Goal: Task Accomplishment & Management: Manage account settings

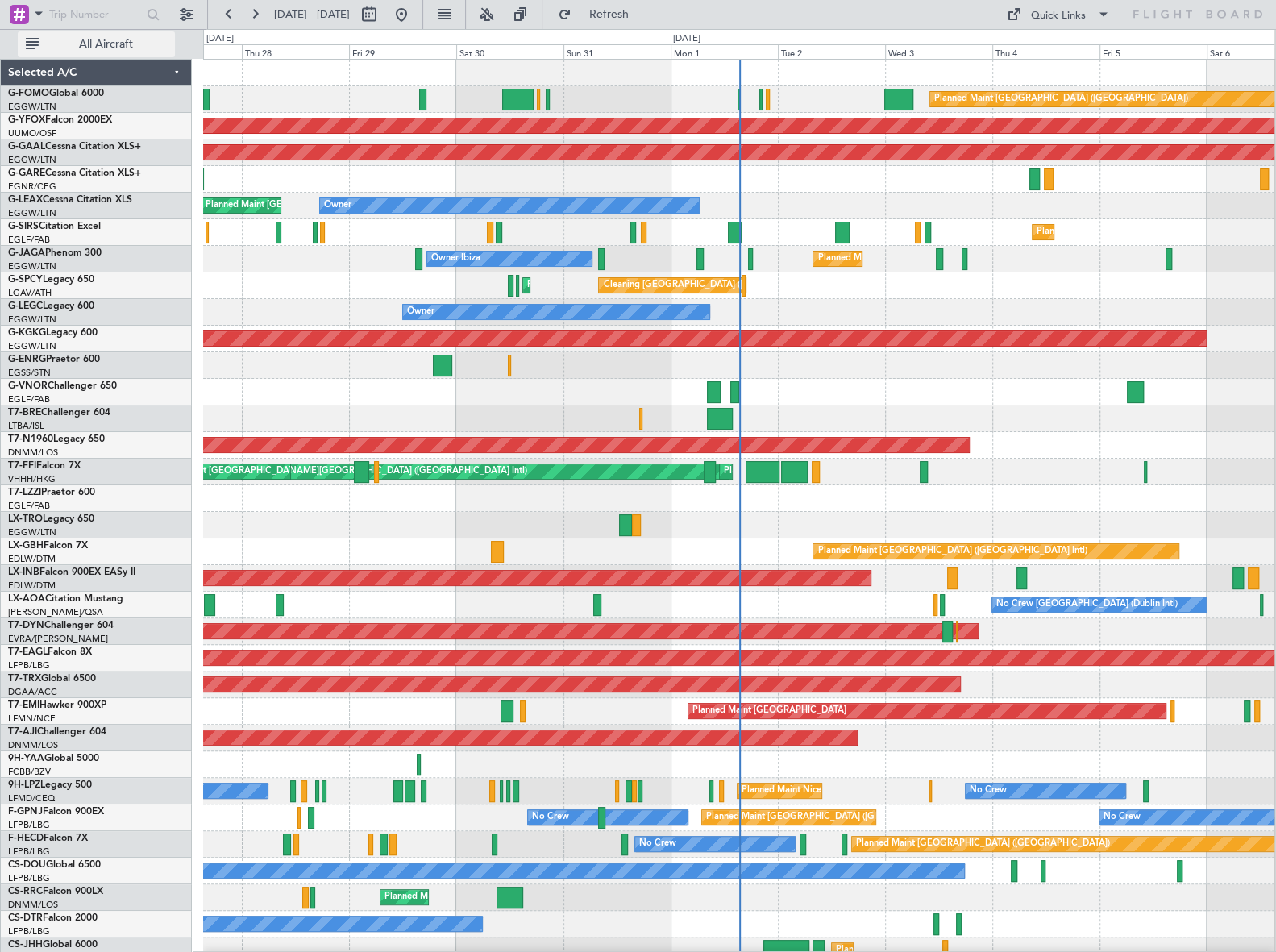
click at [119, 45] on span "All Aircraft" at bounding box center [106, 45] width 128 height 11
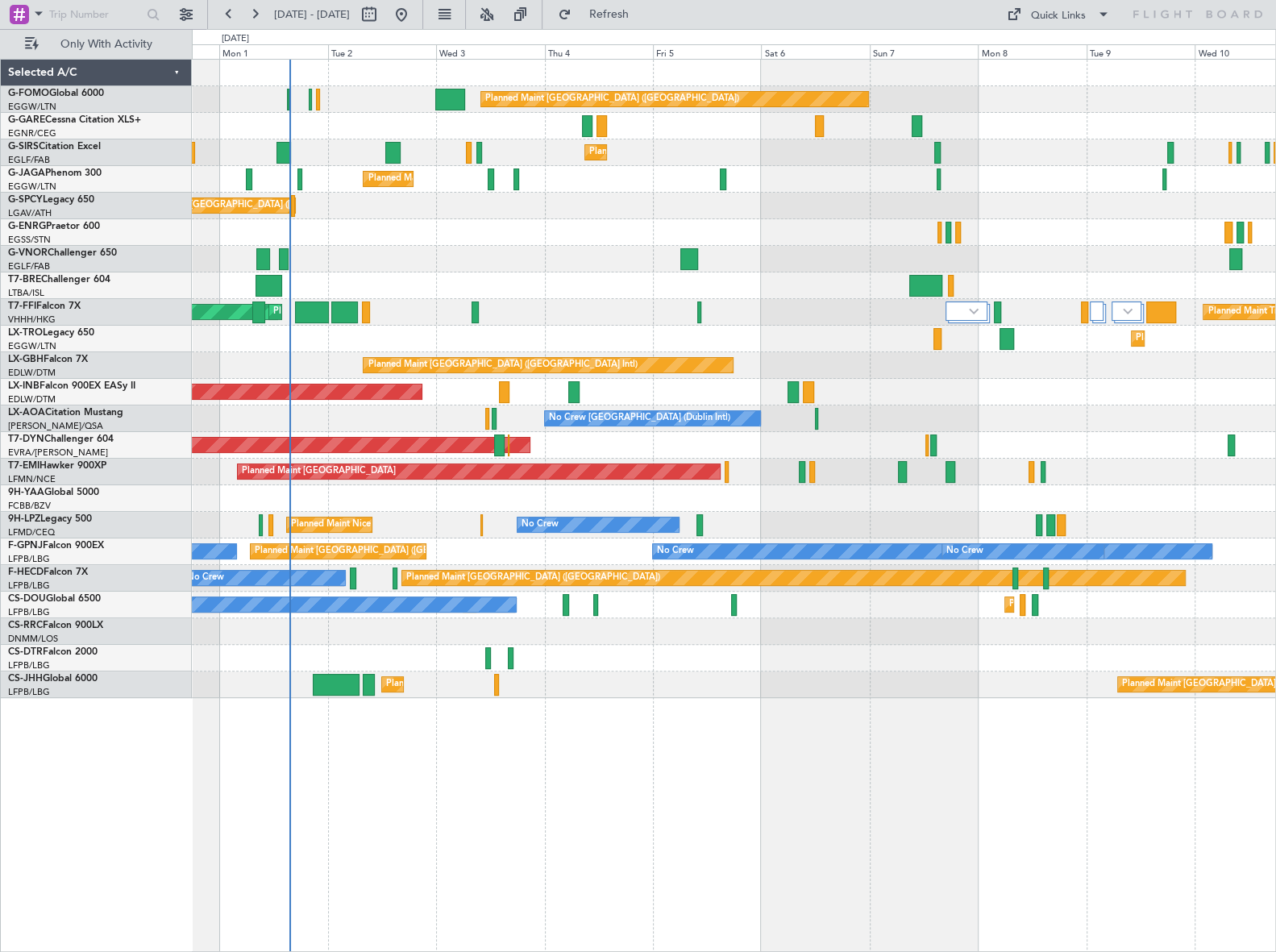
click at [441, 308] on div "Planned Maint London (Luton) Planned Maint London (Farnborough) Planned Maint L…" at bounding box center [734, 378] width 1083 height 638
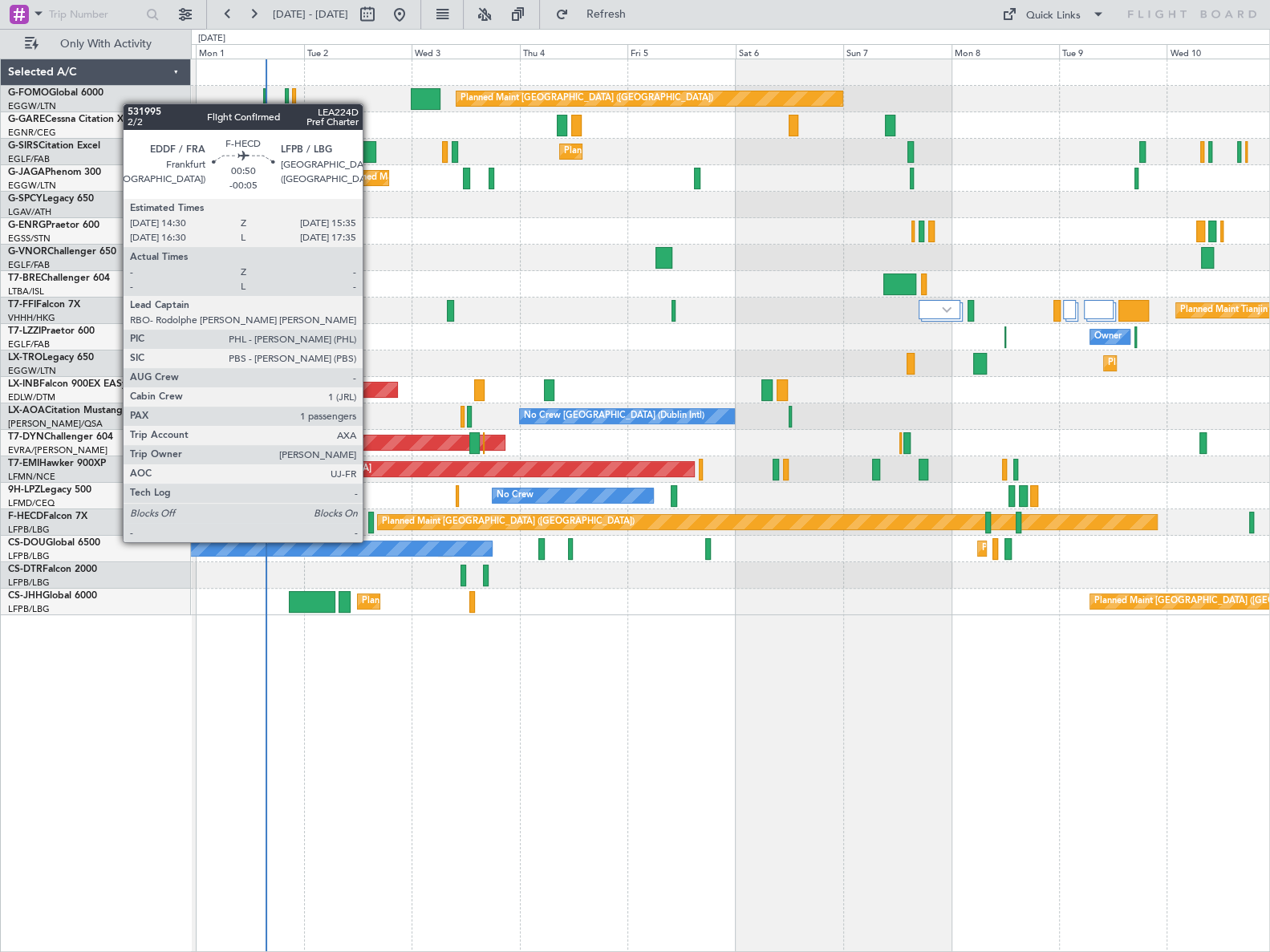
click at [370, 526] on div at bounding box center [371, 522] width 6 height 21
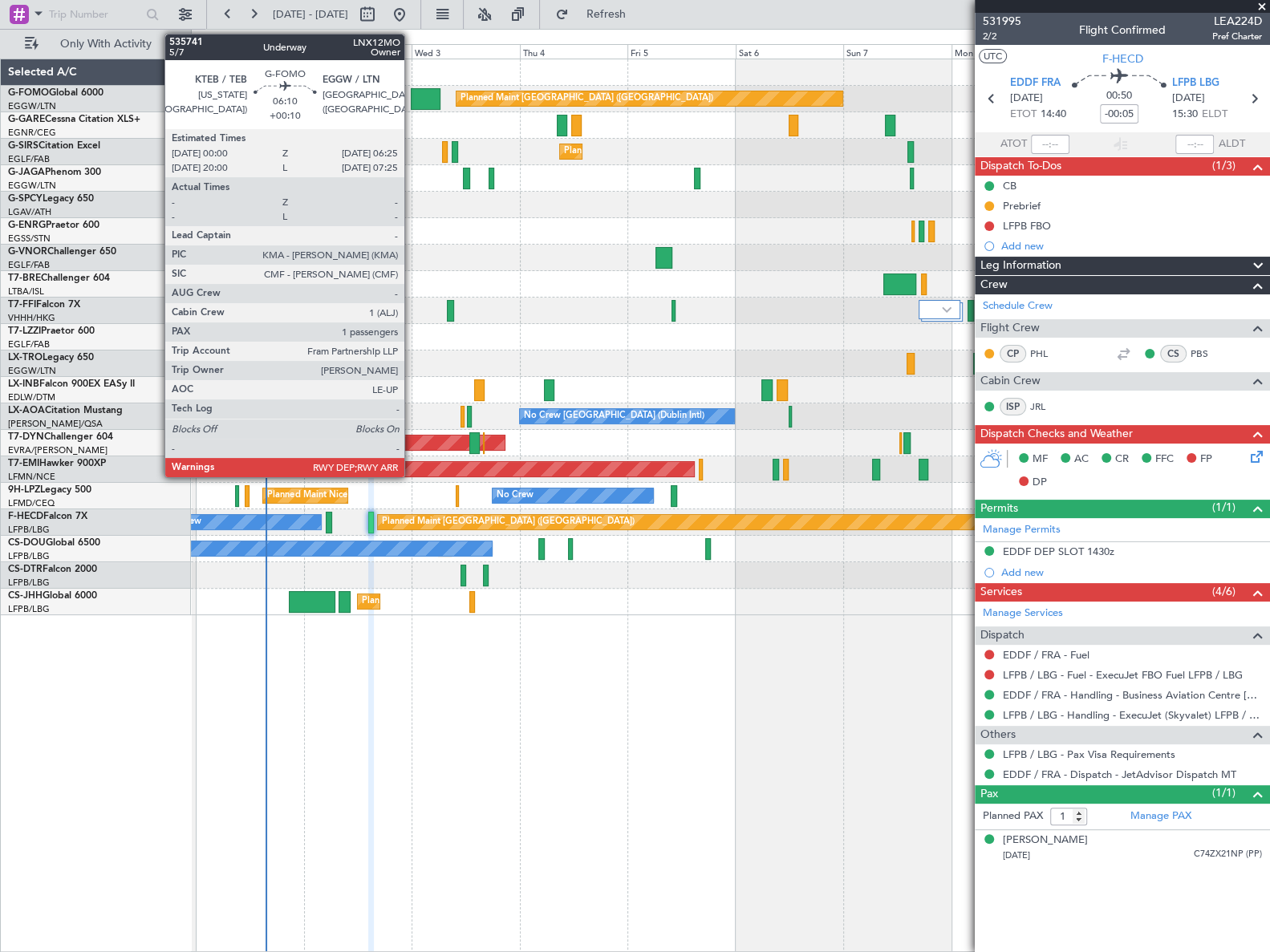
click at [411, 100] on div at bounding box center [424, 98] width 29 height 21
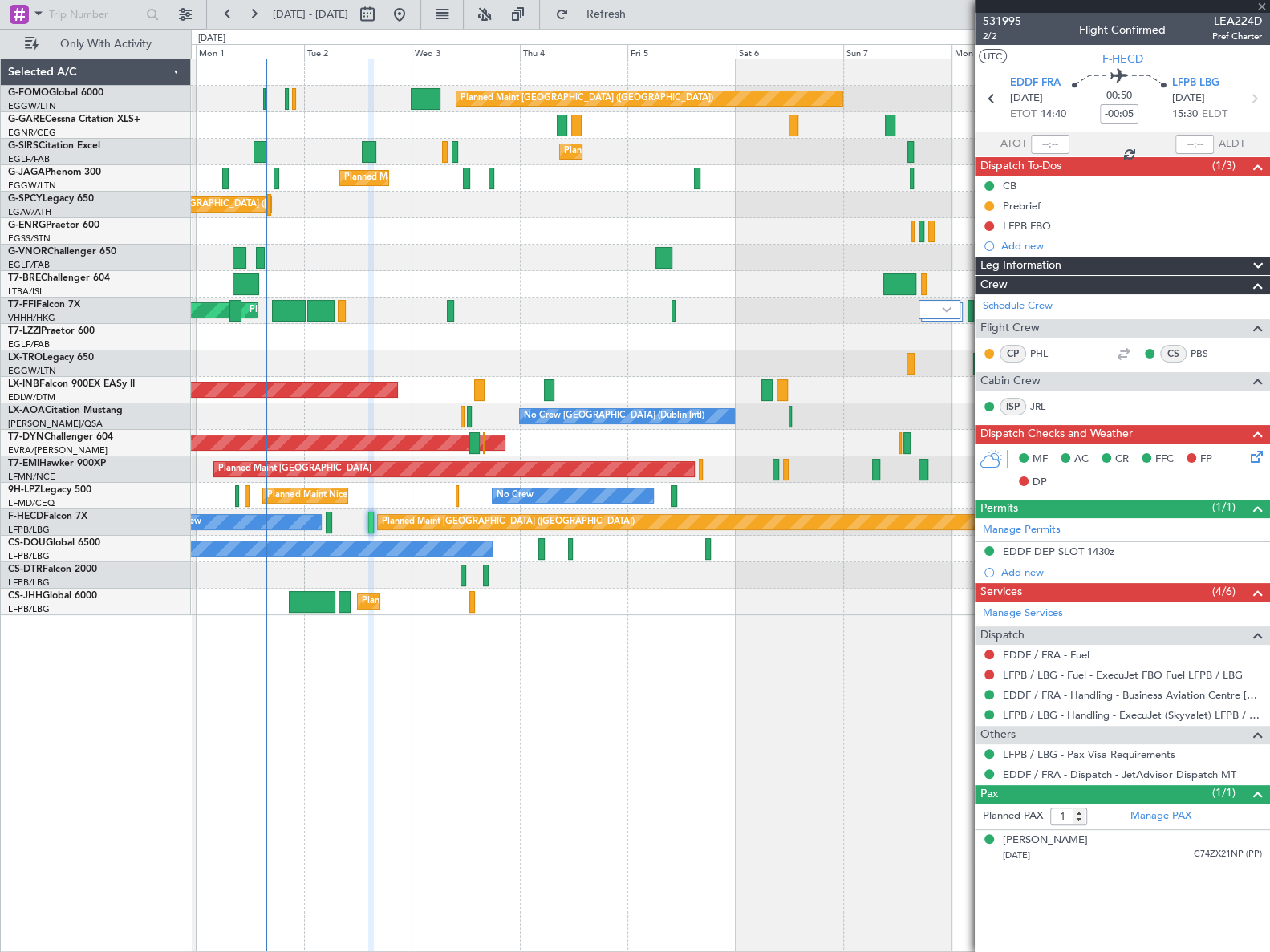
type input "+00:10"
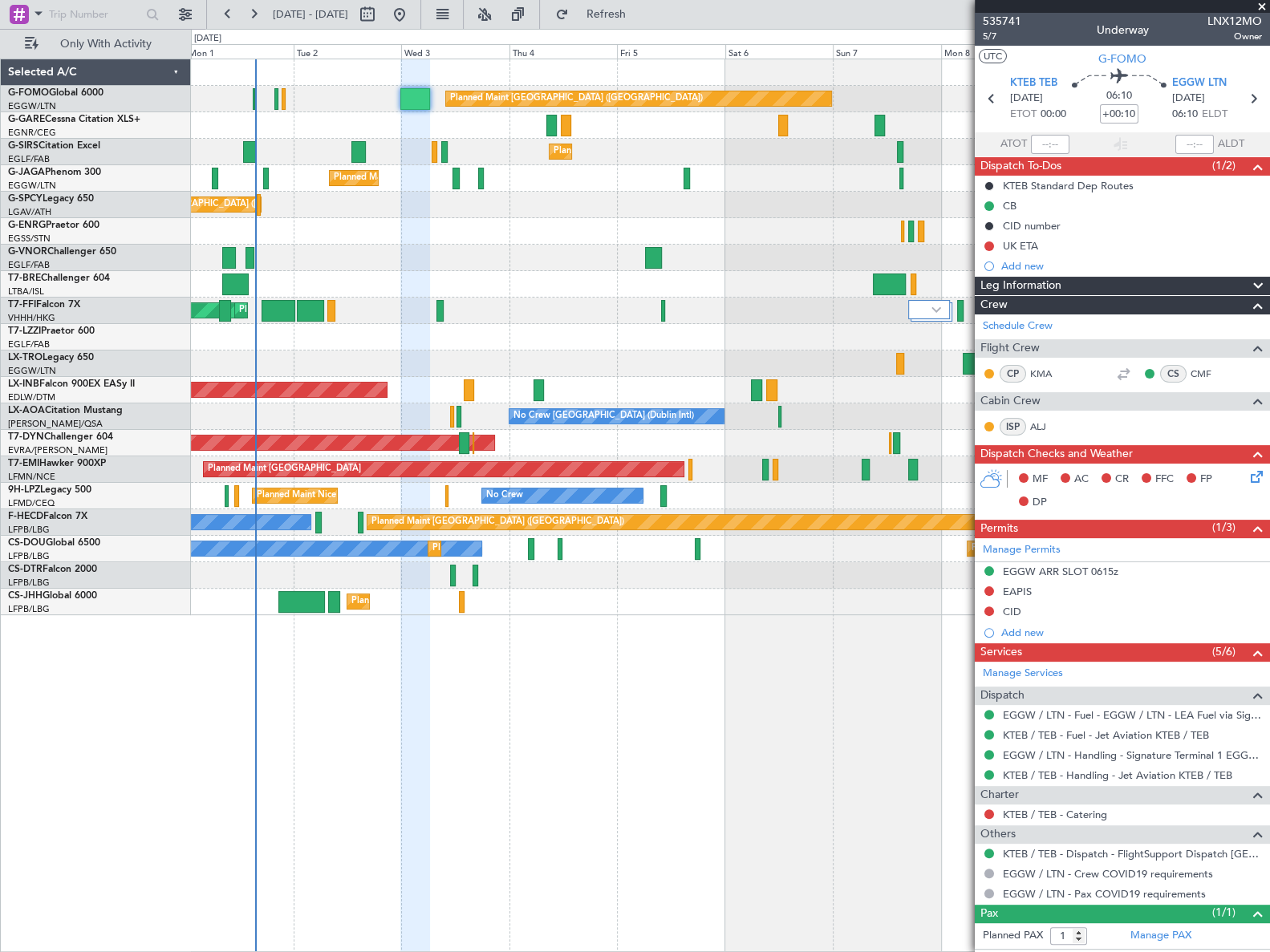
click at [397, 272] on div at bounding box center [730, 284] width 1078 height 27
click at [380, 16] on button at bounding box center [368, 15] width 26 height 26
select select "9"
select select "2025"
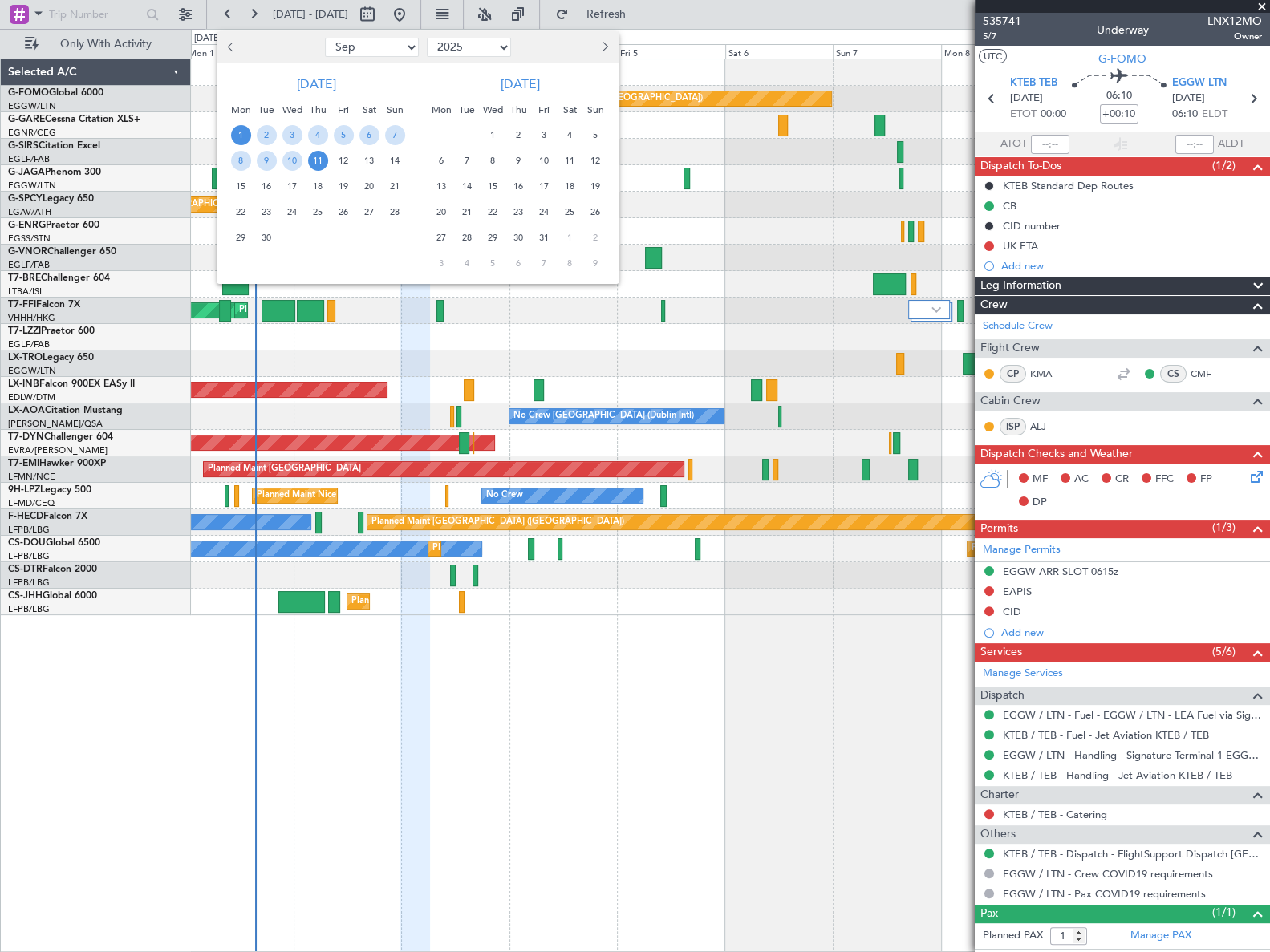
click at [243, 137] on span "1" at bounding box center [241, 135] width 20 height 20
click at [322, 160] on span "11" at bounding box center [318, 161] width 20 height 20
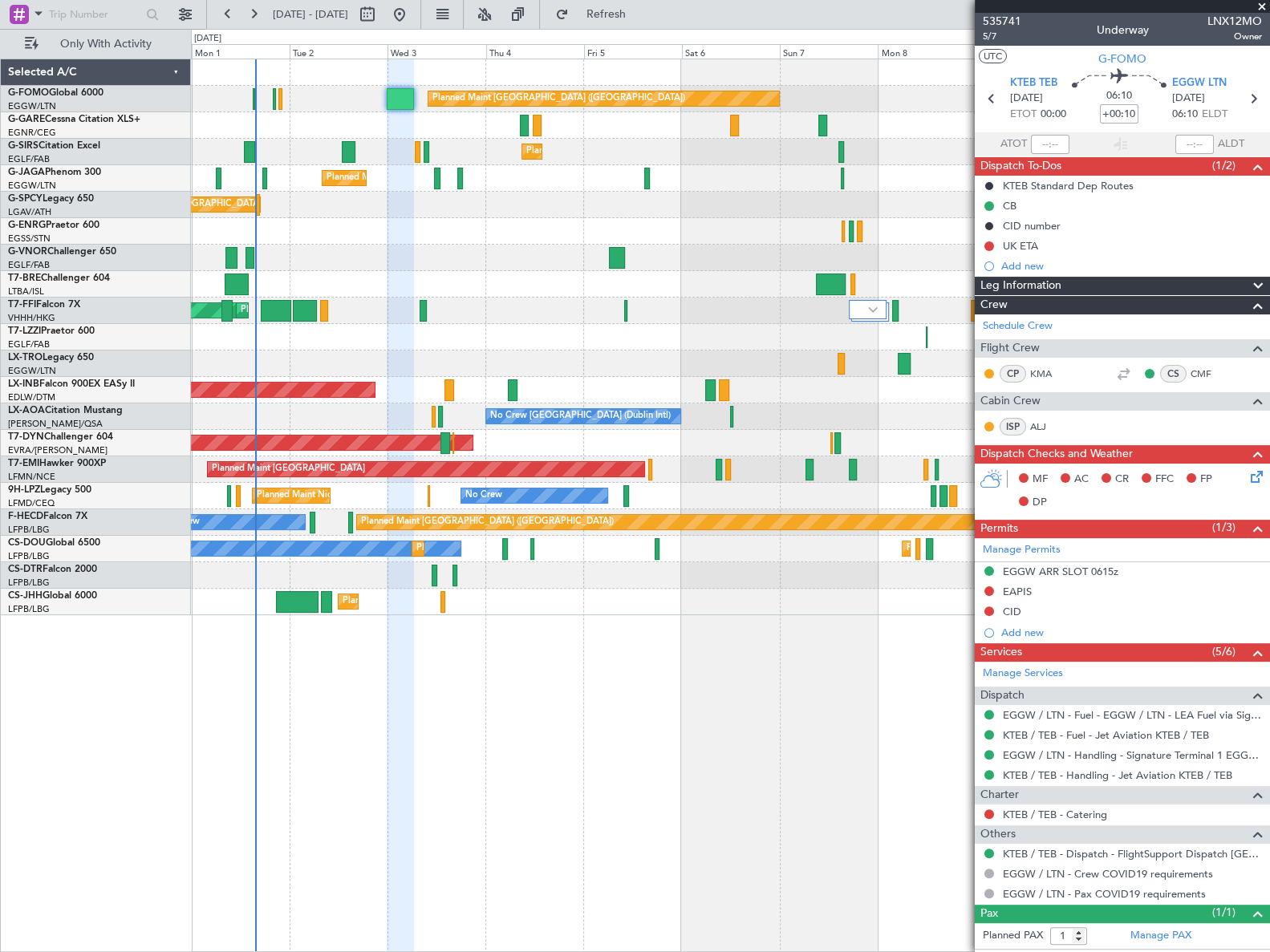
click at [592, 259] on div at bounding box center [729, 258] width 1077 height 27
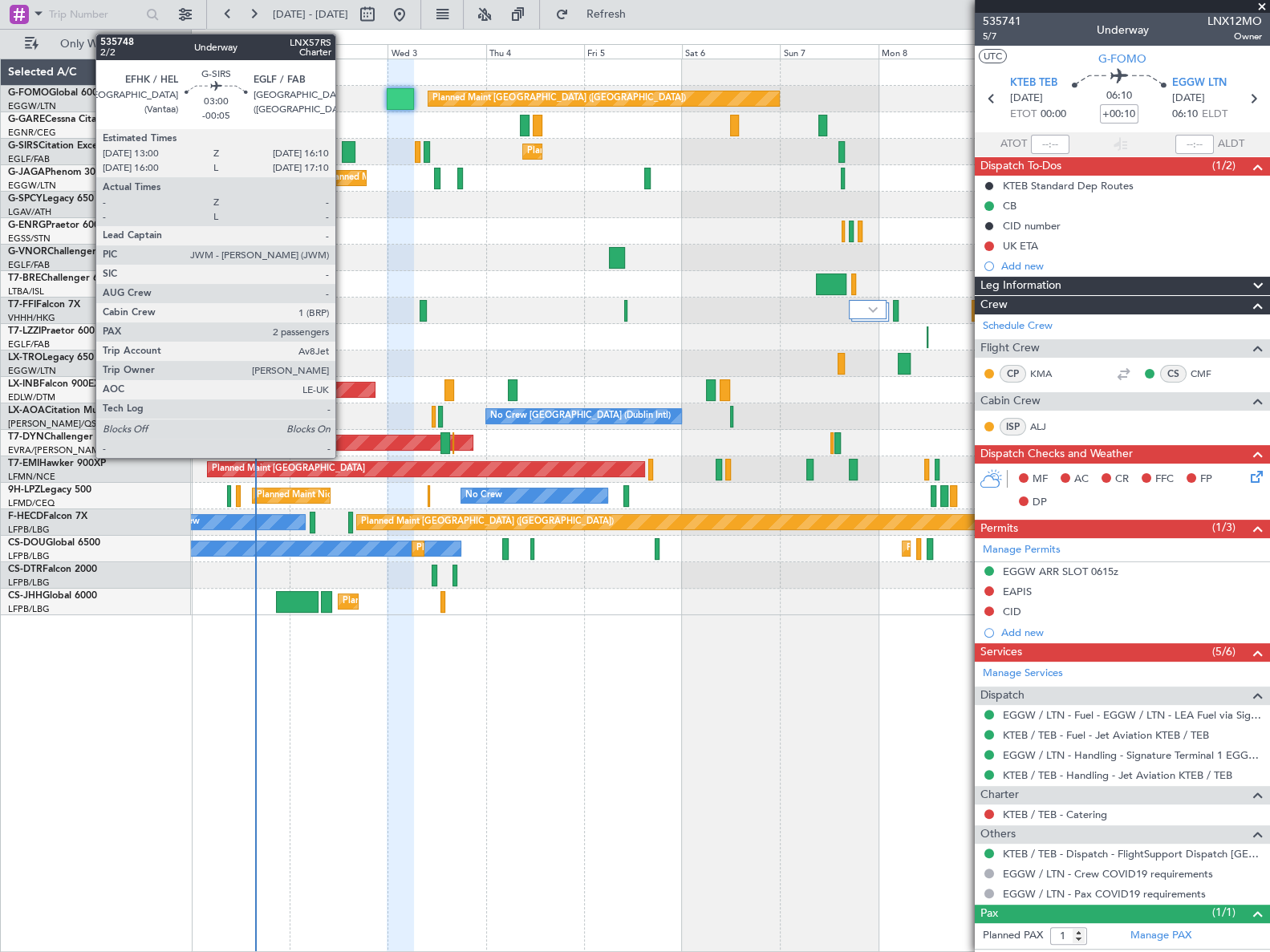
click at [343, 152] on div at bounding box center [348, 152] width 14 height 21
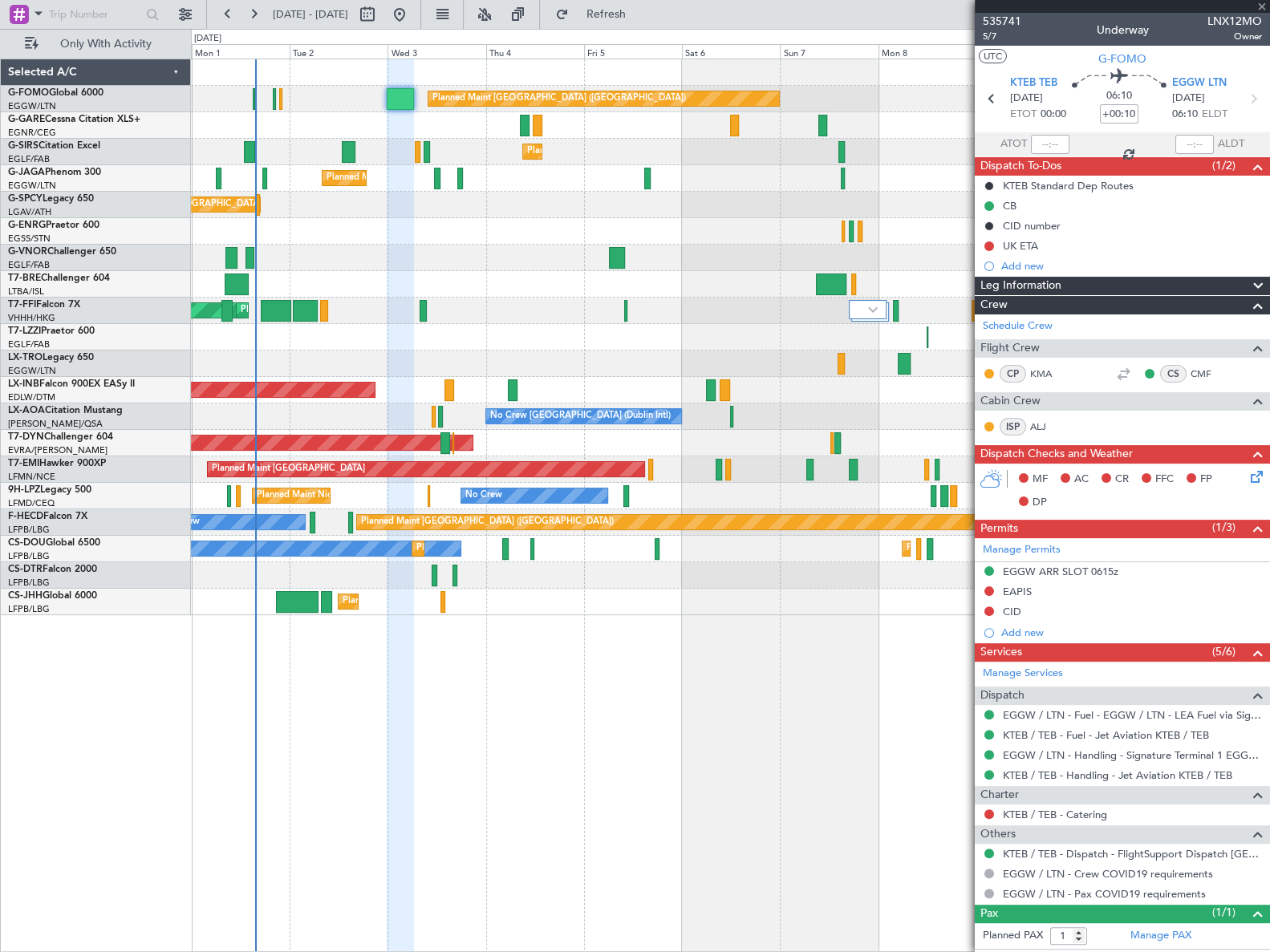
type input "-00:05"
type input "2"
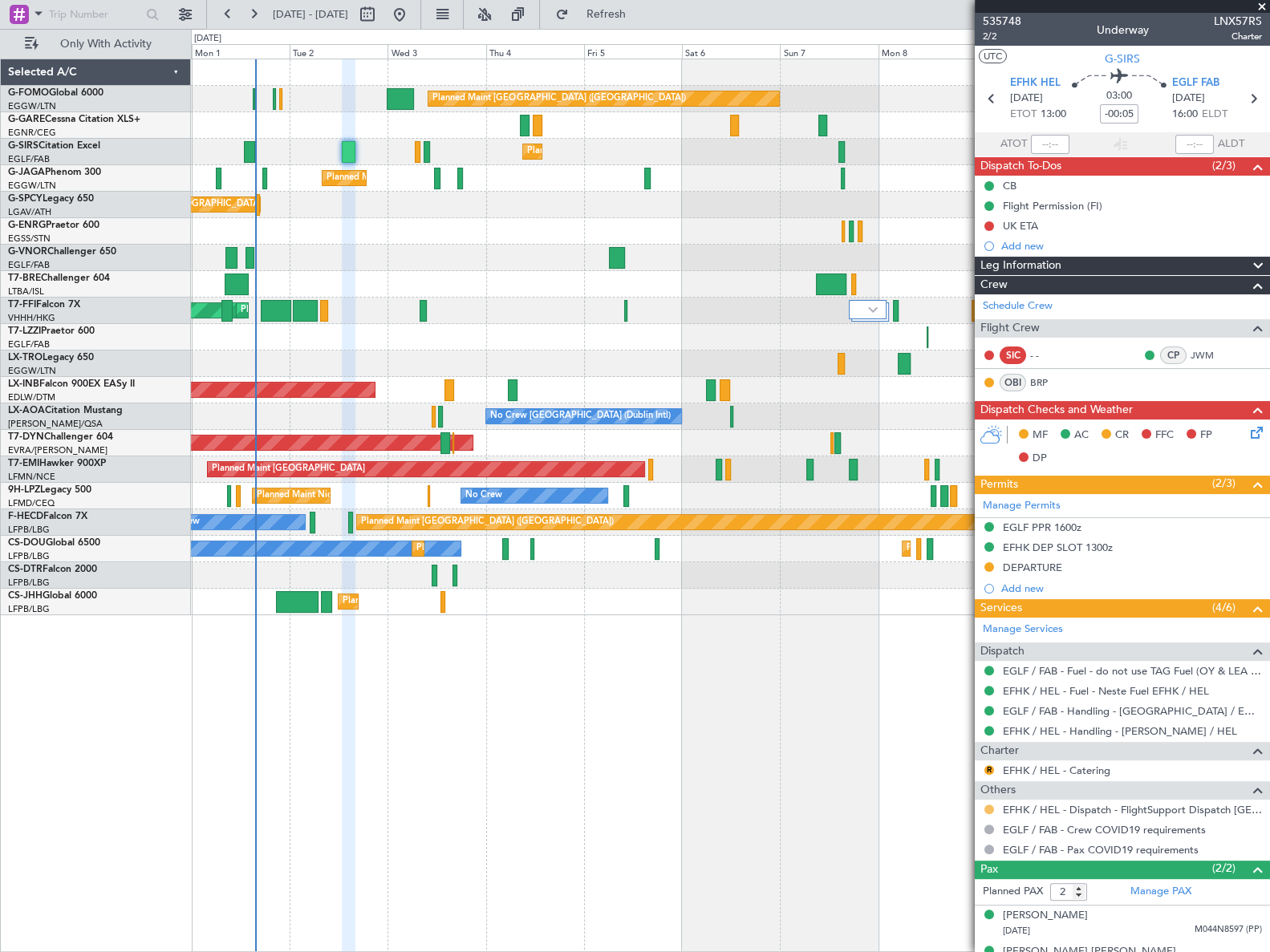
click at [985, 810] on button at bounding box center [989, 809] width 9 height 9
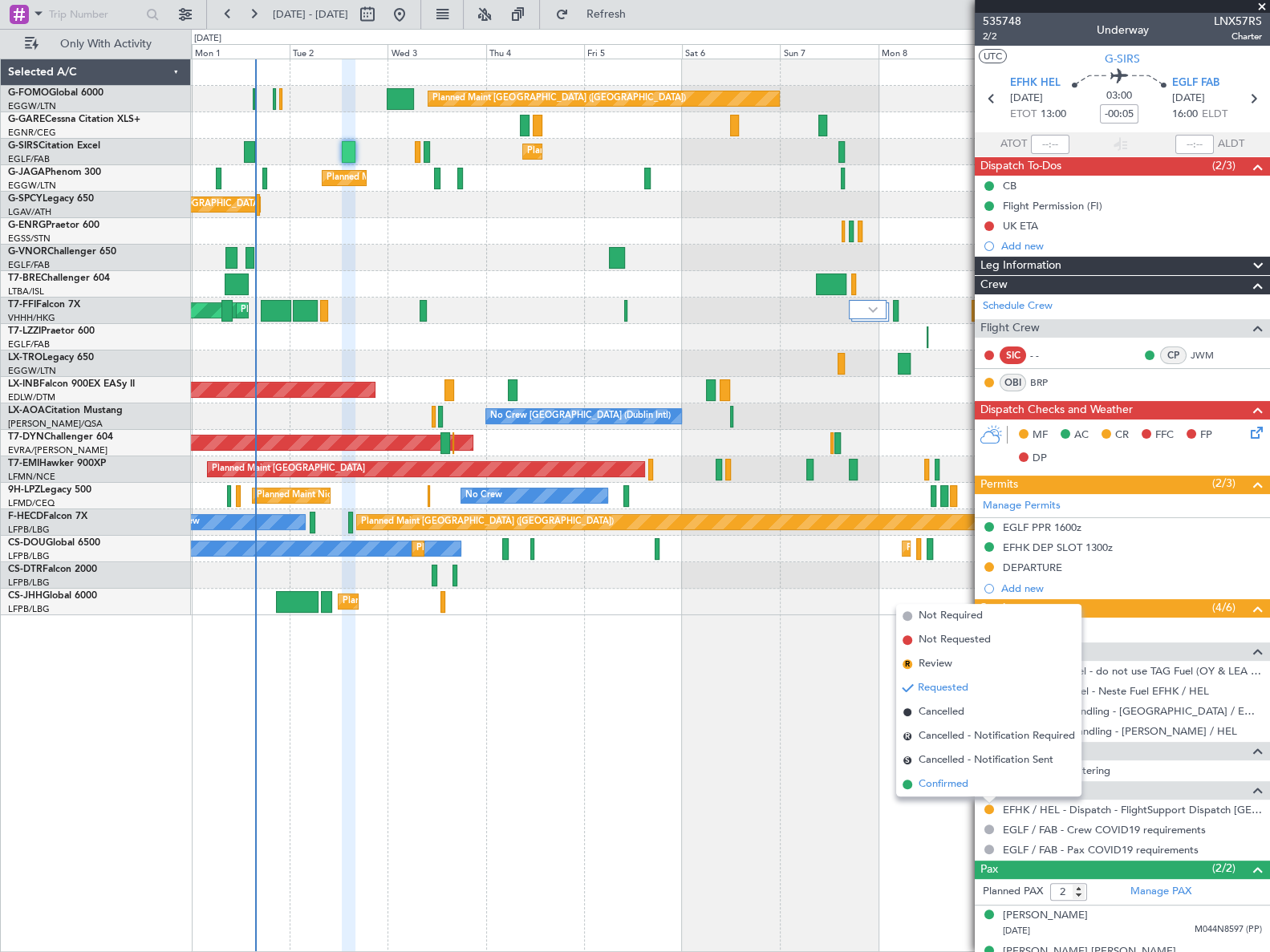
click at [947, 780] on span "Confirmed" at bounding box center [944, 784] width 50 height 16
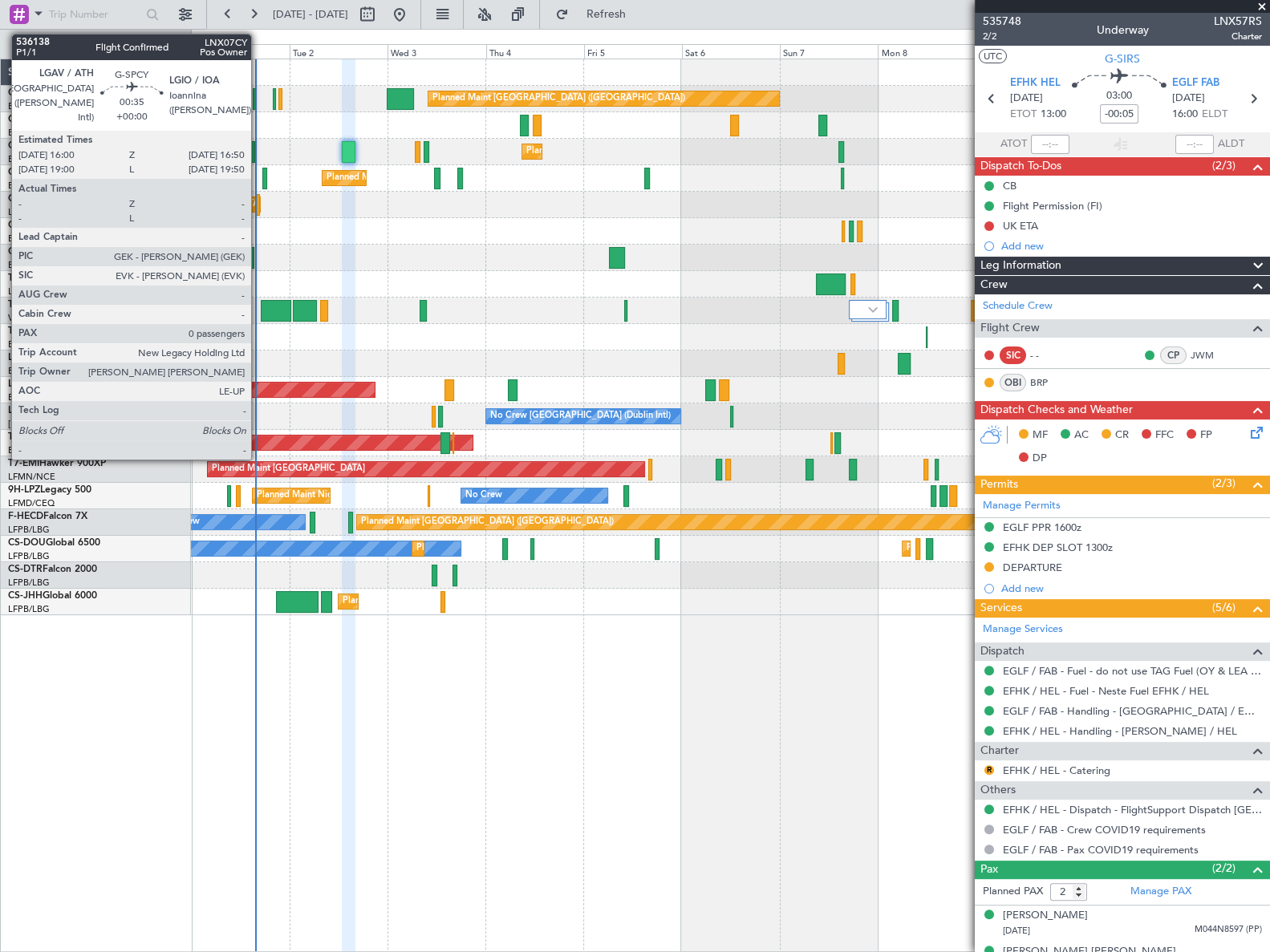
click at [258, 201] on div at bounding box center [258, 204] width 4 height 21
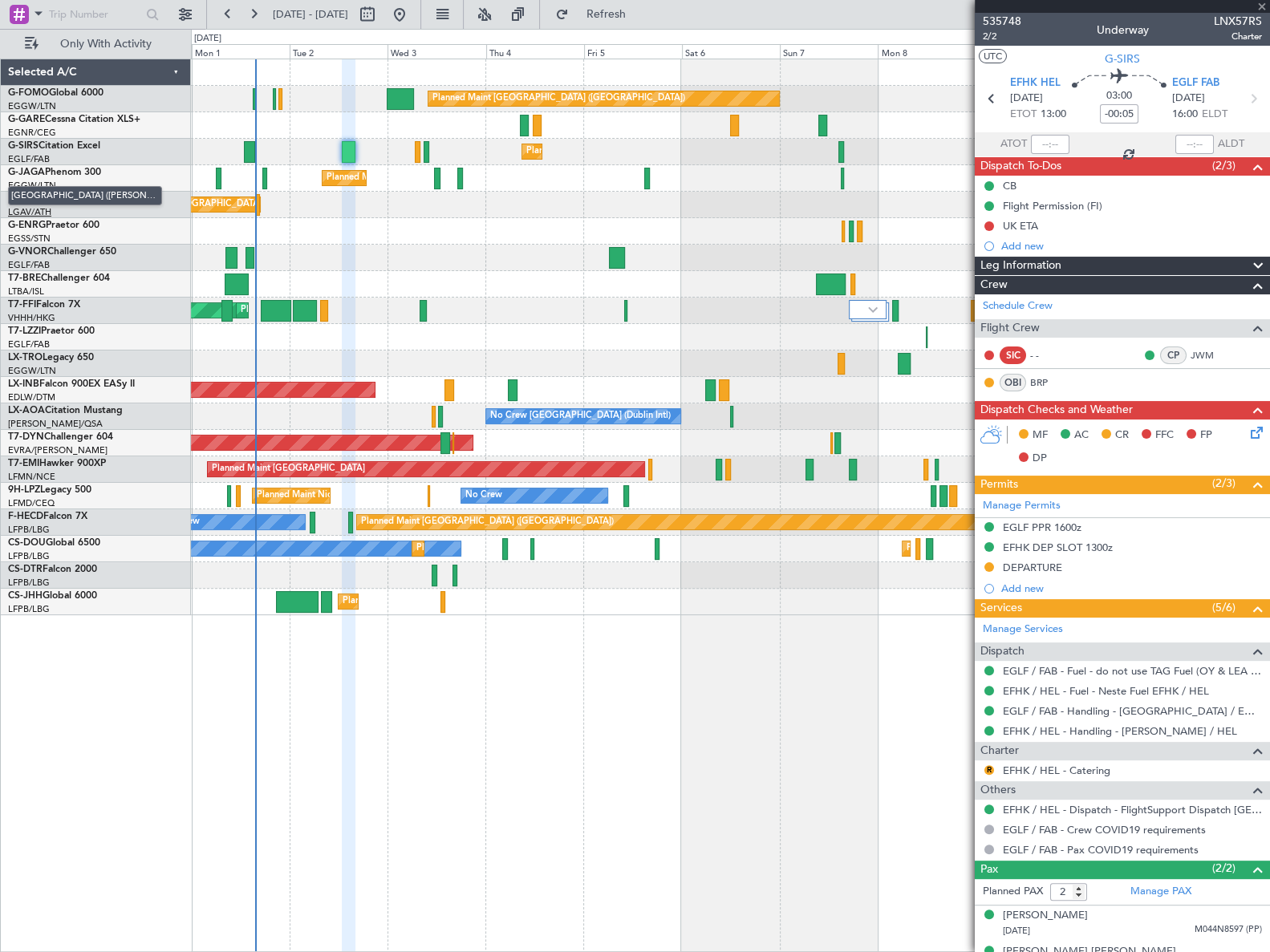
type input "0"
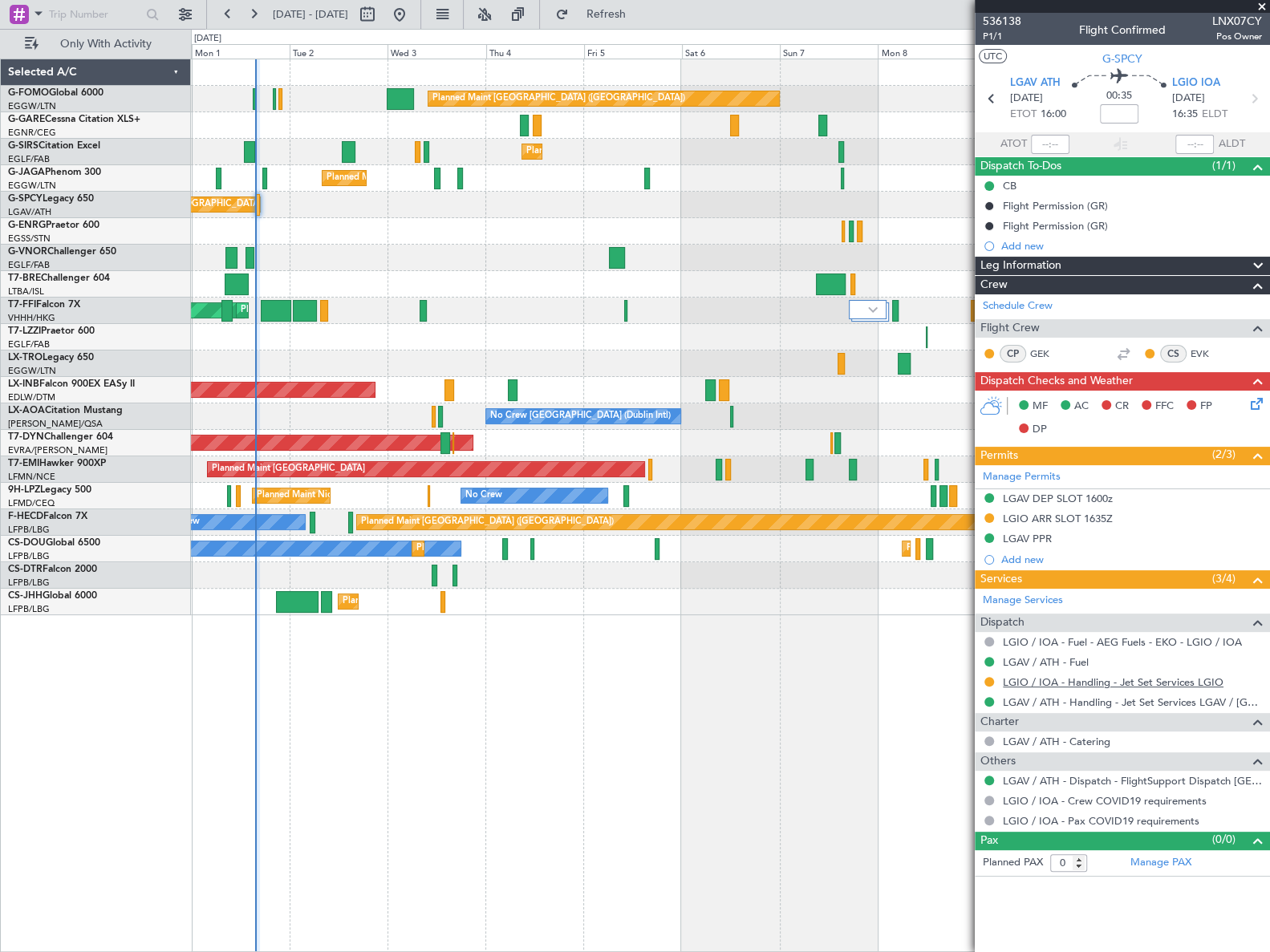
click at [1107, 677] on link "LGIO / IOA - Handling - Jet Set Services LGIO" at bounding box center [1113, 682] width 221 height 14
click at [1122, 682] on link "LGIO / IOA - Handling - Jet Set Services LGIO" at bounding box center [1113, 682] width 221 height 14
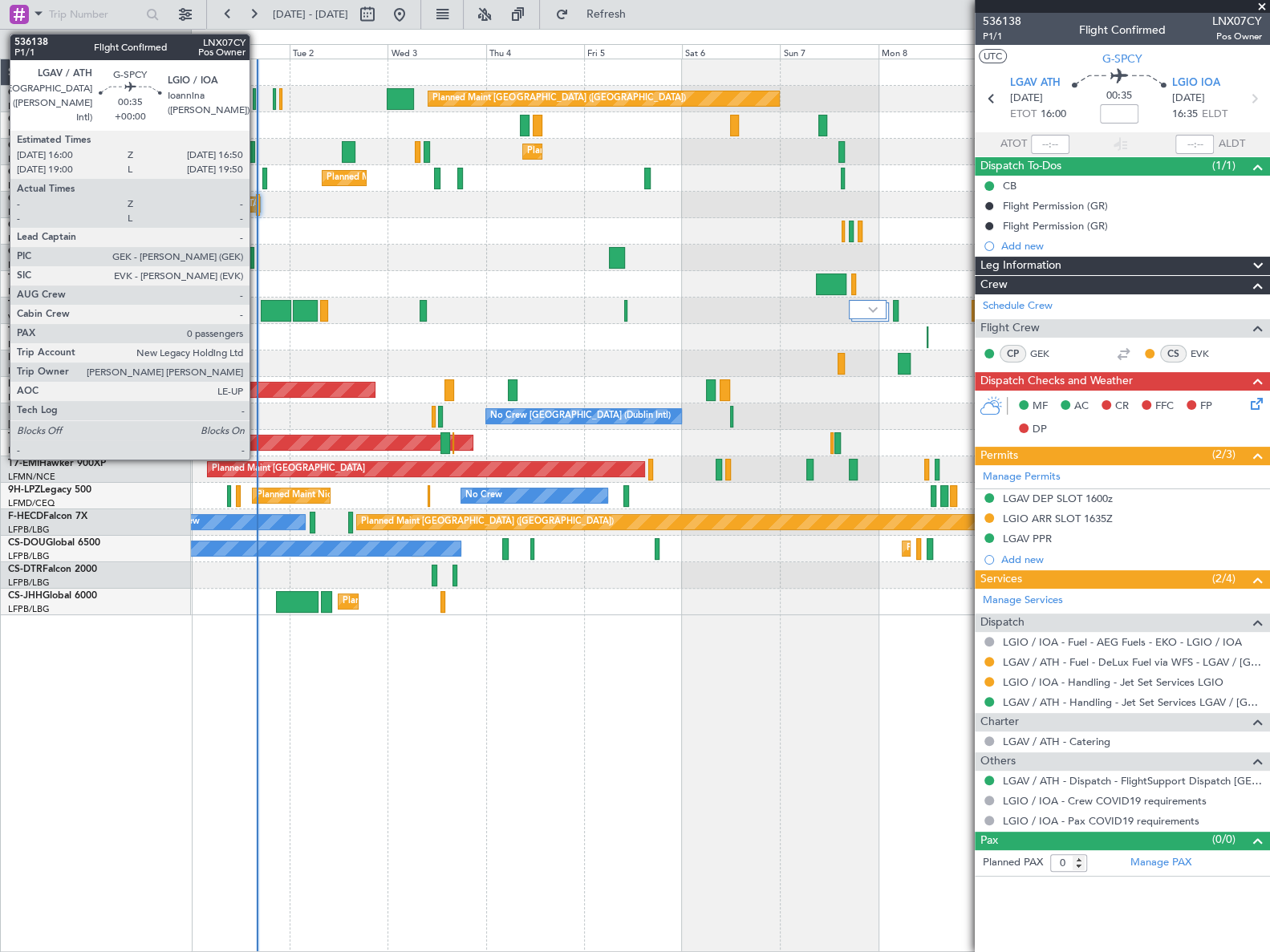
click at [257, 202] on div at bounding box center [258, 204] width 4 height 21
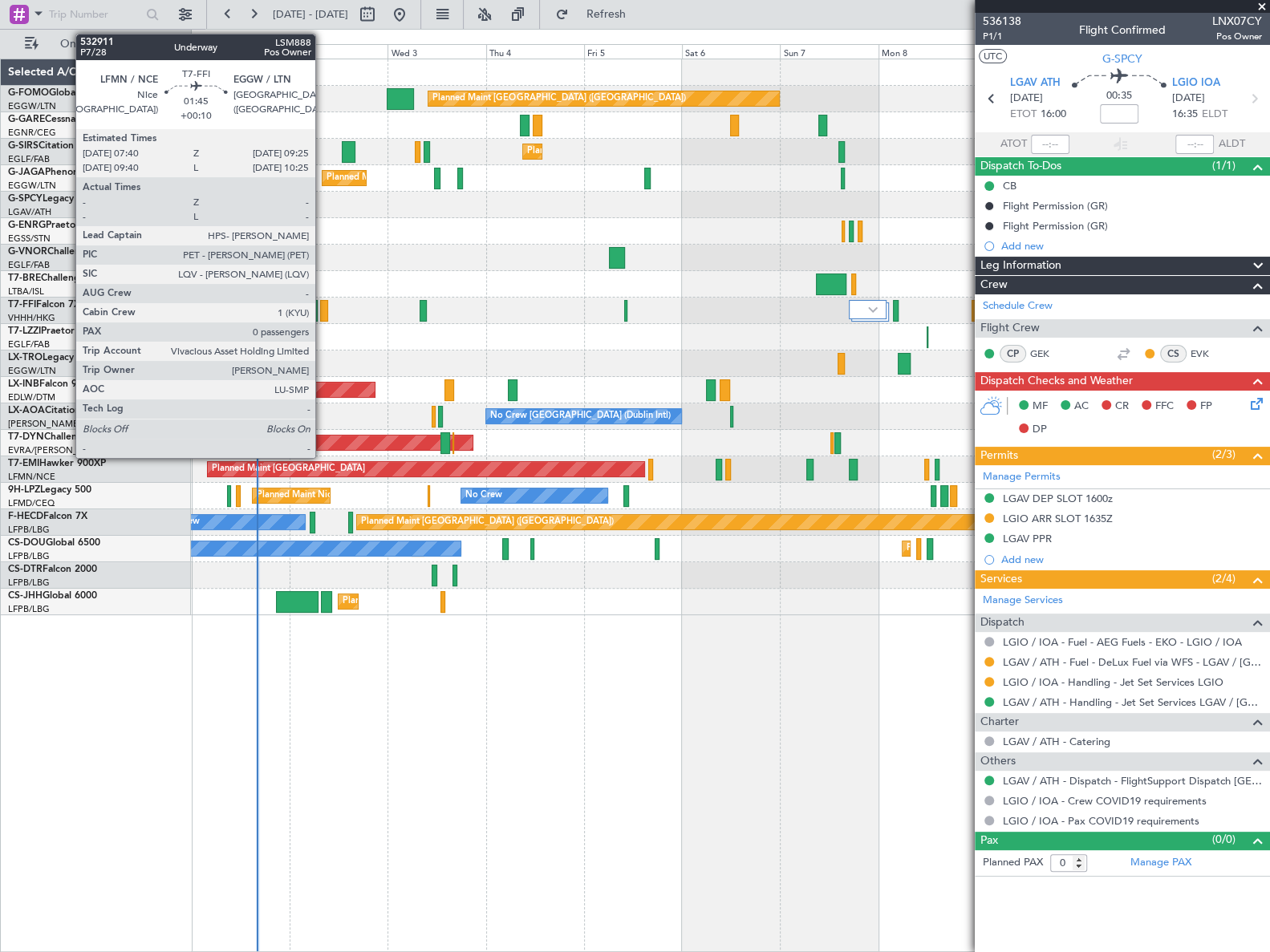
click at [323, 310] on div at bounding box center [324, 311] width 7 height 21
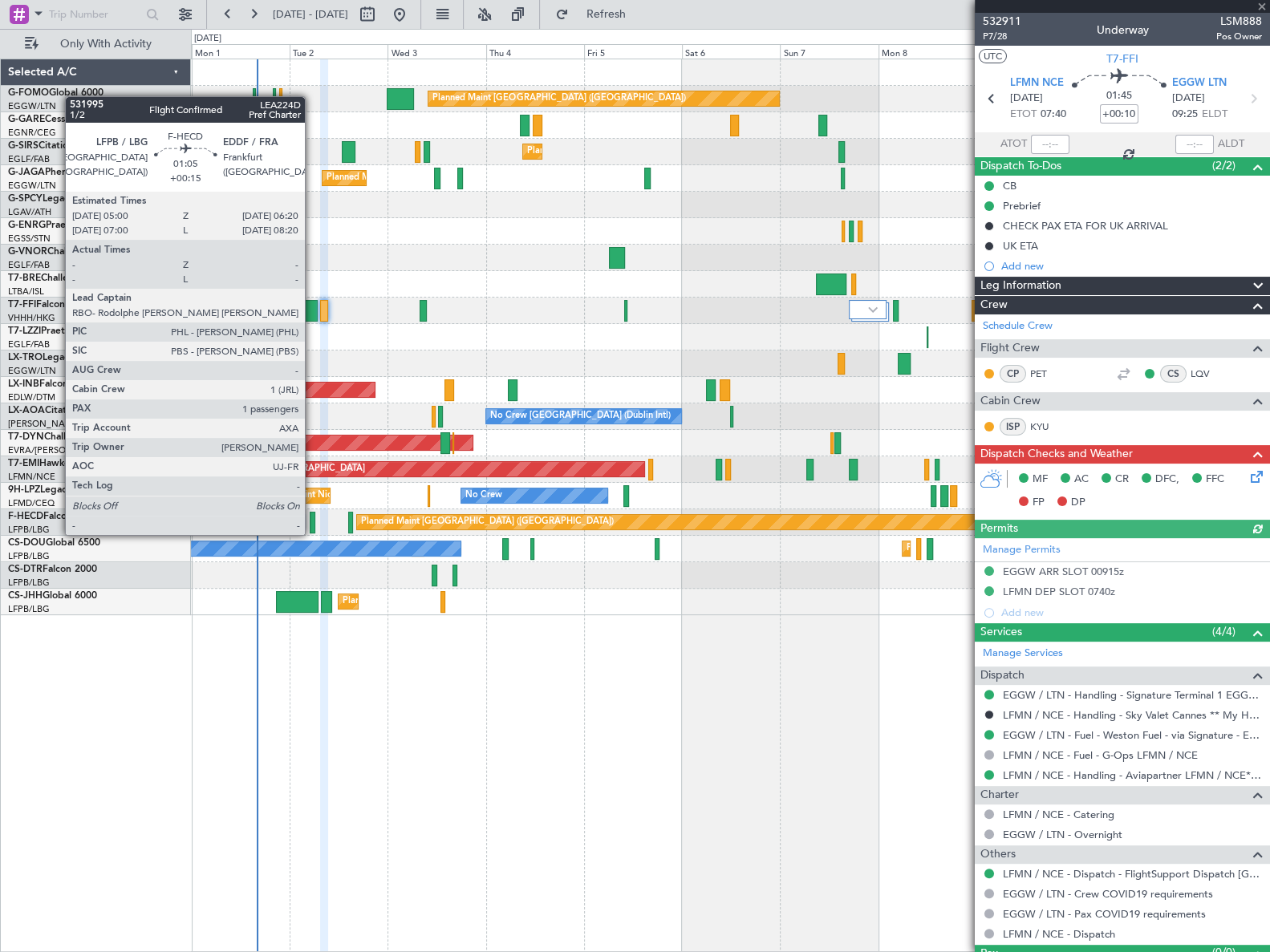
click at [312, 519] on div at bounding box center [312, 522] width 6 height 21
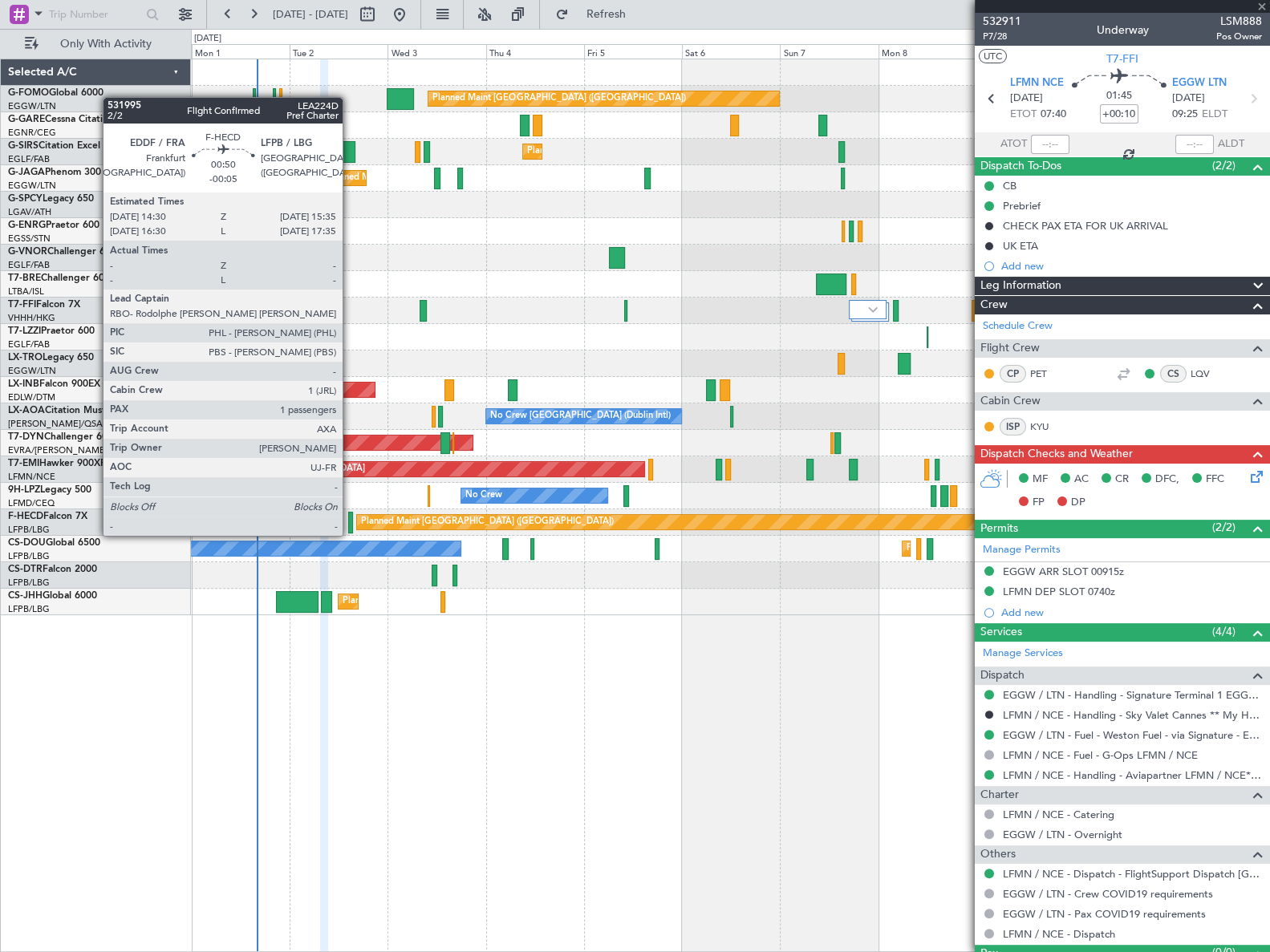
type input "+00:15"
type input "1"
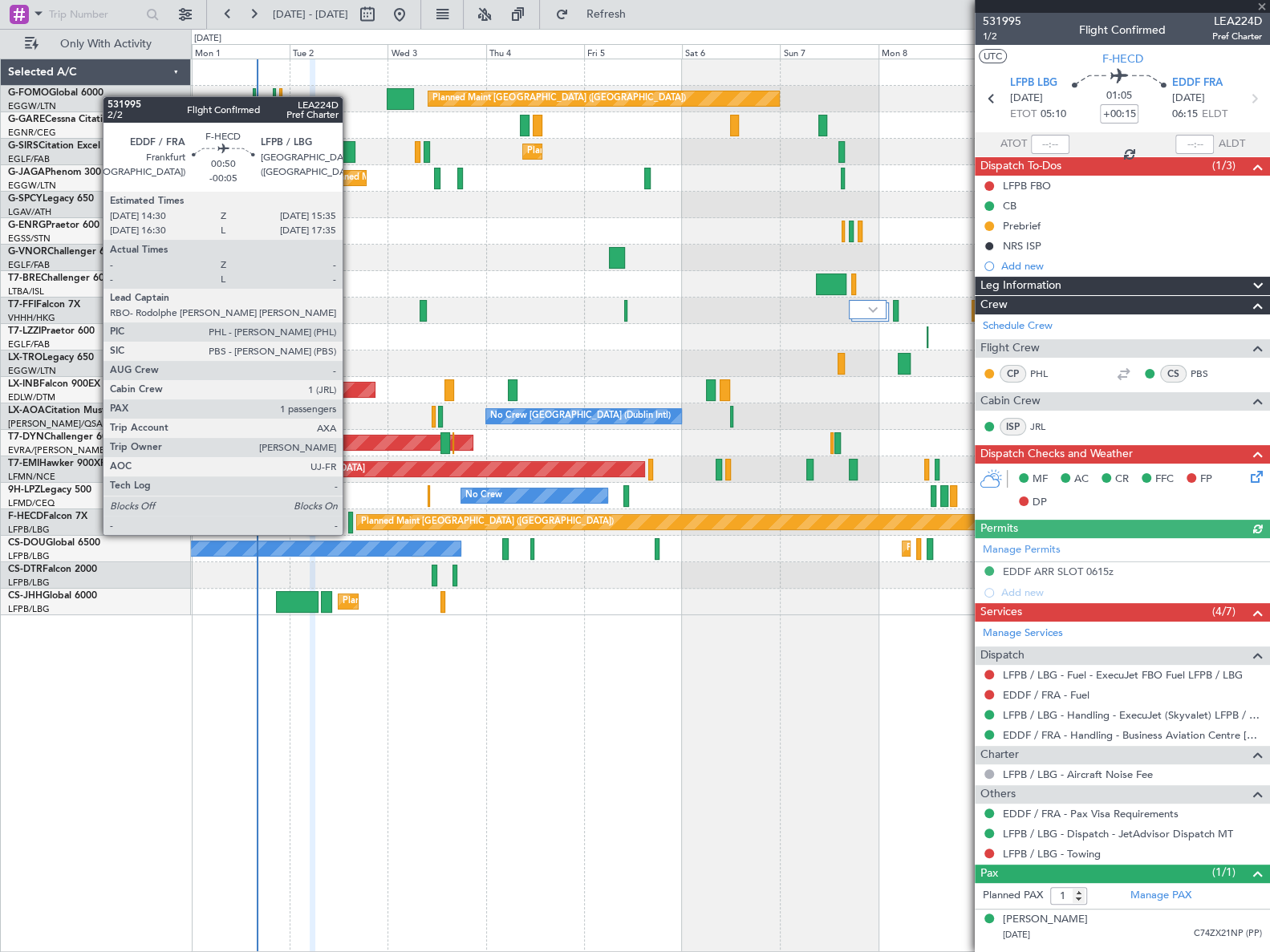
click at [349, 519] on div at bounding box center [350, 522] width 5 height 21
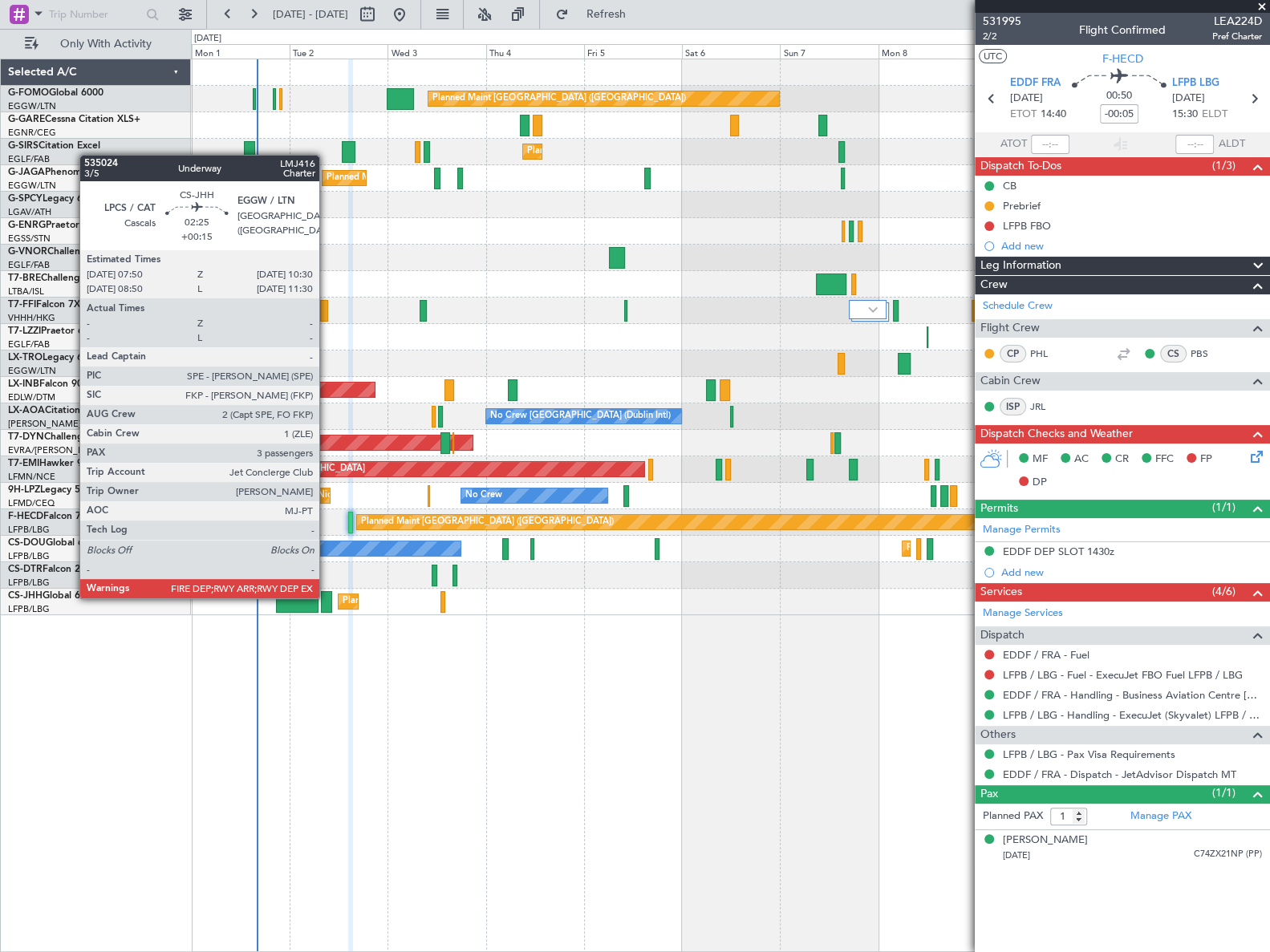
click at [326, 597] on div at bounding box center [326, 602] width 11 height 21
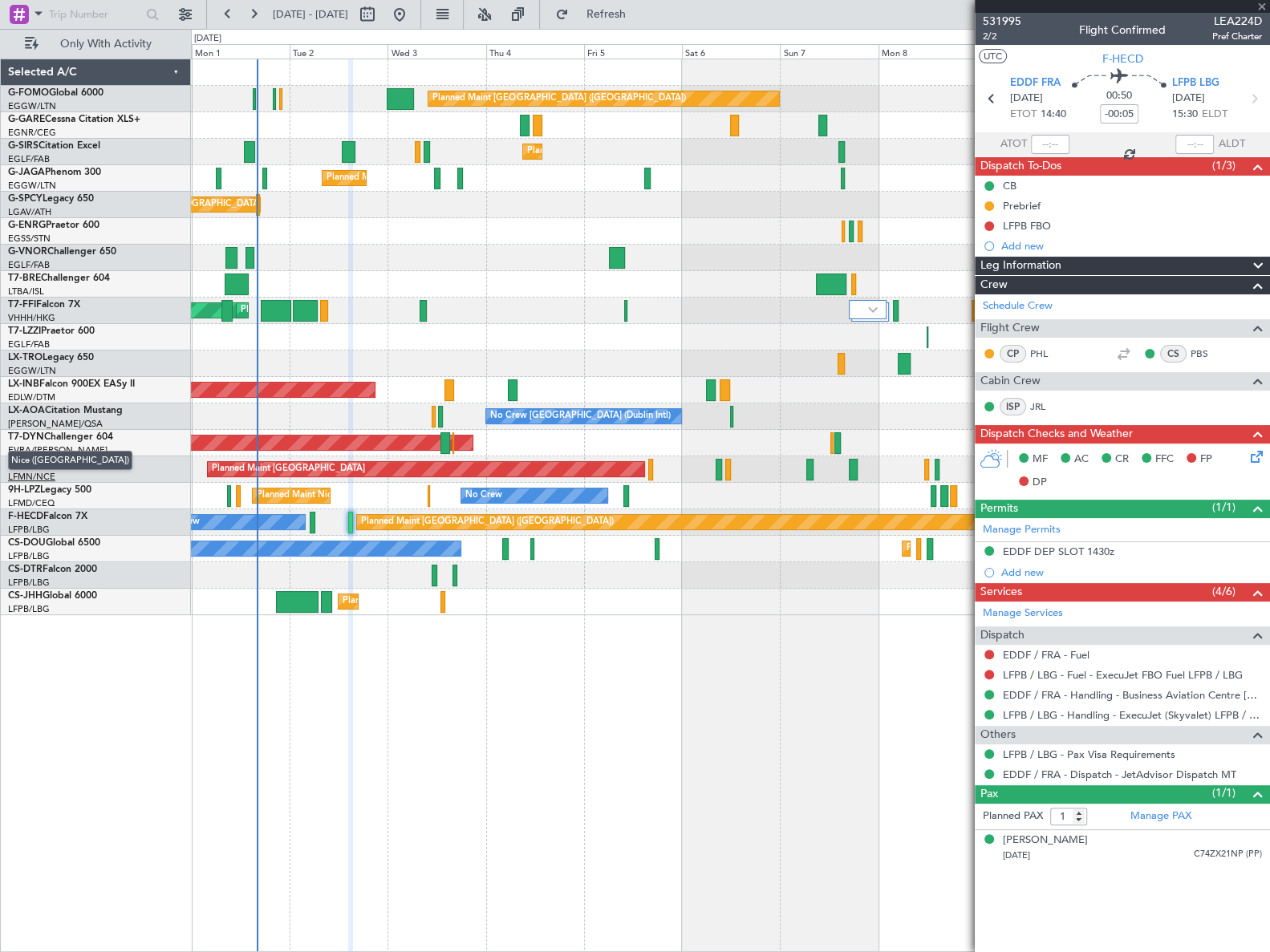
type input "+00:15"
type input "3"
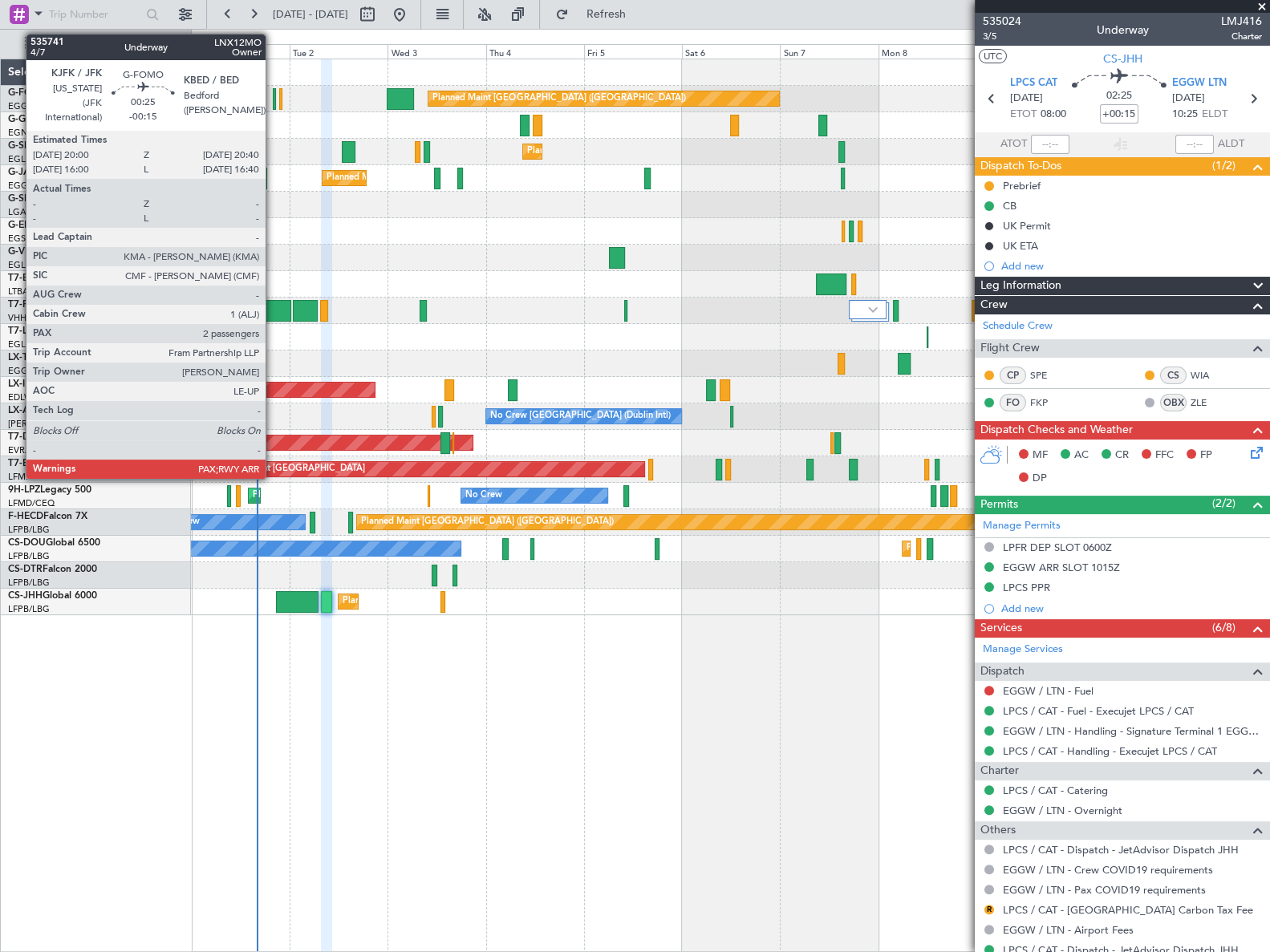
click at [273, 96] on div at bounding box center [274, 98] width 3 height 21
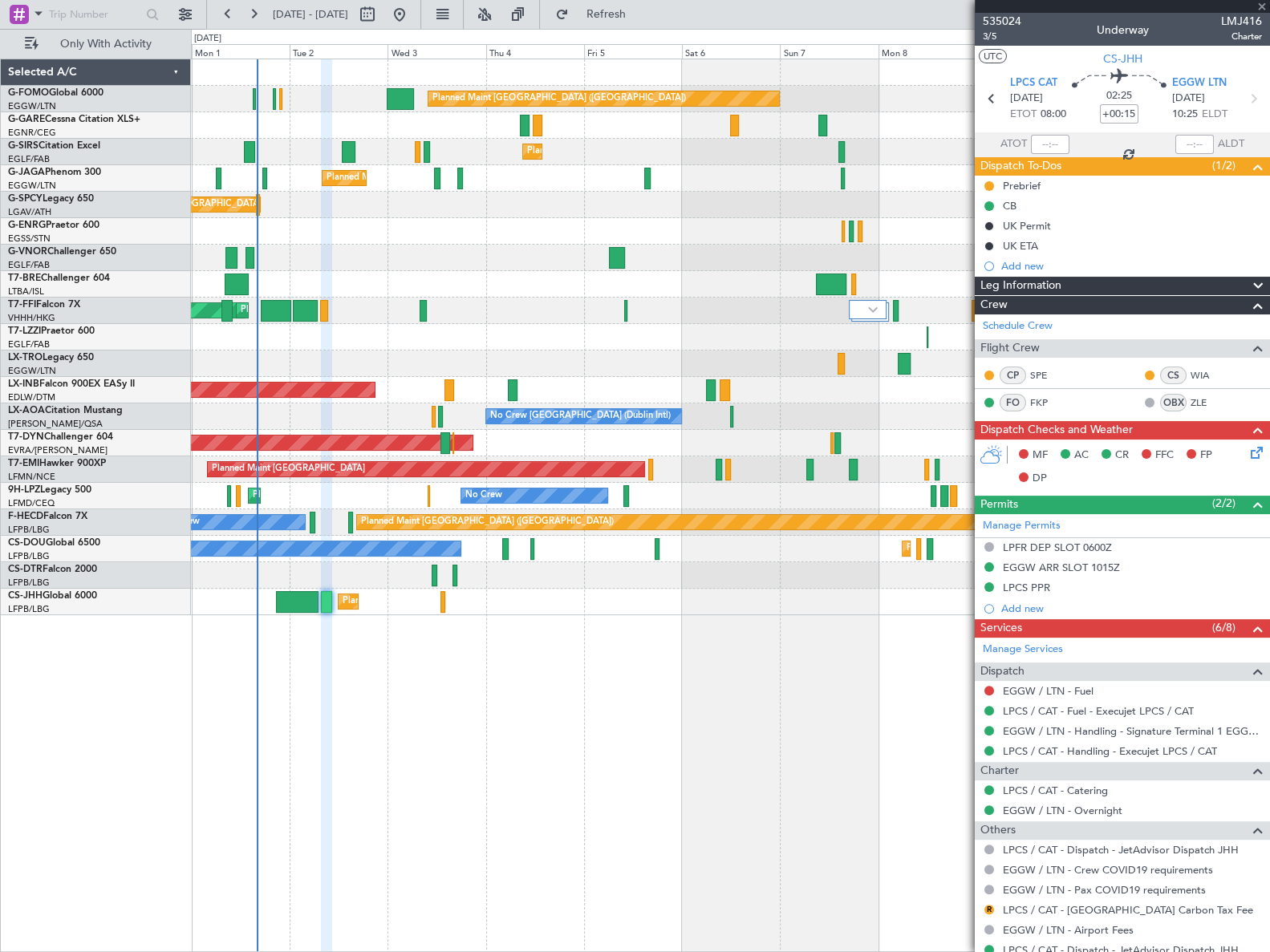
type input "-00:15"
type input "2"
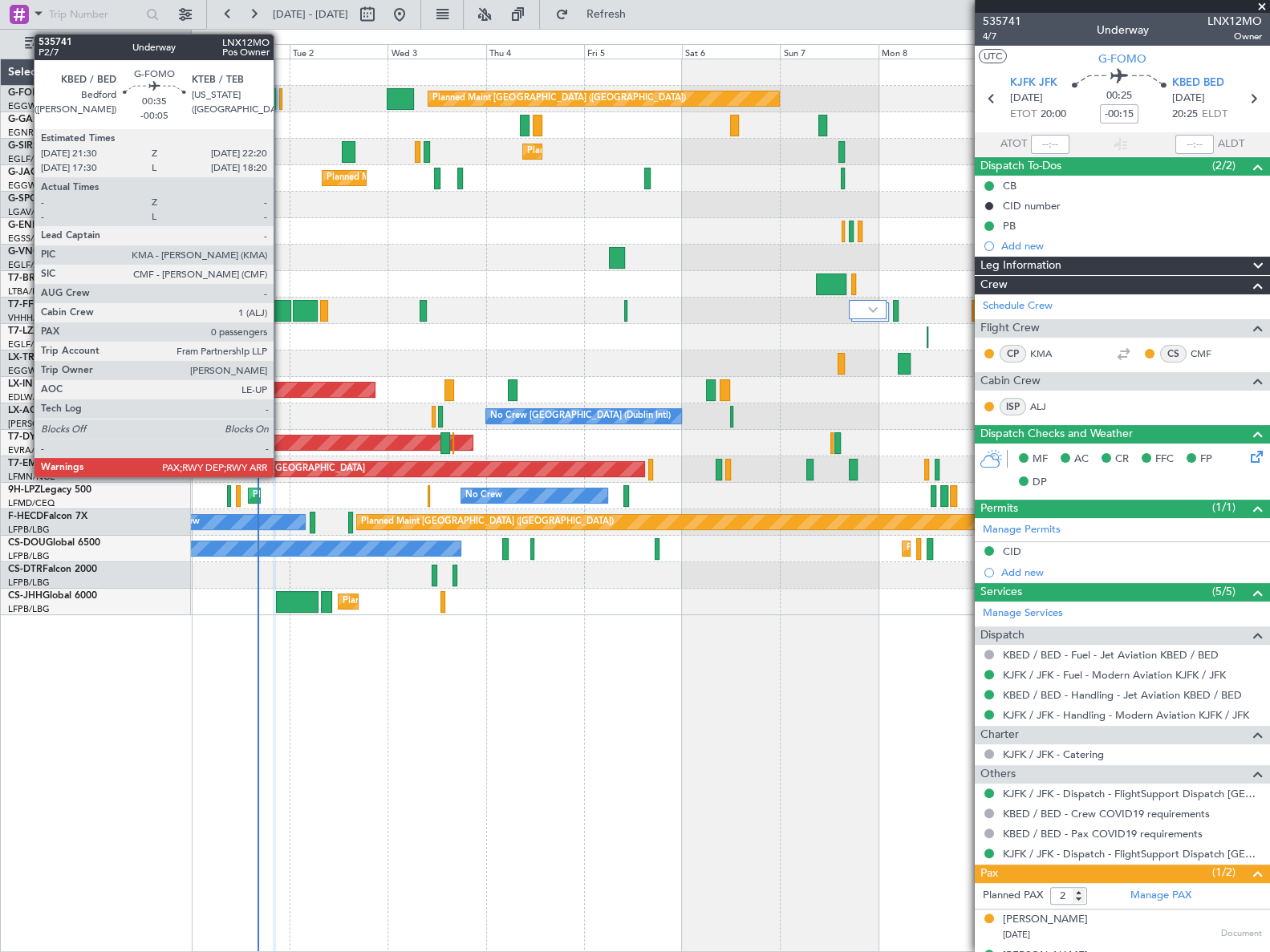
click at [281, 102] on div at bounding box center [281, 98] width 4 height 21
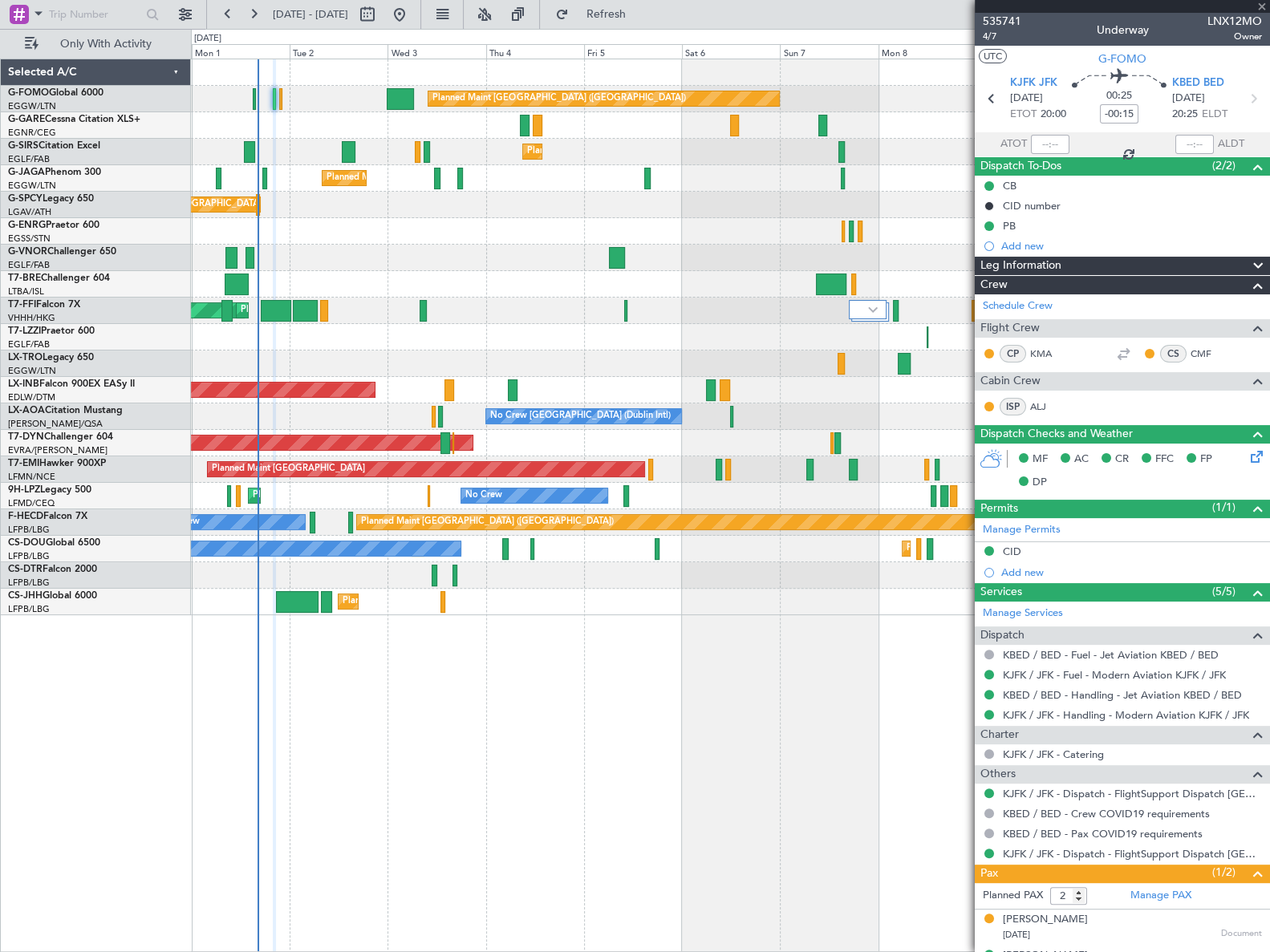
type input "-00:05"
type input "0"
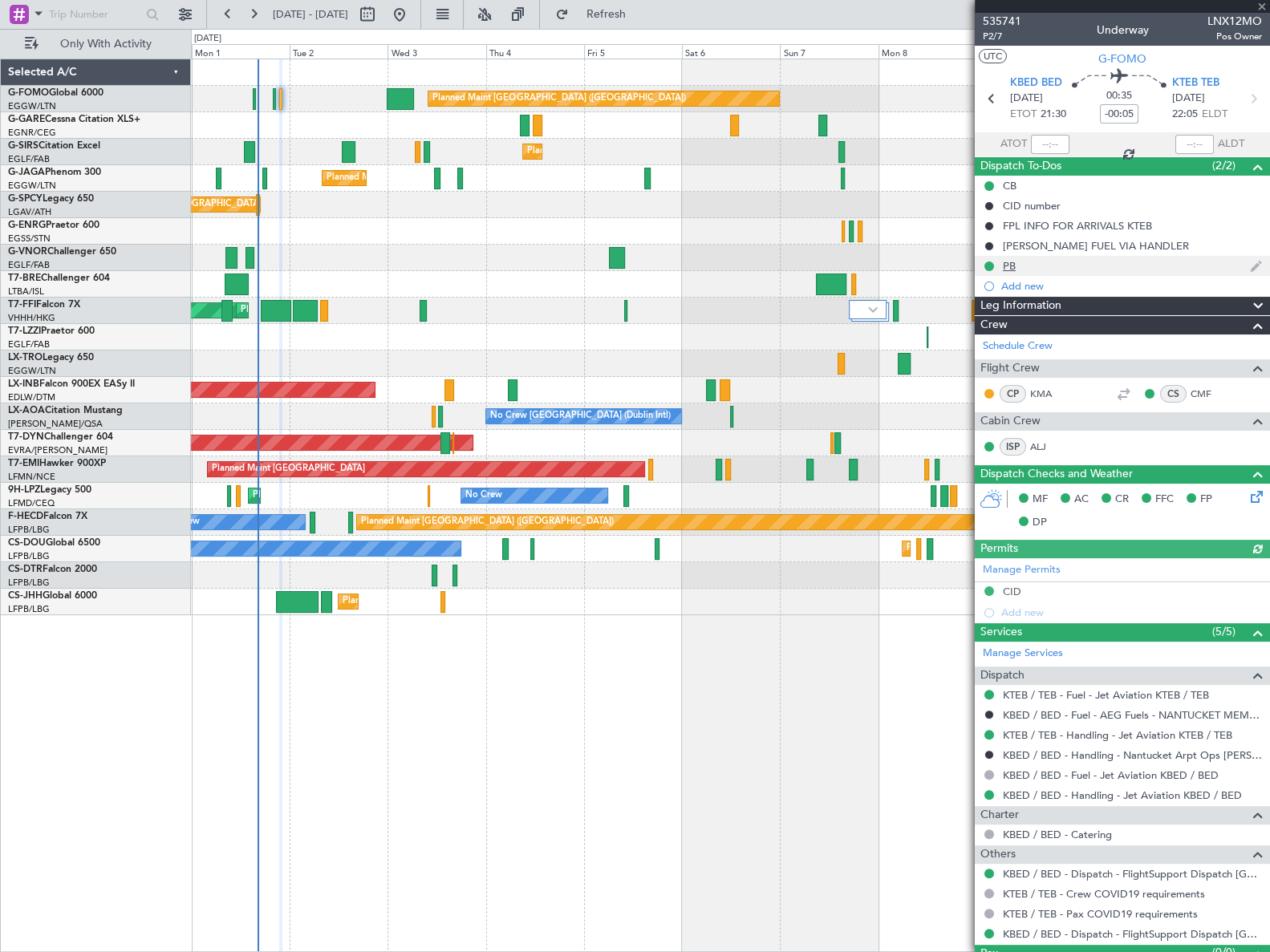
click at [1011, 270] on div "PB" at bounding box center [1009, 265] width 13 height 14
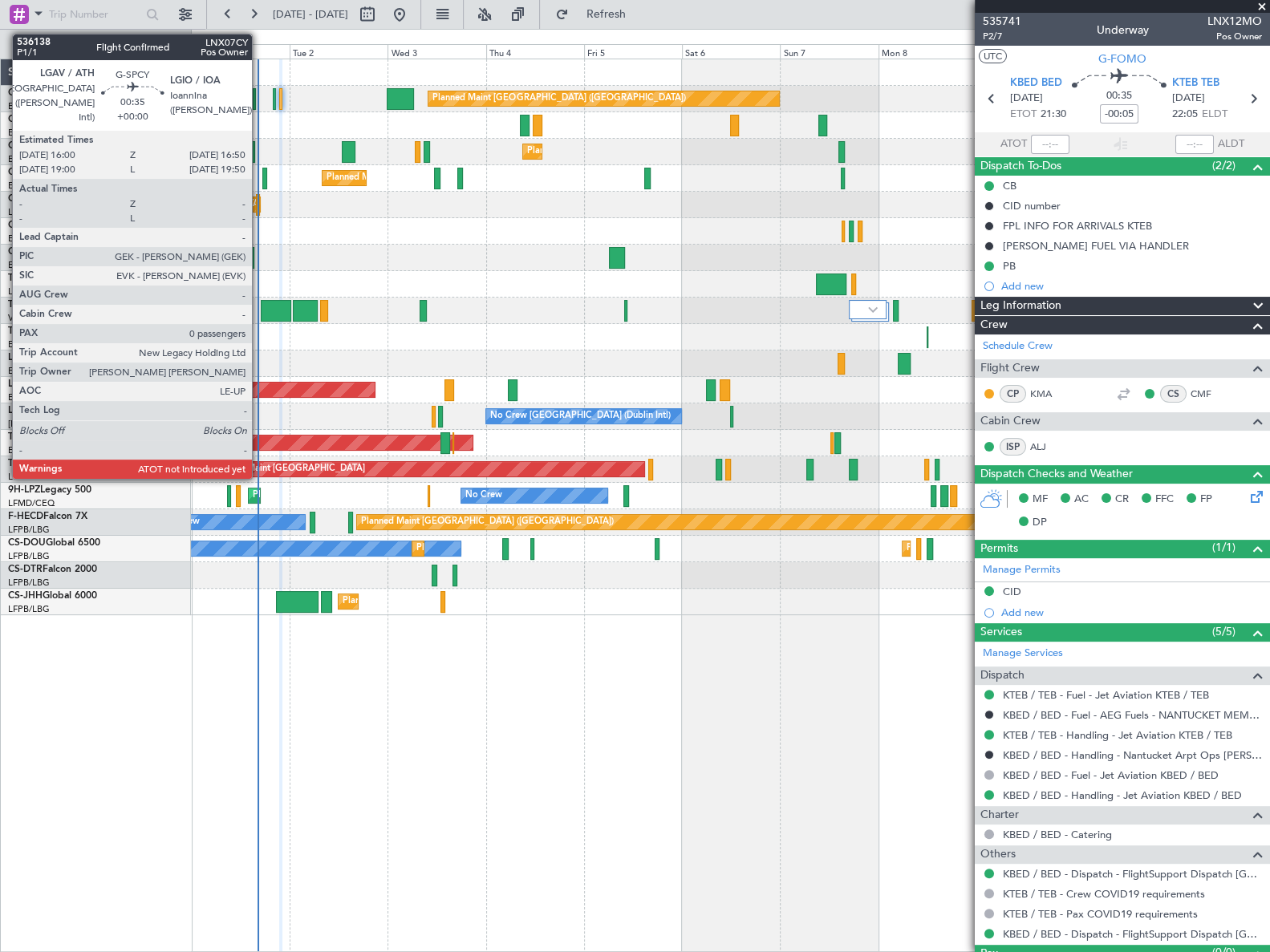
click at [259, 205] on div at bounding box center [258, 204] width 4 height 21
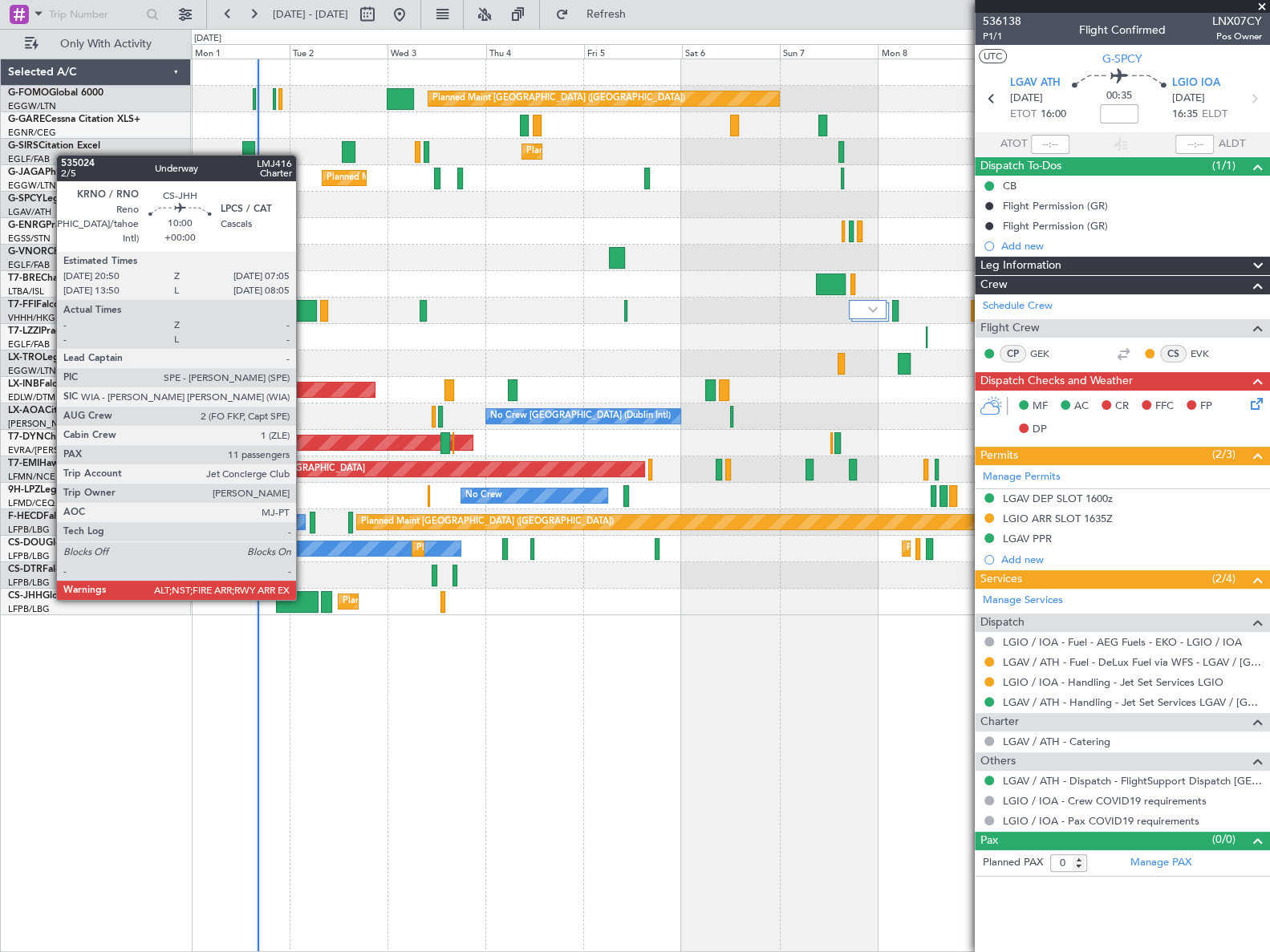
click at [303, 598] on div at bounding box center [298, 602] width 43 height 21
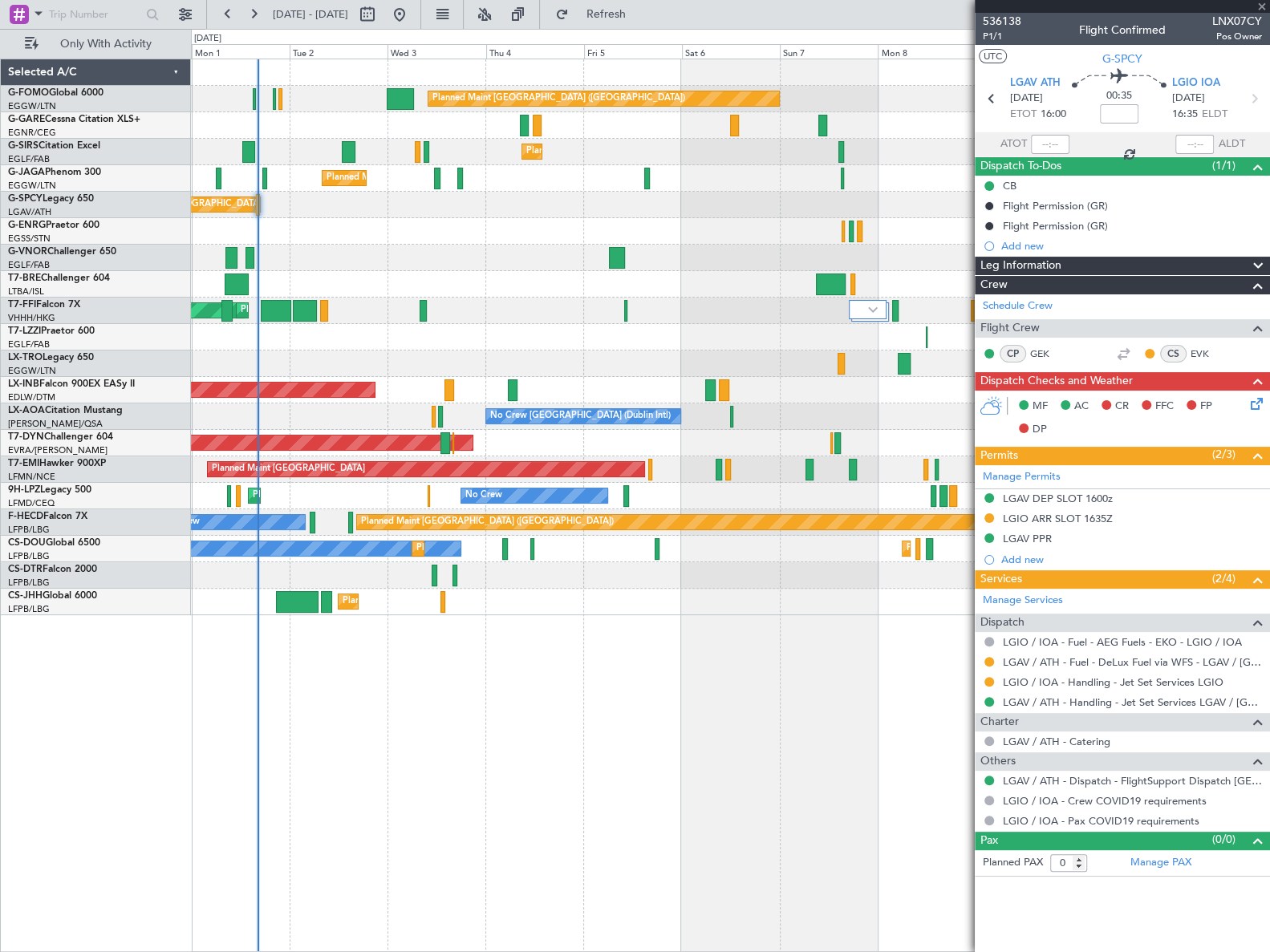
type input "11"
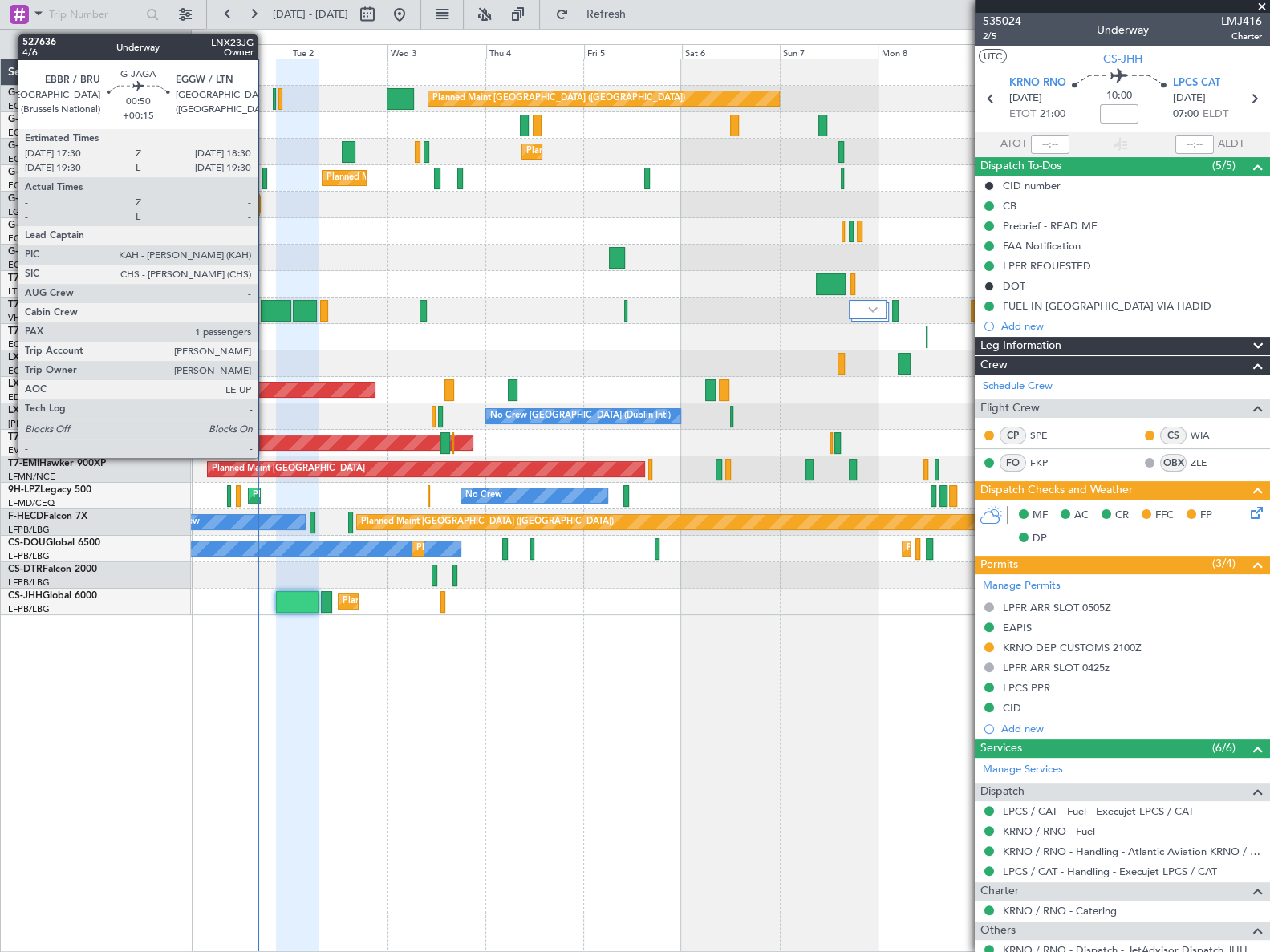
click at [264, 178] on div at bounding box center [264, 177] width 5 height 21
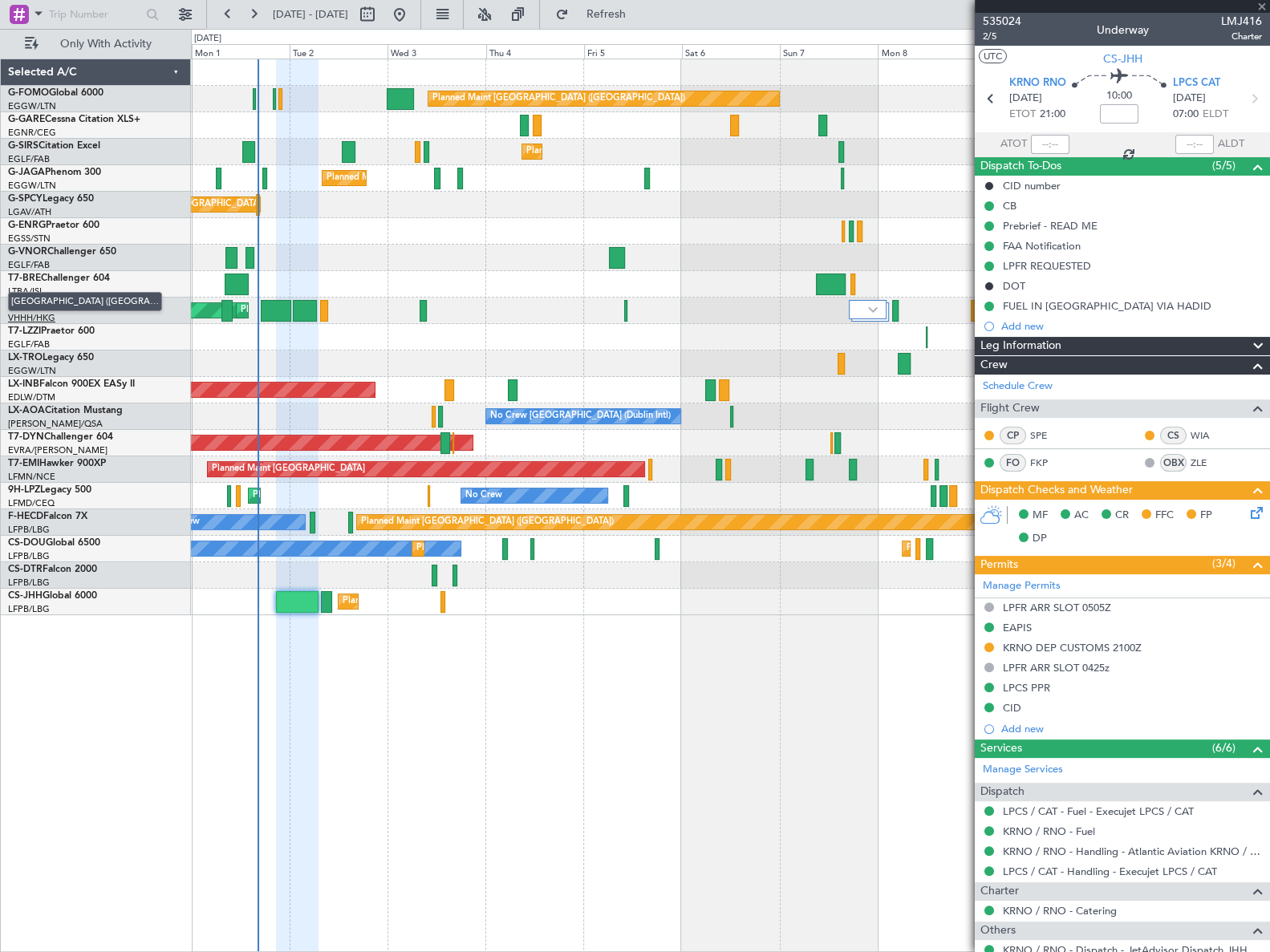
type input "+00:15"
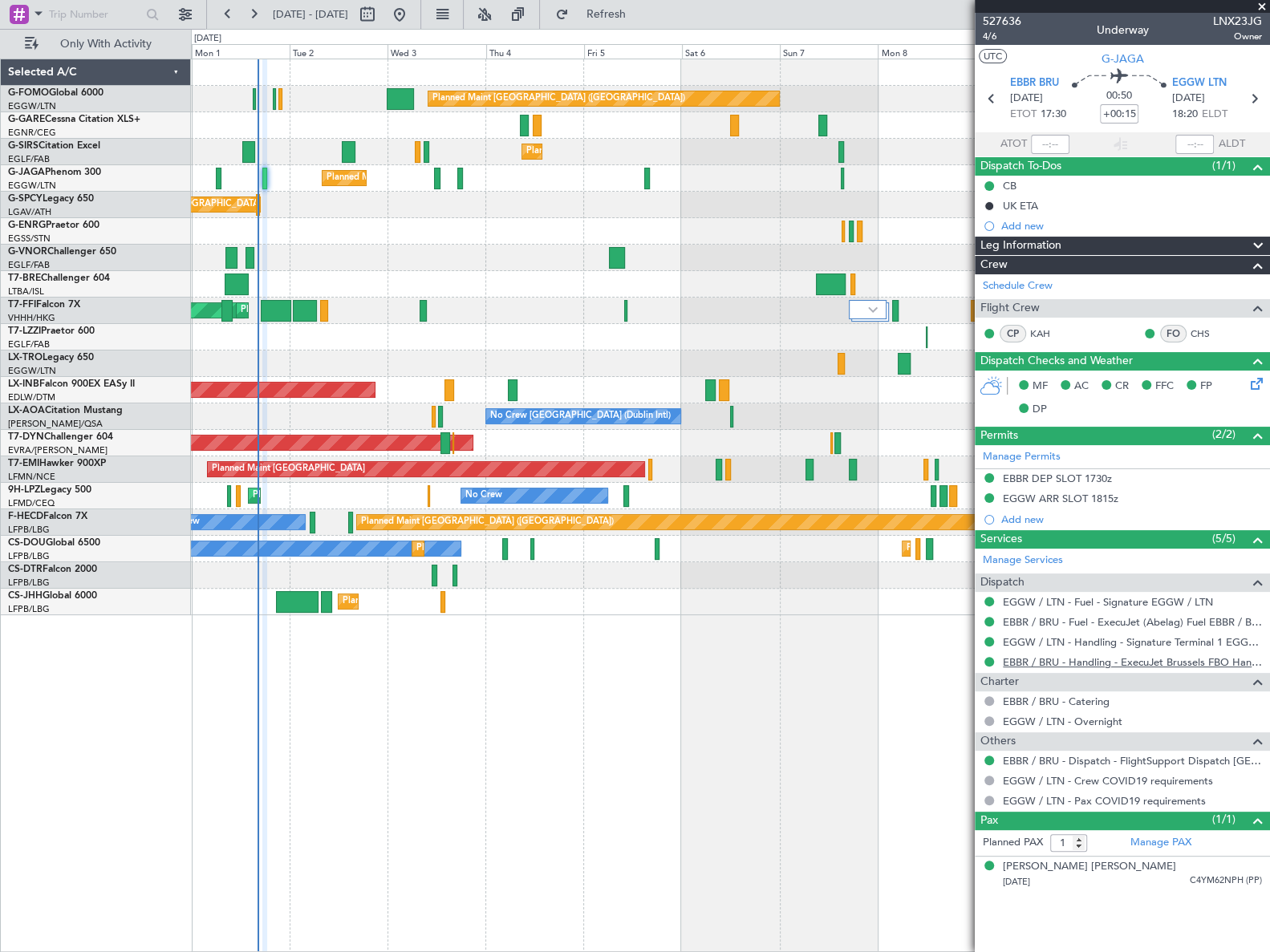
click at [1154, 662] on link "EBBR / BRU - Handling - ExecuJet Brussels FBO Handling Abelag" at bounding box center [1132, 662] width 259 height 14
click at [1128, 636] on link "EGGW / LTN - Handling - Signature Terminal 1 EGGW / LTN" at bounding box center [1132, 641] width 259 height 14
click at [1128, 660] on link "EBBR / BRU - Handling - ExecuJet Brussels FBO Handling Abelag" at bounding box center [1132, 662] width 259 height 14
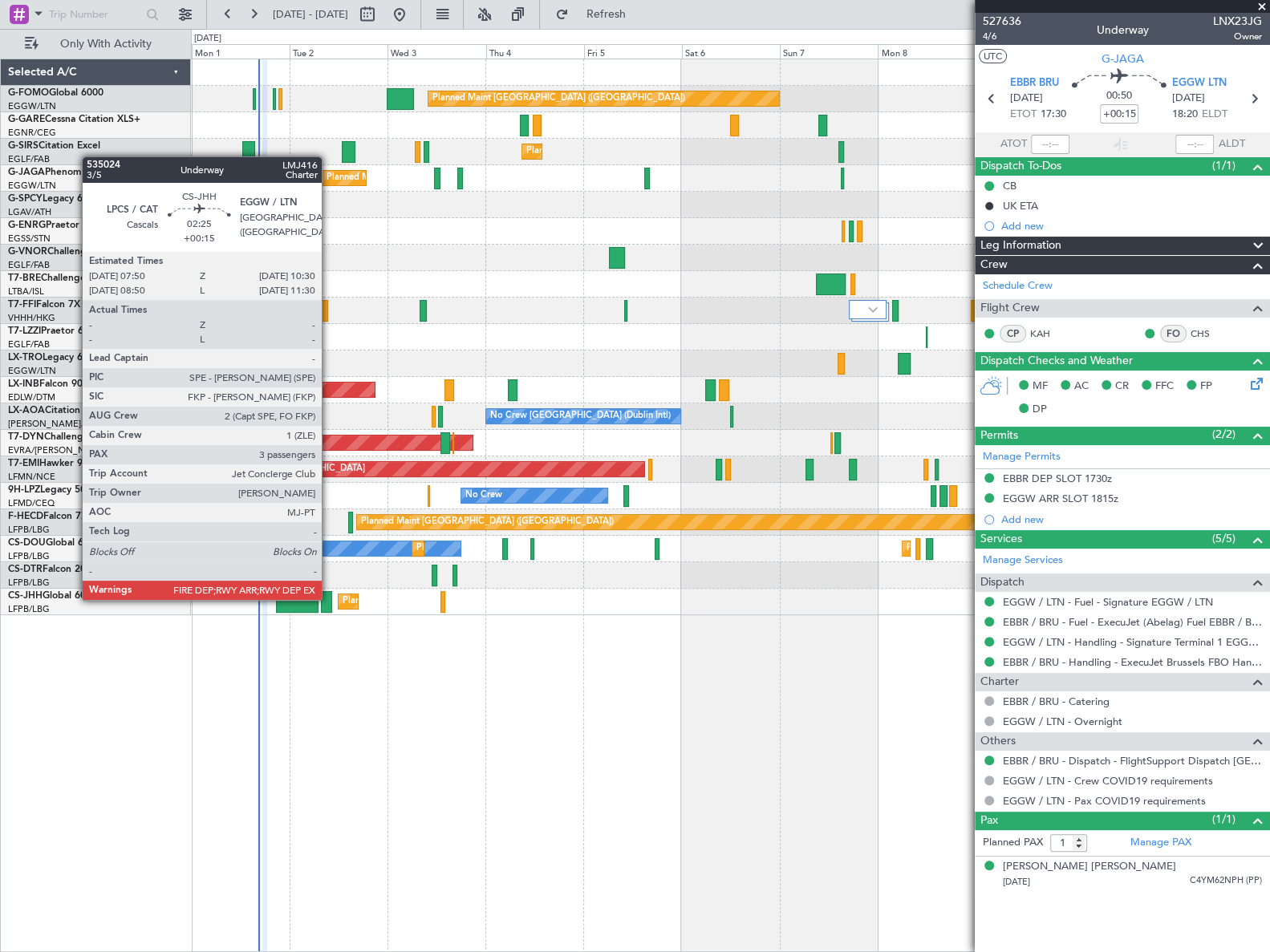
click at [329, 598] on div at bounding box center [326, 602] width 11 height 21
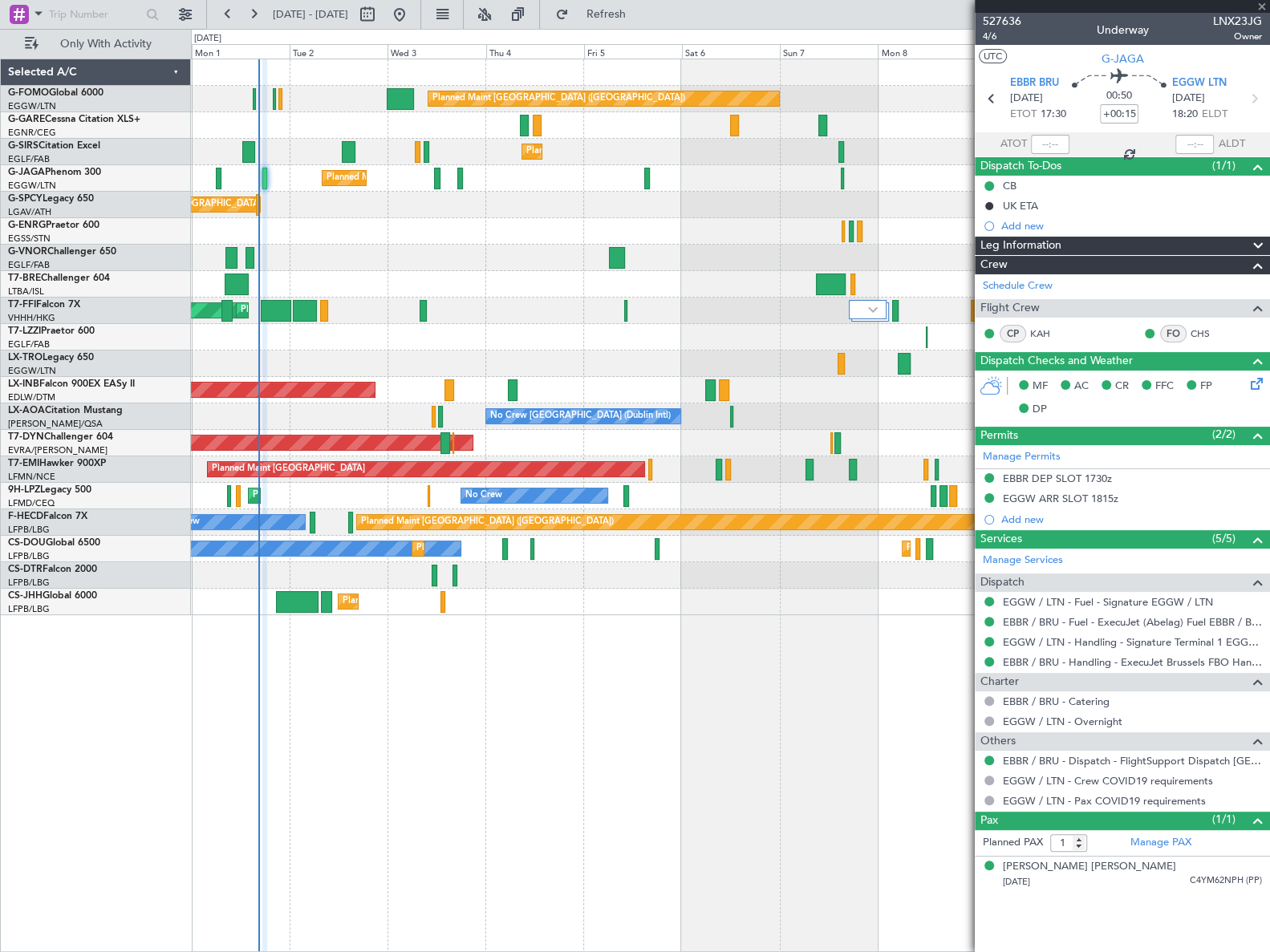
type input "3"
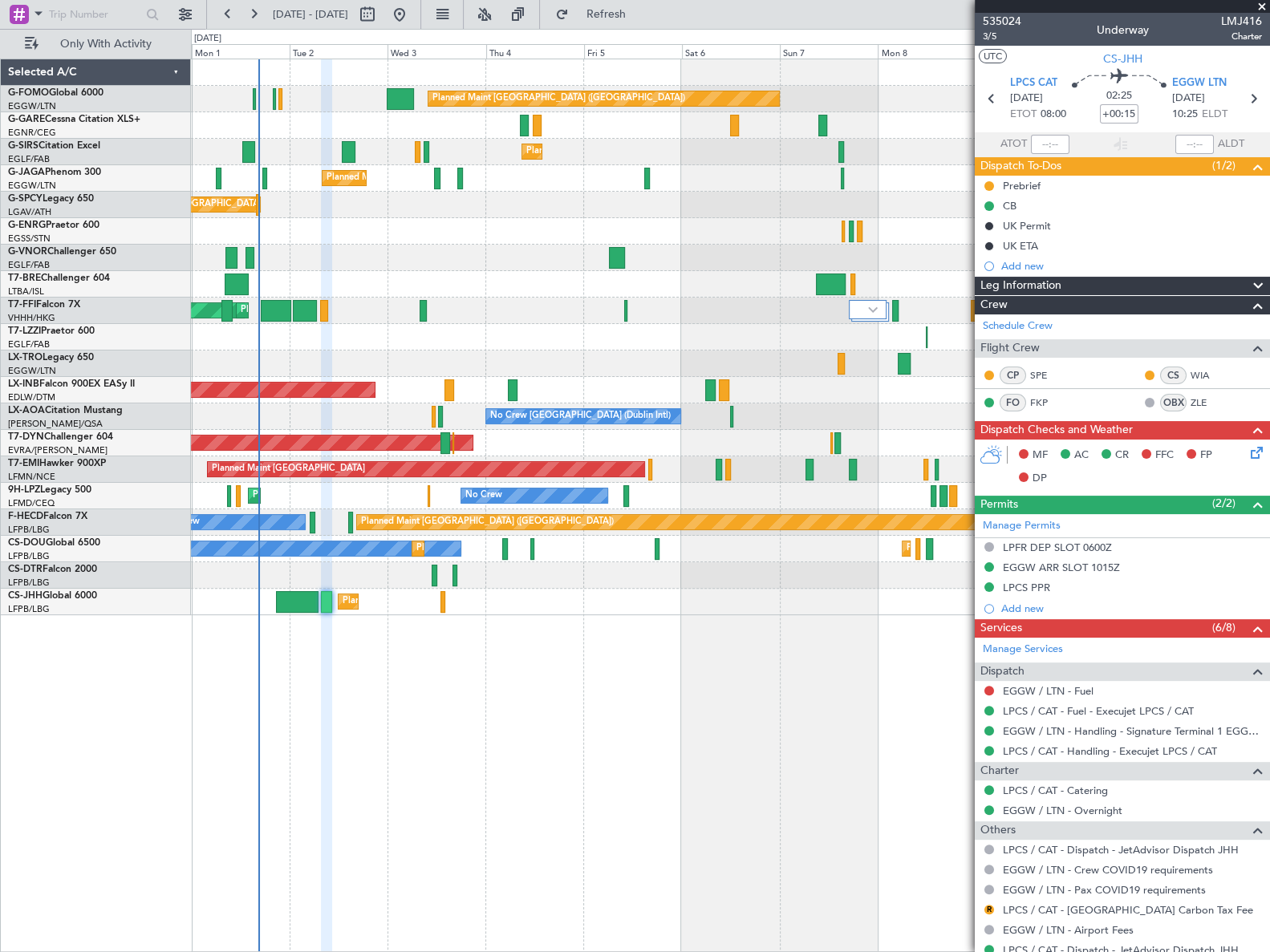
click at [1247, 454] on icon at bounding box center [1253, 450] width 13 height 13
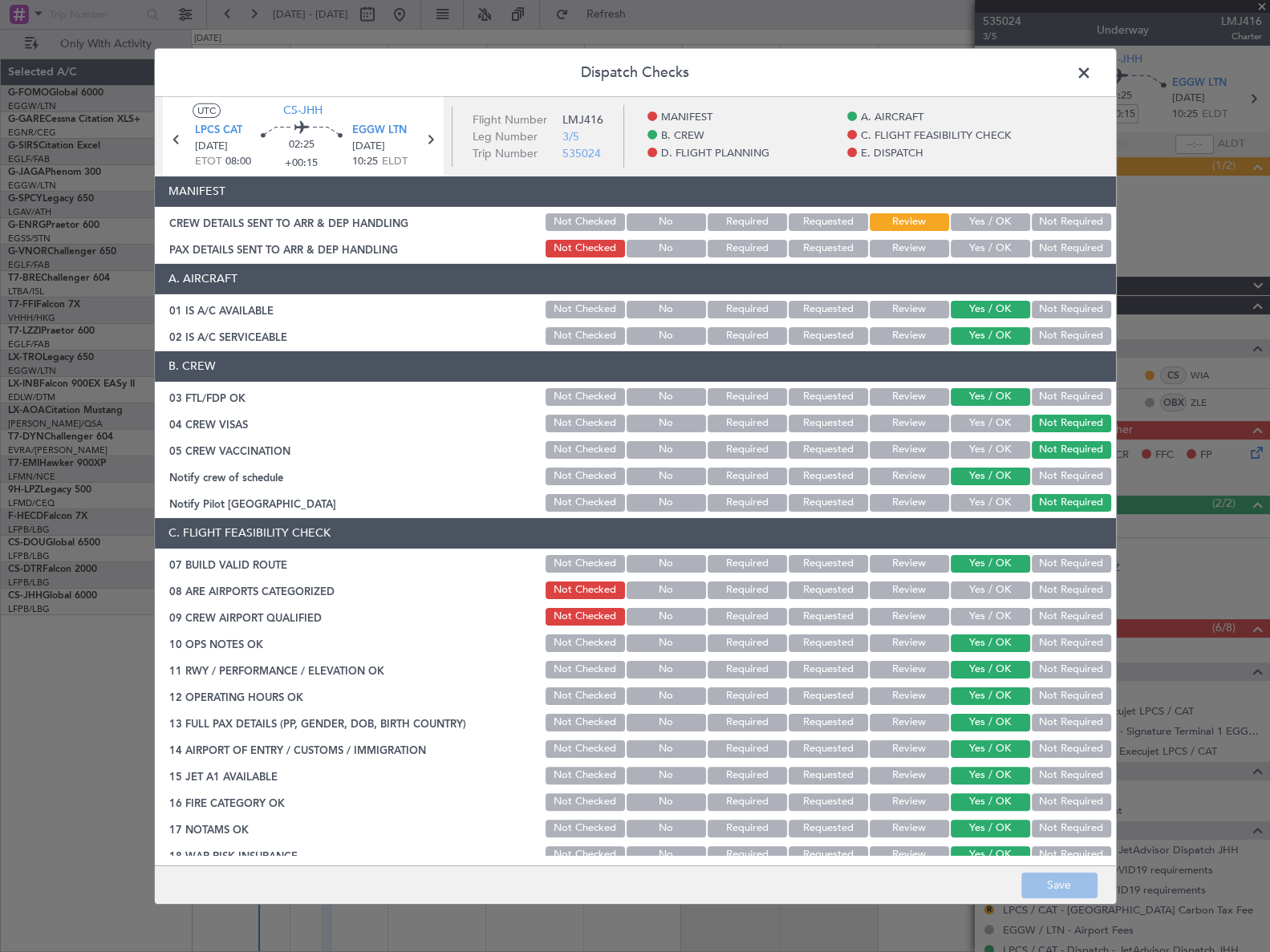
click at [1092, 78] on span at bounding box center [1092, 76] width 0 height 32
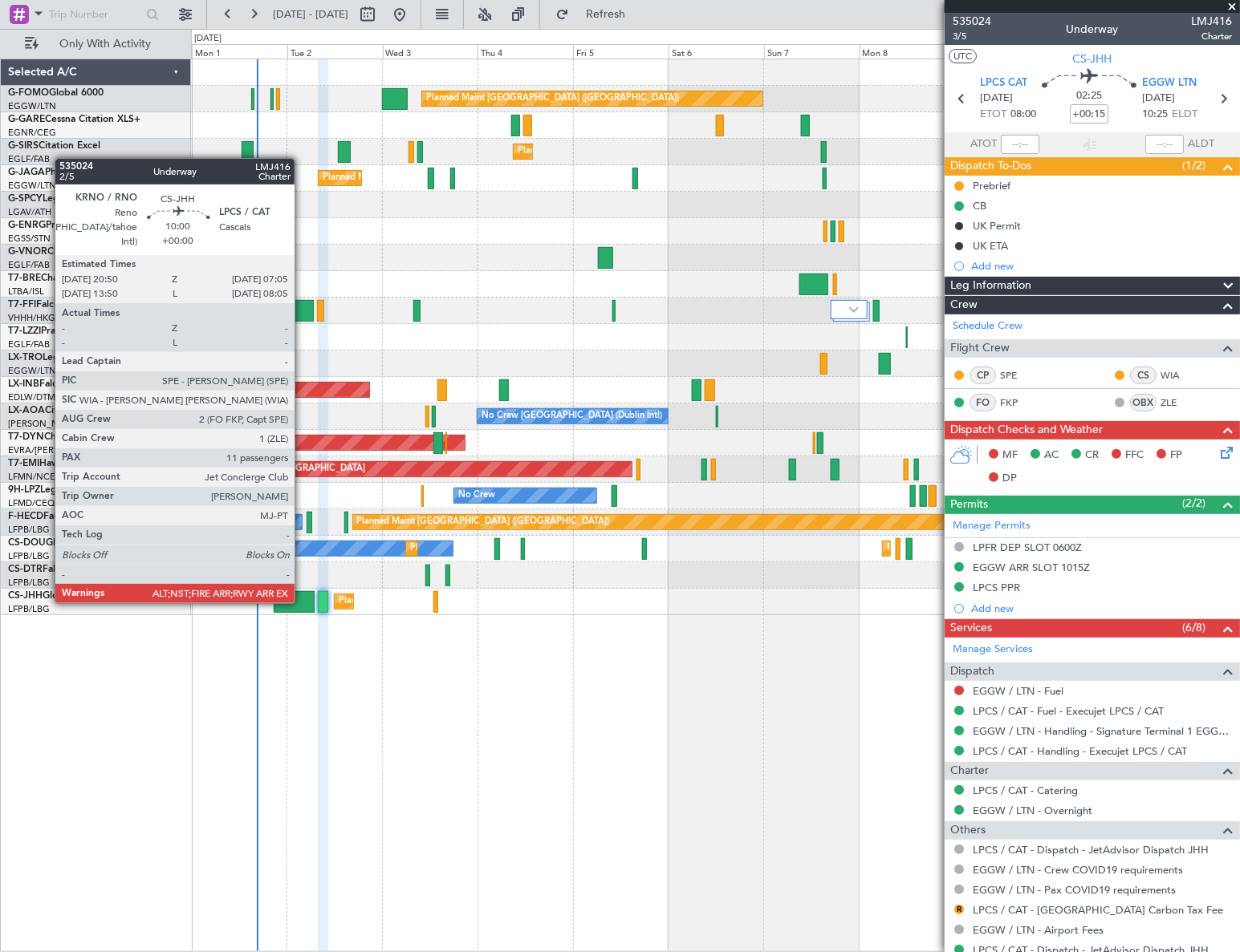
click at [299, 602] on div at bounding box center [294, 602] width 41 height 21
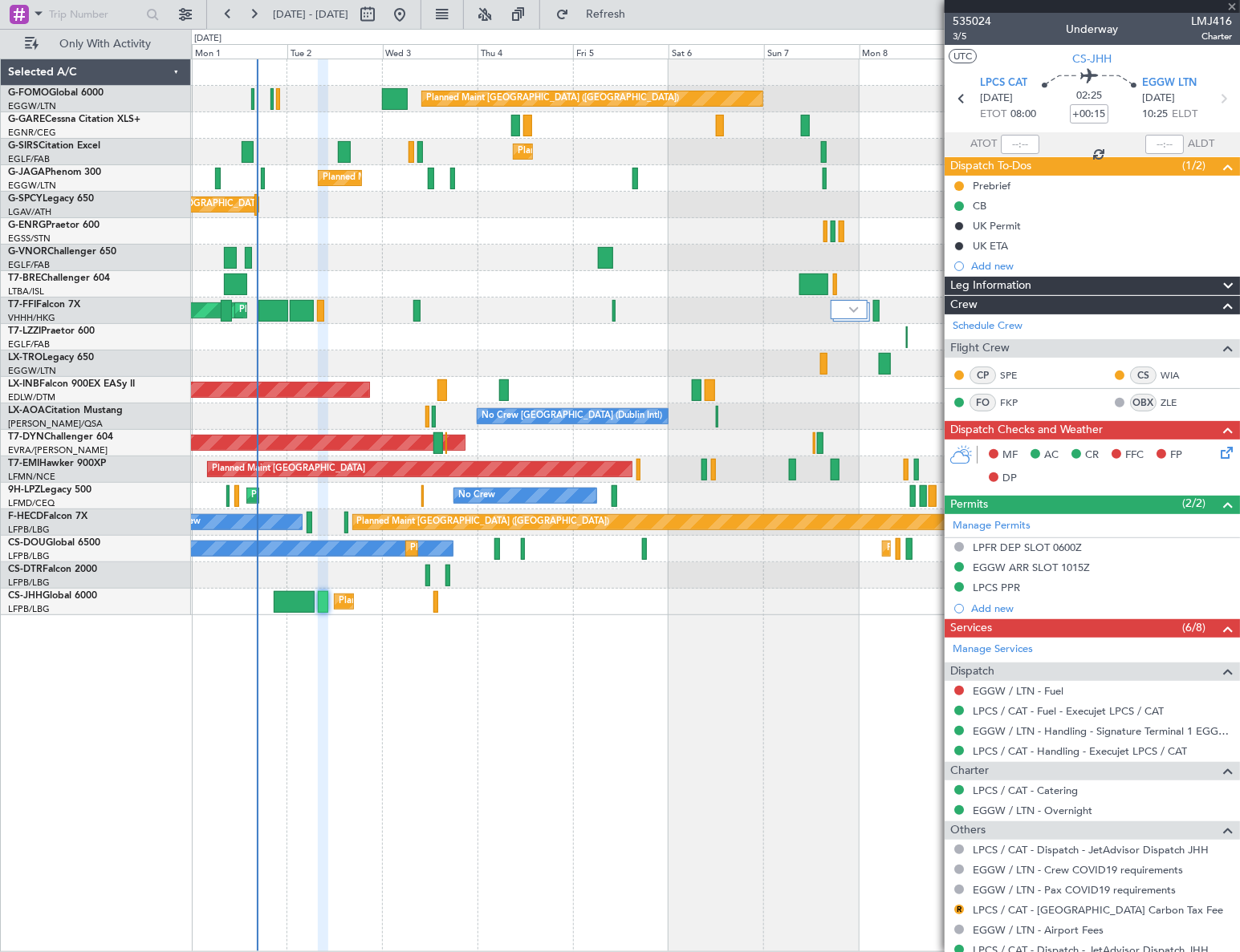
type input "11"
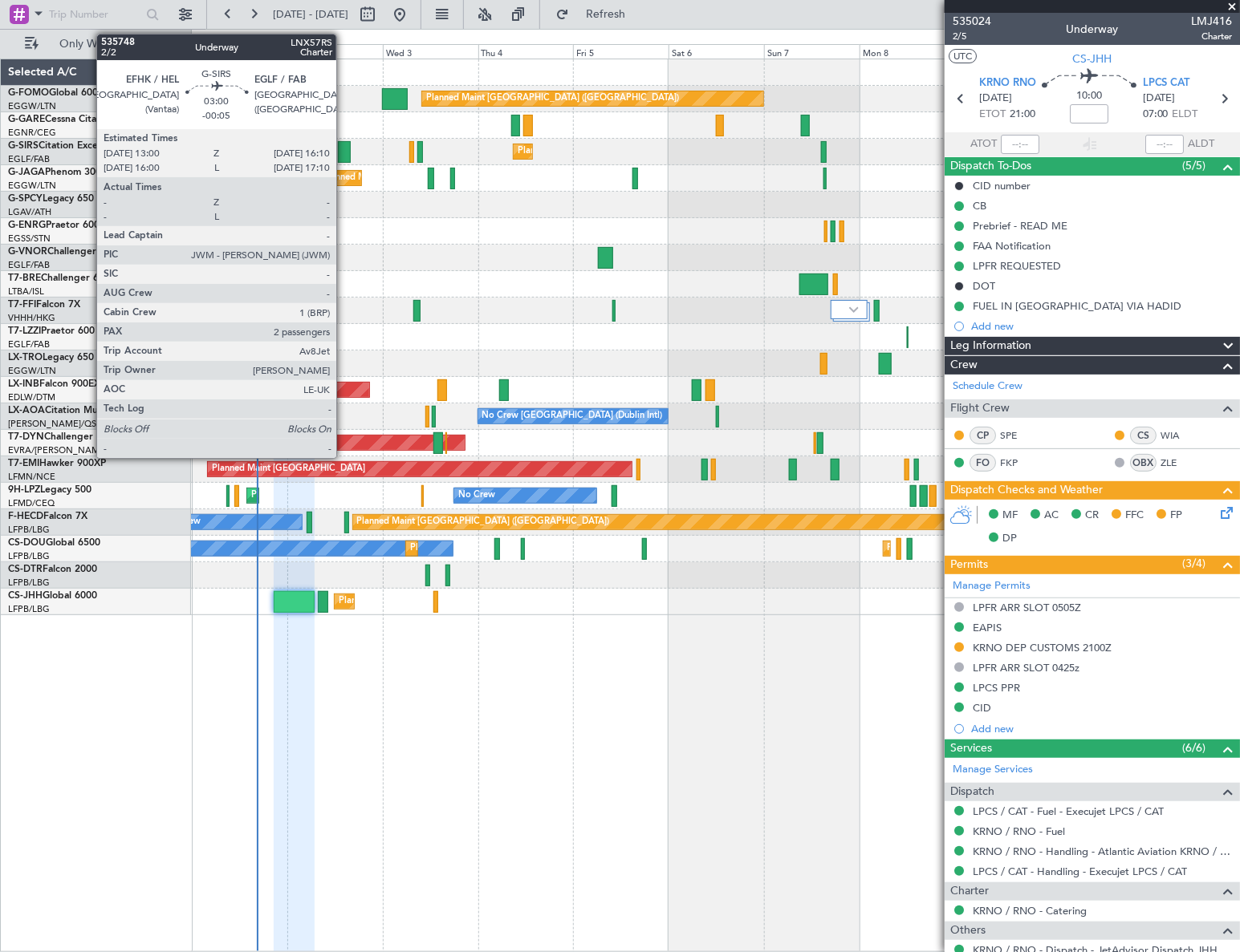
click at [343, 143] on div at bounding box center [344, 152] width 13 height 21
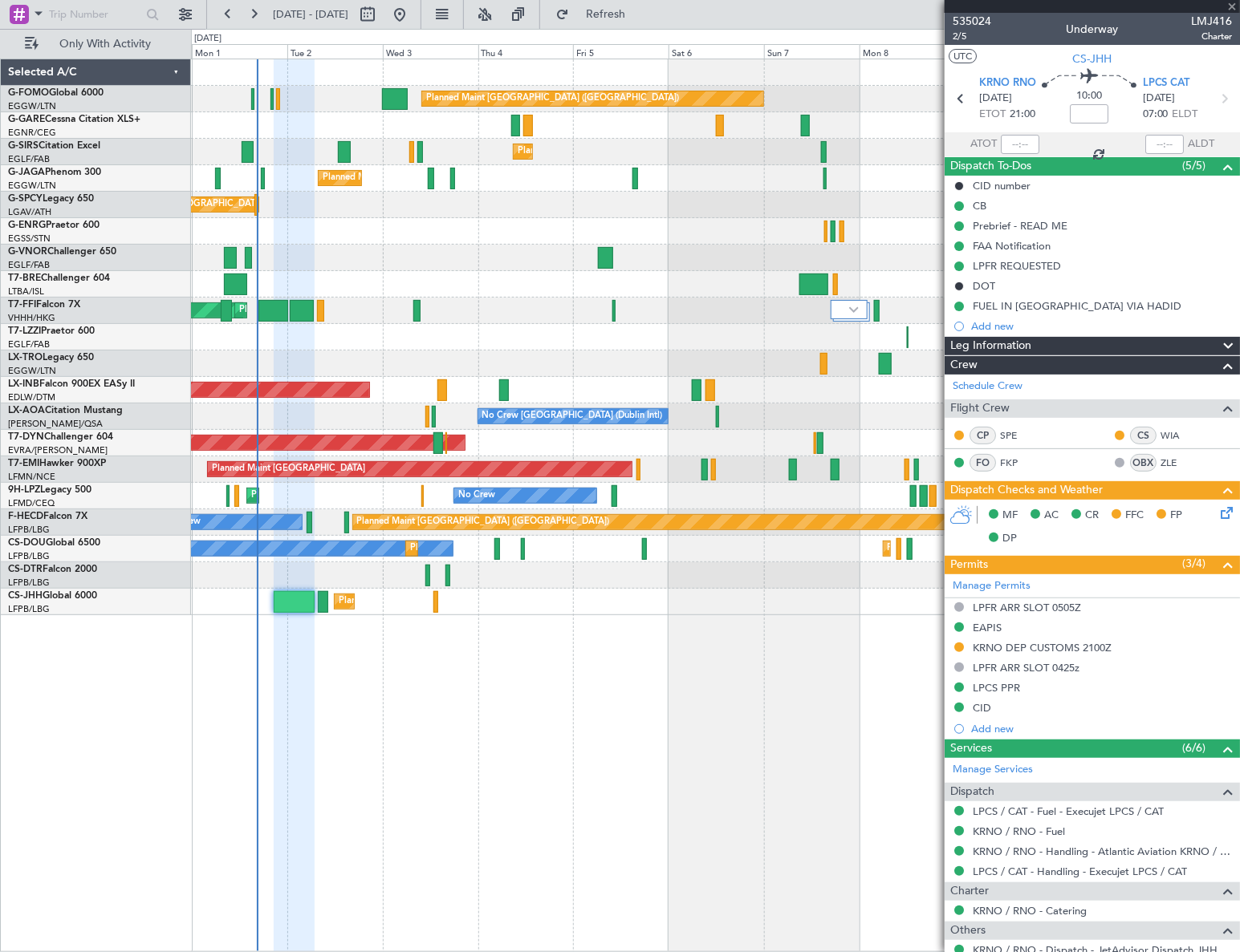
type input "-00:05"
type input "2"
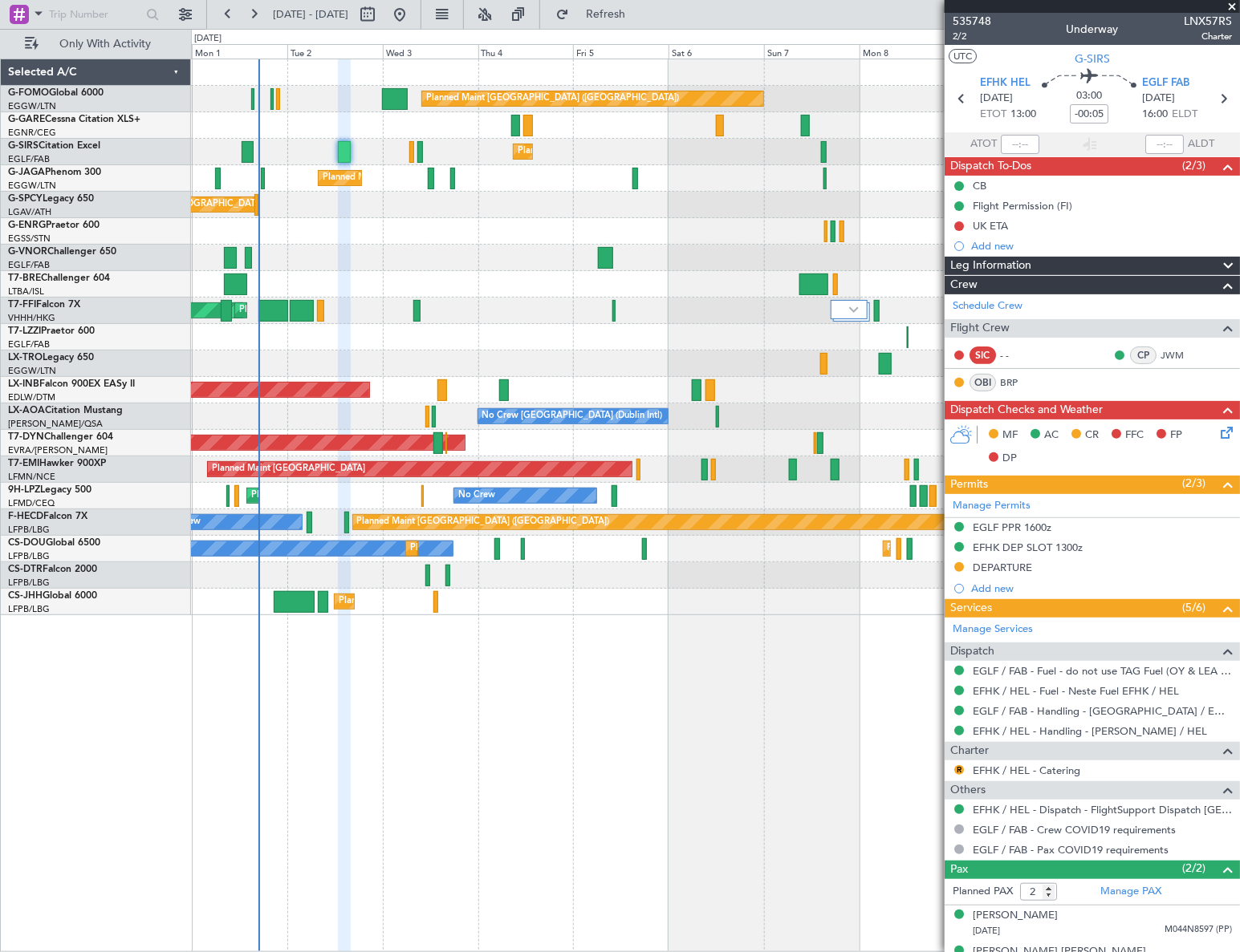
click at [385, 672] on div "Planned Maint London (Luton) Planned Maint London (Farnborough) Planned Maint L…" at bounding box center [716, 505] width 1050 height 894
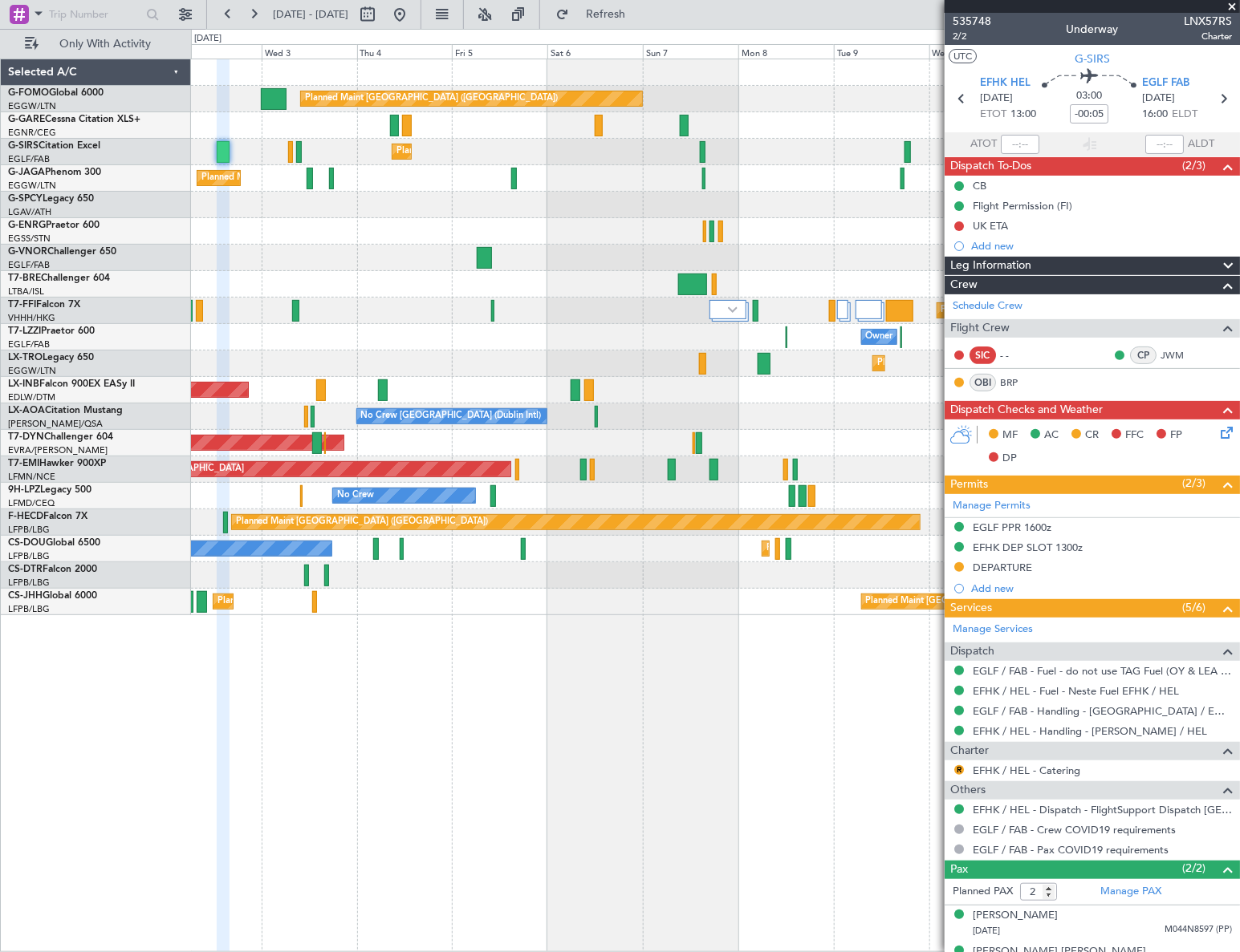
click at [650, 738] on div "Planned Maint [GEOGRAPHIC_DATA] ([GEOGRAPHIC_DATA]) Planned Maint [GEOGRAPHIC_D…" at bounding box center [716, 505] width 1050 height 894
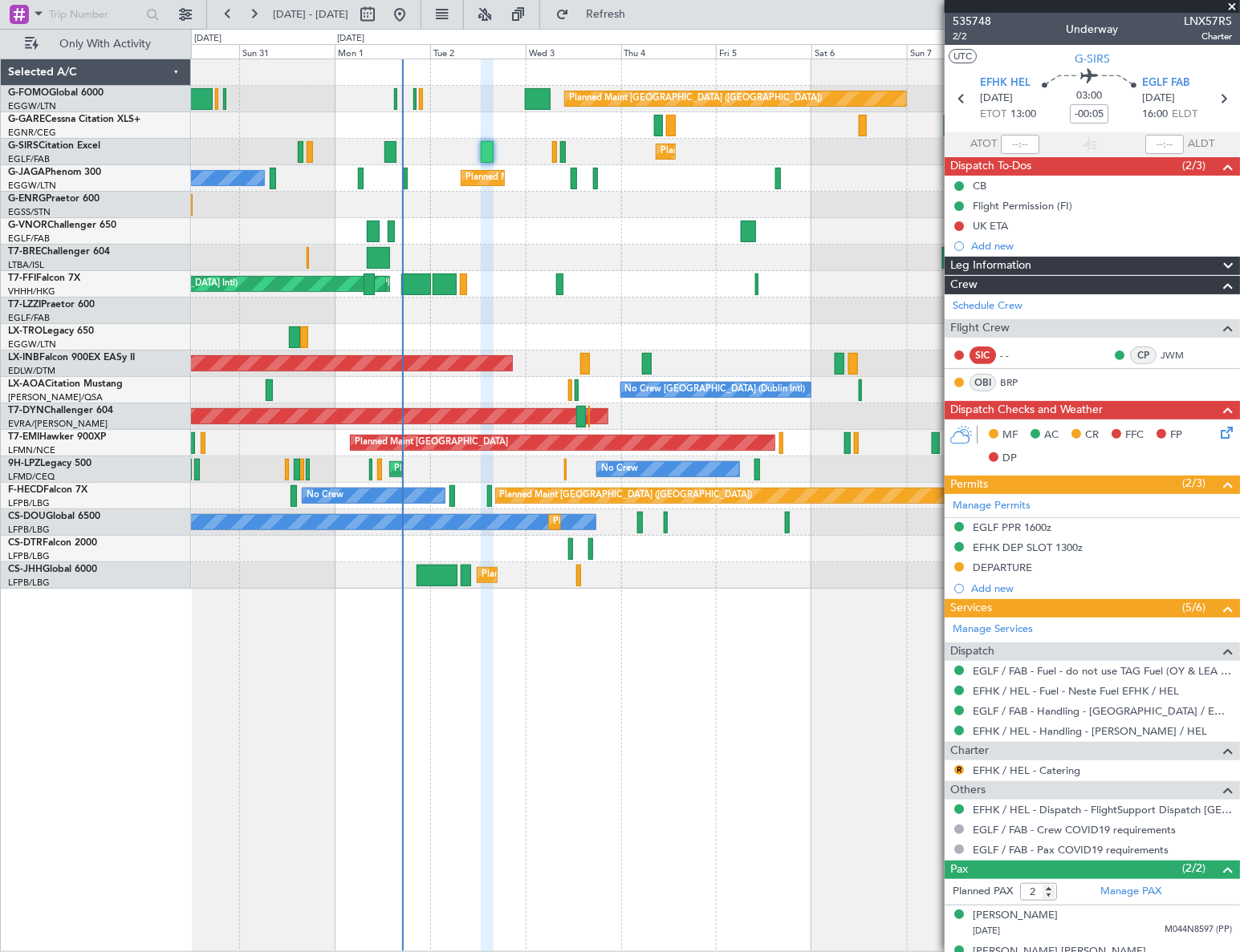
click at [590, 307] on div "Planned Maint [GEOGRAPHIC_DATA] ([GEOGRAPHIC_DATA]) Planned Maint [GEOGRAPHIC_D…" at bounding box center [716, 323] width 1049 height 530
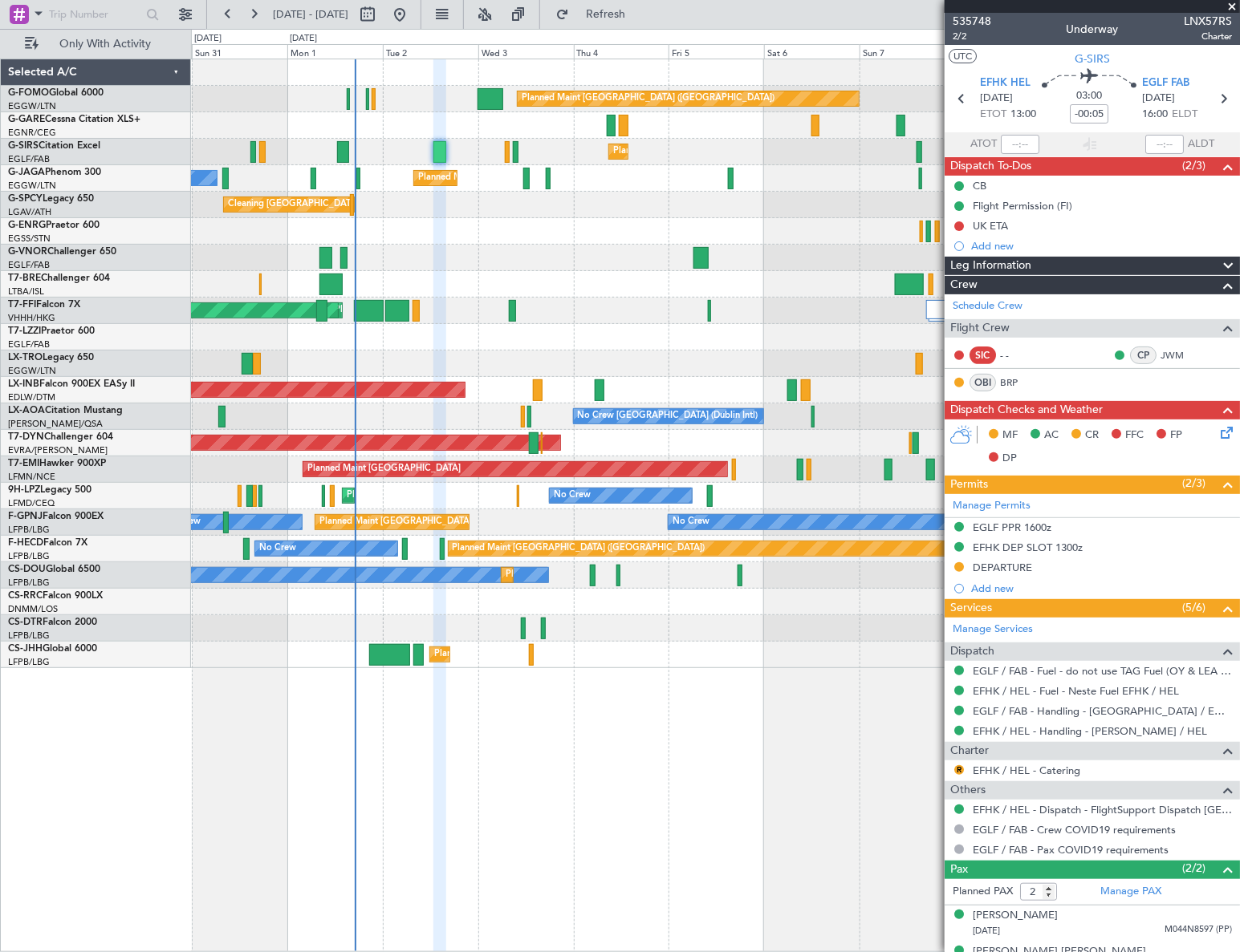
click at [511, 275] on div at bounding box center [716, 284] width 1049 height 27
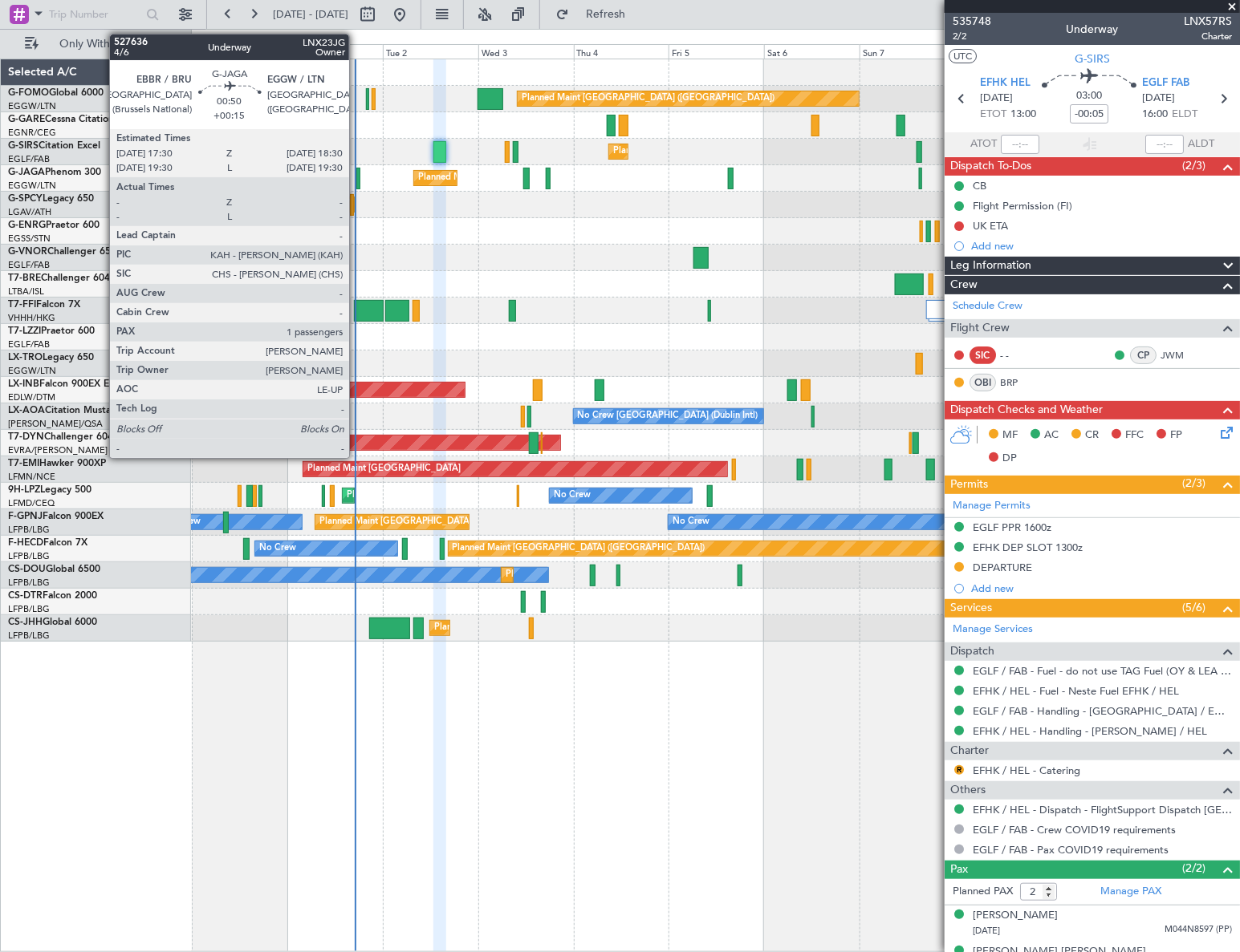
click at [356, 175] on div at bounding box center [358, 177] width 4 height 21
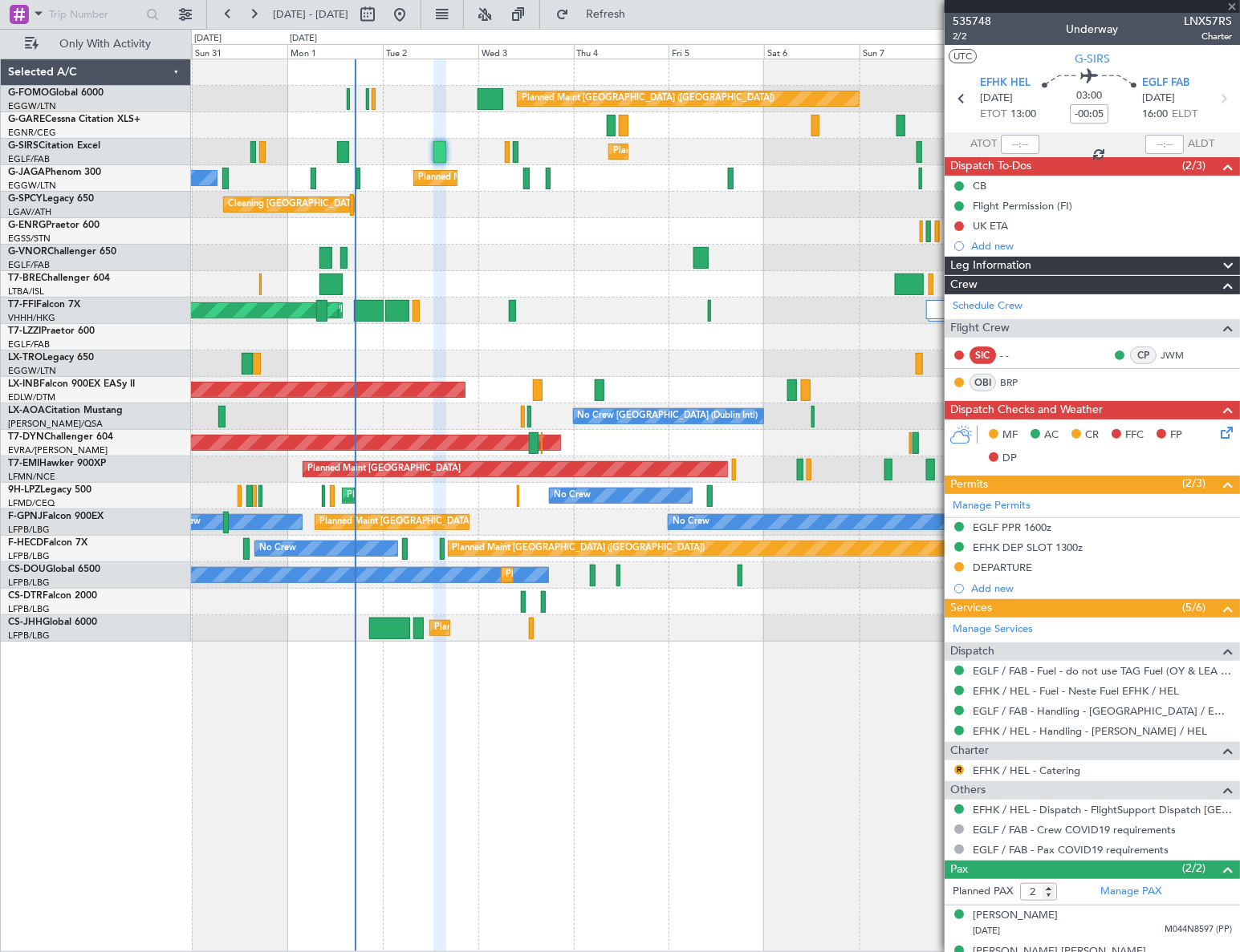
type input "+00:15"
type input "1"
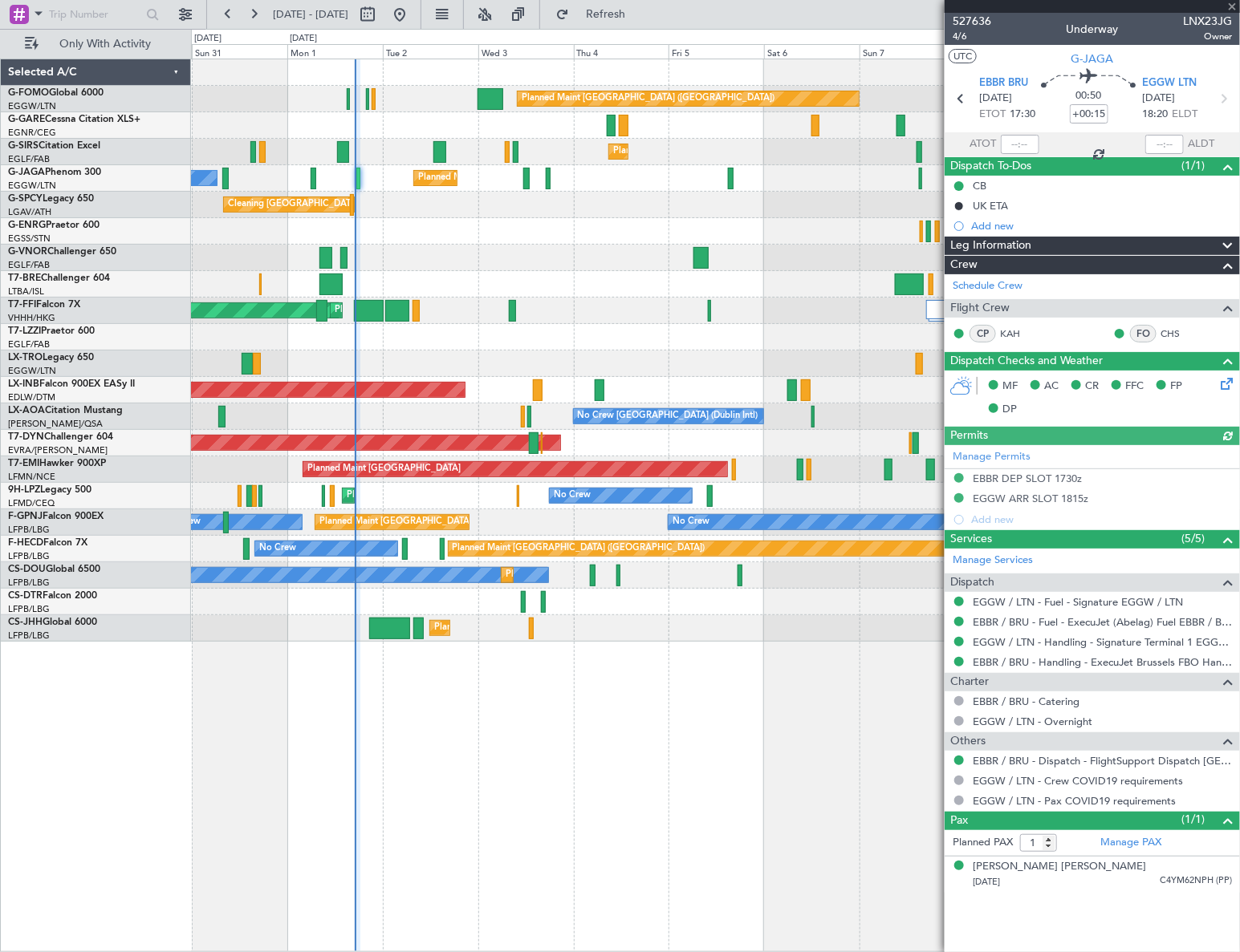
click at [1196, 21] on span "LNX23JG" at bounding box center [1207, 21] width 49 height 17
copy span "LNX23JG"
click at [640, 13] on span "Refresh" at bounding box center [606, 15] width 68 height 11
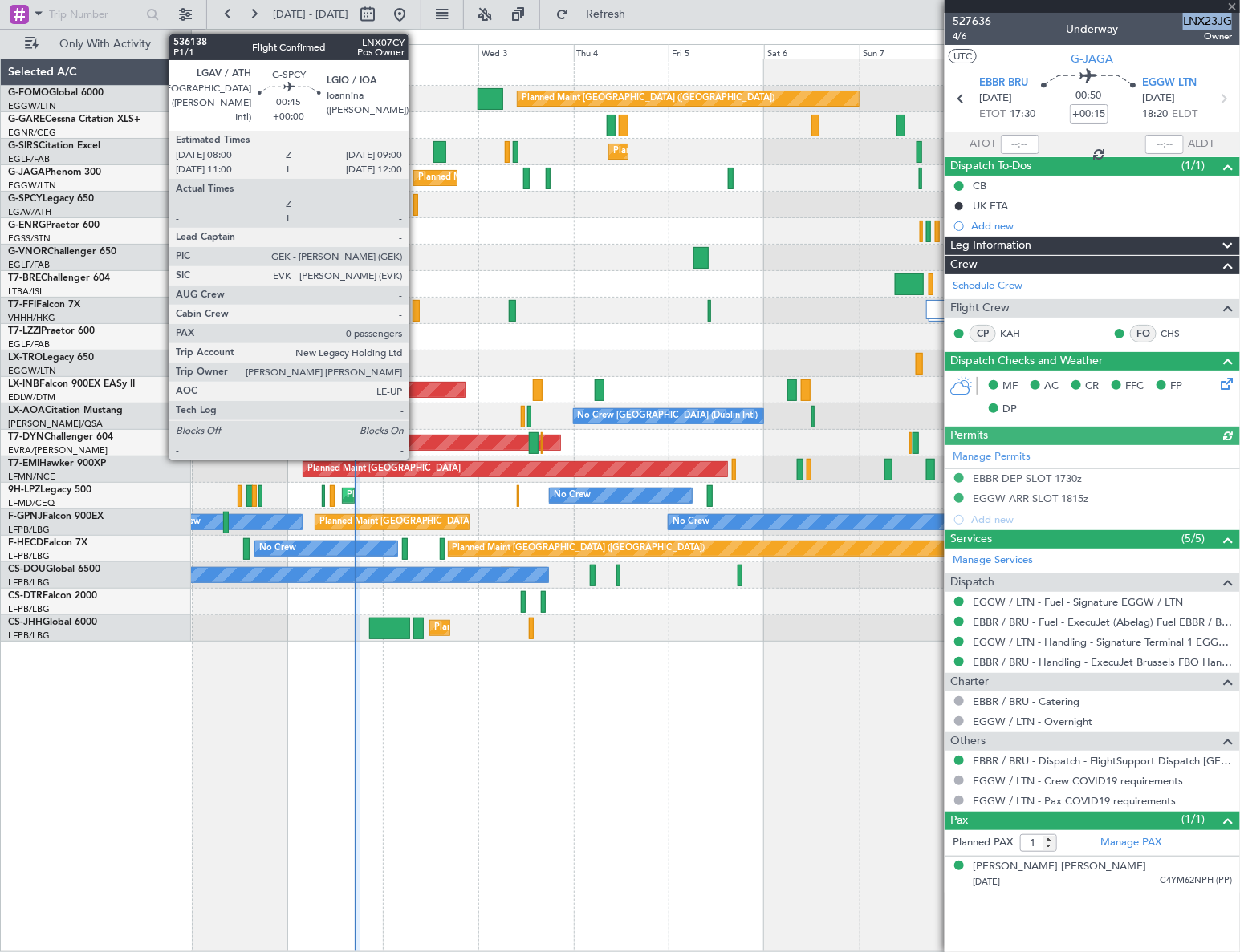
click at [416, 197] on div at bounding box center [415, 204] width 4 height 21
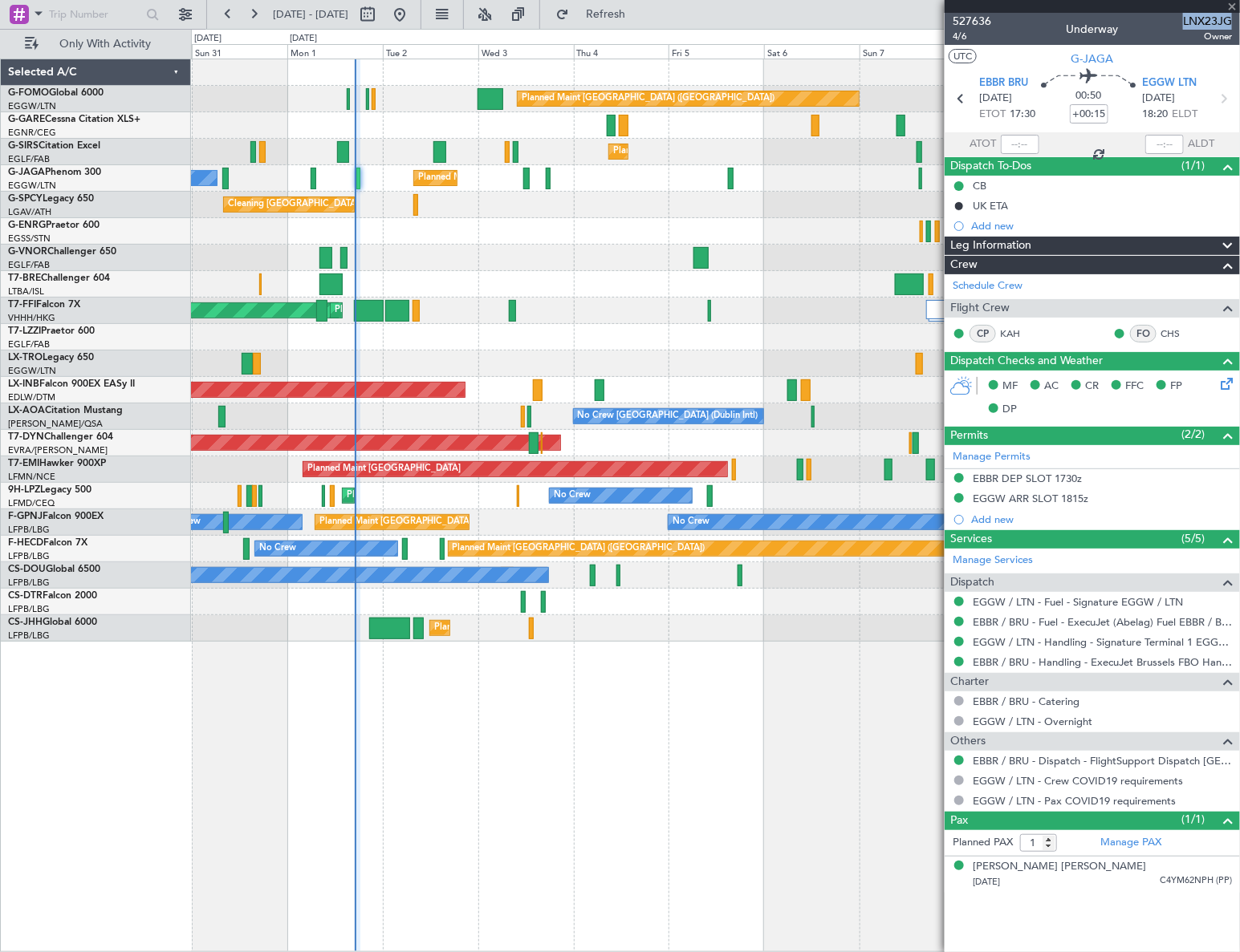
type input "0"
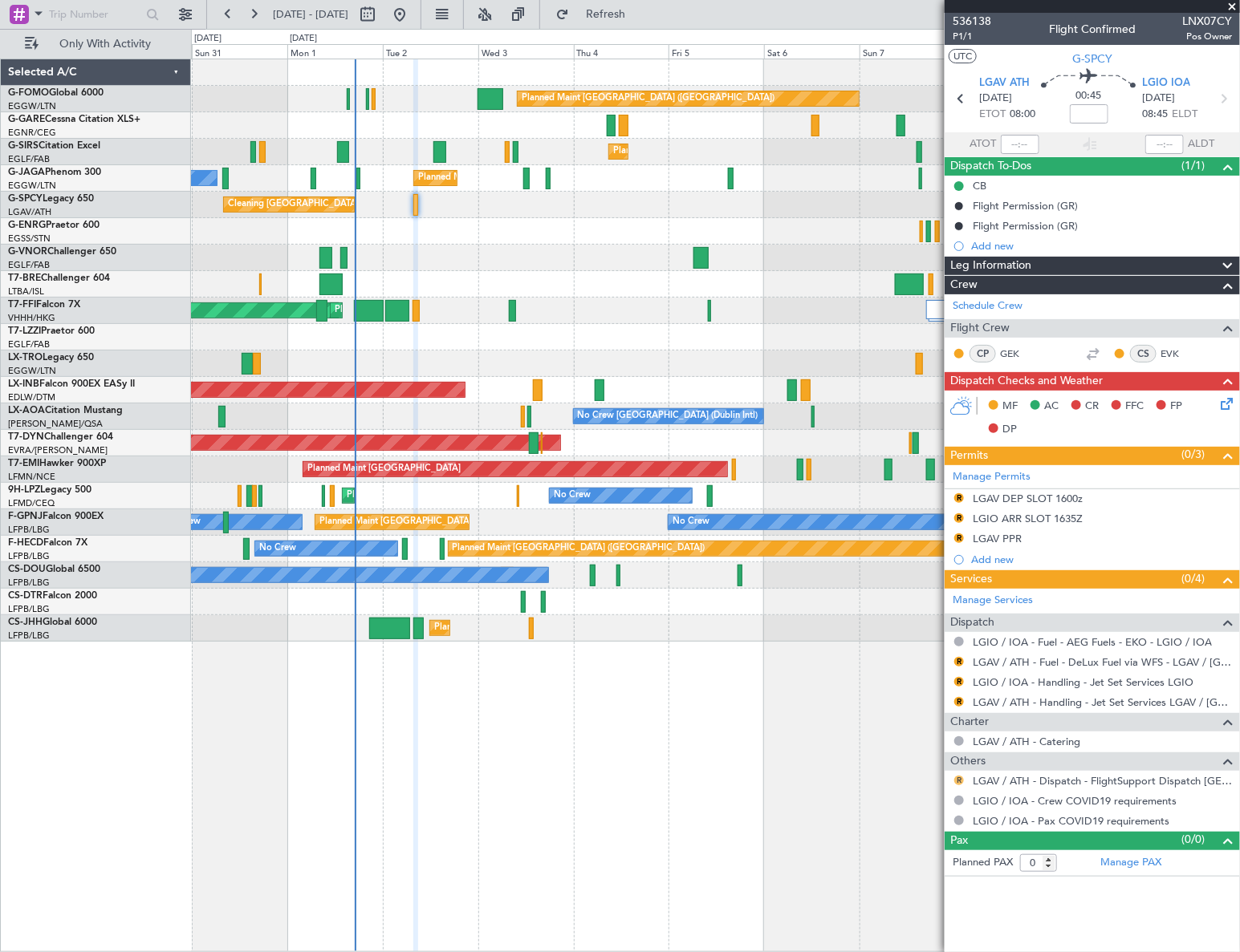
click at [958, 781] on button "R" at bounding box center [959, 780] width 9 height 9
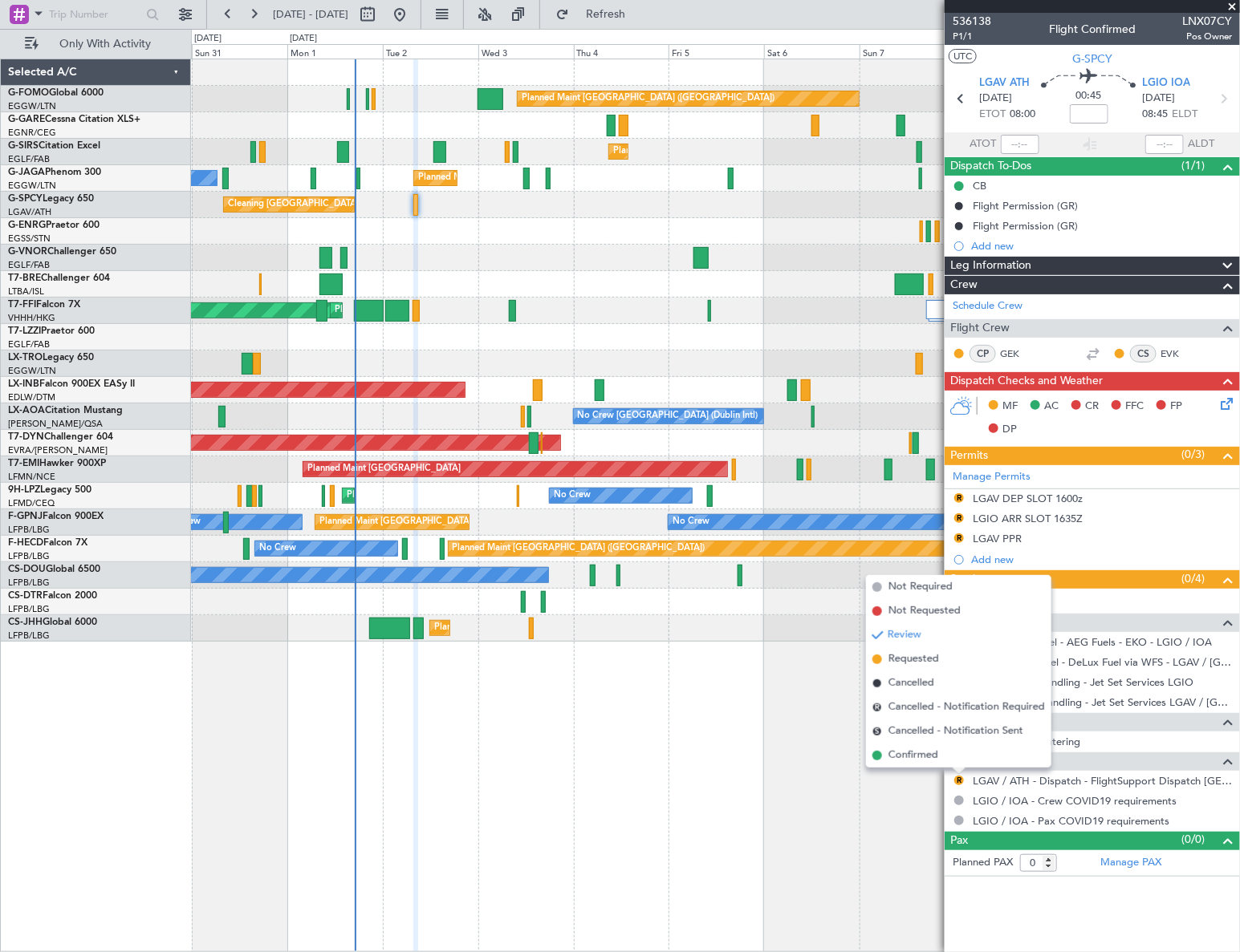
drag, startPoint x: 923, startPoint y: 753, endPoint x: 918, endPoint y: 771, distance: 18.7
click at [923, 753] on span "Confirmed" at bounding box center [914, 755] width 50 height 16
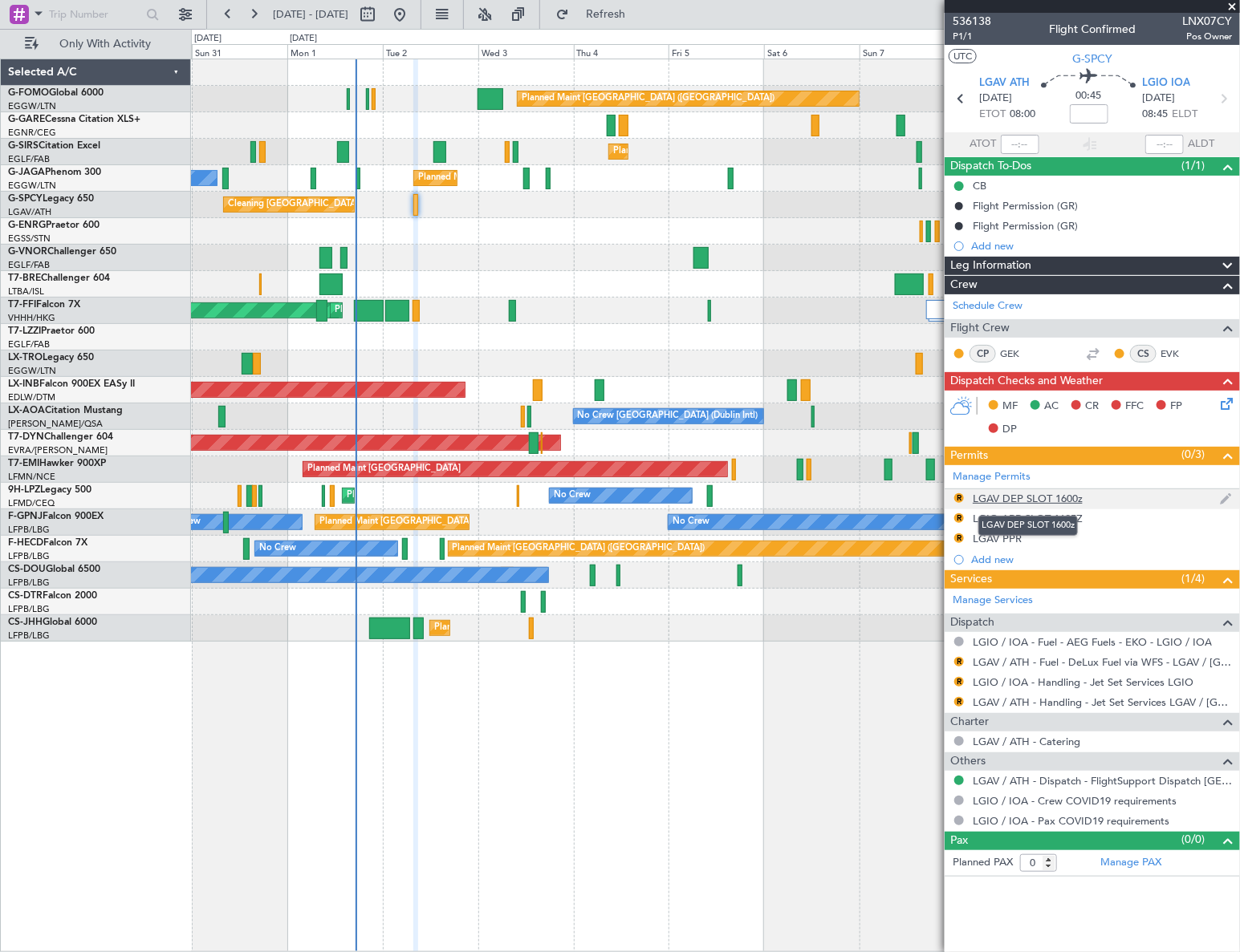
click at [1054, 497] on div "LGAV DEP SLOT 1600z" at bounding box center [1027, 498] width 110 height 14
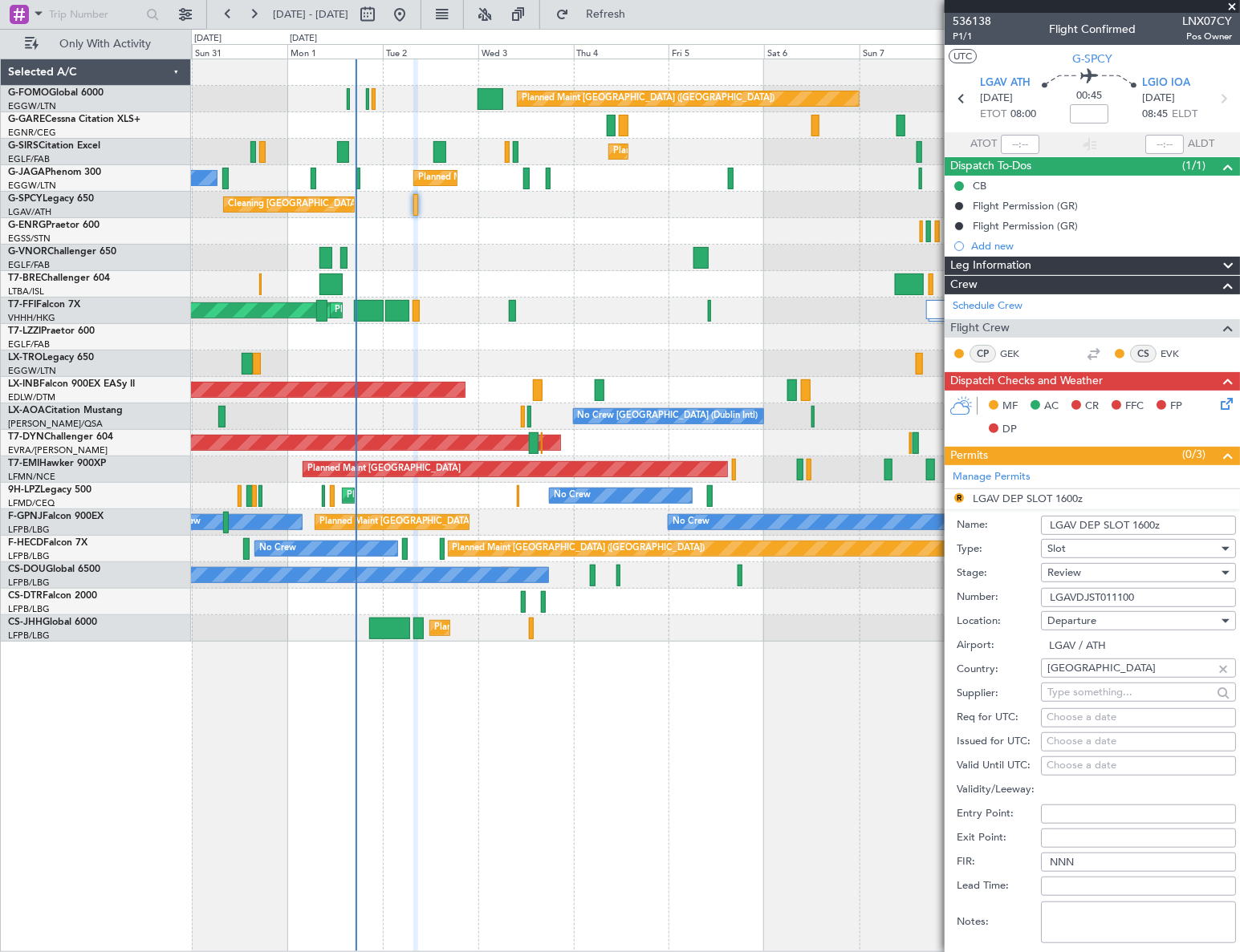
click at [1134, 523] on input "LGAV DEP SLOT 1600z" at bounding box center [1138, 525] width 195 height 19
type input "LGAV DEP SLOT 0800z"
click at [1120, 567] on div "Review" at bounding box center [1132, 573] width 171 height 24
click at [1100, 677] on span "Requested" at bounding box center [1133, 677] width 170 height 24
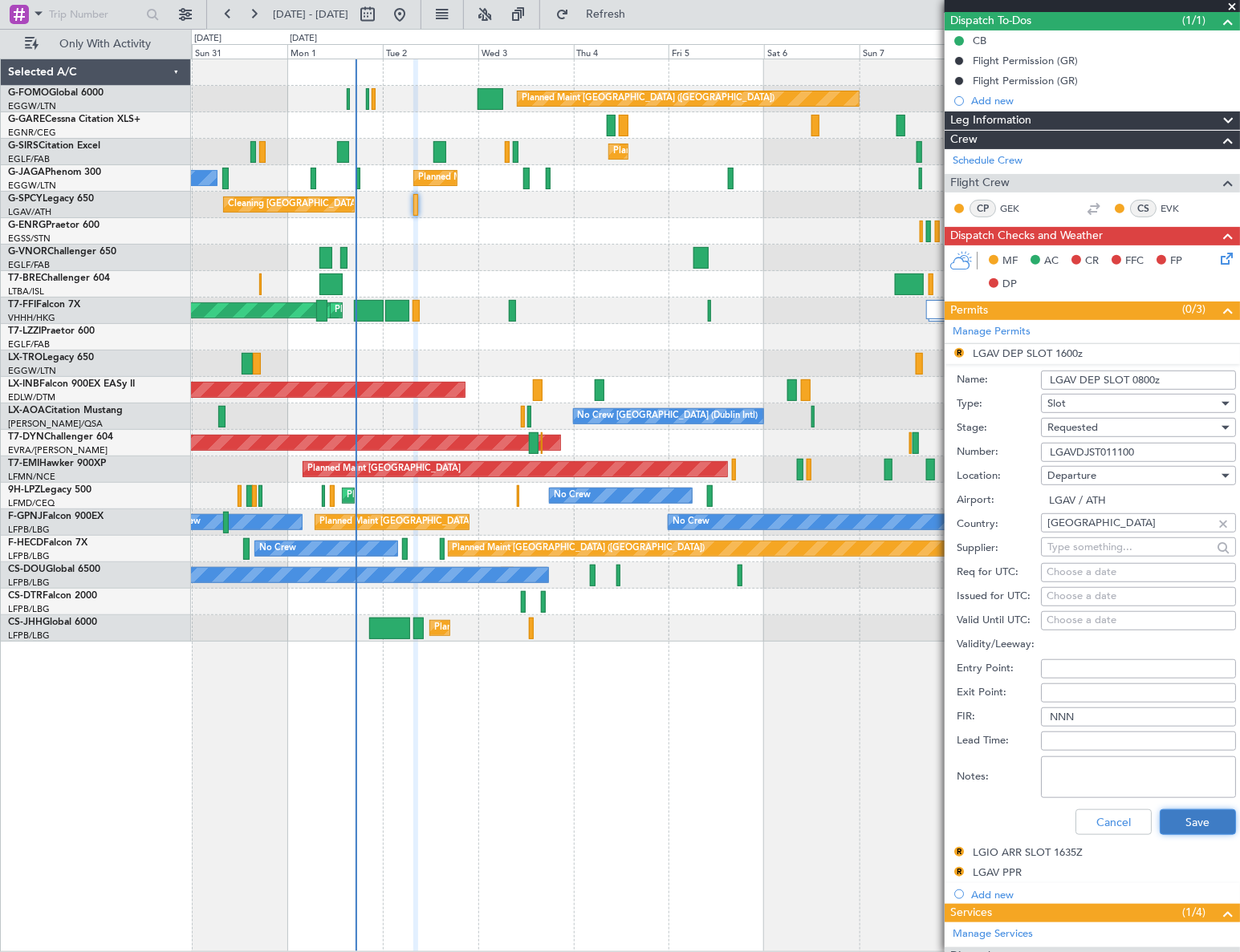
click at [1190, 817] on button "Save" at bounding box center [1197, 823] width 76 height 26
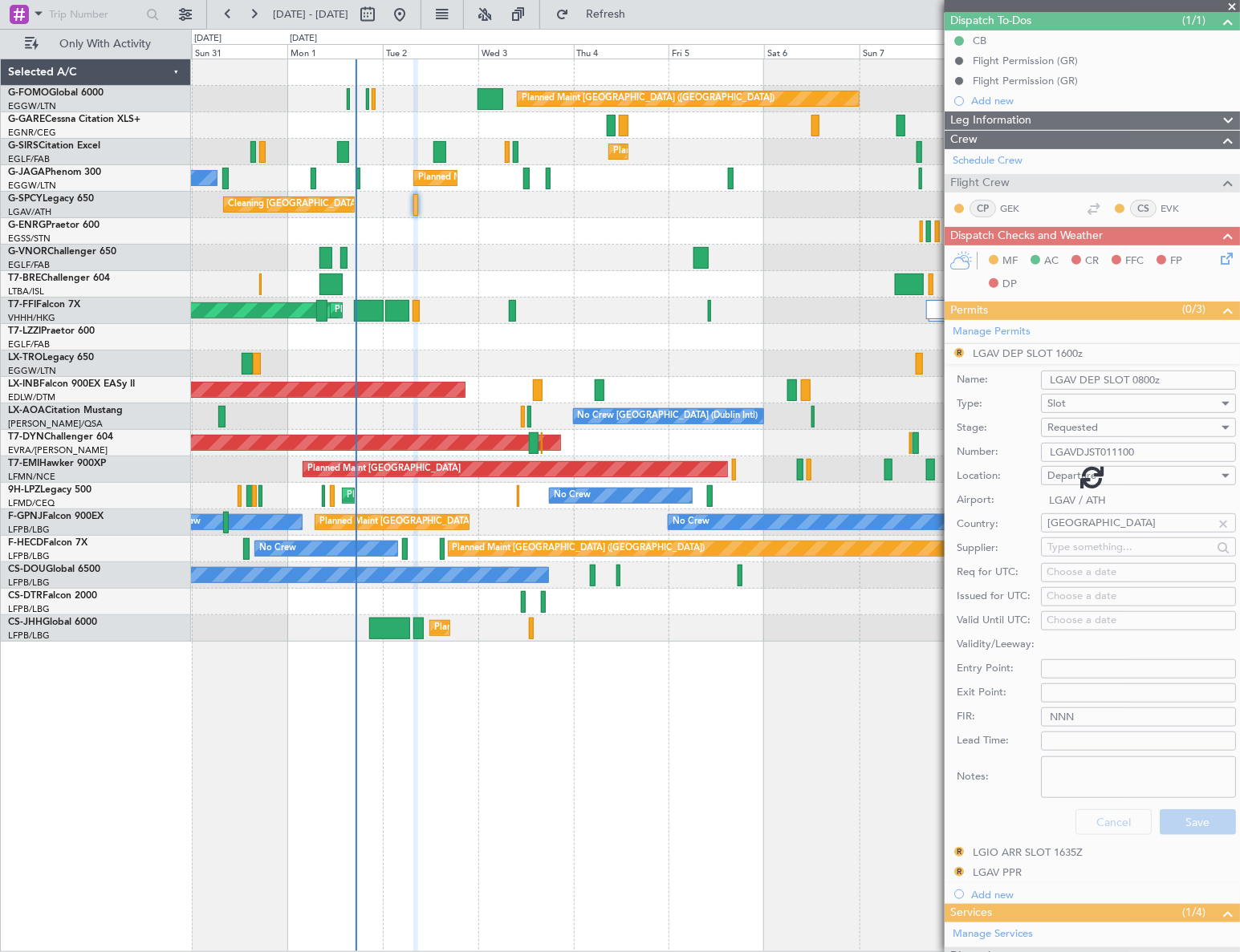
scroll to position [0, 0]
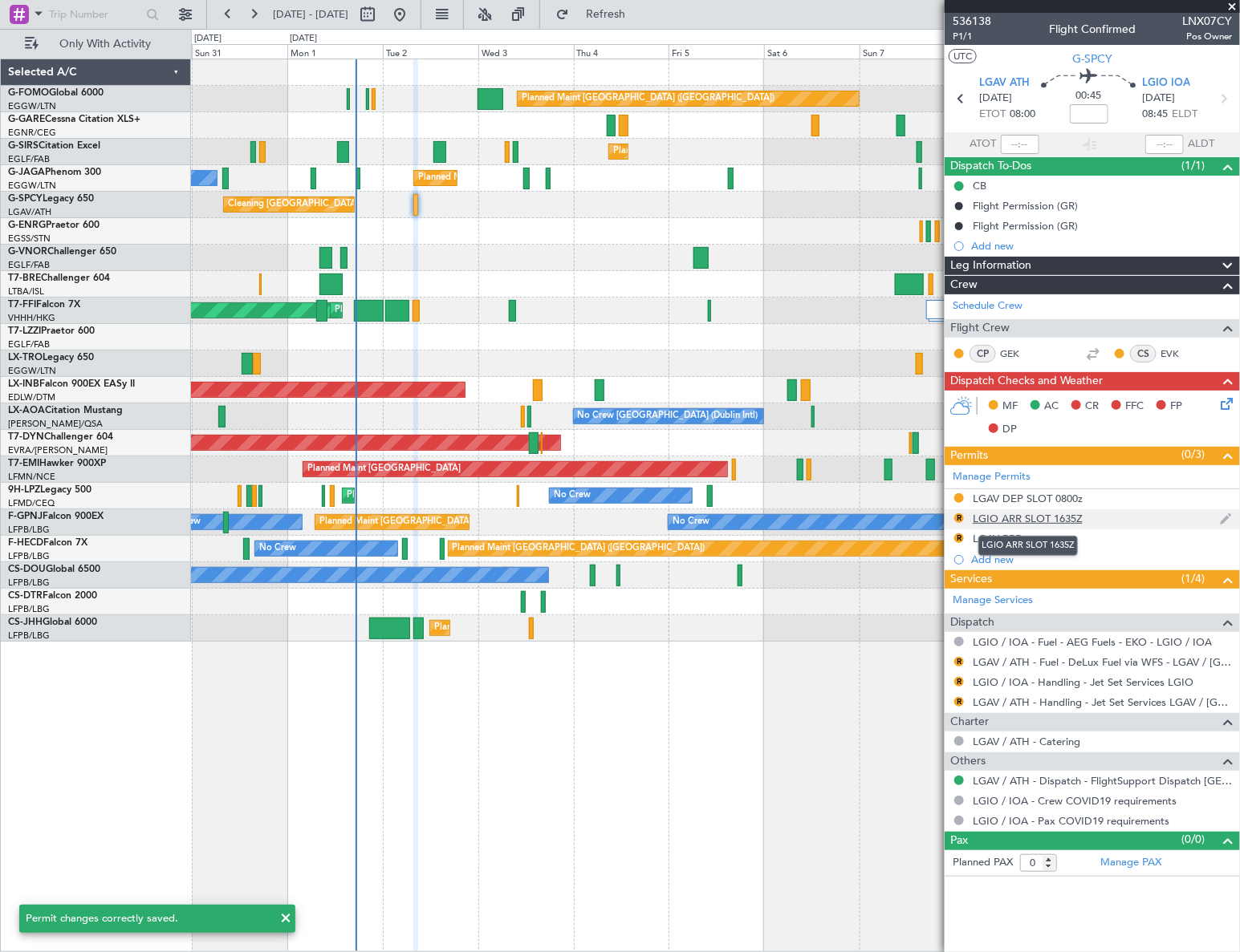
click at [1062, 521] on div "LGIO ARR SLOT 1635Z" at bounding box center [1027, 519] width 110 height 14
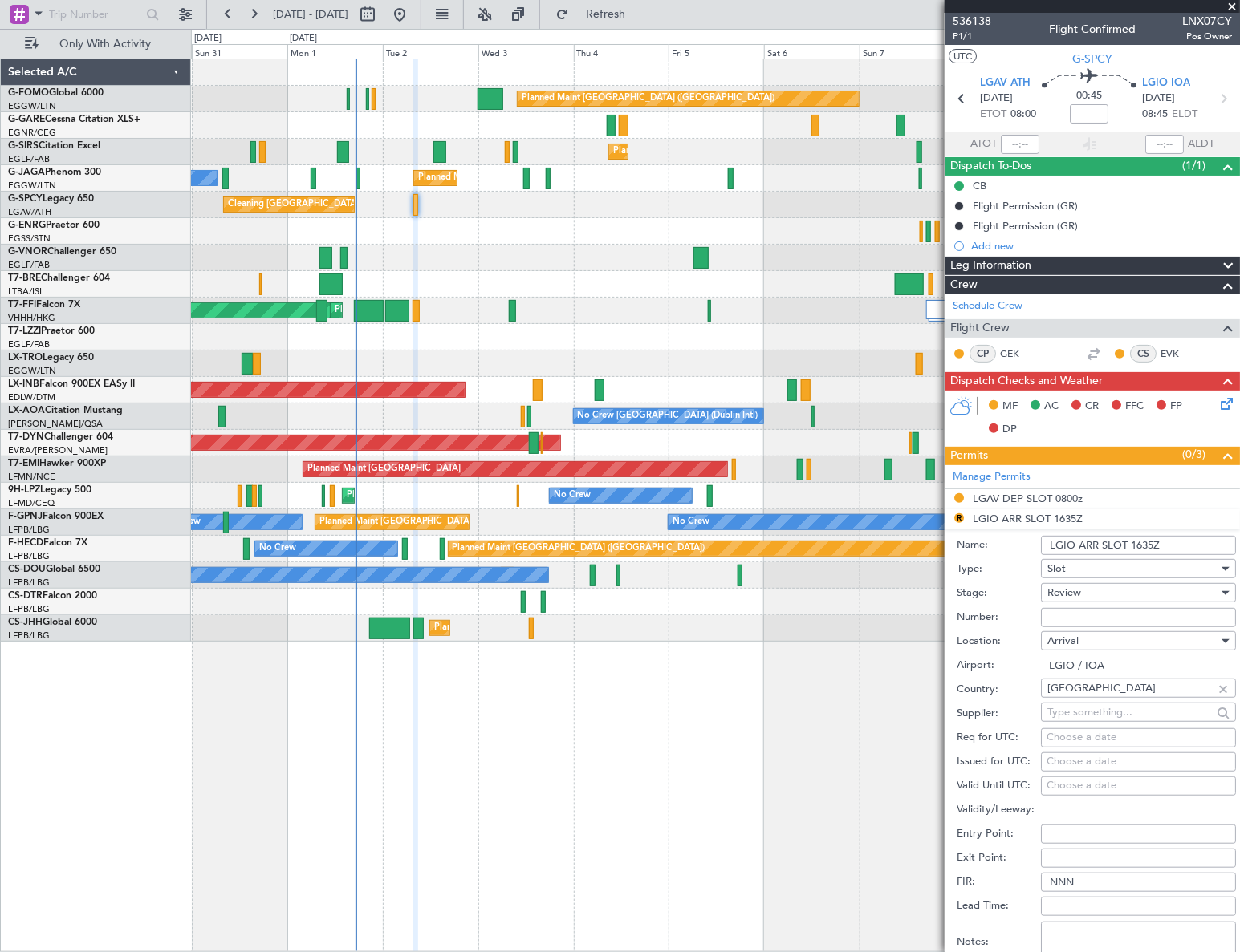
drag, startPoint x: 1161, startPoint y: 543, endPoint x: 1136, endPoint y: 543, distance: 25.0
click at [1131, 543] on input "LGIO ARR SLOT 1635Z" at bounding box center [1138, 545] width 195 height 19
click at [1103, 596] on div "Review" at bounding box center [1132, 592] width 171 height 24
click at [1086, 694] on span "Requested" at bounding box center [1133, 697] width 170 height 24
click at [1151, 545] on input "LGIO ARR SLOT 0830z" at bounding box center [1138, 545] width 195 height 19
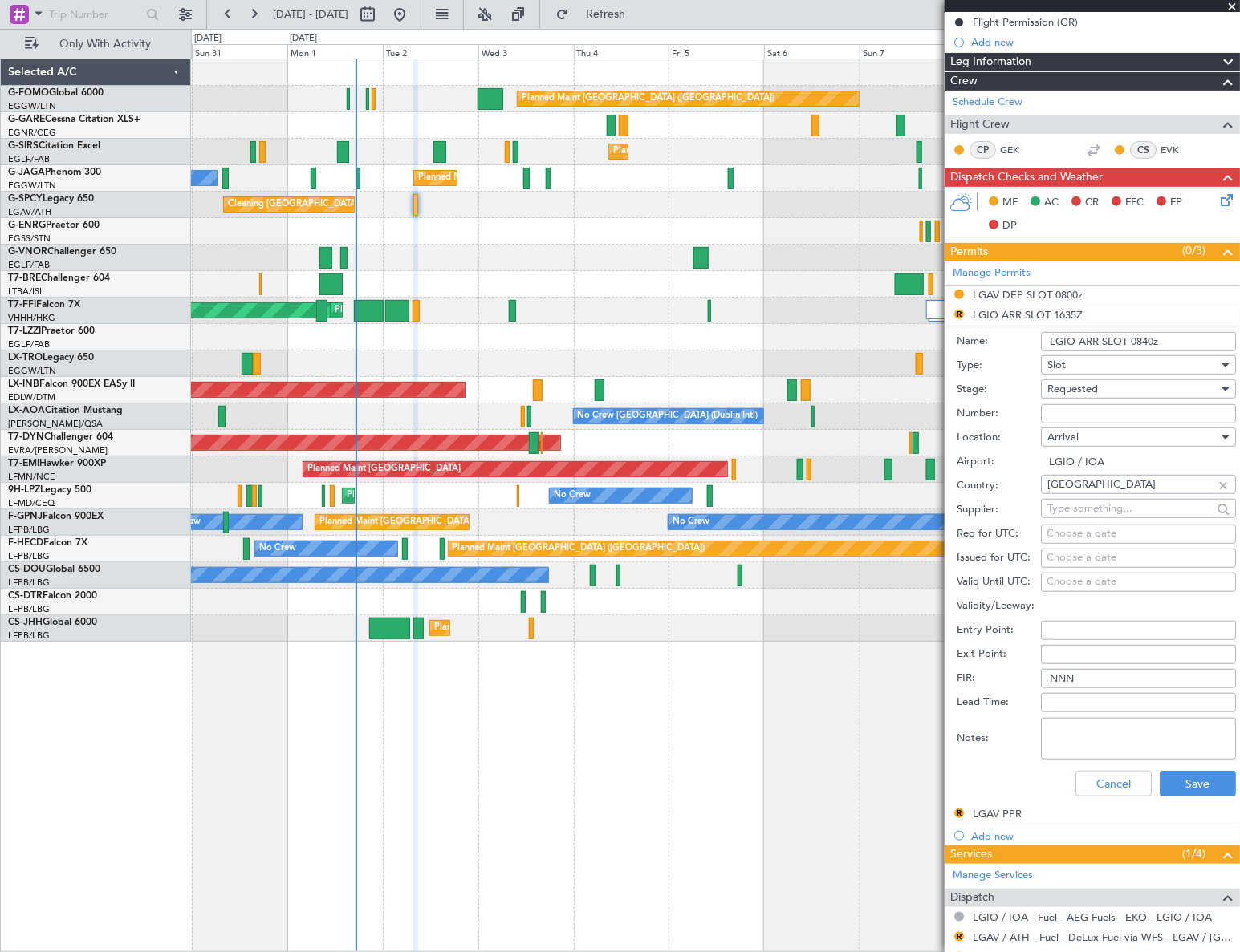
scroll to position [218, 0]
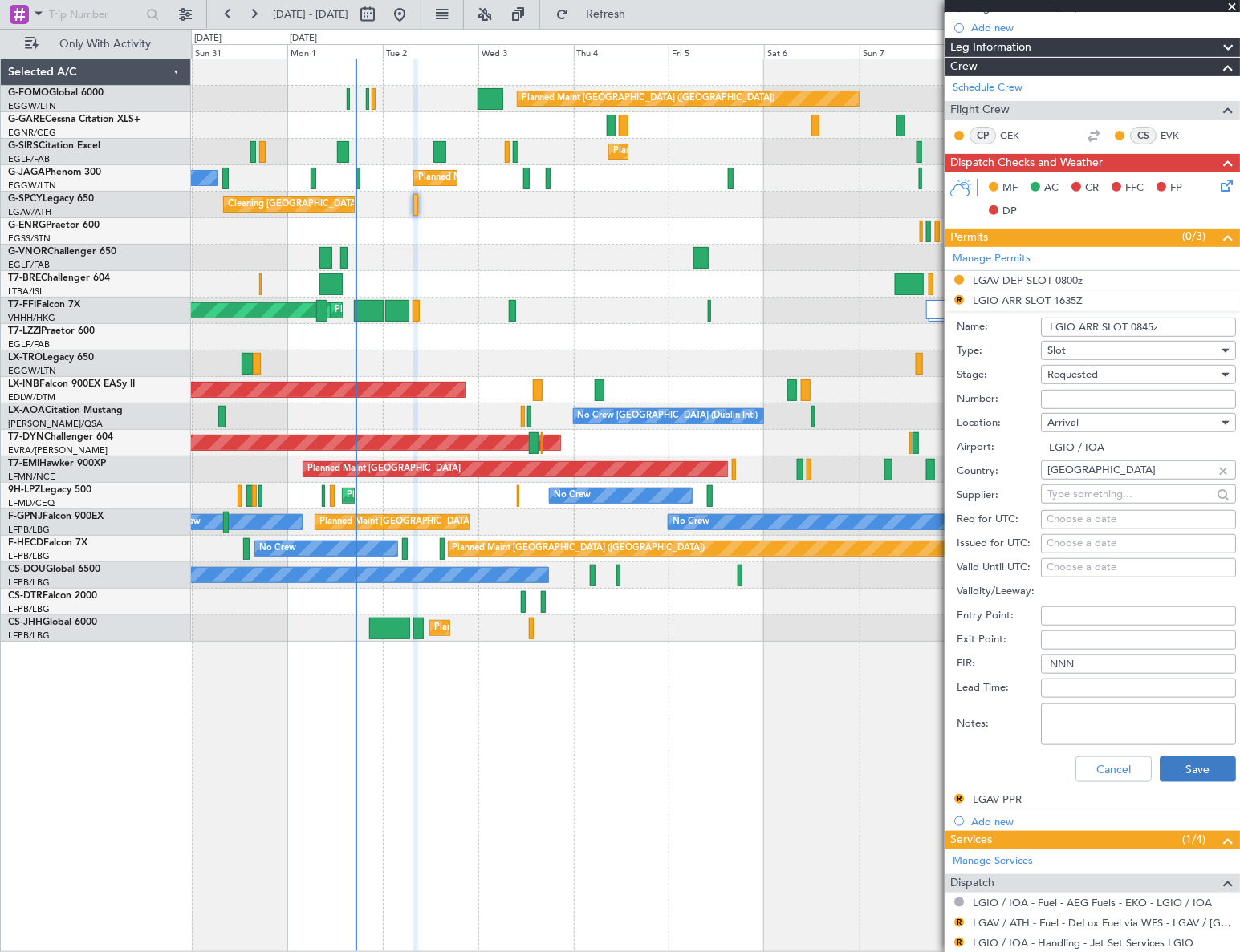
type input "LGIO ARR SLOT 0845z"
click at [1200, 766] on button "Save" at bounding box center [1197, 769] width 76 height 26
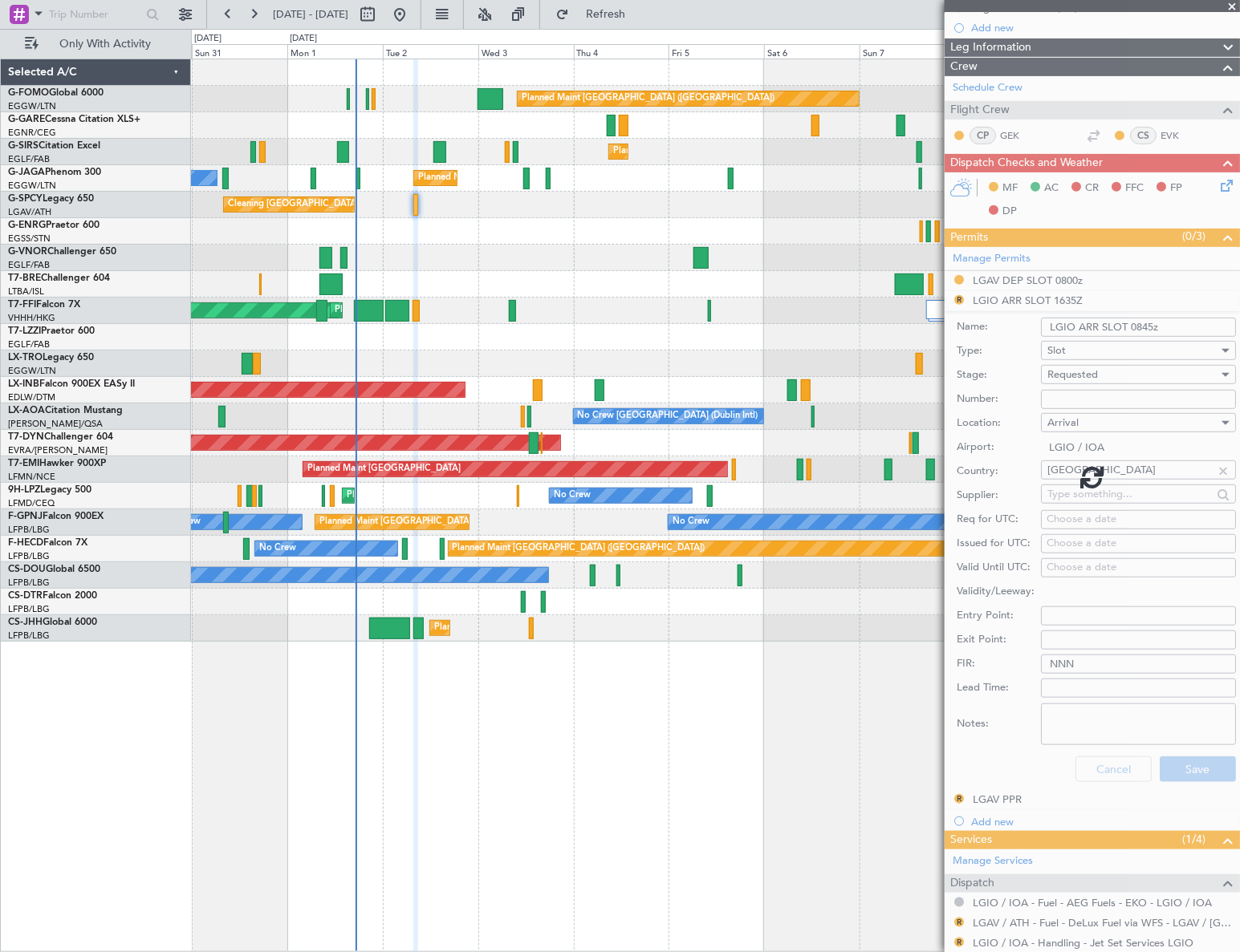
scroll to position [0, 0]
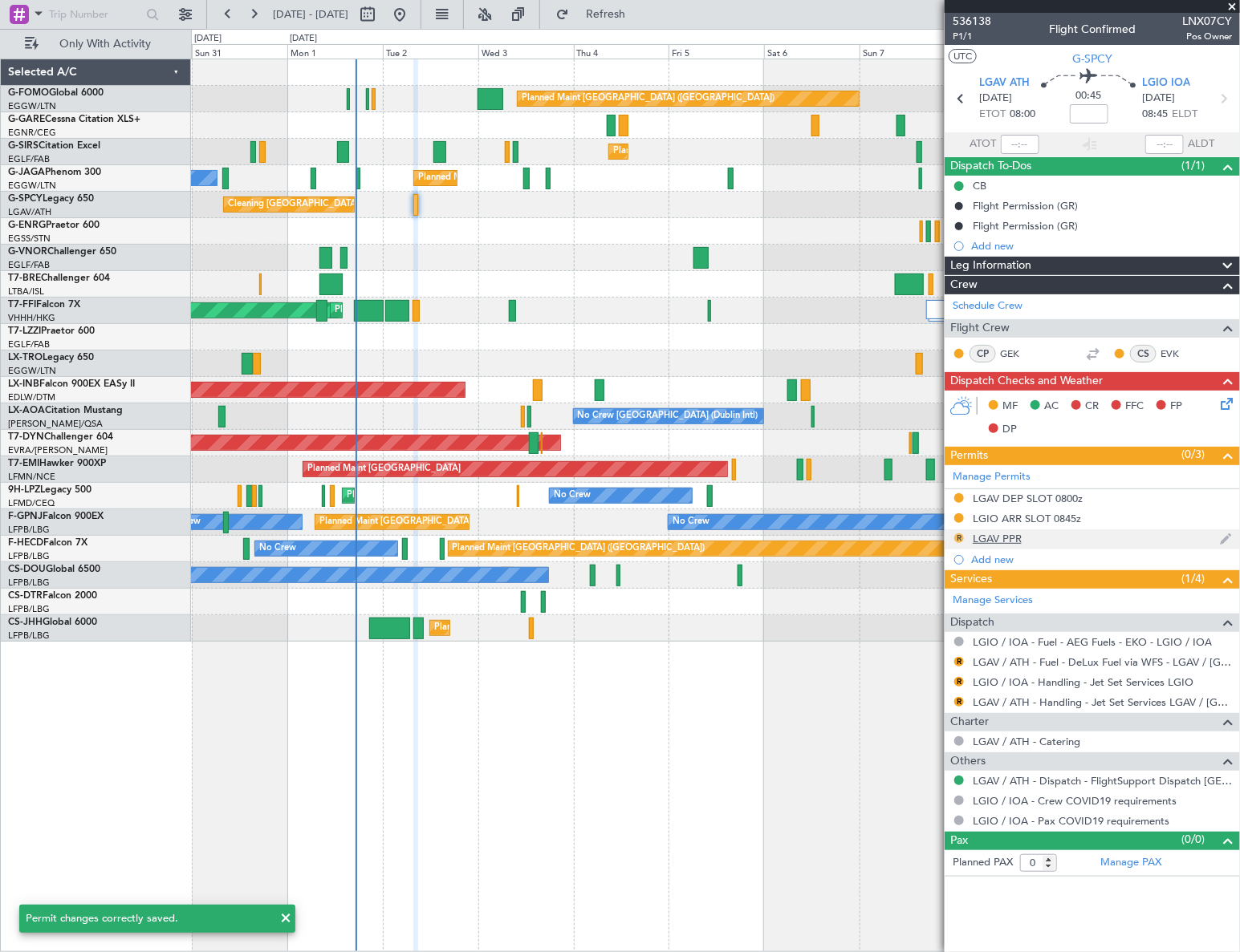
click at [958, 537] on button "R" at bounding box center [959, 538] width 9 height 9
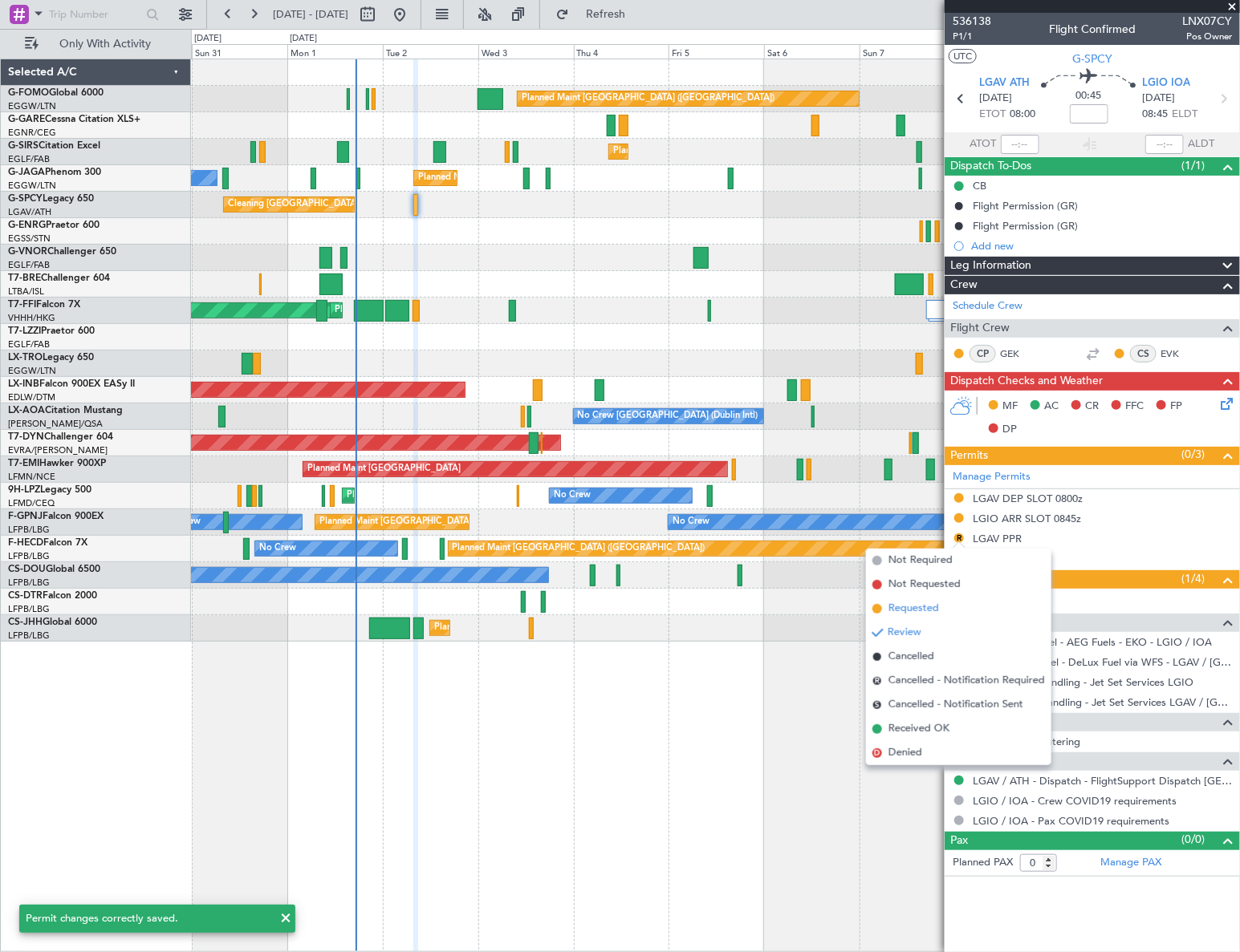
click at [901, 607] on span "Requested" at bounding box center [914, 608] width 51 height 16
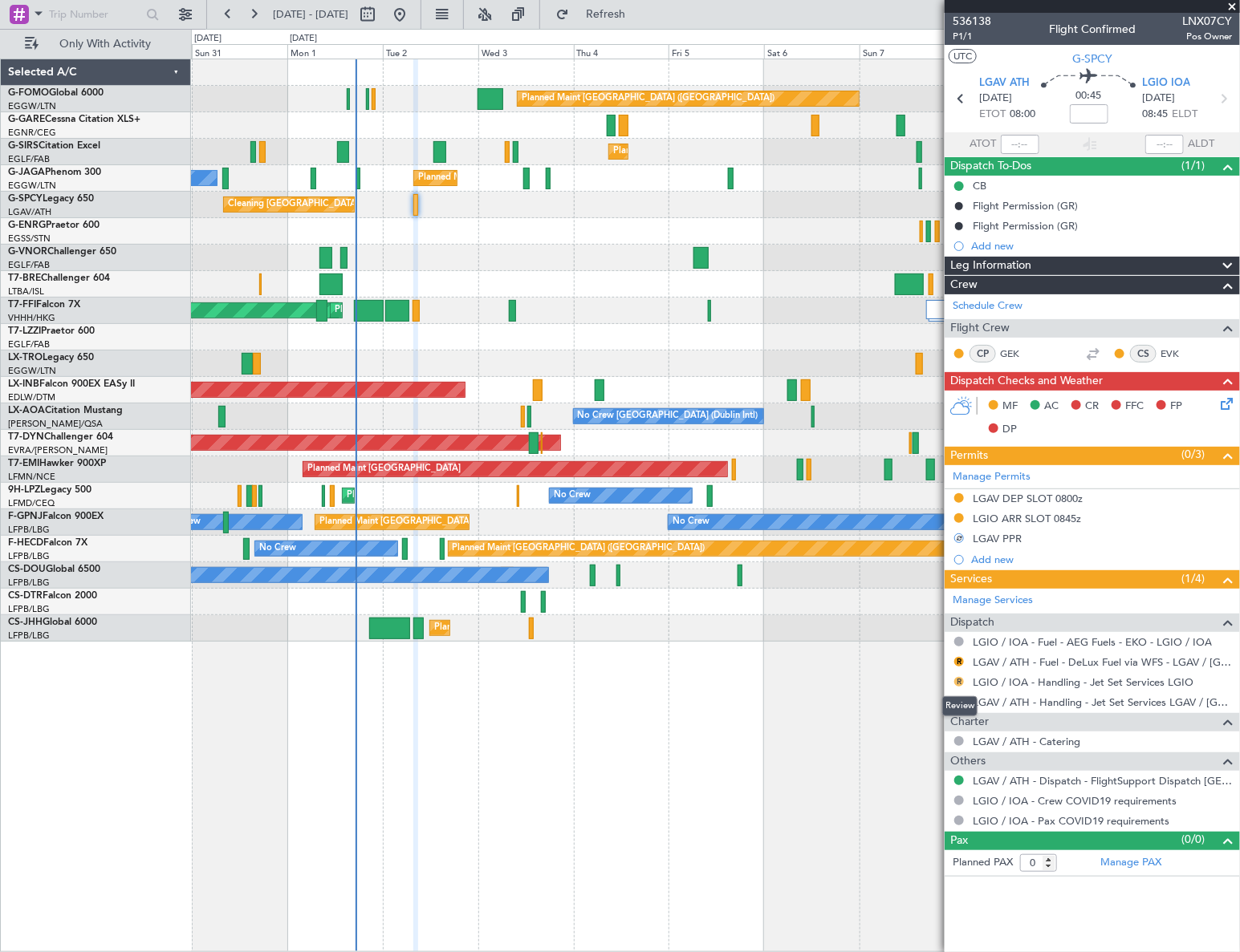
click at [959, 682] on button "R" at bounding box center [959, 681] width 9 height 9
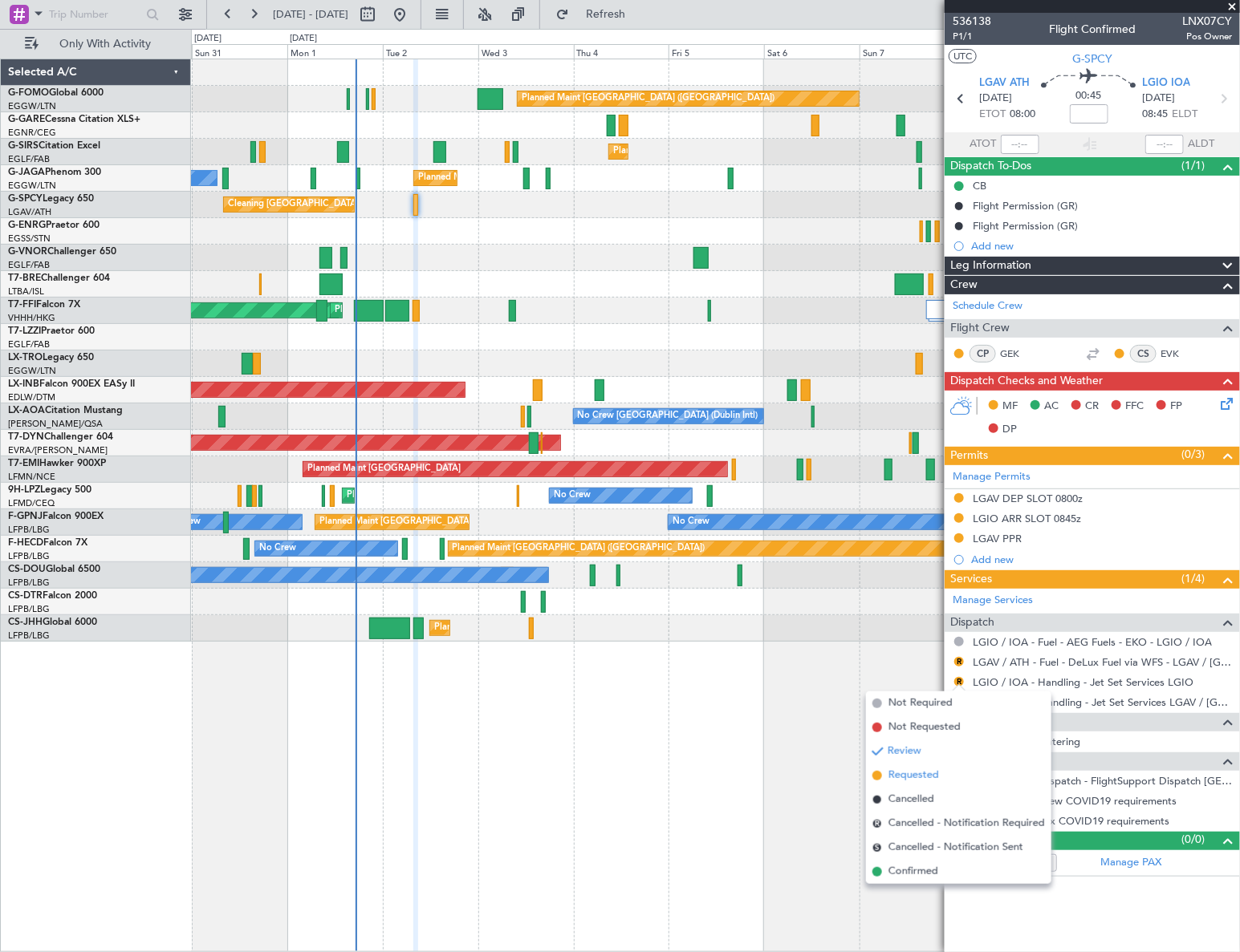
click at [892, 774] on span "Requested" at bounding box center [914, 775] width 51 height 16
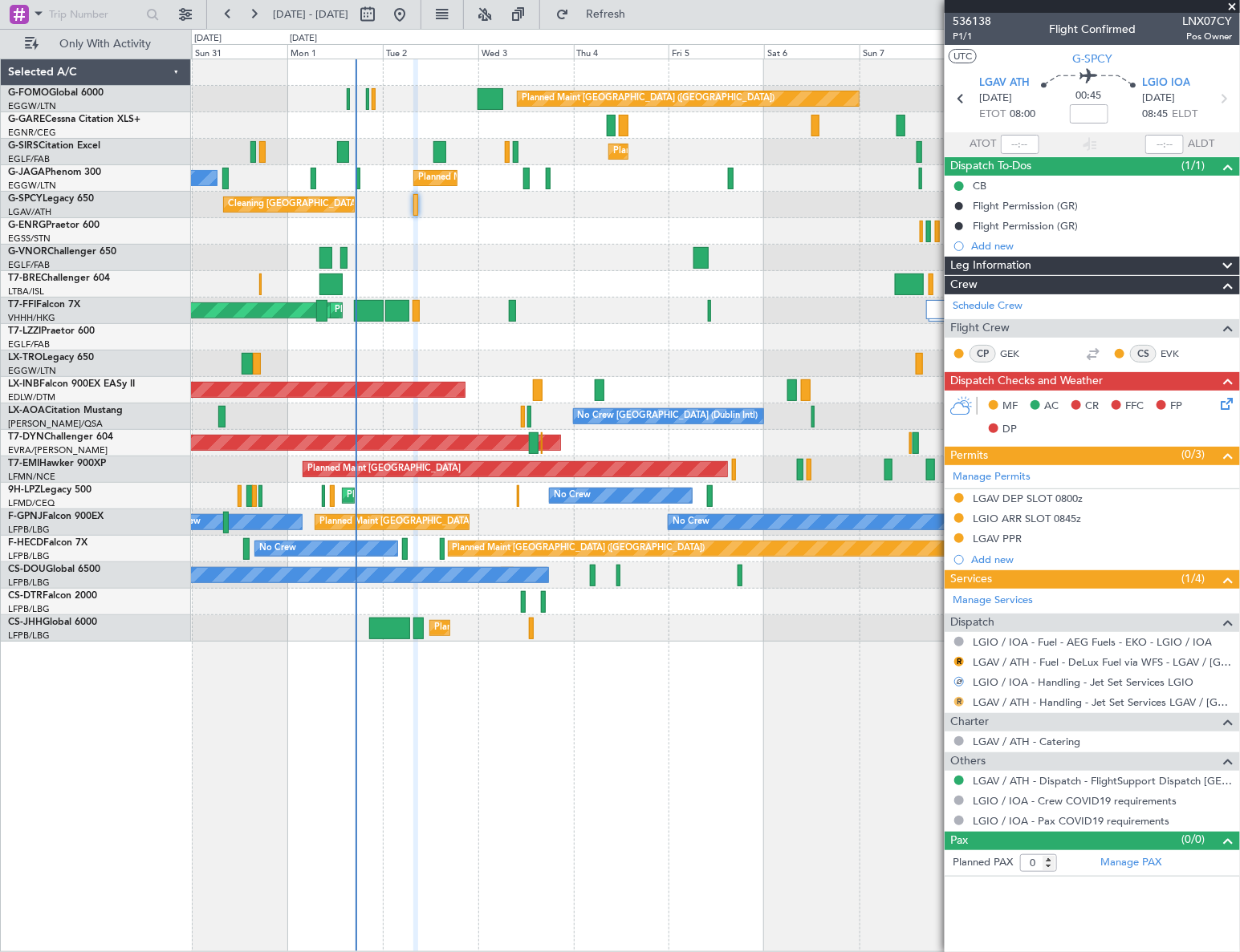
click at [959, 702] on button "R" at bounding box center [959, 702] width 9 height 9
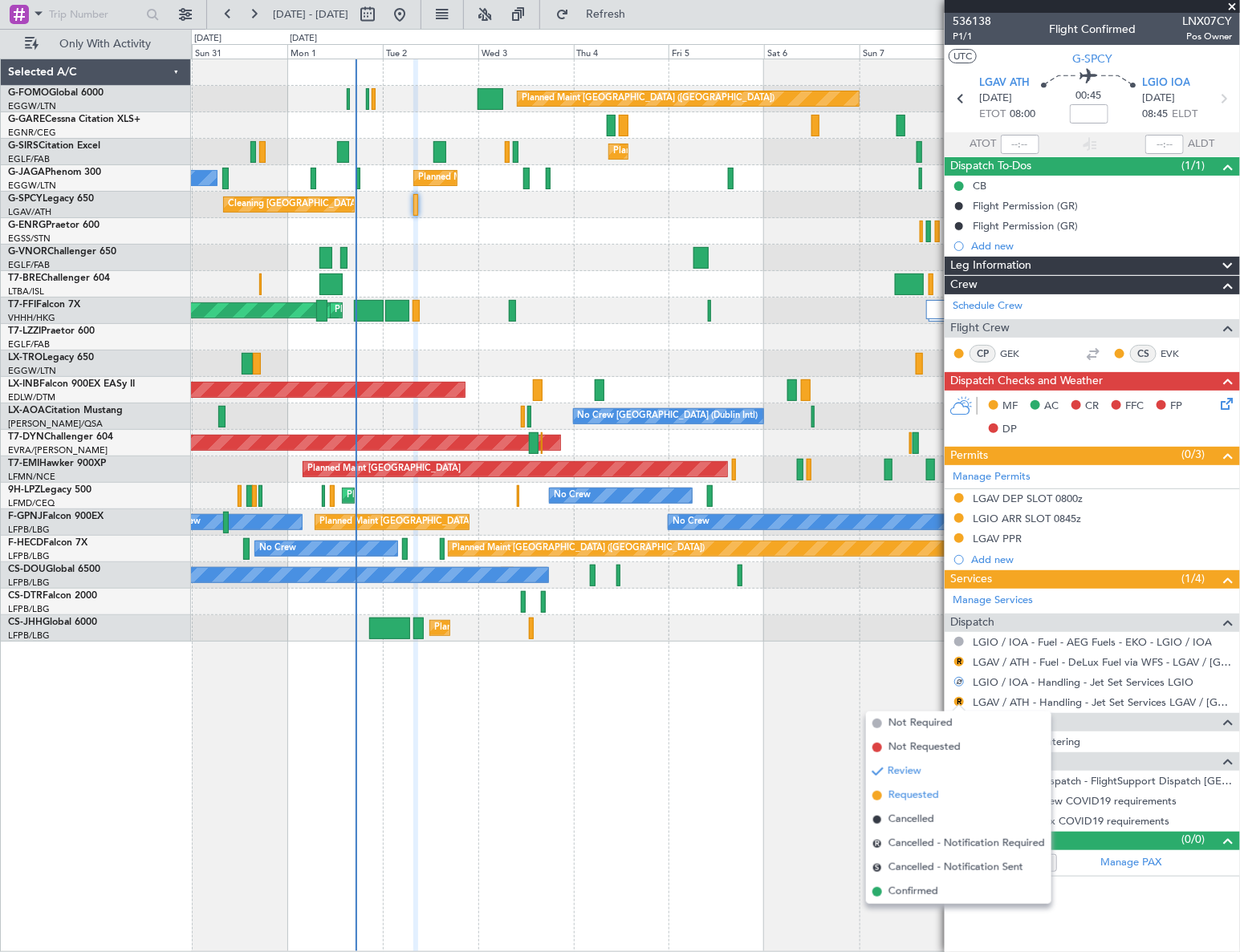
click at [896, 792] on span "Requested" at bounding box center [914, 795] width 51 height 16
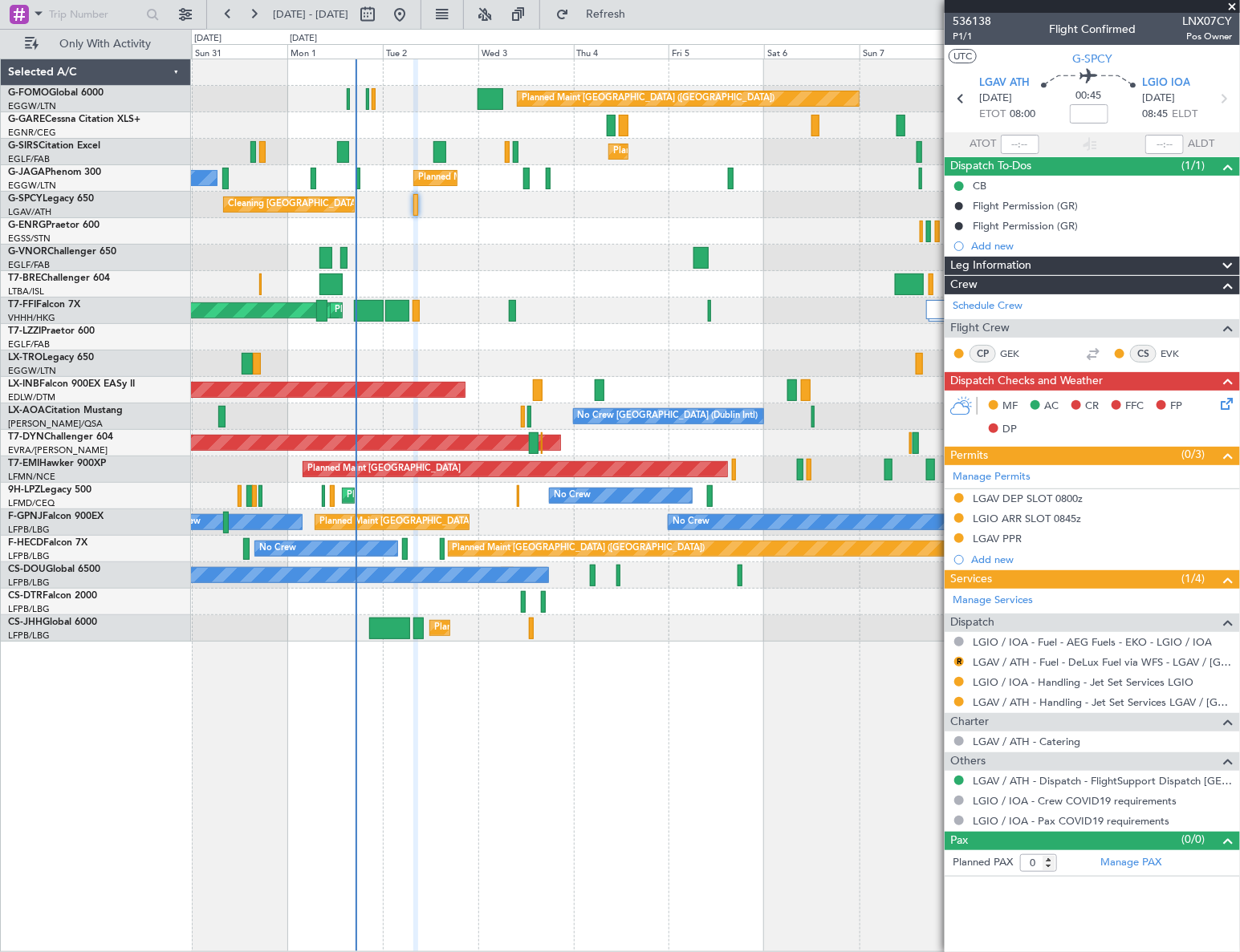
click at [1220, 400] on icon at bounding box center [1223, 401] width 13 height 13
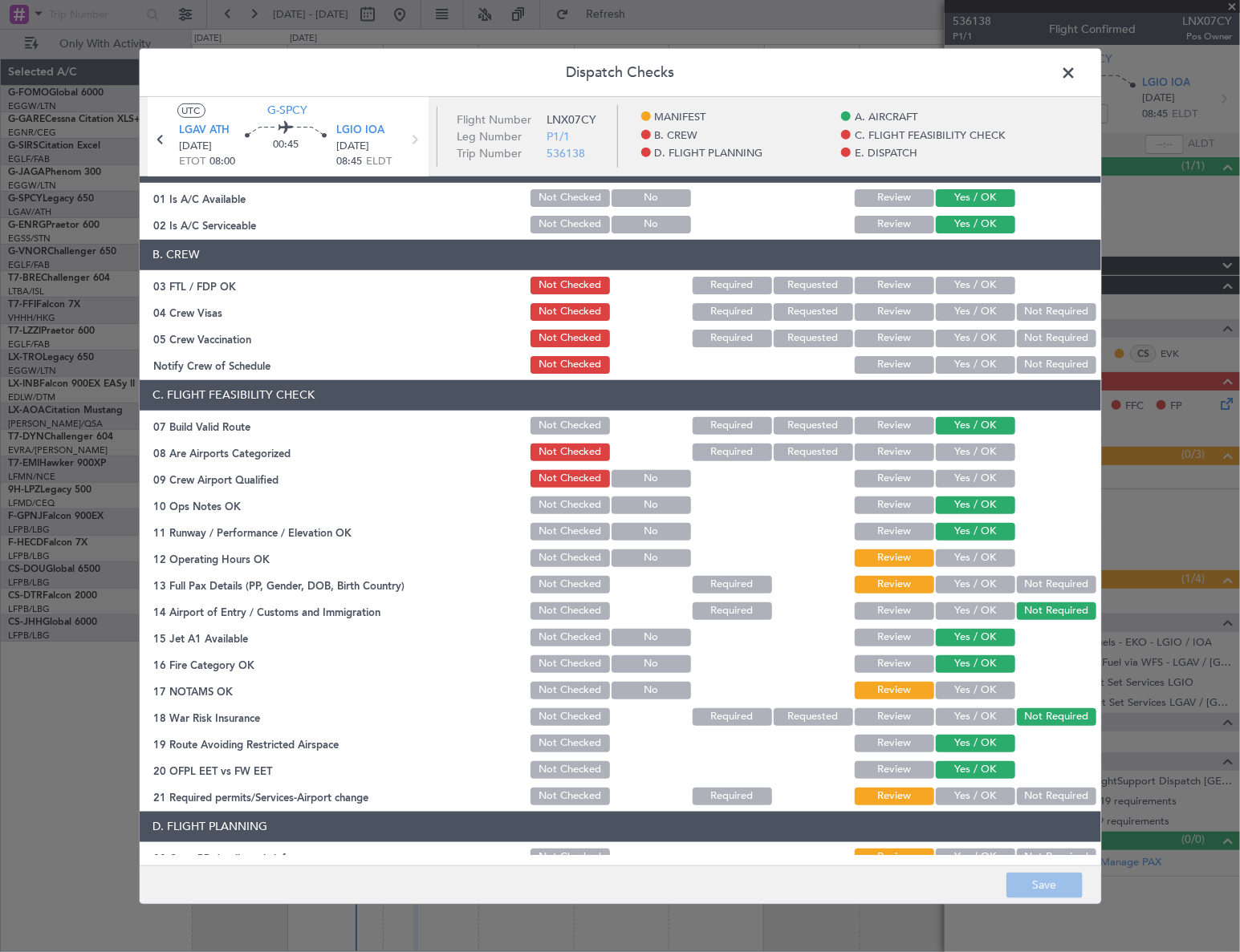
scroll to position [218, 0]
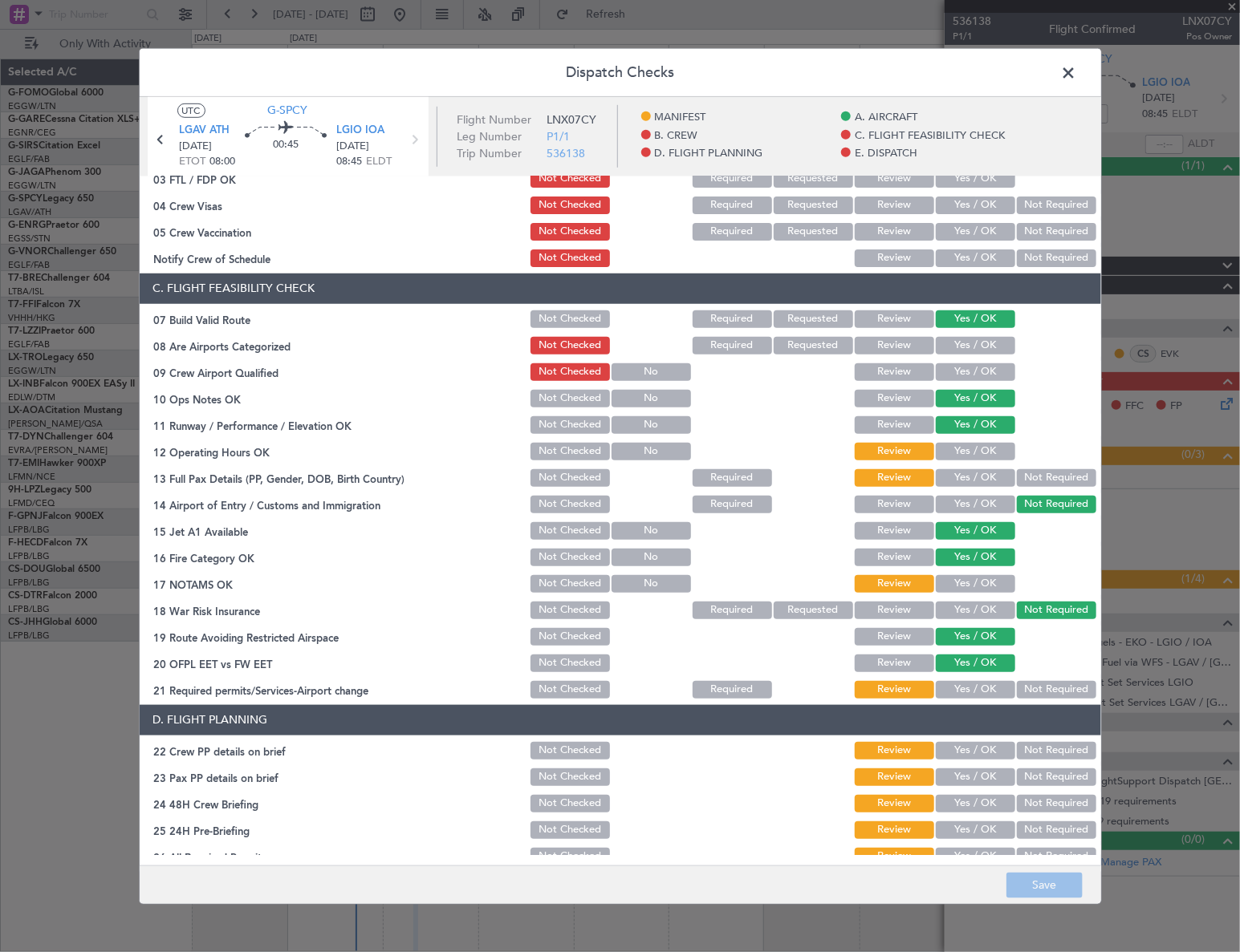
click at [987, 452] on button "Yes / OK" at bounding box center [976, 451] width 80 height 18
click at [985, 478] on button "Yes / OK" at bounding box center [976, 478] width 80 height 18
click at [985, 583] on button "Yes / OK" at bounding box center [976, 583] width 80 height 18
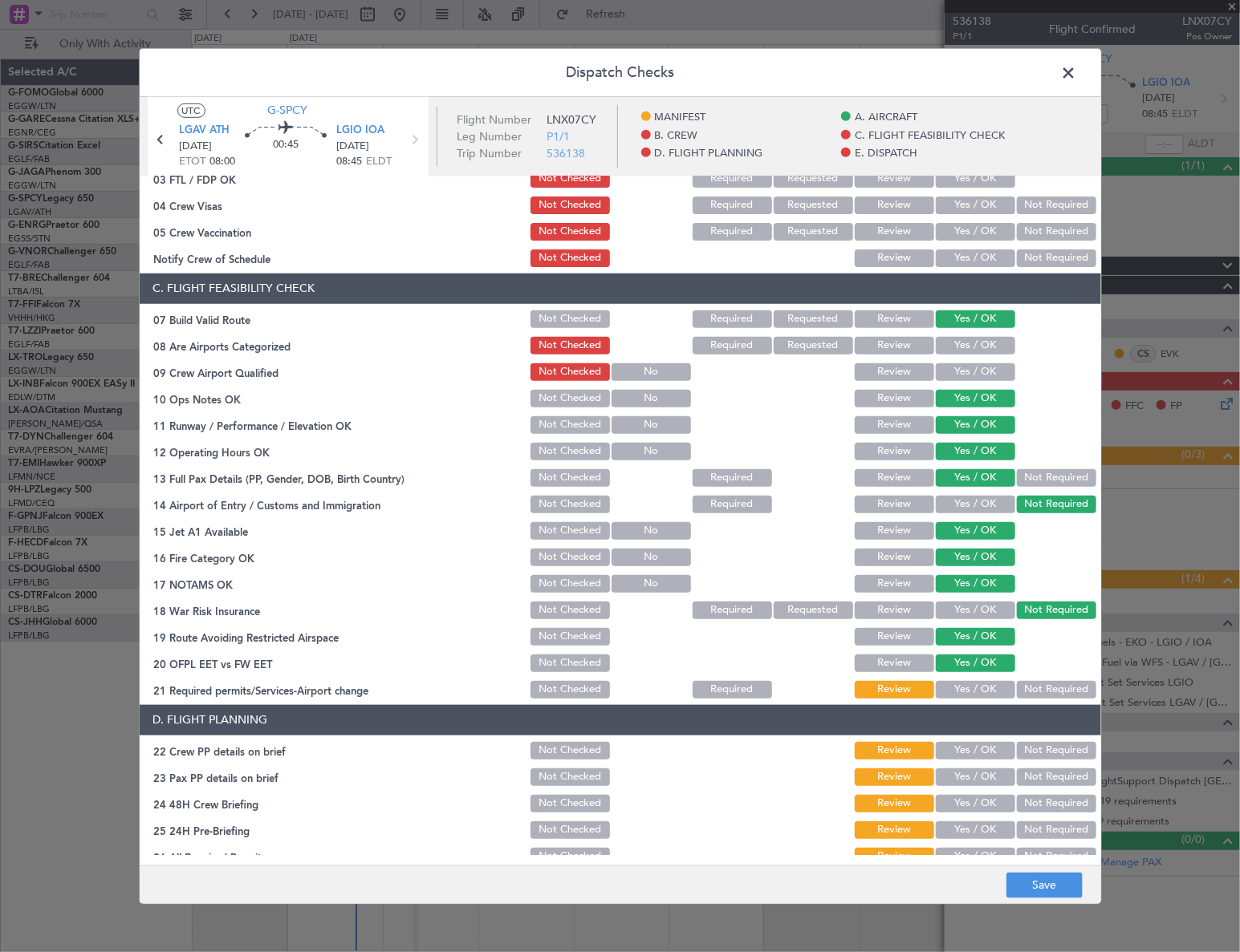
click at [984, 694] on button "Yes / OK" at bounding box center [976, 690] width 80 height 18
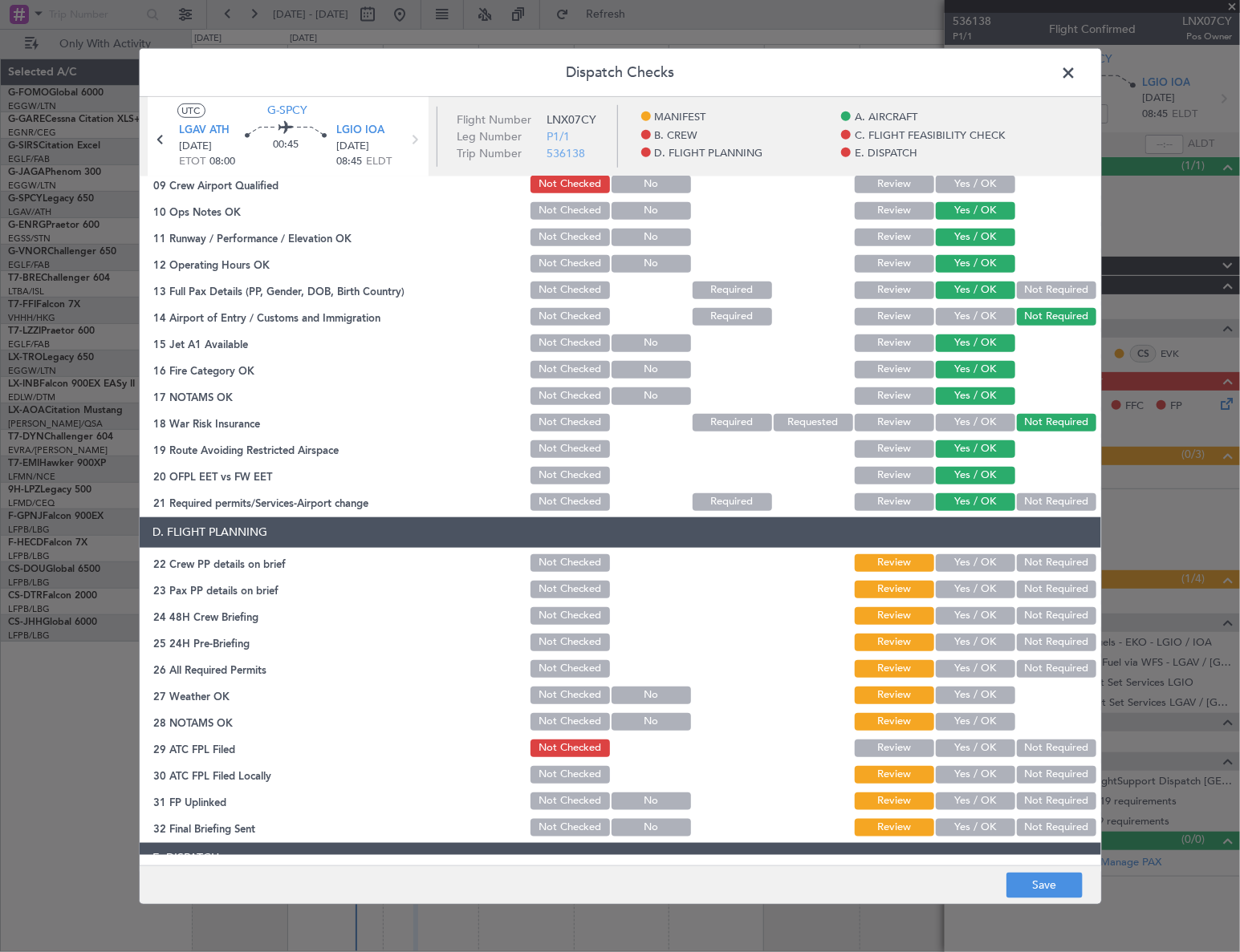
scroll to position [510, 0]
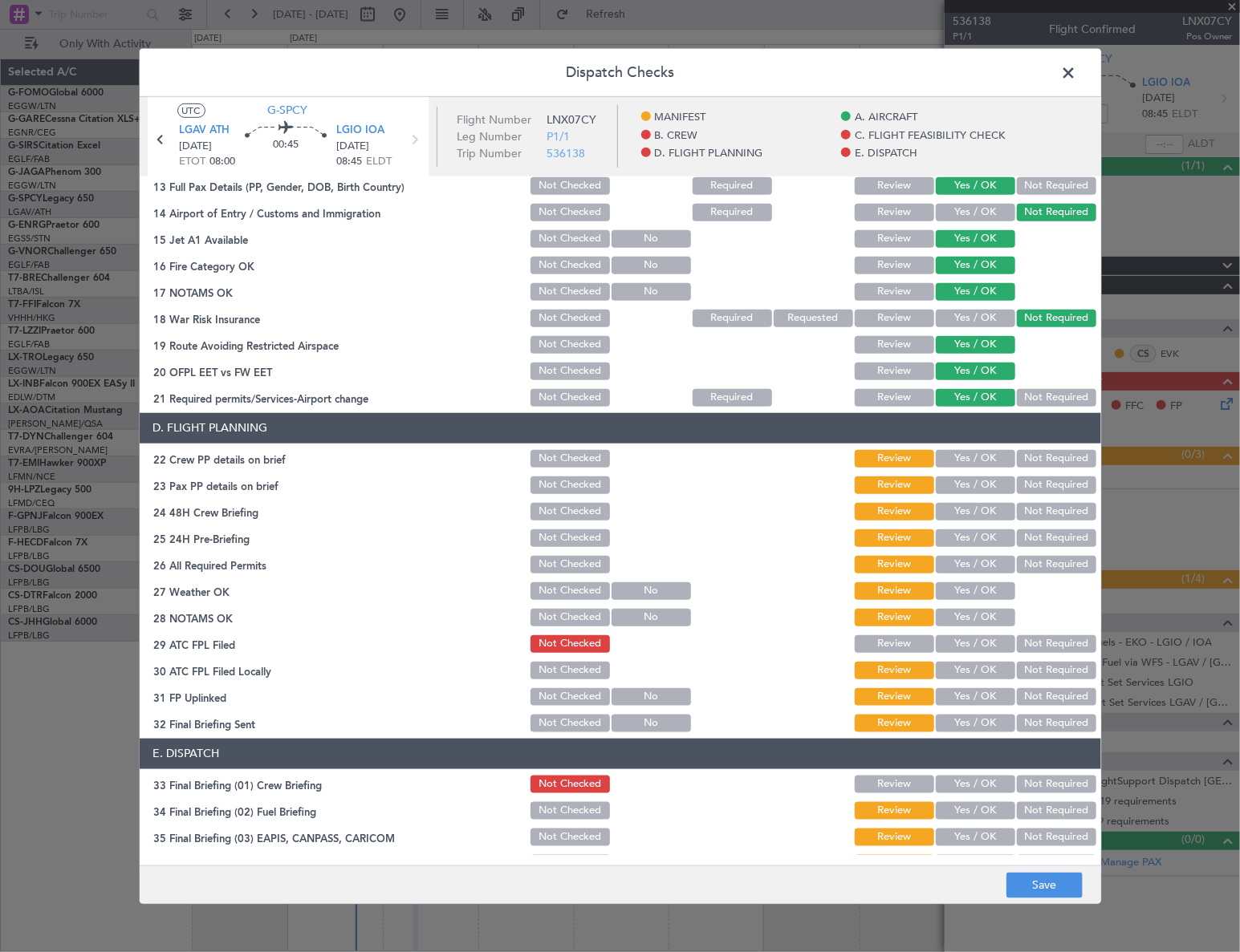
drag, startPoint x: 970, startPoint y: 458, endPoint x: 967, endPoint y: 473, distance: 15.3
click at [969, 458] on button "Yes / OK" at bounding box center [976, 458] width 80 height 18
click at [970, 489] on button "Yes / OK" at bounding box center [976, 484] width 80 height 18
click at [971, 515] on button "Yes / OK" at bounding box center [976, 511] width 80 height 18
click at [1039, 536] on button "Not Required" at bounding box center [1057, 538] width 80 height 18
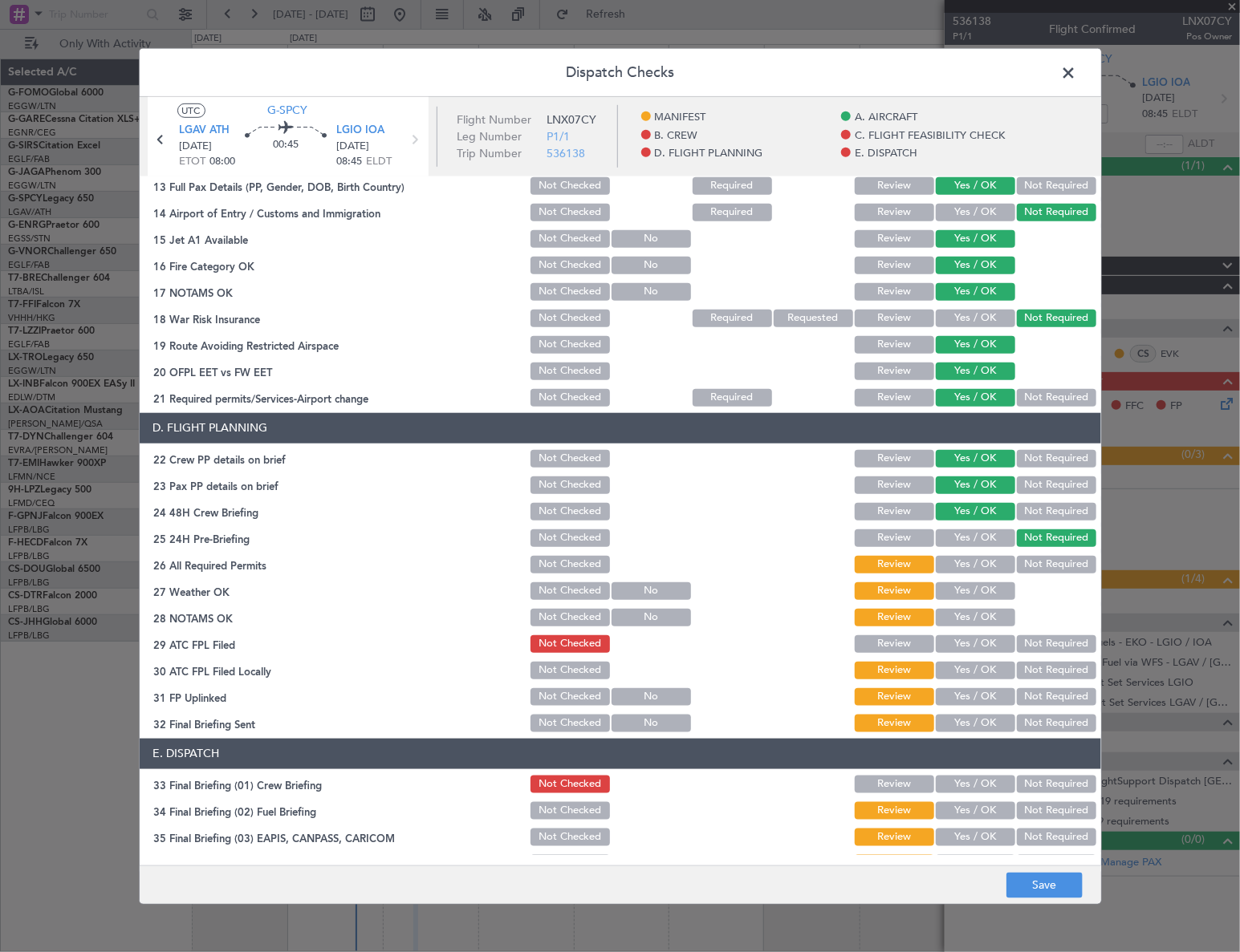
click at [558, 561] on button "Not Checked" at bounding box center [571, 564] width 80 height 18
click at [566, 586] on button "Not Checked" at bounding box center [571, 591] width 80 height 18
click at [568, 624] on button "Not Checked" at bounding box center [571, 617] width 80 height 18
drag, startPoint x: 568, startPoint y: 673, endPoint x: 575, endPoint y: 697, distance: 25.0
click at [567, 676] on button "Not Checked" at bounding box center [571, 670] width 80 height 18
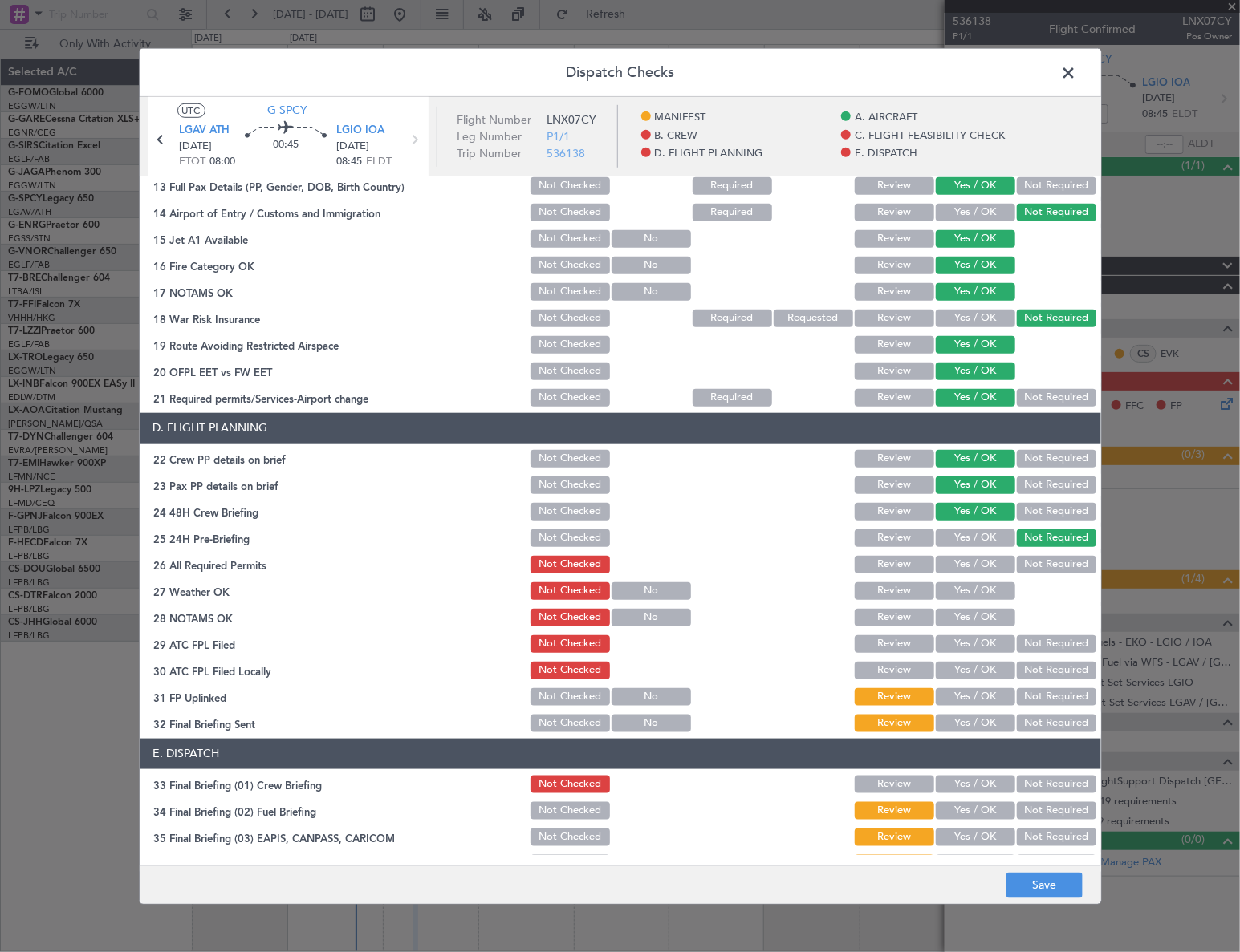
click at [575, 697] on button "Not Checked" at bounding box center [571, 697] width 80 height 18
click at [572, 722] on button "Not Checked" at bounding box center [571, 723] width 80 height 18
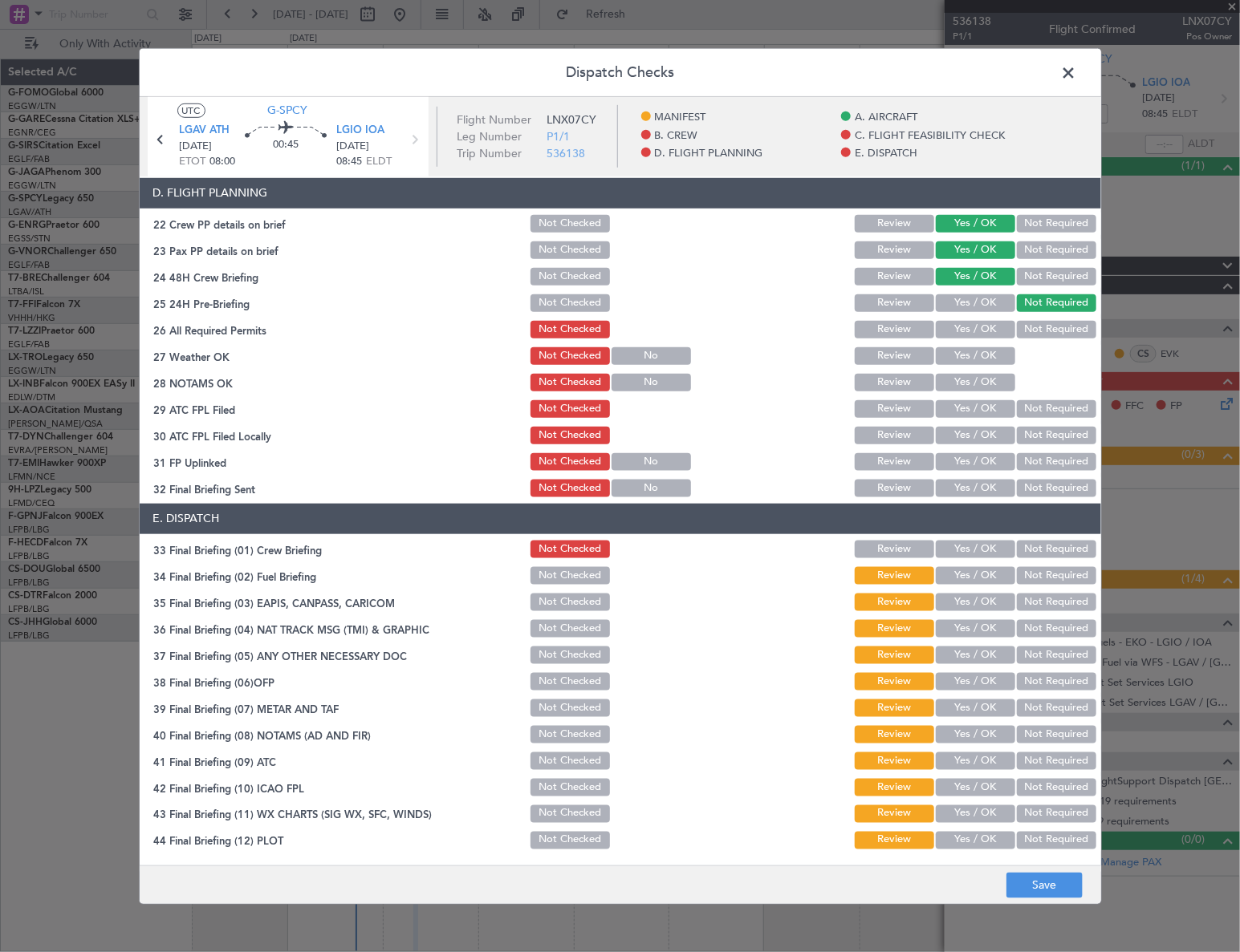
click at [559, 574] on button "Not Checked" at bounding box center [571, 576] width 80 height 18
click at [563, 606] on button "Not Checked" at bounding box center [571, 602] width 80 height 18
click at [563, 630] on button "Not Checked" at bounding box center [571, 629] width 80 height 18
click at [575, 651] on button "Not Checked" at bounding box center [571, 654] width 80 height 18
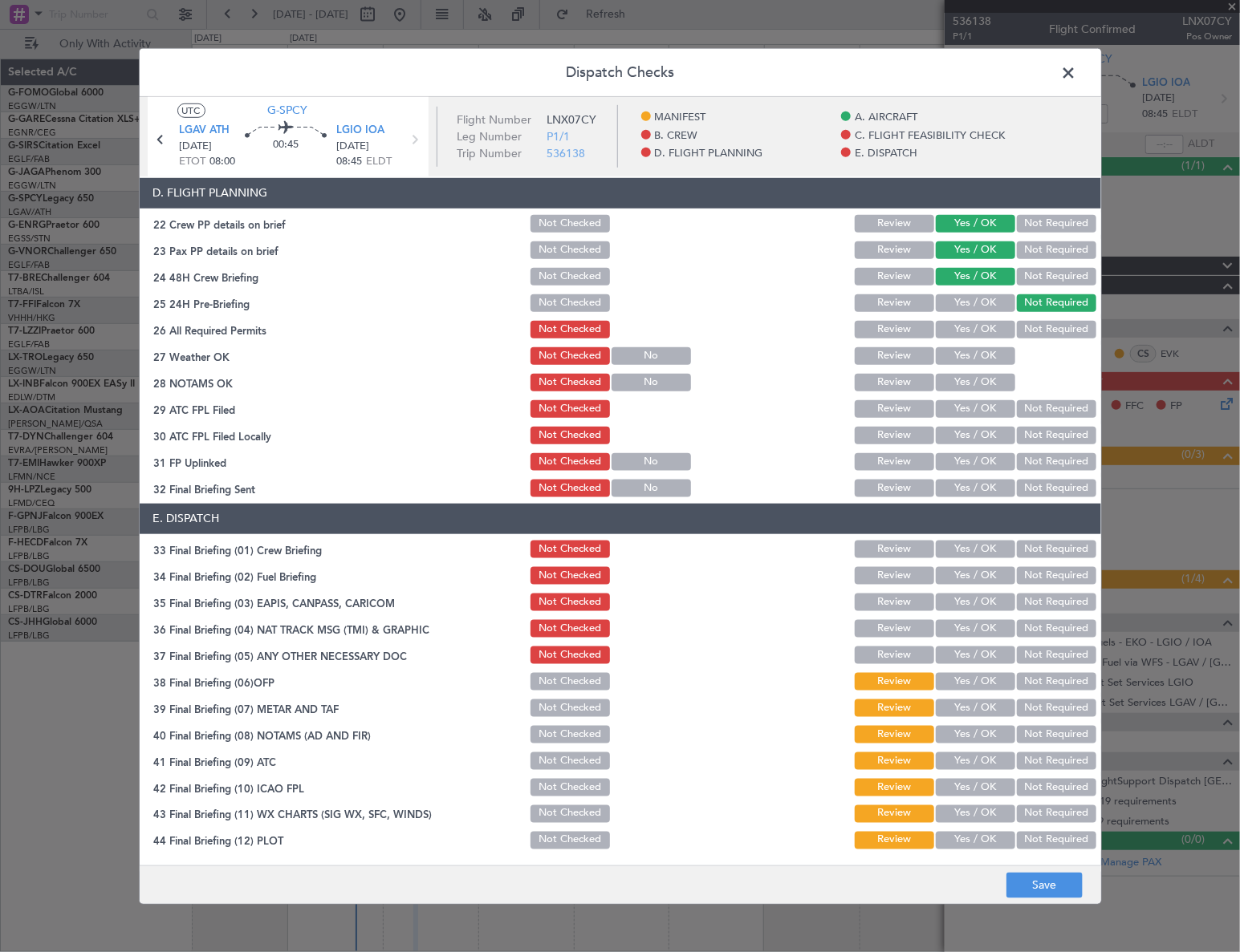
click at [573, 677] on button "Not Checked" at bounding box center [571, 681] width 80 height 18
click at [570, 711] on button "Not Checked" at bounding box center [571, 708] width 80 height 18
click at [573, 739] on button "Not Checked" at bounding box center [571, 734] width 80 height 18
click at [571, 763] on button "Not Checked" at bounding box center [571, 761] width 80 height 18
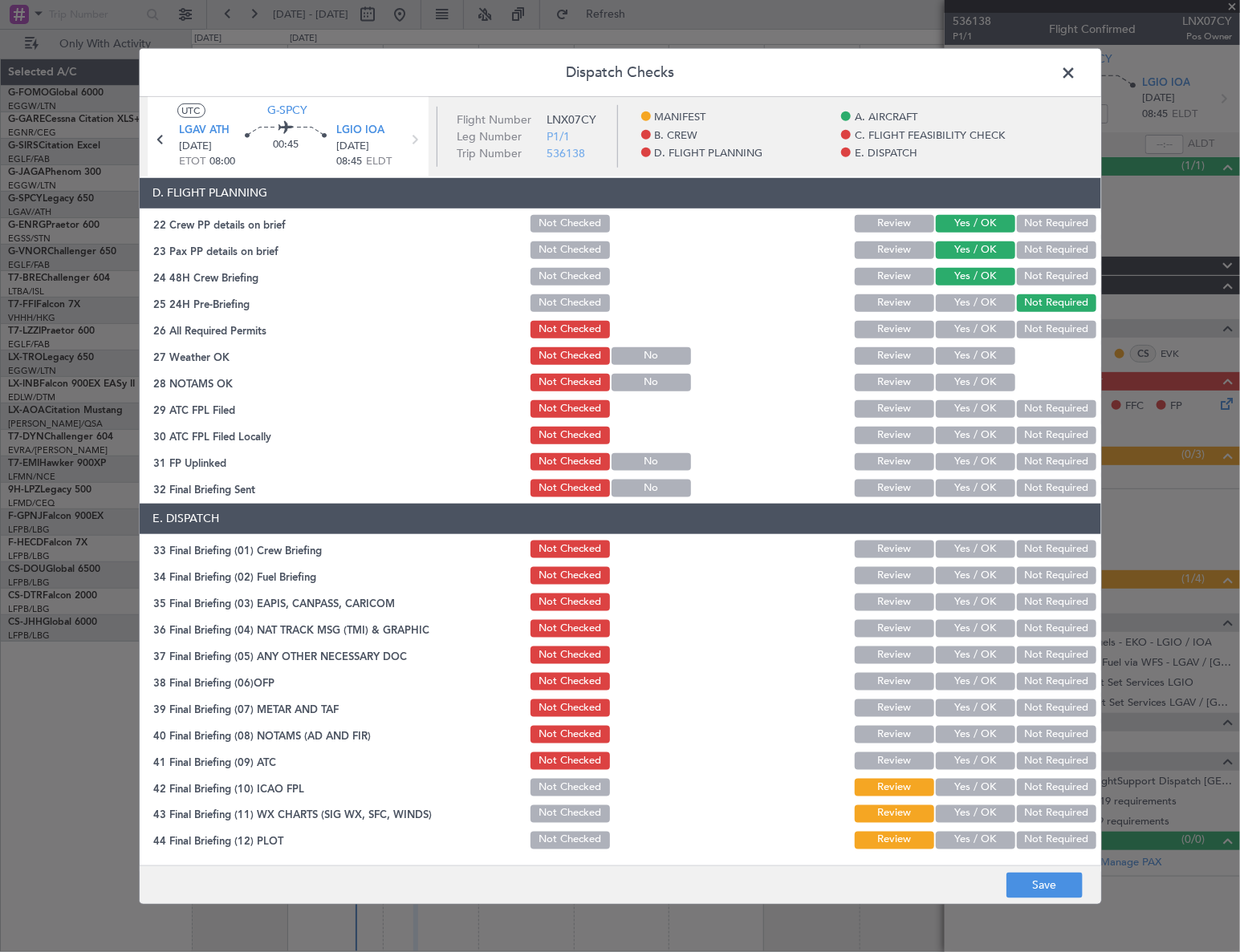
click at [570, 791] on button "Not Checked" at bounding box center [571, 787] width 80 height 18
click at [583, 816] on button "Not Checked" at bounding box center [571, 813] width 80 height 18
click at [580, 836] on button "Not Checked" at bounding box center [571, 840] width 80 height 18
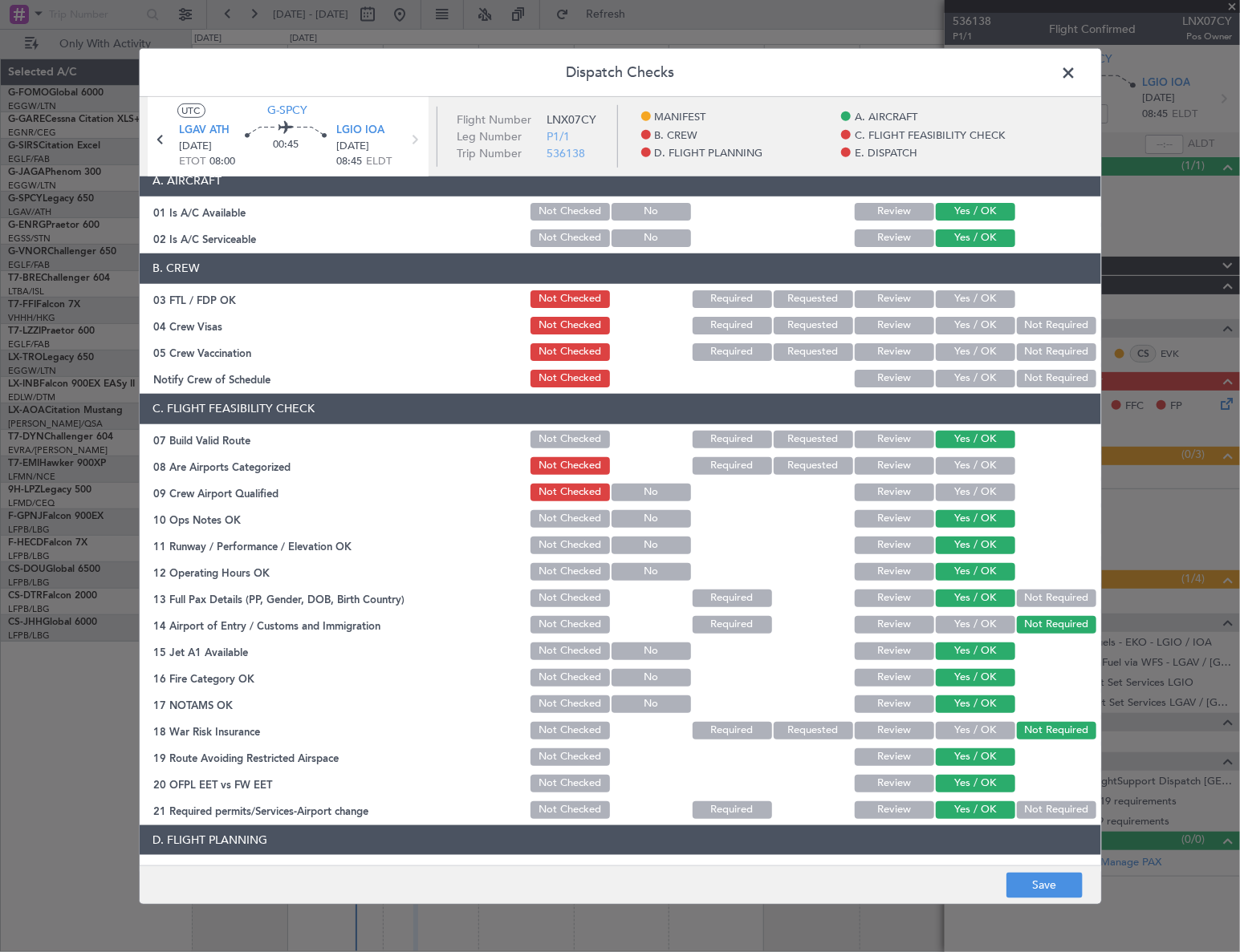
scroll to position [0, 0]
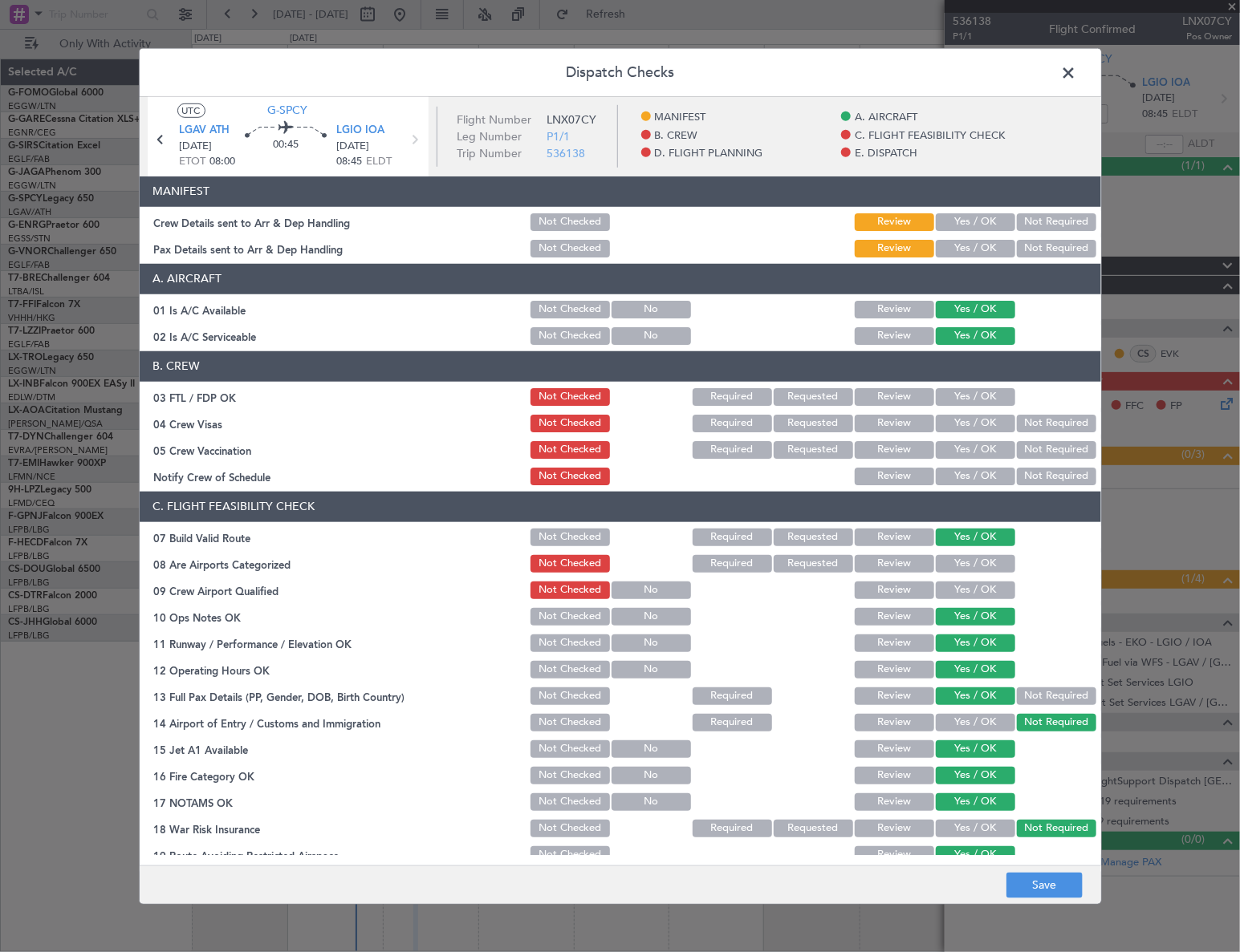
click at [955, 214] on button "Yes / OK" at bounding box center [976, 222] width 80 height 18
click at [980, 247] on button "Yes / OK" at bounding box center [976, 248] width 80 height 18
click at [1049, 878] on button "Save" at bounding box center [1044, 885] width 76 height 26
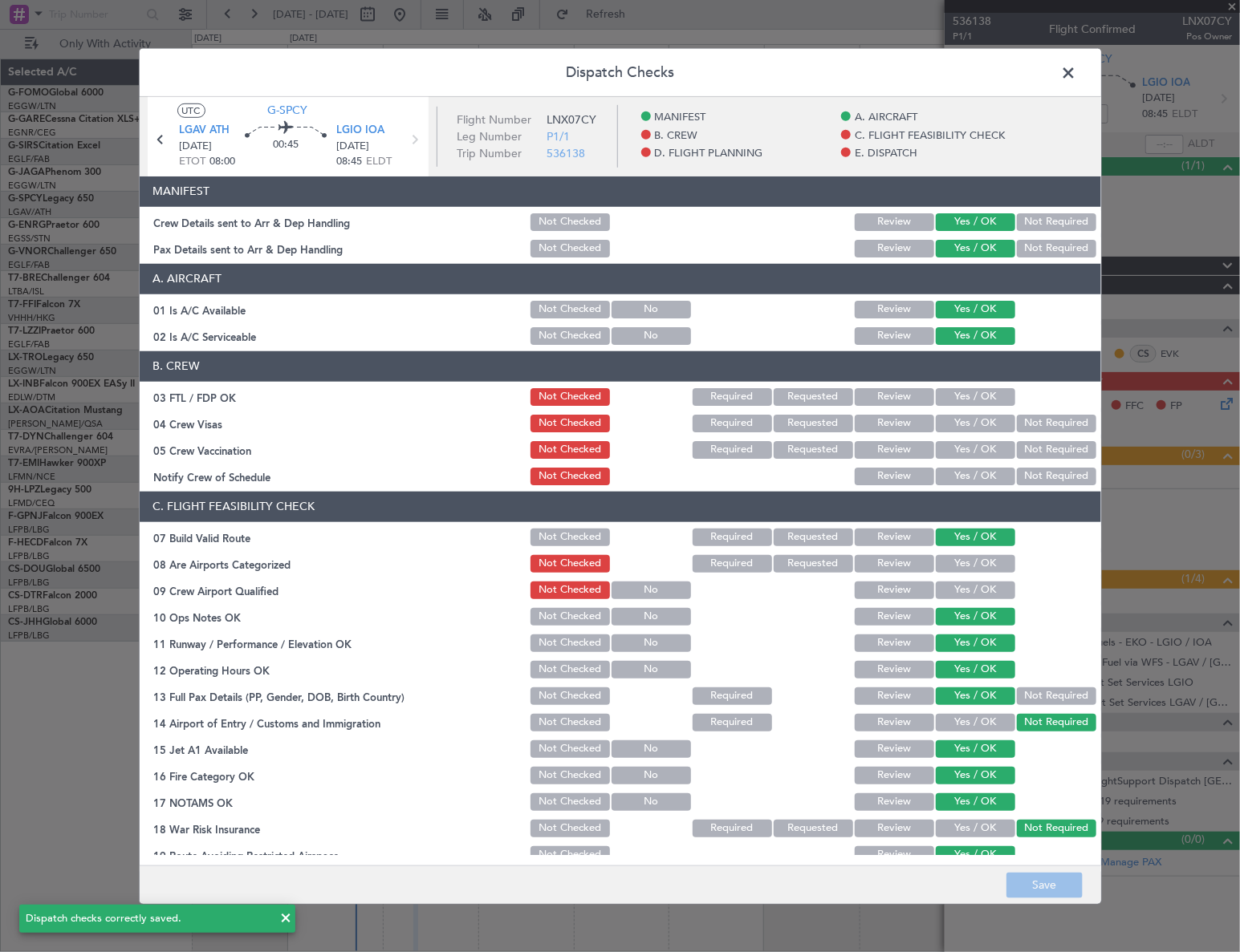
click at [1077, 69] on span at bounding box center [1077, 76] width 0 height 32
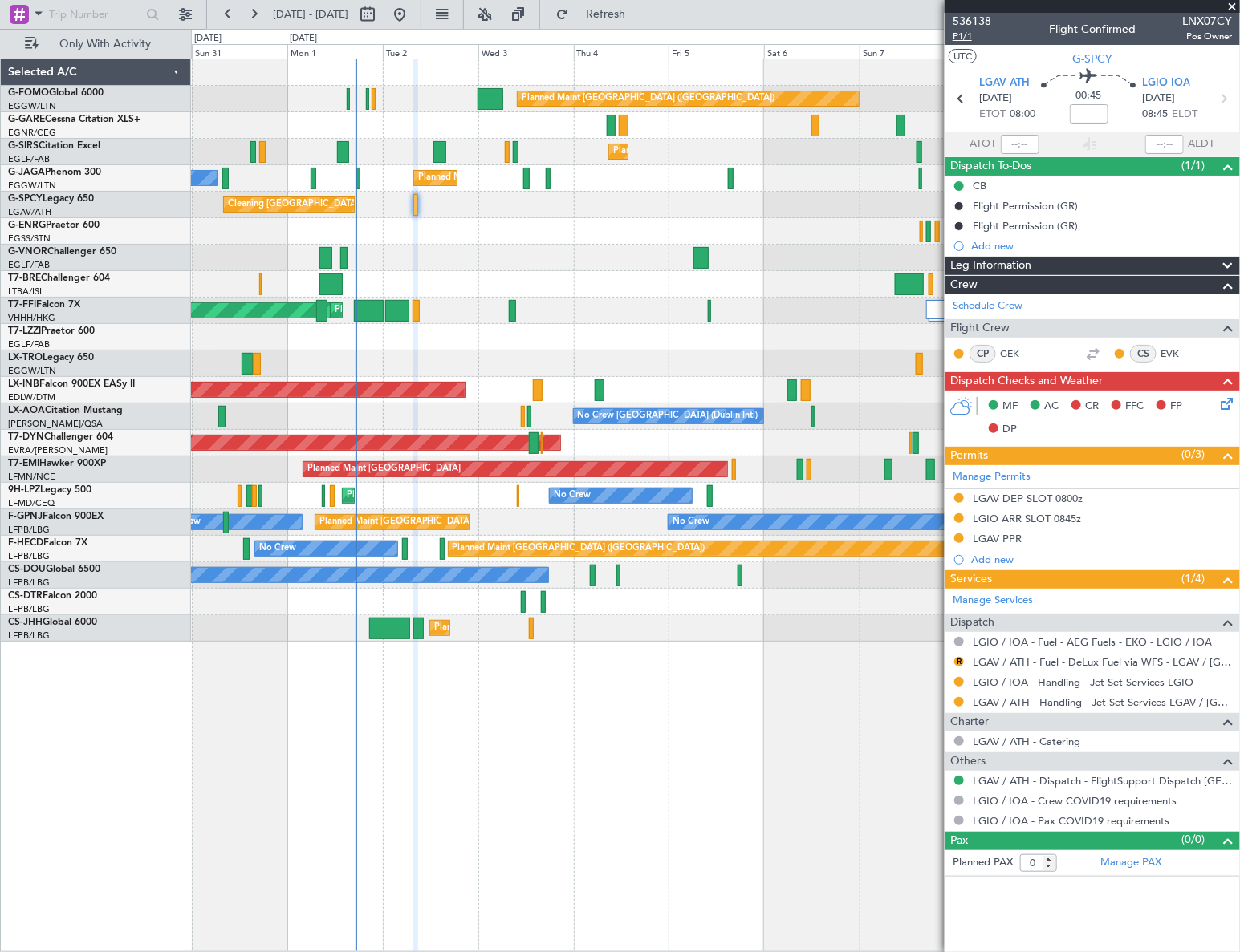
click at [962, 40] on span "P1/1" at bounding box center [972, 36] width 39 height 14
click at [968, 39] on span "P1/1" at bounding box center [972, 36] width 39 height 14
click at [955, 494] on button at bounding box center [959, 498] width 9 height 9
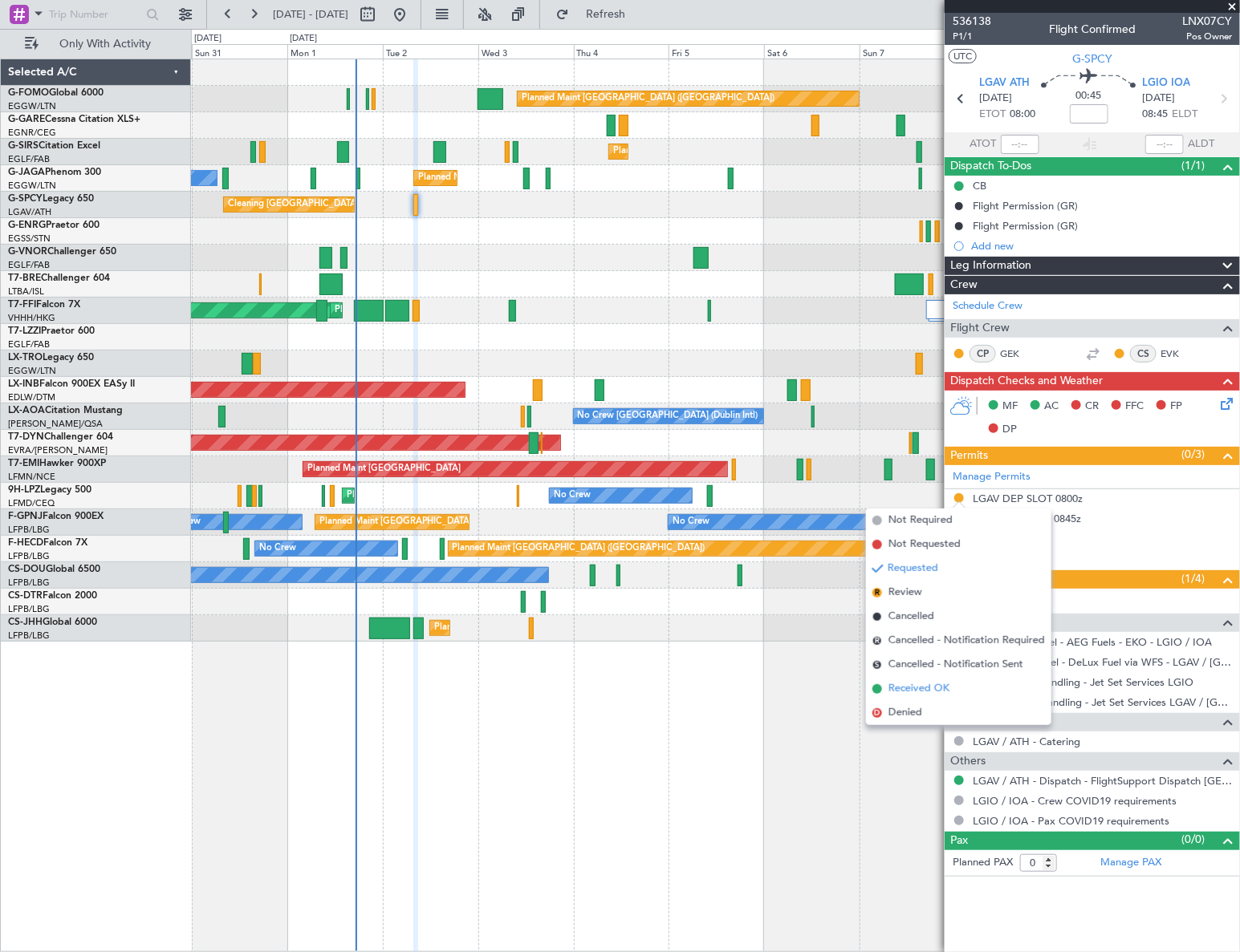
click at [912, 689] on span "Received OK" at bounding box center [919, 689] width 61 height 16
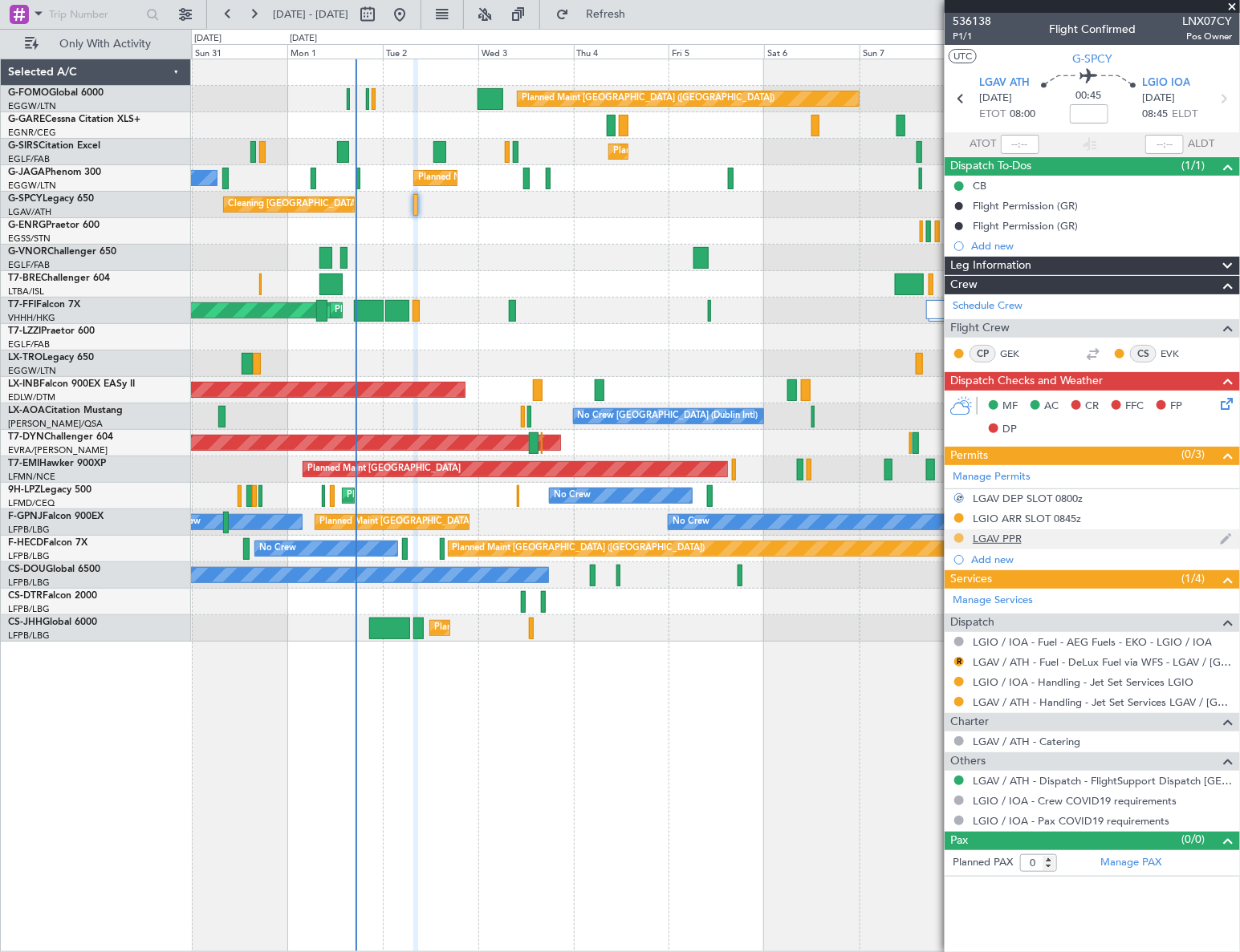
click at [956, 537] on button at bounding box center [959, 538] width 9 height 9
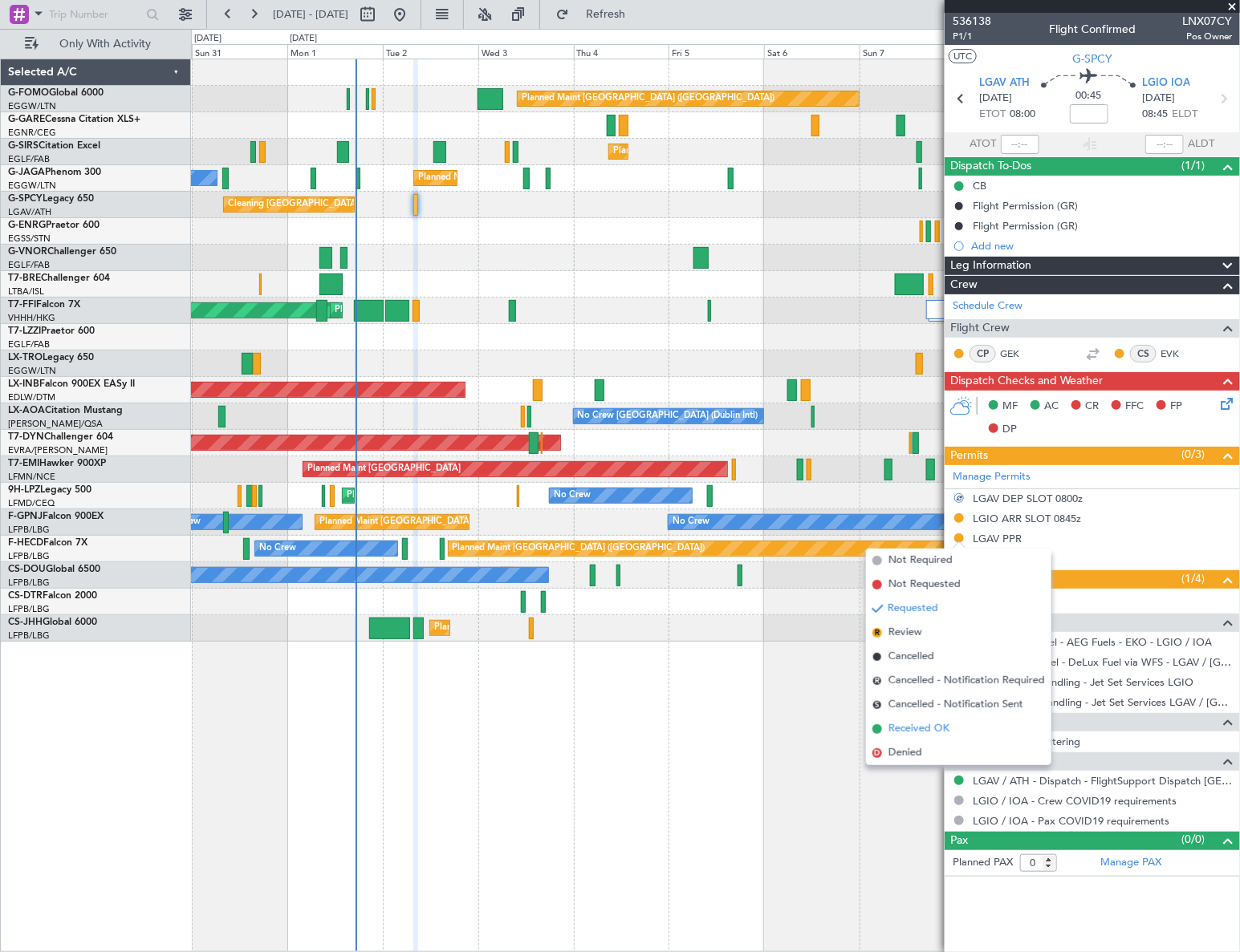
click at [917, 729] on span "Received OK" at bounding box center [919, 728] width 61 height 16
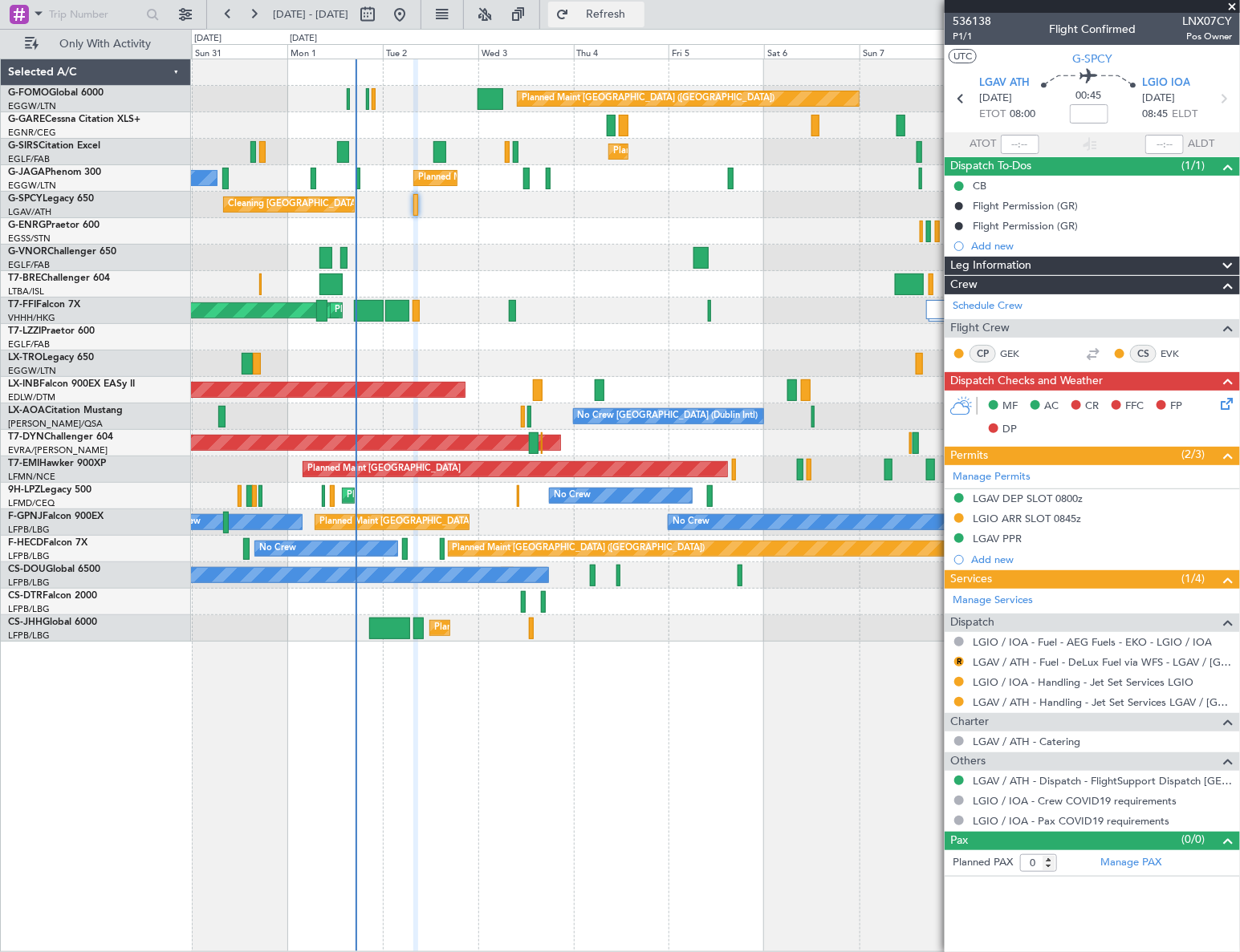
click at [628, 15] on span "Refresh" at bounding box center [606, 15] width 68 height 11
click at [957, 700] on button at bounding box center [959, 702] width 9 height 9
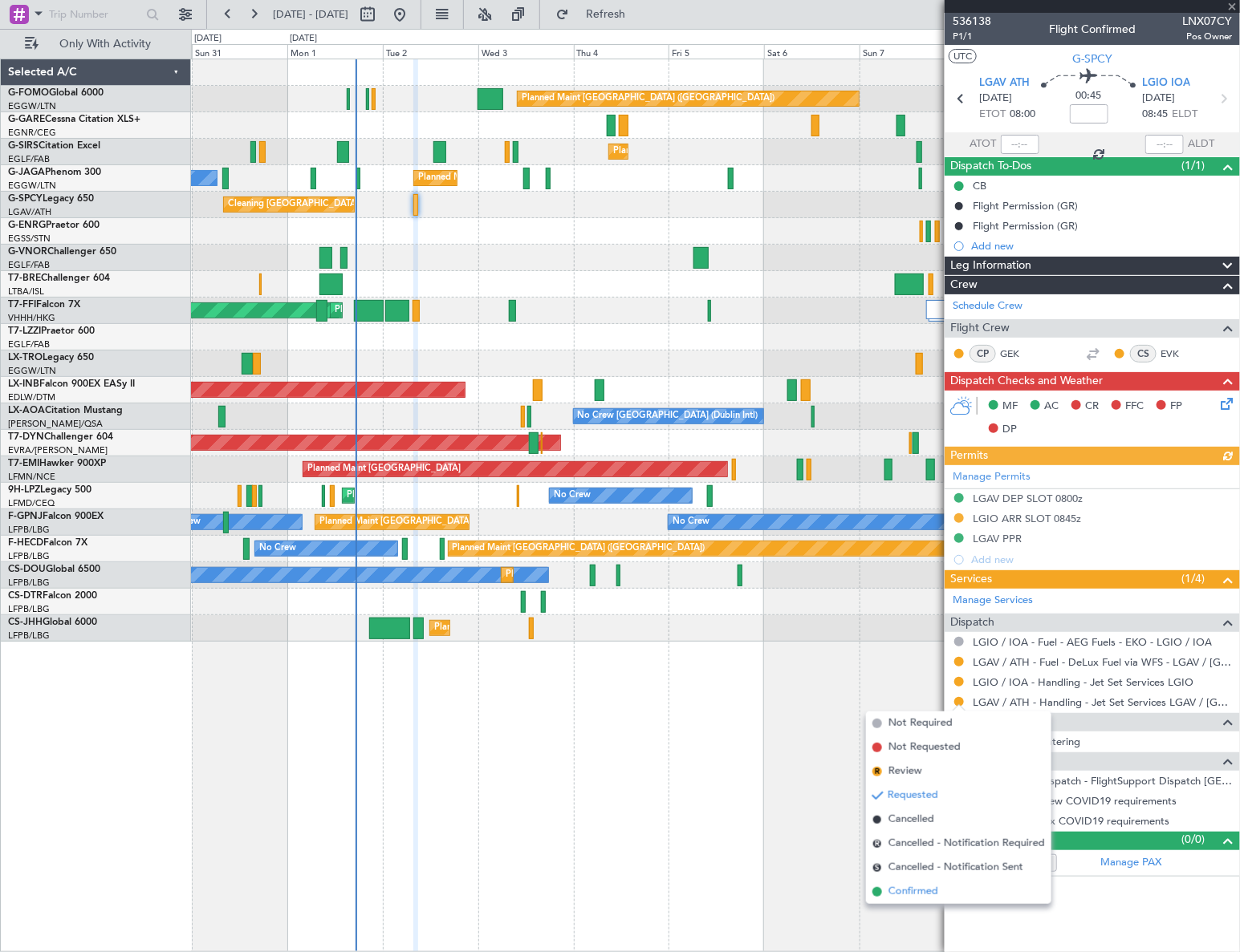
click at [908, 895] on span "Confirmed" at bounding box center [914, 891] width 50 height 16
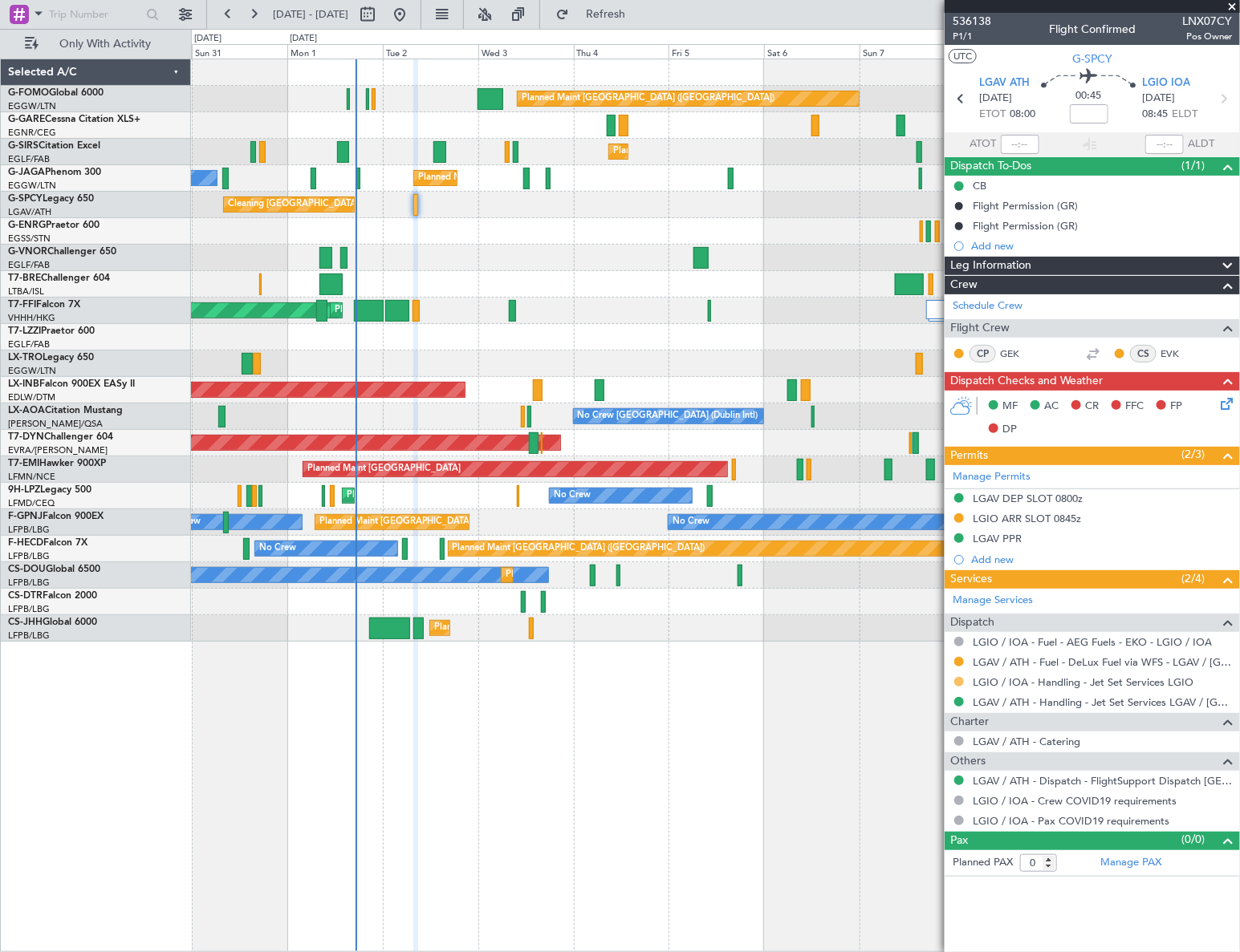
click at [958, 682] on button at bounding box center [959, 681] width 9 height 9
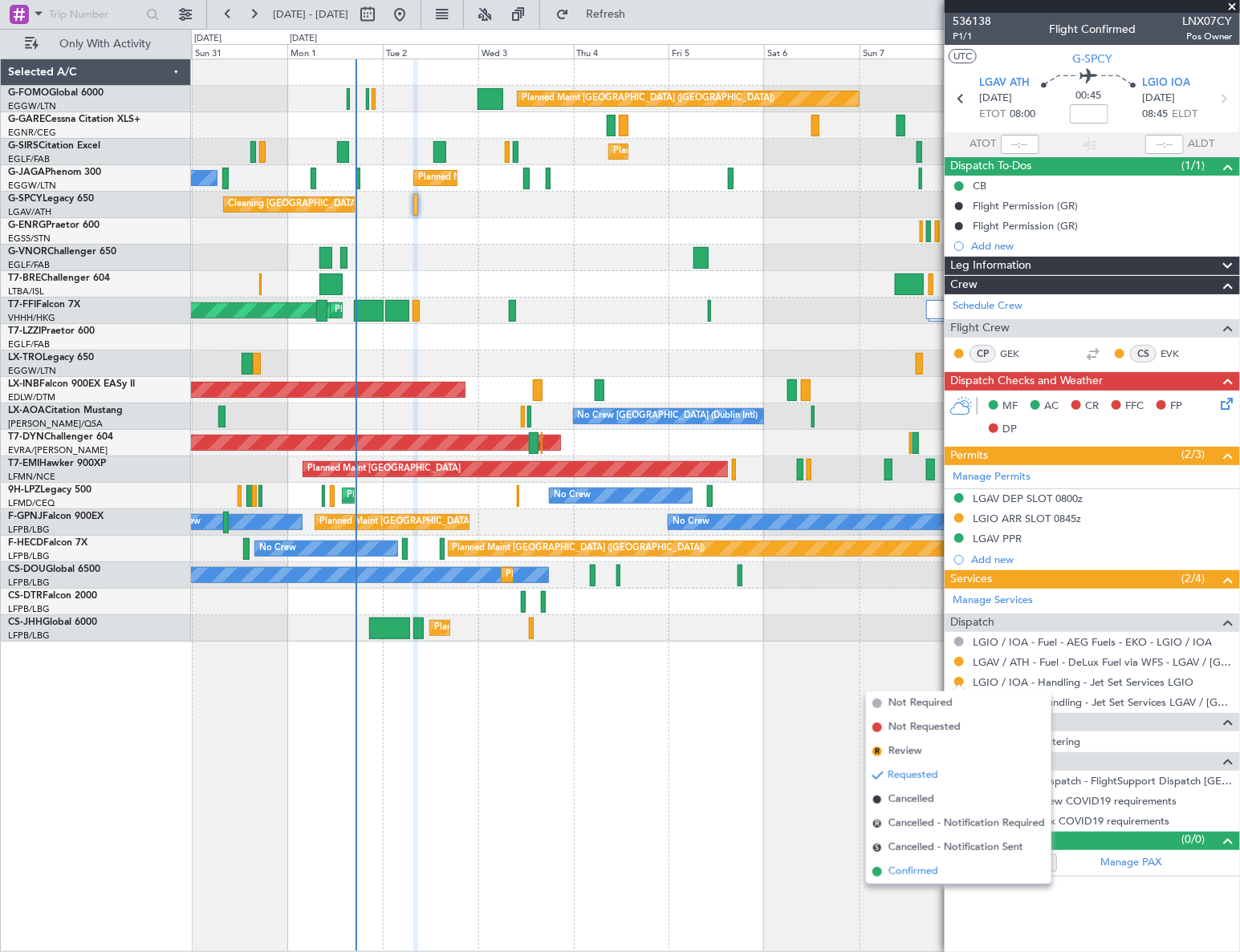
click at [915, 870] on span "Confirmed" at bounding box center [914, 872] width 50 height 16
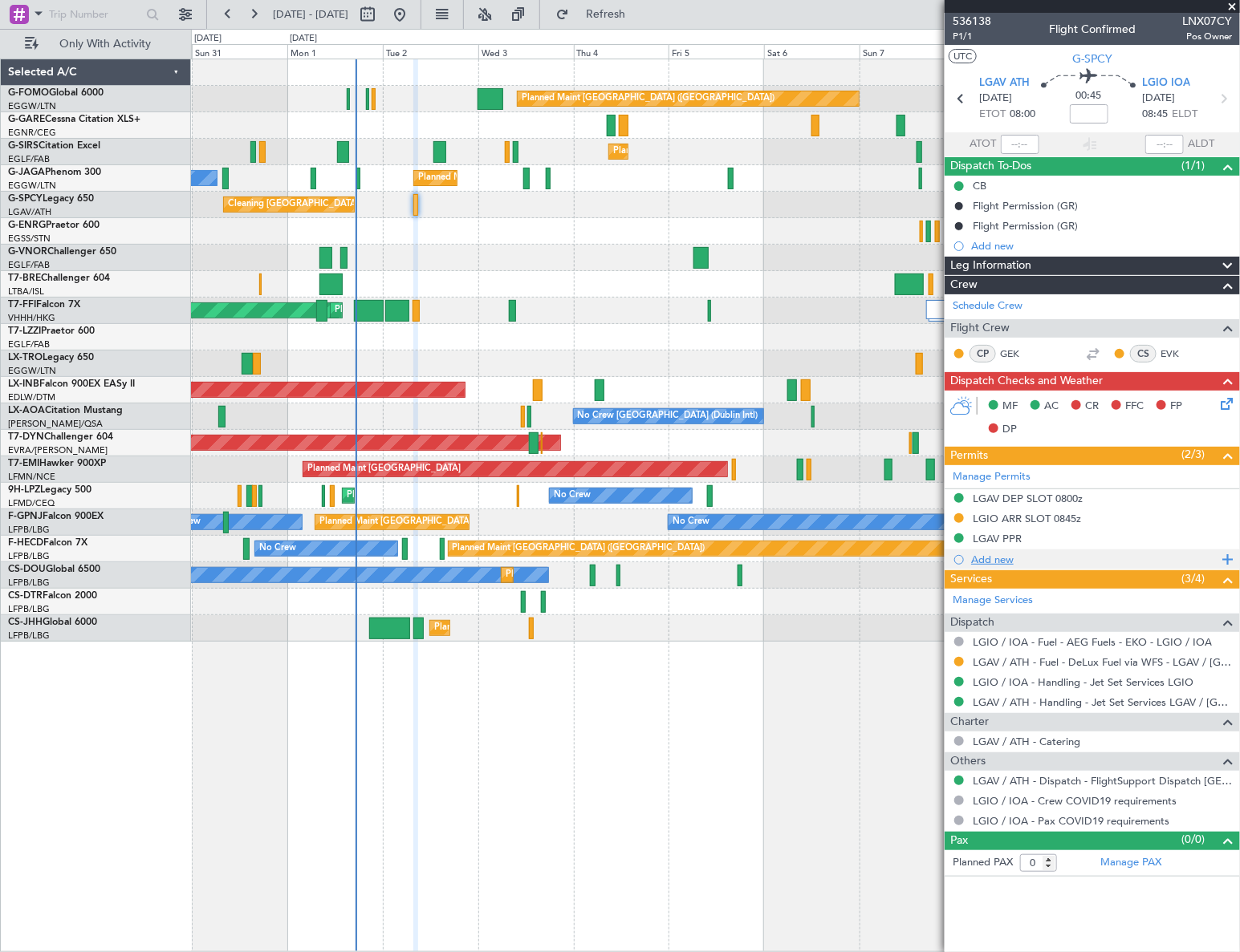
click at [997, 560] on div "Add new" at bounding box center [1094, 559] width 246 height 14
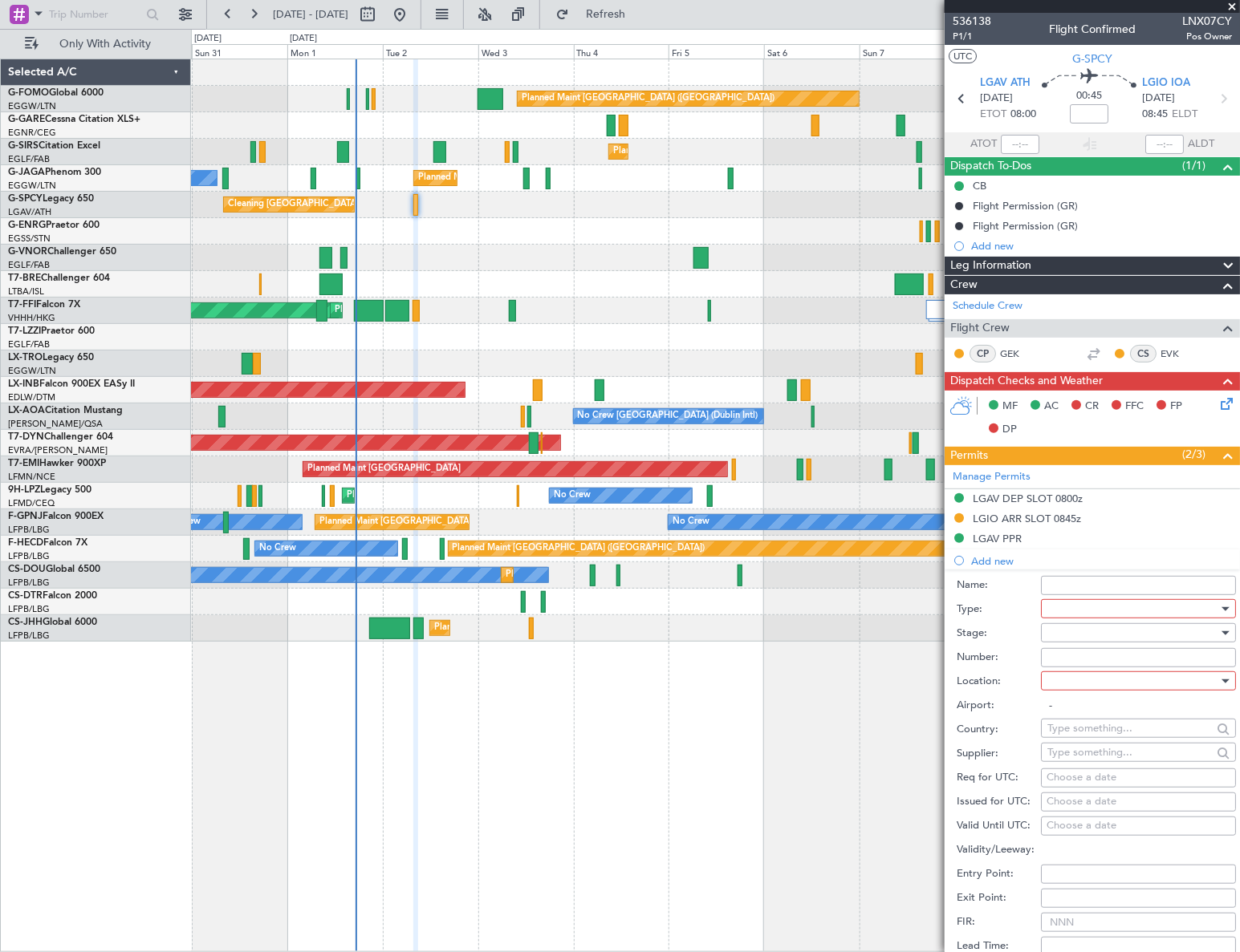
click at [1075, 608] on div at bounding box center [1132, 609] width 171 height 24
click at [1091, 689] on span "Parking" at bounding box center [1133, 689] width 170 height 24
click at [1197, 633] on div at bounding box center [1132, 633] width 171 height 24
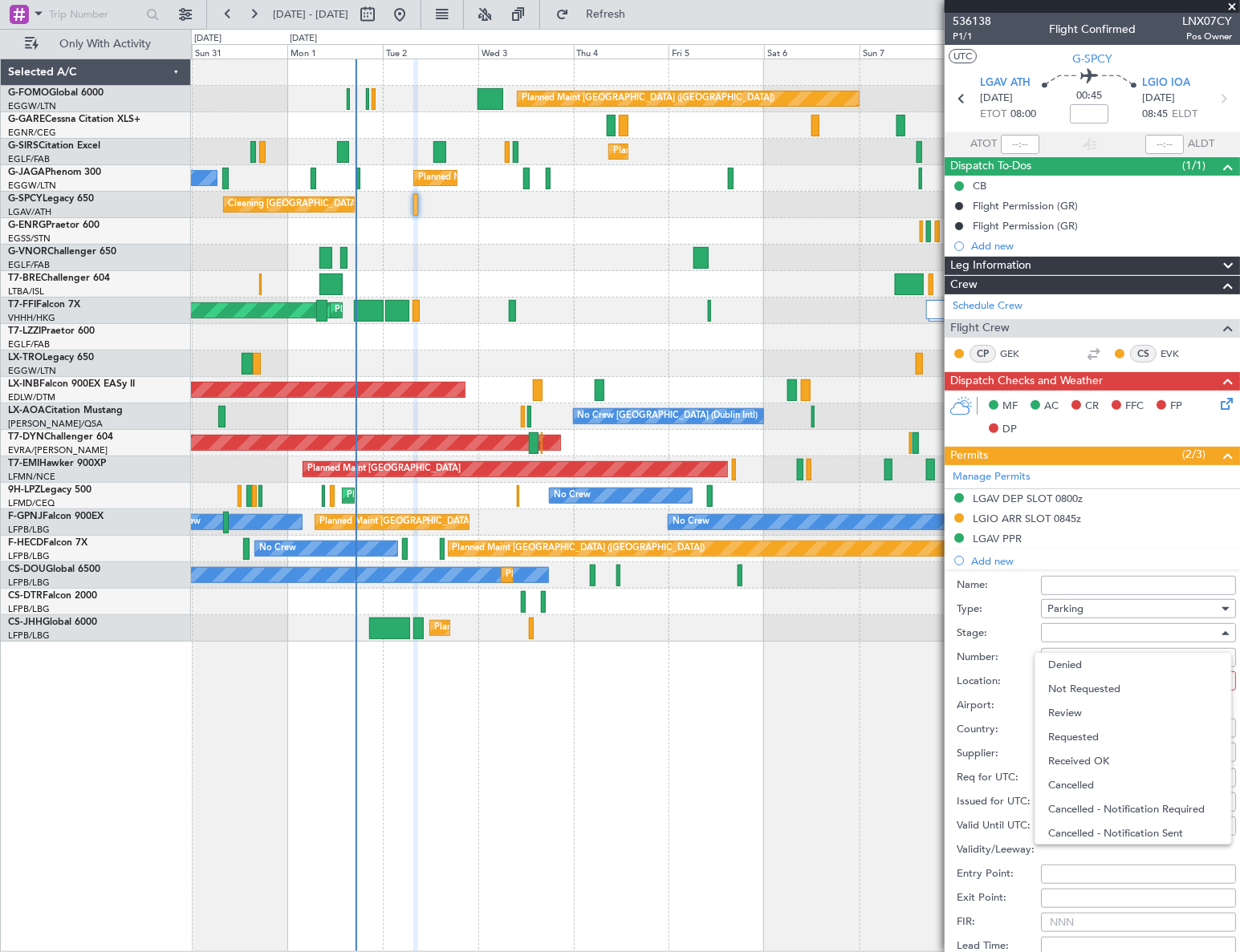
drag, startPoint x: 1092, startPoint y: 756, endPoint x: 1143, endPoint y: 697, distance: 78.0
click at [1092, 755] on span "Received OK" at bounding box center [1133, 762] width 170 height 24
click at [1181, 683] on div at bounding box center [1132, 681] width 171 height 24
click at [1081, 765] on span "Arrival" at bounding box center [1133, 762] width 170 height 24
type input "LGIO / IOA"
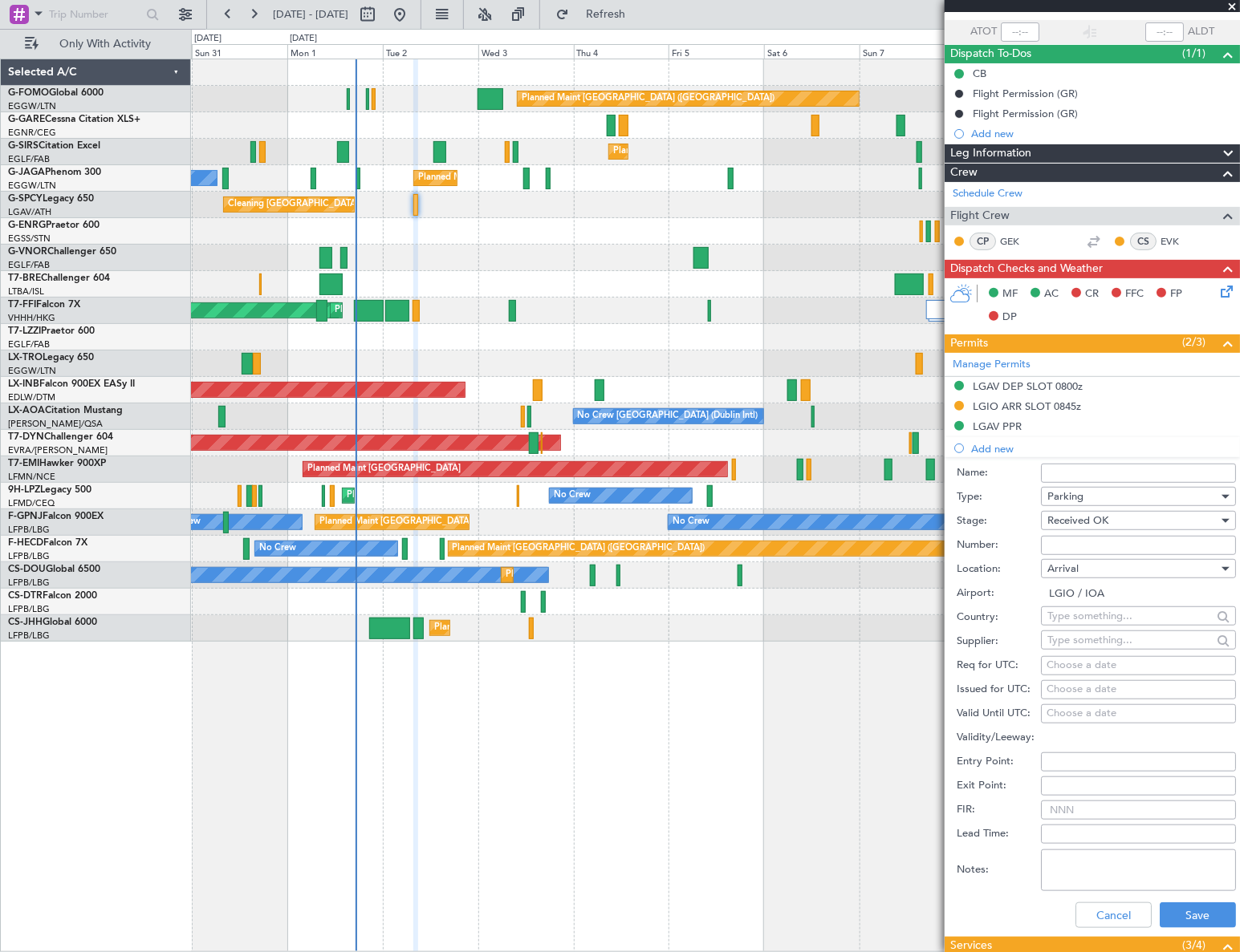
scroll to position [145, 0]
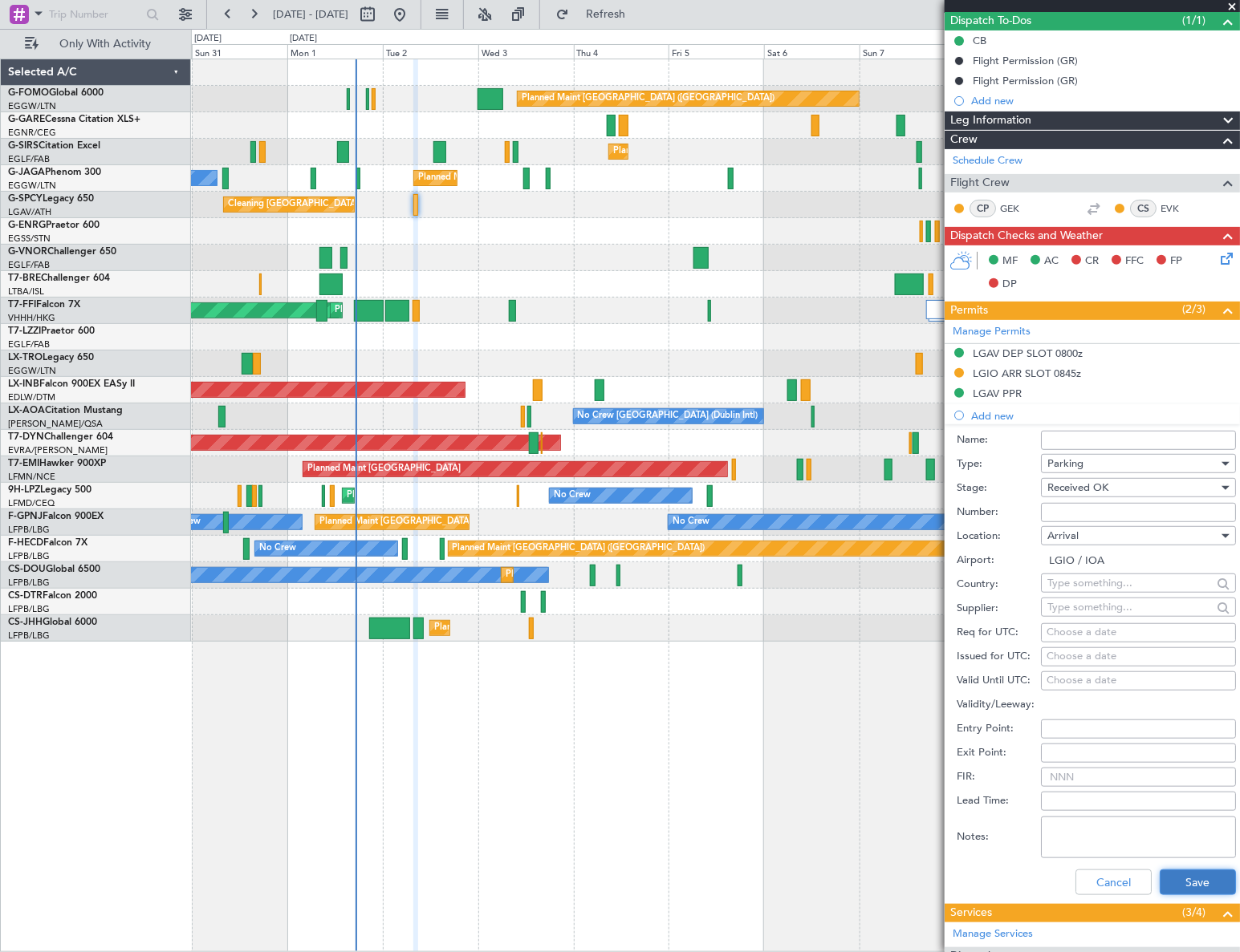
click at [1180, 873] on button "Save" at bounding box center [1197, 883] width 76 height 26
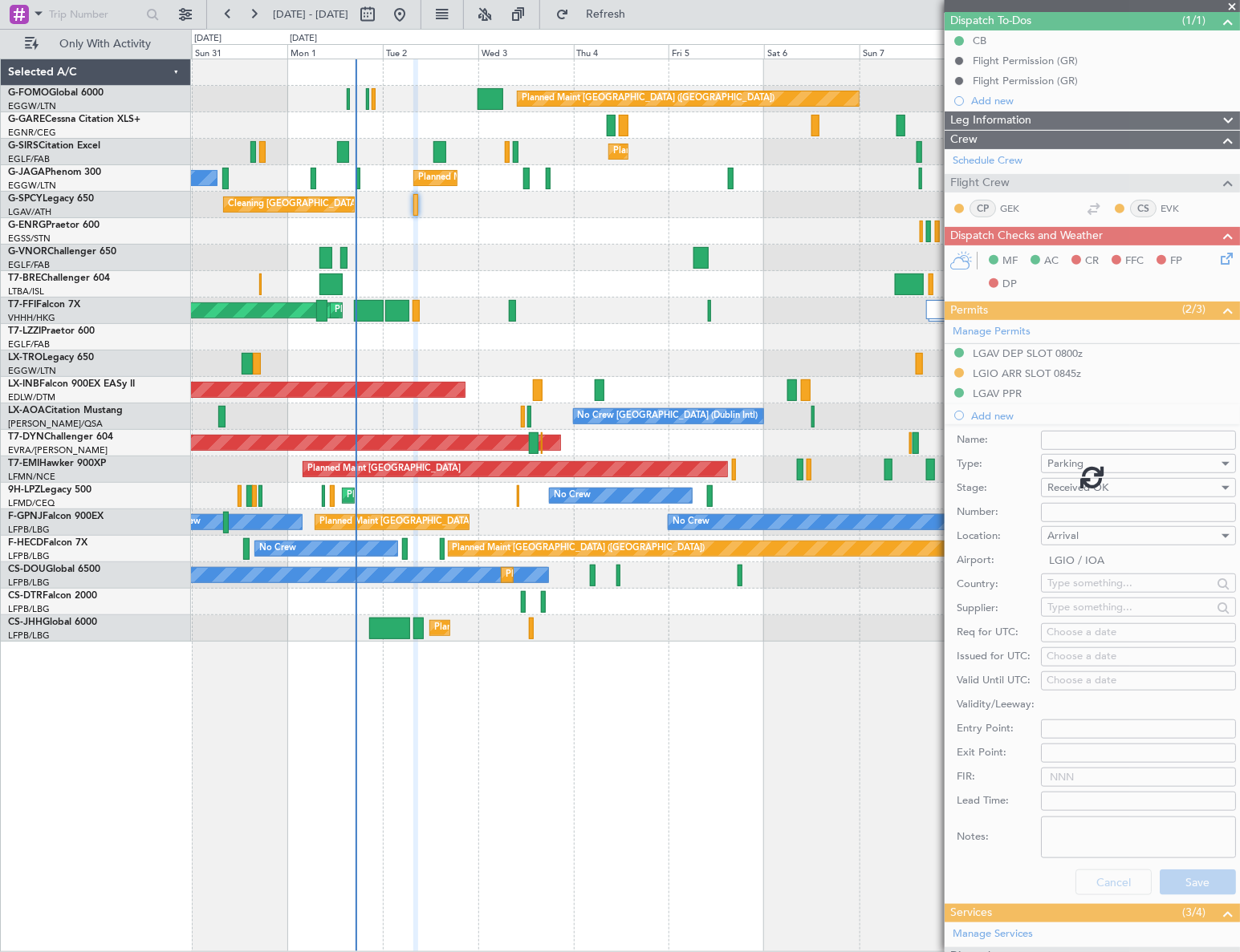
scroll to position [0, 0]
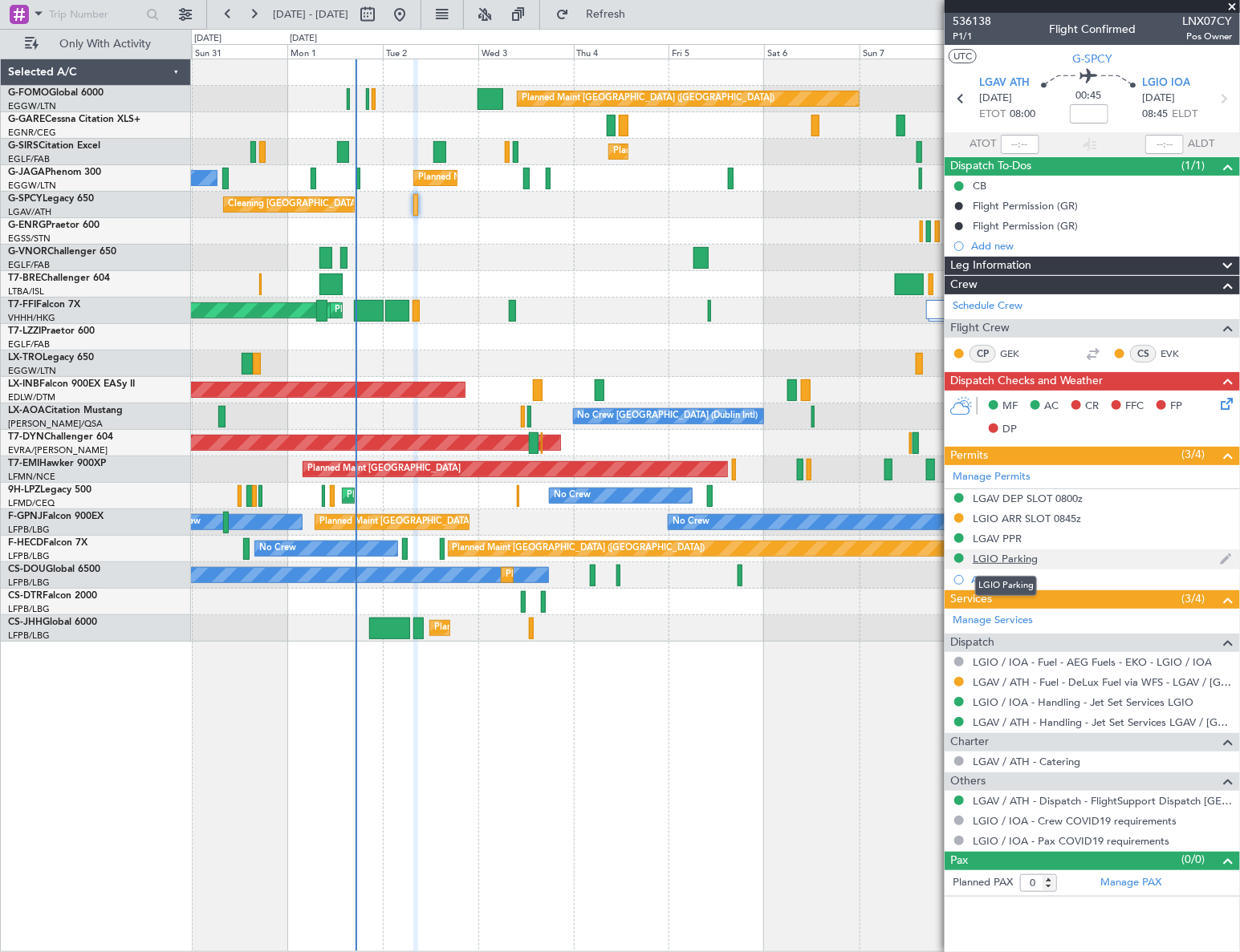
click at [1006, 558] on div "LGIO Parking" at bounding box center [1005, 558] width 65 height 14
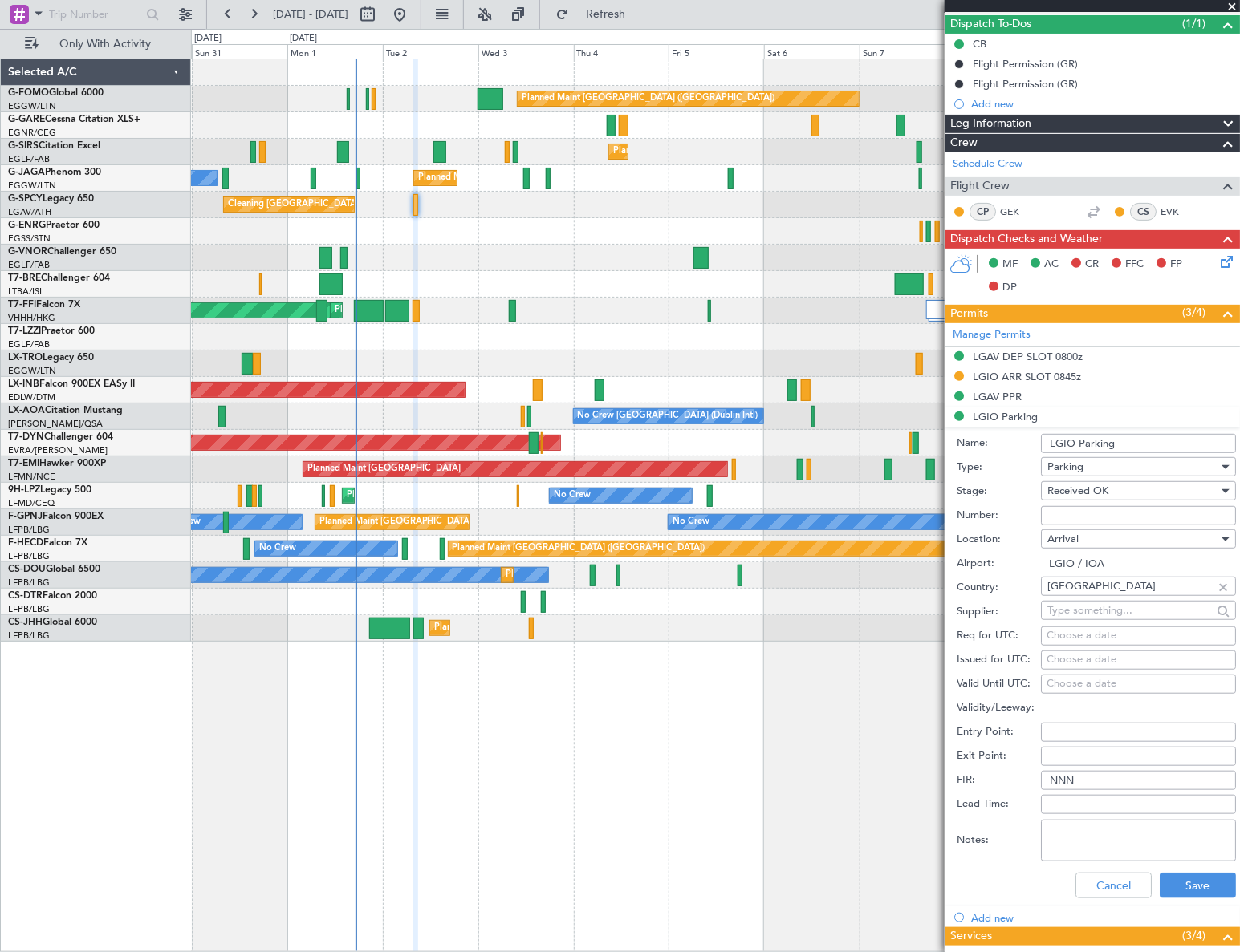
scroll to position [291, 0]
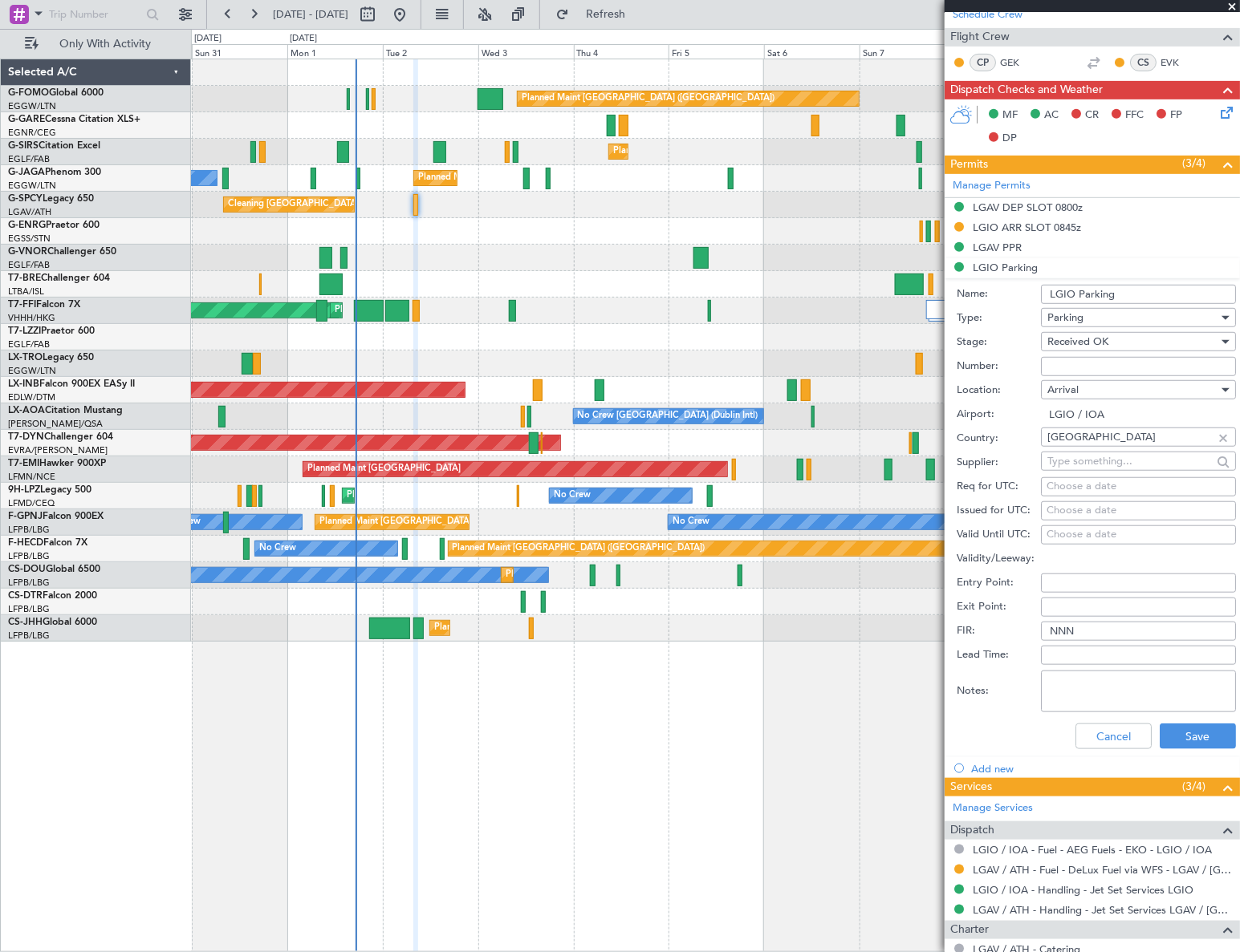
click at [1074, 693] on textarea "Notes:" at bounding box center [1138, 690] width 195 height 42
paste textarea "OUTBOUND: ETD 1000 UTC - 12SEP"
type textarea "OUTBOUND: ETD 1000 UTC - 12SEP"
click at [1125, 290] on input "LGIO Parking" at bounding box center [1138, 294] width 195 height 19
type input "LGIO Parking until 12SEP"
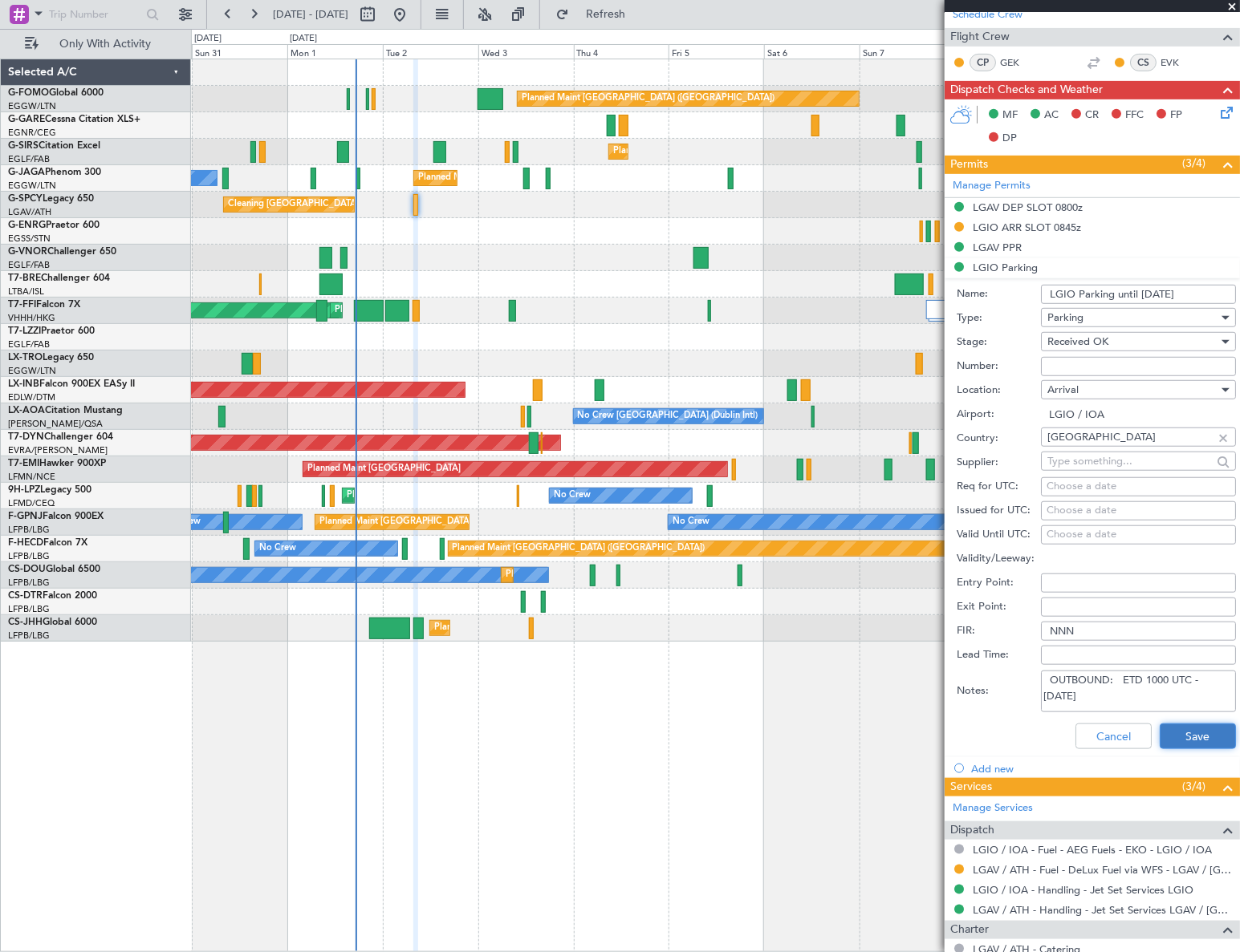
click at [1196, 738] on button "Save" at bounding box center [1197, 737] width 76 height 26
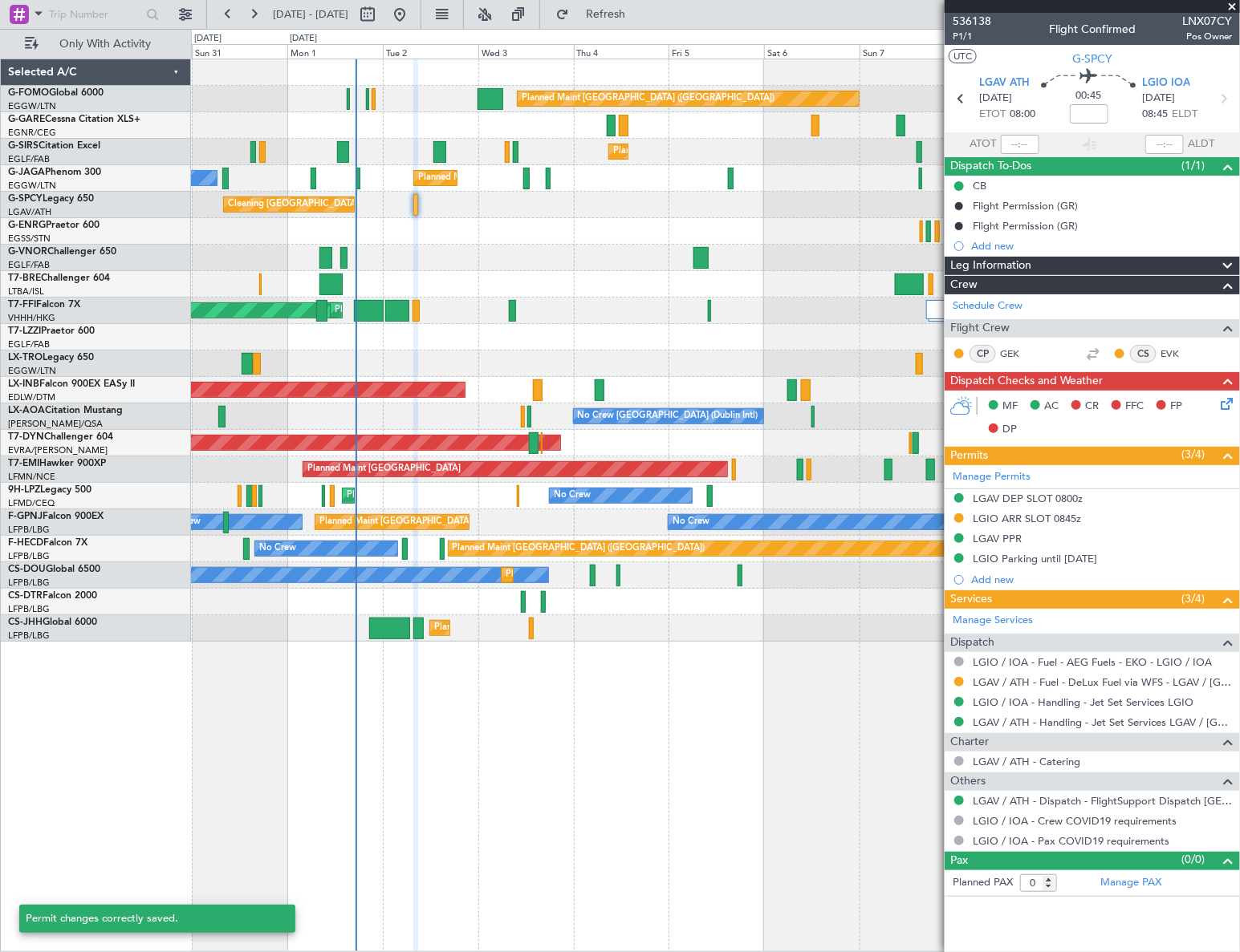
scroll to position [0, 0]
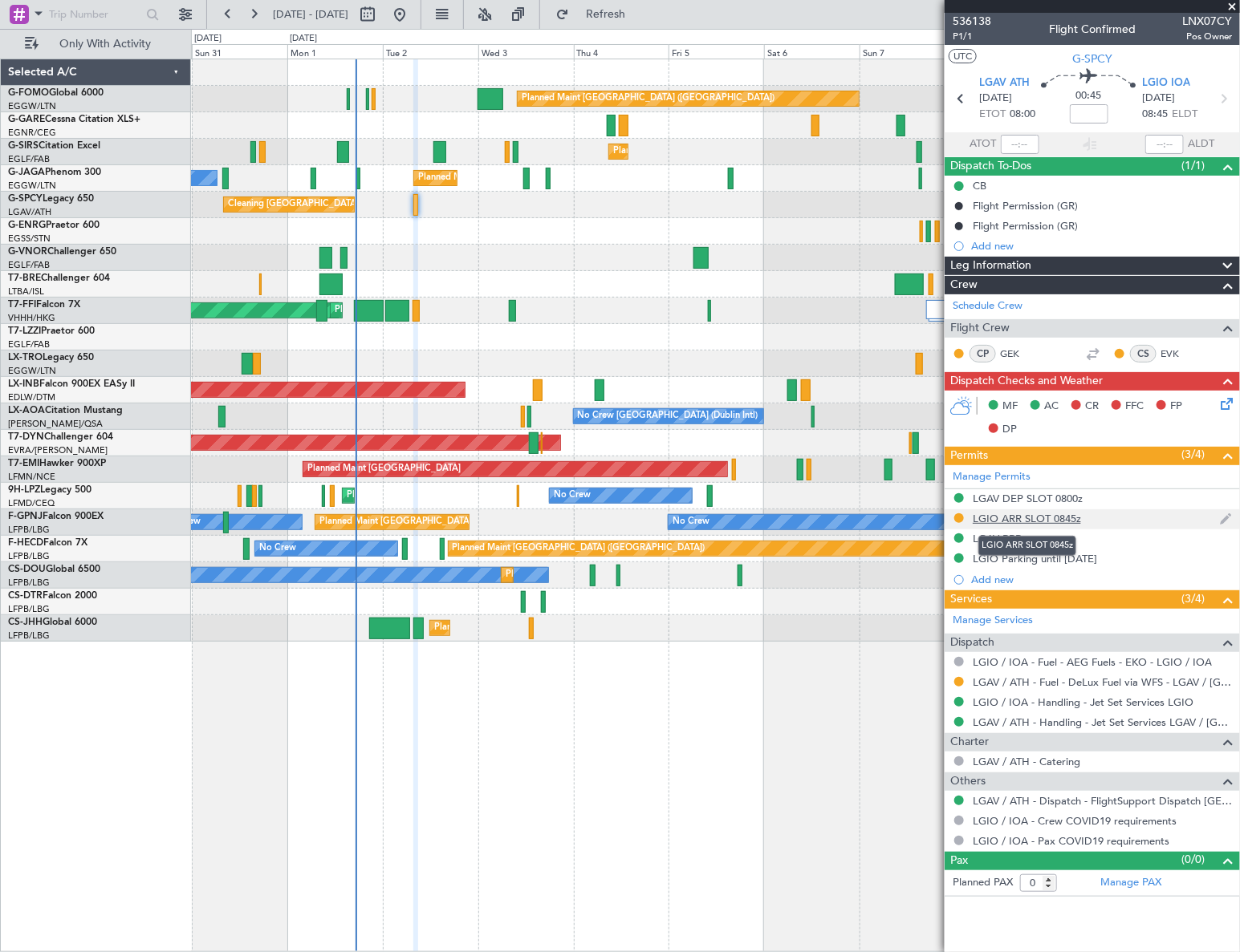
click at [1037, 521] on div "LGIO ARR SLOT 0845z" at bounding box center [1026, 519] width 108 height 14
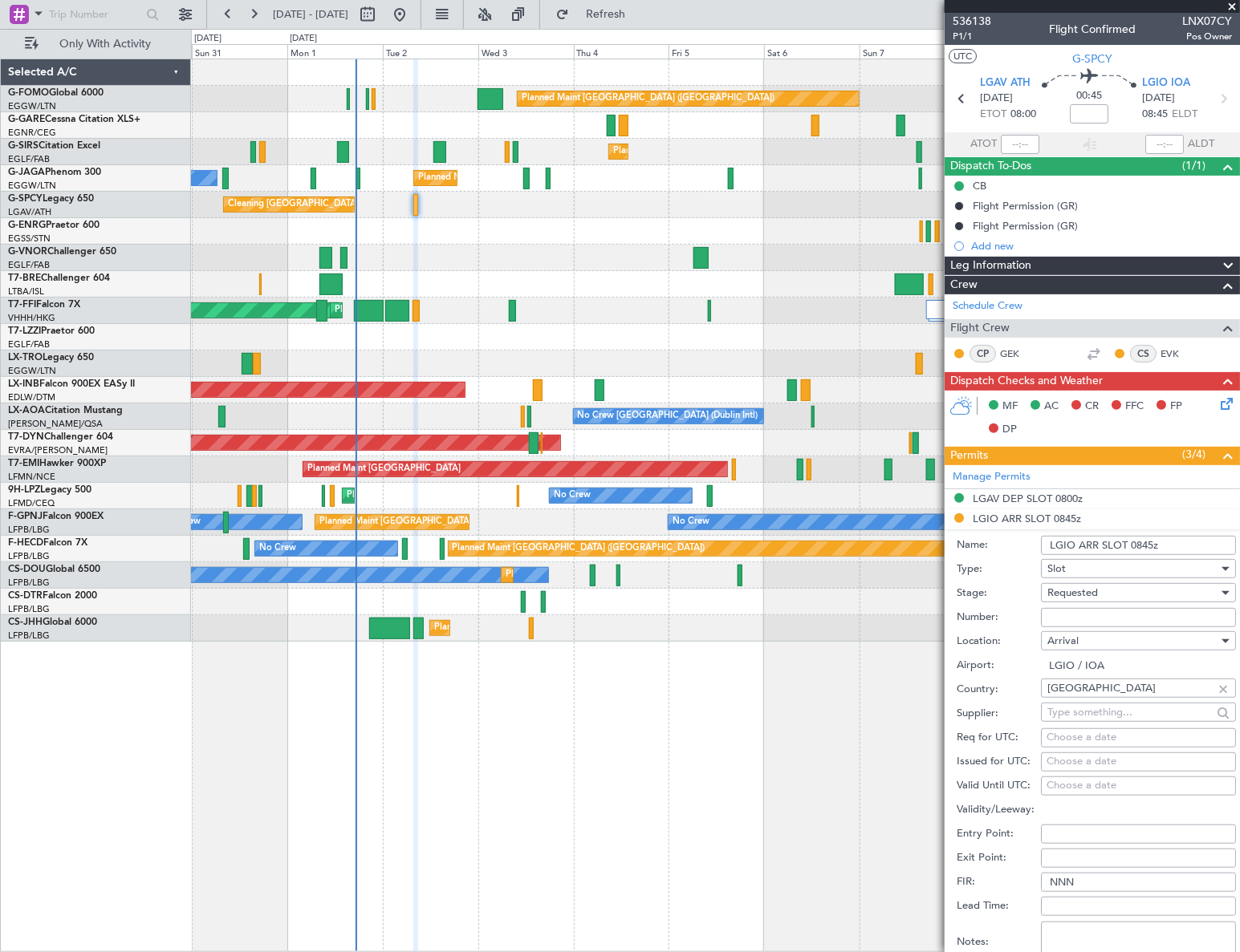
click at [1110, 591] on div "Requested" at bounding box center [1132, 592] width 171 height 24
click at [1092, 691] on span "Requested" at bounding box center [1133, 690] width 170 height 24
click at [1115, 561] on div "Slot" at bounding box center [1132, 568] width 171 height 24
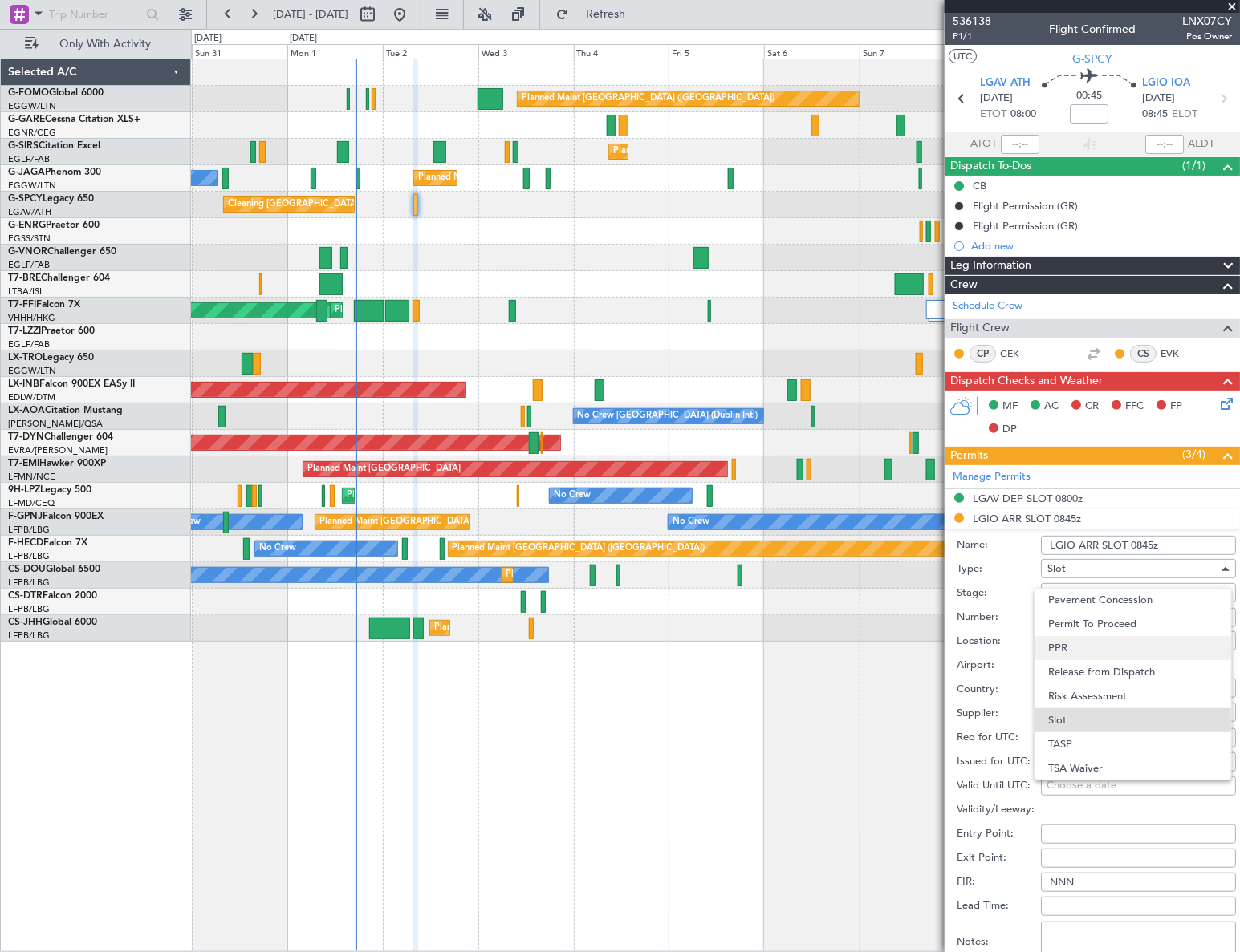
click at [1075, 641] on span "PPR" at bounding box center [1133, 648] width 170 height 24
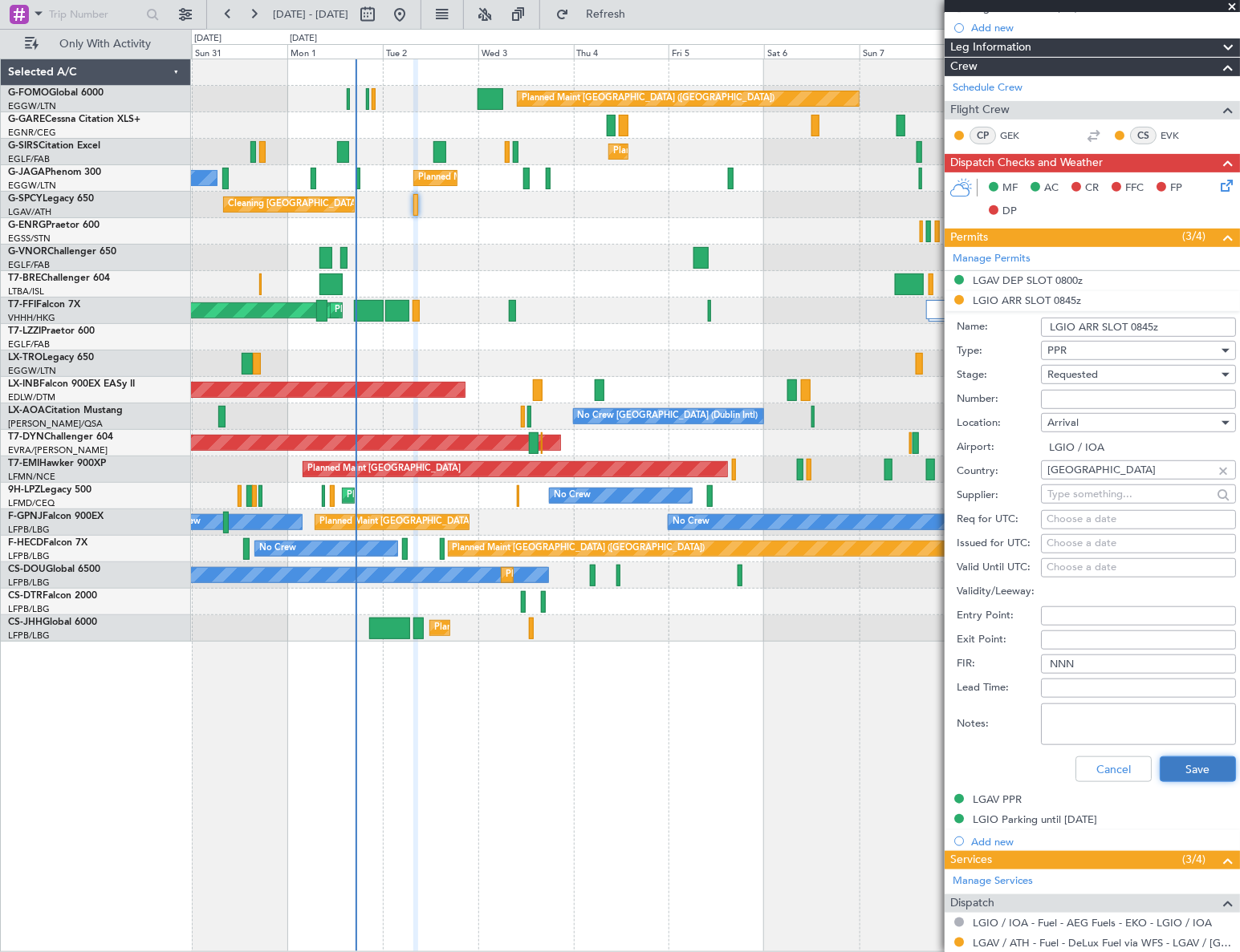
click at [1185, 756] on button "Save" at bounding box center [1197, 769] width 76 height 26
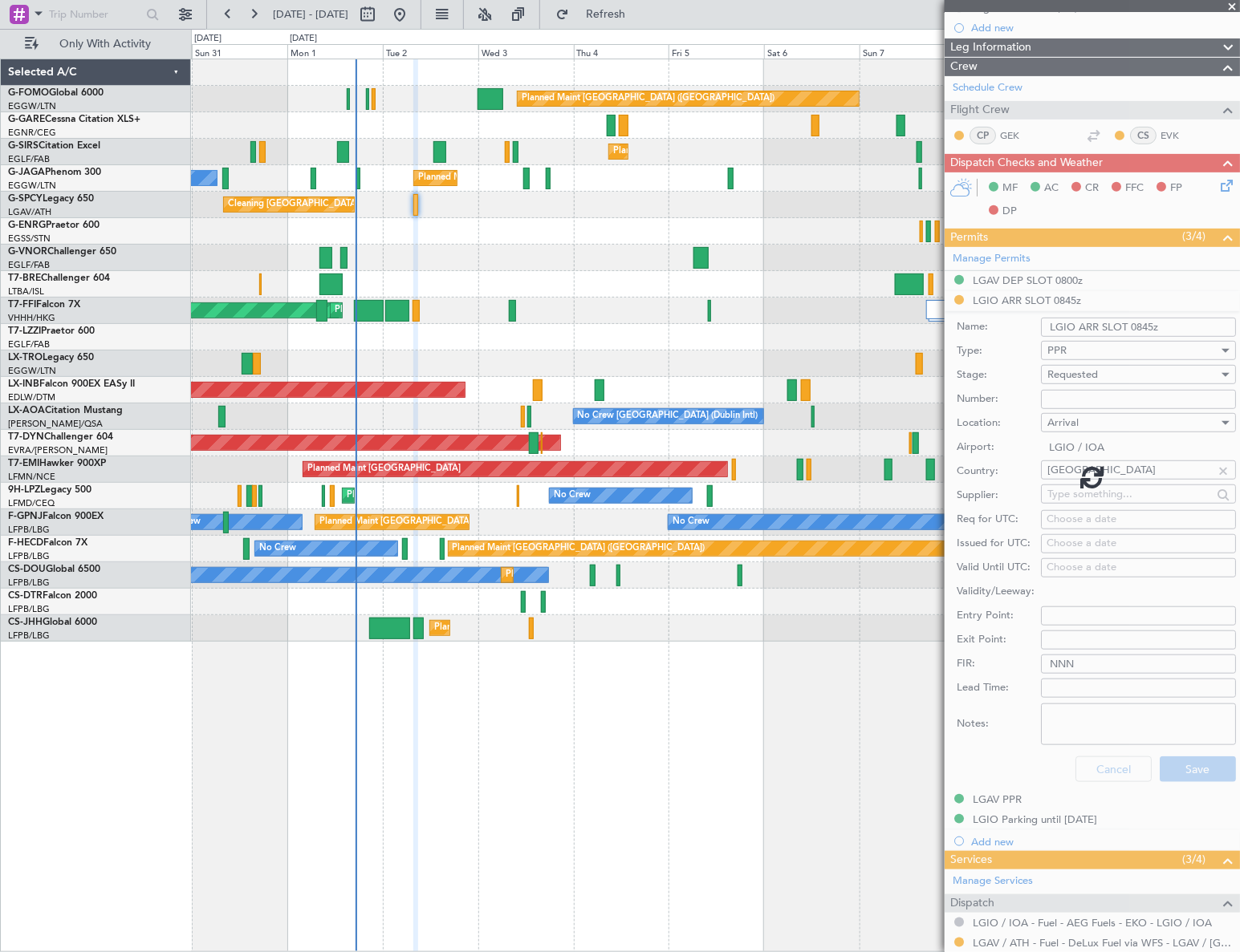
scroll to position [0, 0]
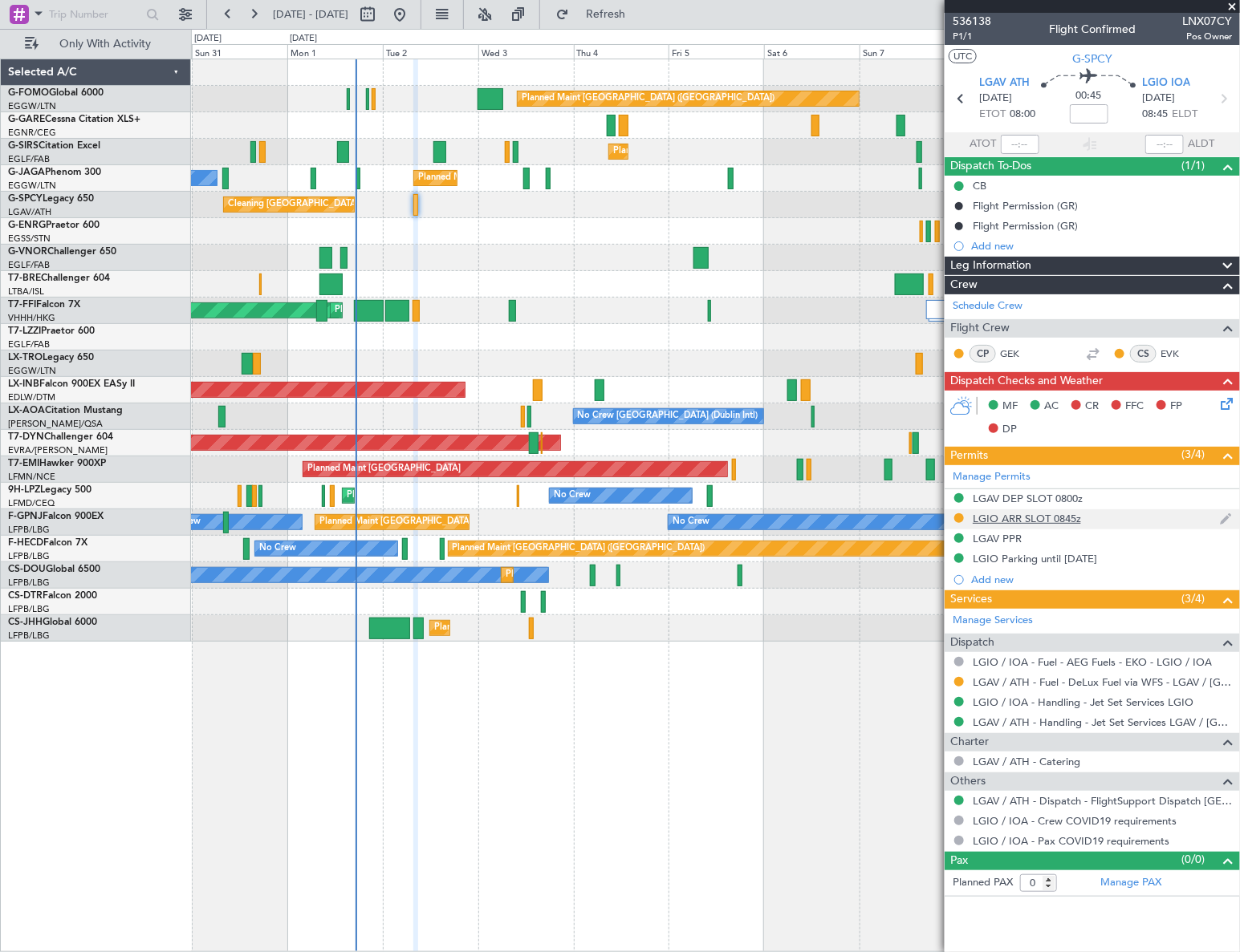
click at [1037, 516] on div "LGIO ARR SLOT 0845z" at bounding box center [1026, 519] width 108 height 14
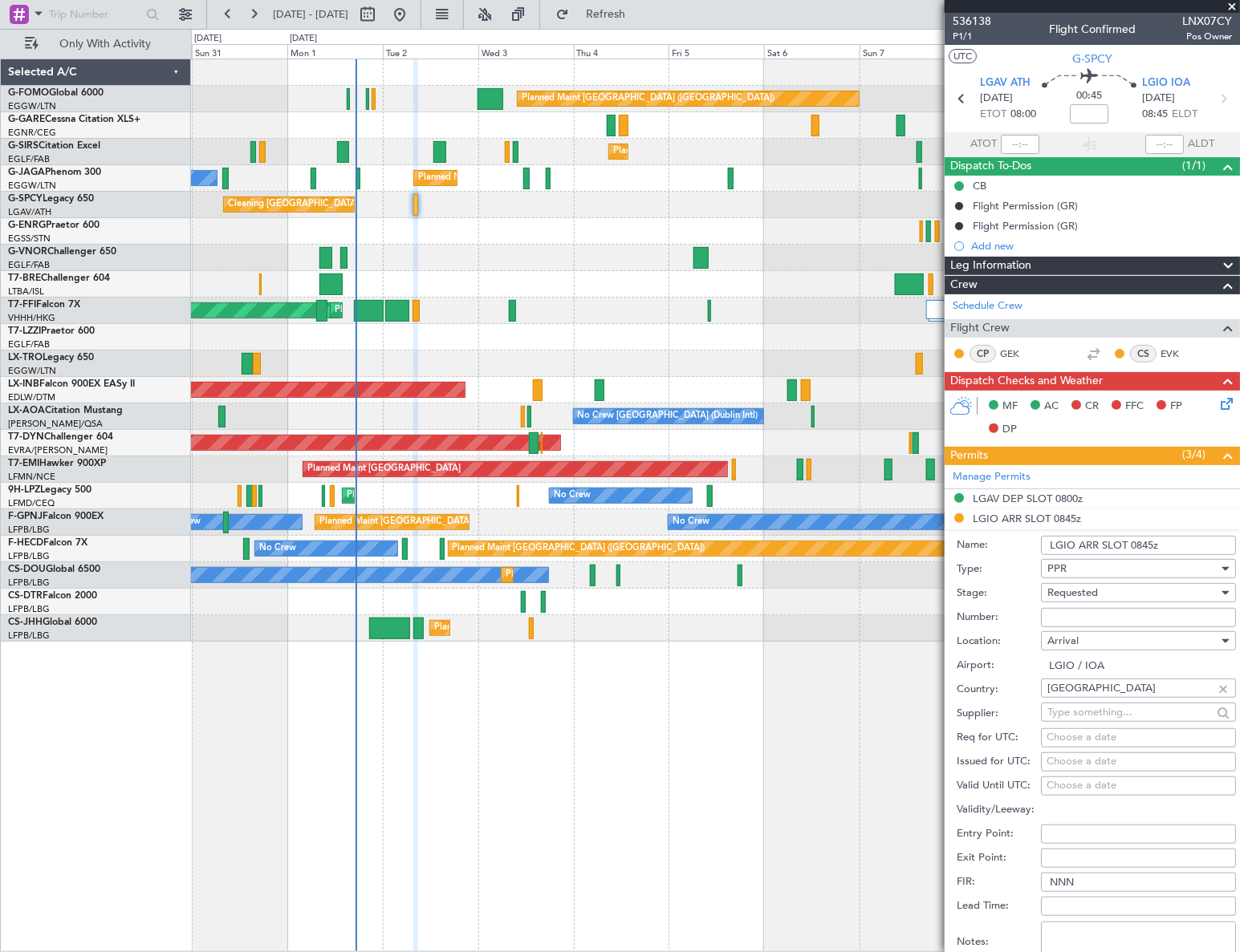
click at [1111, 547] on input "LGIO ARR SLOT 0845z" at bounding box center [1138, 545] width 195 height 19
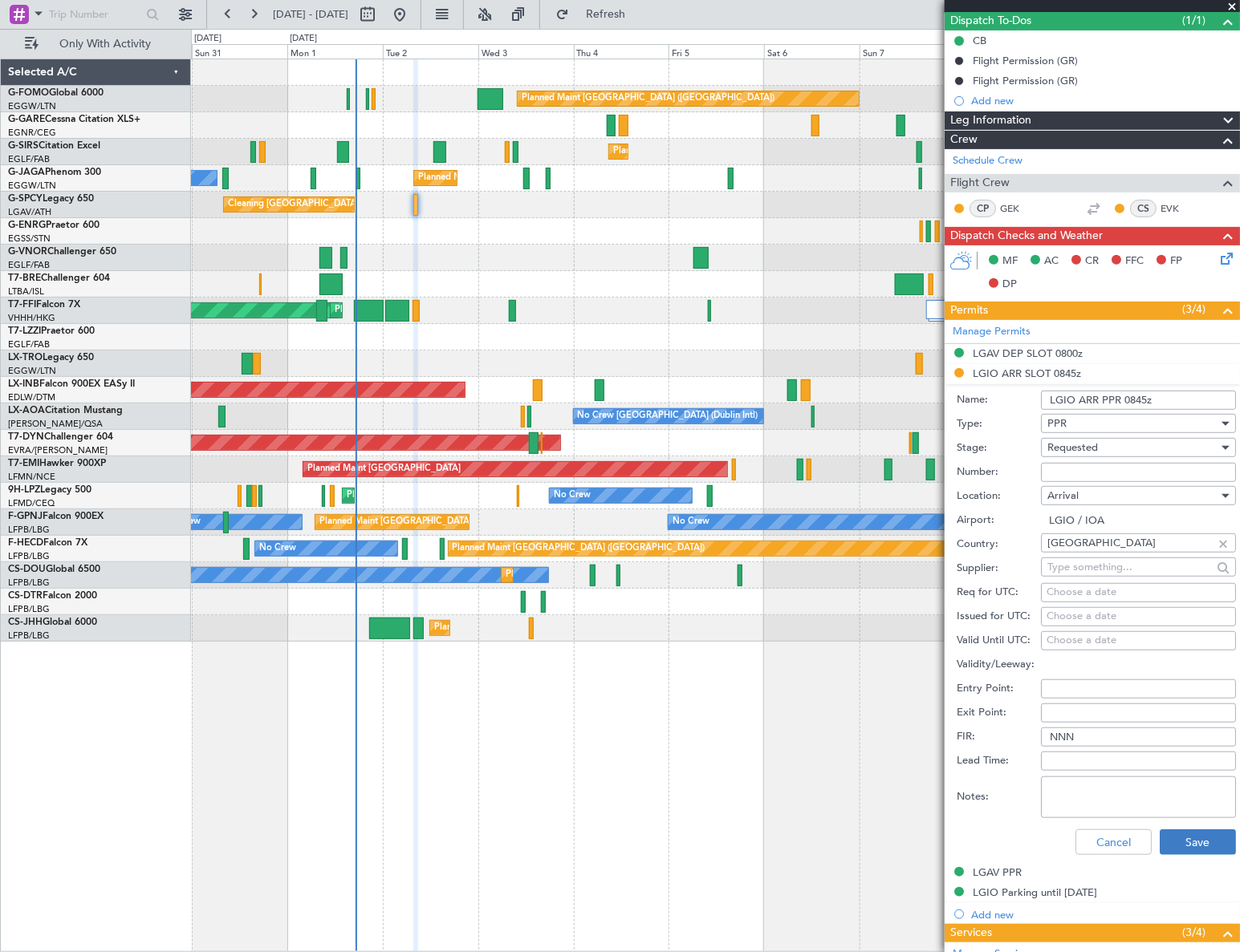
type input "LGIO ARR PPR 0845z"
click at [1191, 839] on button "Save" at bounding box center [1197, 842] width 76 height 26
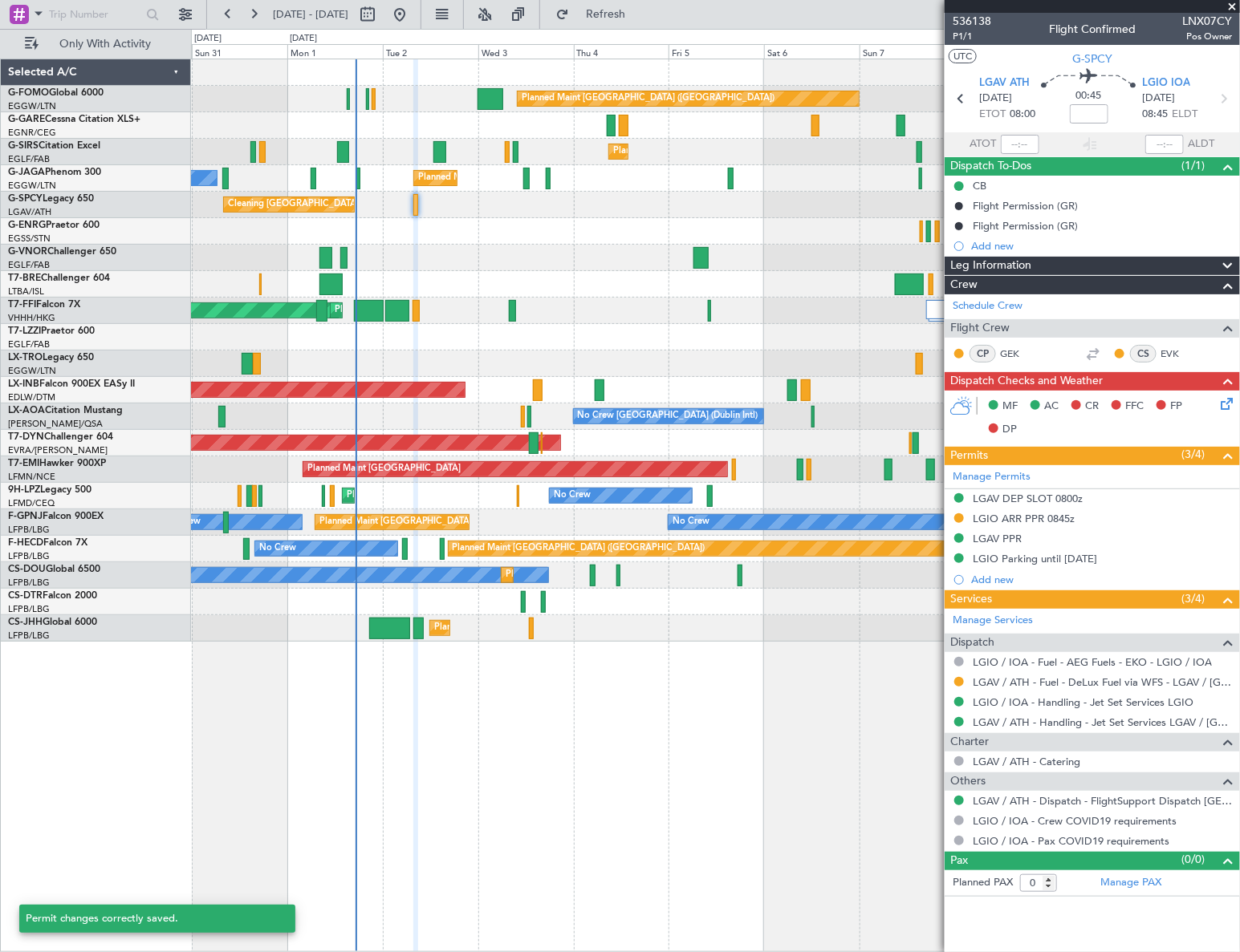
scroll to position [0, 0]
click at [961, 682] on button at bounding box center [959, 681] width 9 height 9
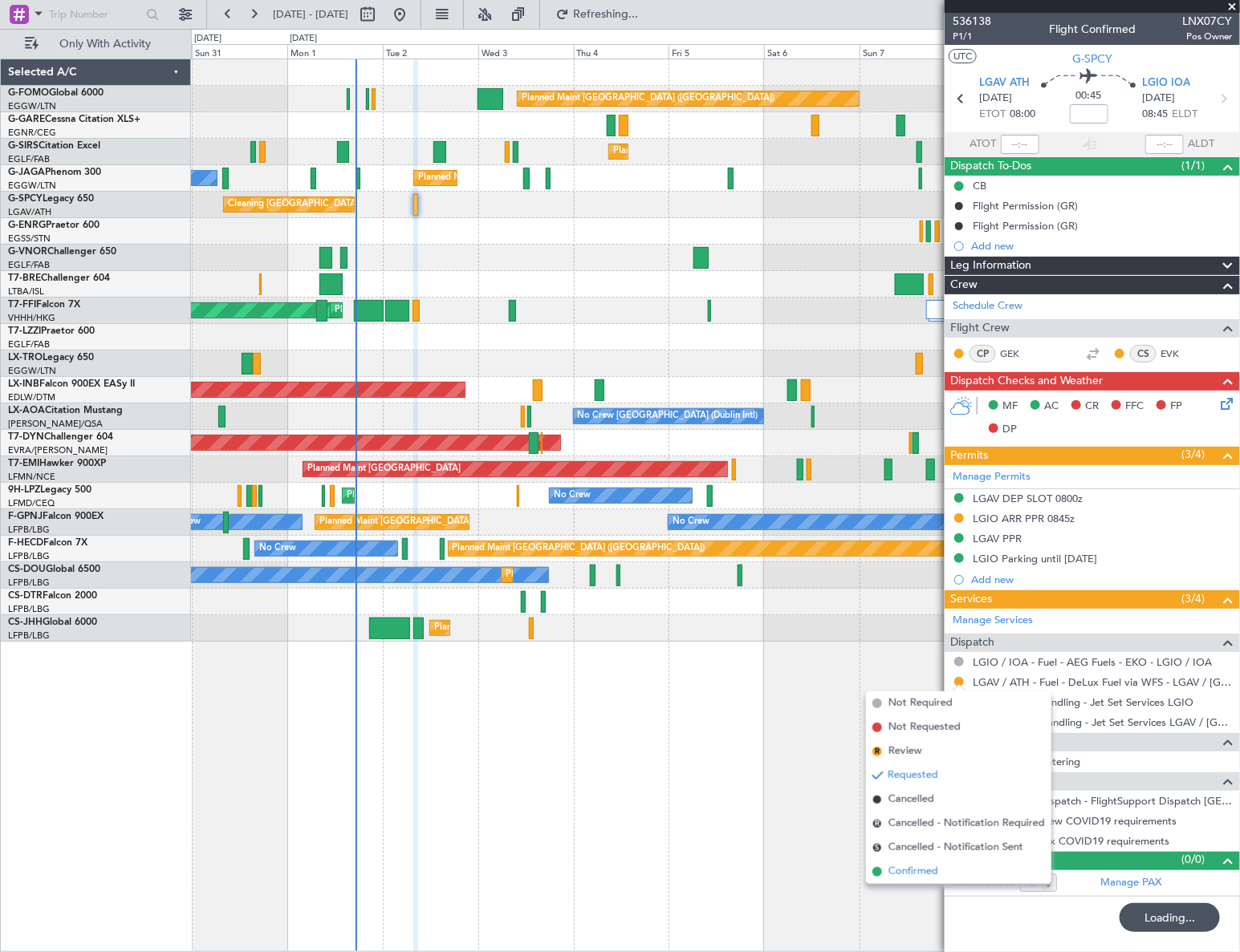
click at [918, 872] on span "Confirmed" at bounding box center [914, 872] width 50 height 16
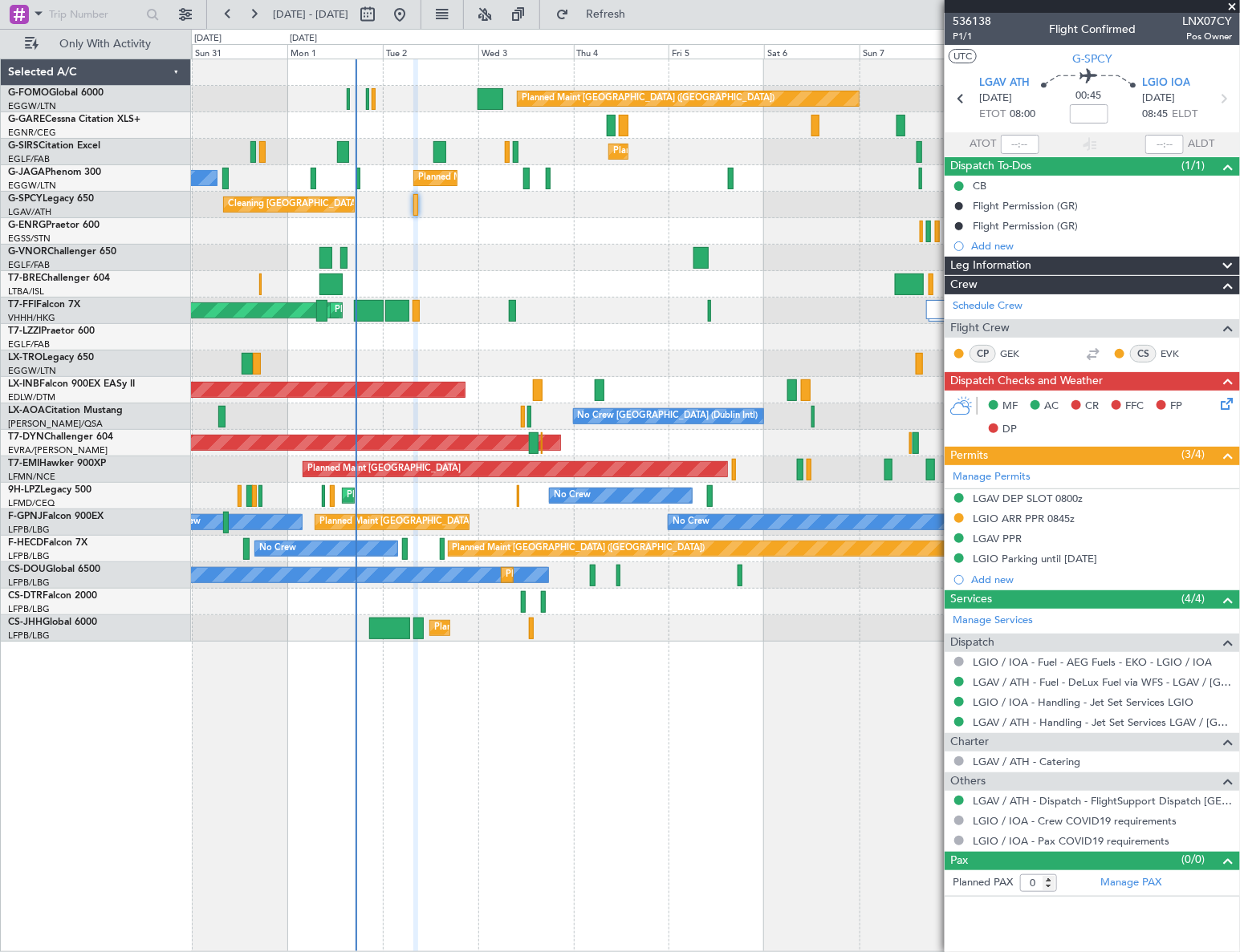
click at [1228, 404] on icon at bounding box center [1223, 401] width 13 height 13
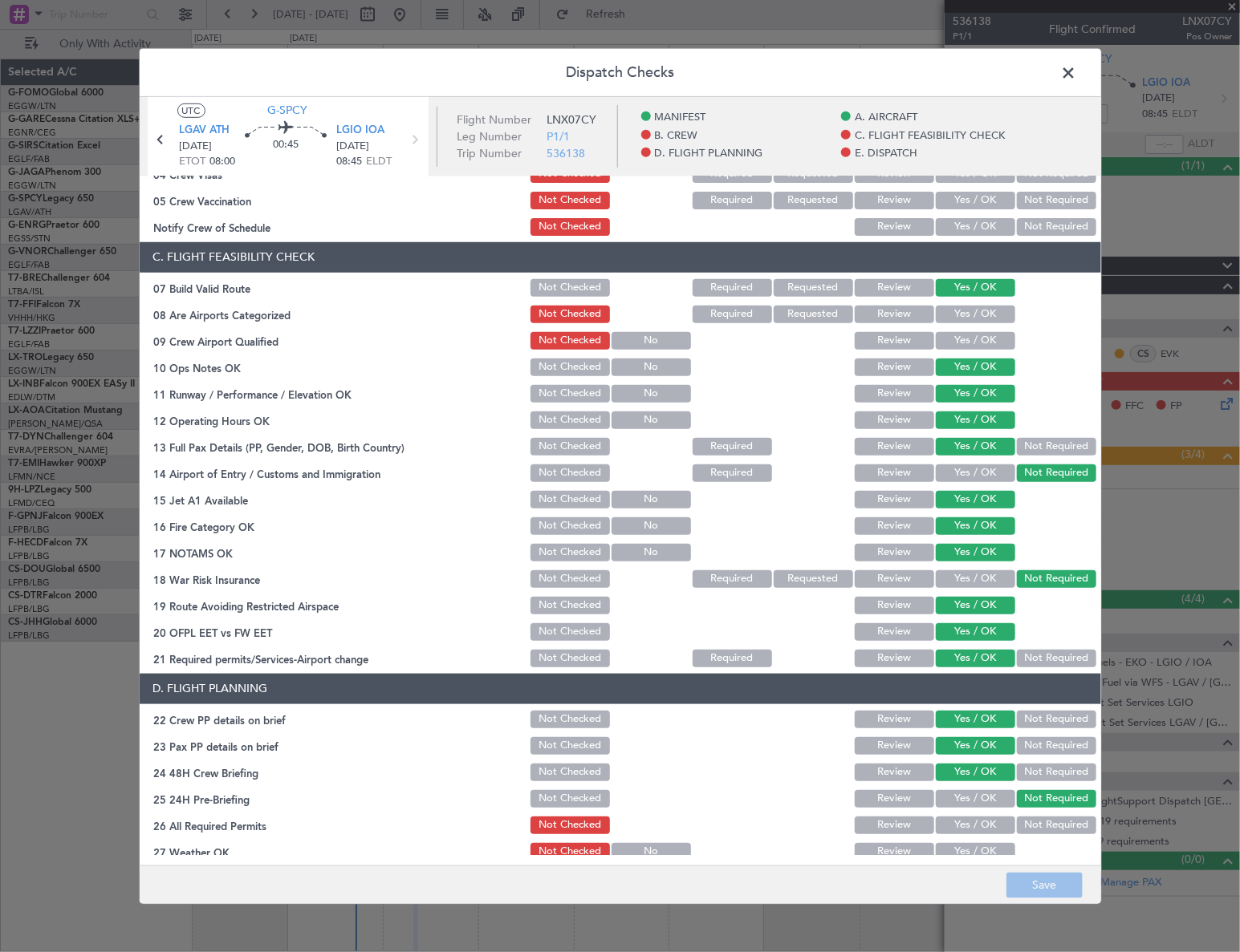
scroll to position [437, 0]
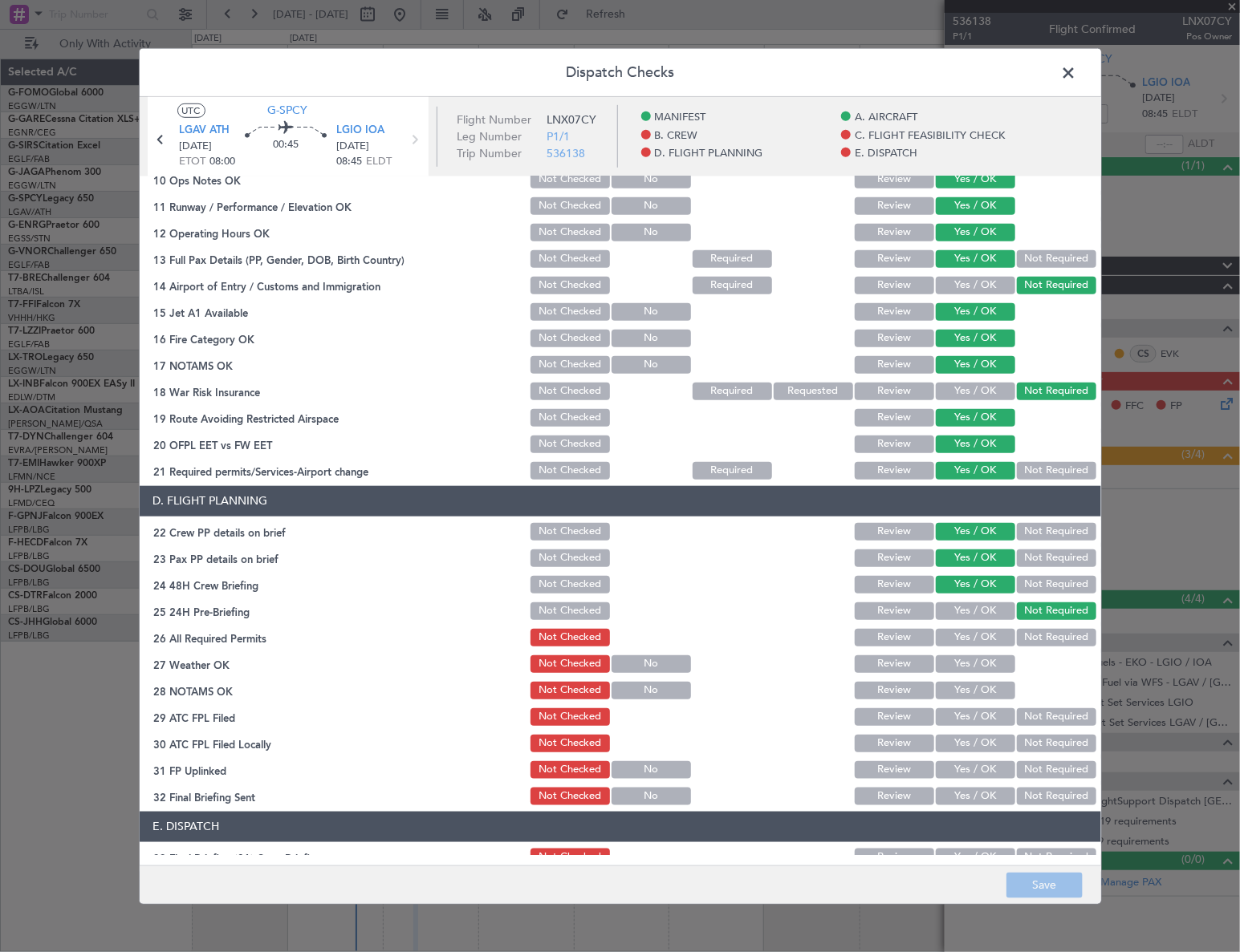
click at [1077, 73] on span at bounding box center [1077, 76] width 0 height 32
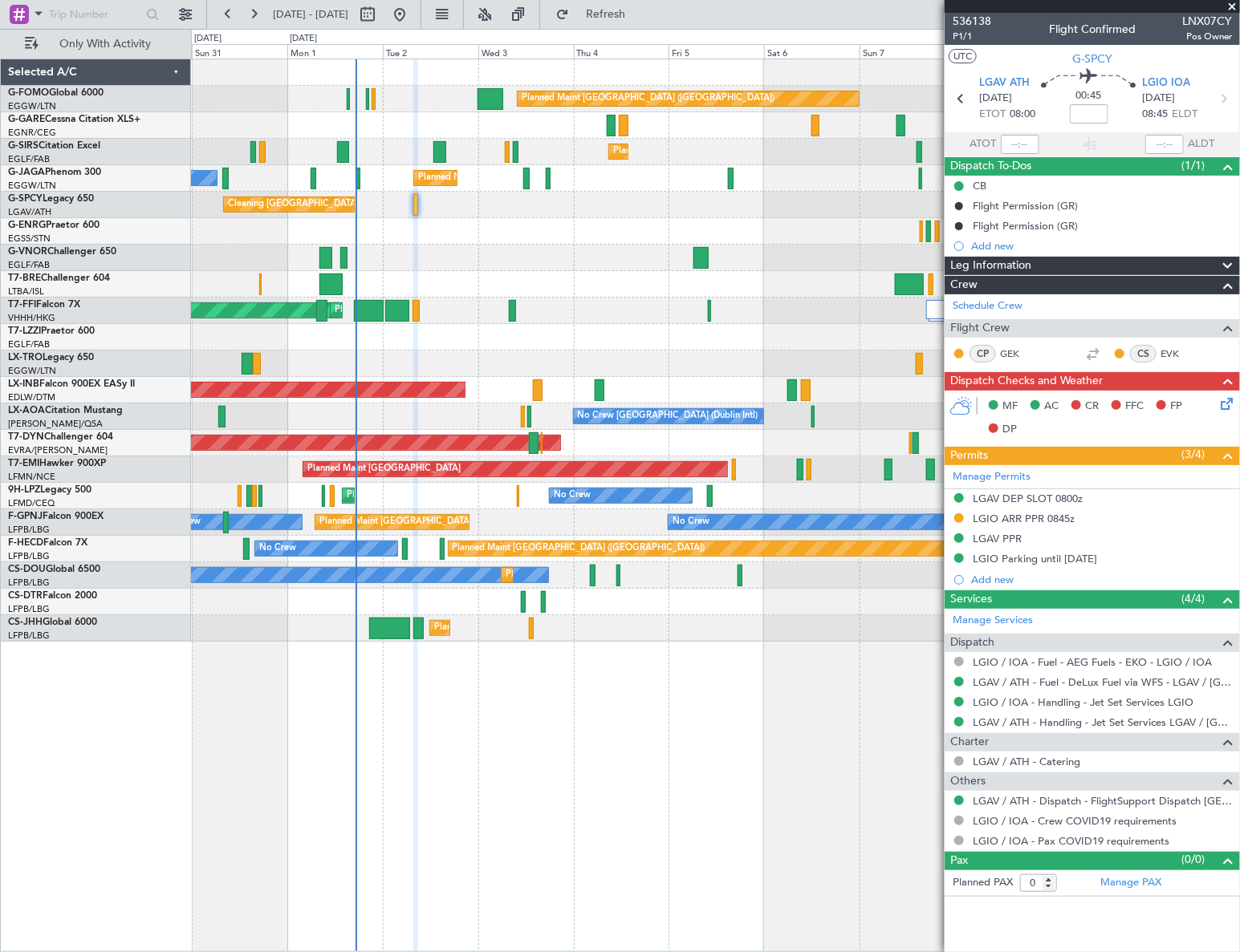
click at [574, 704] on div "Planned Maint London (Luton) Planned Maint London (Farnborough) Owner Ibiza Pla…" at bounding box center [716, 505] width 1050 height 894
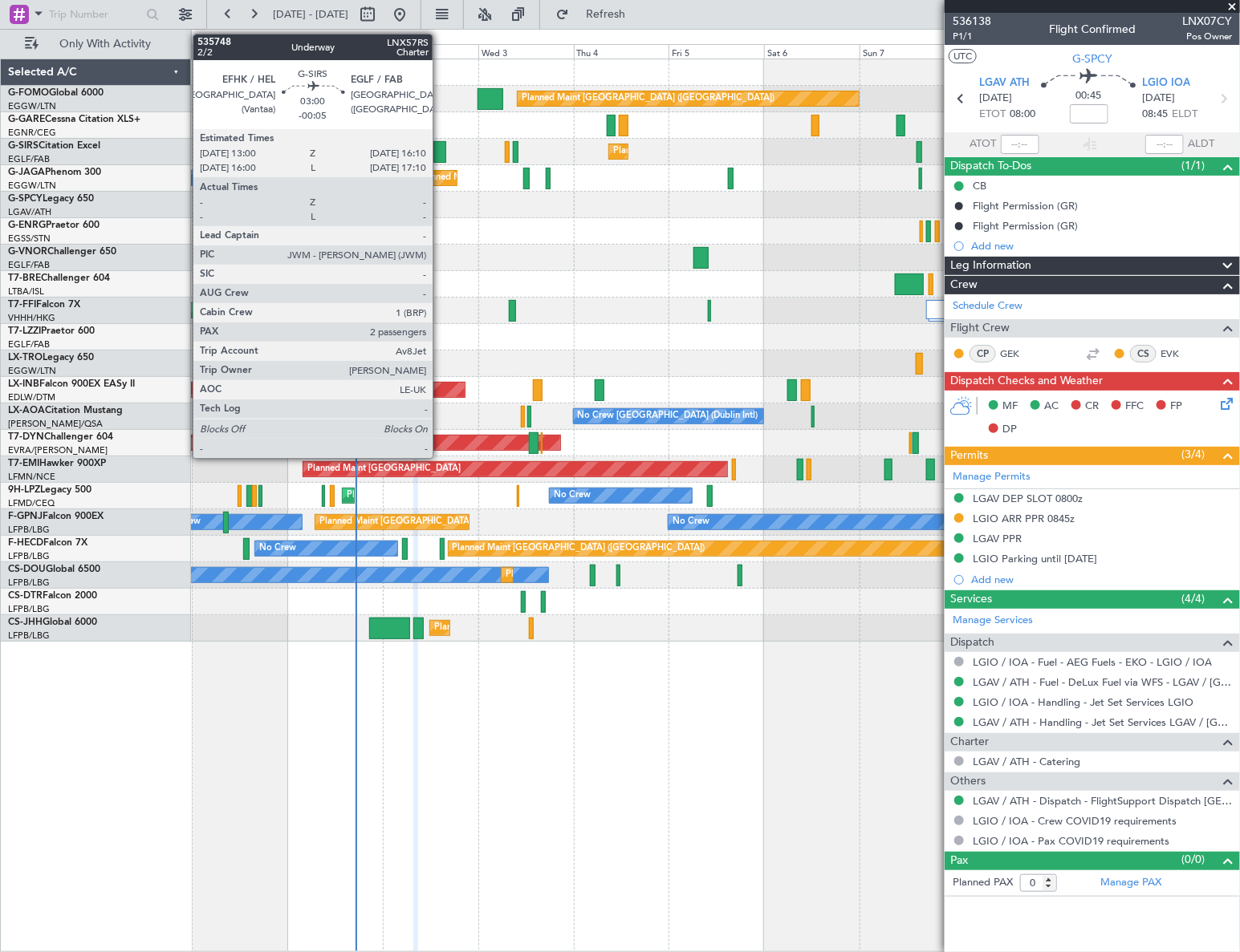
click at [440, 148] on div at bounding box center [440, 152] width 13 height 21
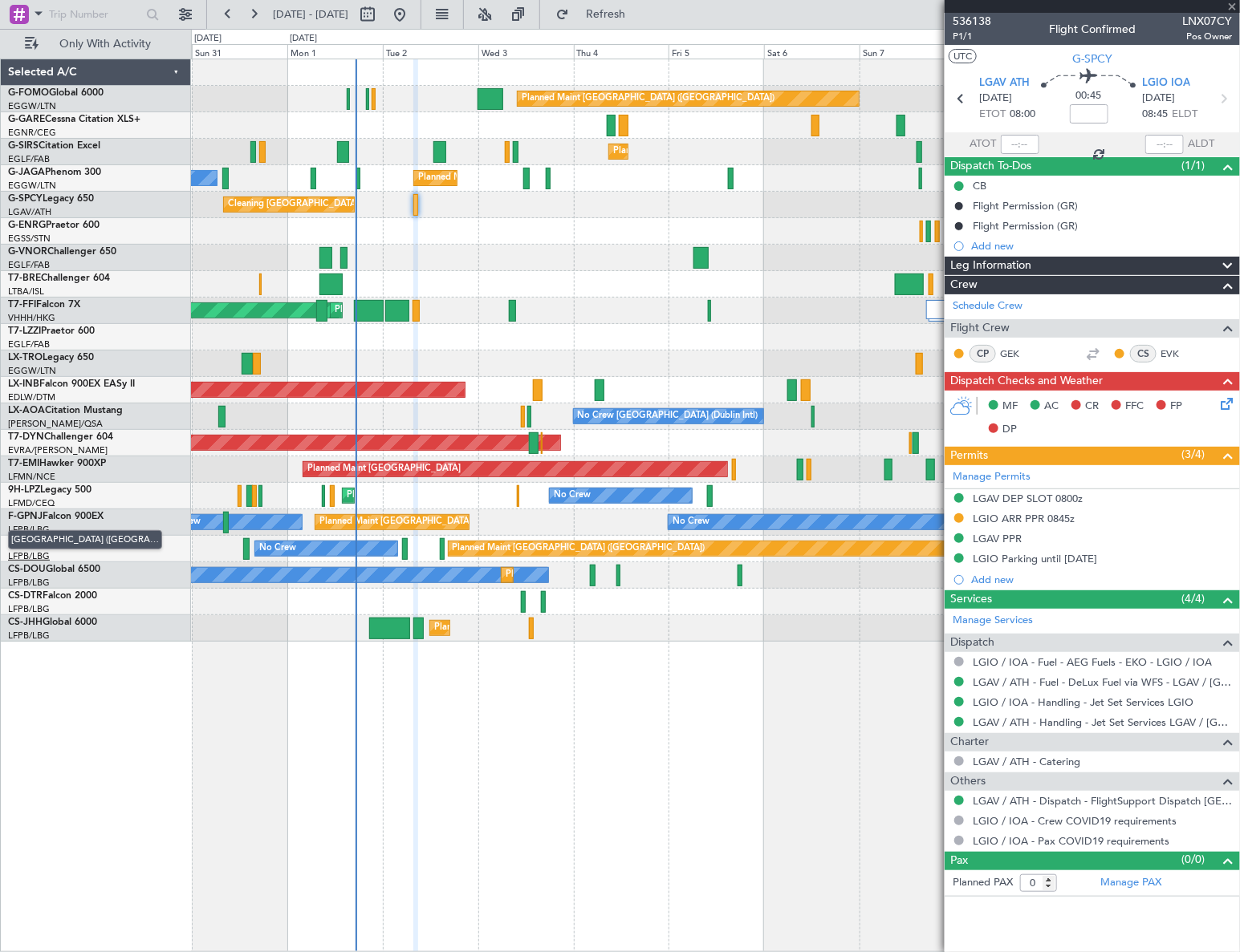
type input "-00:05"
type input "2"
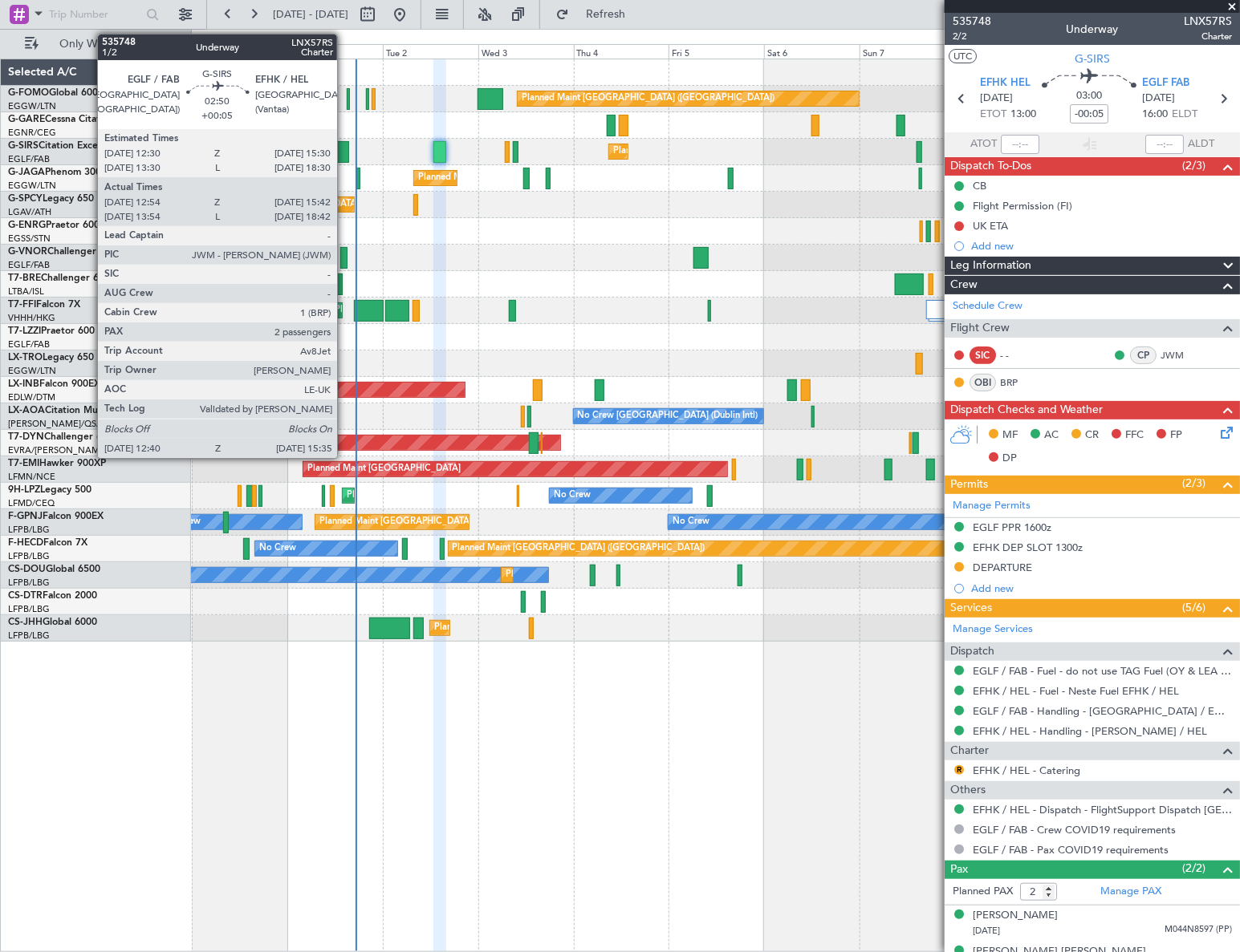
click at [344, 149] on div at bounding box center [342, 152] width 12 height 21
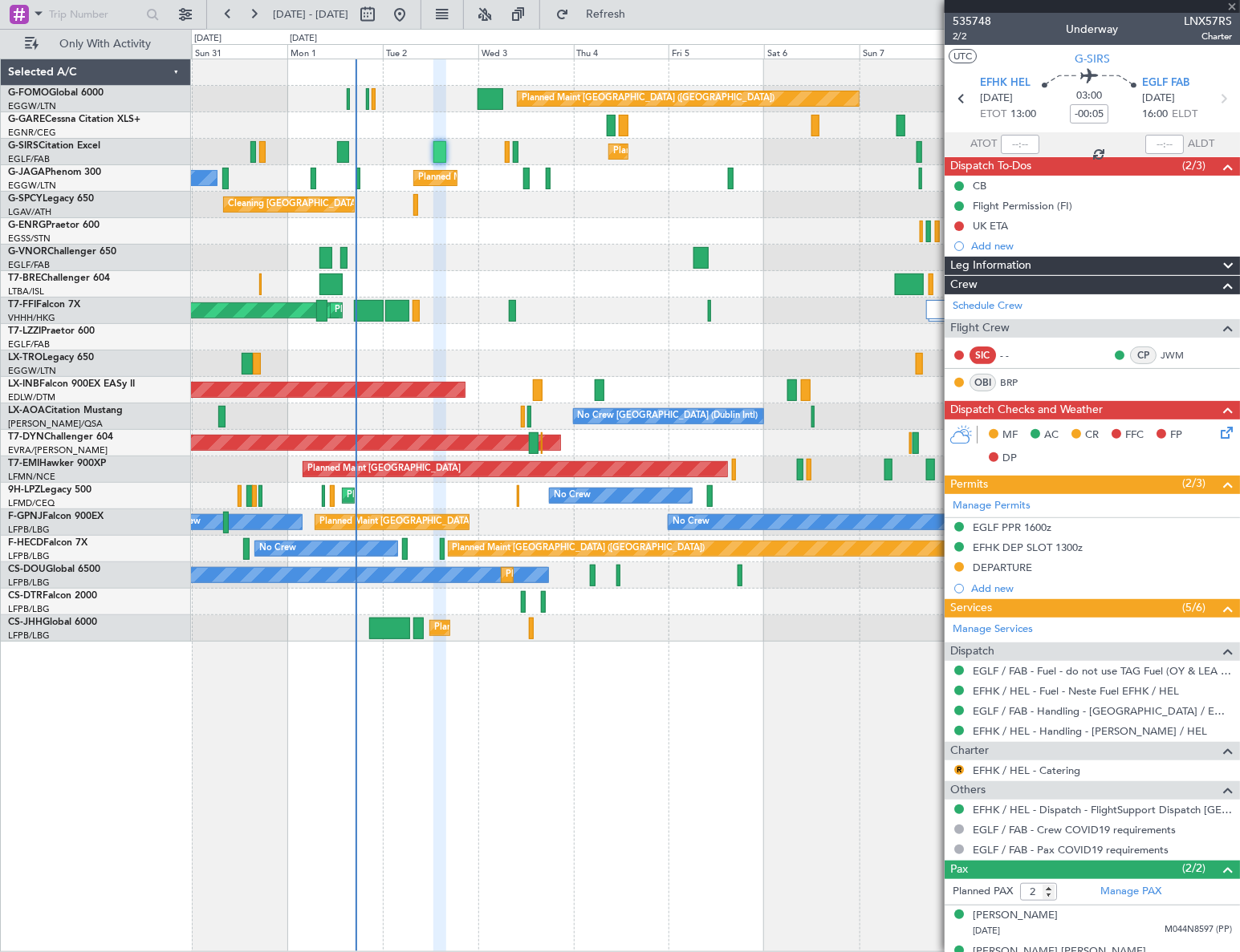
type input "+00:05"
type input "12:54"
type input "15:32"
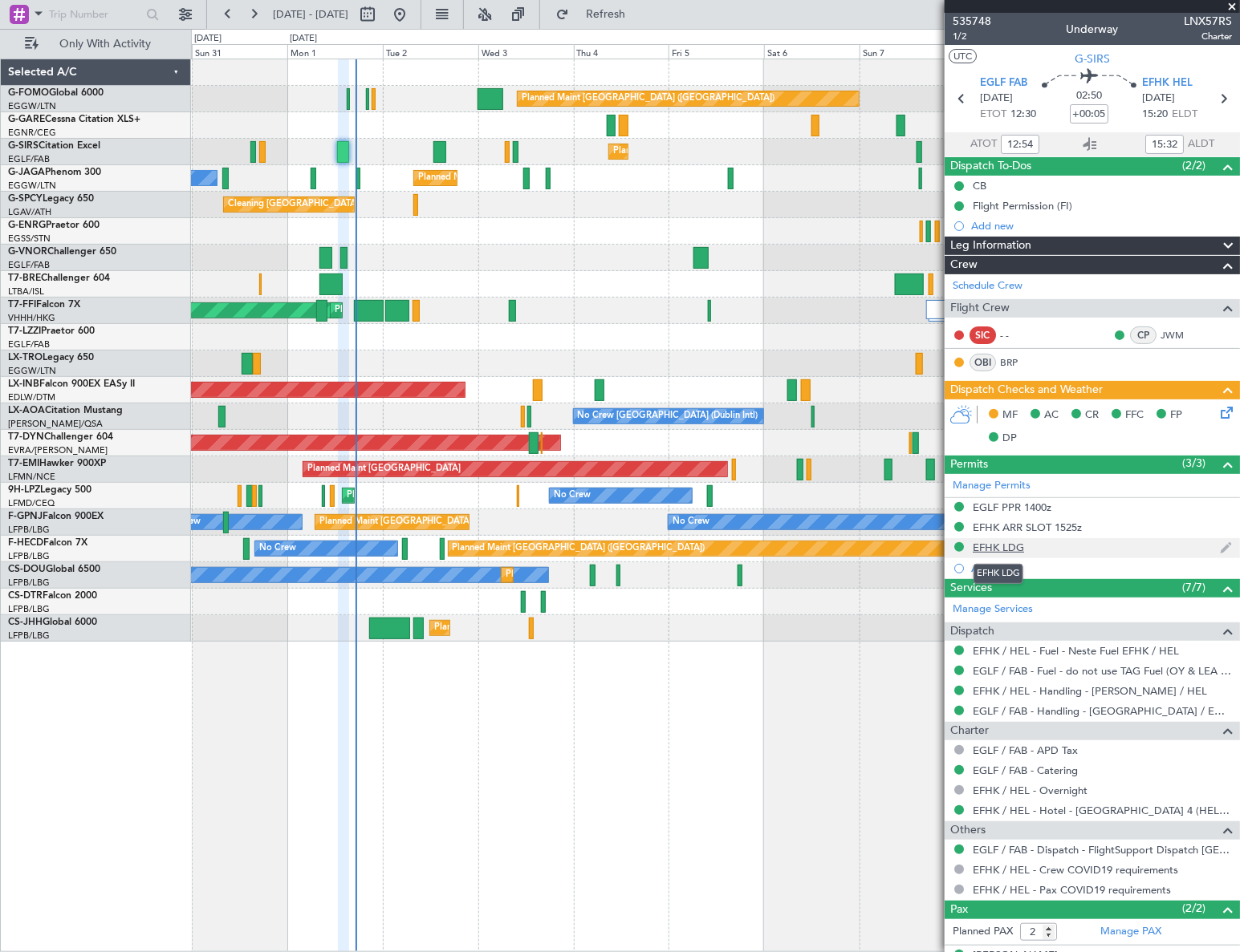
click at [1004, 545] on div "EFHK LDG" at bounding box center [999, 547] width 52 height 14
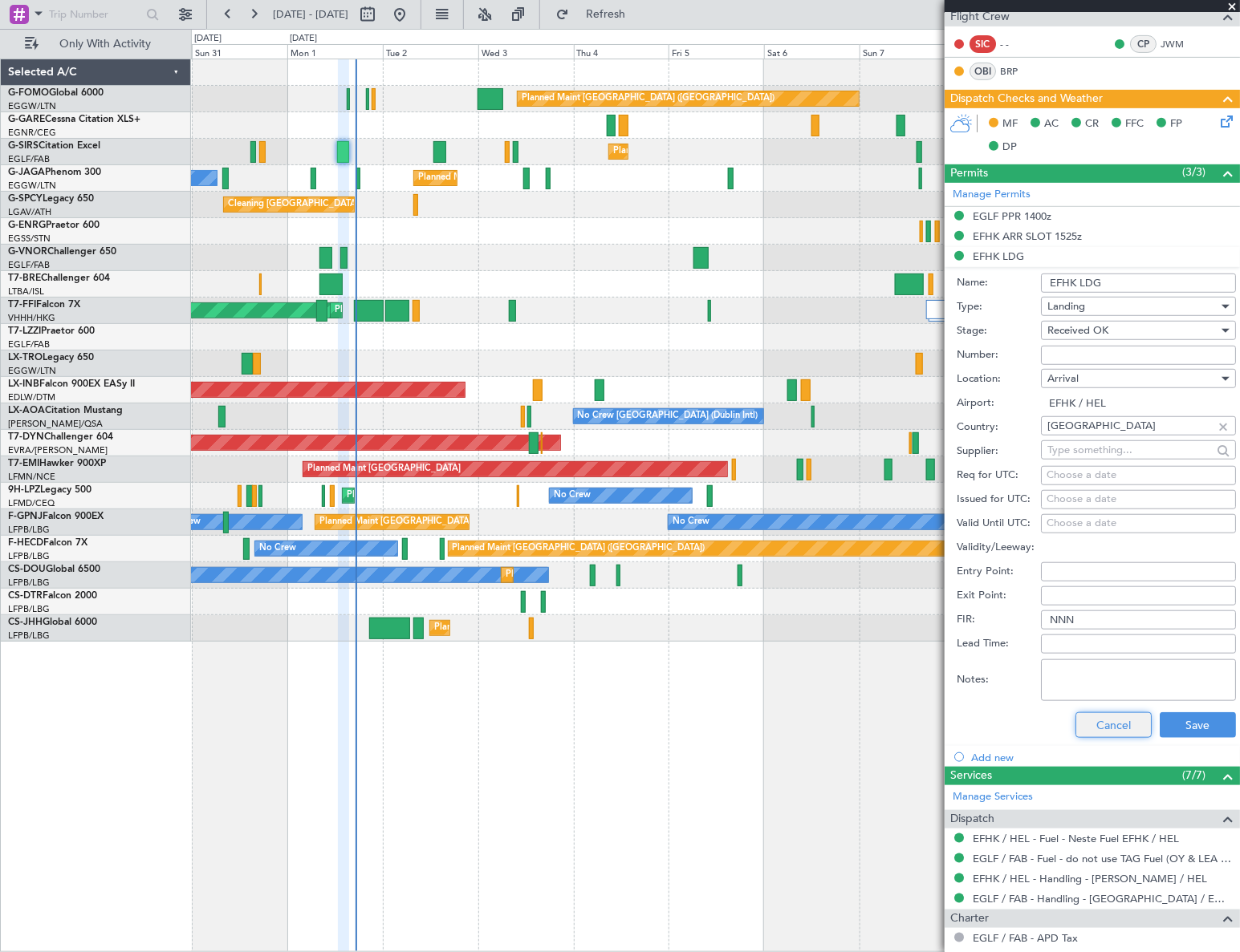
click at [1114, 720] on button "Cancel" at bounding box center [1113, 726] width 76 height 26
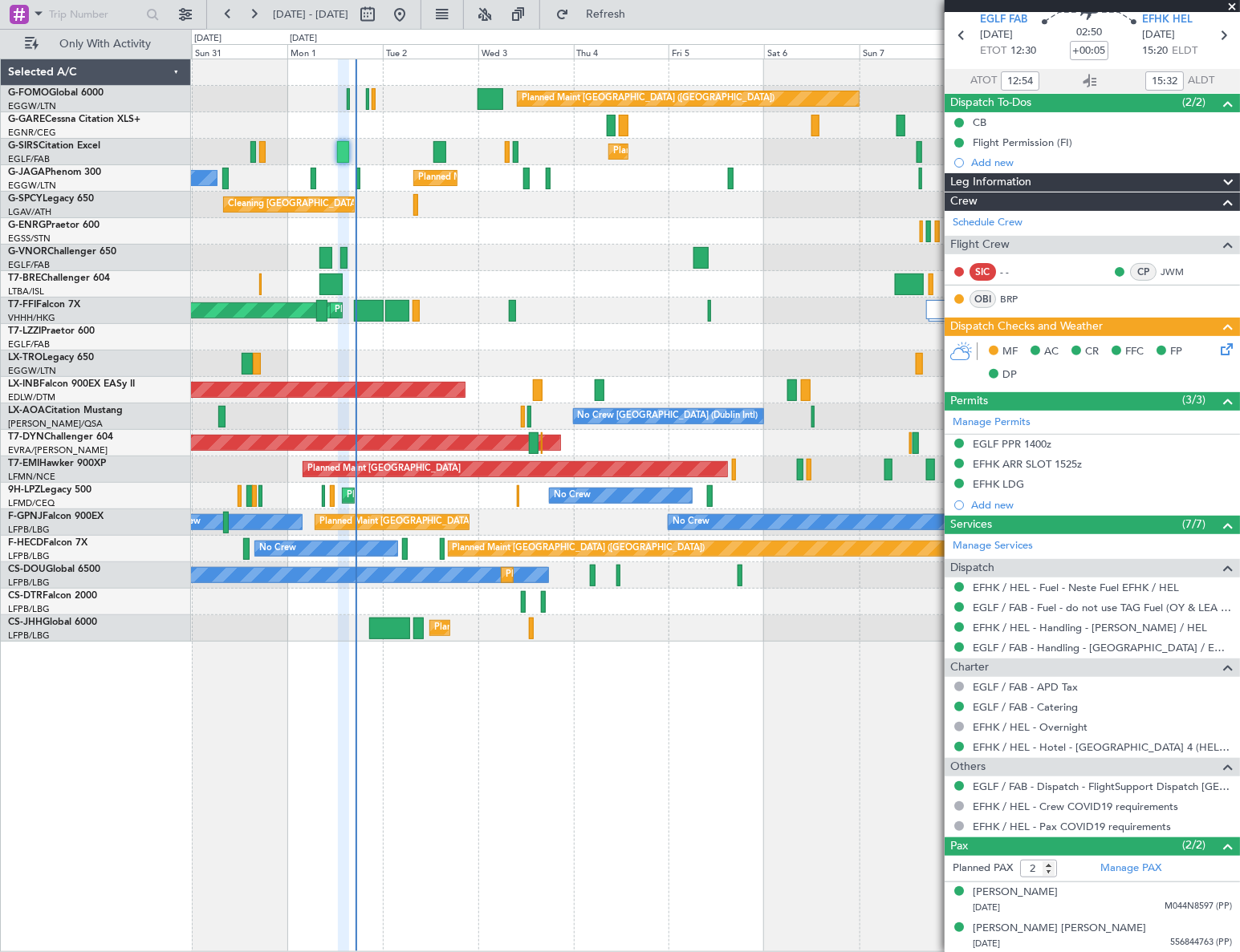
scroll to position [0, 0]
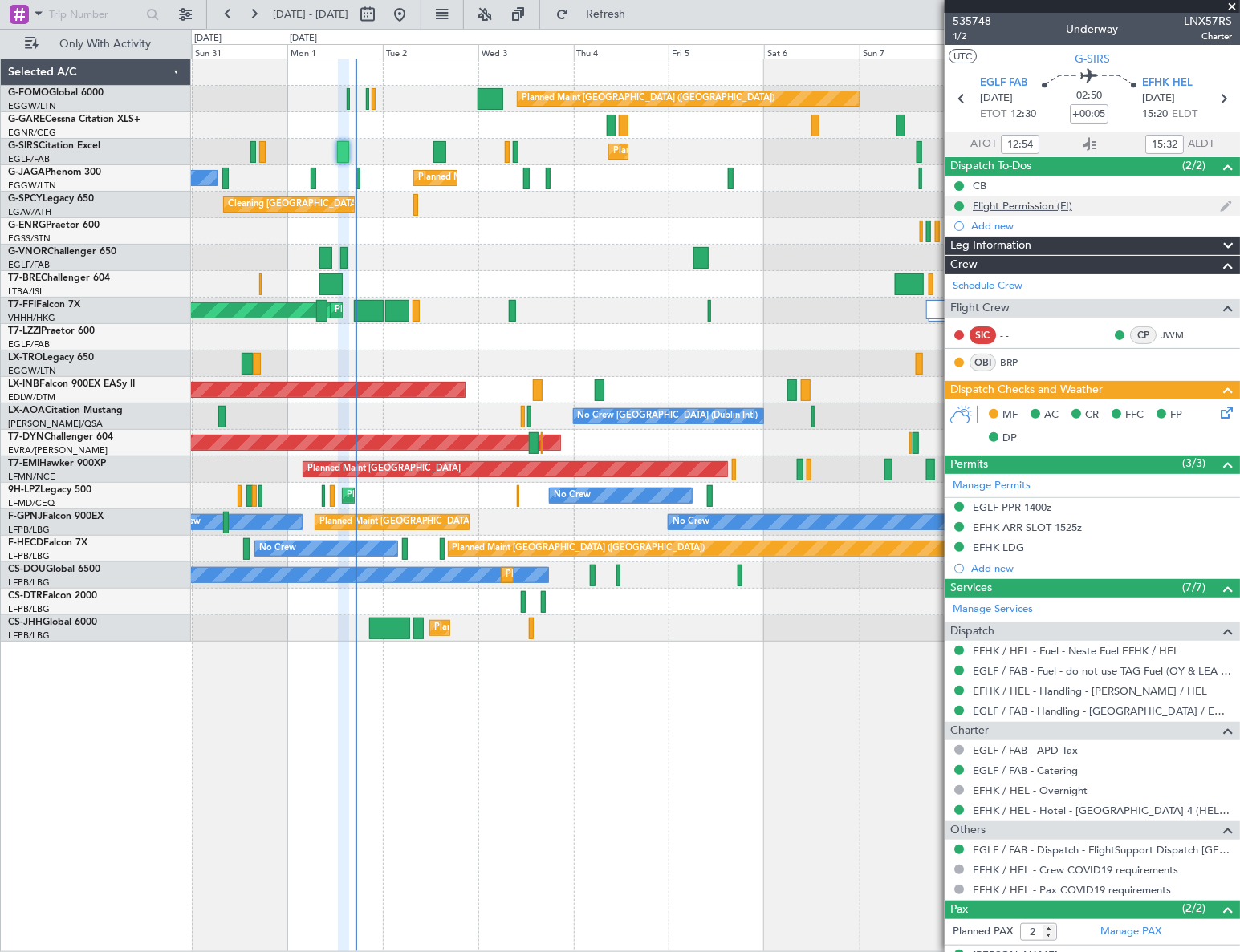
click at [1049, 208] on div "Flight Permission (FI)" at bounding box center [1023, 205] width 100 height 14
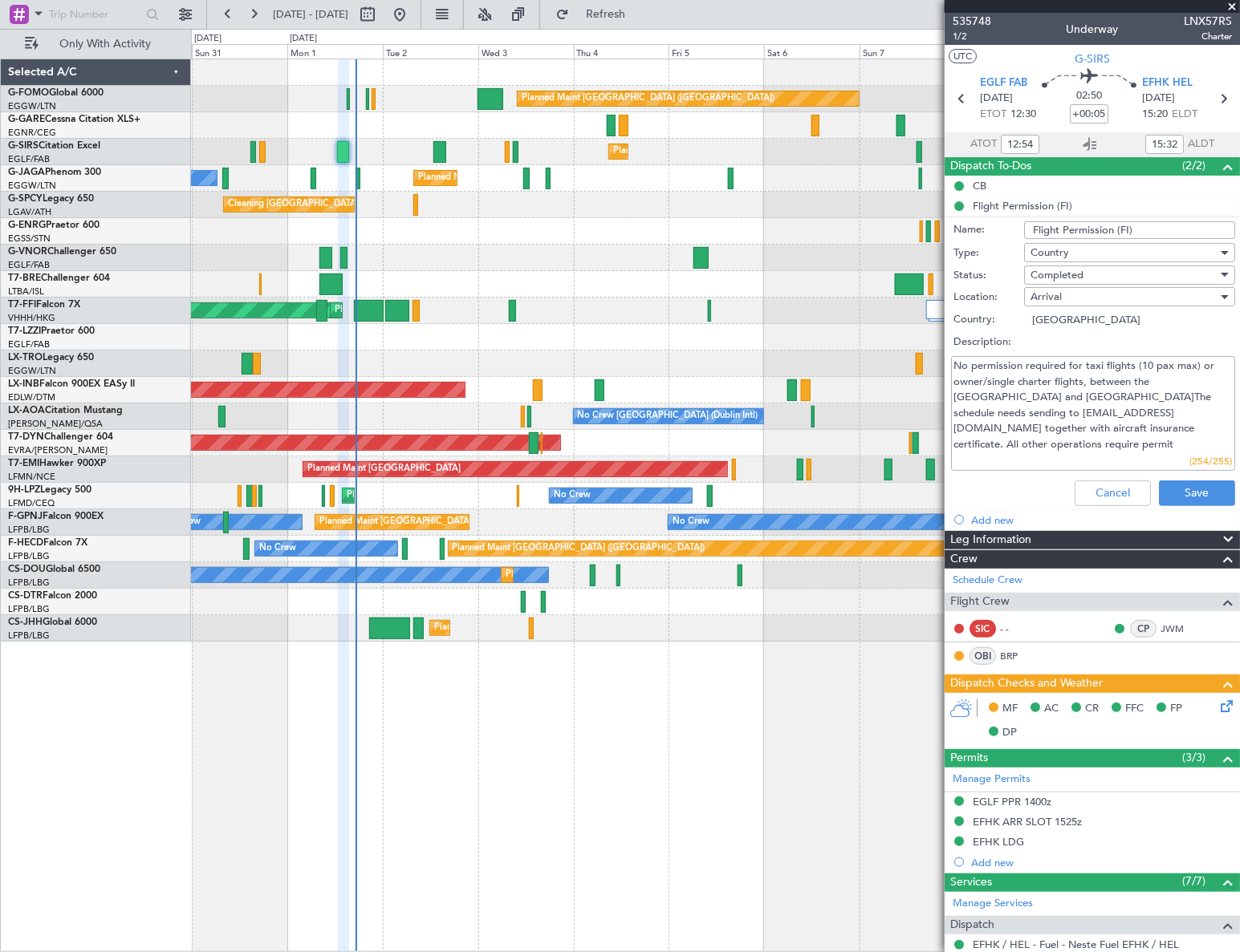
drag, startPoint x: 952, startPoint y: 409, endPoint x: 1089, endPoint y: 415, distance: 137.1
click at [1089, 415] on textarea "No permission required for taxi flights (10 pax max) or owner/single charter fl…" at bounding box center [1092, 413] width 284 height 115
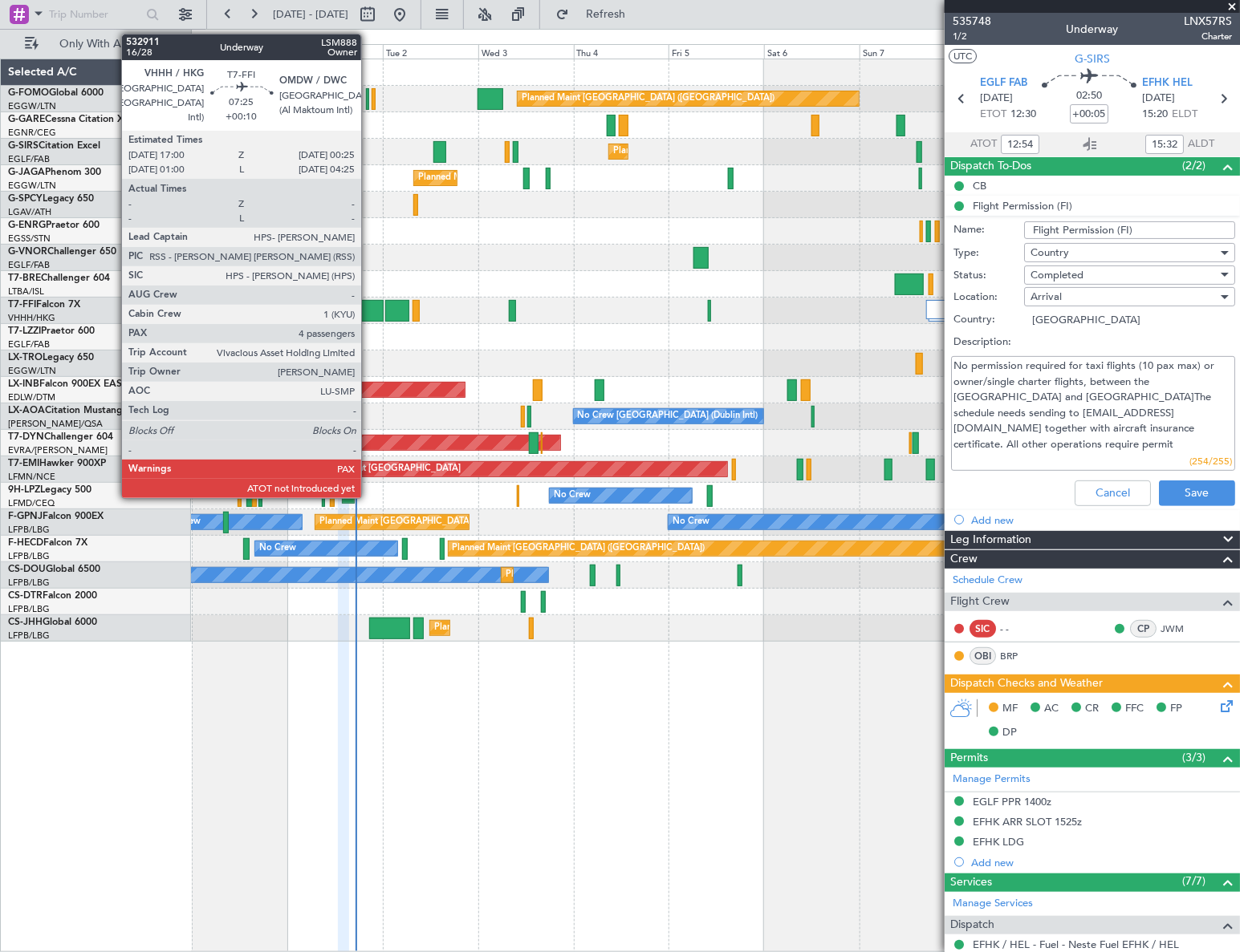
click at [364, 307] on div at bounding box center [369, 311] width 30 height 21
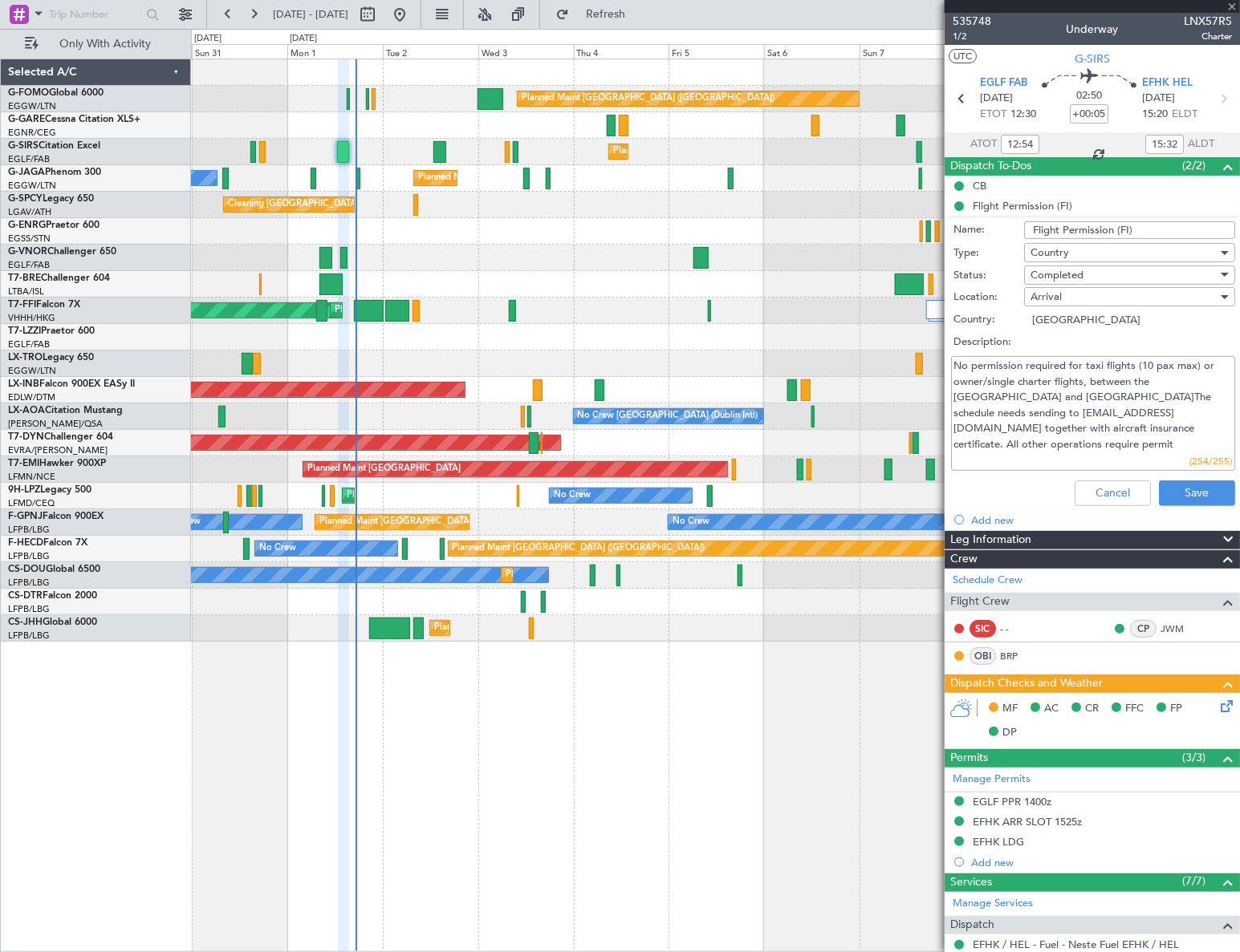
type input "+00:10"
type input "4"
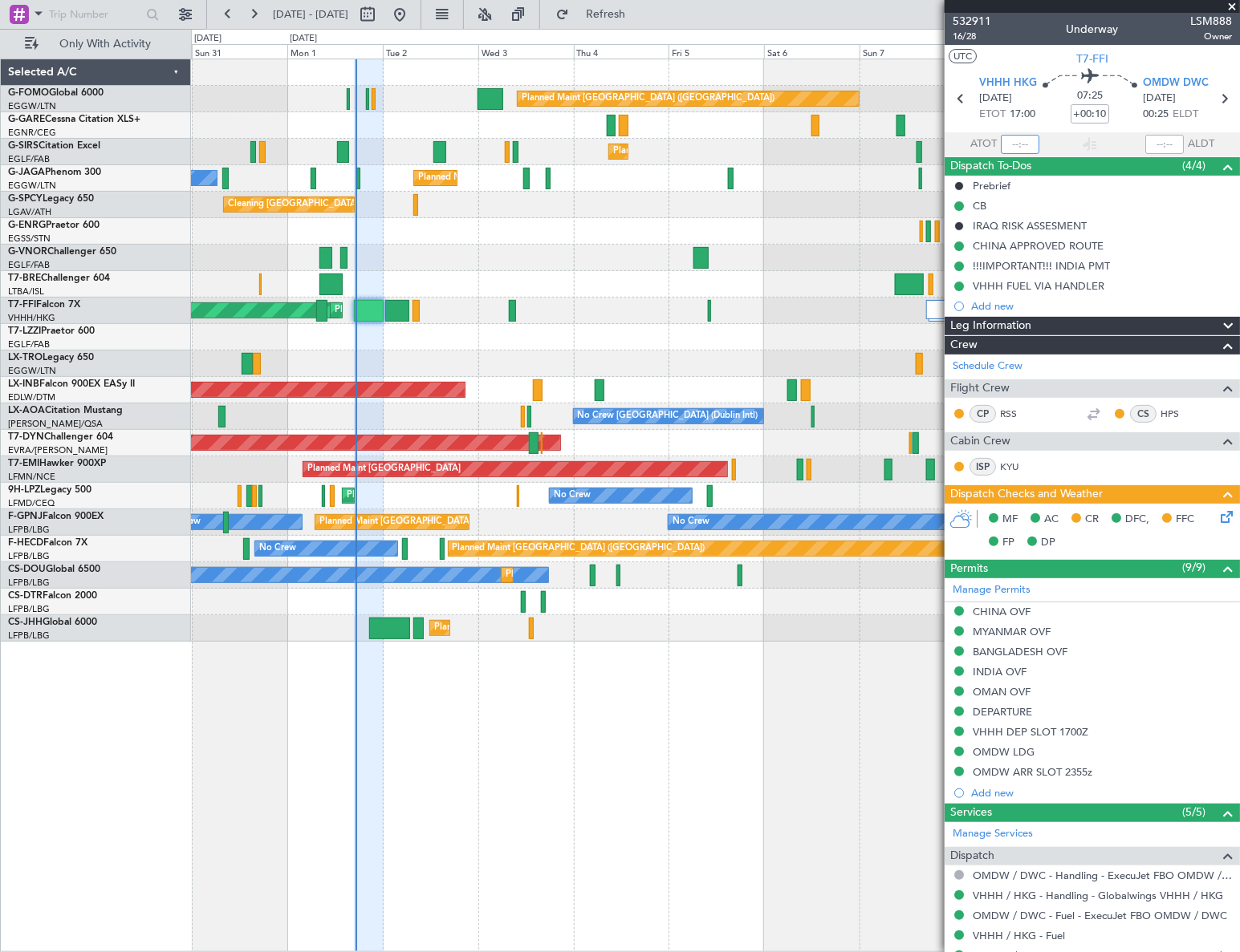
click at [1017, 135] on input "text" at bounding box center [1020, 144] width 39 height 19
click at [724, 647] on div "Planned Maint London (Luton) Planned Maint London (Farnborough) Owner Ibiza Pla…" at bounding box center [716, 505] width 1050 height 894
type input "17:19"
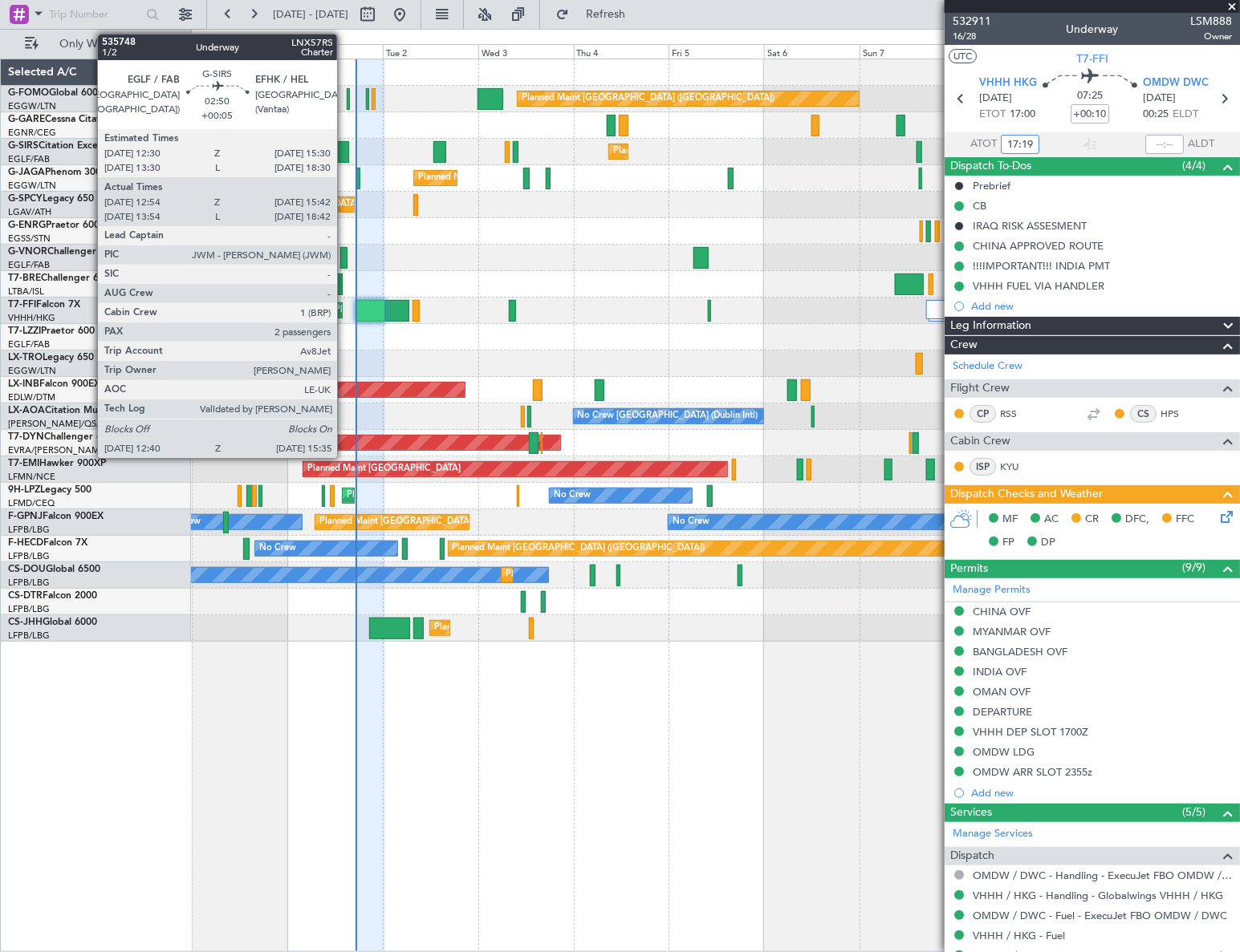
click at [344, 150] on div at bounding box center [342, 152] width 12 height 21
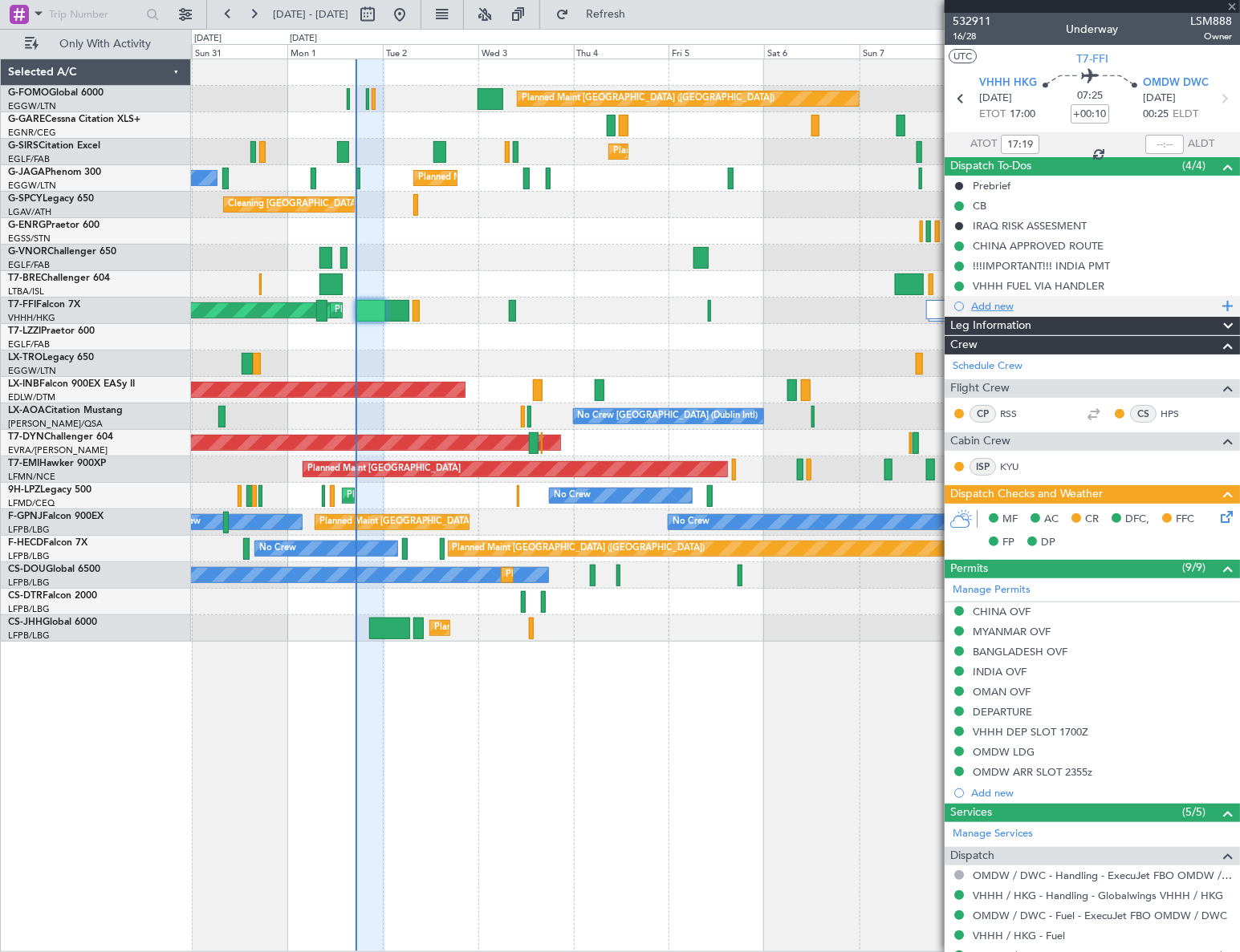
type input "+00:05"
type input "12:54"
type input "15:32"
type input "2"
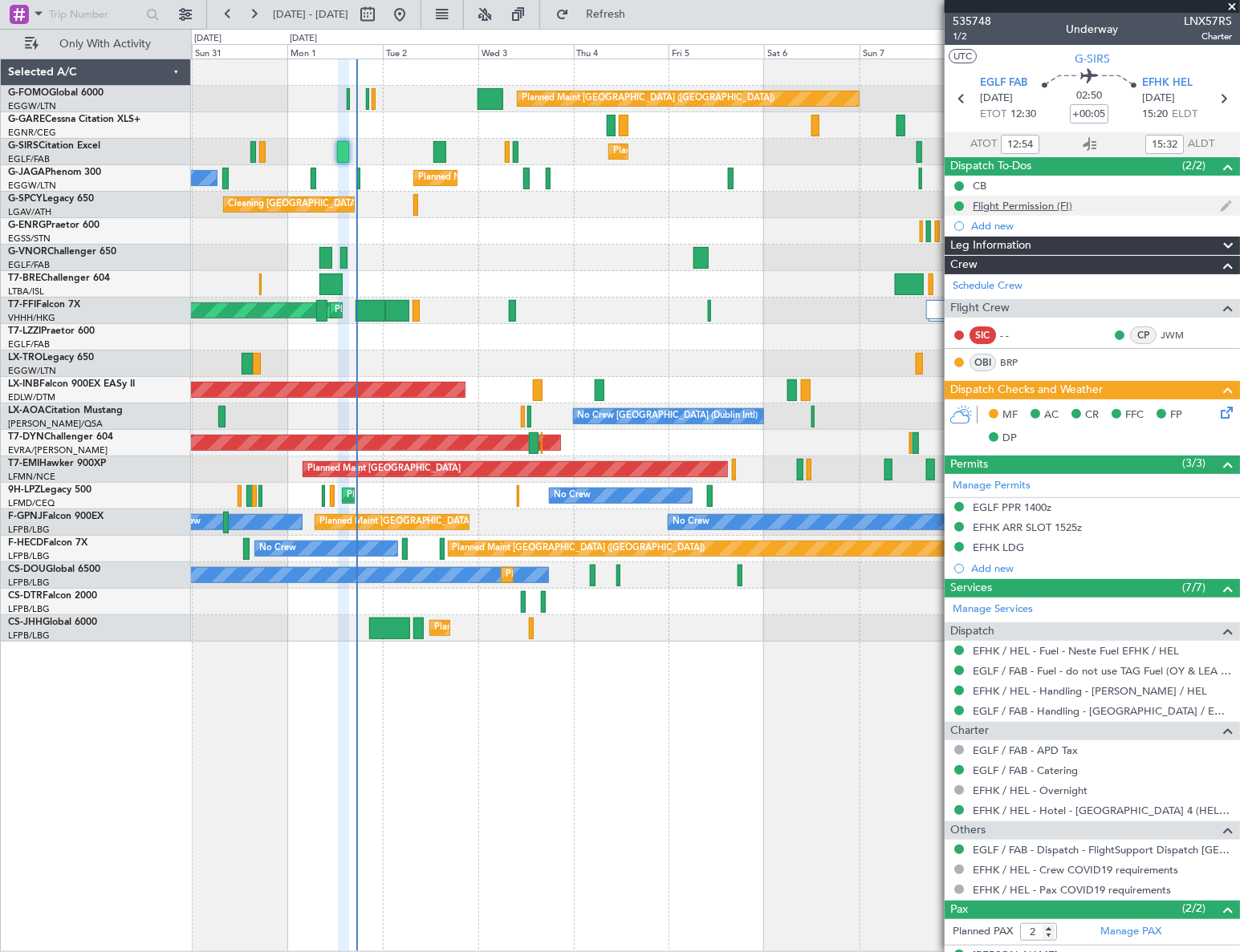
click at [1016, 201] on div "Flight Permission (FI)" at bounding box center [1023, 205] width 100 height 14
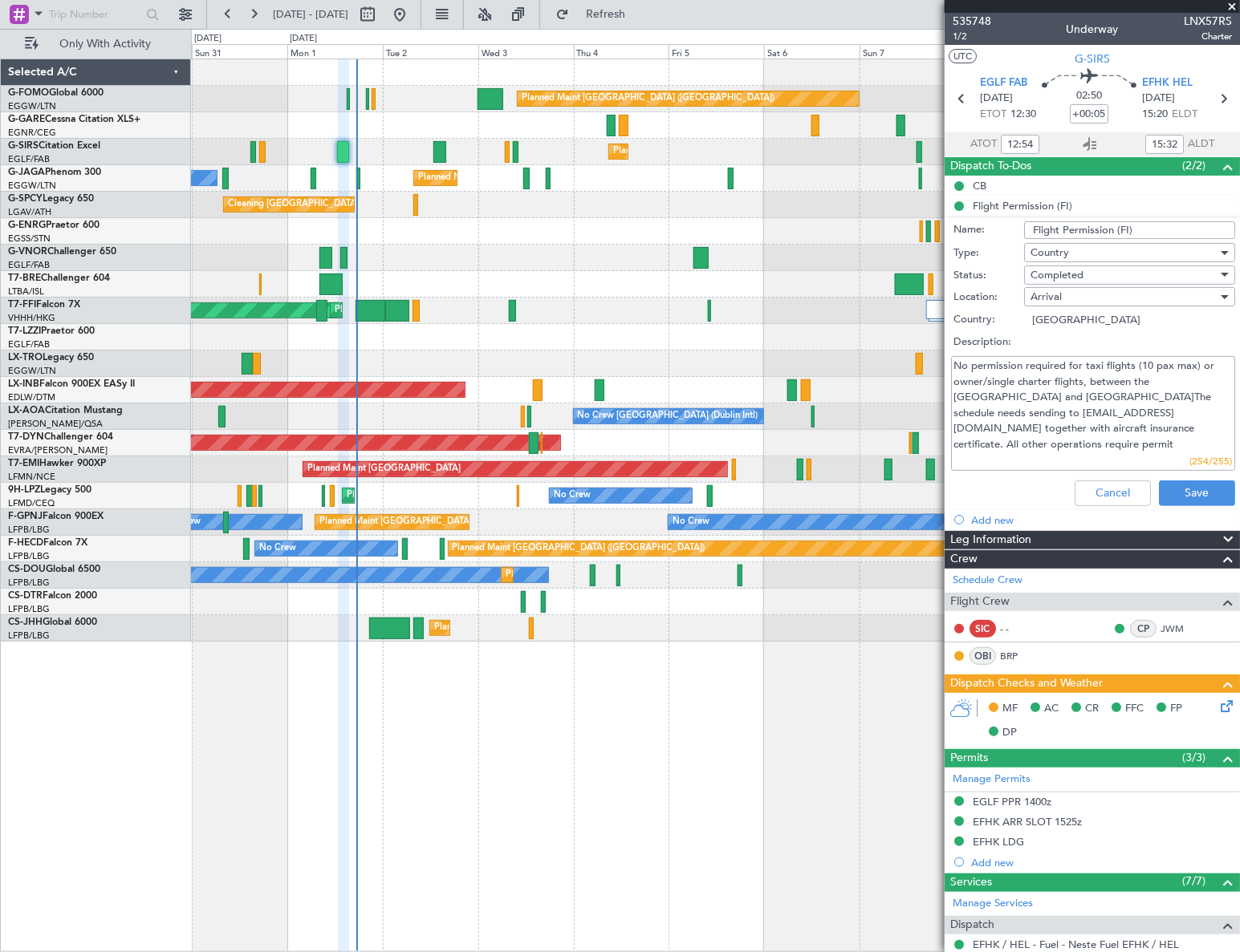
drag, startPoint x: 954, startPoint y: 409, endPoint x: 1089, endPoint y: 410, distance: 135.0
click at [1089, 410] on textarea "No permission required for taxi flights (10 pax max) or owner/single charter fl…" at bounding box center [1092, 413] width 284 height 115
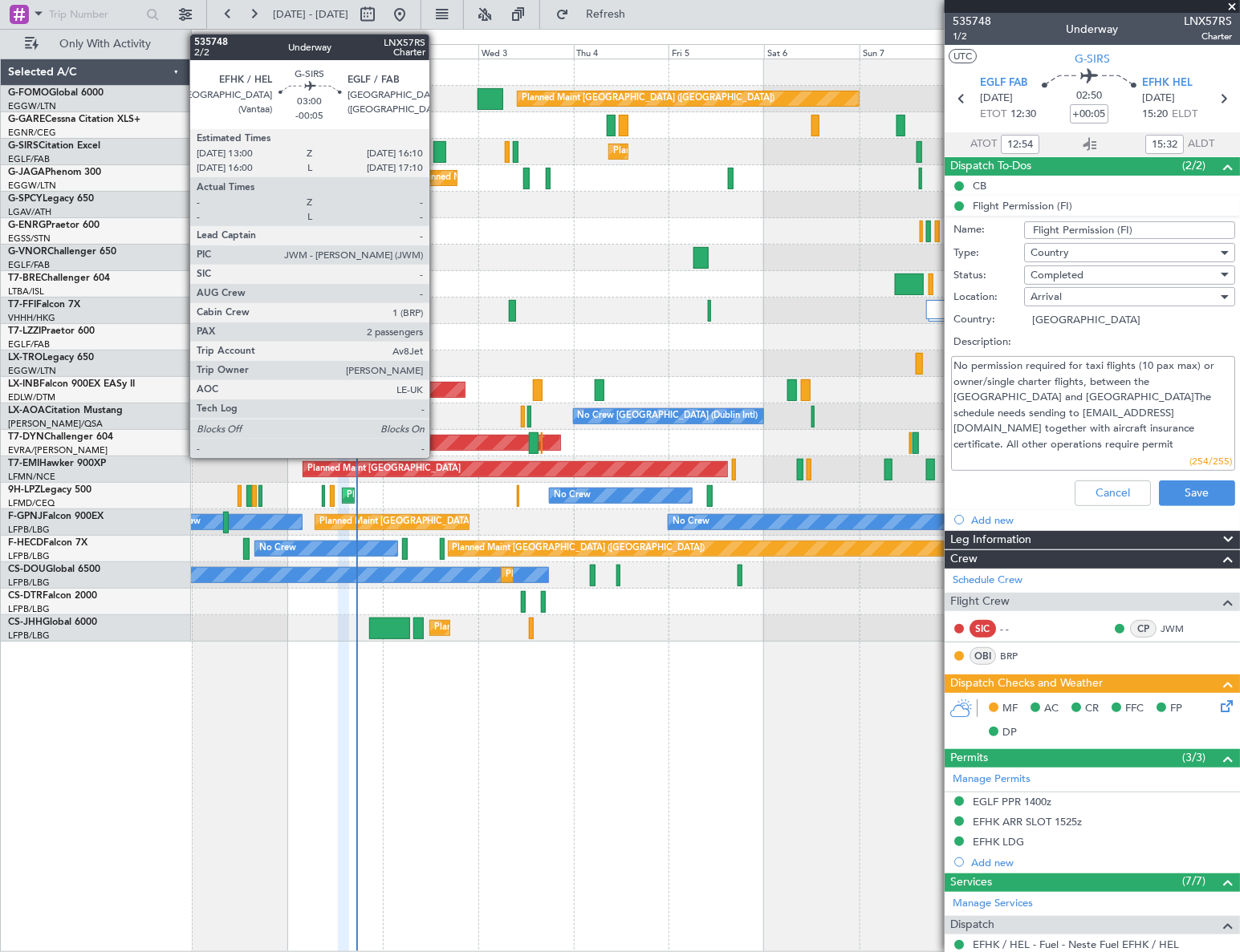
click at [436, 152] on div at bounding box center [440, 152] width 13 height 21
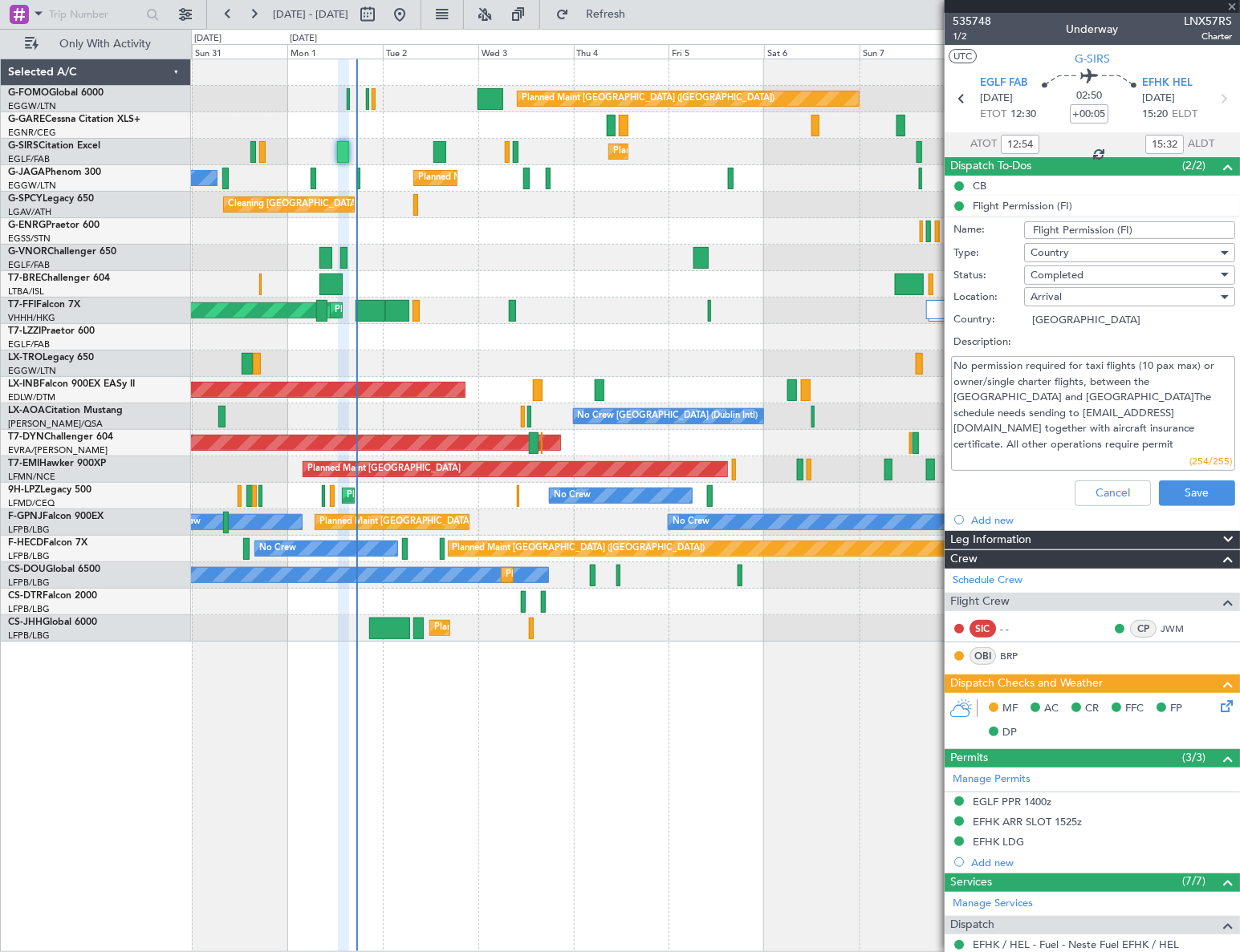
type input "-00:05"
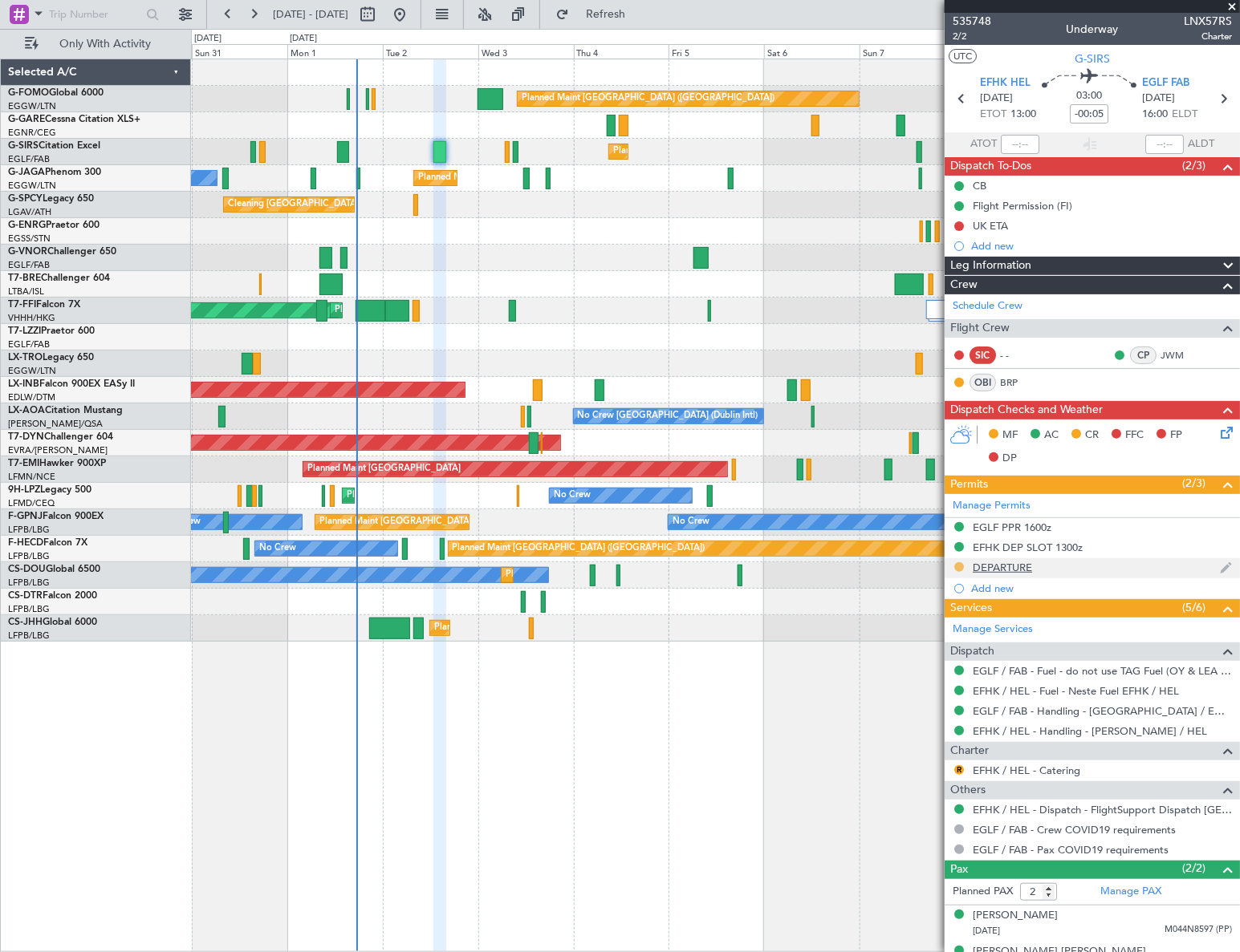
click at [960, 565] on button at bounding box center [959, 567] width 9 height 9
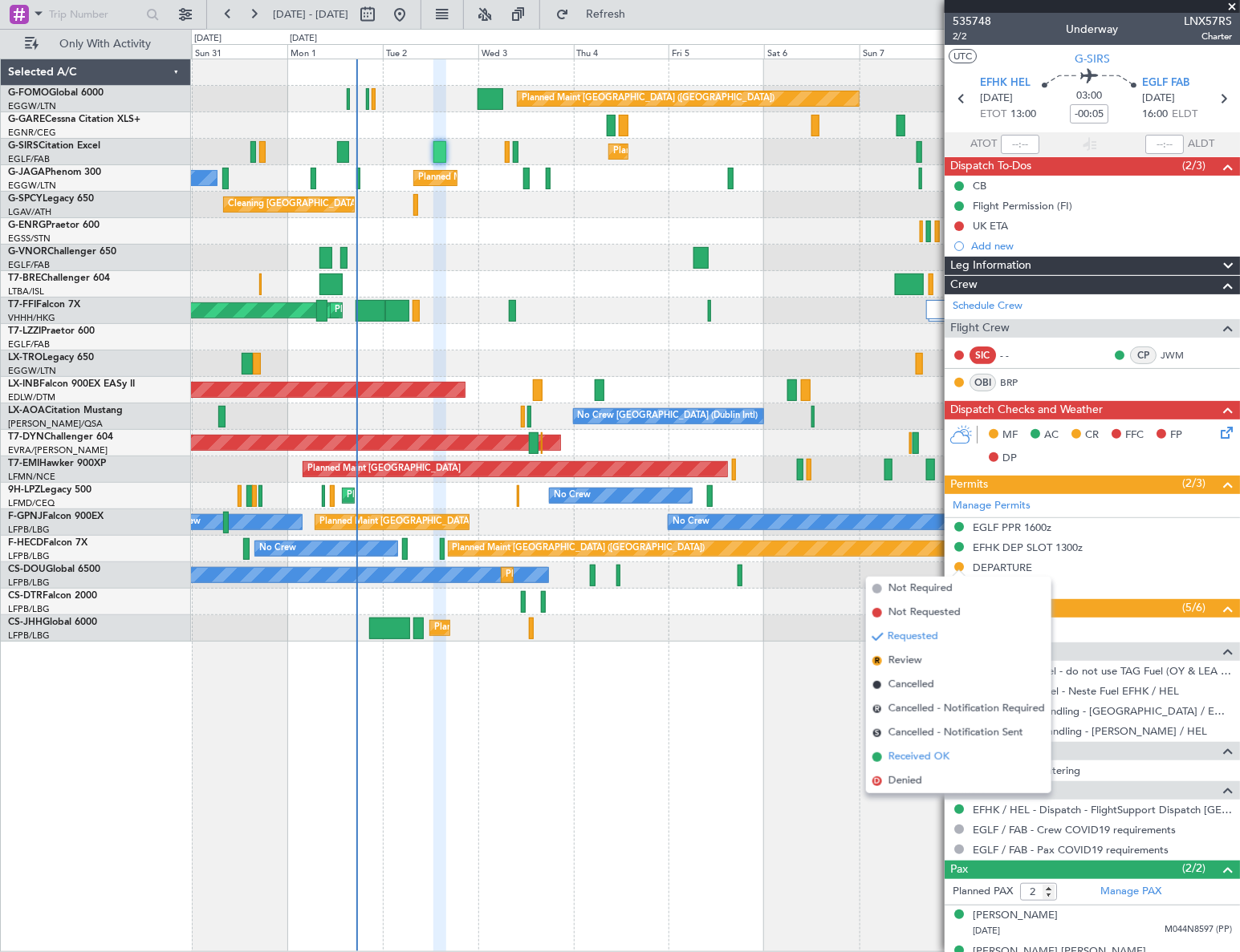
click at [917, 755] on span "Received OK" at bounding box center [919, 757] width 61 height 16
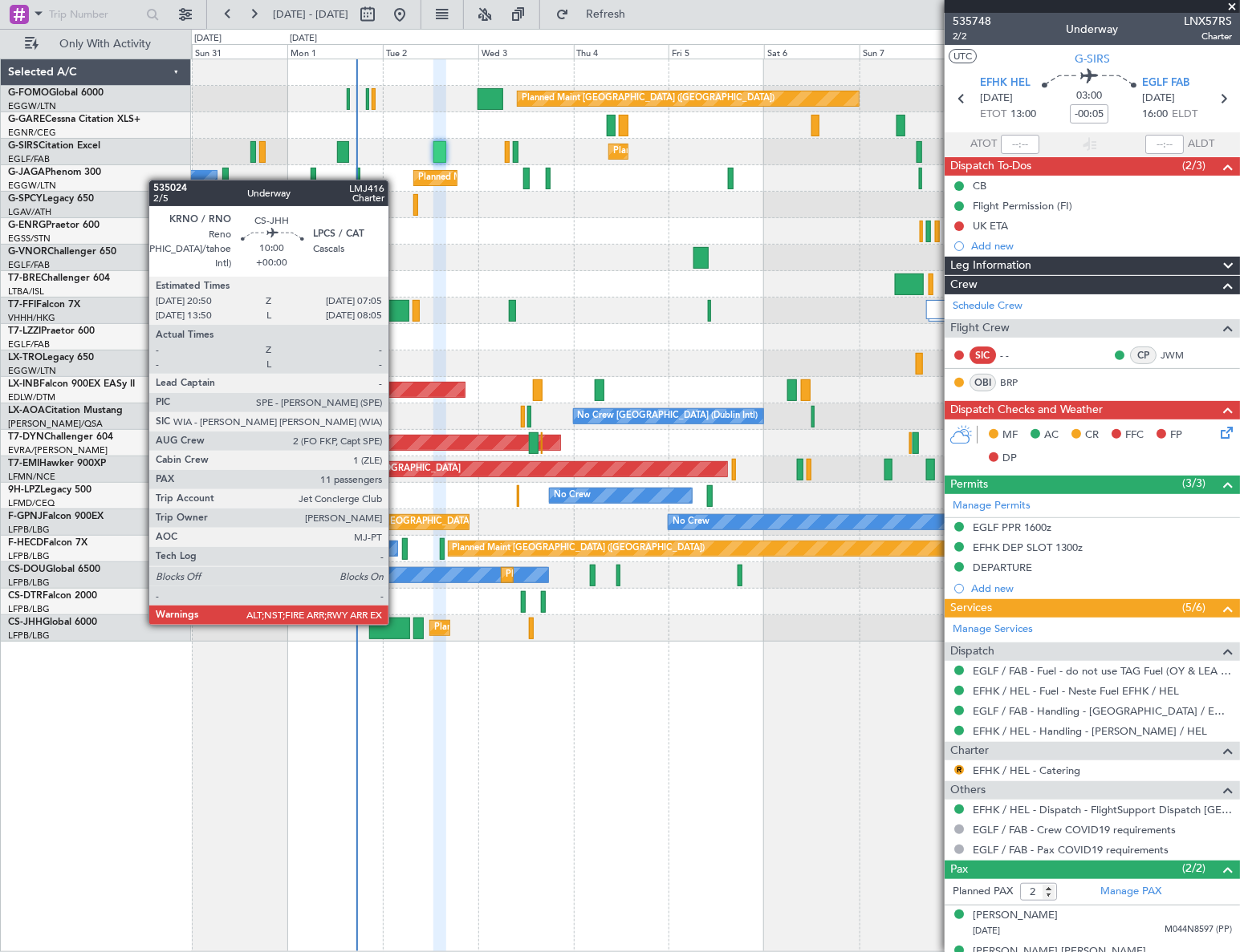
click at [396, 623] on div at bounding box center [389, 628] width 41 height 21
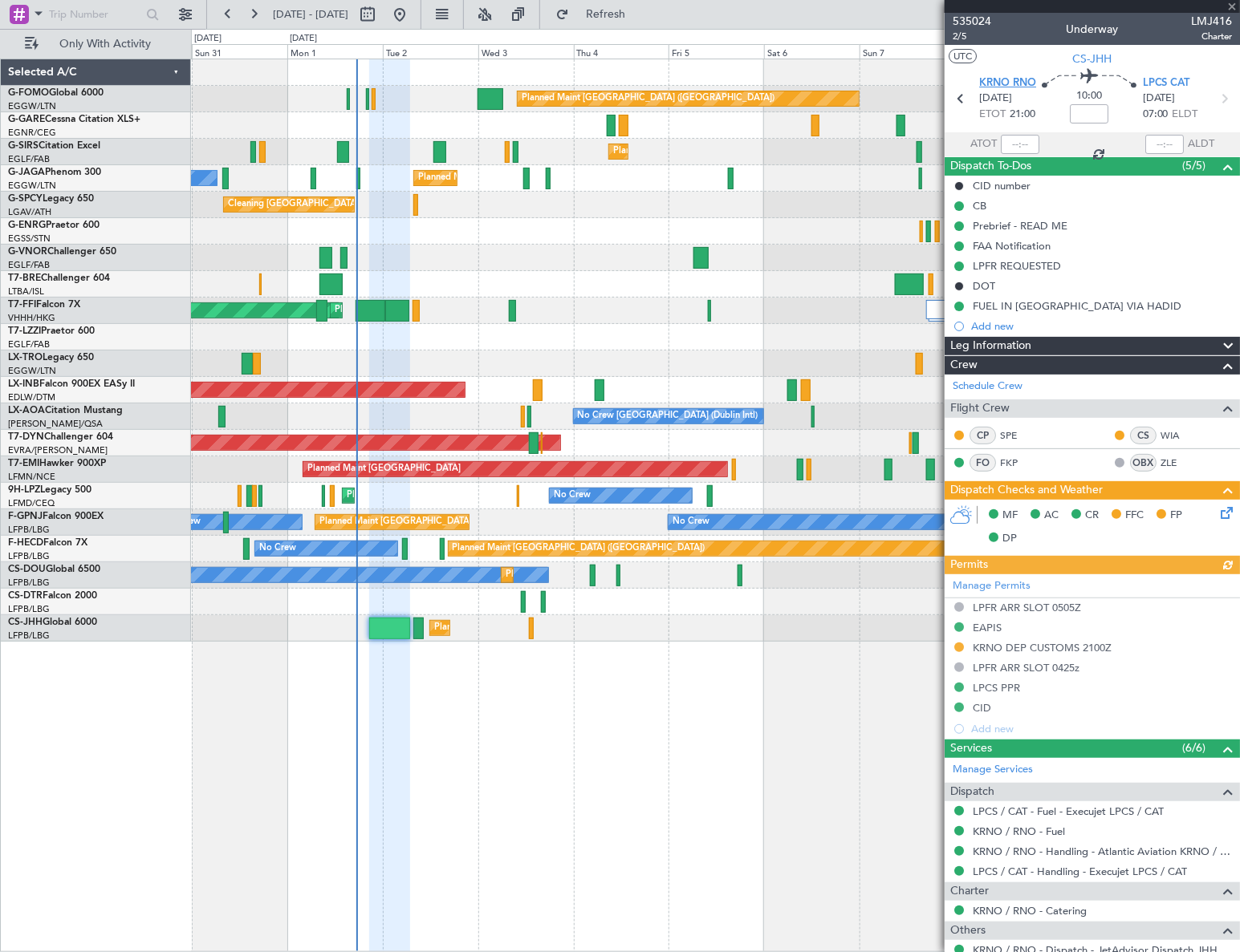
click at [1010, 82] on span "KRNO RNO" at bounding box center [1008, 83] width 57 height 16
click at [890, 190] on div "Planned Maint London (Luton) Owner Ibiza" at bounding box center [716, 178] width 1049 height 27
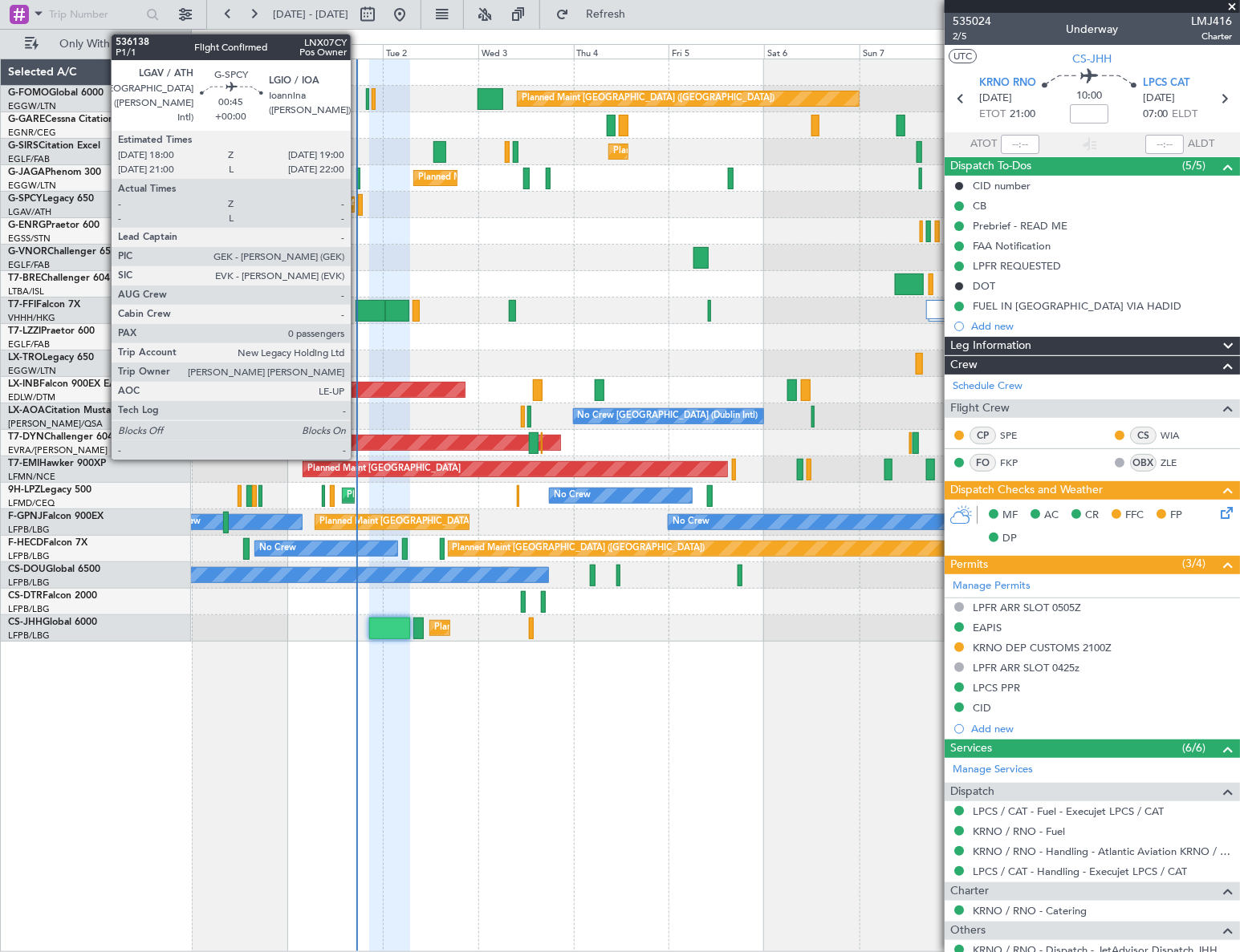
click at [358, 201] on div at bounding box center [360, 204] width 4 height 21
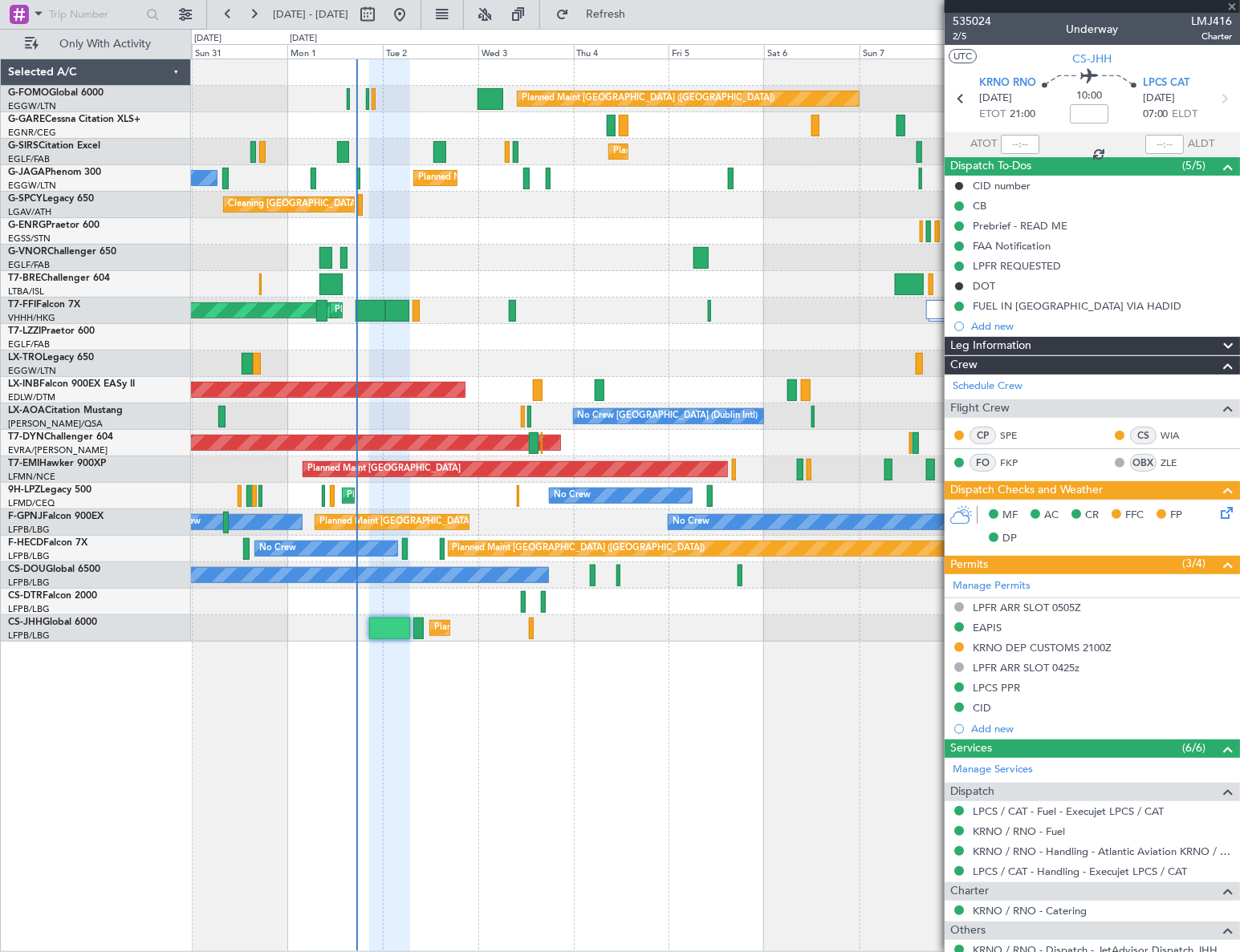
type input "0"
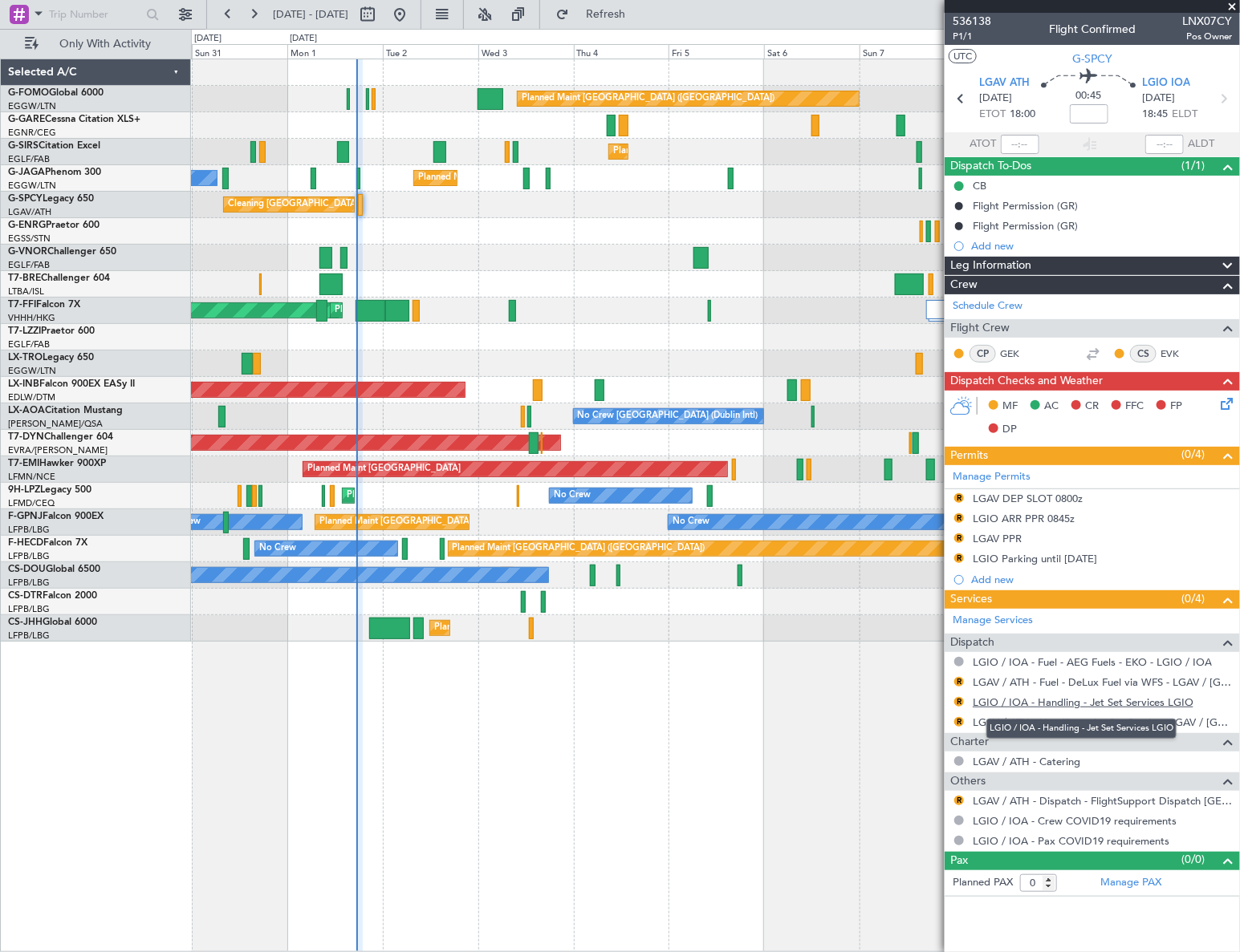
click at [1132, 702] on link "LGIO / IOA - Handling - Jet Set Services LGIO" at bounding box center [1083, 702] width 221 height 14
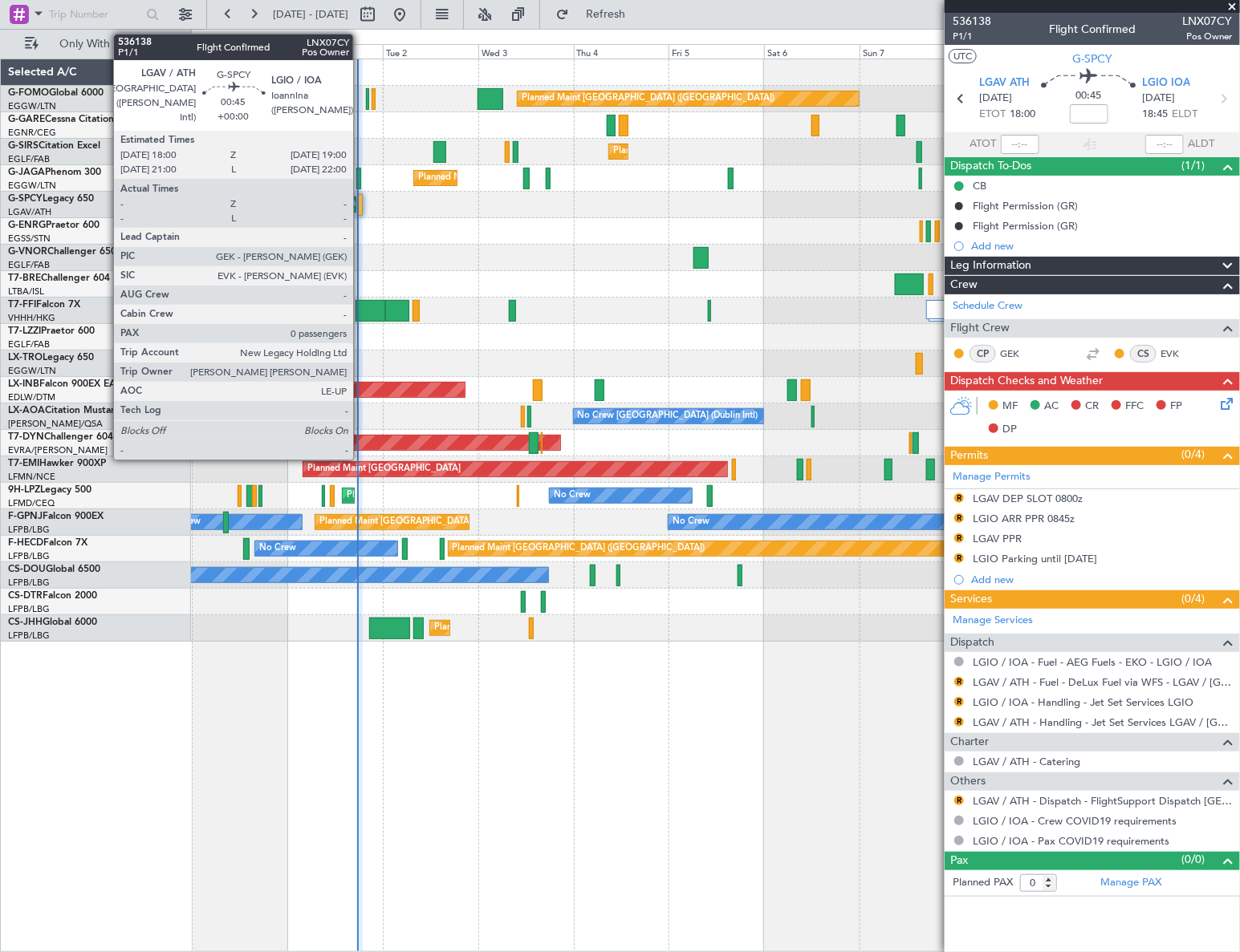
click at [361, 197] on div at bounding box center [360, 204] width 4 height 21
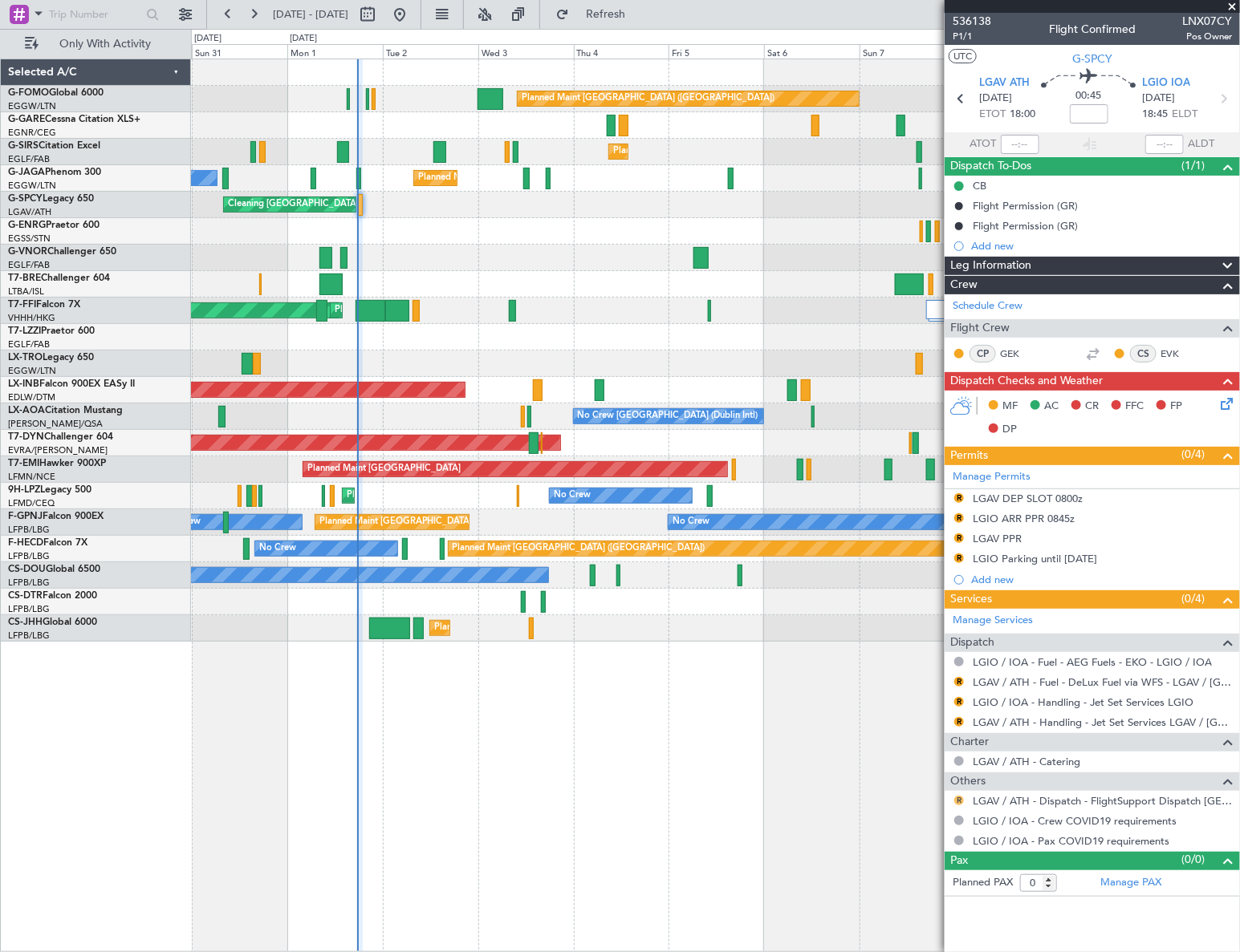
click at [960, 799] on button "R" at bounding box center [959, 800] width 9 height 9
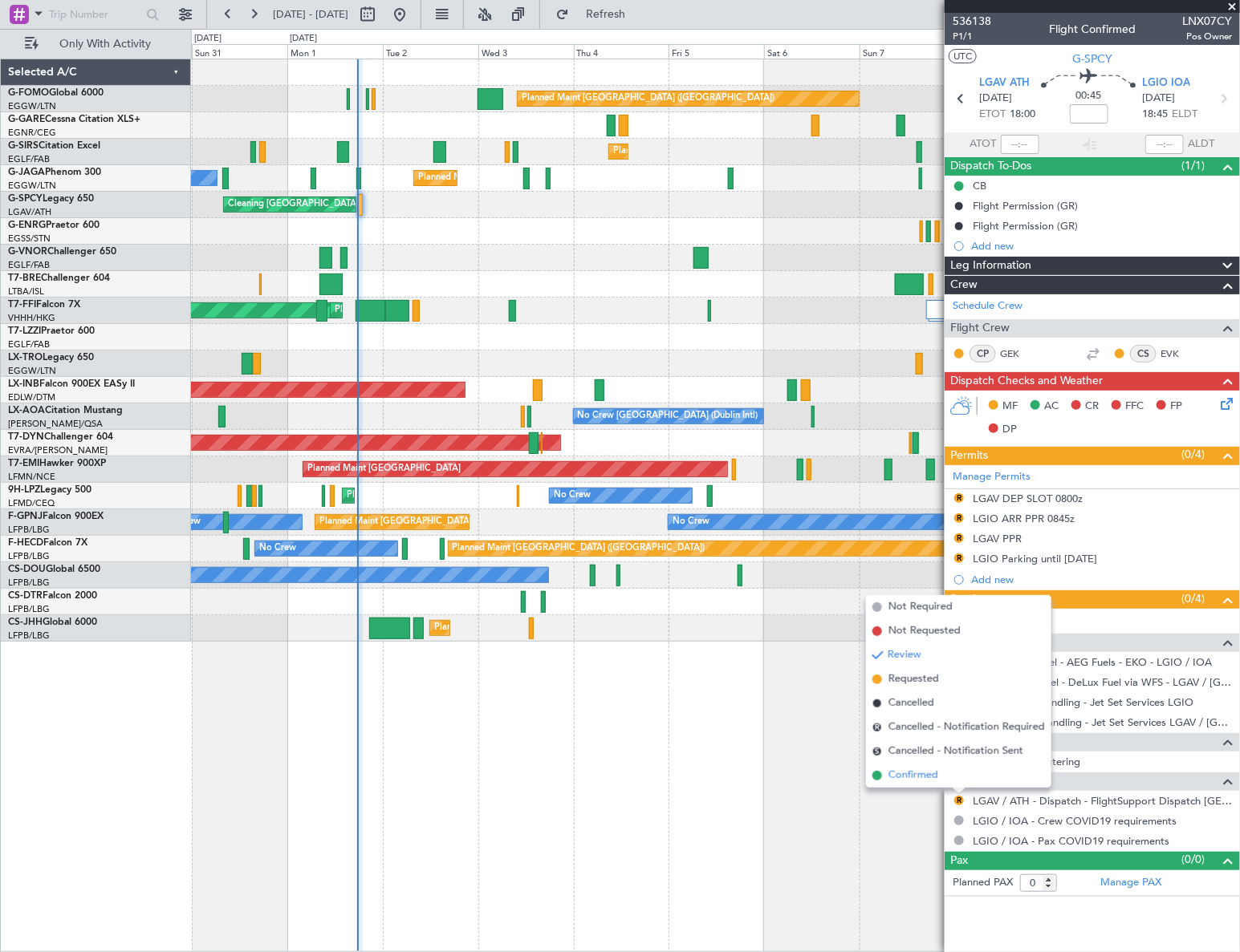
click at [923, 776] on span "Confirmed" at bounding box center [914, 775] width 50 height 16
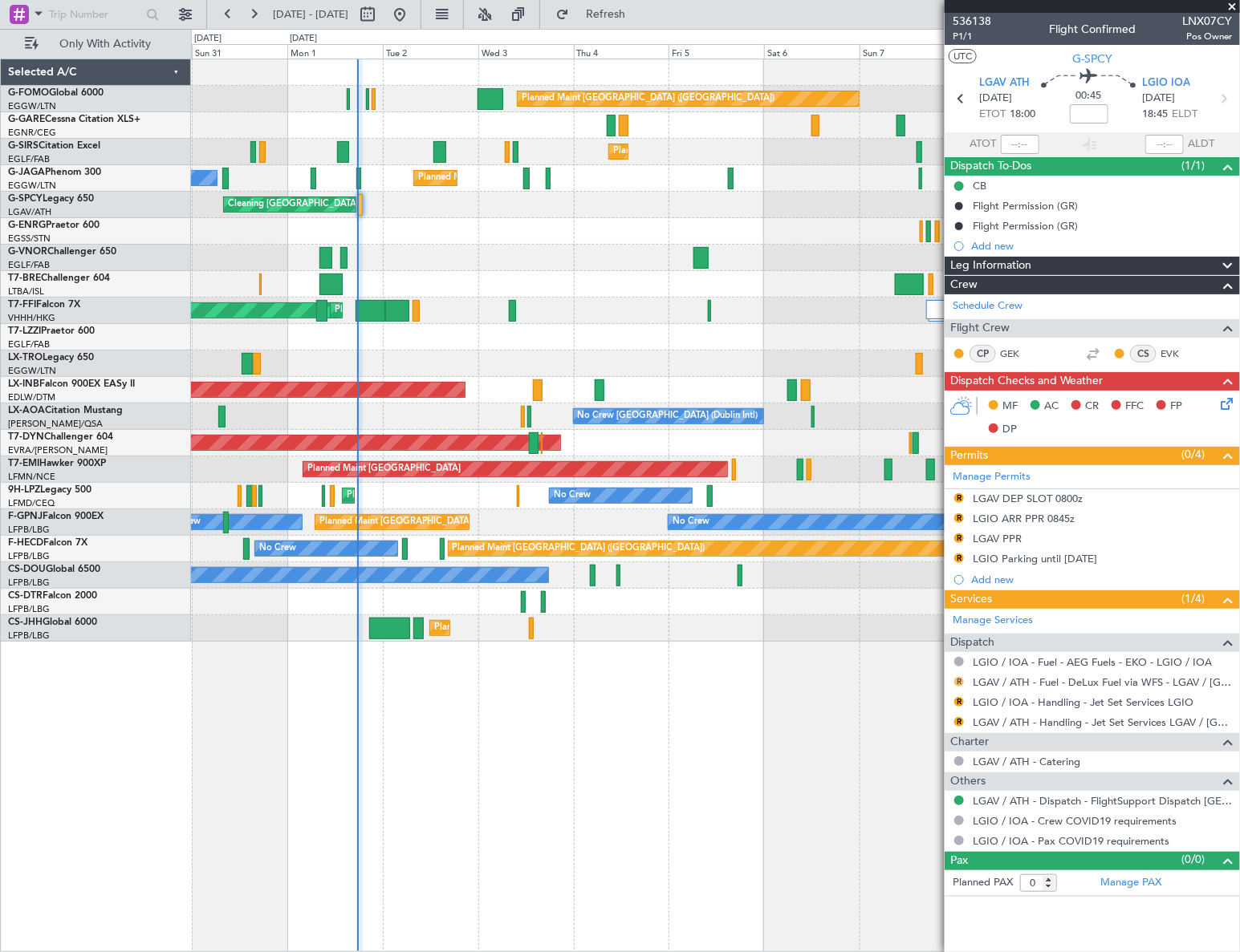
click at [958, 682] on button "R" at bounding box center [959, 681] width 9 height 9
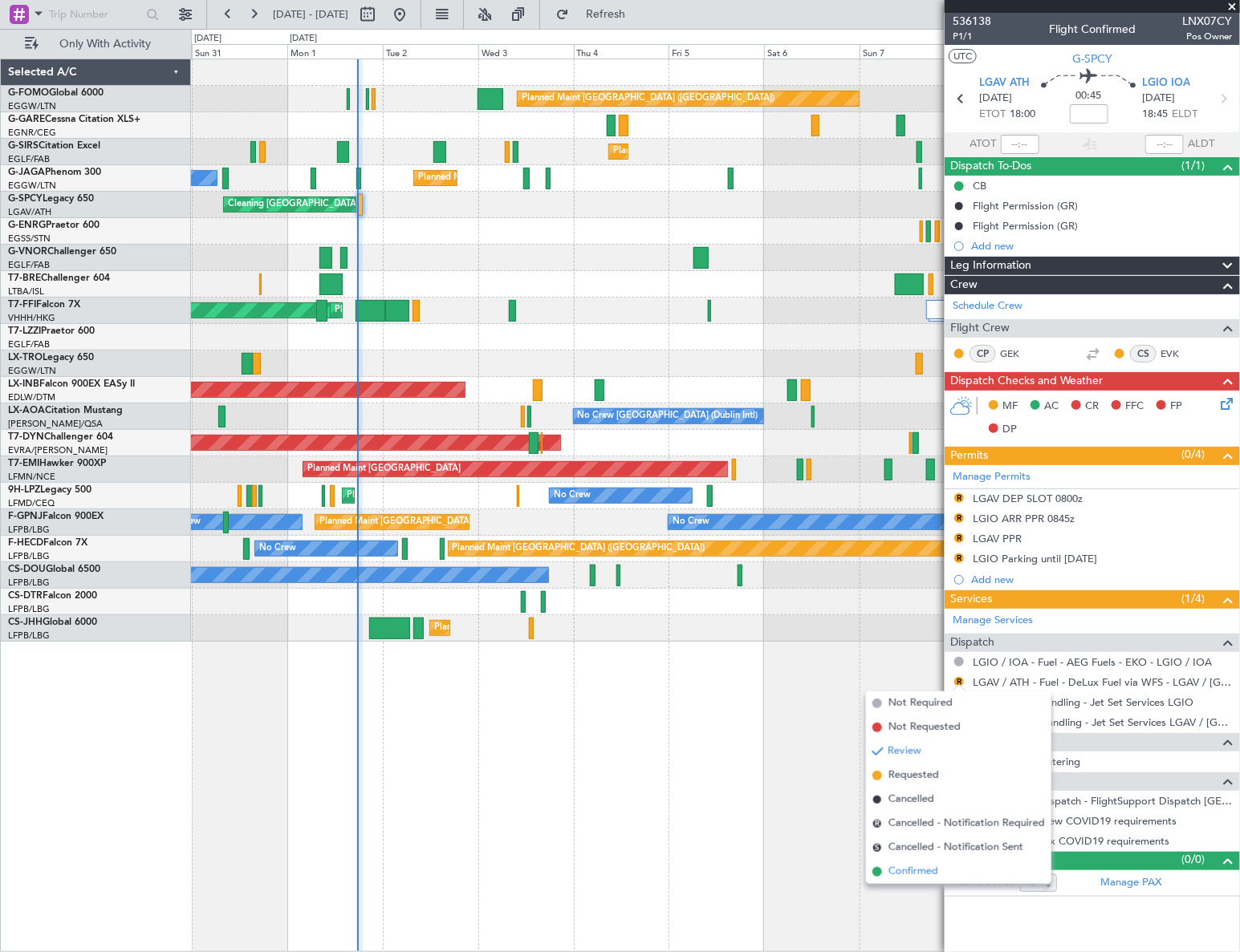
click at [914, 868] on span "Confirmed" at bounding box center [914, 872] width 50 height 16
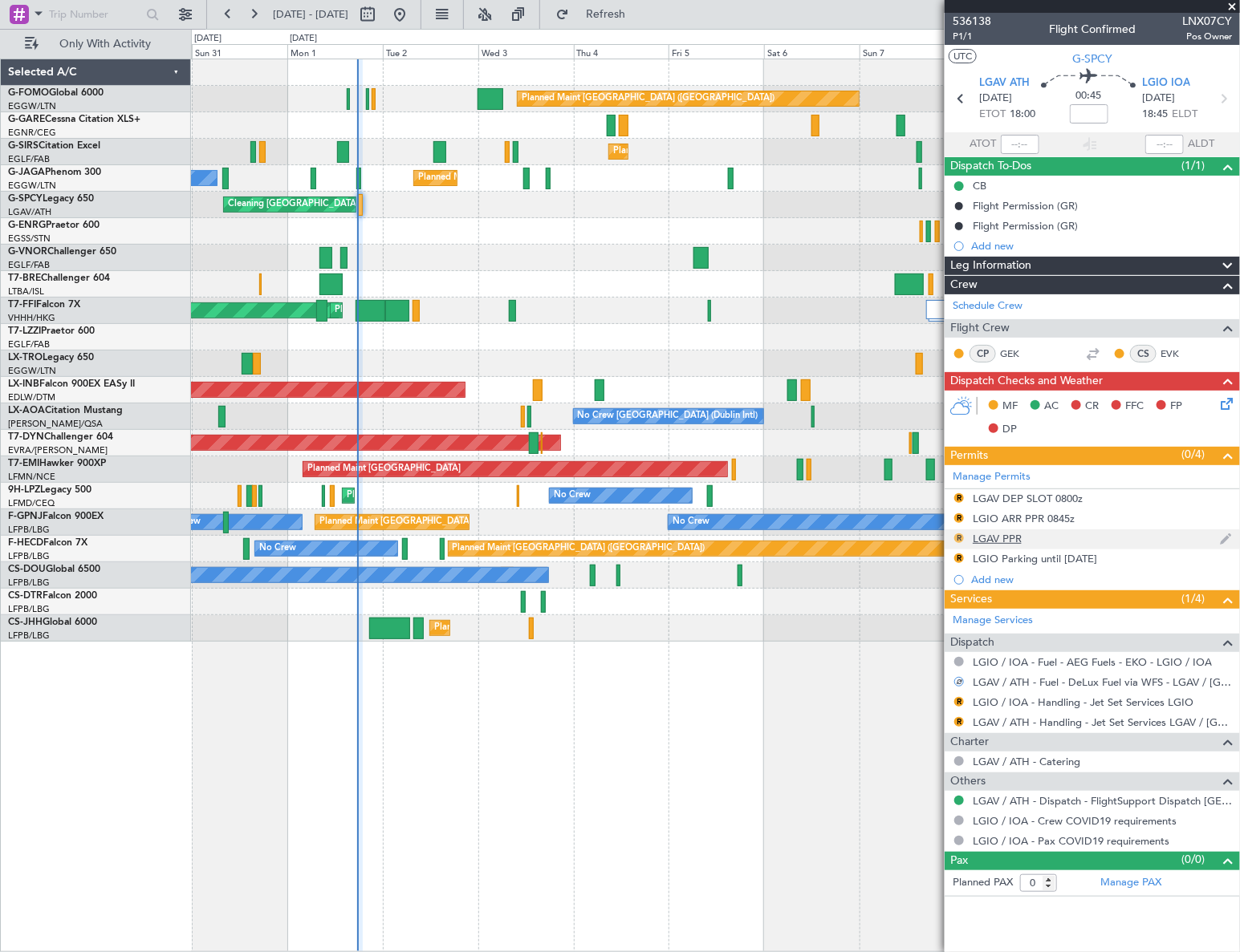
click at [956, 538] on button "R" at bounding box center [959, 538] width 9 height 9
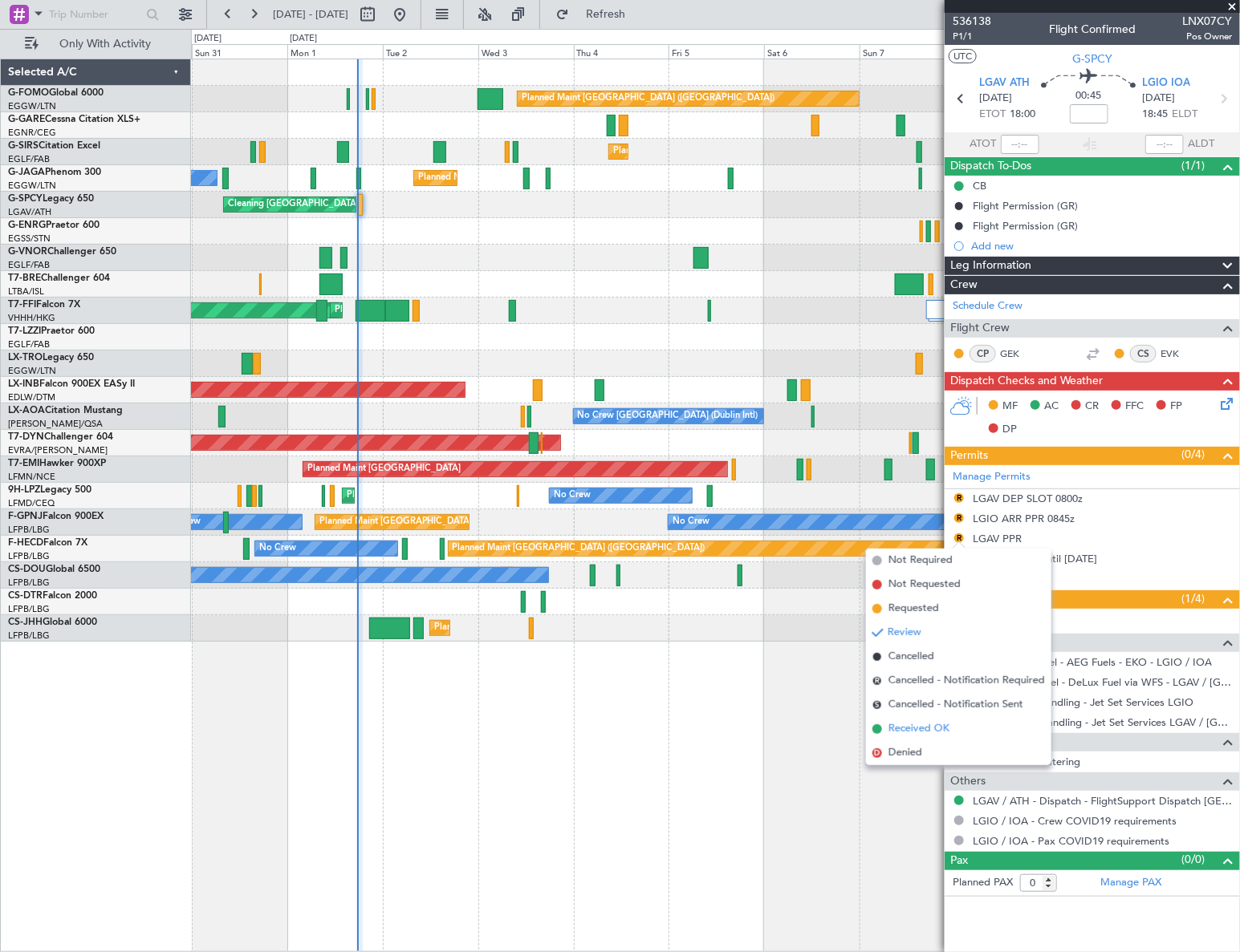
click at [916, 731] on span "Received OK" at bounding box center [919, 728] width 61 height 16
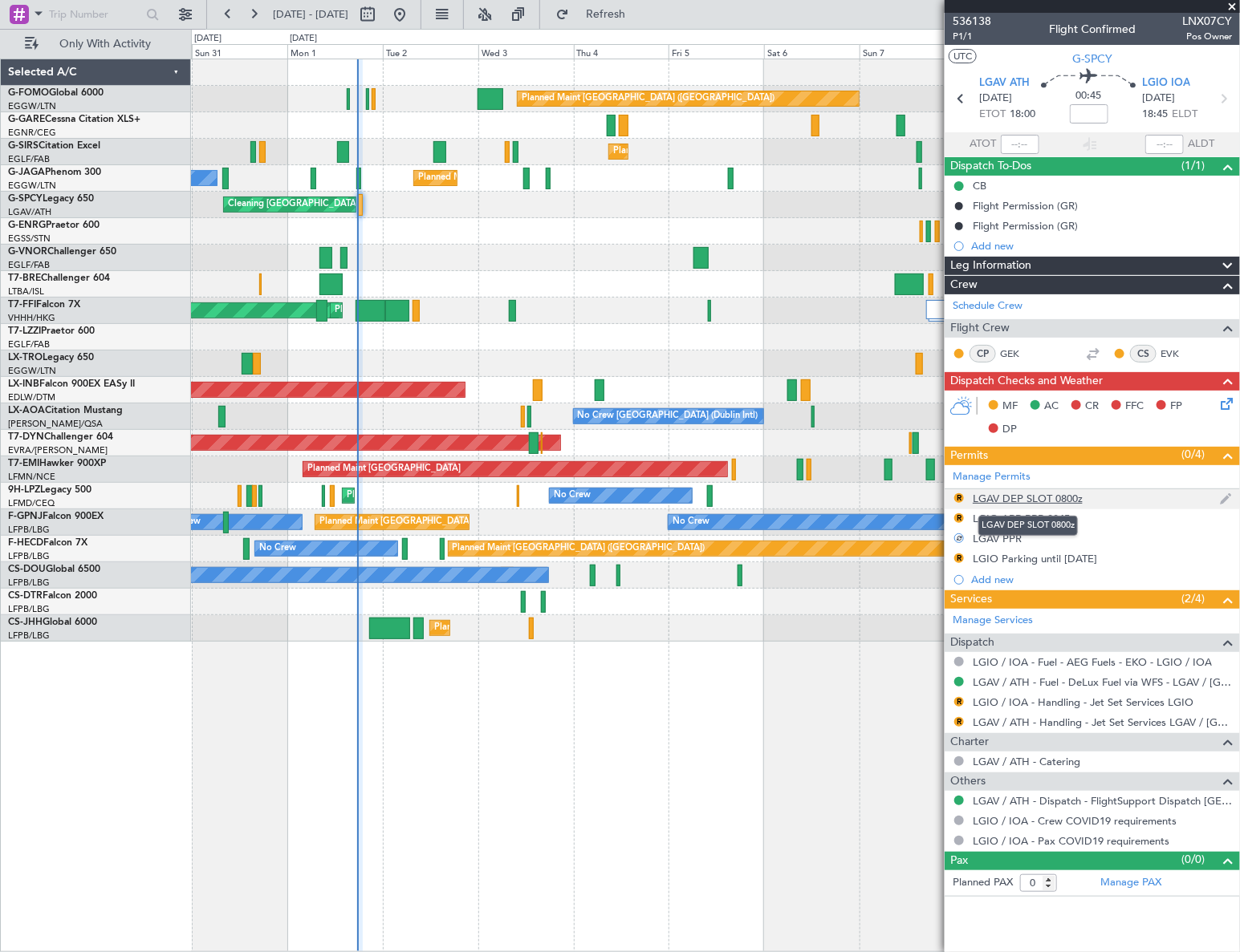
click at [1018, 497] on div "LGAV DEP SLOT 0800z" at bounding box center [1027, 498] width 110 height 14
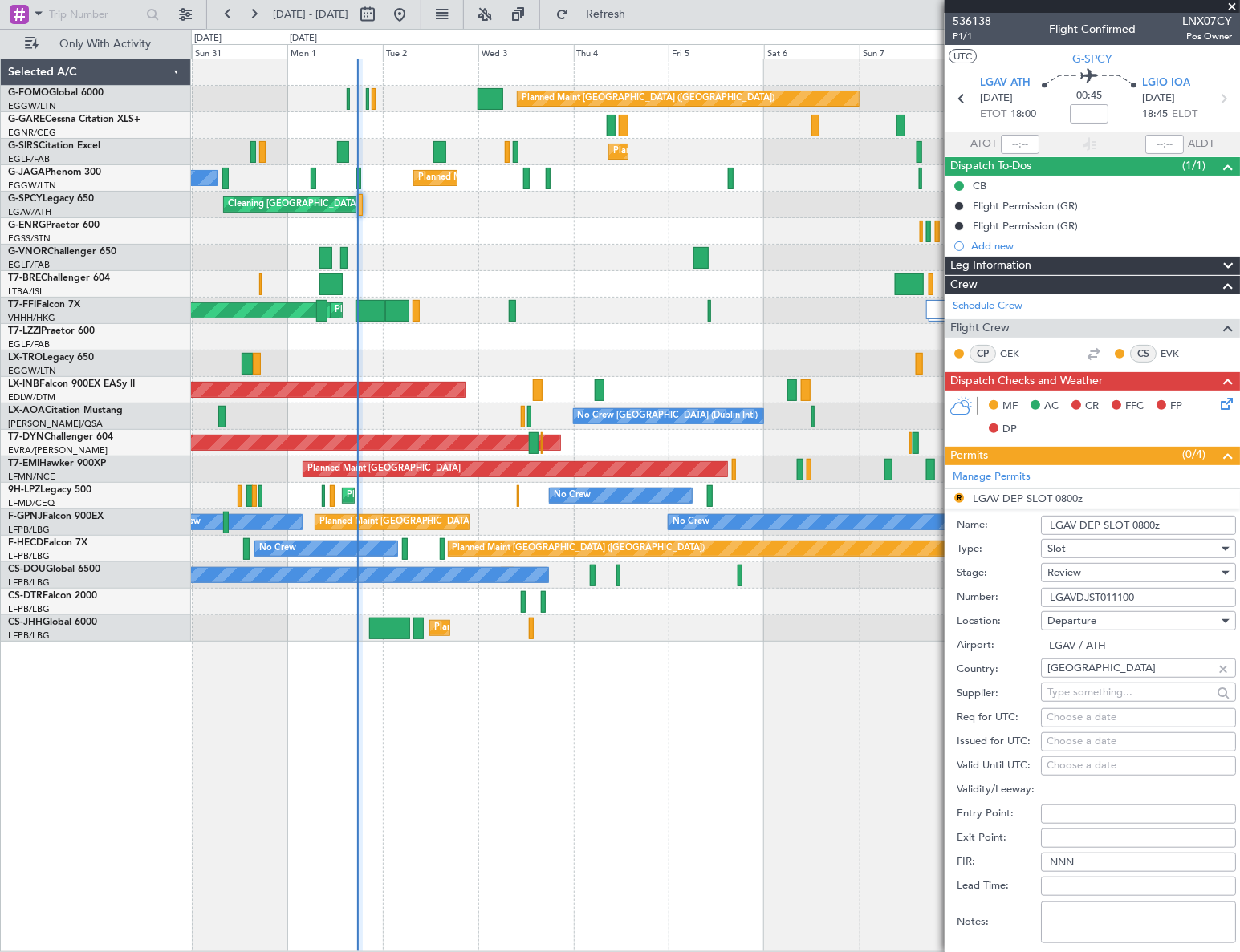
click at [1138, 523] on input "LGAV DEP SLOT 0800z" at bounding box center [1138, 525] width 195 height 19
type input "LGAV DEP SLOT 1800z"
click at [1093, 573] on div "Review" at bounding box center [1132, 573] width 171 height 24
click at [1102, 699] on span "Received OK" at bounding box center [1133, 701] width 170 height 24
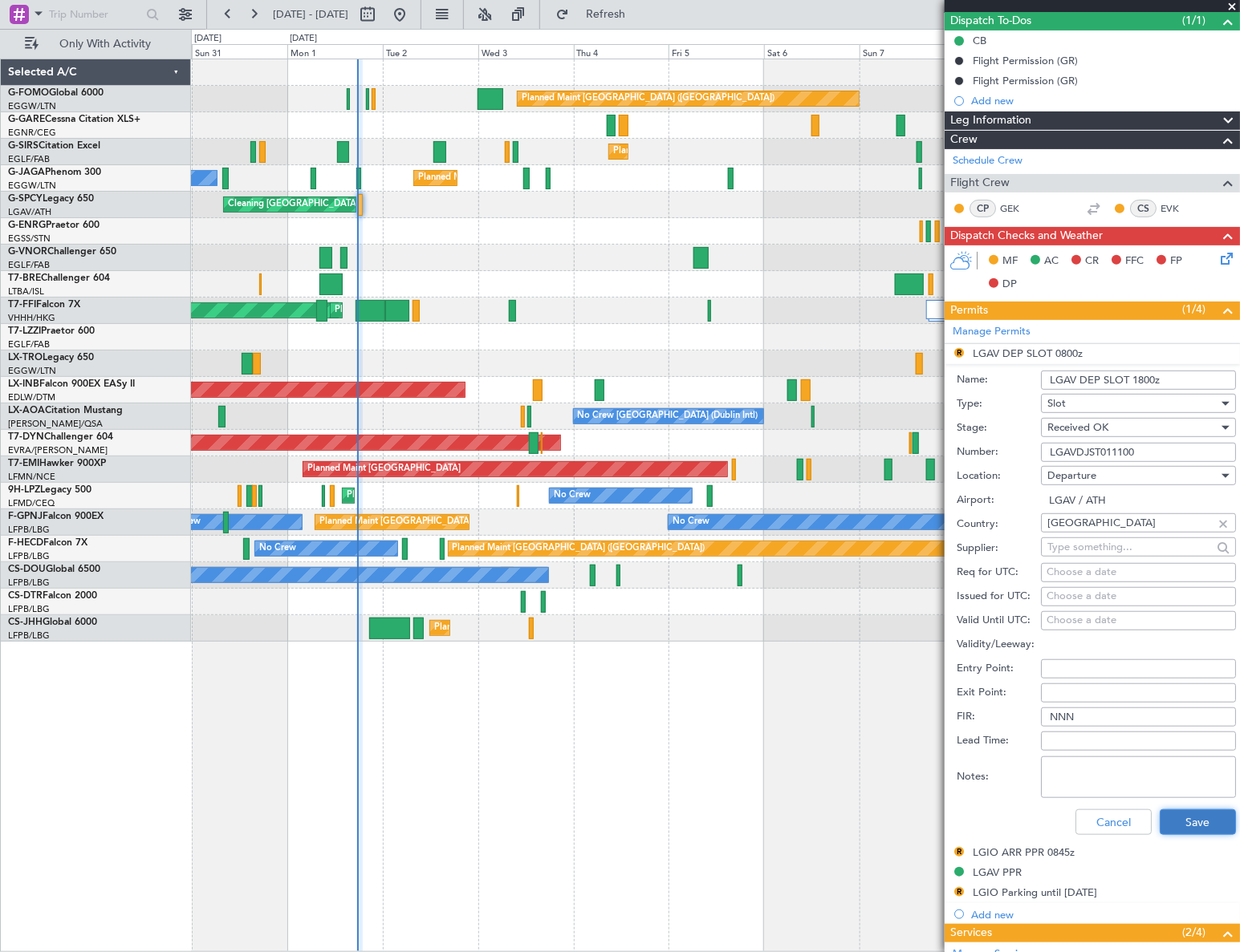
click at [1196, 823] on button "Save" at bounding box center [1197, 823] width 76 height 26
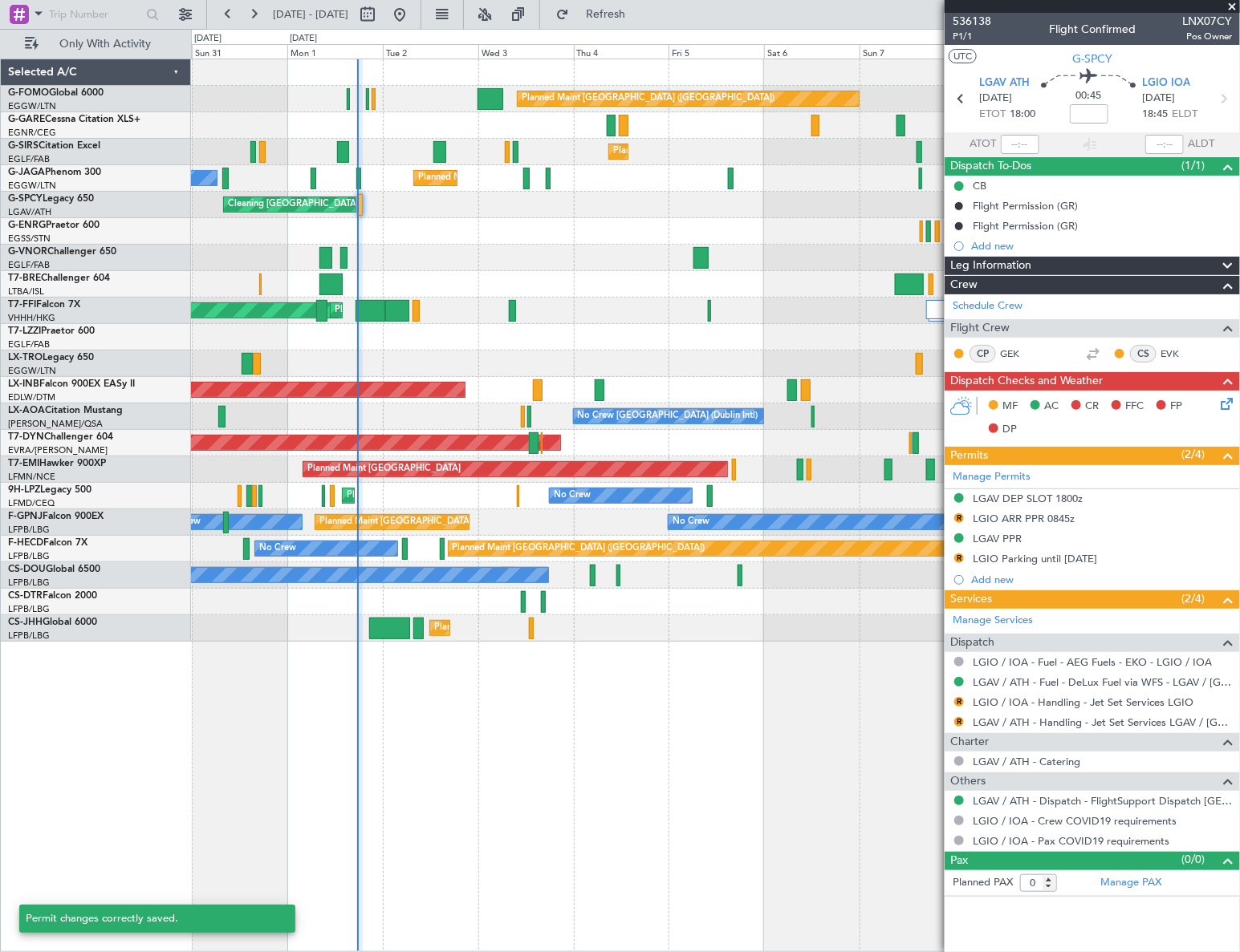
scroll to position [0, 0]
drag, startPoint x: 1063, startPoint y: 516, endPoint x: 1080, endPoint y: 522, distance: 18.0
click at [1063, 516] on div "LGIO ARR PPR 0845z" at bounding box center [1024, 519] width 102 height 14
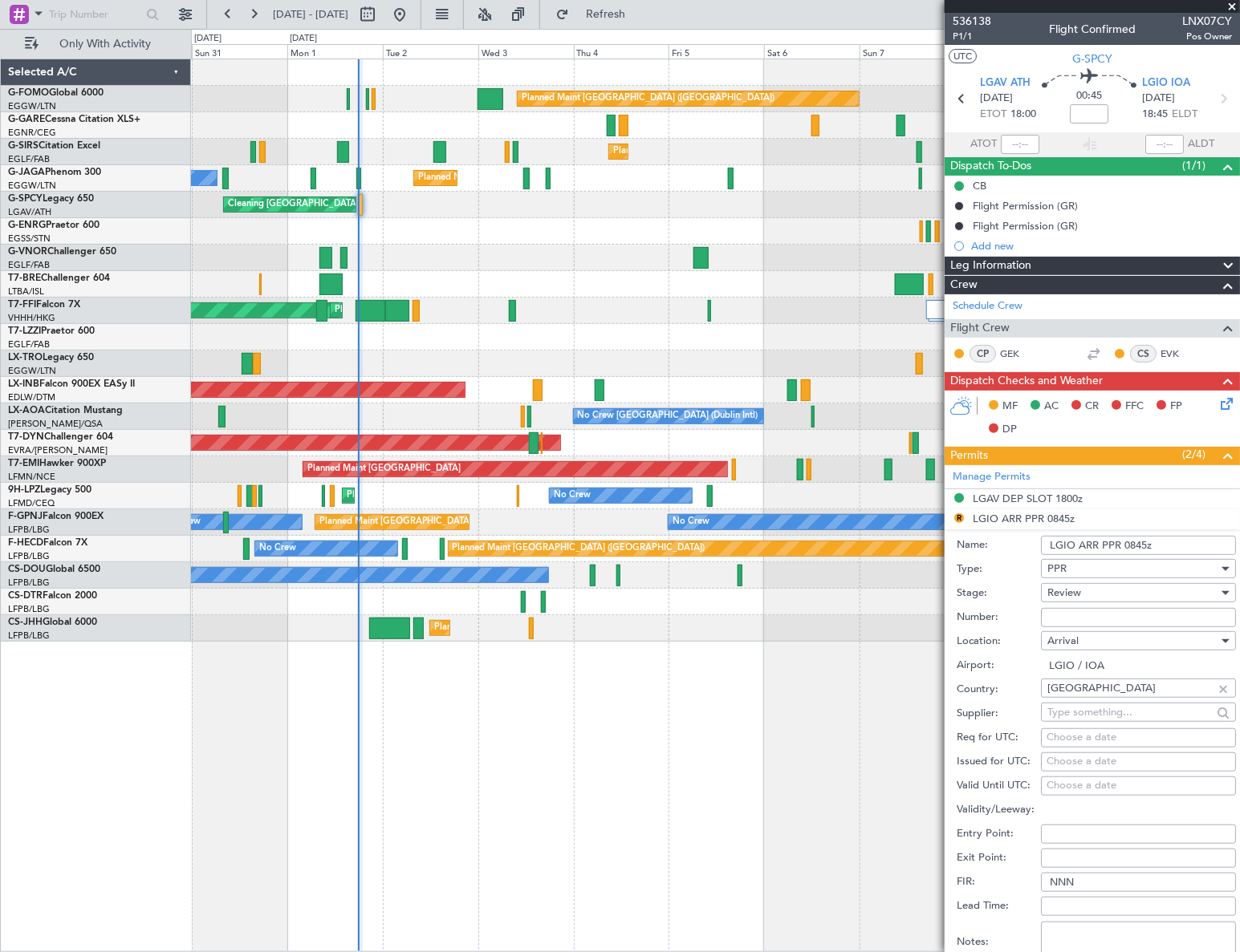
click at [1126, 542] on input "LGIO ARR PPR 0845z" at bounding box center [1138, 545] width 195 height 19
type input "LGIO ARR PPR 1845z"
click at [1118, 583] on div "Review" at bounding box center [1132, 592] width 171 height 24
click at [1111, 718] on span "Received OK" at bounding box center [1133, 721] width 170 height 24
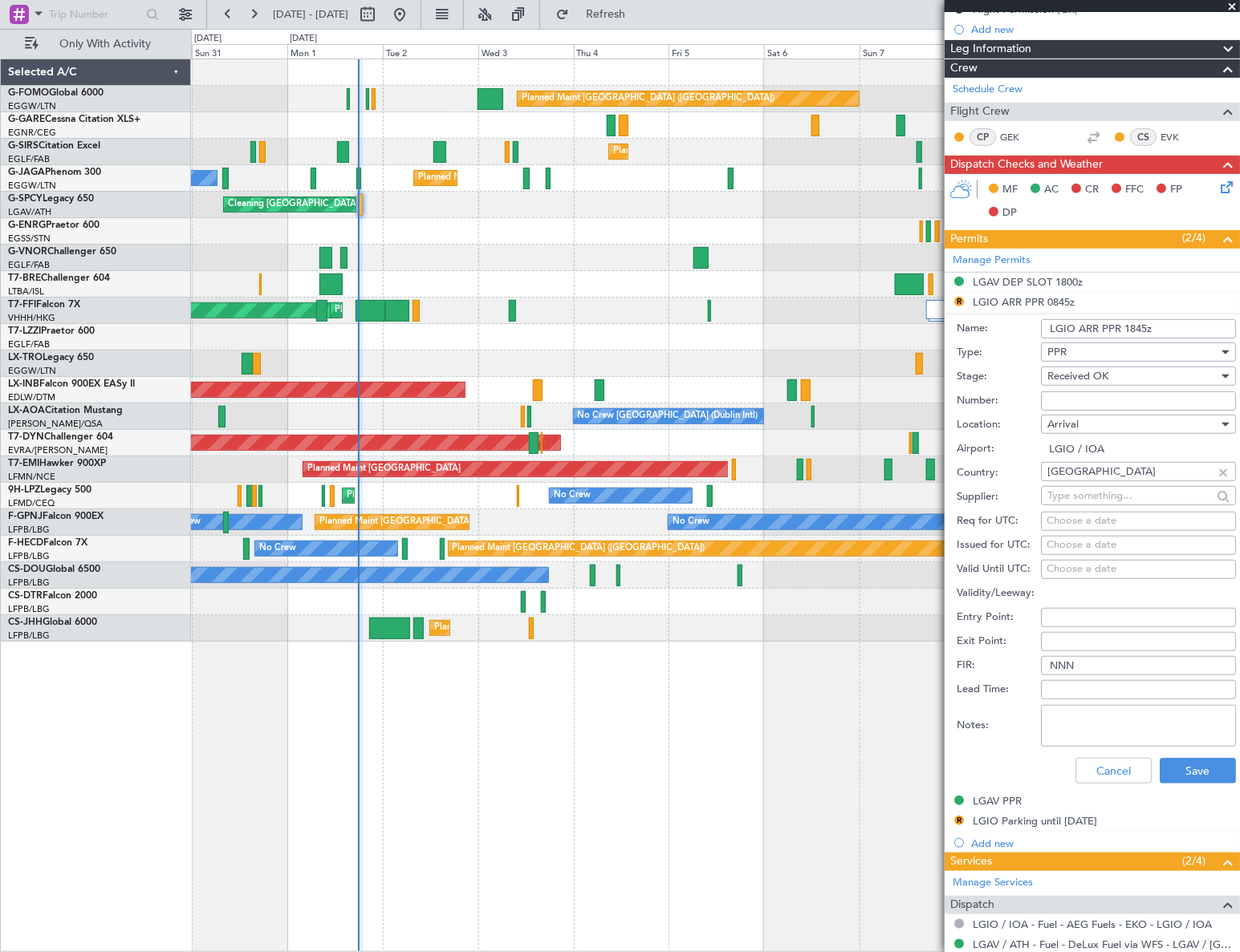
scroll to position [218, 0]
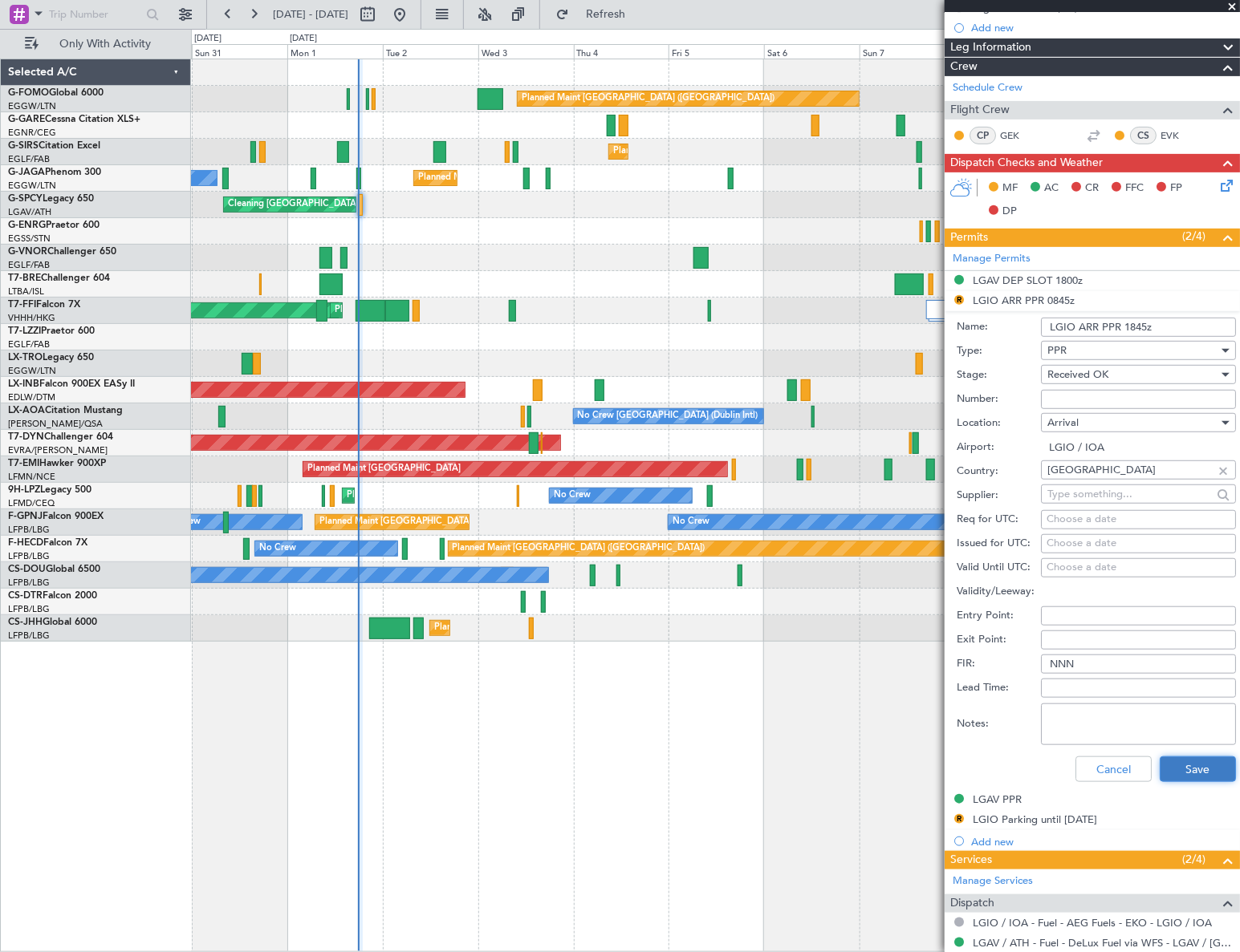
click at [1182, 769] on button "Save" at bounding box center [1197, 769] width 76 height 26
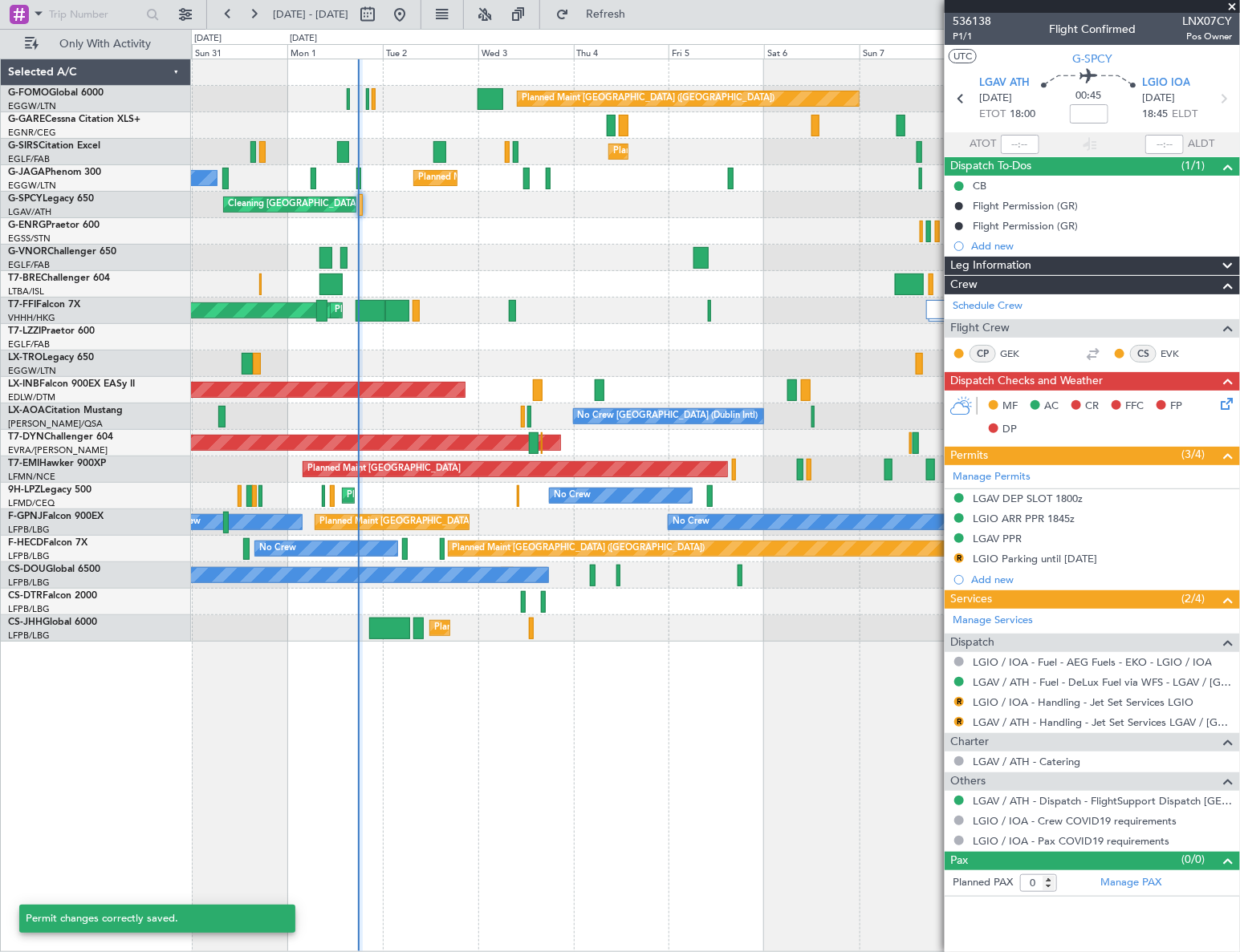
scroll to position [0, 0]
click at [961, 556] on button "R" at bounding box center [959, 558] width 9 height 9
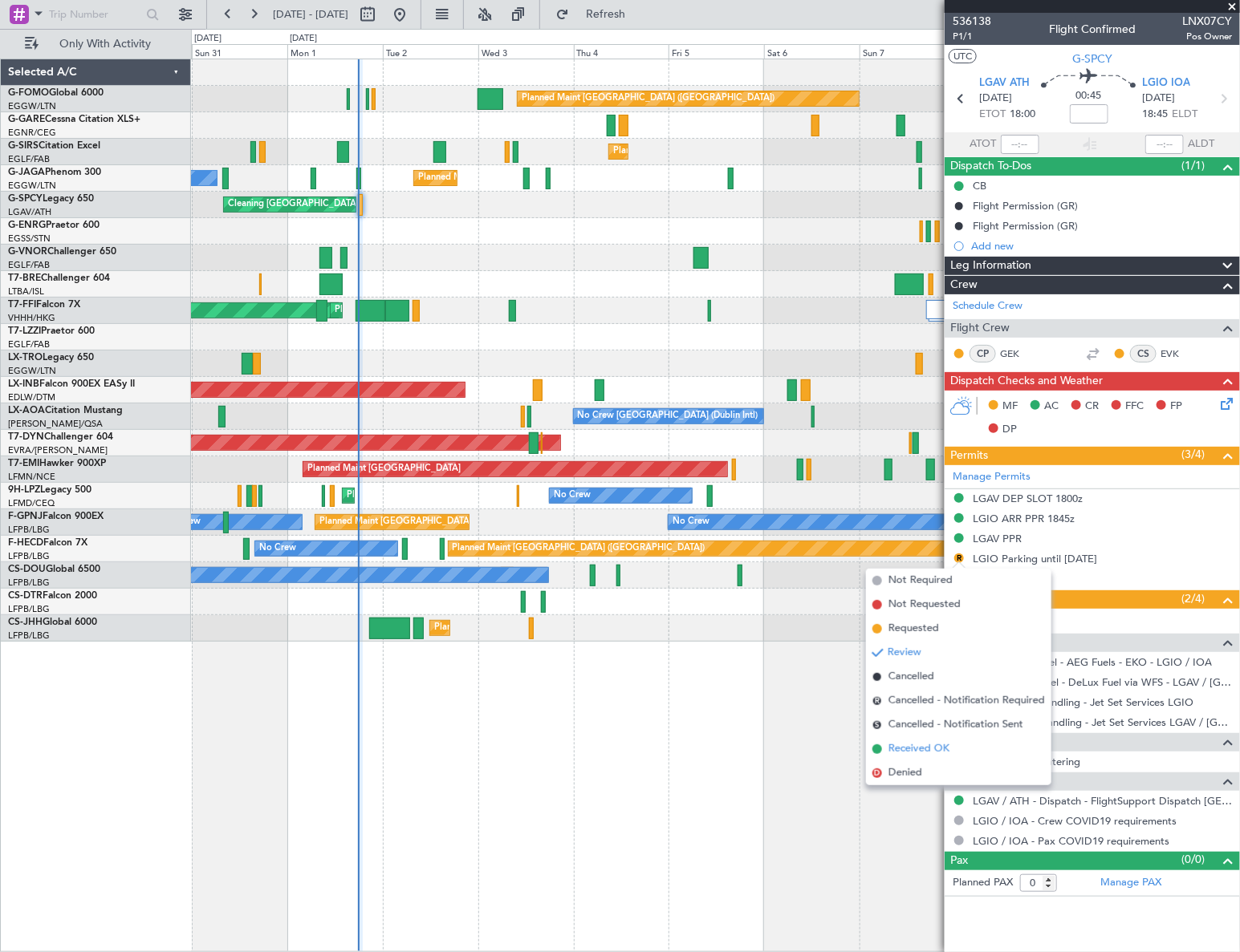
click at [915, 744] on span "Received OK" at bounding box center [919, 749] width 61 height 16
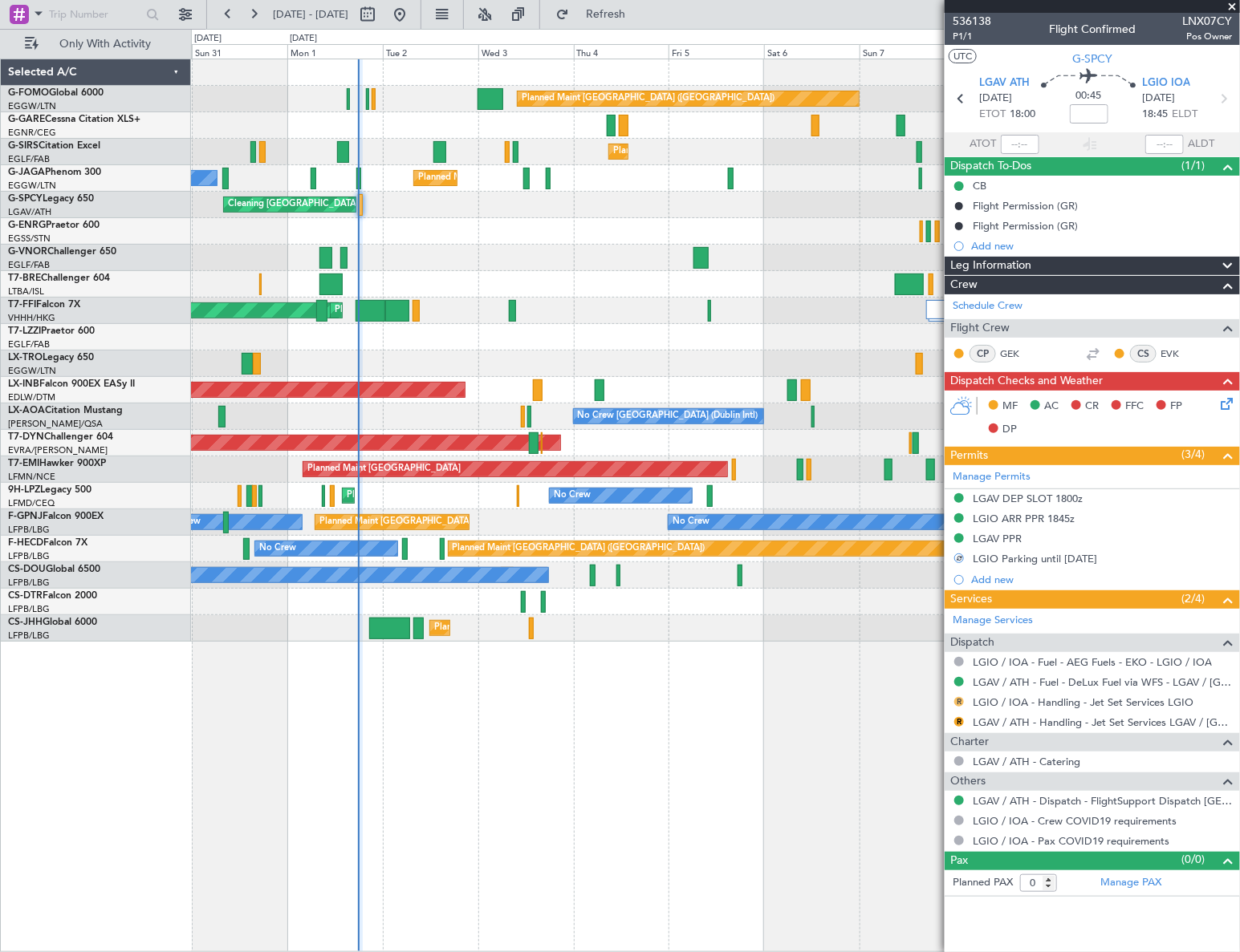
click at [962, 703] on button "R" at bounding box center [959, 702] width 9 height 9
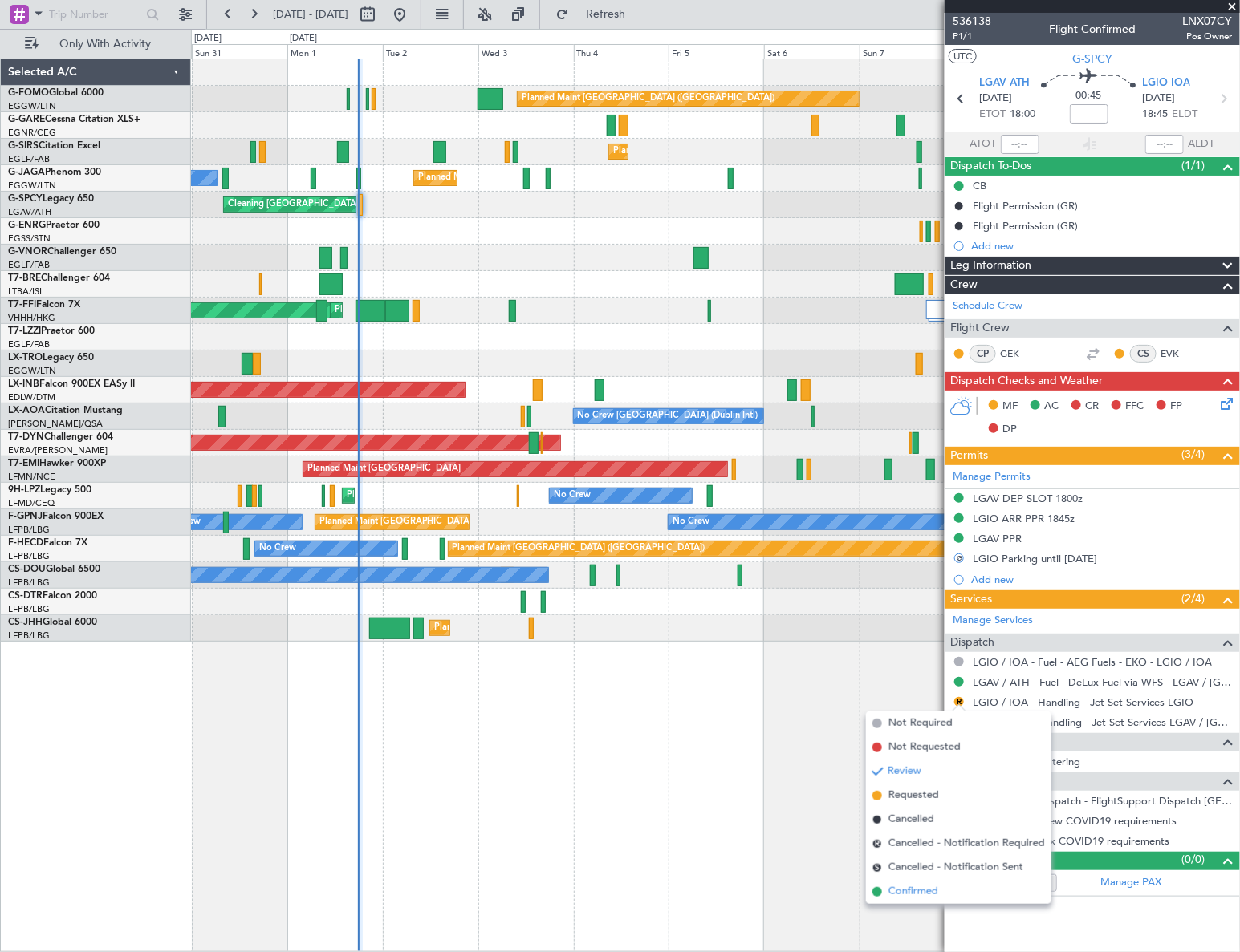
click at [922, 897] on span "Confirmed" at bounding box center [914, 891] width 50 height 16
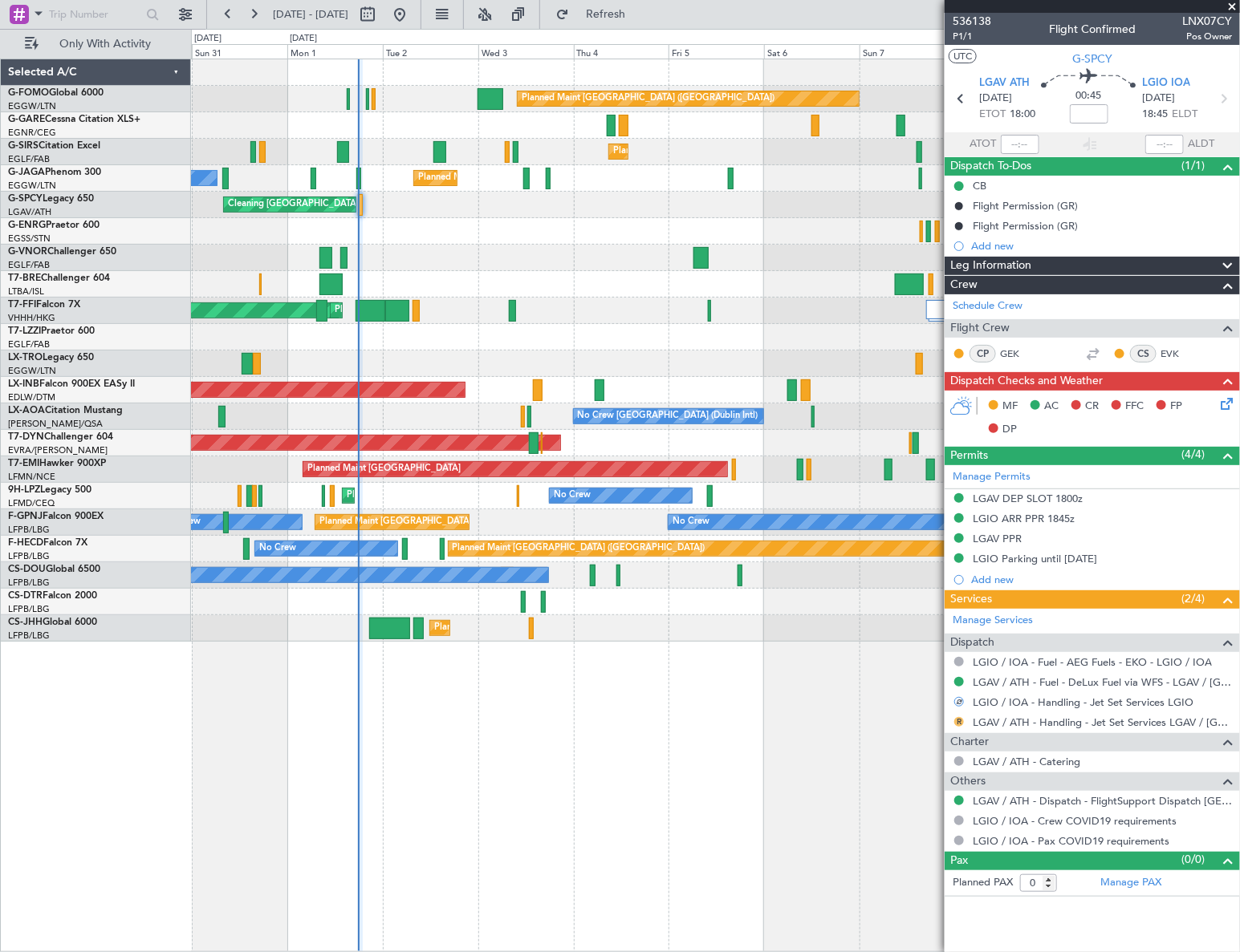
click at [958, 719] on button "R" at bounding box center [959, 722] width 9 height 9
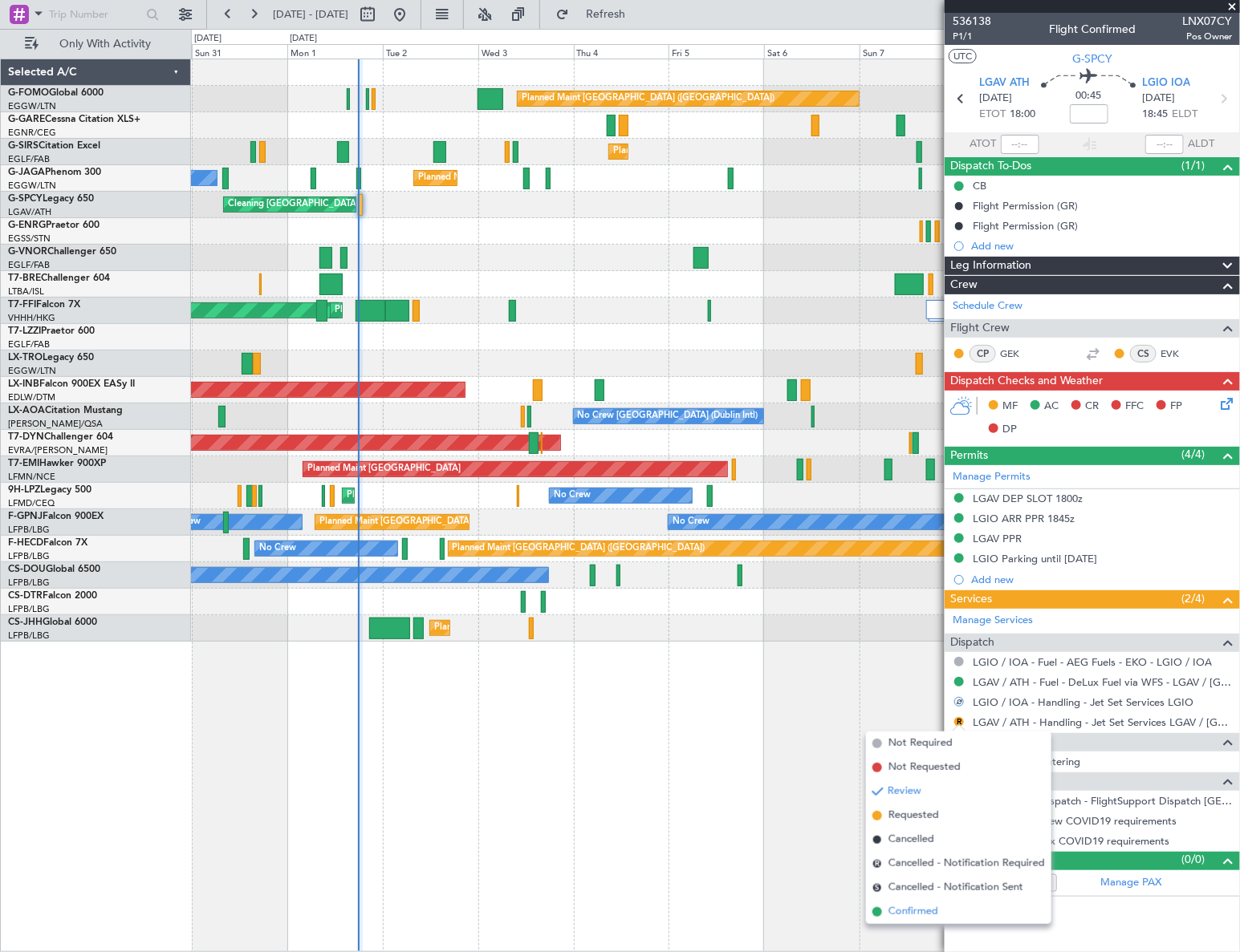
click at [922, 909] on span "Confirmed" at bounding box center [914, 911] width 50 height 16
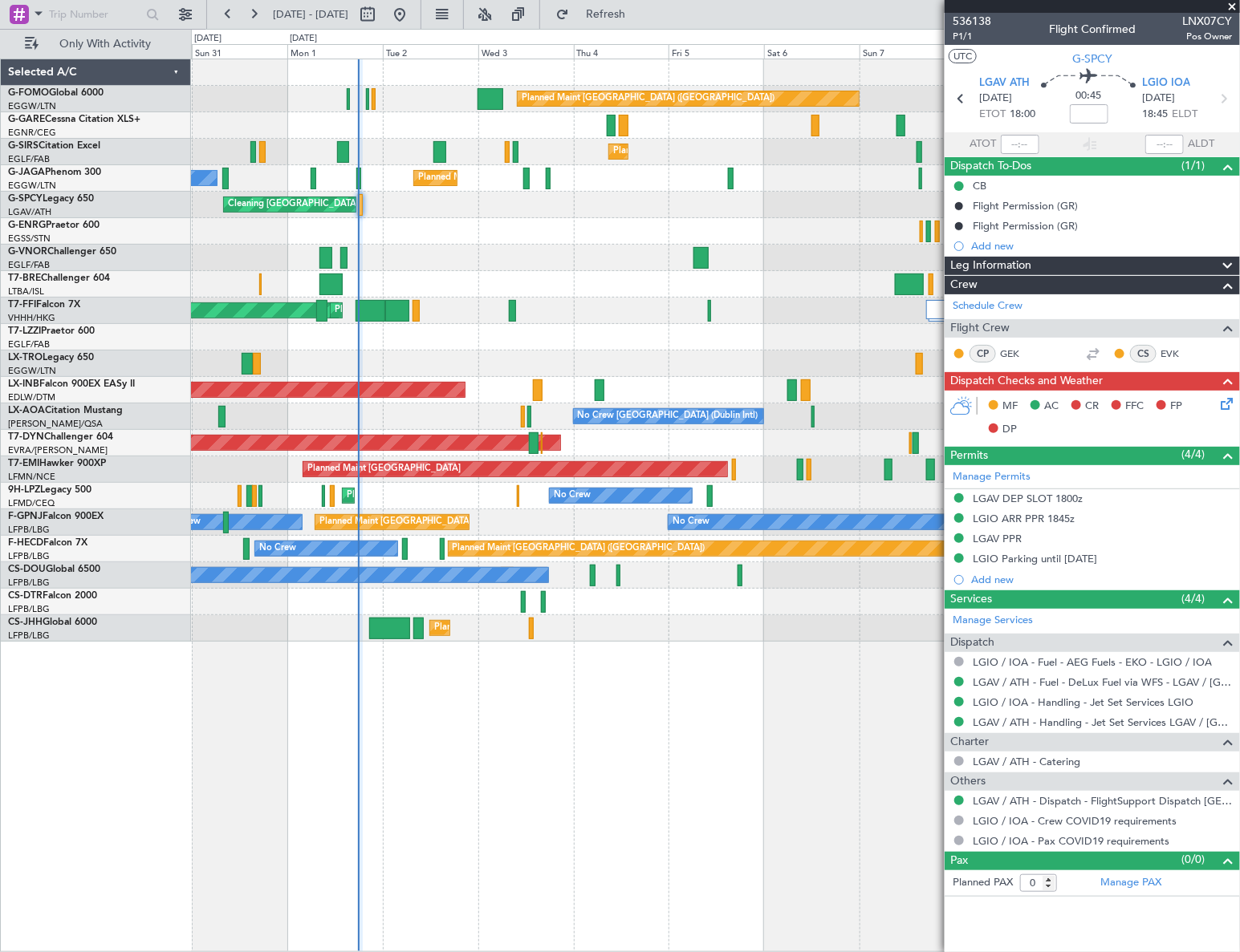
click at [1005, 268] on span "Leg Information" at bounding box center [990, 266] width 81 height 18
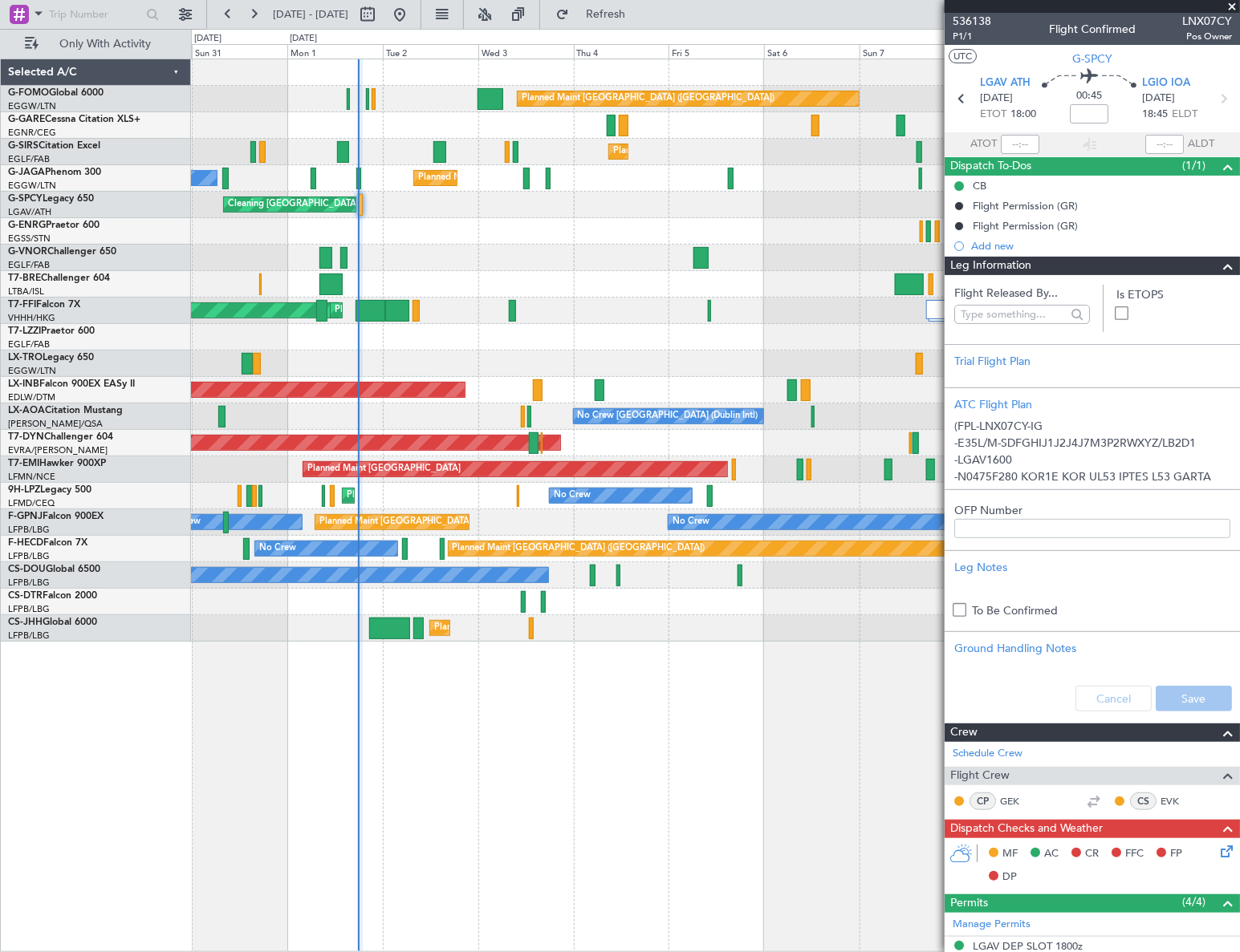
click at [1019, 264] on span "Leg Information" at bounding box center [990, 266] width 81 height 18
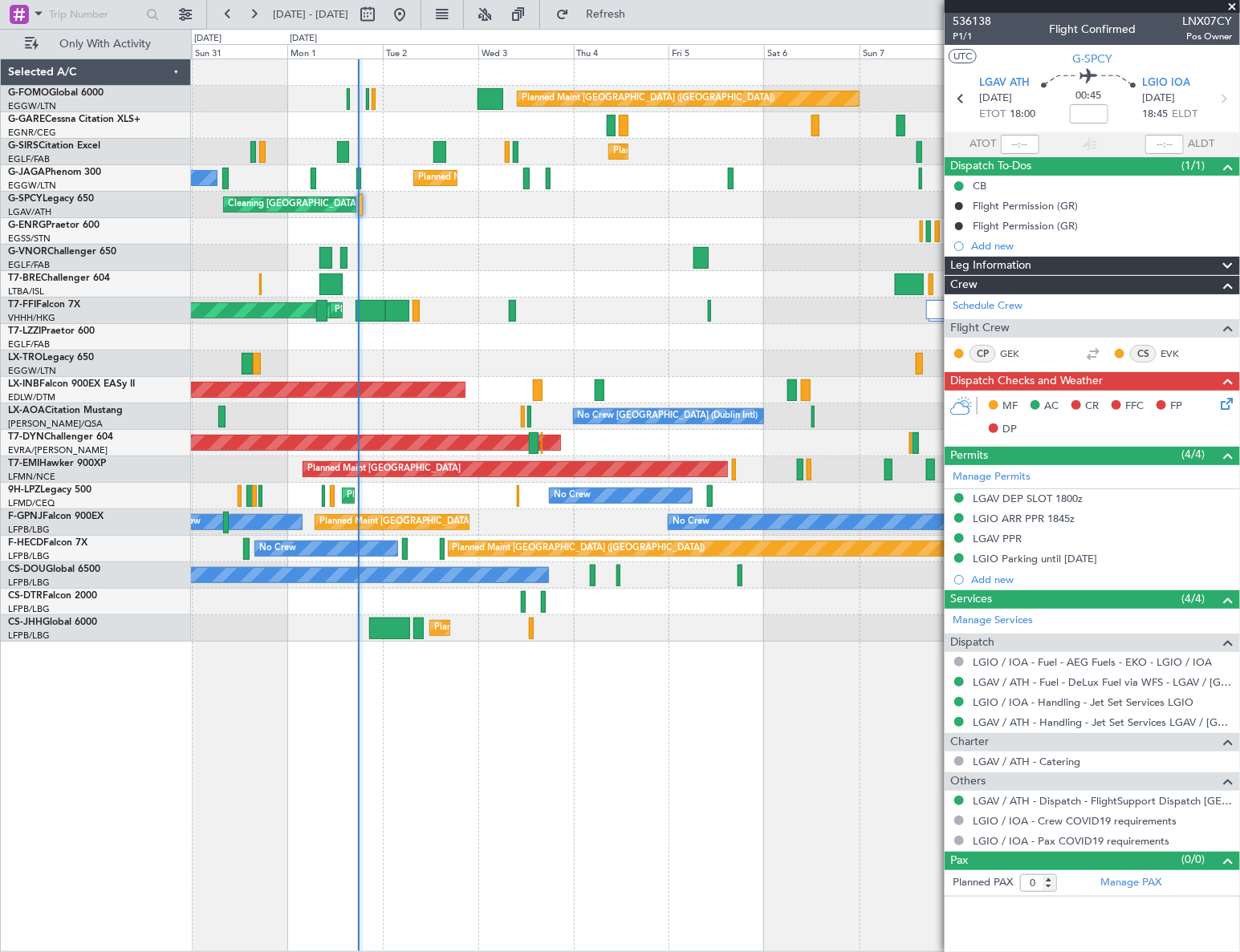
click at [1230, 405] on icon at bounding box center [1223, 401] width 13 height 13
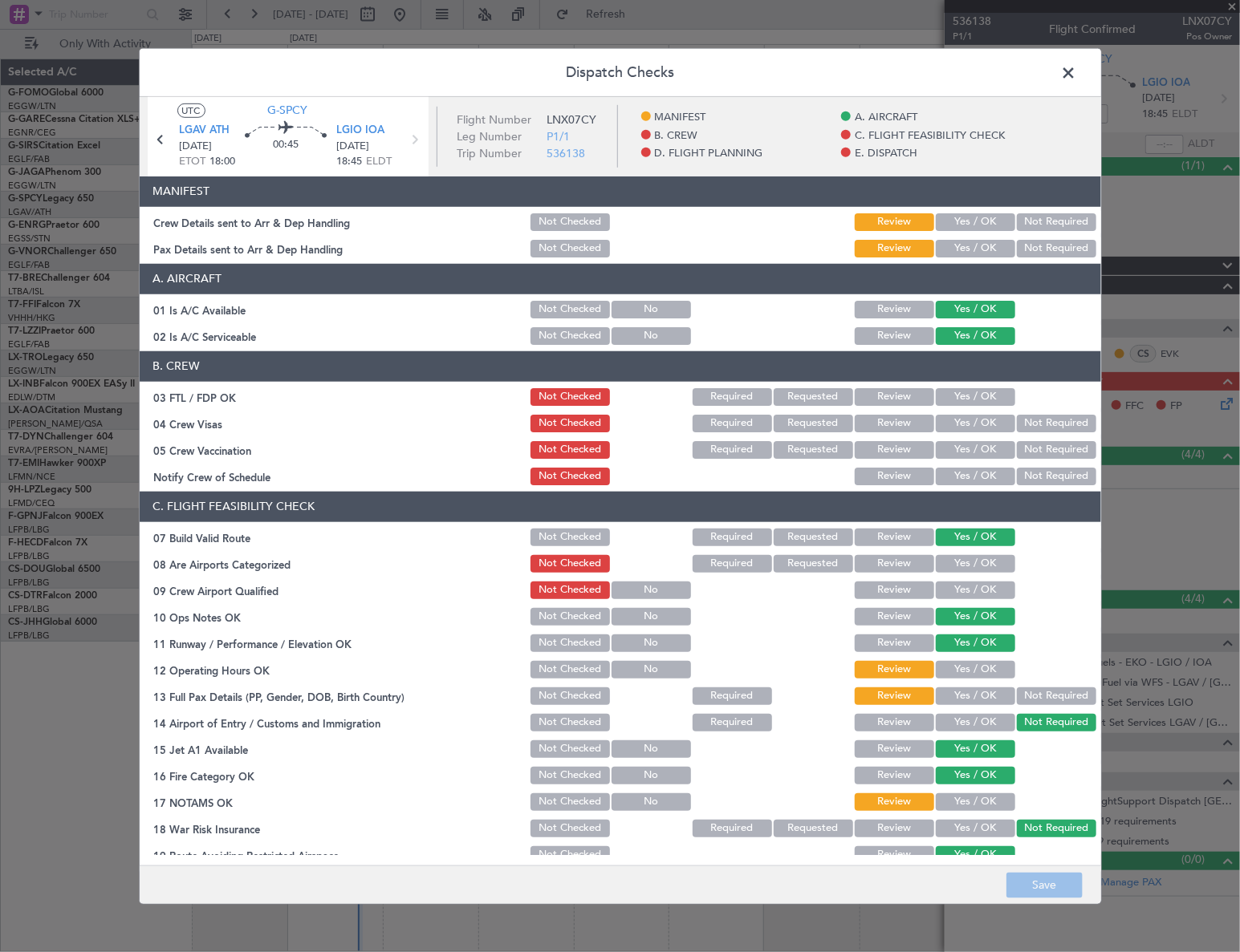
click at [950, 225] on button "Yes / OK" at bounding box center [976, 222] width 80 height 18
click at [953, 251] on button "Yes / OK" at bounding box center [976, 248] width 80 height 18
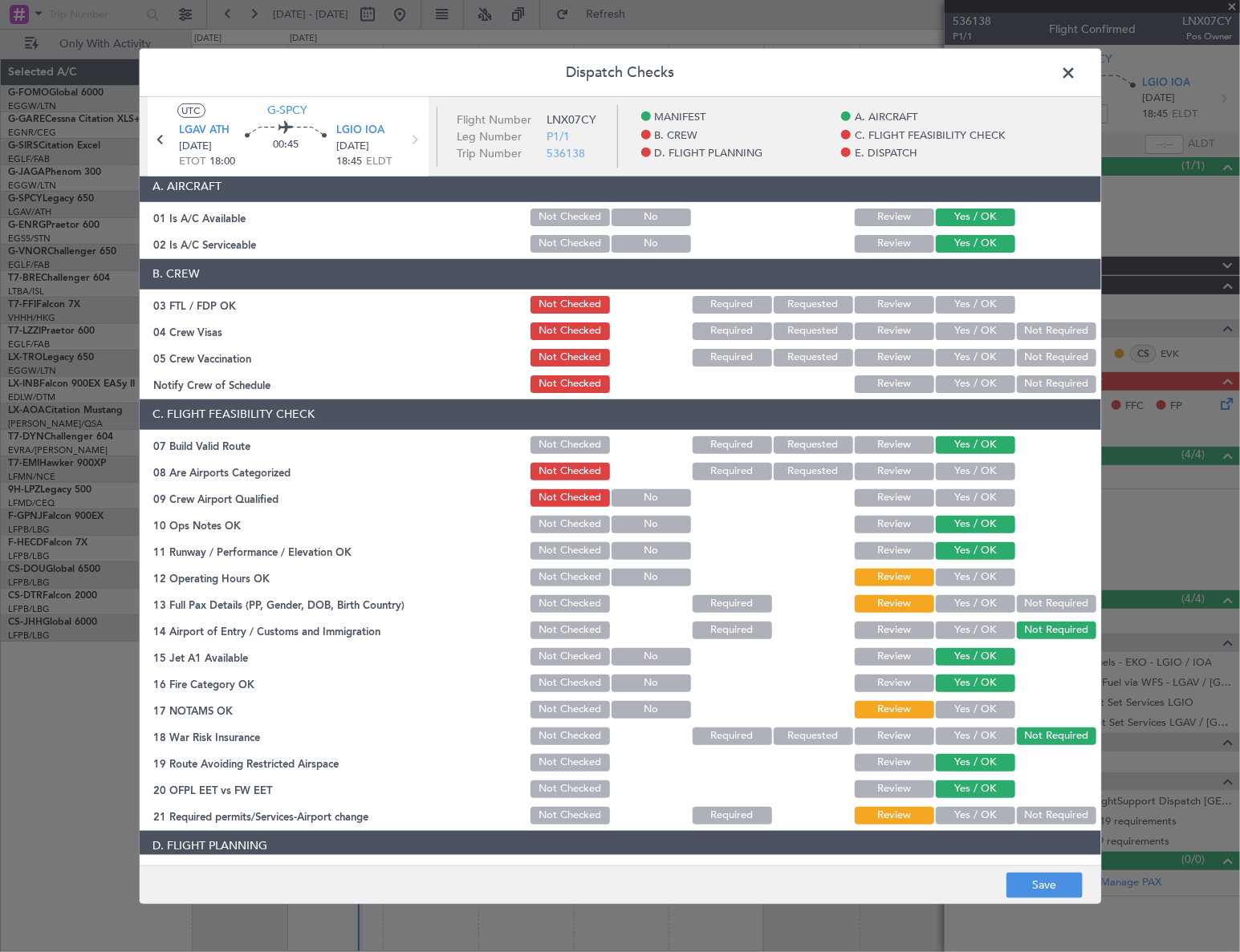
scroll to position [145, 0]
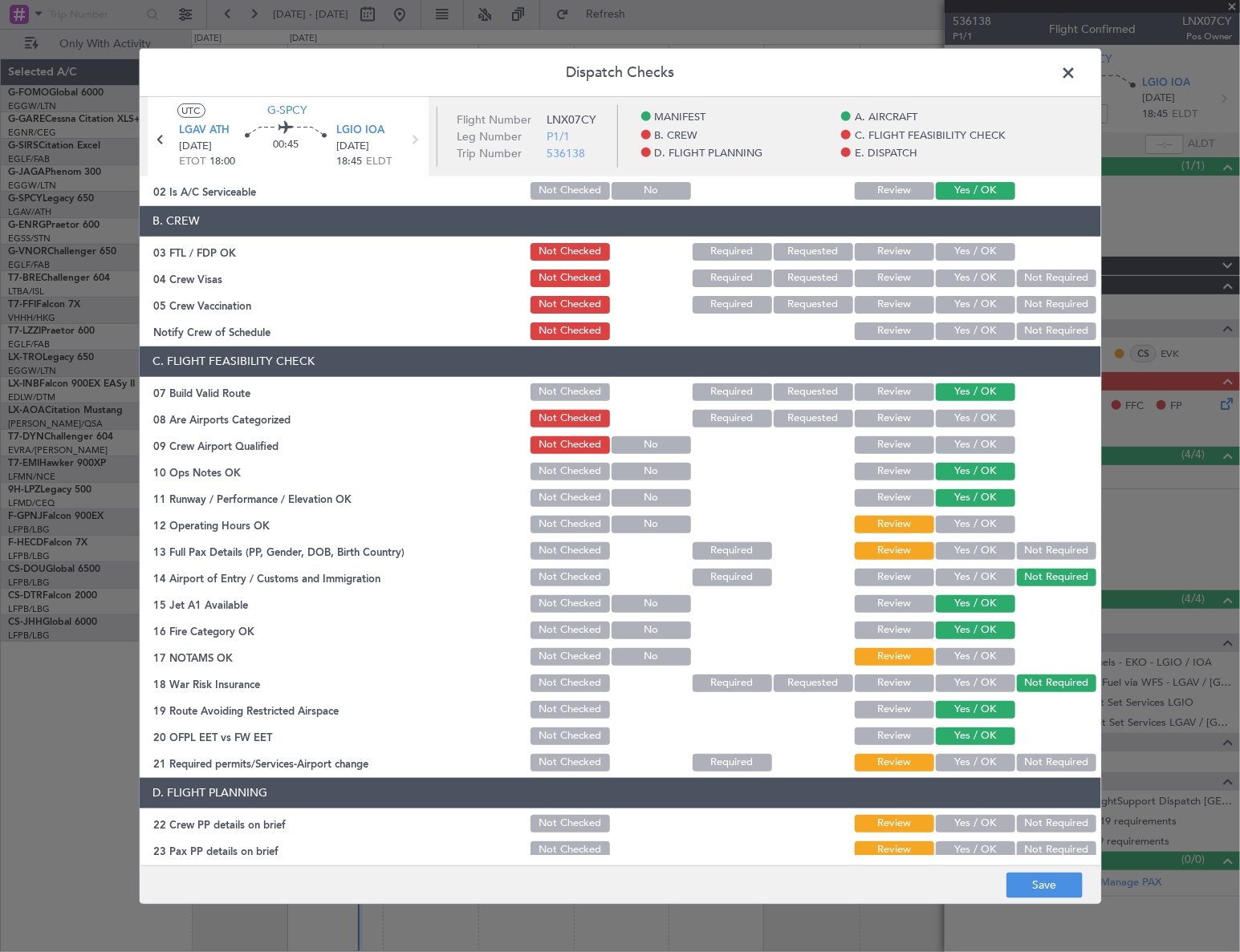
click at [974, 525] on button "Yes / OK" at bounding box center [976, 524] width 80 height 18
click at [979, 555] on button "Yes / OK" at bounding box center [976, 551] width 80 height 18
click at [987, 577] on button "Yes / OK" at bounding box center [976, 577] width 80 height 18
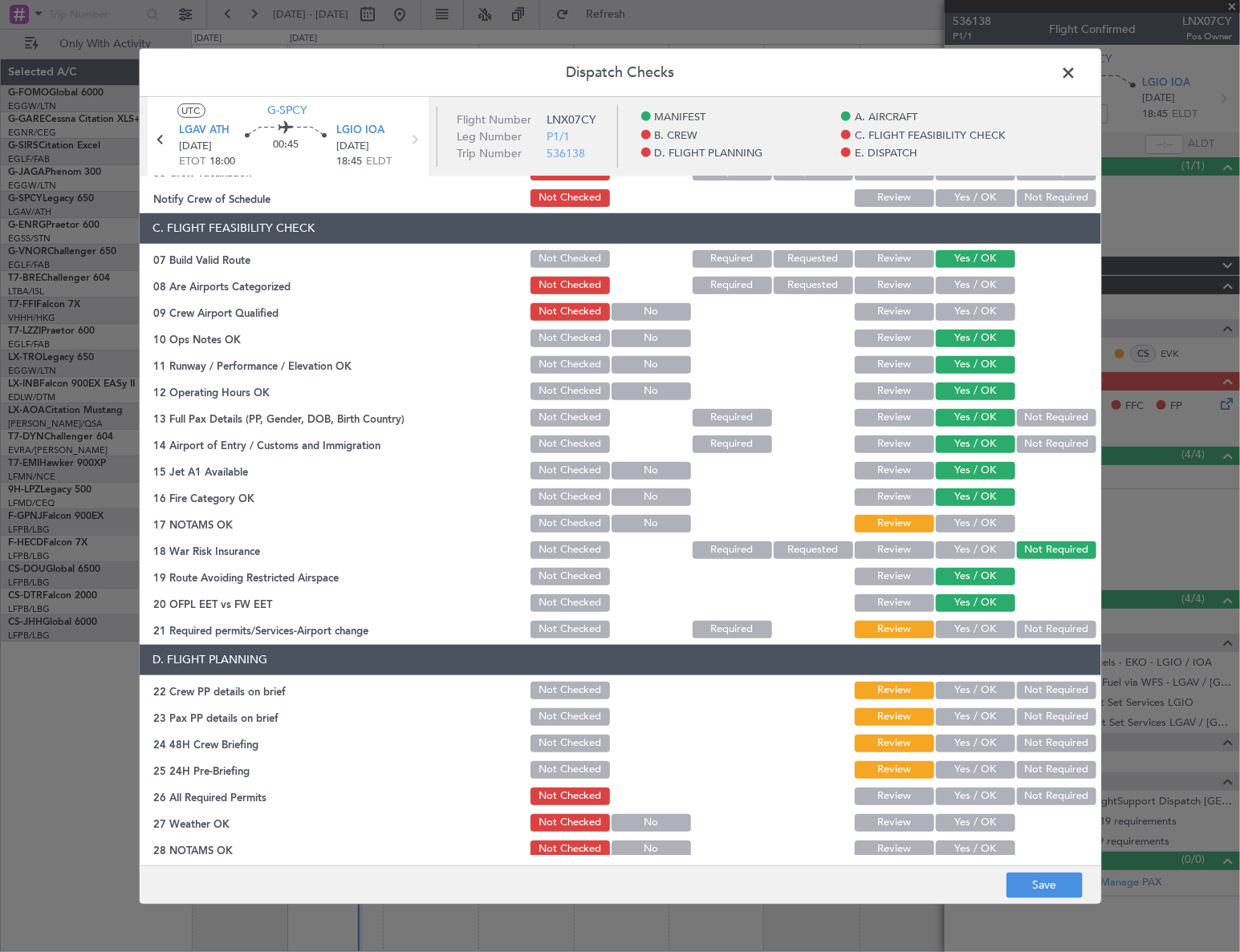
scroll to position [437, 0]
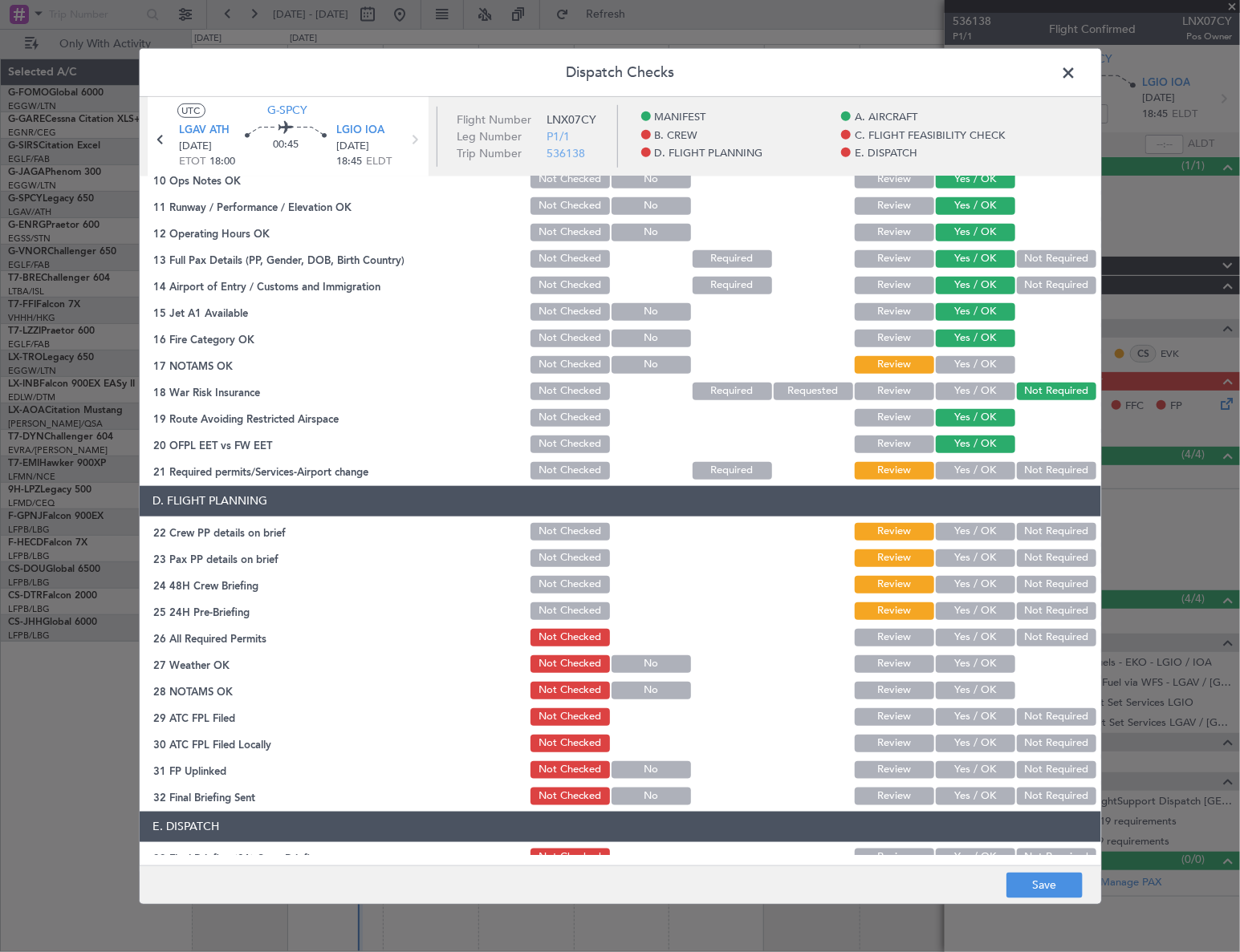
click at [984, 354] on div "Yes / OK" at bounding box center [974, 365] width 81 height 22
click at [981, 366] on button "Yes / OK" at bounding box center [976, 364] width 80 height 18
click at [976, 482] on article "MANIFEST Crew Details sent to Arr & Dep Handling Not Checked Review Yes / OK No…" at bounding box center [620, 516] width 962 height 678
click at [987, 470] on button "Yes / OK" at bounding box center [976, 470] width 80 height 18
click at [988, 523] on button "Yes / OK" at bounding box center [976, 531] width 80 height 18
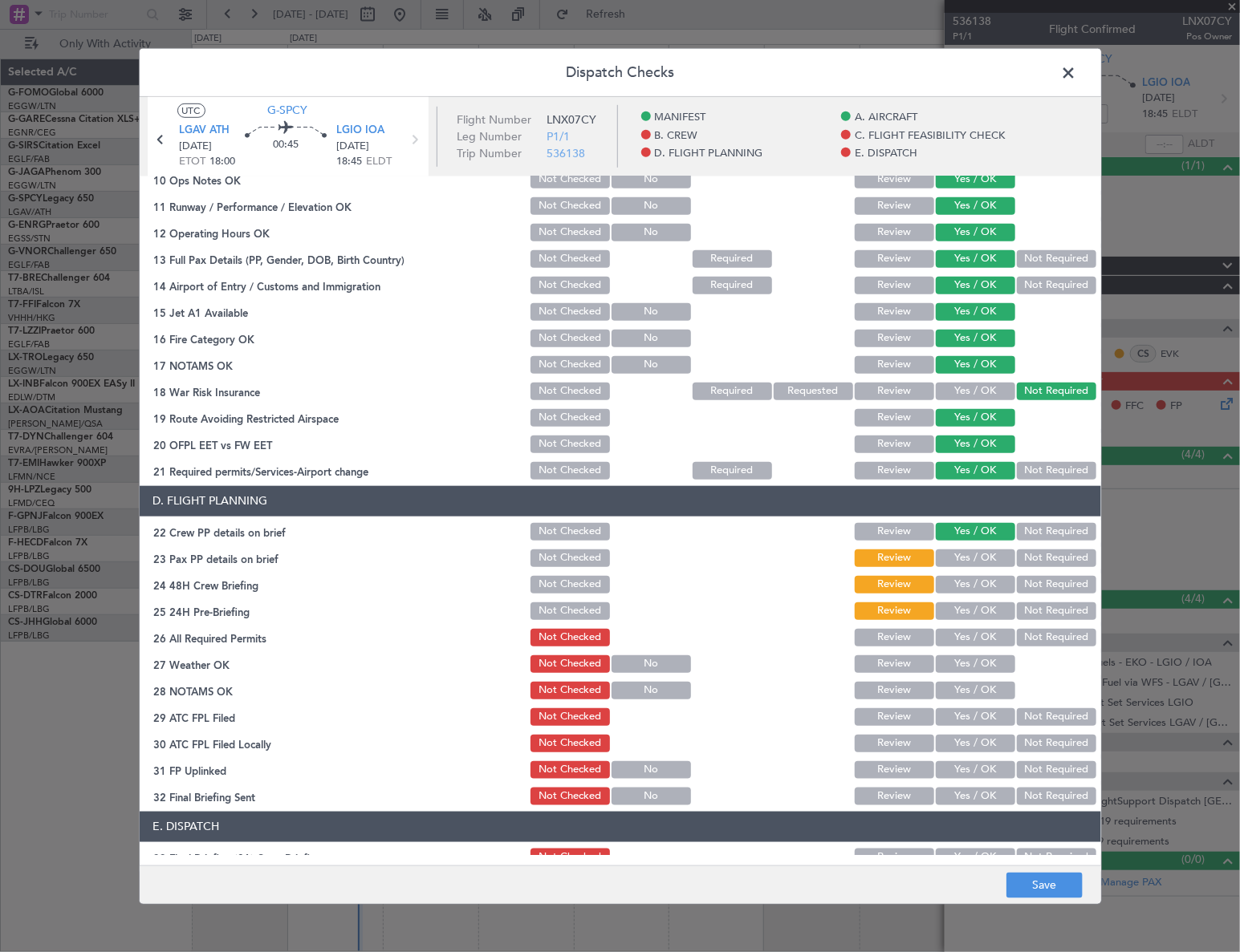
click at [985, 550] on button "Yes / OK" at bounding box center [976, 557] width 80 height 18
click at [990, 577] on button "Yes / OK" at bounding box center [976, 584] width 80 height 18
click at [1031, 604] on button "Not Required" at bounding box center [1057, 611] width 80 height 18
click at [988, 632] on button "Yes / OK" at bounding box center [976, 637] width 80 height 18
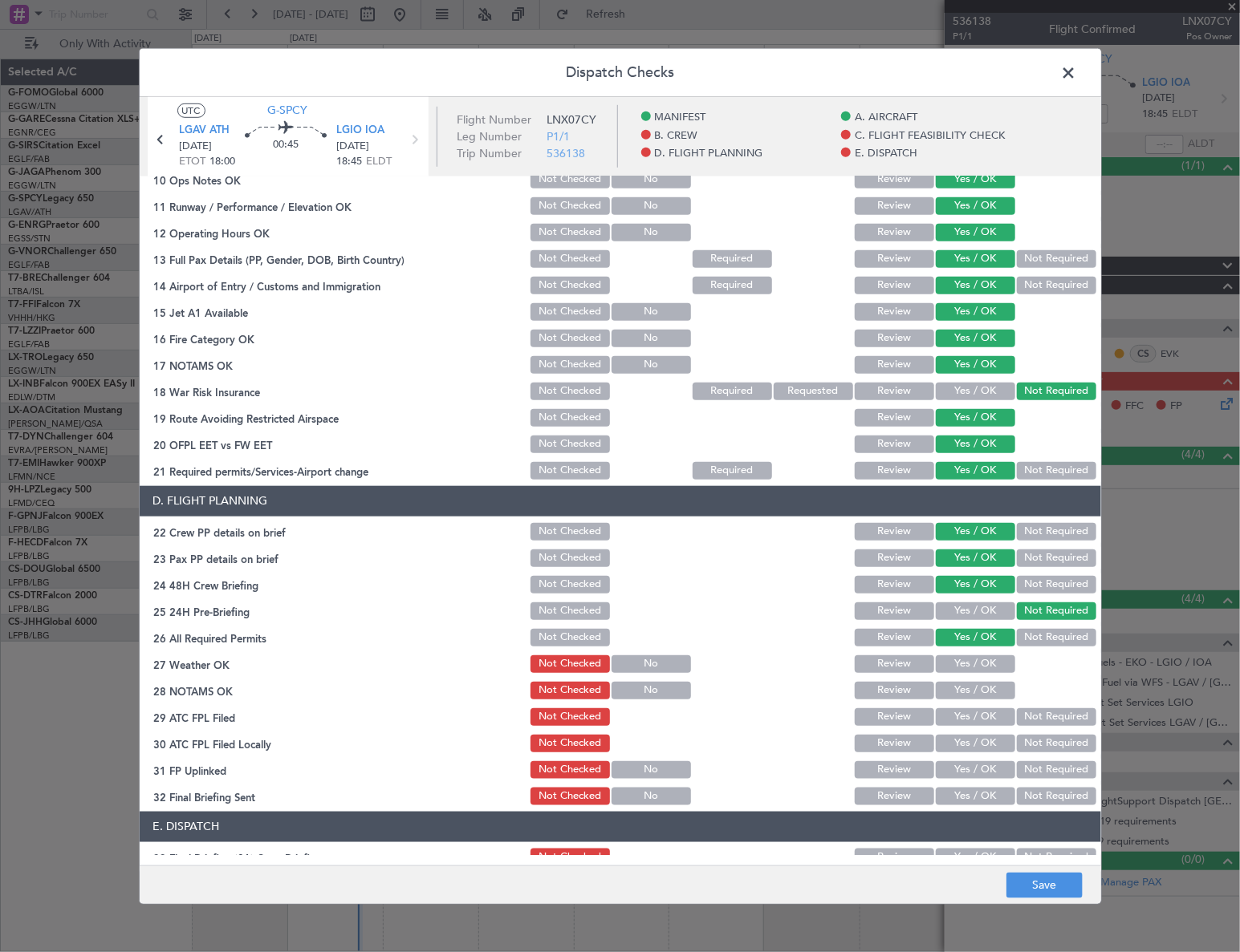
drag, startPoint x: 987, startPoint y: 668, endPoint x: 987, endPoint y: 682, distance: 14.0
click at [987, 670] on button "Yes / OK" at bounding box center [976, 664] width 80 height 18
click at [990, 691] on button "Yes / OK" at bounding box center [976, 690] width 80 height 18
click at [986, 713] on button "Yes / OK" at bounding box center [976, 716] width 80 height 18
click at [1027, 743] on button "Not Required" at bounding box center [1057, 743] width 80 height 18
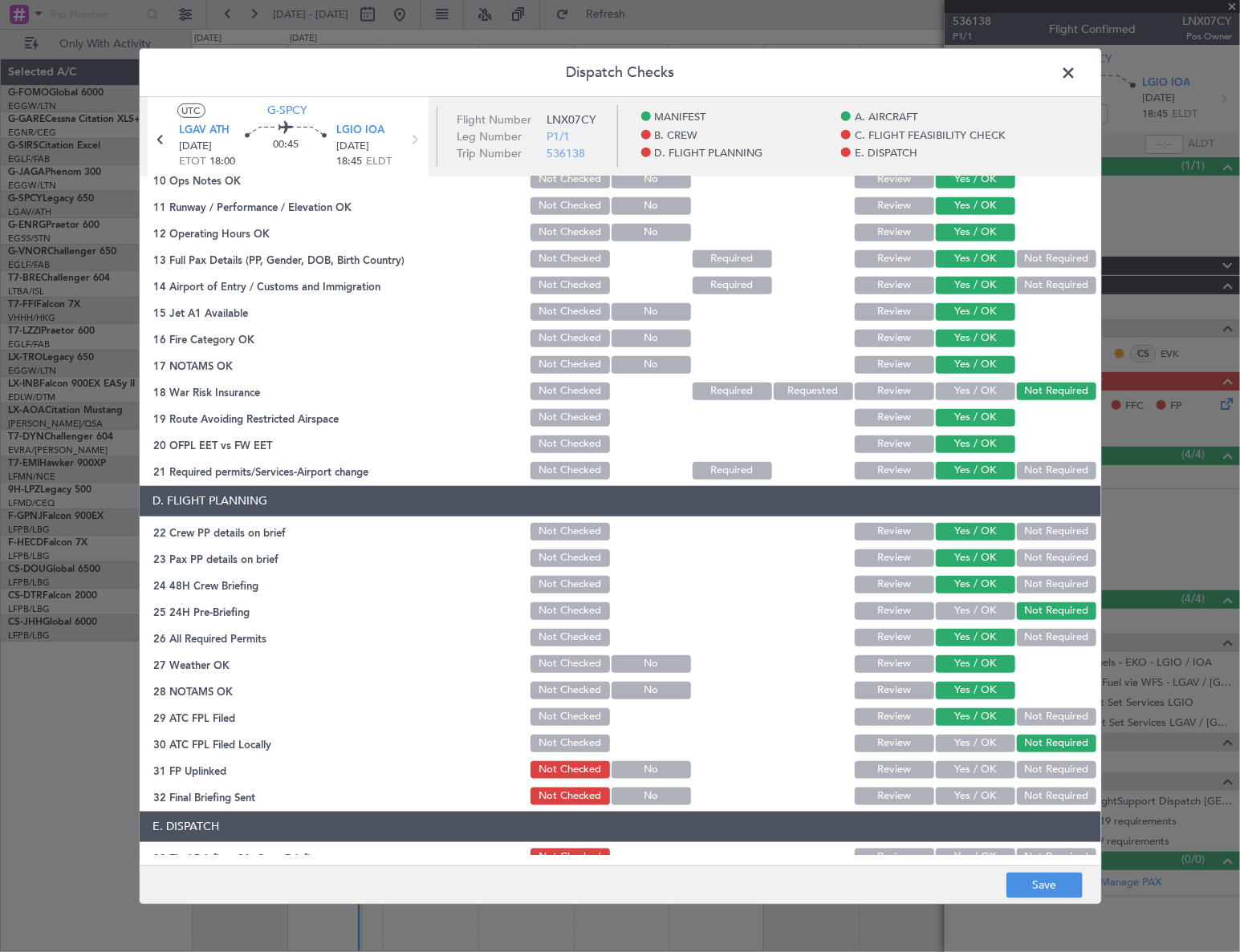
drag, startPoint x: 986, startPoint y: 767, endPoint x: 978, endPoint y: 786, distance: 20.6
click at [986, 768] on button "Yes / OK" at bounding box center [976, 770] width 80 height 18
click at [978, 788] on button "Yes / OK" at bounding box center [976, 796] width 80 height 18
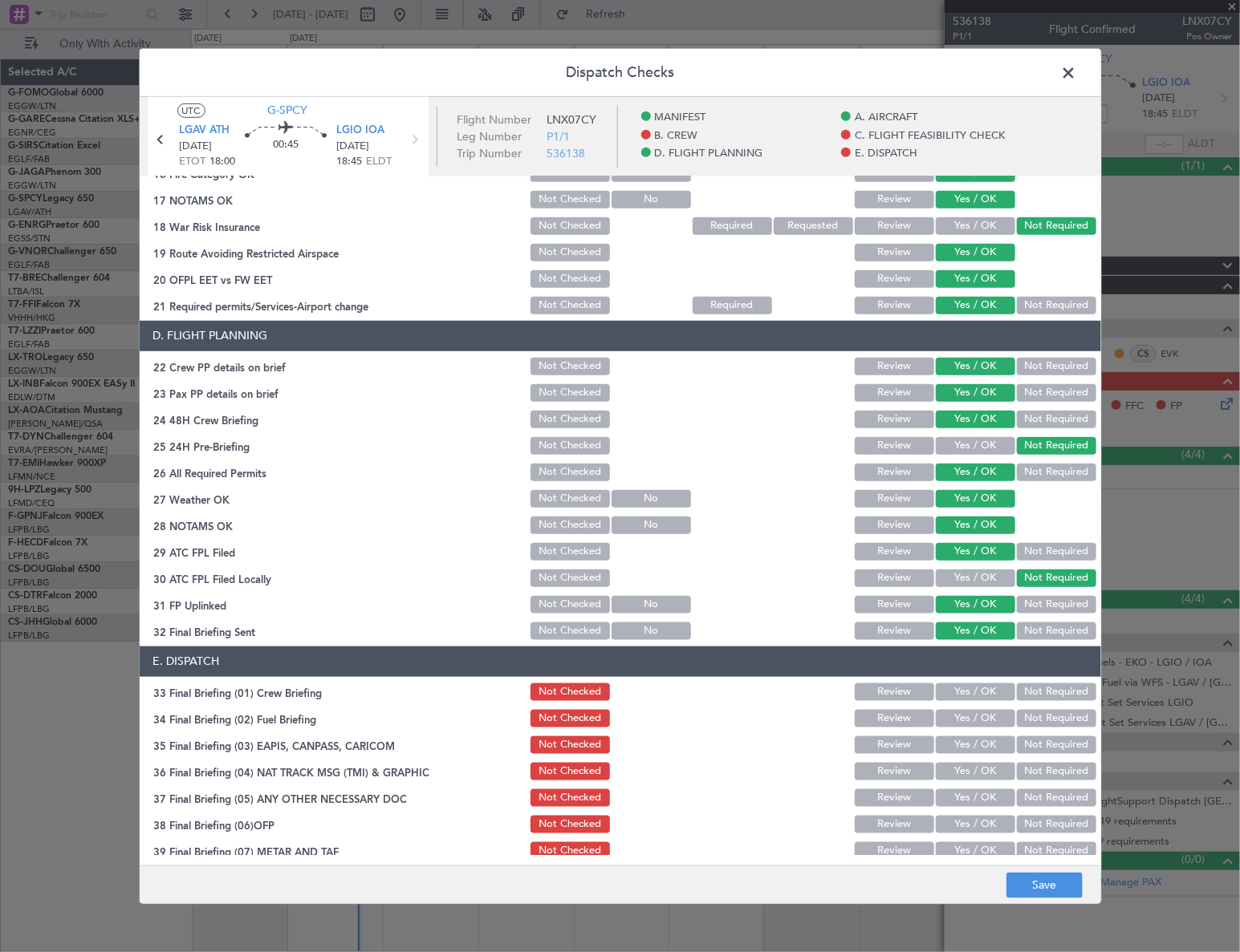
scroll to position [745, 0]
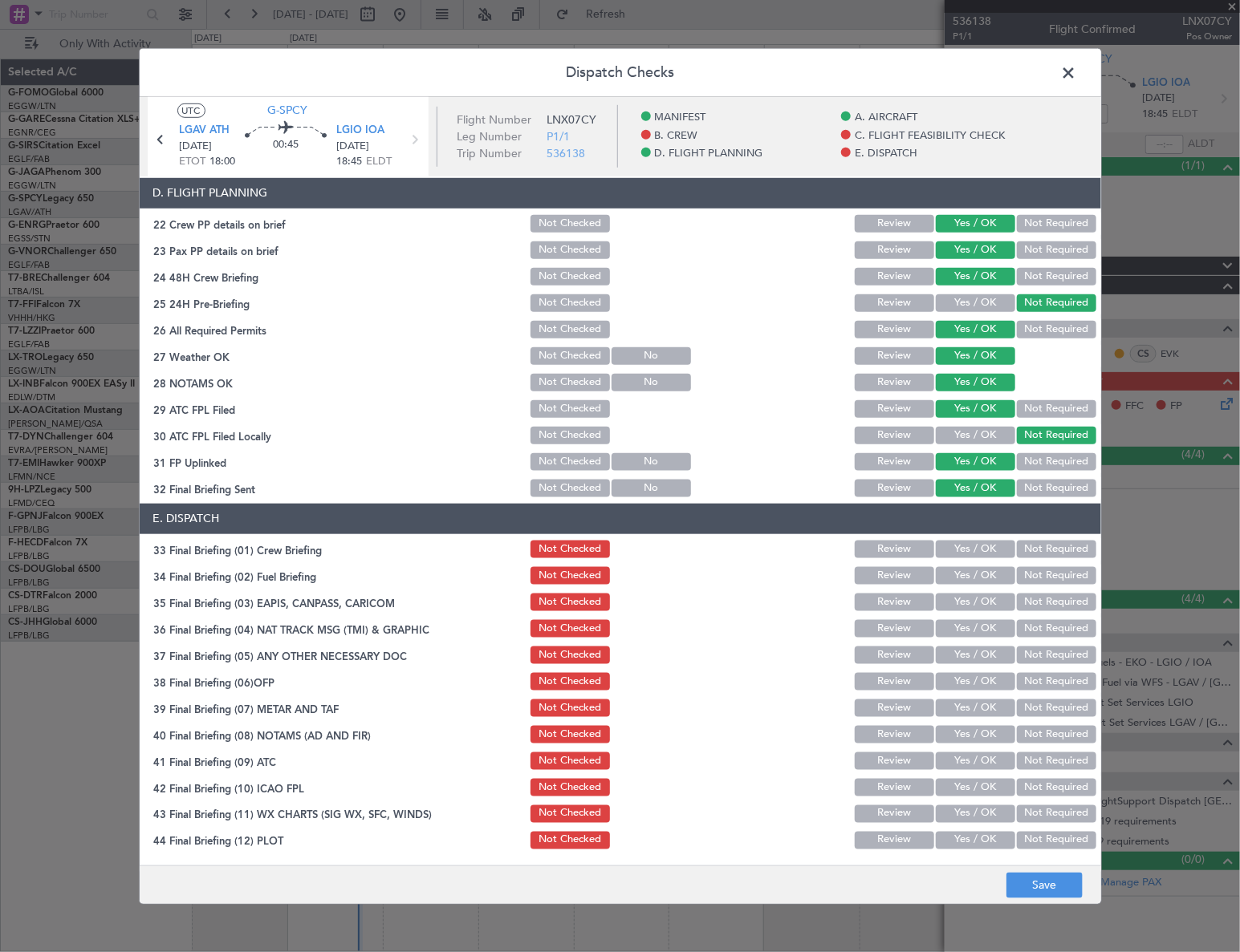
click at [979, 543] on button "Yes / OK" at bounding box center [976, 549] width 80 height 18
click at [978, 577] on button "Yes / OK" at bounding box center [976, 576] width 80 height 18
click at [1053, 602] on button "Not Required" at bounding box center [1057, 602] width 80 height 18
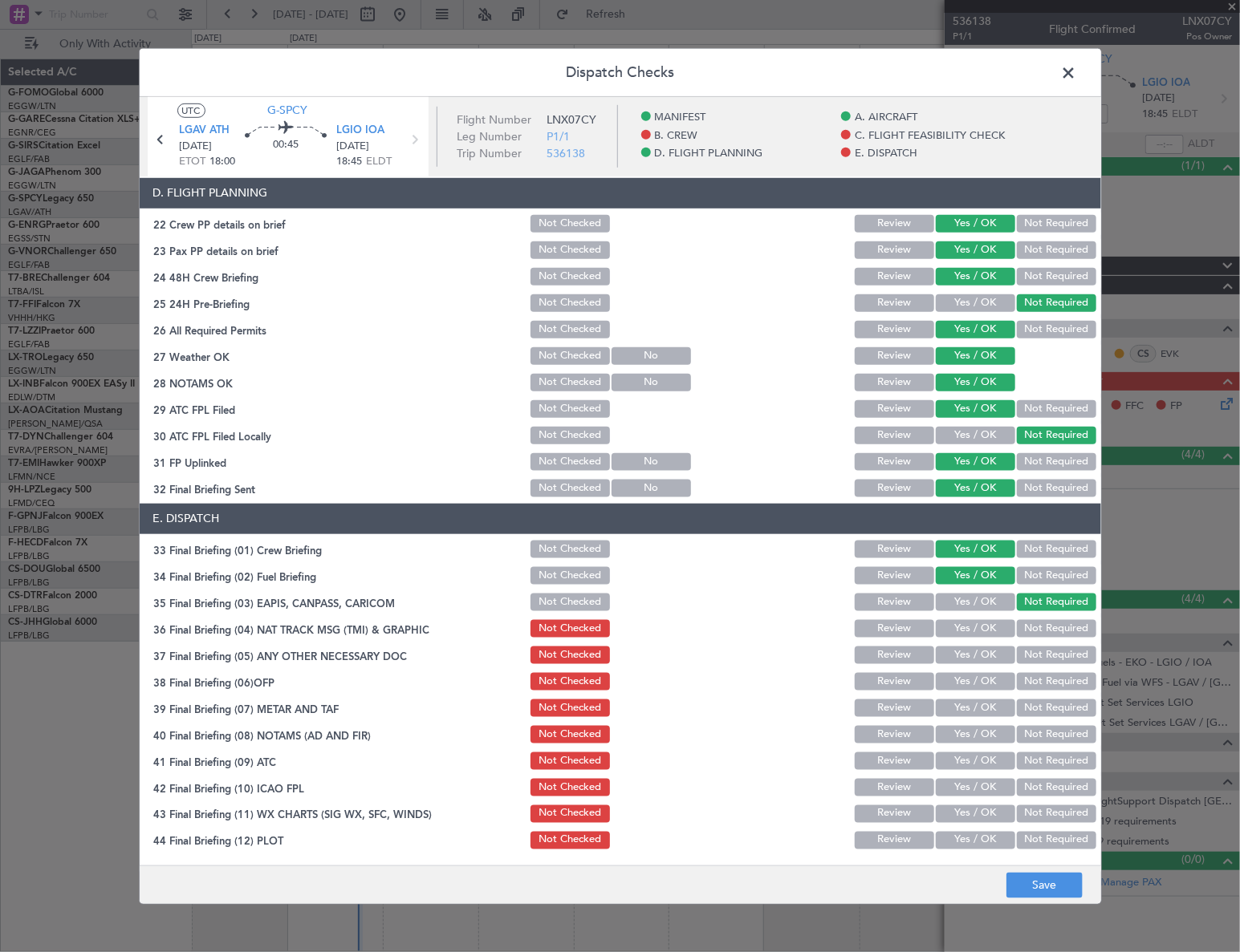
click at [1044, 627] on button "Not Required" at bounding box center [1057, 629] width 80 height 18
click at [990, 653] on button "Yes / OK" at bounding box center [976, 654] width 80 height 18
click at [990, 683] on button "Yes / OK" at bounding box center [976, 681] width 80 height 18
click at [990, 704] on button "Yes / OK" at bounding box center [976, 708] width 80 height 18
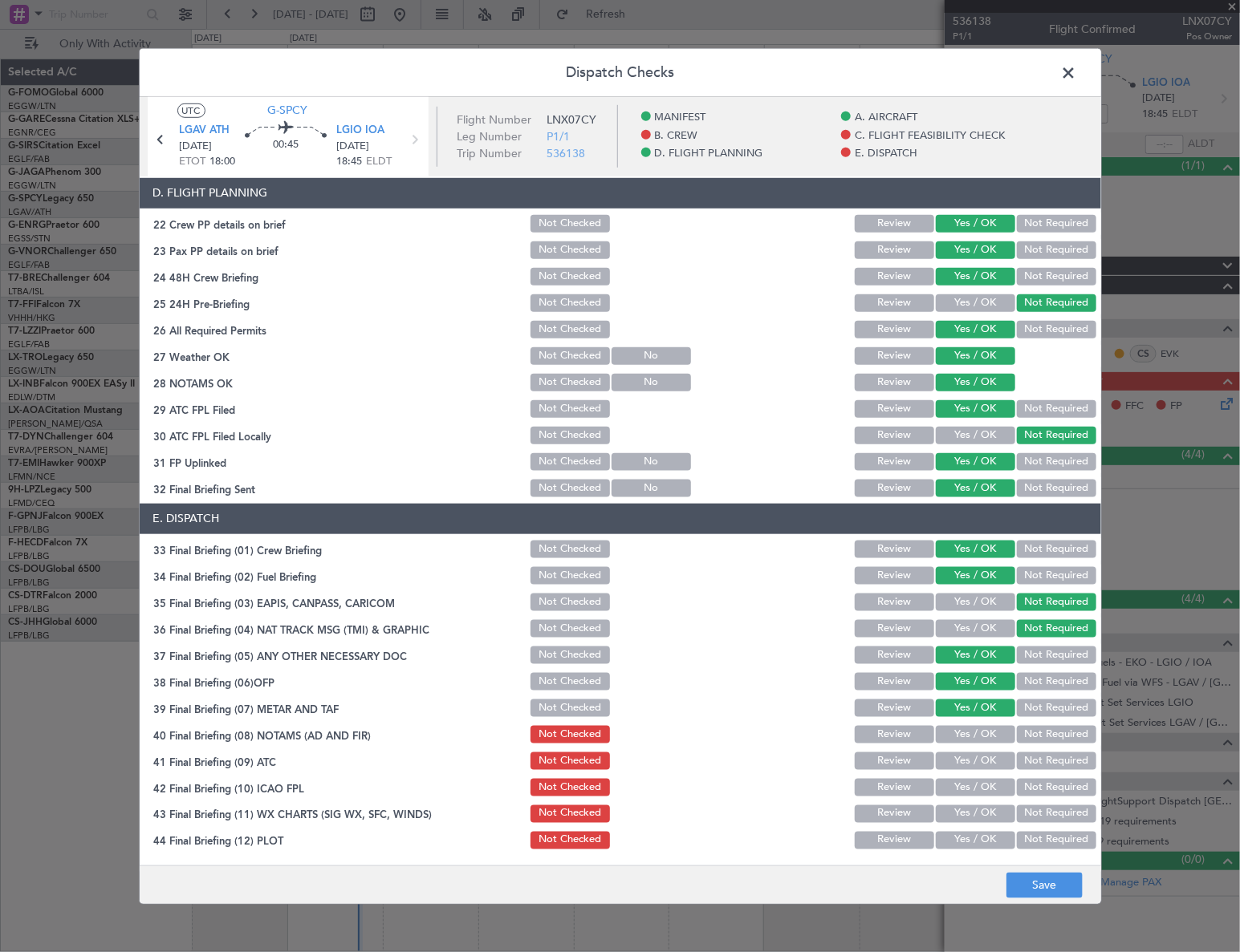
click at [987, 726] on button "Yes / OK" at bounding box center [976, 734] width 80 height 18
click at [983, 759] on button "Yes / OK" at bounding box center [976, 761] width 80 height 18
click at [975, 795] on div "Yes / OK" at bounding box center [974, 787] width 81 height 22
click at [976, 787] on button "Yes / OK" at bounding box center [976, 787] width 80 height 18
click at [971, 810] on button "Yes / OK" at bounding box center [976, 813] width 80 height 18
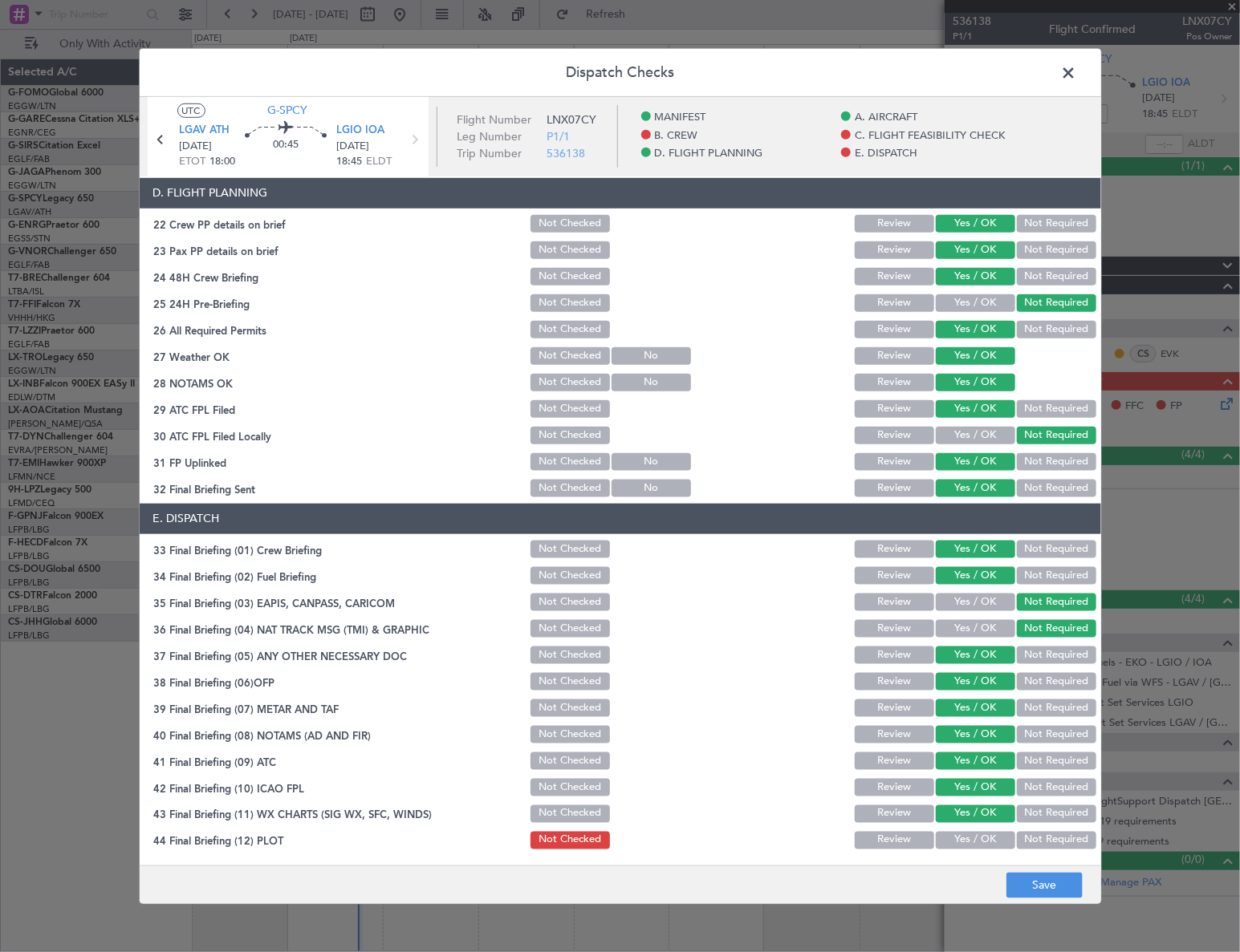
click at [956, 843] on button "Yes / OK" at bounding box center [976, 840] width 80 height 18
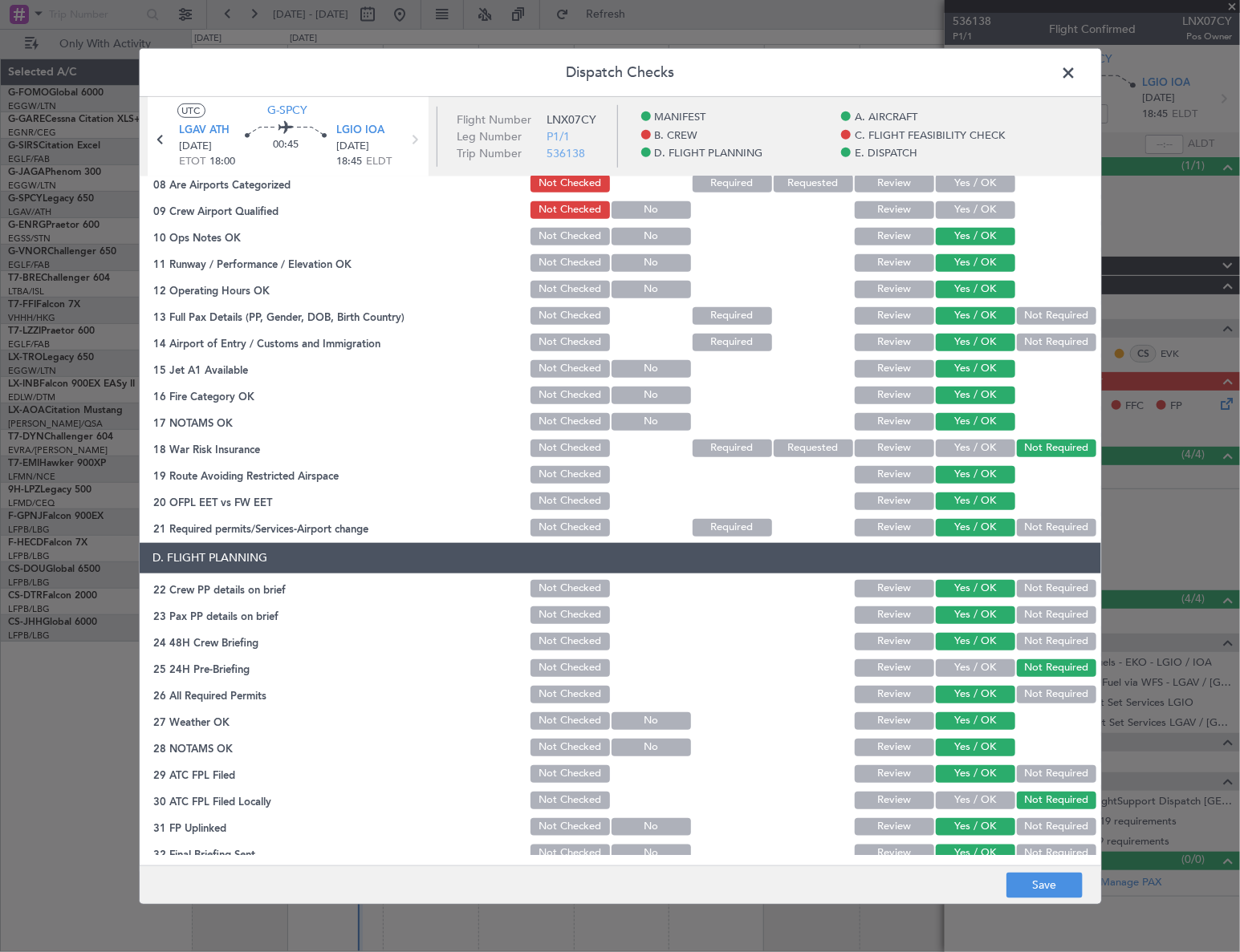
scroll to position [0, 0]
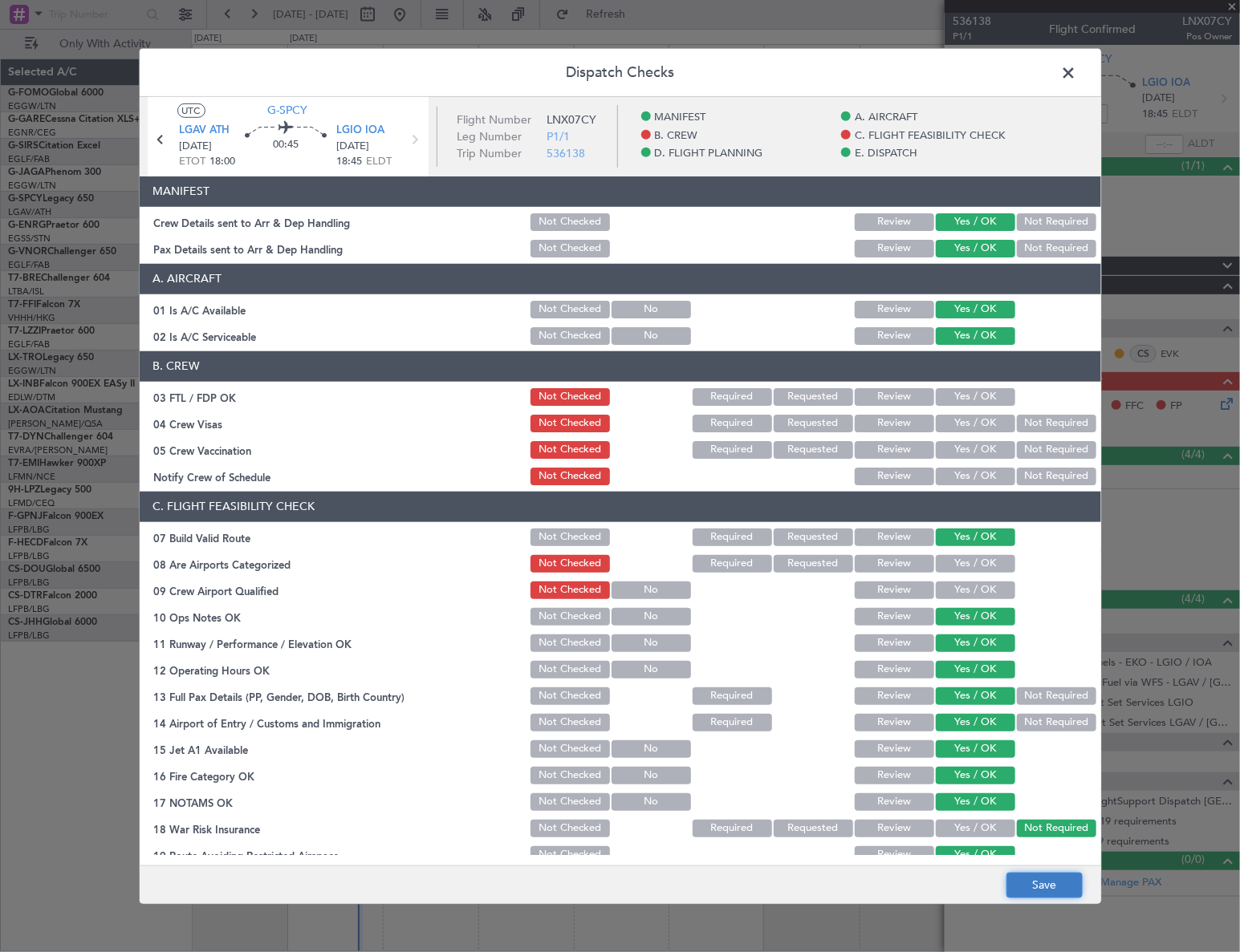
click at [1033, 884] on button "Save" at bounding box center [1044, 885] width 76 height 26
click at [1077, 67] on span at bounding box center [1077, 76] width 0 height 32
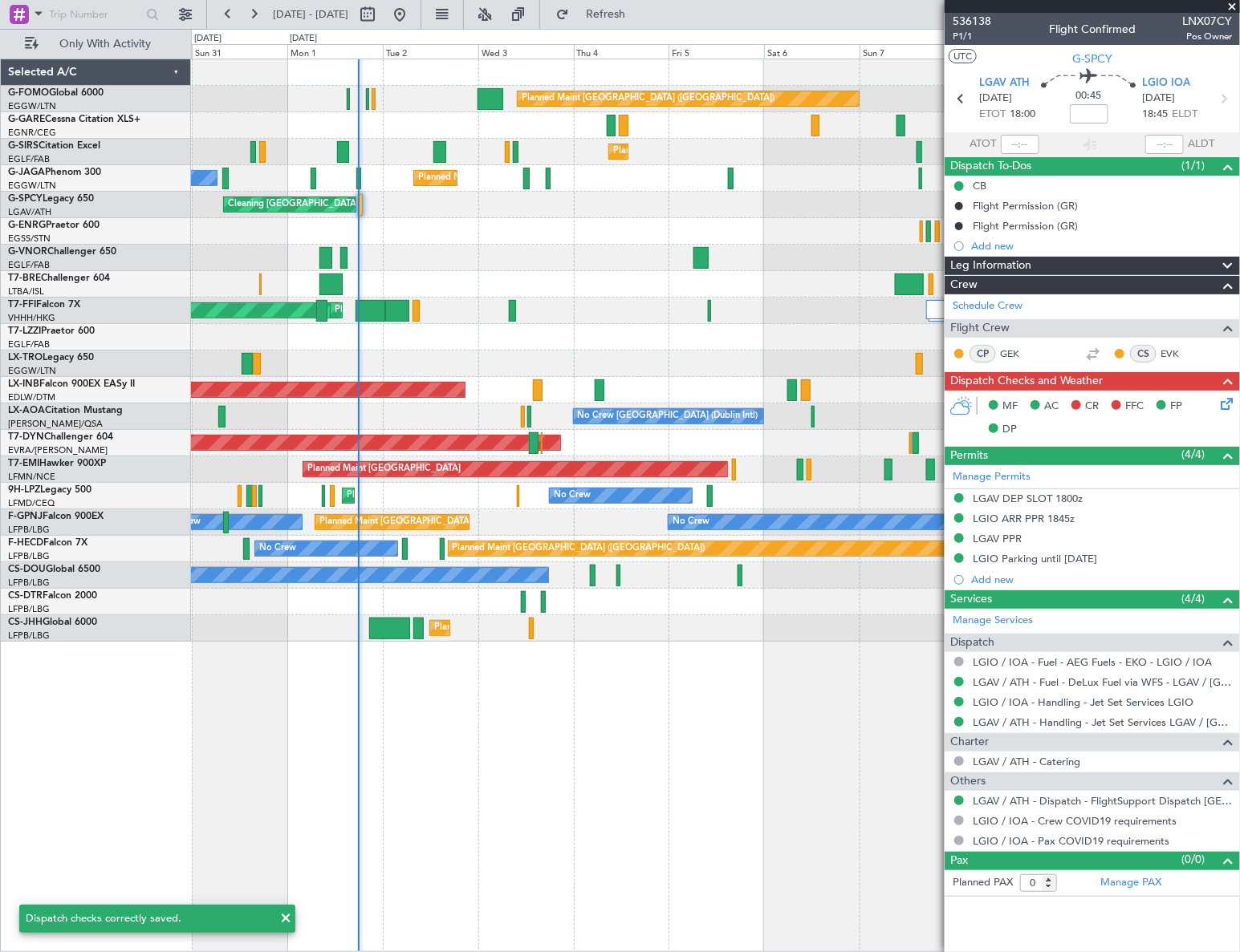
click at [715, 780] on div "Planned Maint London (Luton) Planned Maint London (Farnborough) Owner Ibiza Pla…" at bounding box center [716, 505] width 1050 height 894
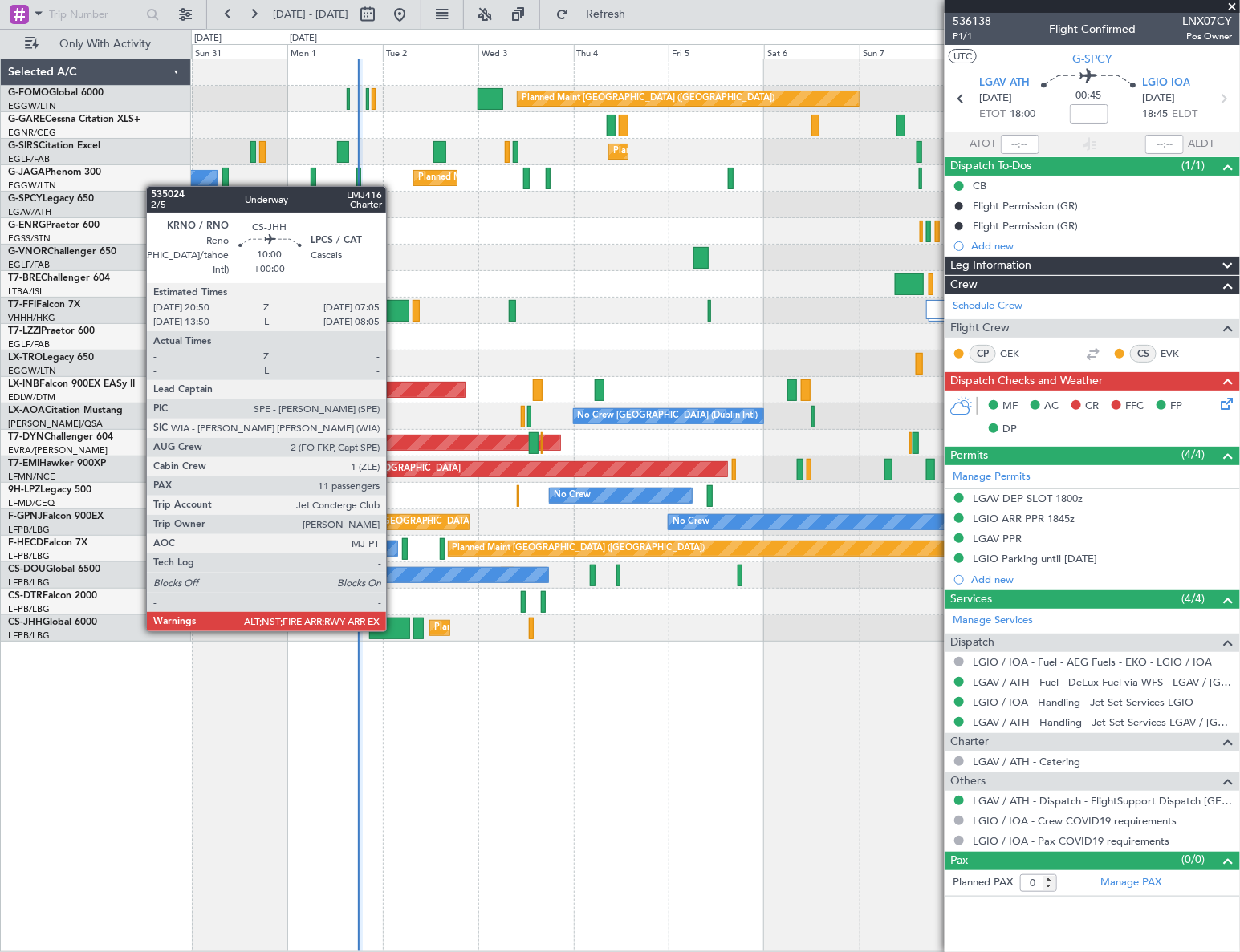
click at [393, 629] on div at bounding box center [389, 628] width 41 height 21
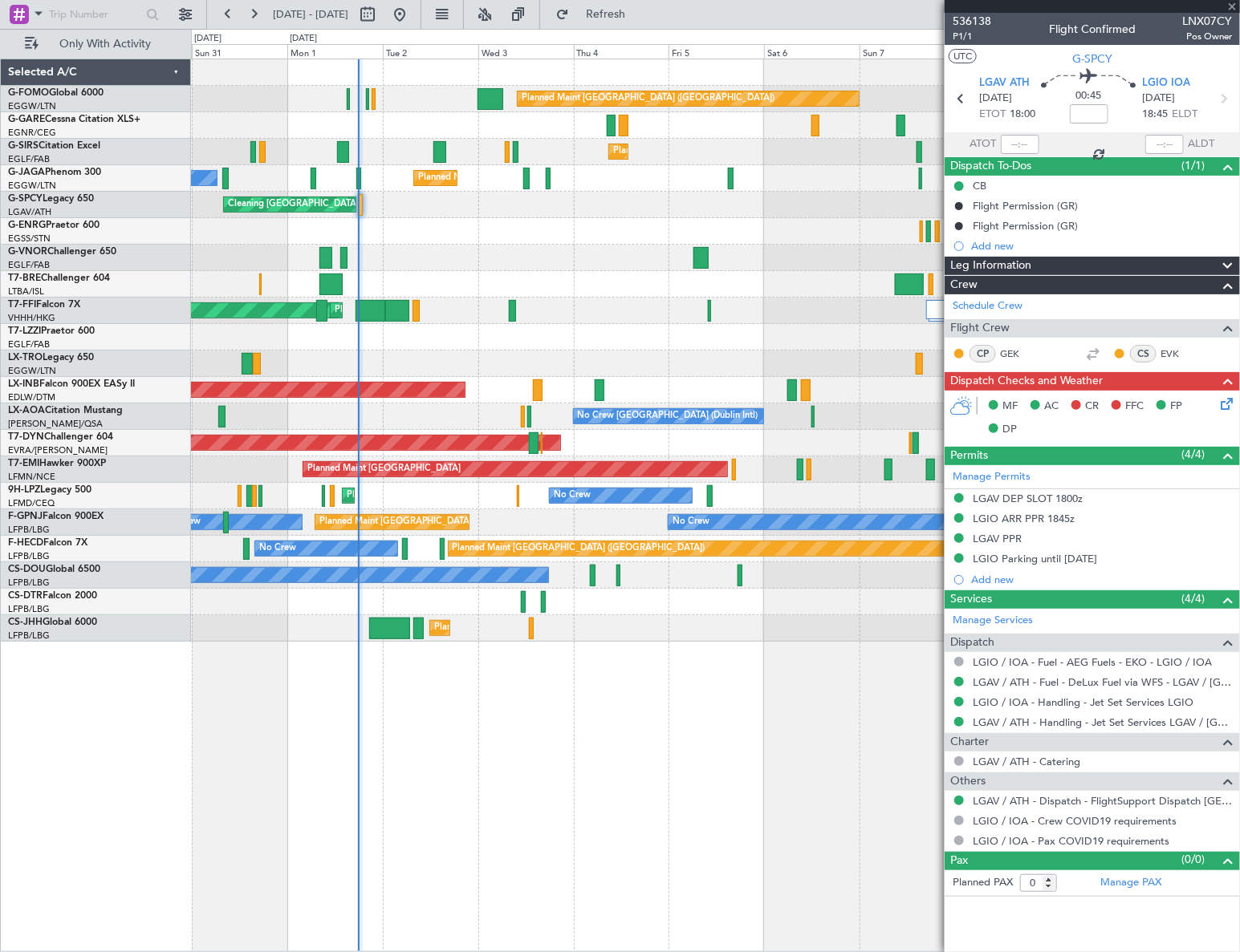
type input "11"
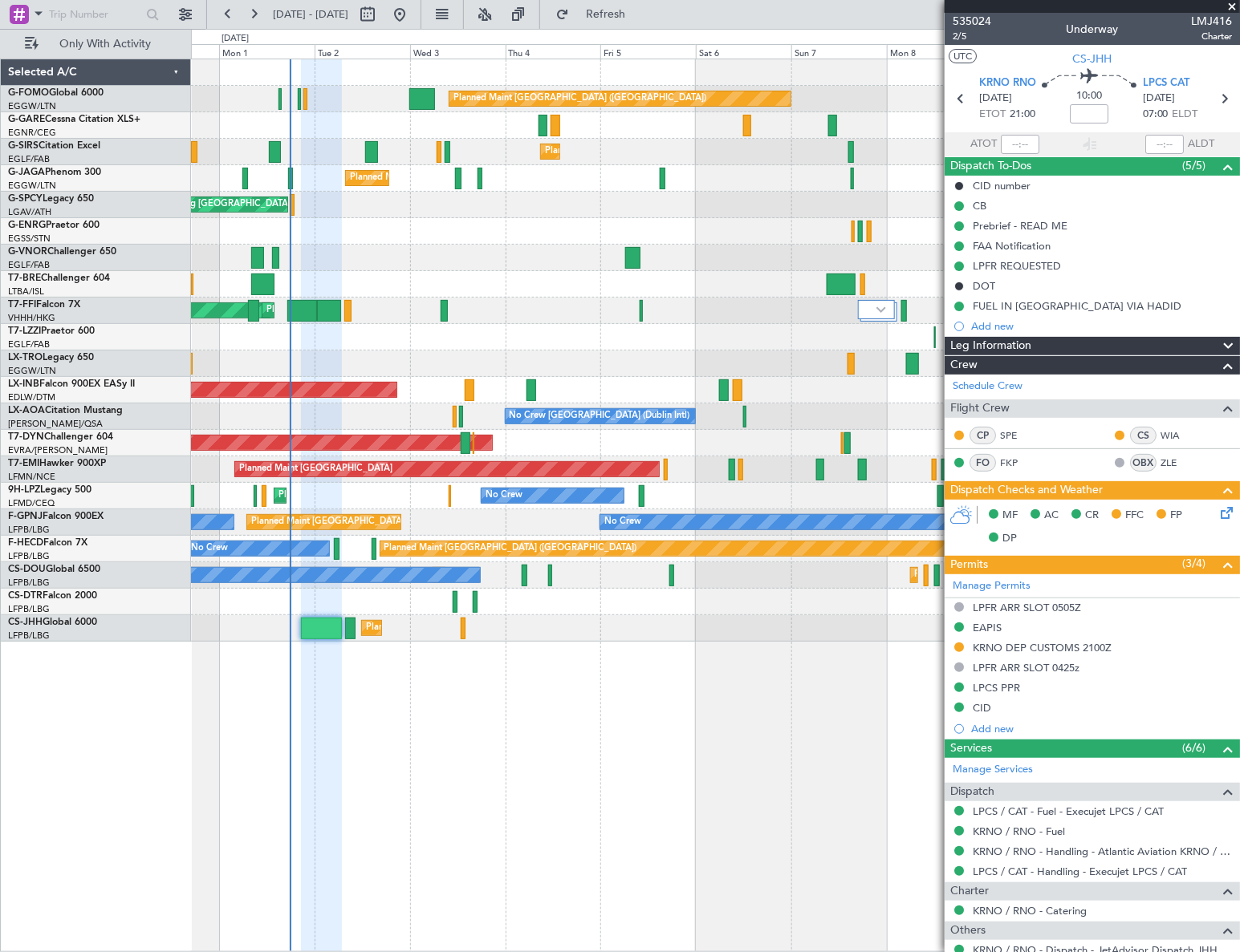
click at [531, 728] on div "Planned Maint London (Luton) Planned Maint London (Farnborough) Planned Maint L…" at bounding box center [716, 505] width 1050 height 894
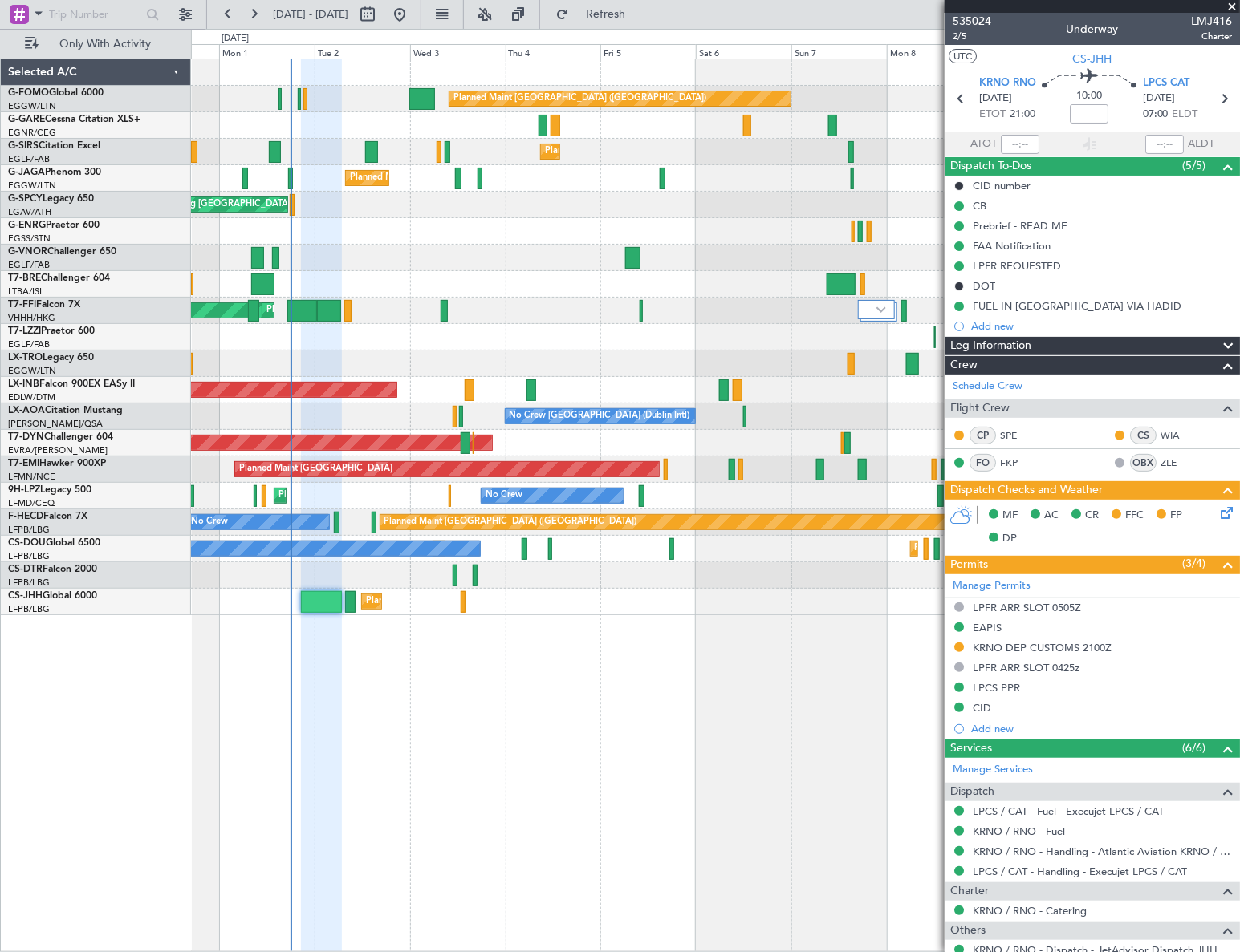
click at [767, 695] on div "Planned Maint London (Luton) Planned Maint London (Farnborough) Planned Maint L…" at bounding box center [716, 505] width 1050 height 894
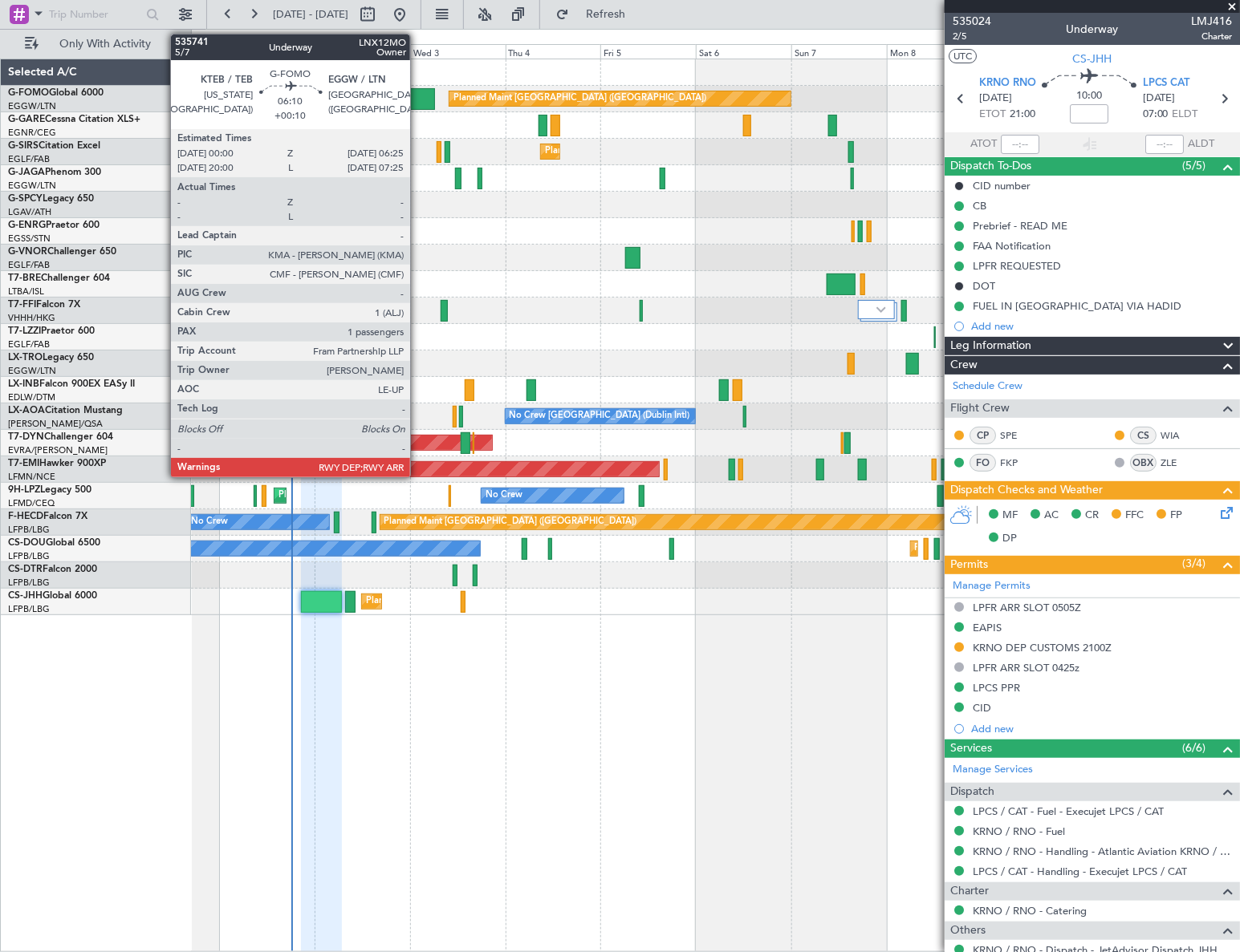
click at [417, 91] on div at bounding box center [423, 98] width 26 height 21
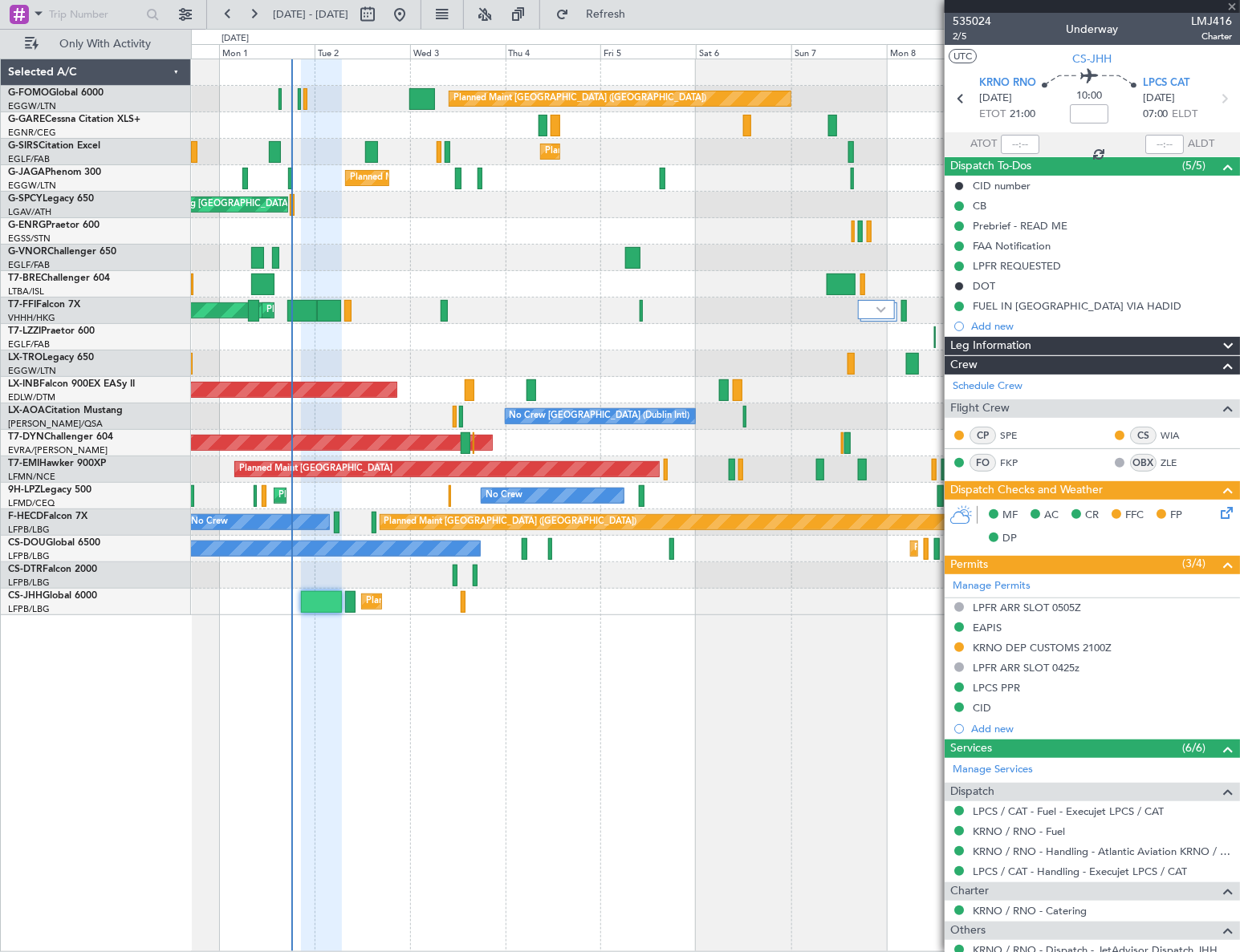
type input "+00:10"
type input "1"
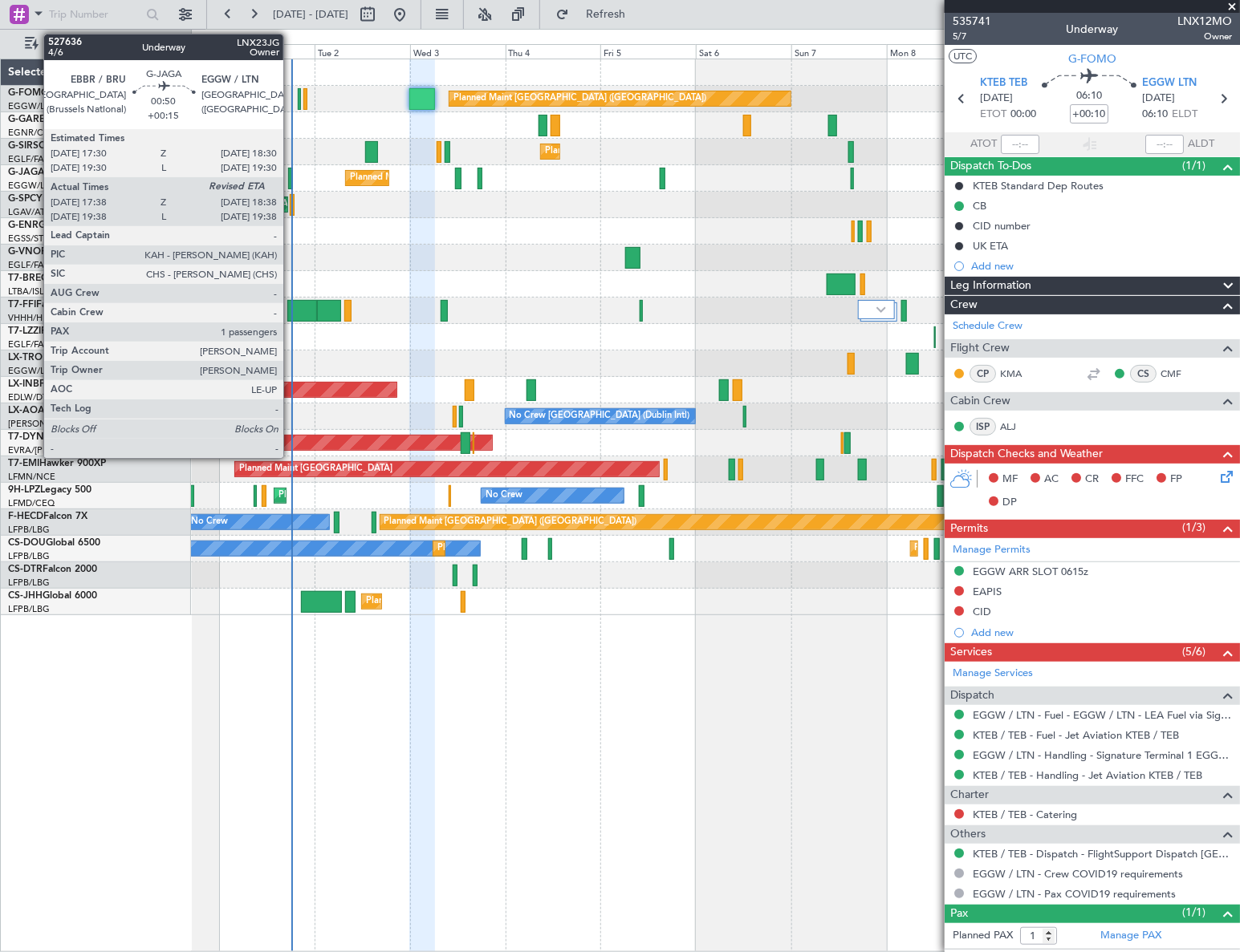
click at [290, 180] on div at bounding box center [290, 177] width 4 height 21
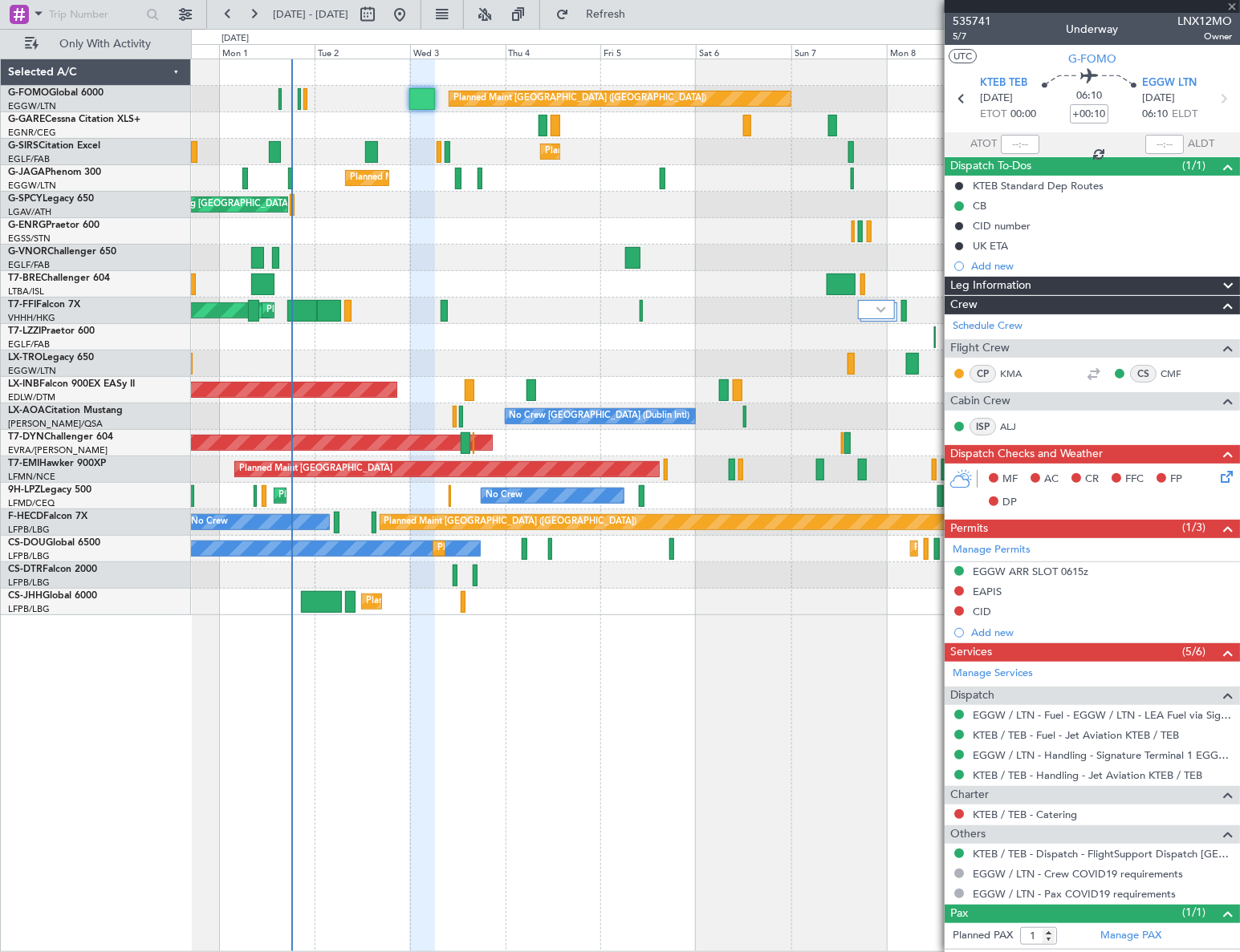
type input "+00:15"
type input "17:38"
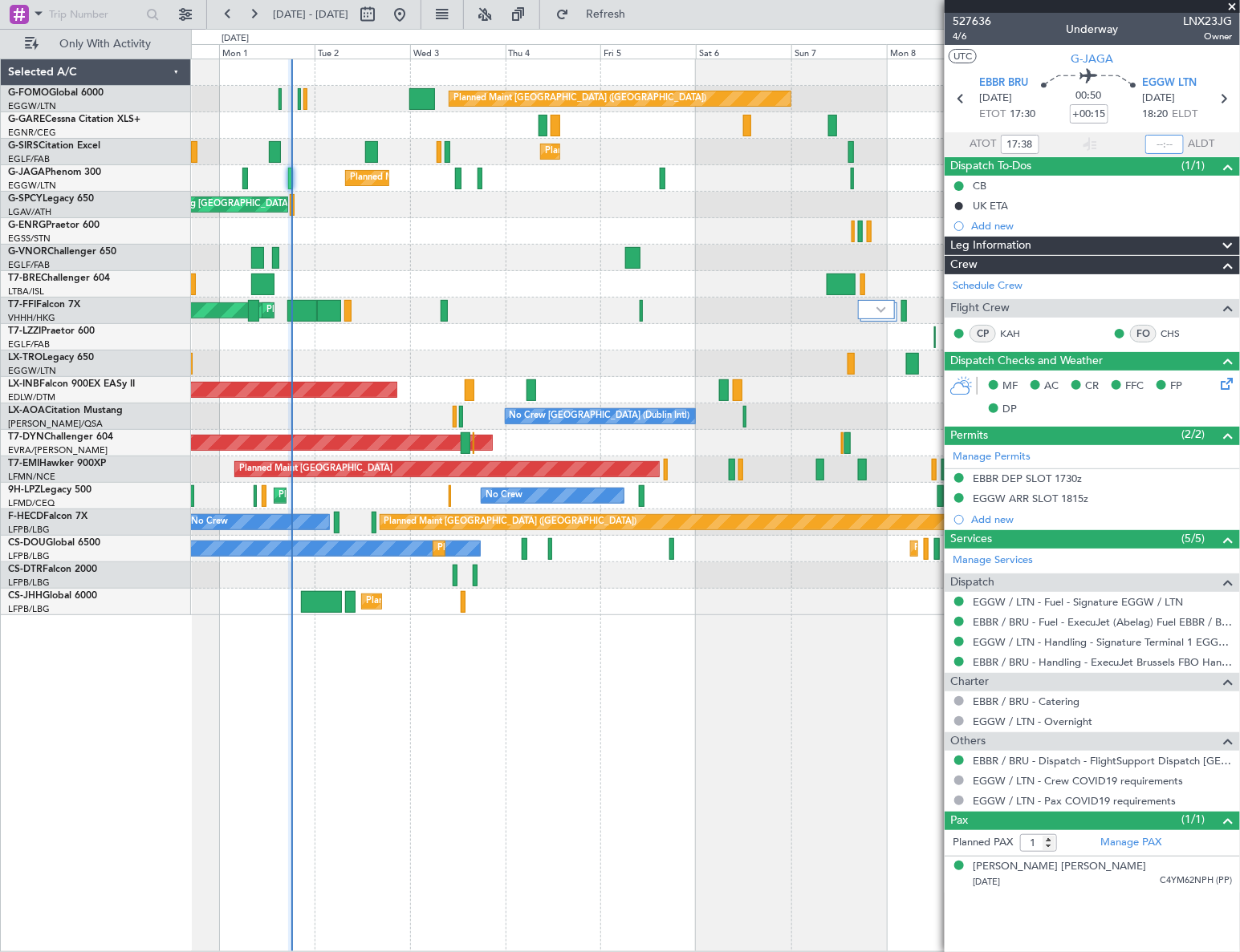
click at [1172, 135] on input "text" at bounding box center [1164, 144] width 39 height 19
click at [1171, 140] on input "text" at bounding box center [1164, 144] width 39 height 19
click at [635, 653] on div "Planned Maint London (Luton) Planned Maint London (Farnborough) Planned Maint L…" at bounding box center [716, 505] width 1050 height 894
type input "18:21"
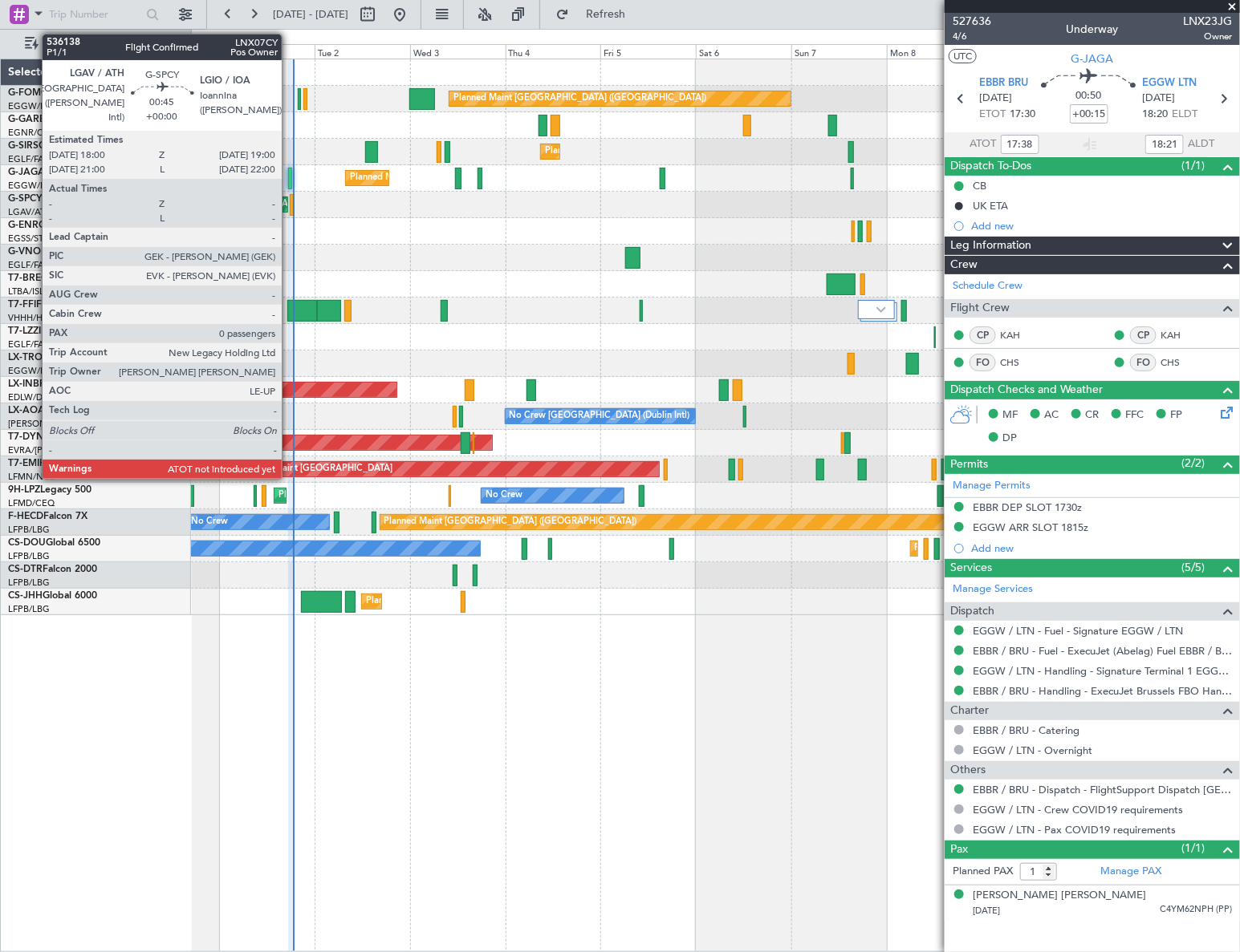
click at [289, 207] on div at bounding box center [291, 204] width 4 height 21
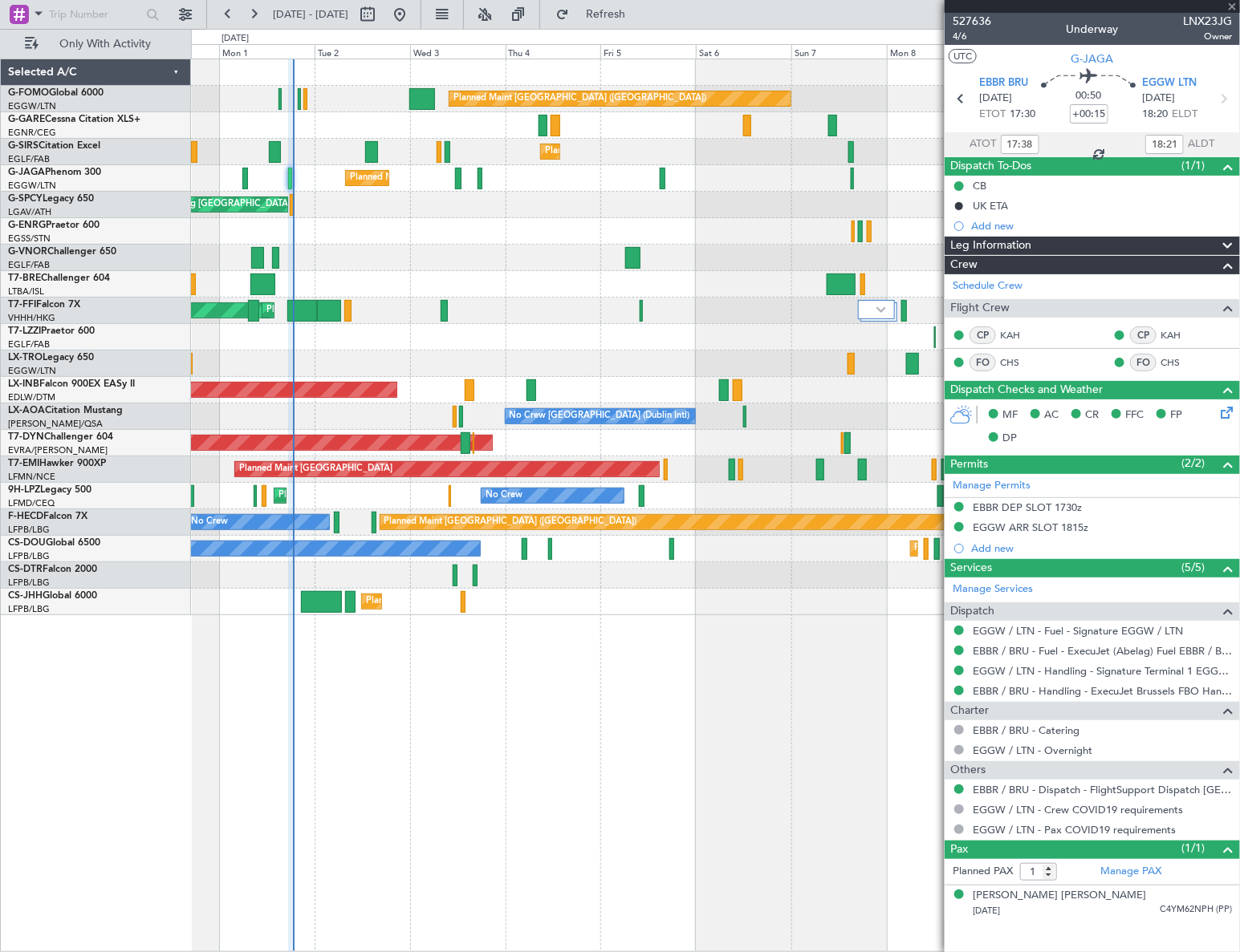
type input "0"
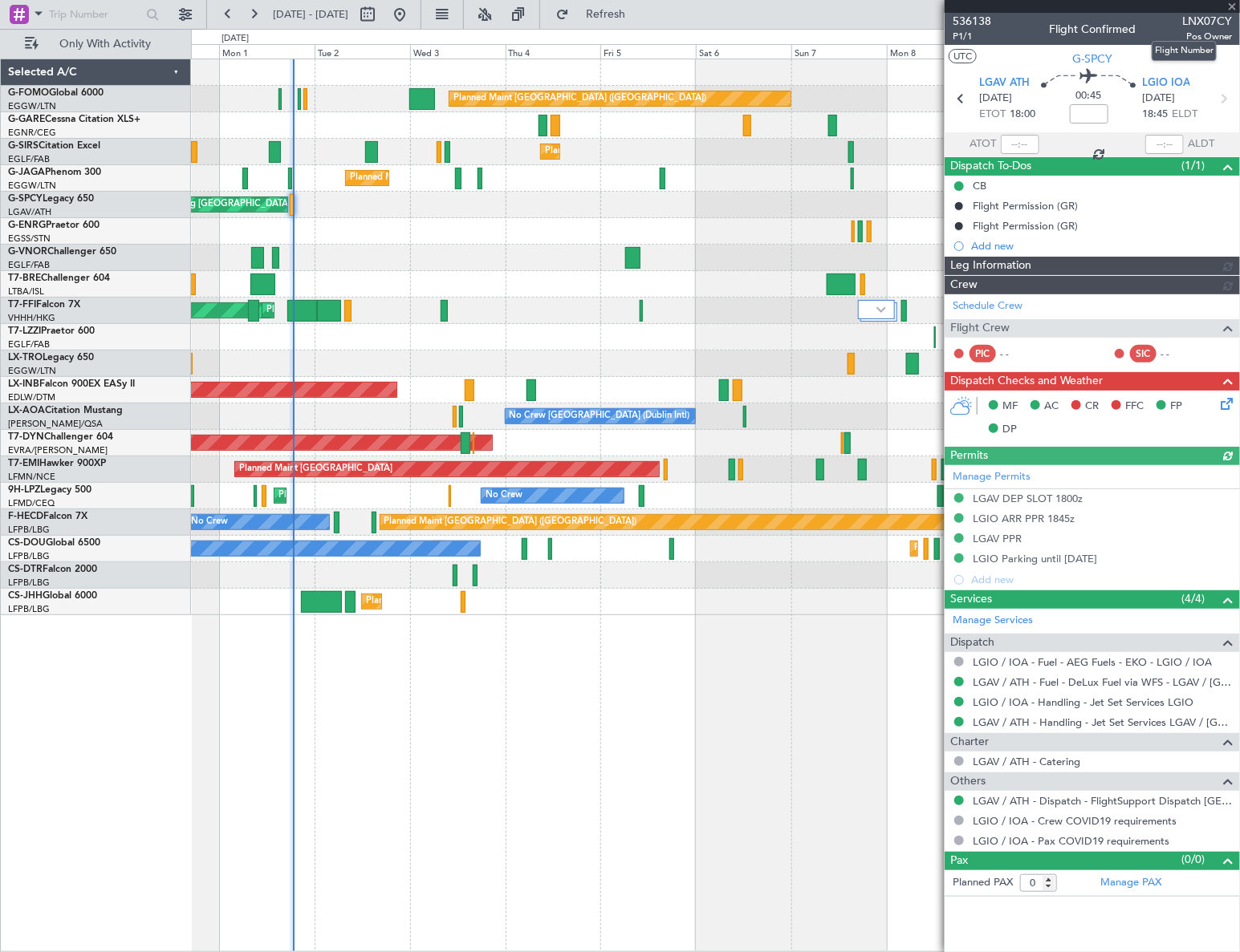
click at [1214, 20] on span "LNX07CY" at bounding box center [1207, 21] width 50 height 17
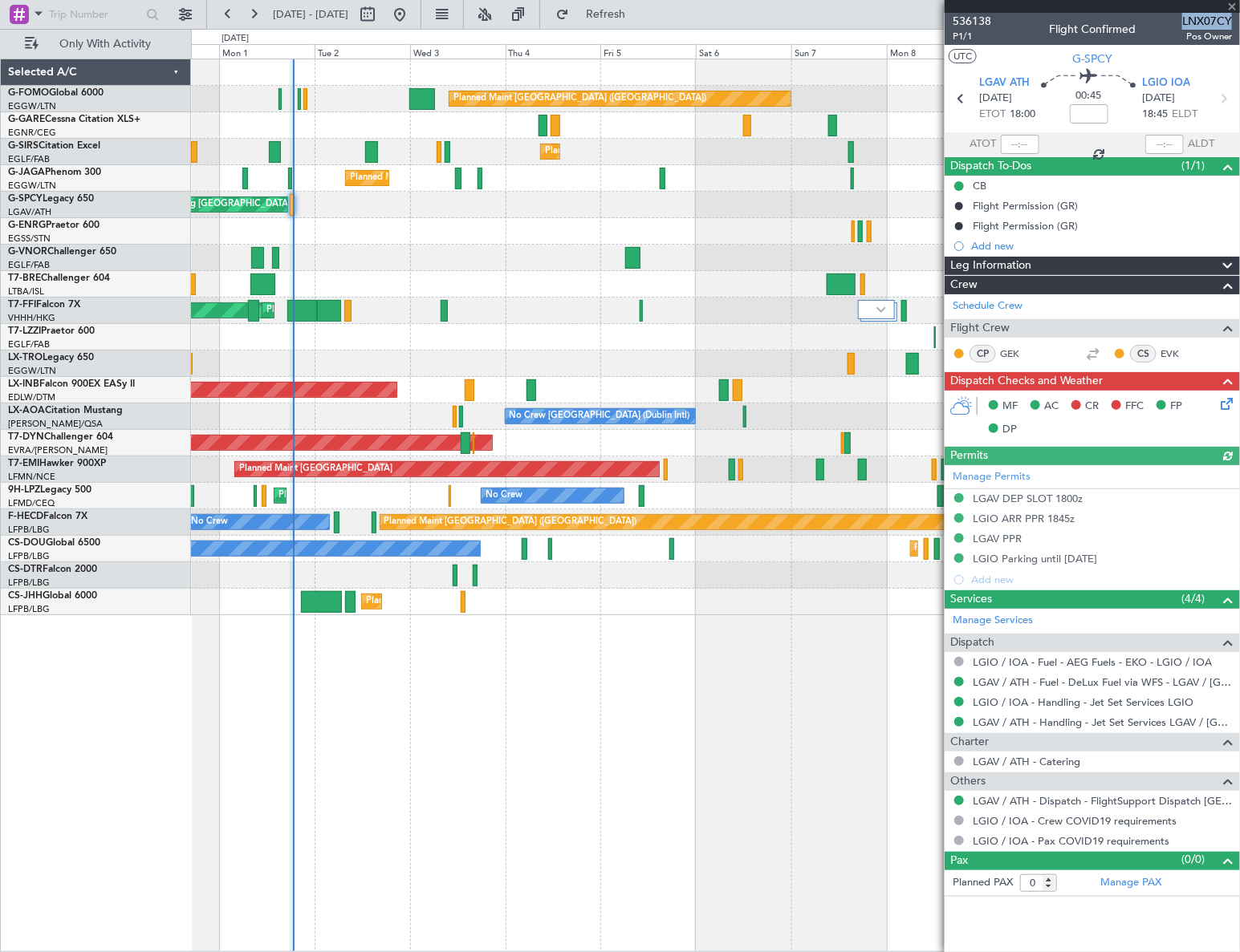
click at [1214, 20] on span "LNX07CY" at bounding box center [1207, 21] width 50 height 17
copy span "LNX07CY"
click at [826, 692] on div "Planned Maint London (Luton) Planned Maint London (Farnborough) Planned Maint L…" at bounding box center [716, 505] width 1050 height 894
click at [1020, 142] on input "text" at bounding box center [1020, 144] width 39 height 19
click at [640, 713] on div "Planned Maint London (Luton) Planned Maint London (Farnborough) Planned Maint L…" at bounding box center [716, 505] width 1050 height 894
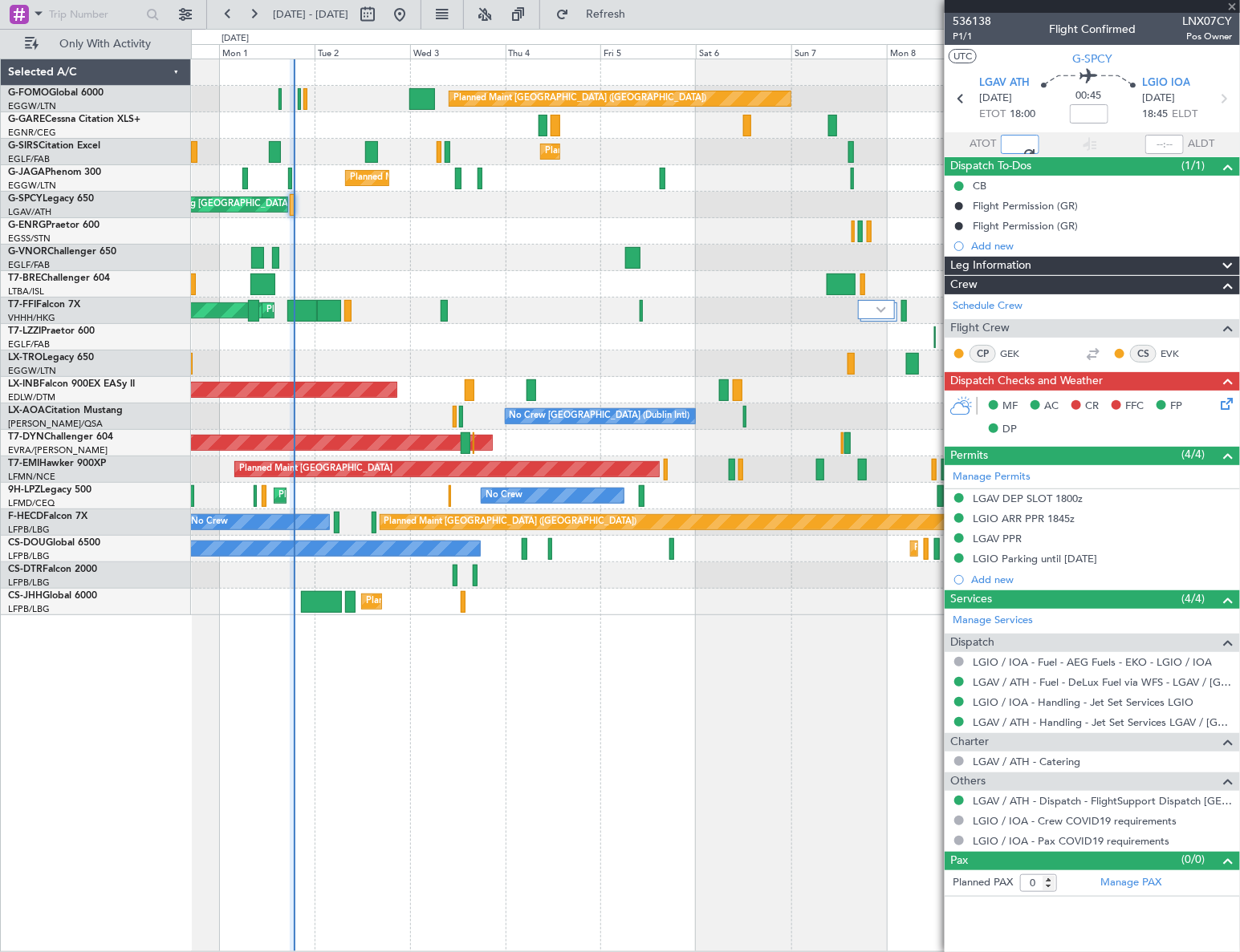
type input "18:49"
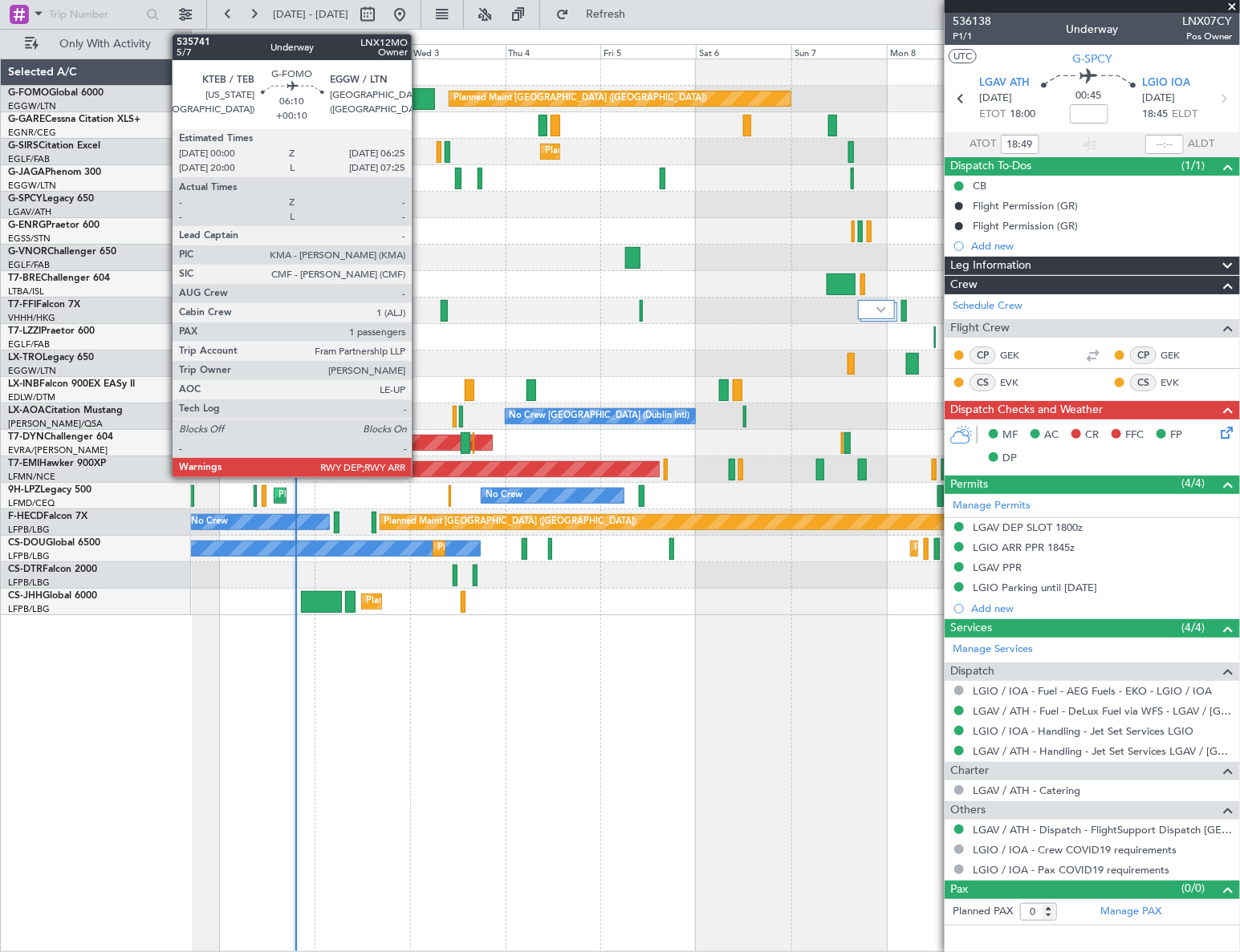
click at [419, 101] on div at bounding box center [423, 98] width 26 height 21
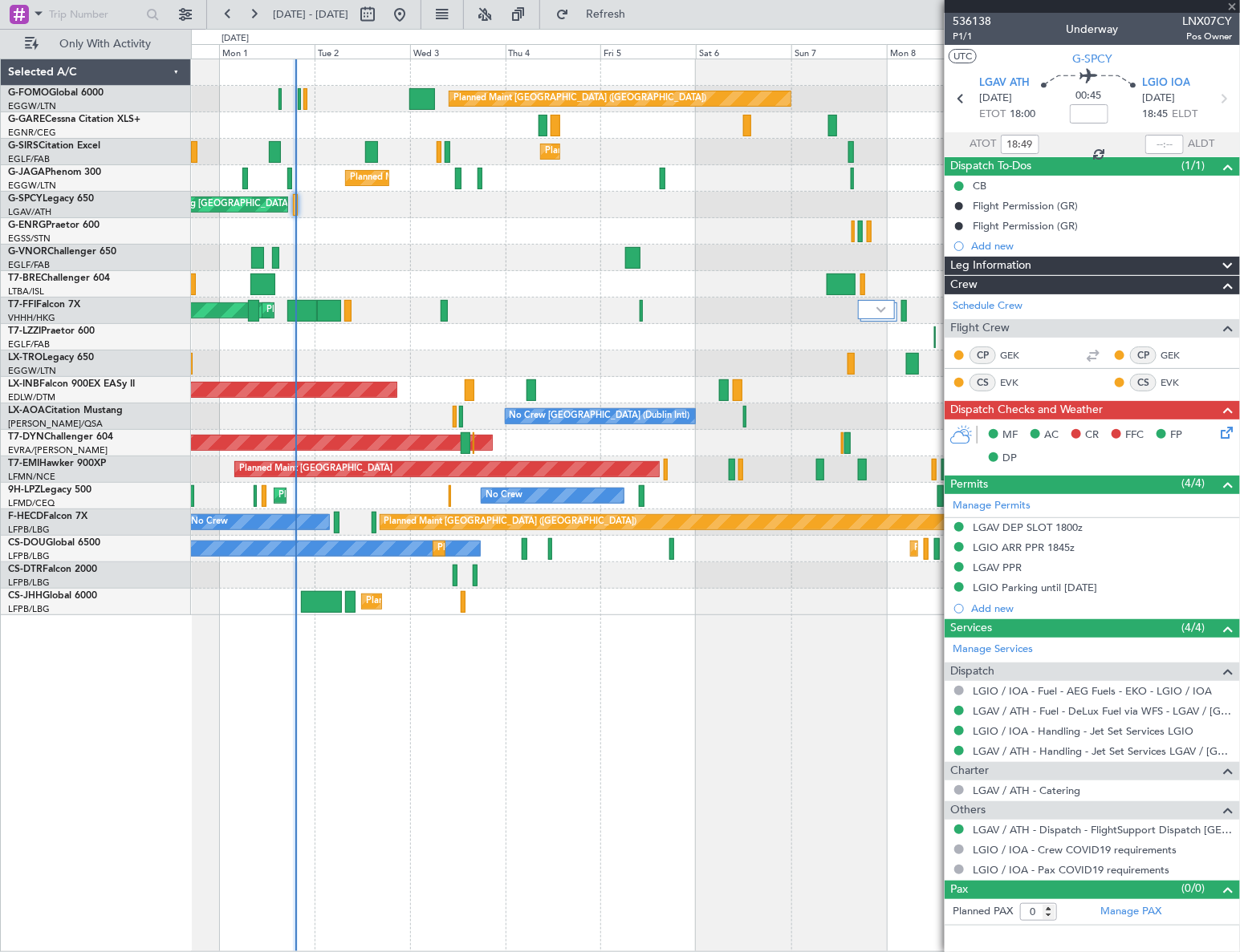
type input "+00:10"
type input "1"
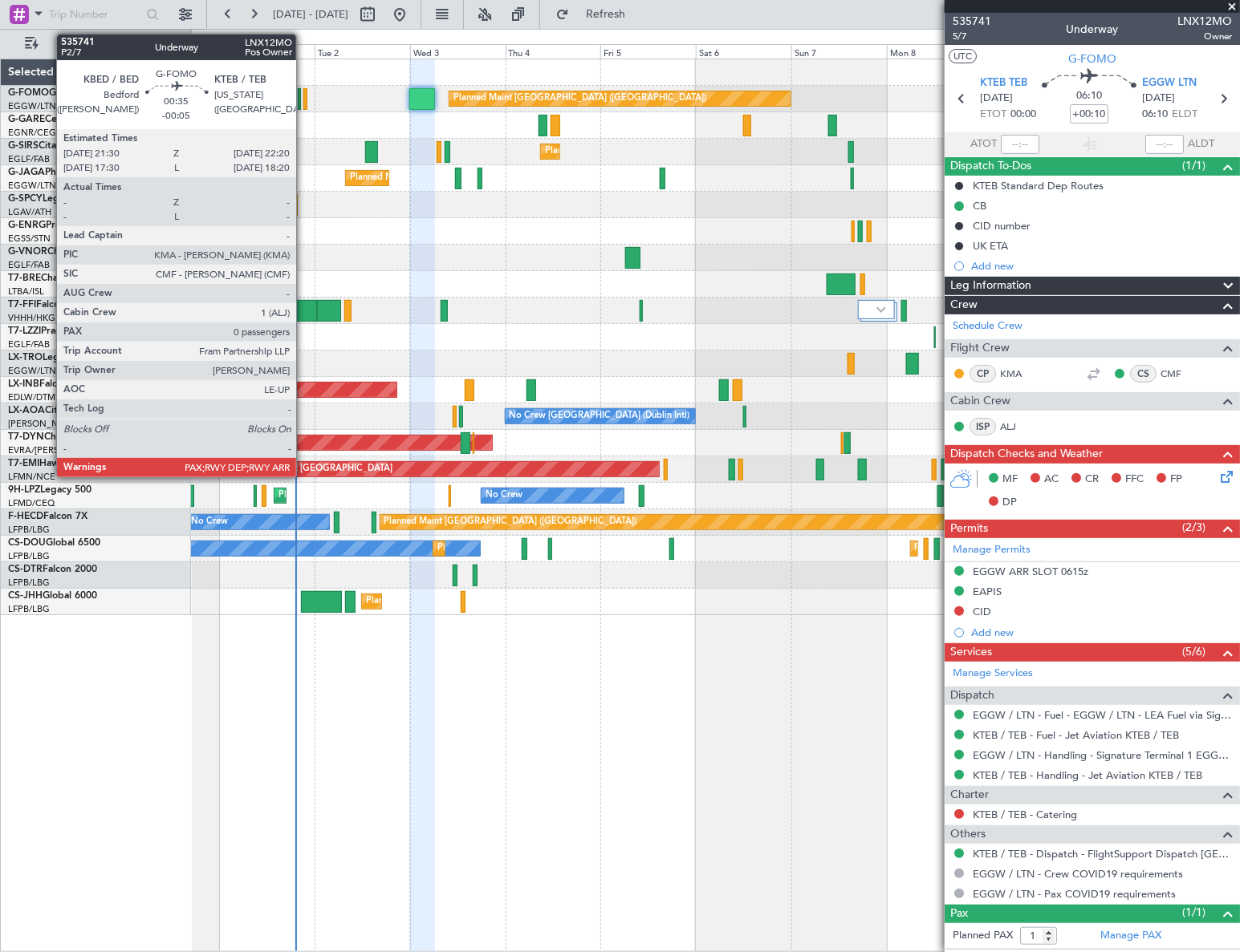
click at [303, 102] on div at bounding box center [305, 98] width 4 height 21
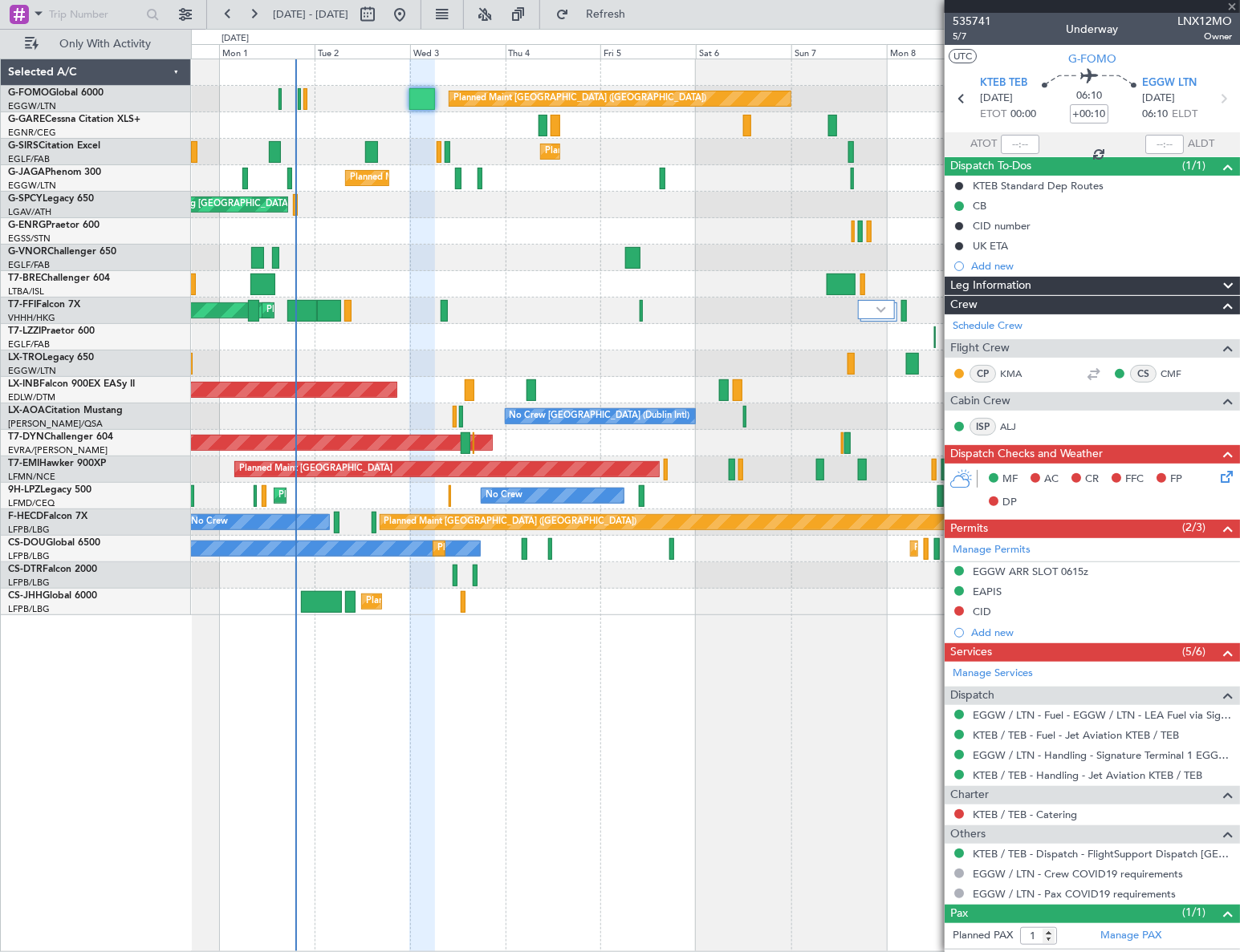
type input "-00:05"
type input "0"
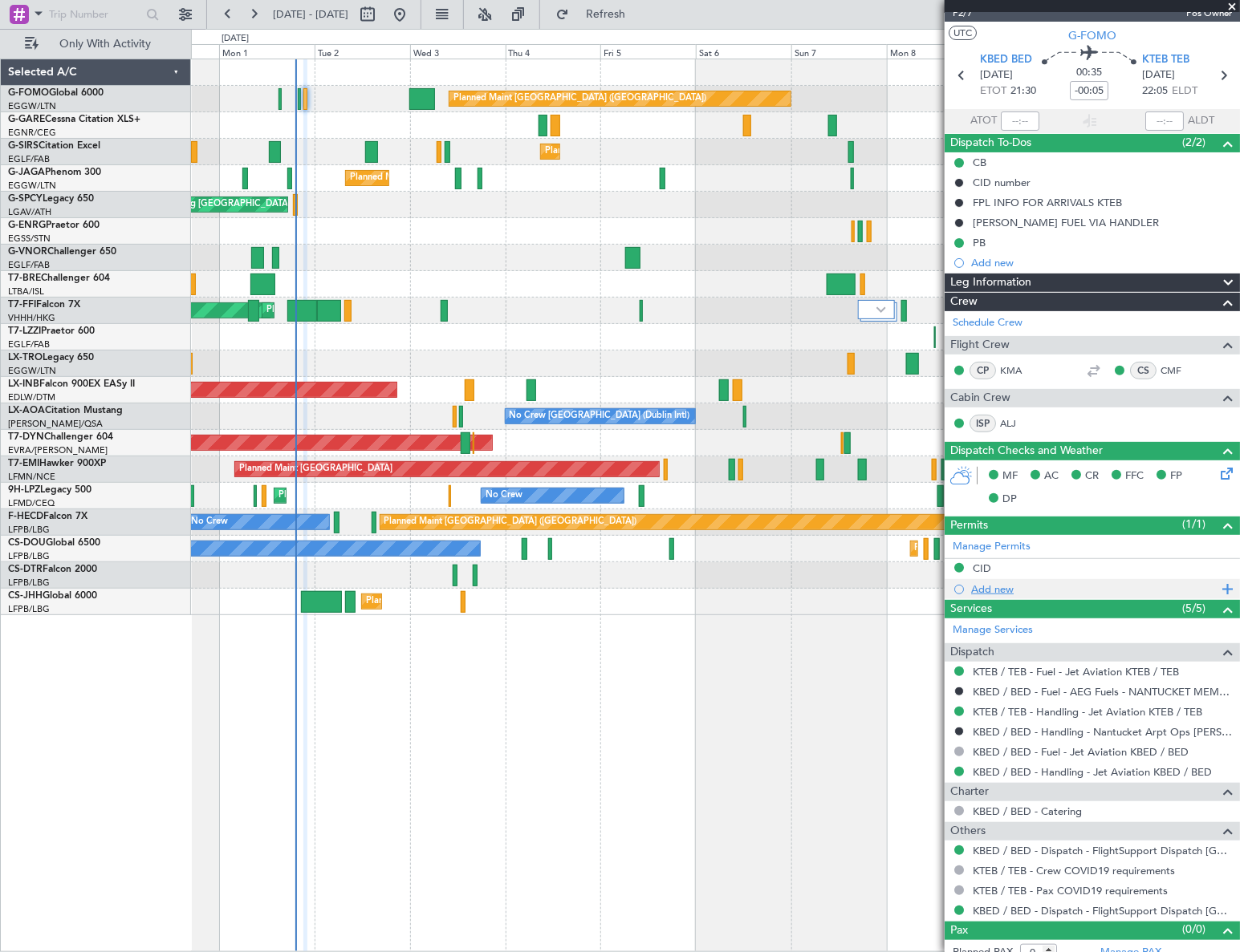
scroll to position [34, 0]
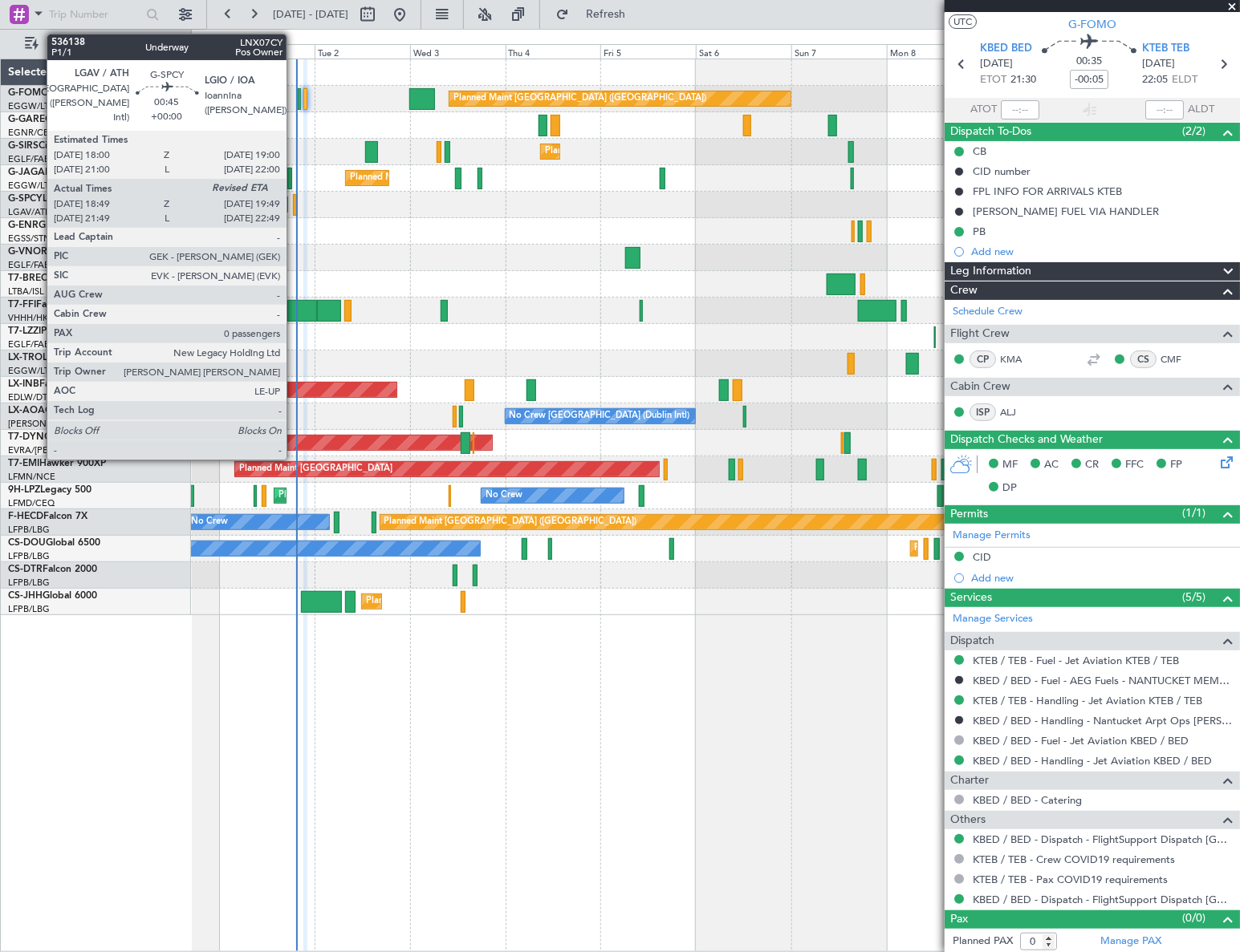
click at [294, 202] on div at bounding box center [295, 204] width 4 height 21
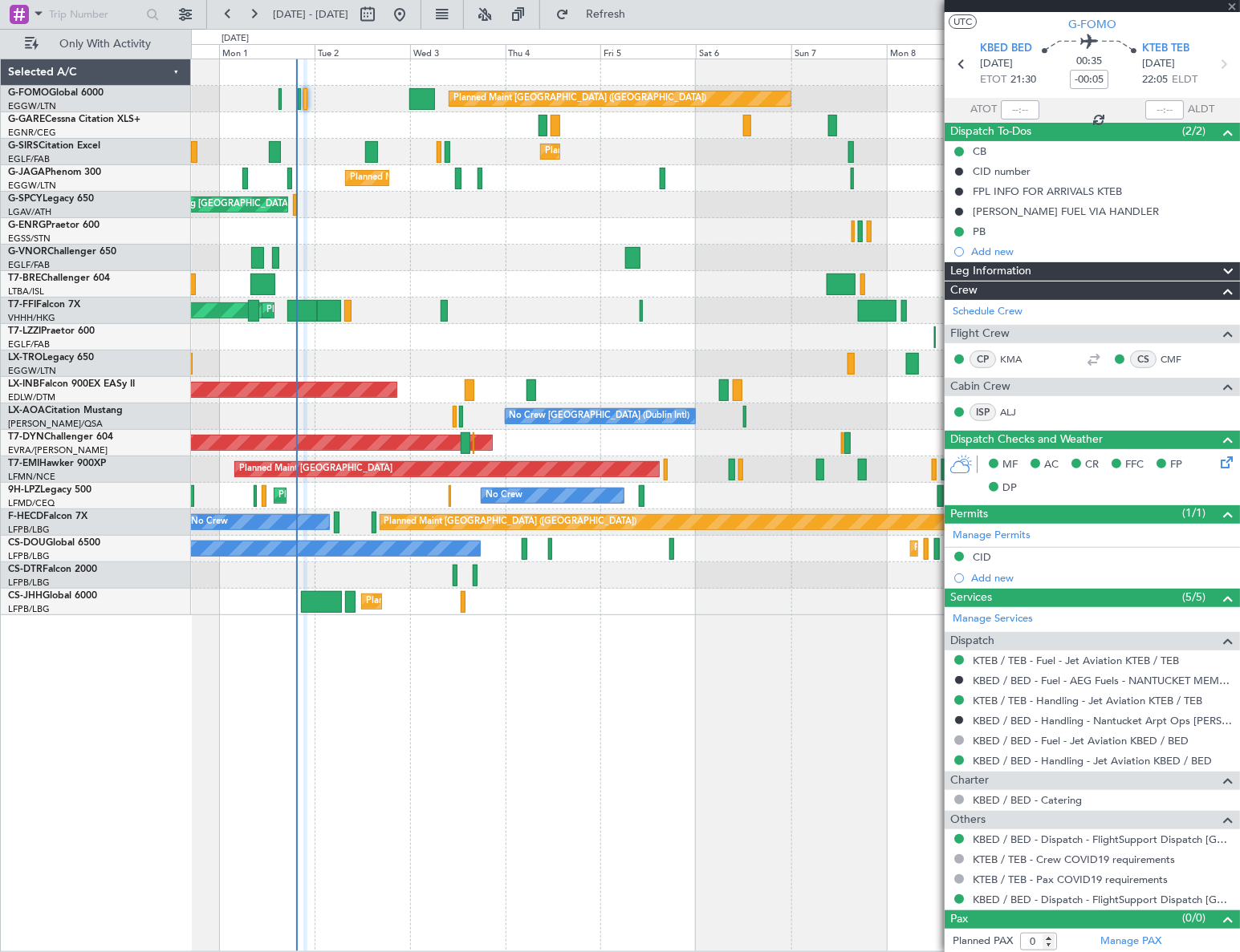
type input "18:49"
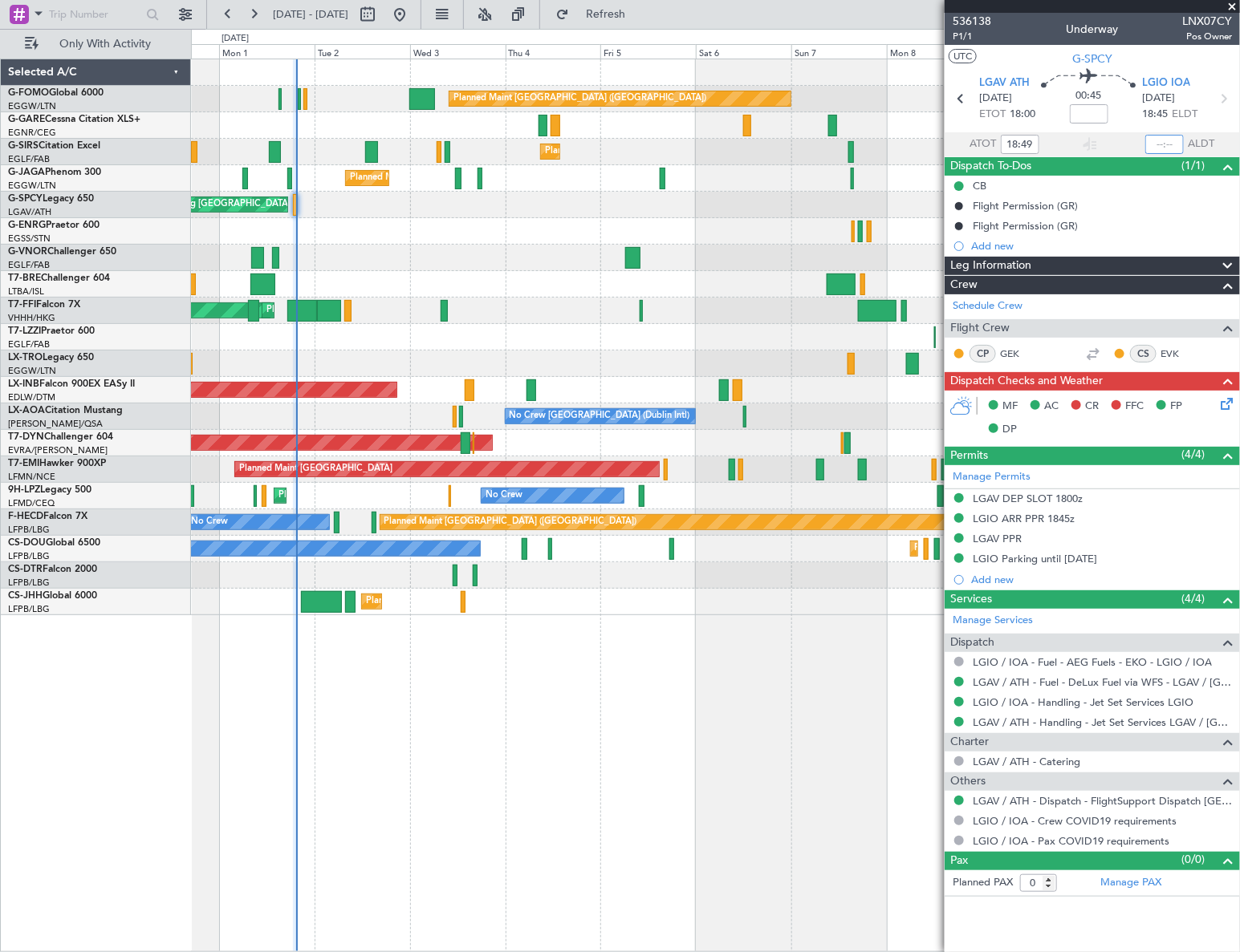
click at [1162, 149] on input "text" at bounding box center [1164, 144] width 39 height 19
click at [660, 723] on div "Planned Maint London (Luton) Planned Maint London (Farnborough) Planned Maint L…" at bounding box center [716, 505] width 1050 height 894
type input "19:28"
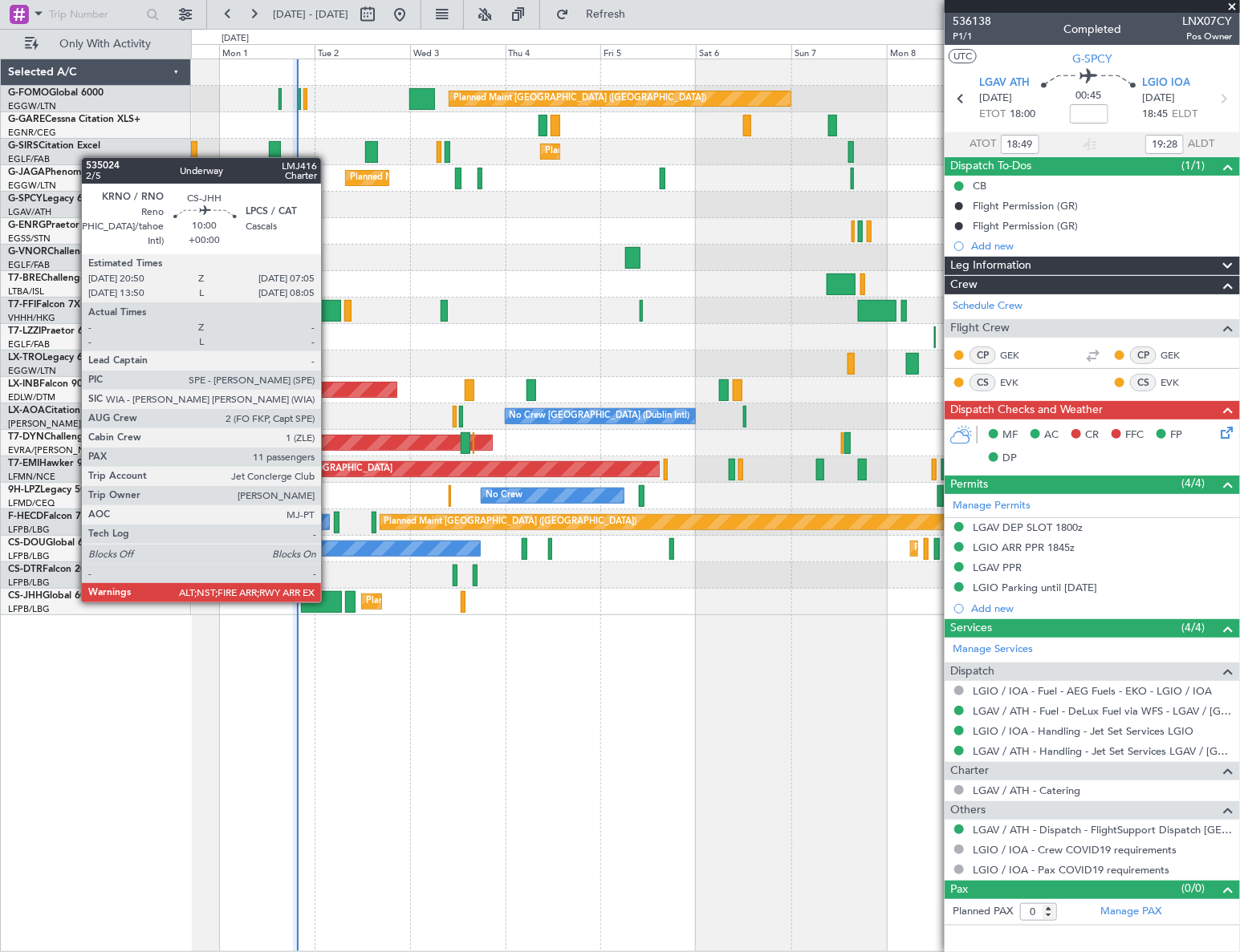
click at [328, 601] on div at bounding box center [321, 602] width 41 height 21
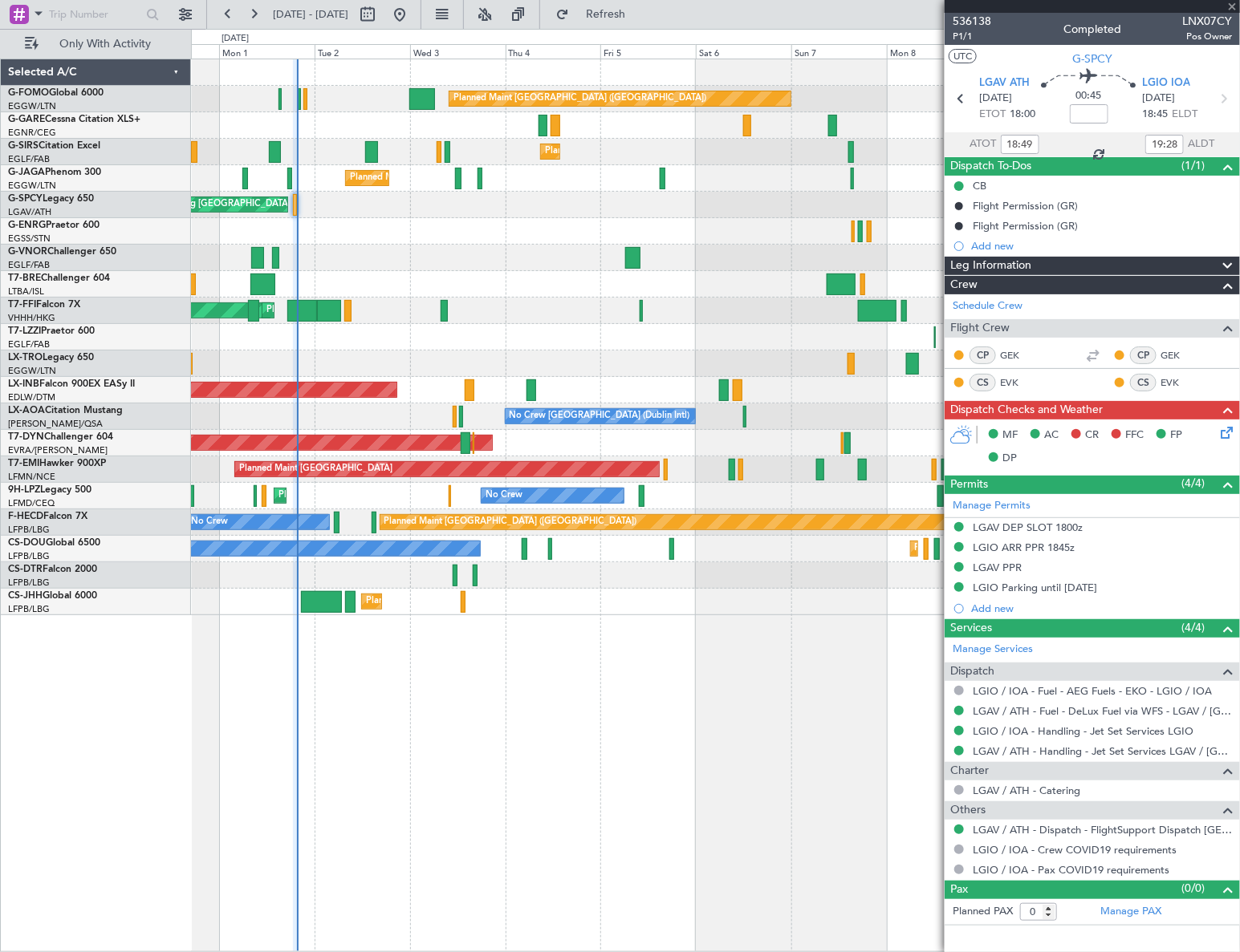
type input "11"
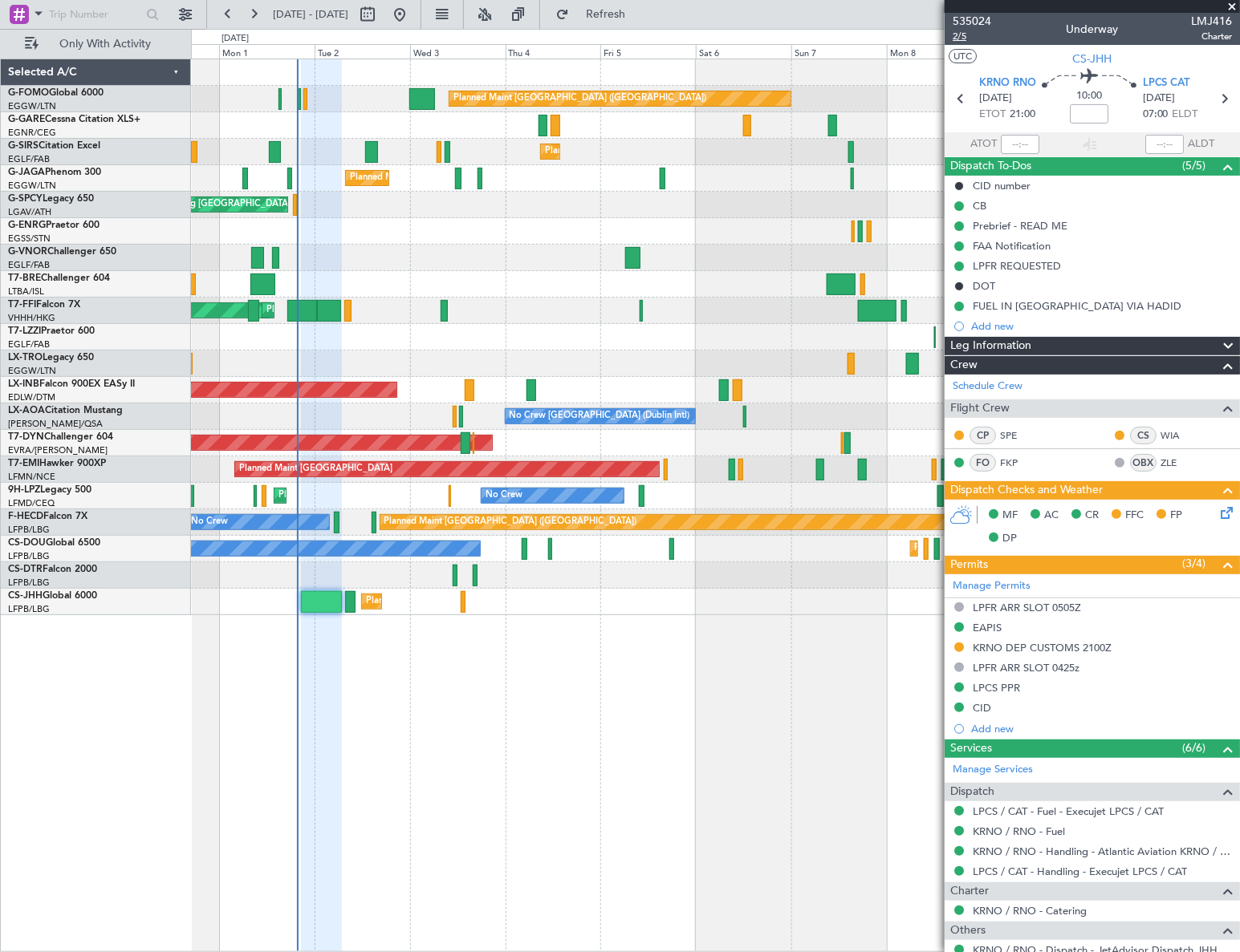
click at [963, 36] on span "2/5" at bounding box center [972, 36] width 39 height 14
click at [958, 40] on span "2/5" at bounding box center [972, 36] width 39 height 14
click at [812, 690] on div "Planned Maint London (Luton) Planned Maint London (Farnborough) Planned Maint L…" at bounding box center [716, 505] width 1050 height 894
click at [1217, 512] on icon at bounding box center [1223, 510] width 13 height 13
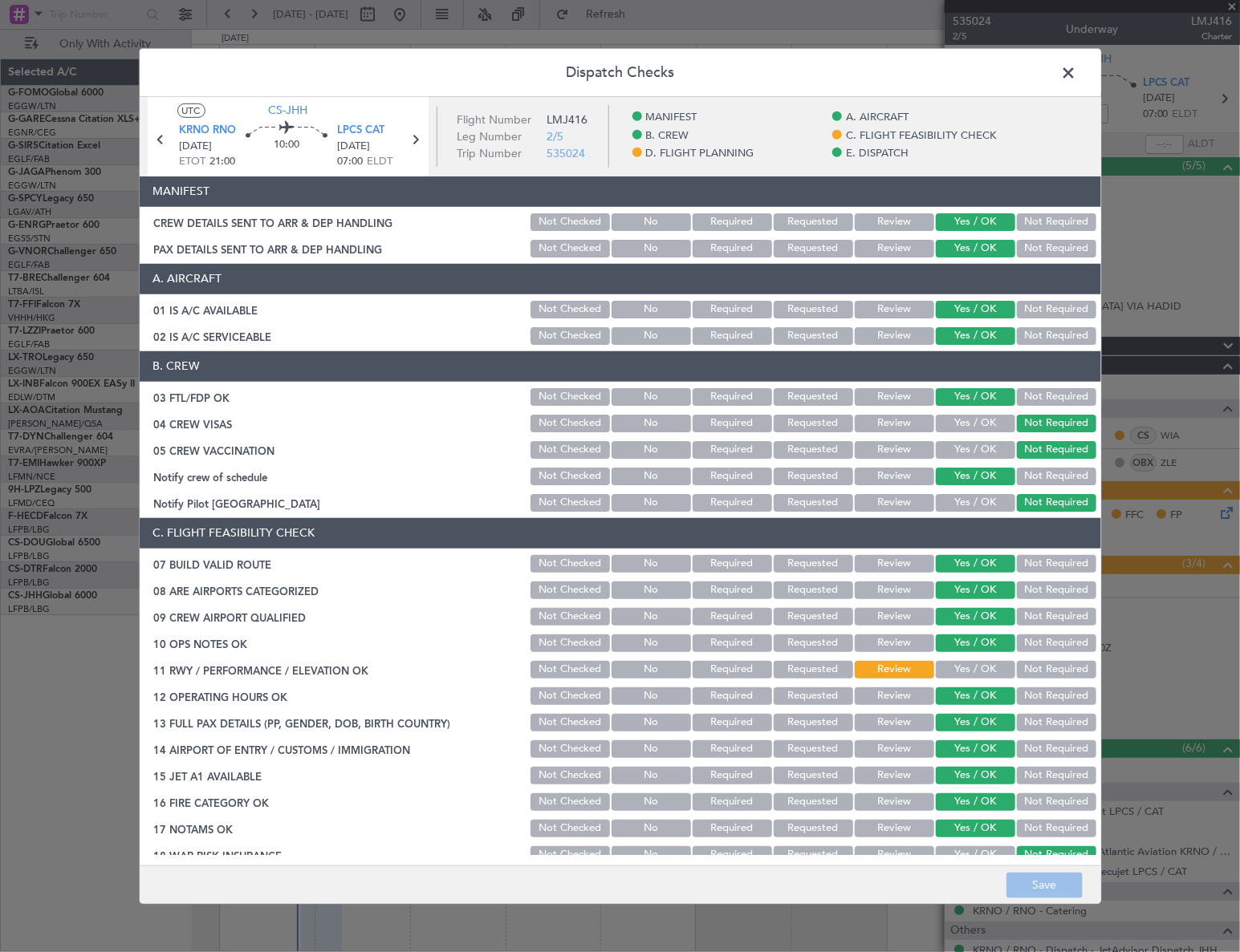
click at [980, 665] on button "Yes / OK" at bounding box center [976, 669] width 80 height 18
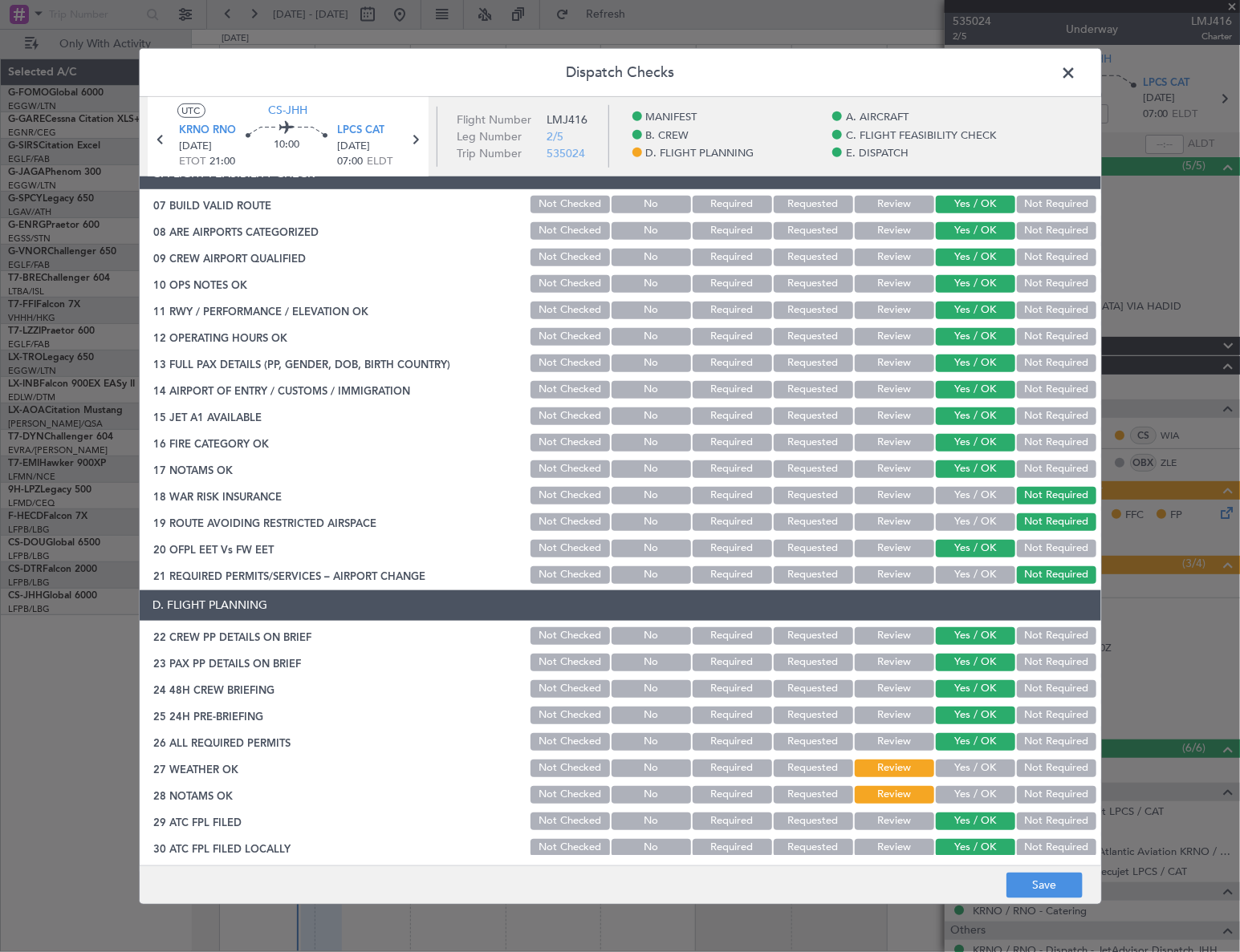
scroll to position [437, 0]
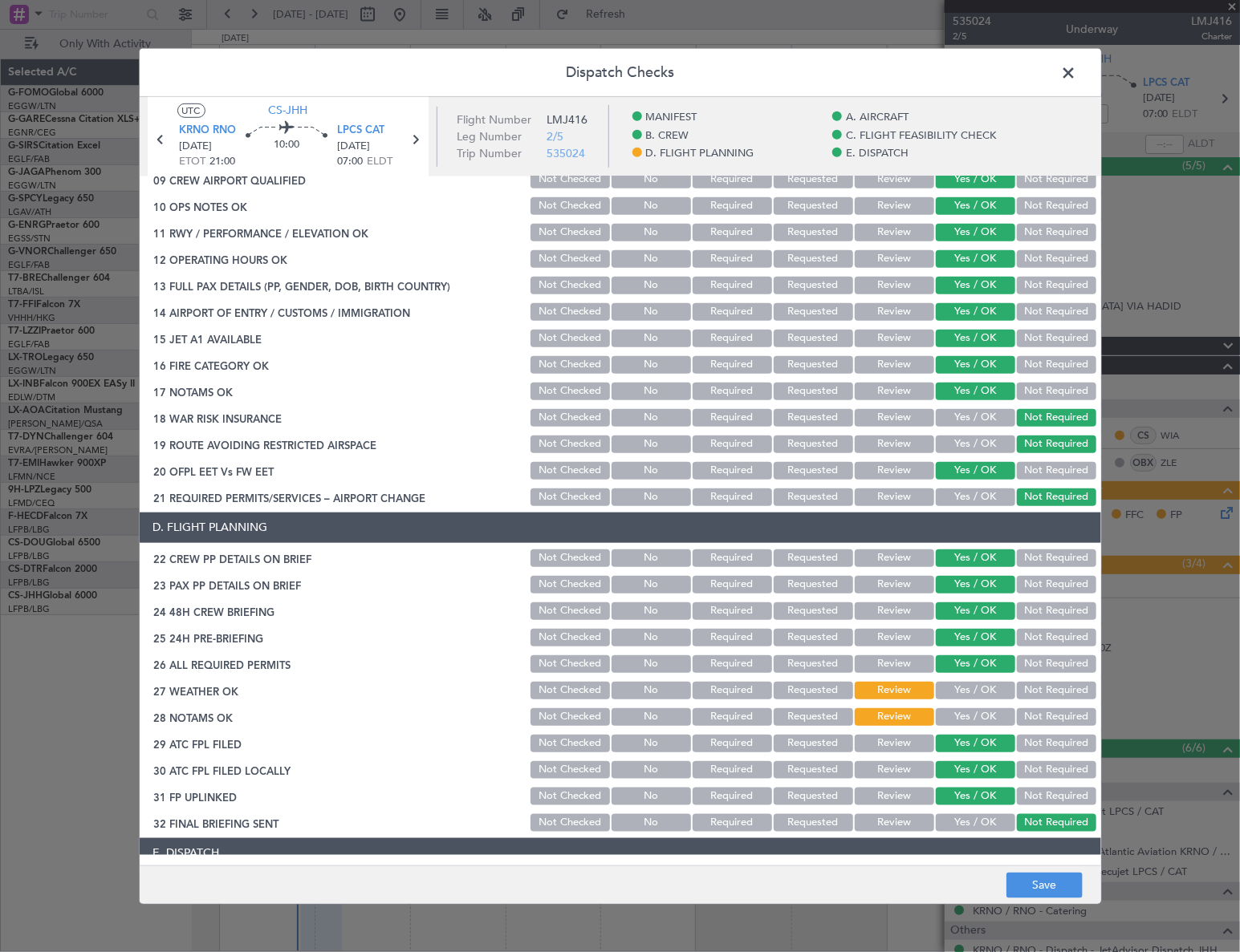
click at [980, 692] on button "Yes / OK" at bounding box center [976, 690] width 80 height 18
click at [978, 721] on button "Yes / OK" at bounding box center [976, 716] width 80 height 18
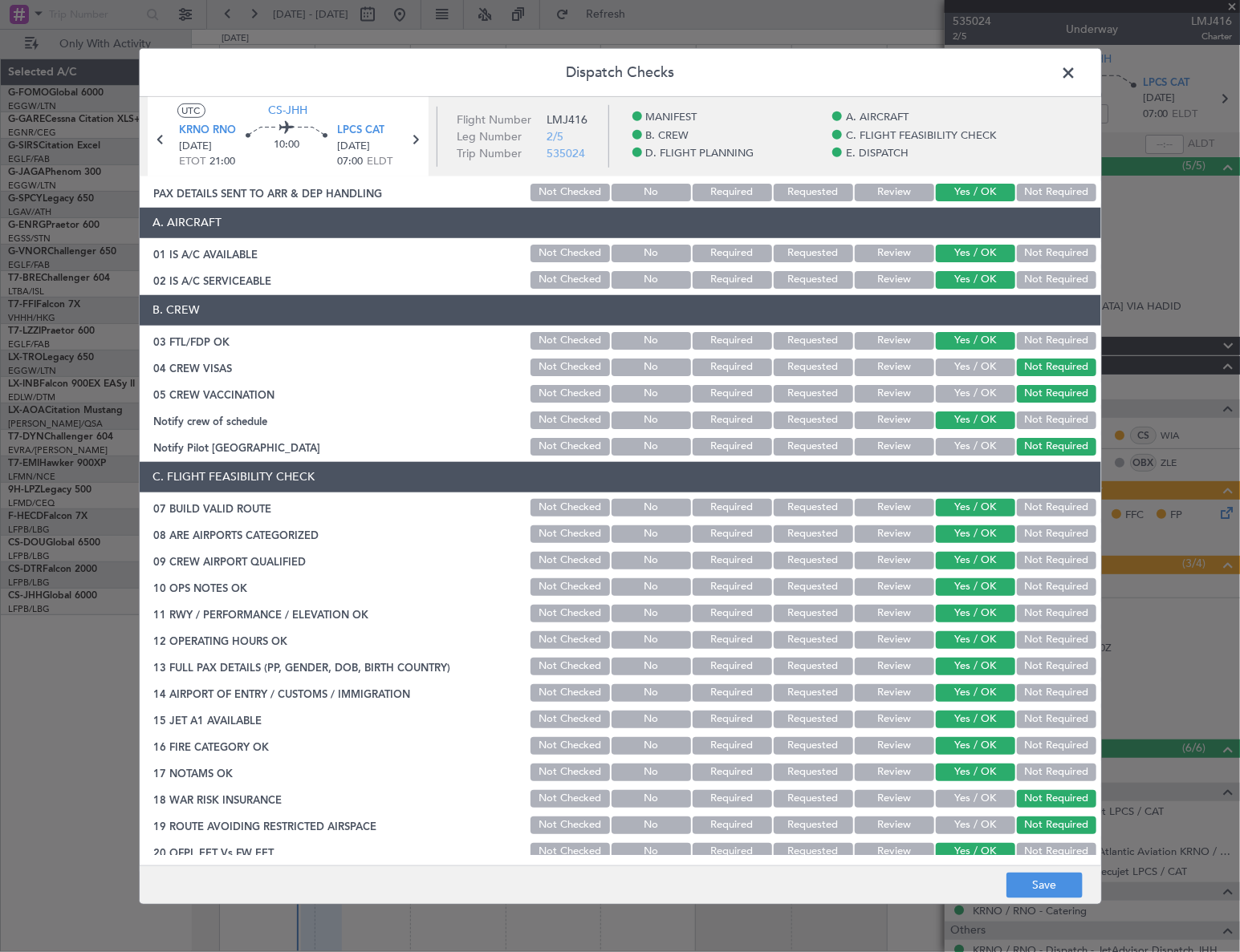
scroll to position [0, 0]
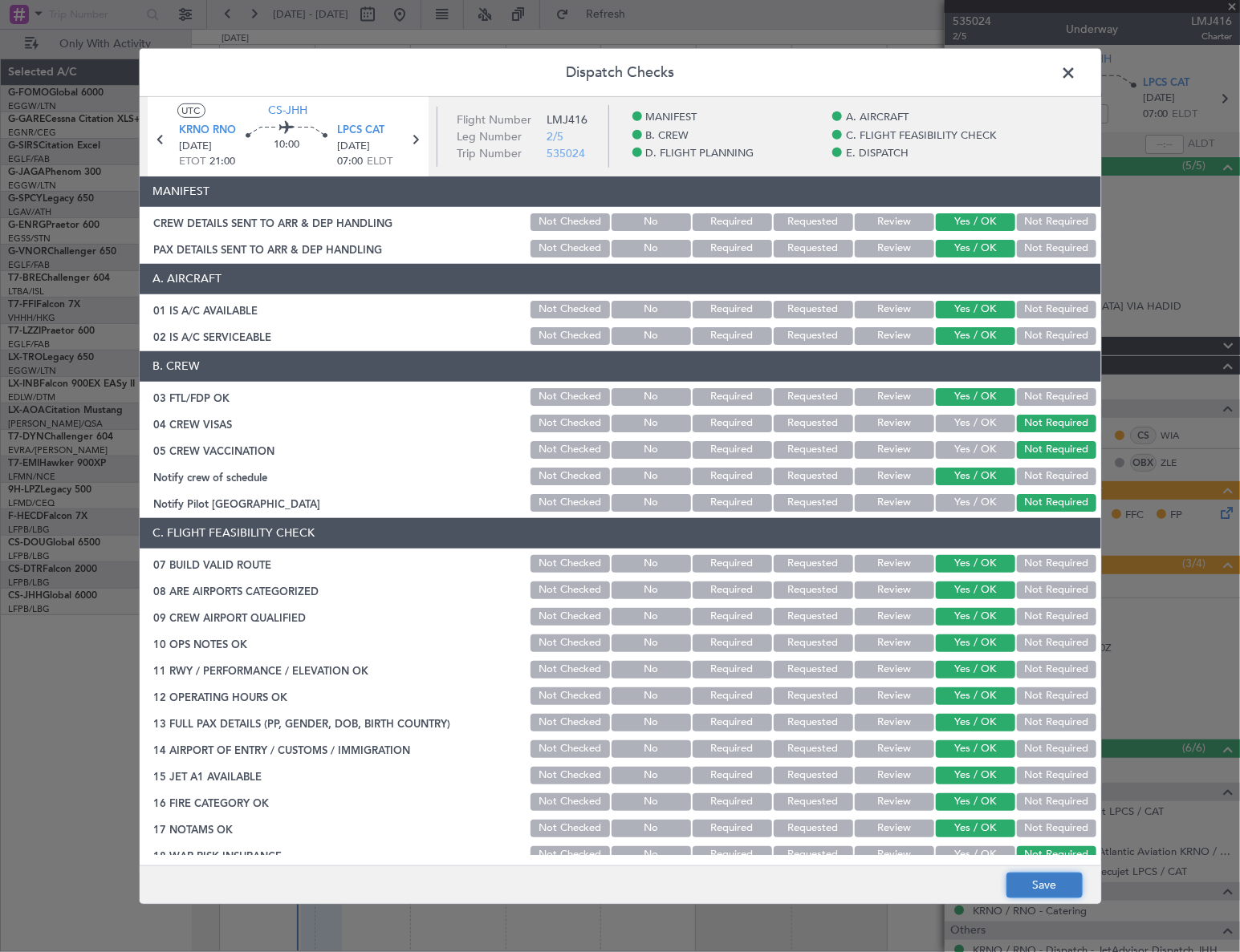
click at [1061, 879] on button "Save" at bounding box center [1044, 885] width 76 height 26
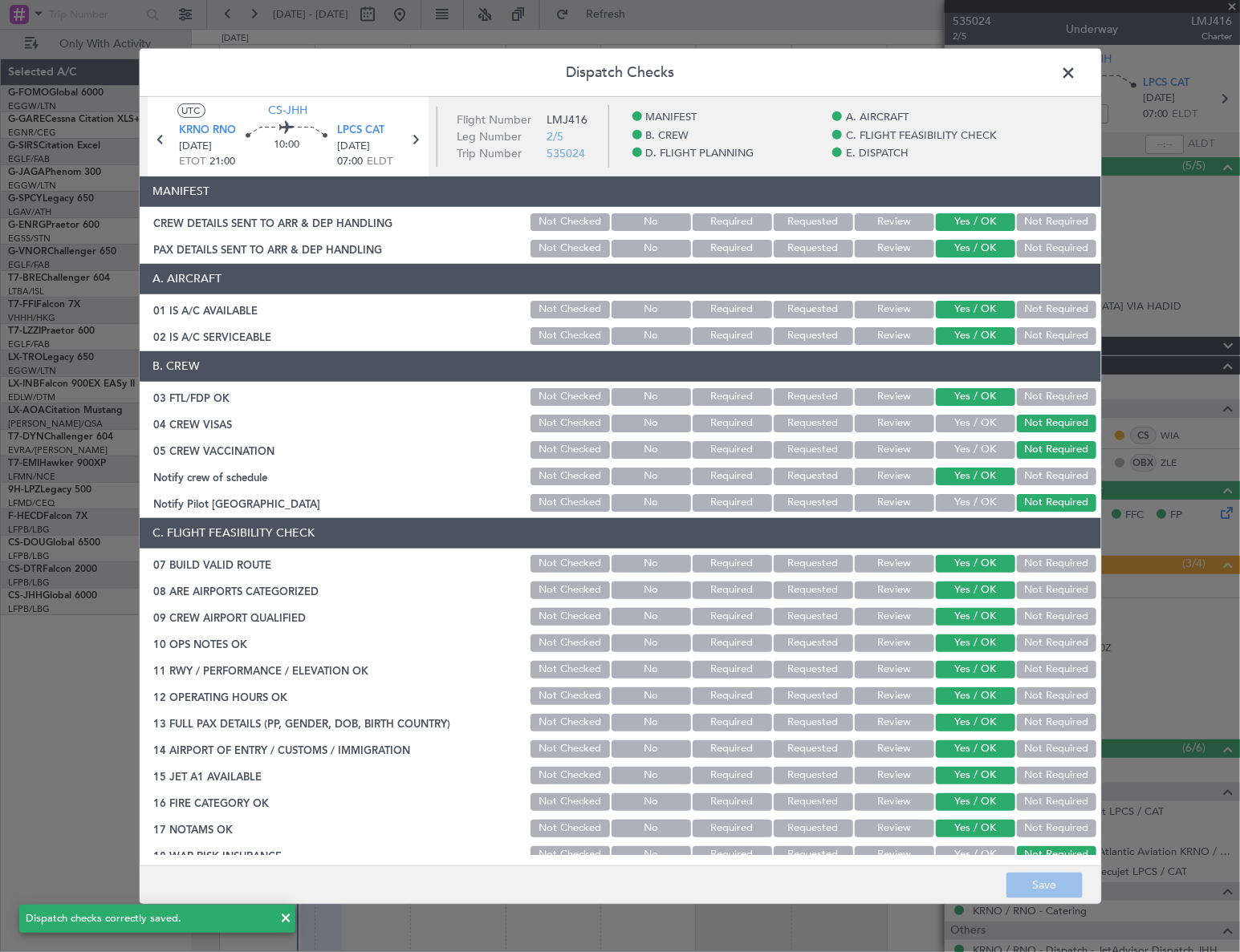
click at [1077, 70] on span at bounding box center [1077, 76] width 0 height 32
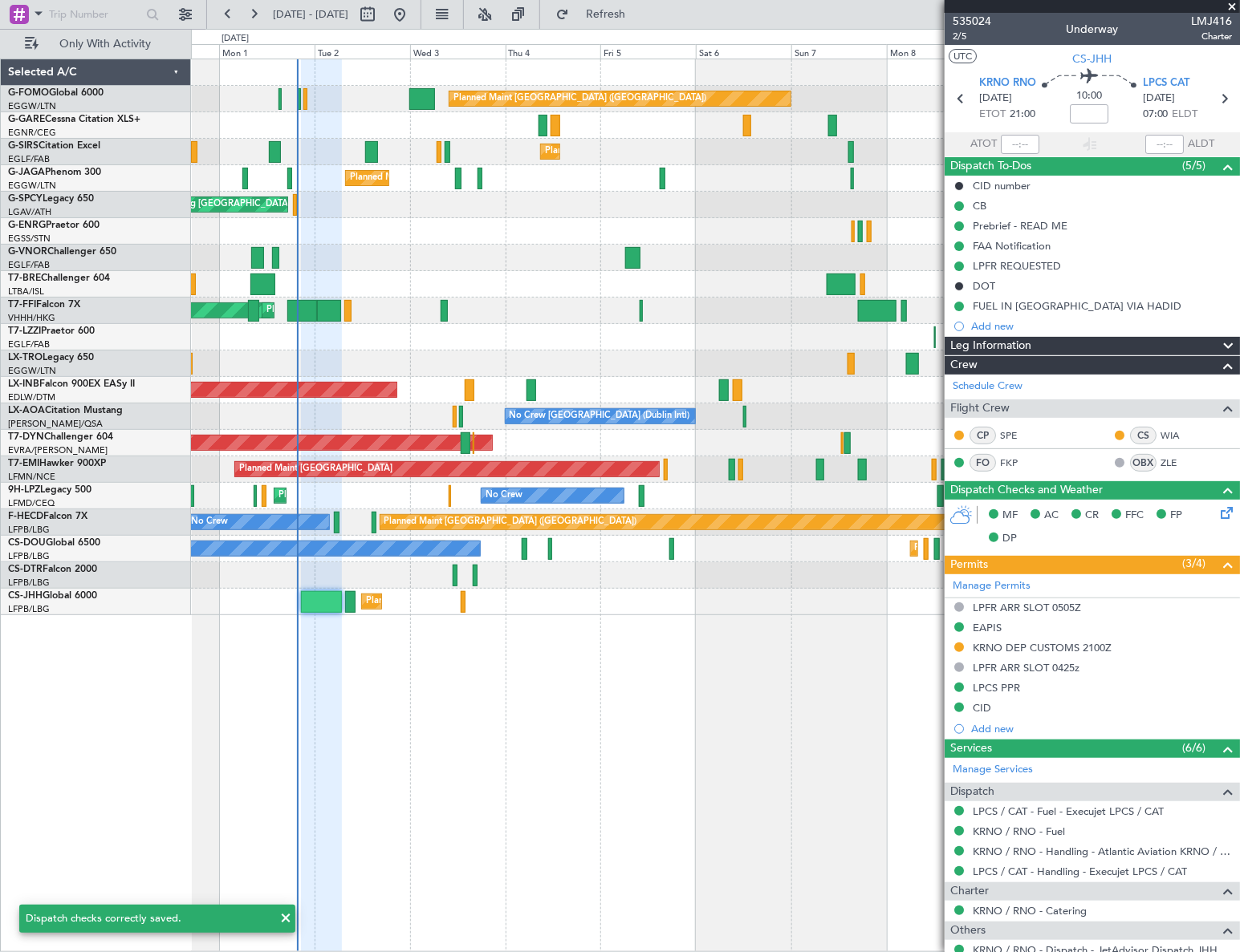
click at [556, 680] on div "Planned Maint London (Luton) Planned Maint London (Farnborough) Planned Maint L…" at bounding box center [716, 505] width 1050 height 894
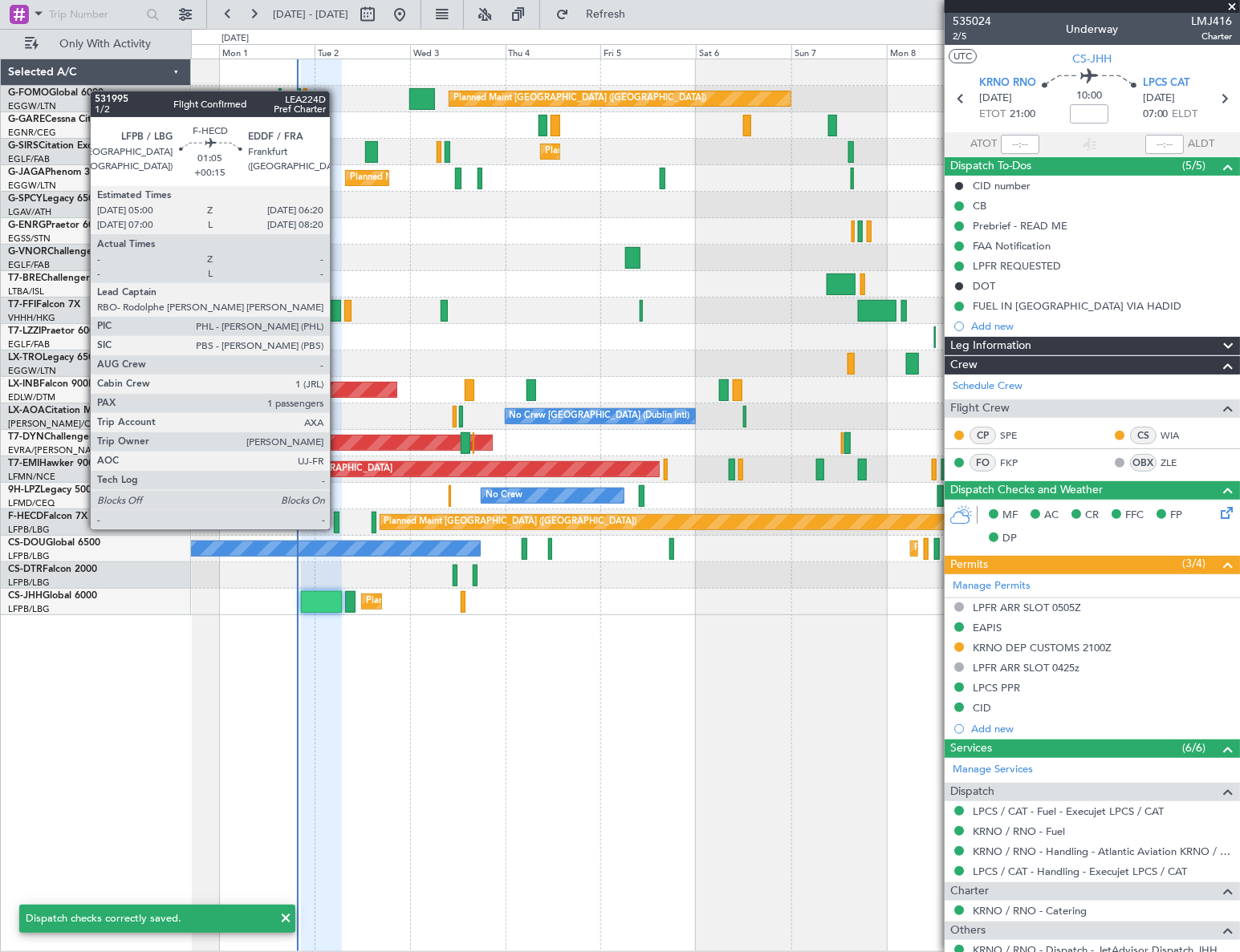
click at [334, 513] on div at bounding box center [337, 522] width 6 height 21
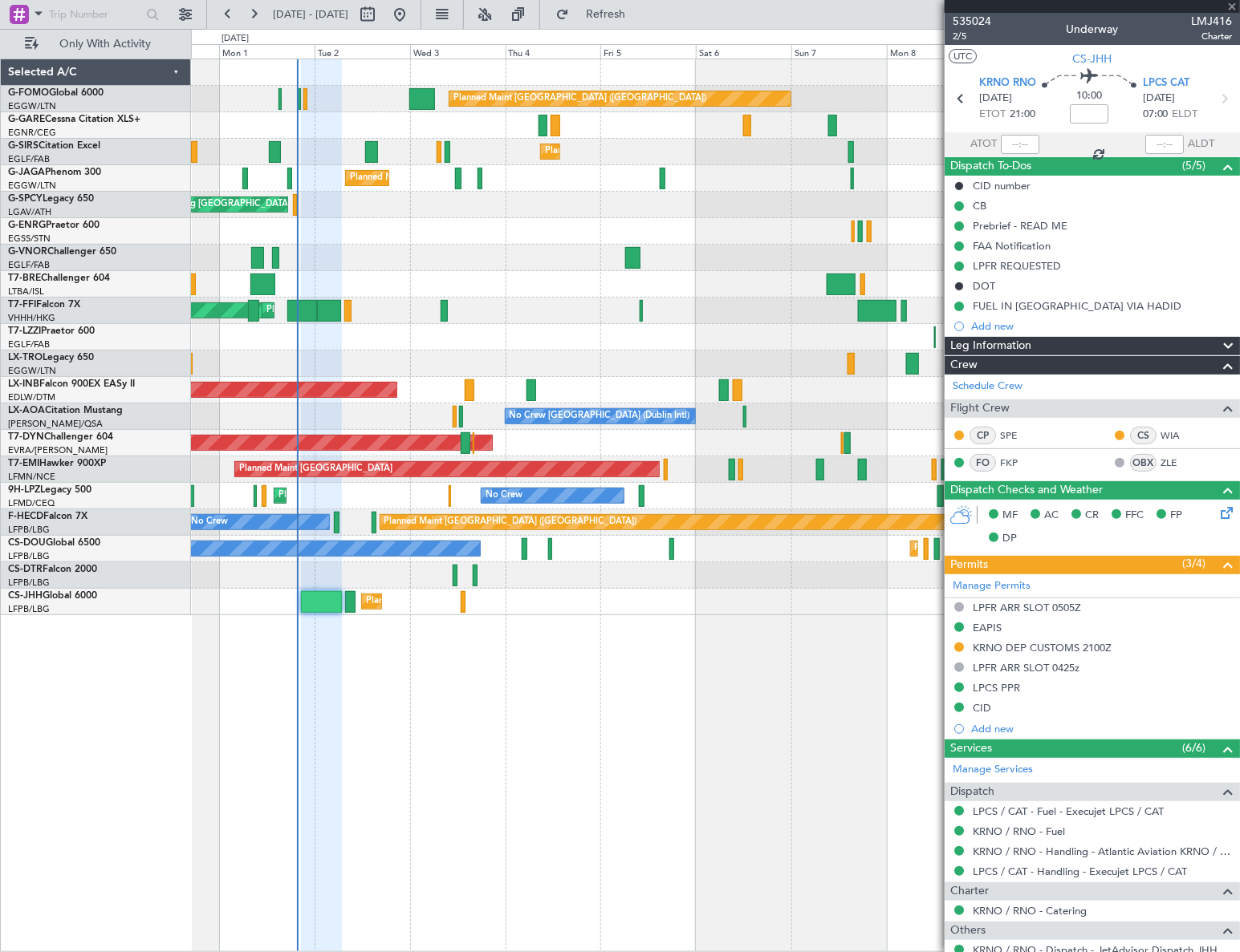
type input "+00:15"
type input "1"
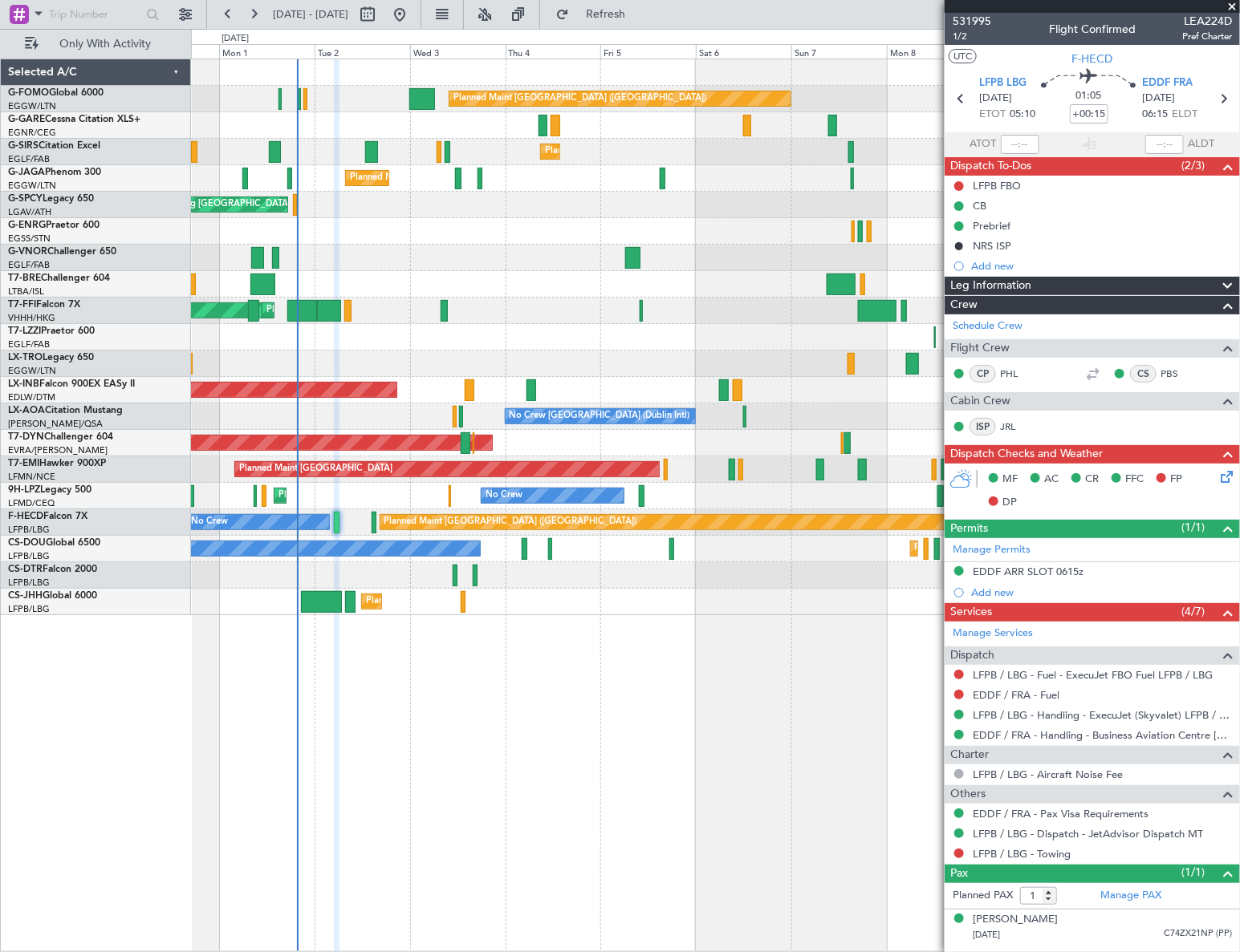
click at [730, 740] on div "Planned Maint London (Luton) Planned Maint London (Farnborough) Planned Maint L…" at bounding box center [716, 505] width 1050 height 894
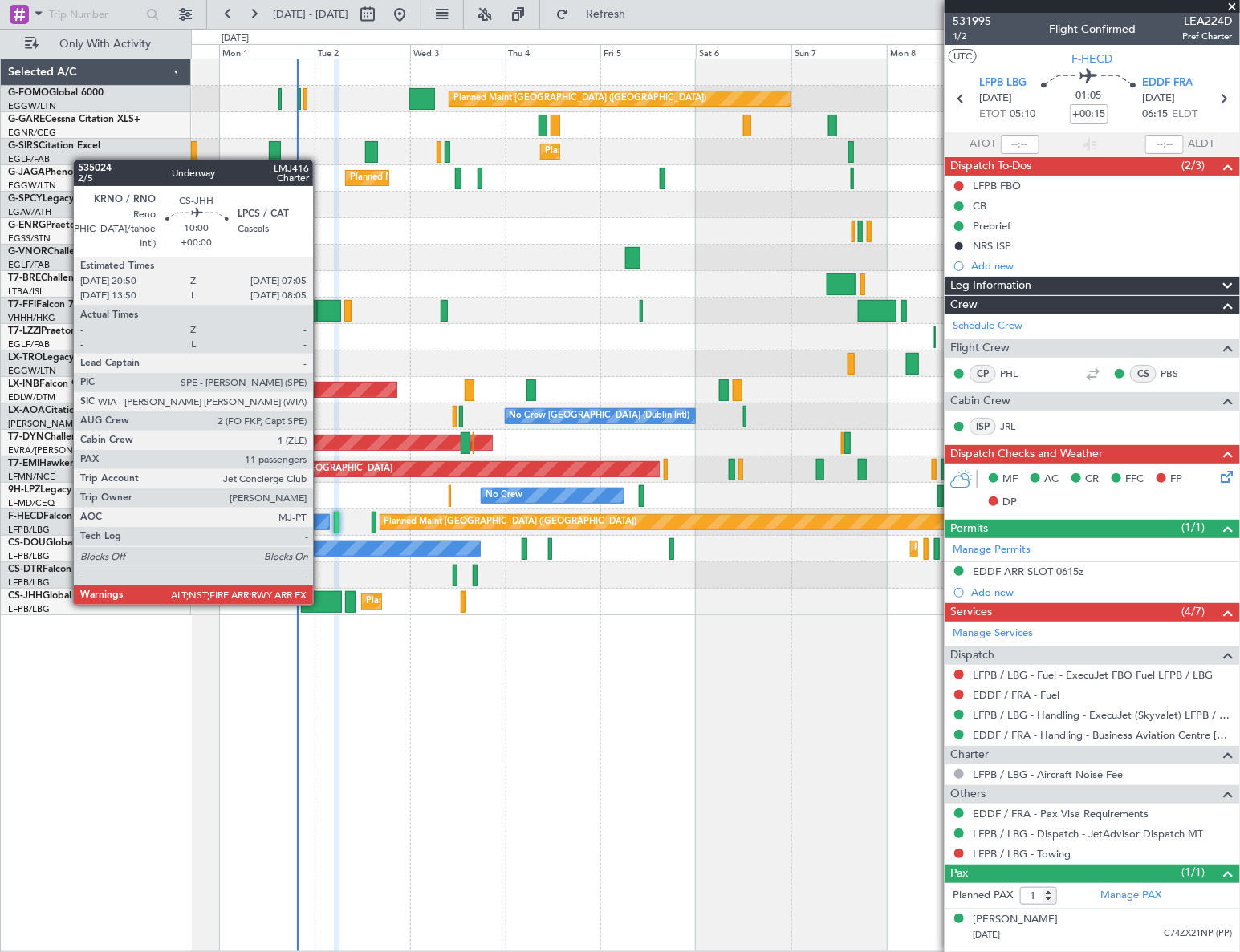
click at [320, 604] on div at bounding box center [321, 602] width 41 height 21
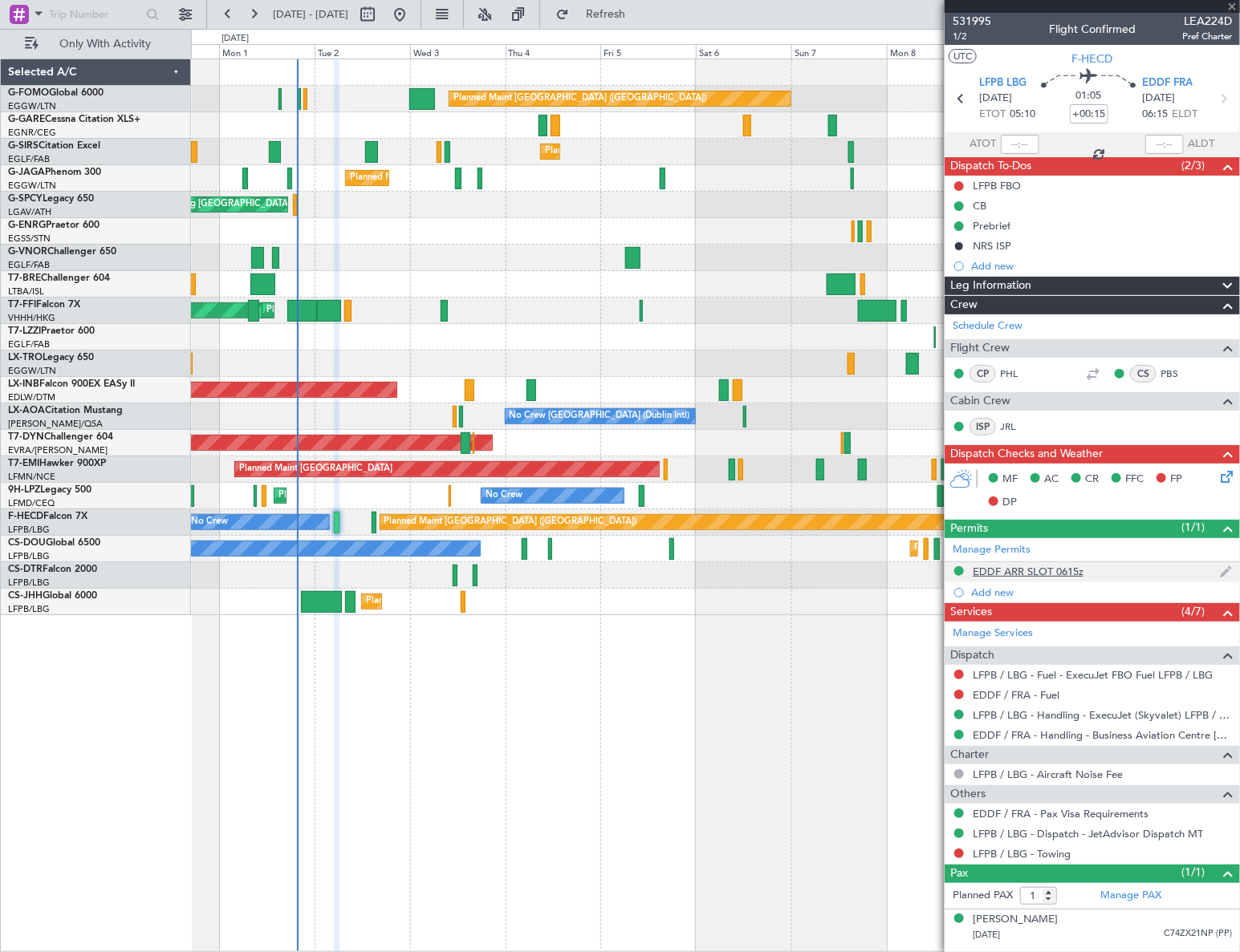
type input "11"
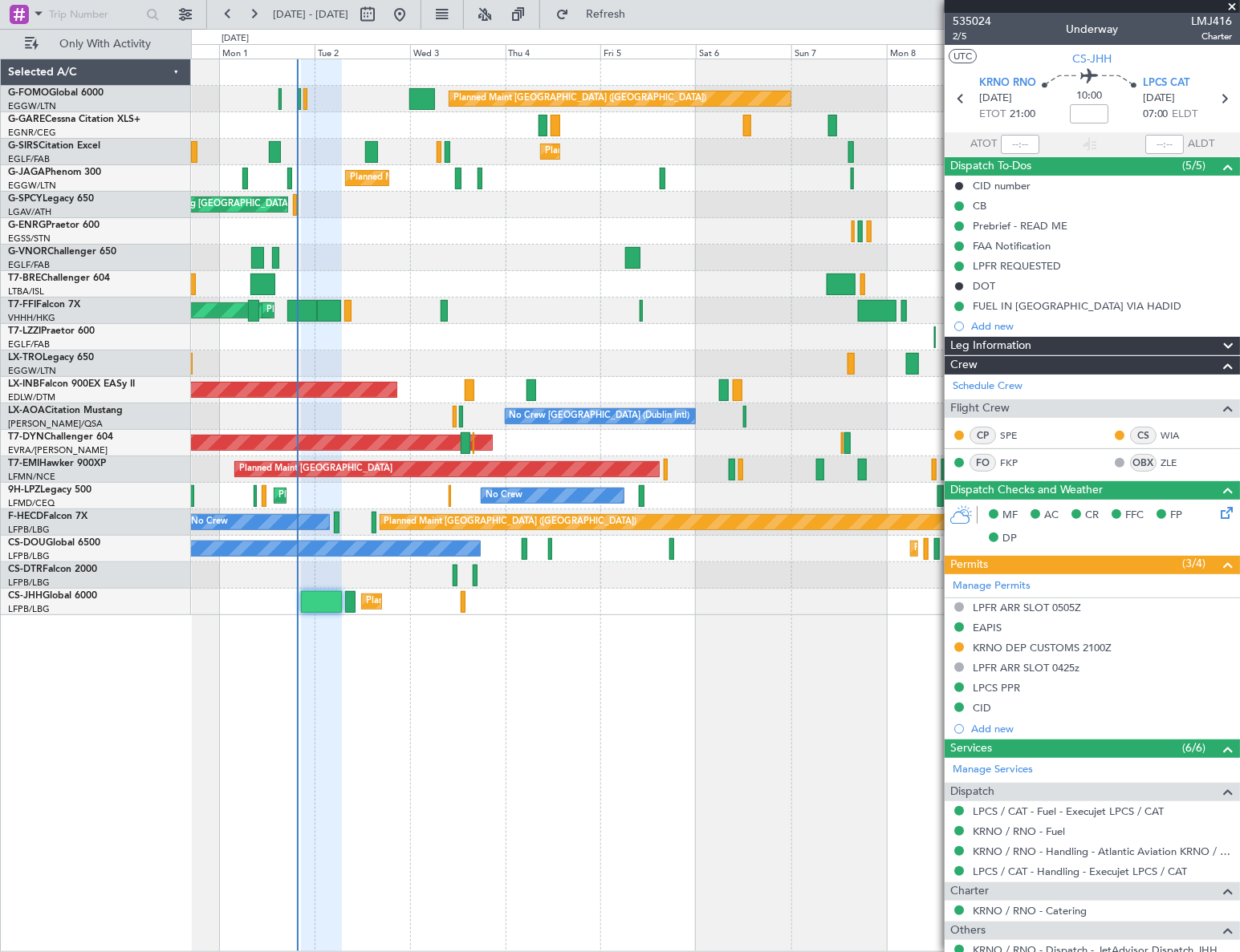
click at [629, 810] on div "Planned Maint London (Luton) Planned Maint London (Farnborough) Planned Maint L…" at bounding box center [716, 505] width 1050 height 894
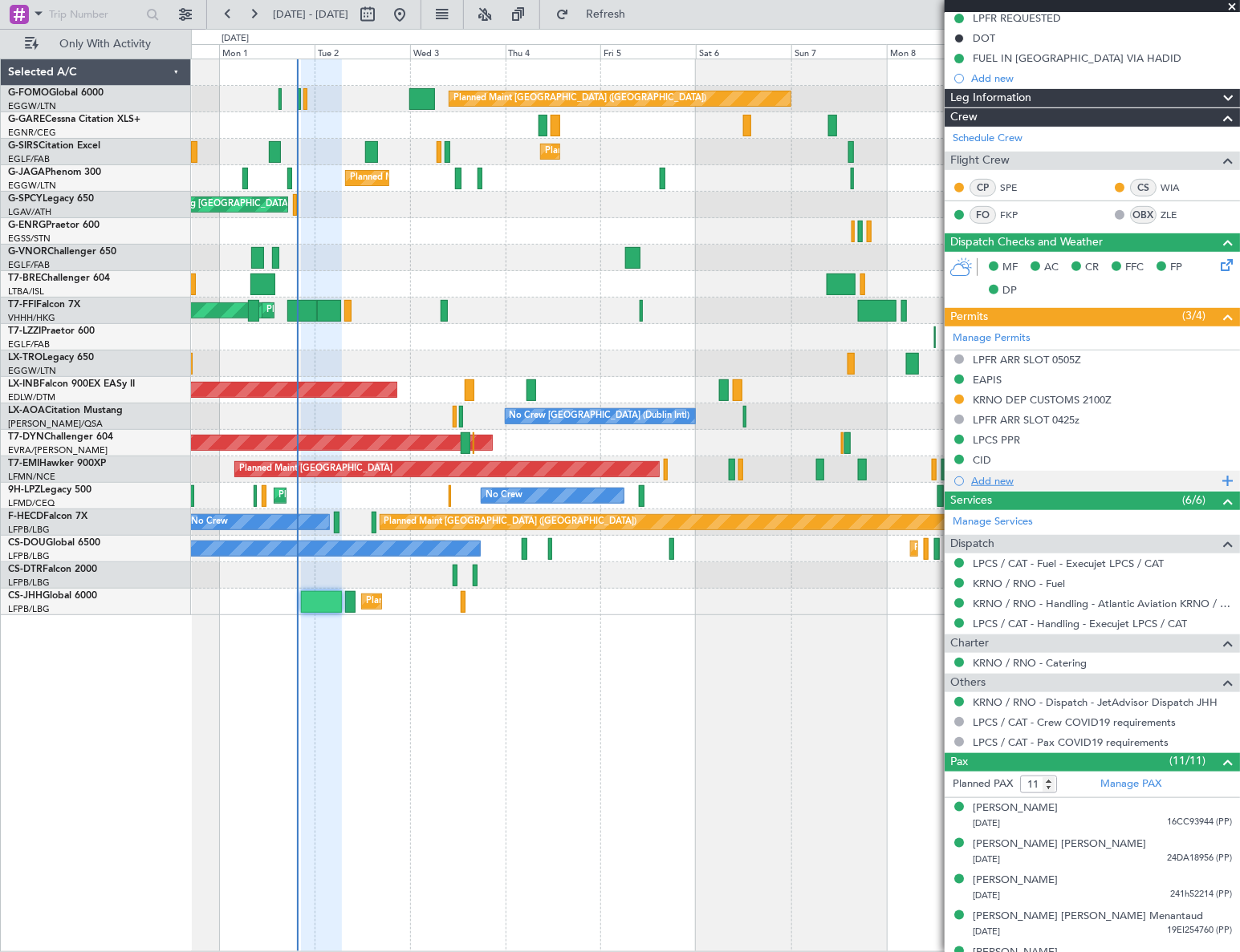
scroll to position [488, 0]
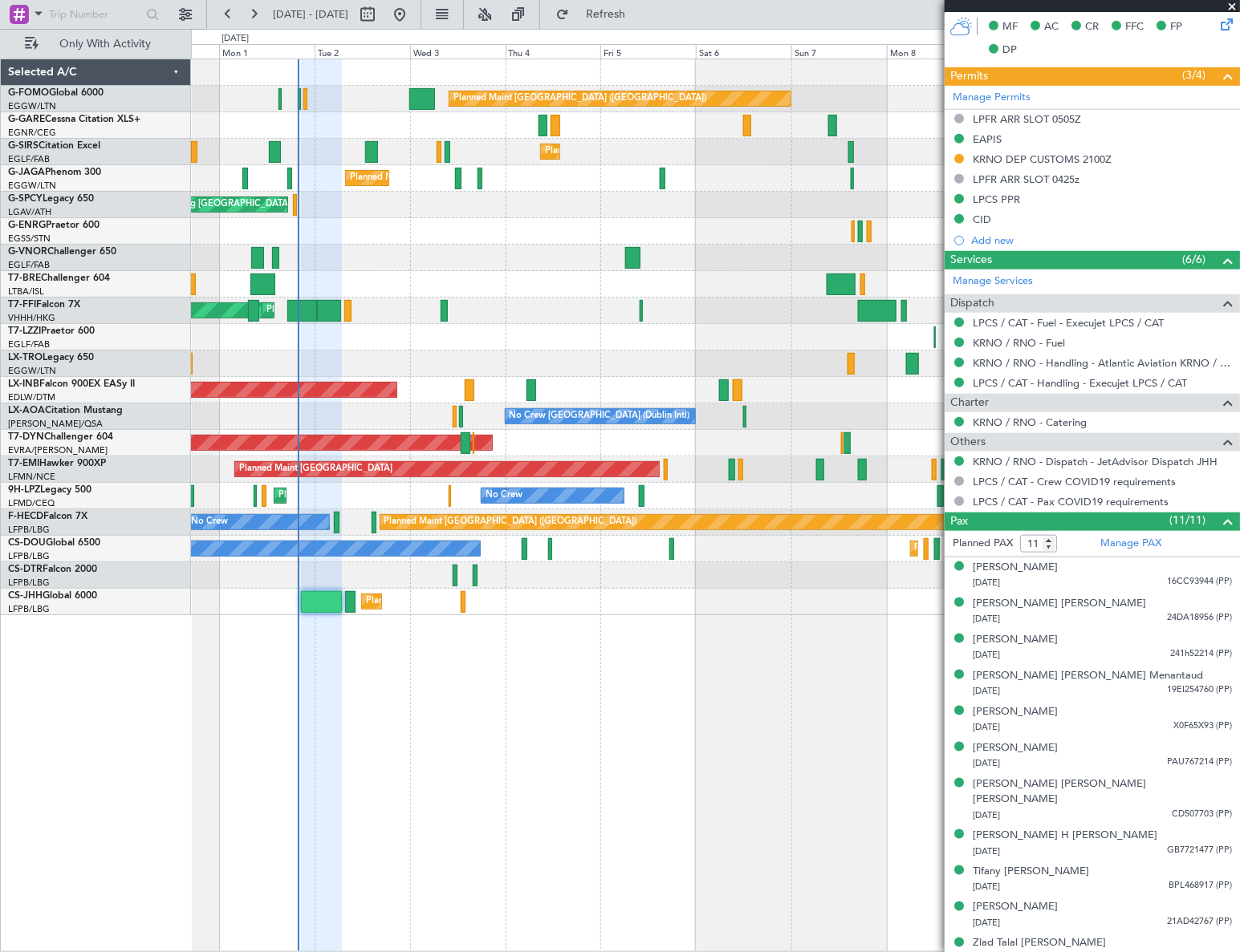
click at [781, 242] on div at bounding box center [716, 231] width 1049 height 27
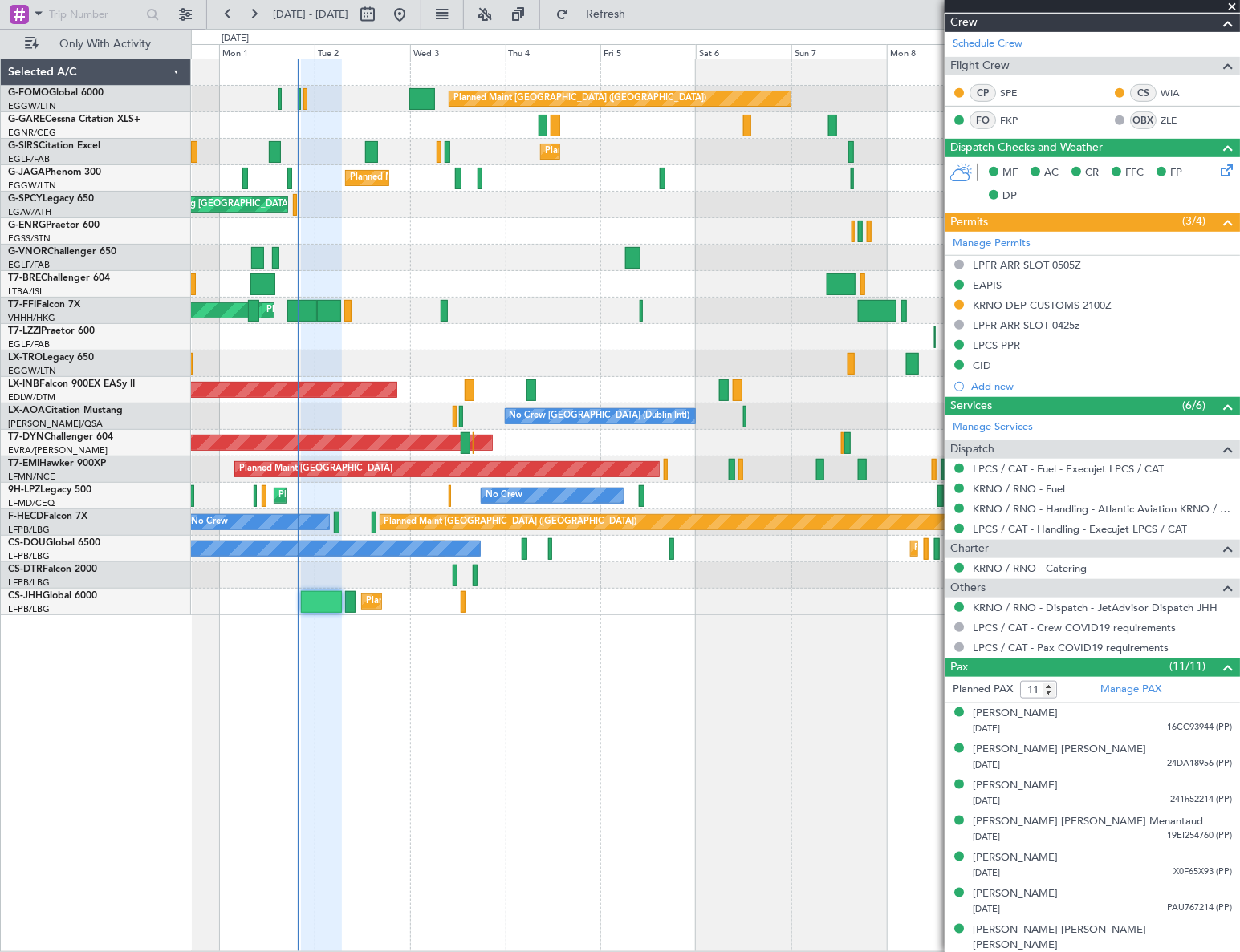
scroll to position [0, 0]
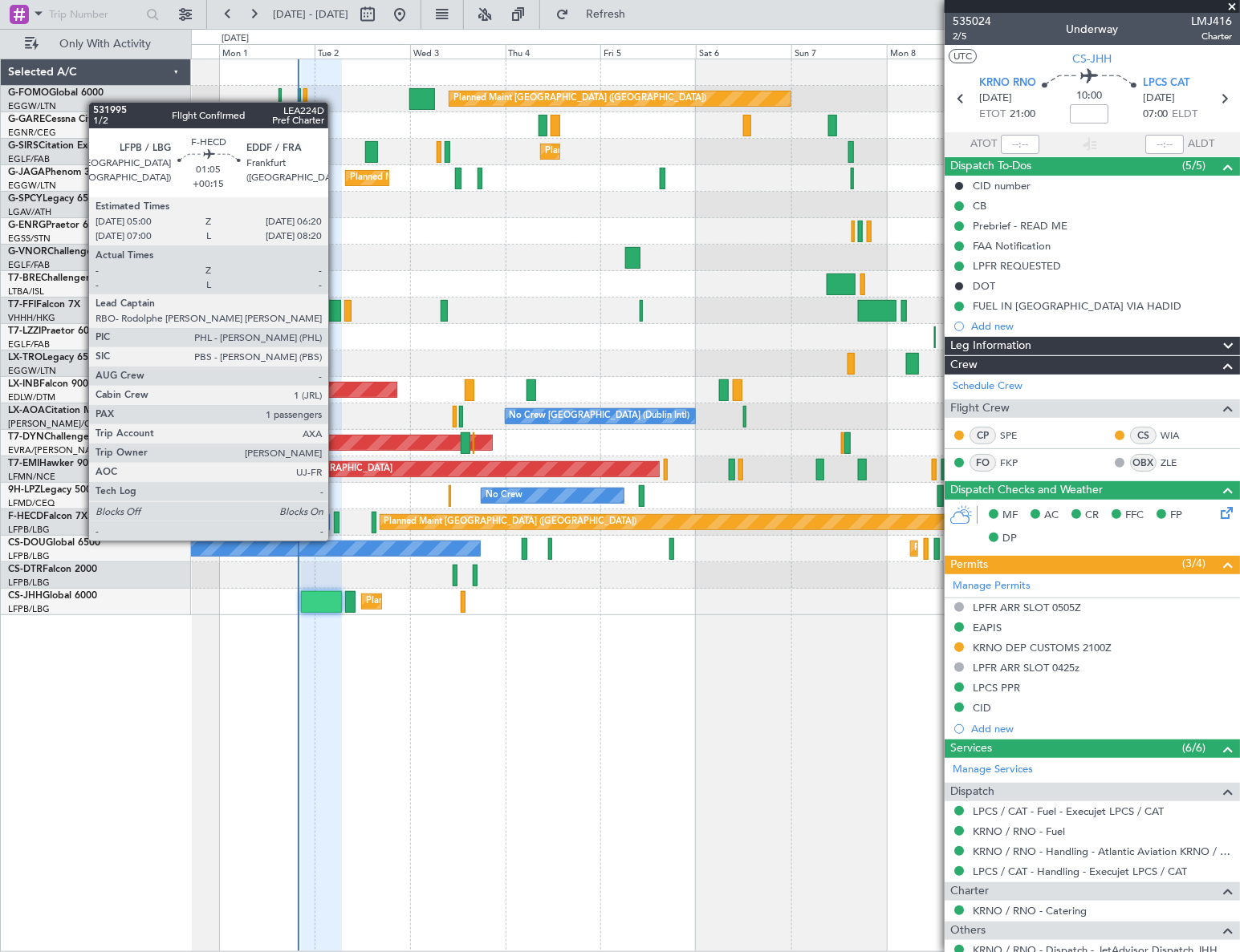
click at [336, 525] on div at bounding box center [337, 522] width 6 height 21
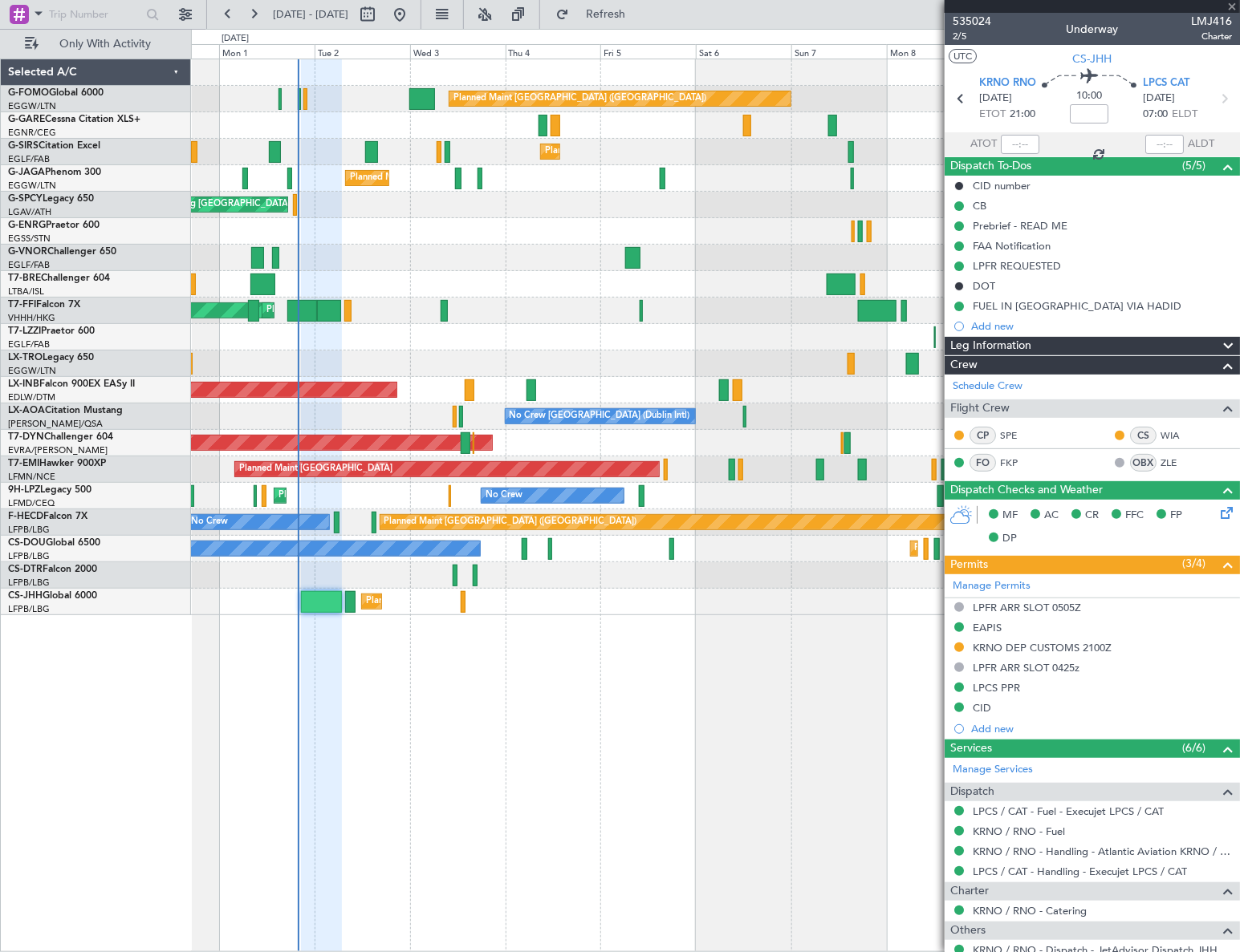
type input "+00:15"
type input "1"
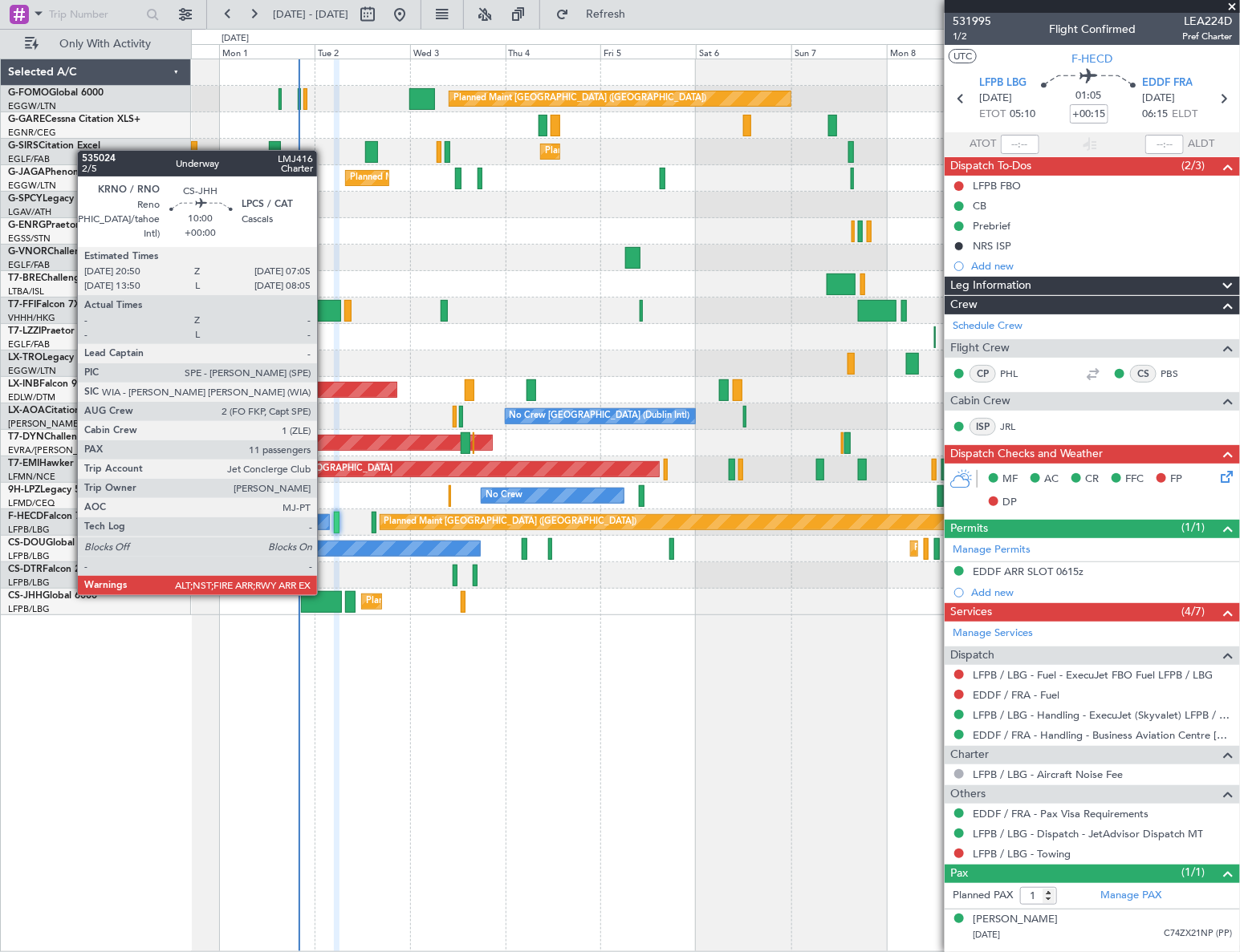
click at [325, 594] on div at bounding box center [321, 602] width 41 height 21
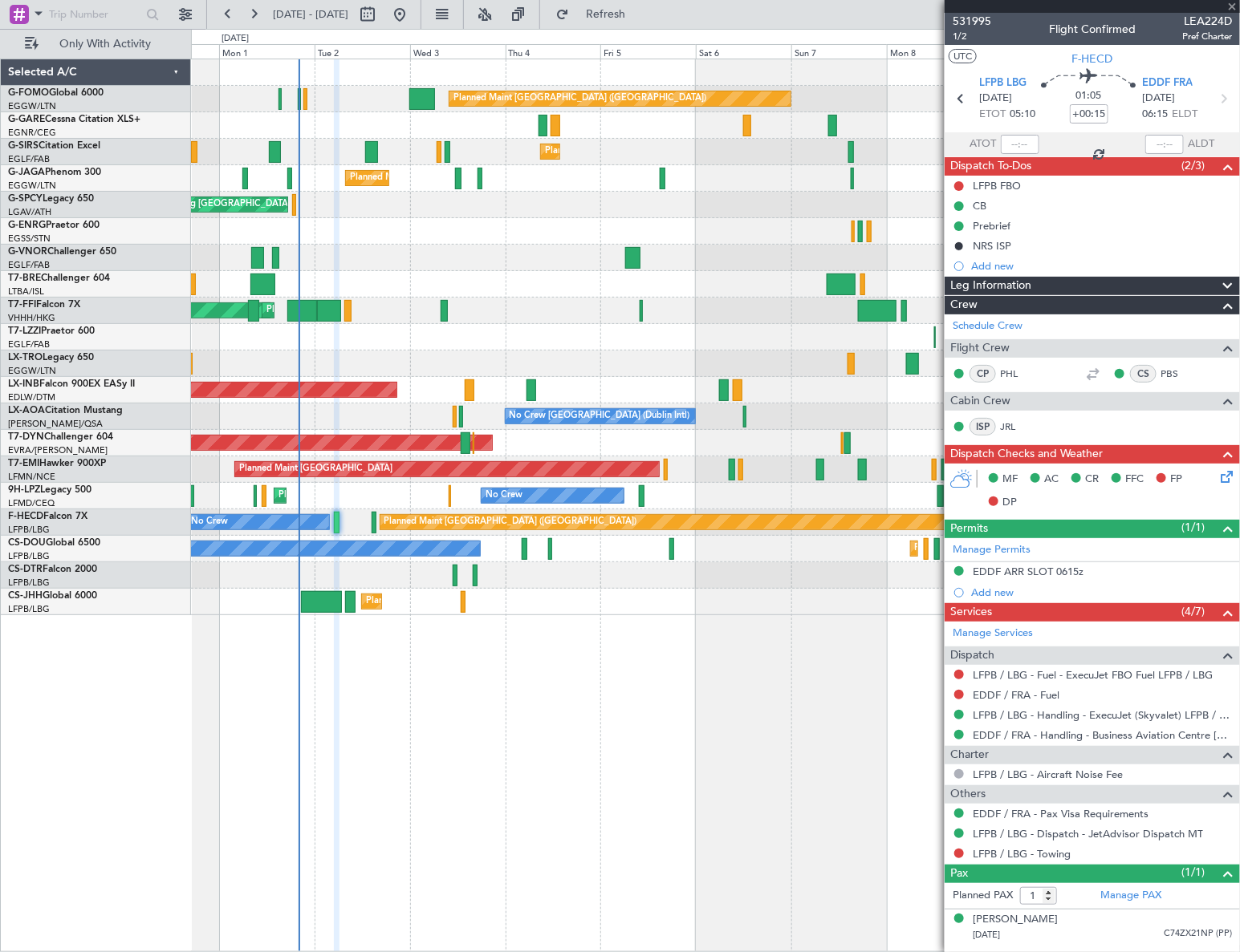
type input "11"
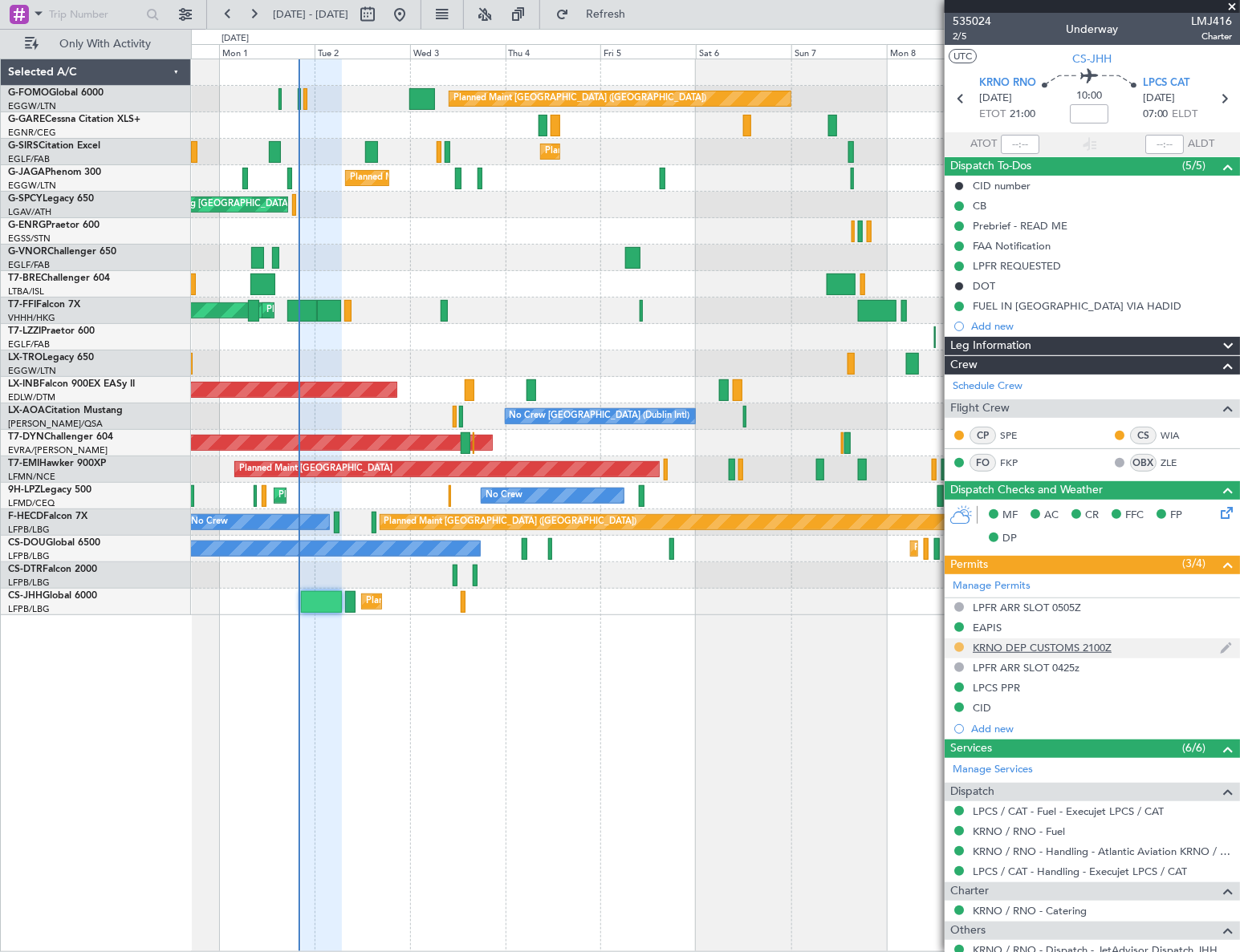
click at [958, 645] on button at bounding box center [959, 647] width 9 height 9
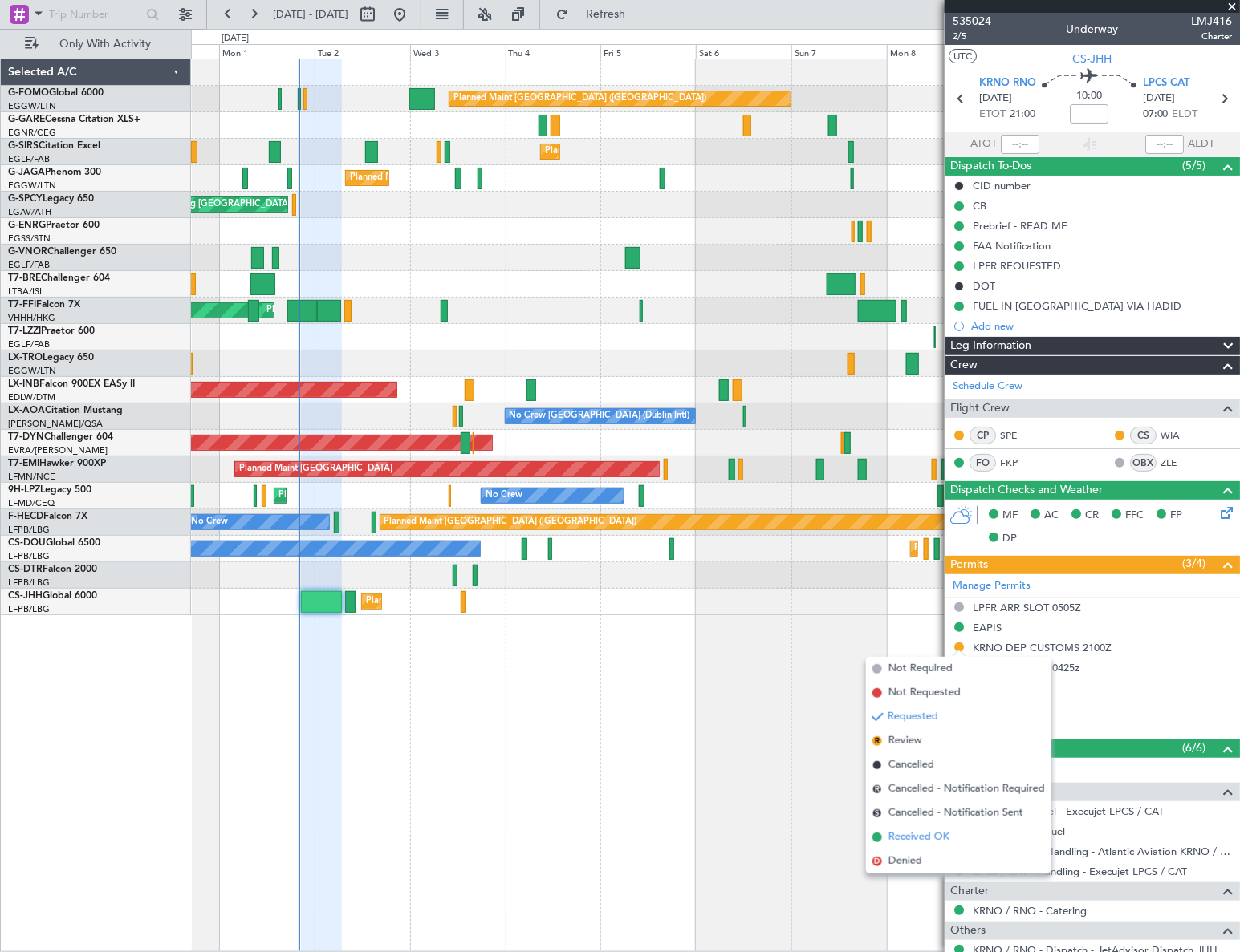
click at [924, 833] on span "Received OK" at bounding box center [919, 836] width 61 height 16
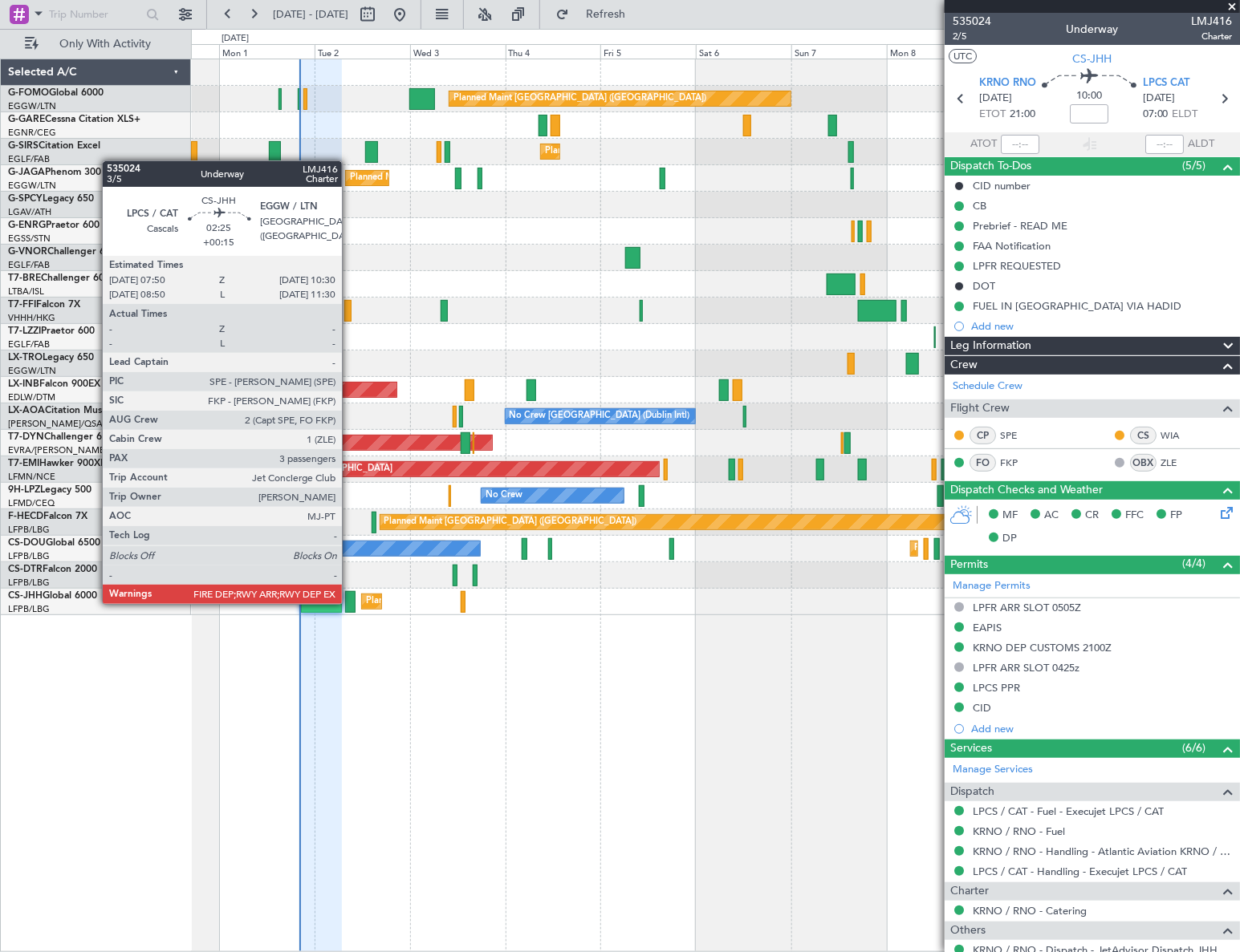
click at [349, 603] on div at bounding box center [350, 602] width 11 height 21
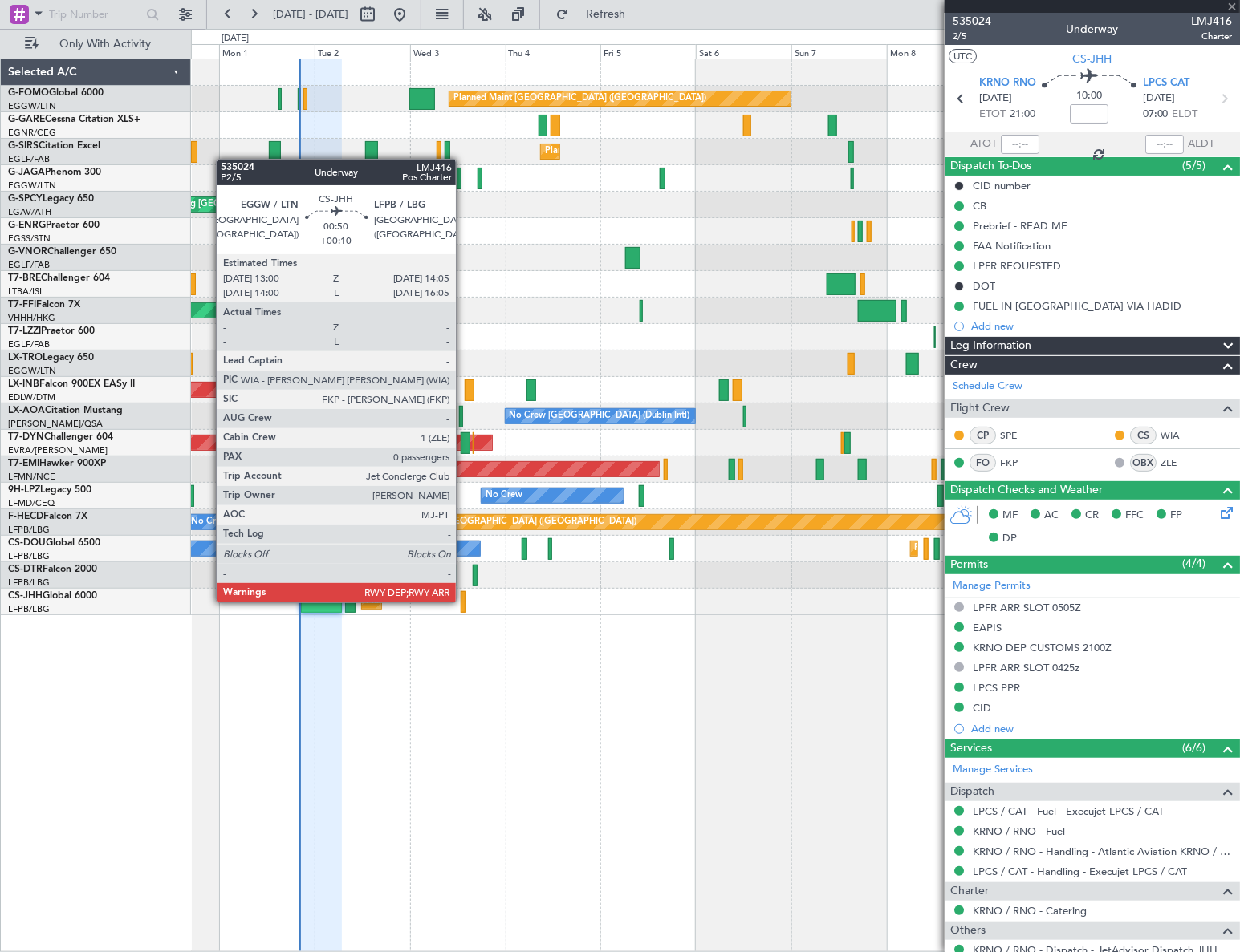
type input "+00:15"
type input "3"
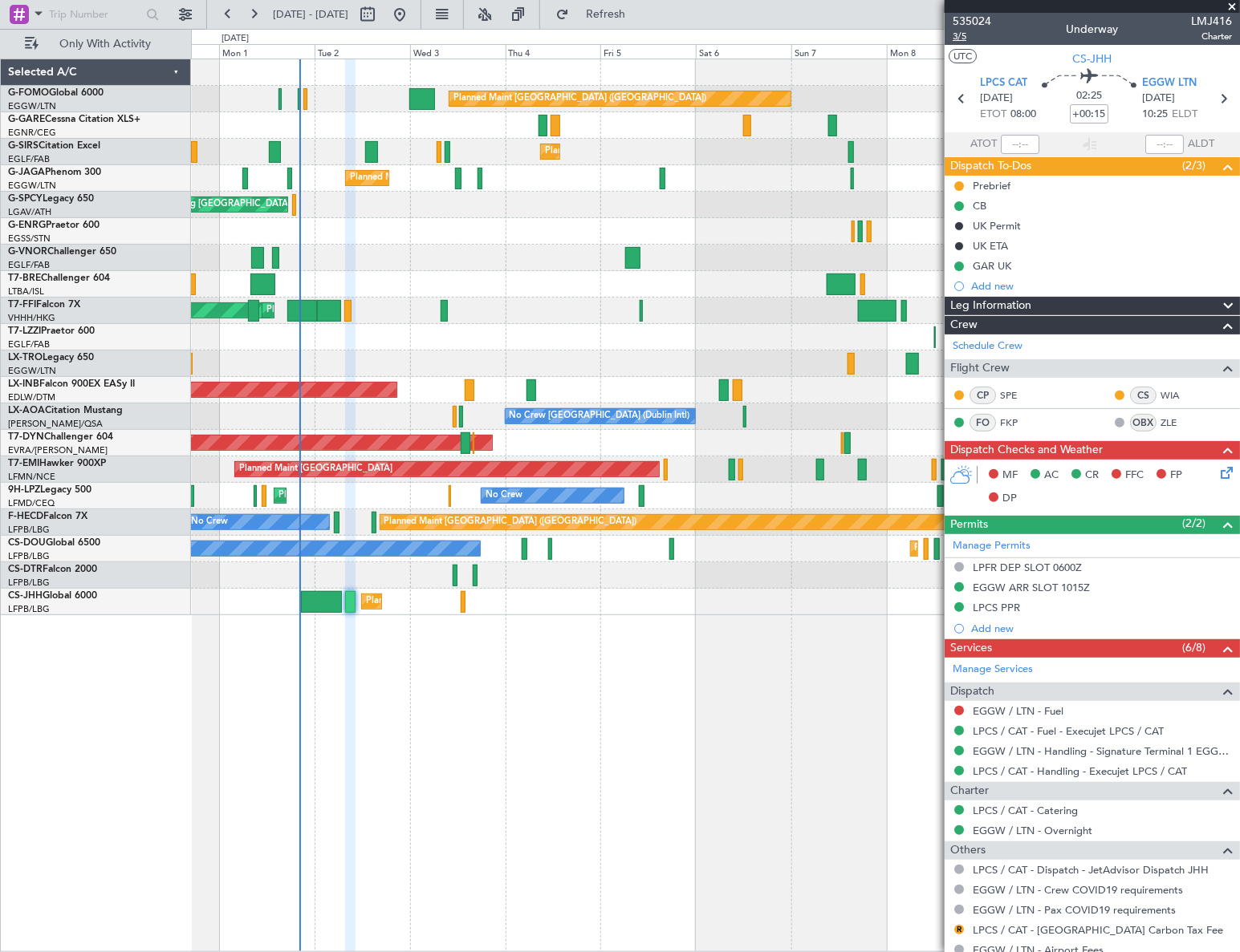
click at [963, 40] on span "3/5" at bounding box center [972, 36] width 39 height 14
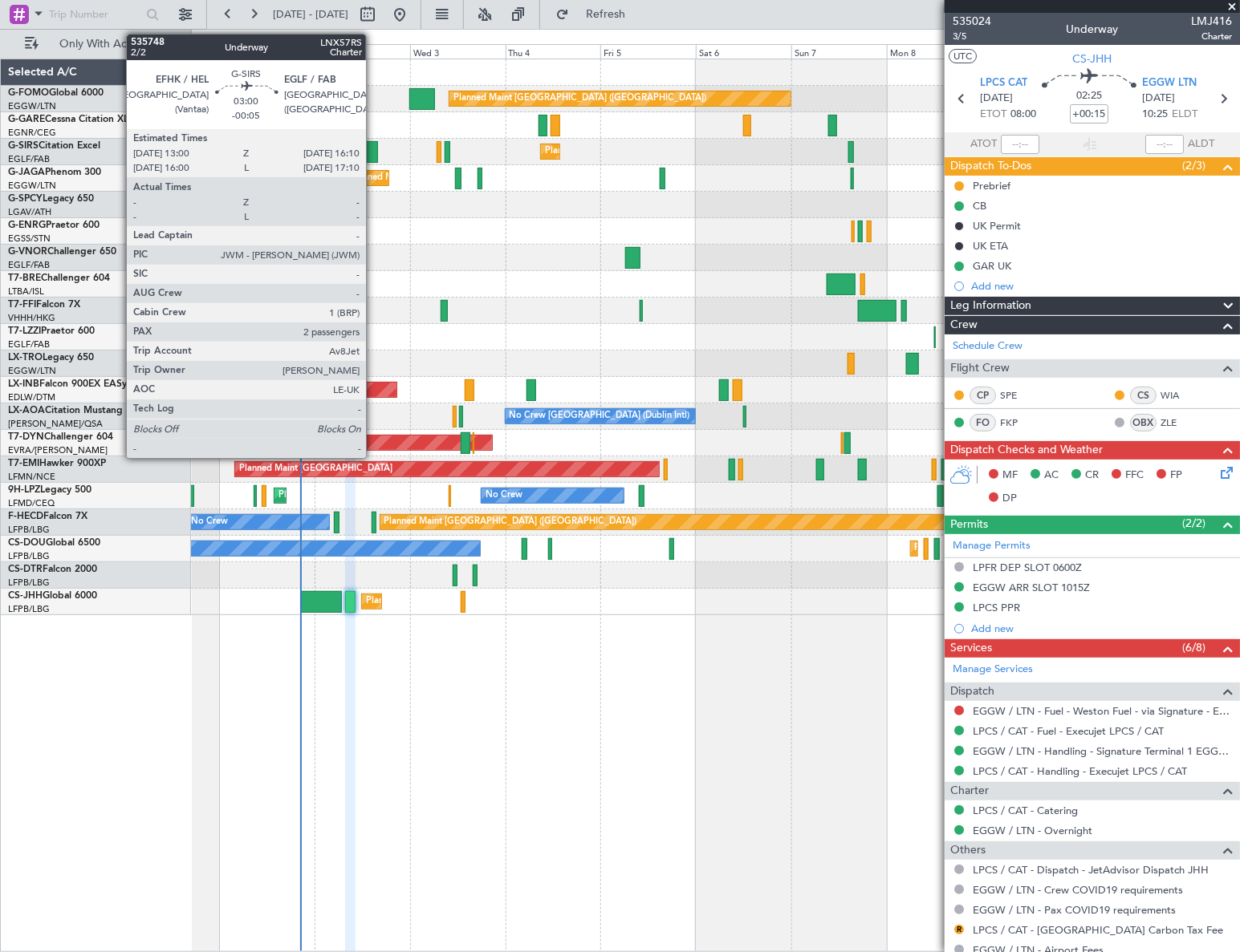
click at [374, 151] on div at bounding box center [372, 152] width 13 height 21
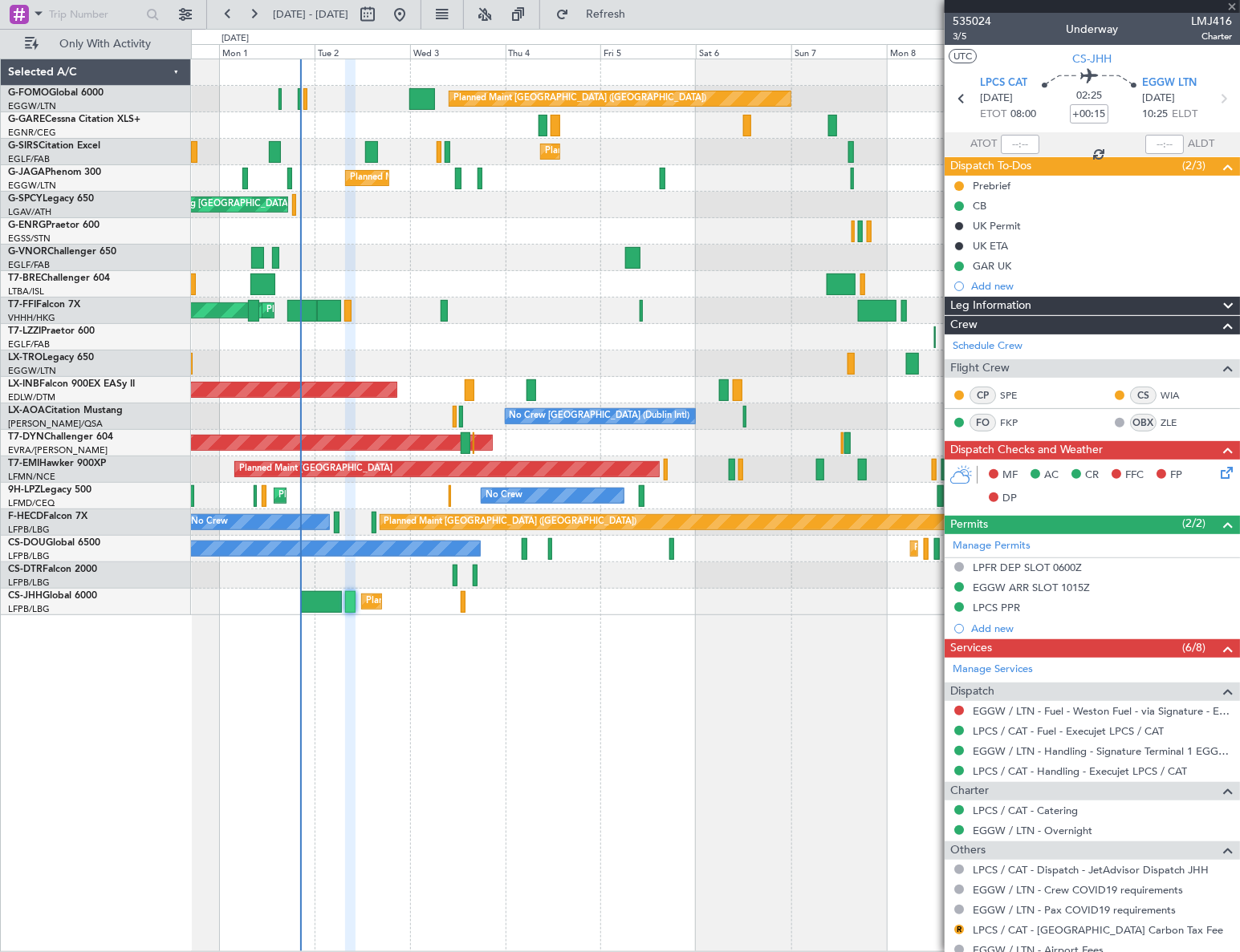
type input "-00:05"
type input "2"
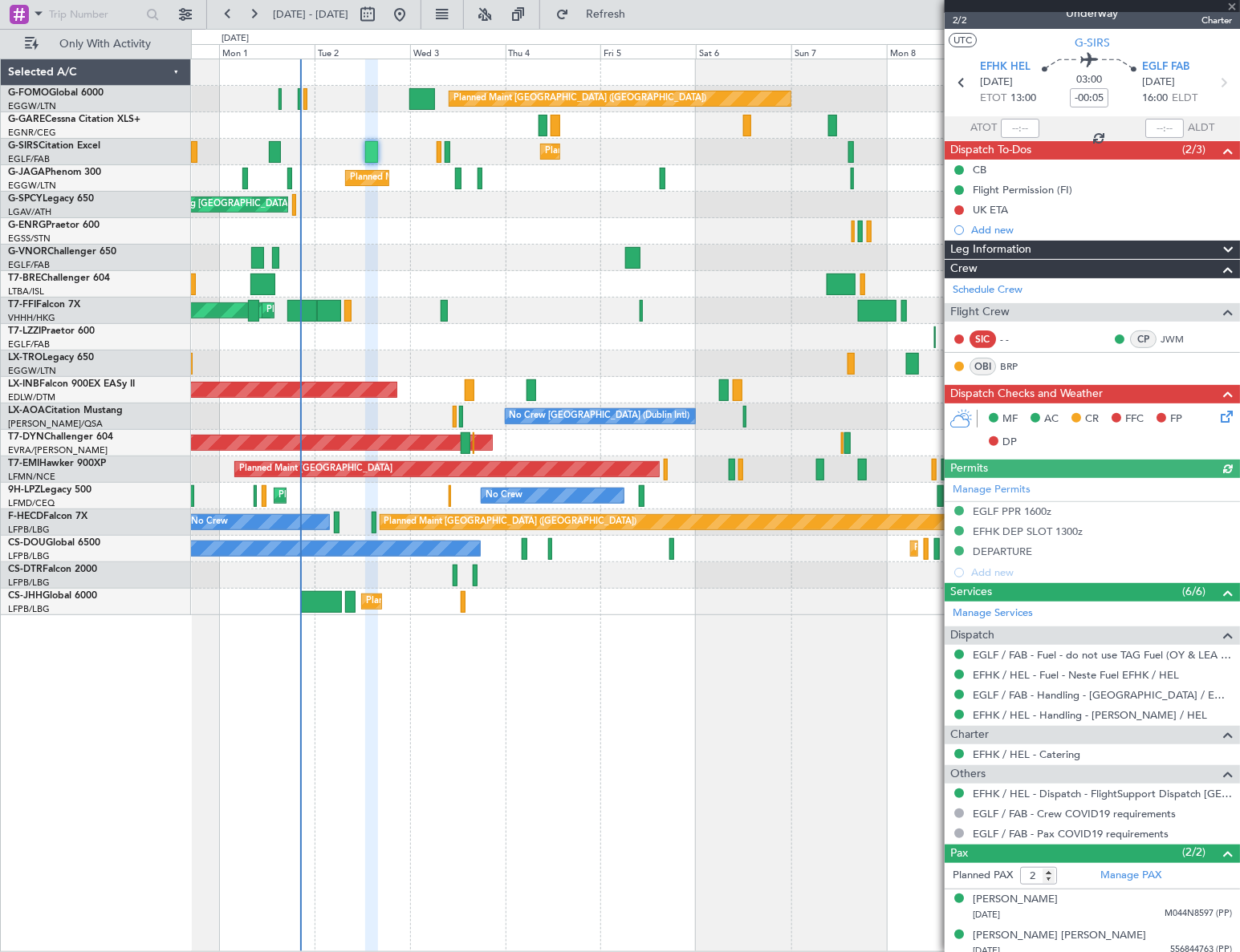
scroll to position [23, 0]
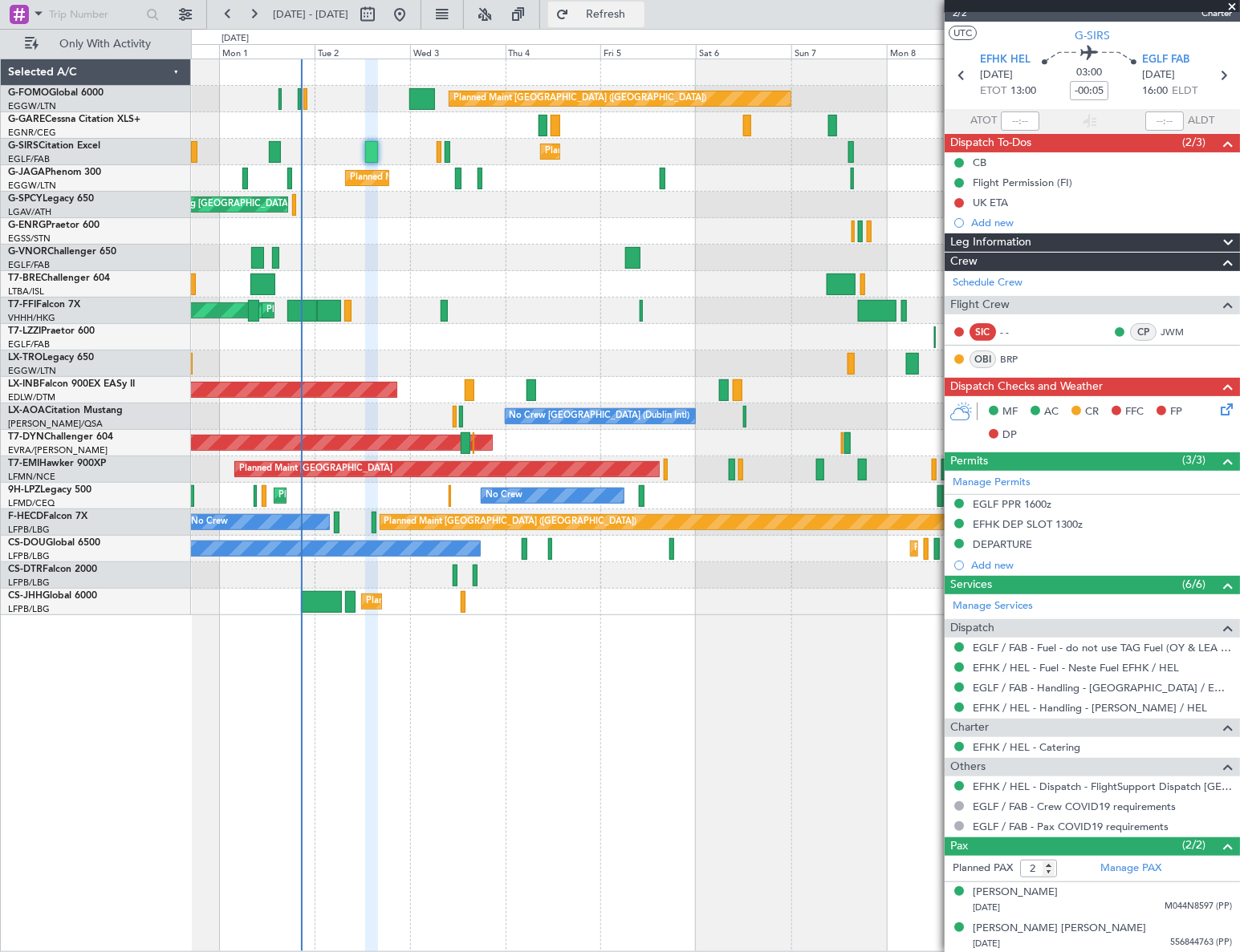
click at [640, 14] on span "Refresh" at bounding box center [606, 15] width 68 height 11
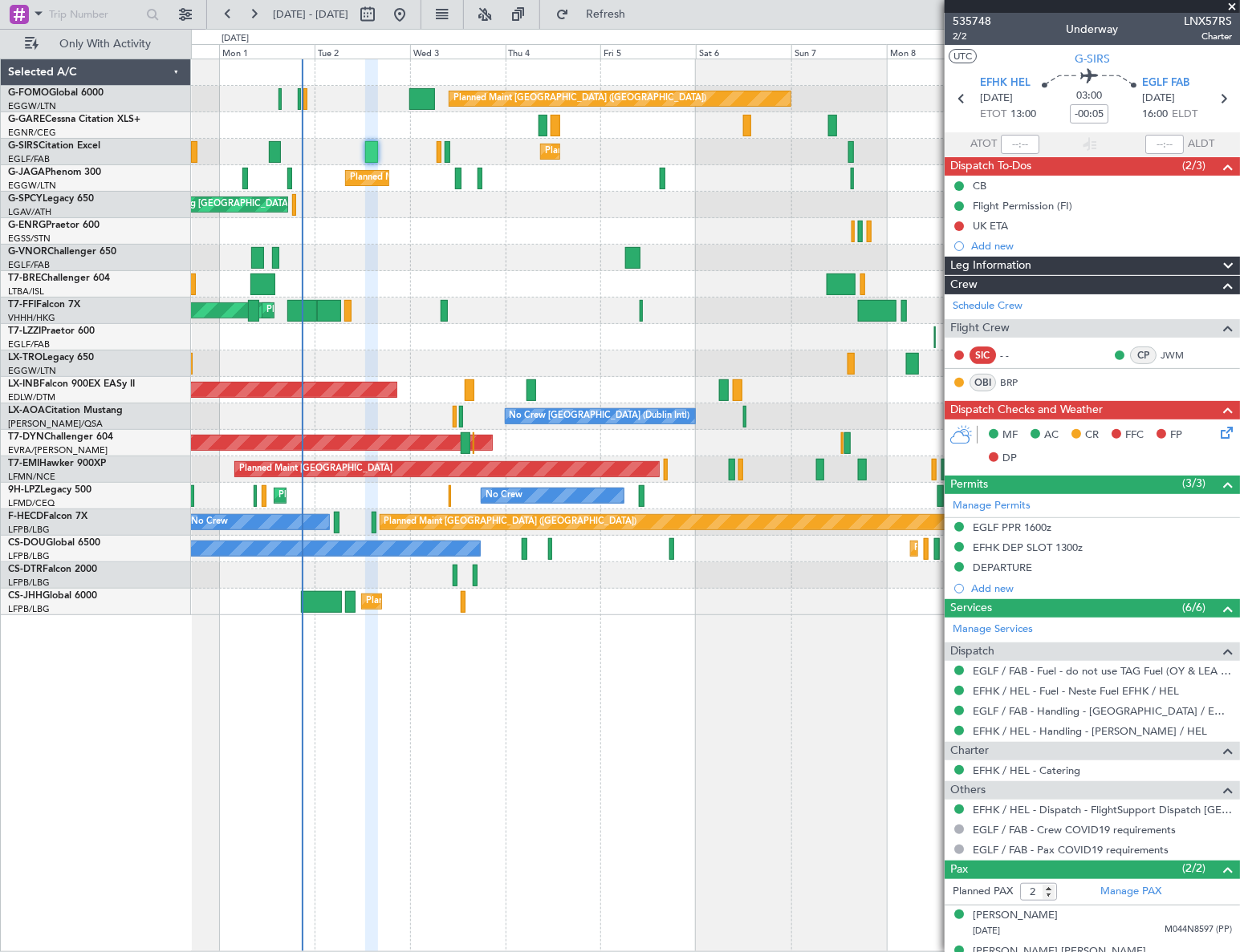
scroll to position [23, 0]
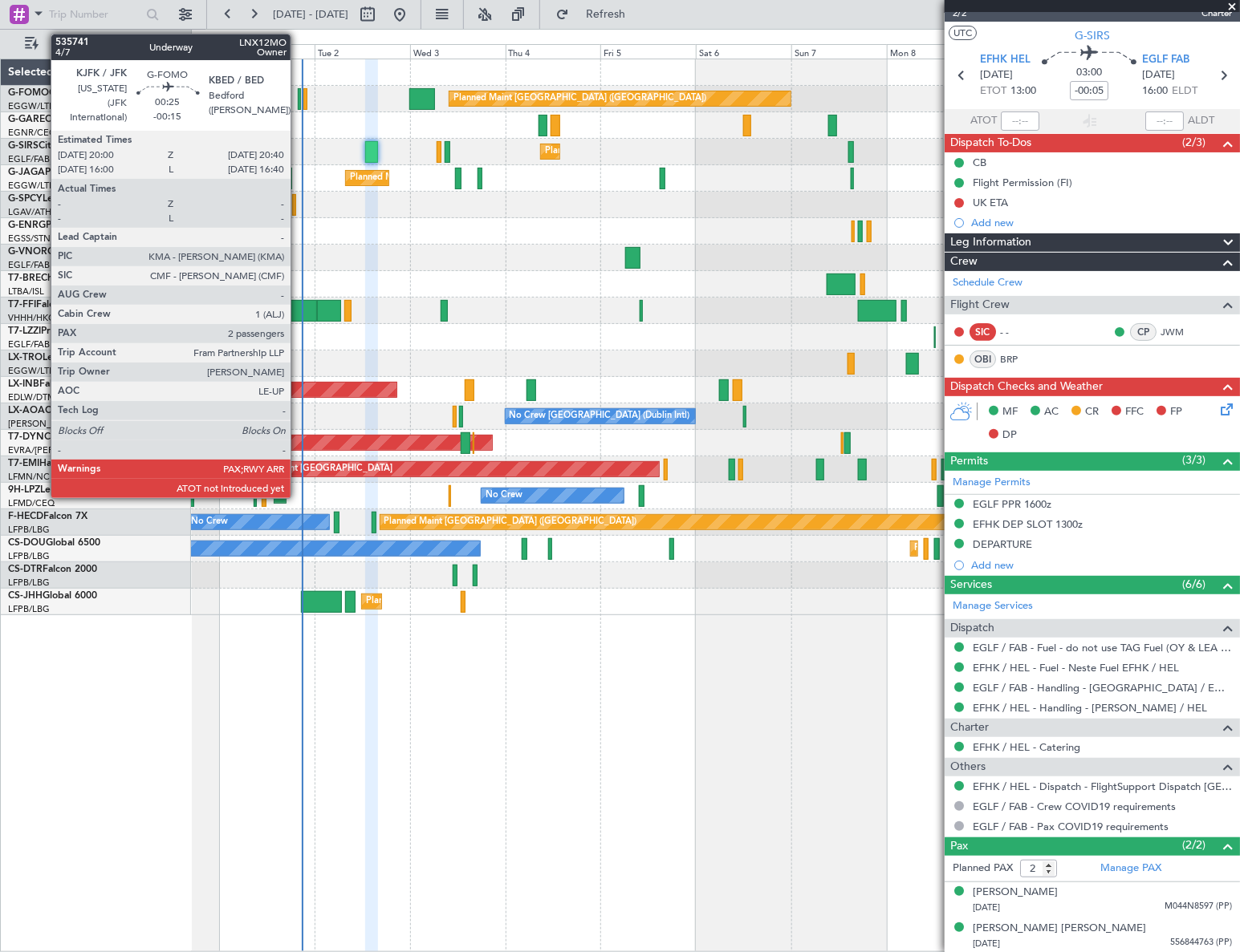
click at [298, 100] on div at bounding box center [299, 98] width 3 height 21
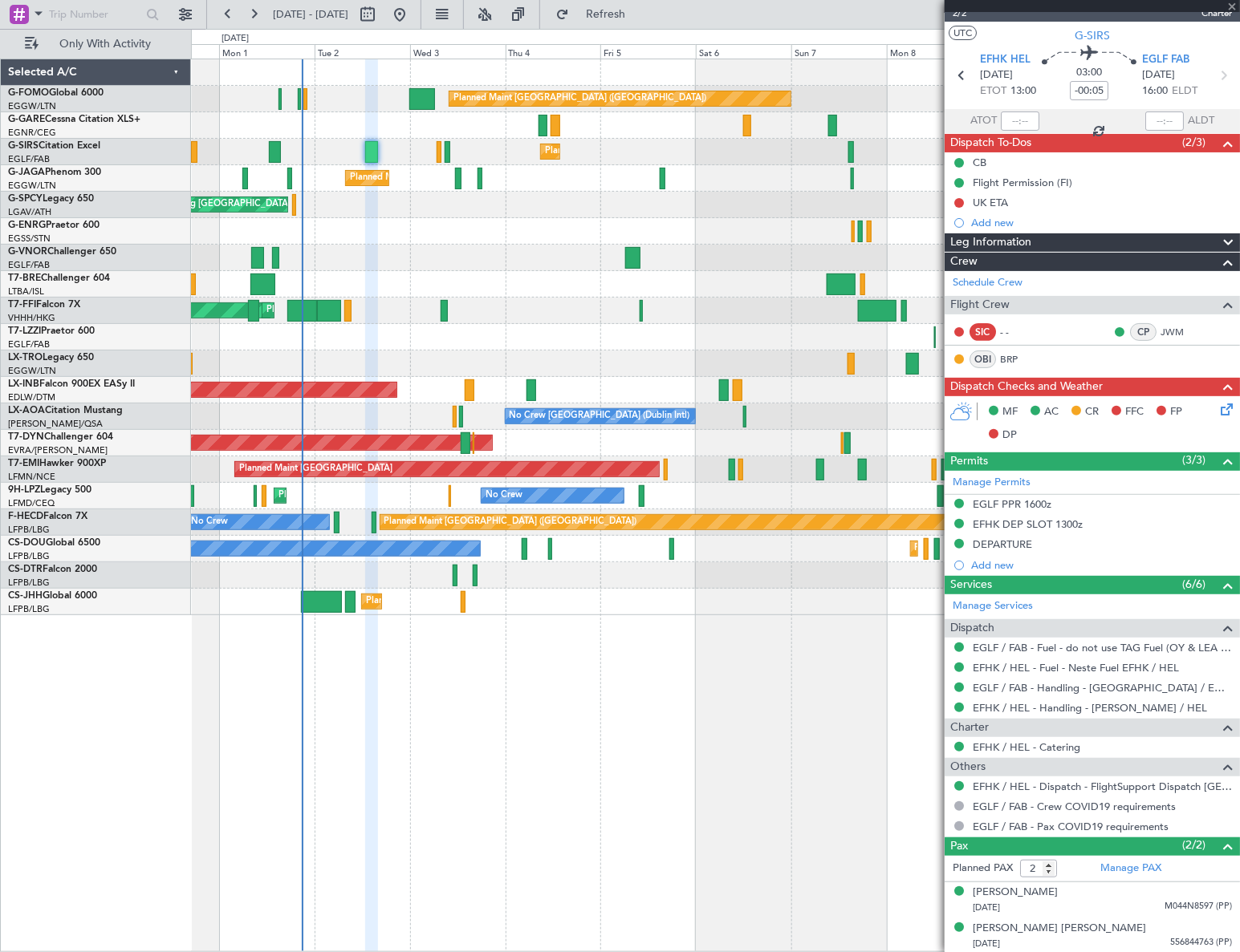
type input "-00:15"
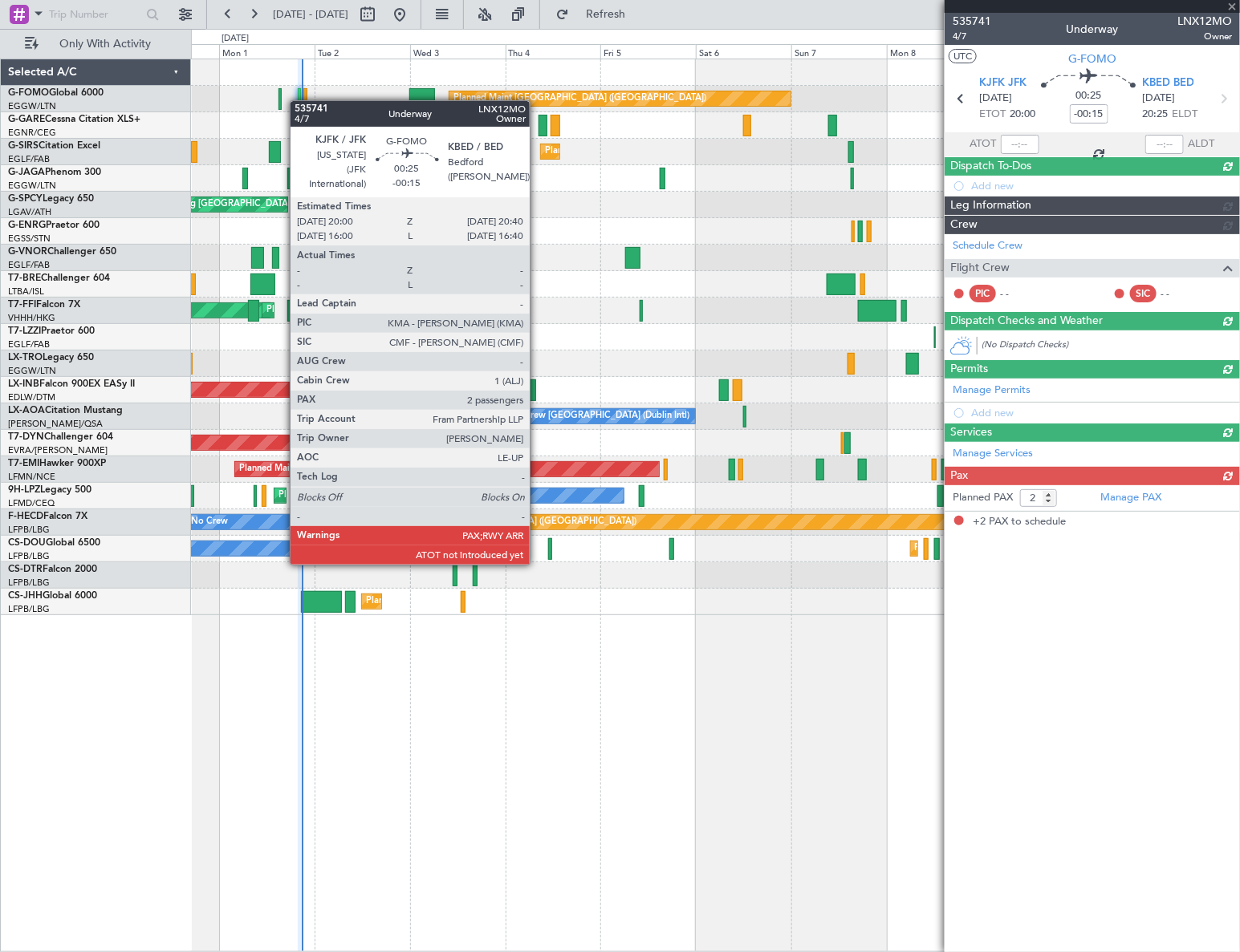
scroll to position [0, 0]
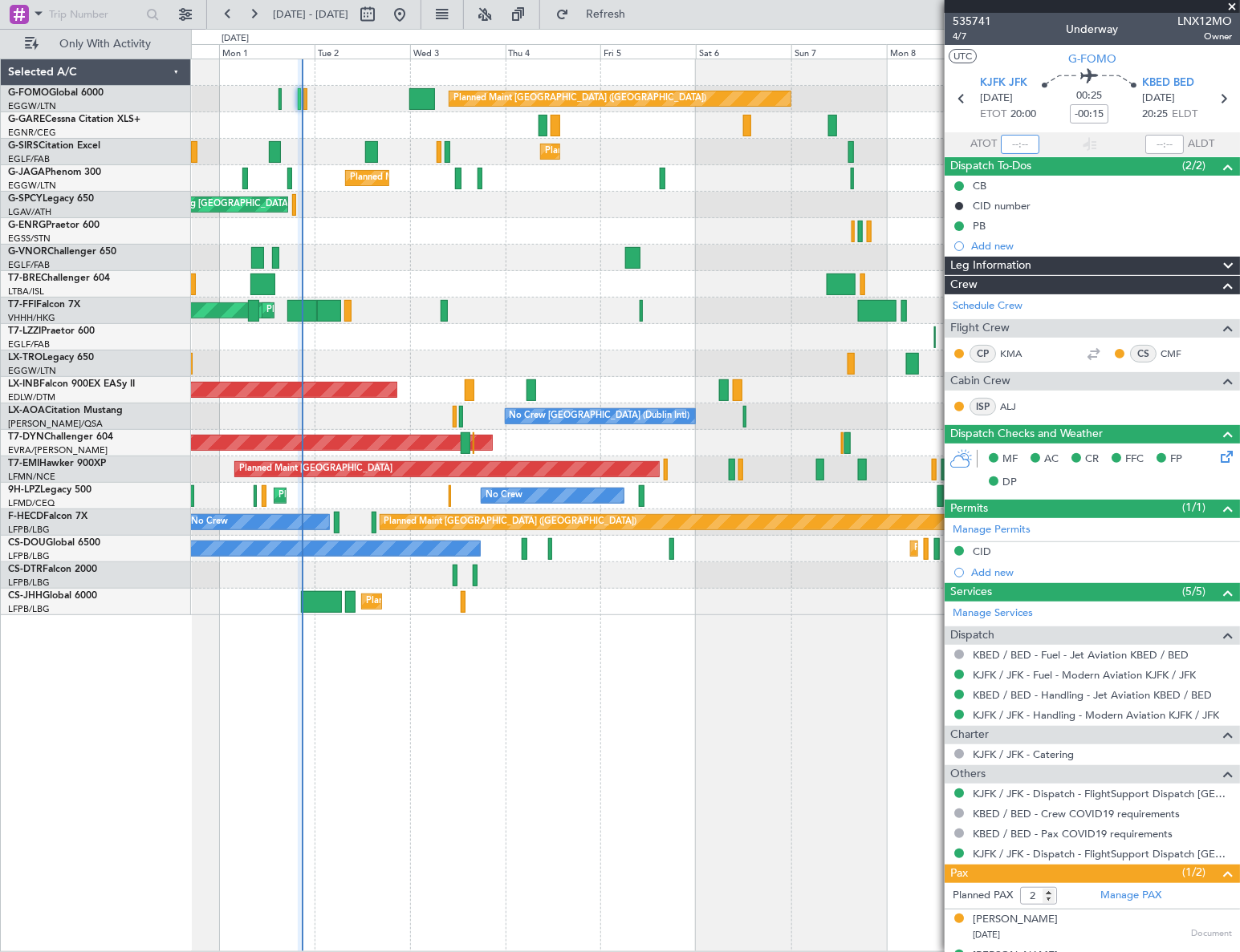
click at [1019, 143] on input "text" at bounding box center [1020, 144] width 39 height 19
click at [753, 573] on div "No Crew" at bounding box center [716, 575] width 1049 height 27
type input "20:56"
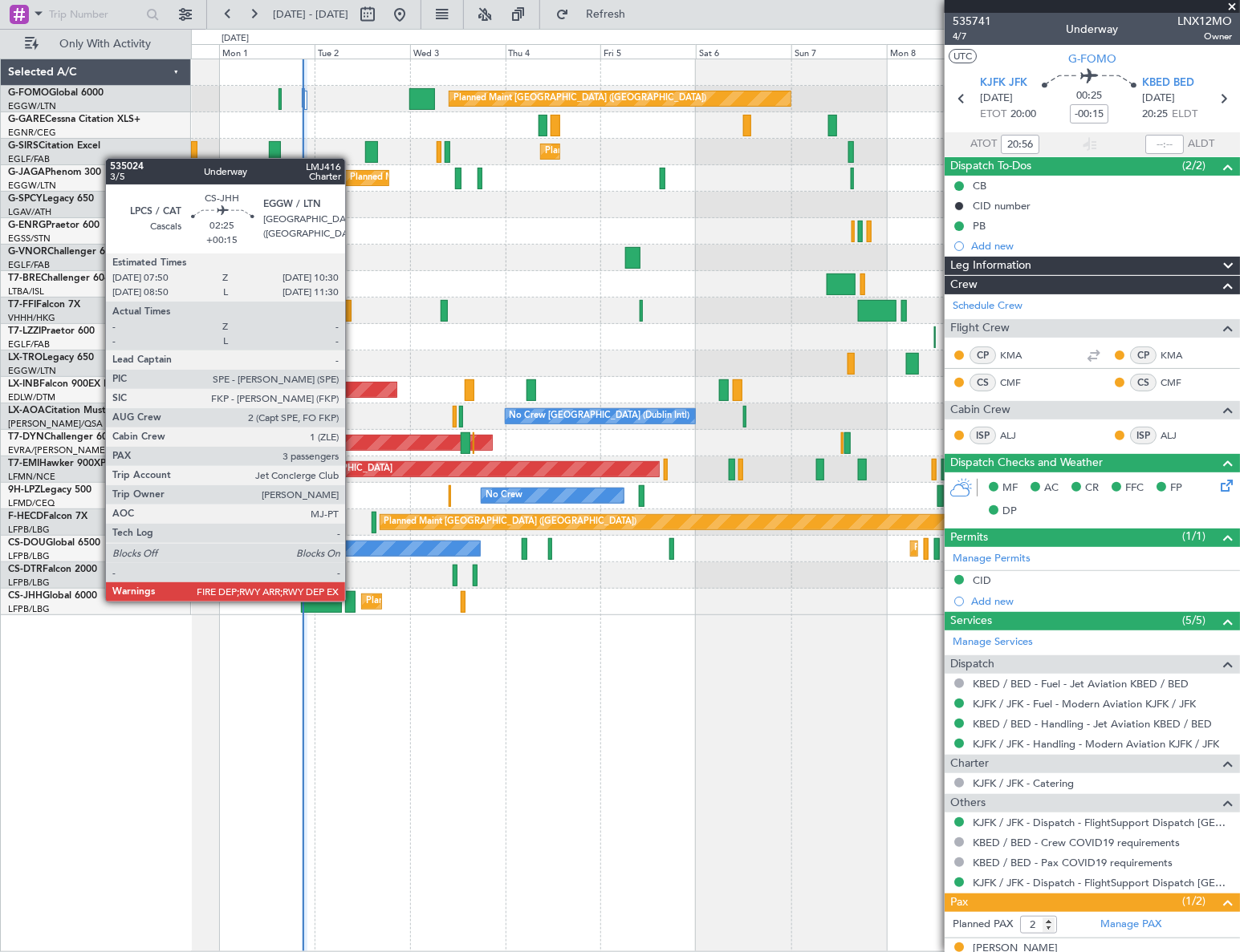
click at [352, 600] on div at bounding box center [350, 602] width 11 height 21
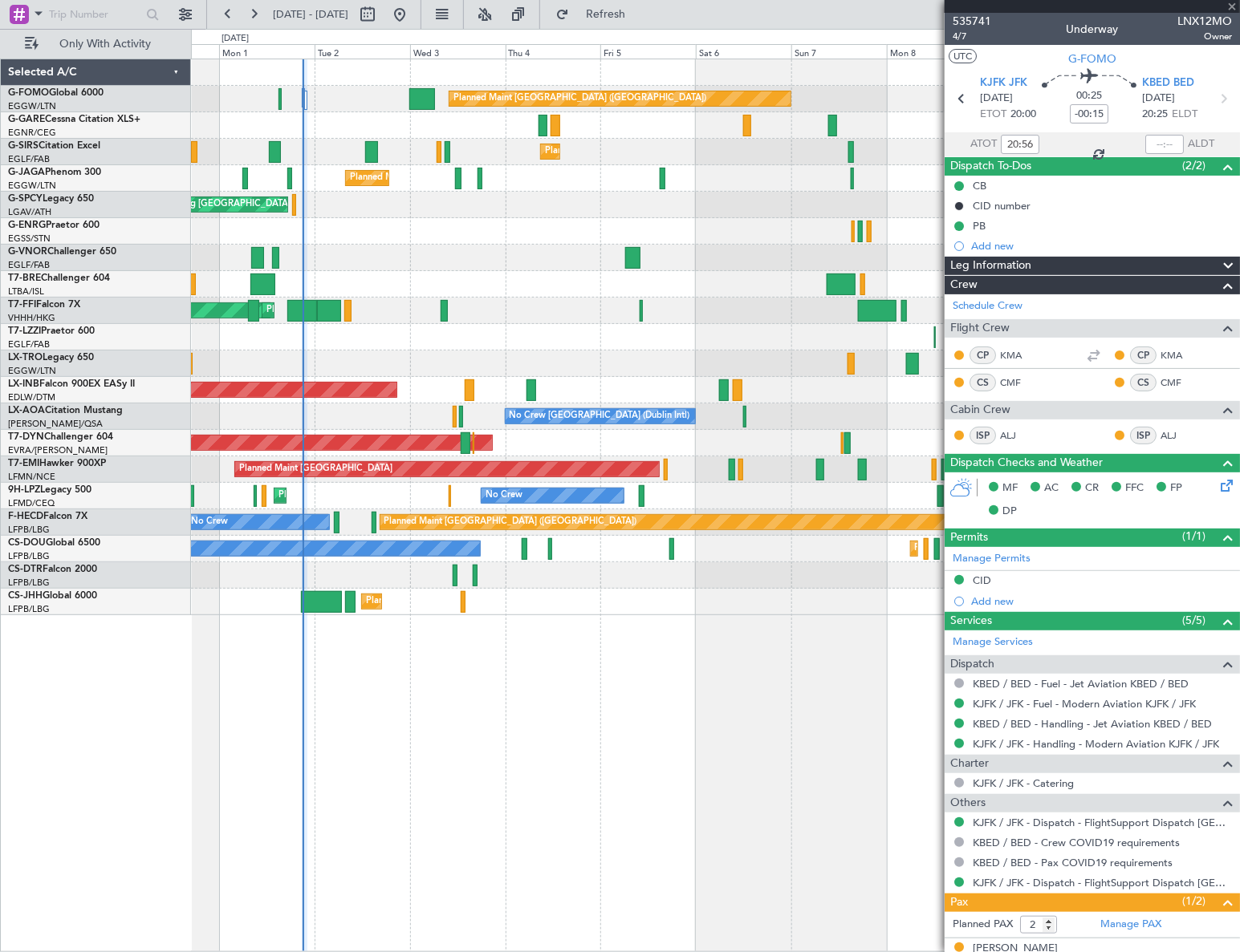
type input "+00:15"
type input "3"
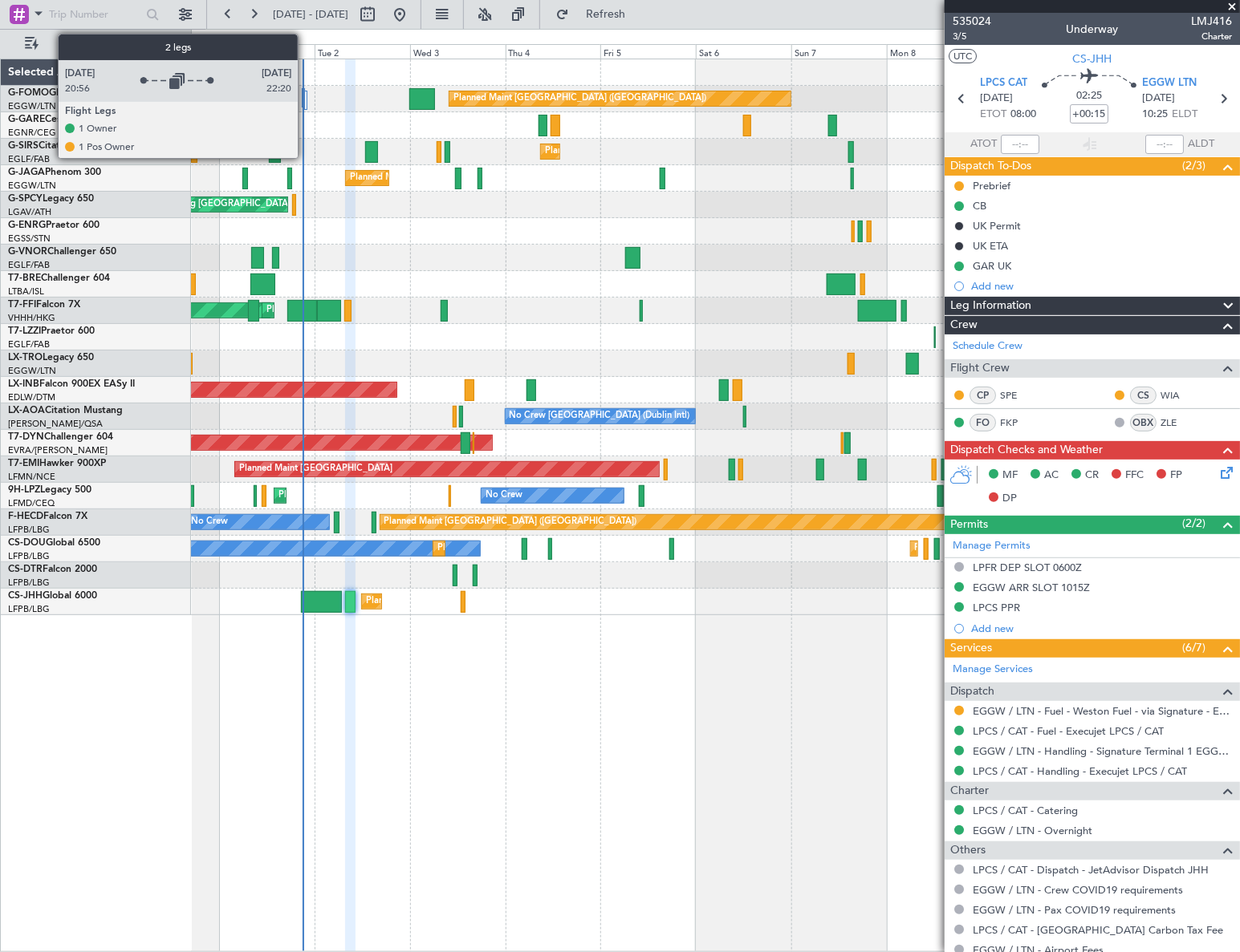
click at [304, 97] on div at bounding box center [302, 97] width 3 height 19
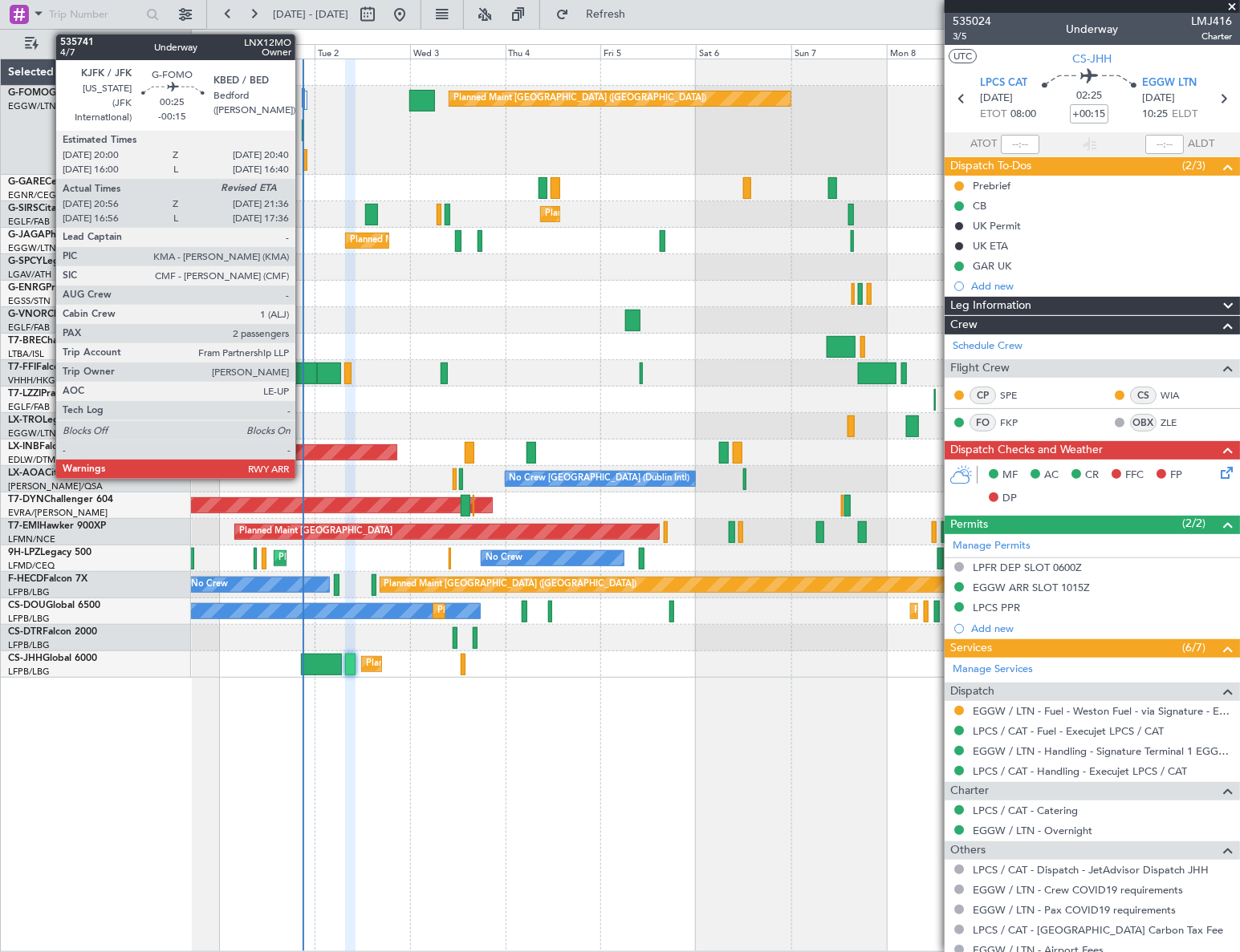
click at [302, 133] on div at bounding box center [302, 129] width 3 height 21
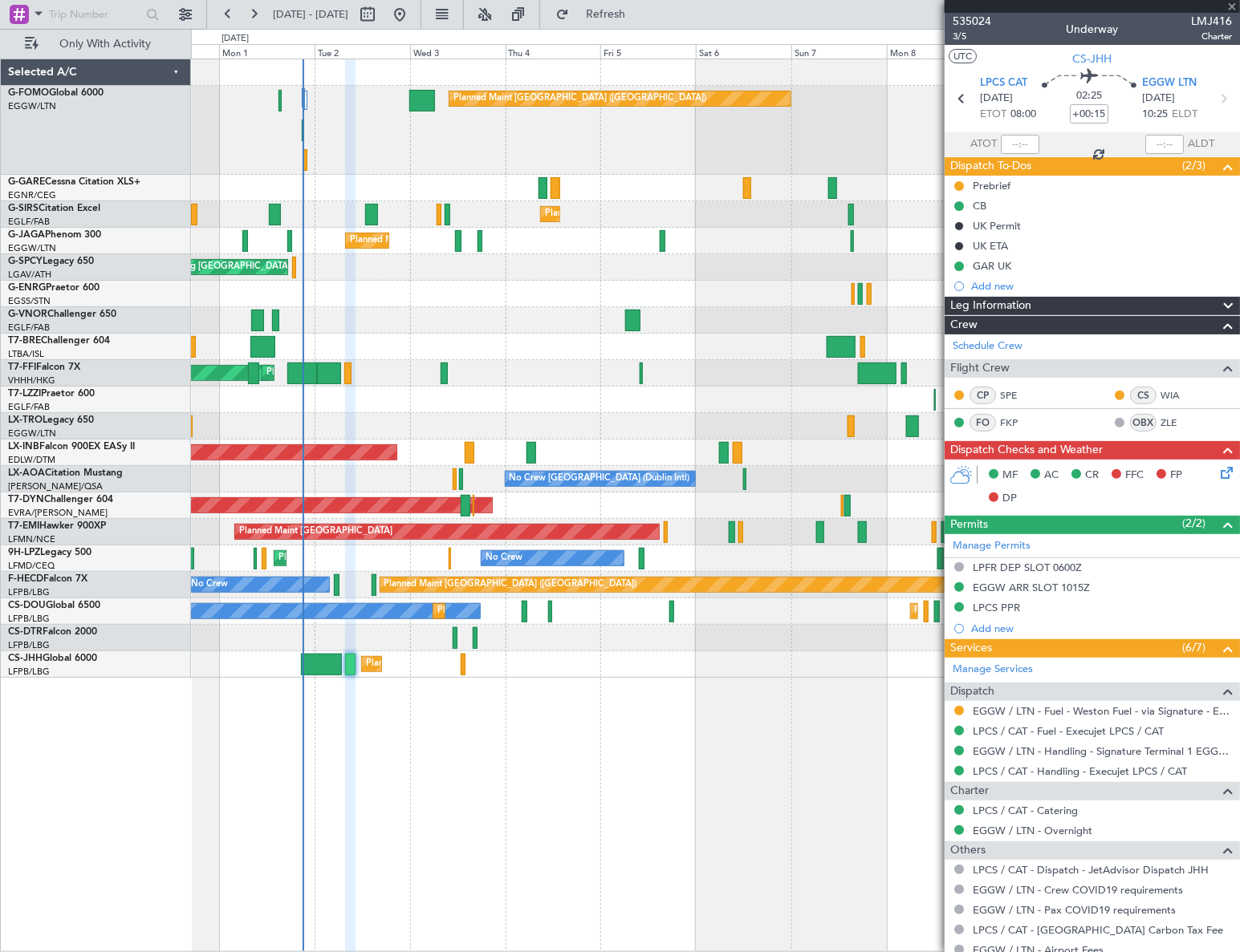
type input "-00:15"
type input "20:56"
type input "2"
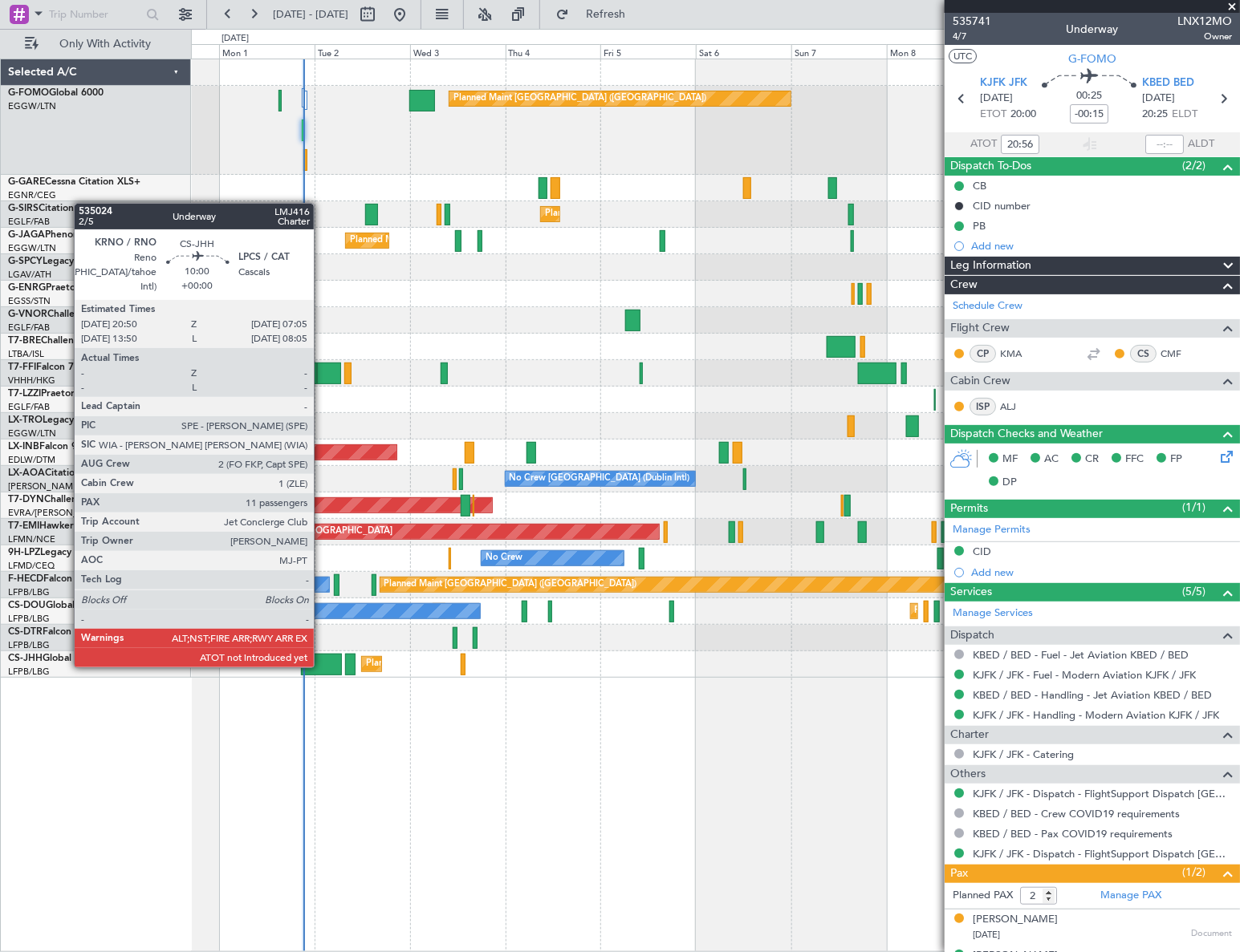
click at [321, 665] on div at bounding box center [321, 664] width 41 height 21
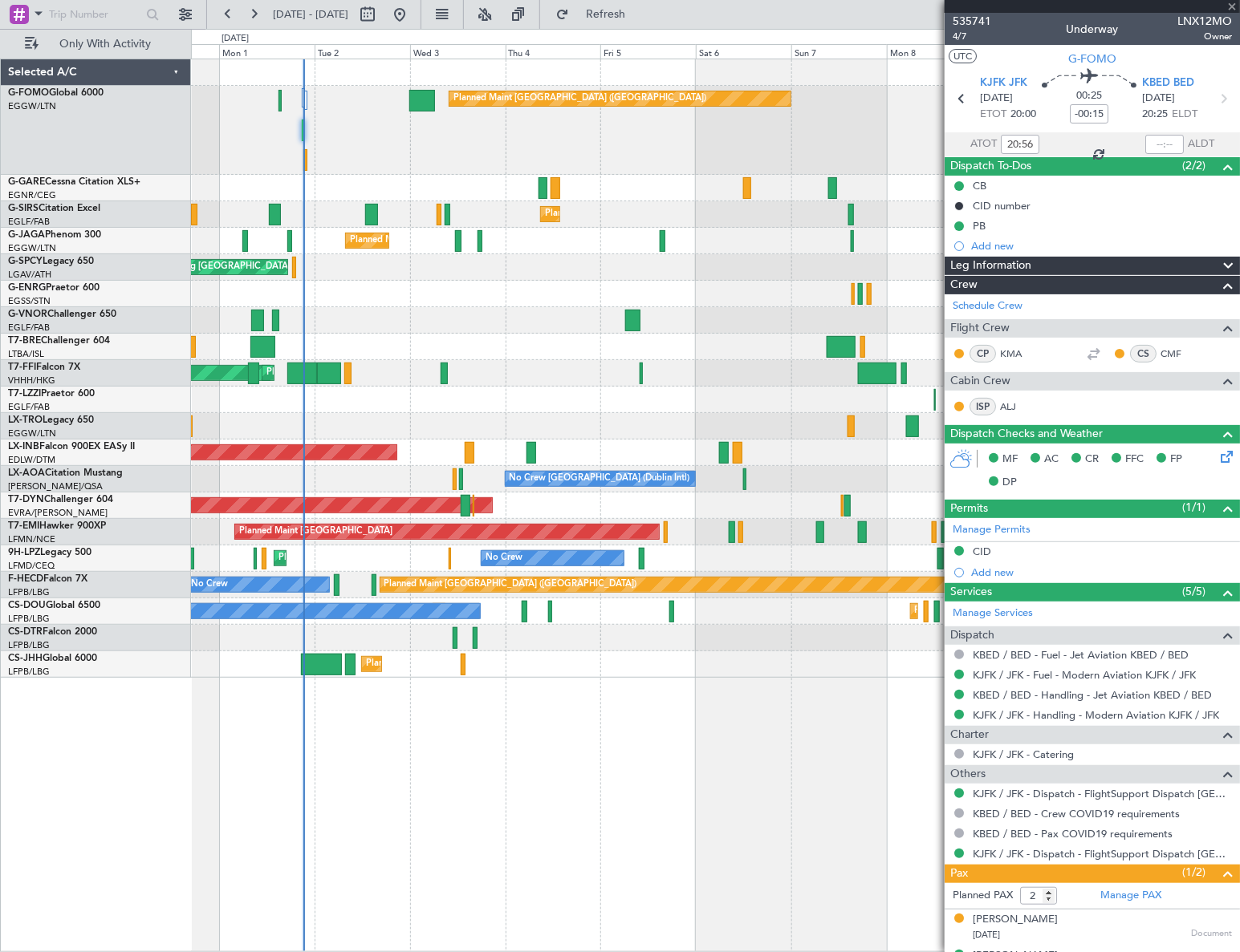
type input "11"
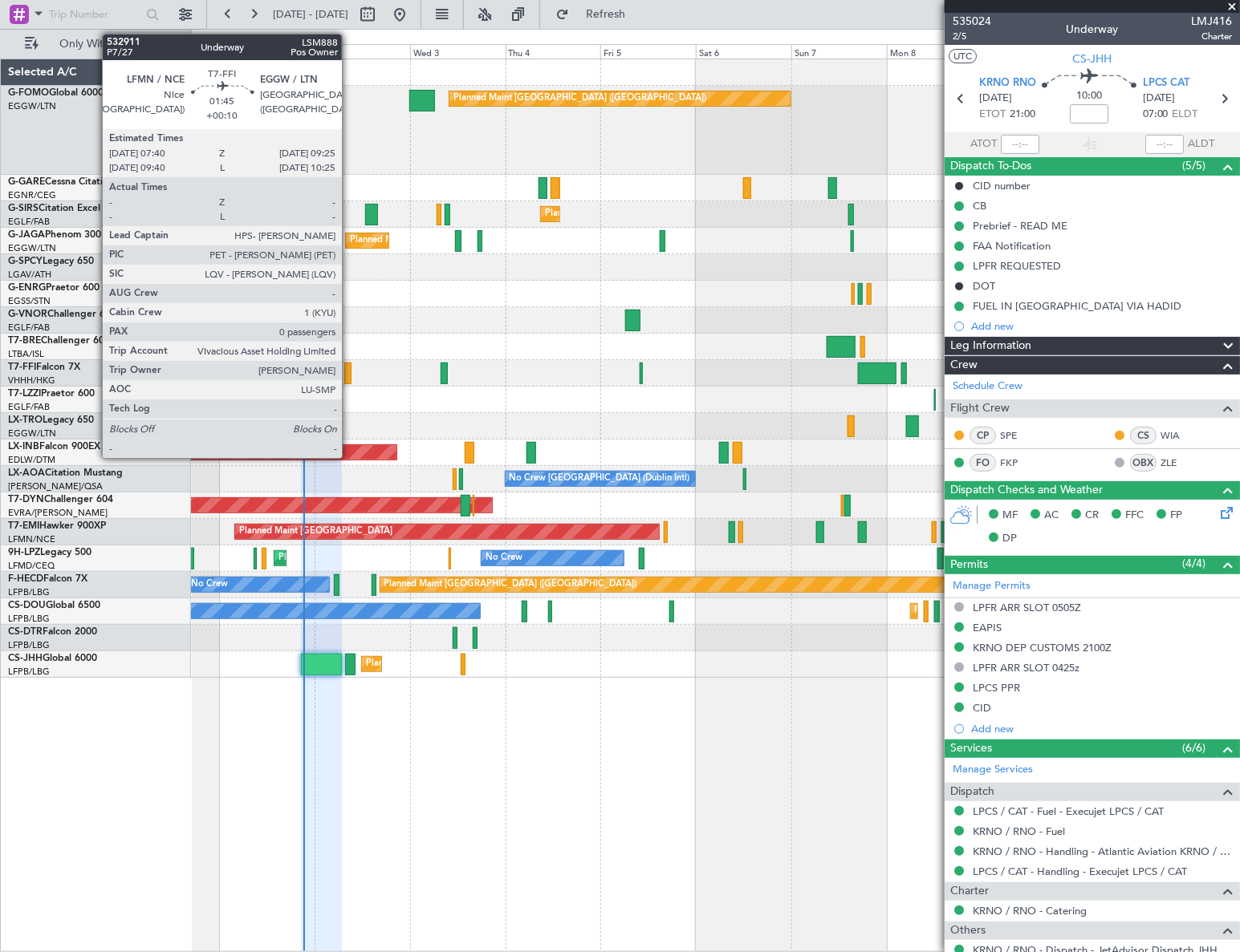
click at [349, 376] on div at bounding box center [348, 372] width 7 height 21
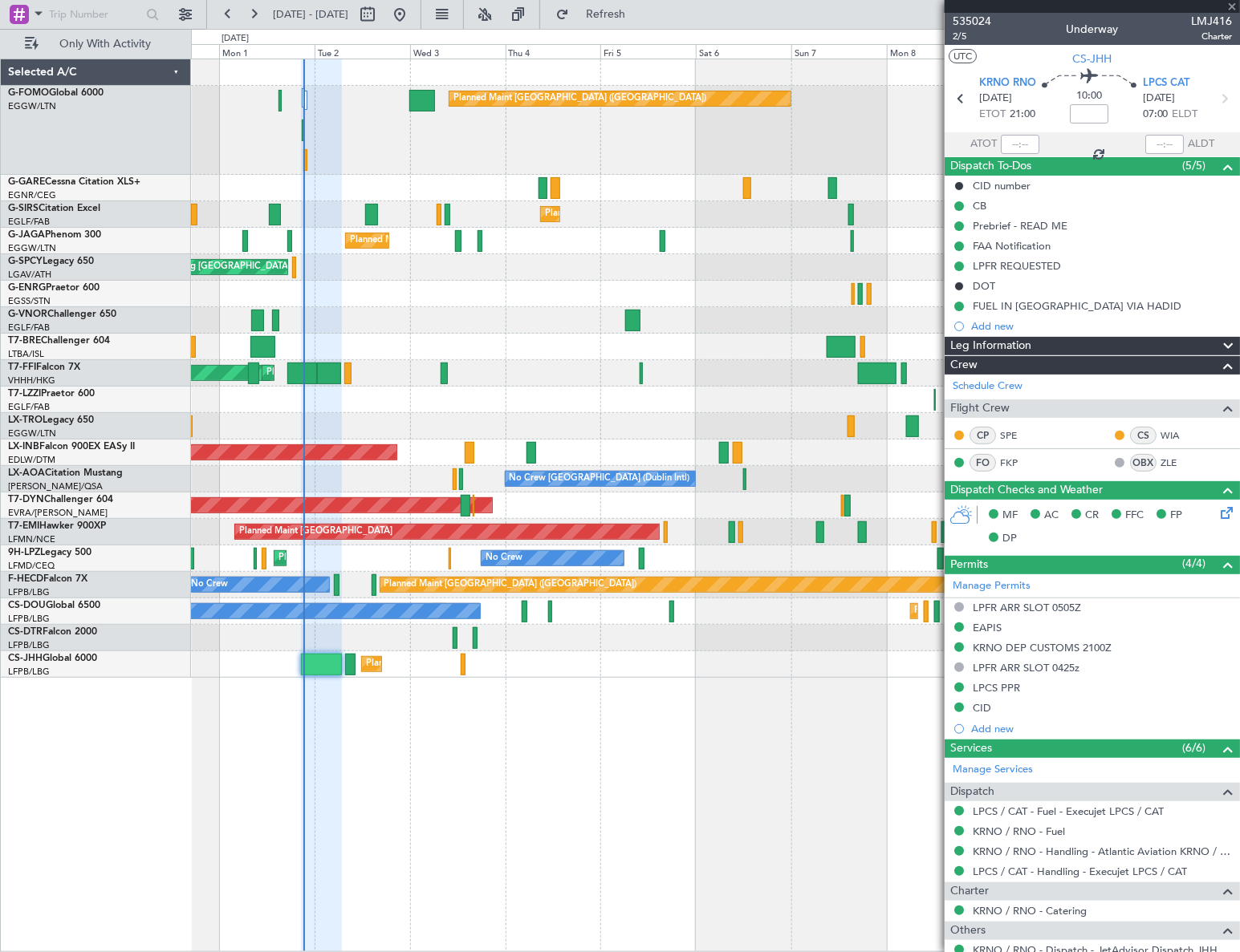
type input "+00:10"
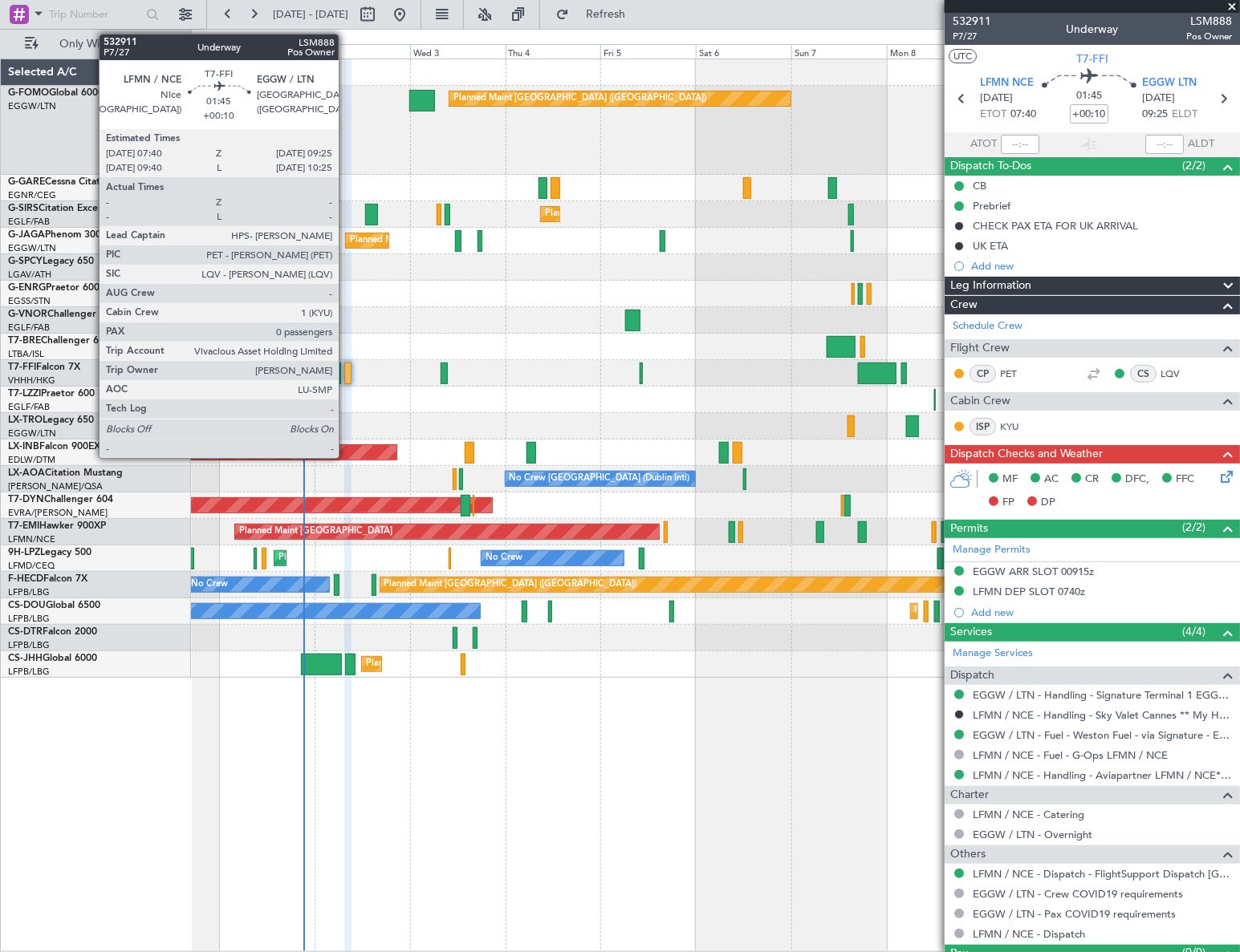
click at [346, 369] on div at bounding box center [348, 372] width 7 height 21
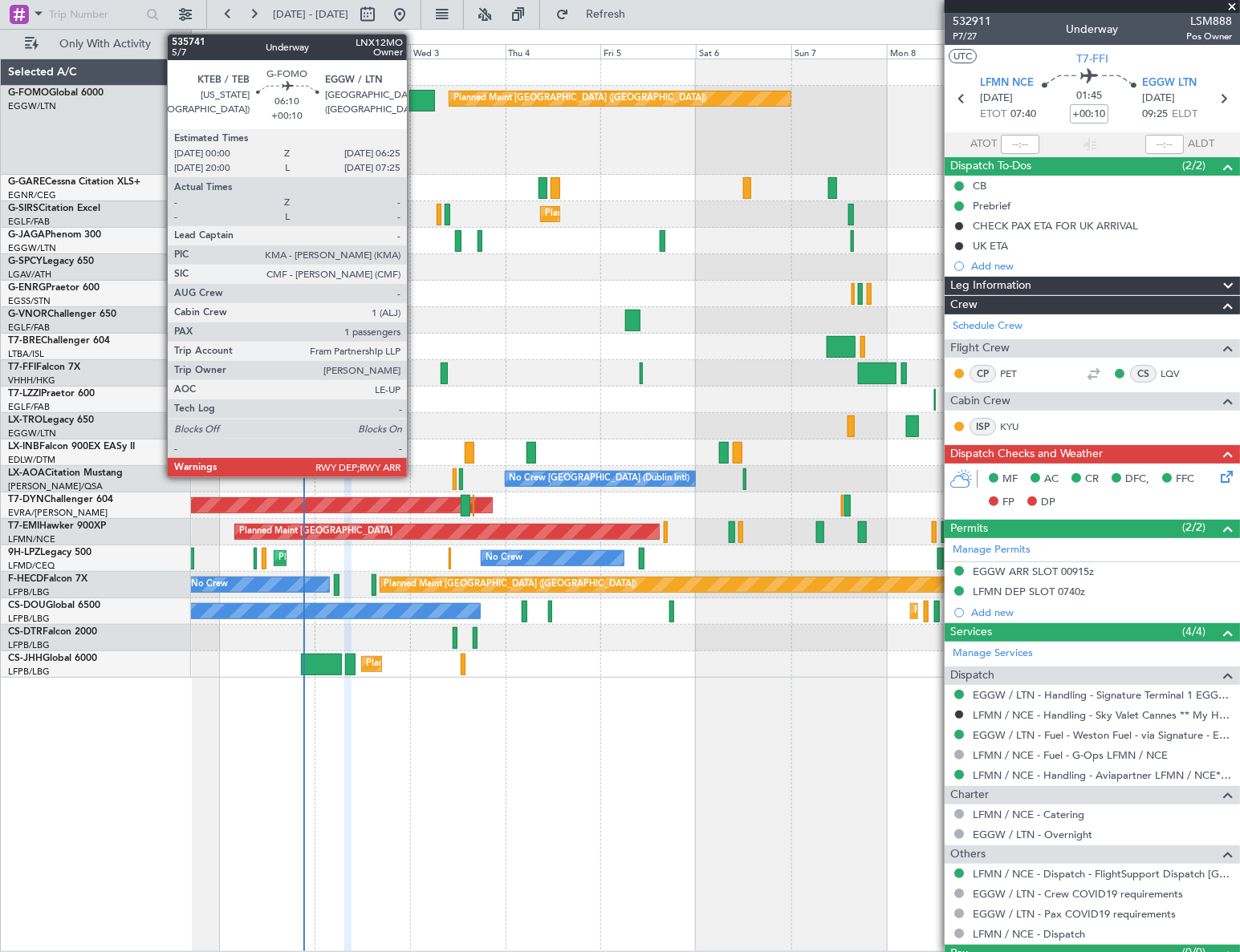
click at [414, 104] on div at bounding box center [423, 100] width 26 height 21
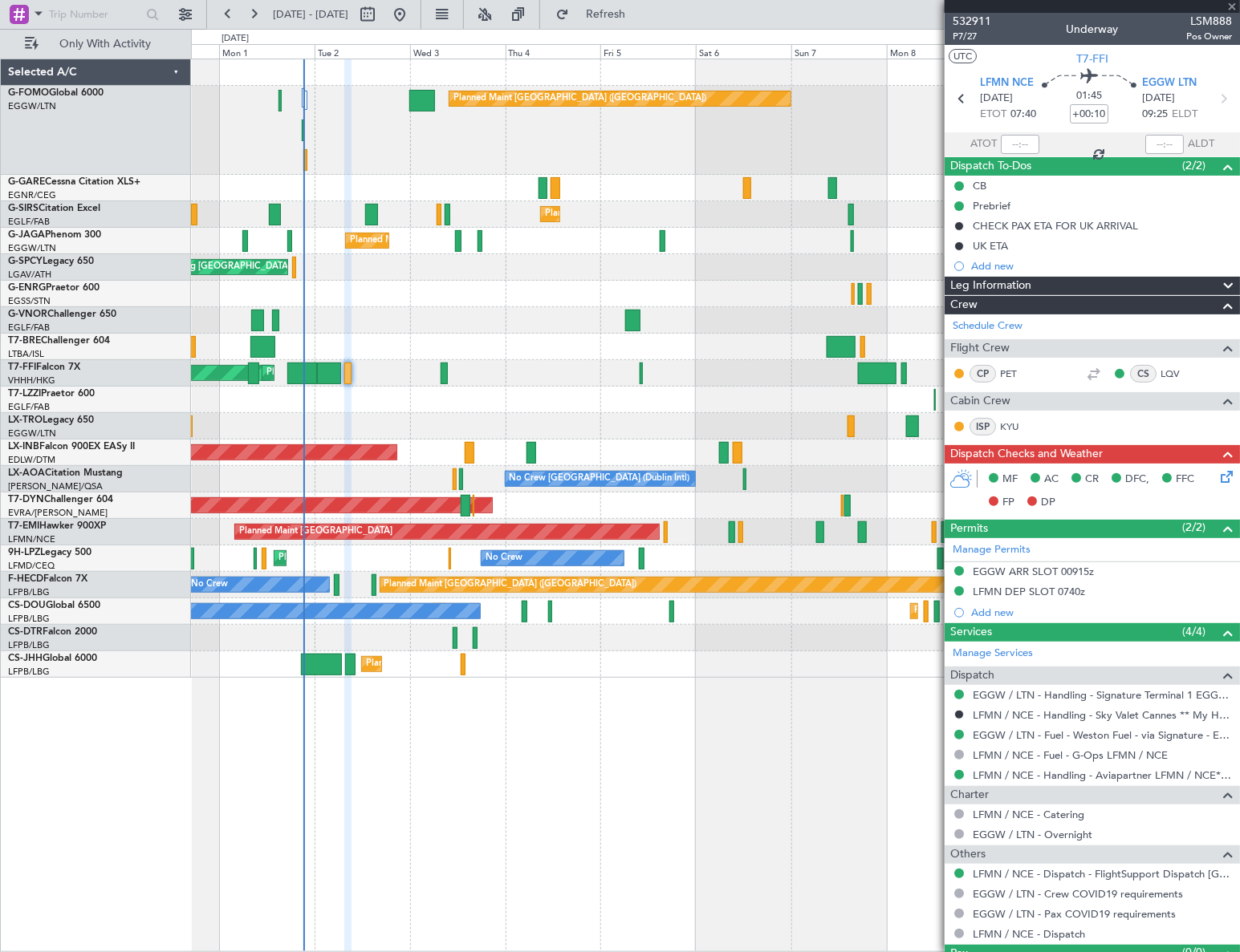
type input "1"
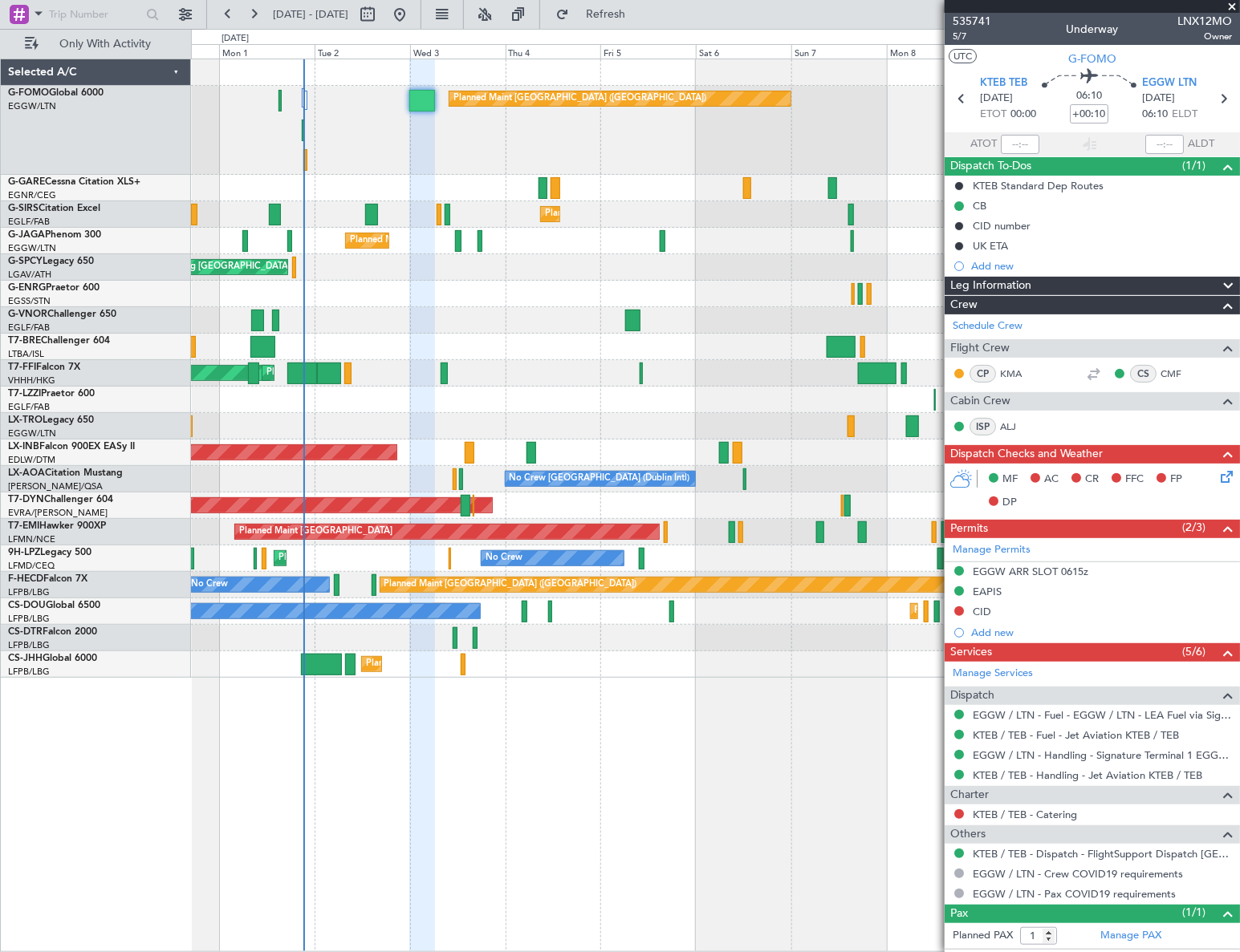
click at [1217, 480] on icon at bounding box center [1223, 474] width 13 height 13
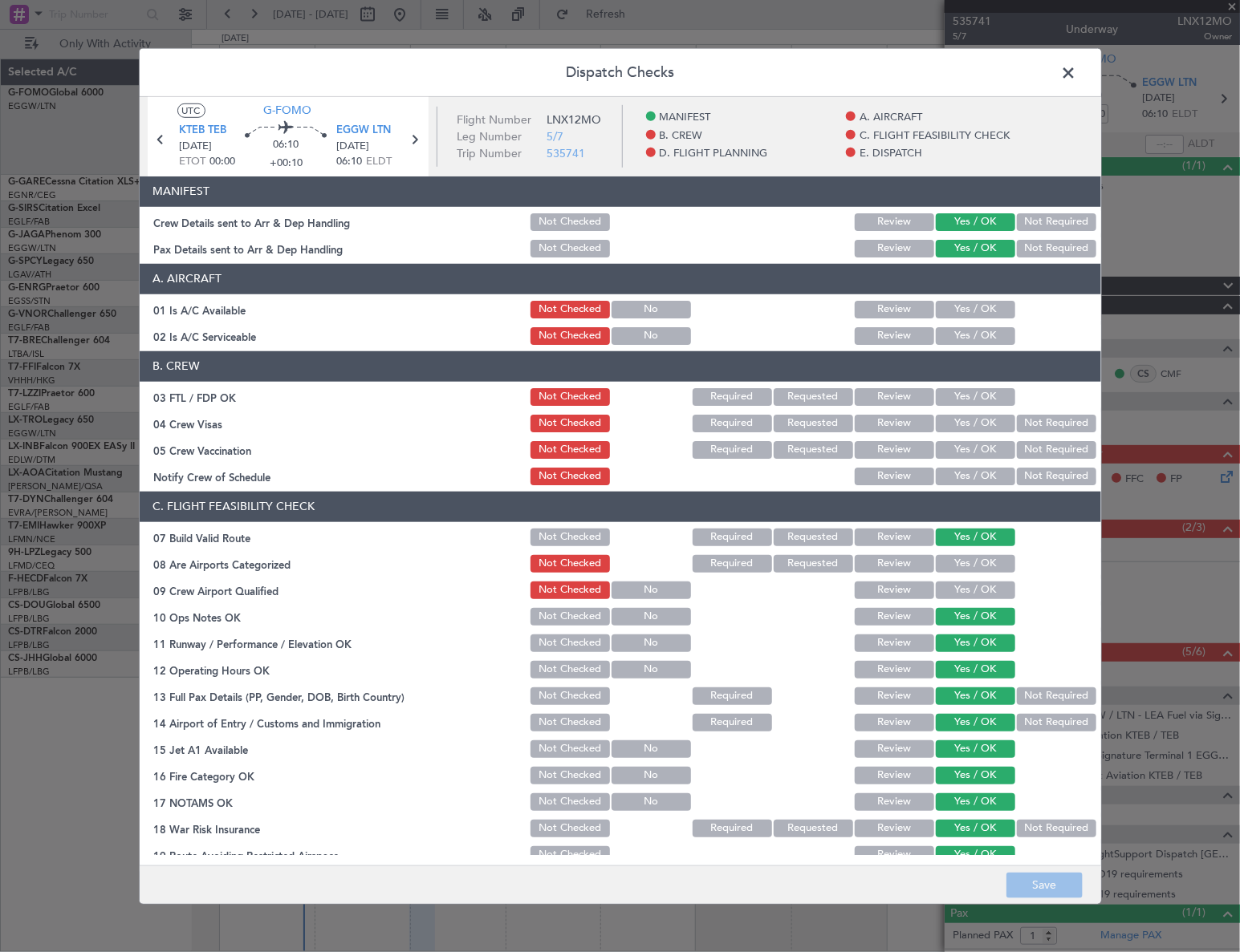
click at [957, 311] on button "Yes / OK" at bounding box center [976, 309] width 80 height 18
click at [968, 331] on button "Yes / OK" at bounding box center [976, 336] width 80 height 18
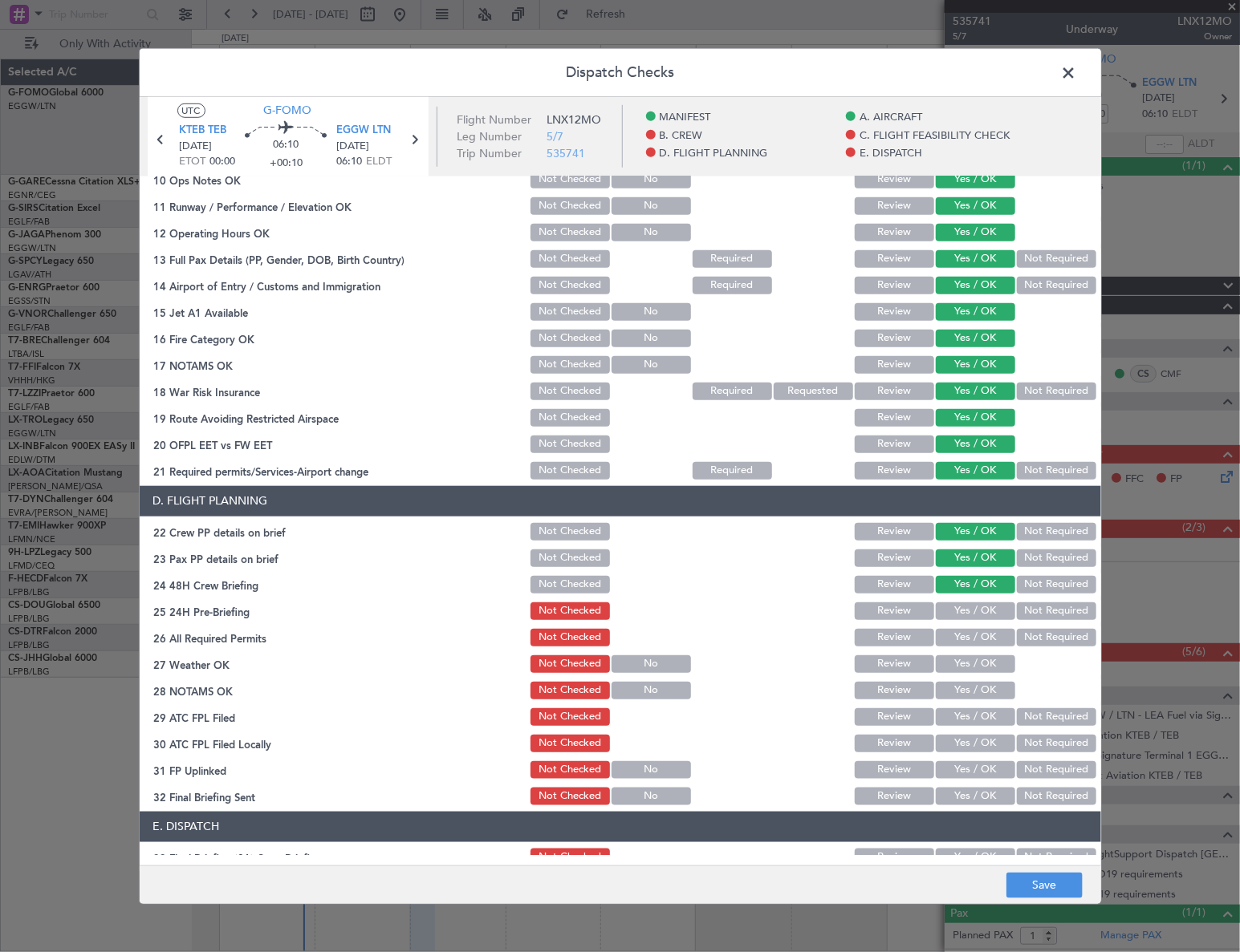
scroll to position [745, 0]
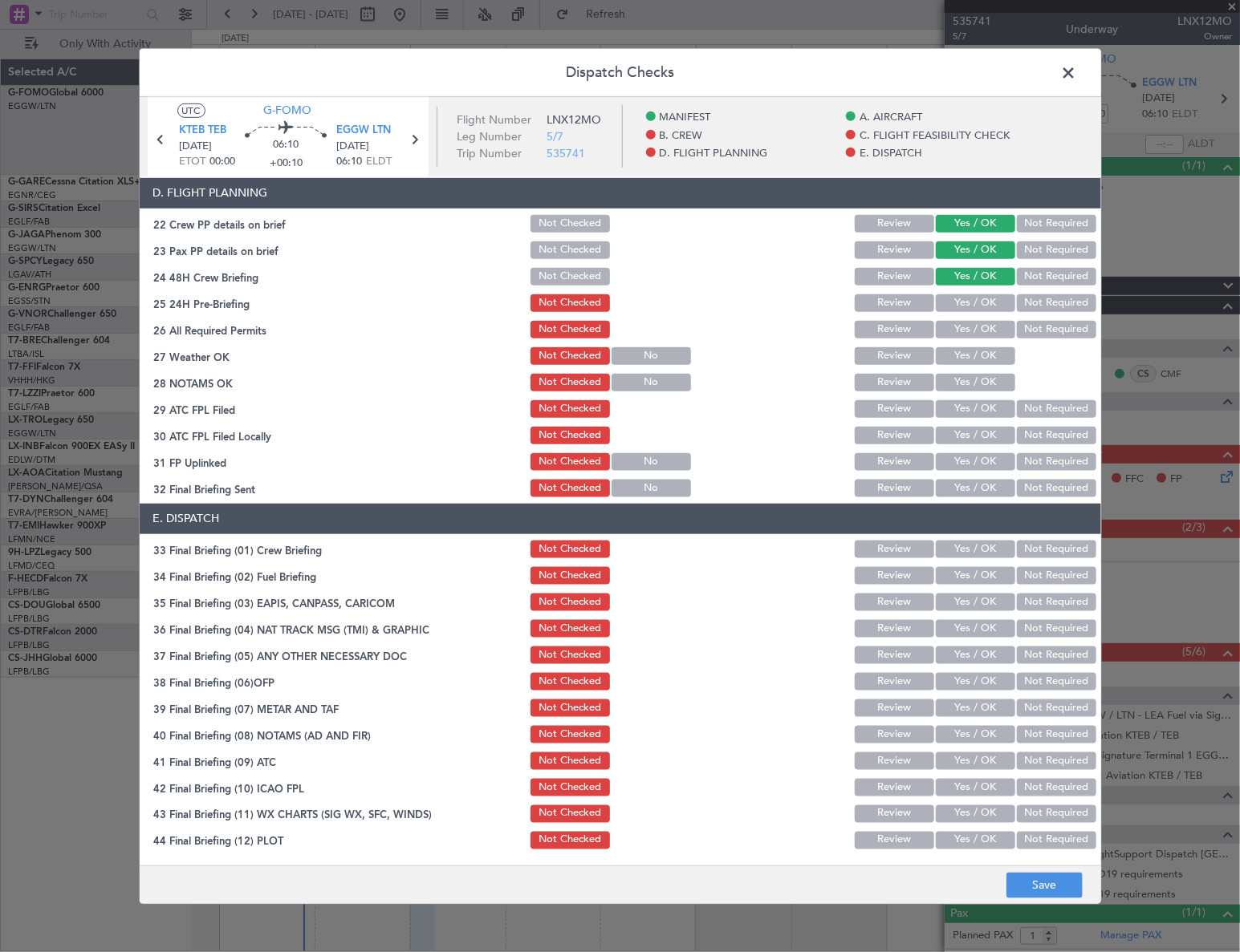
click at [1035, 300] on button "Not Required" at bounding box center [1057, 302] width 80 height 18
click at [1044, 883] on button "Save" at bounding box center [1044, 885] width 76 height 26
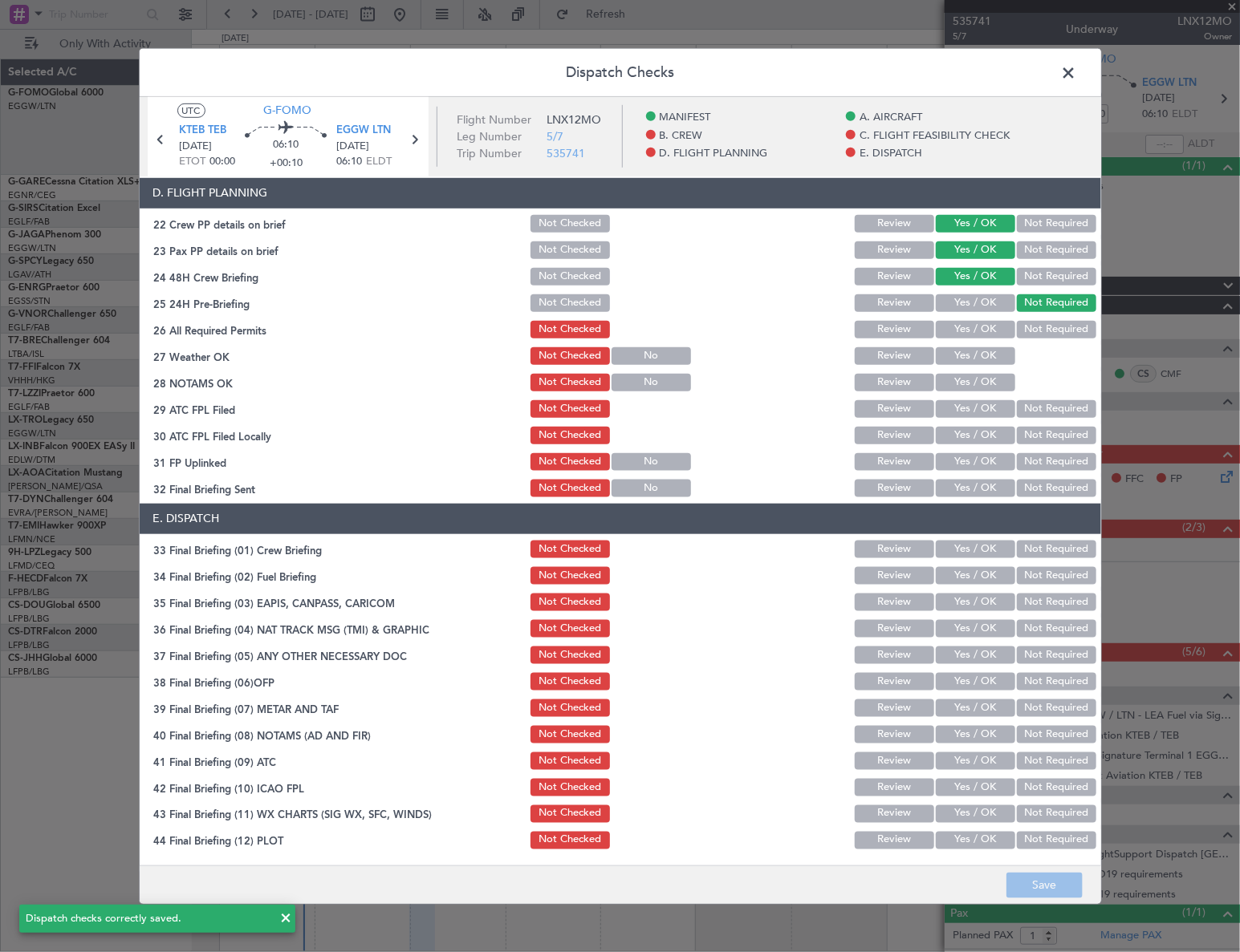
click at [1077, 67] on span at bounding box center [1077, 76] width 0 height 32
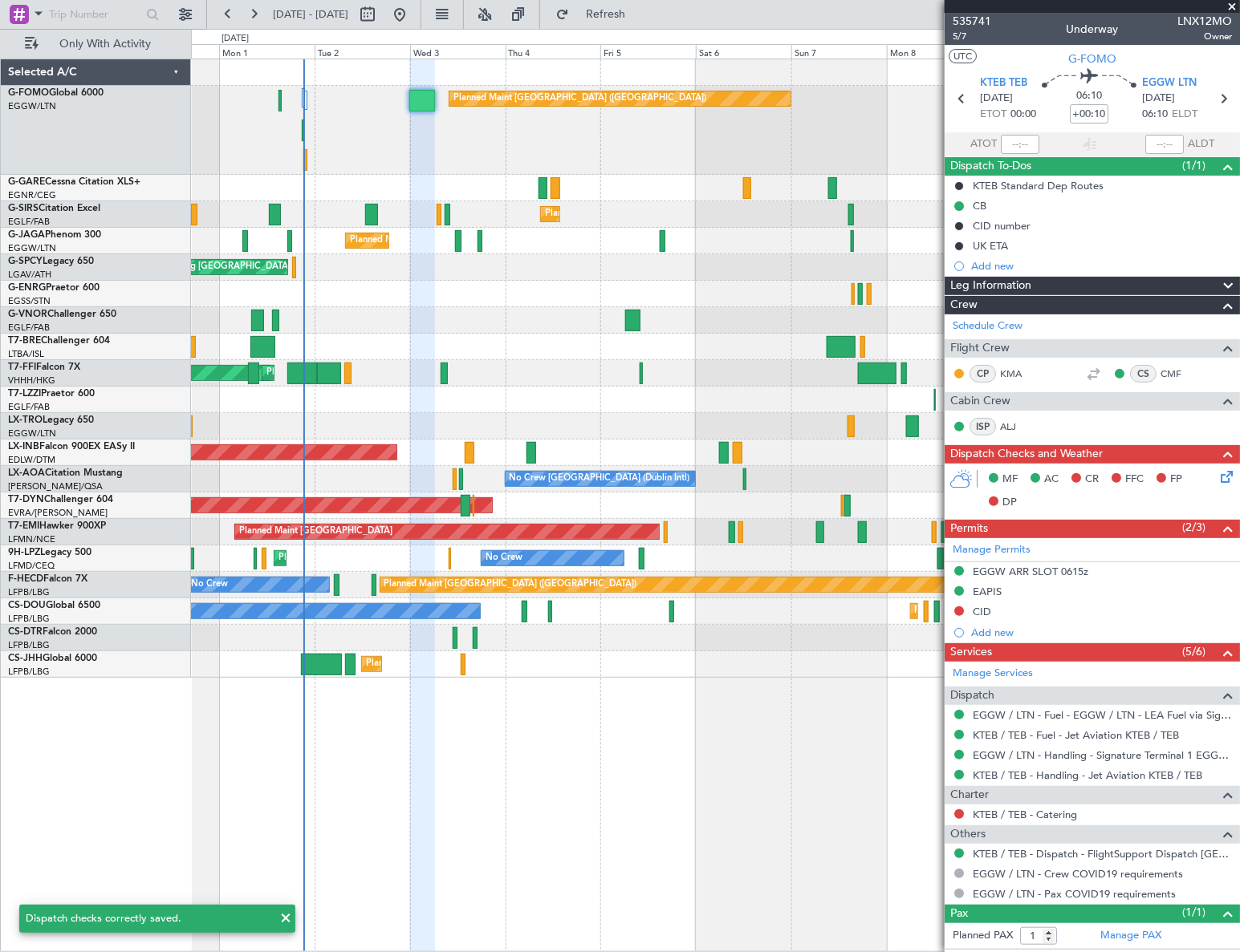
click at [610, 775] on div "Planned Maint [GEOGRAPHIC_DATA] ([GEOGRAPHIC_DATA]) Planned Maint [GEOGRAPHIC_D…" at bounding box center [716, 505] width 1050 height 894
click at [689, 706] on div "Planned Maint London (Luton) Planned Maint London (Farnborough) Planned Maint L…" at bounding box center [716, 505] width 1050 height 894
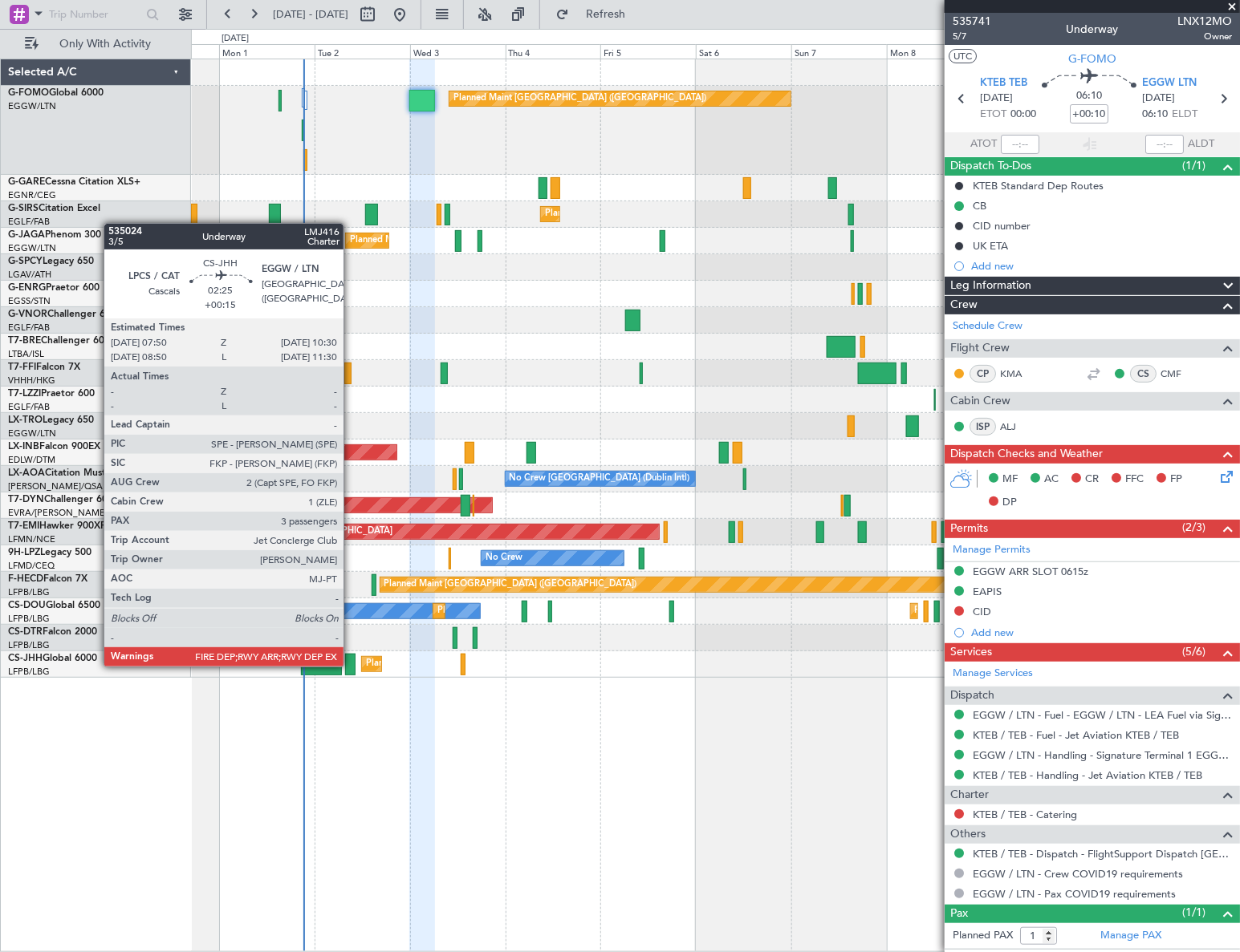
click at [350, 665] on div at bounding box center [350, 664] width 11 height 21
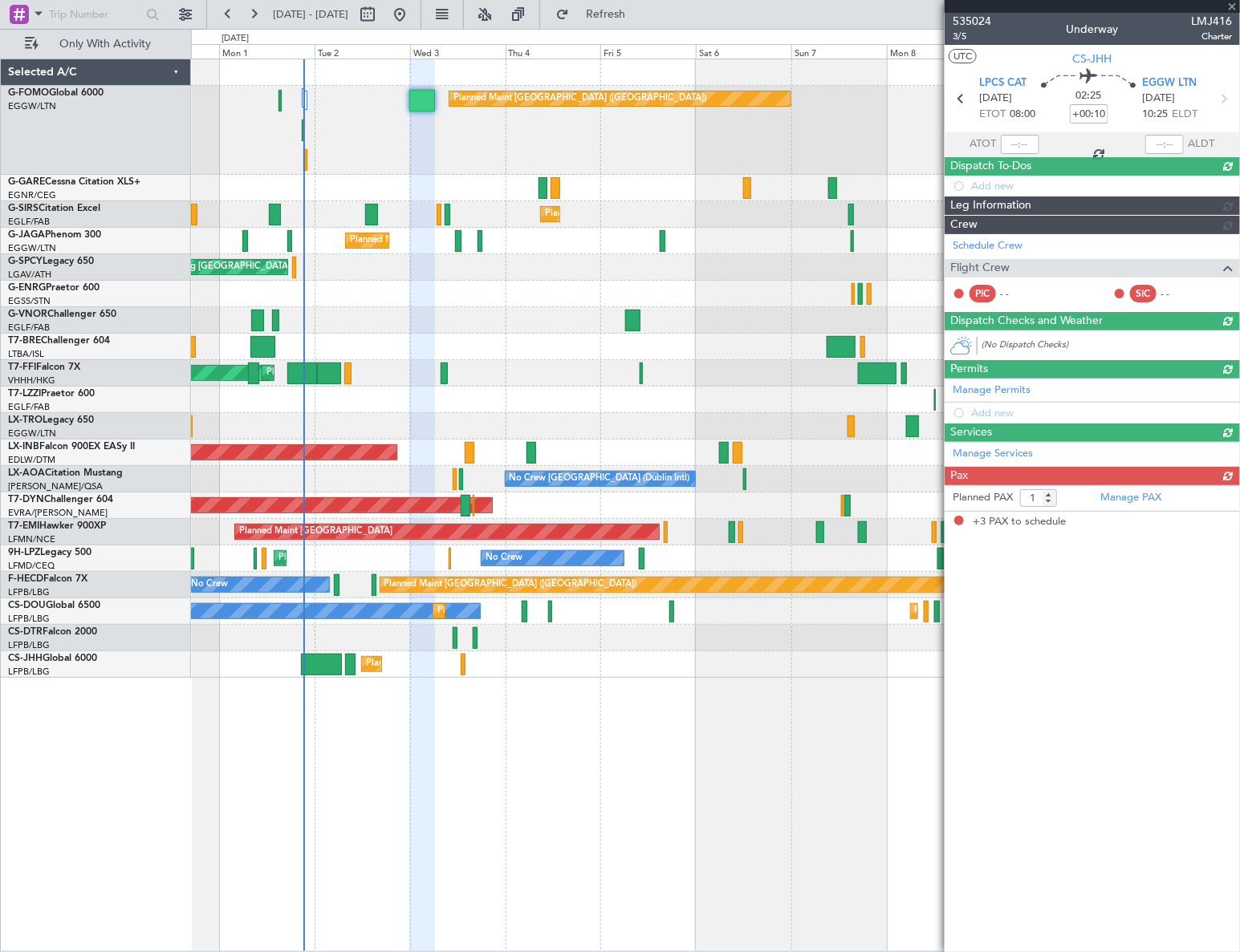
type input "+00:15"
type input "3"
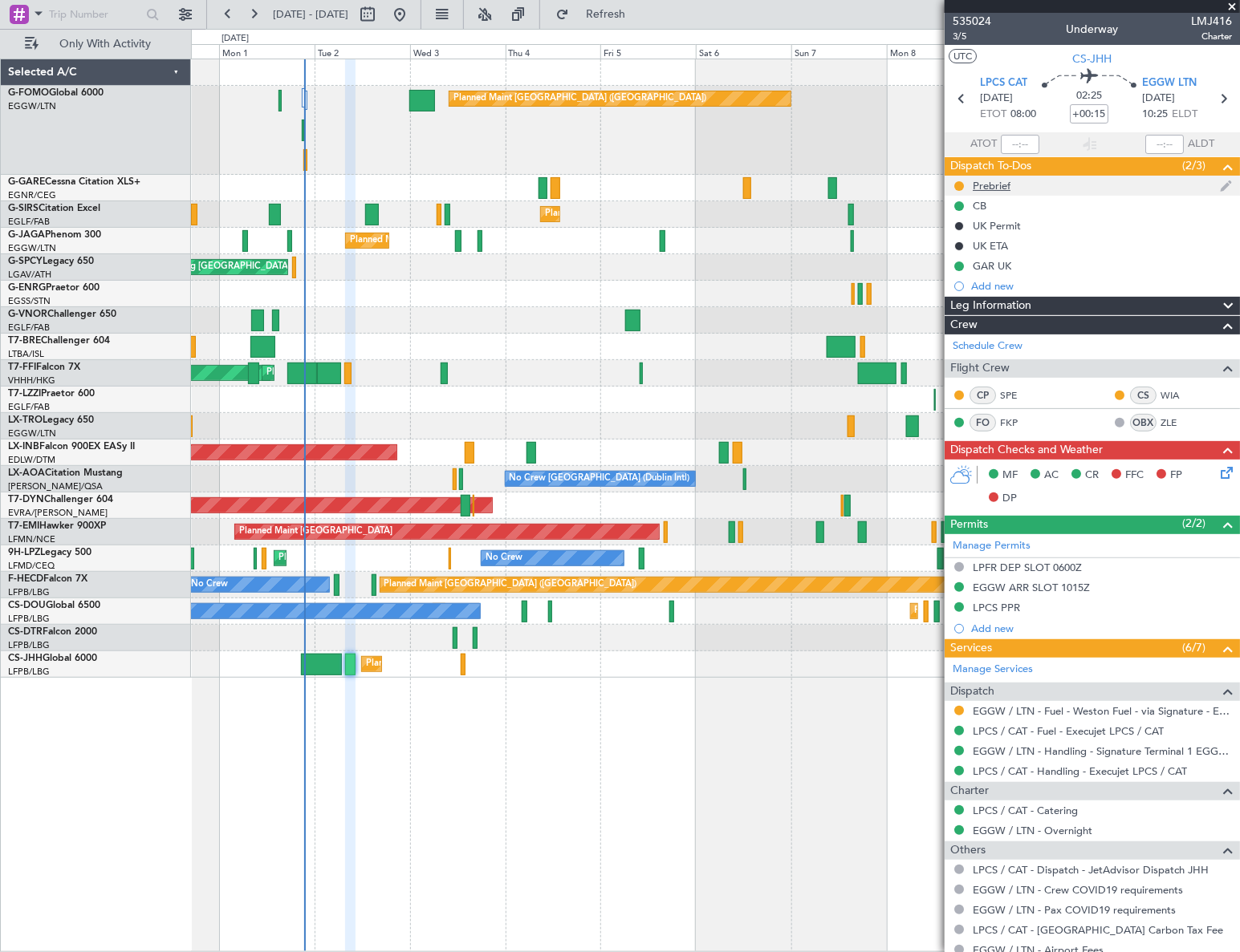
click at [998, 186] on div "Prebrief" at bounding box center [991, 186] width 38 height 14
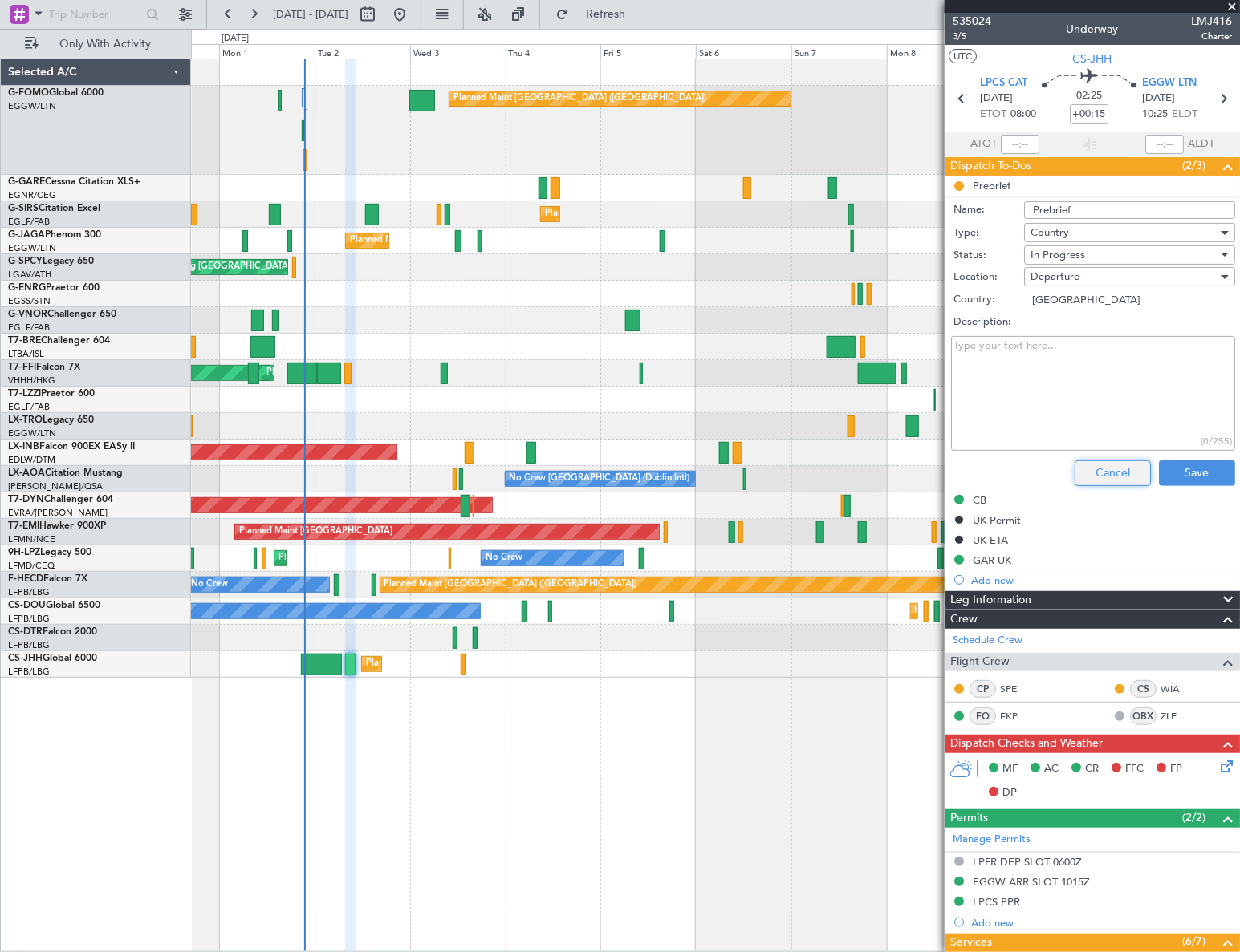
click at [1098, 473] on button "Cancel" at bounding box center [1112, 473] width 76 height 26
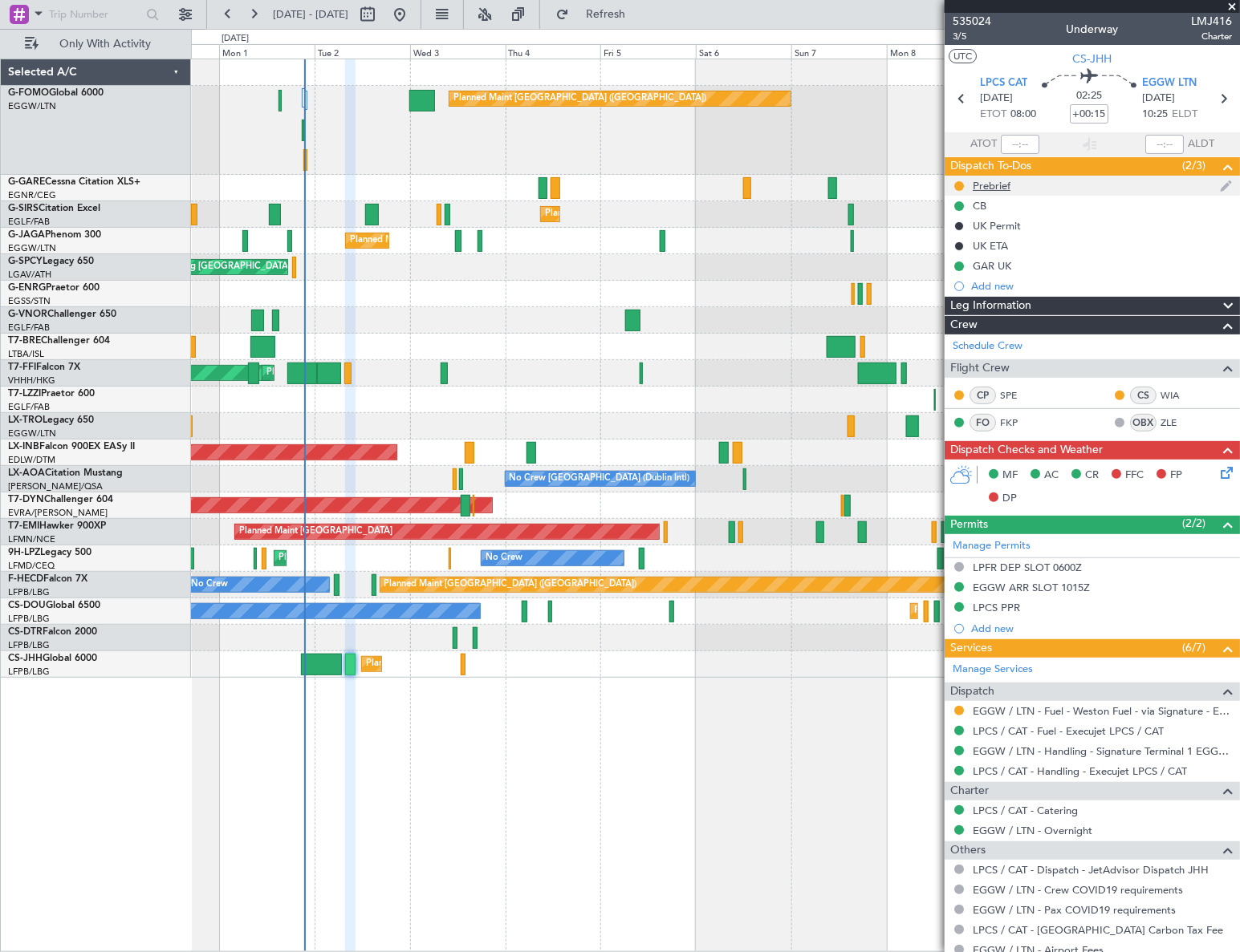
click at [999, 190] on div "Prebrief" at bounding box center [991, 186] width 38 height 14
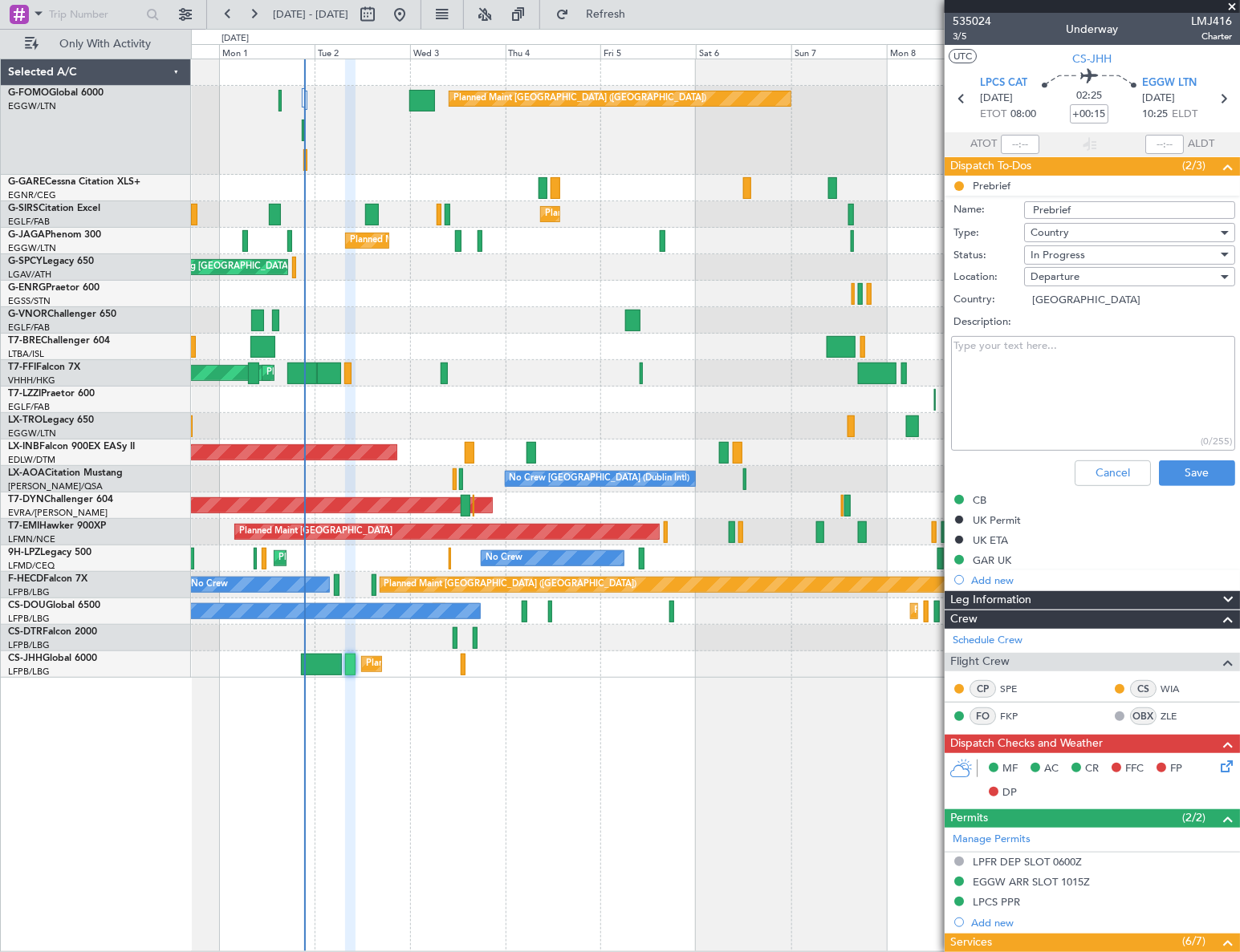
click at [1045, 406] on textarea "Description:" at bounding box center [1092, 394] width 284 height 115
paste textarea "16,000lbs thx"
type textarea "16,000lbs thx"
click at [1060, 258] on span "In Progress" at bounding box center [1057, 255] width 55 height 15
click at [1075, 337] on span "Completed" at bounding box center [1123, 336] width 189 height 24
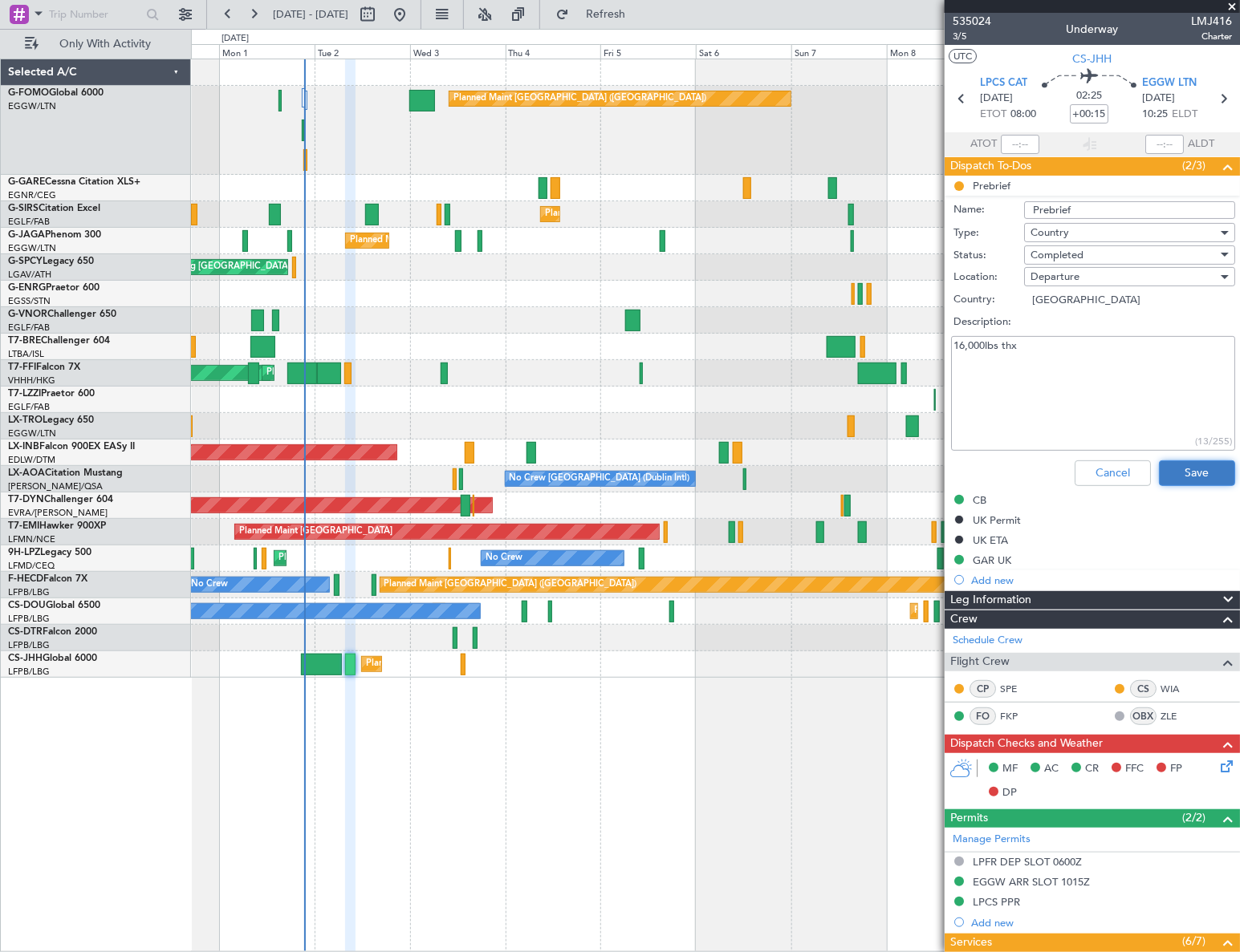
click at [1211, 466] on button "Save" at bounding box center [1197, 473] width 76 height 26
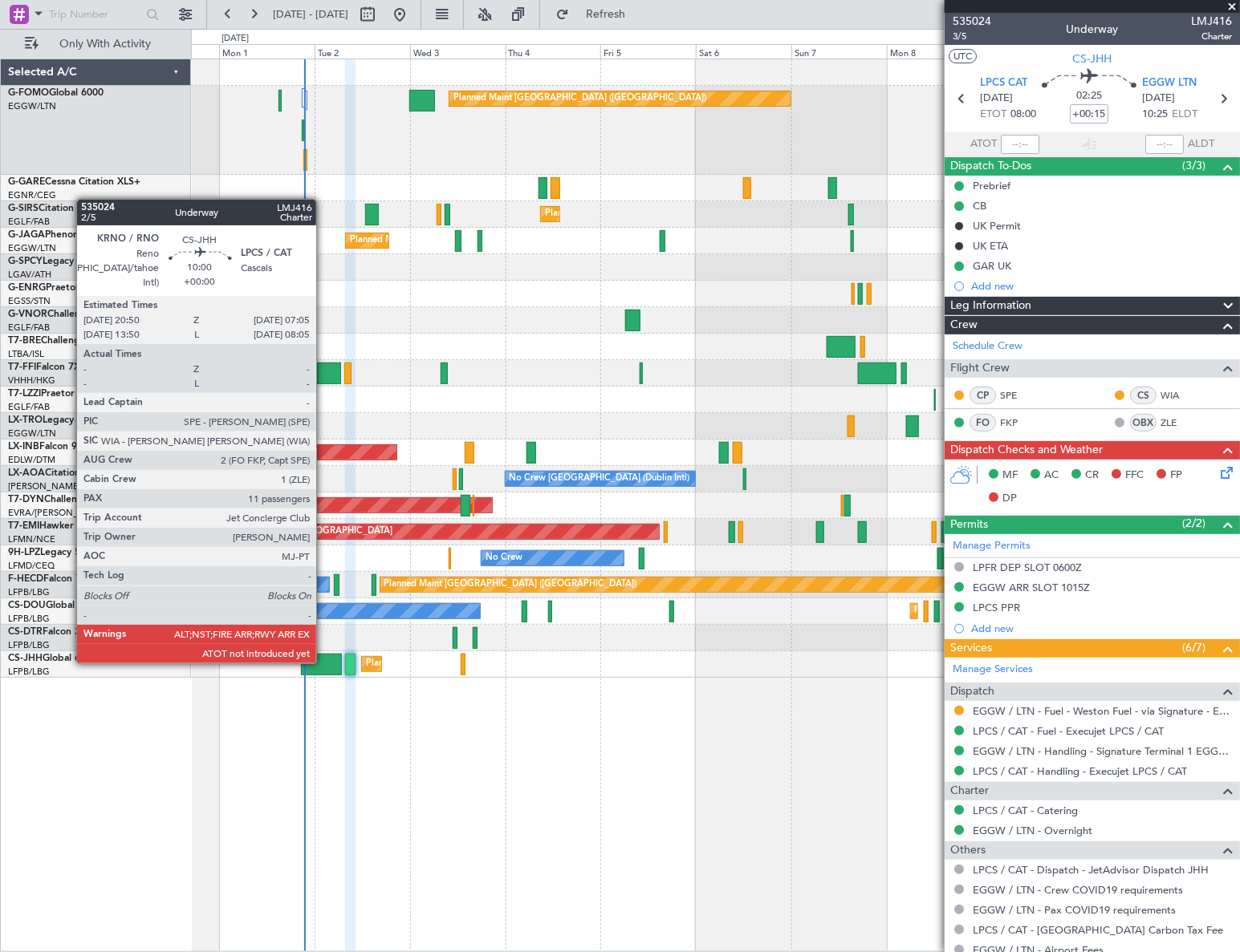
click at [324, 662] on div at bounding box center [321, 664] width 41 height 21
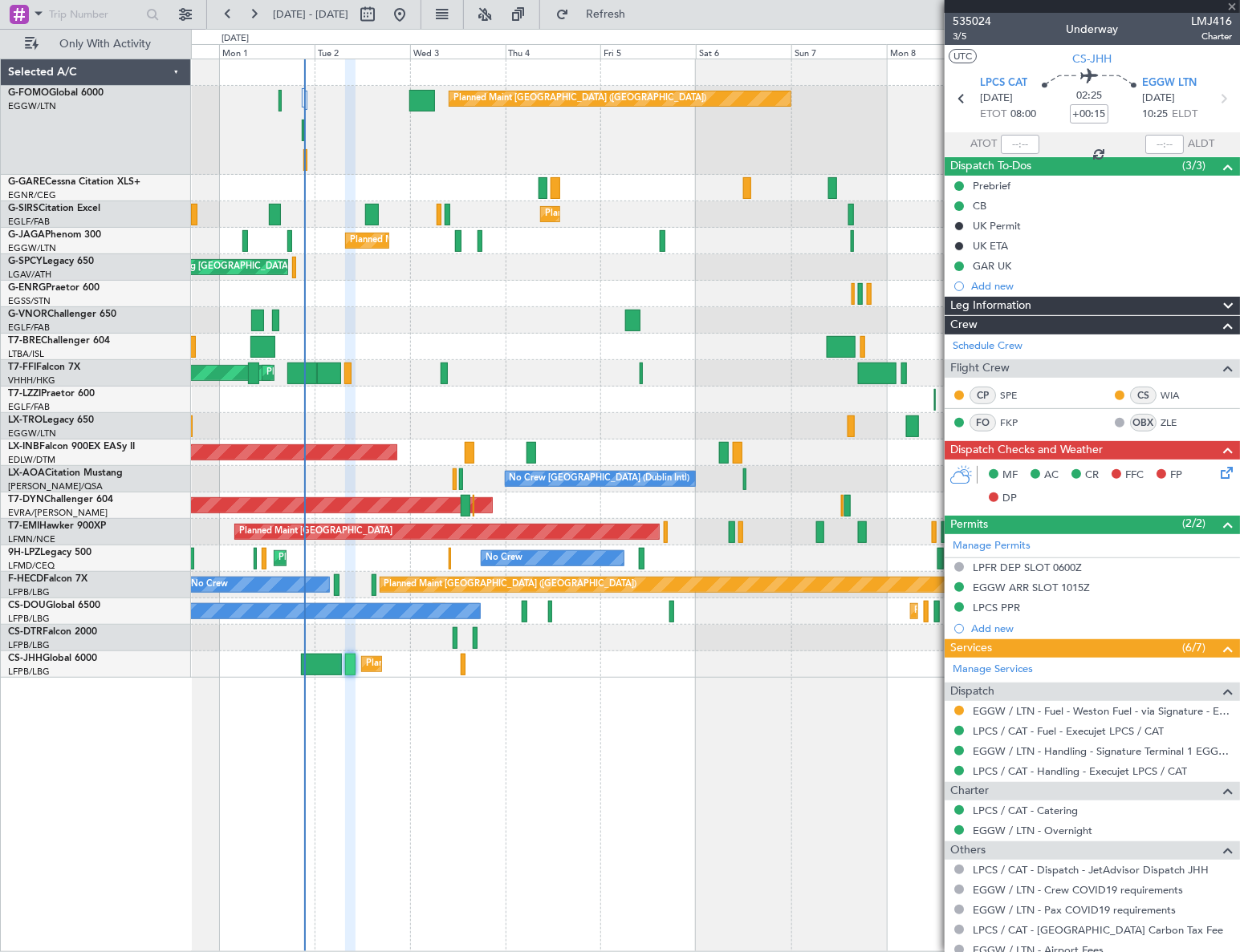
type input "11"
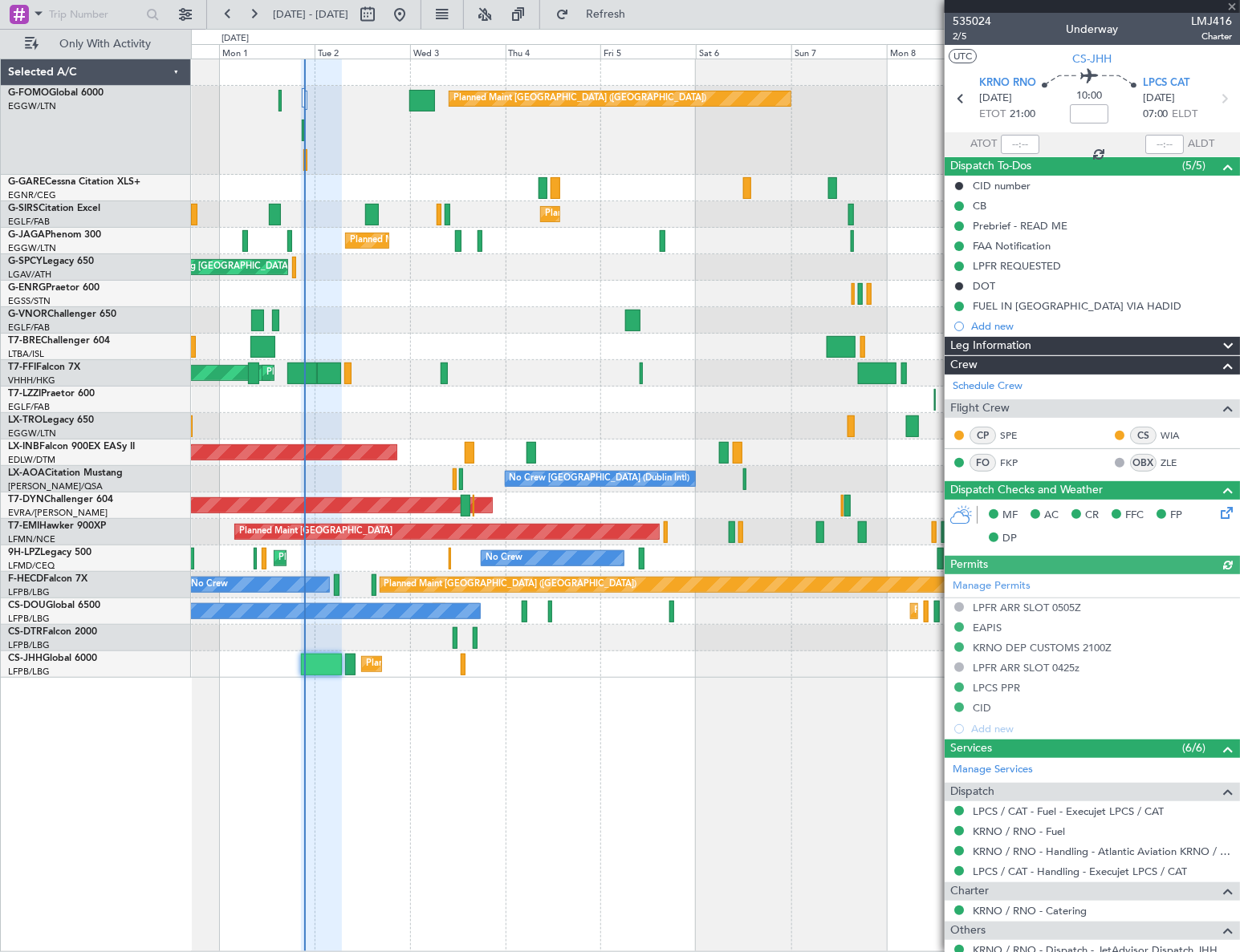
click at [1167, 341] on div "Leg Information" at bounding box center [1091, 346] width 295 height 18
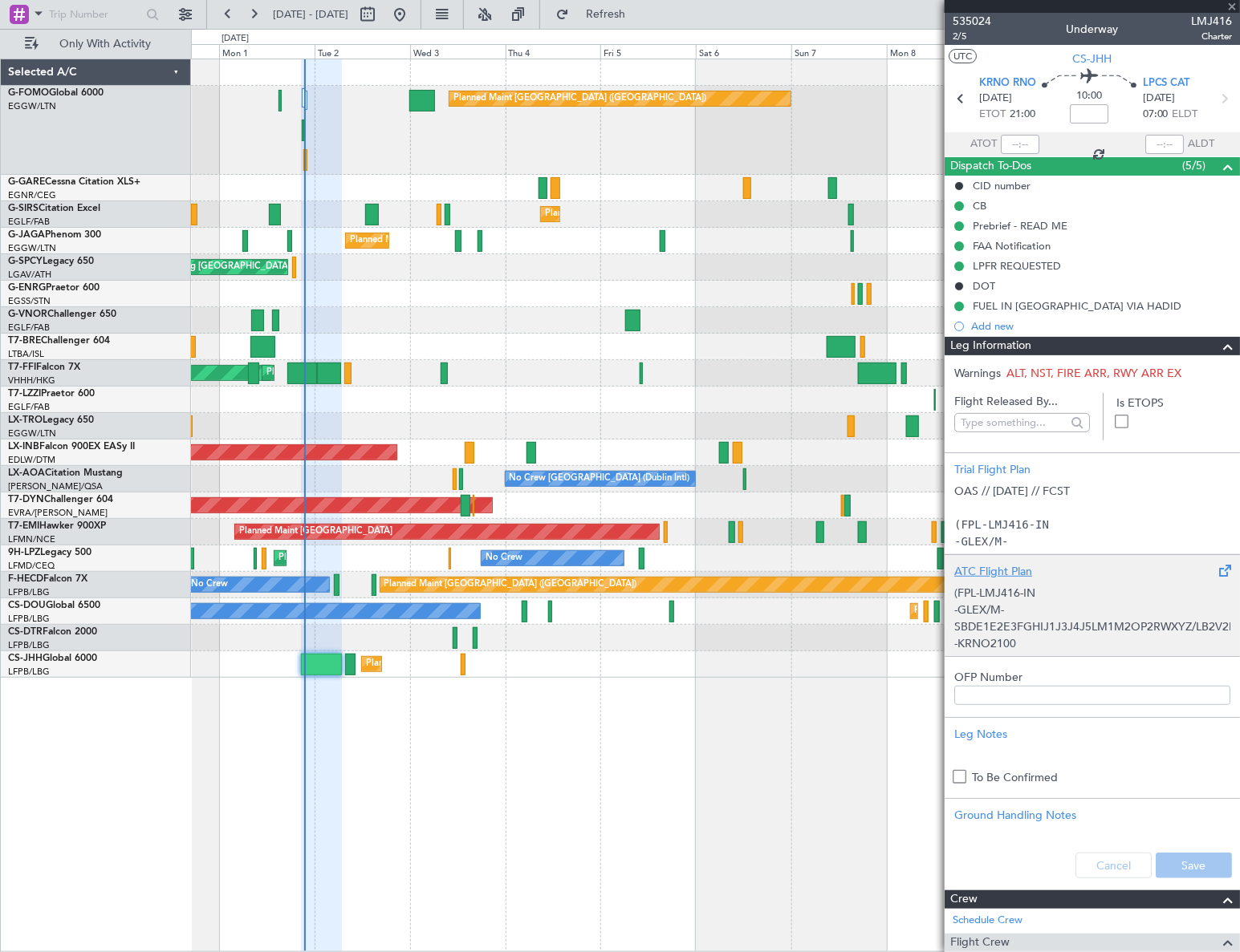
click at [1062, 590] on div "(FPL-LMJ416-IN -GLEX/M-SBDE1E2E3FGHIJ1J3J4J5LM1M2OP2RWXYZ/LB2V2D1G1 -KRNO2100 -…" at bounding box center [1092, 614] width 276 height 68
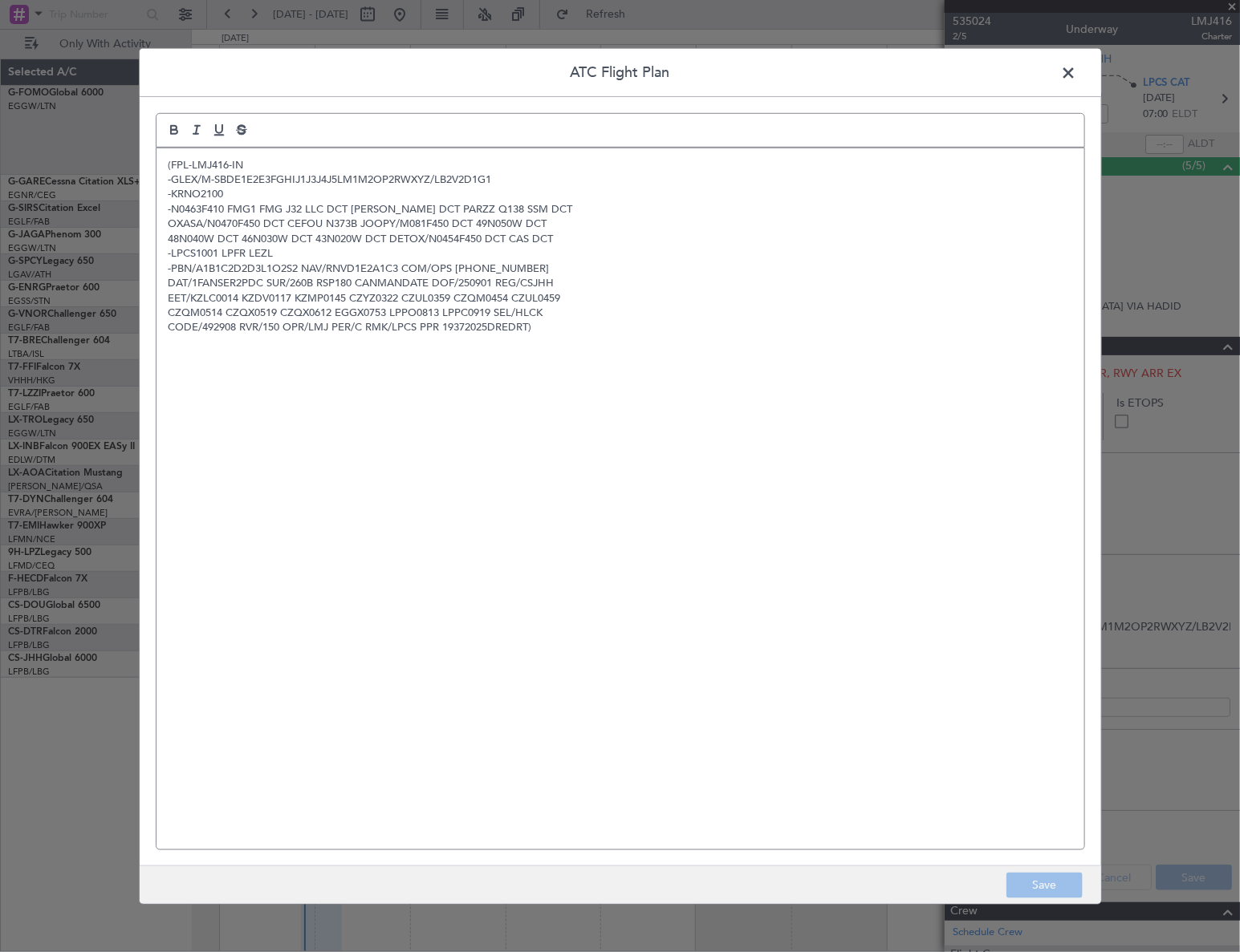
click at [1077, 69] on span at bounding box center [1077, 76] width 0 height 32
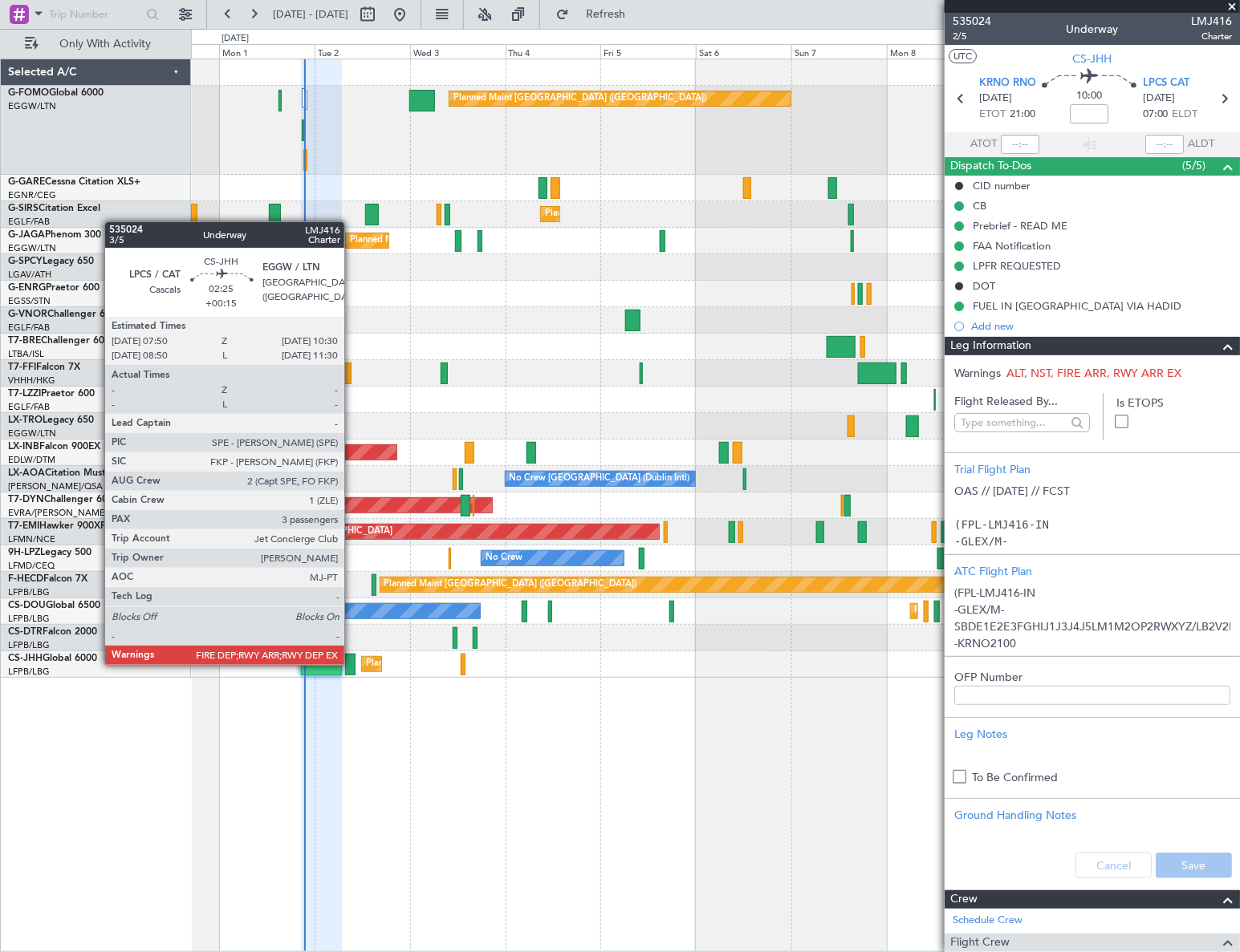
click at [351, 664] on div at bounding box center [350, 664] width 11 height 21
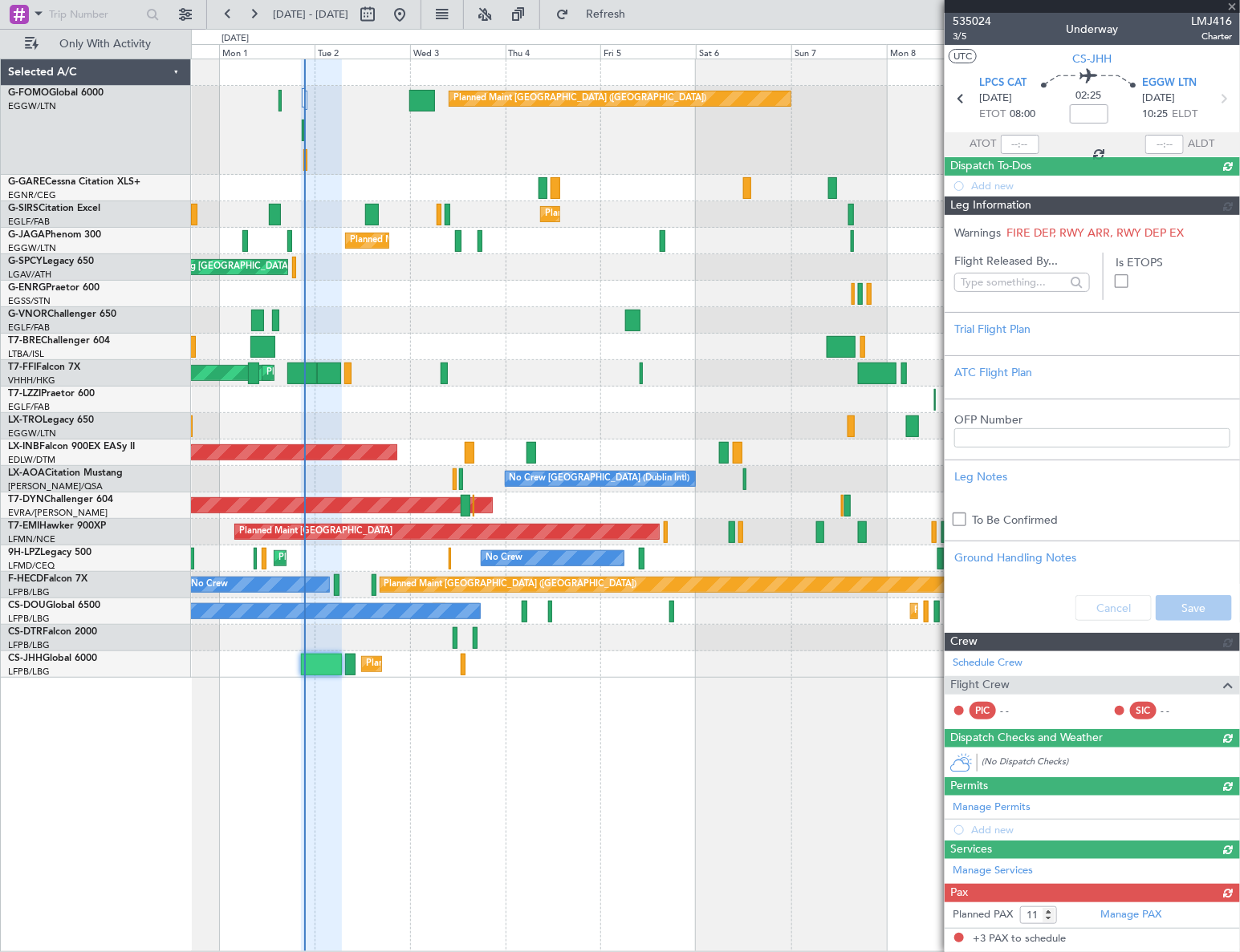
type input "+00:15"
type input "3"
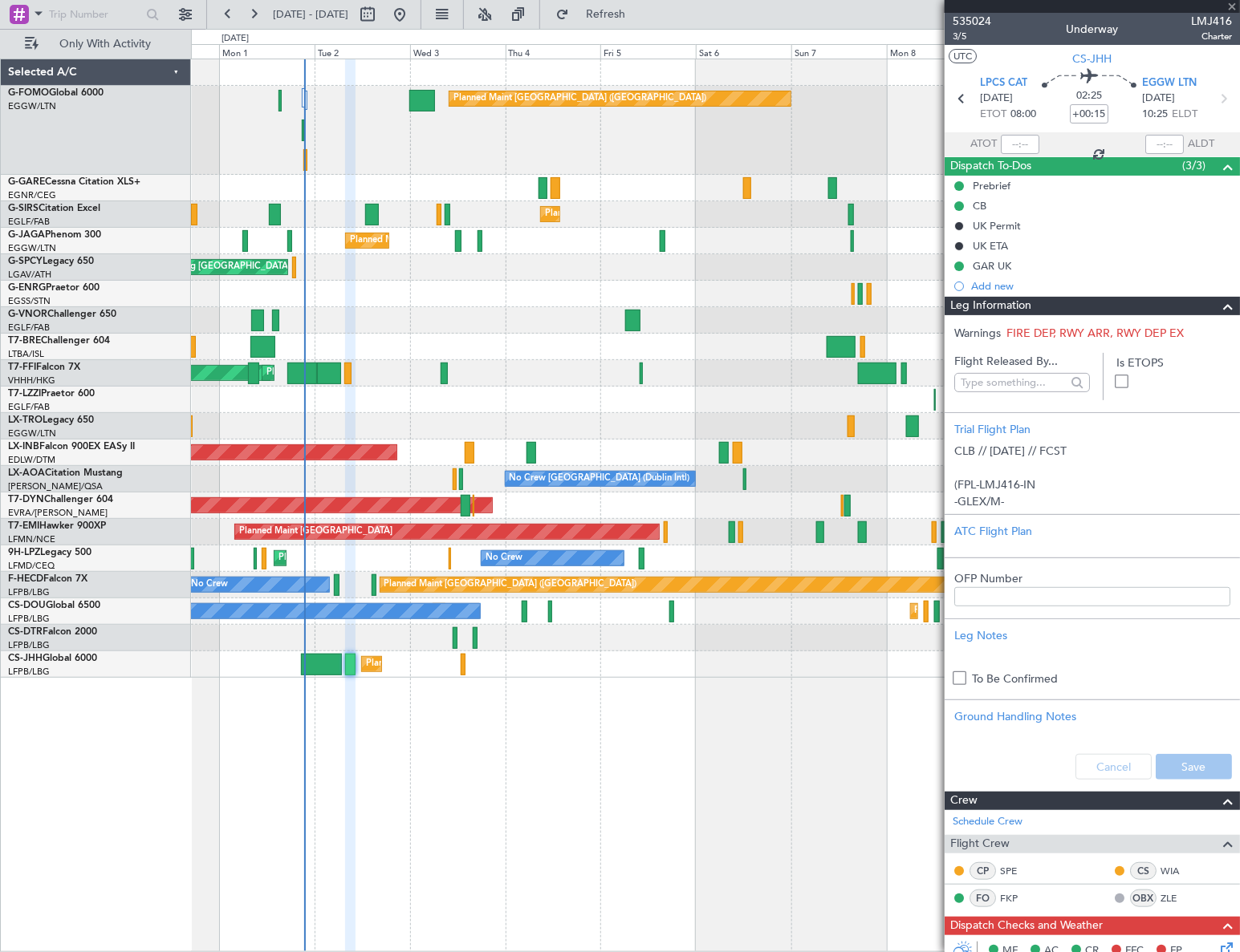
click at [1222, 308] on span at bounding box center [1227, 306] width 19 height 19
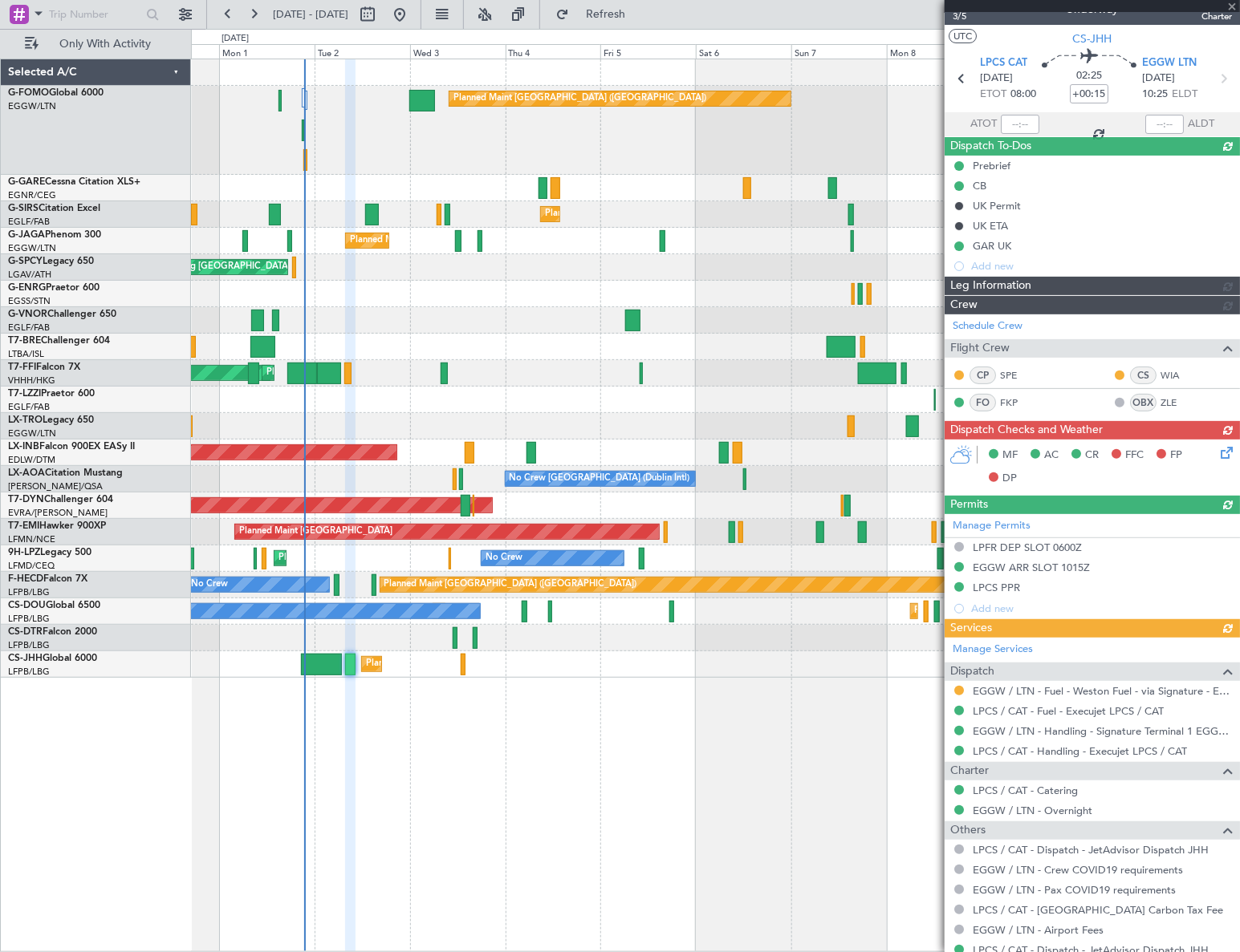
scroll to position [0, 0]
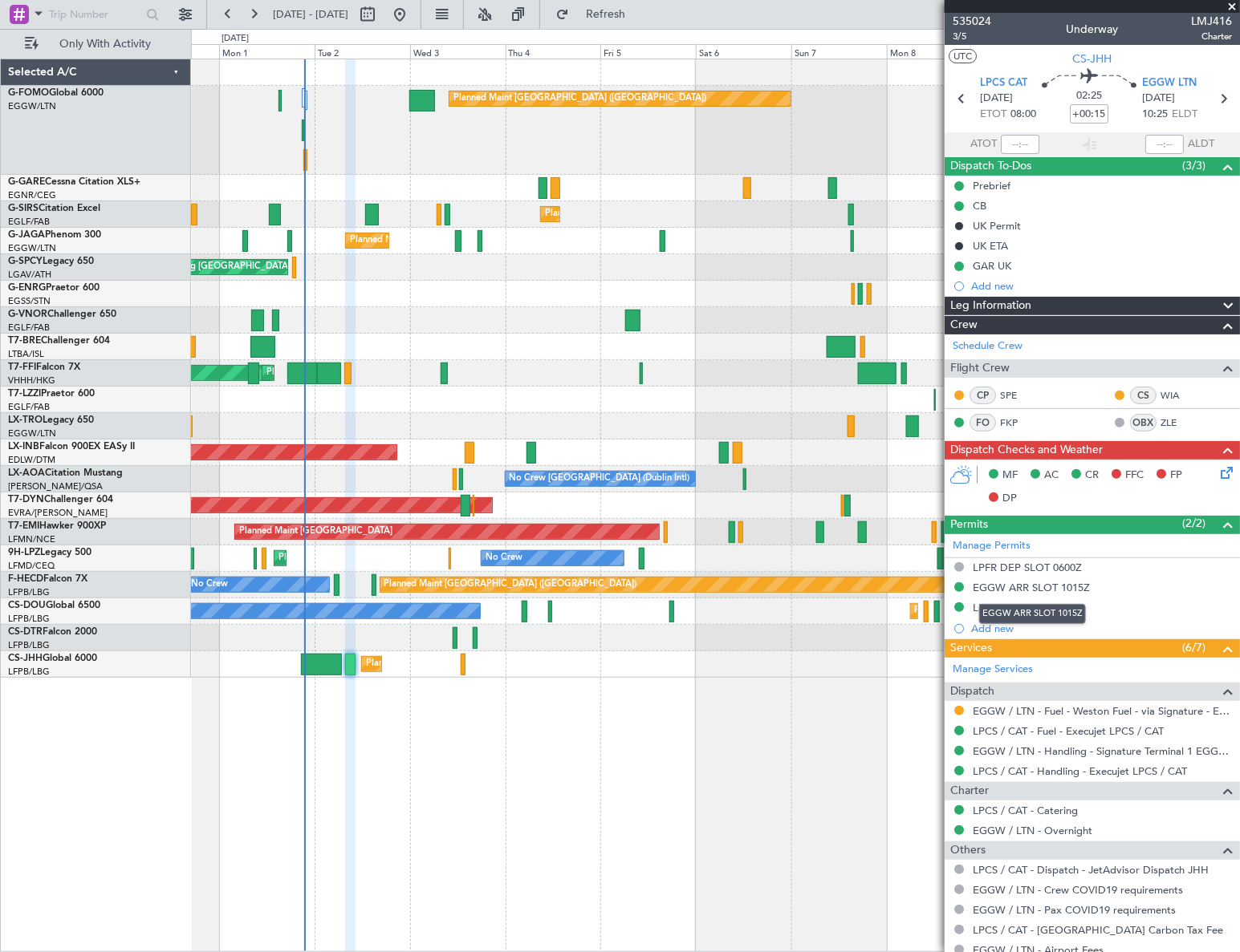
click at [1010, 605] on div "EGGW ARR SLOT 1015Z" at bounding box center [1032, 614] width 106 height 20
click at [1007, 605] on div "LPCS PPR" at bounding box center [996, 607] width 47 height 14
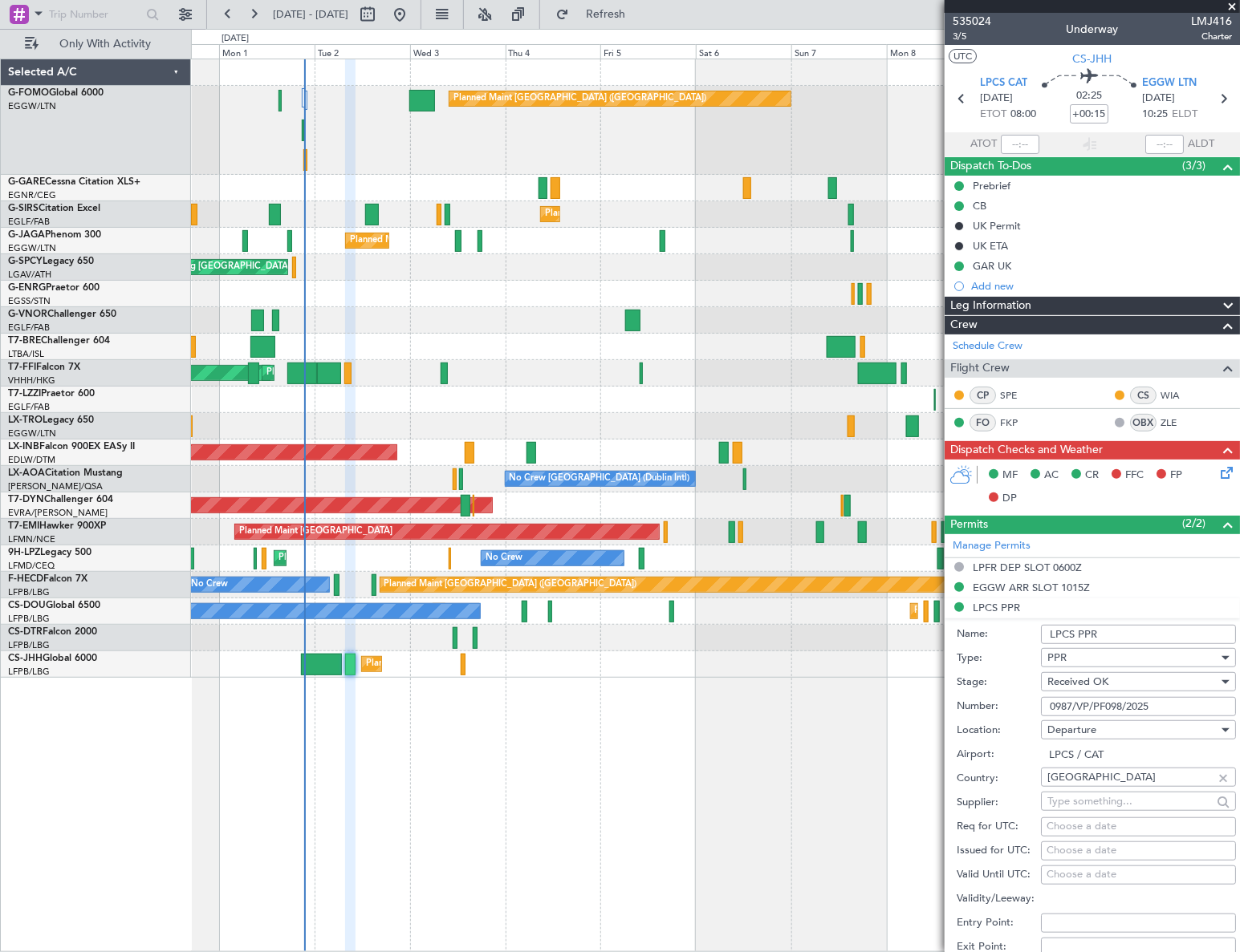
drag, startPoint x: 1174, startPoint y: 705, endPoint x: 1041, endPoint y: 716, distance: 133.5
click at [1039, 716] on form "Name: LPCS PPR Type: PPR Stage: Received OK Number: 0987/VP/PF098/2025 Location…" at bounding box center [1091, 858] width 295 height 479
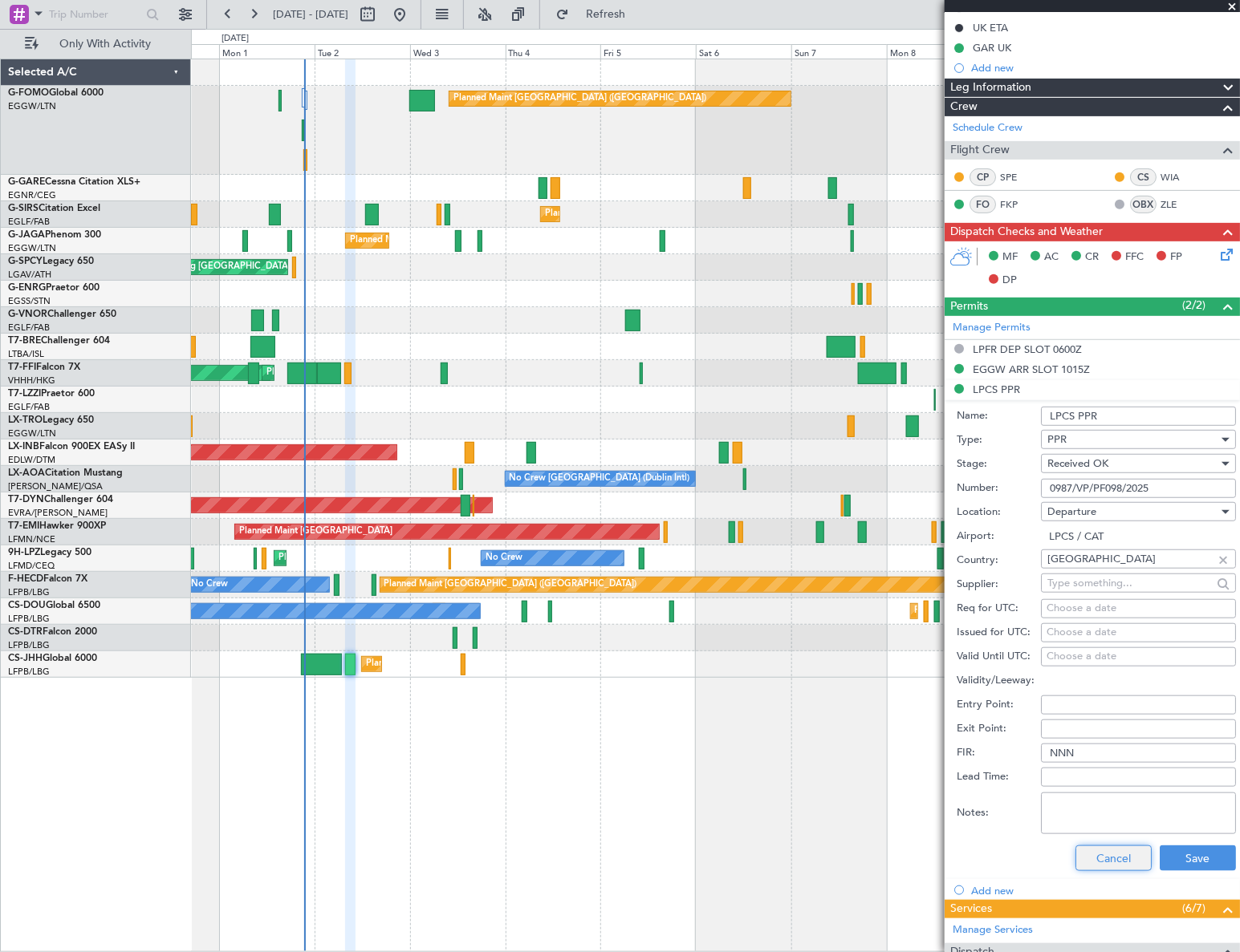
click at [1114, 860] on button "Cancel" at bounding box center [1113, 859] width 76 height 26
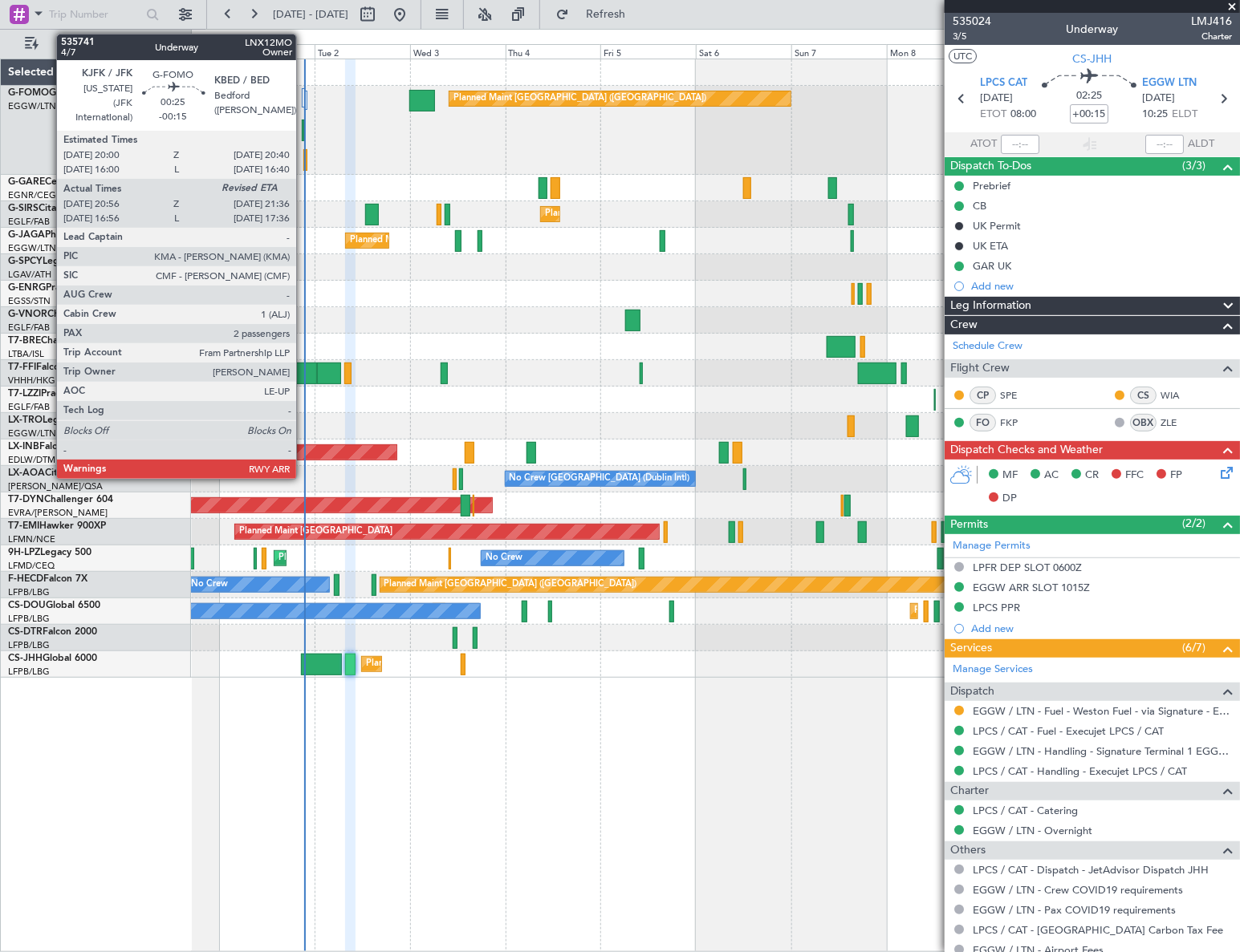
click at [302, 126] on div at bounding box center [302, 129] width 3 height 21
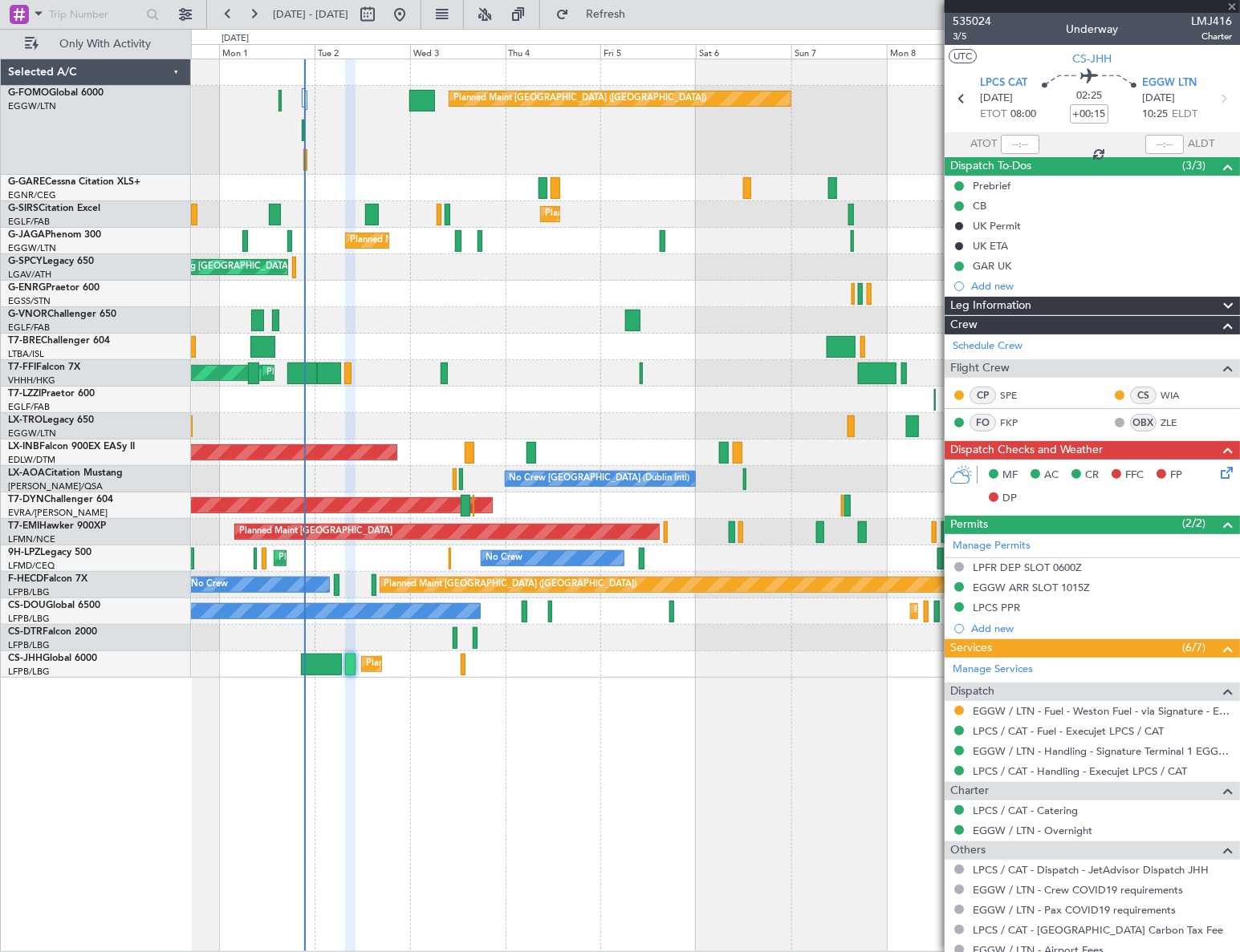
type input "-00:15"
type input "20:56"
type input "2"
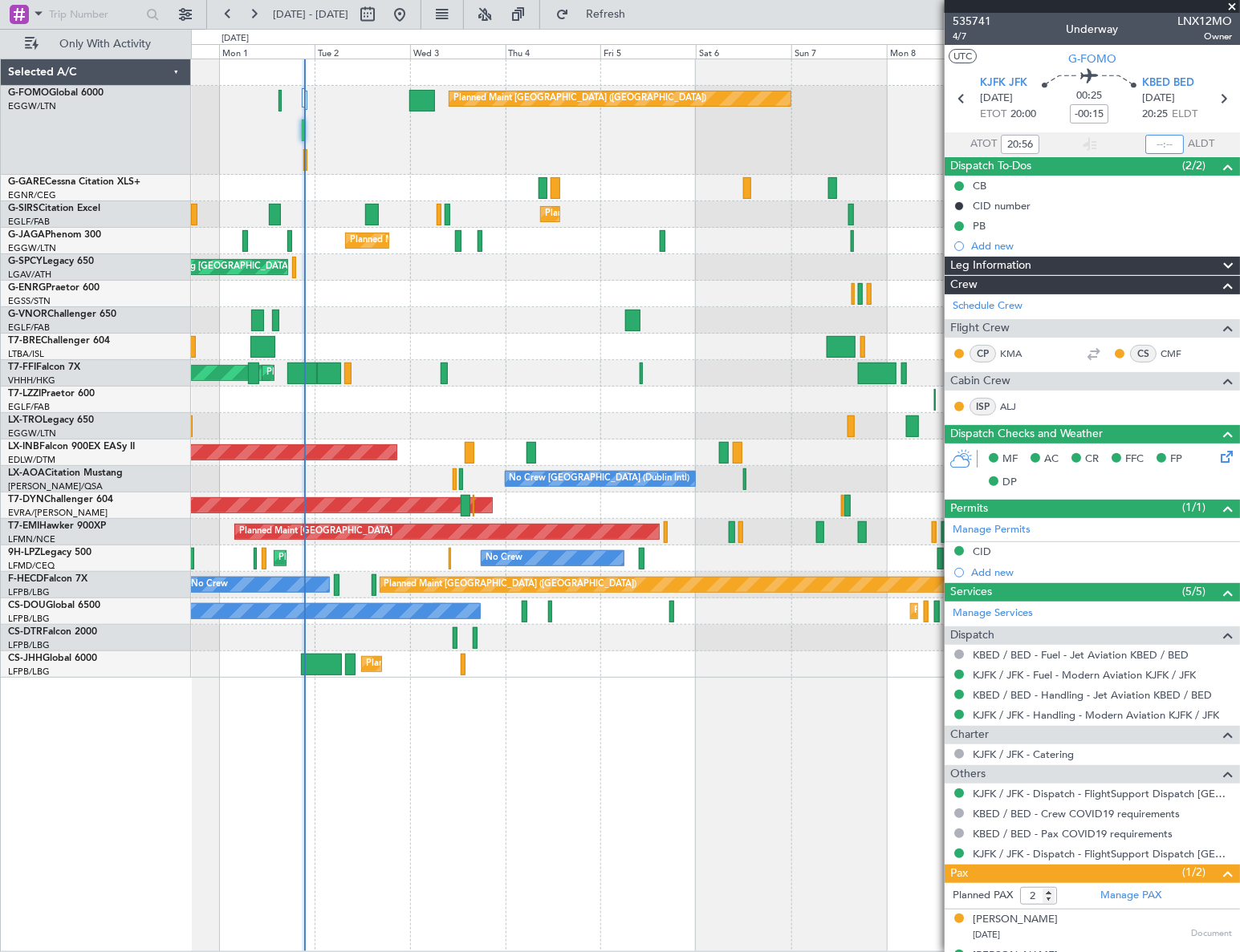
click at [1154, 142] on input "text" at bounding box center [1164, 144] width 39 height 19
click at [651, 807] on div "Planned Maint London (Luton) Planned Maint London (Farnborough) Planned Maint L…" at bounding box center [716, 505] width 1050 height 894
type input "21:30"
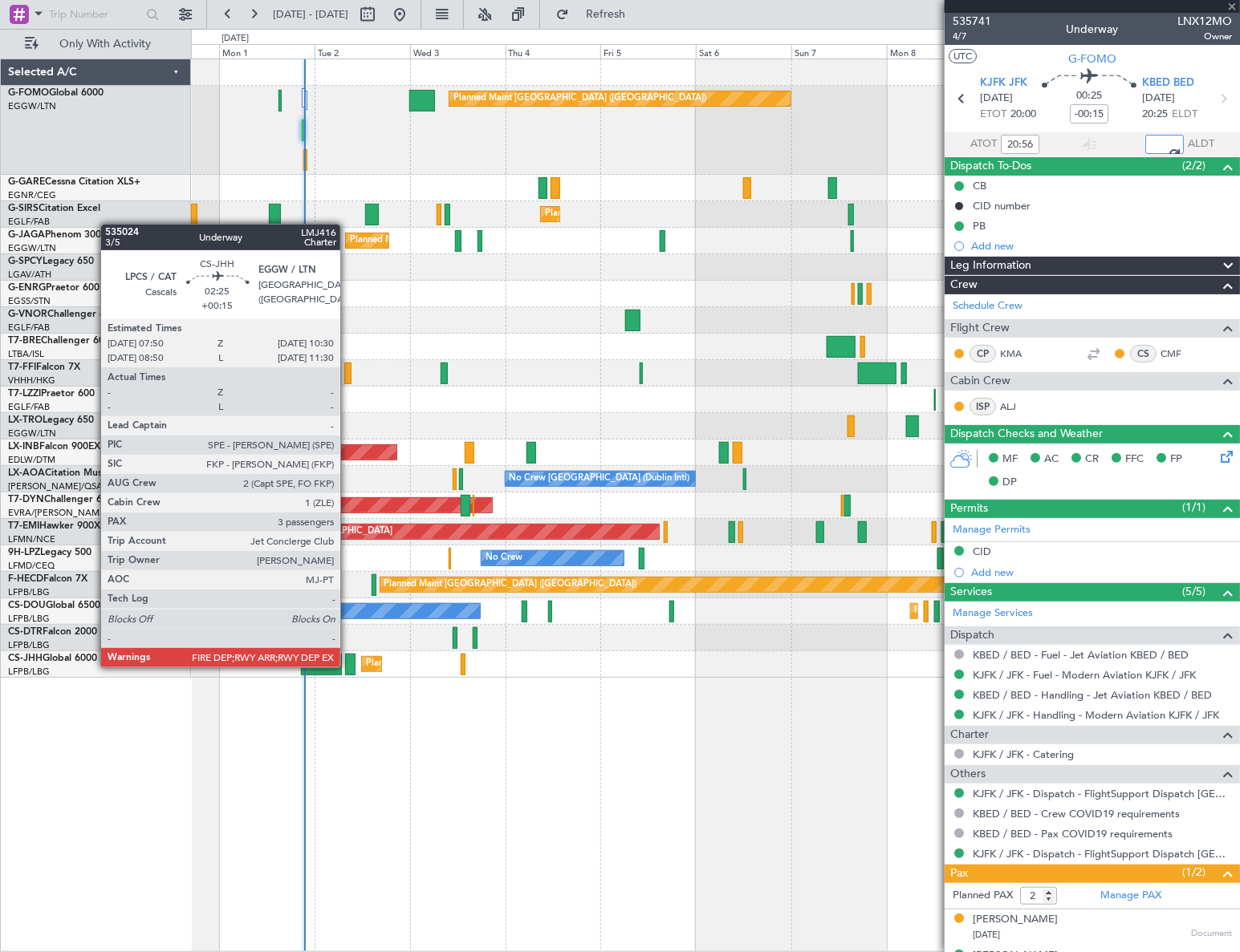
click at [348, 665] on div at bounding box center [350, 664] width 11 height 21
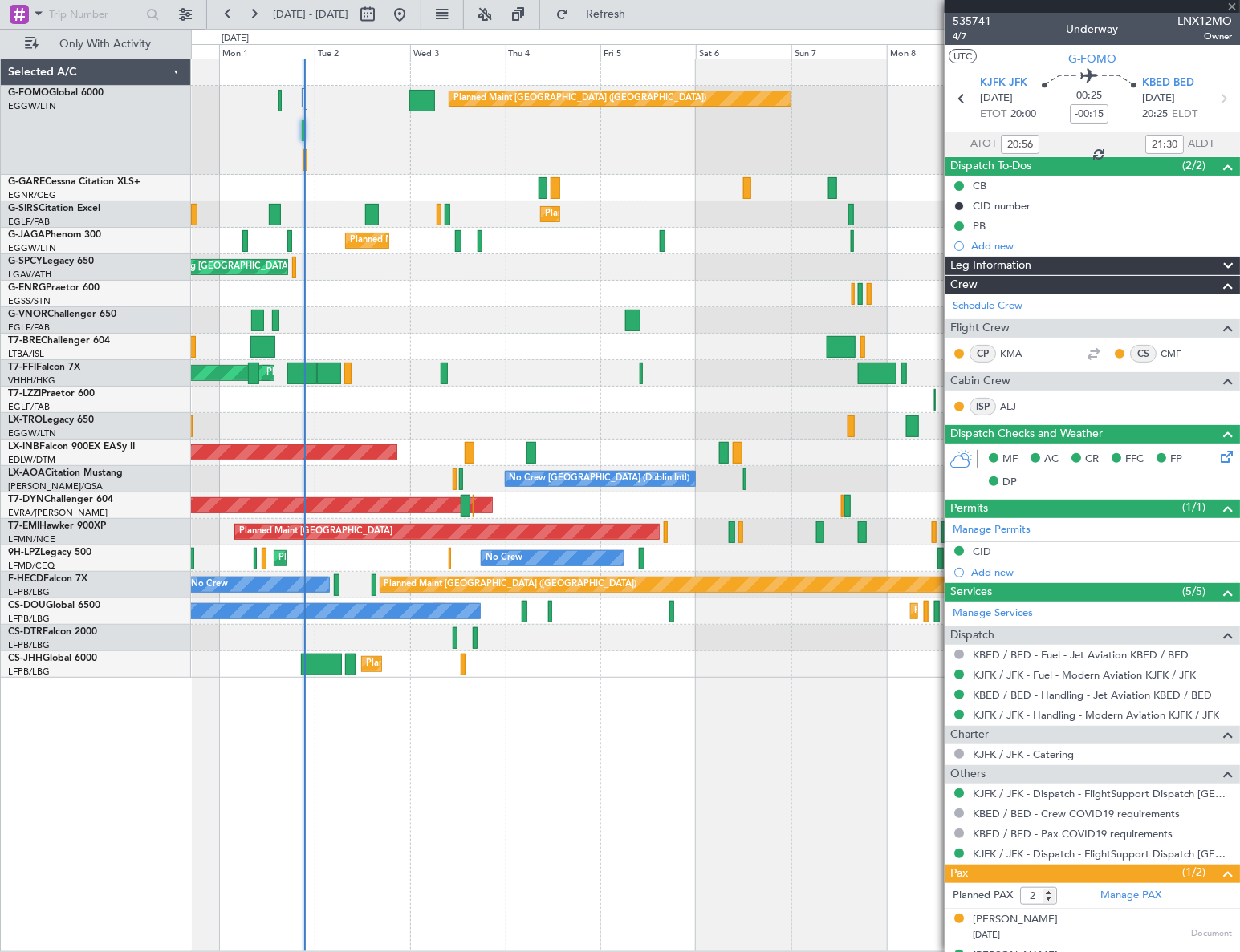
type input "+00:15"
type input "3"
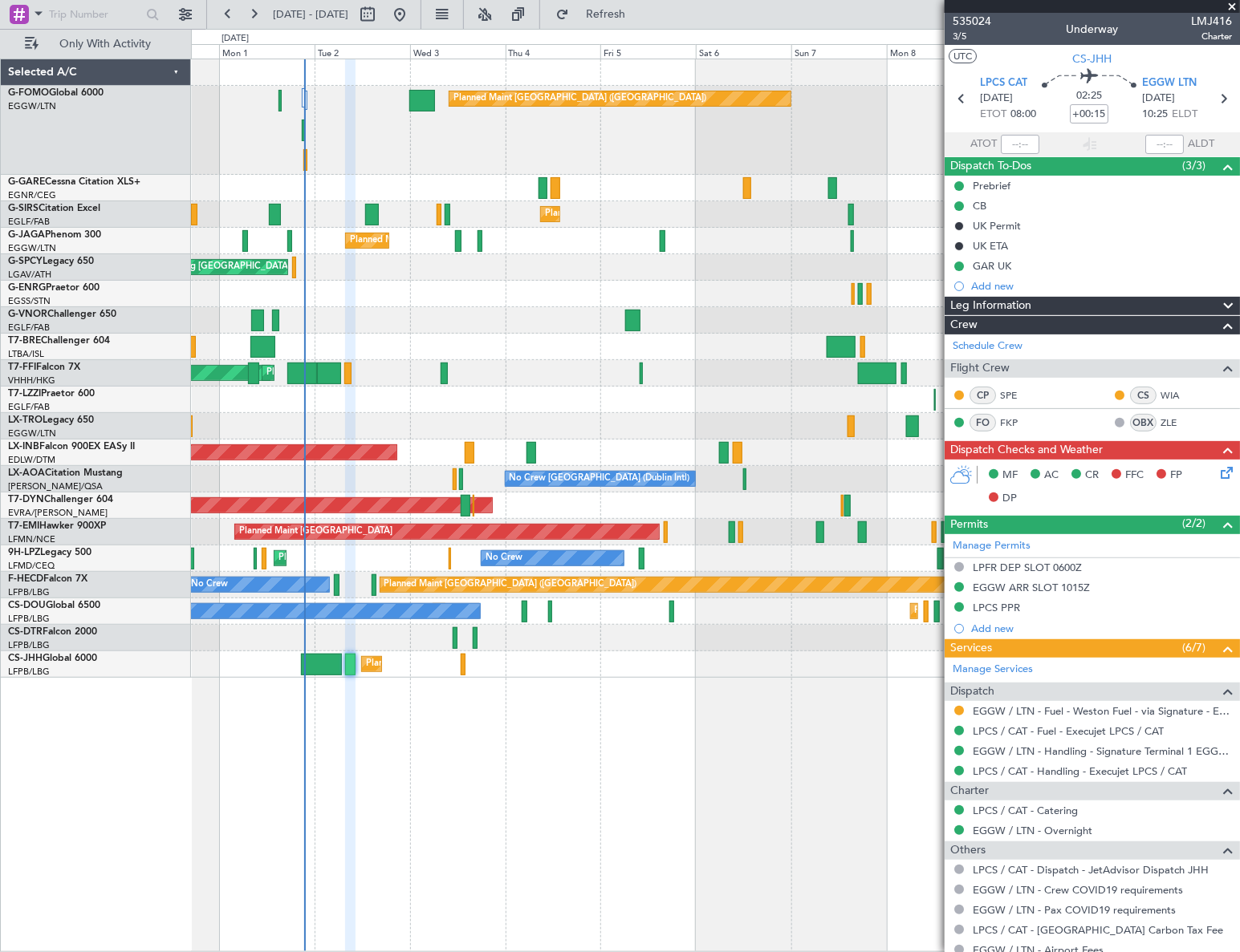
click at [1056, 305] on div "Leg Information" at bounding box center [1091, 306] width 295 height 18
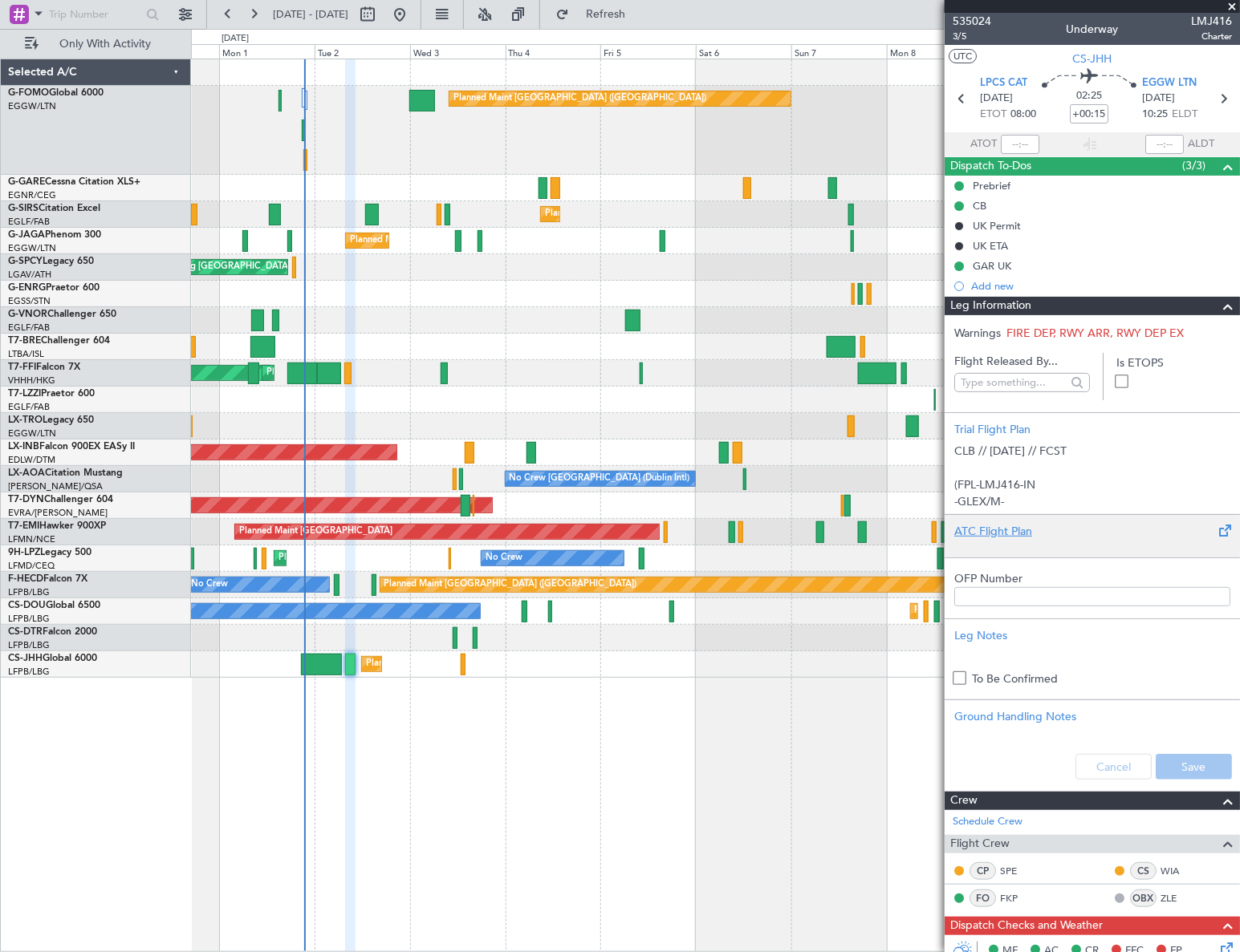
click at [1004, 538] on div "ATC Flight Plan" at bounding box center [1092, 531] width 276 height 17
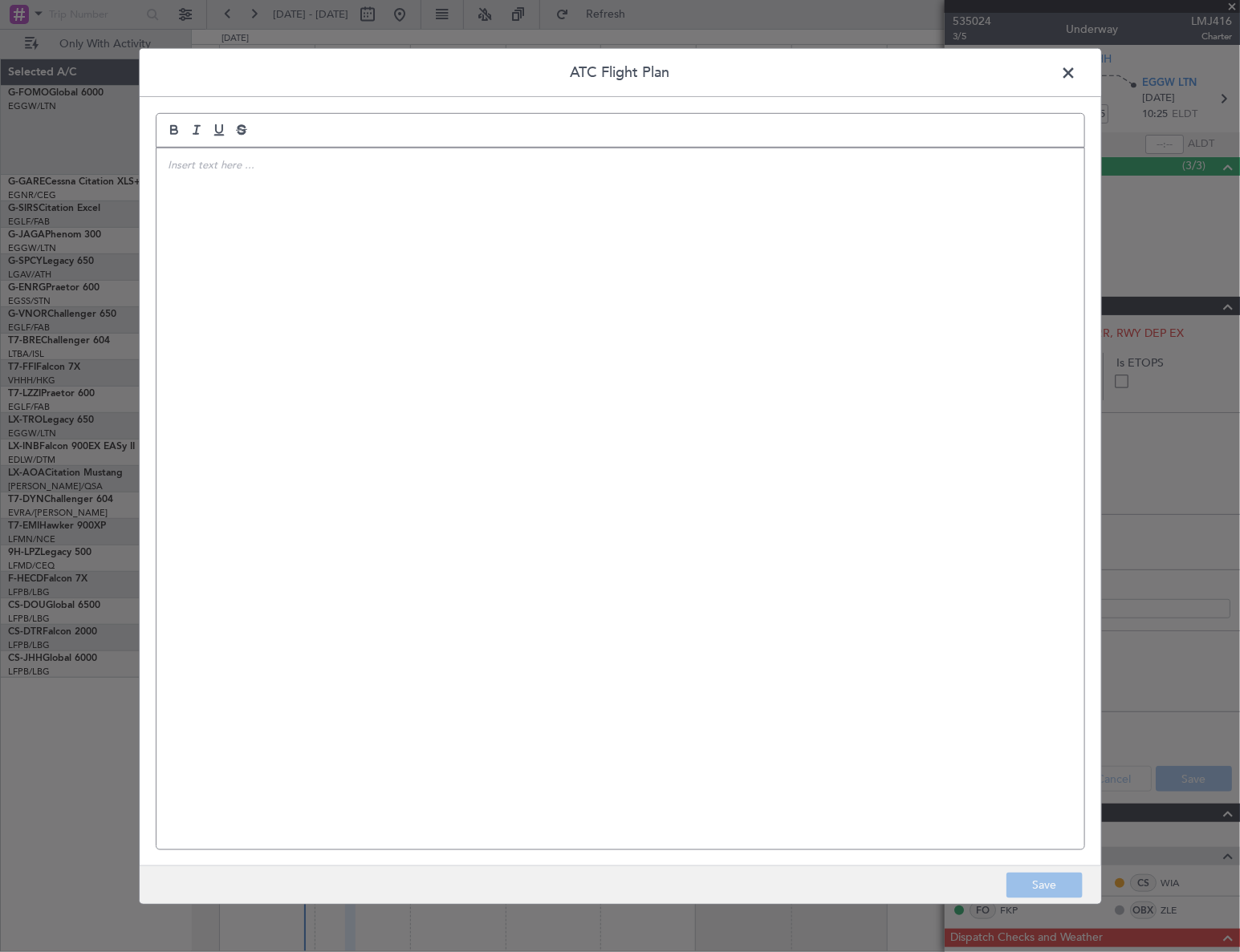
click at [367, 333] on div at bounding box center [620, 498] width 927 height 701
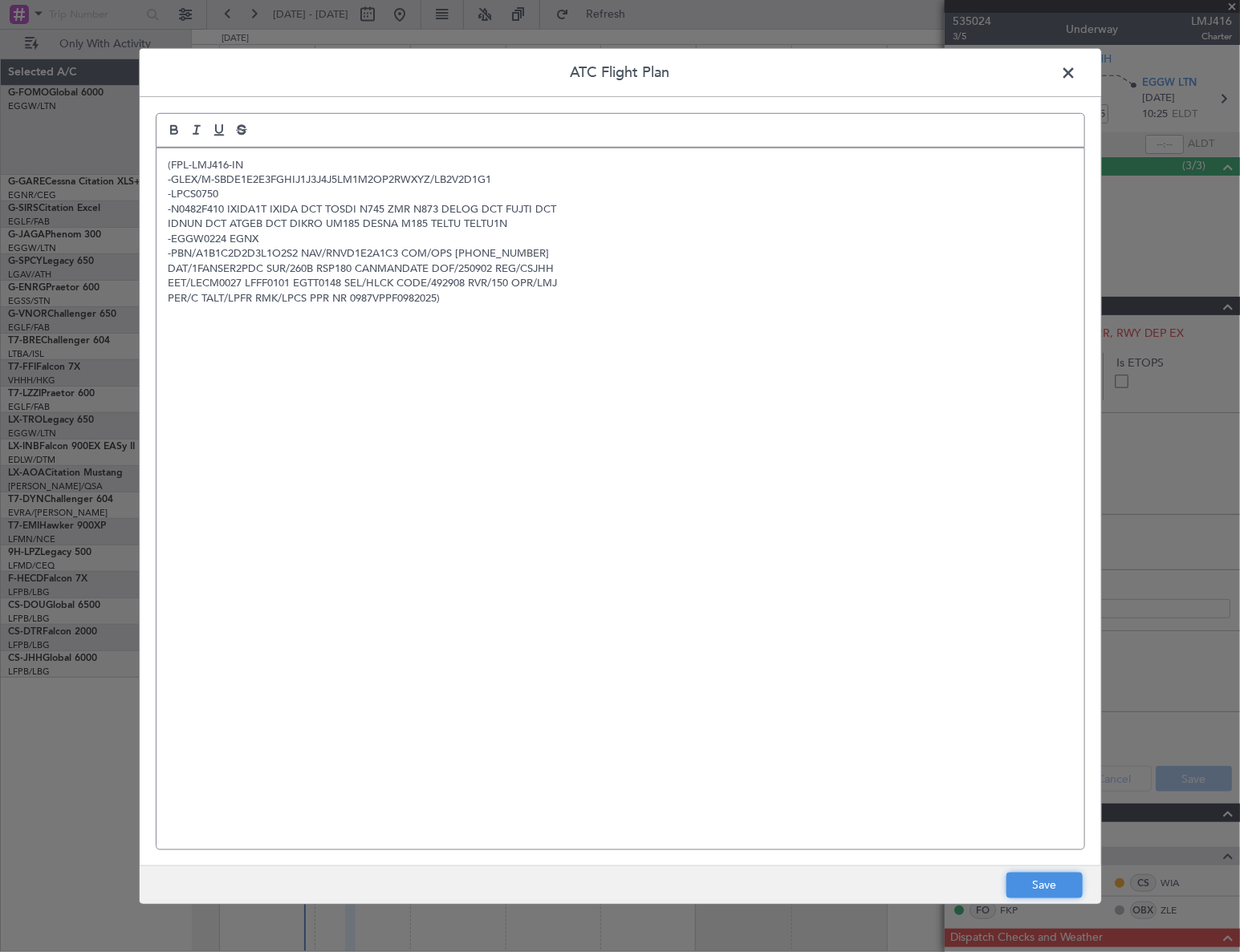
click at [1030, 890] on button "Save" at bounding box center [1044, 885] width 76 height 26
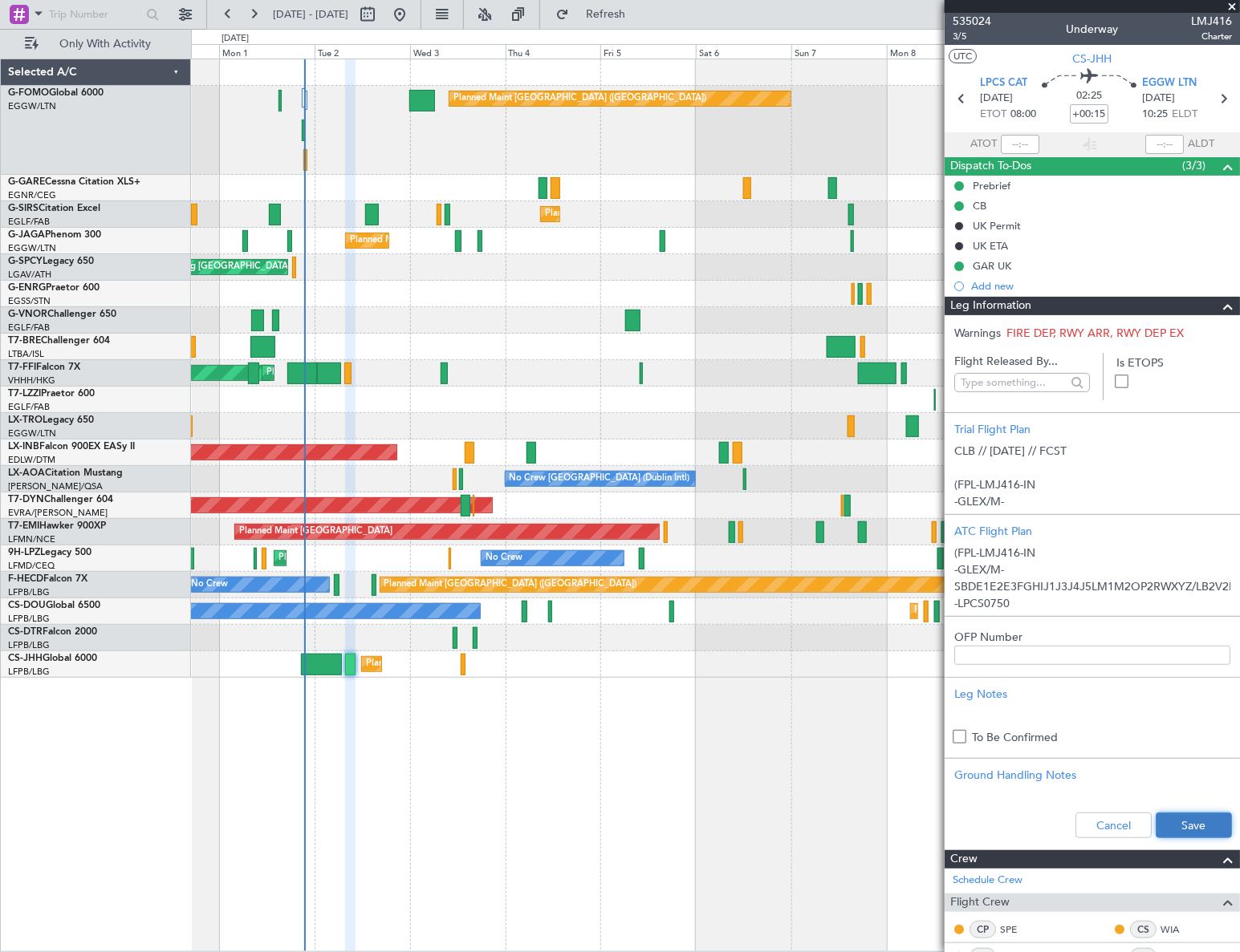
click at [1181, 822] on button "Save" at bounding box center [1194, 825] width 76 height 26
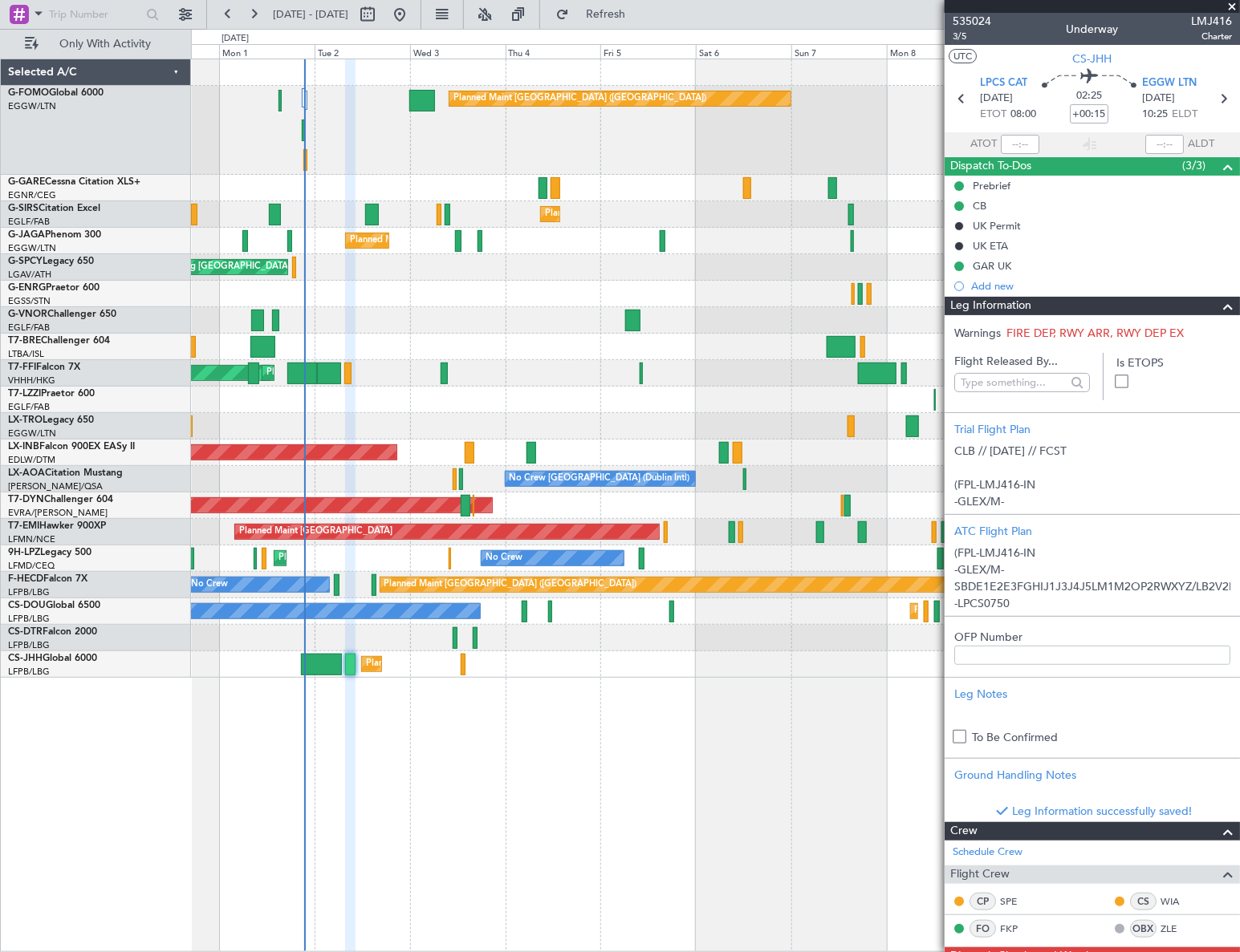
click at [1221, 301] on span at bounding box center [1227, 306] width 19 height 19
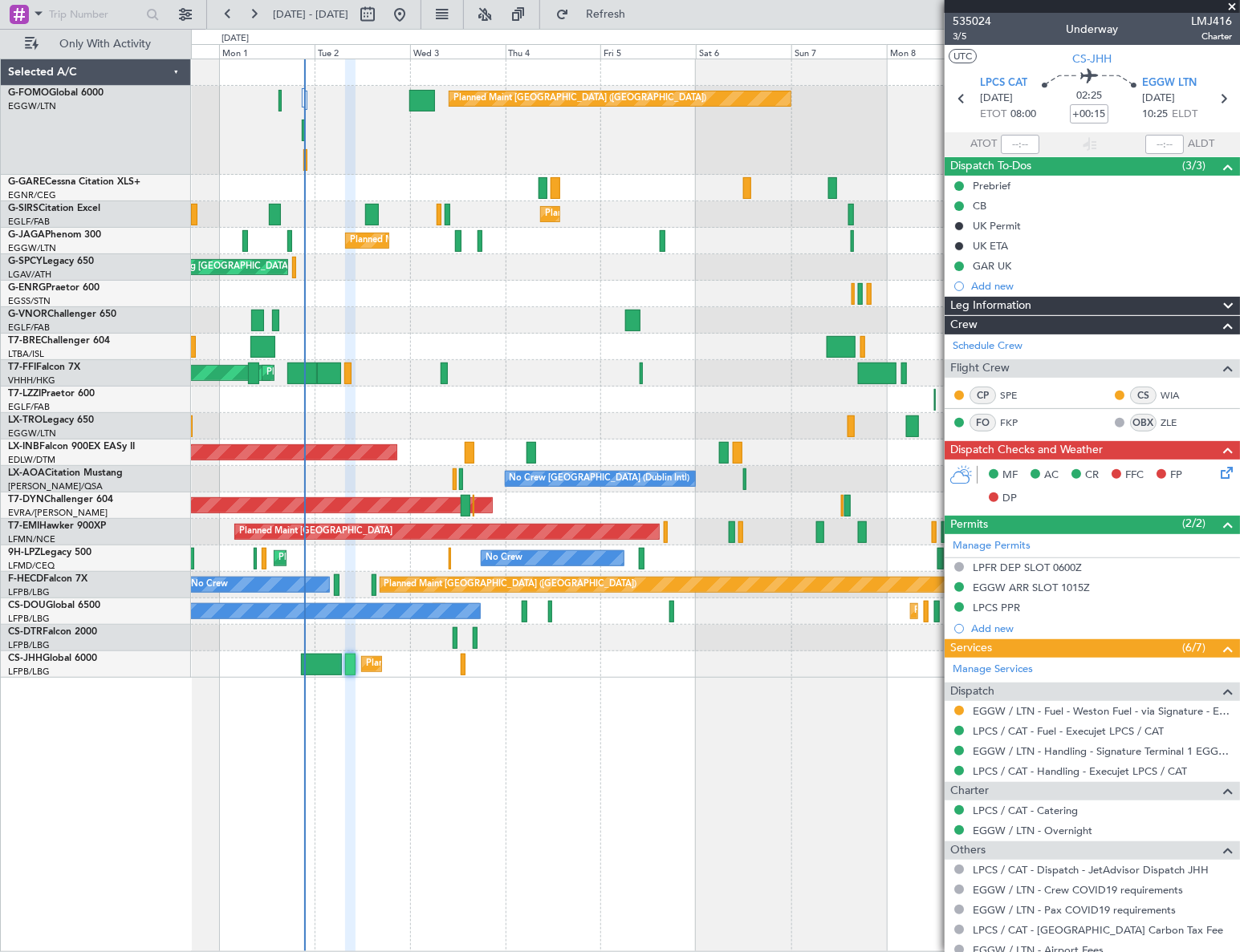
click at [1217, 476] on icon at bounding box center [1223, 470] width 13 height 13
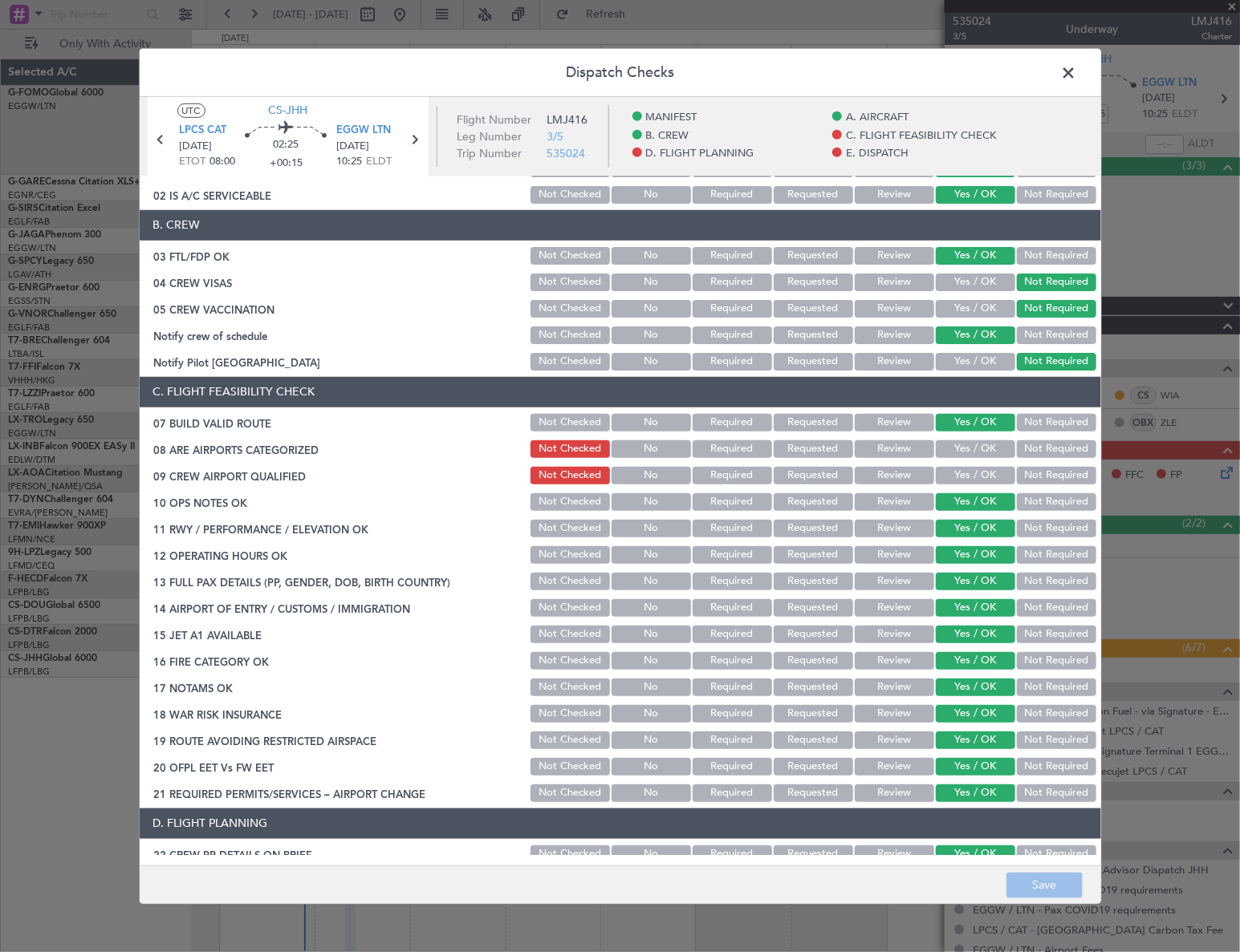
scroll to position [145, 0]
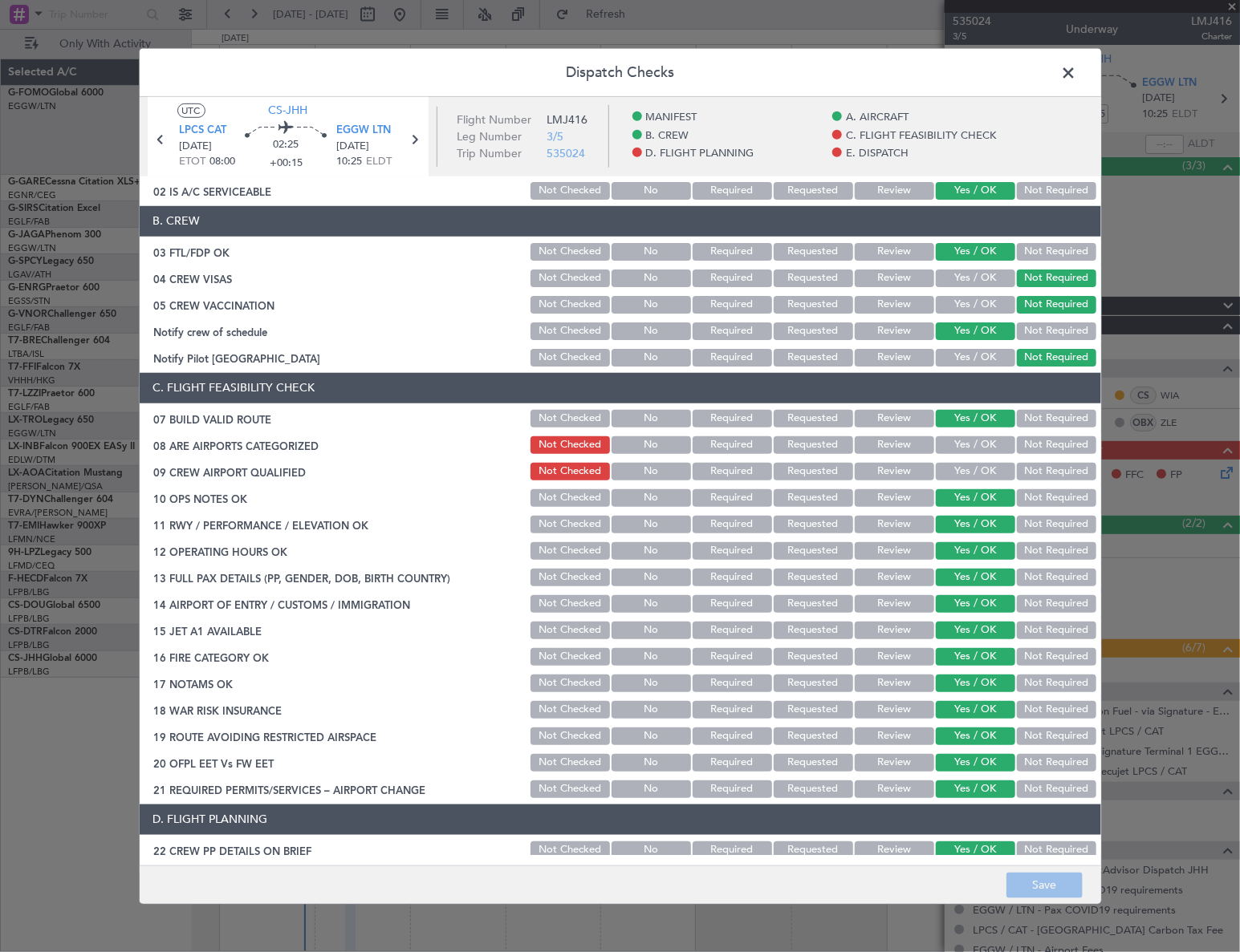
click at [989, 441] on button "Yes / OK" at bounding box center [976, 445] width 80 height 18
click at [988, 470] on button "Yes / OK" at bounding box center [976, 471] width 80 height 18
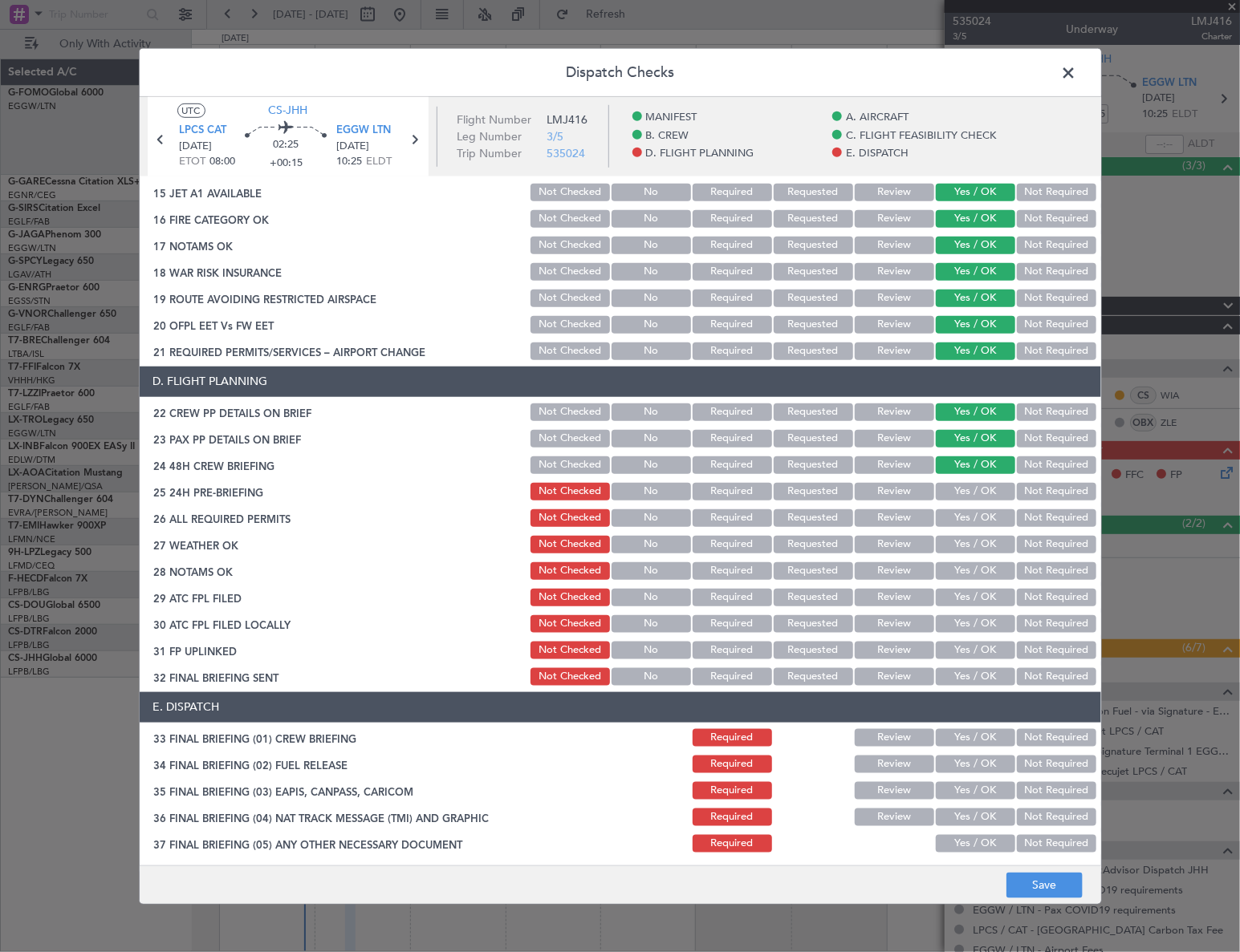
scroll to position [771, 0]
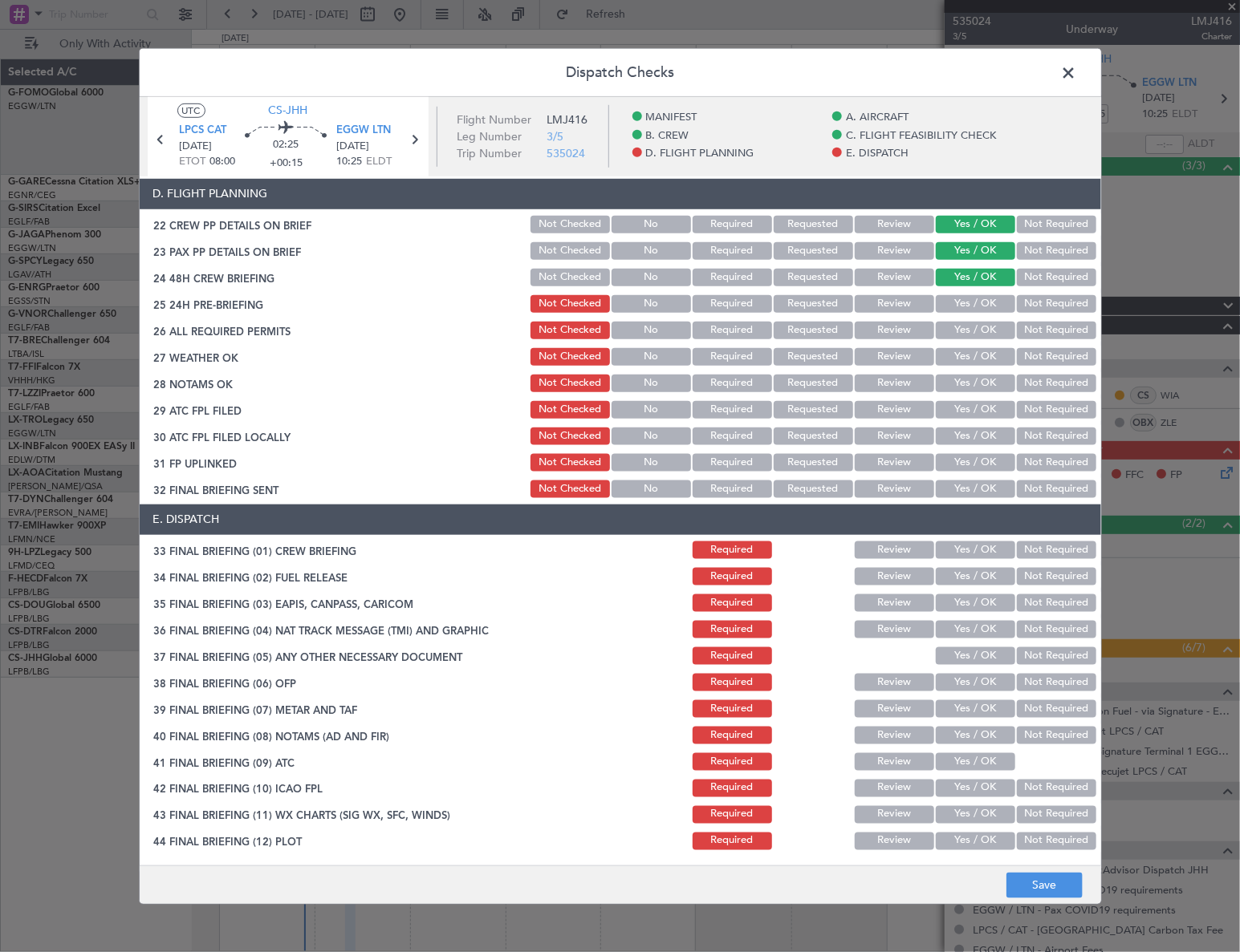
click at [1023, 298] on button "Not Required" at bounding box center [1057, 303] width 80 height 18
click at [983, 324] on button "Yes / OK" at bounding box center [976, 330] width 80 height 18
click at [985, 356] on button "Yes / OK" at bounding box center [976, 357] width 80 height 18
click at [987, 376] on button "Yes / OK" at bounding box center [976, 383] width 80 height 18
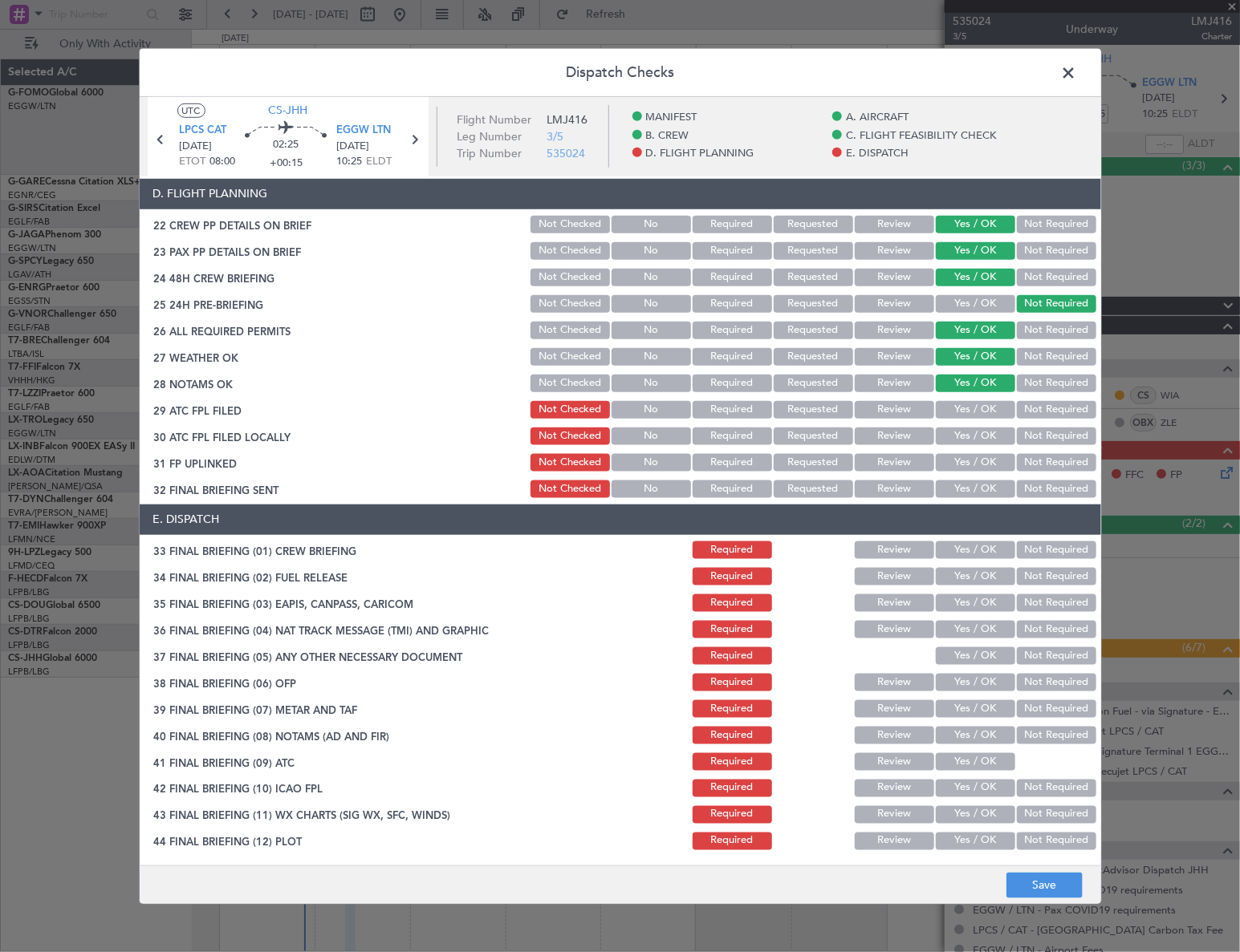
click at [989, 405] on button "Yes / OK" at bounding box center [976, 409] width 80 height 18
click at [1037, 440] on button "Not Required" at bounding box center [1057, 436] width 80 height 18
click at [969, 459] on button "Yes / OK" at bounding box center [976, 462] width 80 height 18
click at [977, 490] on button "Yes / OK" at bounding box center [976, 489] width 80 height 18
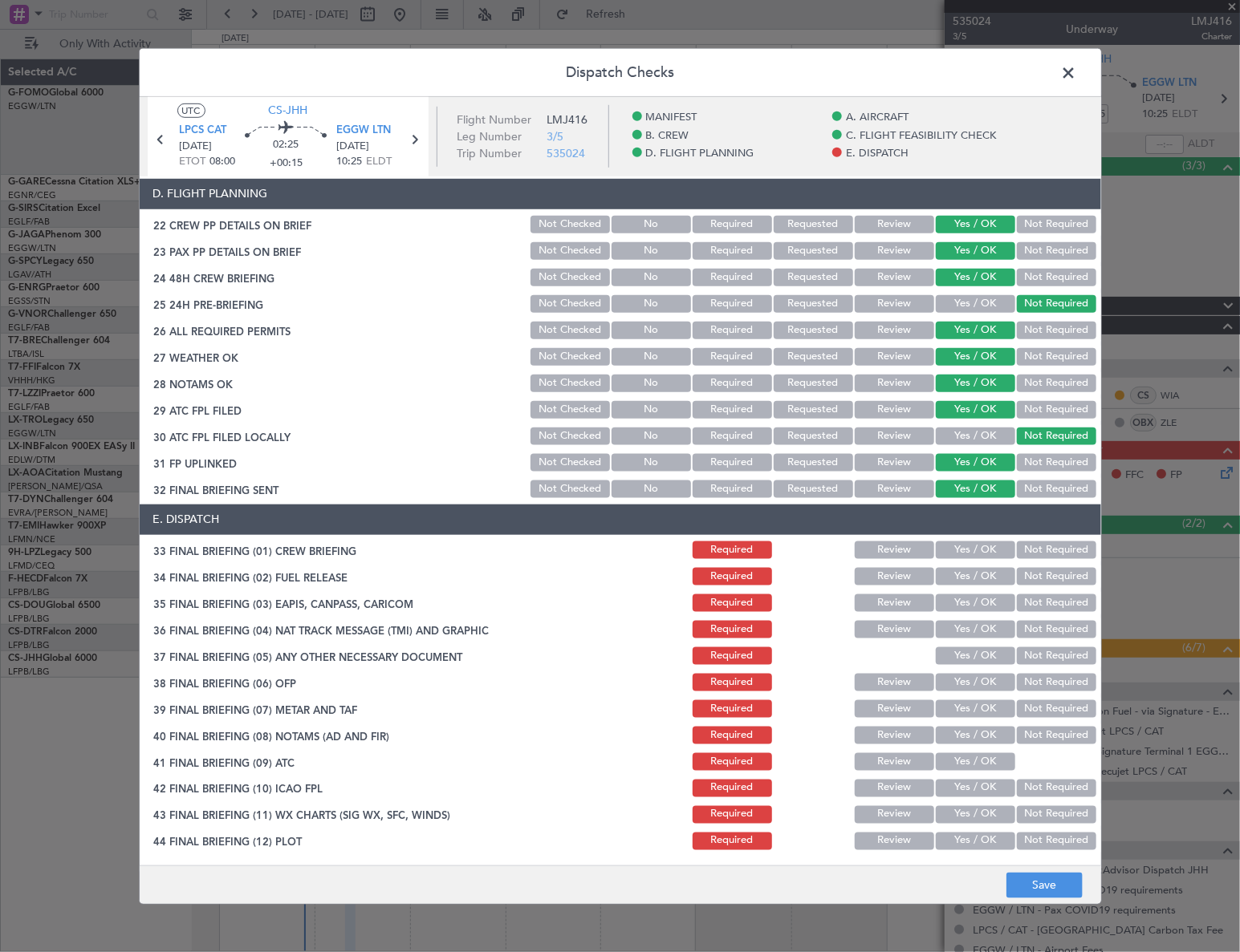
click at [985, 561] on section "E. DISPATCH 33 FINAL BRIEFING (01) CREW BRIEFING Required Review Yes / OK Not R…" at bounding box center [620, 678] width 962 height 348
click at [980, 545] on button "Yes / OK" at bounding box center [976, 550] width 80 height 18
click at [964, 584] on div "Yes / OK" at bounding box center [974, 577] width 81 height 22
click at [992, 577] on button "Yes / OK" at bounding box center [976, 576] width 80 height 18
click at [988, 598] on button "Yes / OK" at bounding box center [976, 603] width 80 height 18
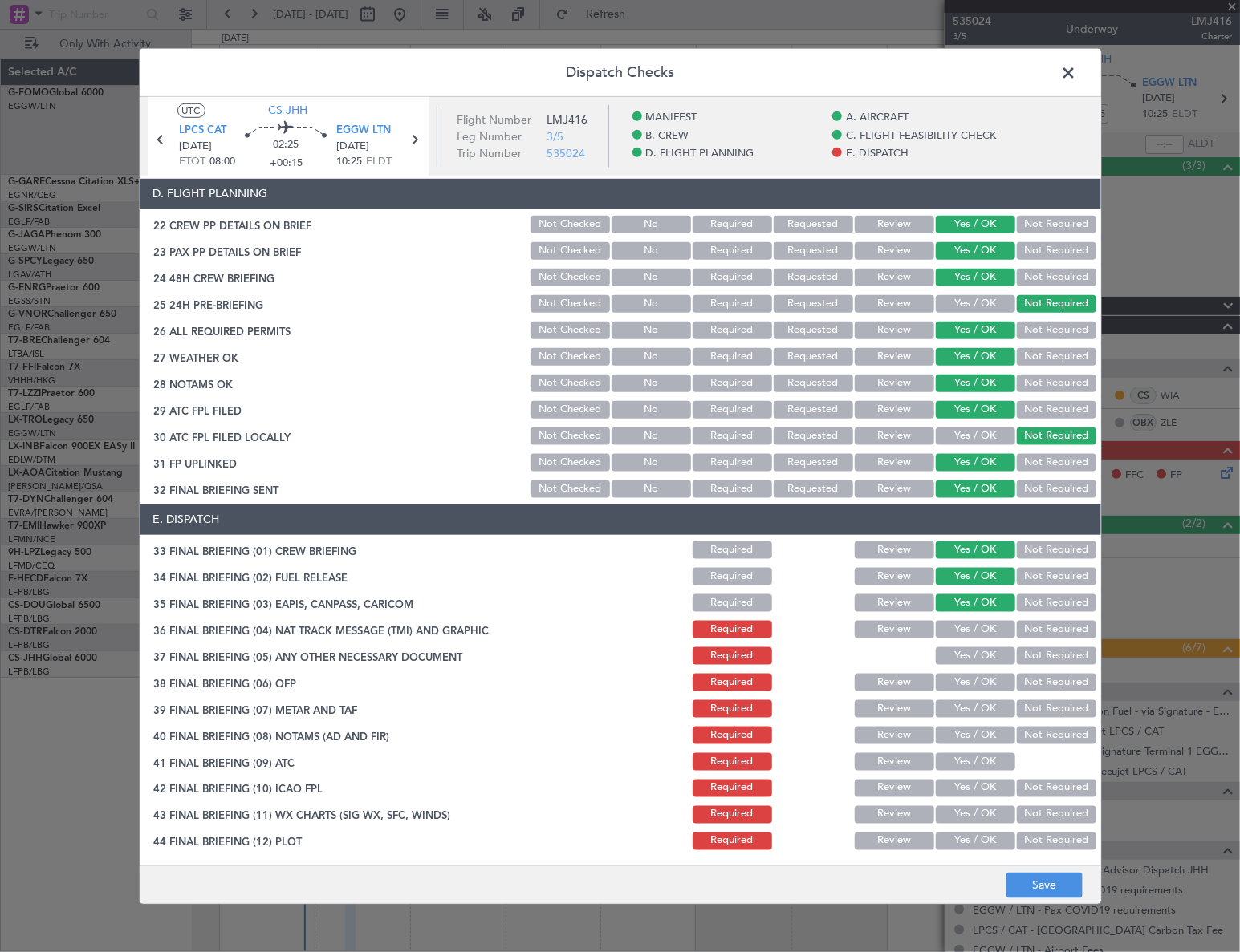
click at [1041, 626] on button "Not Required" at bounding box center [1057, 629] width 80 height 18
click at [1035, 604] on button "Not Required" at bounding box center [1057, 603] width 80 height 18
click at [982, 650] on button "Yes / OK" at bounding box center [976, 655] width 80 height 18
click at [995, 683] on button "Yes / OK" at bounding box center [976, 682] width 80 height 18
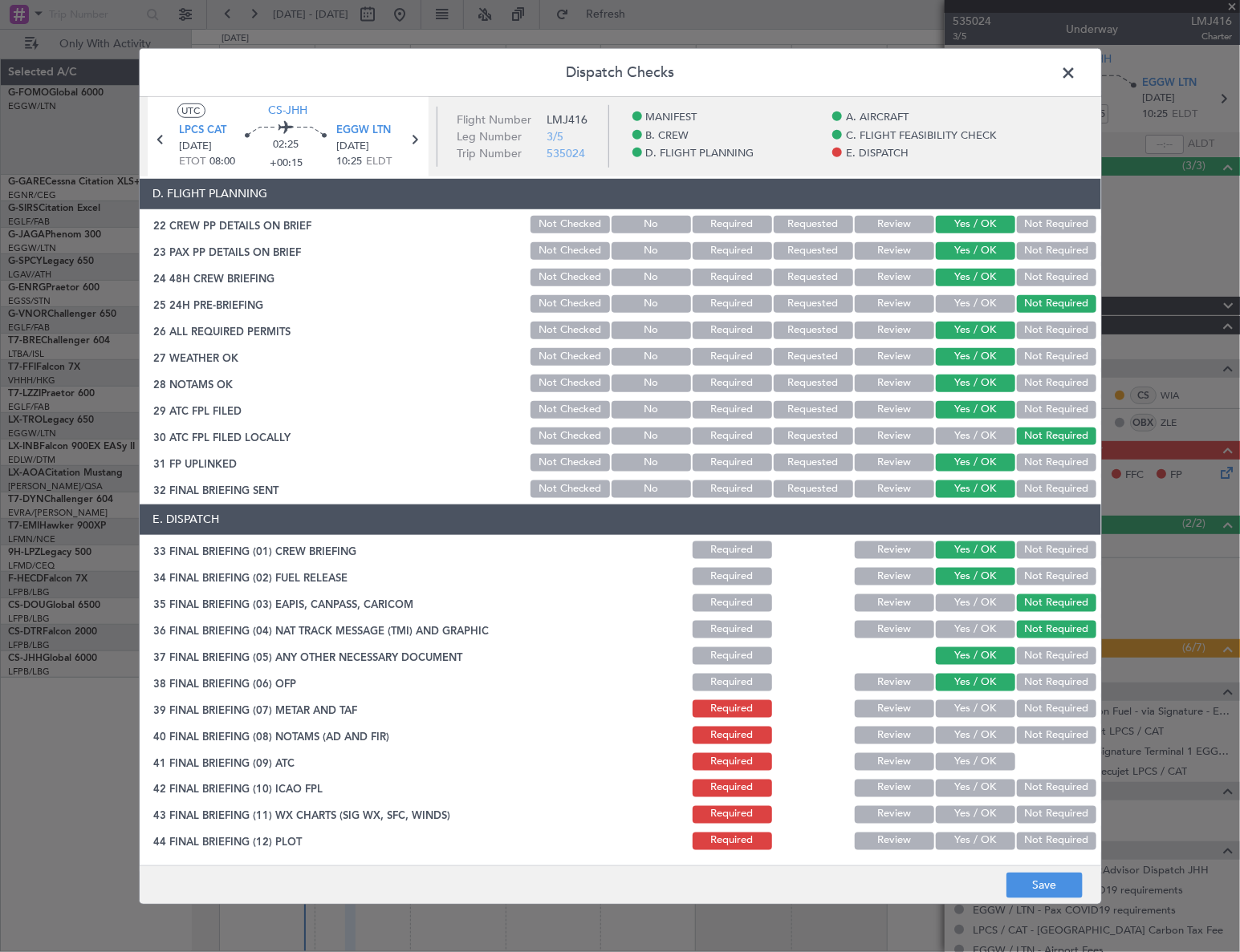
click at [992, 698] on div "Yes / OK" at bounding box center [974, 709] width 81 height 22
click at [988, 710] on button "Yes / OK" at bounding box center [976, 709] width 80 height 18
click at [987, 732] on button "Yes / OK" at bounding box center [976, 735] width 80 height 18
drag, startPoint x: 975, startPoint y: 754, endPoint x: 979, endPoint y: 777, distance: 23.3
click at [975, 759] on button "Yes / OK" at bounding box center [976, 762] width 80 height 18
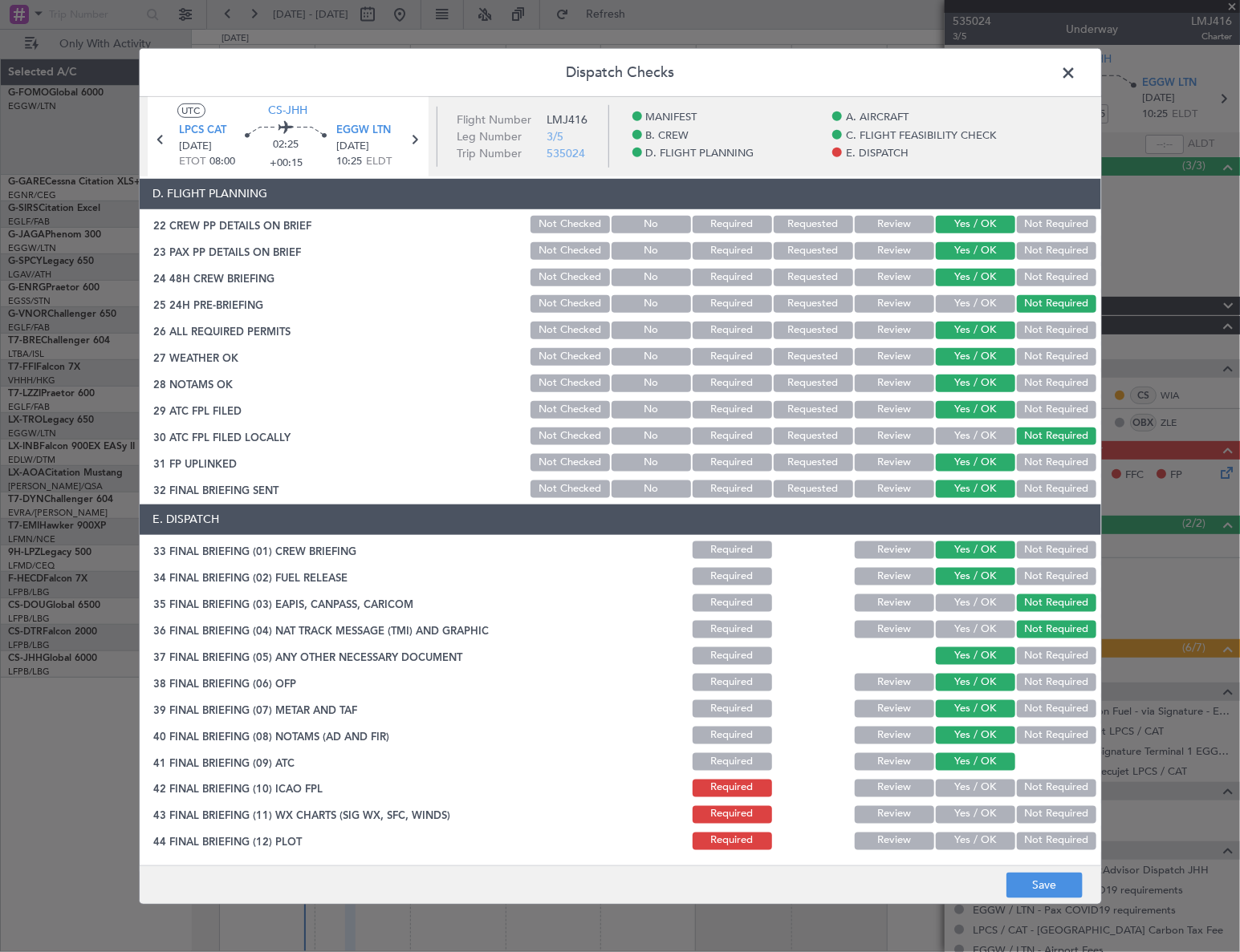
click at [981, 780] on button "Yes / OK" at bounding box center [976, 788] width 80 height 18
click at [987, 810] on button "Yes / OK" at bounding box center [976, 814] width 80 height 18
click at [983, 838] on button "Yes / OK" at bounding box center [976, 841] width 80 height 18
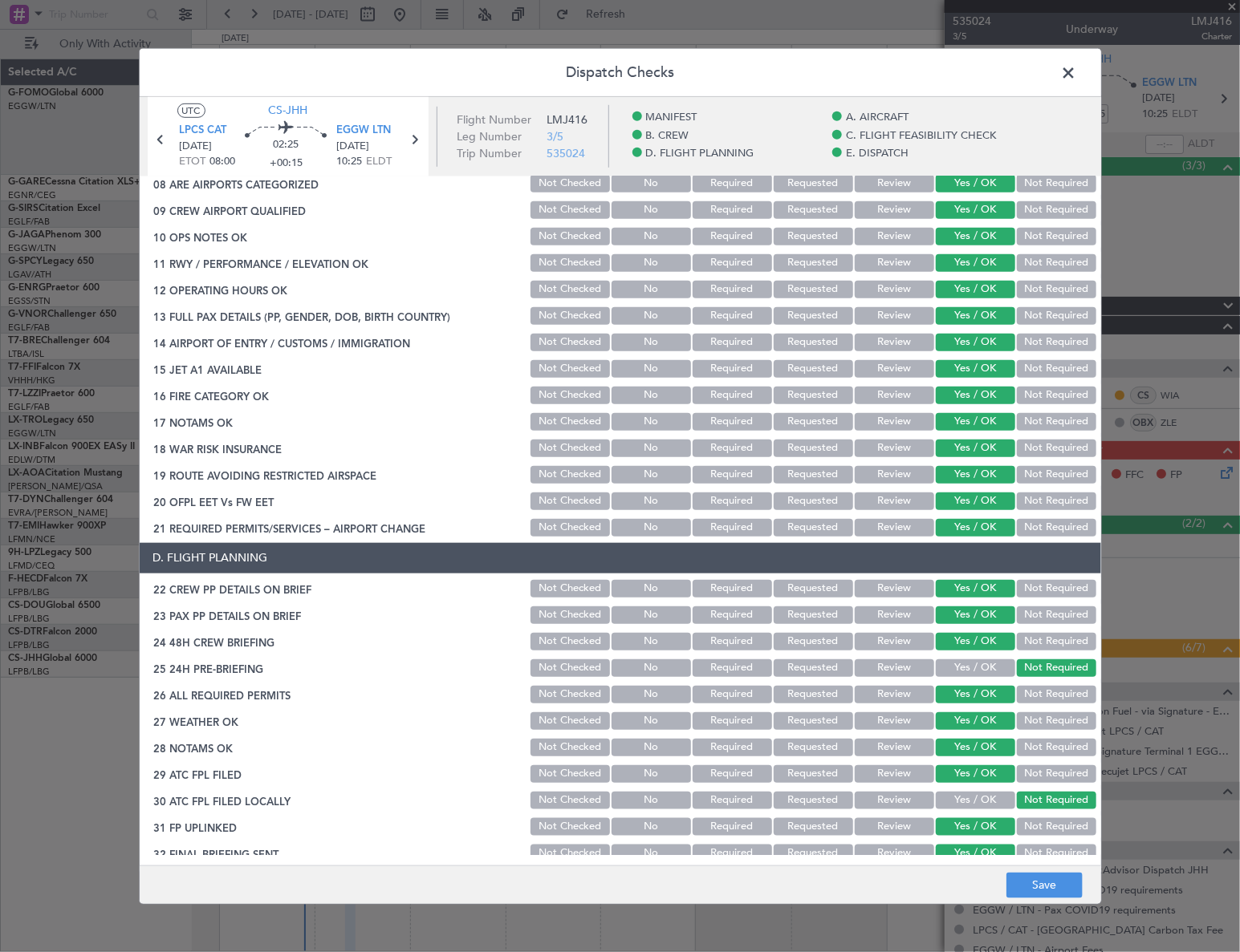
click at [1043, 470] on button "Not Required" at bounding box center [1057, 474] width 80 height 18
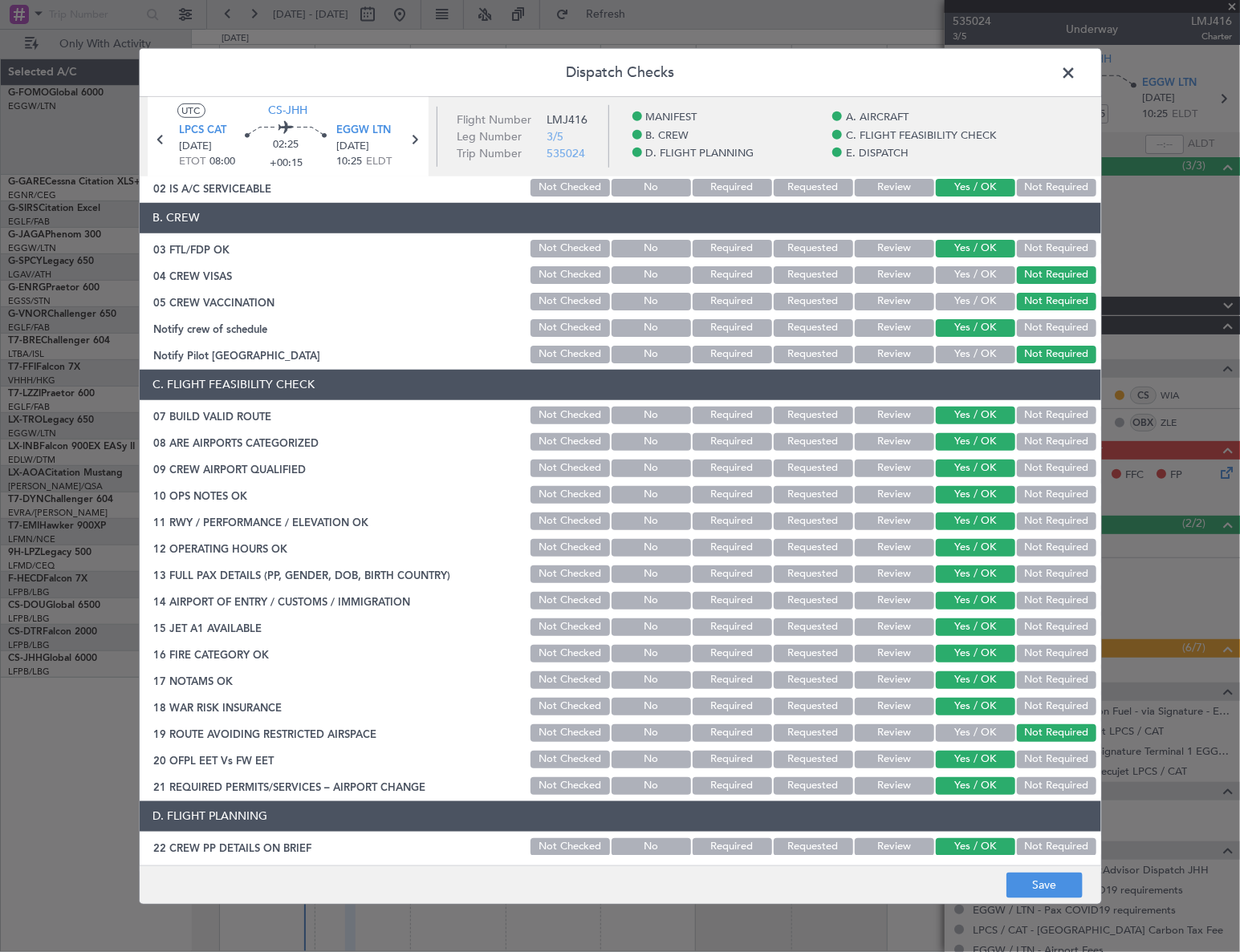
scroll to position [0, 0]
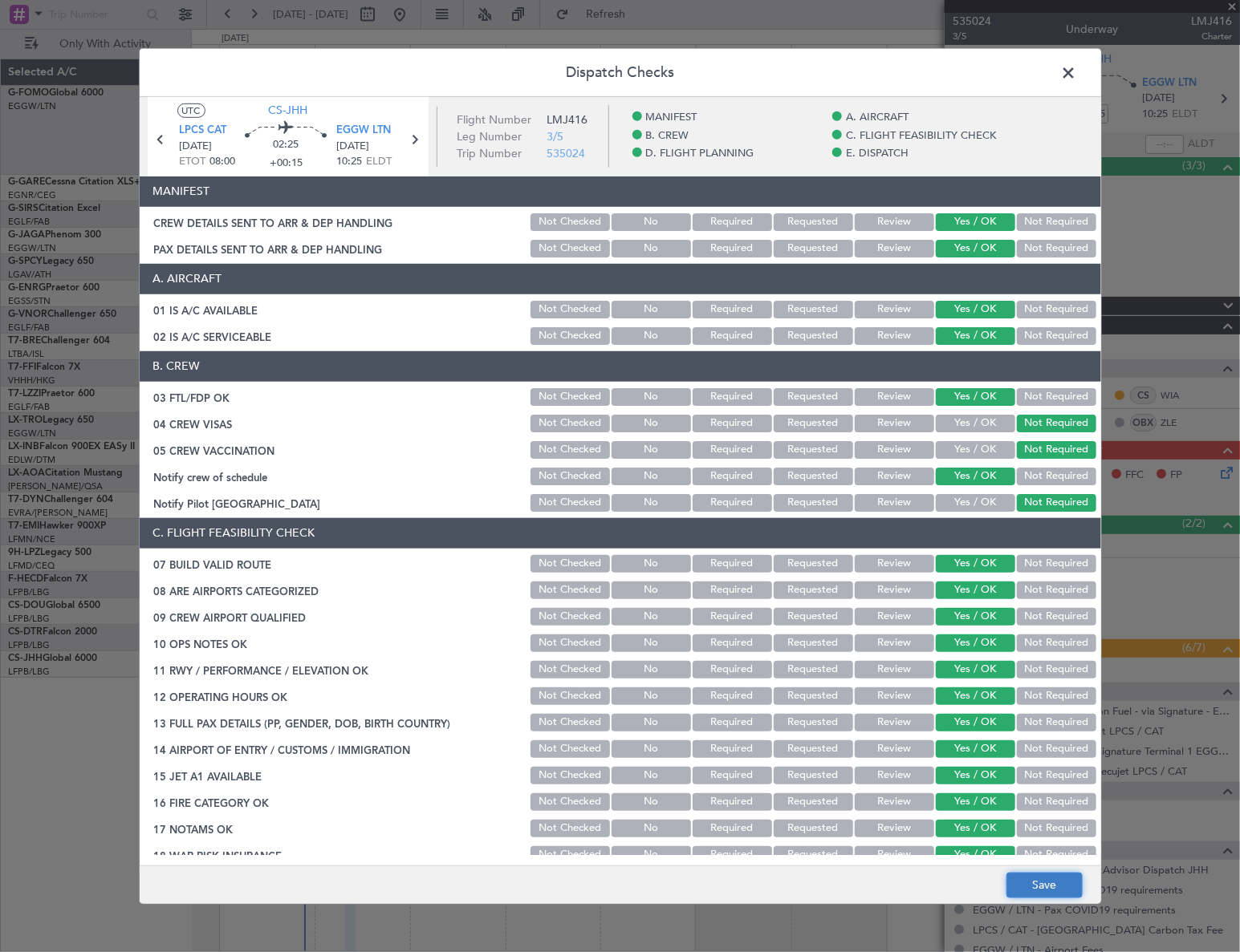
click at [1043, 894] on button "Save" at bounding box center [1044, 885] width 76 height 26
click at [1077, 72] on span at bounding box center [1077, 76] width 0 height 32
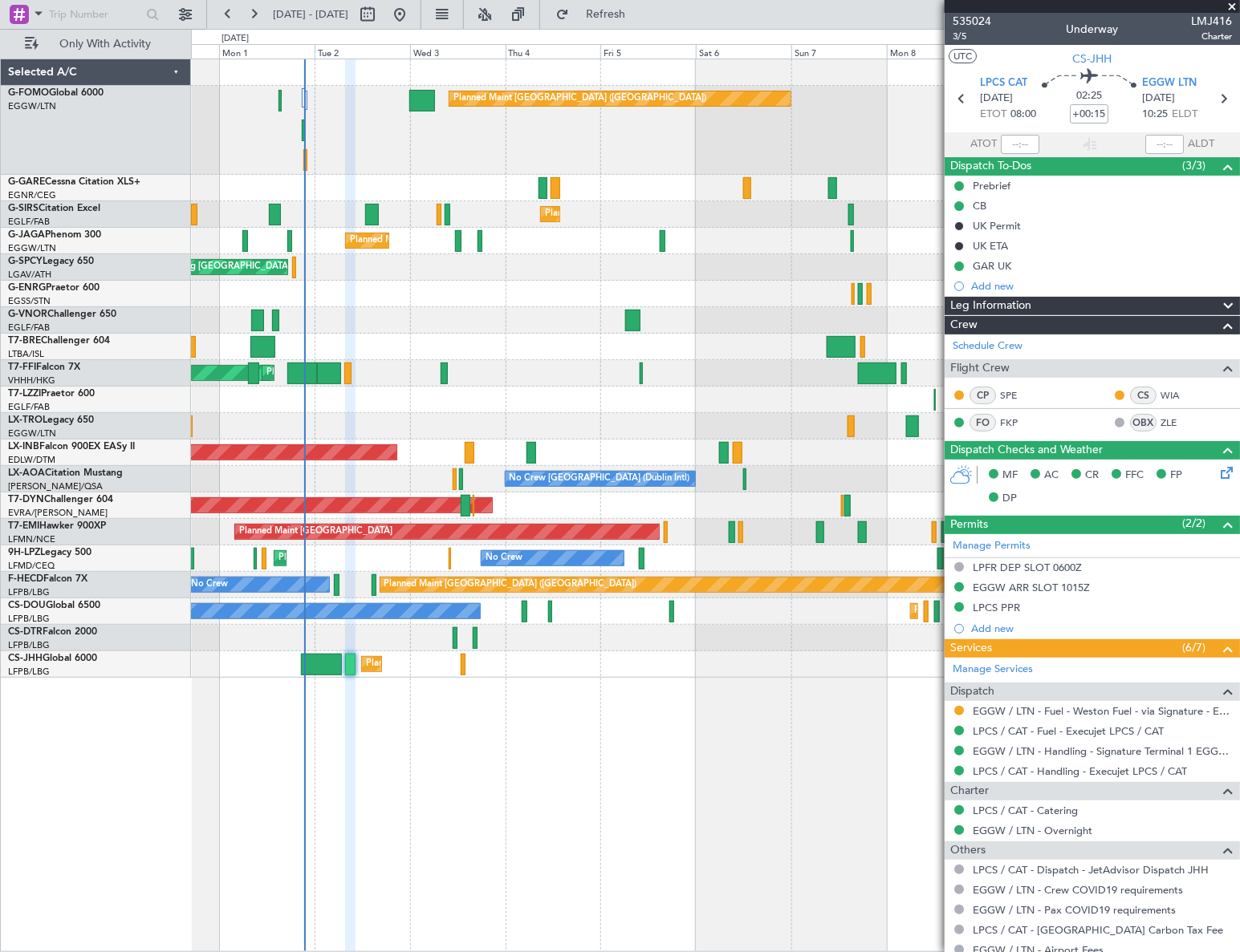
click at [1152, 305] on div "Leg Information" at bounding box center [1091, 306] width 295 height 18
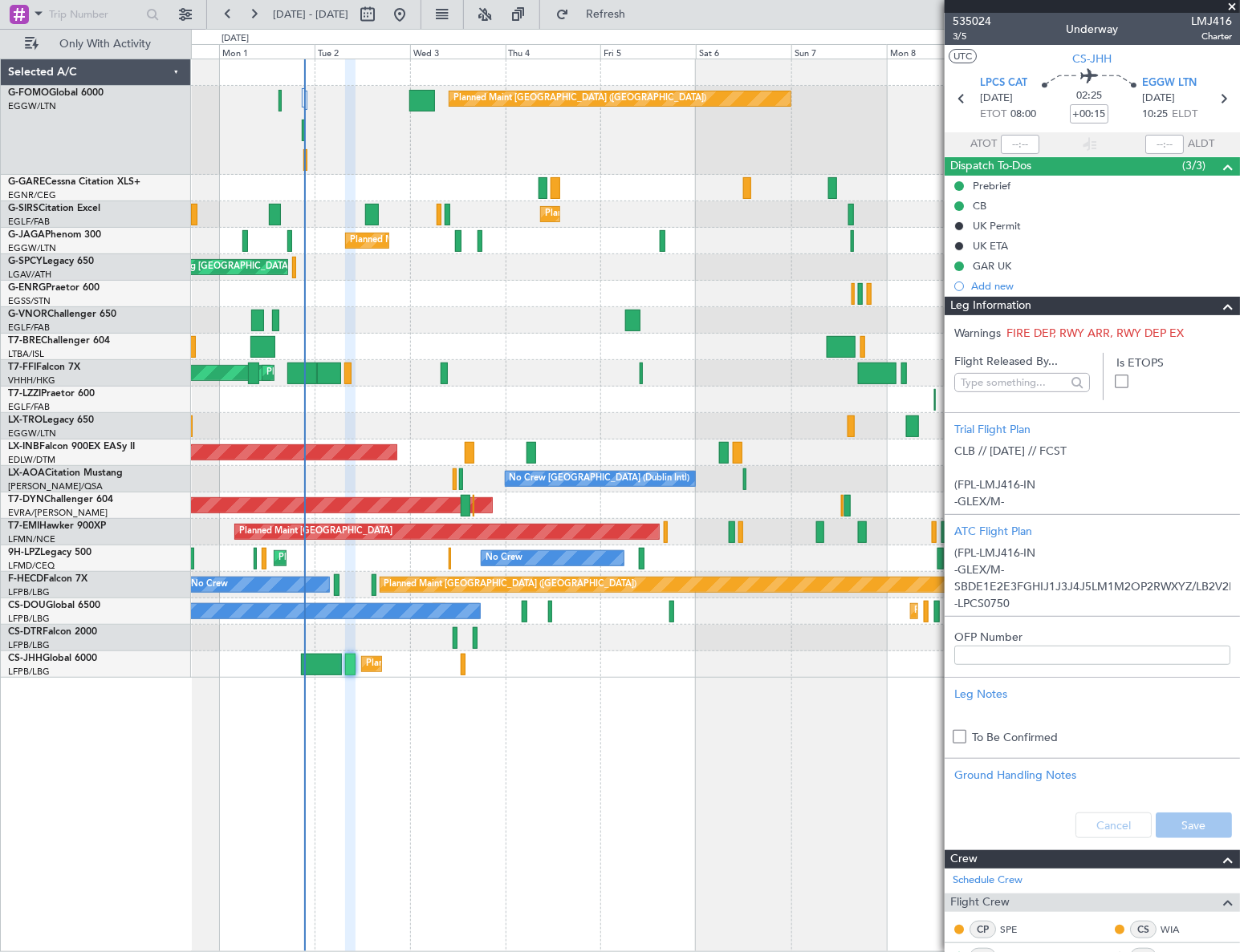
click at [1152, 305] on div "Leg Information" at bounding box center [1091, 306] width 295 height 18
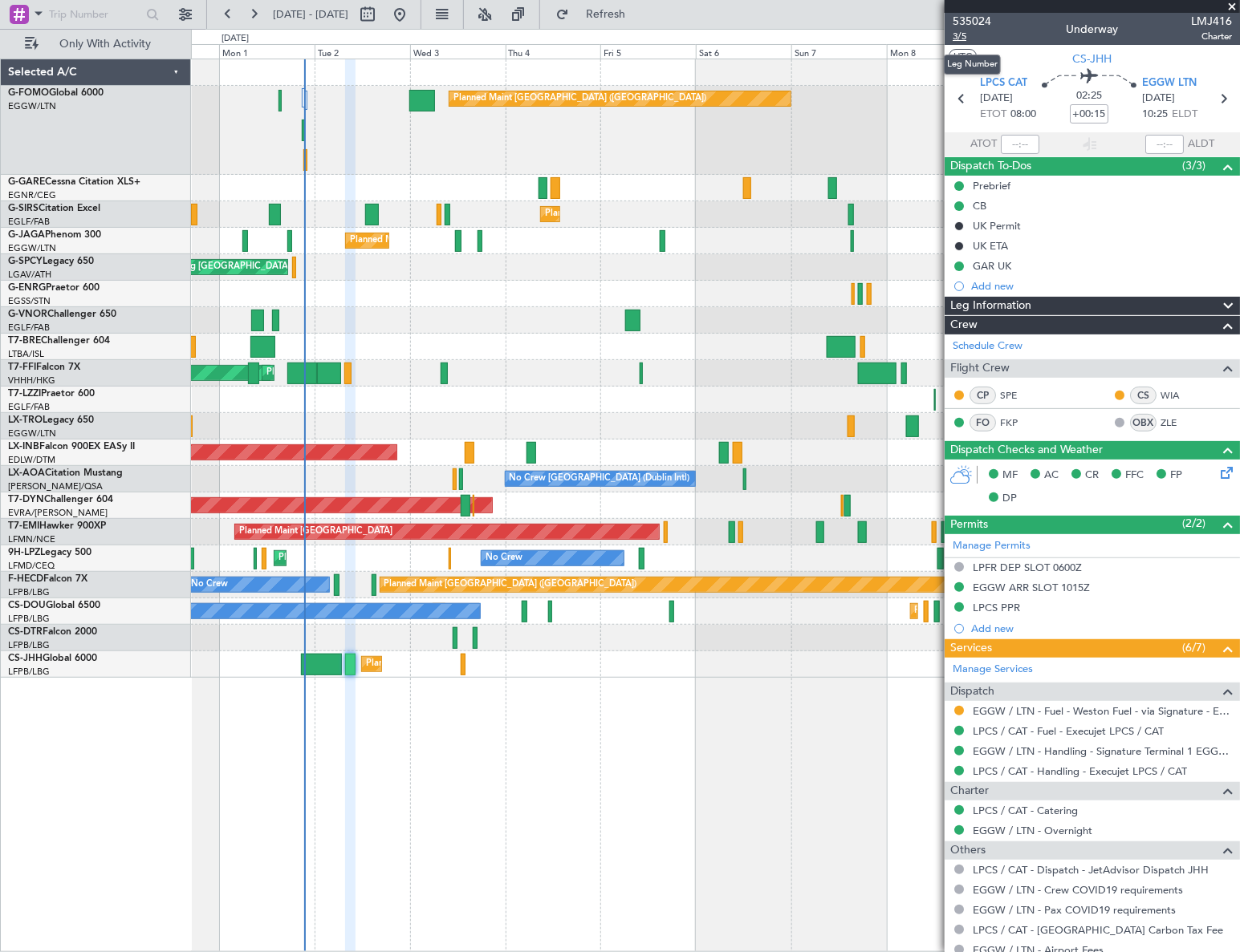
click at [965, 33] on span "3/5" at bounding box center [972, 36] width 39 height 14
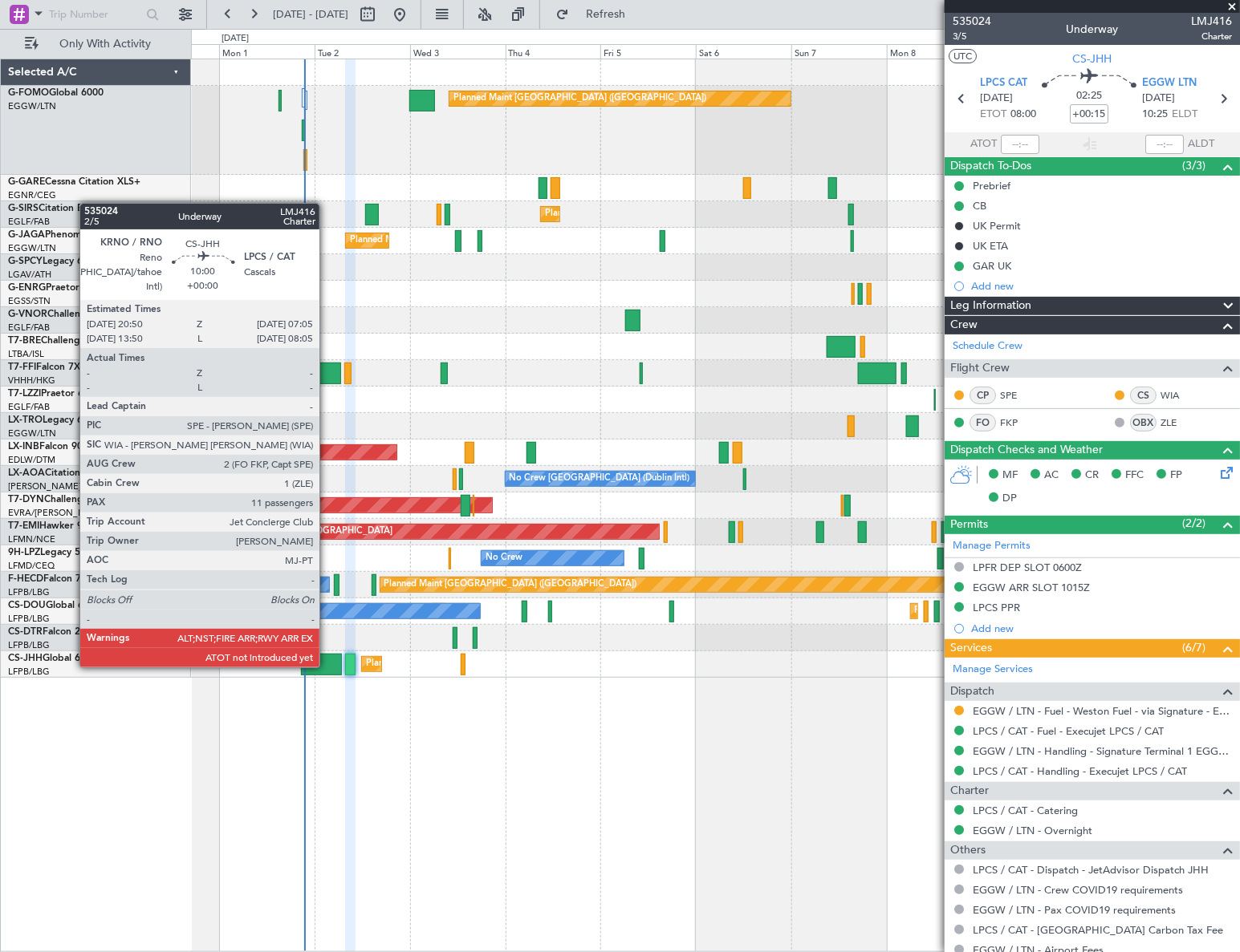
click at [326, 665] on div at bounding box center [321, 664] width 41 height 21
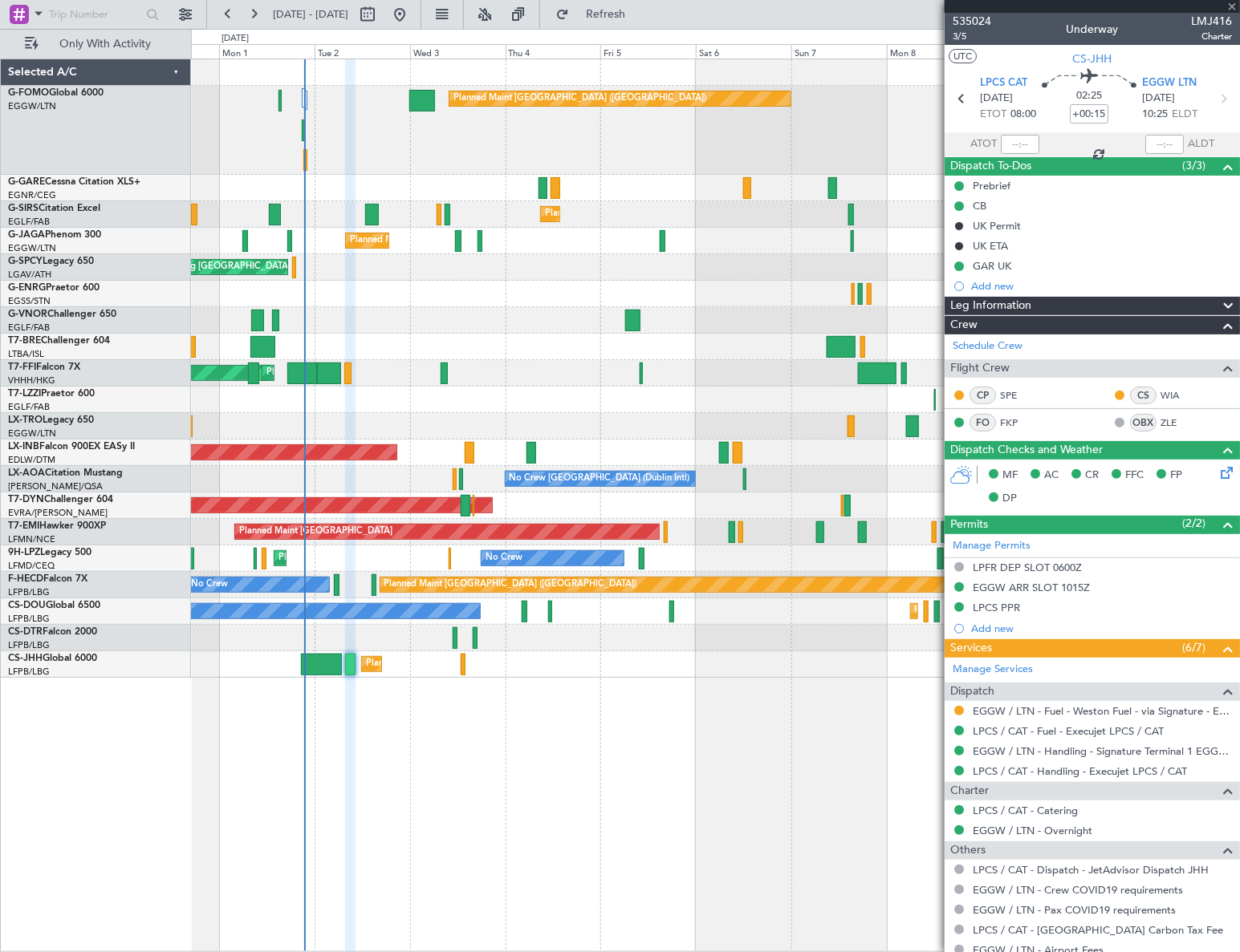
type input "11"
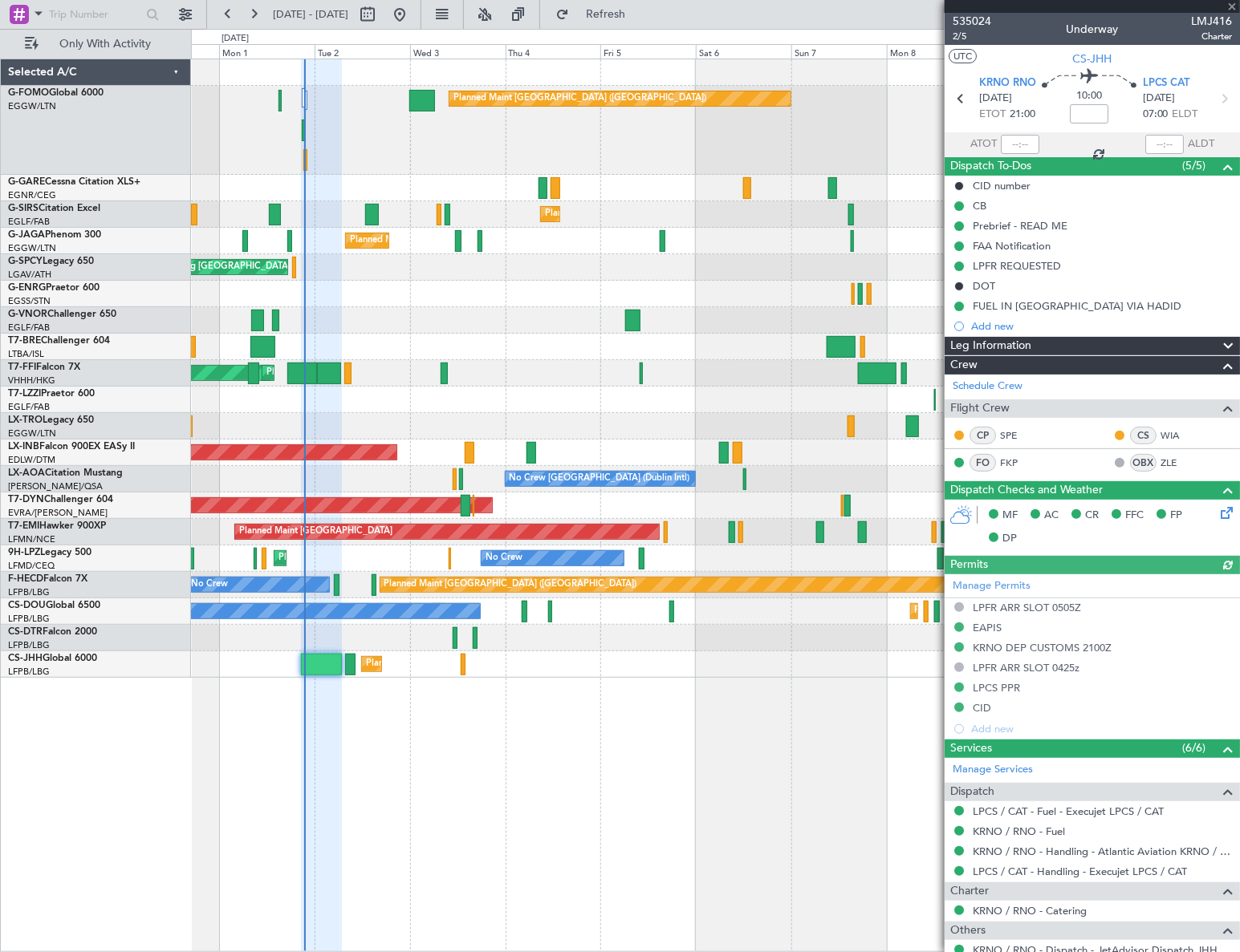
click at [1011, 145] on div at bounding box center [1020, 144] width 39 height 19
click at [1013, 141] on input "text" at bounding box center [1020, 144] width 39 height 19
click at [759, 663] on div "Planned Maint Paris (Le Bourget) Planned Maint London (Luton)" at bounding box center [716, 665] width 1049 height 27
type input "21:32"
click at [666, 733] on div "Planned Maint London (Luton) Planned Maint London (Farnborough) Planned Maint L…" at bounding box center [716, 505] width 1050 height 894
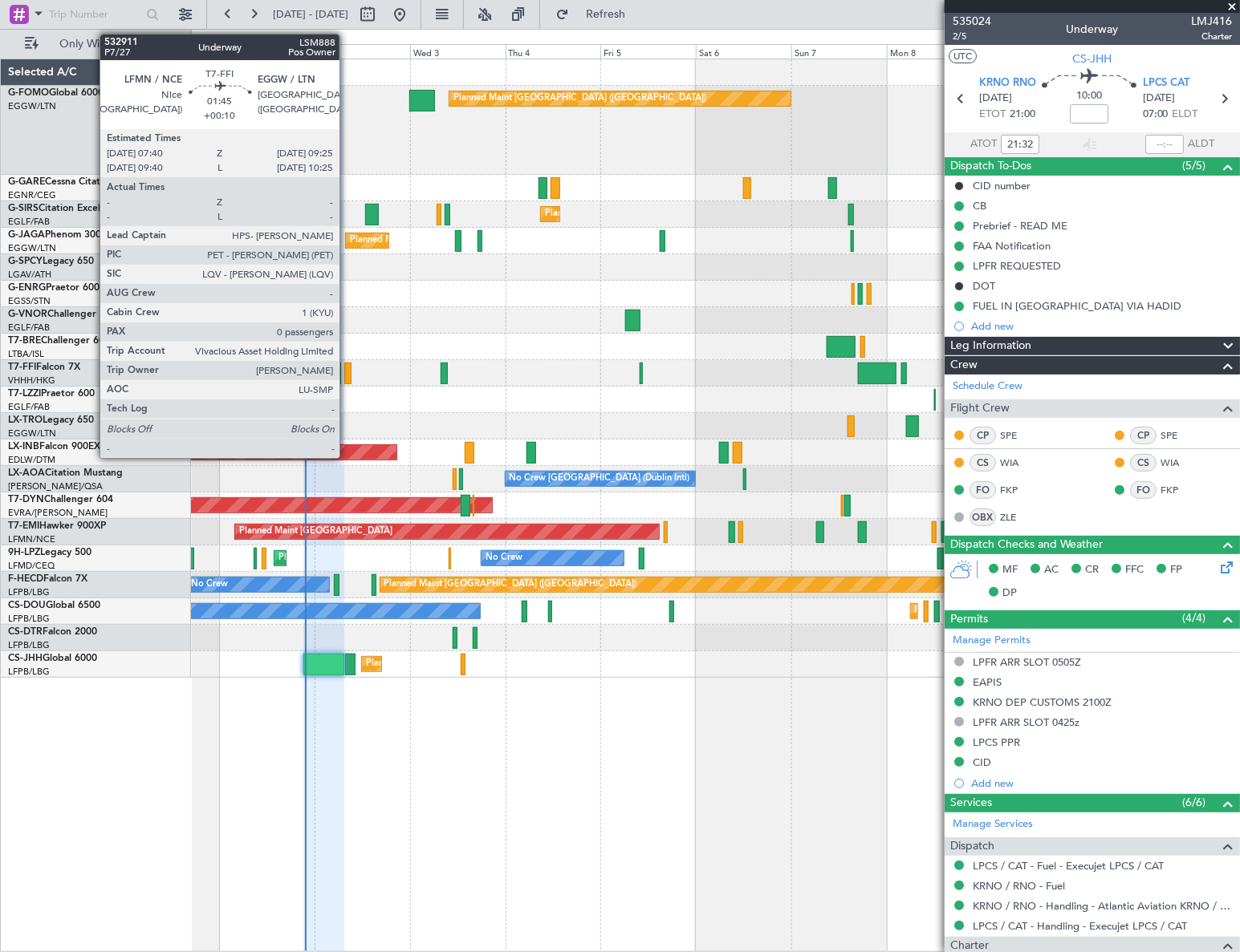
click at [347, 371] on div at bounding box center [348, 372] width 7 height 21
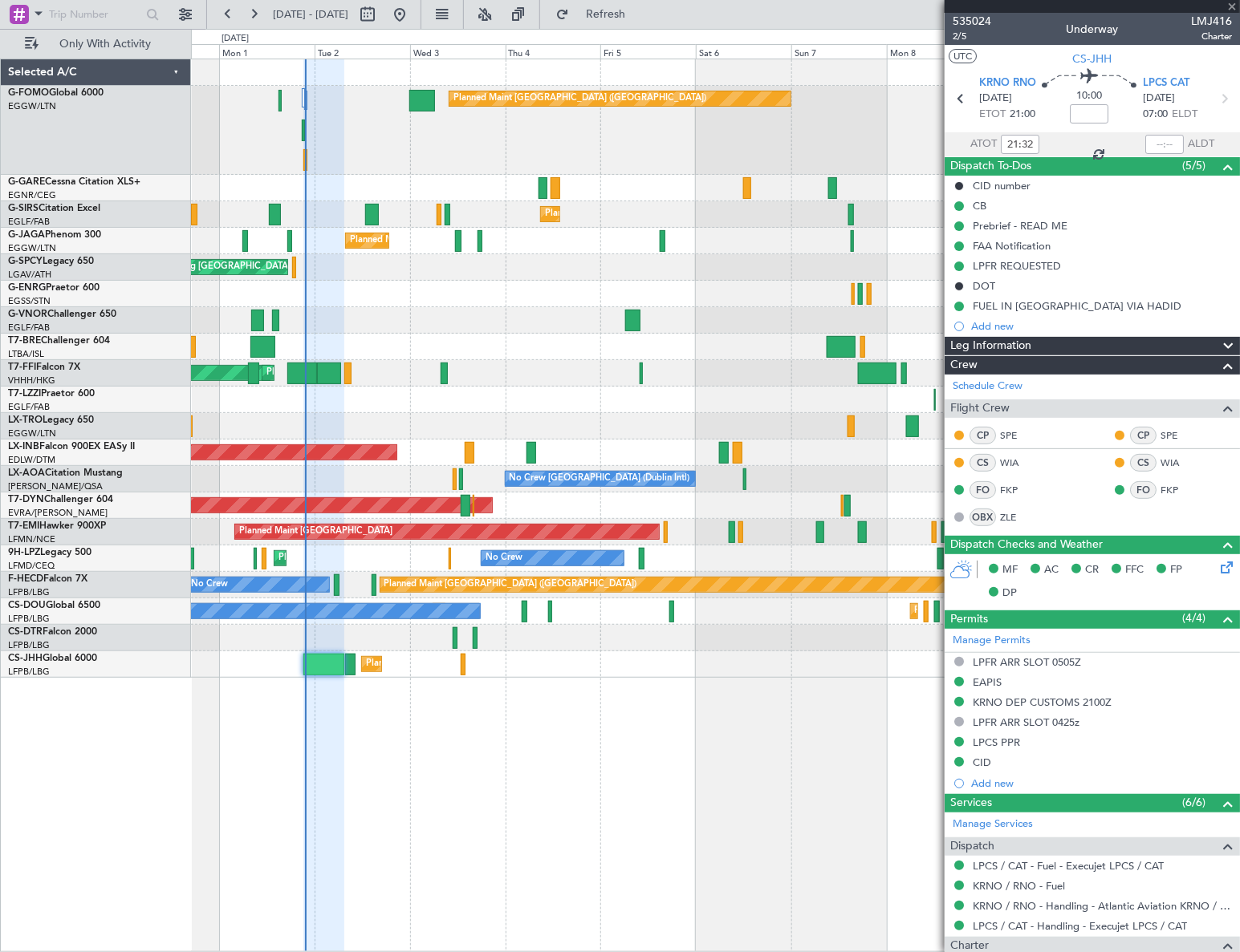
type input "+00:10"
type input "0"
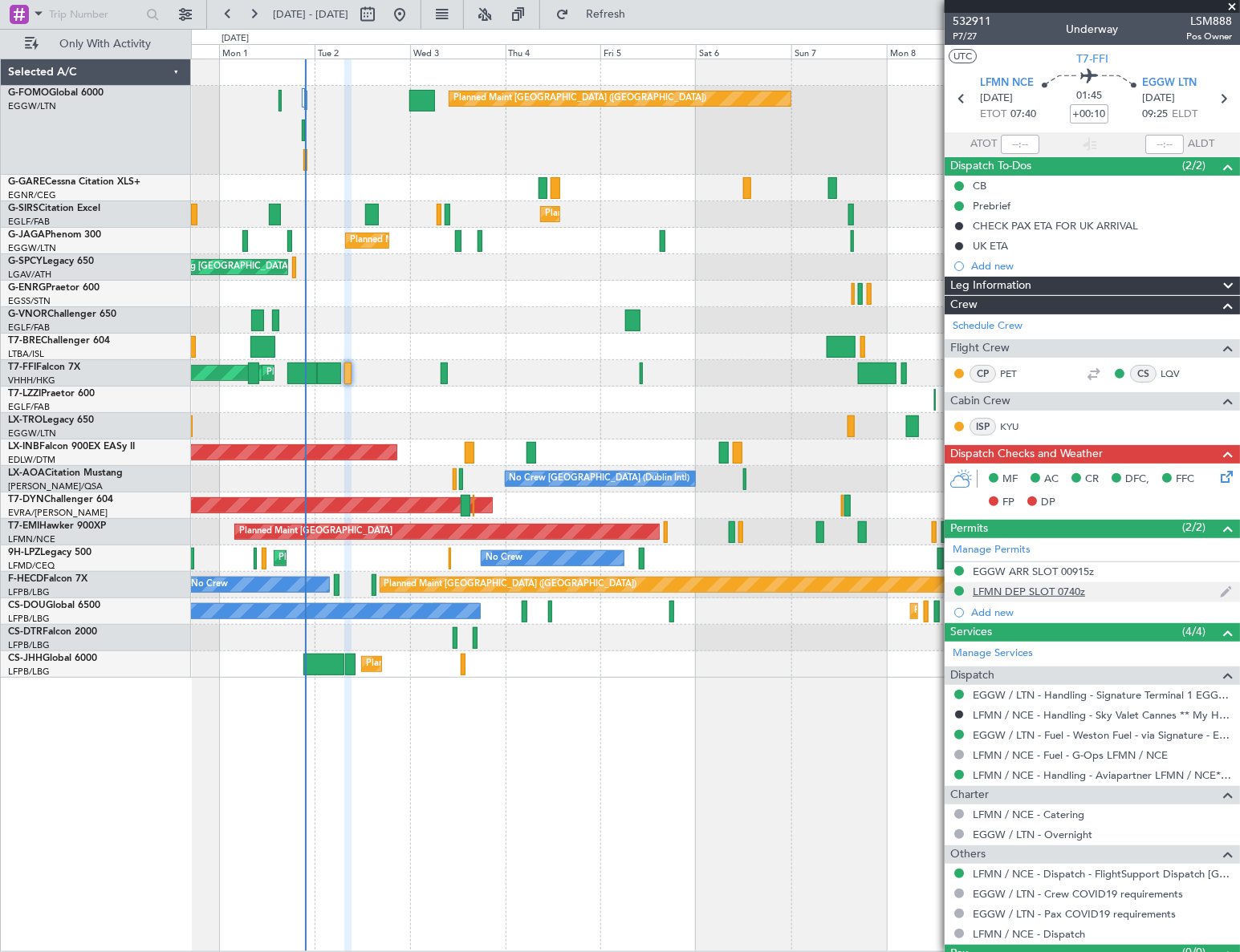
click at [1075, 589] on div "LFMN DEP SLOT 0740z" at bounding box center [1028, 592] width 112 height 14
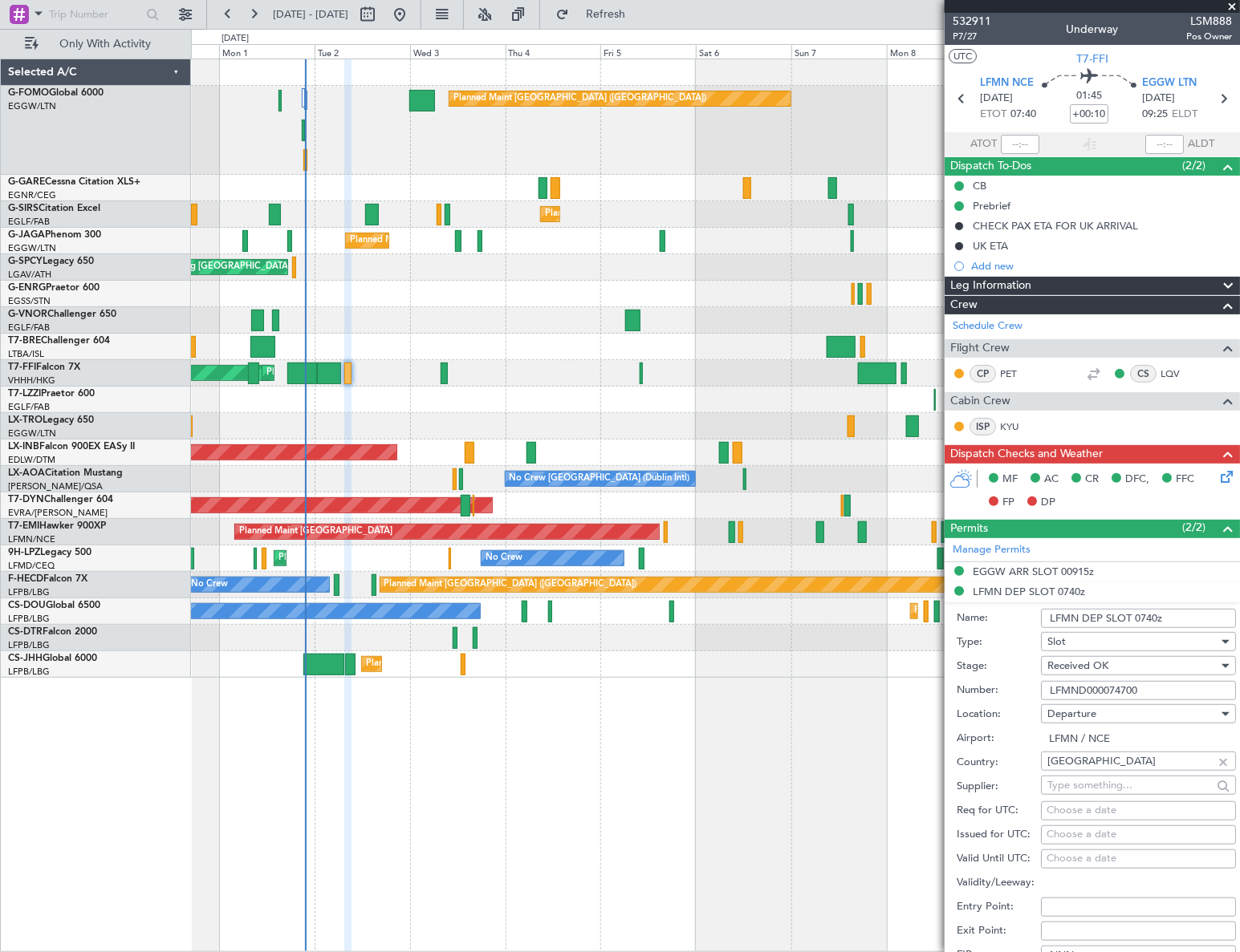
click at [1070, 682] on input "LFMND000074700" at bounding box center [1138, 690] width 195 height 19
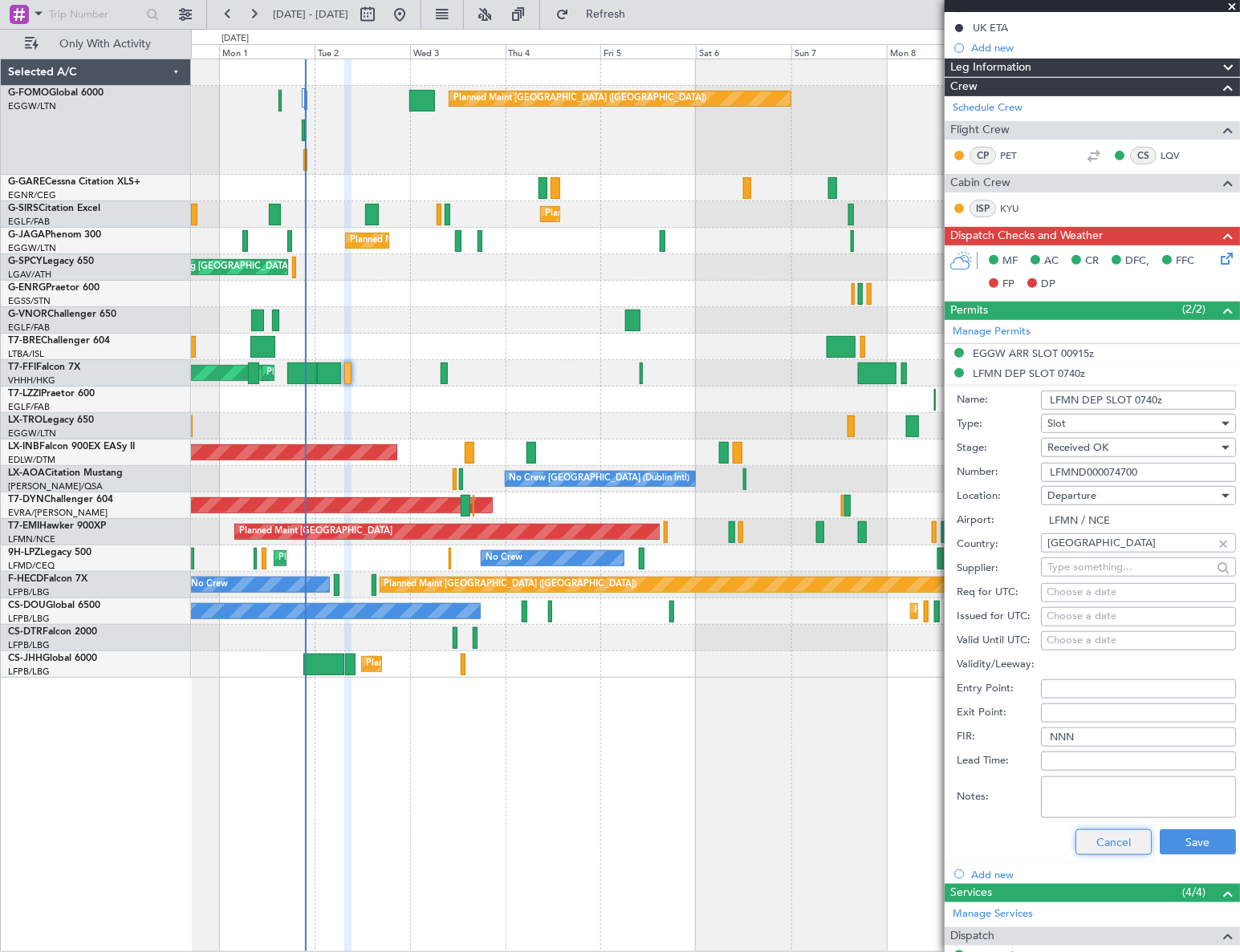
click at [1108, 847] on button "Cancel" at bounding box center [1113, 842] width 76 height 26
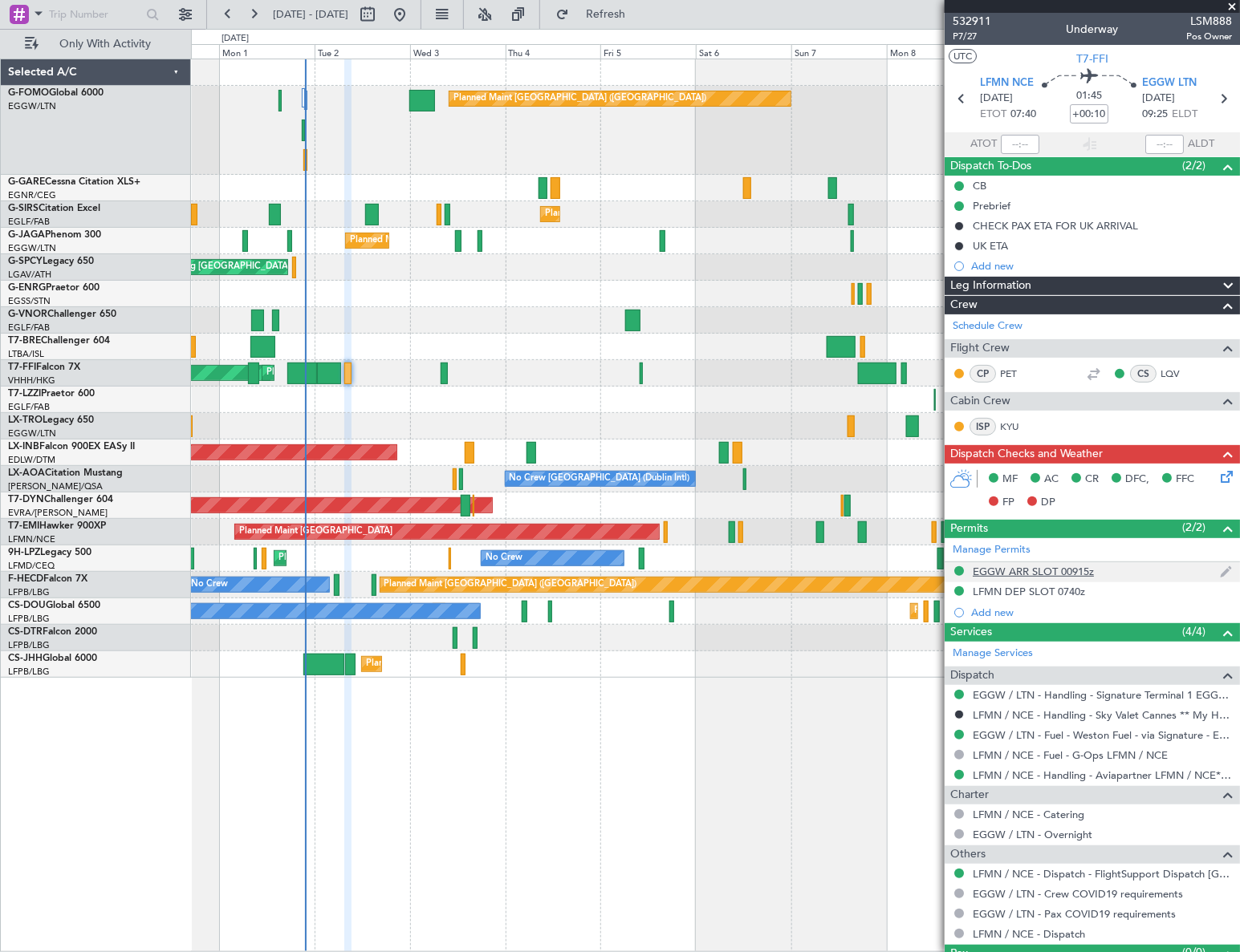
click at [1101, 573] on div "EGGW ARR SLOT 00915z" at bounding box center [1091, 572] width 295 height 20
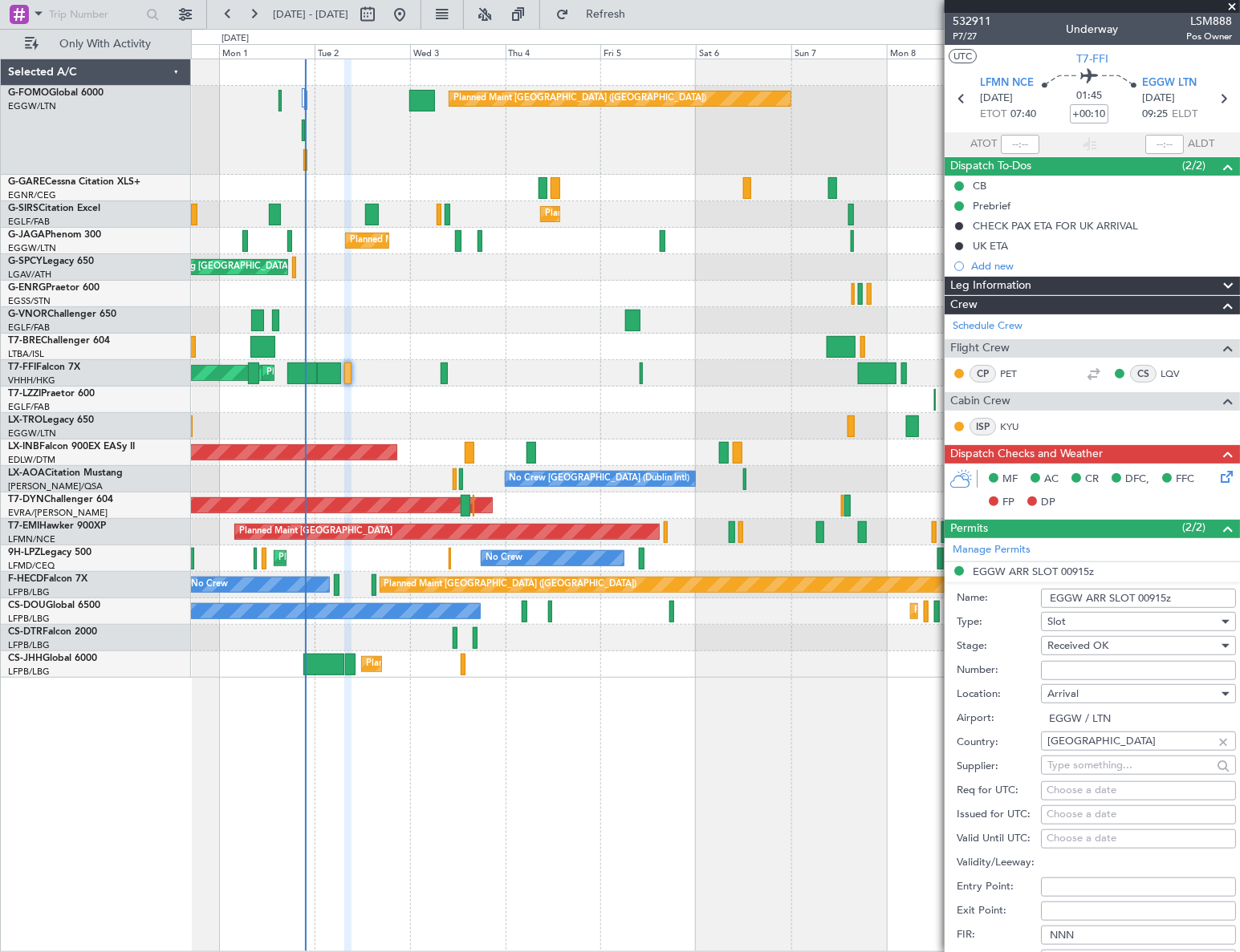
click at [1148, 595] on input "EGGW ARR SLOT 00915z" at bounding box center [1138, 598] width 195 height 19
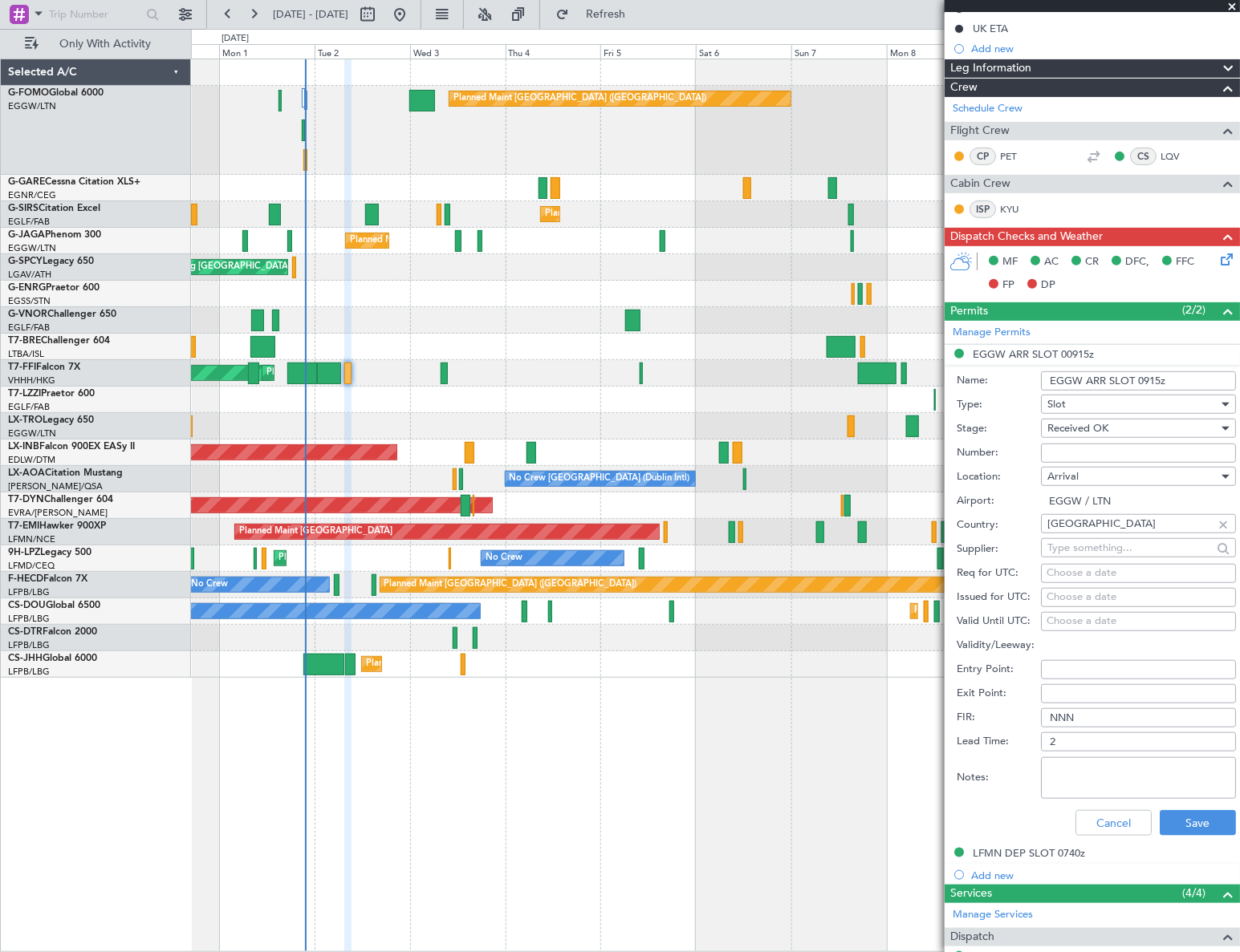
scroll to position [218, 0]
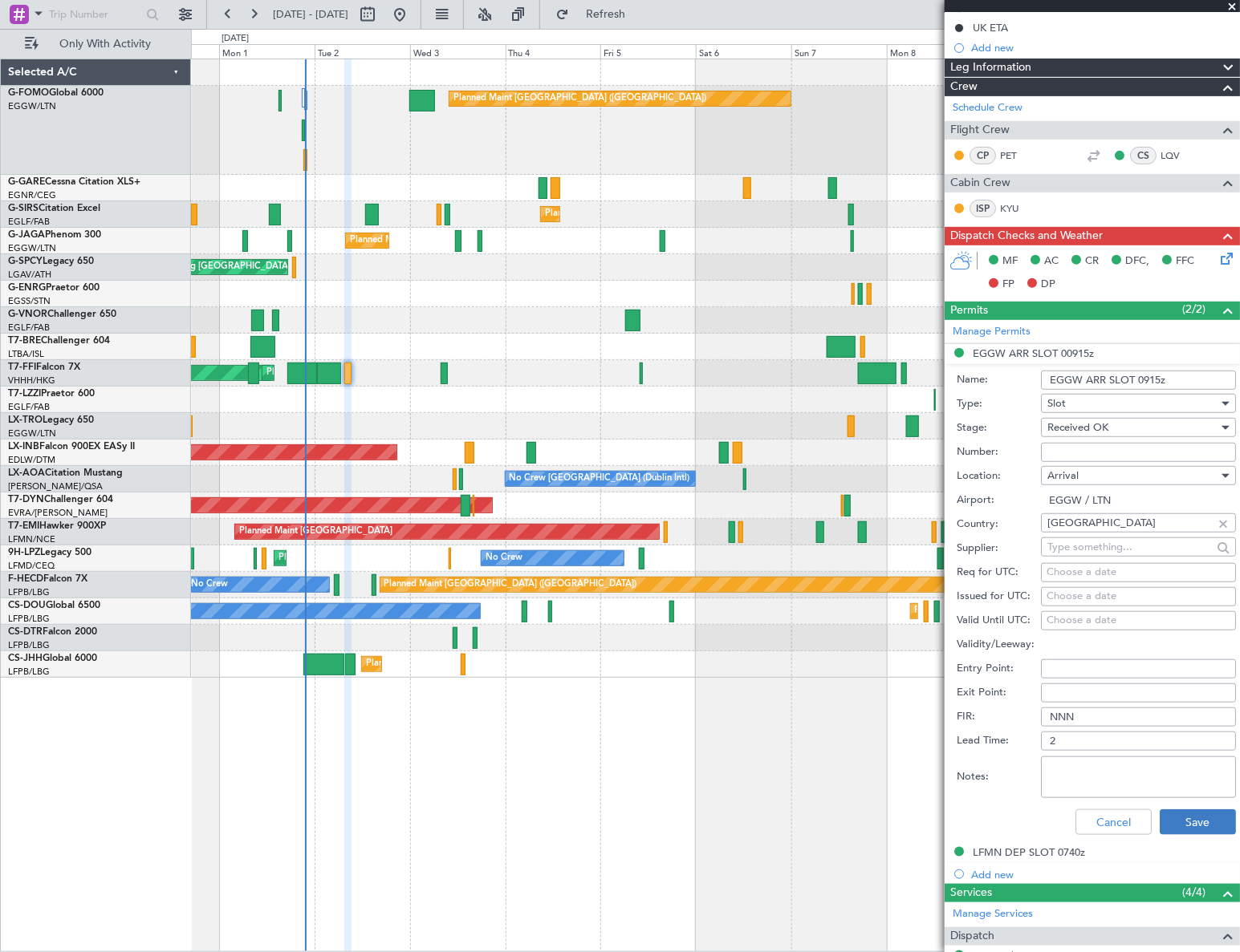
type input "EGGW ARR SLOT 0915z"
click at [1185, 817] on button "Save" at bounding box center [1197, 823] width 76 height 26
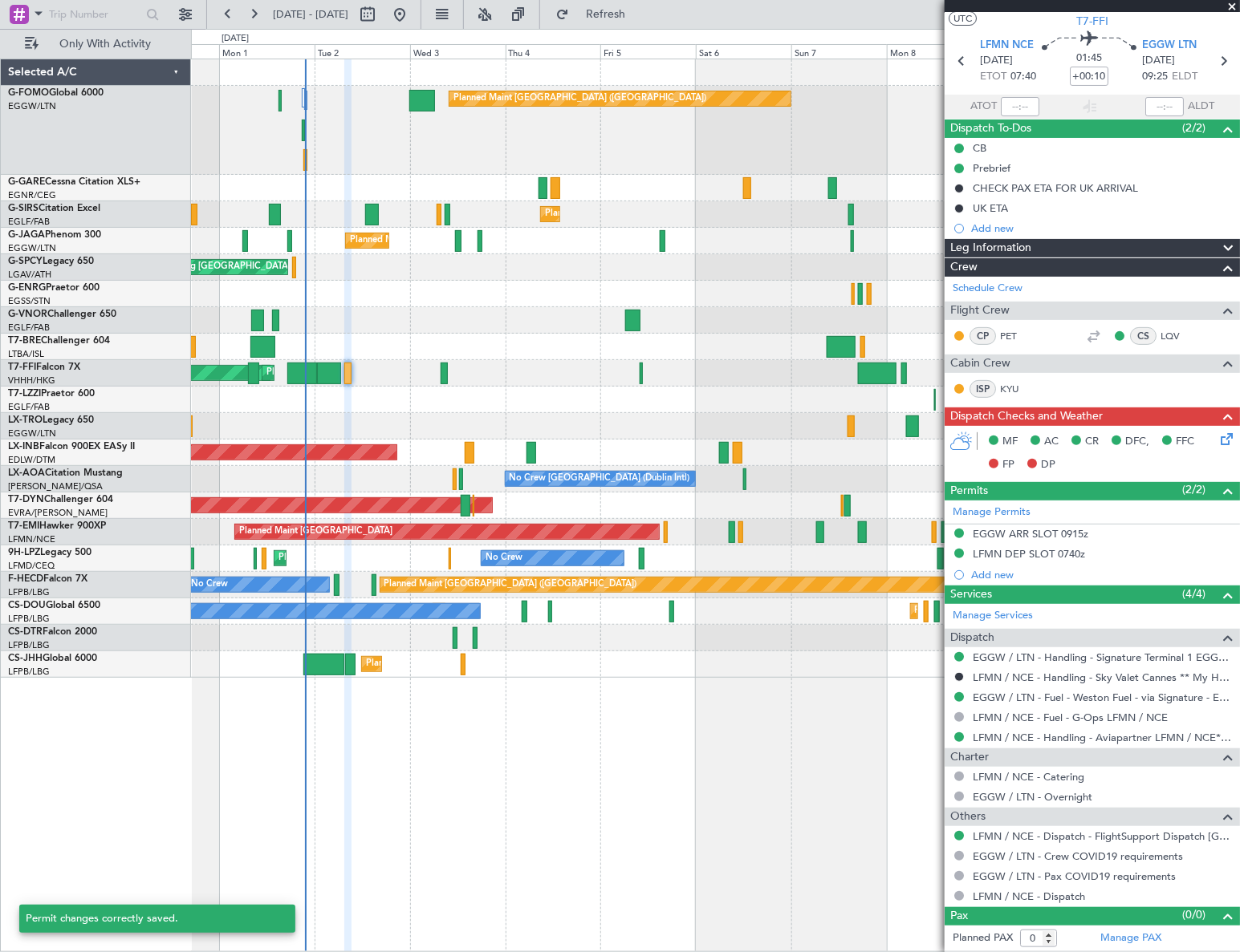
scroll to position [35, 0]
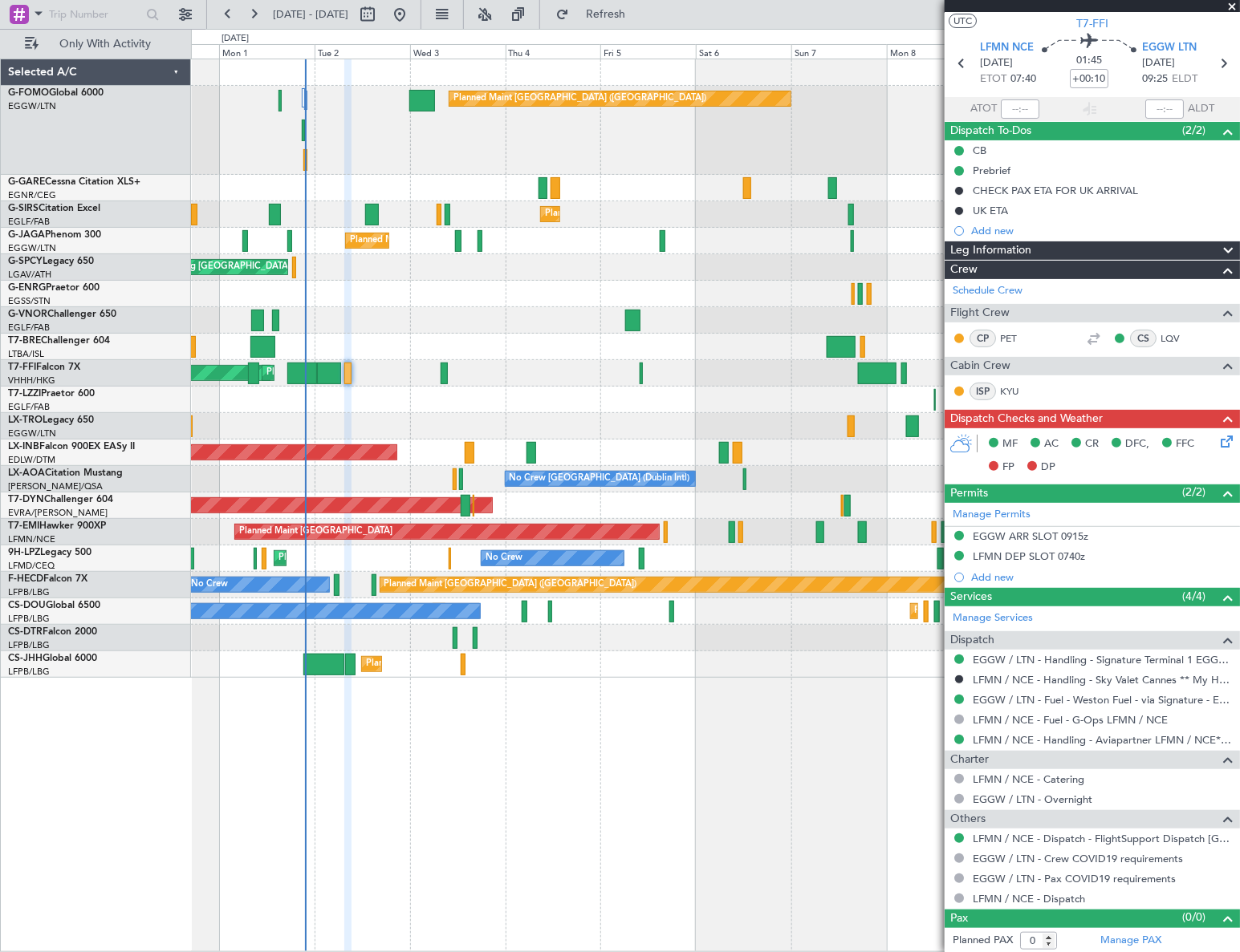
click at [1217, 442] on icon at bounding box center [1223, 439] width 13 height 13
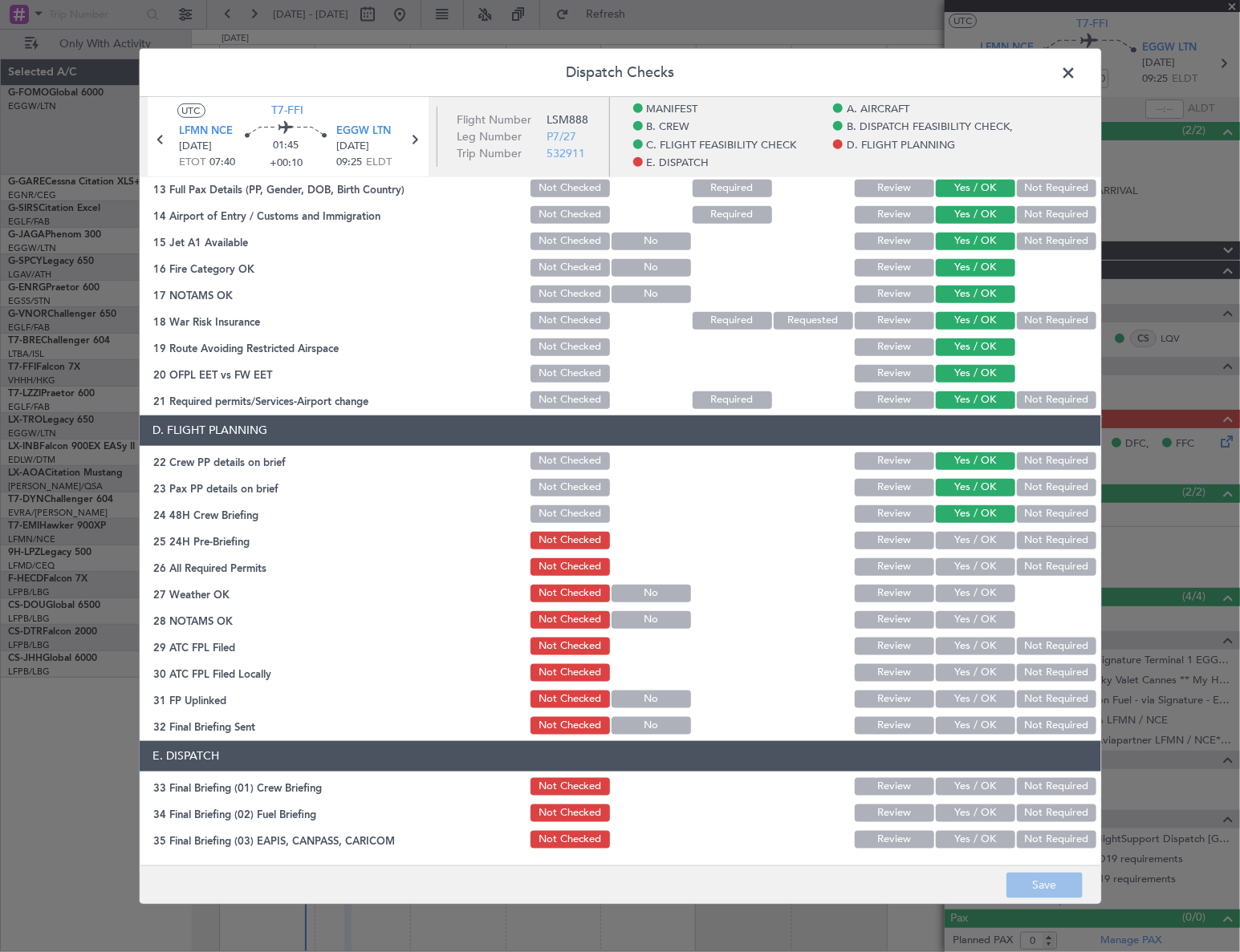
scroll to position [802, 0]
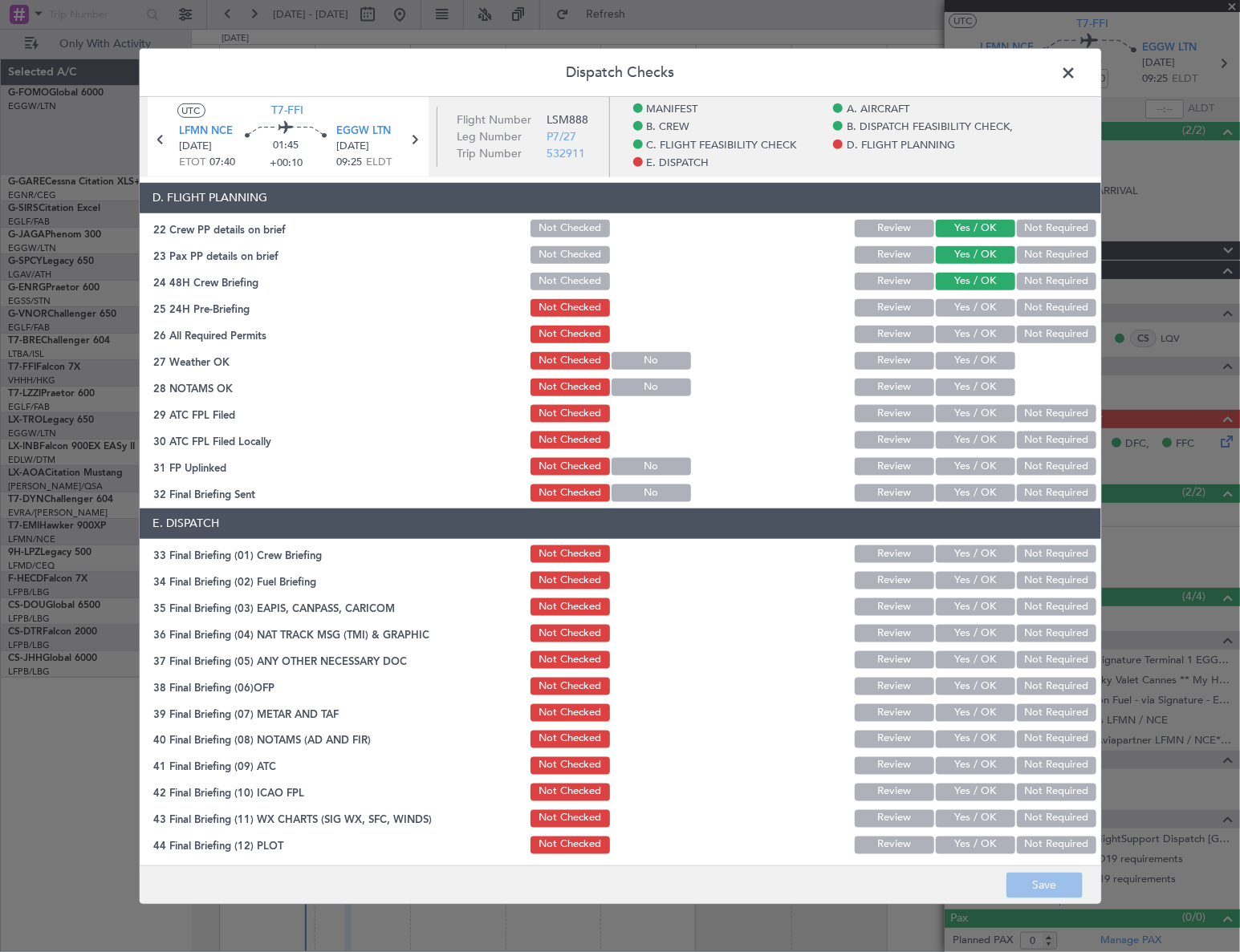
click at [1035, 304] on button "Not Required" at bounding box center [1057, 307] width 80 height 18
click at [979, 331] on button "Yes / OK" at bounding box center [976, 333] width 80 height 18
click at [979, 351] on button "Yes / OK" at bounding box center [976, 360] width 80 height 18
click at [974, 378] on button "Yes / OK" at bounding box center [976, 386] width 80 height 18
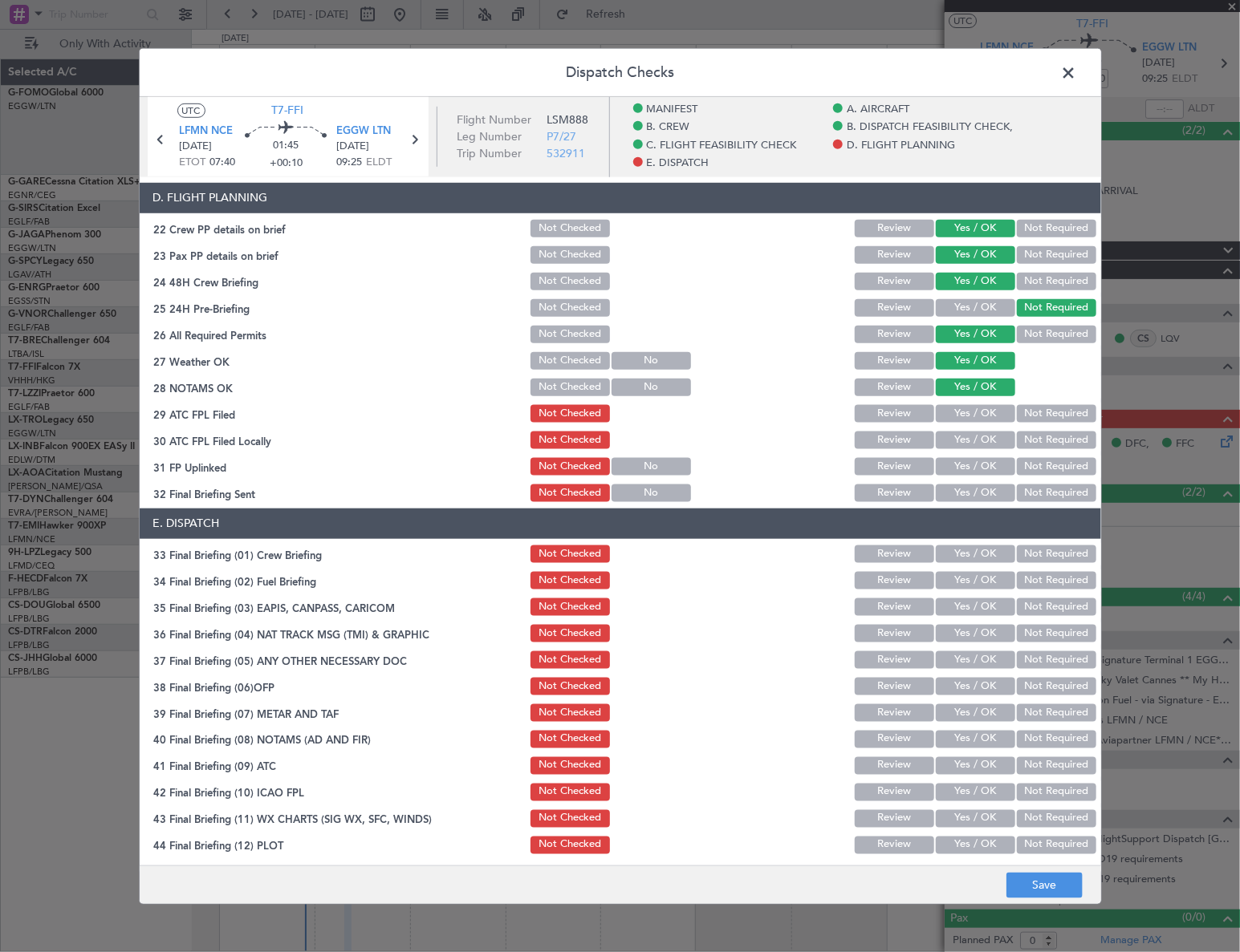
click at [979, 405] on button "Yes / OK" at bounding box center [976, 412] width 80 height 18
click at [1037, 440] on button "Not Required" at bounding box center [1057, 439] width 80 height 18
click at [981, 468] on button "Yes / OK" at bounding box center [976, 466] width 80 height 18
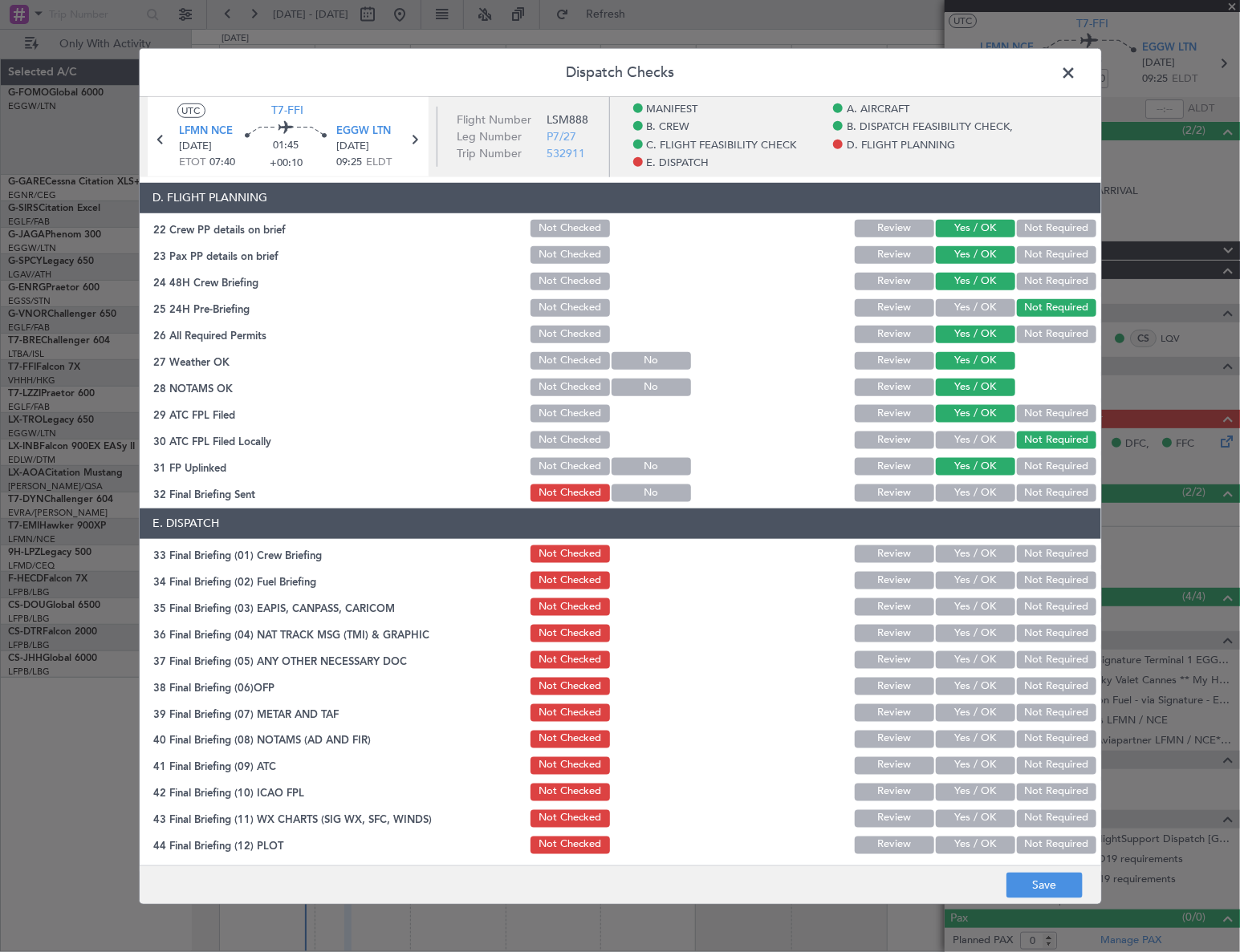
click at [984, 492] on button "Yes / OK" at bounding box center [976, 492] width 80 height 18
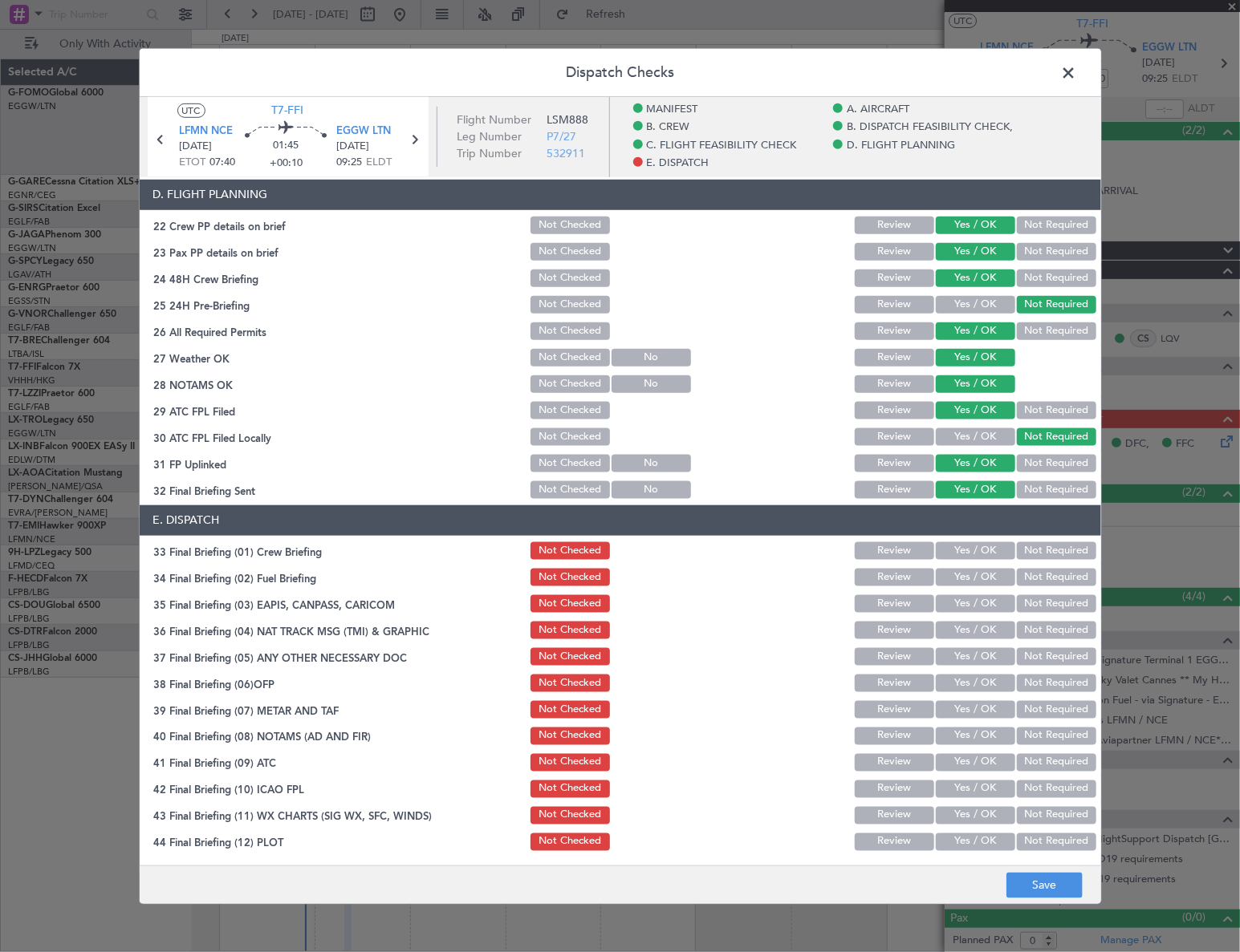
click at [990, 550] on button "Yes / OK" at bounding box center [976, 550] width 80 height 18
click at [992, 568] on button "Yes / OK" at bounding box center [976, 576] width 80 height 18
click at [1045, 605] on button "Not Required" at bounding box center [1057, 603] width 80 height 18
click at [1053, 625] on button "Not Required" at bounding box center [1057, 629] width 80 height 18
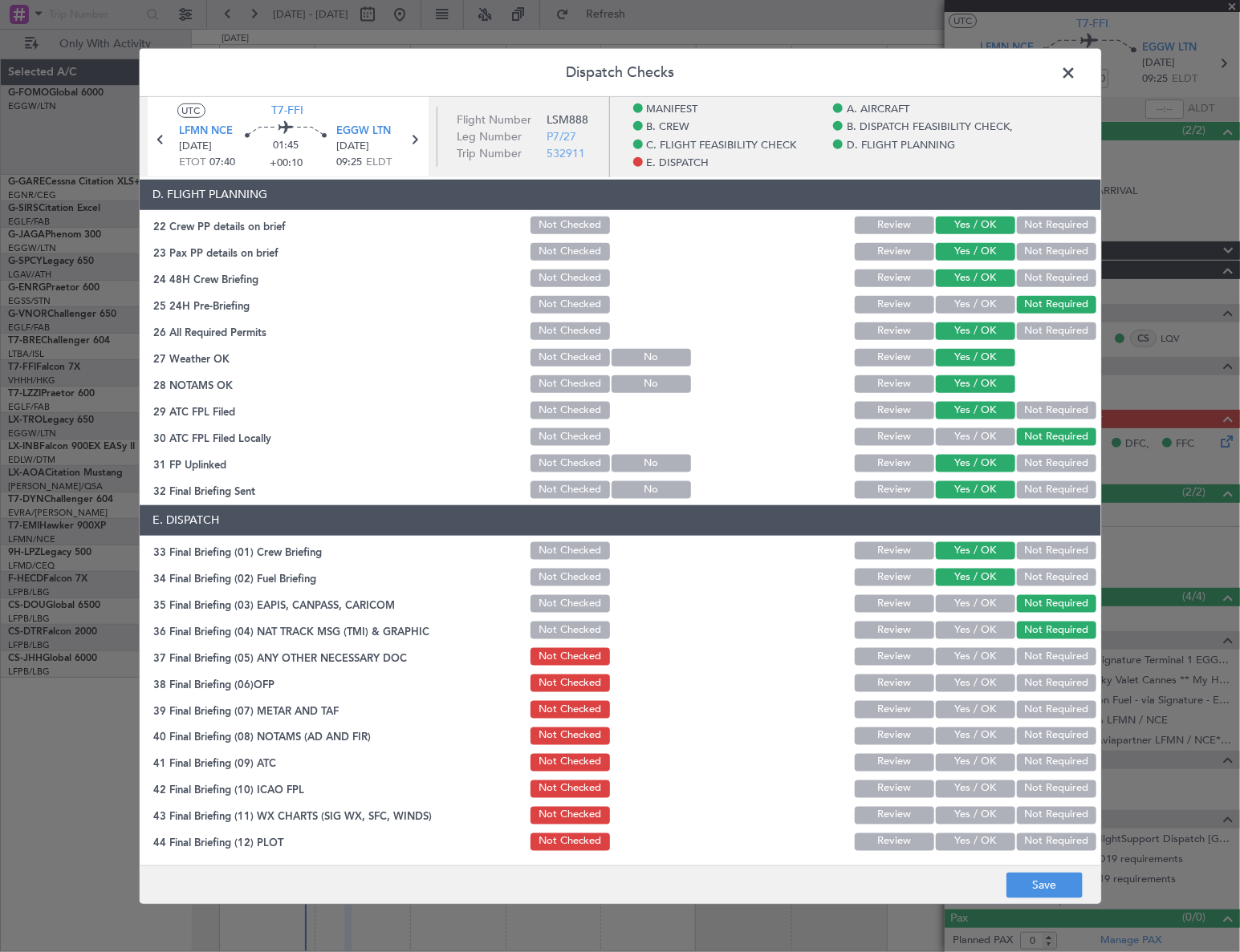
click at [979, 658] on button "Yes / OK" at bounding box center [976, 655] width 80 height 18
click at [979, 683] on button "Yes / OK" at bounding box center [976, 682] width 80 height 18
click at [980, 711] on button "Yes / OK" at bounding box center [976, 709] width 80 height 18
click at [994, 739] on button "Yes / OK" at bounding box center [976, 735] width 80 height 18
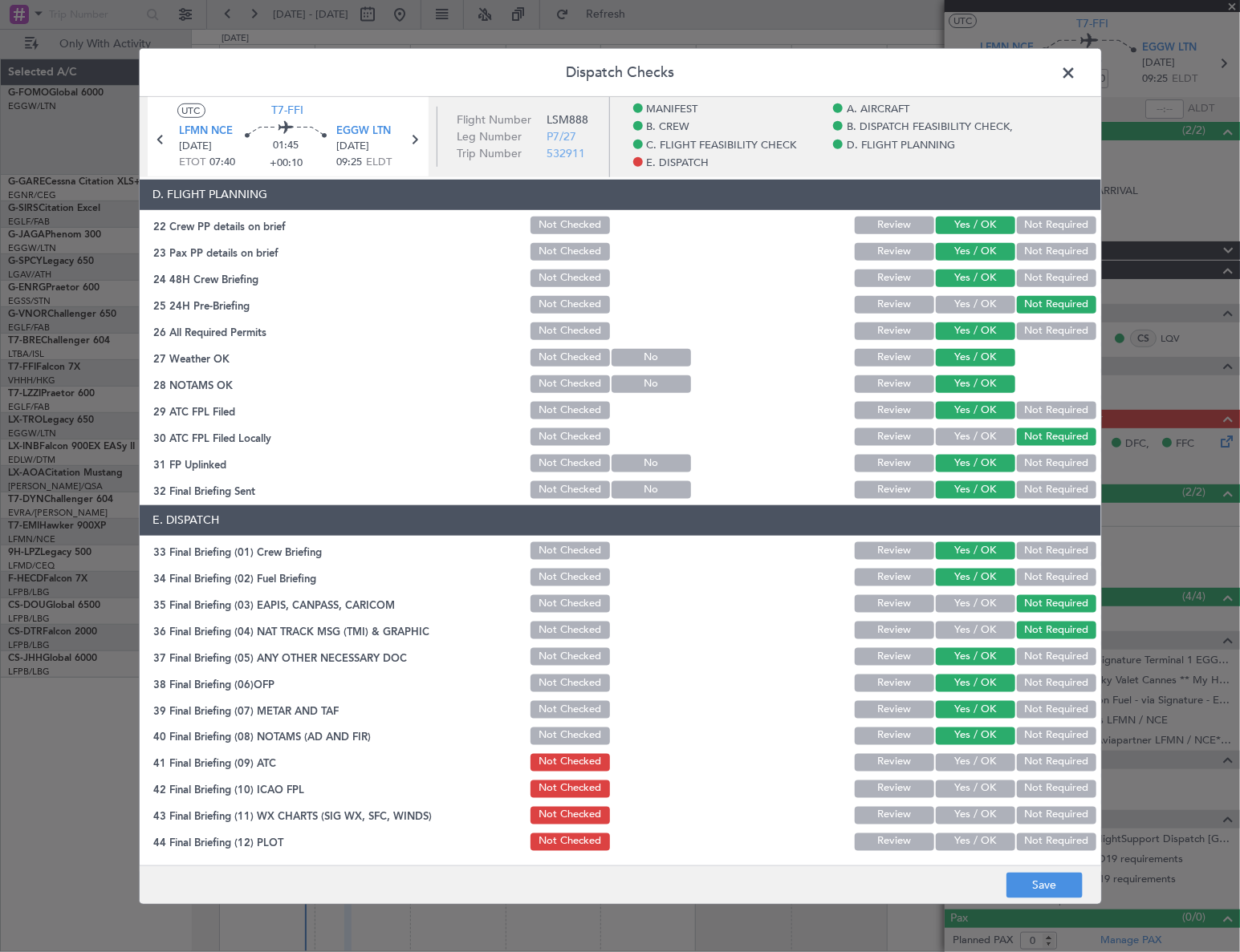
click at [988, 771] on div "Yes / OK" at bounding box center [974, 762] width 81 height 22
click at [995, 769] on div "Yes / OK" at bounding box center [974, 762] width 81 height 22
click at [995, 765] on button "Yes / OK" at bounding box center [976, 762] width 80 height 18
click at [994, 785] on button "Yes / OK" at bounding box center [976, 788] width 80 height 18
click at [987, 815] on button "Yes / OK" at bounding box center [976, 814] width 80 height 18
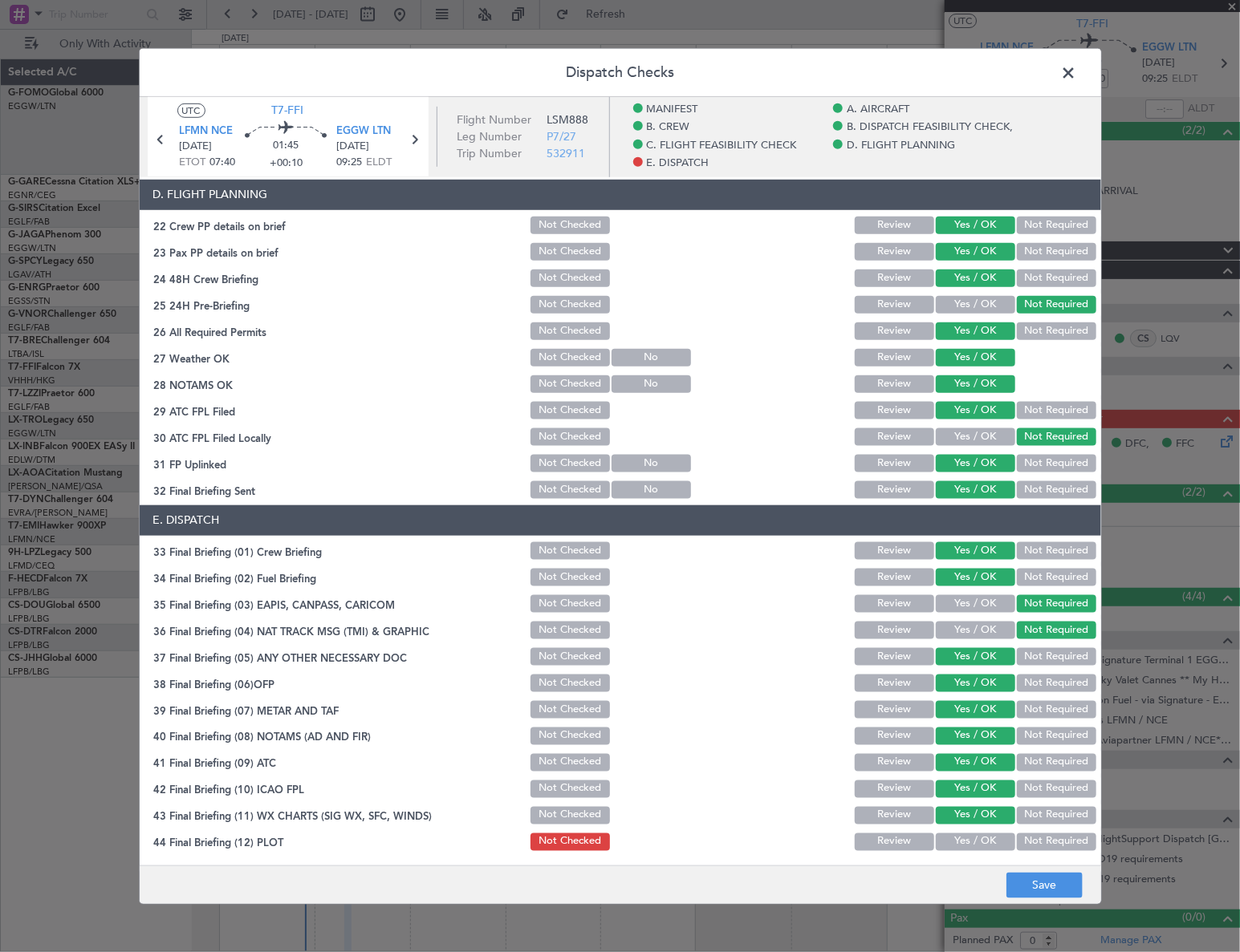
click at [990, 842] on button "Yes / OK" at bounding box center [976, 841] width 80 height 18
click at [1042, 878] on button "Save" at bounding box center [1044, 885] width 76 height 26
click at [1077, 71] on span at bounding box center [1077, 76] width 0 height 32
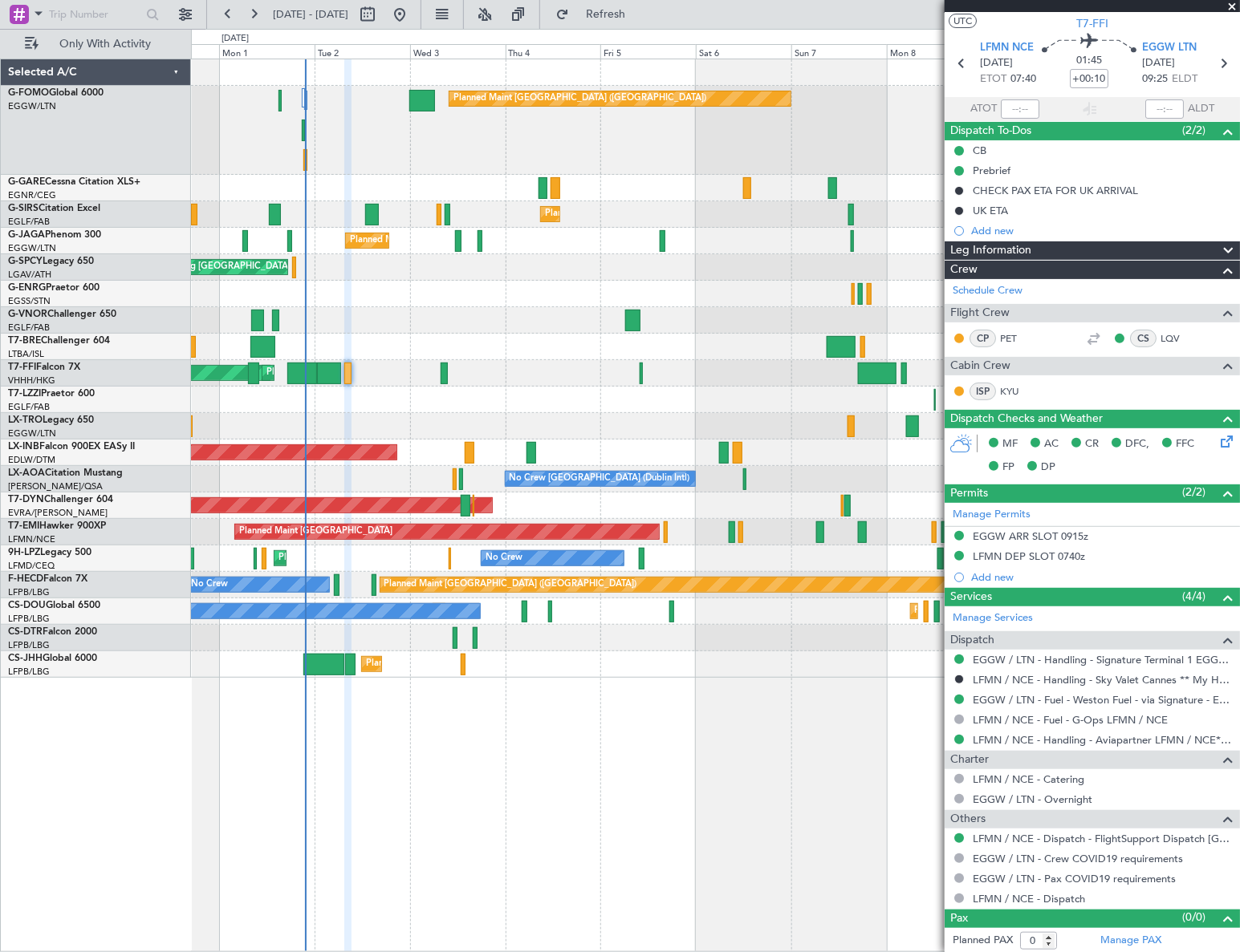
scroll to position [34, 0]
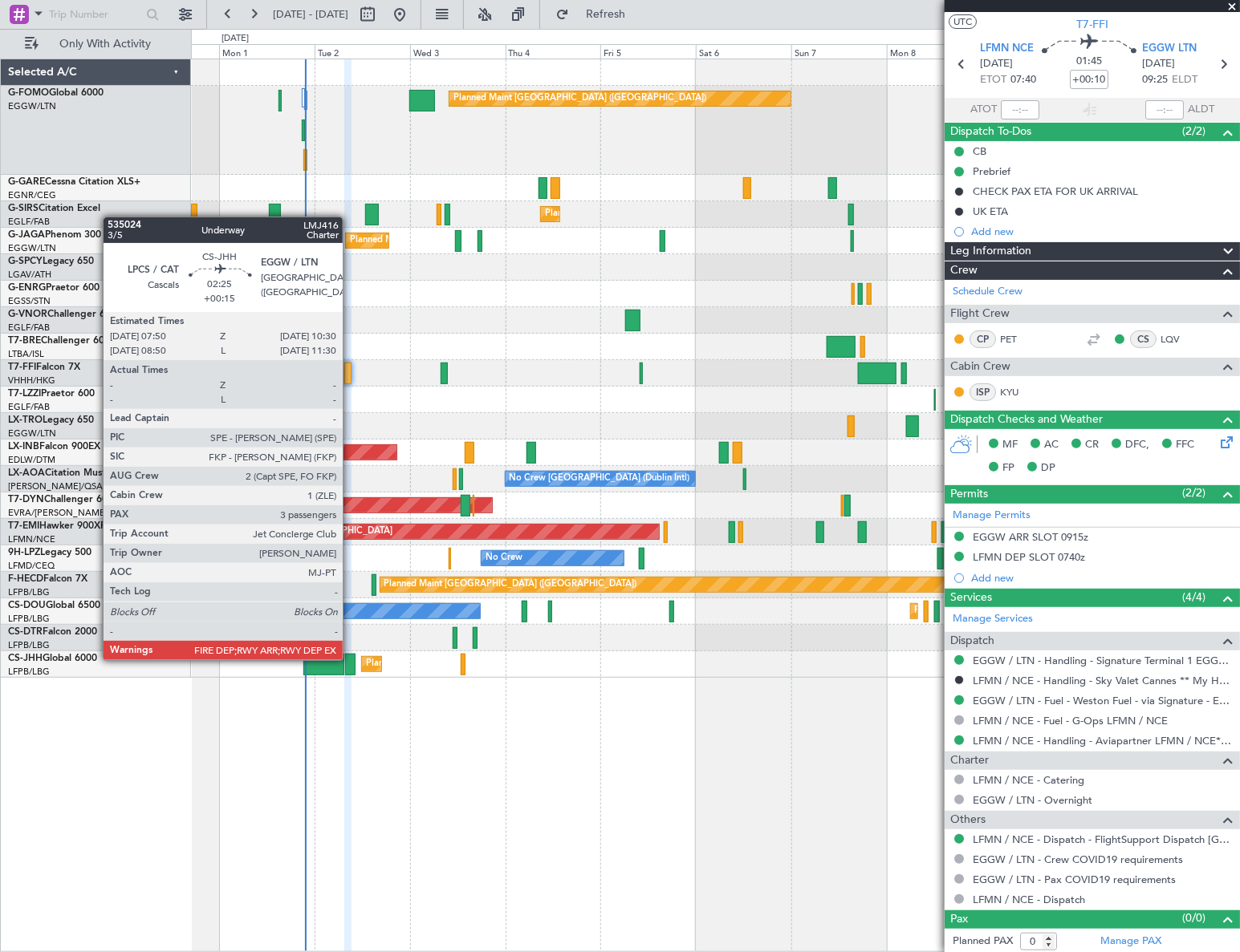
click at [350, 658] on div at bounding box center [350, 664] width 11 height 21
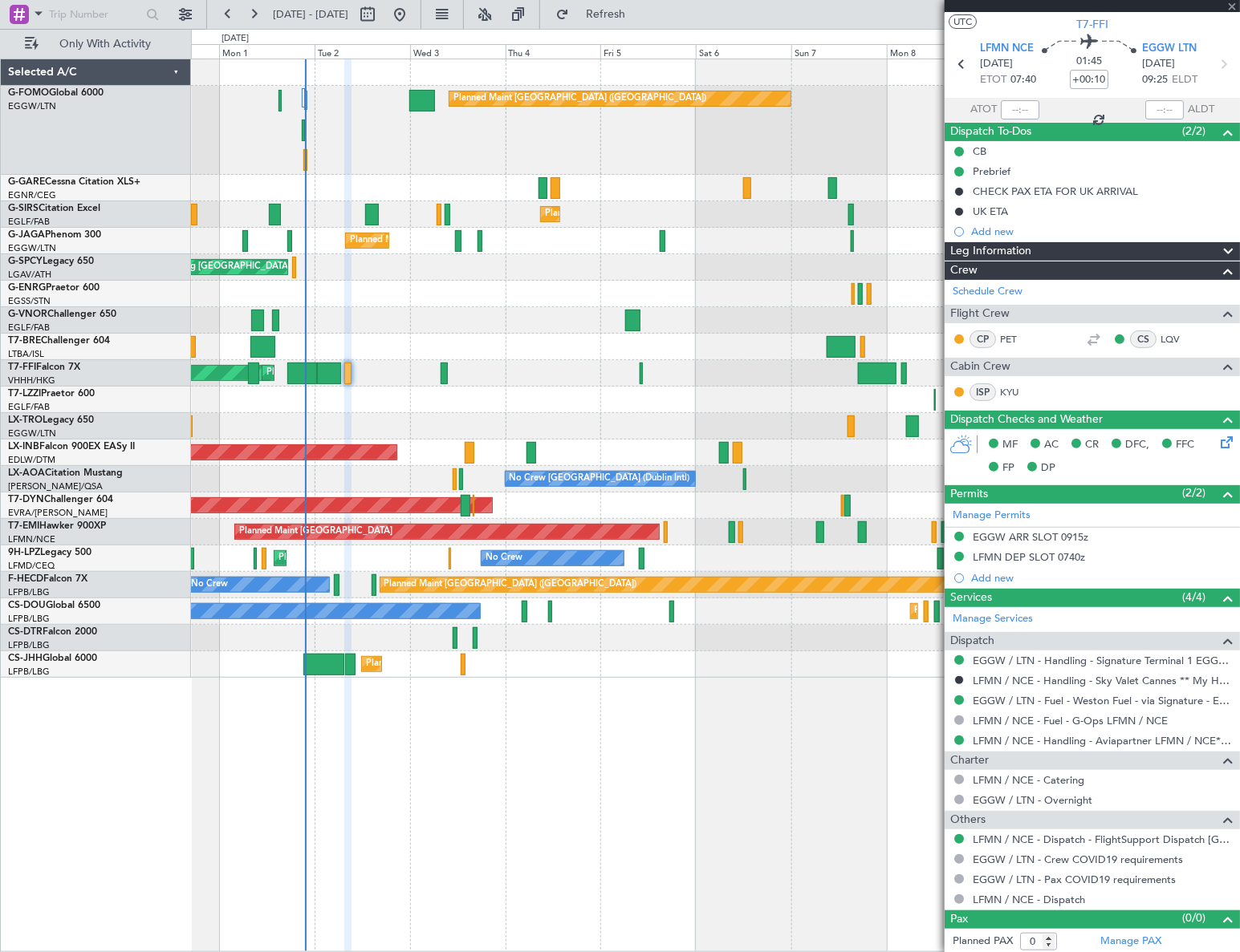
type input "+00:15"
type input "3"
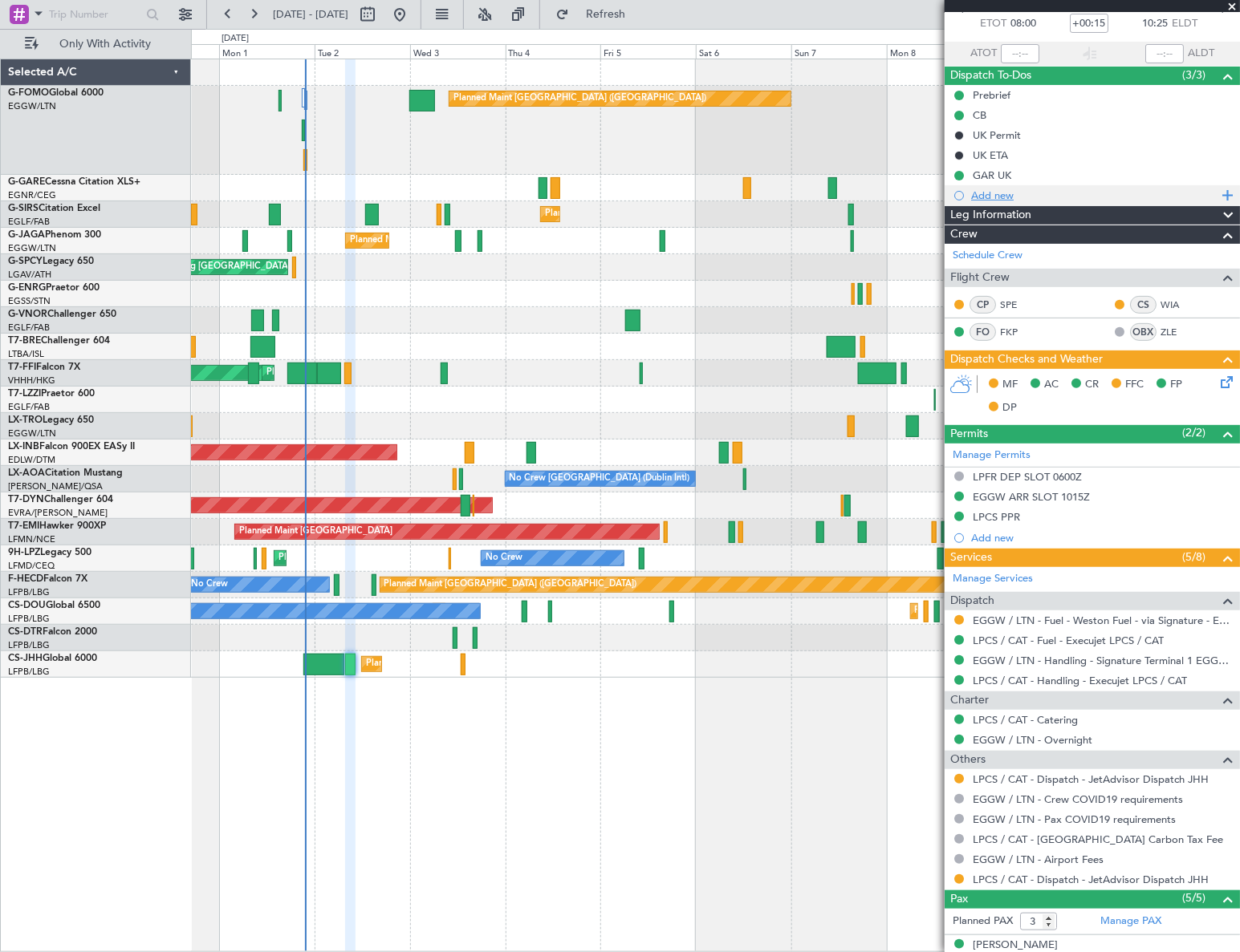
scroll to position [0, 0]
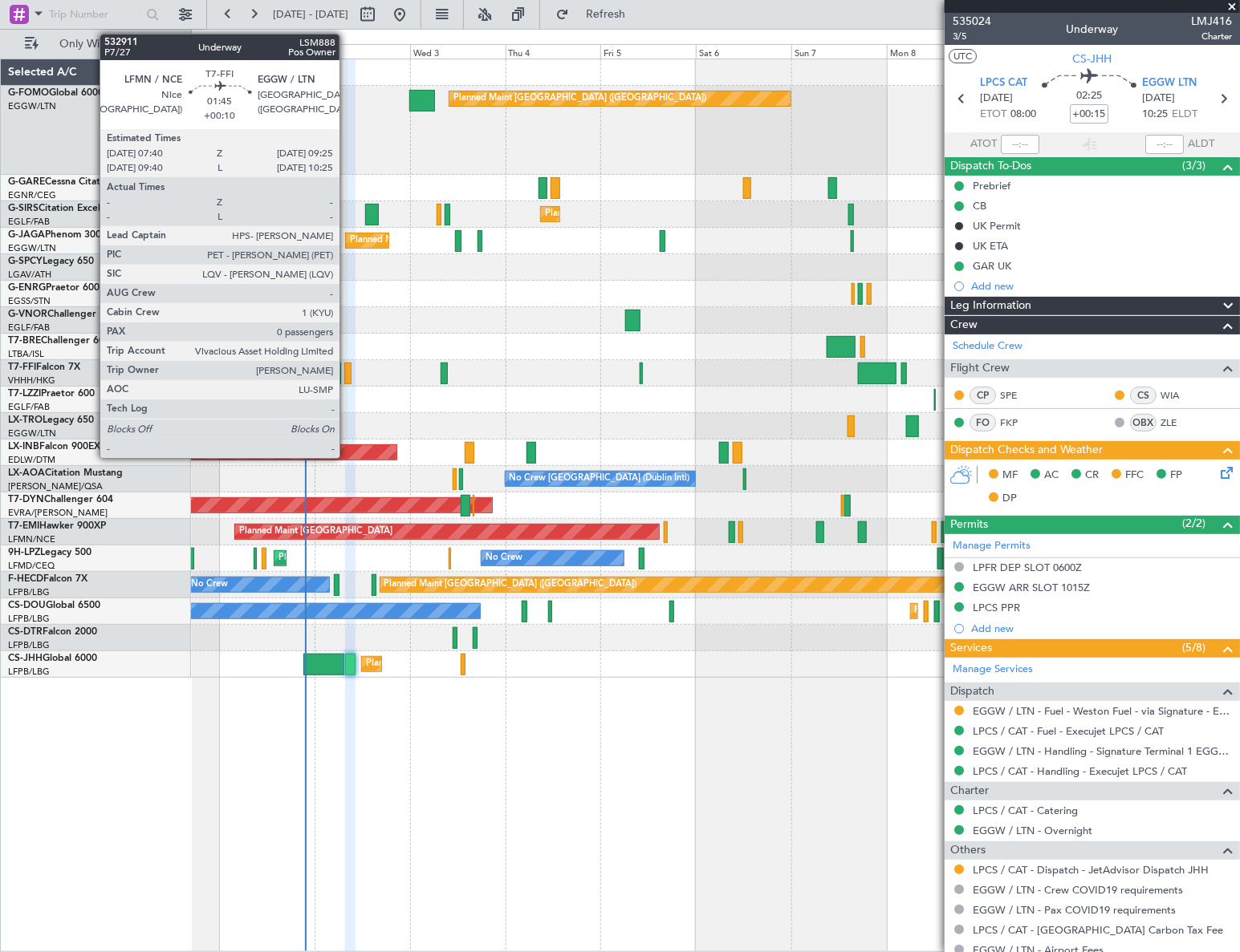
click at [347, 372] on div at bounding box center [348, 372] width 7 height 21
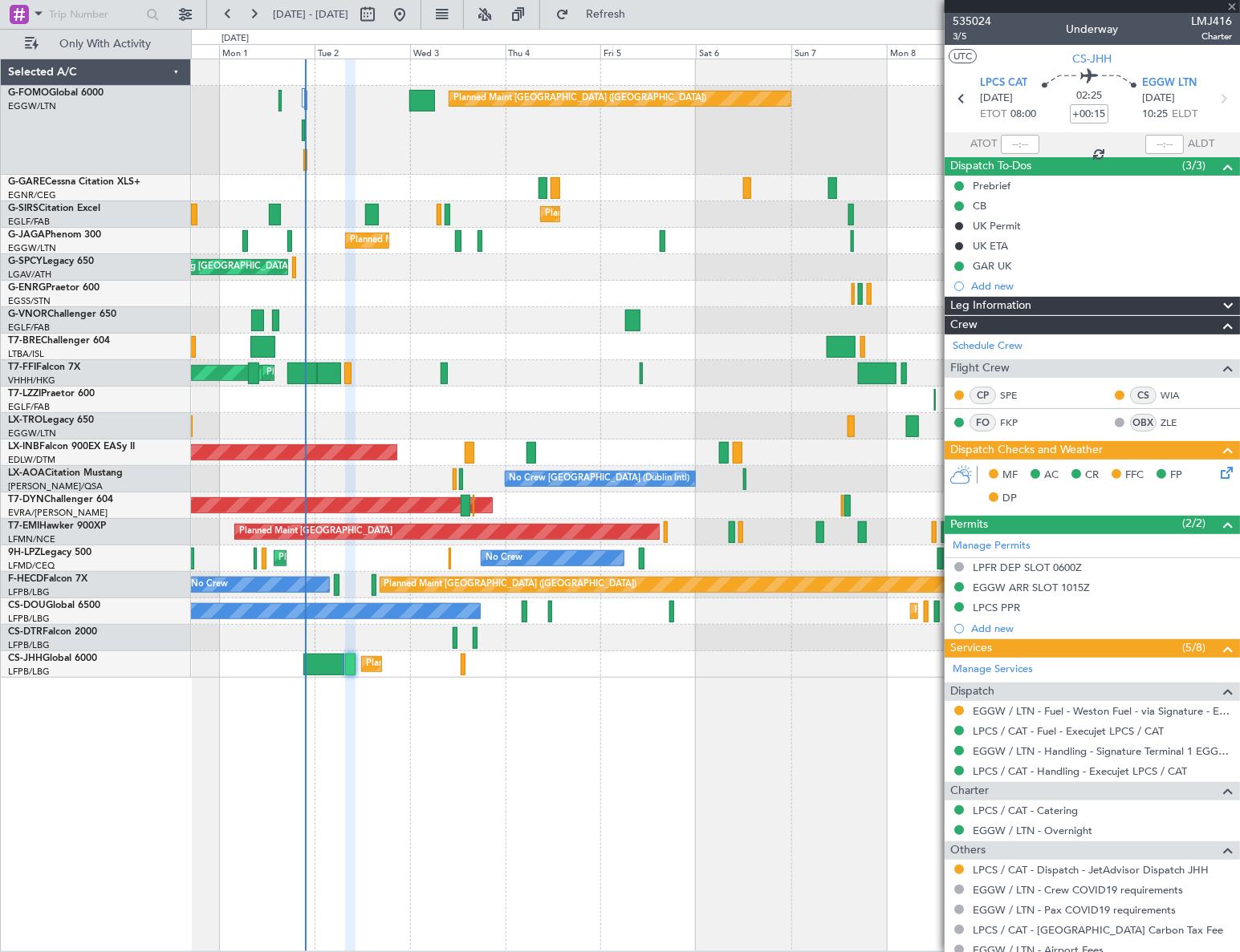
type input "+00:10"
type input "0"
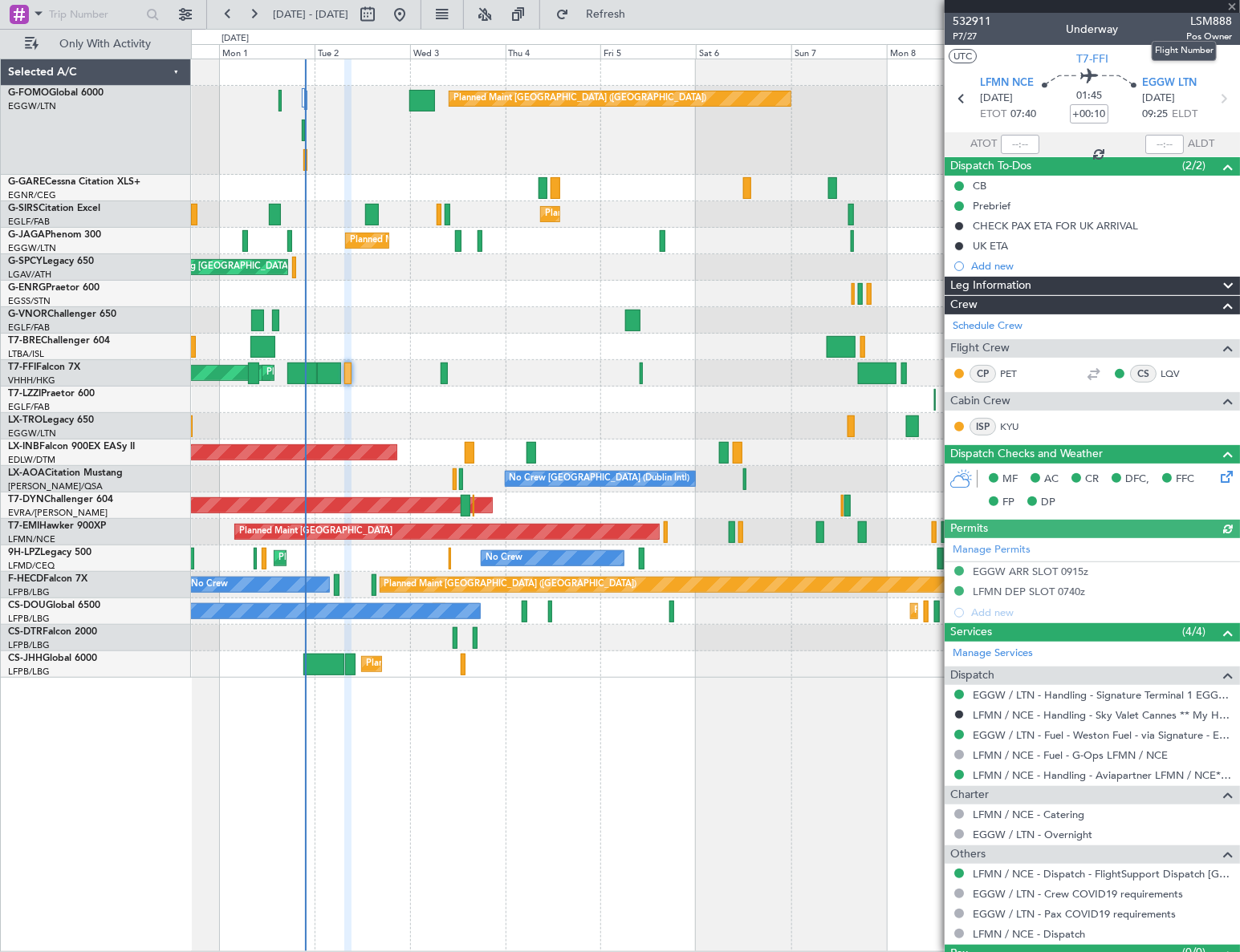
click at [1207, 19] on span "LSM888" at bounding box center [1209, 21] width 45 height 17
copy span "LSM888"
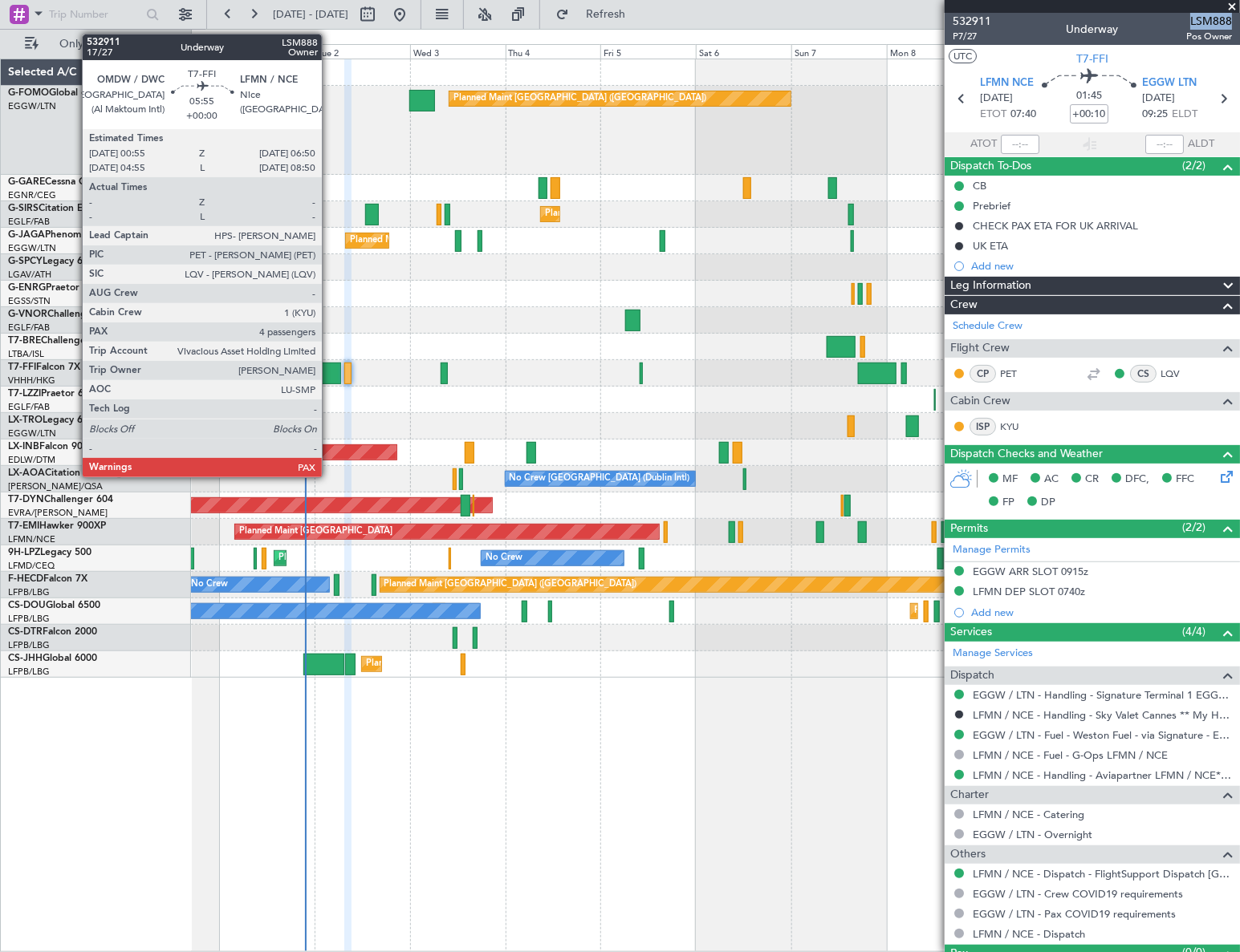
click at [329, 372] on div at bounding box center [329, 372] width 24 height 21
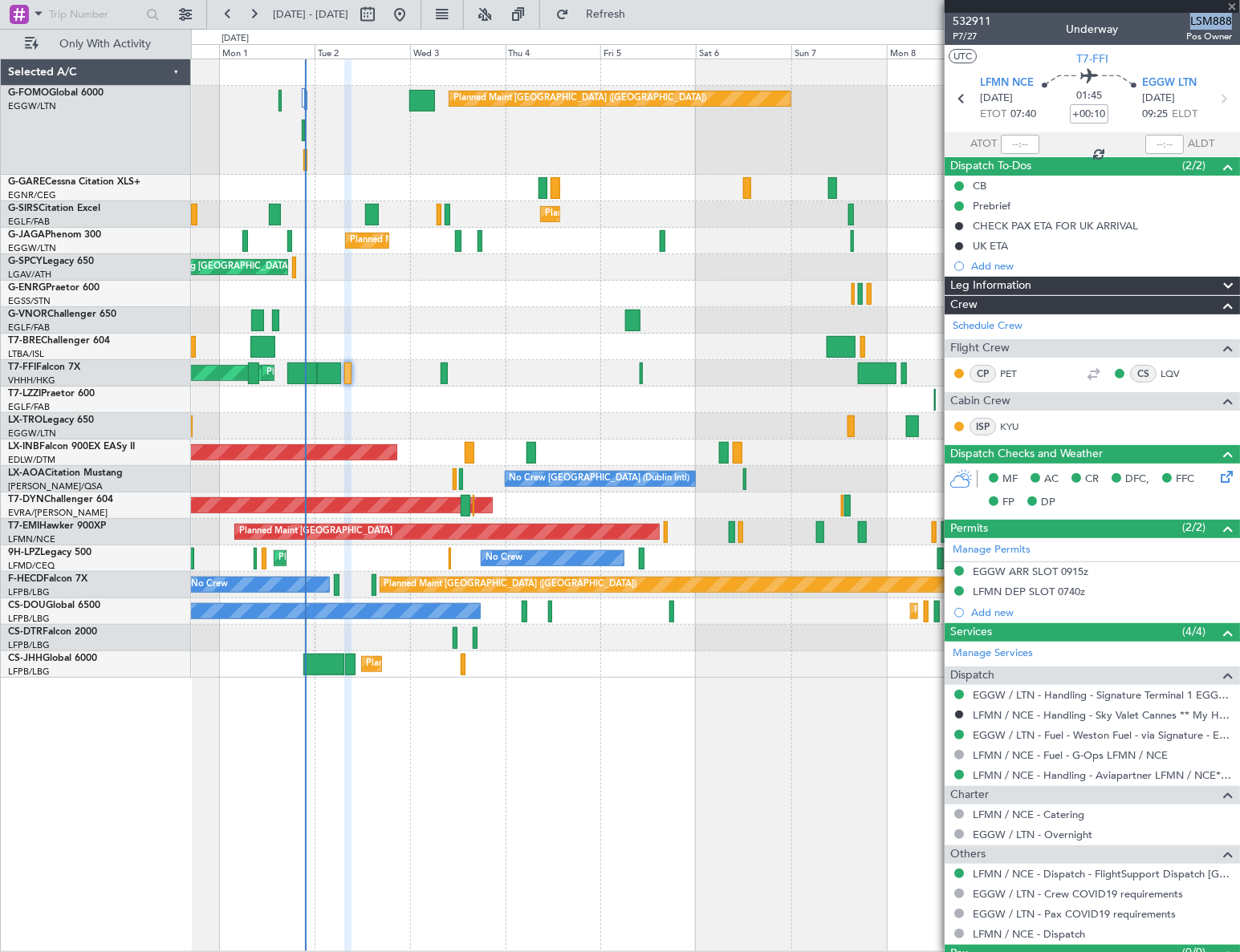
type input "4"
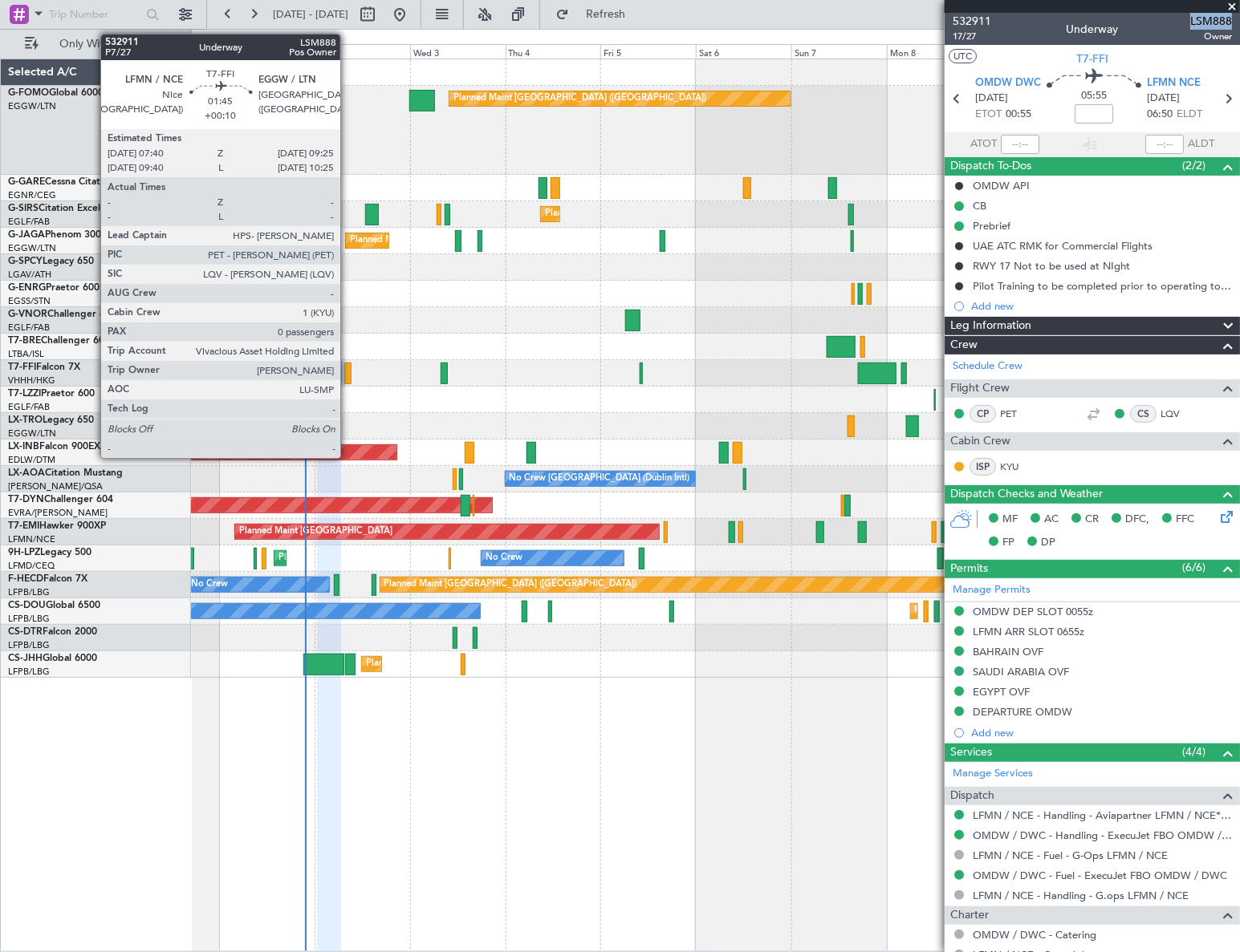
click at [348, 373] on div at bounding box center [348, 372] width 7 height 21
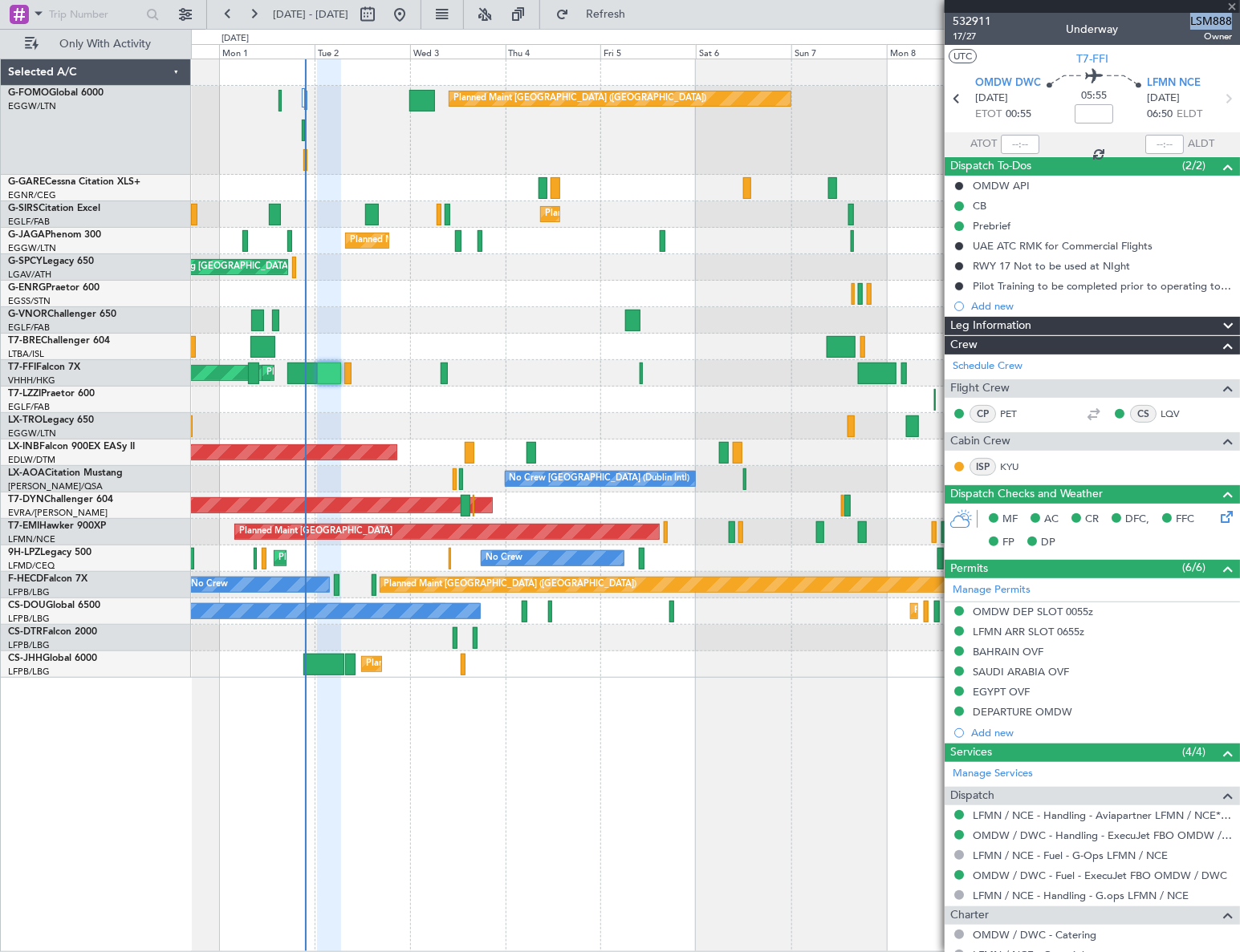
type input "+00:10"
type input "0"
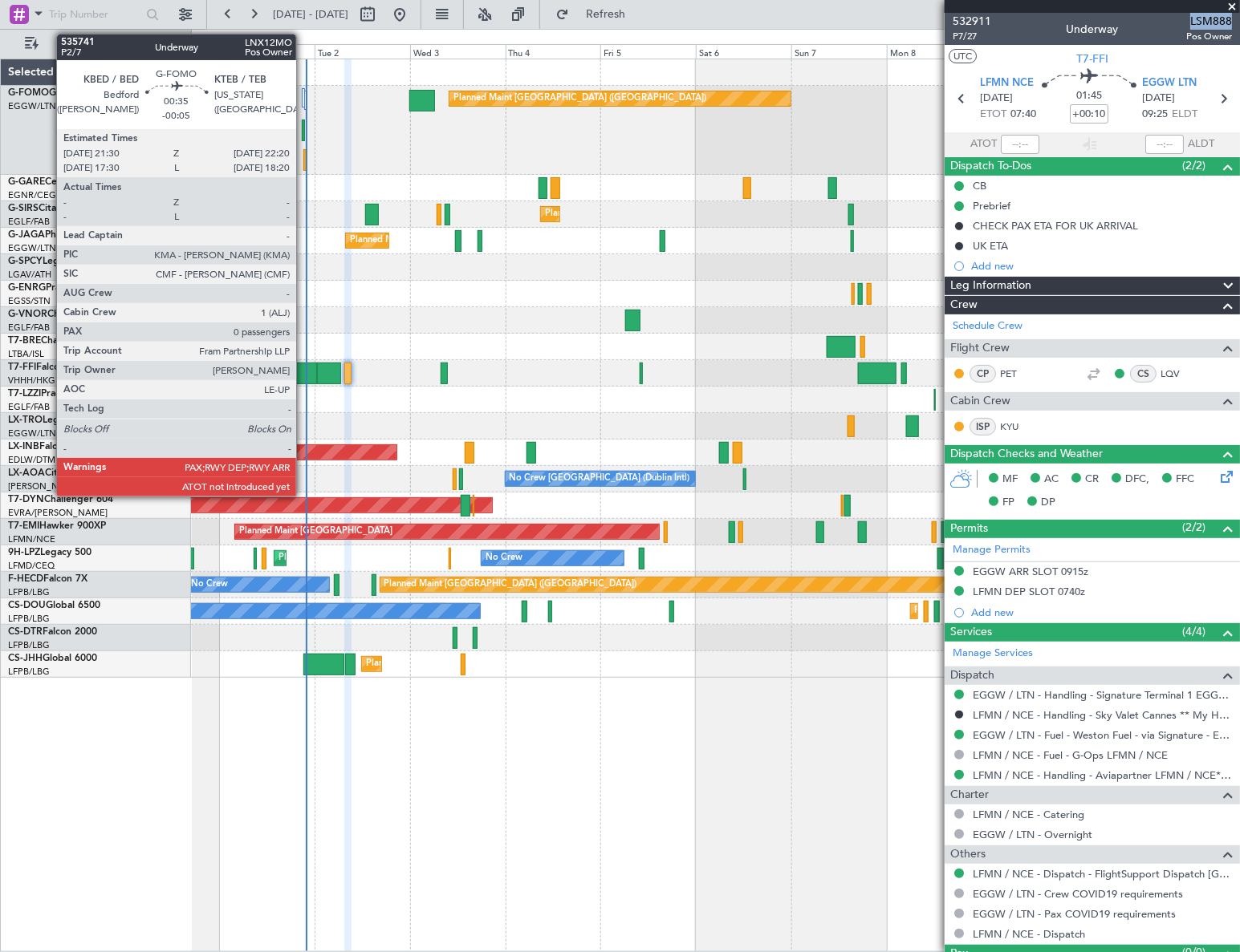
click at [303, 158] on div at bounding box center [305, 159] width 4 height 21
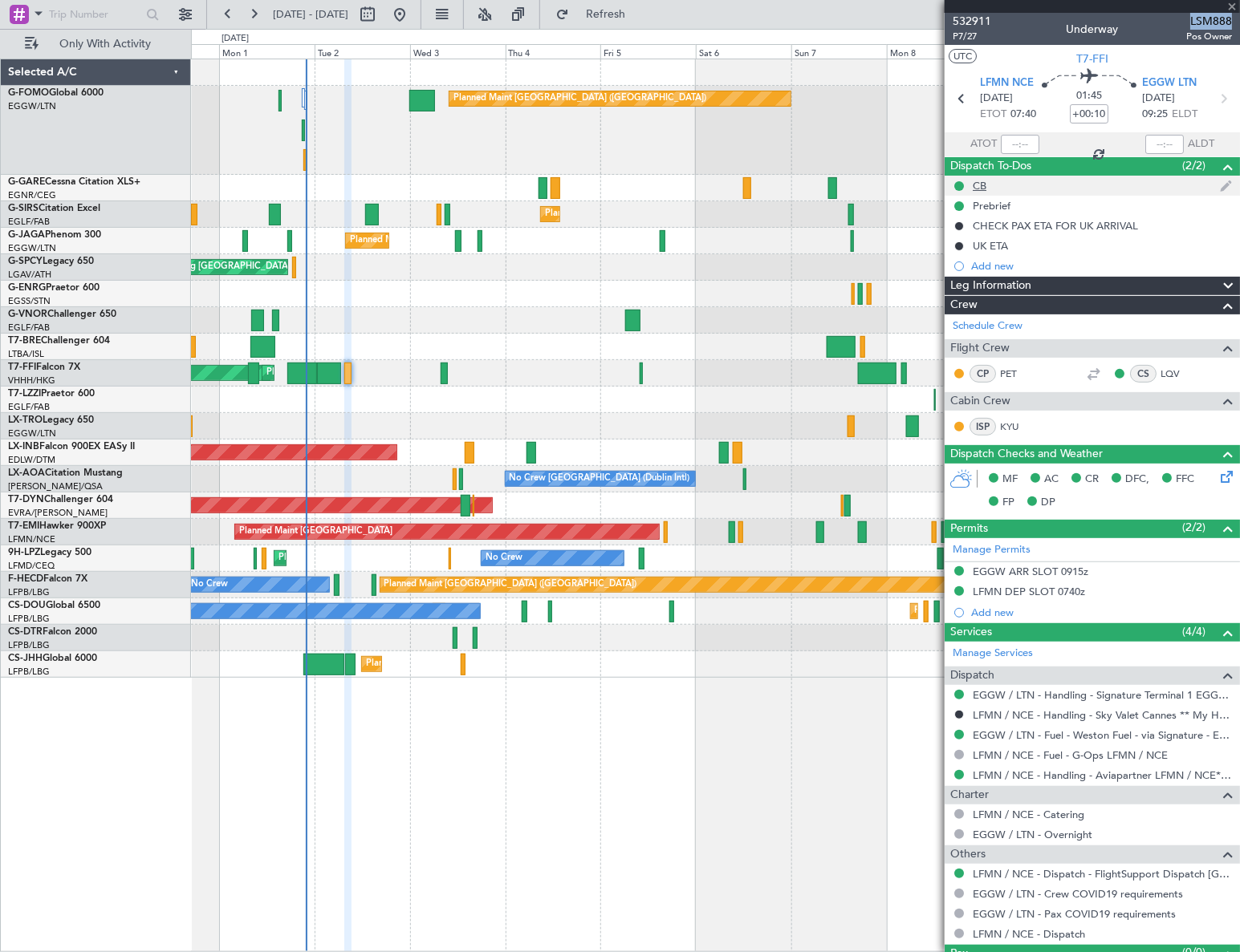
type input "-00:05"
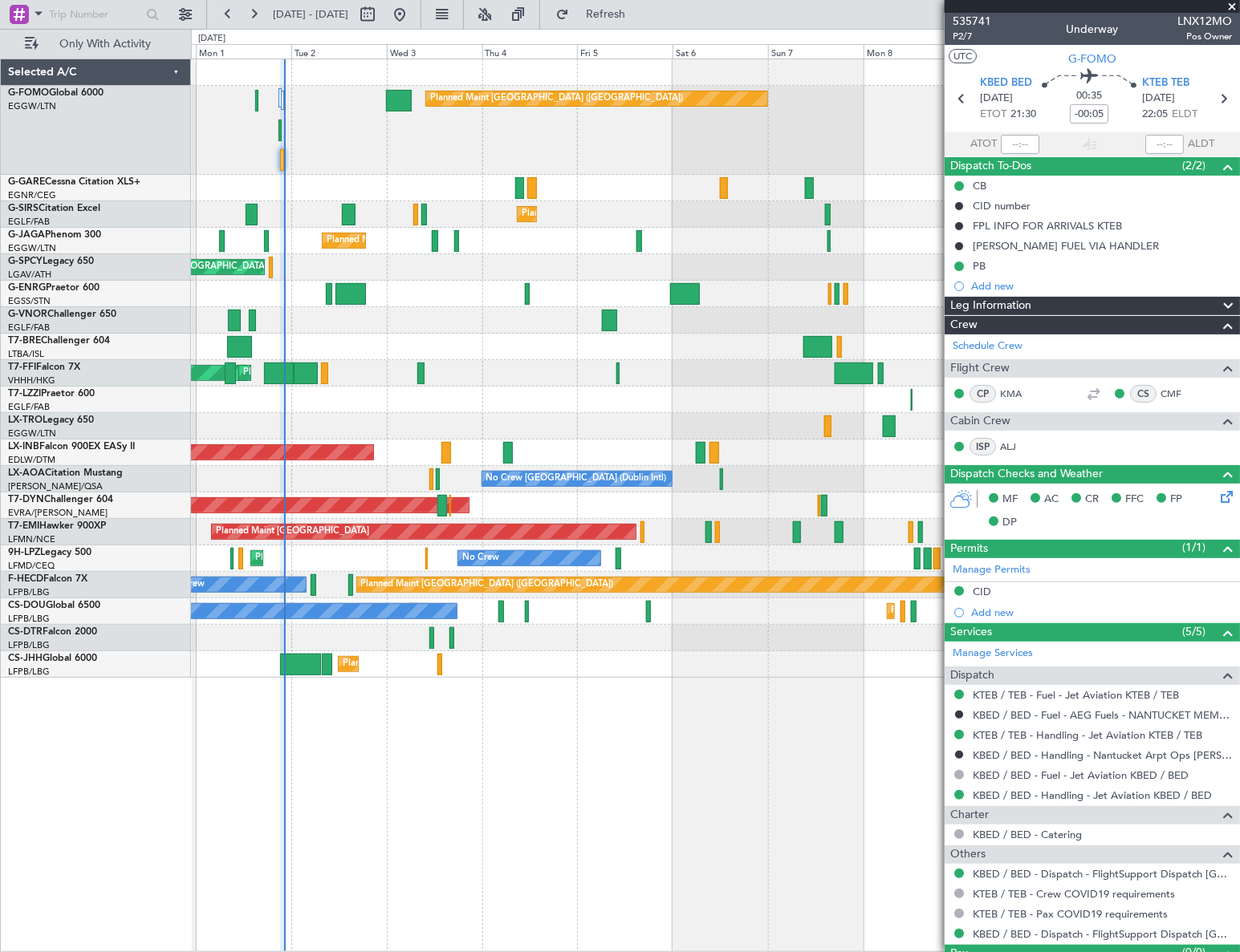
click at [588, 710] on div "Planned Maint [GEOGRAPHIC_DATA] ([GEOGRAPHIC_DATA]) Planned Maint [GEOGRAPHIC_D…" at bounding box center [716, 505] width 1050 height 894
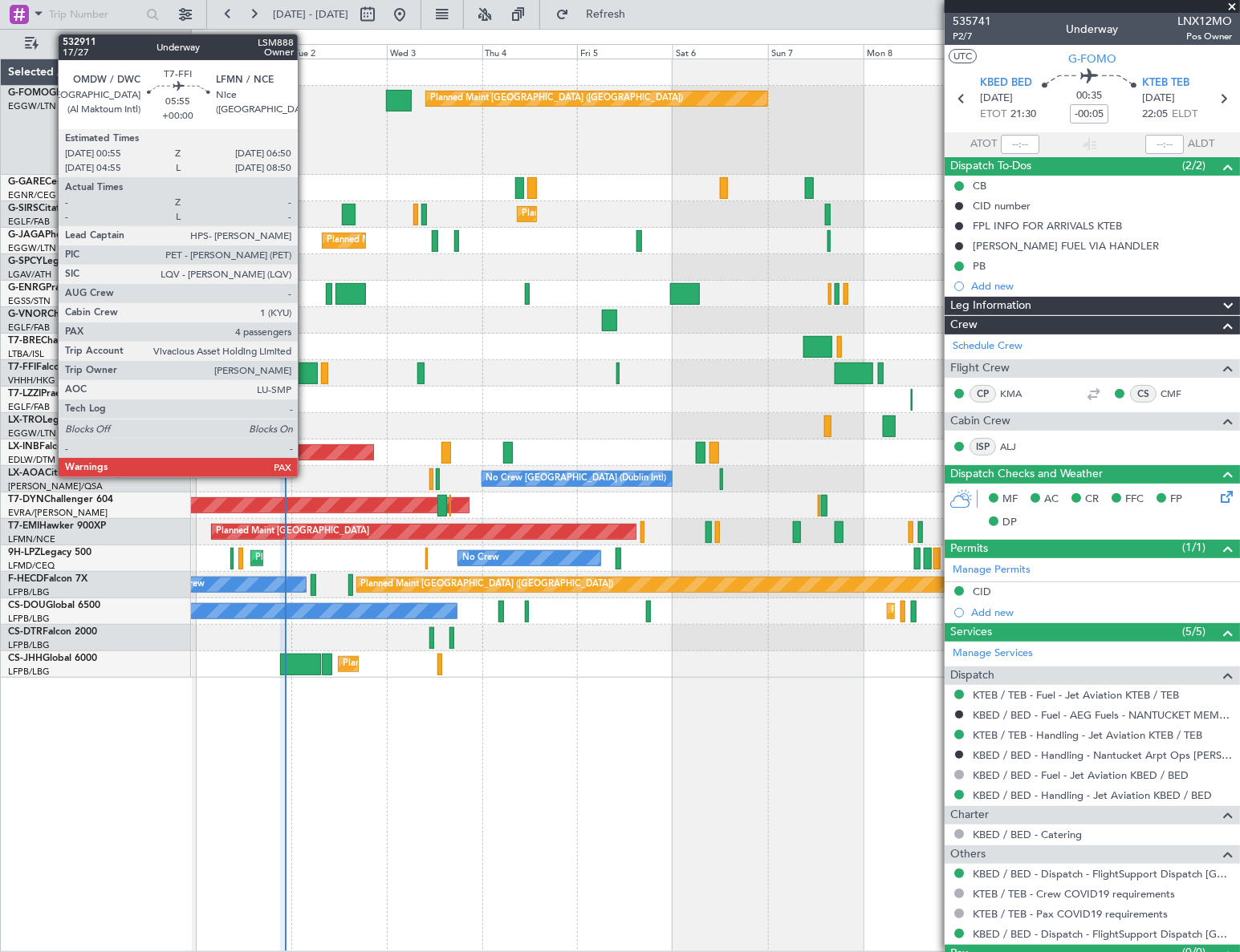
click at [305, 378] on div at bounding box center [306, 372] width 24 height 21
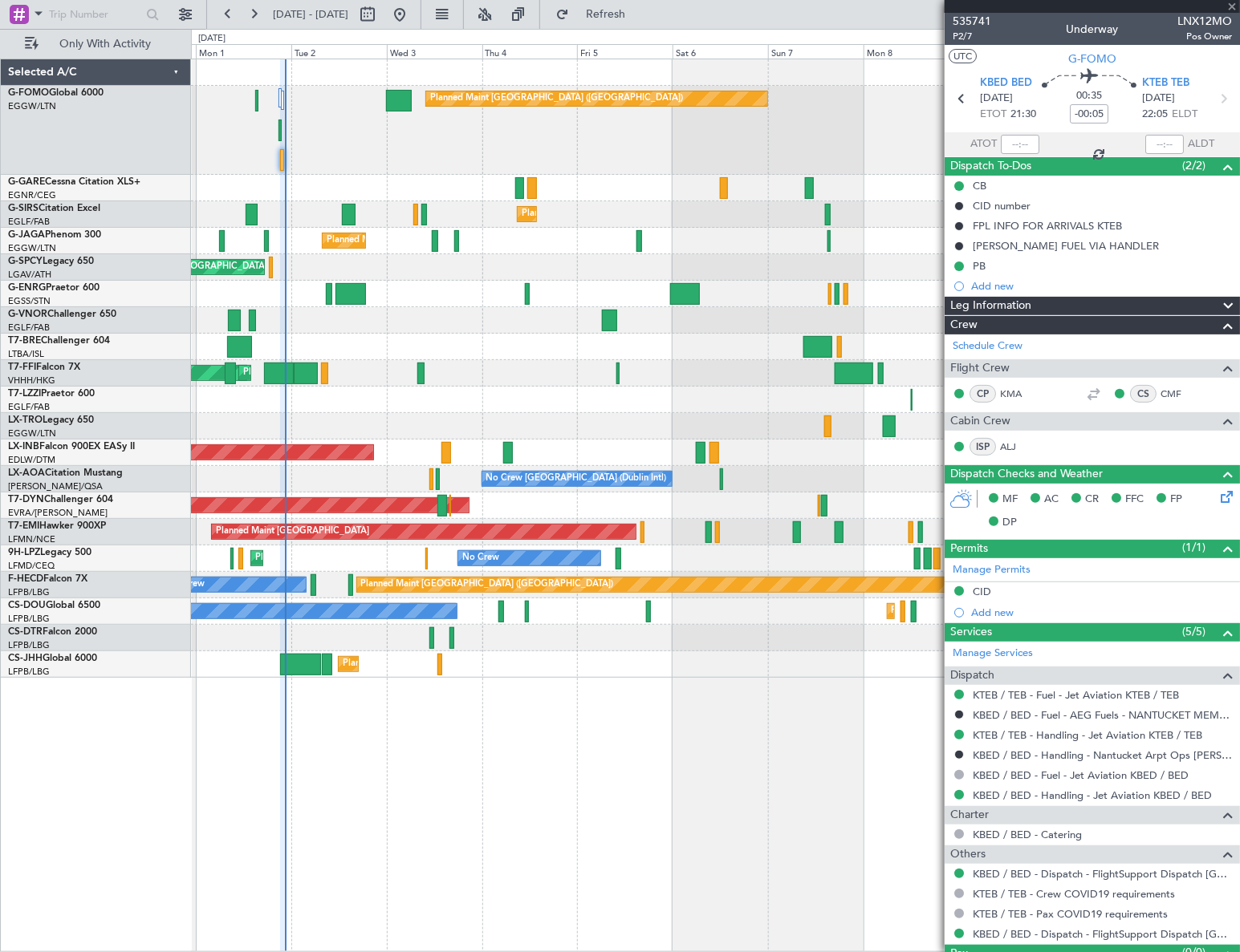
type input "4"
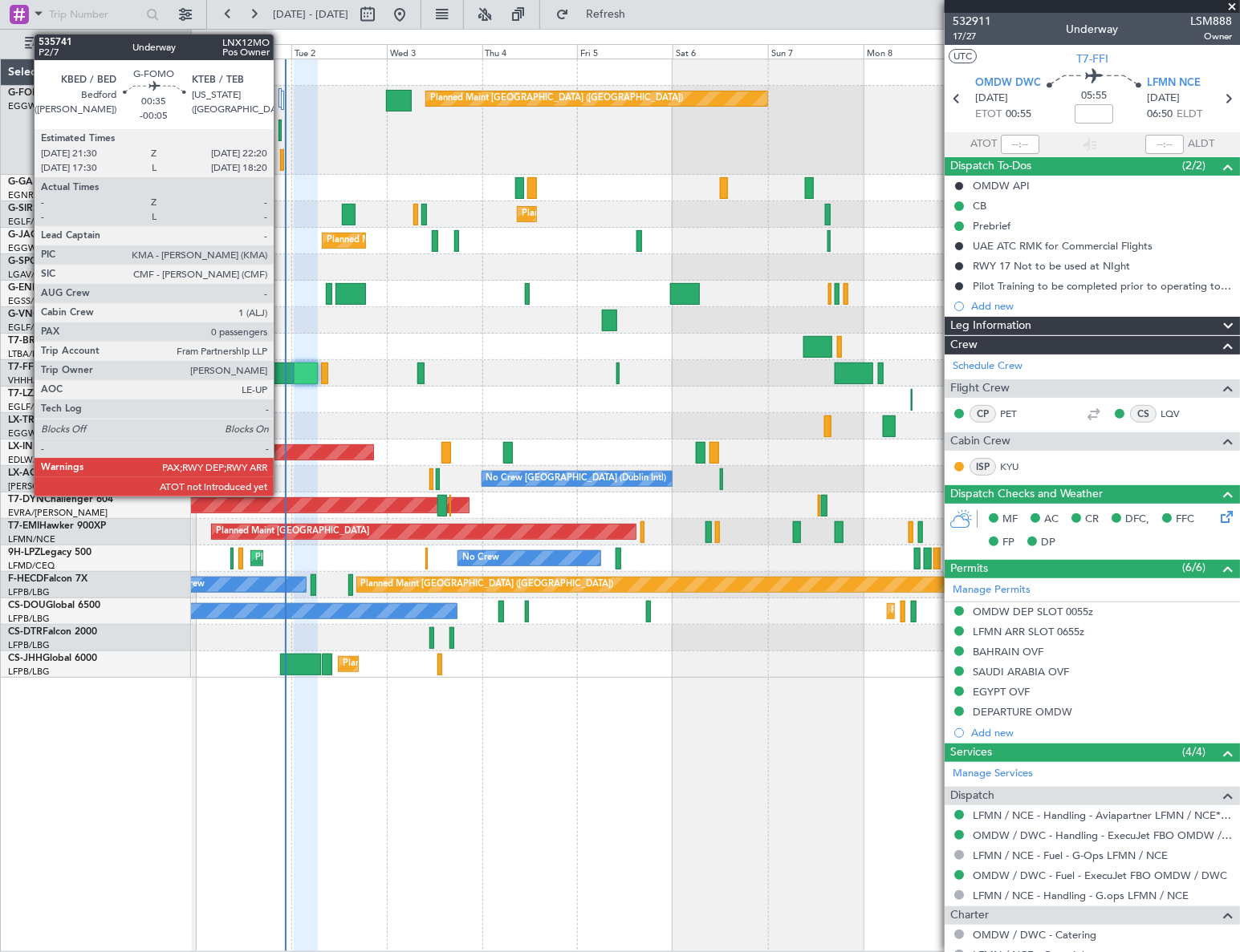
click at [281, 162] on div at bounding box center [282, 159] width 4 height 21
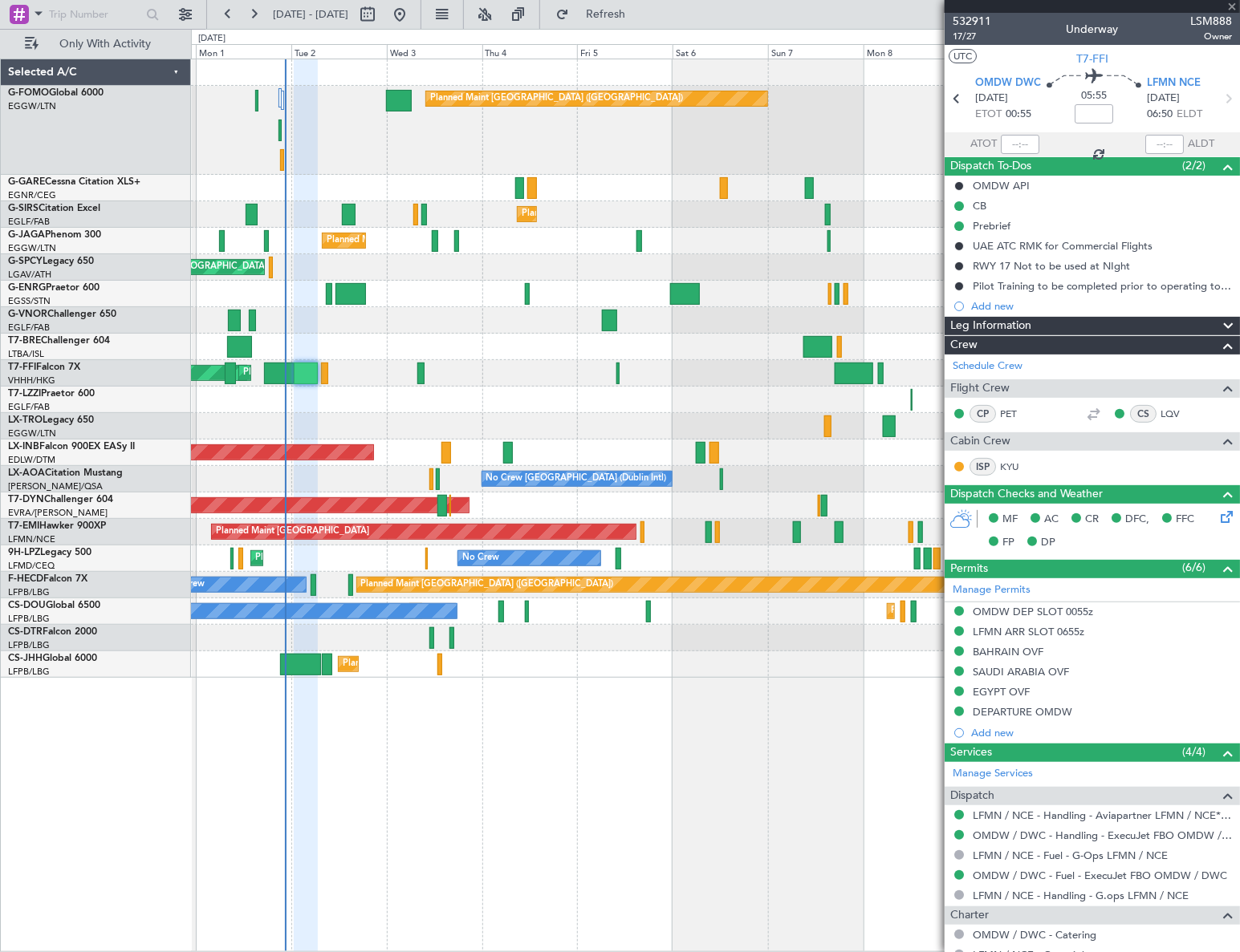
type input "-00:05"
type input "0"
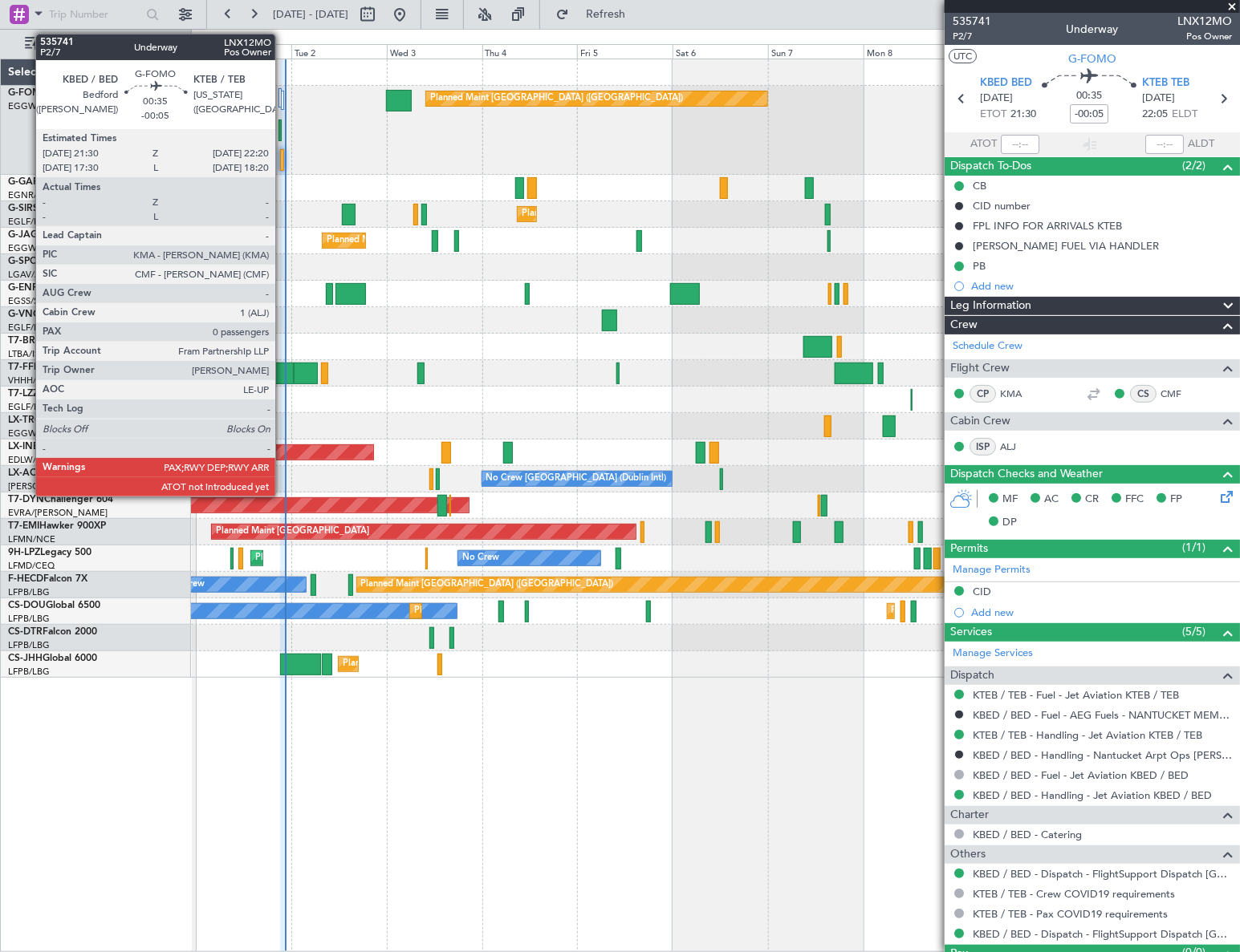
click at [283, 160] on div at bounding box center [282, 159] width 4 height 21
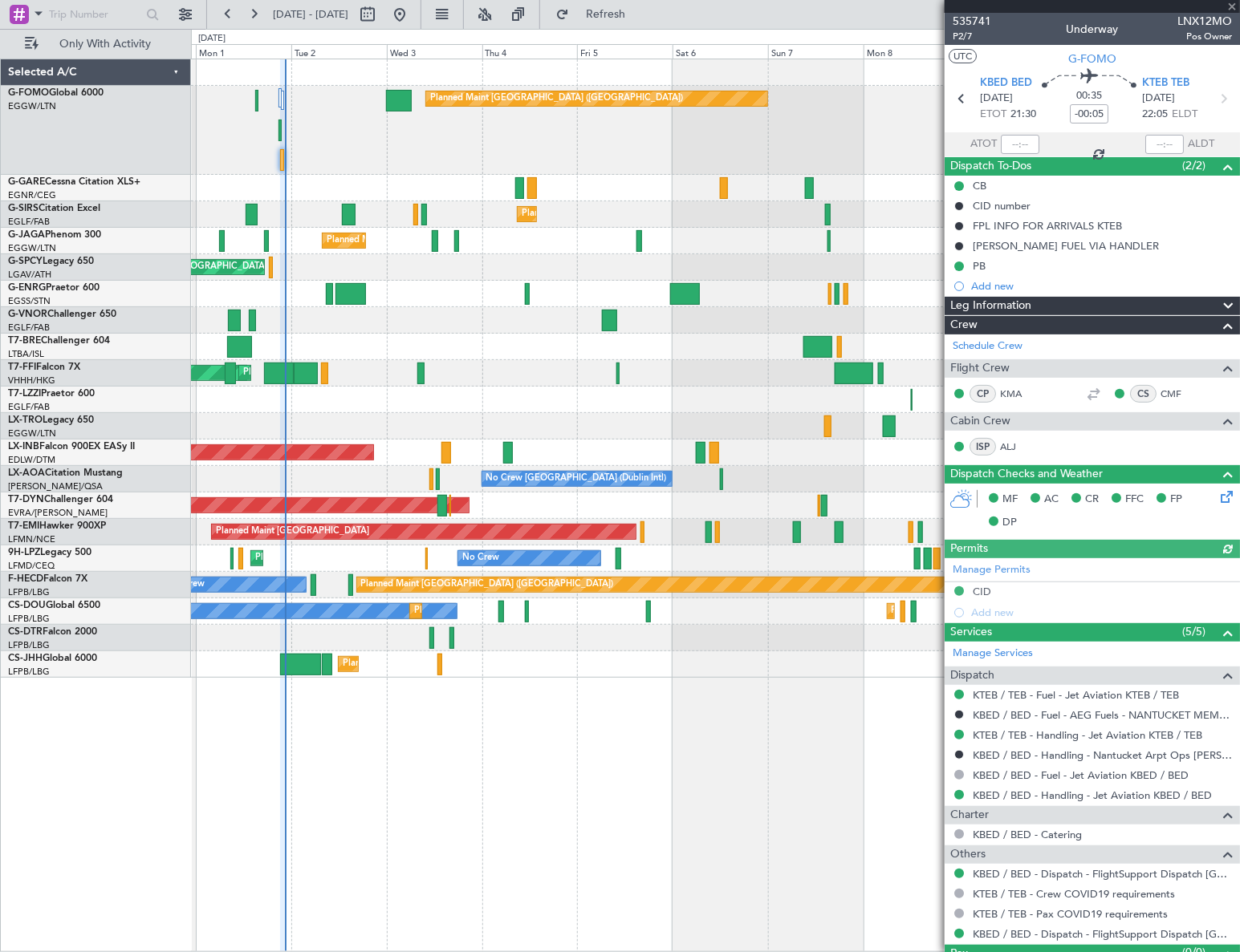
click at [985, 593] on div "Manage Permits CID Add new" at bounding box center [1091, 591] width 295 height 65
click at [986, 592] on div "Manage Permits CID Add new" at bounding box center [1091, 591] width 295 height 65
click at [978, 592] on div "CID" at bounding box center [982, 592] width 18 height 14
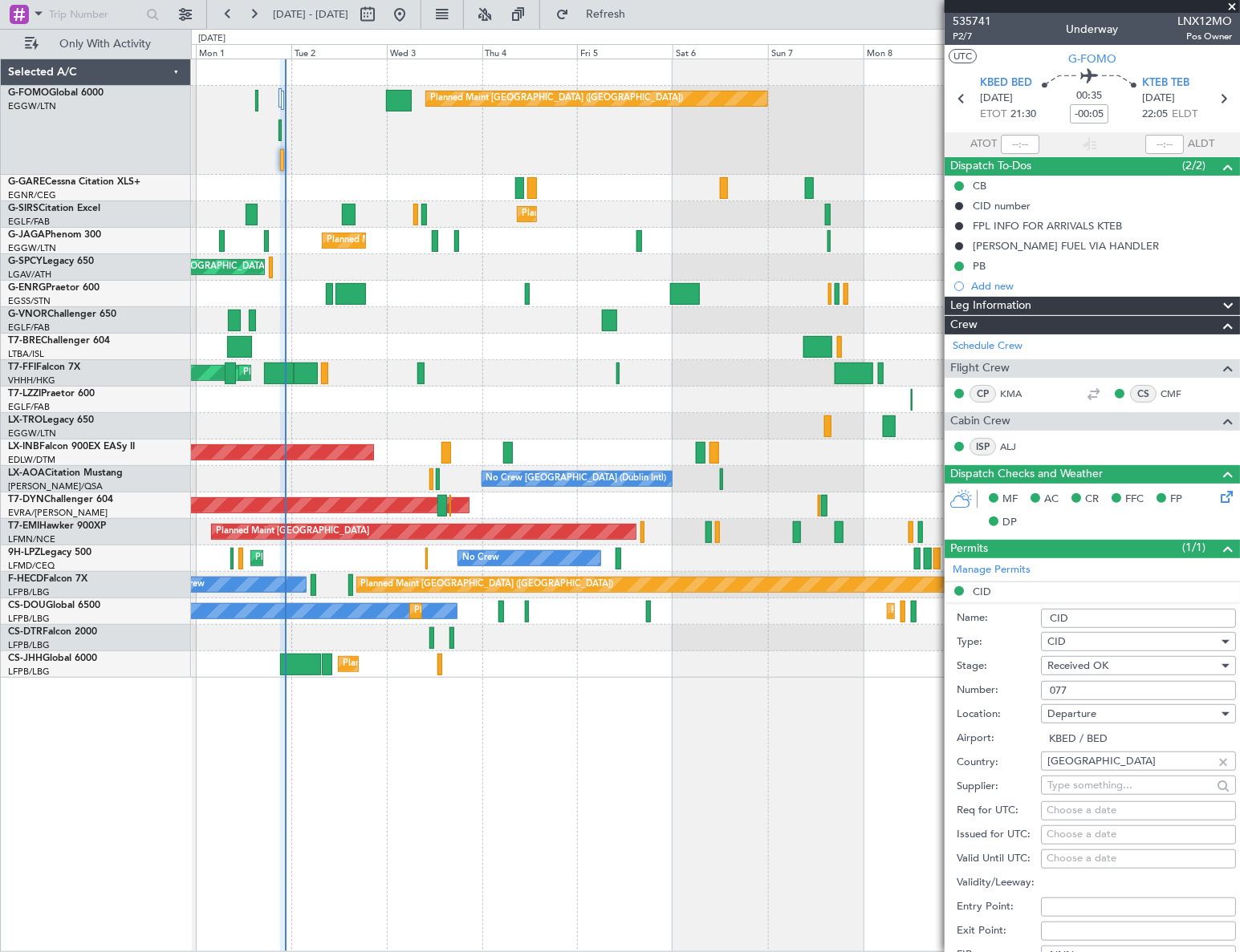
scroll to position [218, 0]
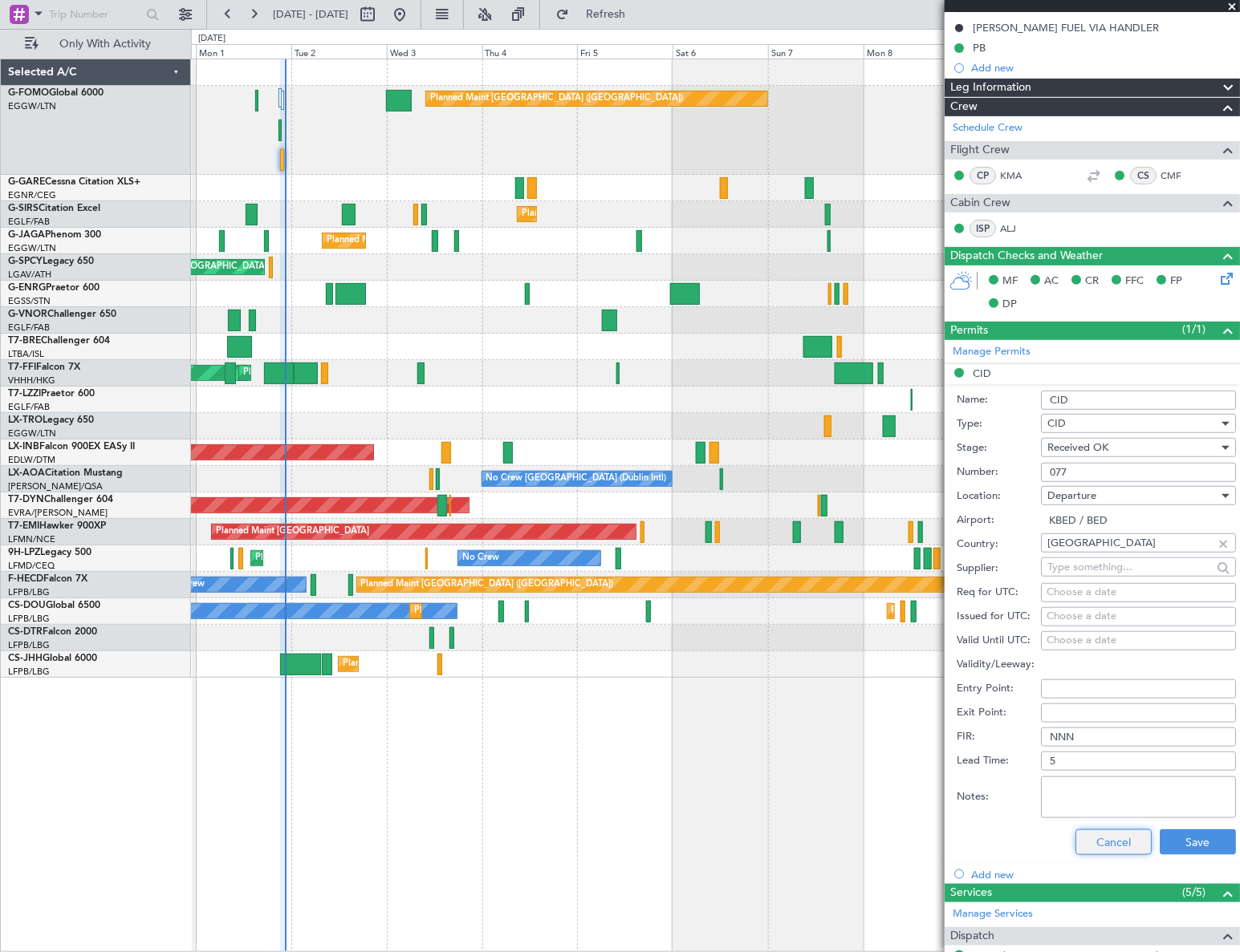
click at [1112, 841] on button "Cancel" at bounding box center [1113, 842] width 76 height 26
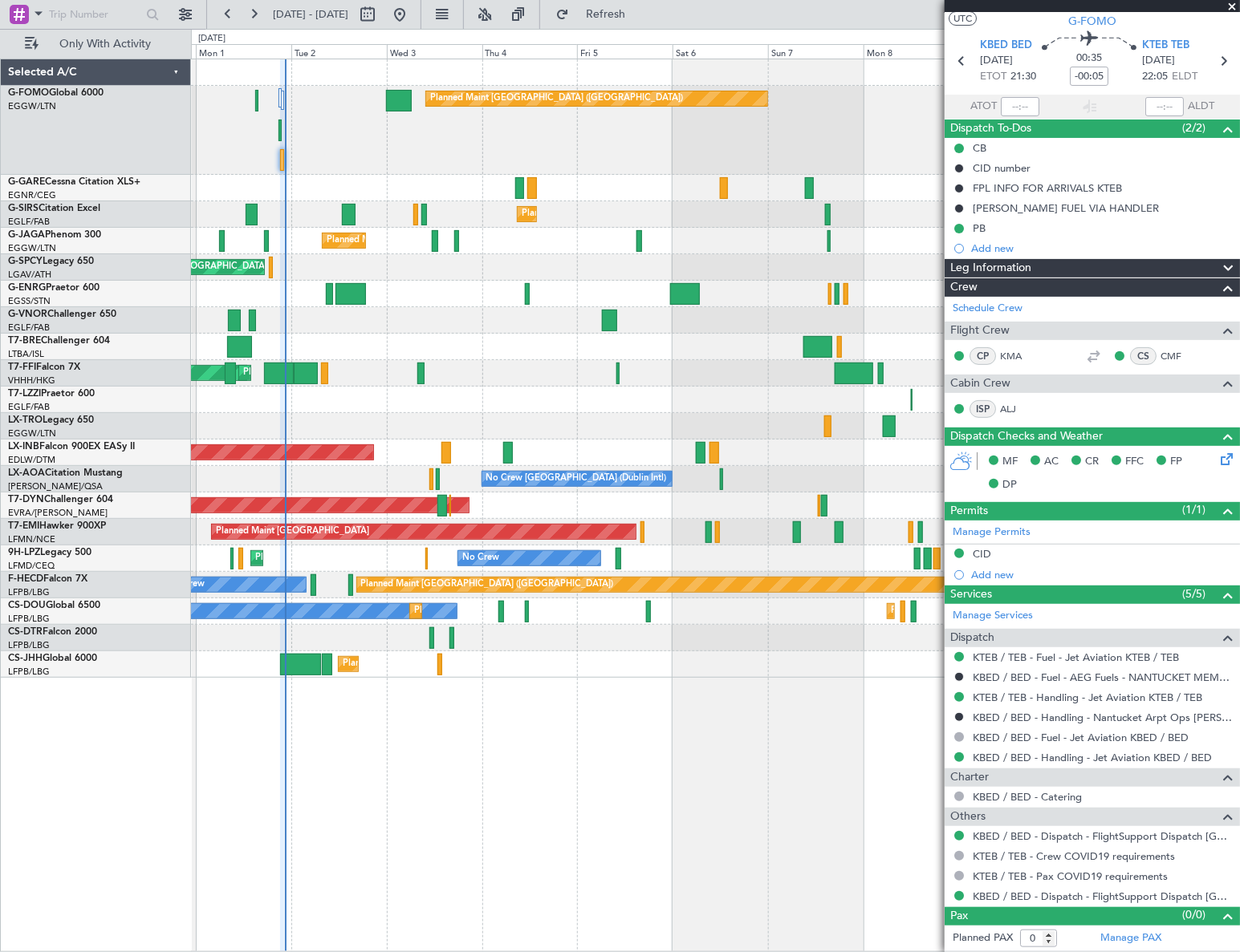
scroll to position [35, 0]
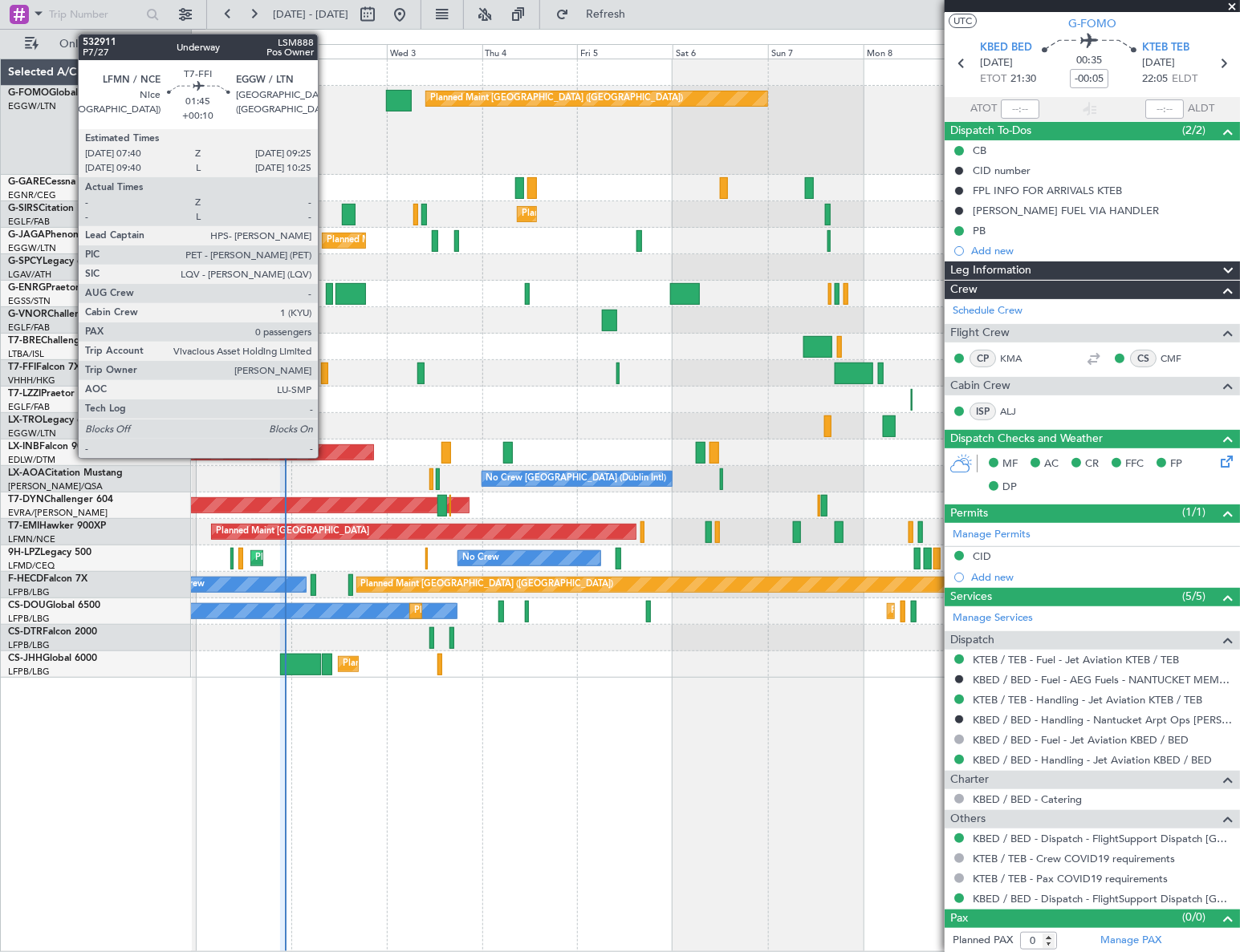
click at [325, 373] on div at bounding box center [325, 372] width 7 height 21
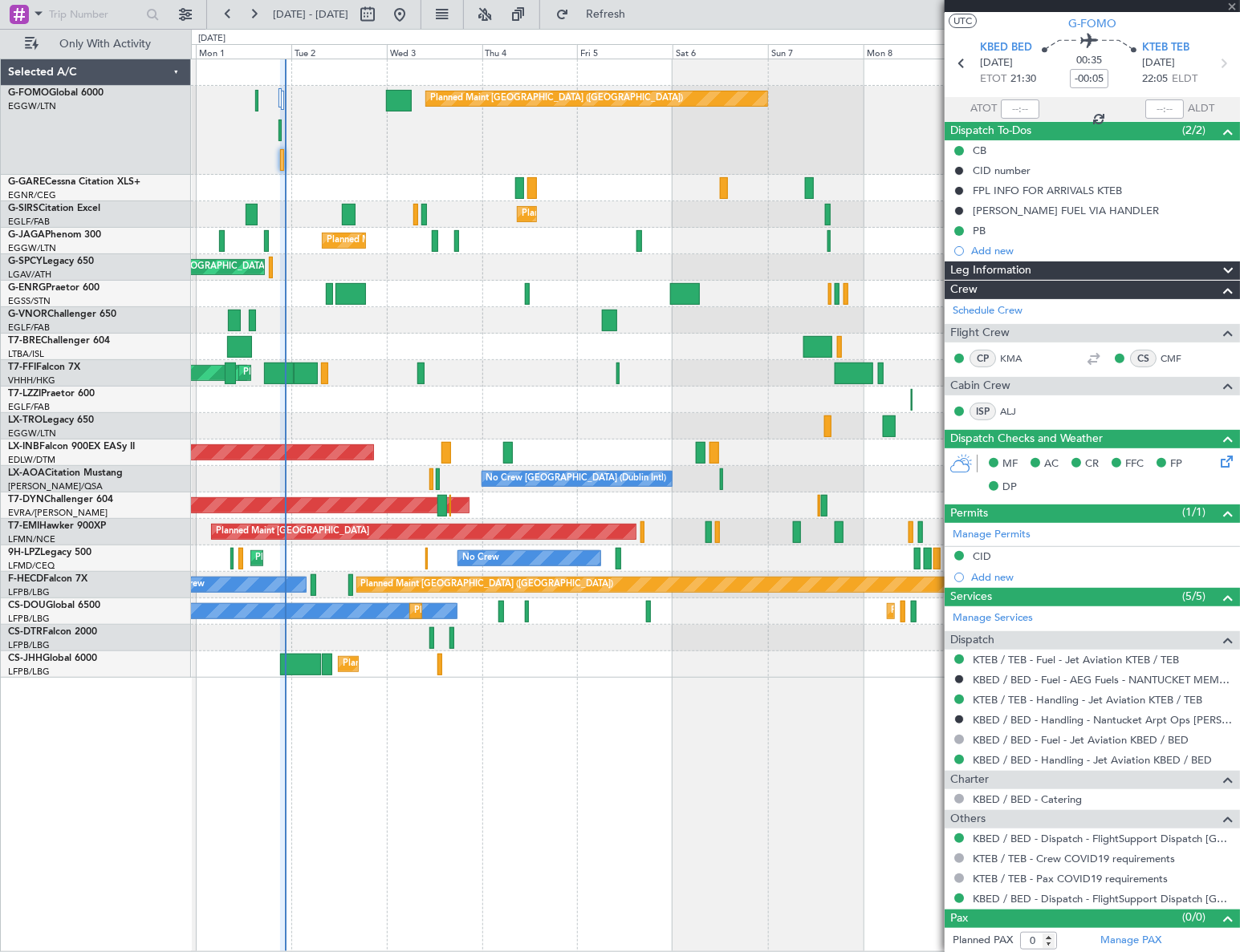
type input "+00:10"
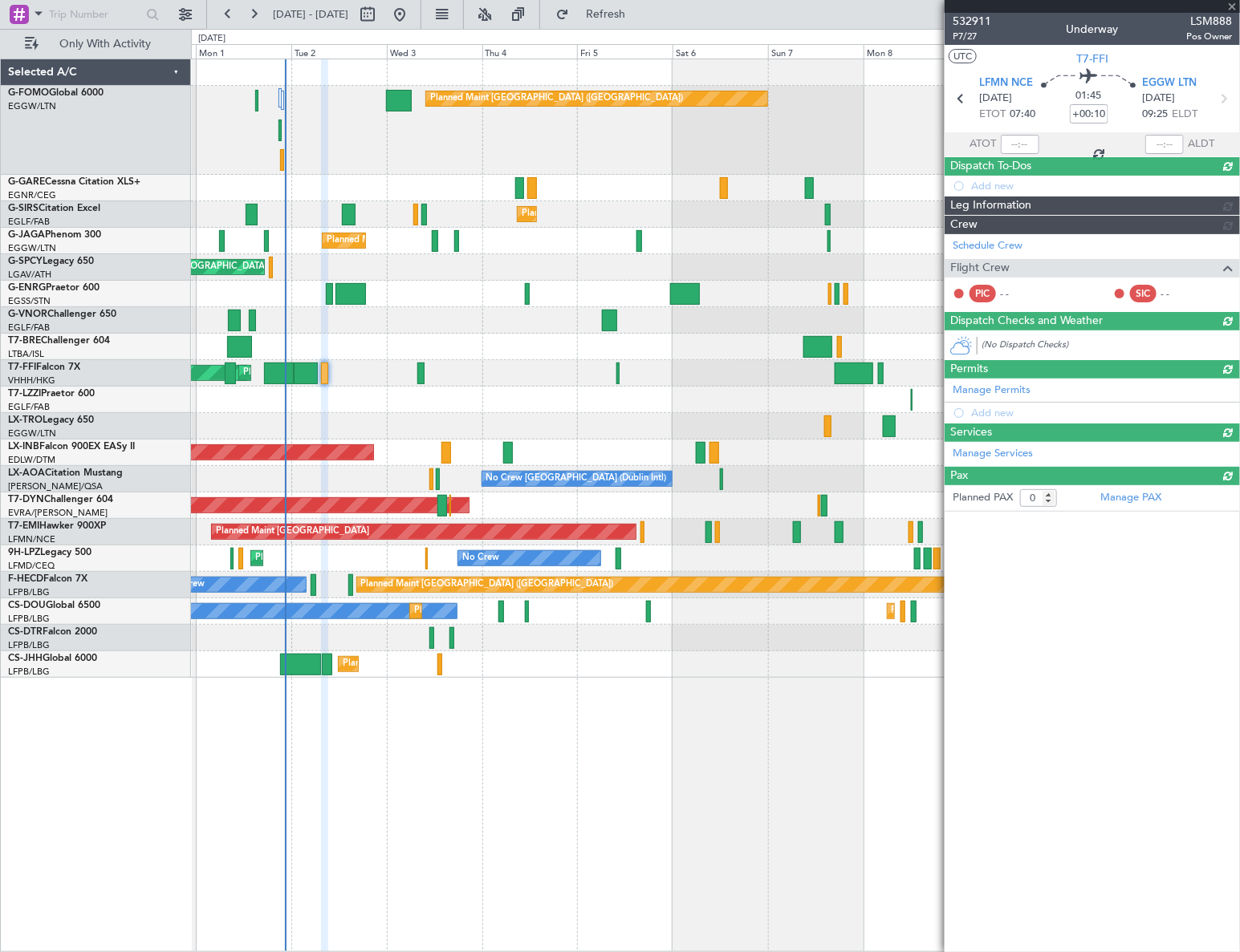
scroll to position [0, 0]
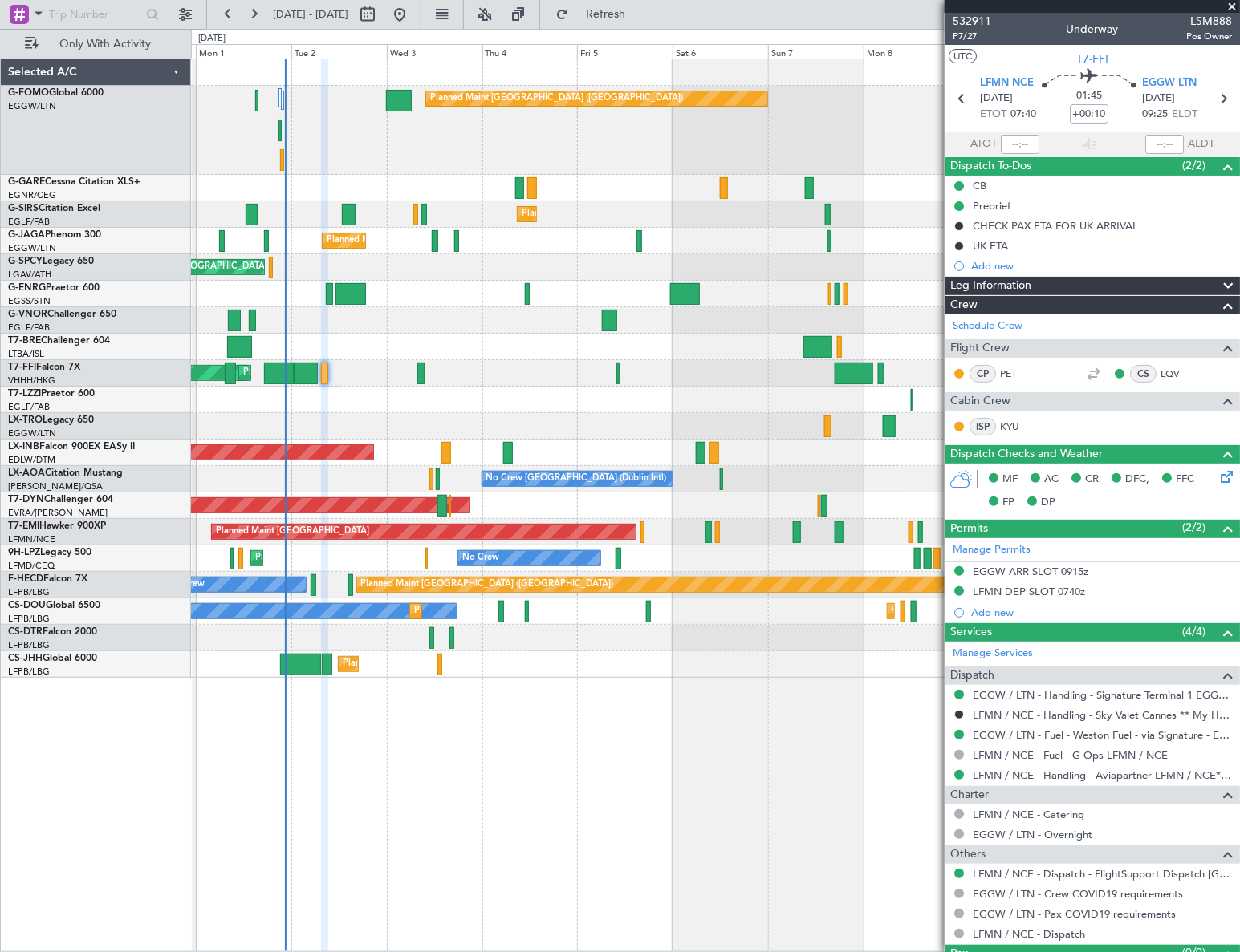
click at [612, 787] on div "Planned Maint [GEOGRAPHIC_DATA] ([GEOGRAPHIC_DATA]) Planned Maint [GEOGRAPHIC_D…" at bounding box center [716, 505] width 1050 height 894
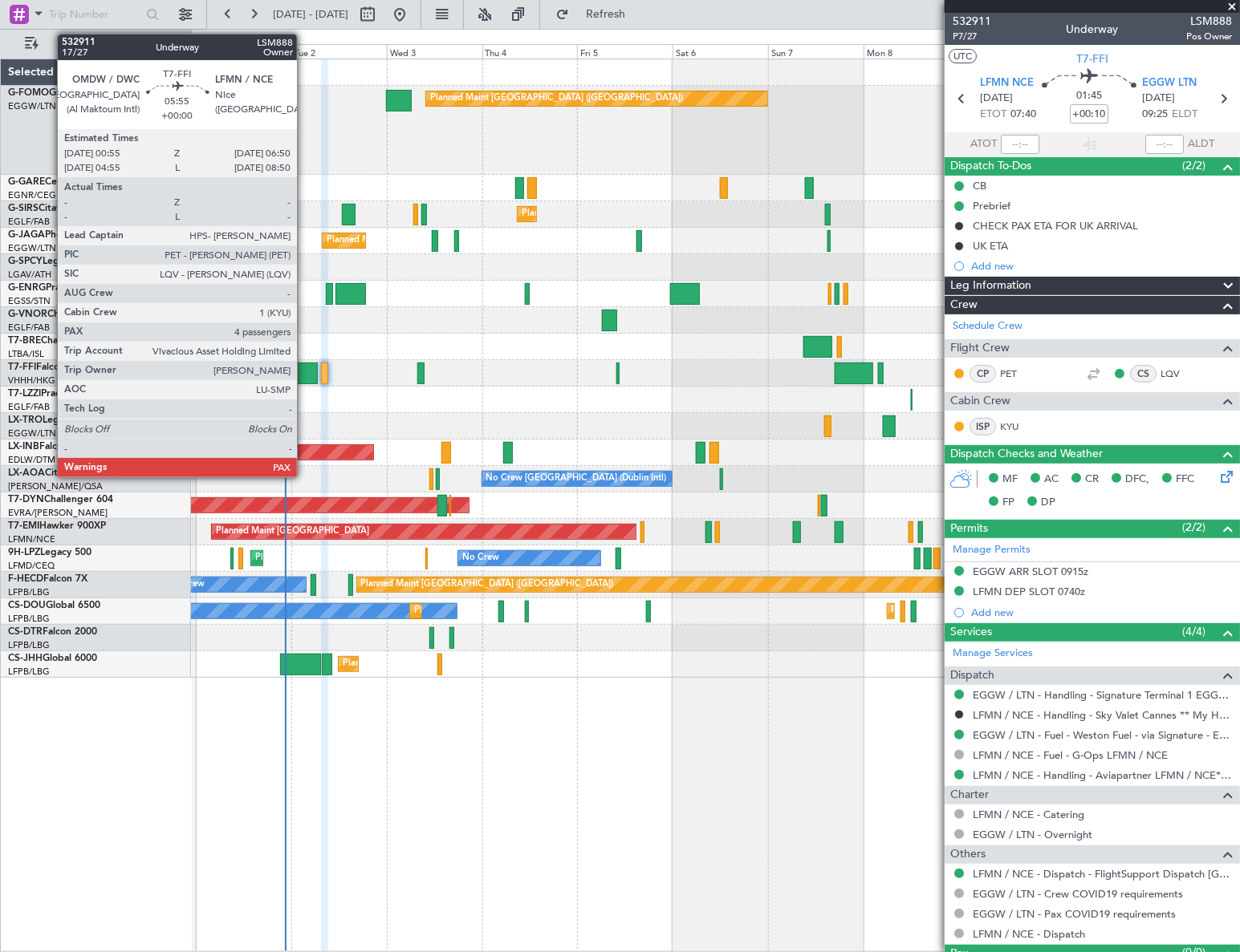
click at [304, 370] on div at bounding box center [306, 372] width 24 height 21
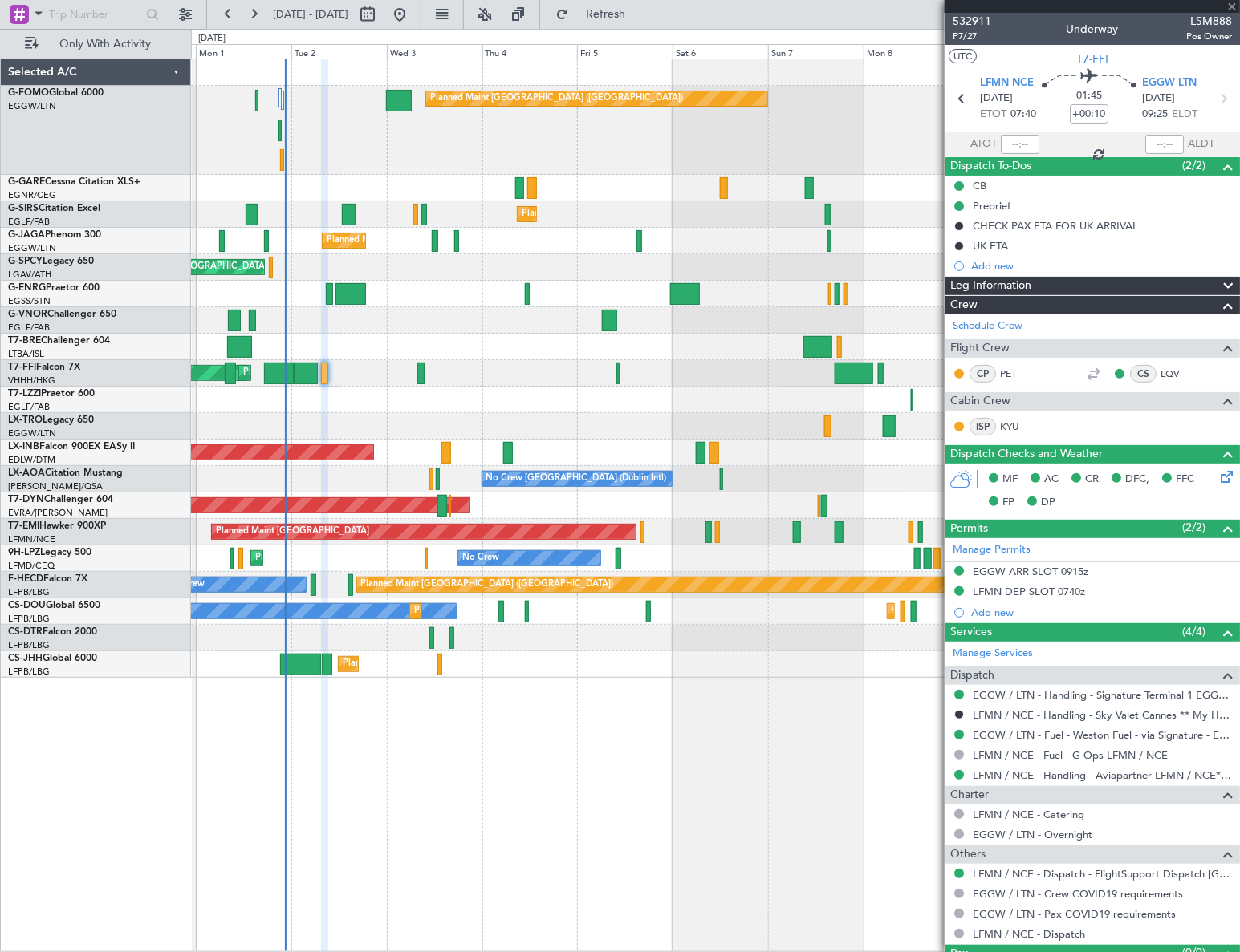
type input "4"
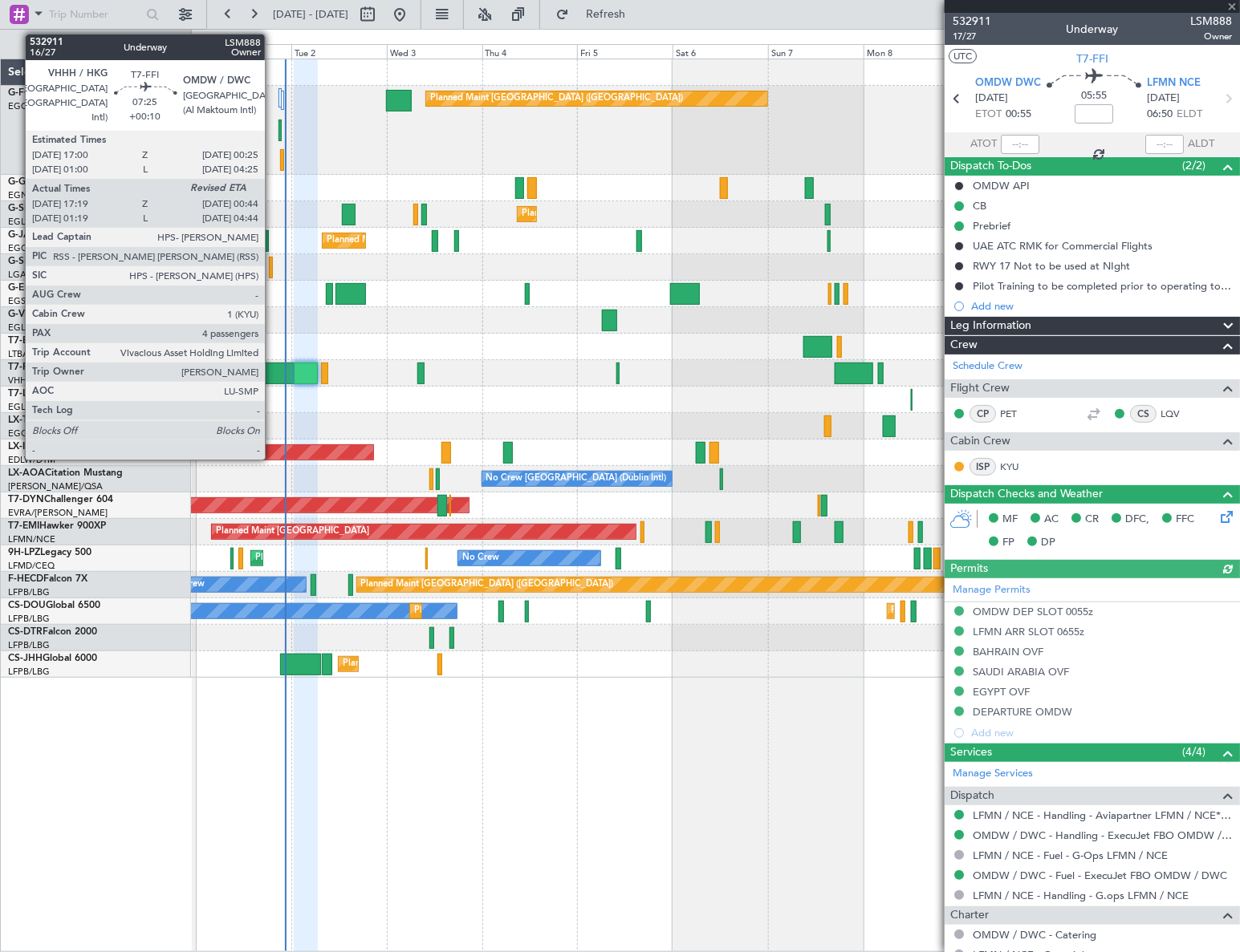
click at [272, 368] on div at bounding box center [279, 372] width 30 height 21
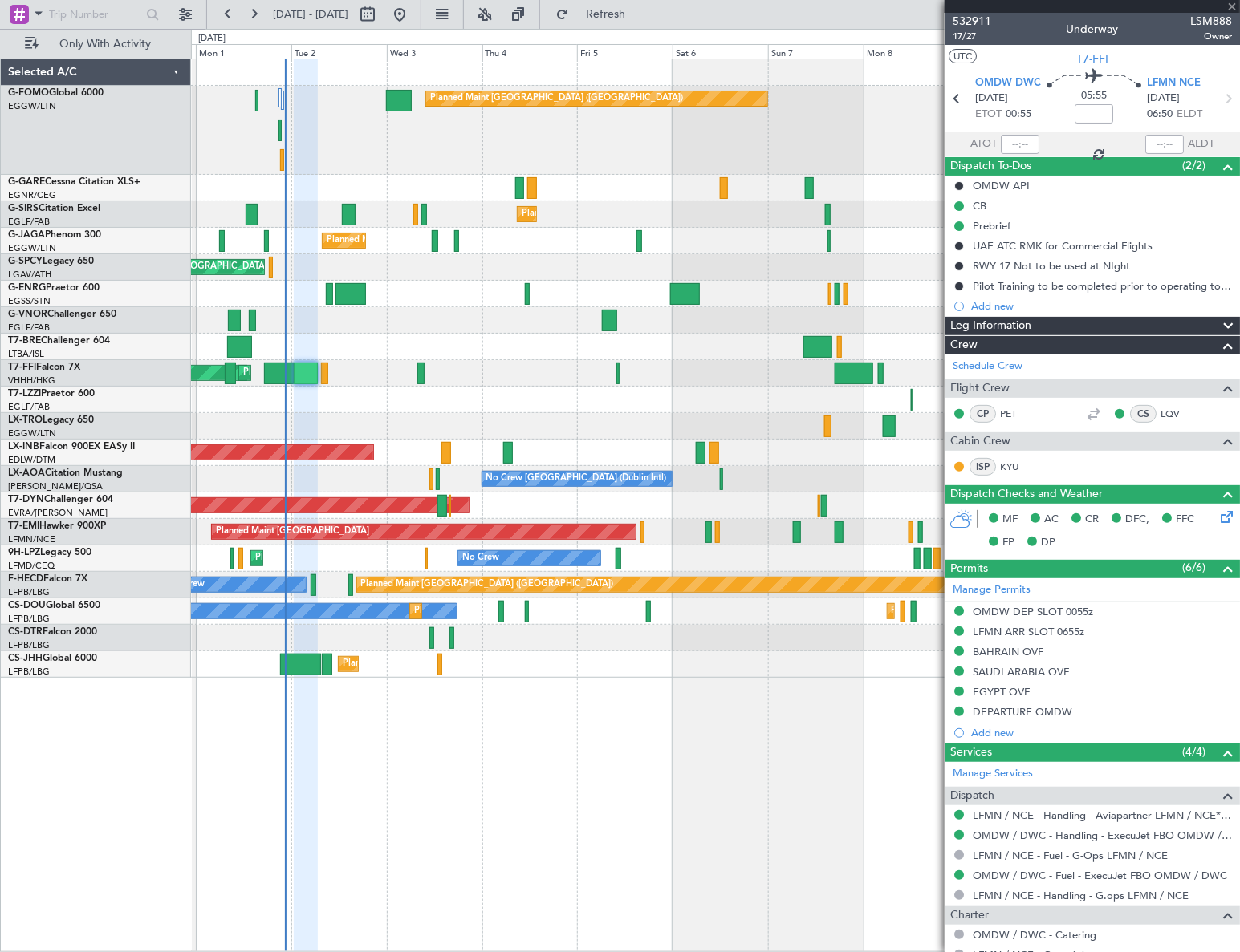
type input "+00:10"
type input "17:19"
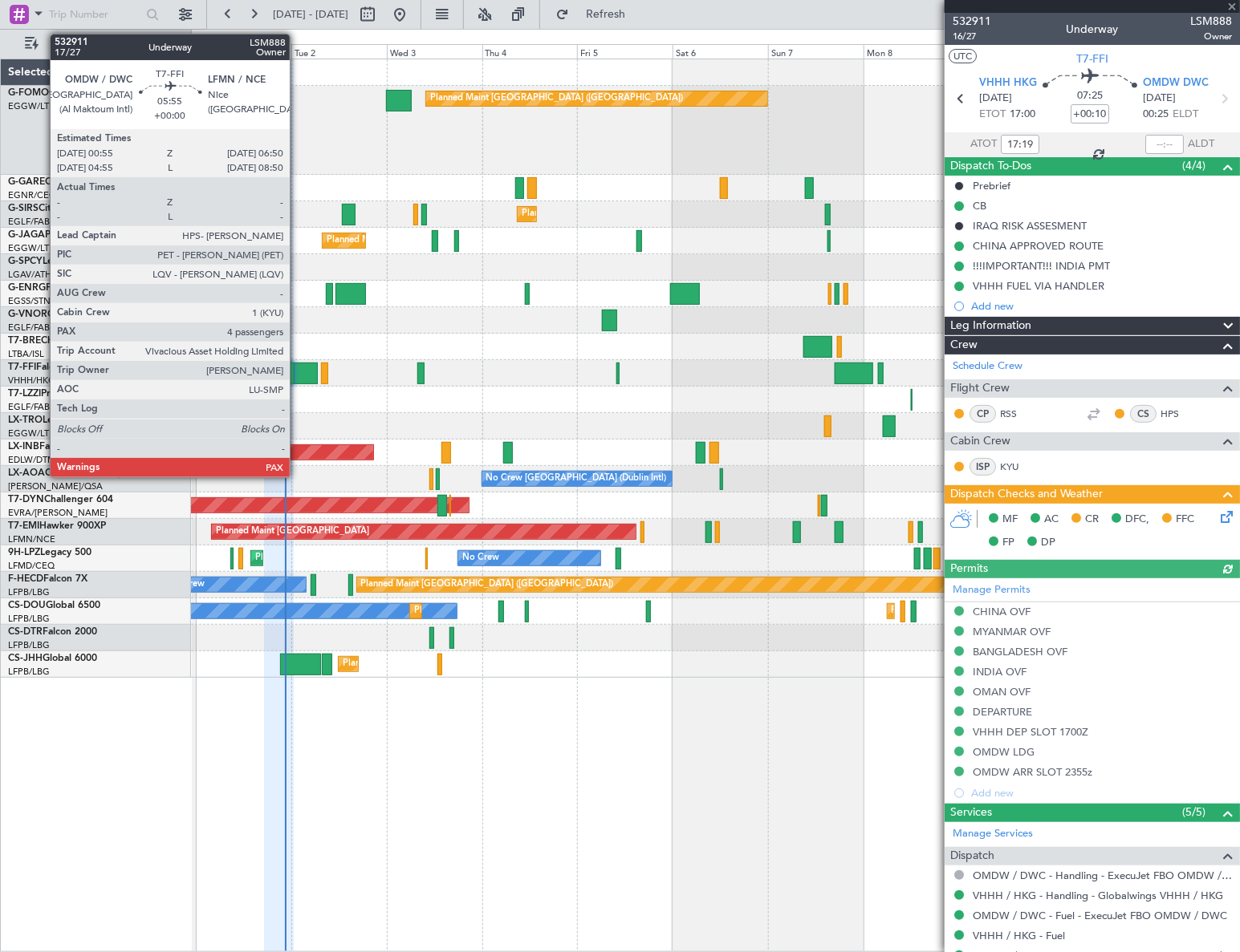
click at [297, 370] on div at bounding box center [306, 372] width 24 height 21
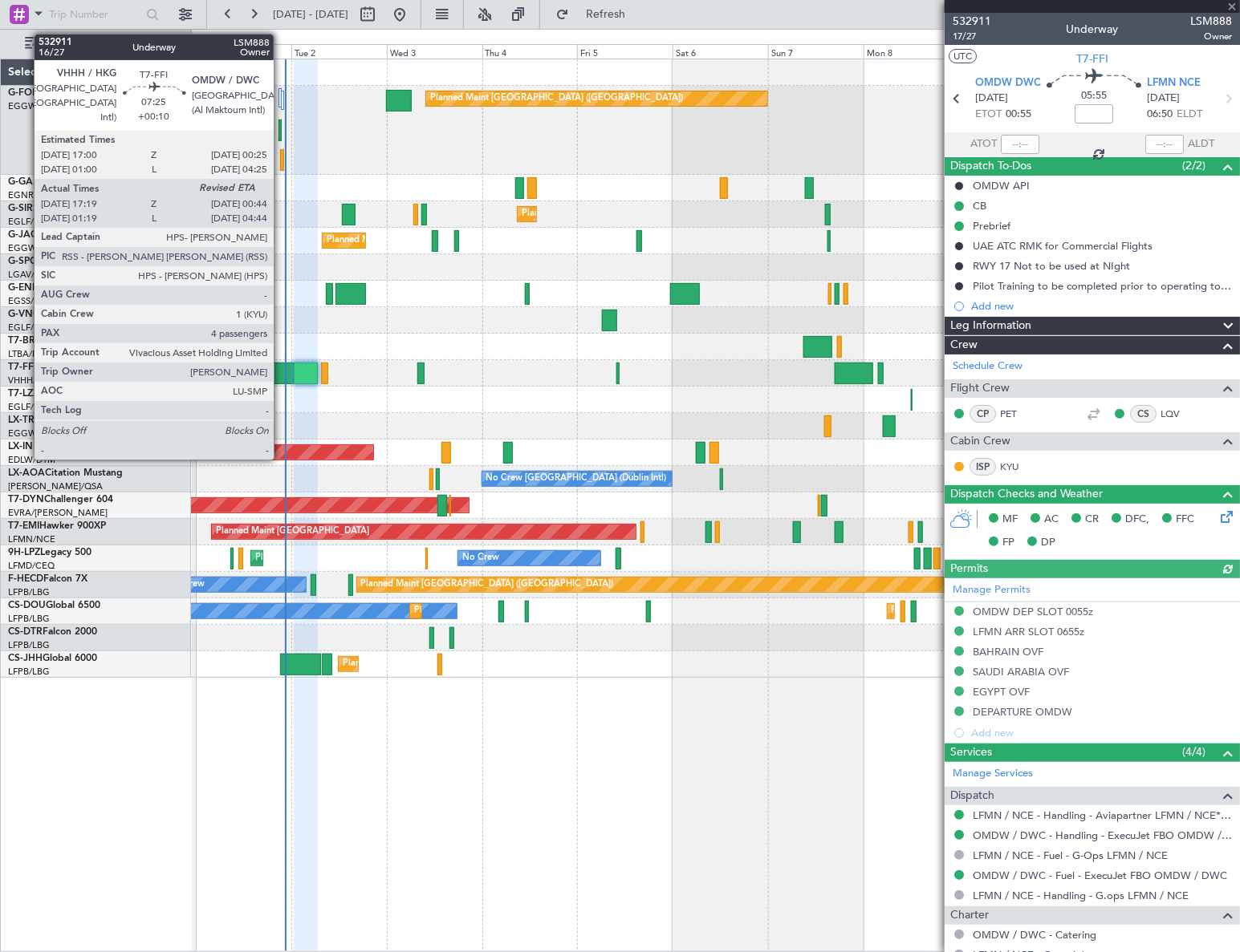
click at [281, 368] on div at bounding box center [279, 372] width 30 height 21
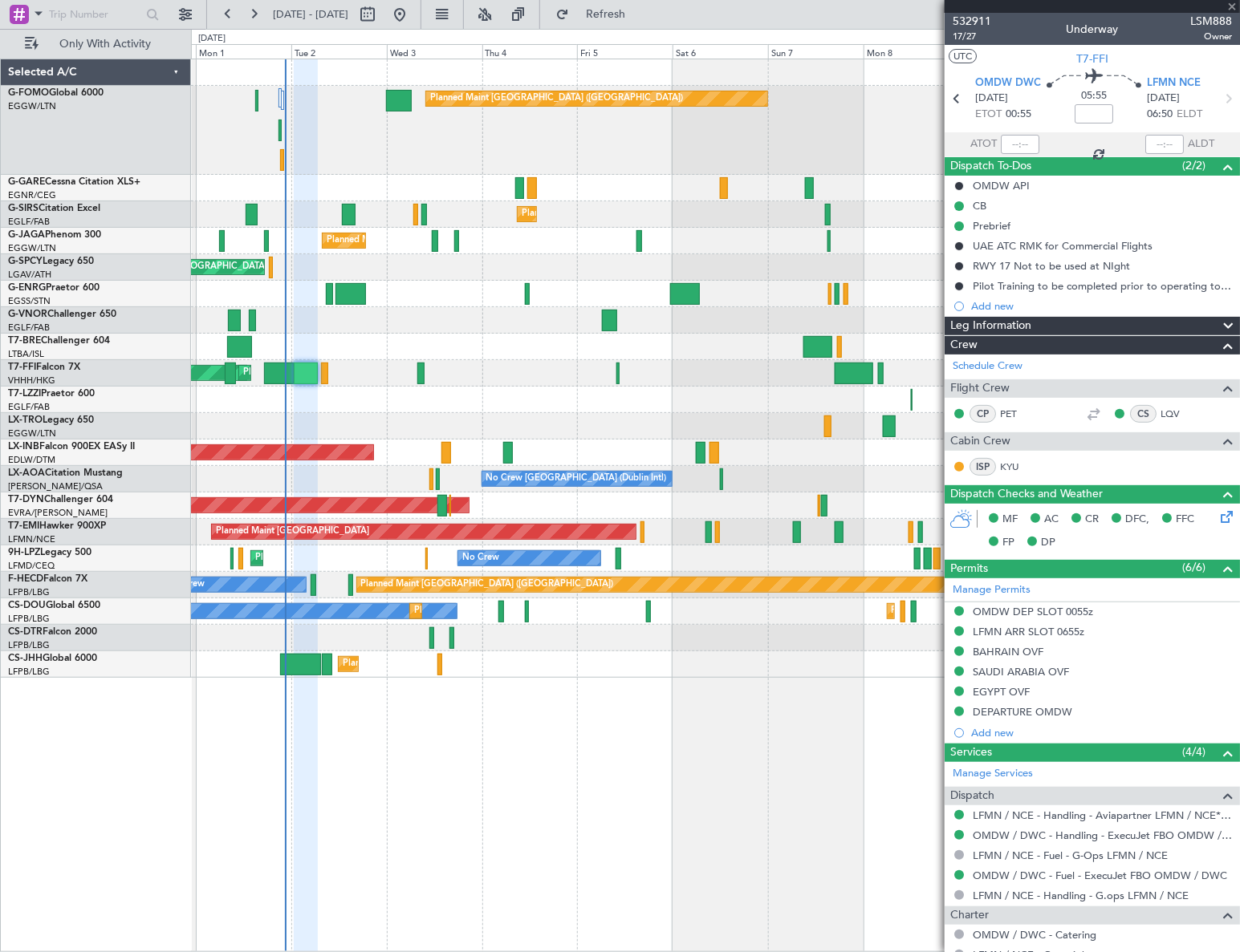
type input "+00:10"
type input "17:19"
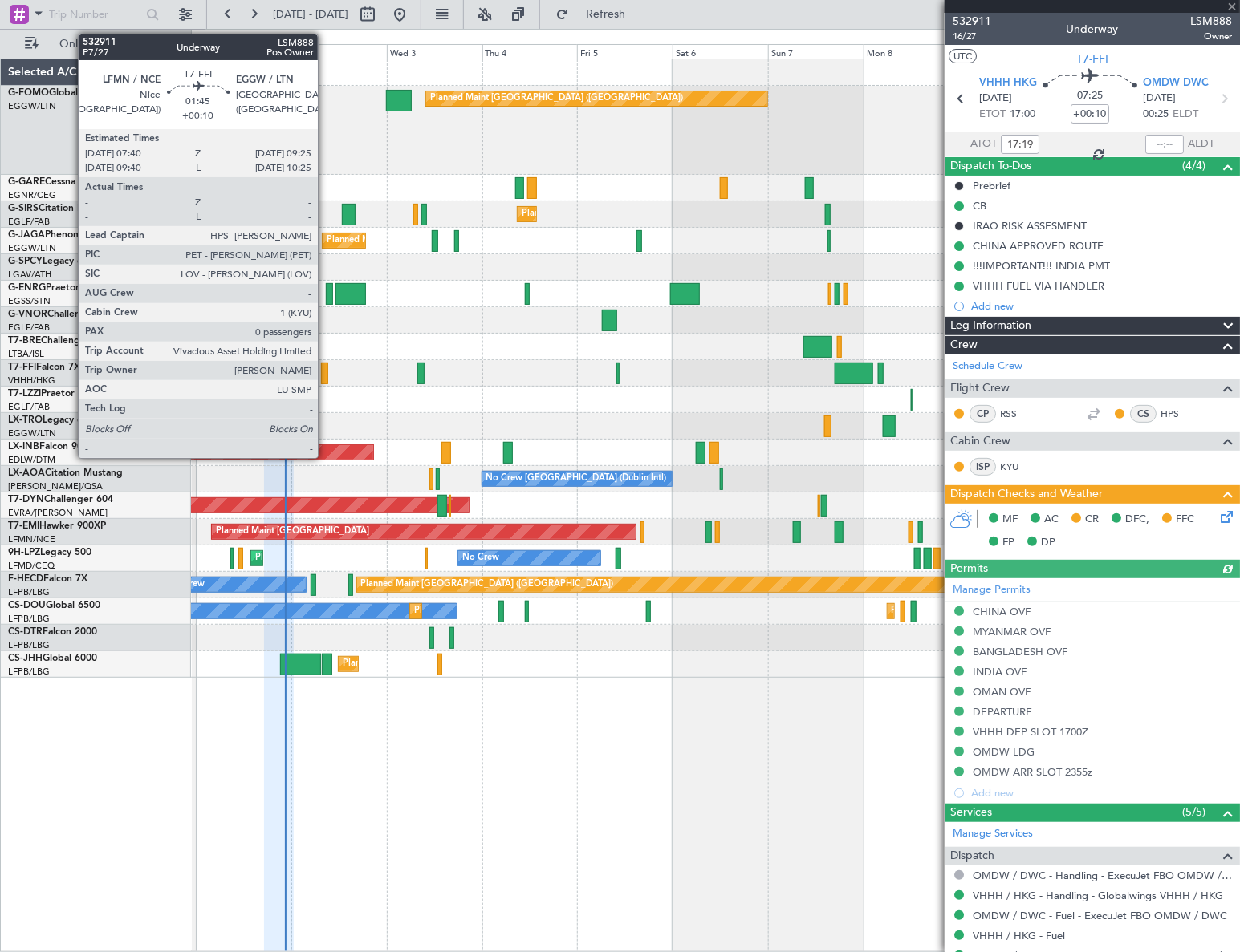
click at [325, 371] on div at bounding box center [325, 372] width 7 height 21
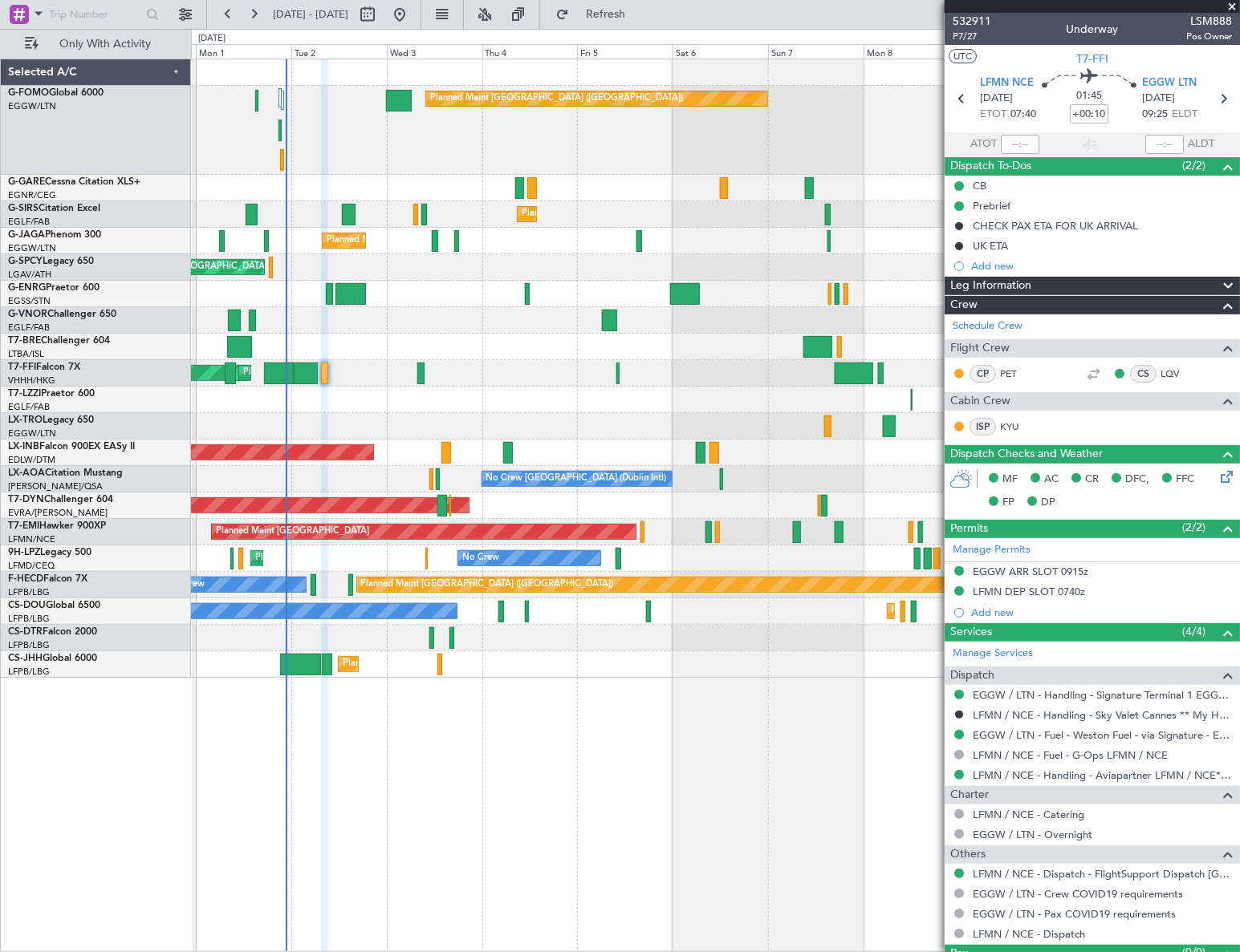
click at [640, 30] on div "0 0 Sun 31 Mon 1 Tue 2 [DATE] Thu 4 Fri 5 Sat 6 Sun 7 Mon 8 Tue 9 Wed 10 Thu 11" at bounding box center [715, 43] width 1048 height 29
click at [640, 13] on span "Refresh" at bounding box center [606, 15] width 68 height 11
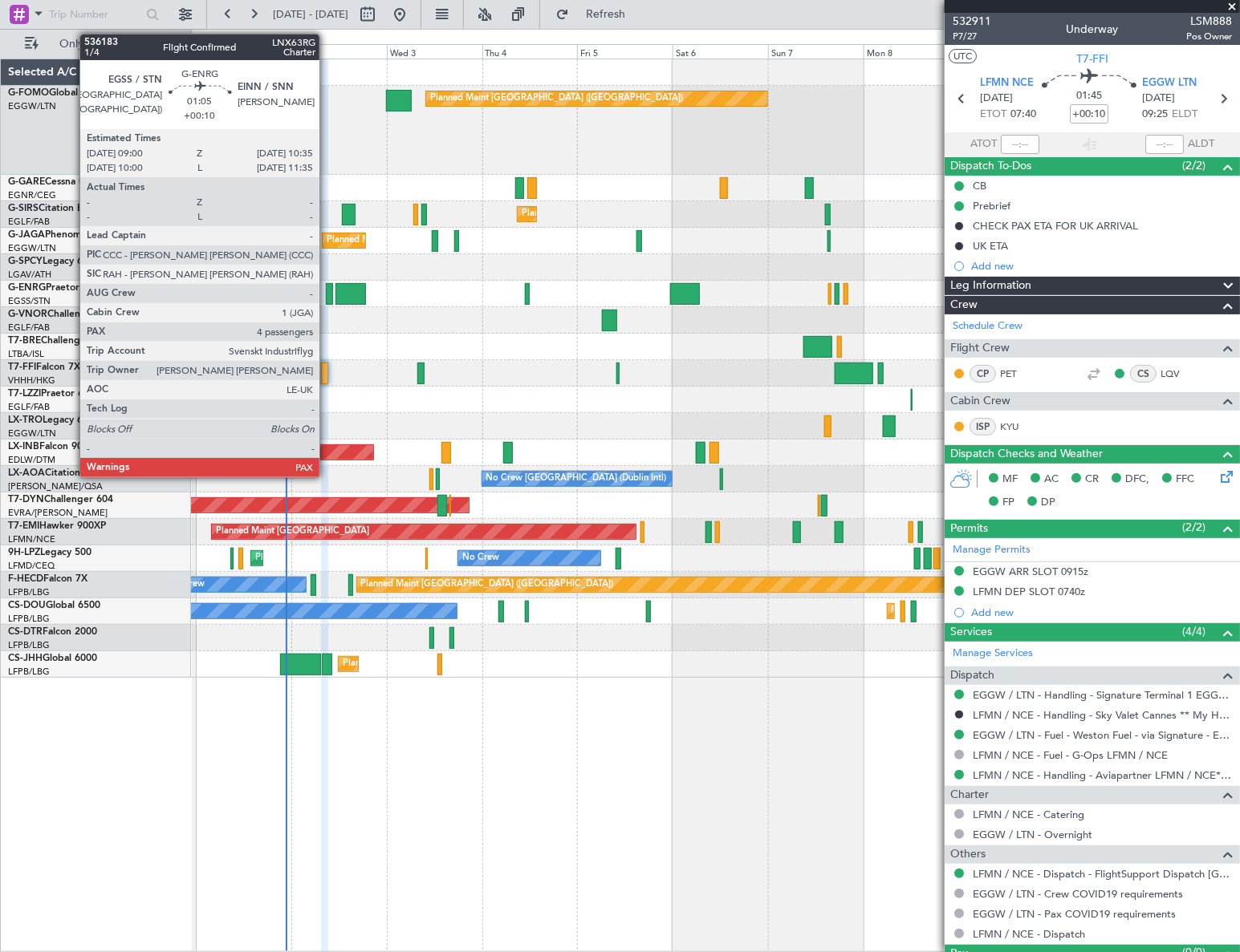
click at [326, 296] on div at bounding box center [328, 293] width 6 height 21
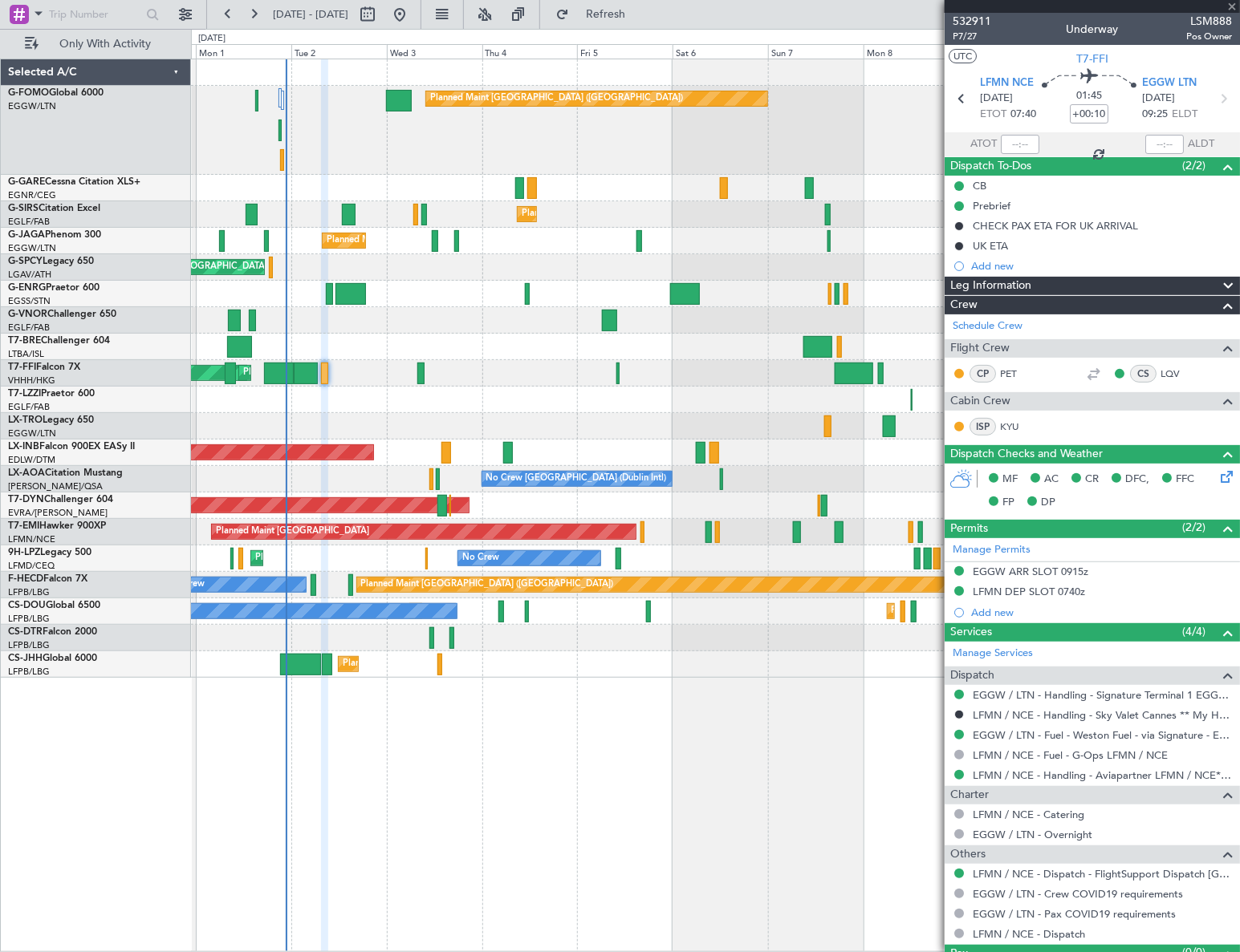
type input "7"
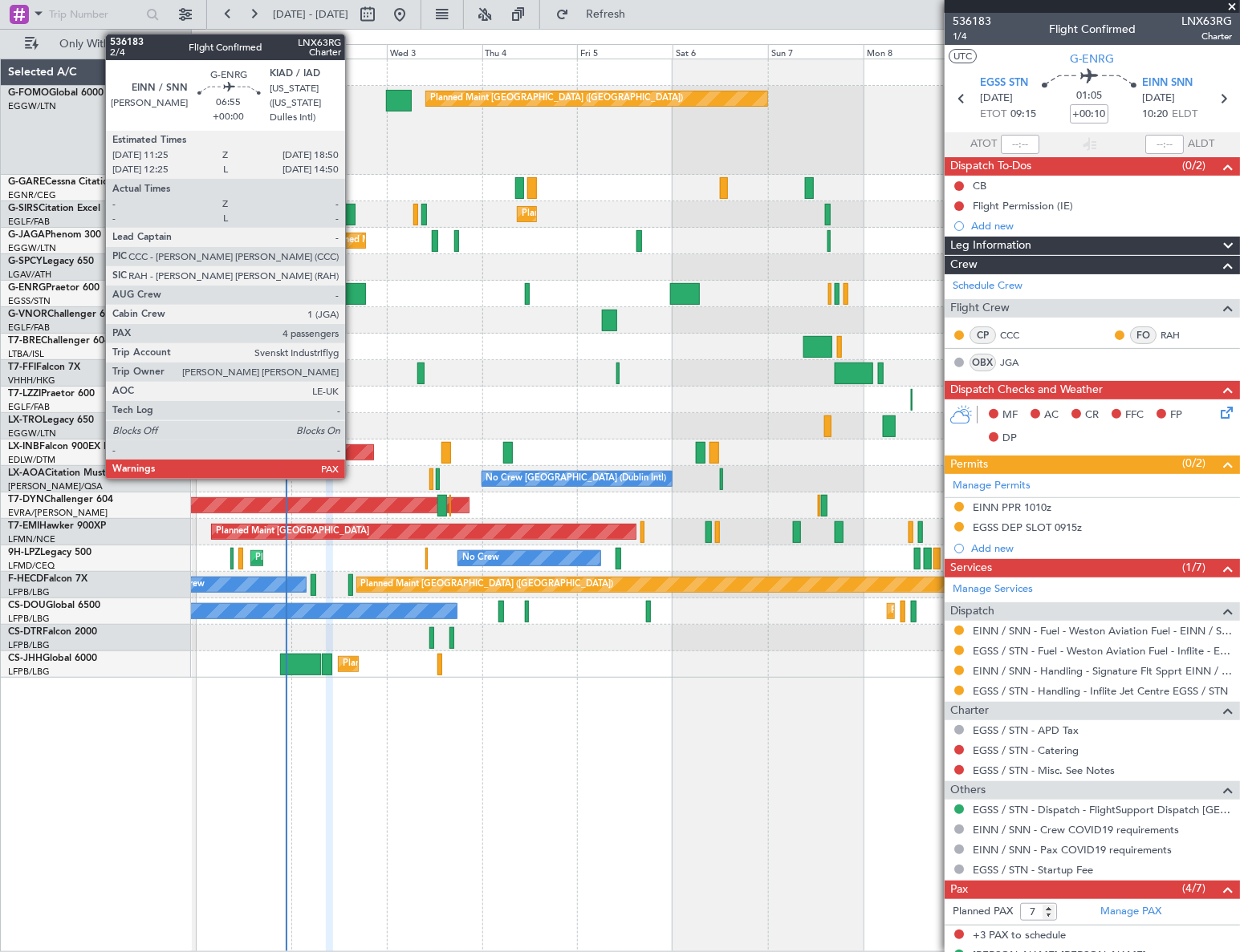
click at [352, 290] on div at bounding box center [350, 293] width 30 height 21
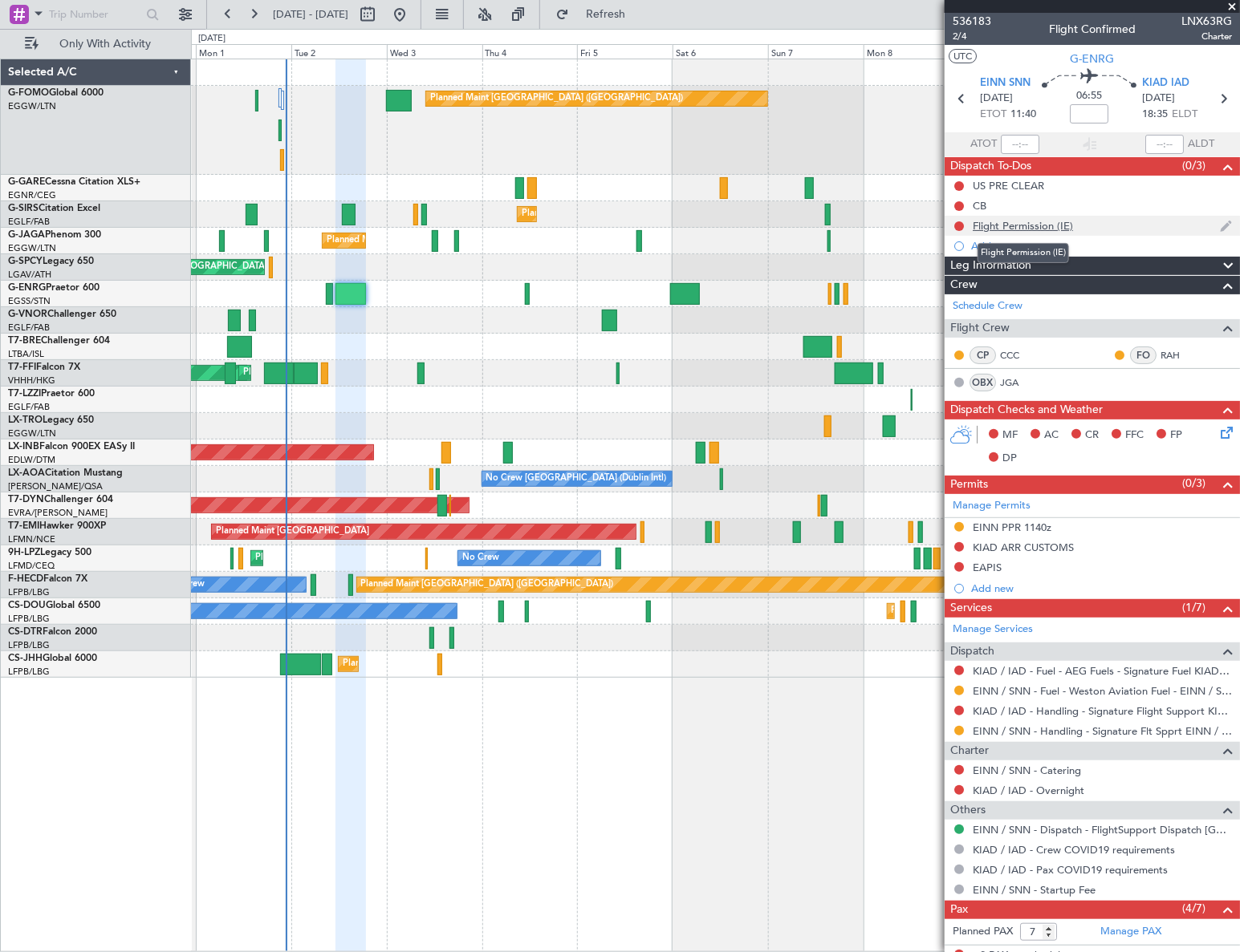
click at [1037, 227] on div "Flight Permission (IE)" at bounding box center [1023, 226] width 100 height 14
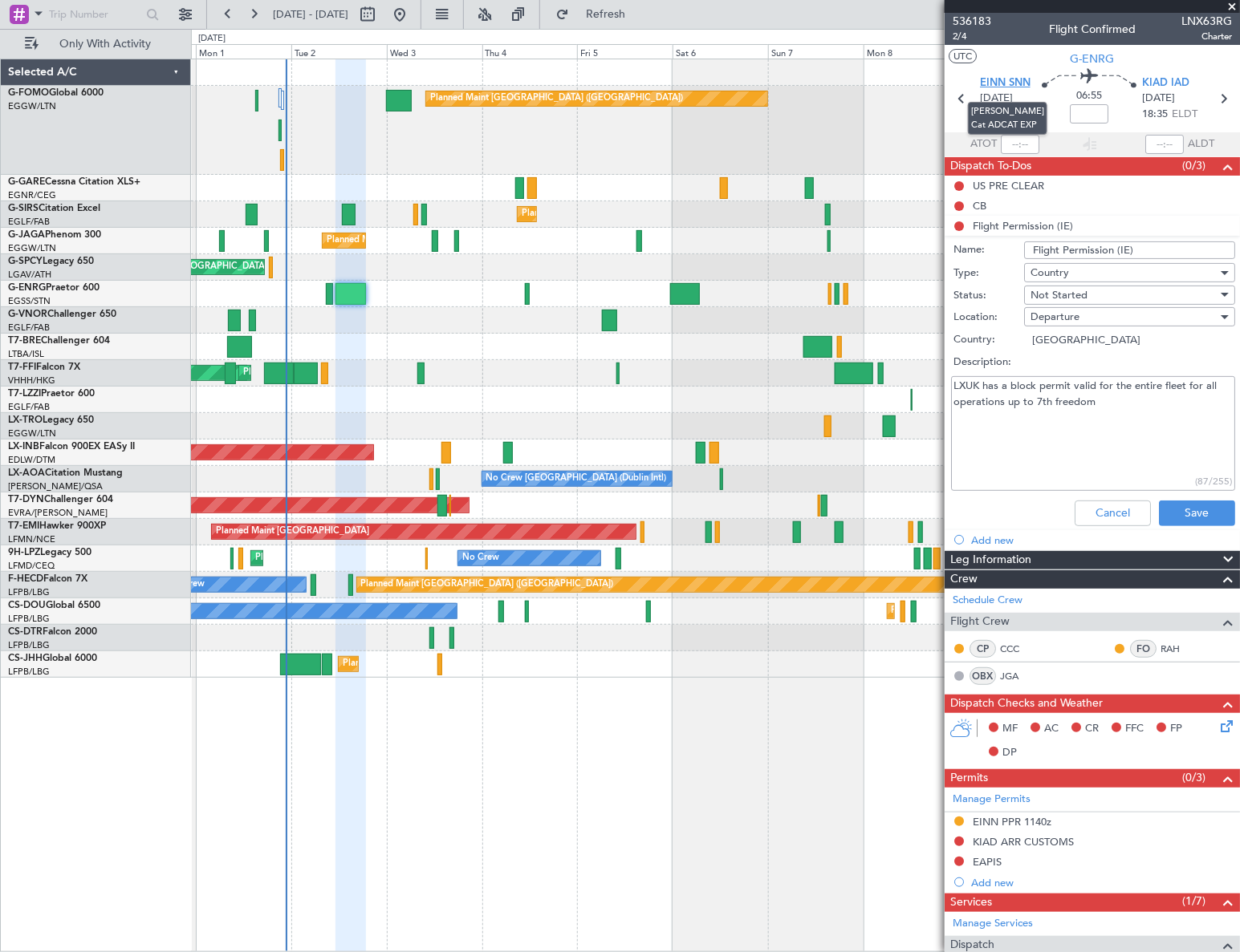
click at [1011, 83] on span "EINN SNN" at bounding box center [1005, 83] width 51 height 16
click at [1108, 513] on button "Cancel" at bounding box center [1112, 514] width 76 height 26
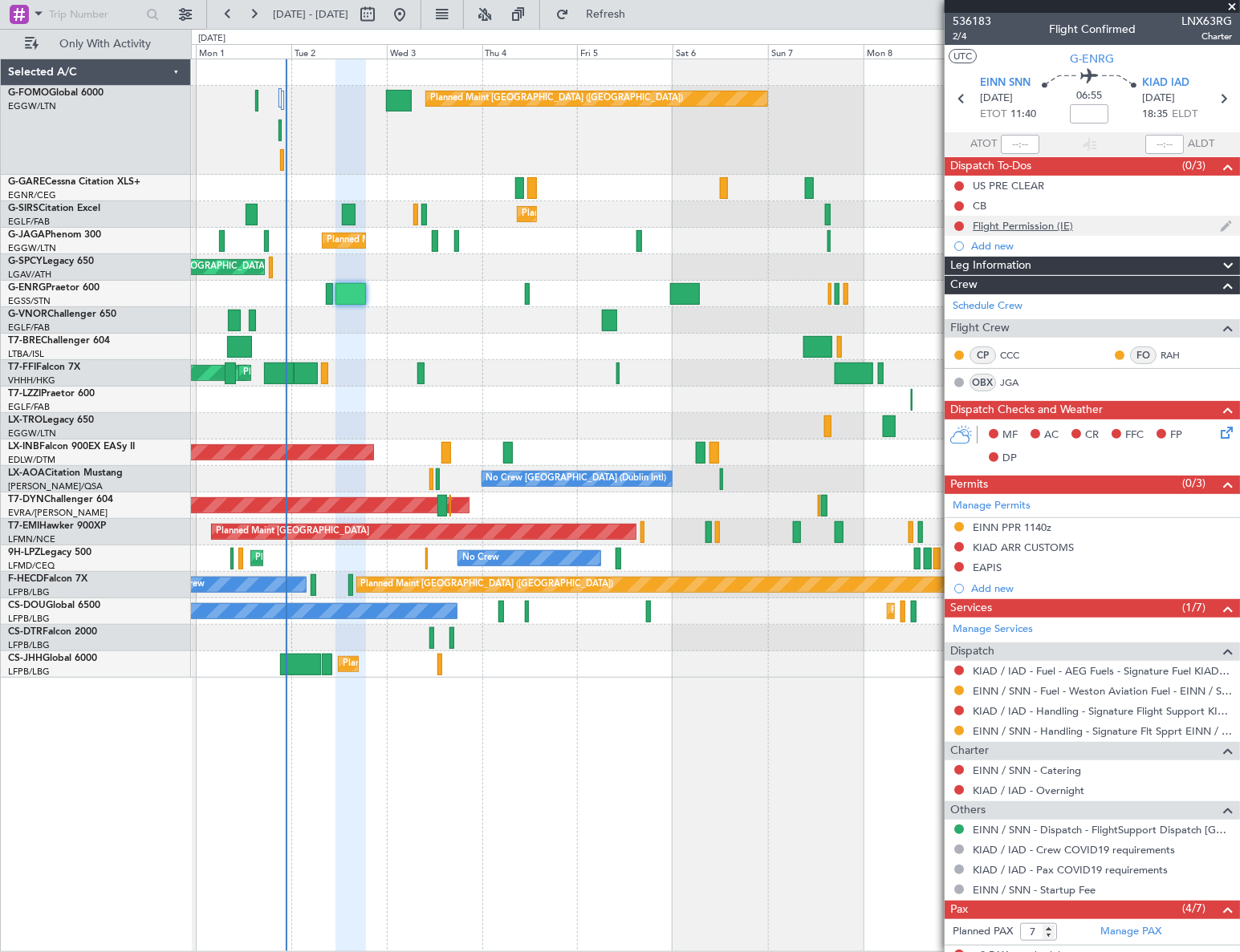
click at [1041, 229] on div "Flight Permission (IE)" at bounding box center [1023, 226] width 100 height 14
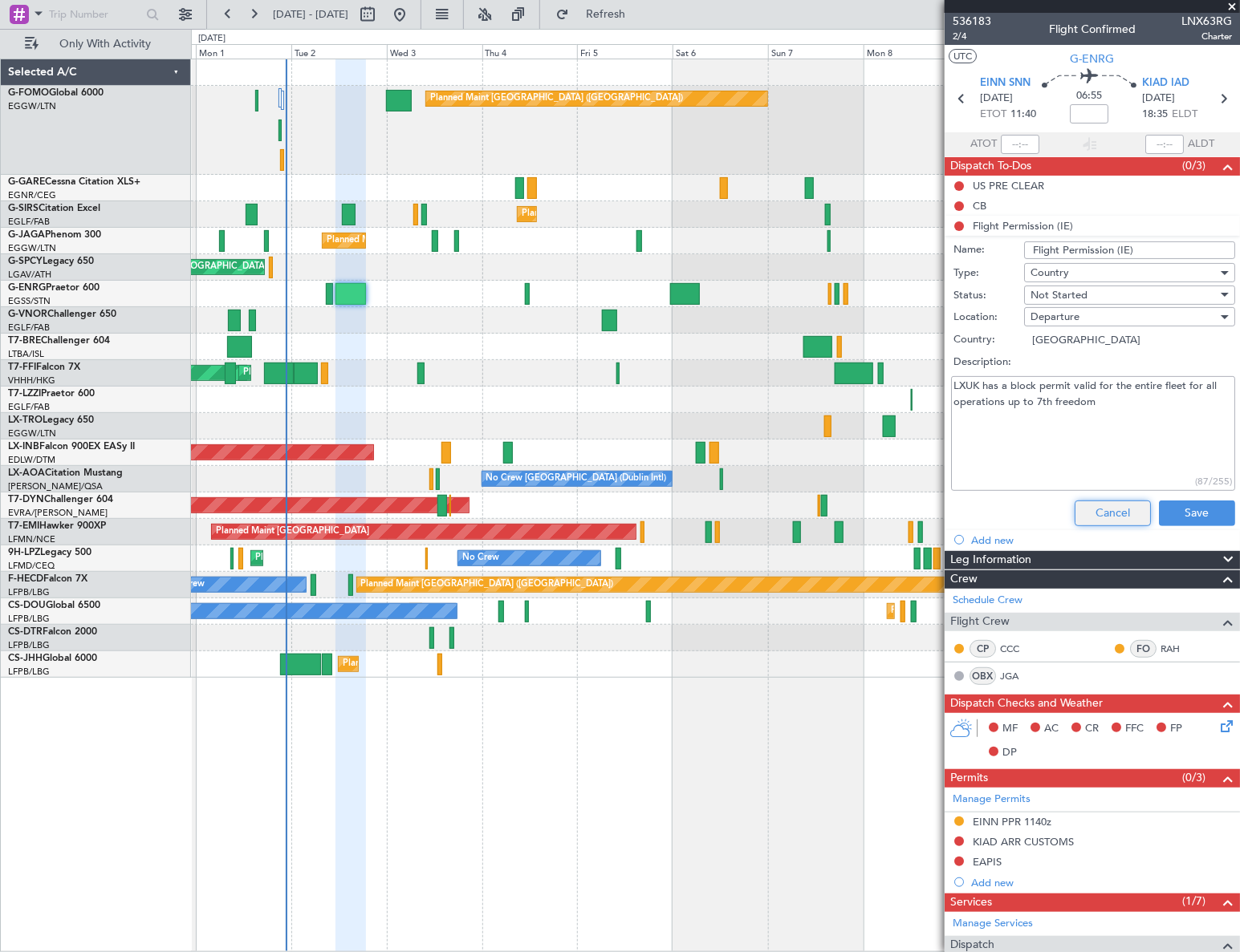
click at [1089, 506] on button "Cancel" at bounding box center [1112, 514] width 76 height 26
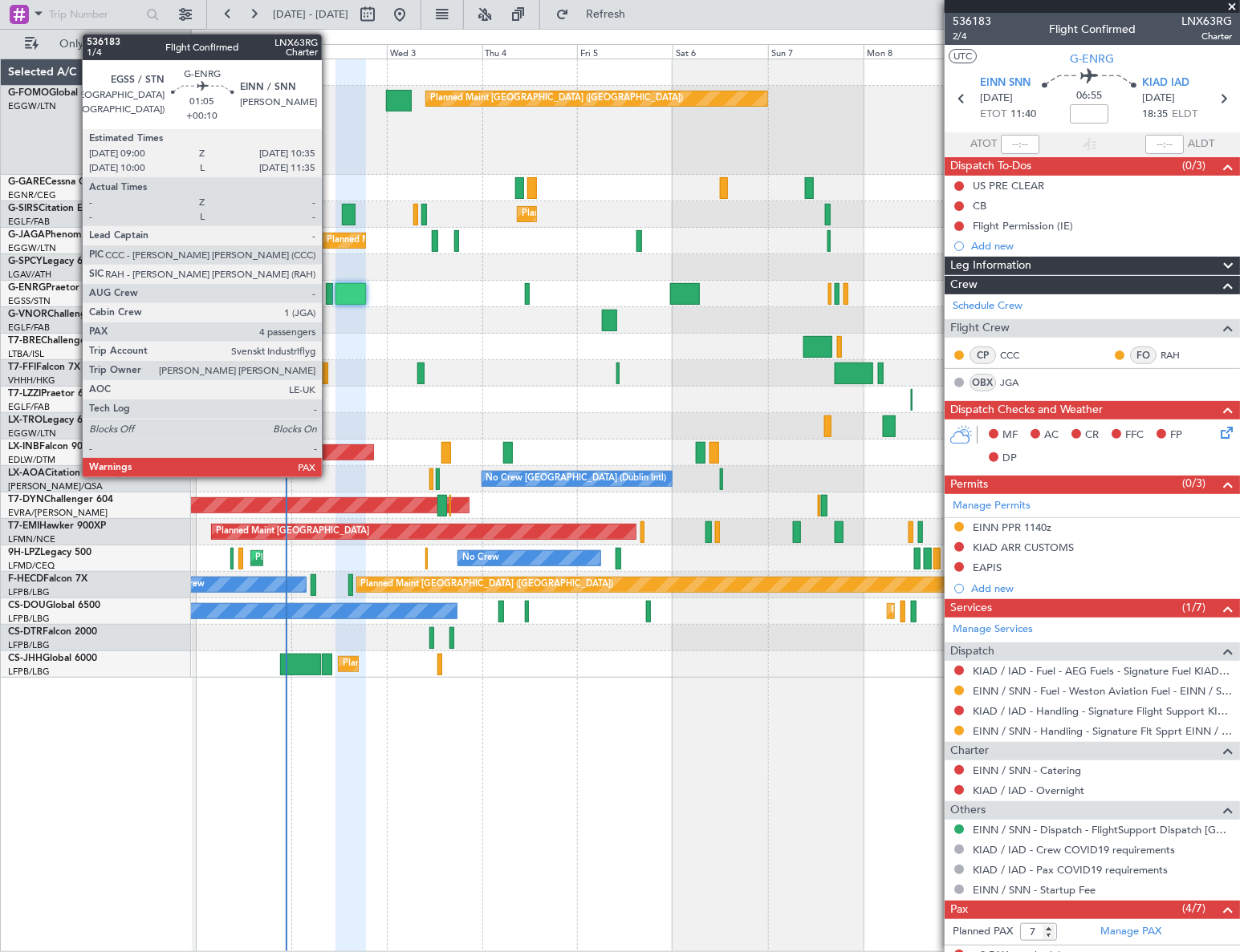
click at [329, 287] on div at bounding box center [328, 293] width 6 height 21
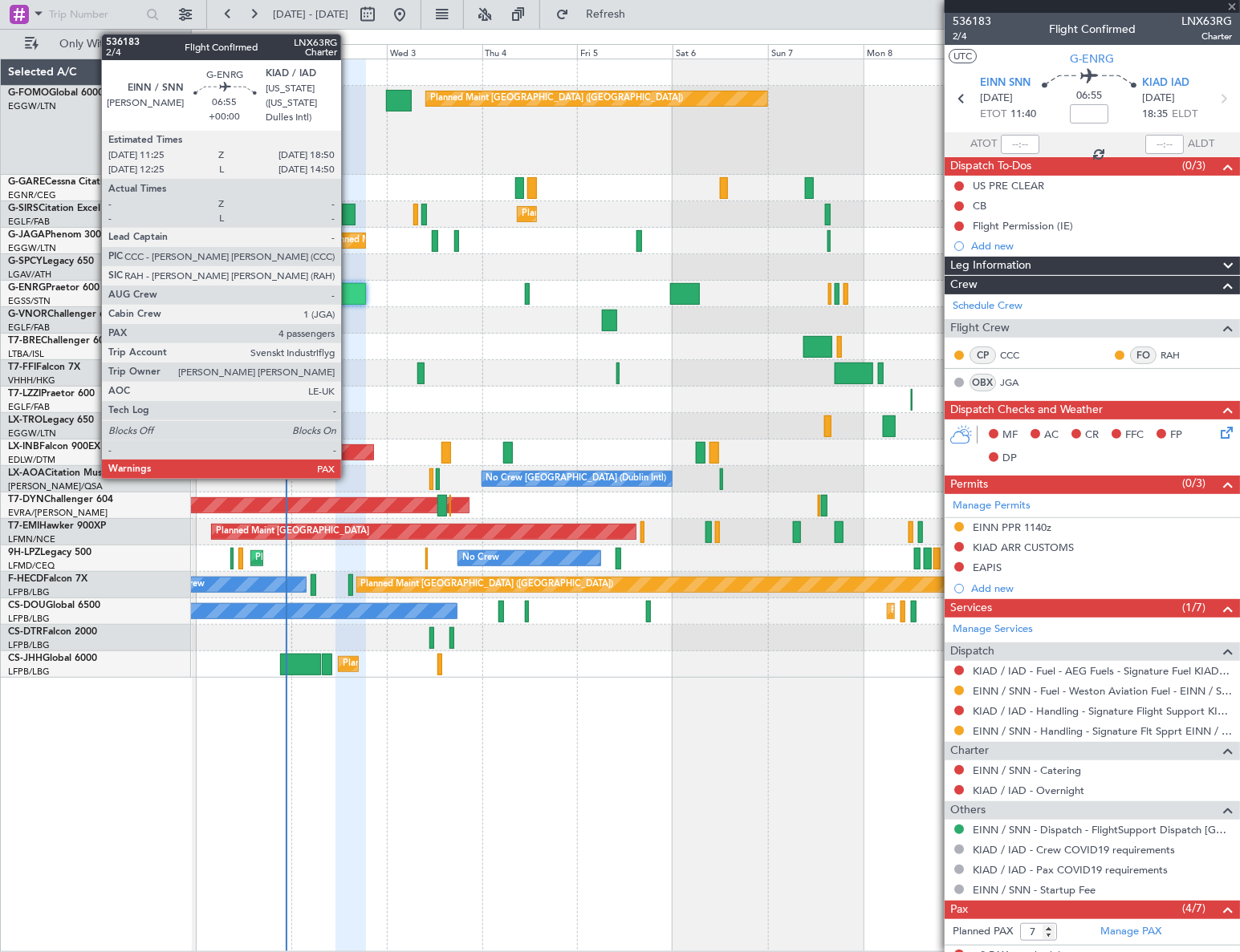
type input "+00:10"
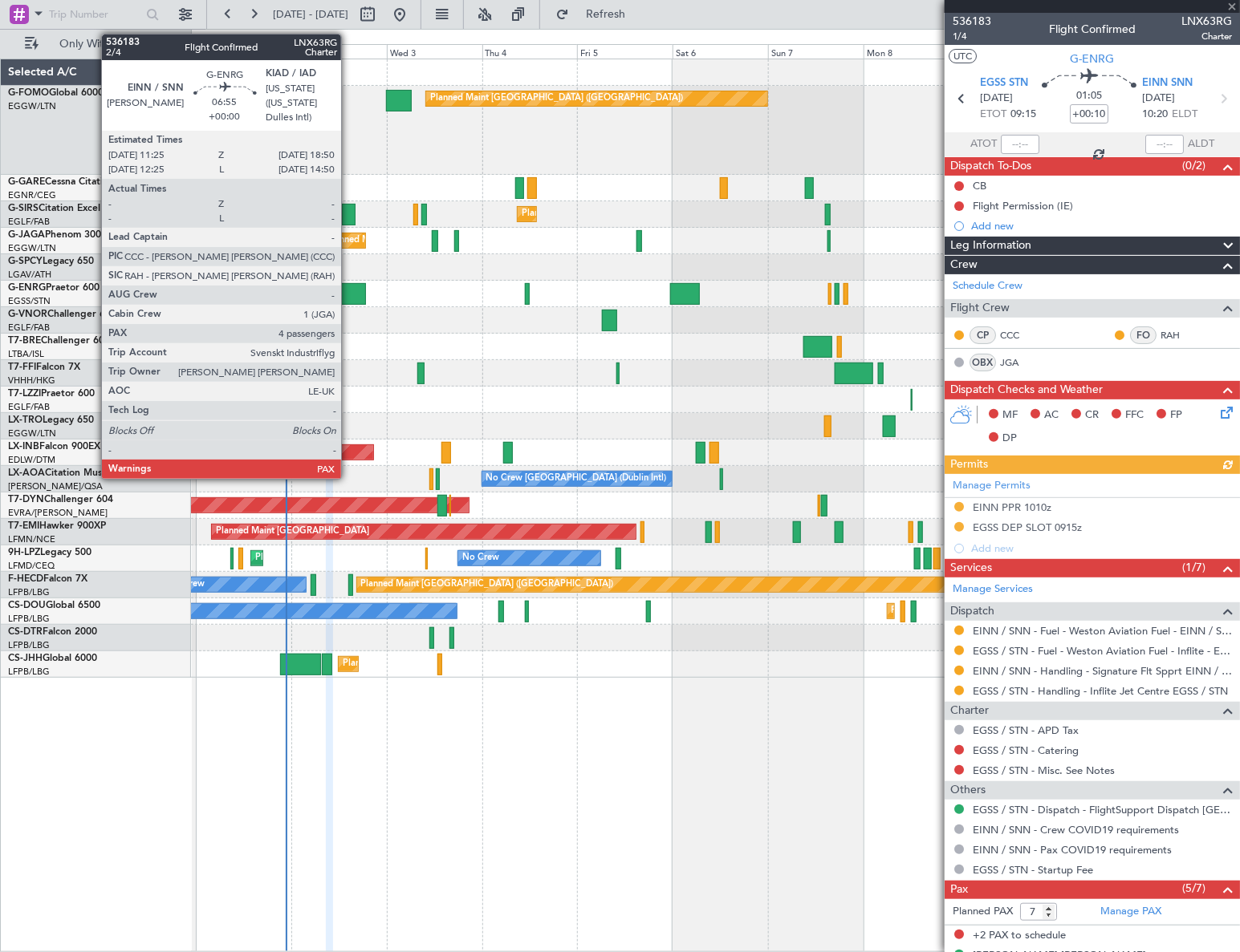
click at [349, 297] on div at bounding box center [350, 293] width 30 height 21
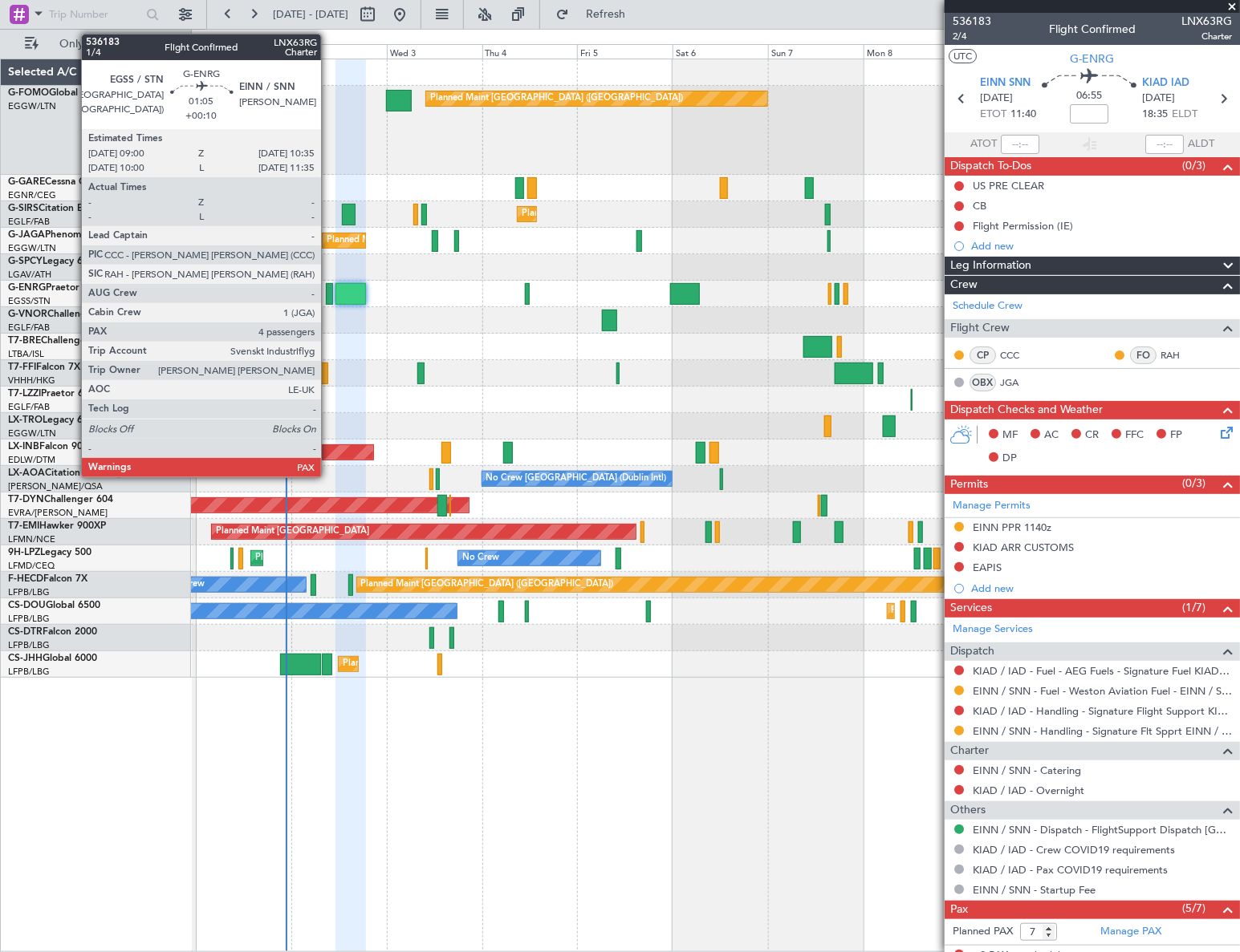
click at [328, 288] on div at bounding box center [328, 293] width 6 height 21
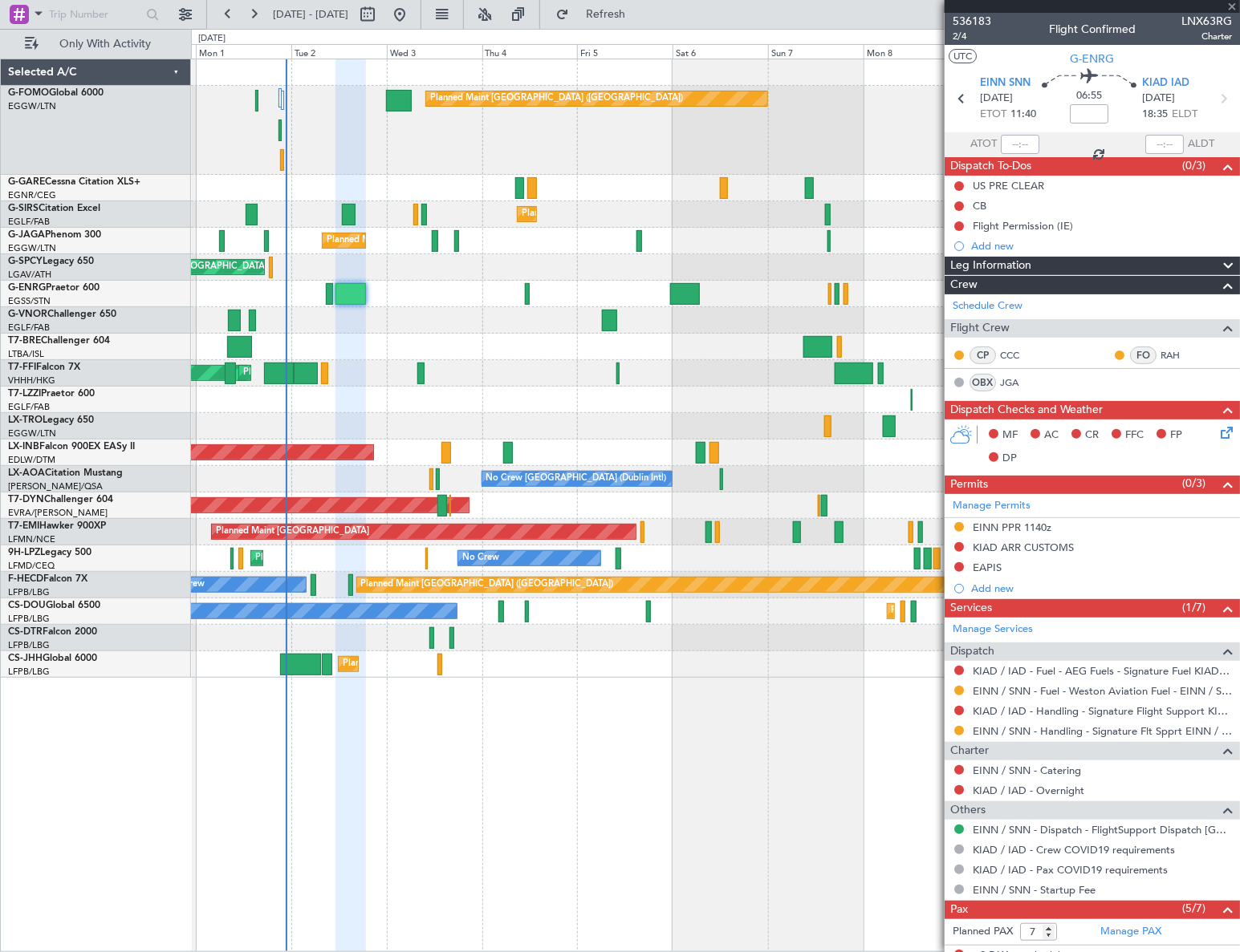
type input "+00:10"
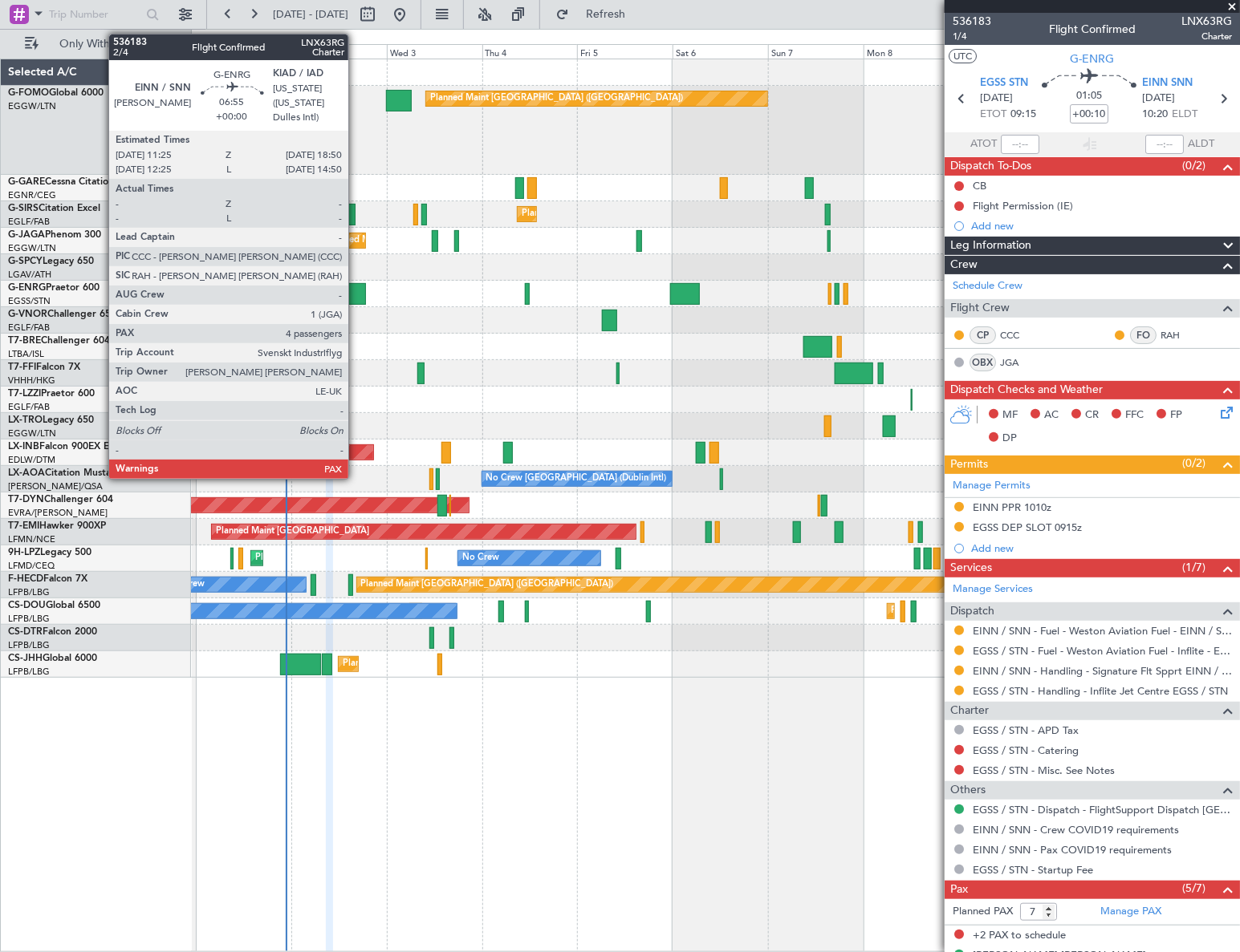
click at [355, 294] on div at bounding box center [350, 293] width 30 height 21
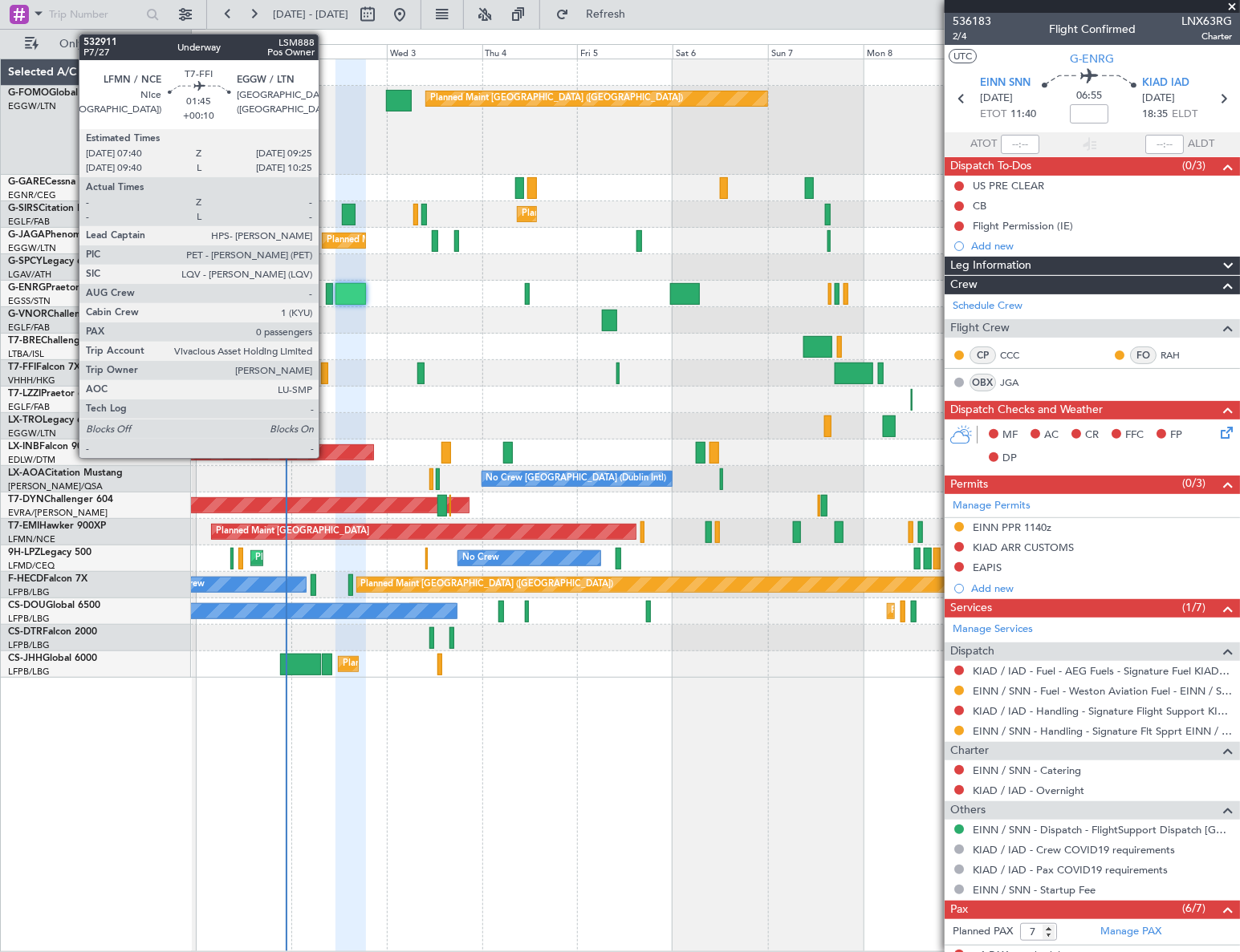
click at [325, 372] on div at bounding box center [325, 372] width 7 height 21
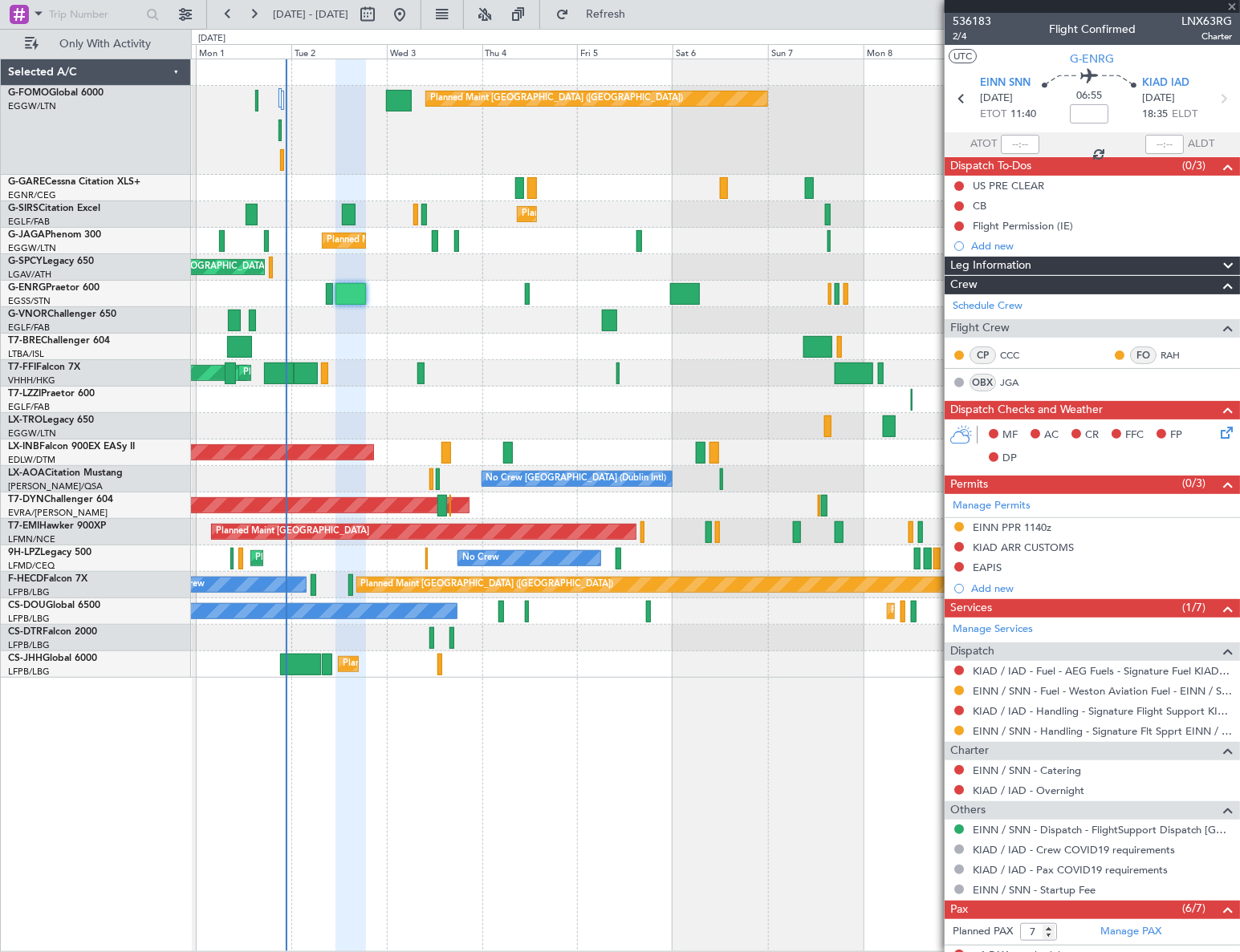
type input "+00:10"
type input "0"
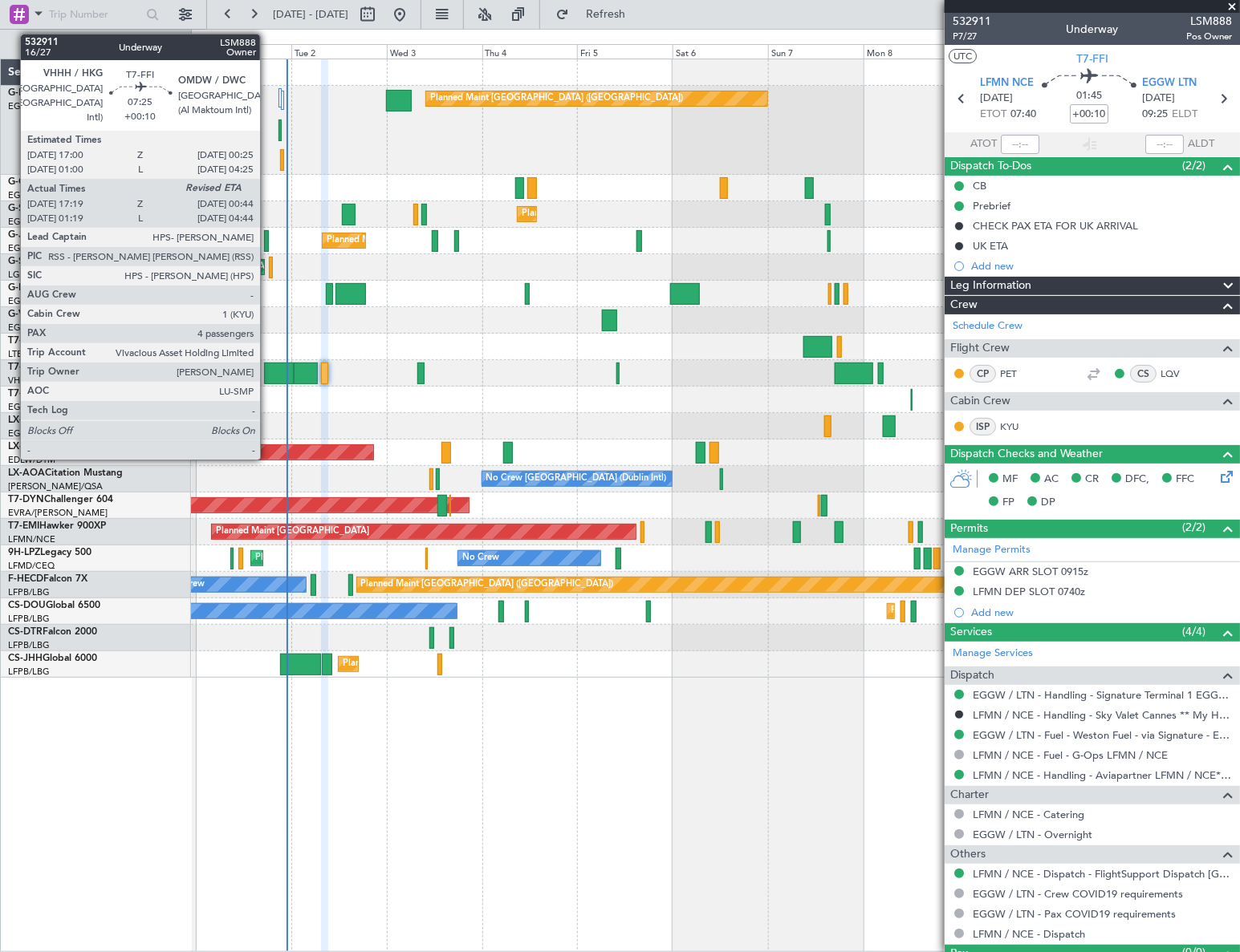
click at [267, 372] on div at bounding box center [279, 372] width 30 height 21
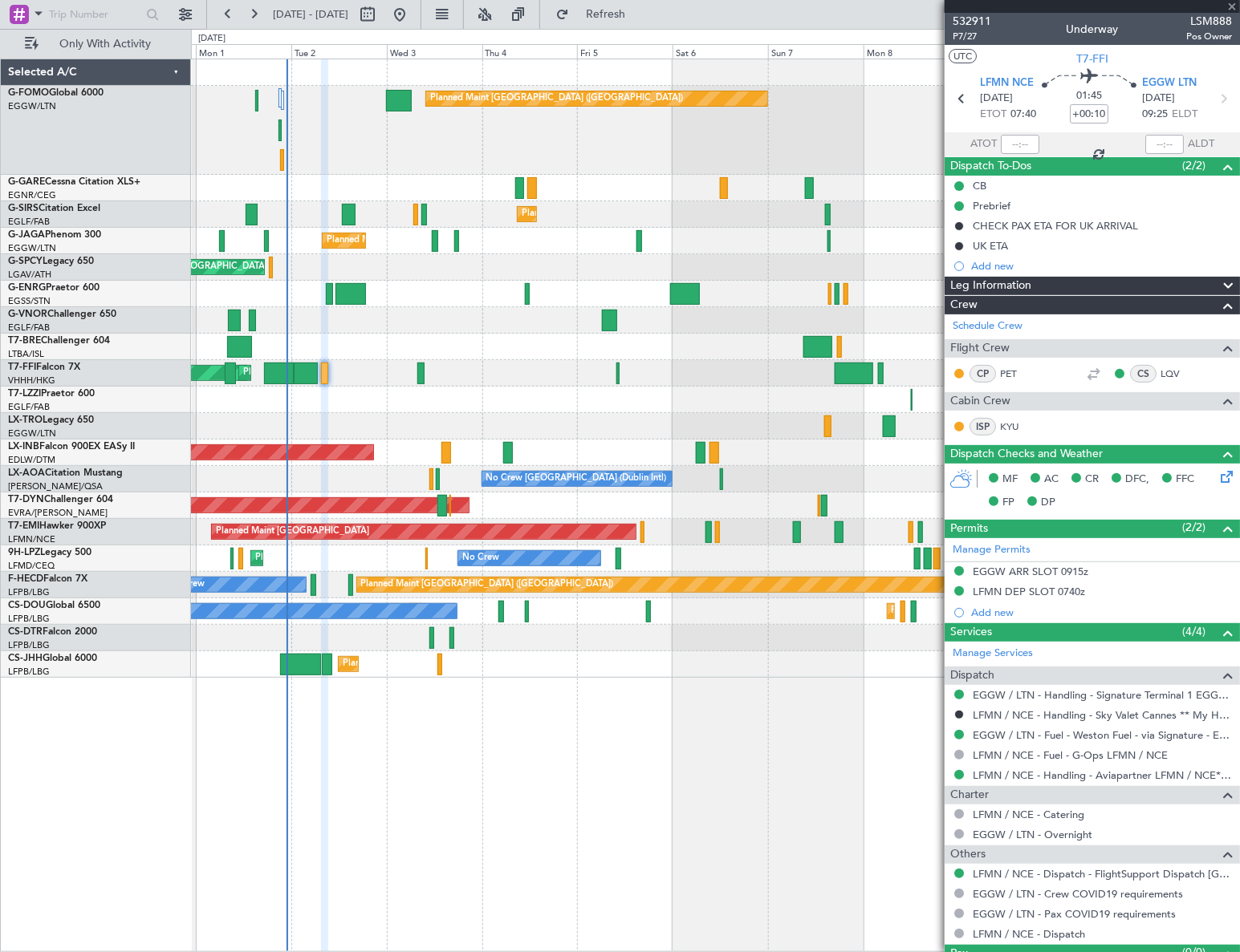
type input "17:19"
type input "4"
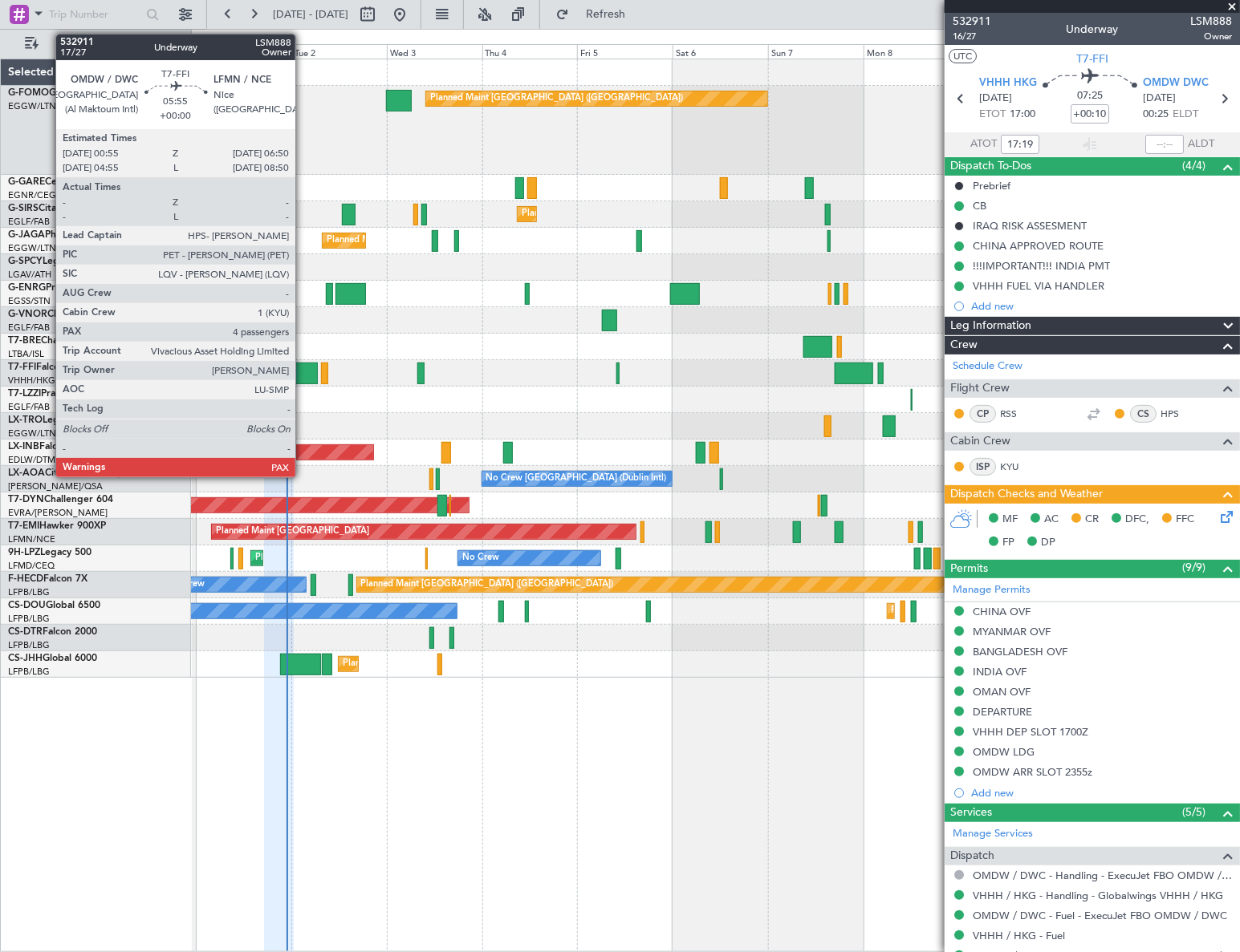
click at [302, 376] on div at bounding box center [306, 372] width 24 height 21
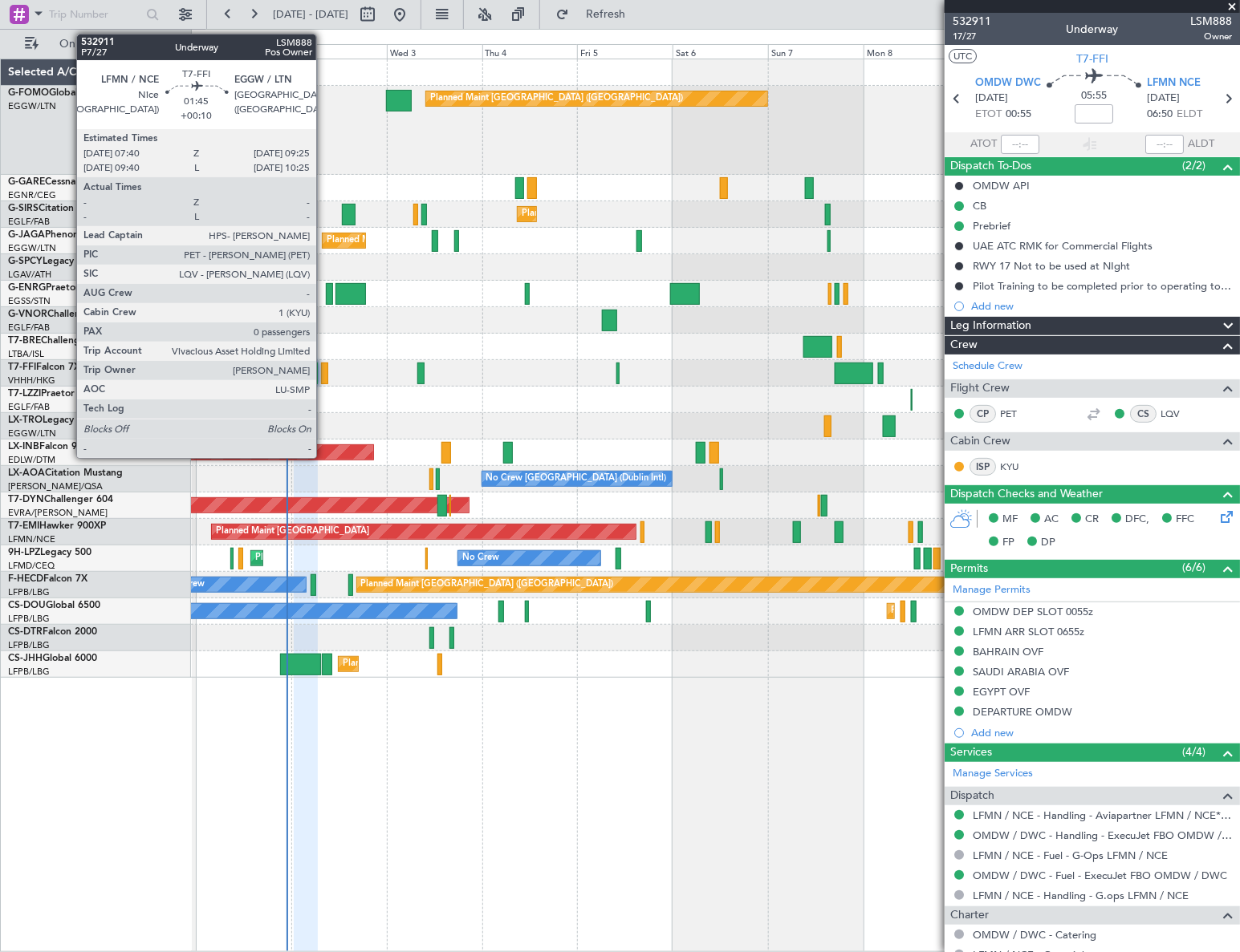
click at [324, 373] on div at bounding box center [325, 372] width 7 height 21
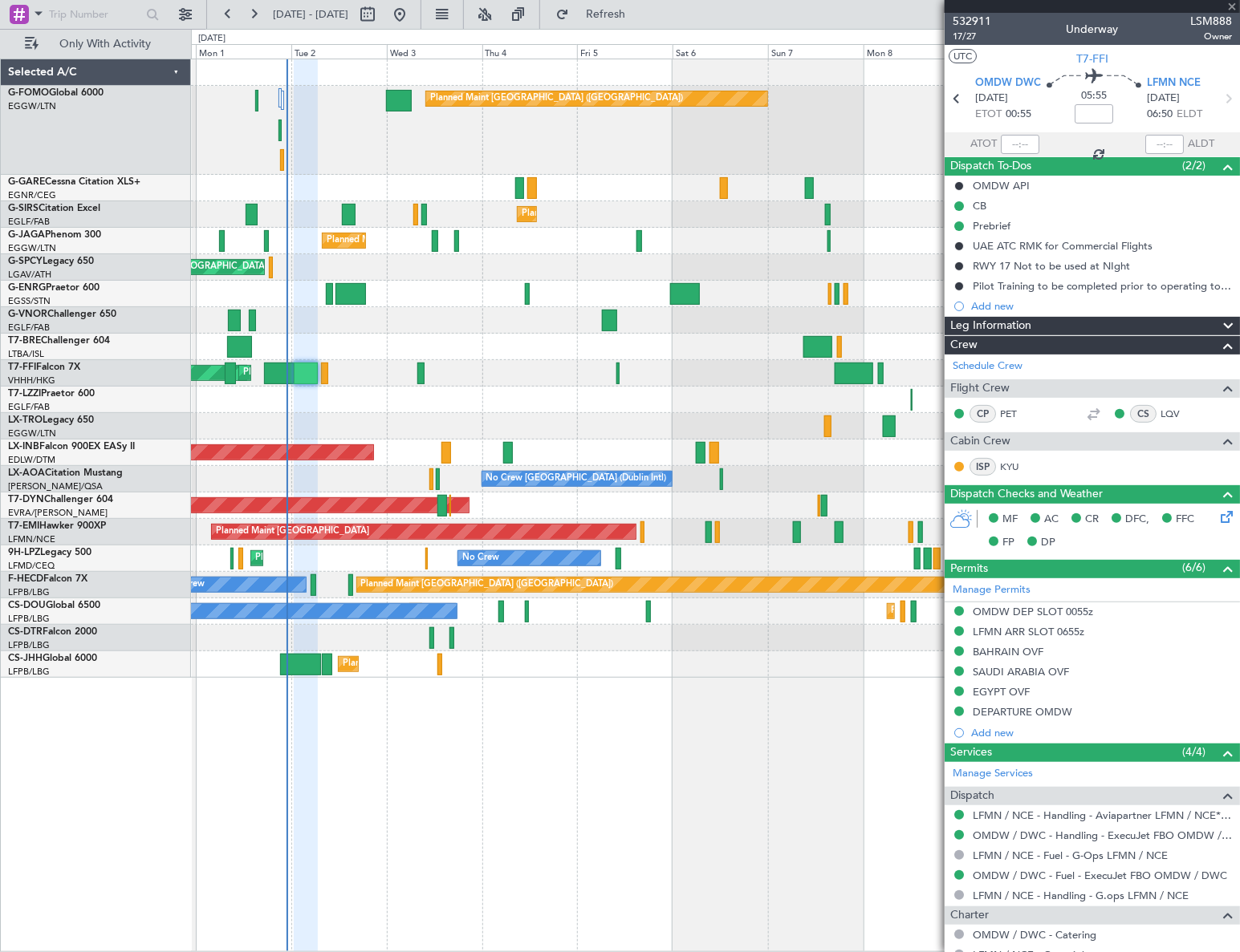
type input "+00:10"
type input "0"
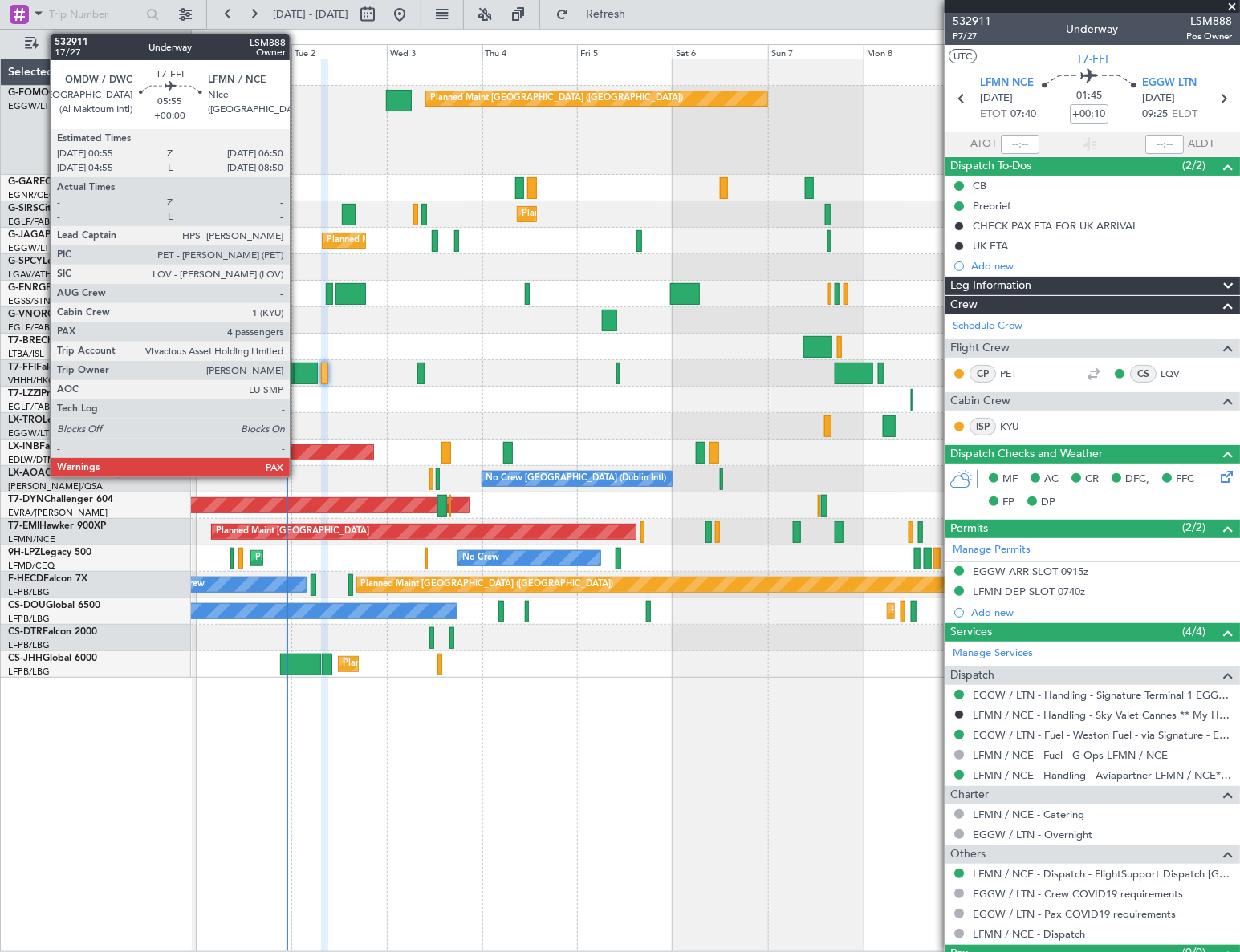
click at [297, 373] on div at bounding box center [306, 372] width 24 height 21
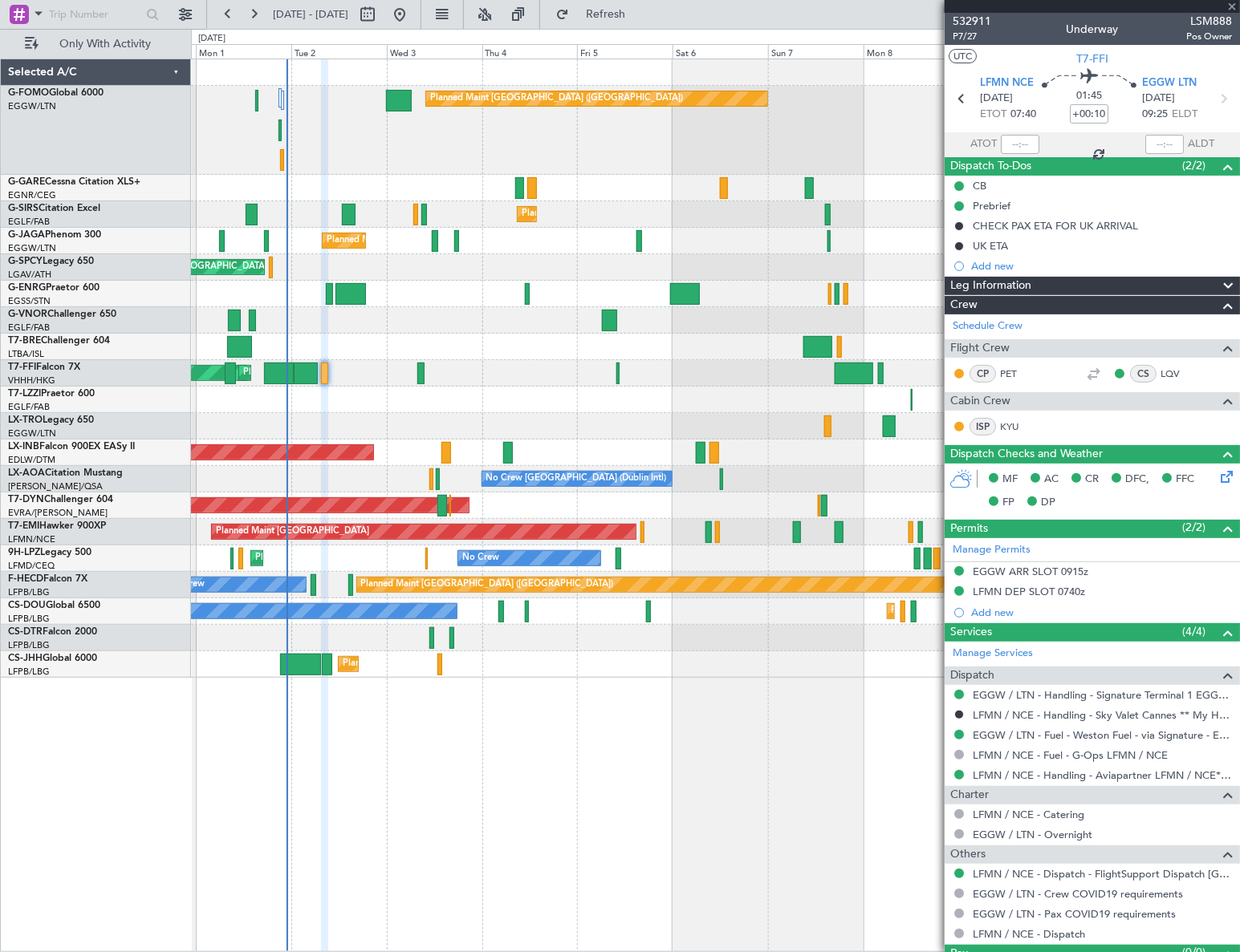
type input "4"
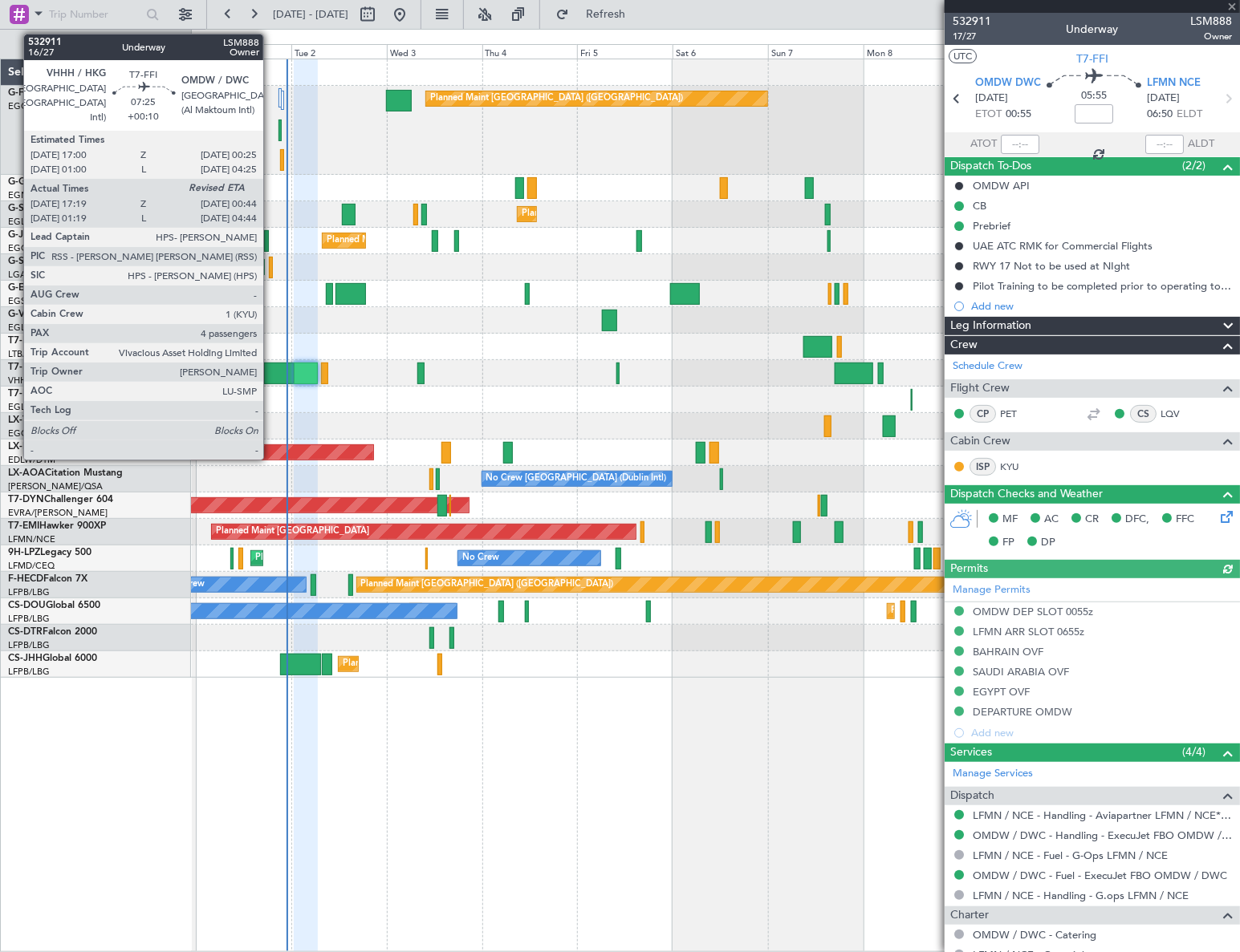
click at [266, 372] on div at bounding box center [279, 372] width 30 height 21
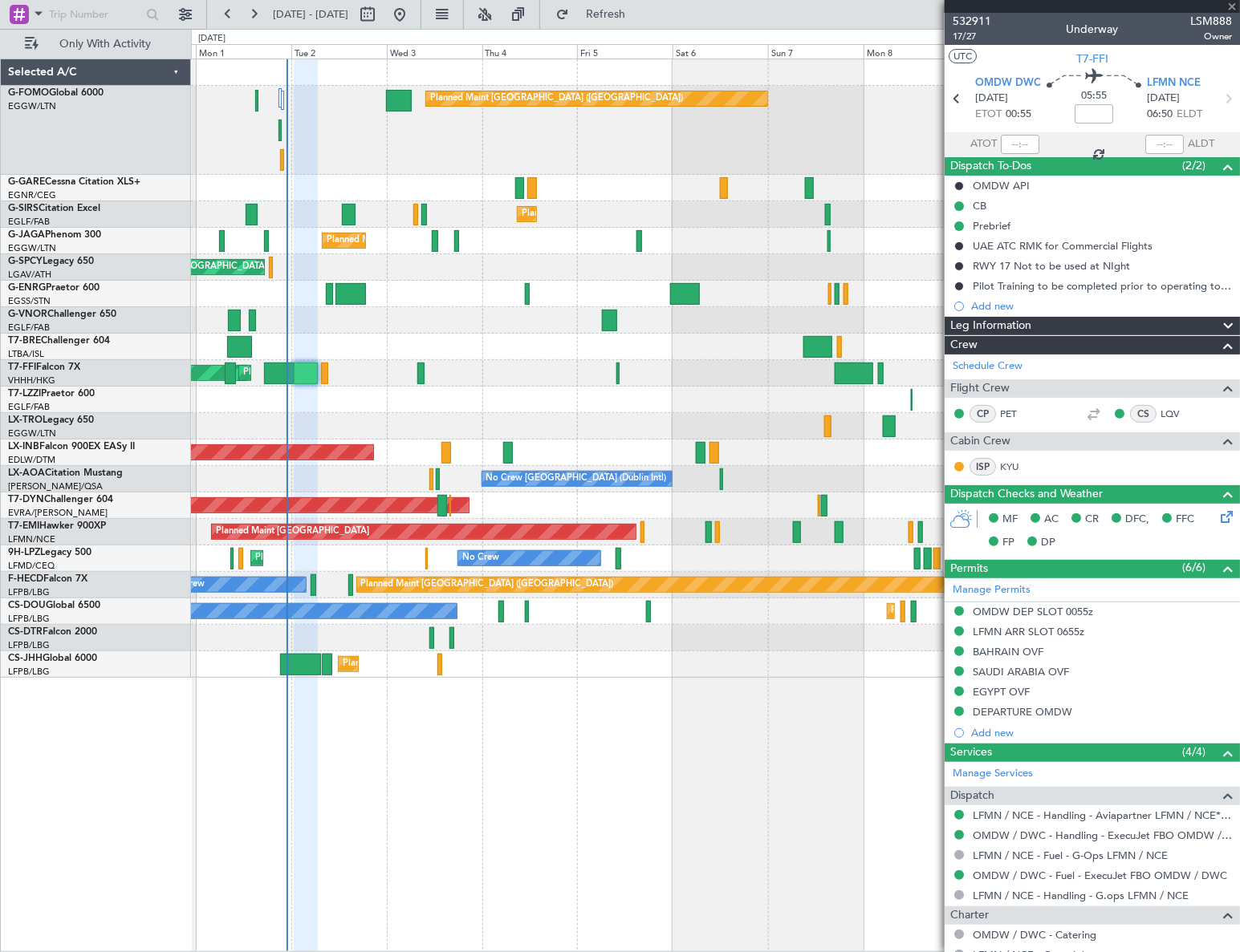
type input "+00:10"
type input "17:19"
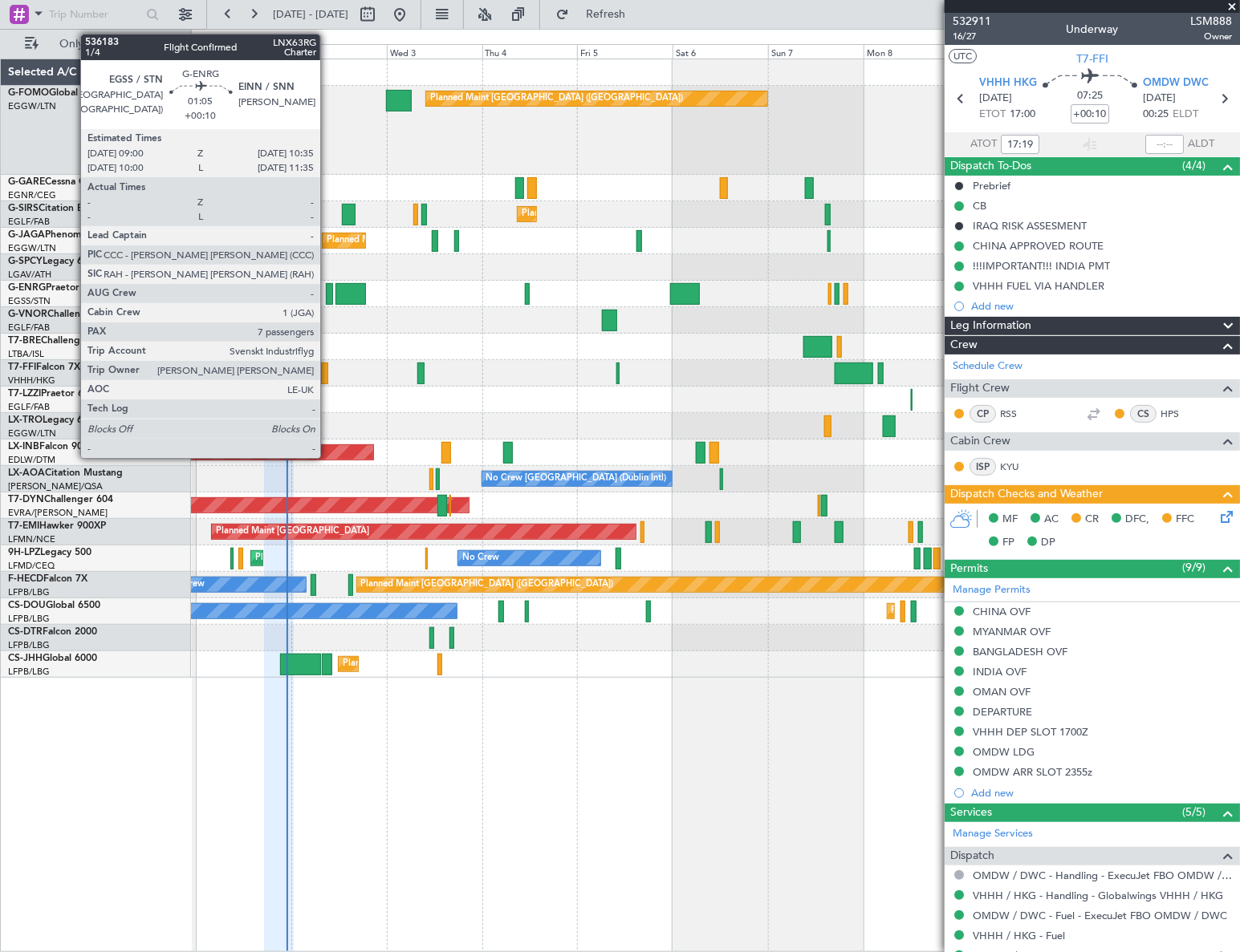
click at [327, 300] on div at bounding box center [328, 293] width 6 height 21
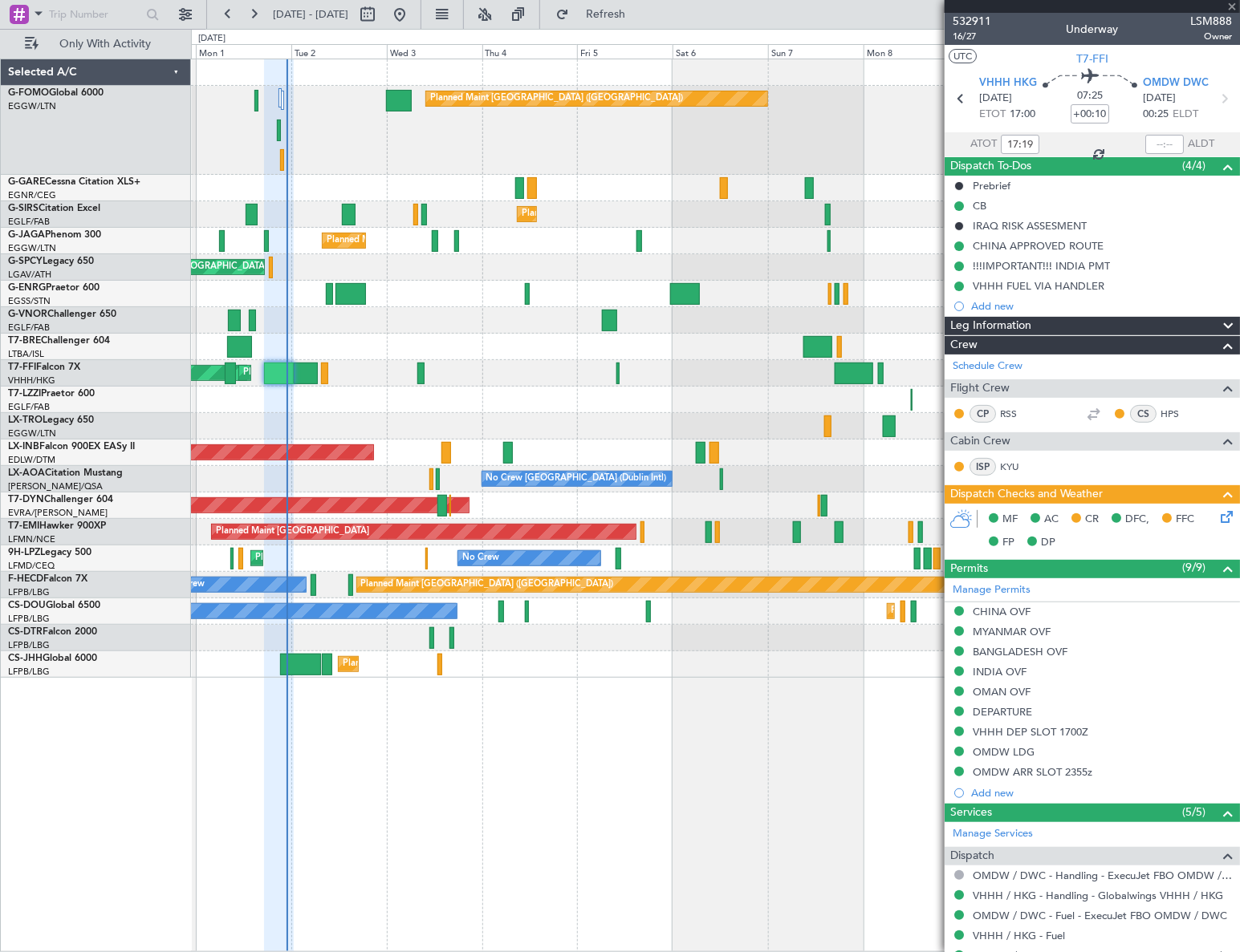
type input "7"
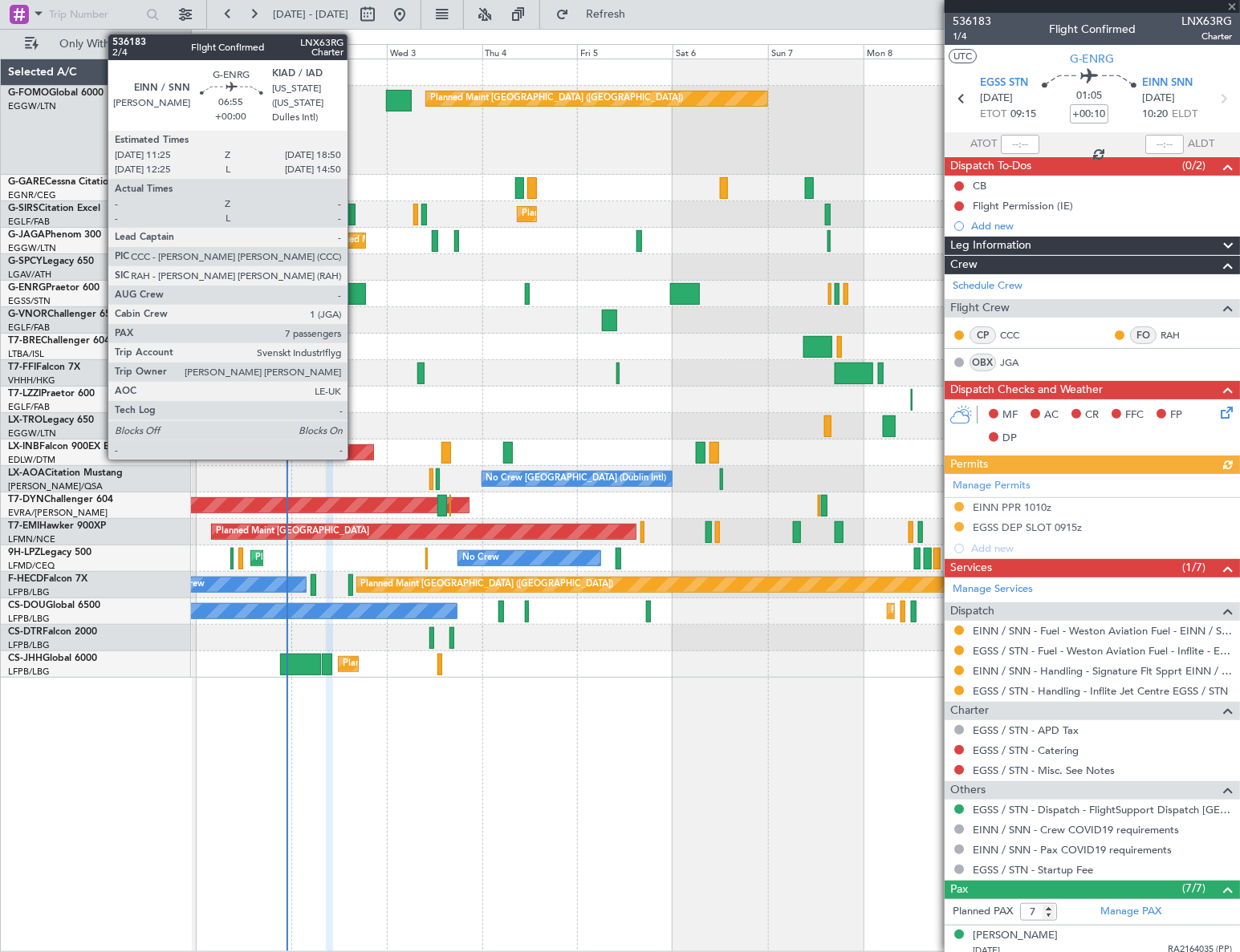
click at [355, 300] on div at bounding box center [350, 293] width 30 height 21
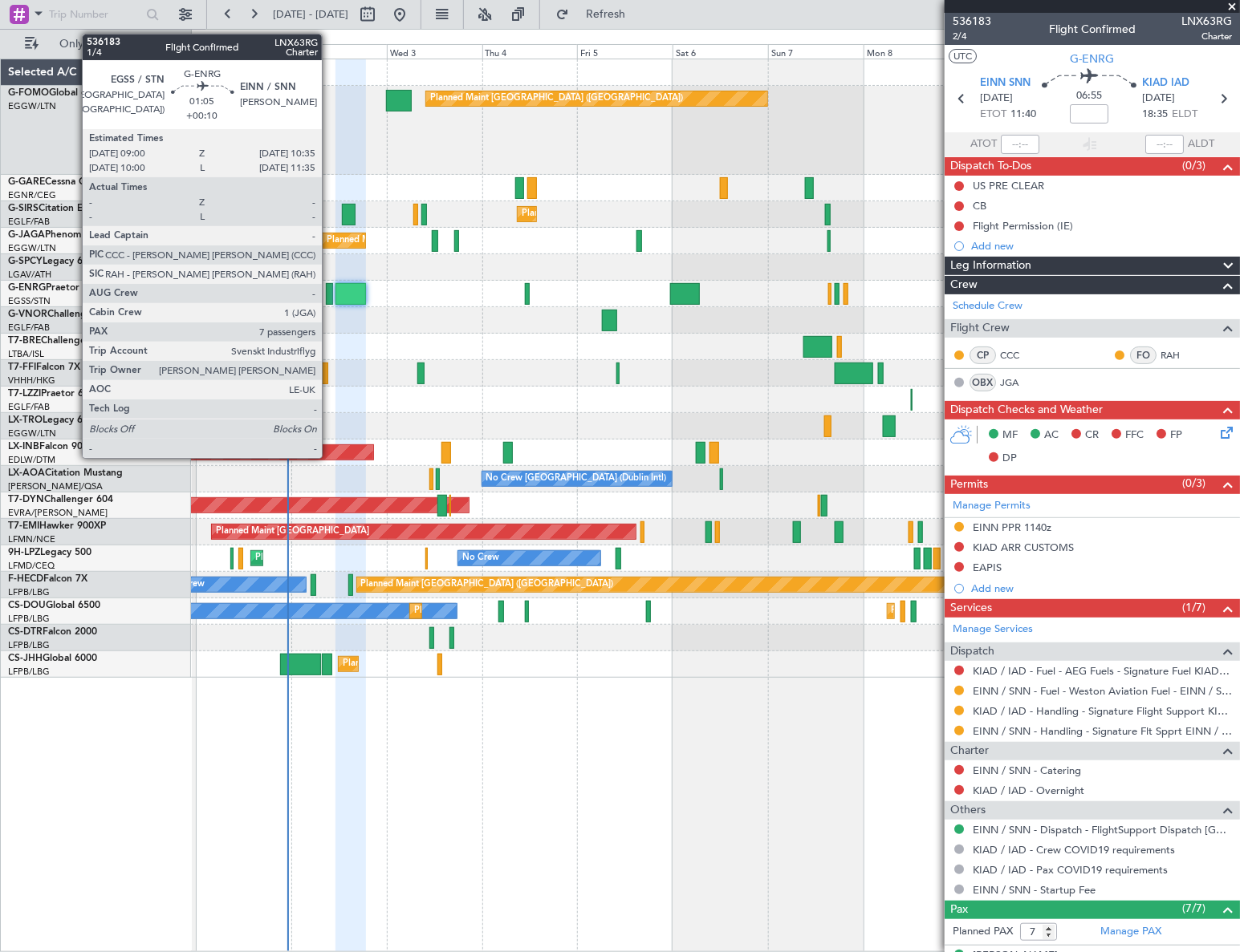
click at [329, 293] on div at bounding box center [328, 293] width 6 height 21
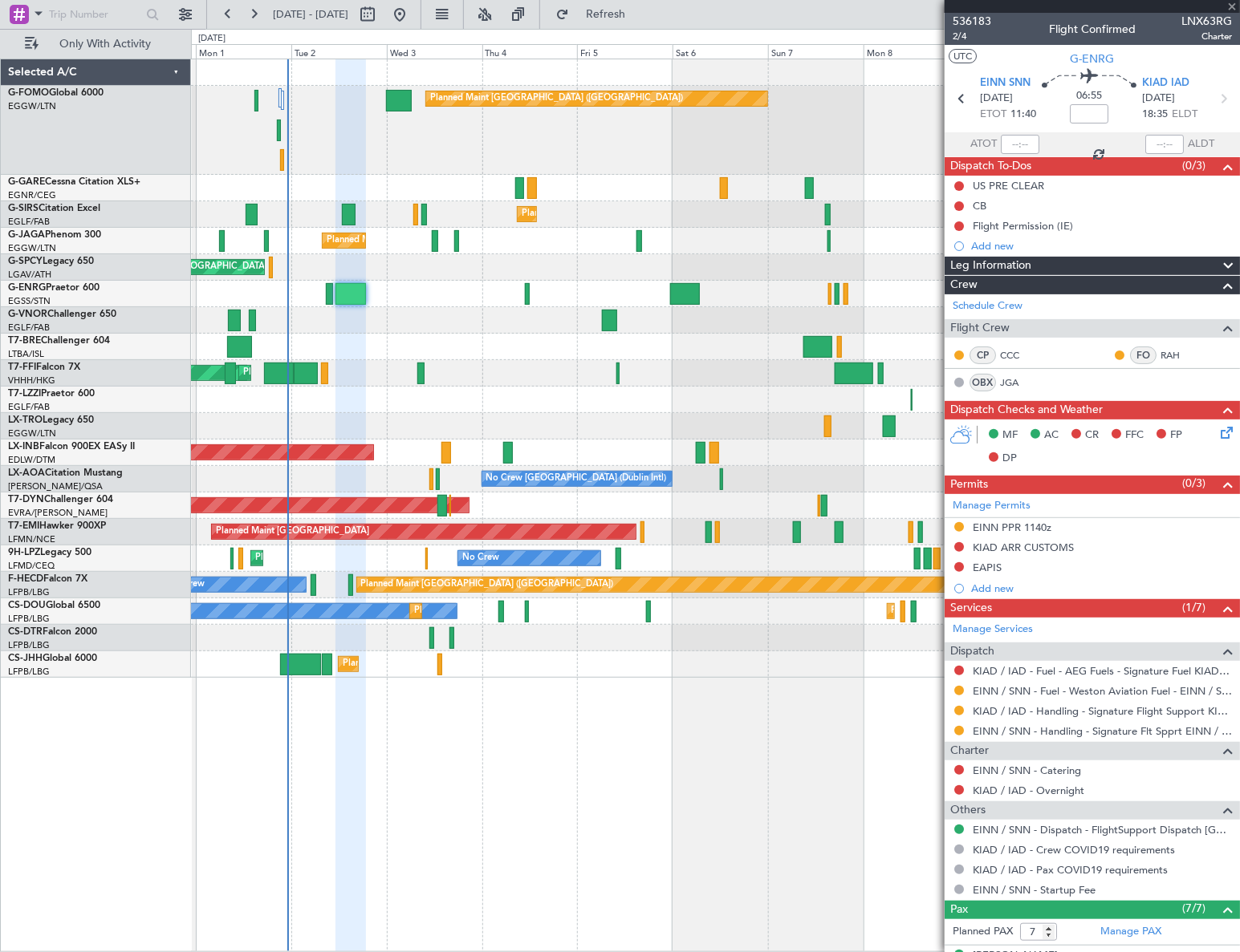
type input "+00:10"
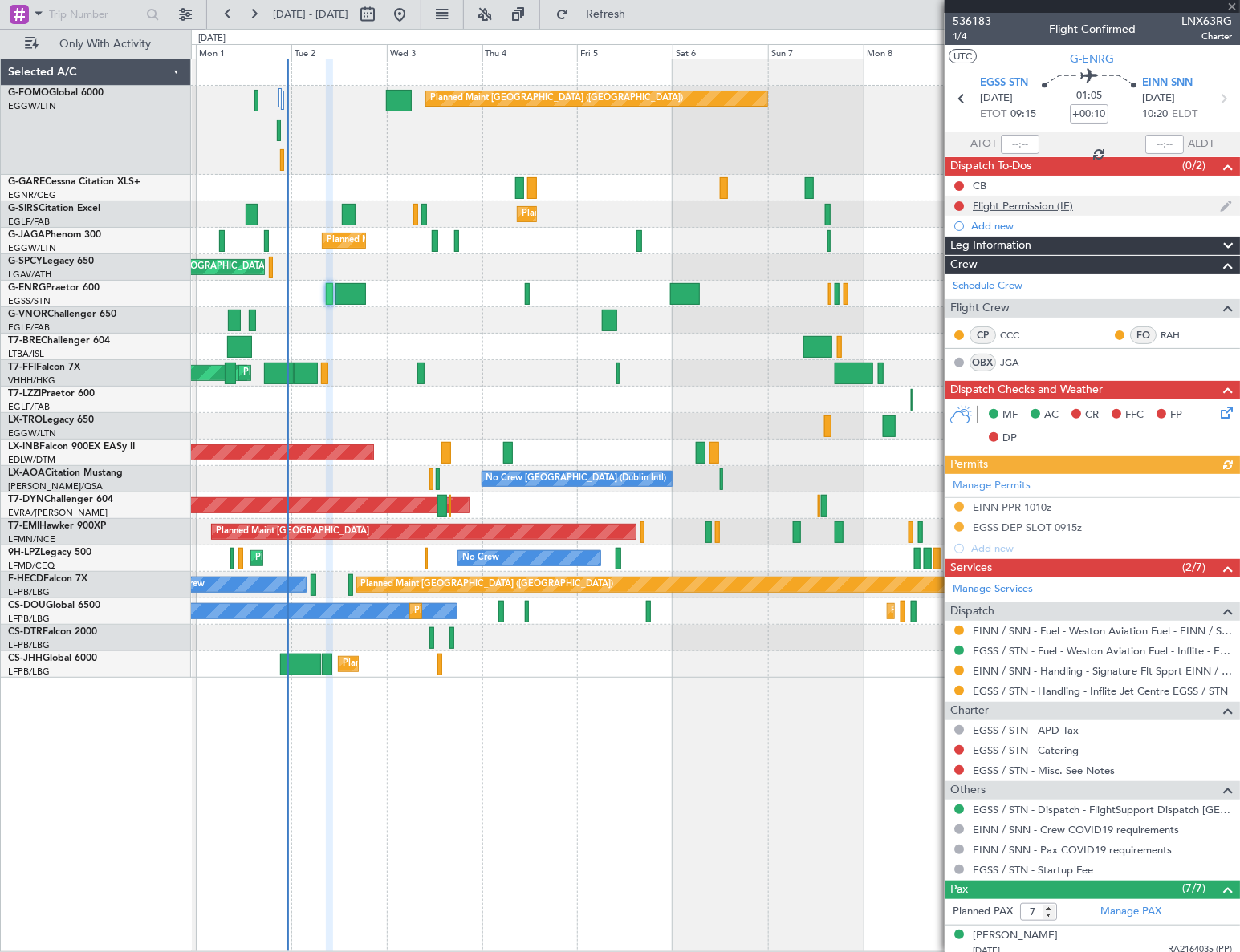
click at [1021, 206] on div "Flight Permission (IE)" at bounding box center [1023, 205] width 100 height 14
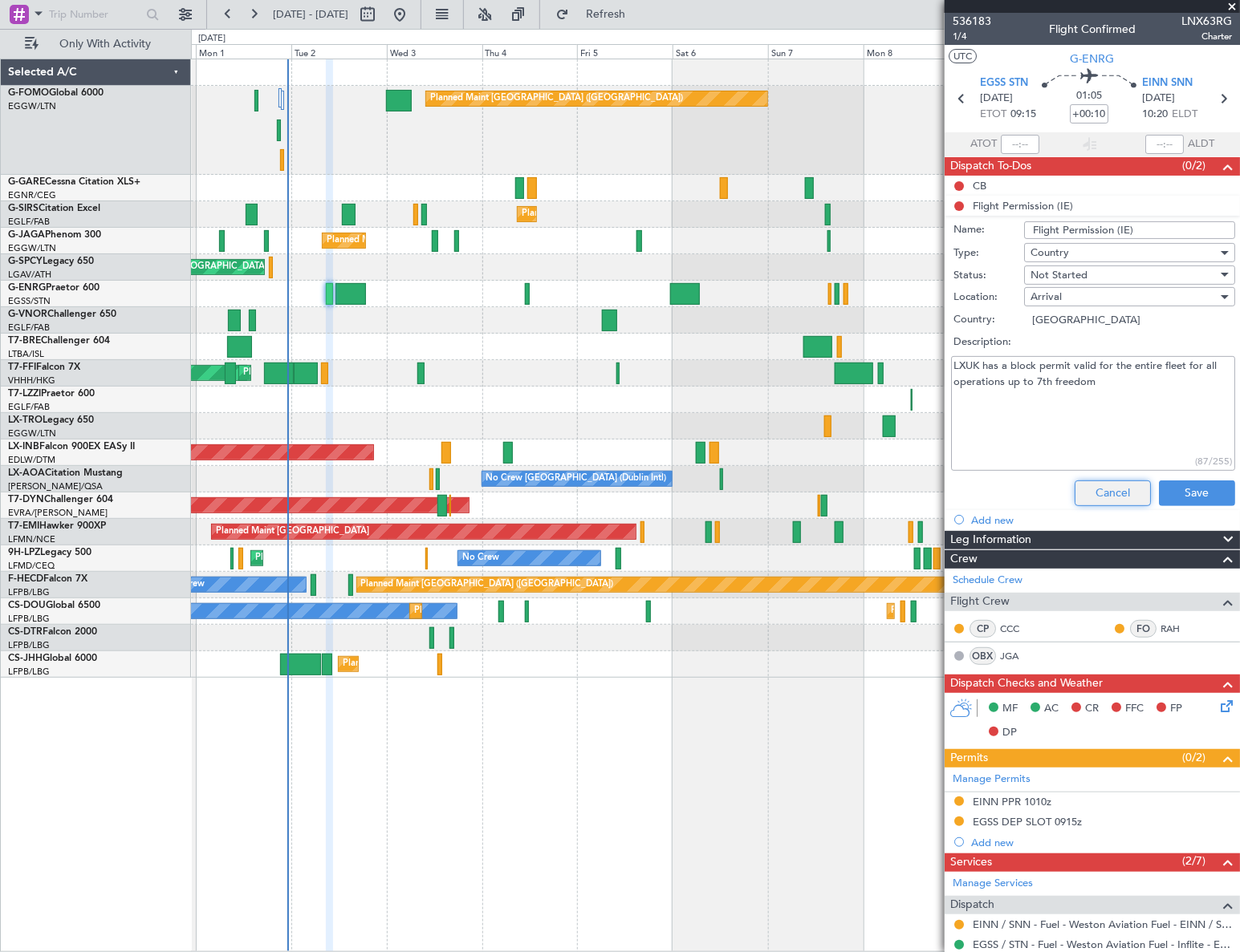
click at [1079, 488] on button "Cancel" at bounding box center [1112, 494] width 76 height 26
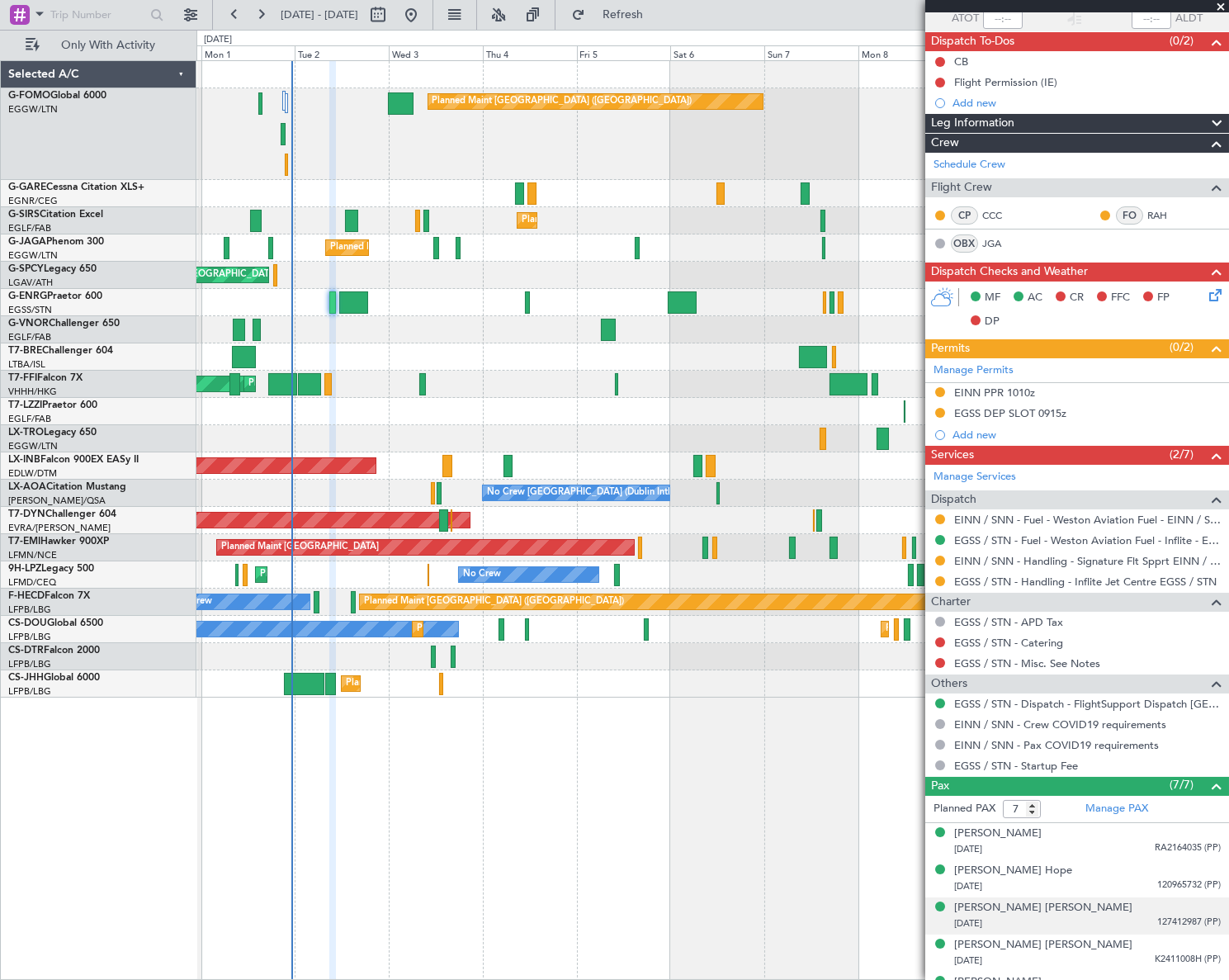
scroll to position [230, 0]
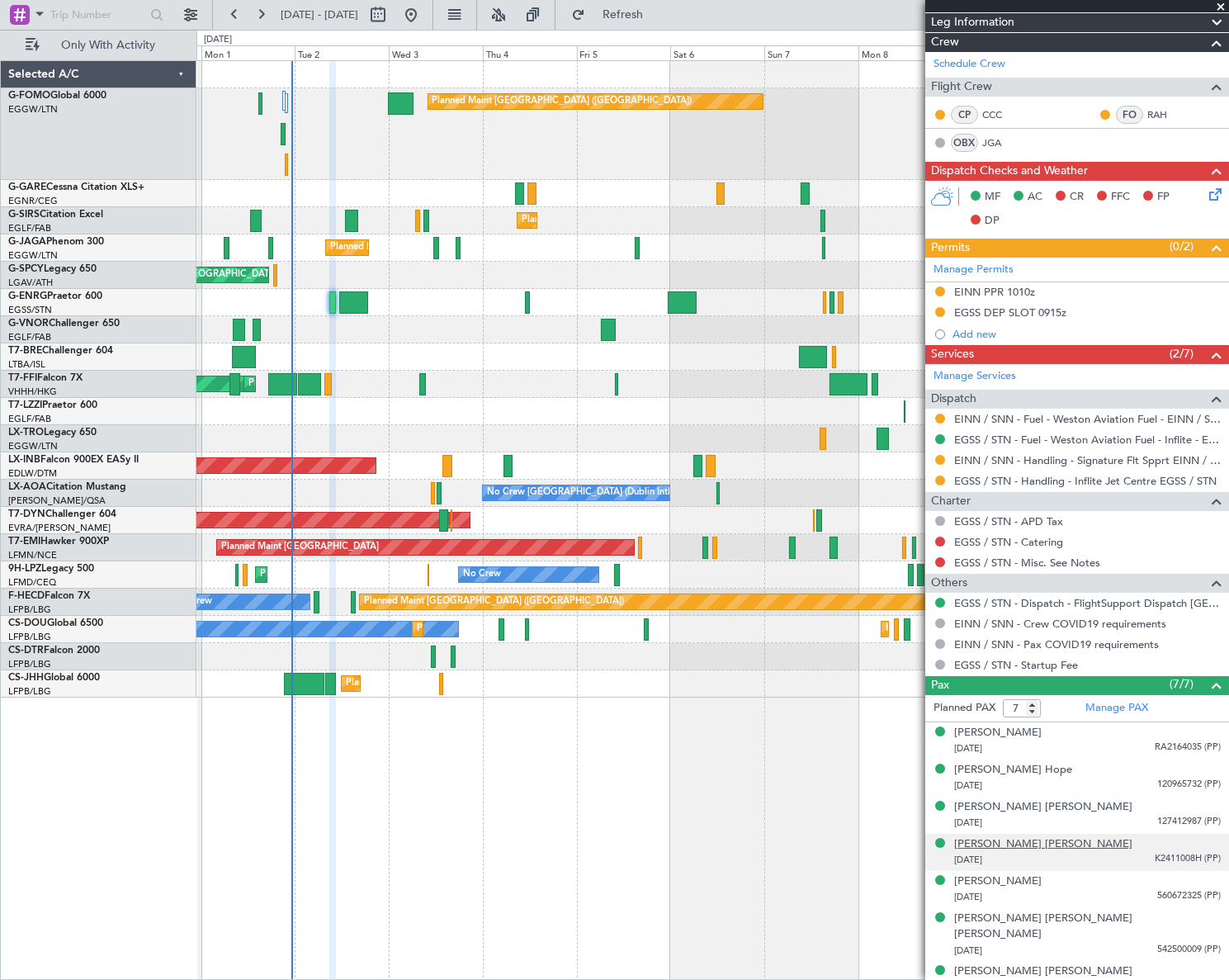
click at [1008, 845] on div "[PERSON_NAME] [PERSON_NAME]" at bounding box center [1043, 844] width 178 height 16
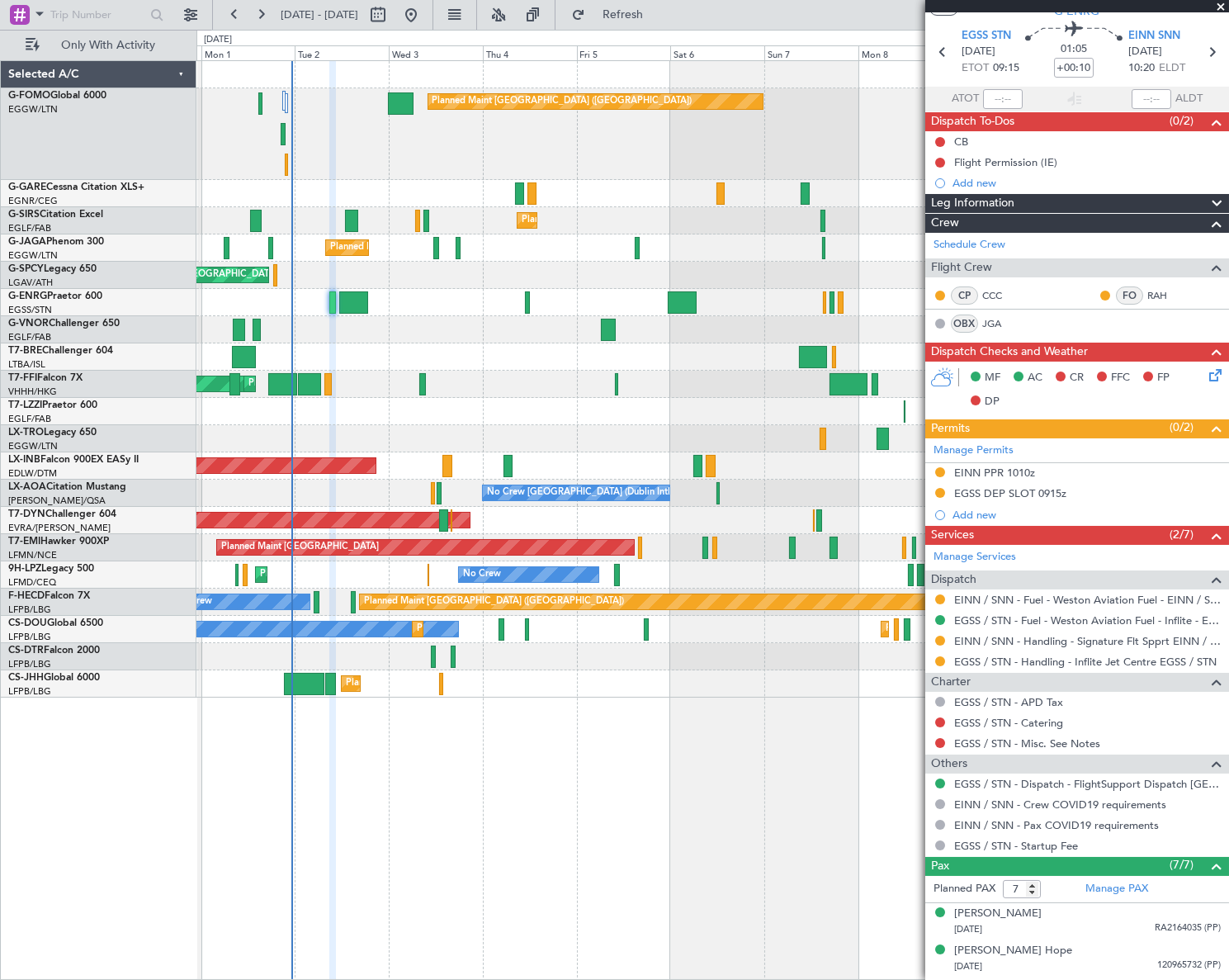
scroll to position [74, 0]
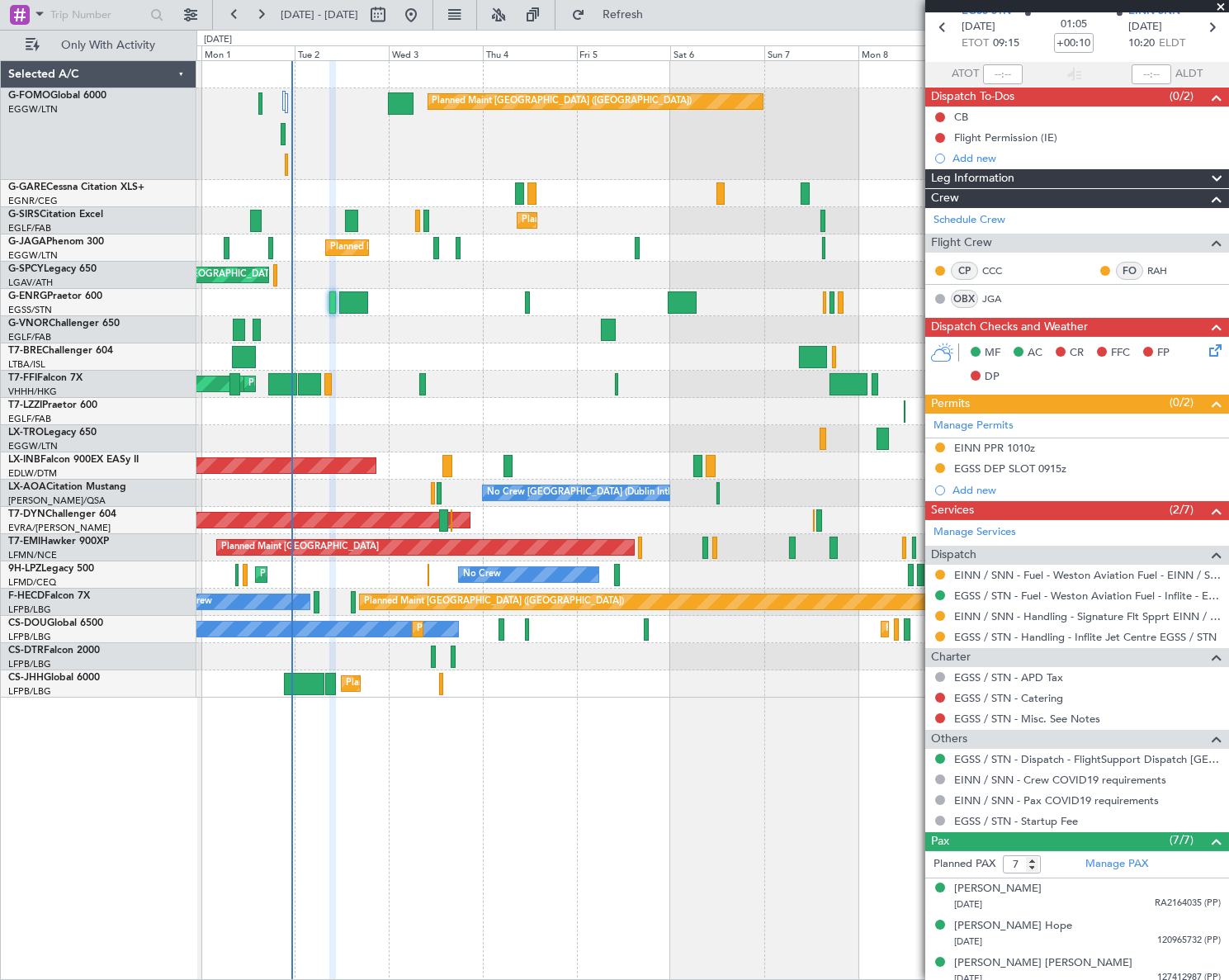
click at [1037, 177] on div "Leg Information" at bounding box center [1077, 179] width 303 height 19
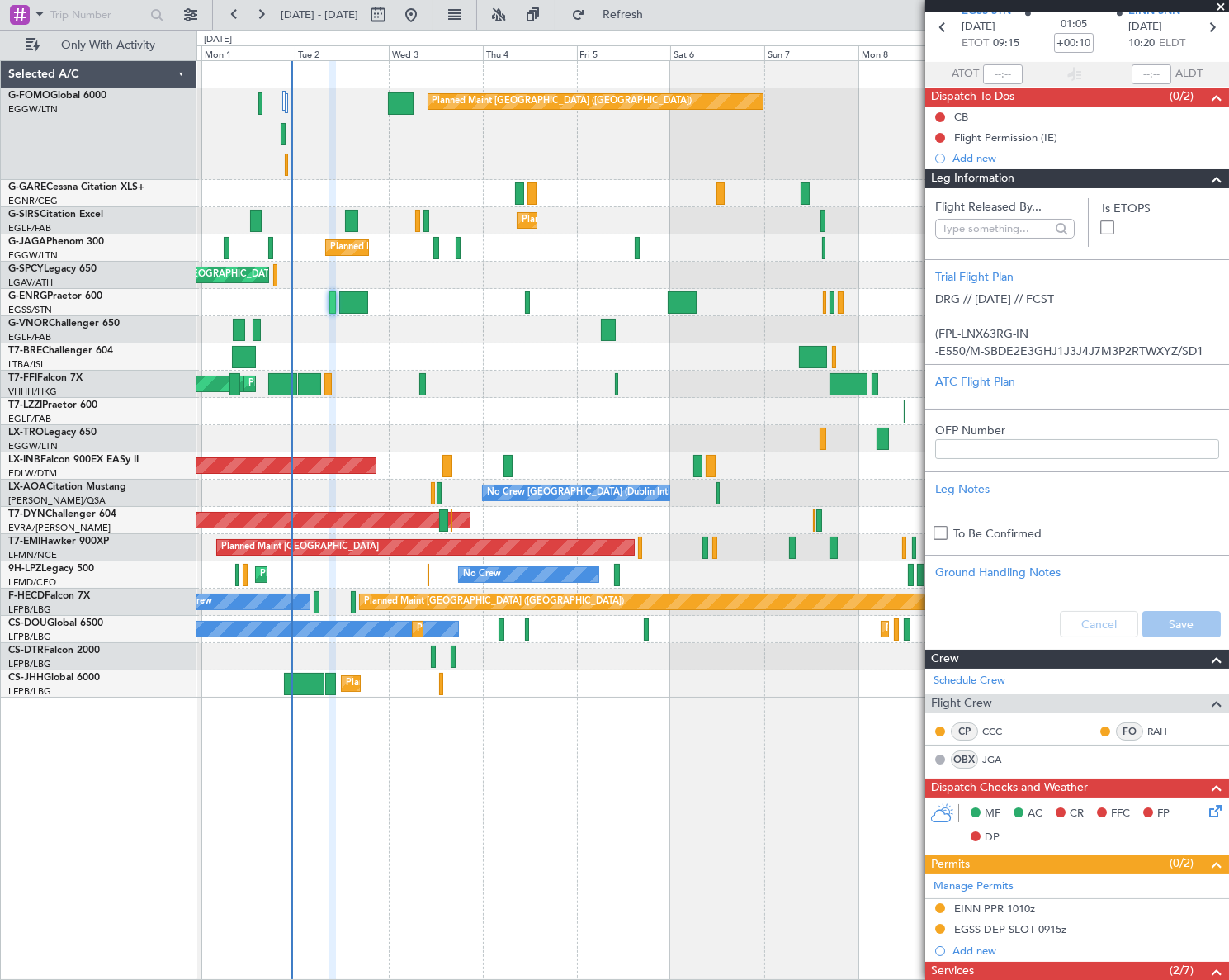
click at [1037, 177] on div "Leg Information" at bounding box center [1077, 179] width 303 height 19
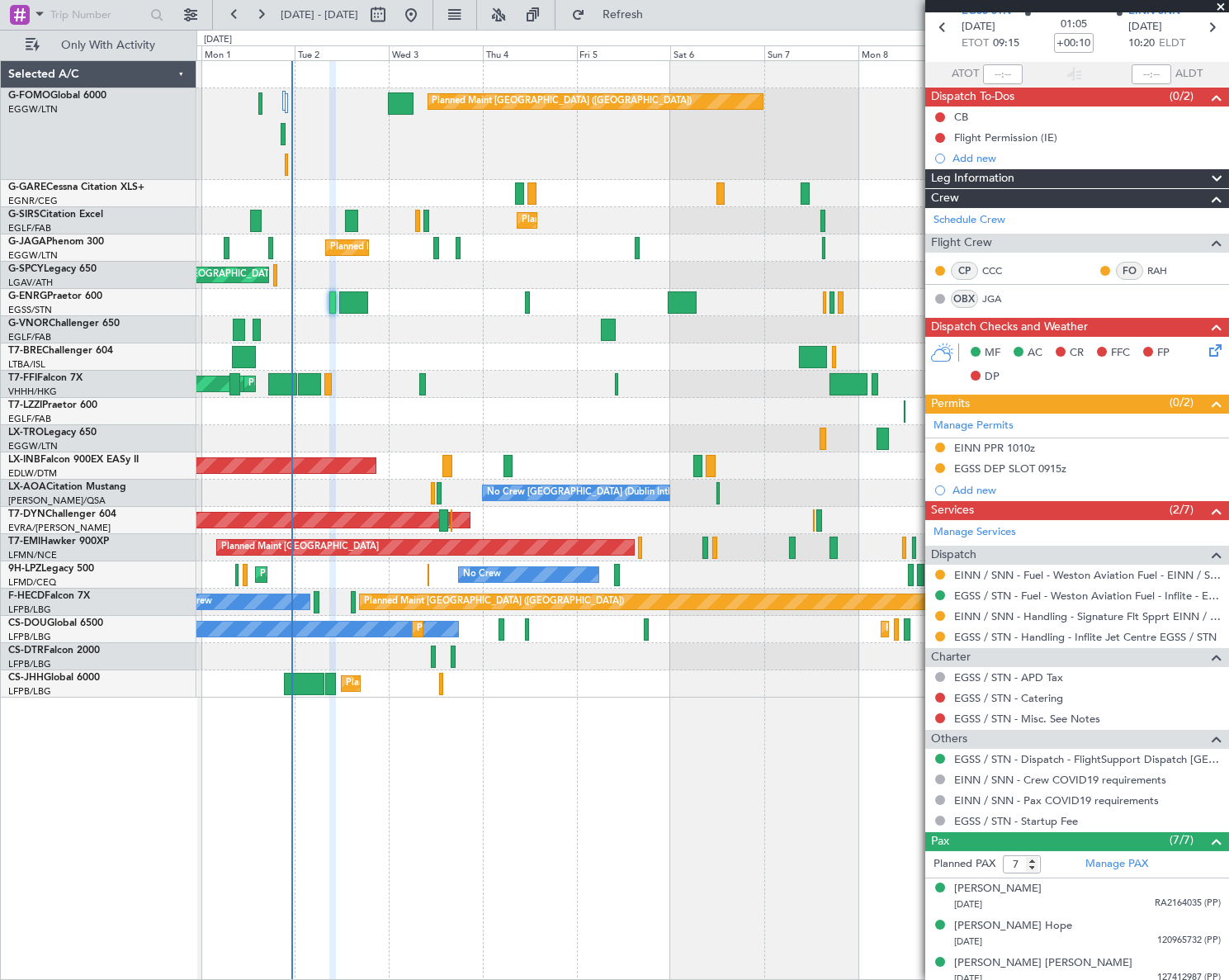
click at [1206, 350] on icon at bounding box center [1213, 347] width 13 height 13
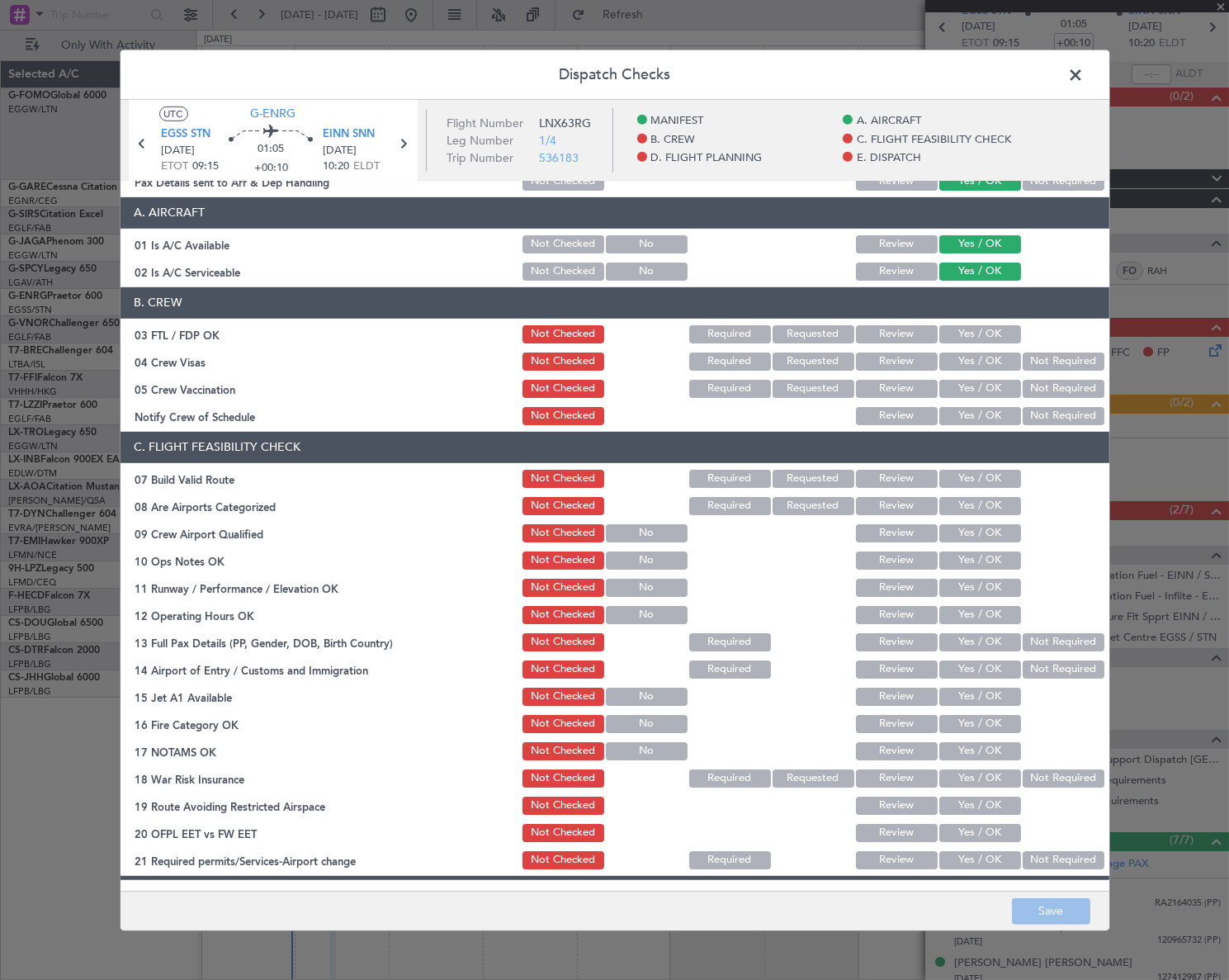
click at [997, 477] on button "Yes / OK" at bounding box center [981, 479] width 82 height 18
click at [990, 552] on button "Yes / OK" at bounding box center [981, 560] width 82 height 18
click at [990, 579] on button "Yes / OK" at bounding box center [981, 587] width 82 height 18
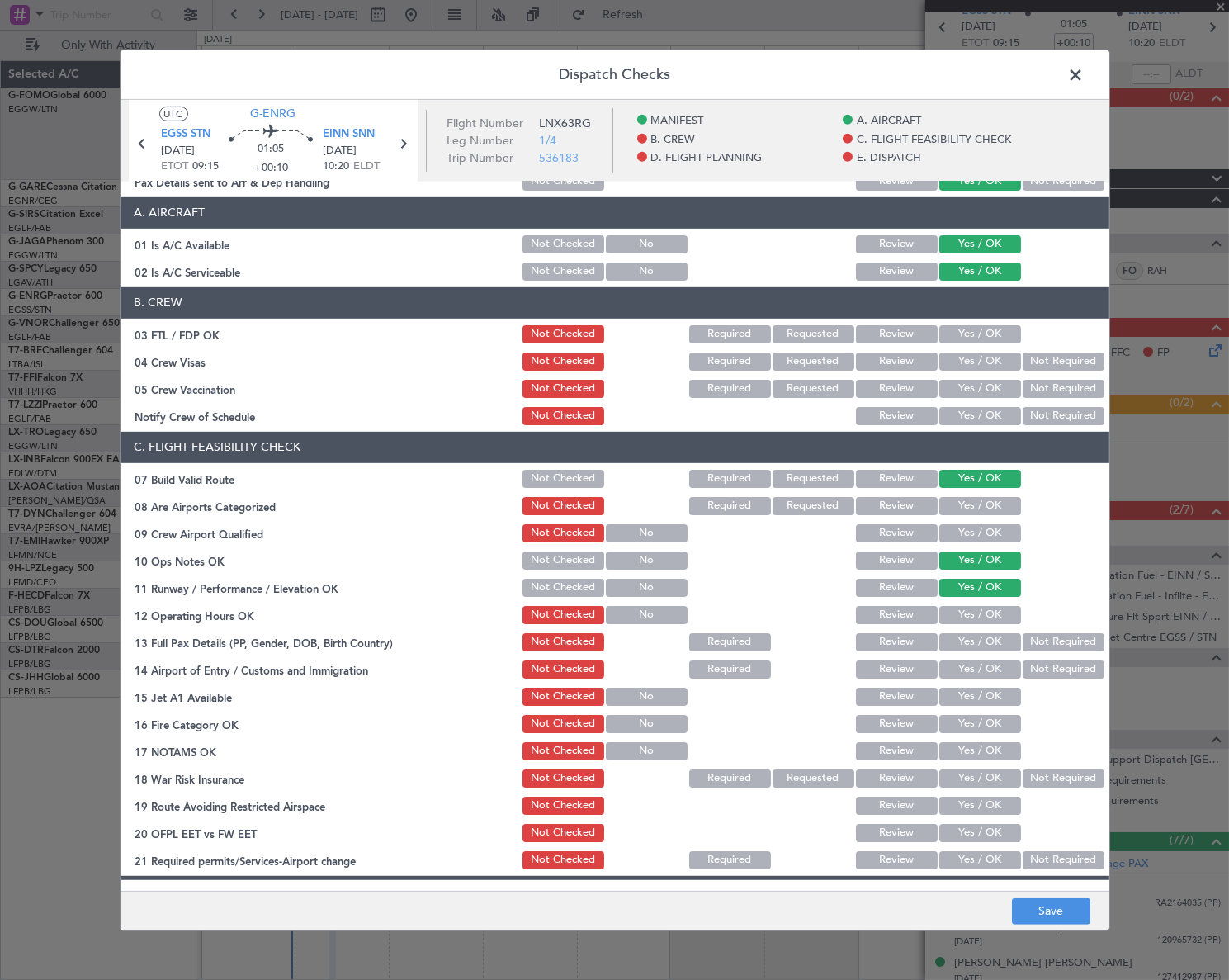
click at [991, 612] on button "Yes / OK" at bounding box center [981, 615] width 82 height 18
drag, startPoint x: 991, startPoint y: 643, endPoint x: 985, endPoint y: 662, distance: 19.9
click at [990, 645] on button "Yes / OK" at bounding box center [981, 642] width 82 height 18
drag, startPoint x: 986, startPoint y: 671, endPoint x: 995, endPoint y: 693, distance: 23.8
click at [986, 672] on button "Yes / OK" at bounding box center [981, 669] width 82 height 18
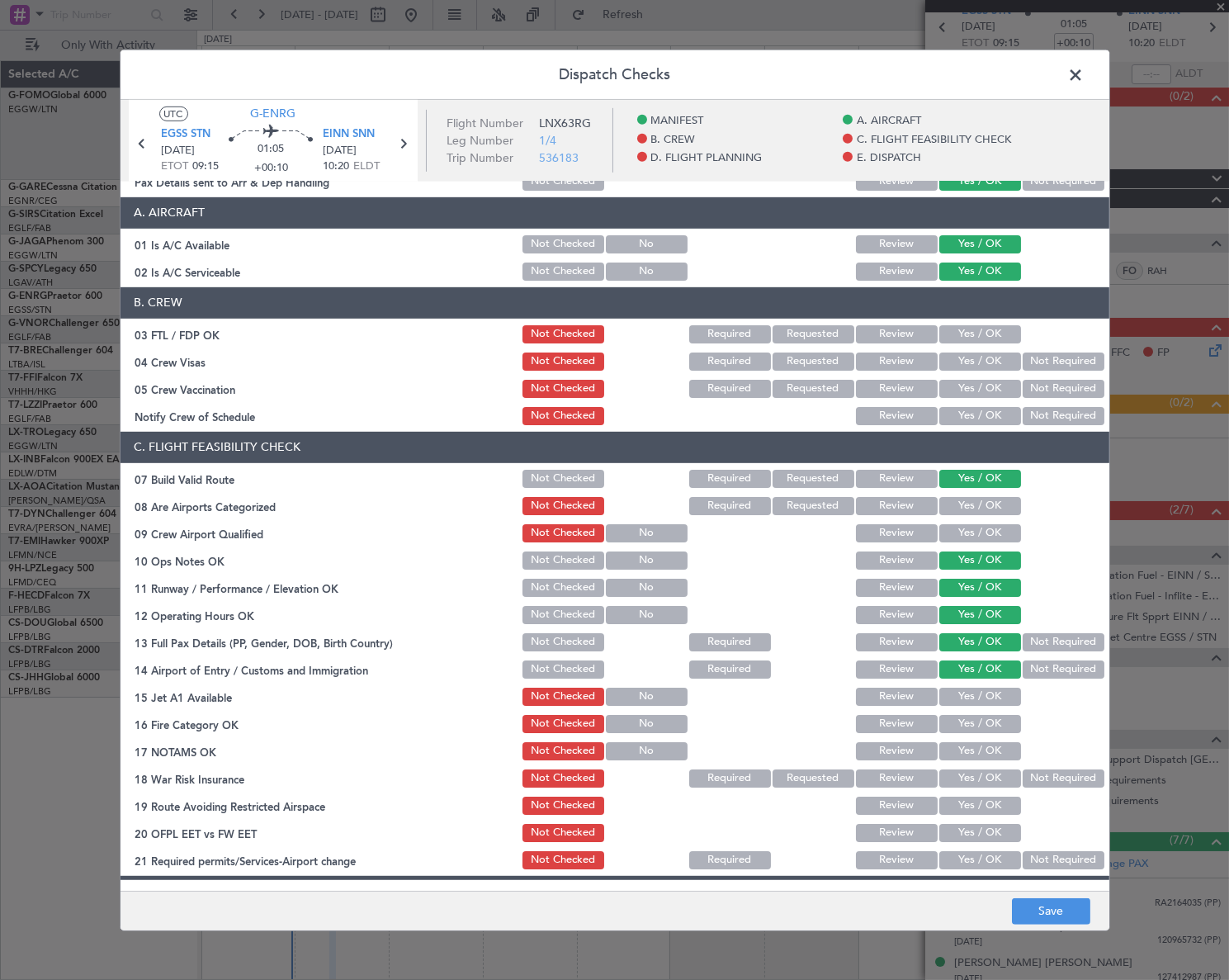
click at [995, 693] on button "Yes / OK" at bounding box center [981, 696] width 82 height 18
click at [990, 721] on button "Yes / OK" at bounding box center [981, 724] width 82 height 18
click at [998, 754] on button "Yes / OK" at bounding box center [981, 751] width 82 height 18
drag, startPoint x: 1062, startPoint y: 793, endPoint x: 1054, endPoint y: 777, distance: 17.9
click at [1061, 794] on div at bounding box center [1063, 806] width 84 height 23
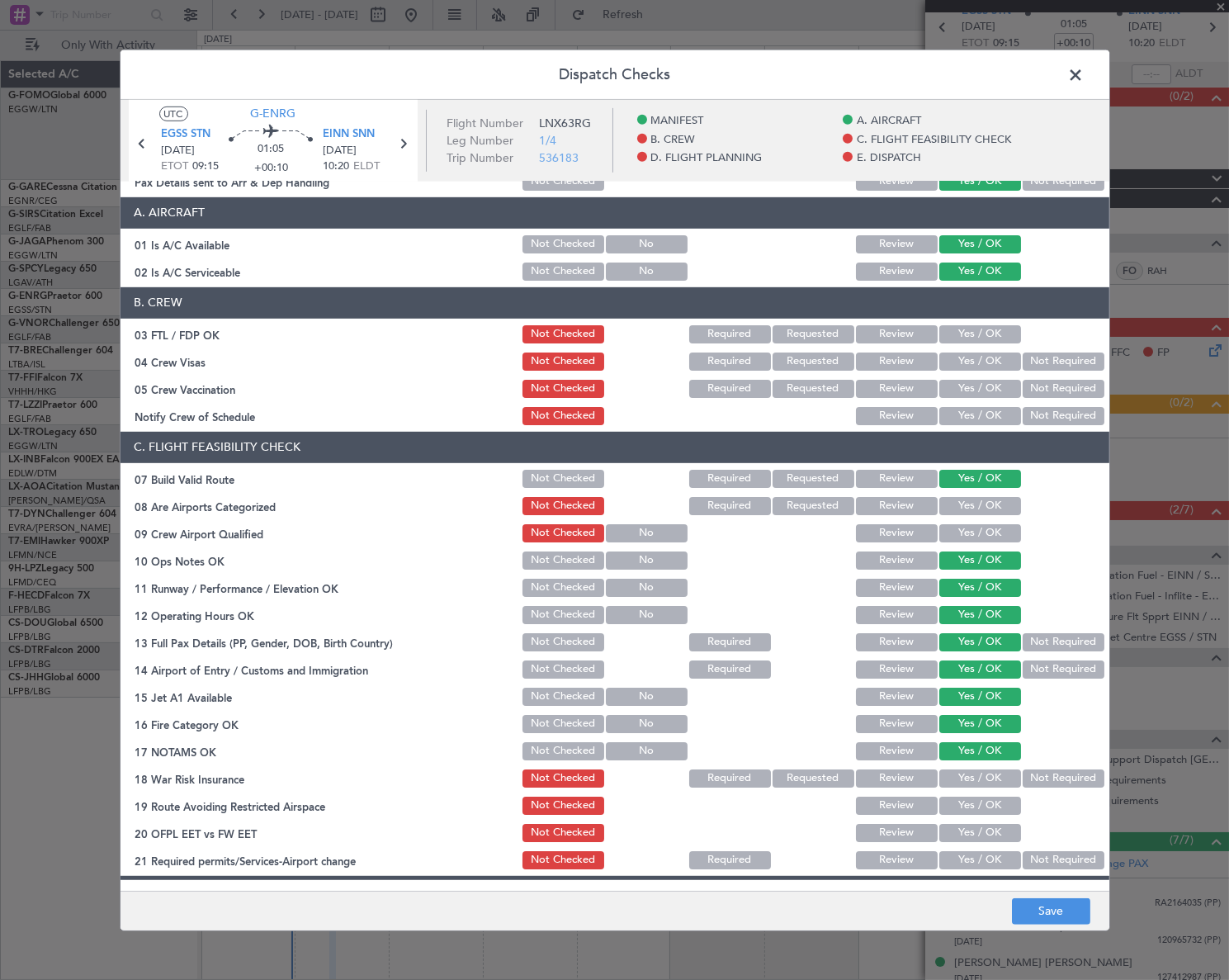
click at [1053, 775] on button "Not Required" at bounding box center [1063, 778] width 82 height 18
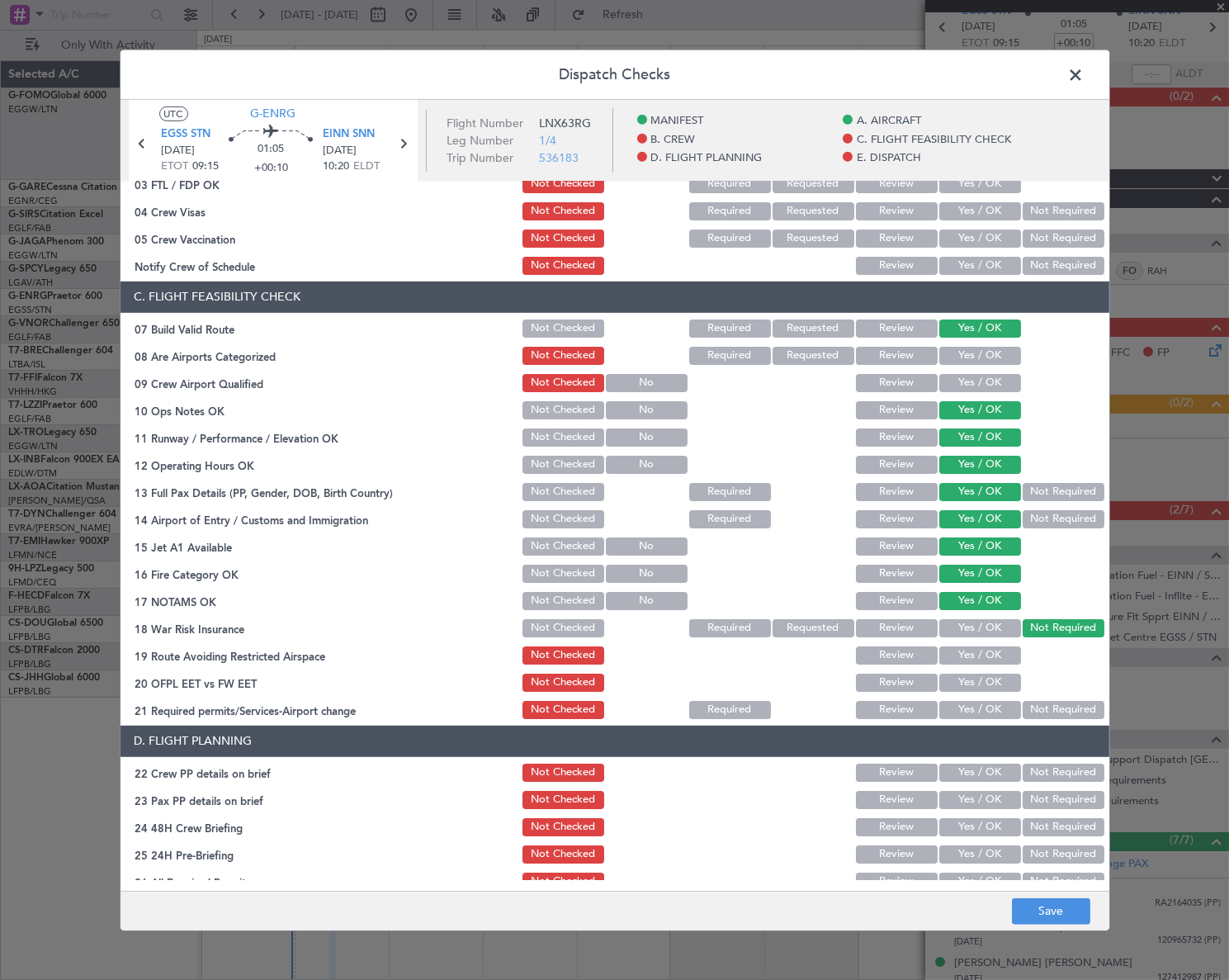
click at [999, 646] on button "Yes / OK" at bounding box center [981, 655] width 82 height 18
click at [992, 676] on button "Yes / OK" at bounding box center [981, 682] width 82 height 18
click at [990, 703] on button "Yes / OK" at bounding box center [981, 710] width 82 height 18
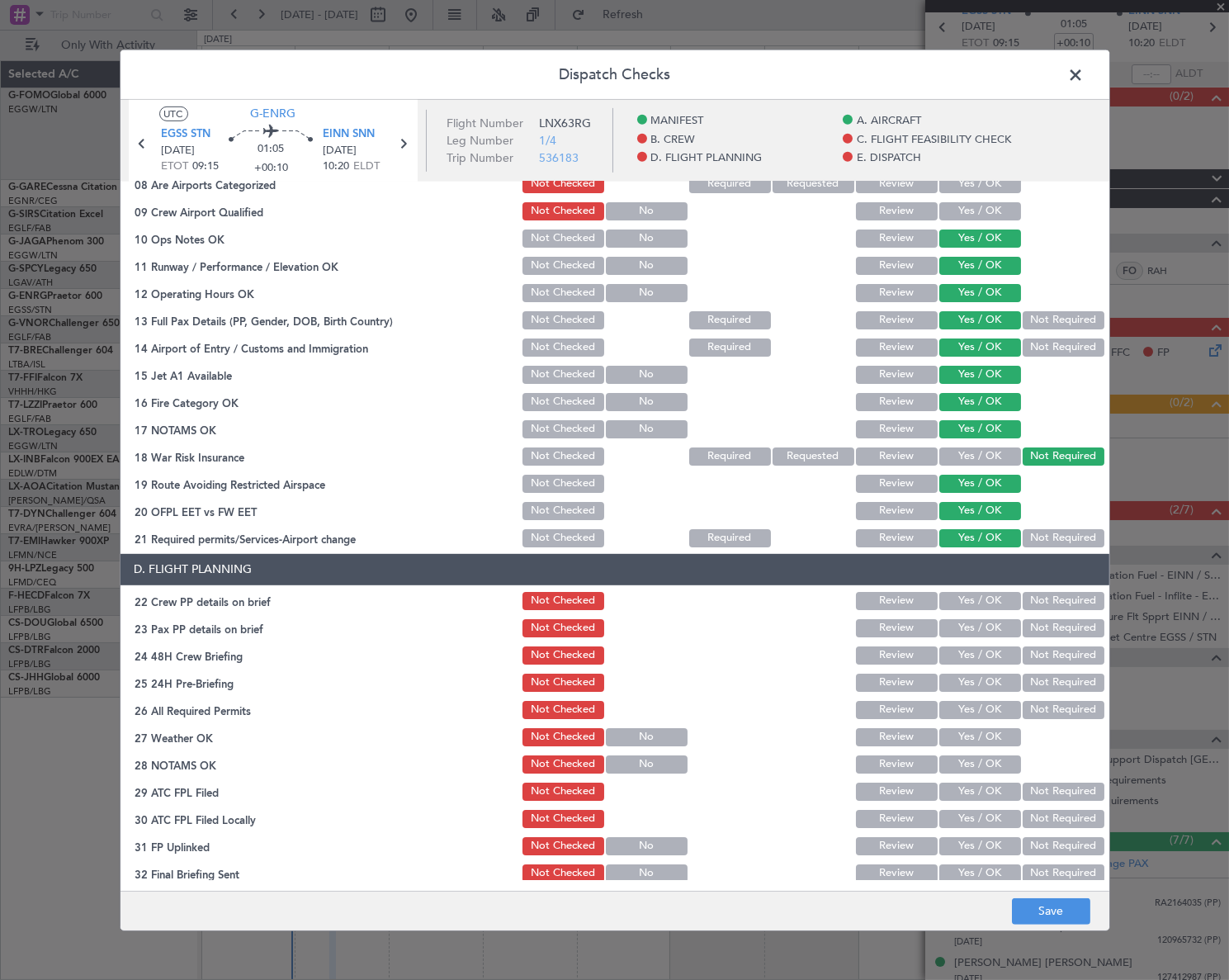
scroll to position [525, 0]
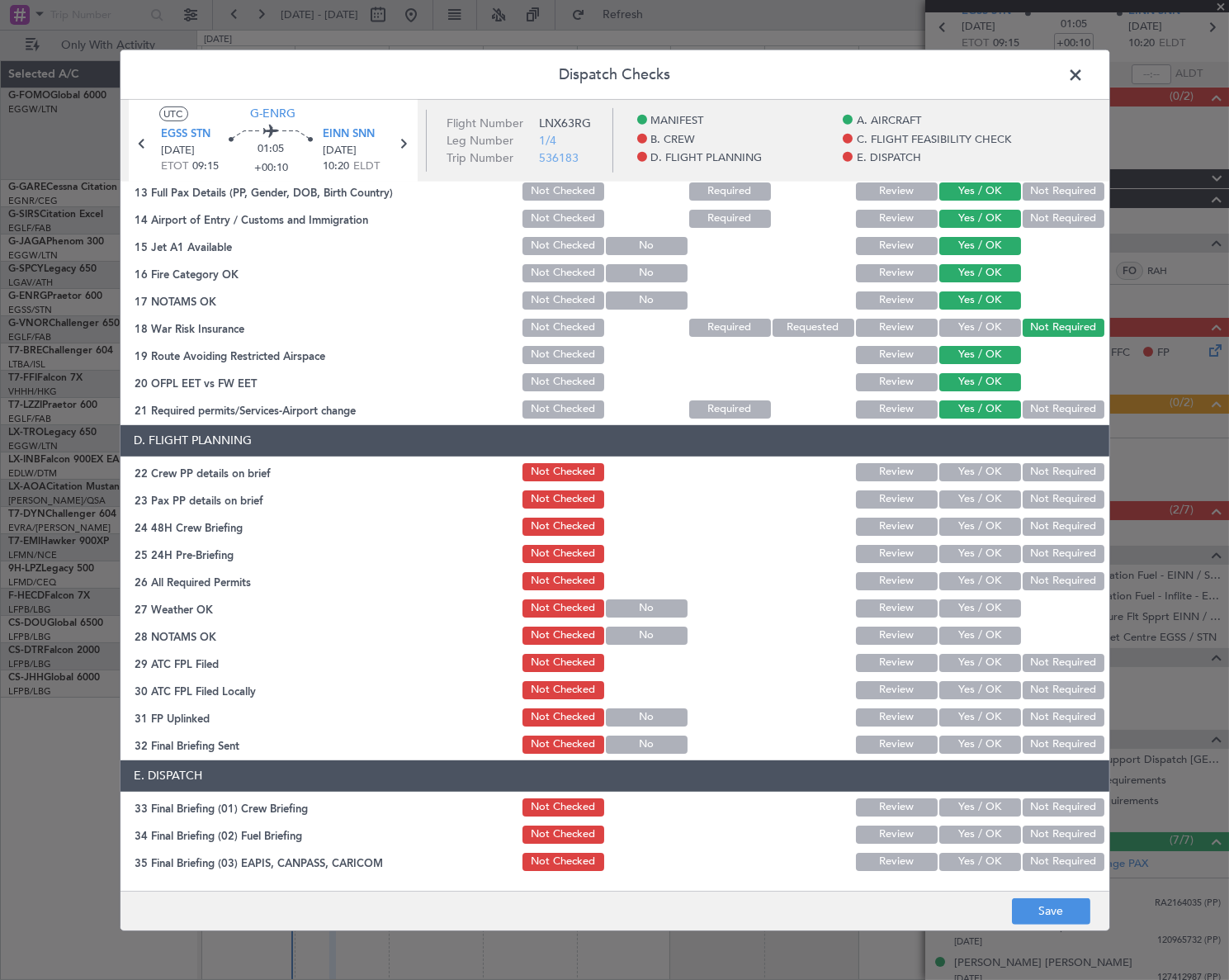
click at [983, 464] on button "Yes / OK" at bounding box center [981, 472] width 82 height 18
drag, startPoint x: 982, startPoint y: 496, endPoint x: 980, endPoint y: 516, distance: 20.1
click at [981, 499] on button "Yes / OK" at bounding box center [981, 499] width 82 height 18
click at [982, 529] on button "Yes / OK" at bounding box center [981, 526] width 82 height 18
click at [1035, 553] on button "Not Required" at bounding box center [1063, 554] width 82 height 18
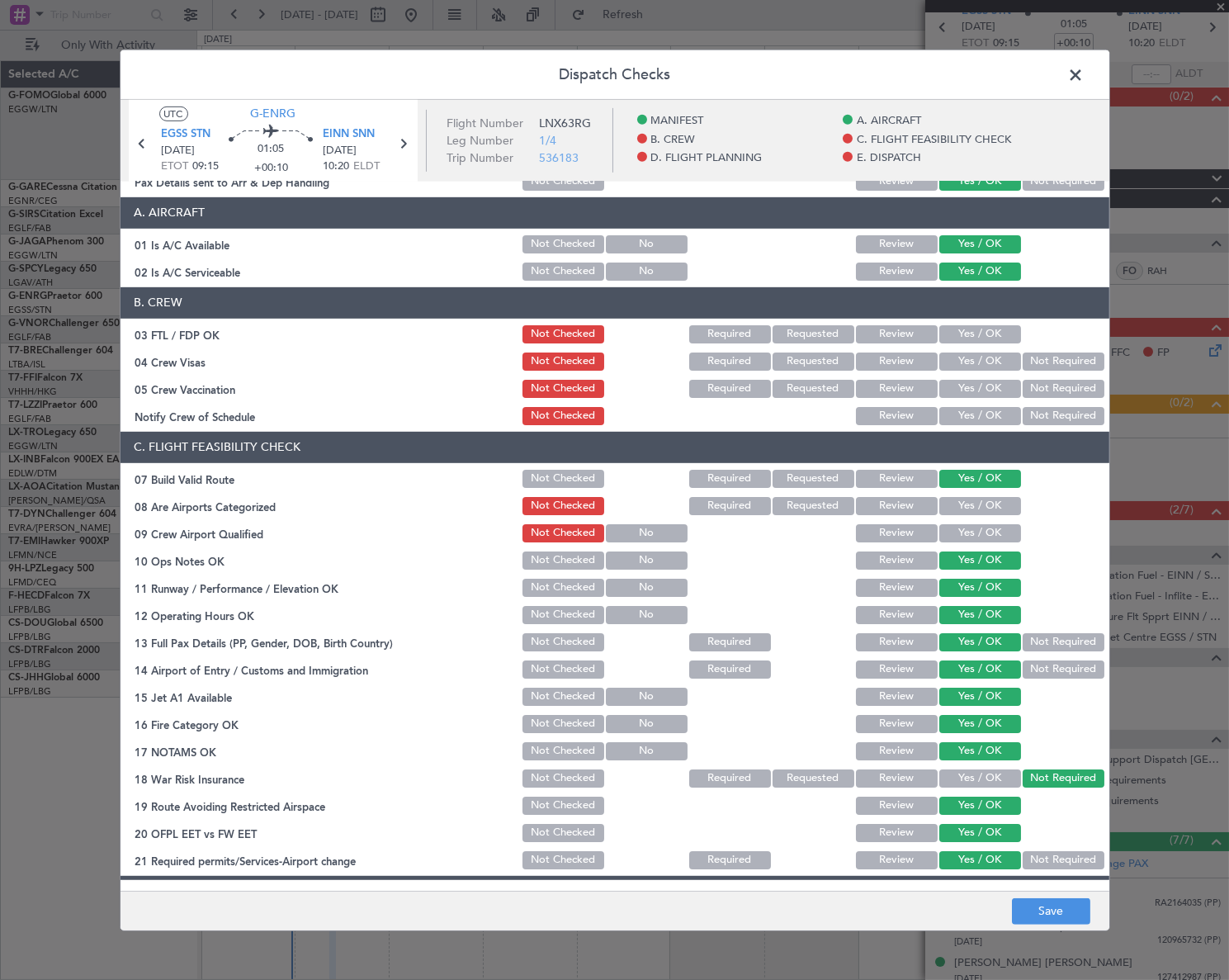
scroll to position [0, 0]
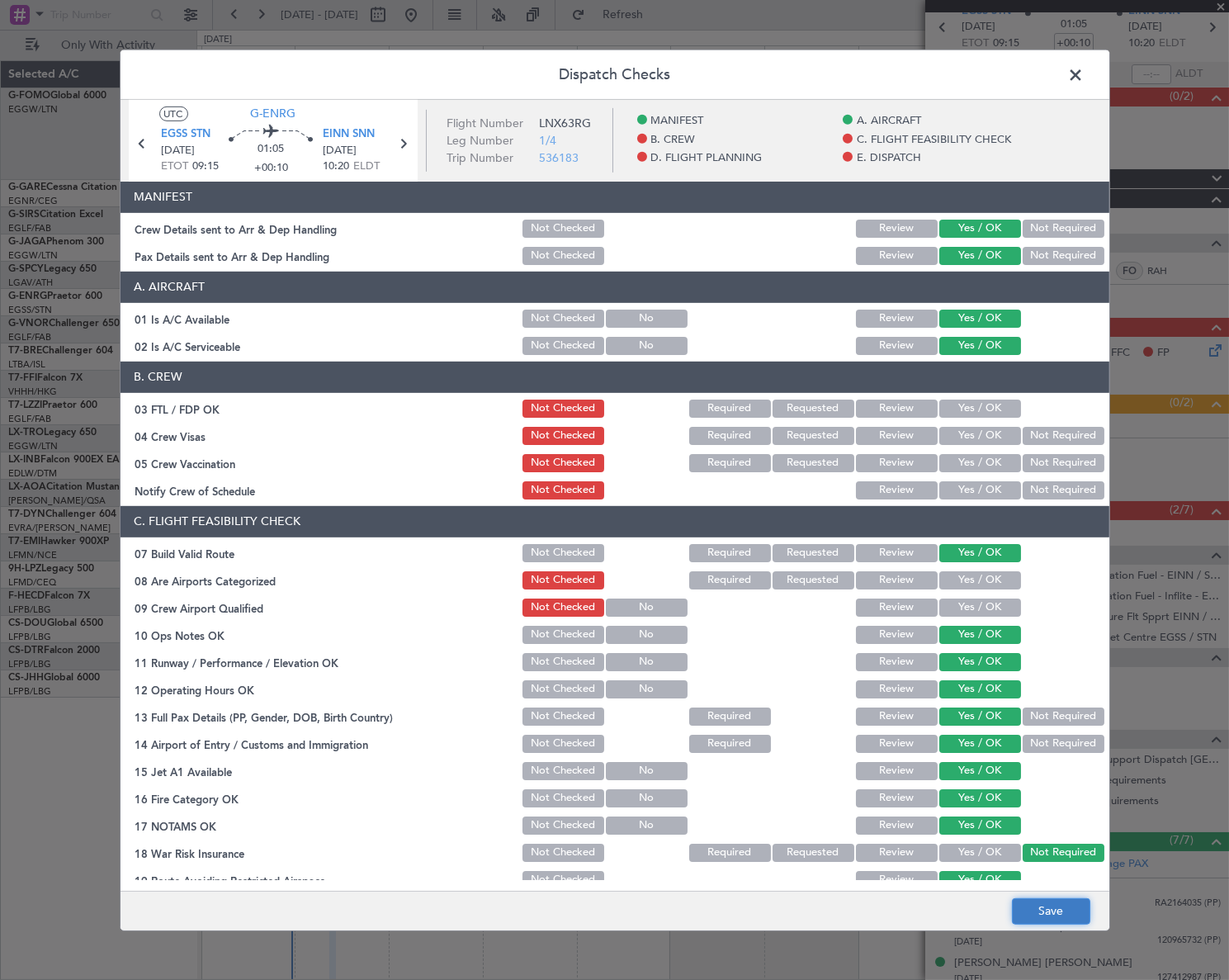
click at [1064, 924] on button "Save" at bounding box center [1051, 911] width 78 height 27
click at [1084, 70] on span at bounding box center [1084, 78] width 0 height 33
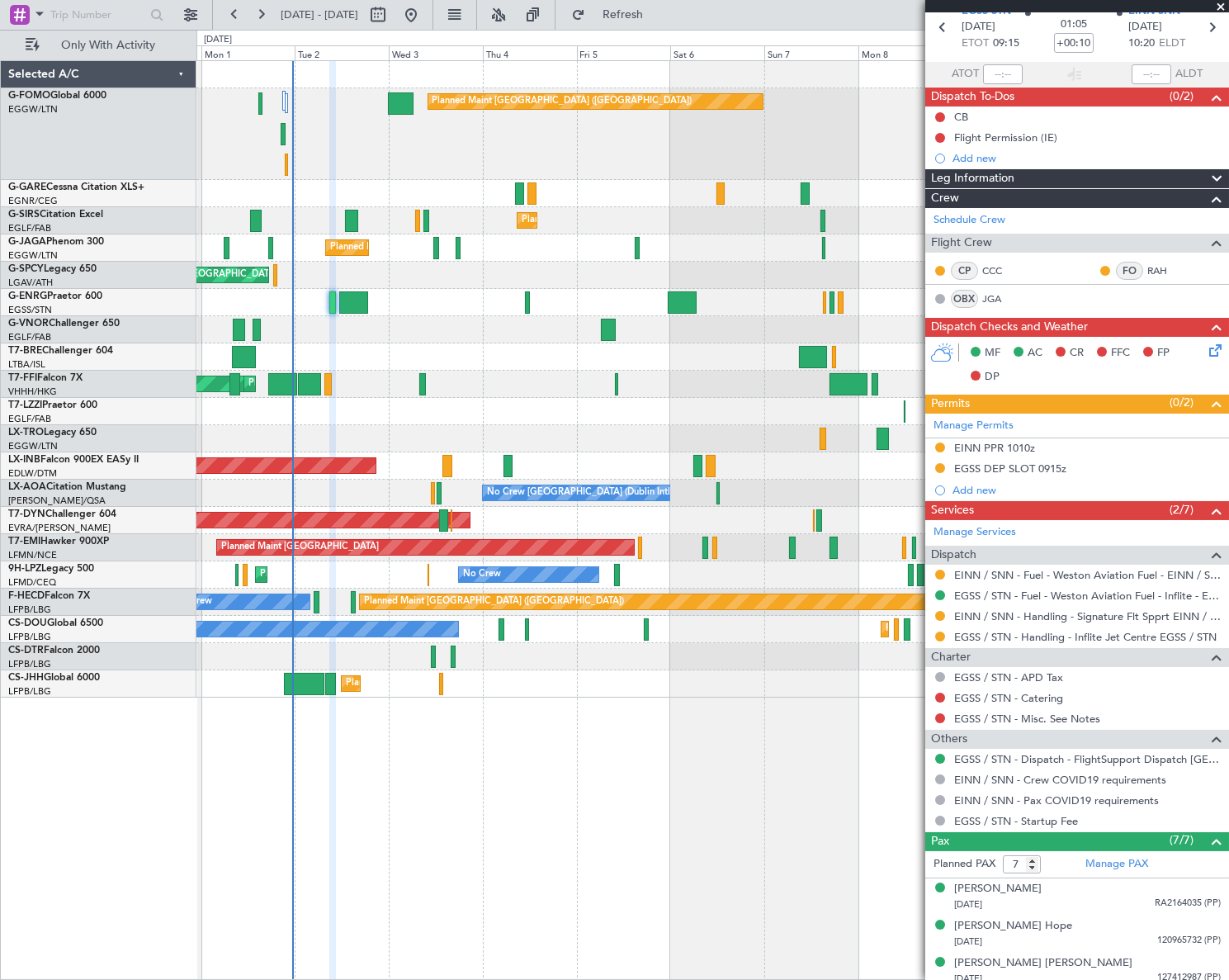
click at [72, 741] on div "Selected A/C G-FOMO Global 6000 EGGW/LTN London (Luton) G-GARE Cessna Citation …" at bounding box center [99, 519] width 196 height 920
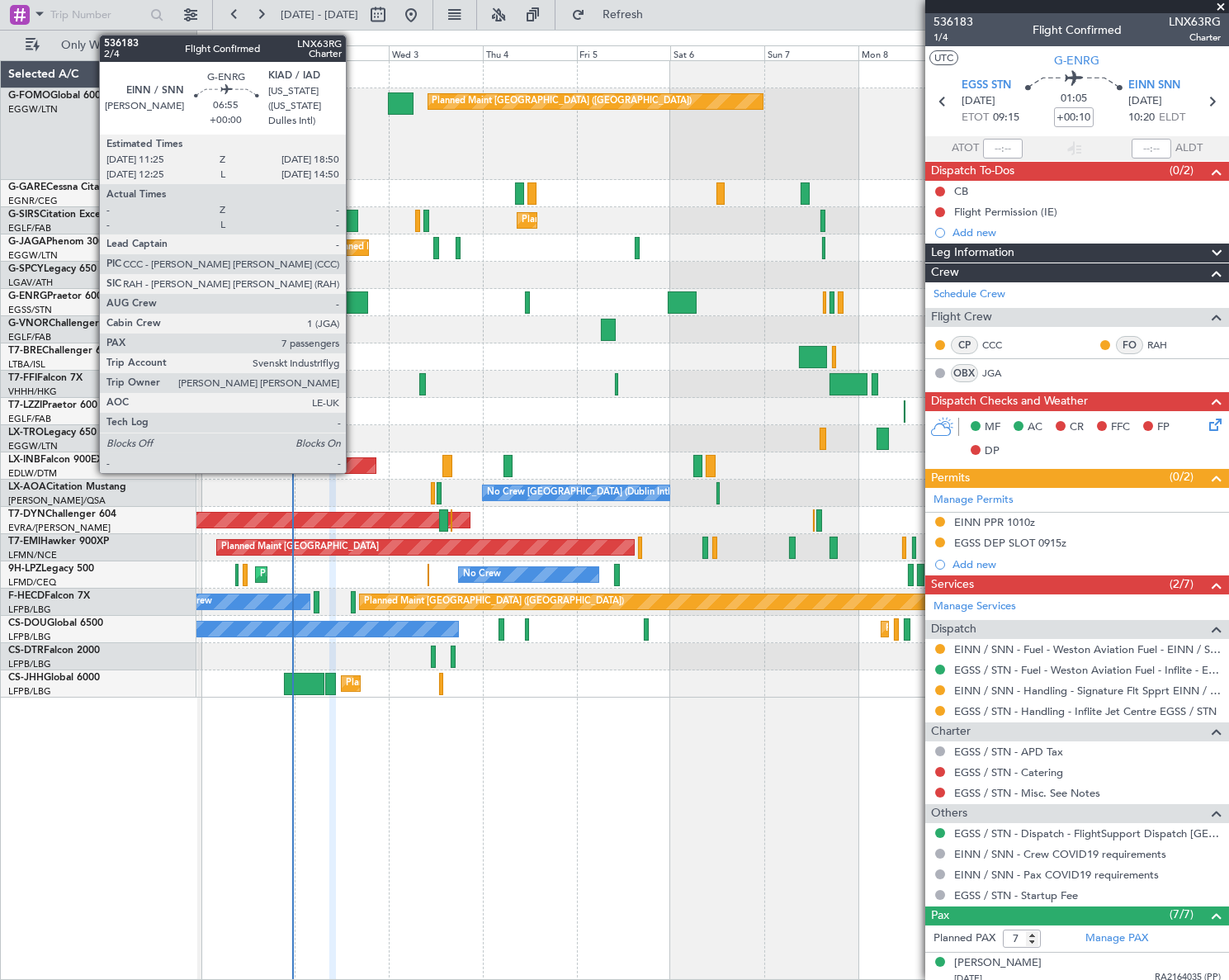
click at [353, 303] on div at bounding box center [354, 302] width 29 height 22
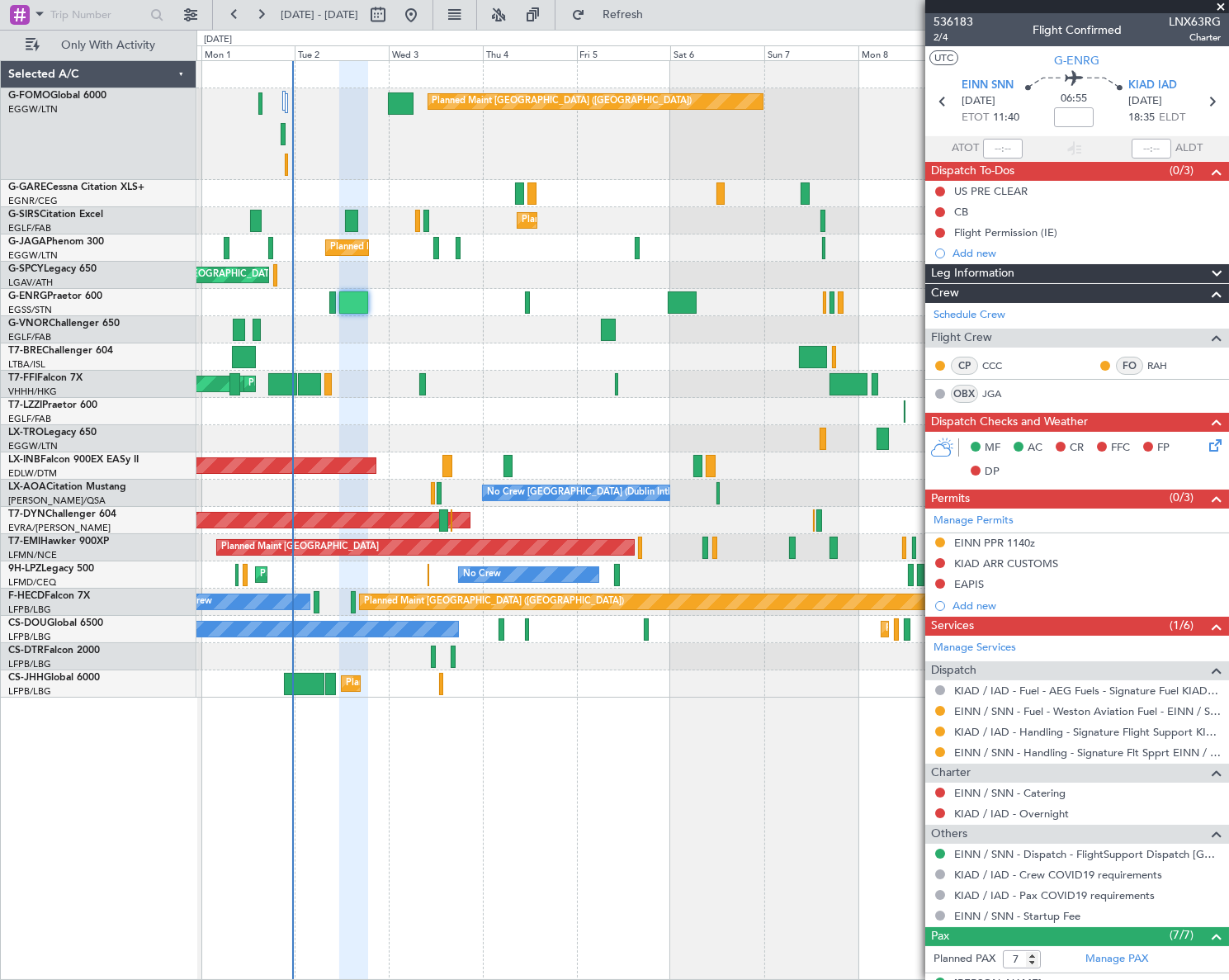
click at [410, 770] on div "Planned Maint [GEOGRAPHIC_DATA] ([GEOGRAPHIC_DATA]) Planned Maint [GEOGRAPHIC_D…" at bounding box center [713, 519] width 1033 height 920
click at [444, 740] on div "Planned Maint [GEOGRAPHIC_DATA] ([GEOGRAPHIC_DATA]) Planned Maint [GEOGRAPHIC_D…" at bounding box center [713, 519] width 1033 height 920
click at [1015, 193] on div "US PRE CLEAR" at bounding box center [990, 191] width 73 height 14
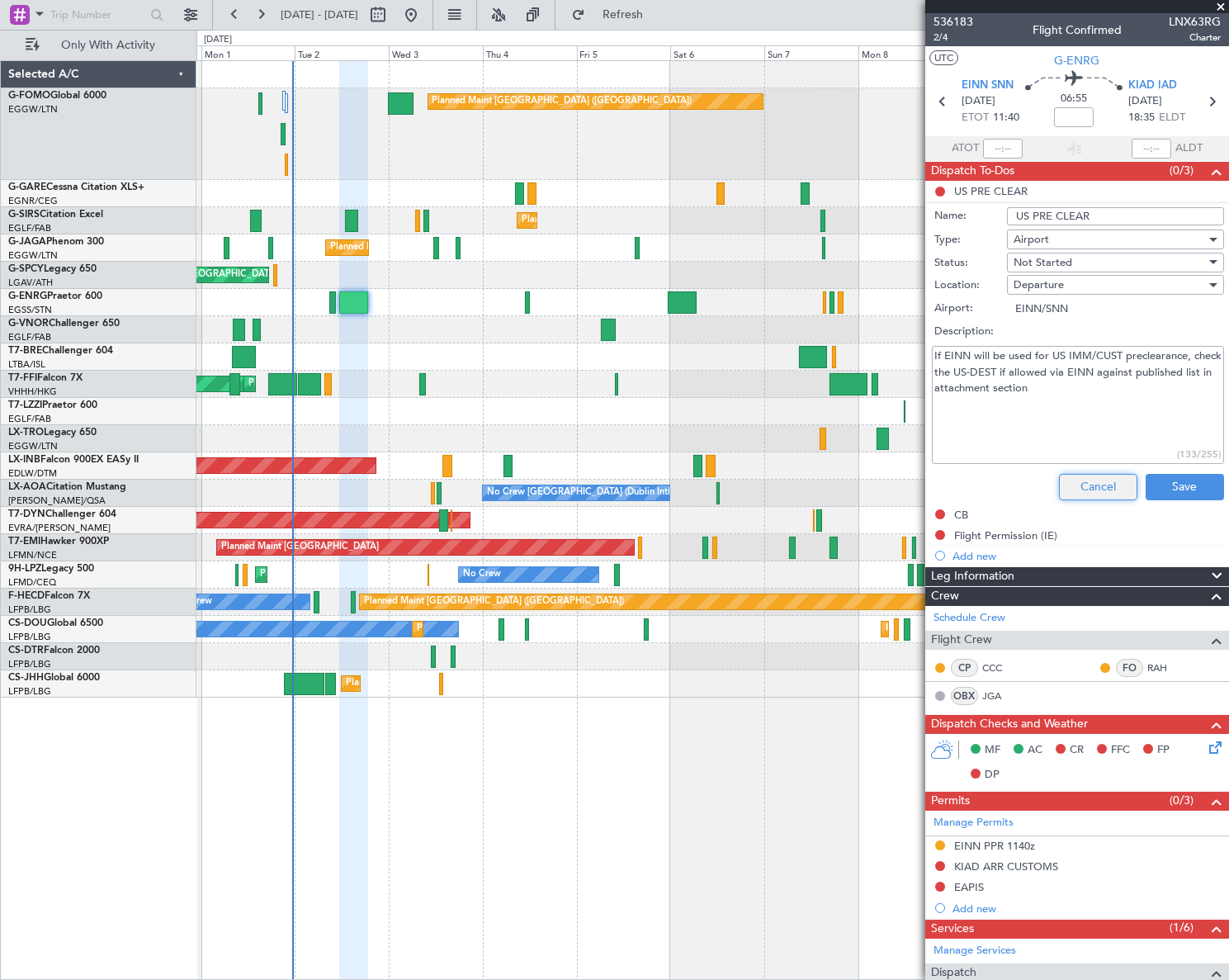
click at [1078, 483] on button "Cancel" at bounding box center [1098, 487] width 78 height 27
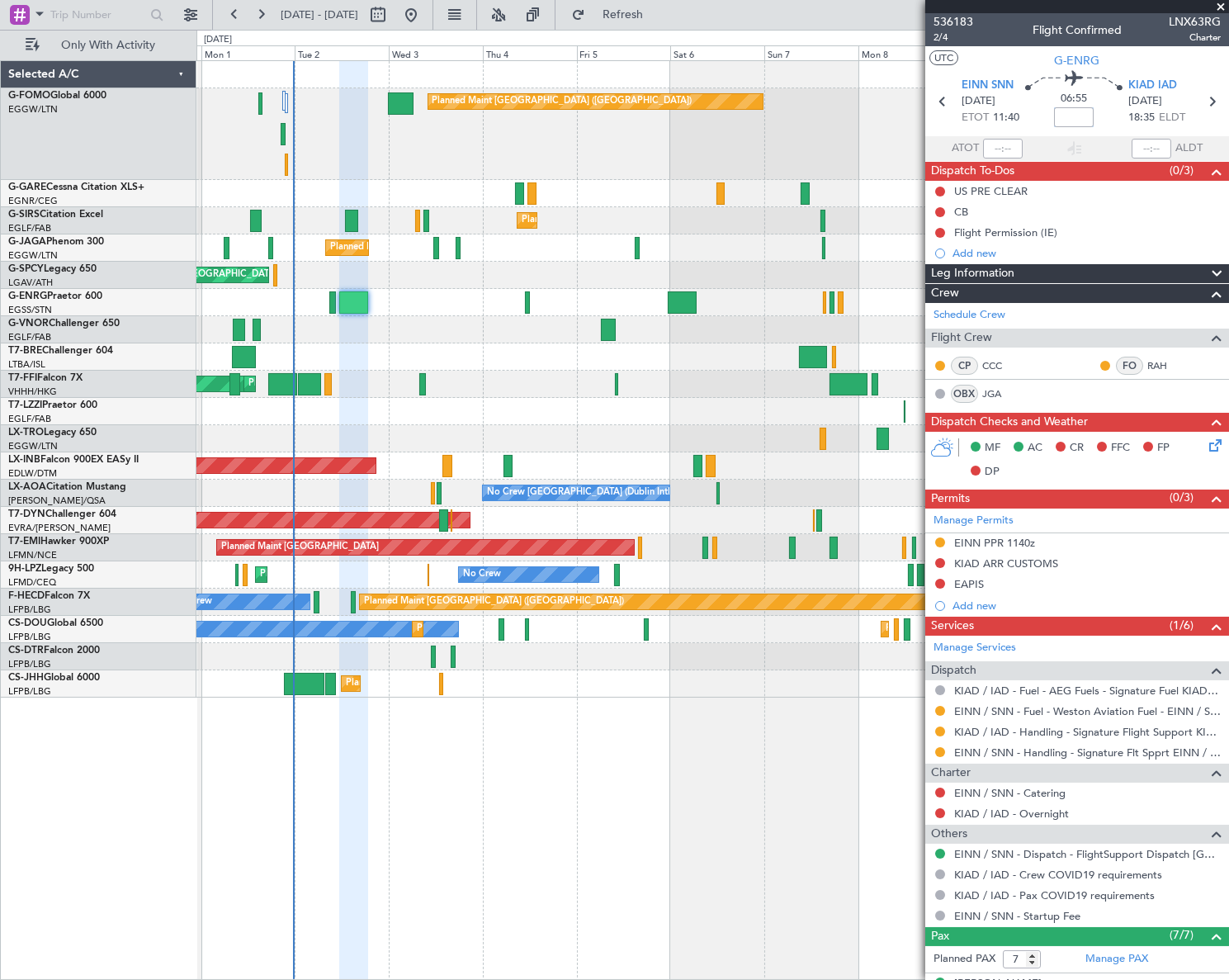
click at [1070, 115] on input at bounding box center [1074, 117] width 40 height 20
click at [1085, 115] on input "+00:35" at bounding box center [1074, 117] width 40 height 20
click at [720, 728] on div "Planned Maint [GEOGRAPHIC_DATA] ([GEOGRAPHIC_DATA]) Planned Maint [GEOGRAPHIC_D…" at bounding box center [712, 519] width 1032 height 920
click at [696, 857] on div "Planned Maint [GEOGRAPHIC_DATA] ([GEOGRAPHIC_DATA]) Planned Maint [GEOGRAPHIC_D…" at bounding box center [713, 519] width 1033 height 920
click at [1206, 445] on icon at bounding box center [1213, 442] width 13 height 13
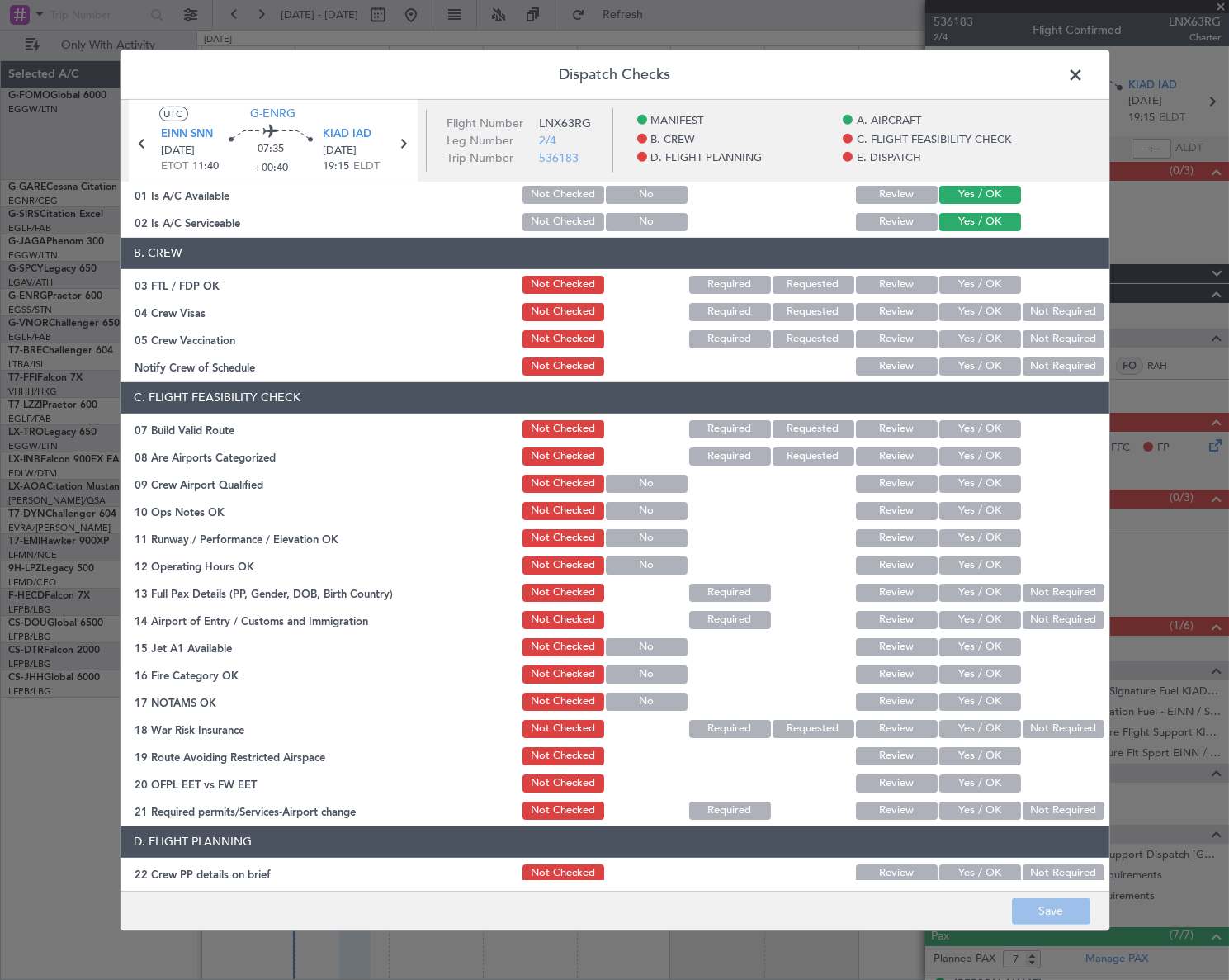
scroll to position [149, 0]
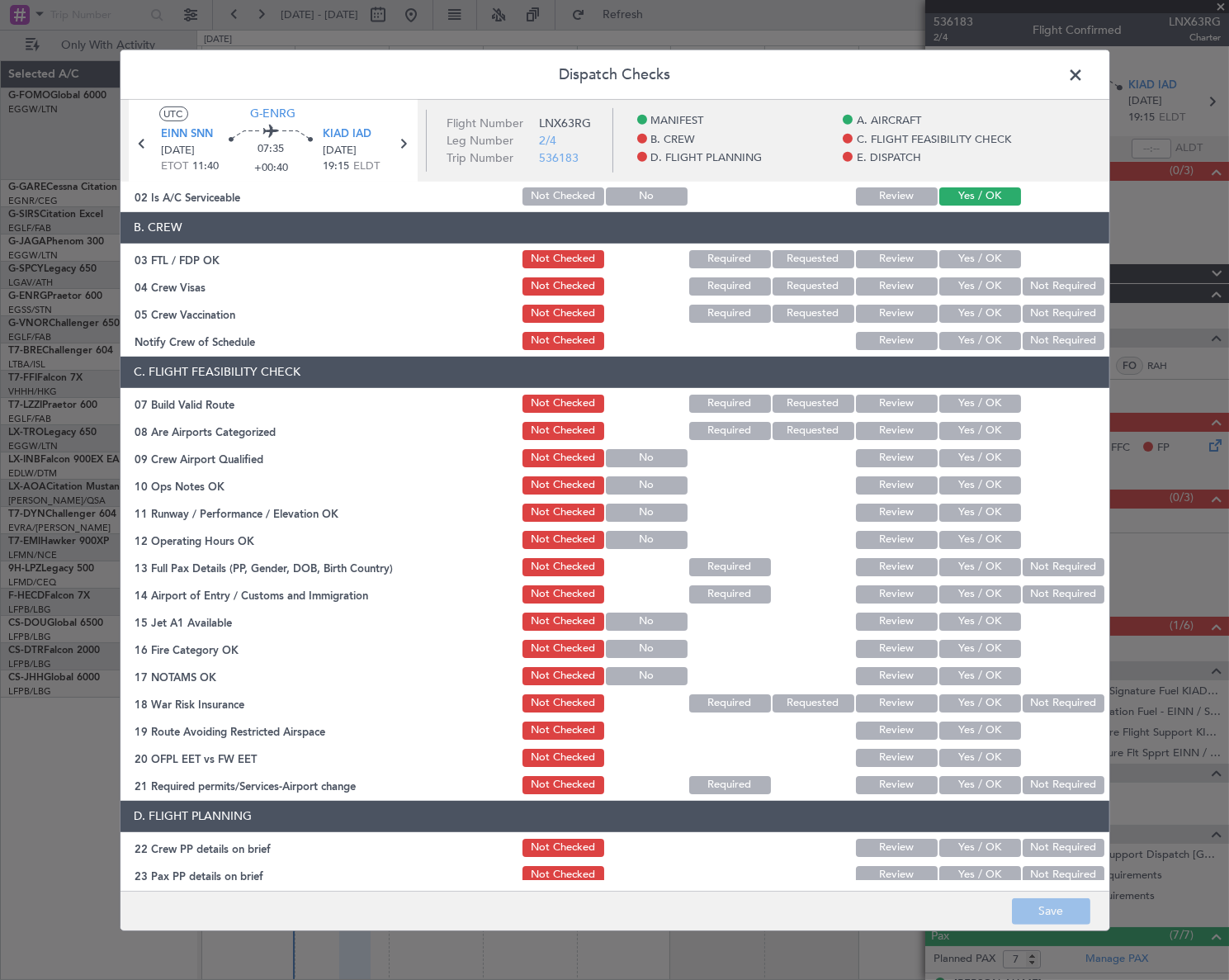
click at [994, 402] on button "Yes / OK" at bounding box center [981, 403] width 82 height 18
click at [994, 484] on button "Yes / OK" at bounding box center [981, 485] width 82 height 18
click at [998, 515] on button "Yes / OK" at bounding box center [981, 512] width 82 height 18
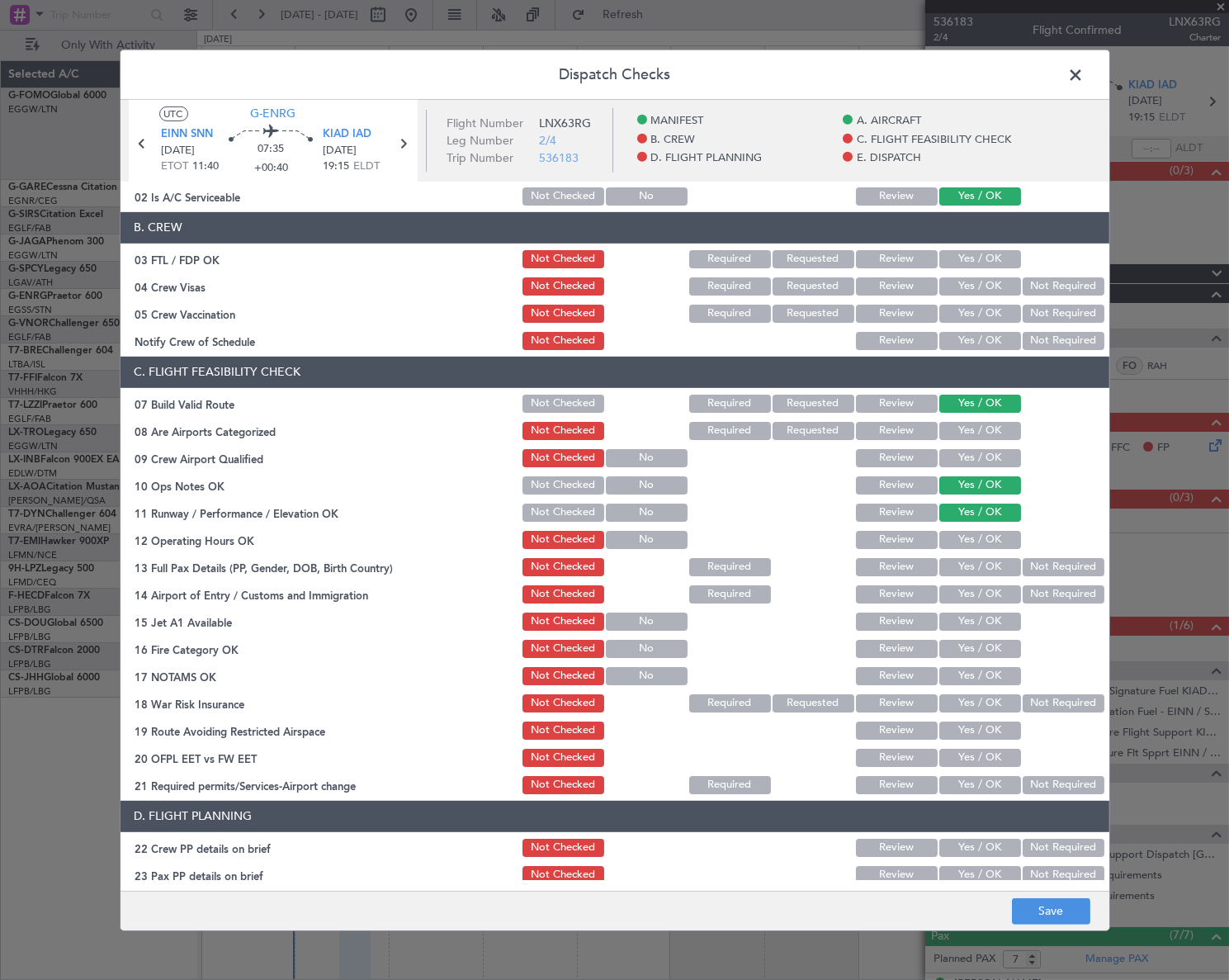
click at [990, 539] on button "Yes / OK" at bounding box center [981, 539] width 82 height 18
click at [990, 575] on div "Yes / OK" at bounding box center [979, 567] width 84 height 23
click at [995, 561] on button "Yes / OK" at bounding box center [981, 567] width 82 height 18
drag, startPoint x: 996, startPoint y: 595, endPoint x: 998, endPoint y: 605, distance: 10.2
click at [996, 598] on button "Yes / OK" at bounding box center [981, 594] width 82 height 18
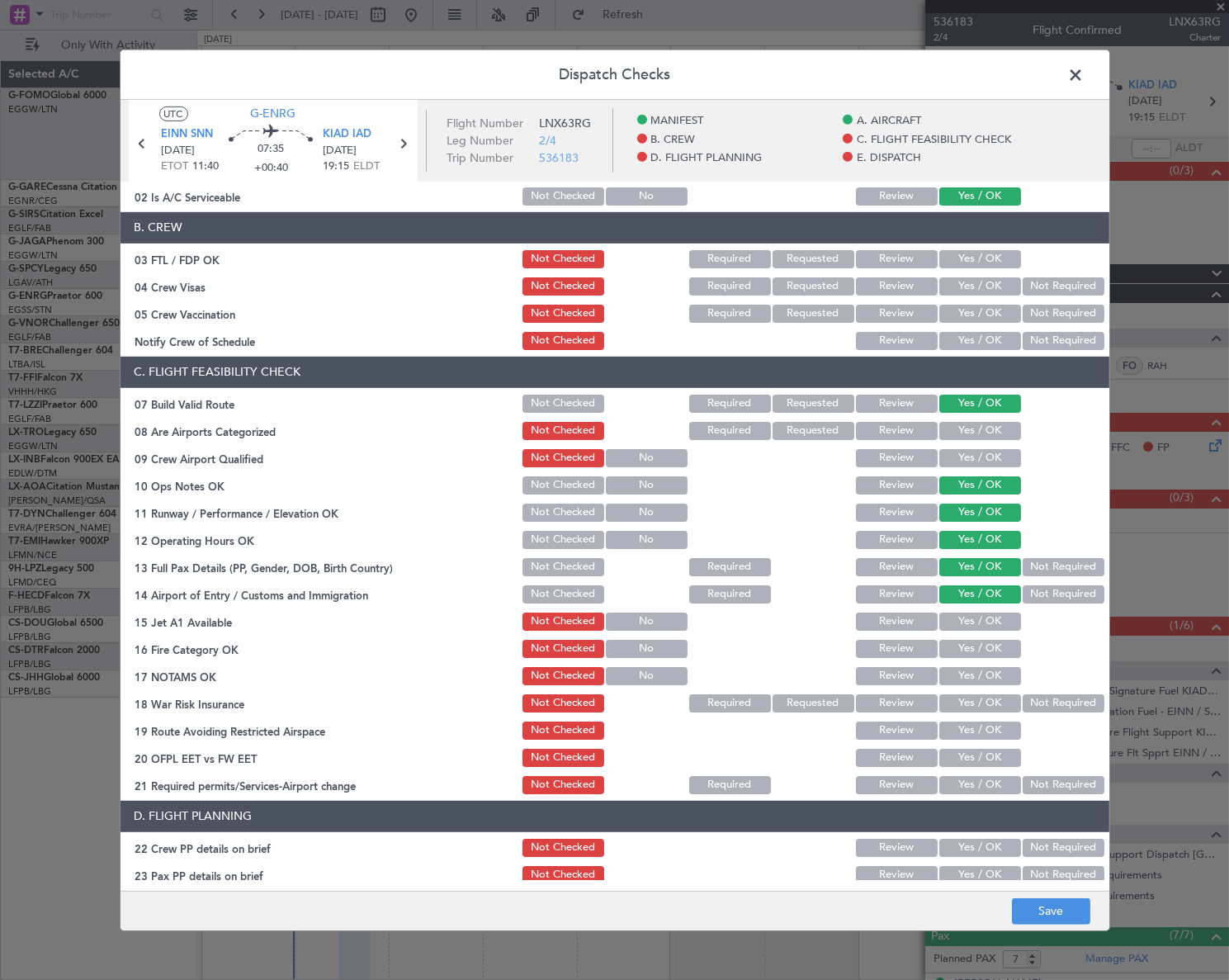
click at [995, 625] on button "Yes / OK" at bounding box center [981, 621] width 82 height 18
click at [998, 653] on button "Yes / OK" at bounding box center [981, 649] width 82 height 18
click at [1001, 681] on button "Yes / OK" at bounding box center [981, 676] width 82 height 18
click at [1025, 702] on button "Not Required" at bounding box center [1063, 703] width 82 height 18
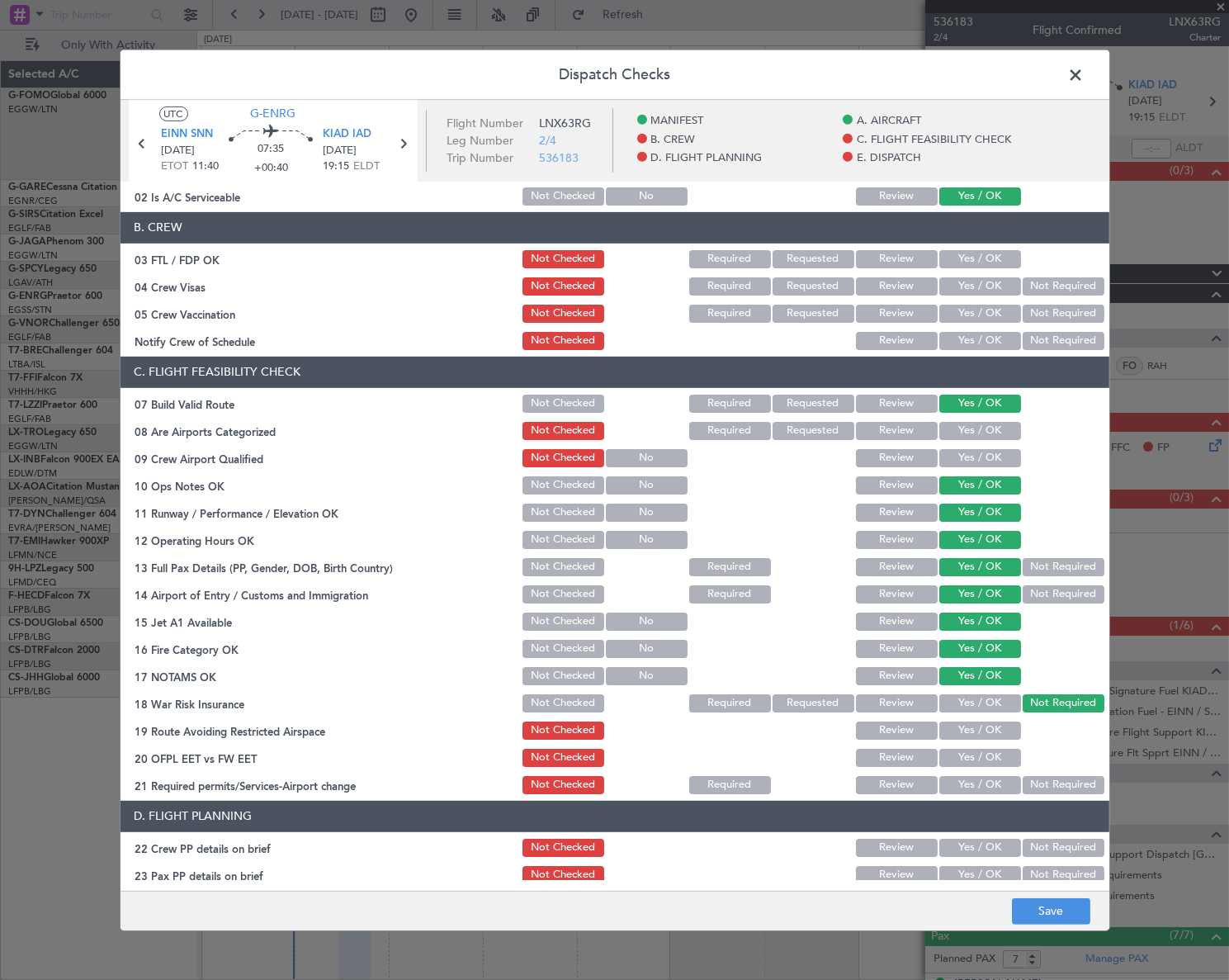
drag, startPoint x: 985, startPoint y: 727, endPoint x: 977, endPoint y: 759, distance: 33.0
click at [985, 728] on button "Yes / OK" at bounding box center [981, 730] width 82 height 18
click at [975, 759] on button "Yes / OK" at bounding box center [981, 757] width 82 height 18
click at [979, 780] on button "Yes / OK" at bounding box center [981, 785] width 82 height 18
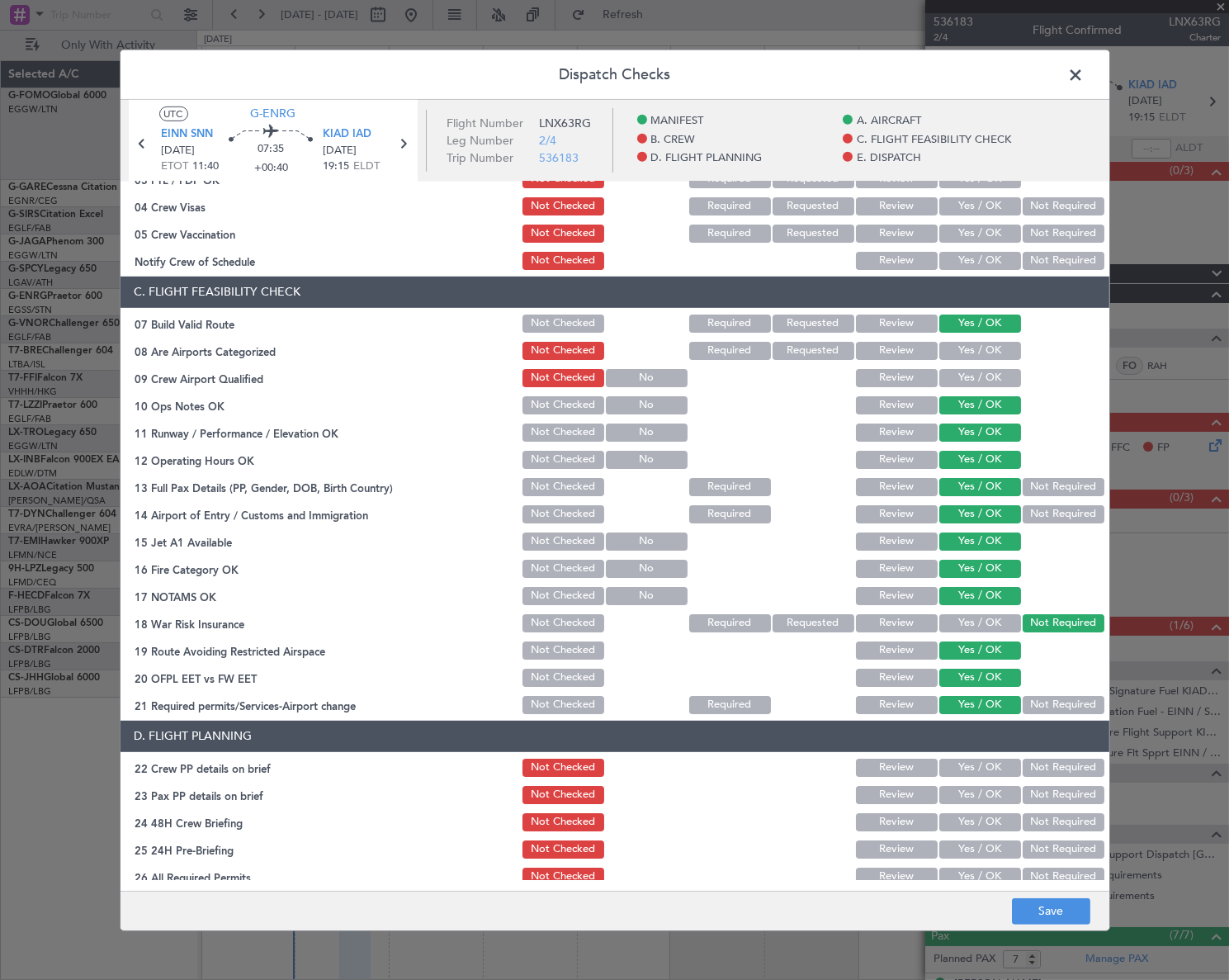
scroll to position [450, 0]
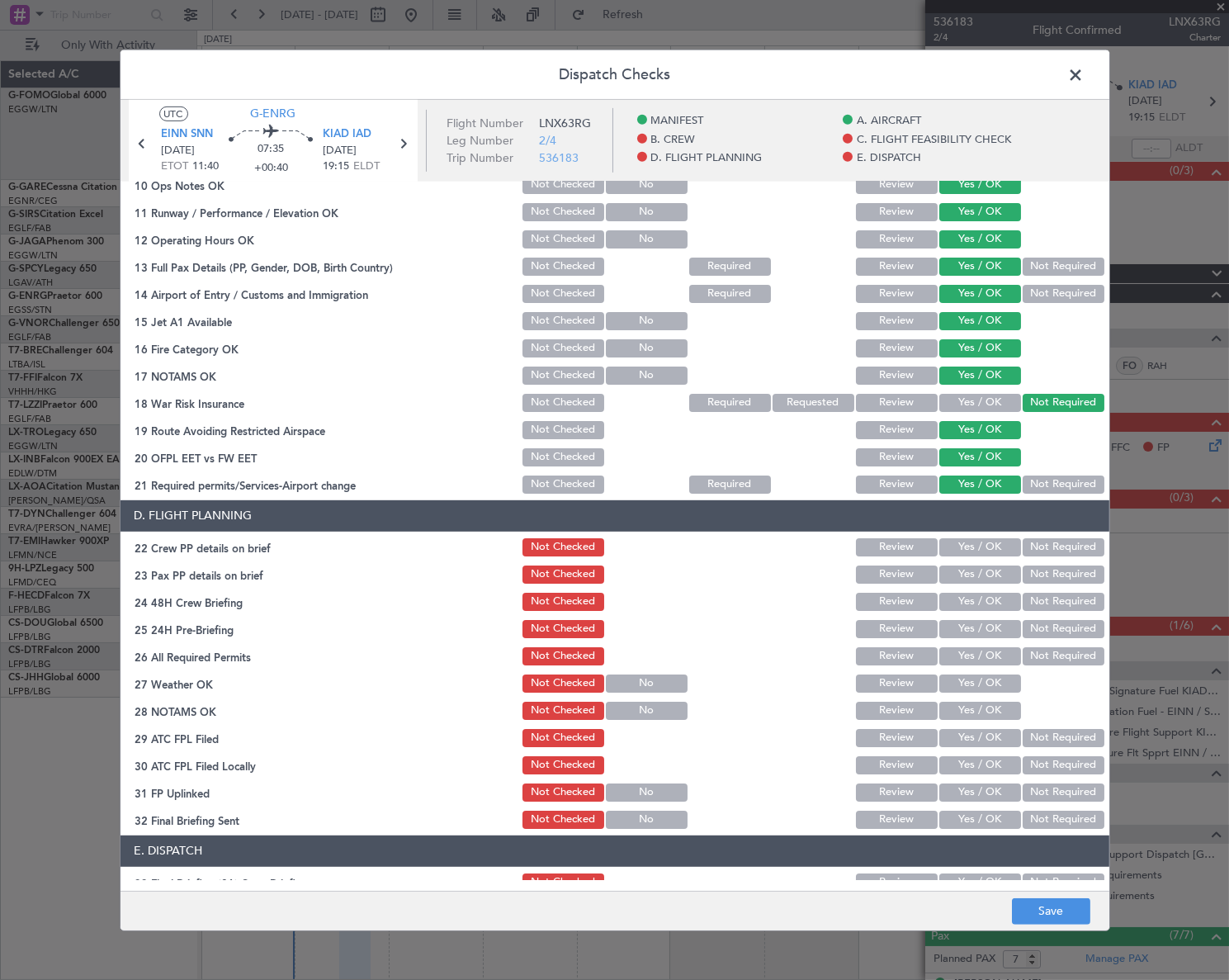
drag, startPoint x: 977, startPoint y: 545, endPoint x: 980, endPoint y: 578, distance: 33.1
click at [977, 546] on button "Yes / OK" at bounding box center [981, 547] width 82 height 18
click at [981, 577] on button "Yes / OK" at bounding box center [981, 574] width 82 height 18
click at [984, 595] on button "Yes / OK" at bounding box center [981, 601] width 82 height 18
click at [1049, 636] on button "Not Required" at bounding box center [1063, 629] width 82 height 18
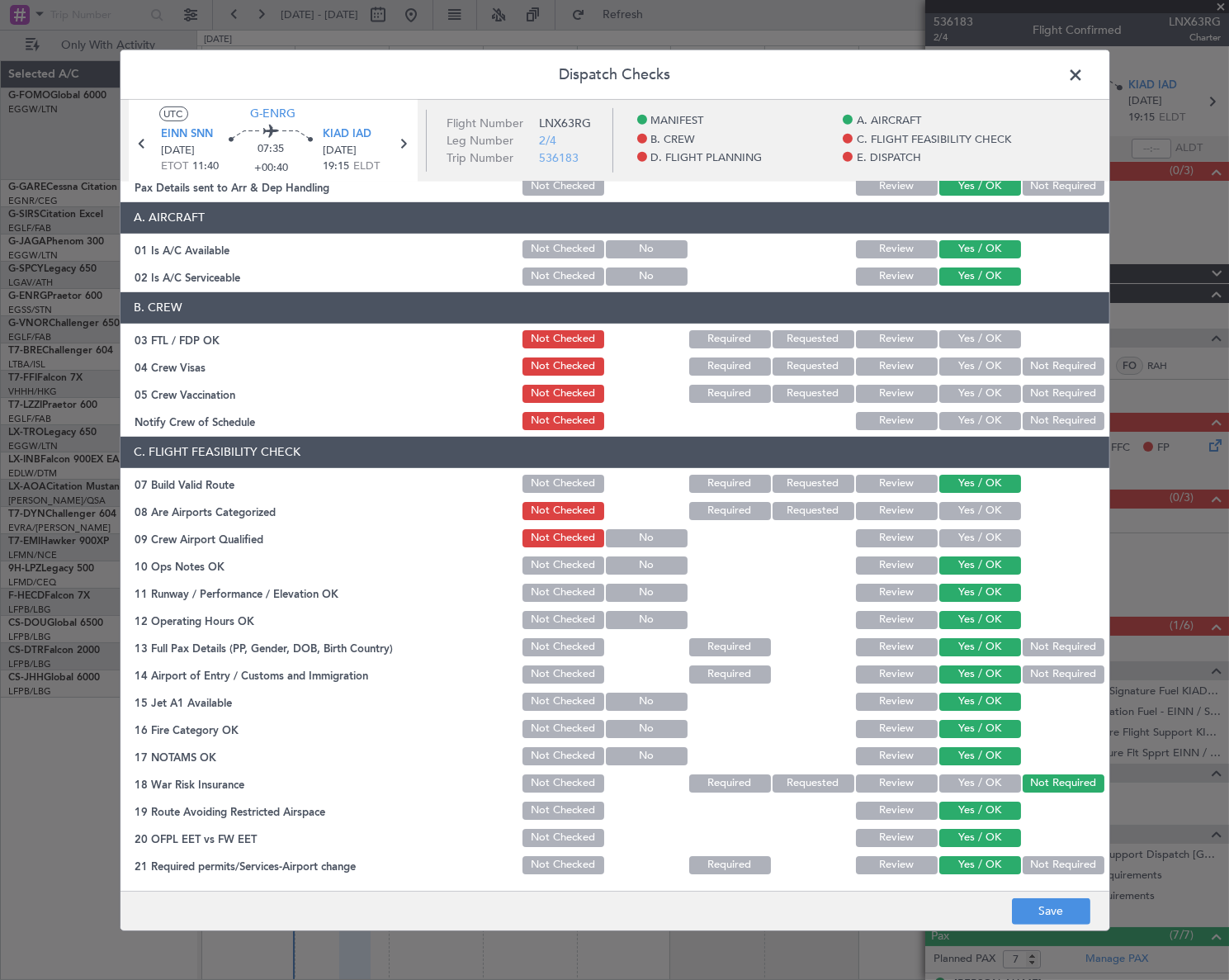
scroll to position [0, 0]
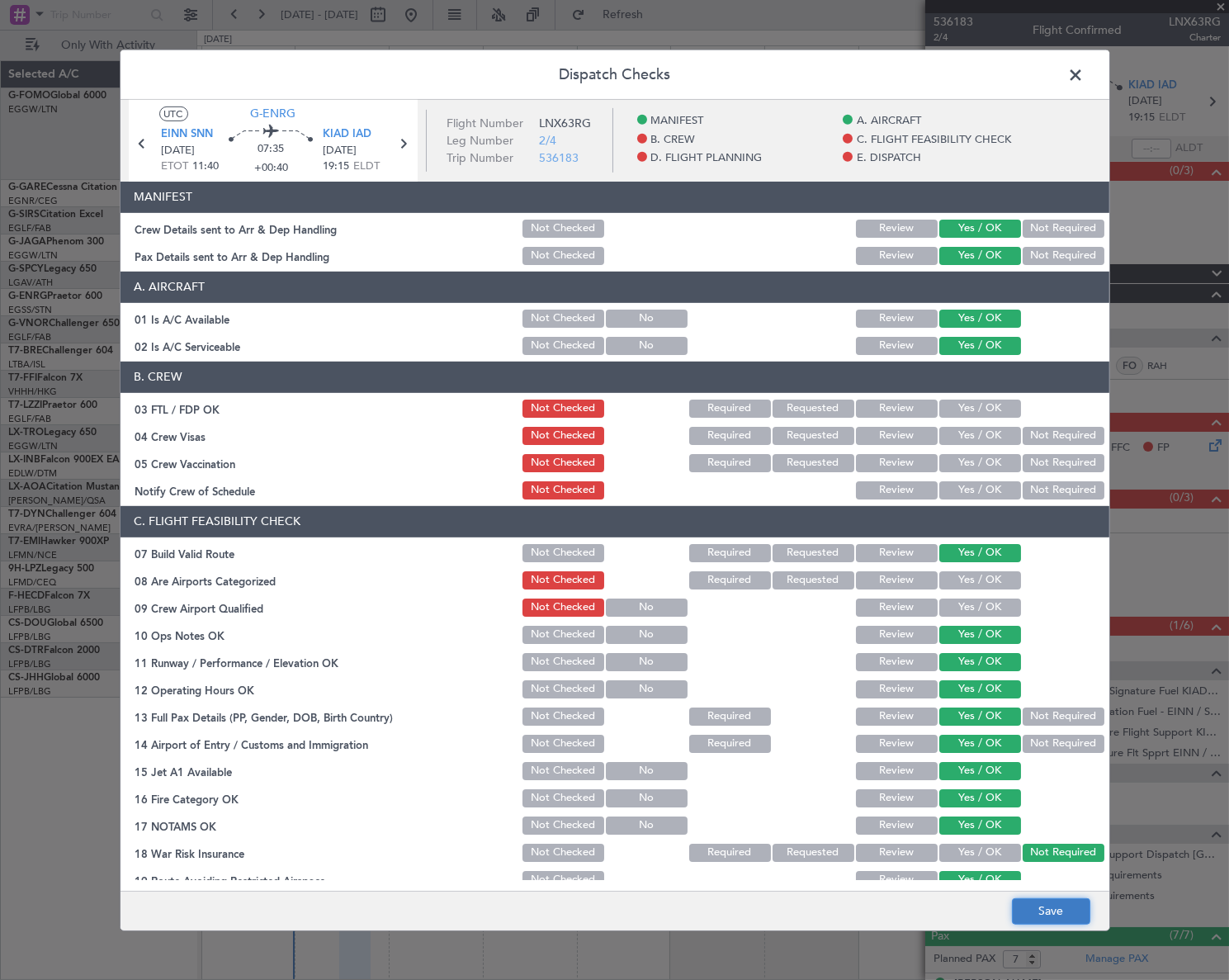
click at [1060, 924] on button "Save" at bounding box center [1051, 911] width 78 height 27
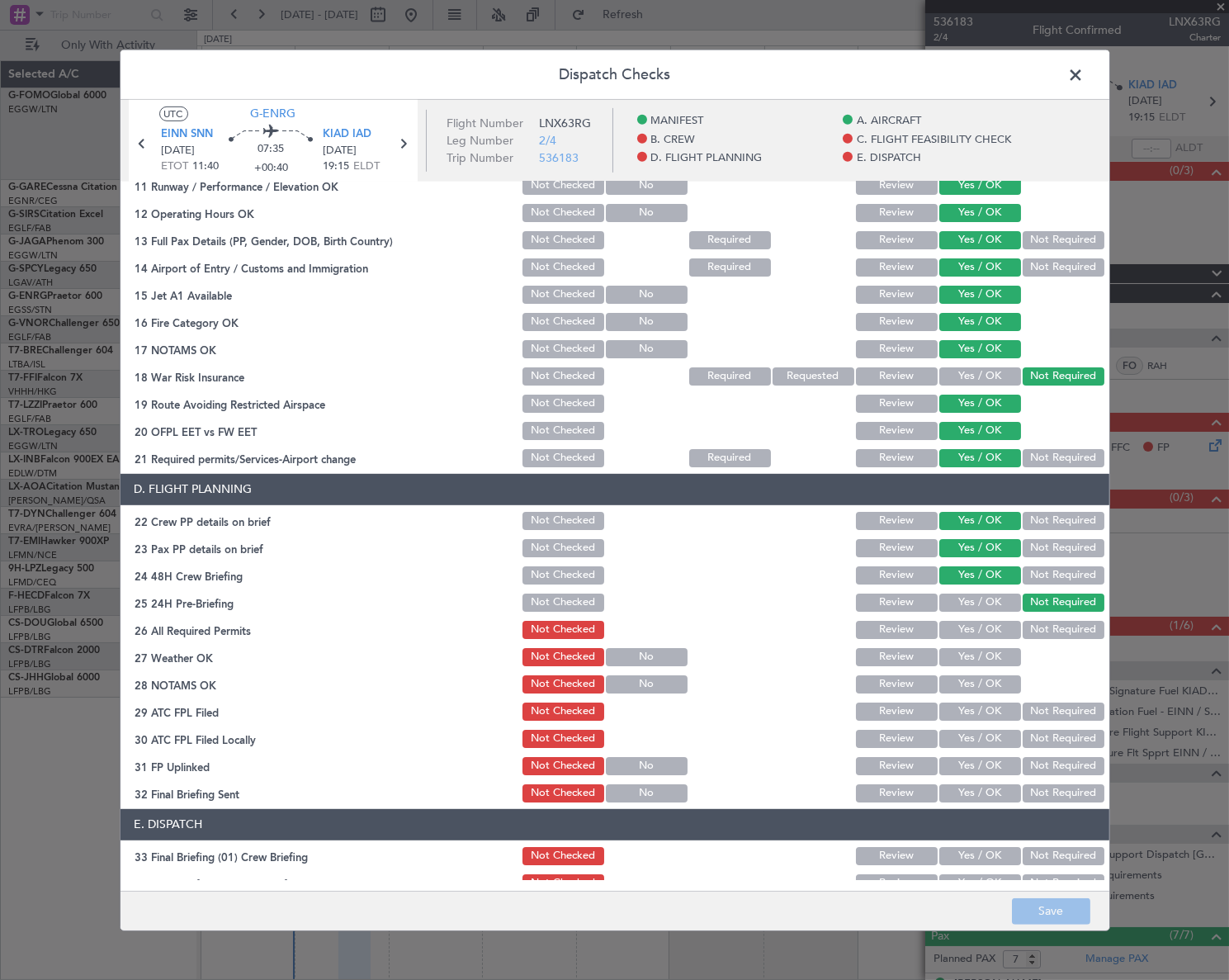
scroll to position [525, 0]
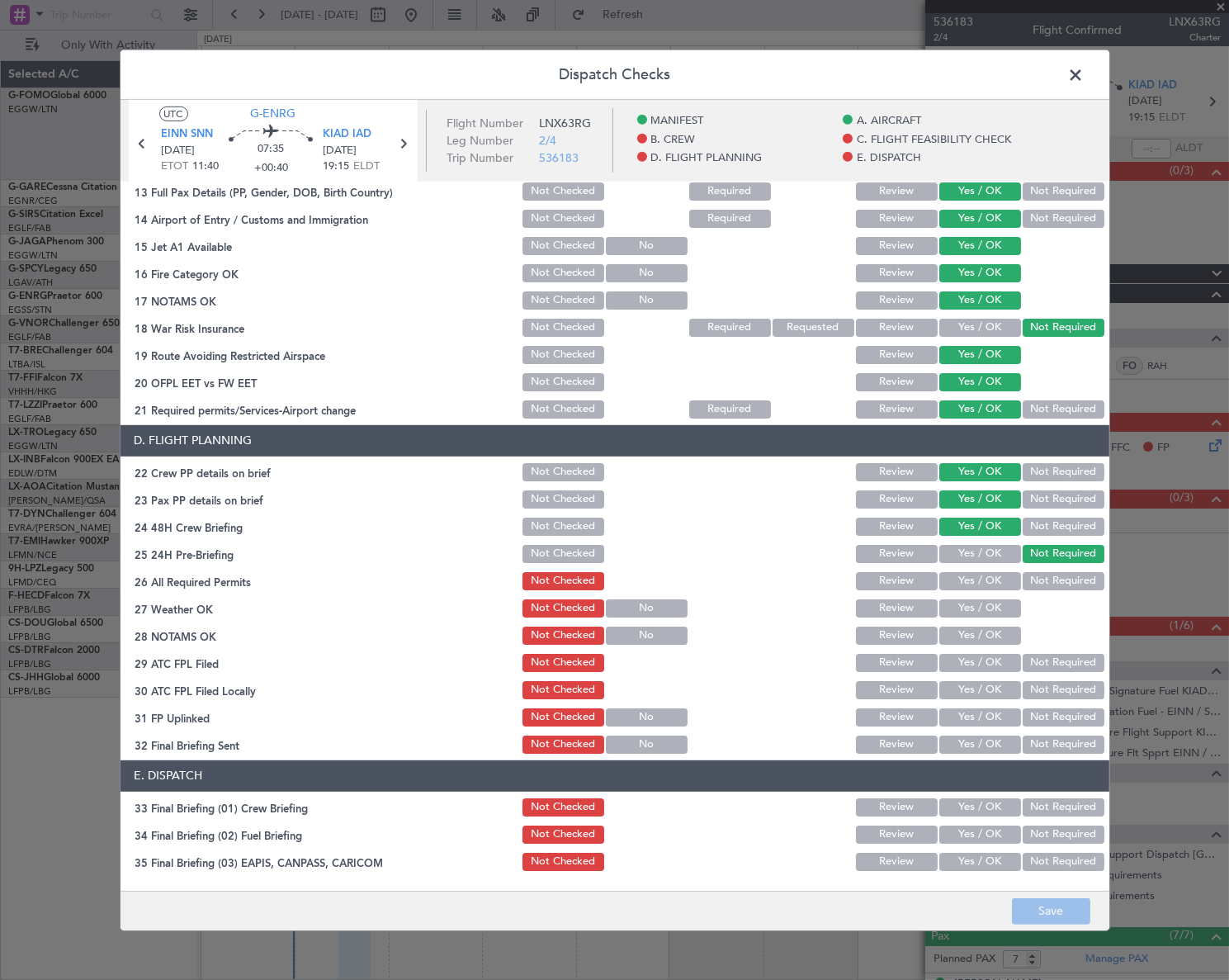
drag, startPoint x: 1065, startPoint y: 79, endPoint x: 1008, endPoint y: 129, distance: 75.8
click at [1084, 79] on span at bounding box center [1084, 78] width 0 height 33
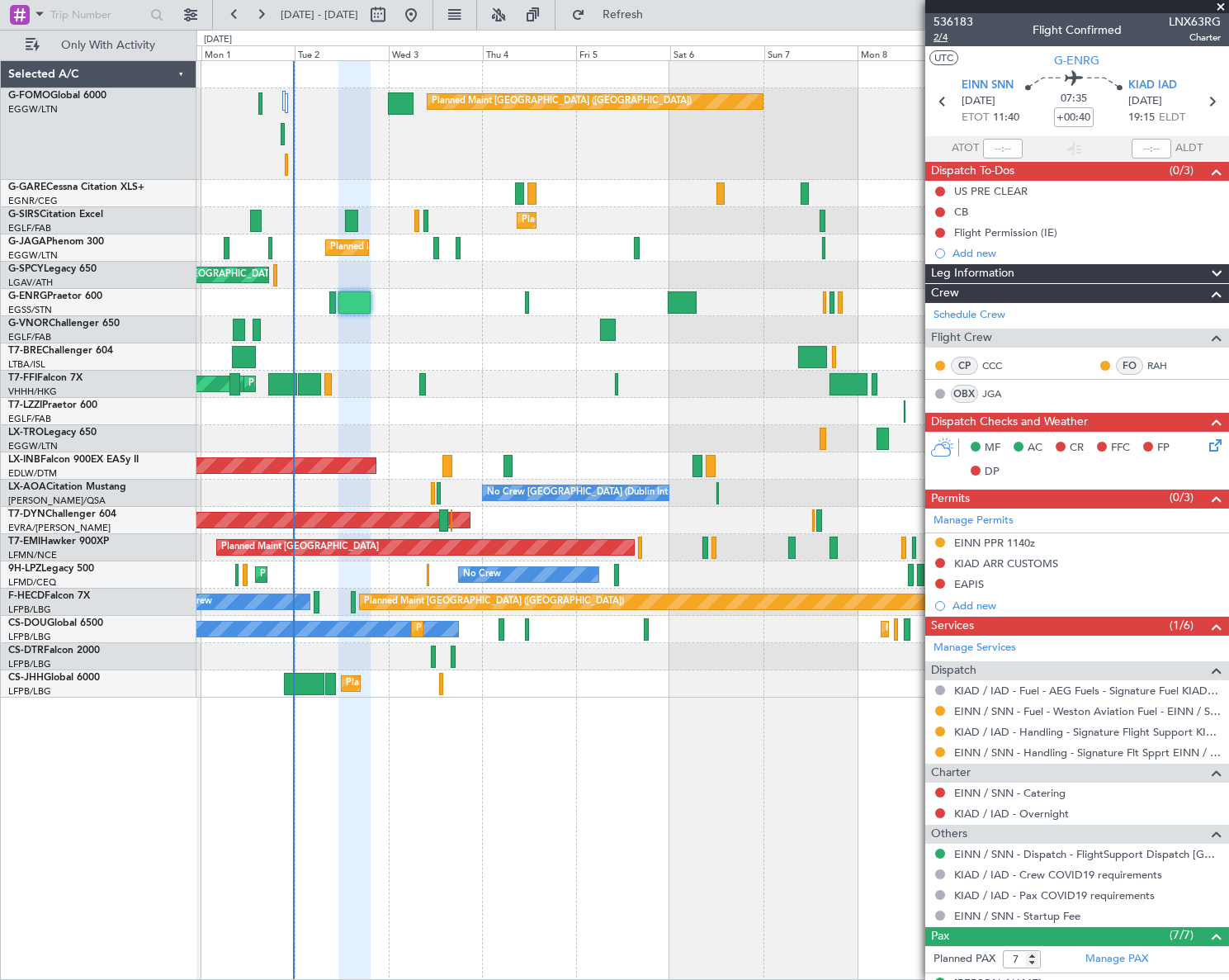
click at [946, 38] on span "2/4" at bounding box center [953, 37] width 40 height 14
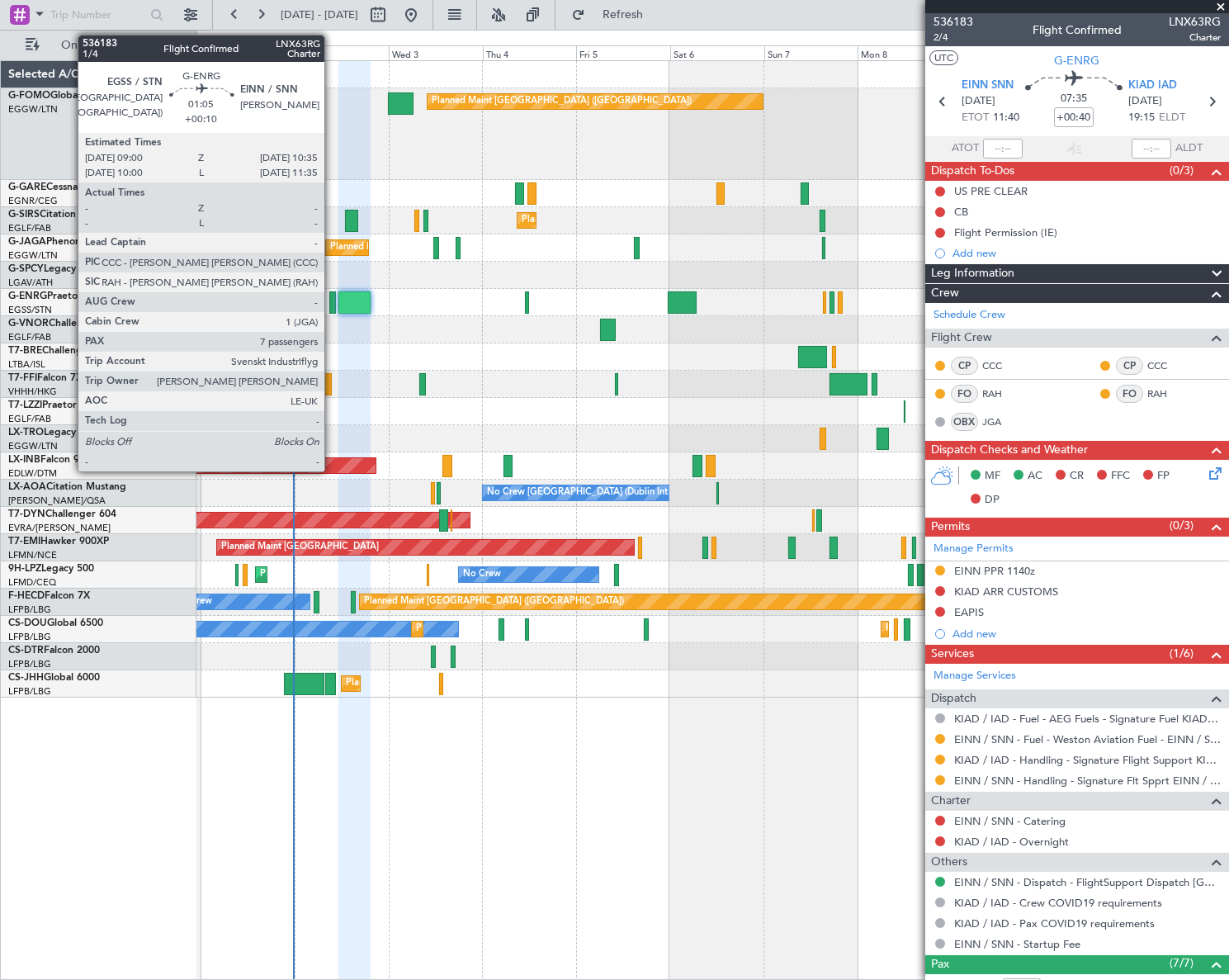
click at [332, 298] on div at bounding box center [332, 302] width 7 height 22
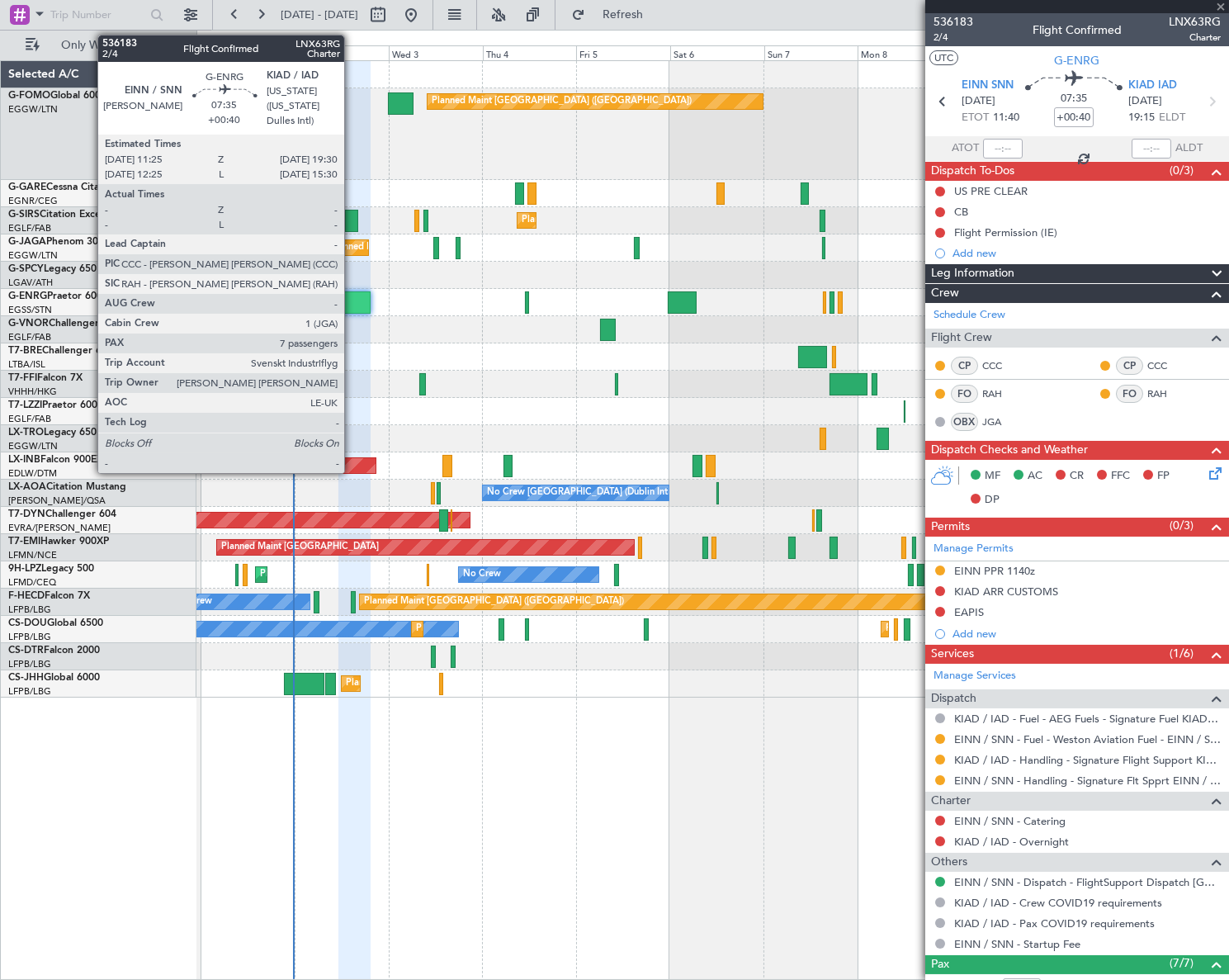
type input "+00:10"
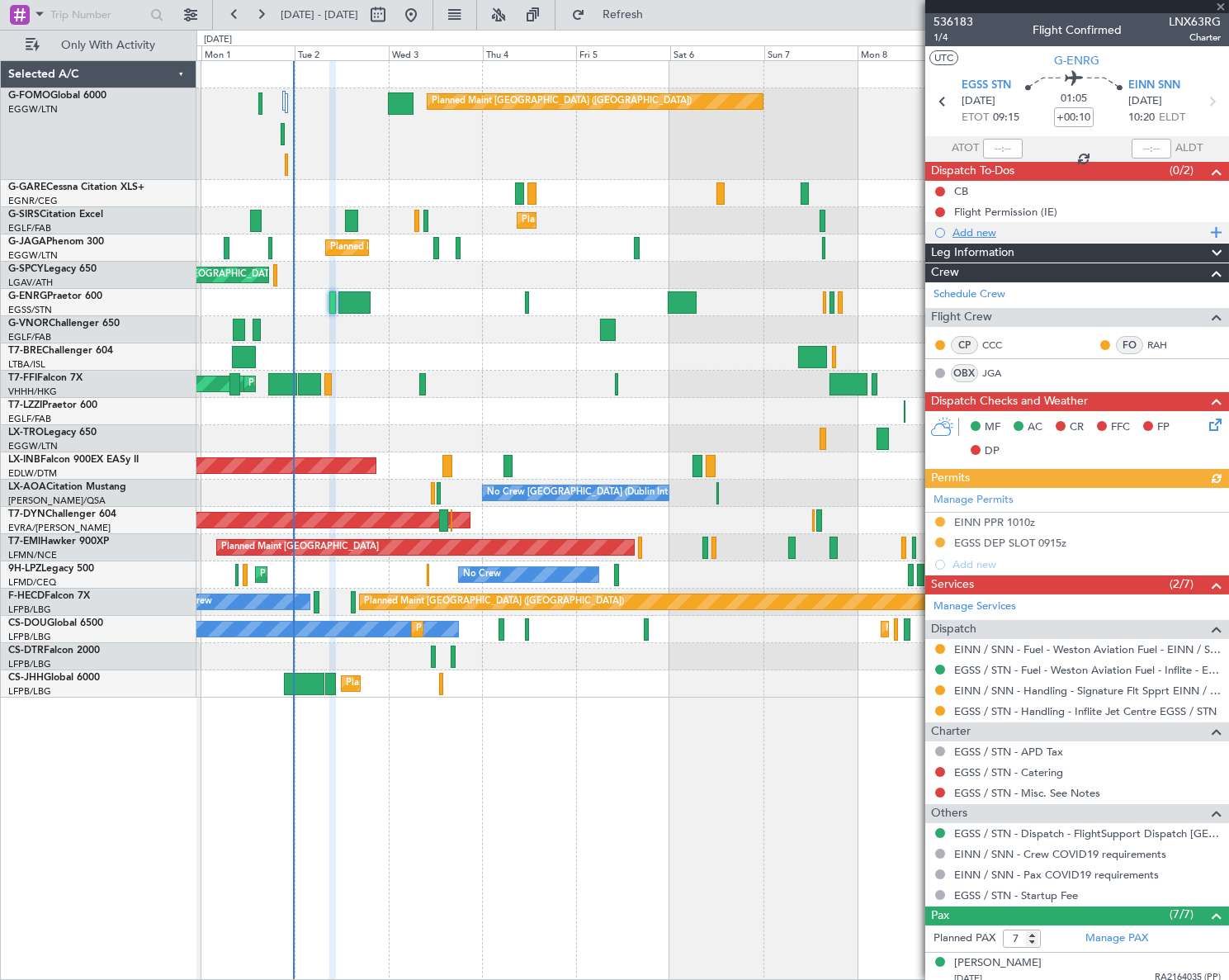
click at [976, 231] on div "Add new" at bounding box center [1079, 232] width 253 height 14
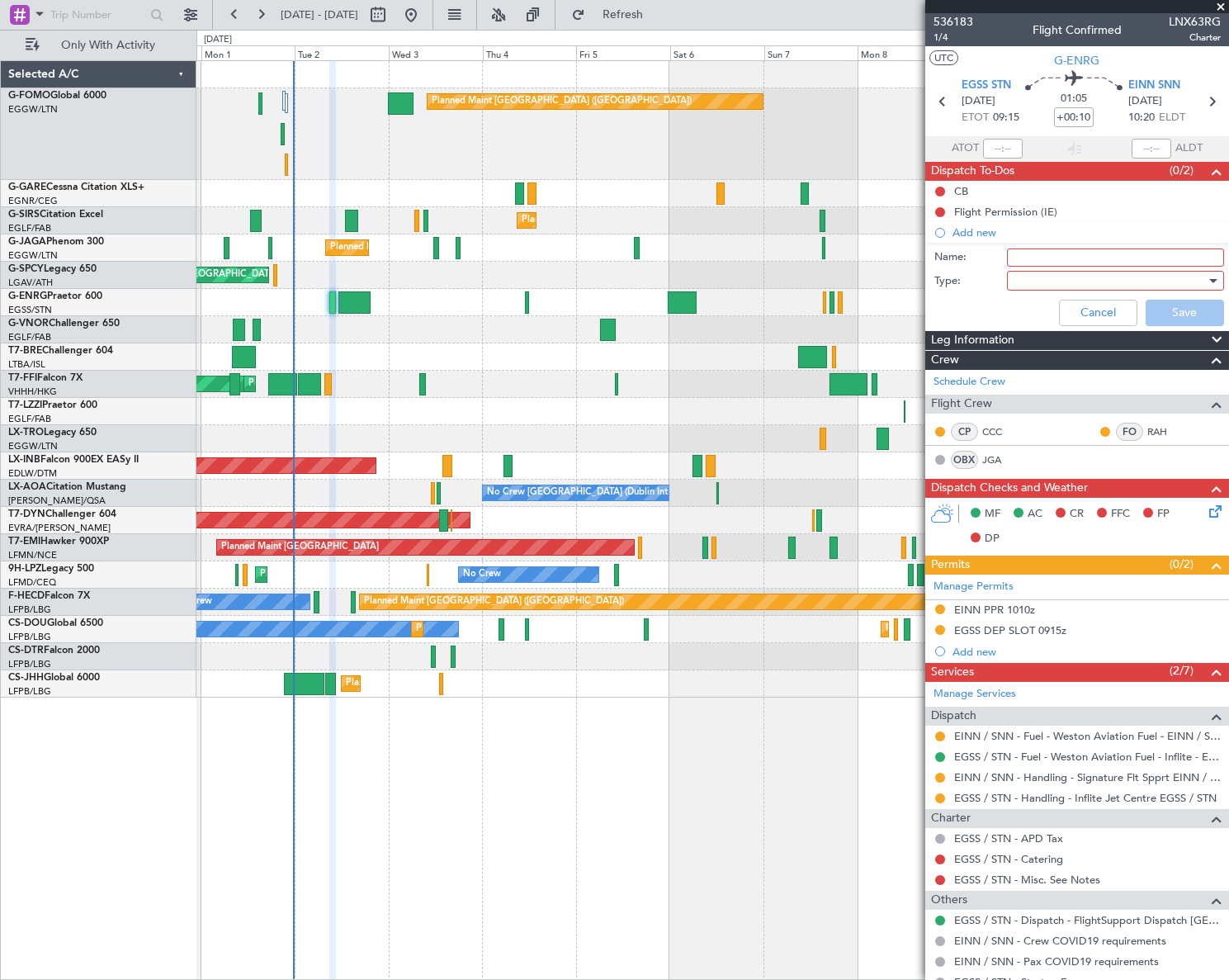
click at [1040, 259] on input "Name:" at bounding box center [1116, 257] width 217 height 18
type input "ISP e-mail"
click at [1041, 278] on div at bounding box center [1110, 281] width 192 height 25
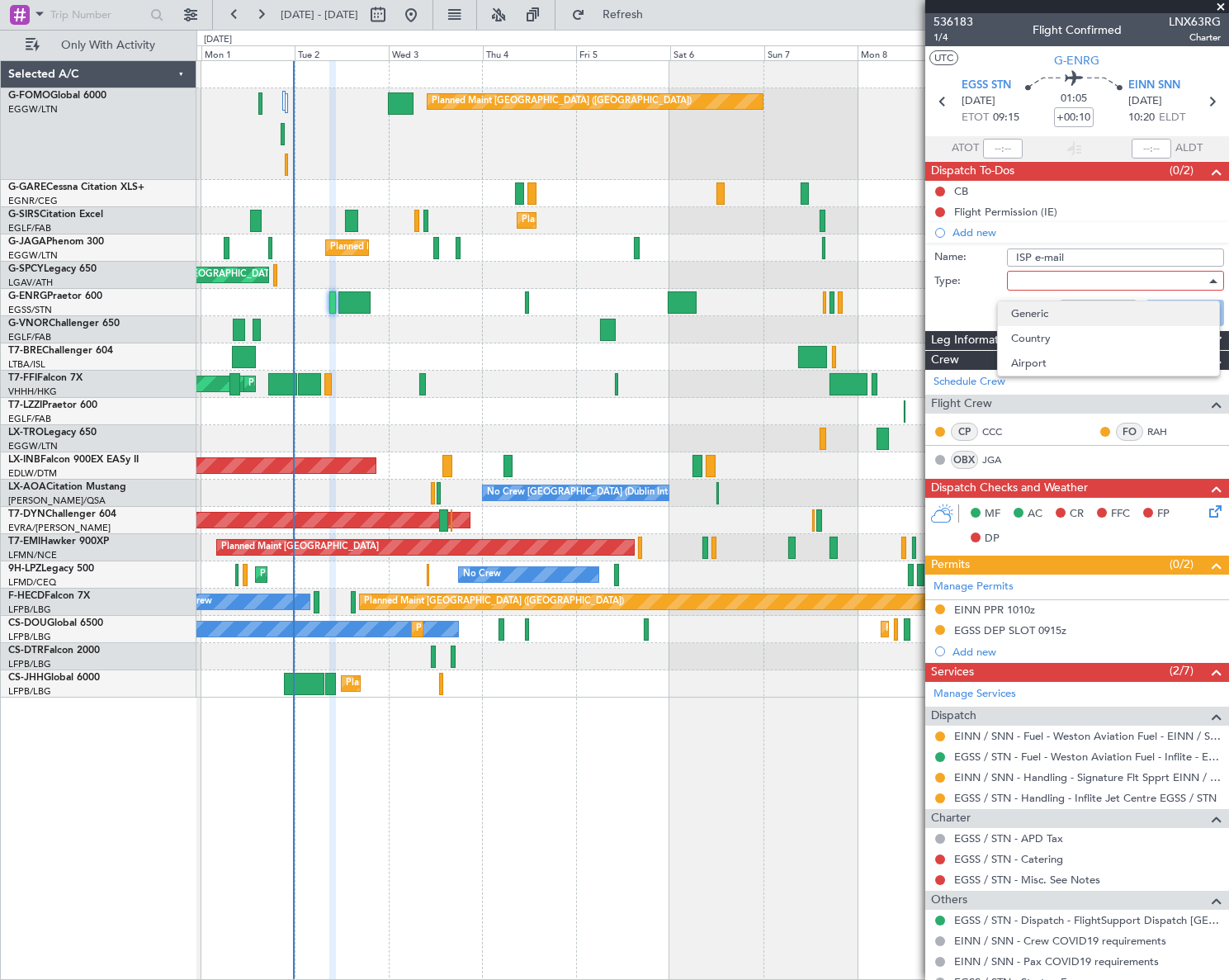
click at [1044, 321] on span "Generic" at bounding box center [1108, 314] width 194 height 25
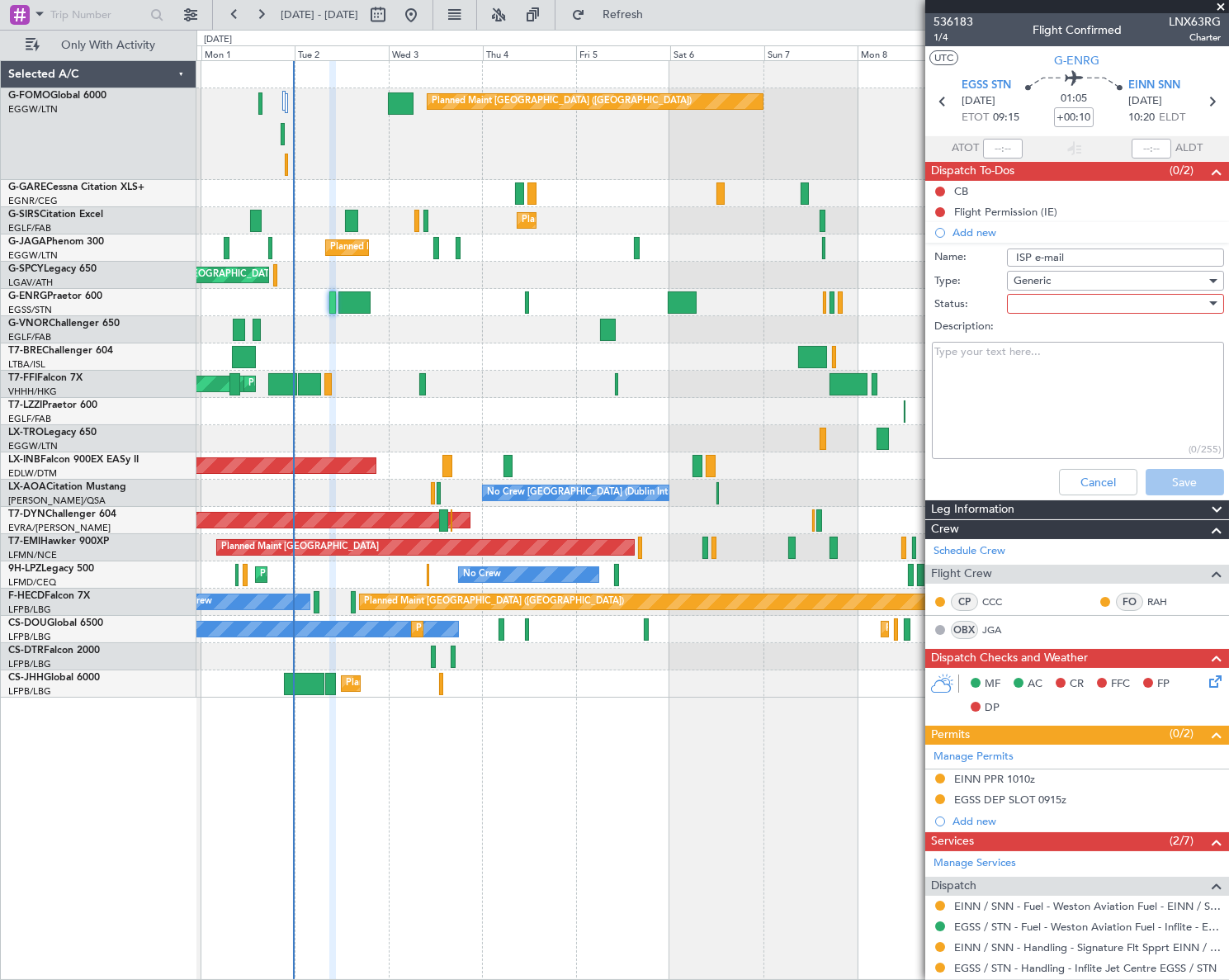
click at [1063, 298] on div at bounding box center [1110, 304] width 192 height 25
click at [1065, 385] on span "Completed" at bounding box center [1108, 386] width 194 height 25
click at [1017, 370] on textarea "Description:" at bounding box center [1078, 401] width 292 height 118
paste textarea "[EMAIL_ADDRESS][DOMAIN_NAME]"
type textarea "[EMAIL_ADDRESS][DOMAIN_NAME]"
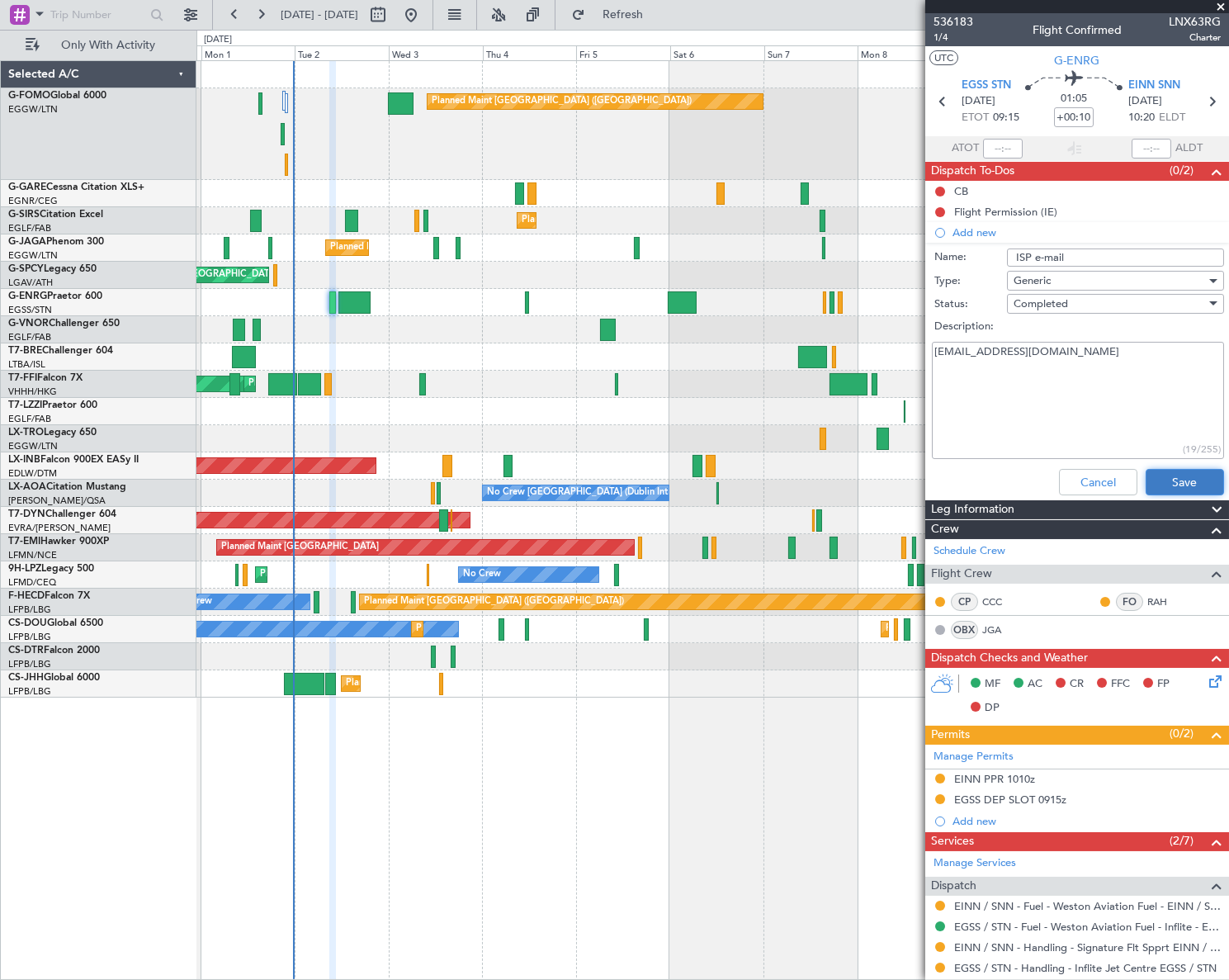
click at [1188, 476] on button "Save" at bounding box center [1185, 482] width 78 height 27
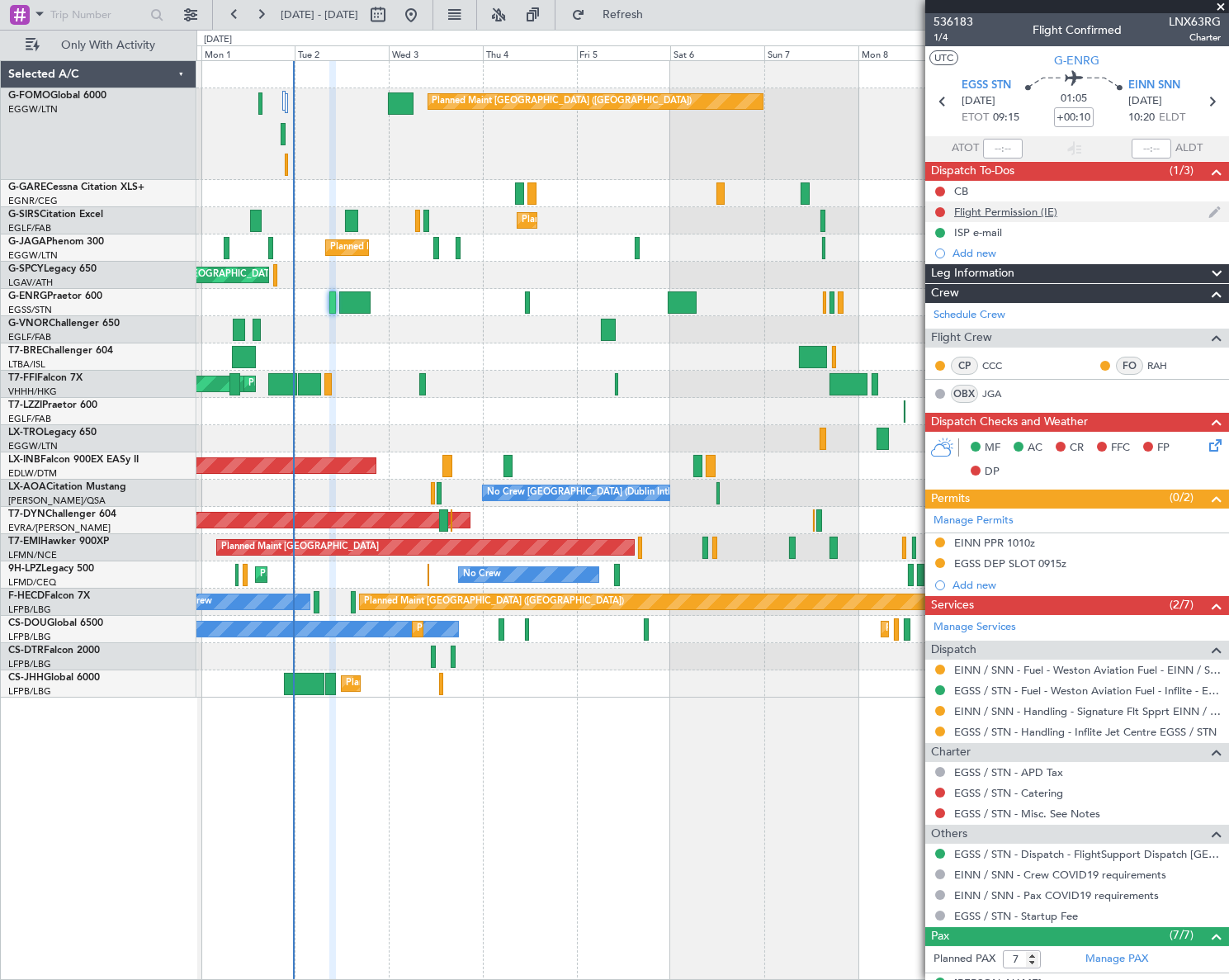
click at [1028, 213] on div "Flight Permission (IE)" at bounding box center [1005, 211] width 103 height 14
click at [1206, 443] on icon at bounding box center [1213, 442] width 13 height 13
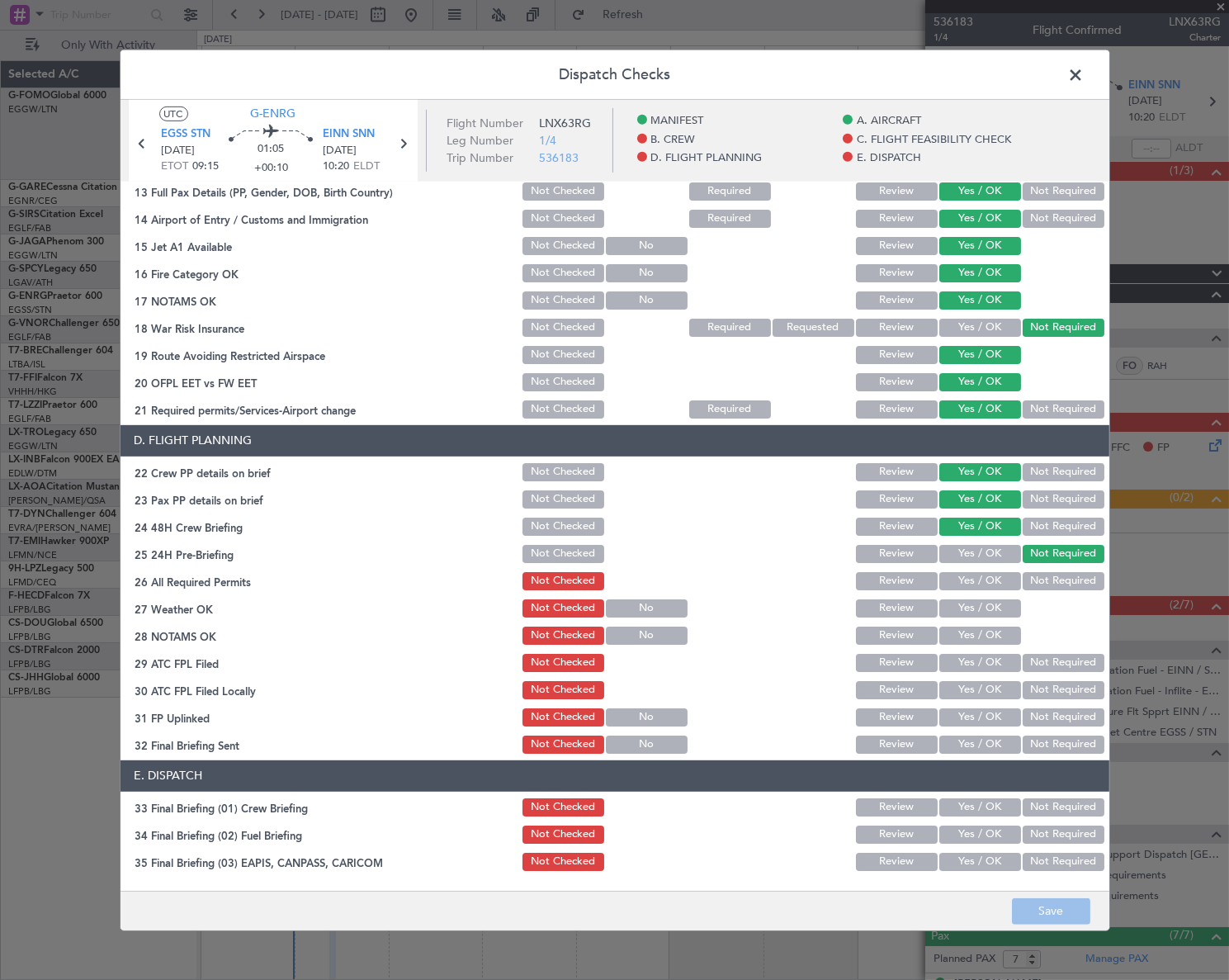
click at [1084, 72] on span at bounding box center [1084, 78] width 0 height 33
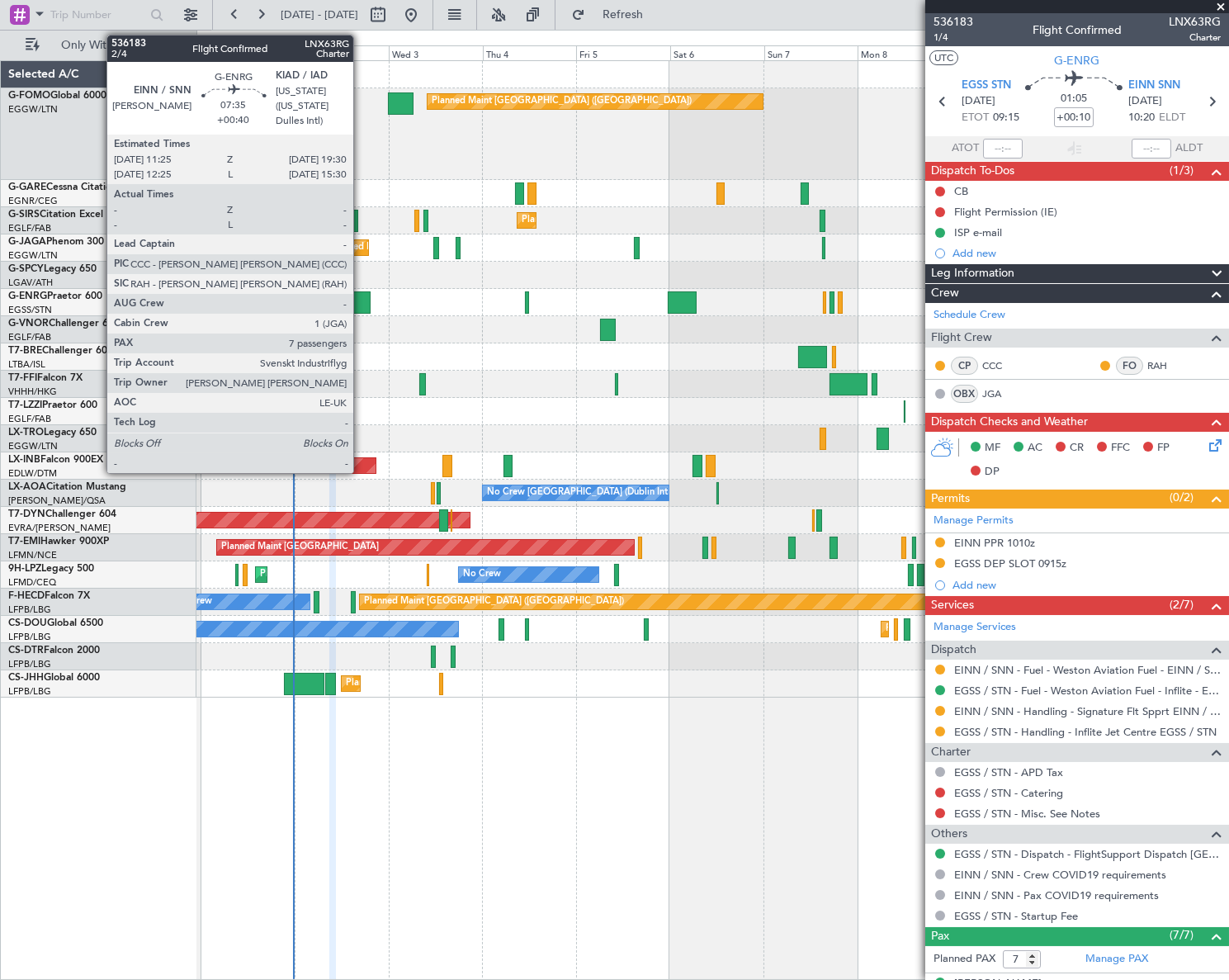
click at [361, 302] on div at bounding box center [355, 302] width 32 height 22
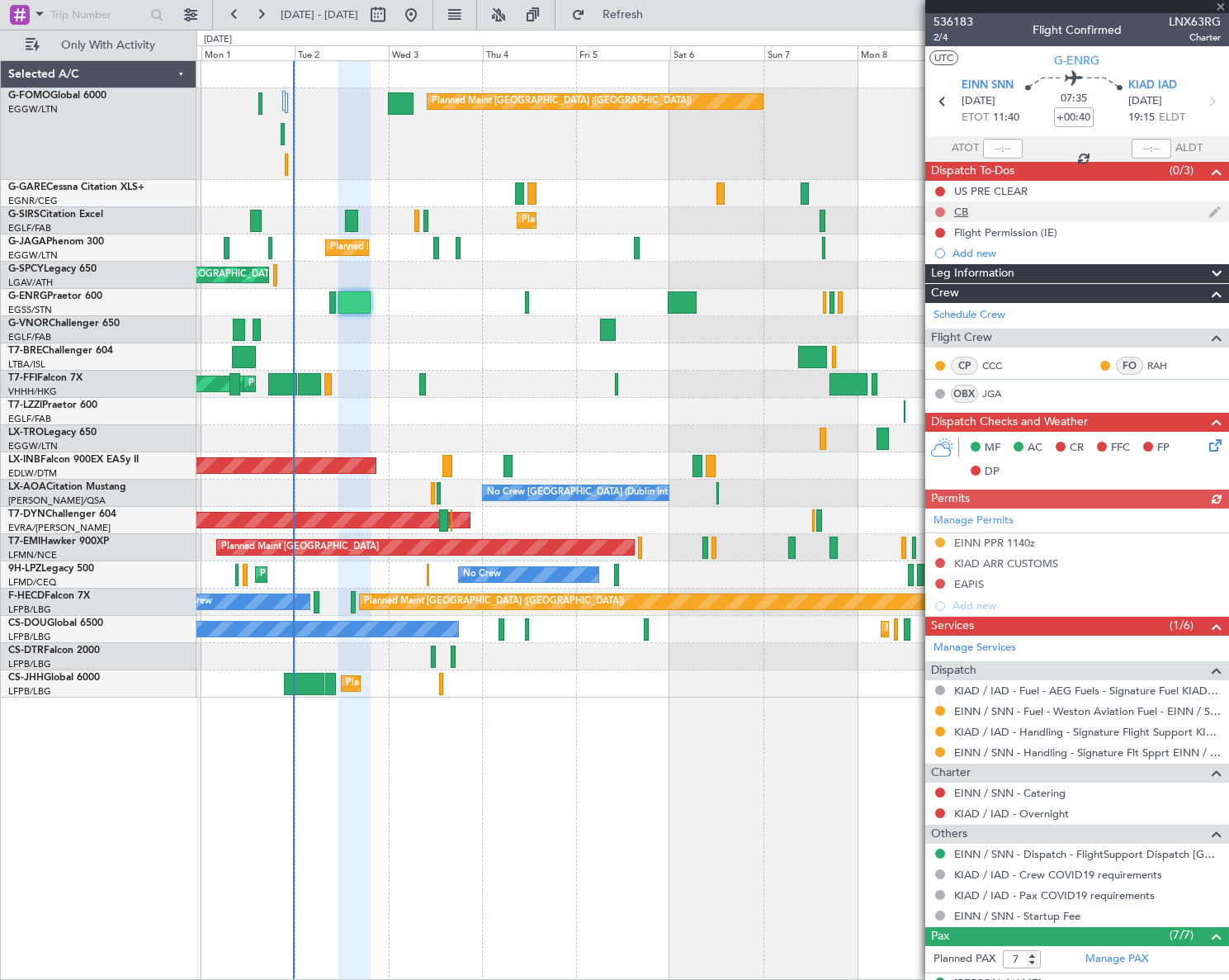
click at [940, 210] on button at bounding box center [940, 212] width 10 height 10
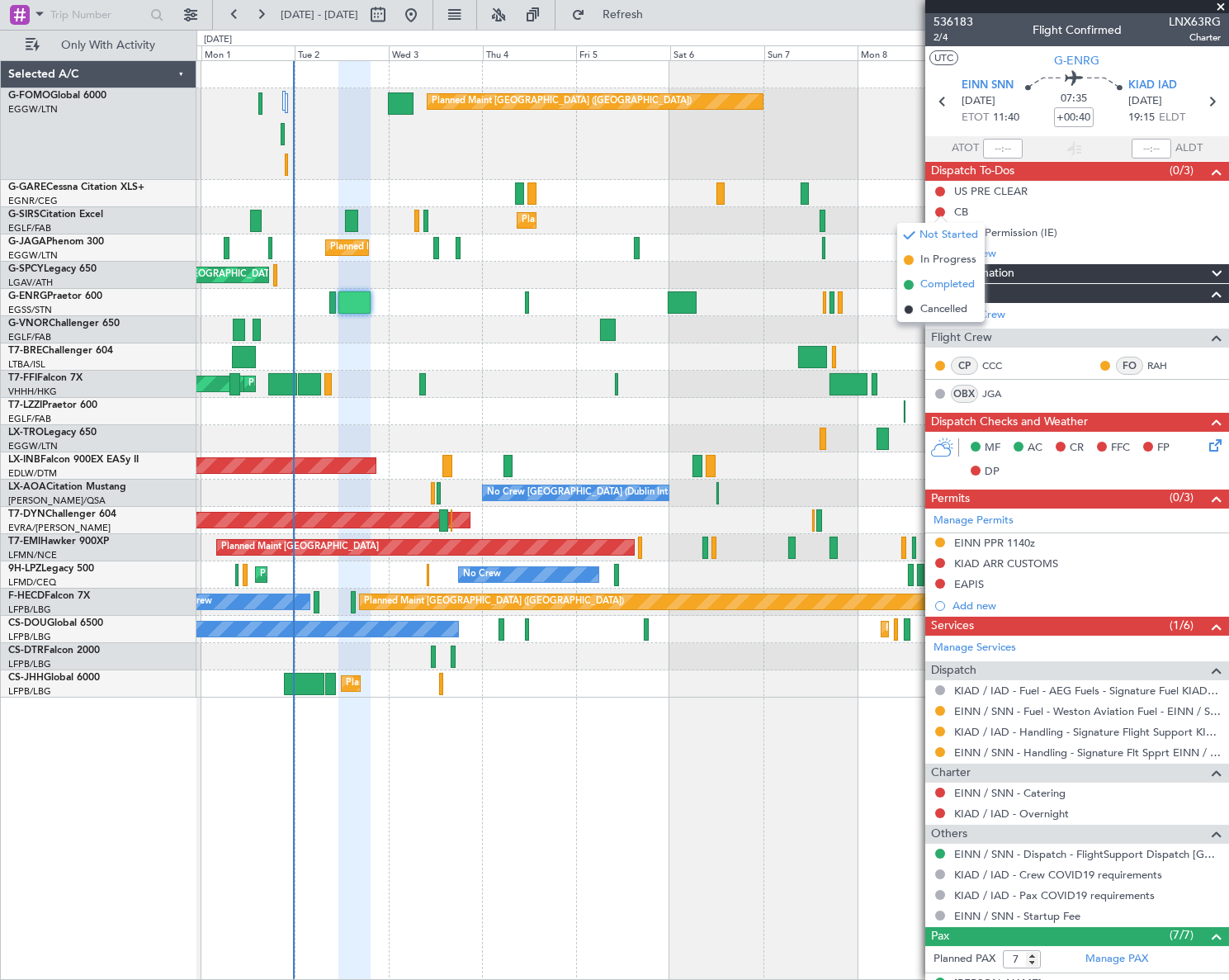
click at [937, 279] on span "Completed" at bounding box center [947, 284] width 54 height 16
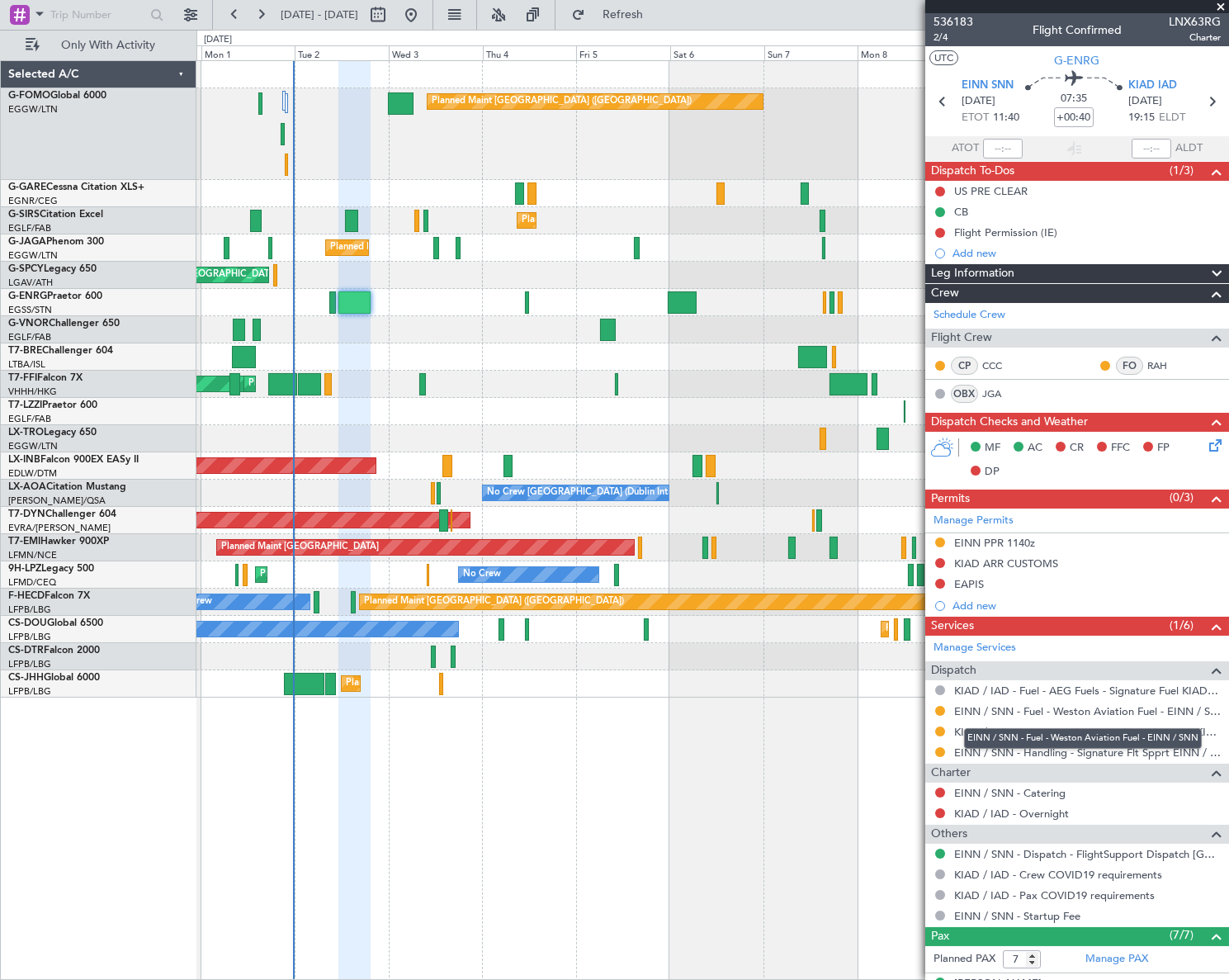
click at [1066, 732] on div "EINN / SNN - Fuel - Weston Aviation Fuel - EINN / SNN" at bounding box center [1083, 738] width 238 height 21
click at [1146, 730] on link "KIAD / IAD - Handling - Signature Flight Support KIAD / IAD" at bounding box center [1087, 732] width 266 height 14
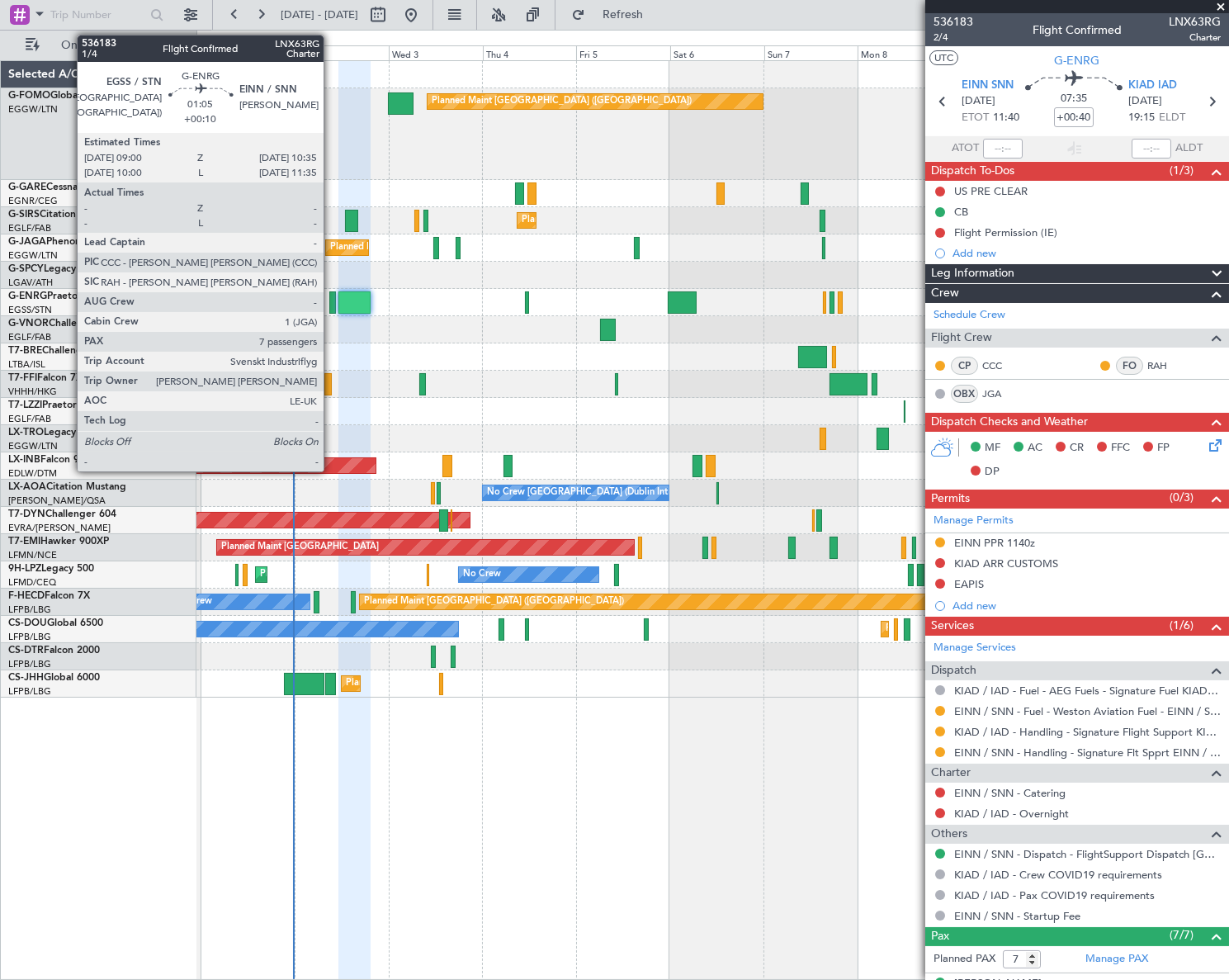
click at [331, 300] on div at bounding box center [332, 302] width 7 height 22
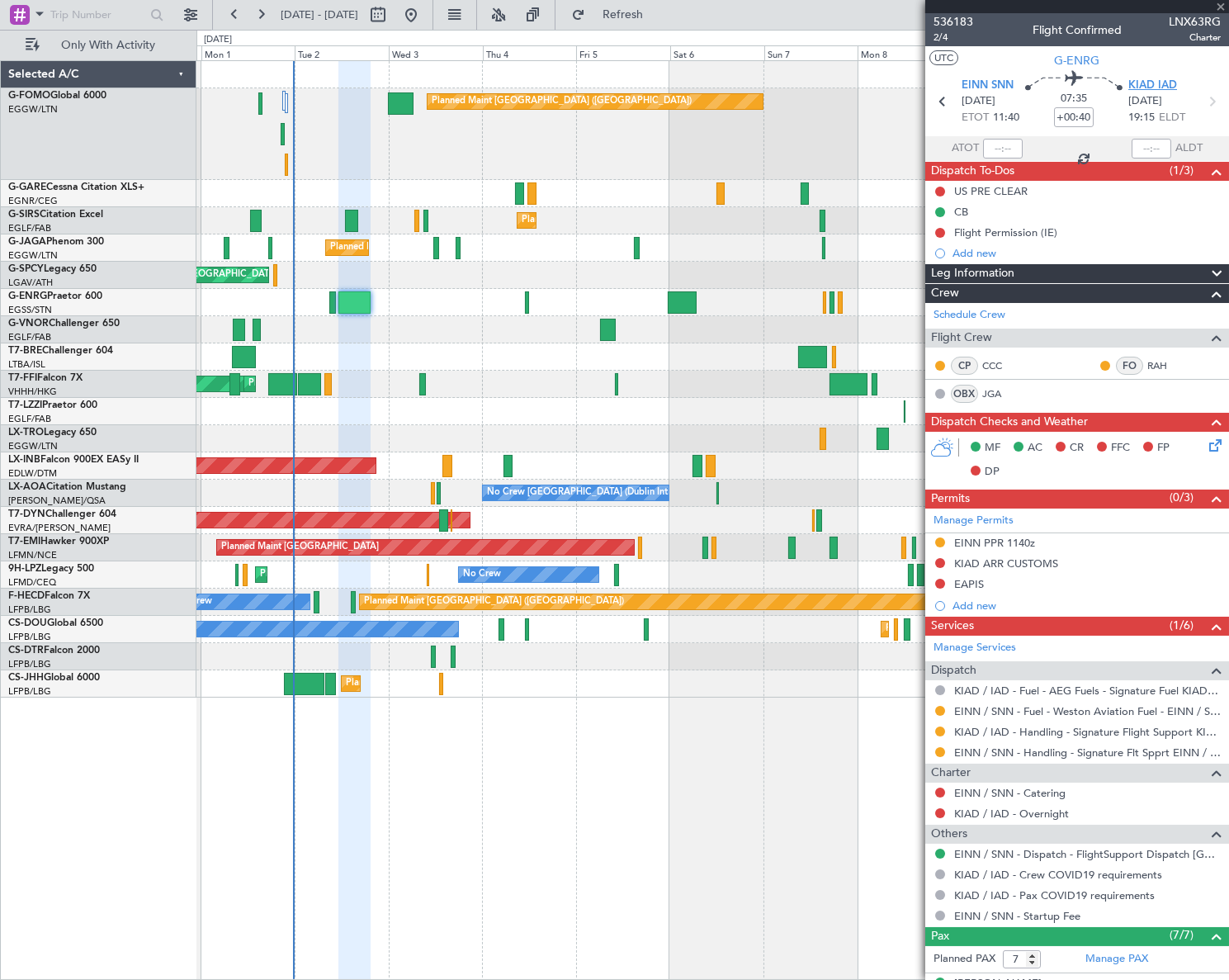
type input "+00:10"
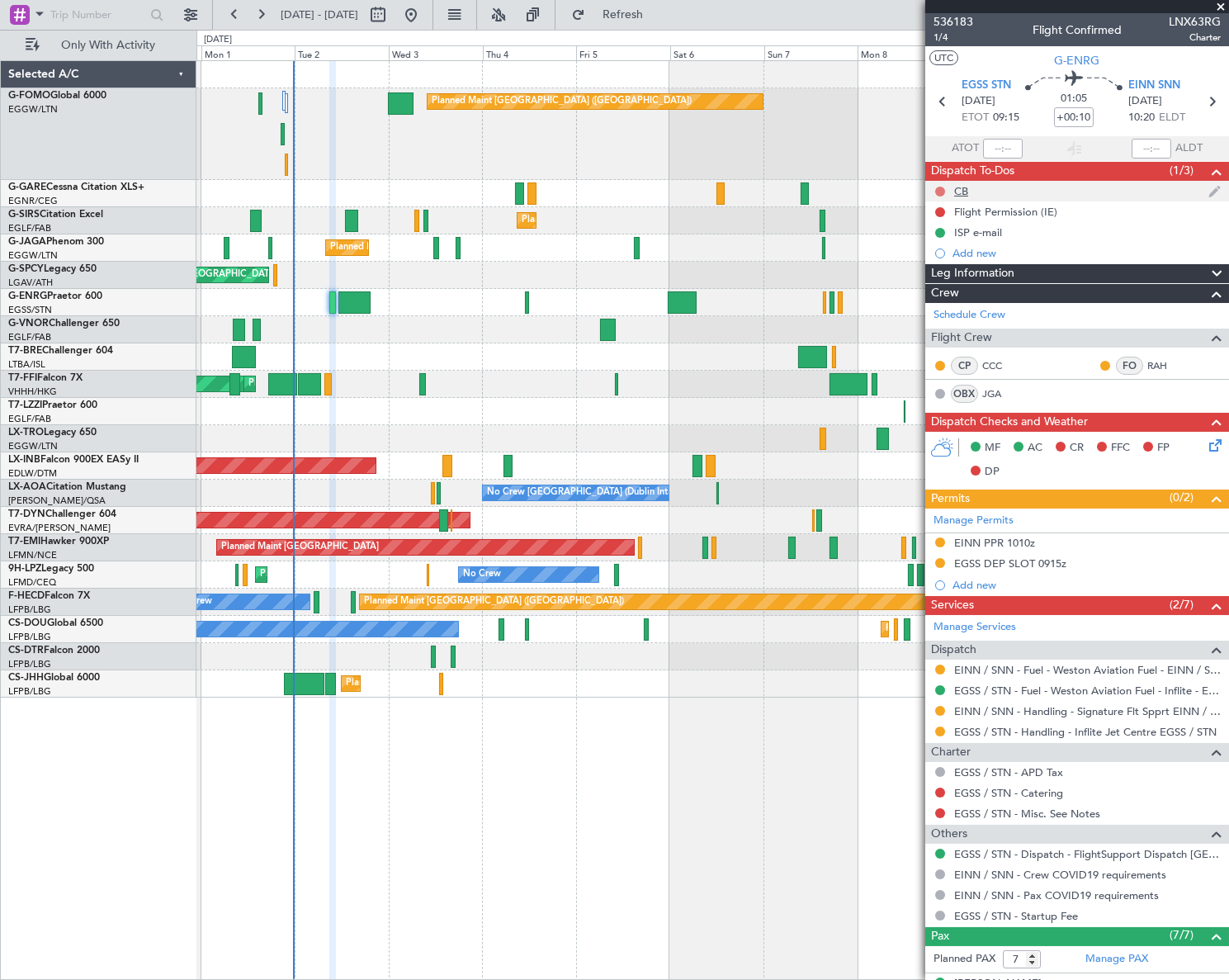
click at [940, 189] on button at bounding box center [940, 191] width 10 height 10
click at [939, 265] on span "Completed" at bounding box center [947, 264] width 54 height 16
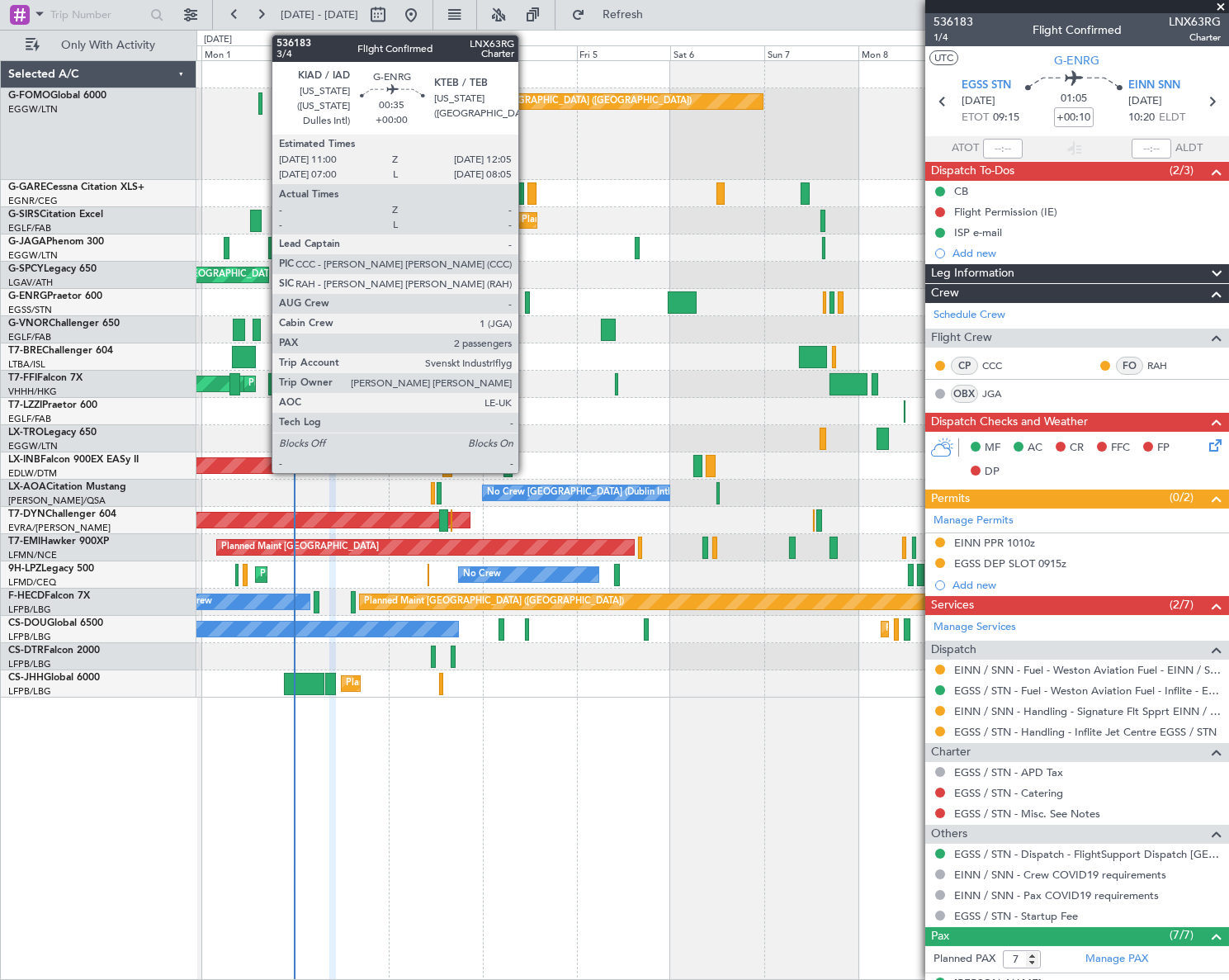
click at [526, 303] on div at bounding box center [527, 302] width 5 height 22
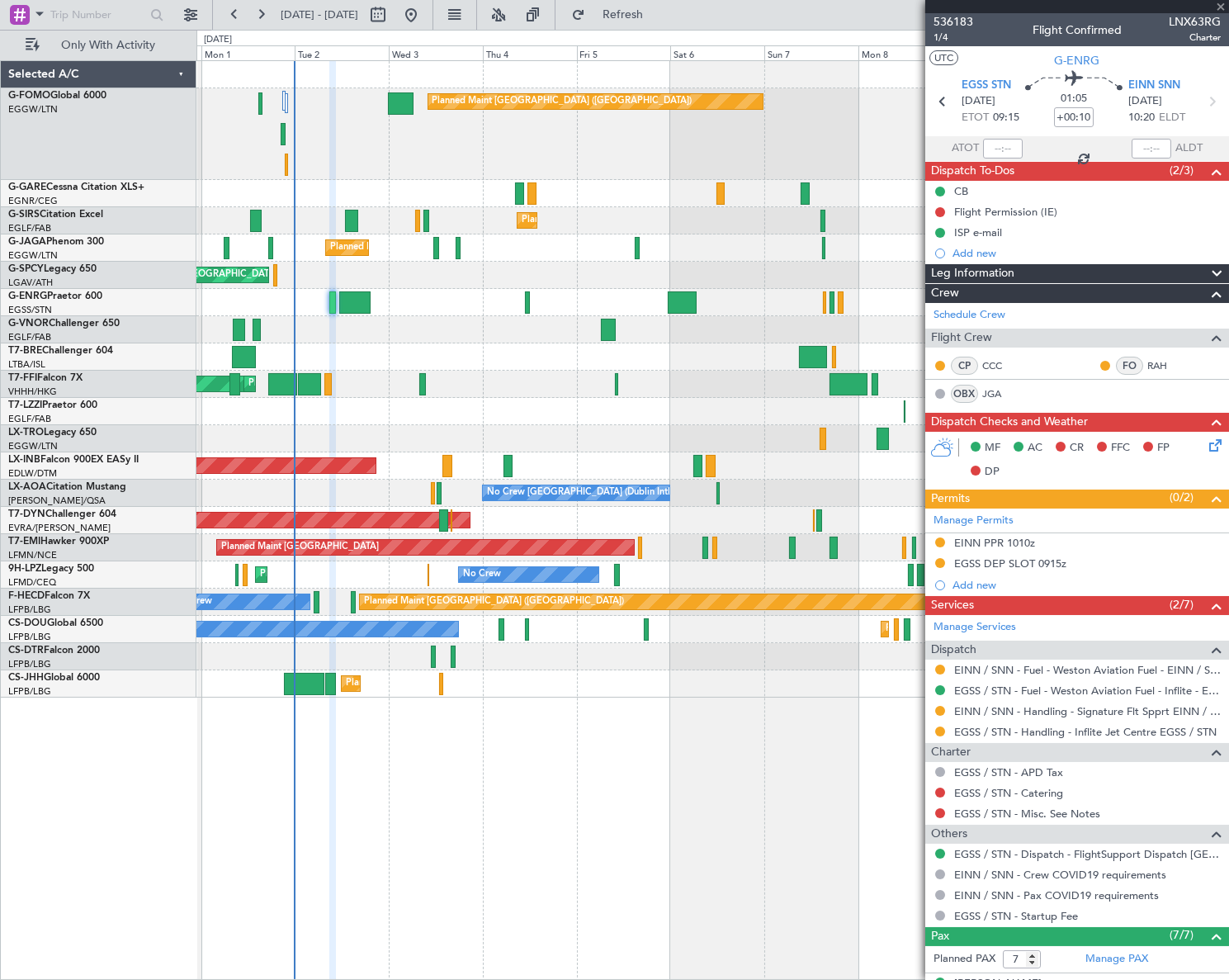
type input "2"
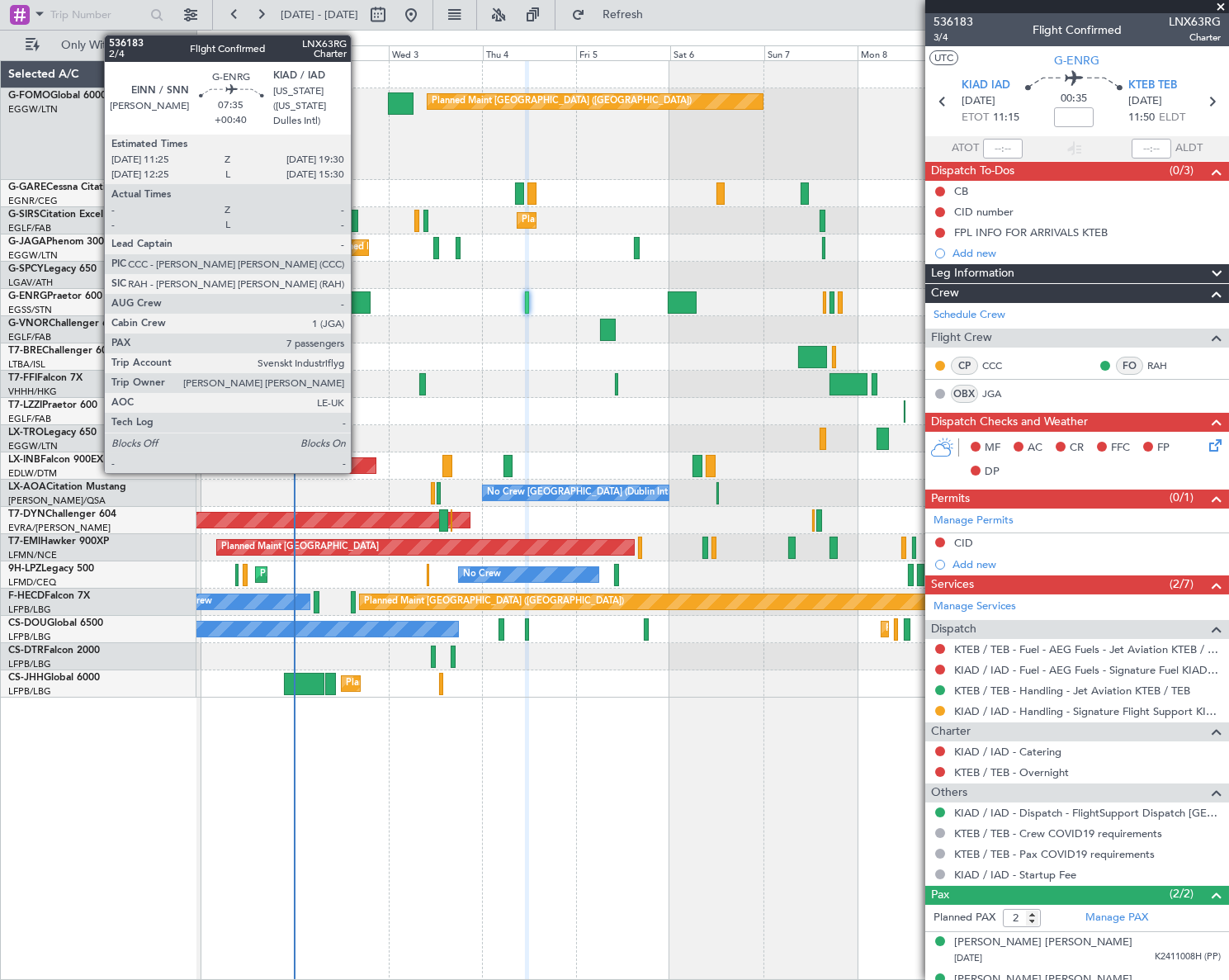
click at [359, 301] on div at bounding box center [355, 302] width 32 height 22
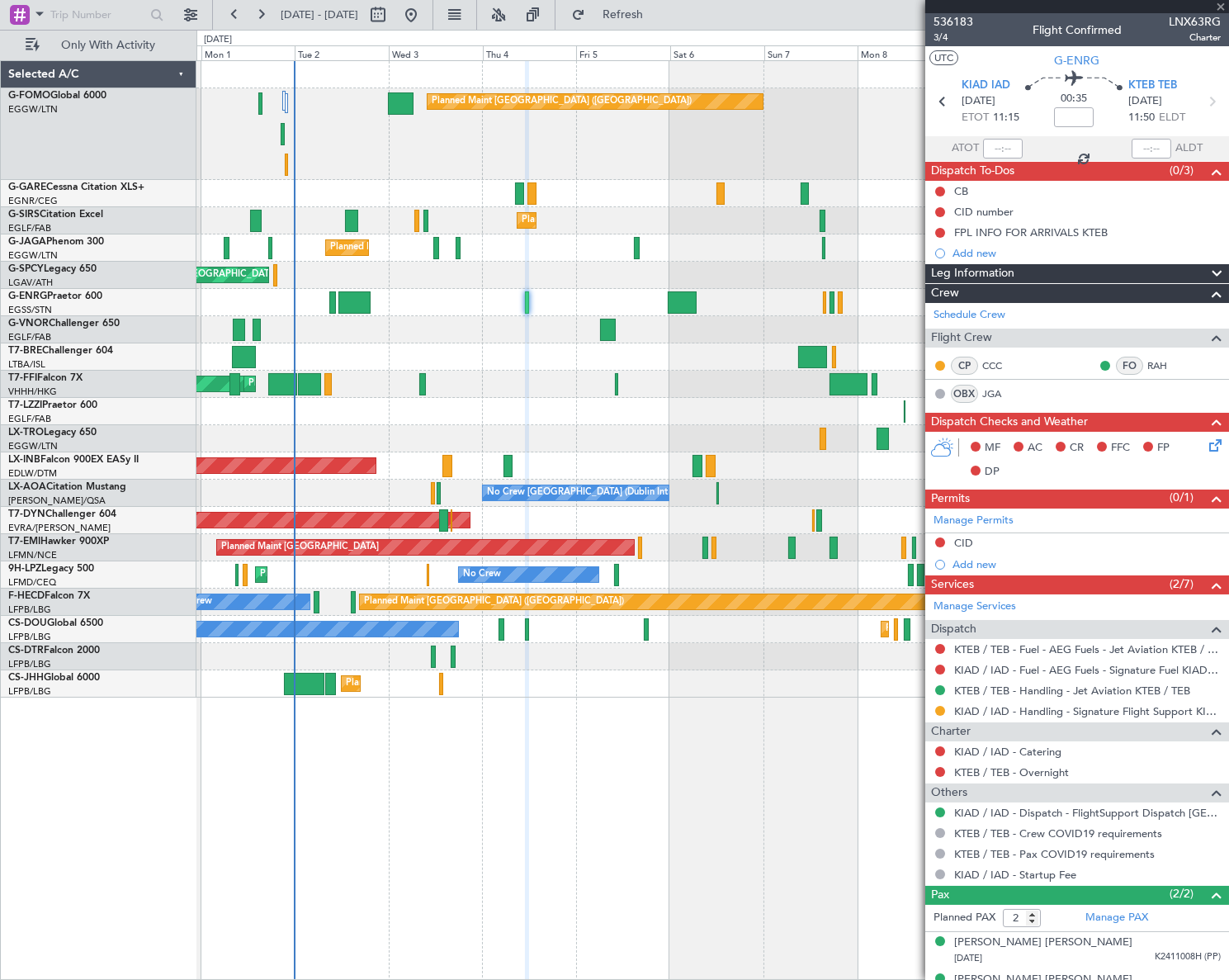
type input "+00:40"
type input "7"
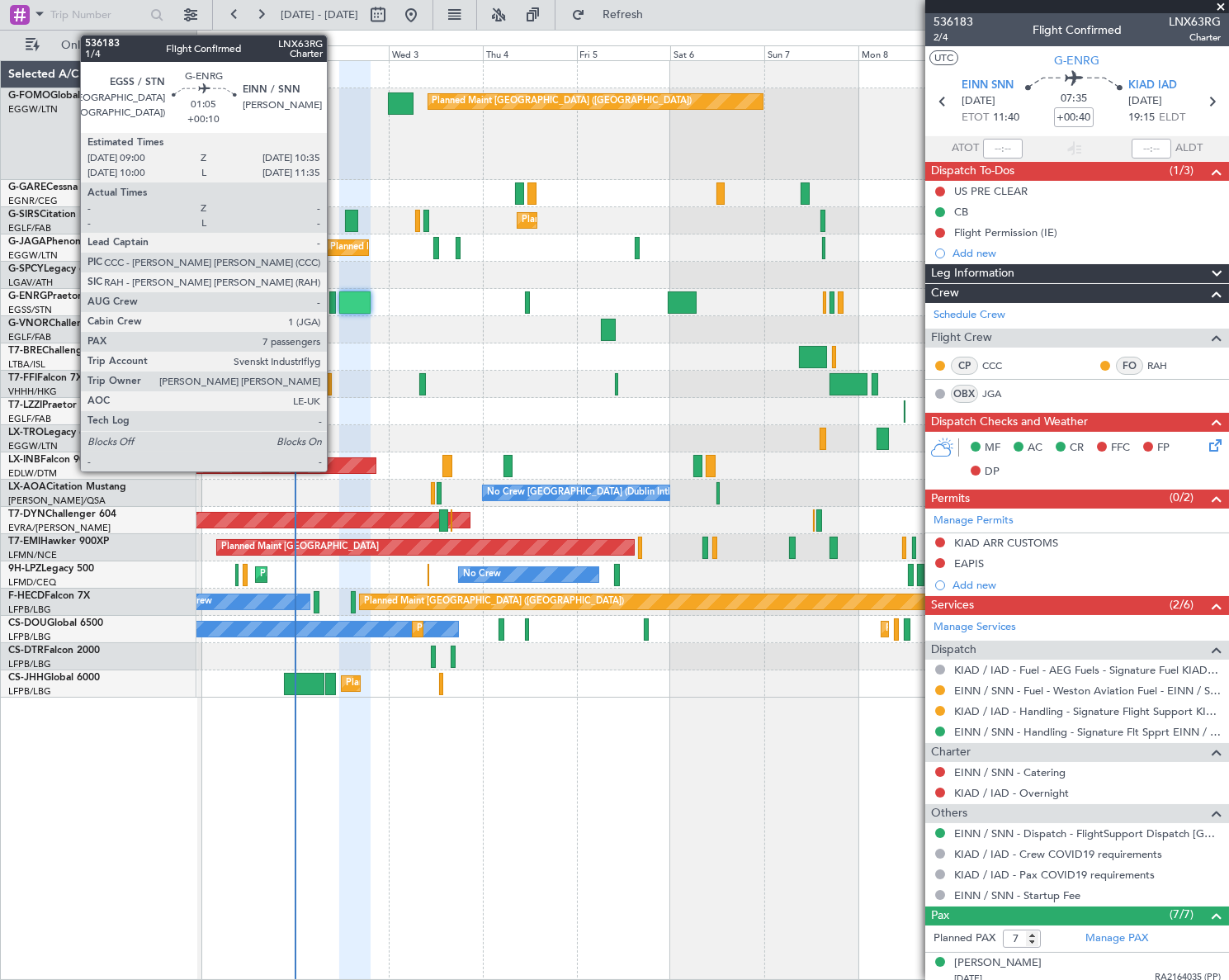
click at [334, 293] on div at bounding box center [332, 302] width 7 height 22
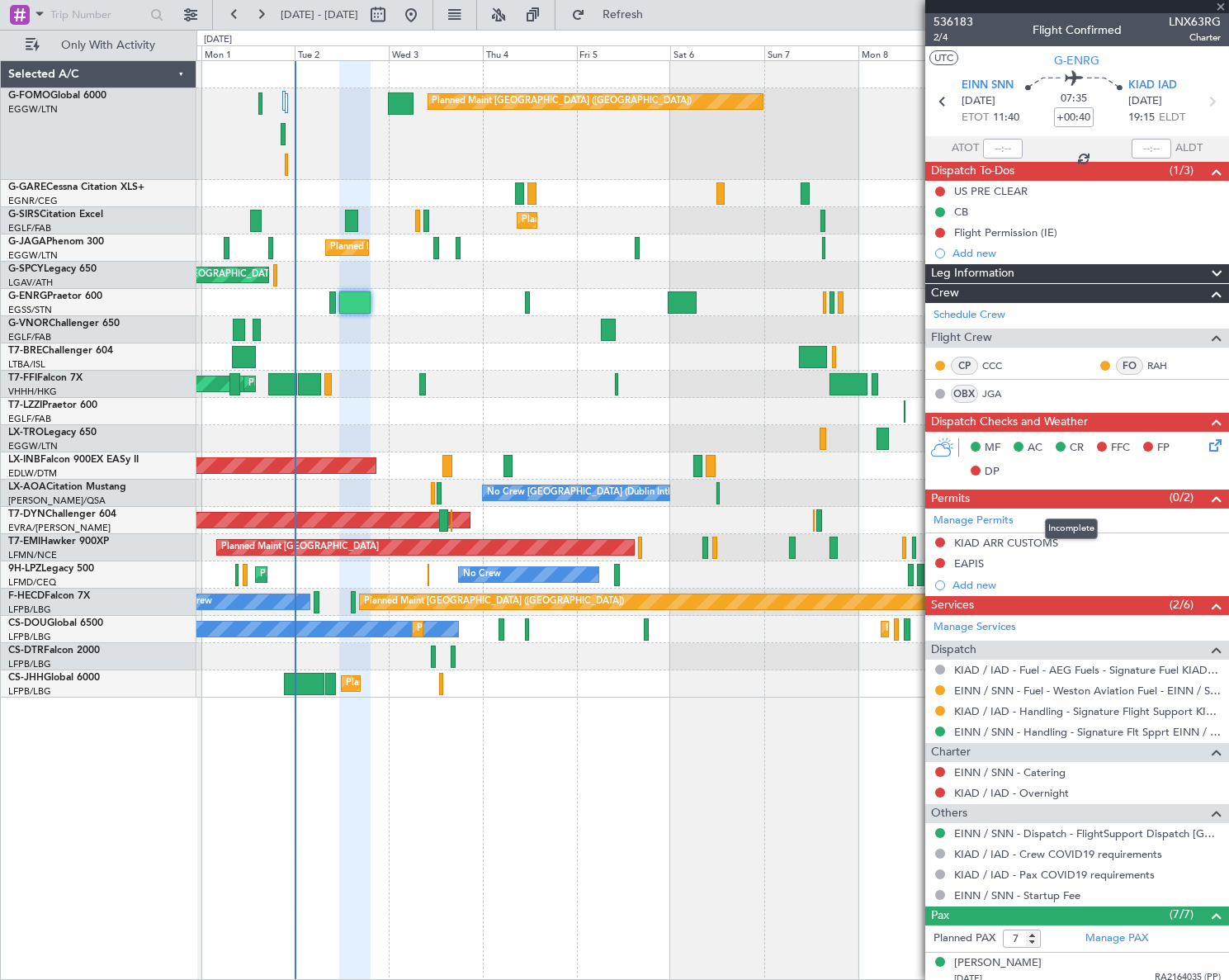
type input "+00:10"
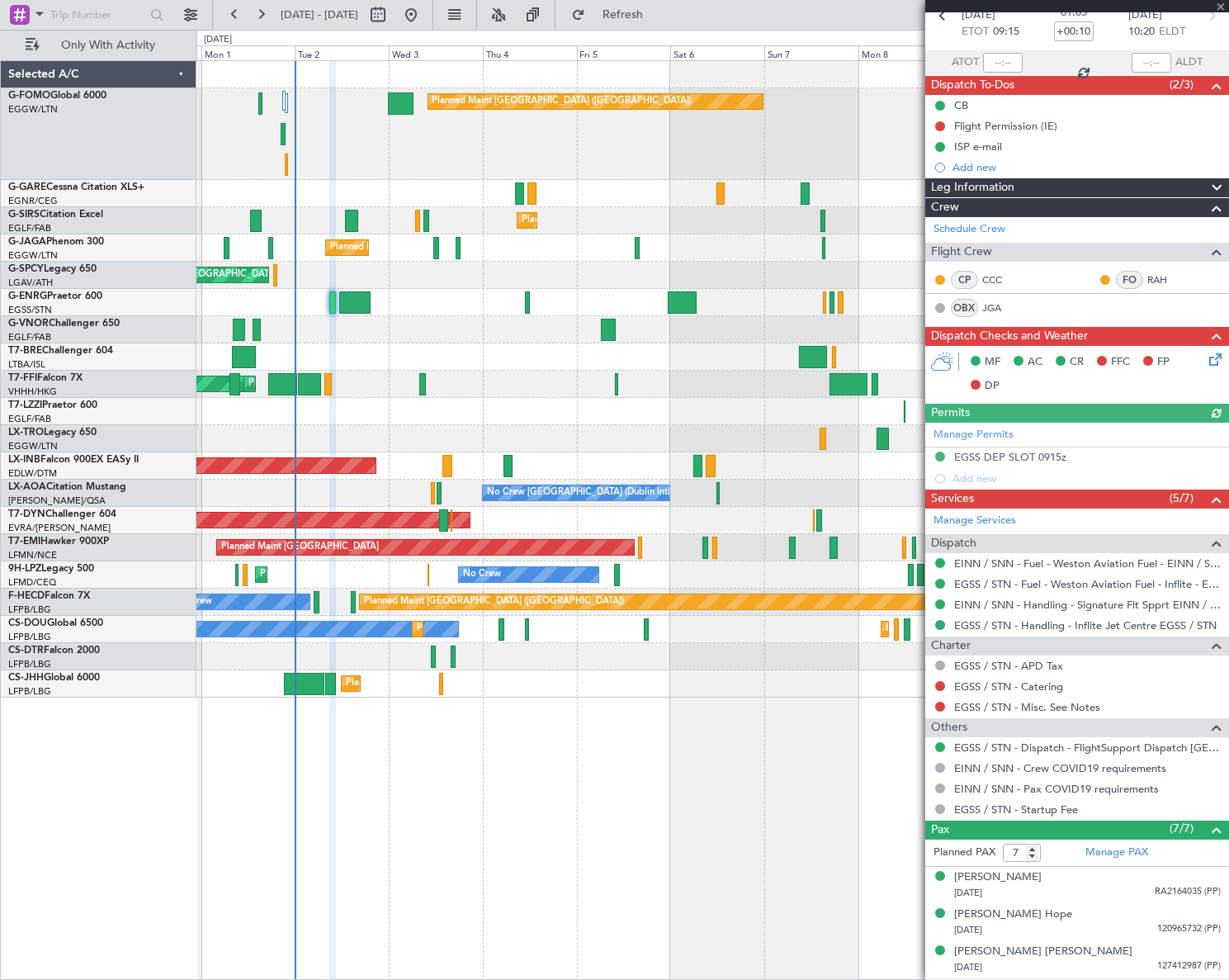
scroll to position [0, 0]
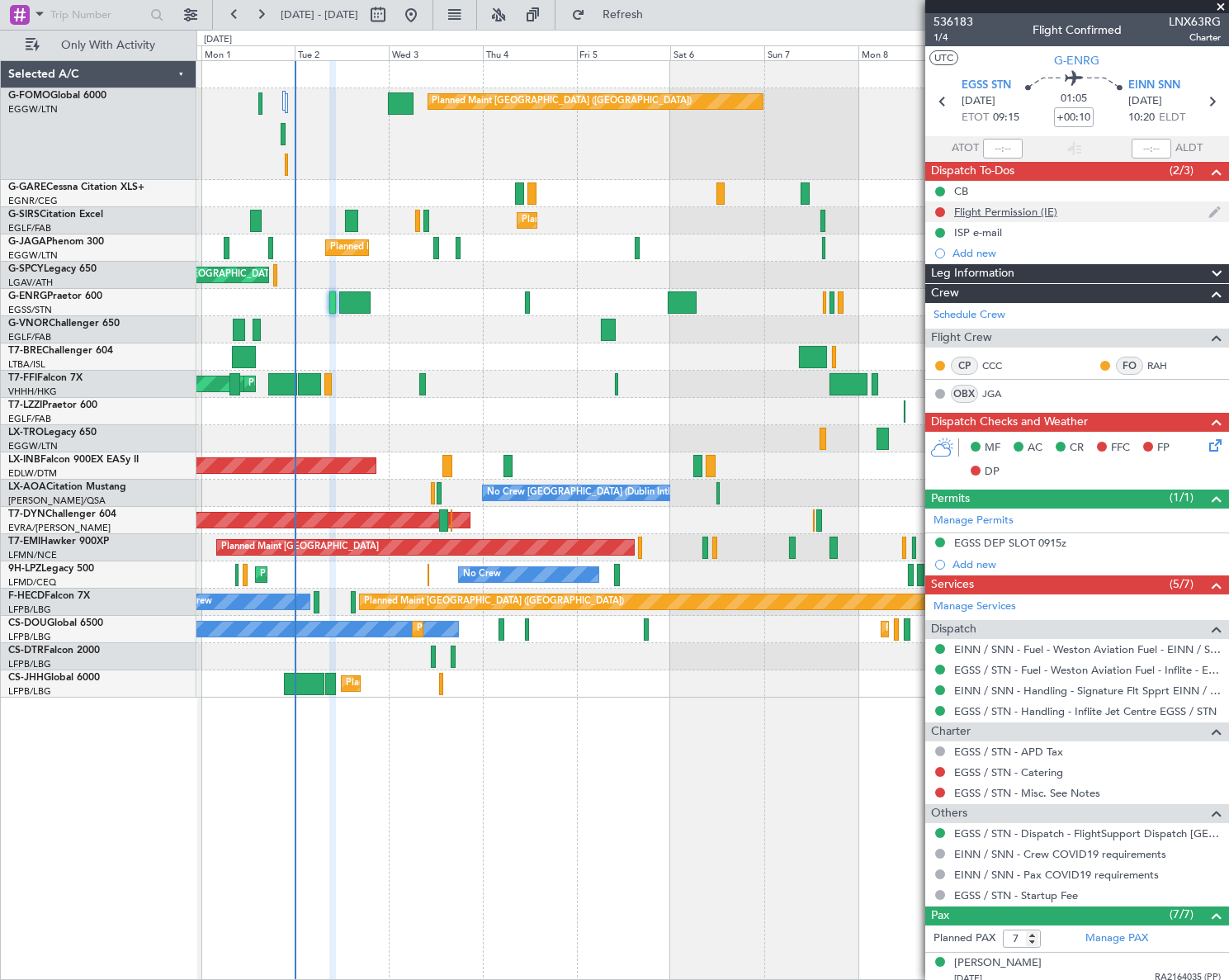
click at [988, 209] on div "Flight Permission (IE)" at bounding box center [1005, 211] width 103 height 14
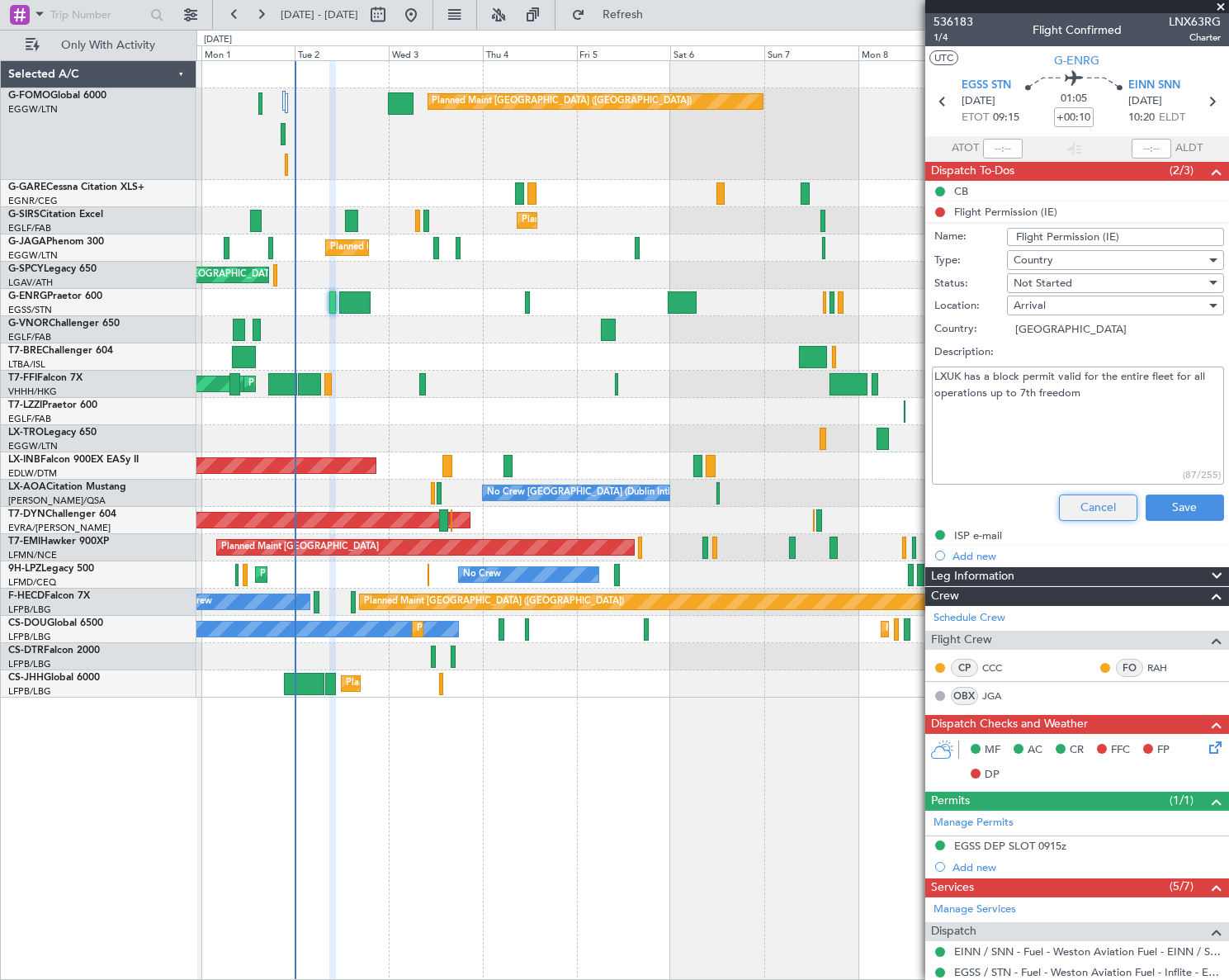
click at [1102, 504] on button "Cancel" at bounding box center [1098, 508] width 78 height 27
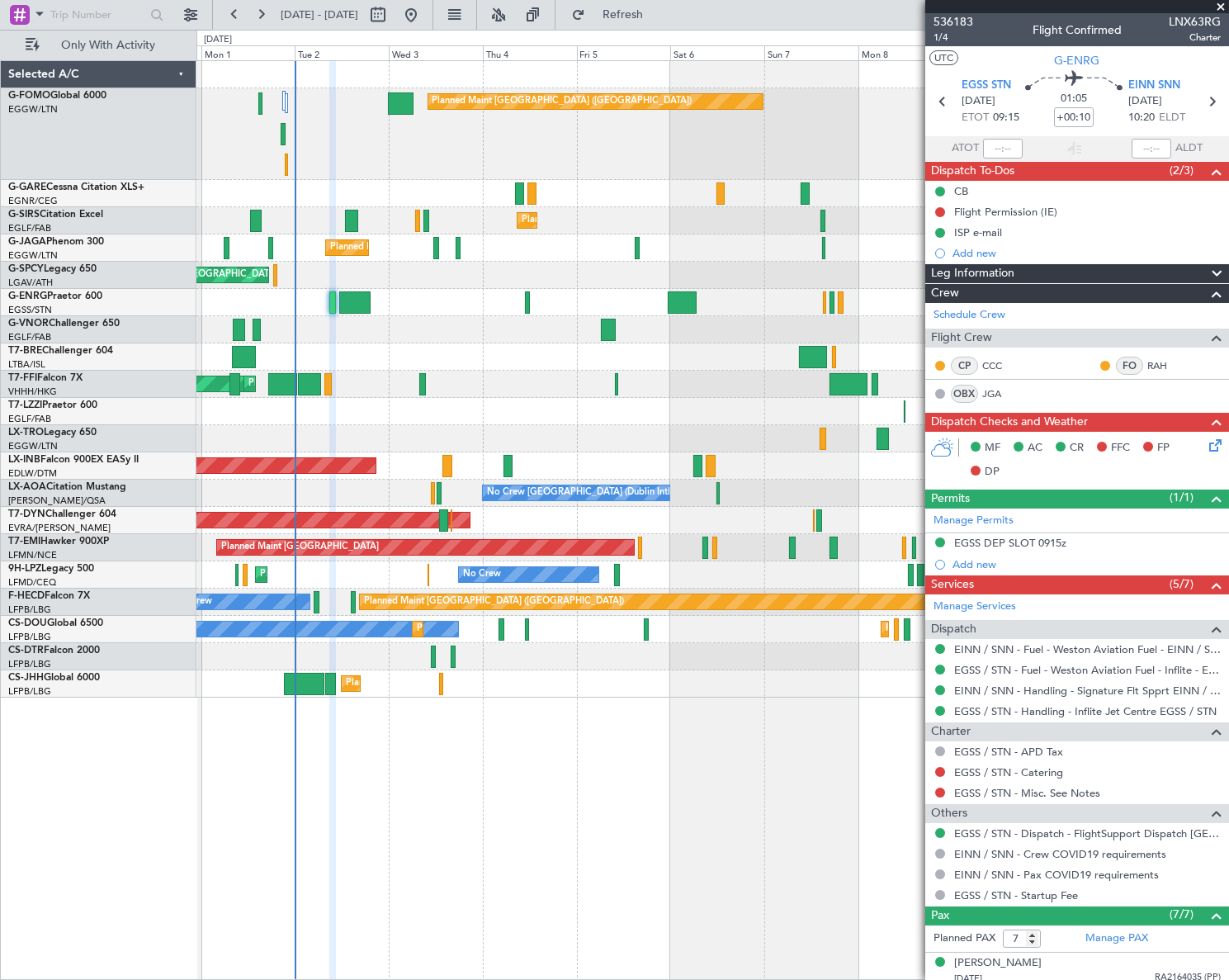
click at [1048, 277] on div "Leg Information" at bounding box center [1077, 274] width 303 height 19
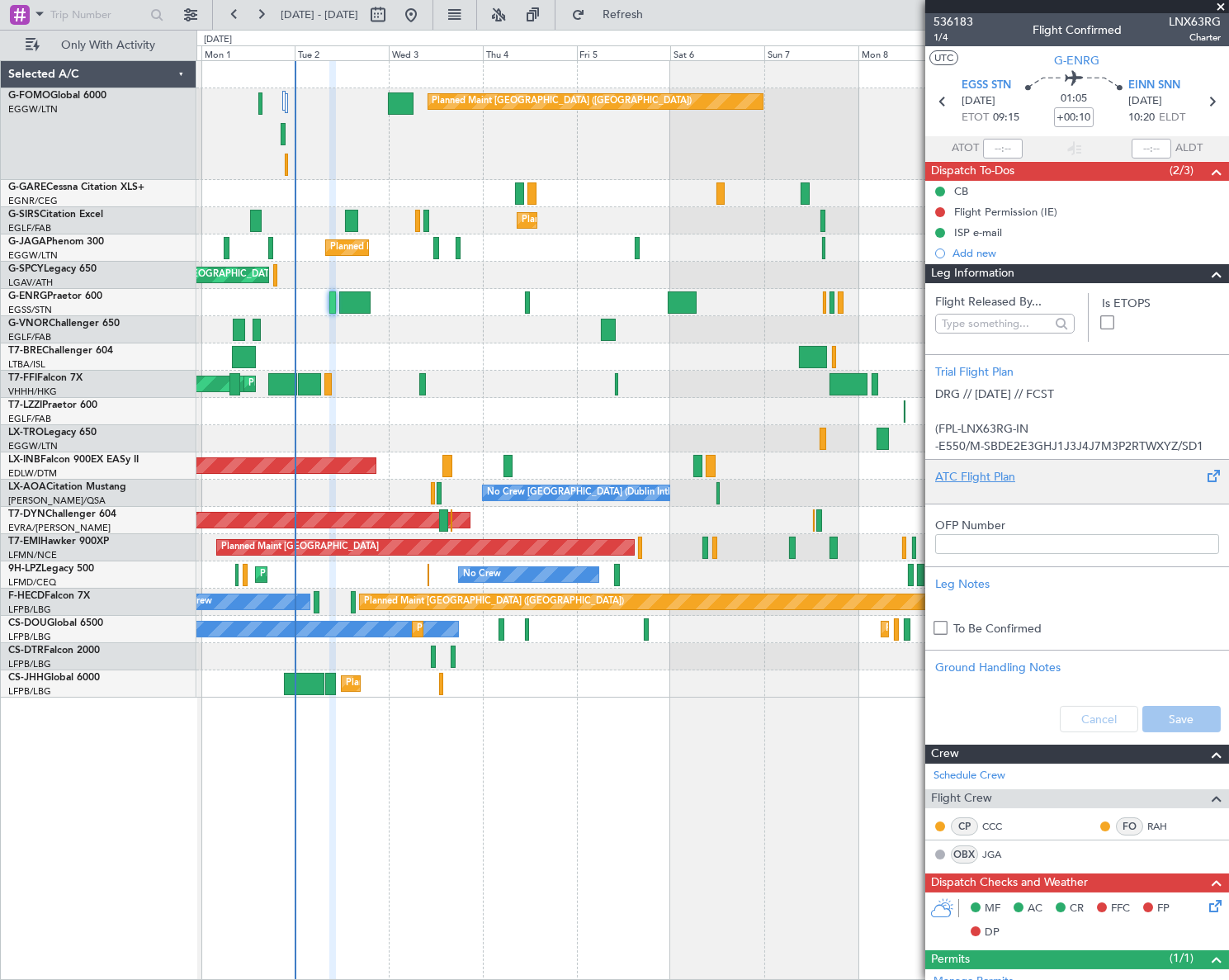
click at [977, 479] on div "ATC Flight Plan" at bounding box center [1077, 477] width 284 height 17
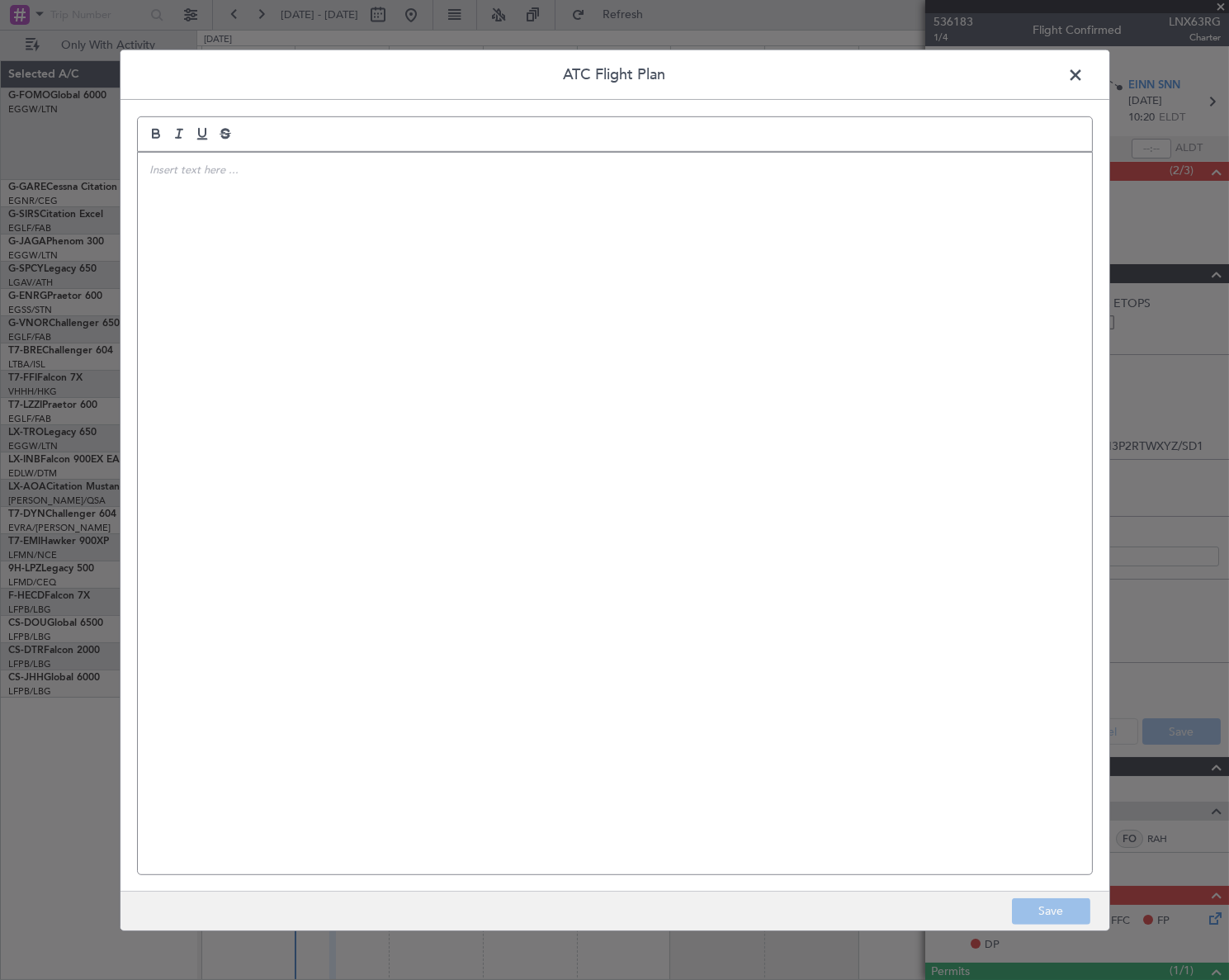
click at [264, 390] on div at bounding box center [614, 513] width 954 height 721
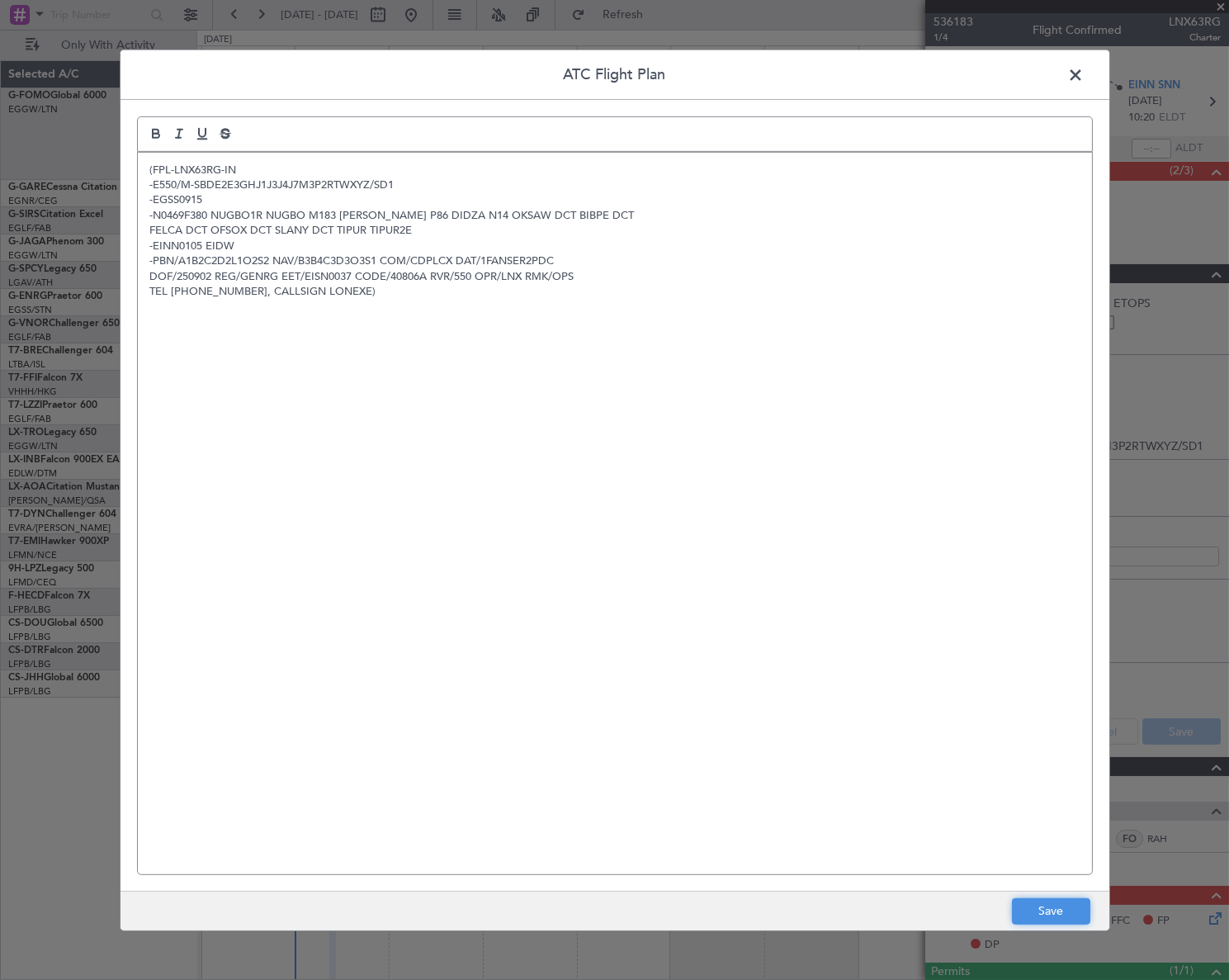
click at [1052, 909] on button "Save" at bounding box center [1051, 911] width 78 height 27
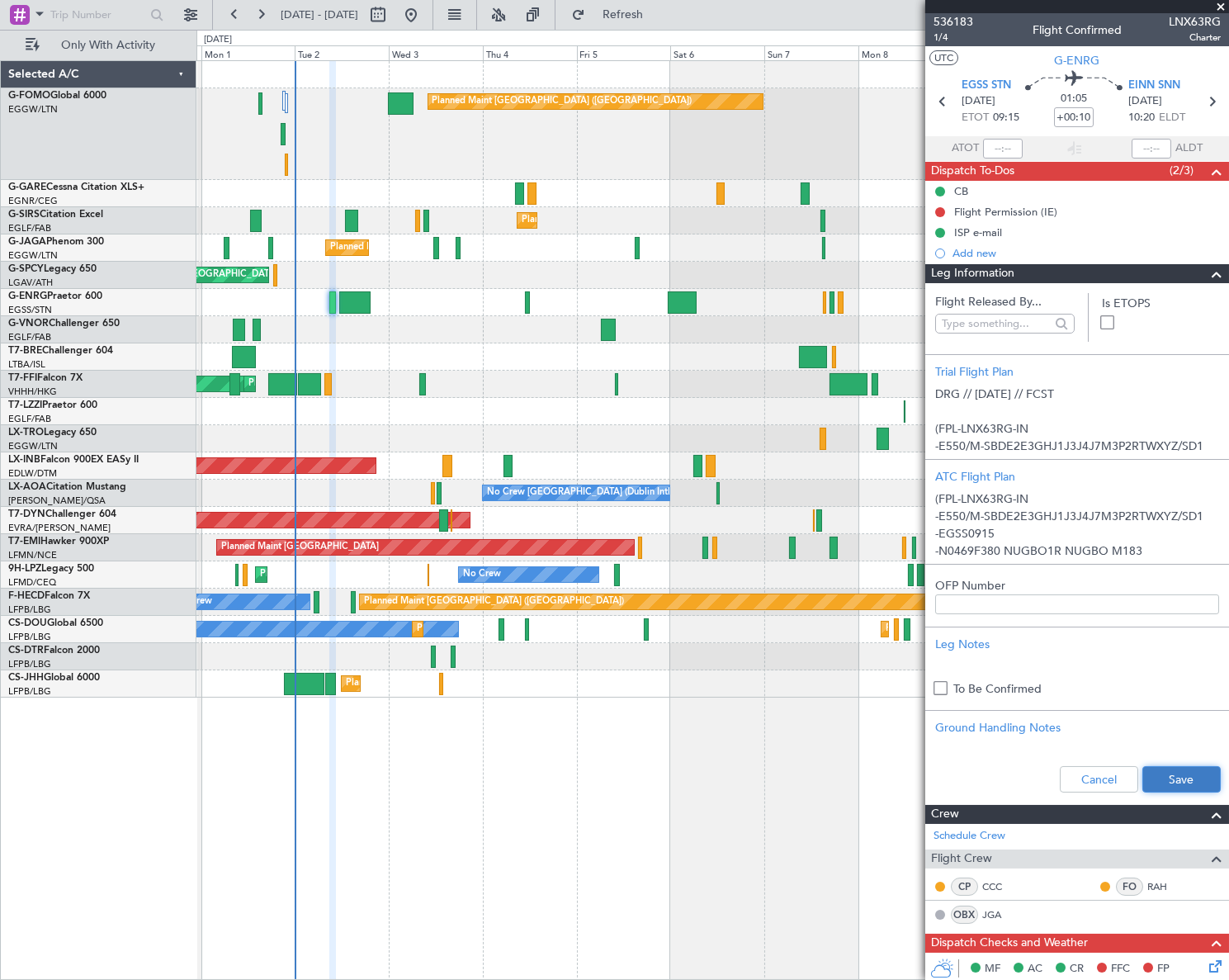
click at [1183, 776] on button "Save" at bounding box center [1181, 779] width 78 height 27
click at [1207, 272] on span at bounding box center [1217, 274] width 20 height 20
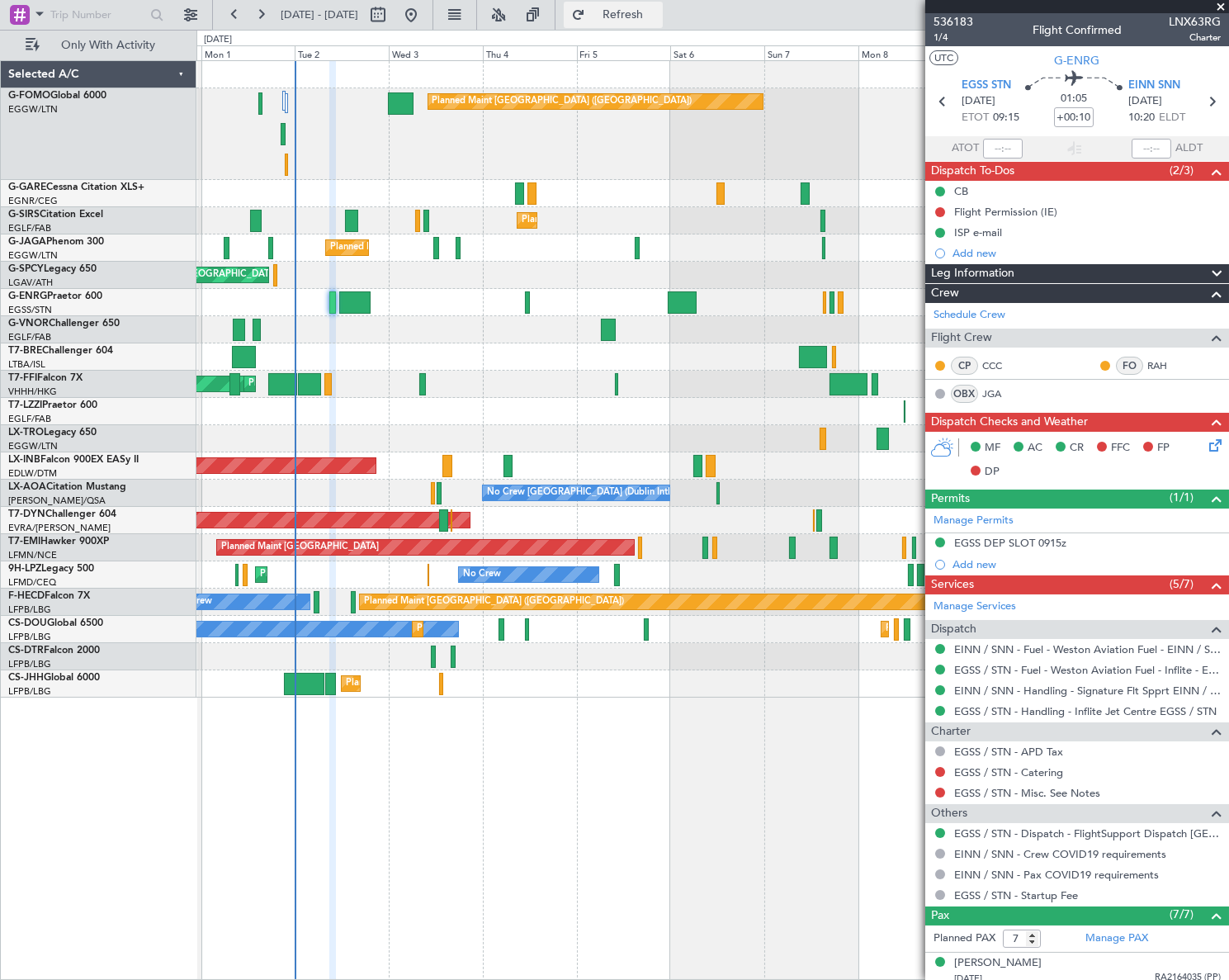
click at [658, 13] on span "Refresh" at bounding box center [623, 15] width 69 height 11
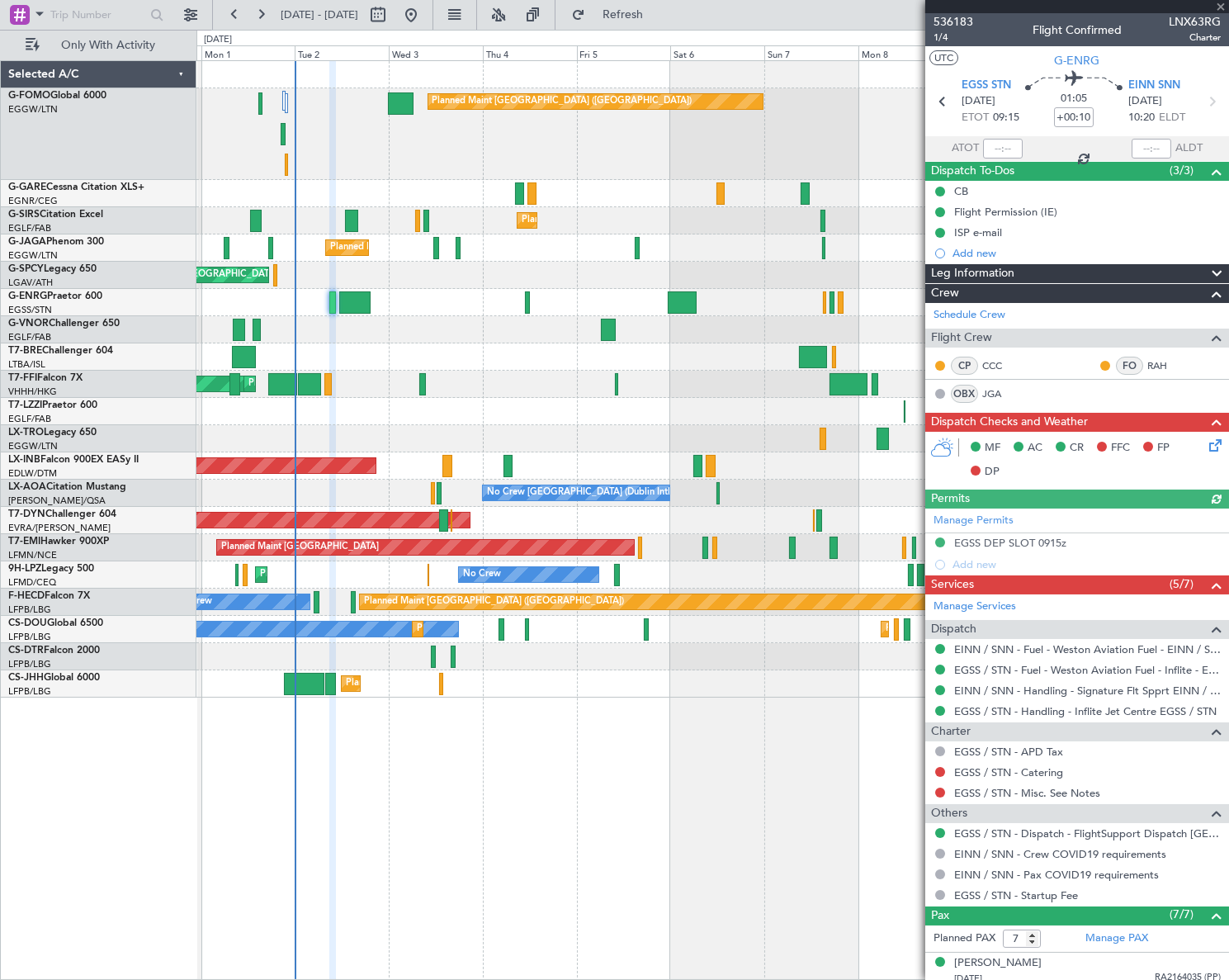
click at [1206, 441] on icon at bounding box center [1213, 442] width 13 height 13
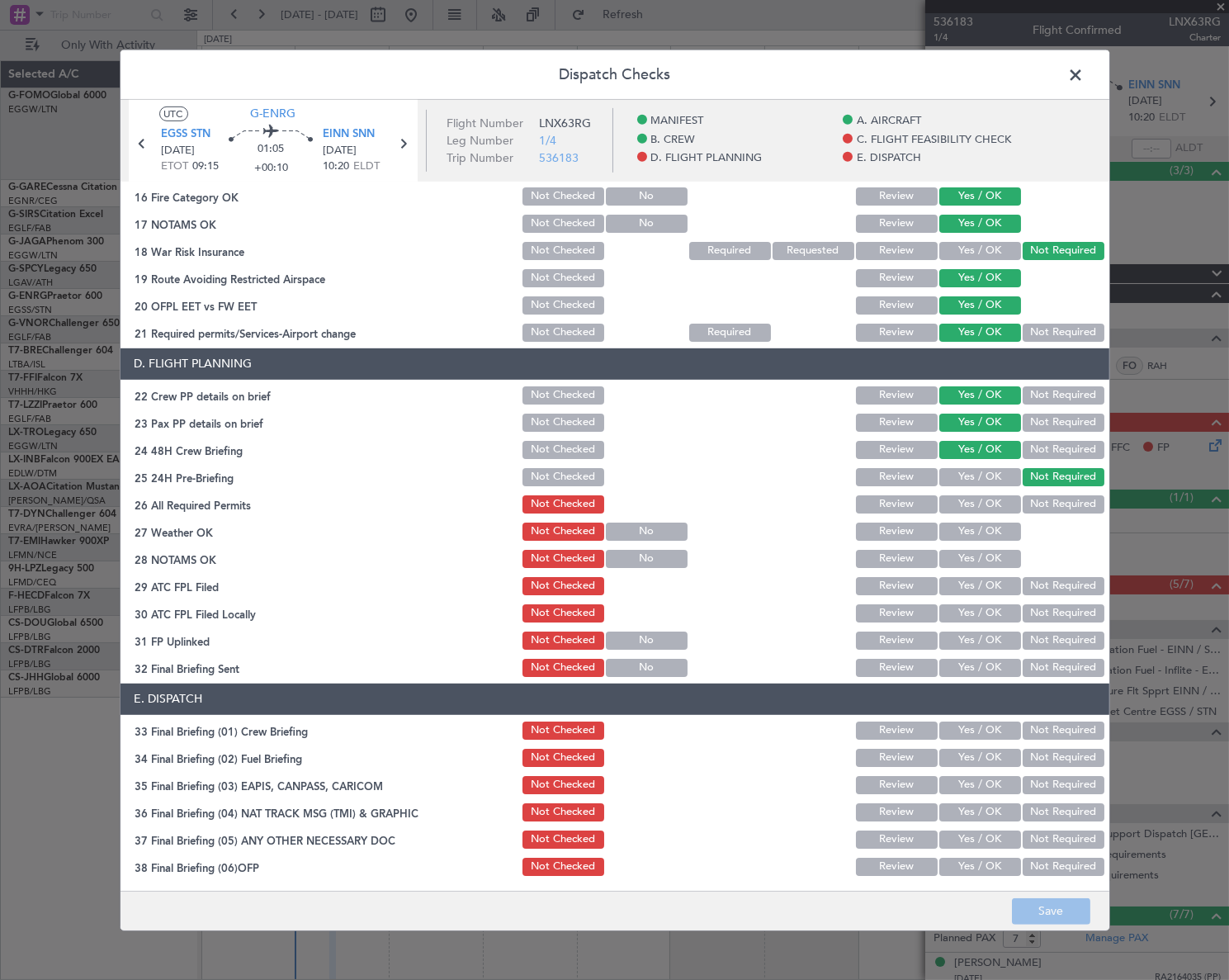
scroll to position [676, 0]
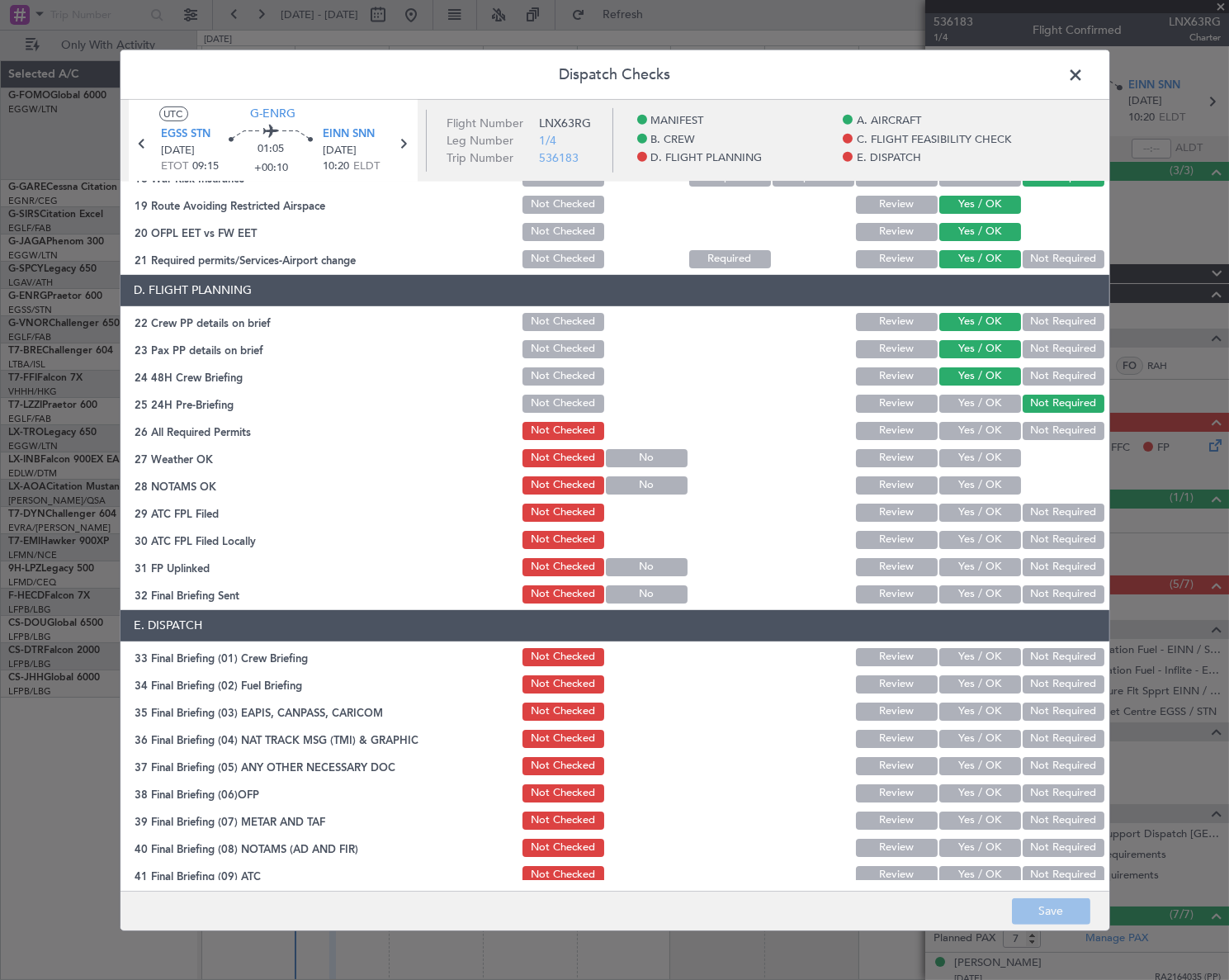
drag, startPoint x: 990, startPoint y: 429, endPoint x: 987, endPoint y: 453, distance: 24.2
click at [990, 429] on button "Yes / OK" at bounding box center [981, 430] width 82 height 18
click at [987, 453] on button "Yes / OK" at bounding box center [981, 458] width 82 height 18
click at [985, 486] on button "Yes / OK" at bounding box center [981, 485] width 82 height 18
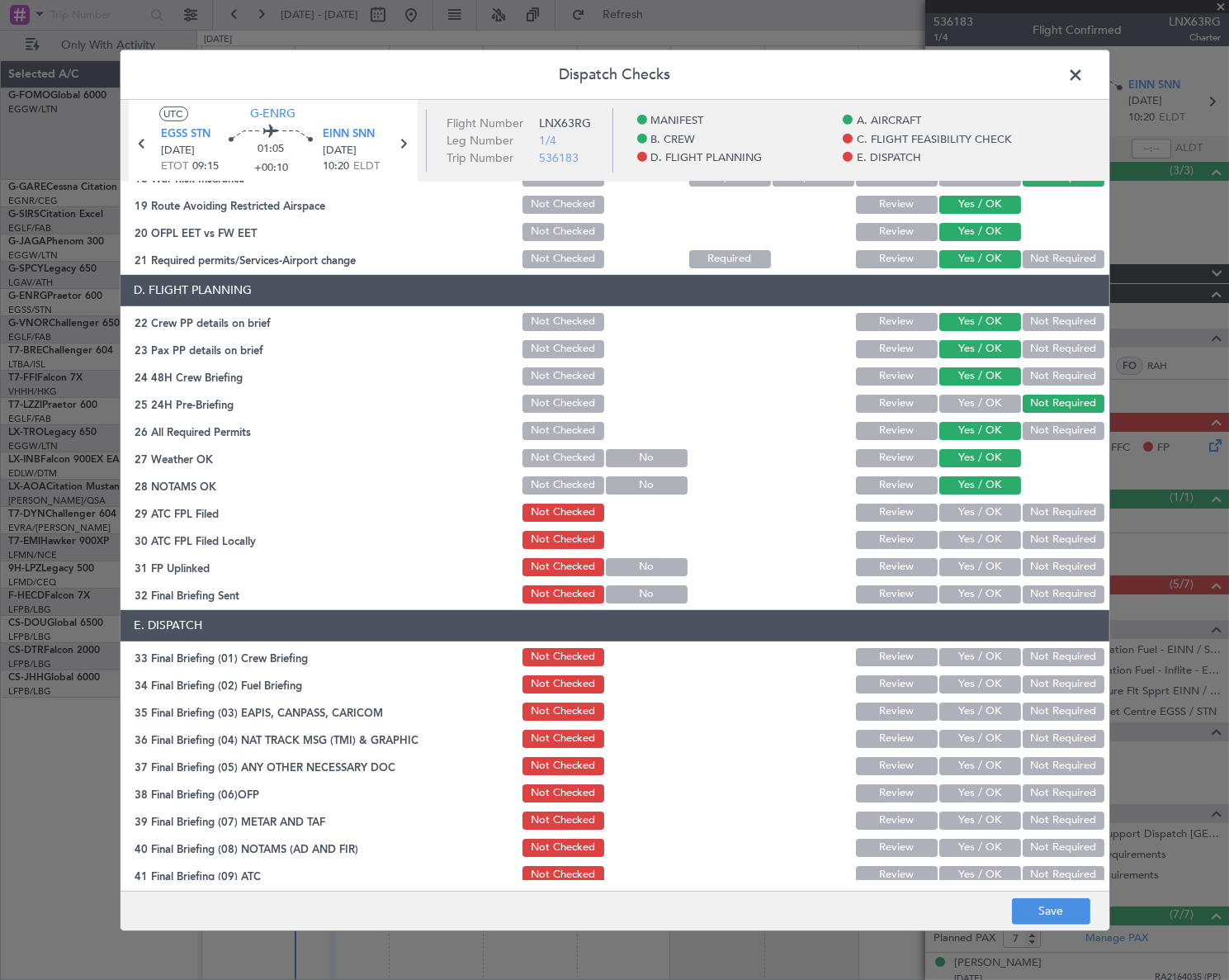
click at [989, 509] on button "Yes / OK" at bounding box center [981, 512] width 82 height 18
click at [1028, 534] on button "Not Required" at bounding box center [1063, 539] width 82 height 18
click at [990, 568] on button "Yes / OK" at bounding box center [981, 567] width 82 height 18
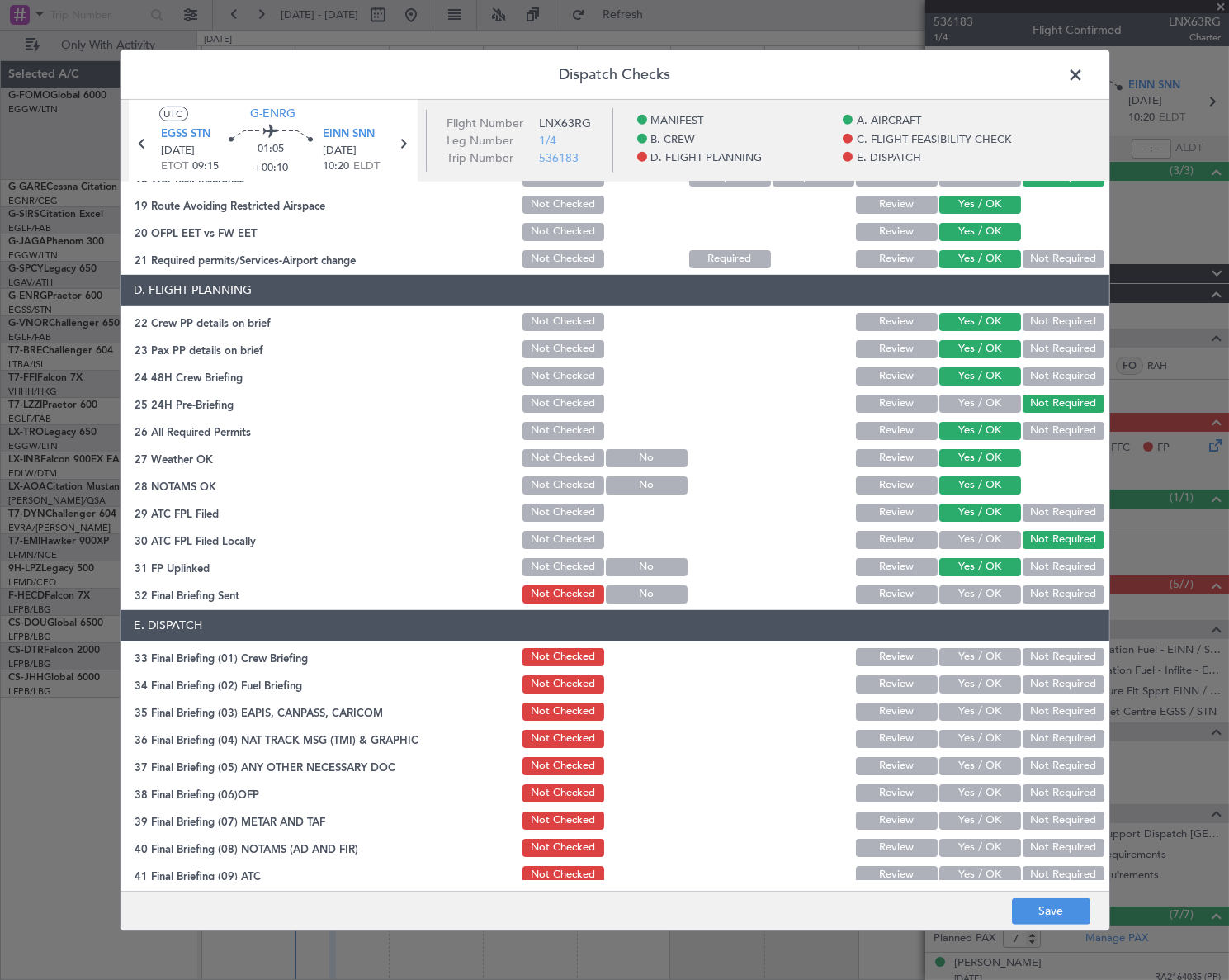
drag, startPoint x: 990, startPoint y: 598, endPoint x: 999, endPoint y: 586, distance: 15.0
click at [996, 592] on button "Yes / OK" at bounding box center [981, 594] width 82 height 18
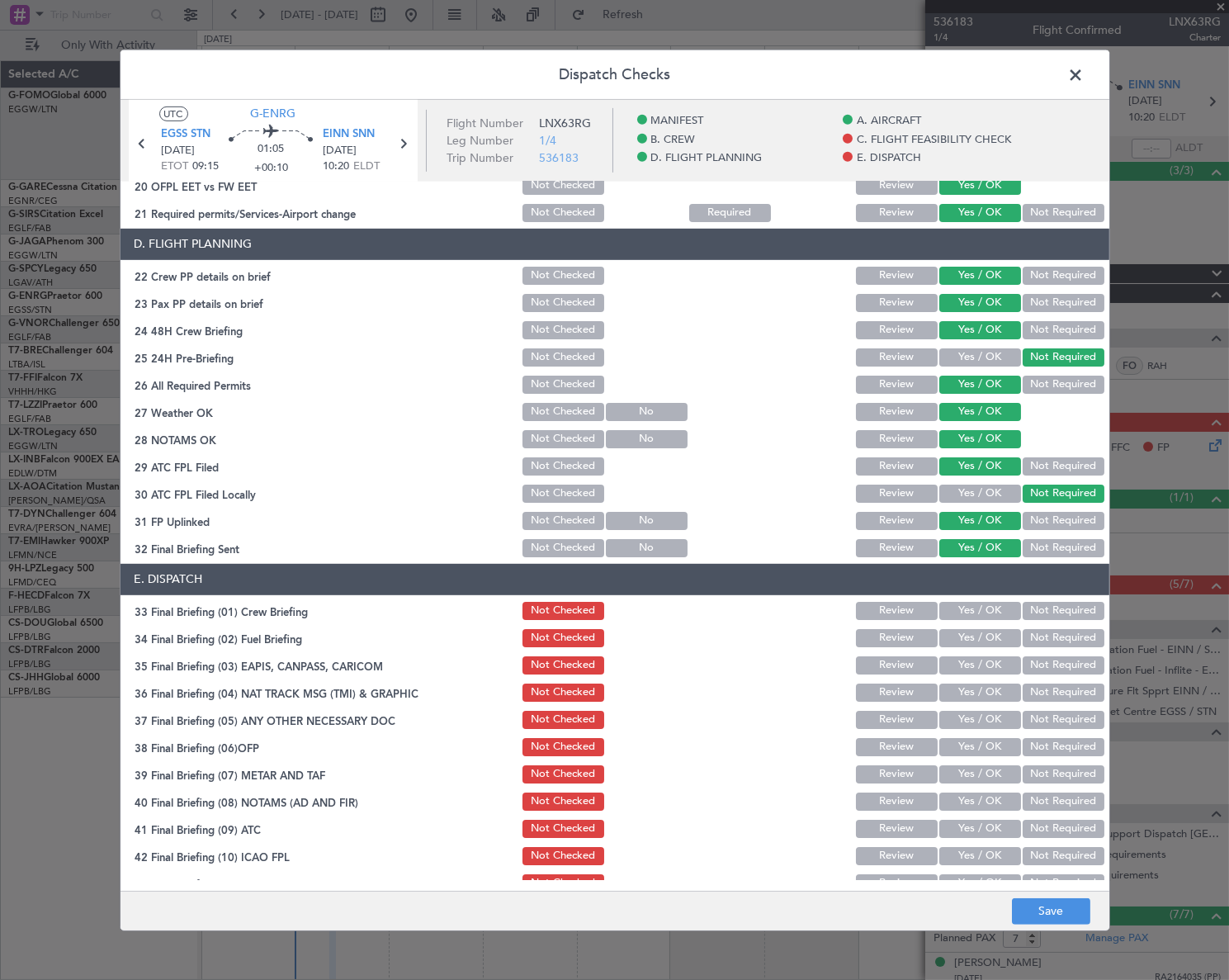
scroll to position [767, 0]
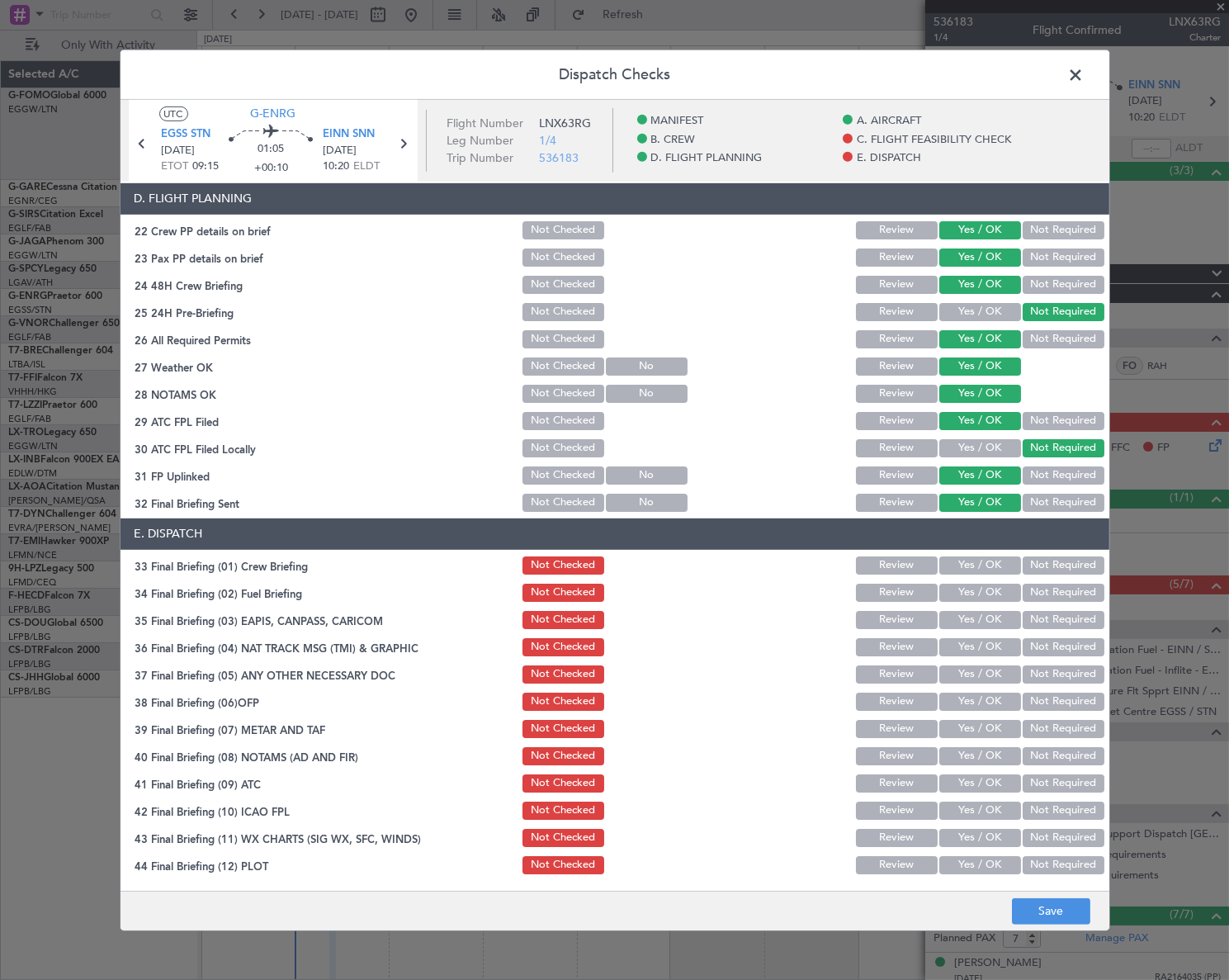
click at [980, 559] on button "Yes / OK" at bounding box center [981, 565] width 82 height 18
click at [982, 590] on button "Yes / OK" at bounding box center [981, 593] width 82 height 18
click at [1033, 620] on button "Not Required" at bounding box center [1063, 619] width 82 height 18
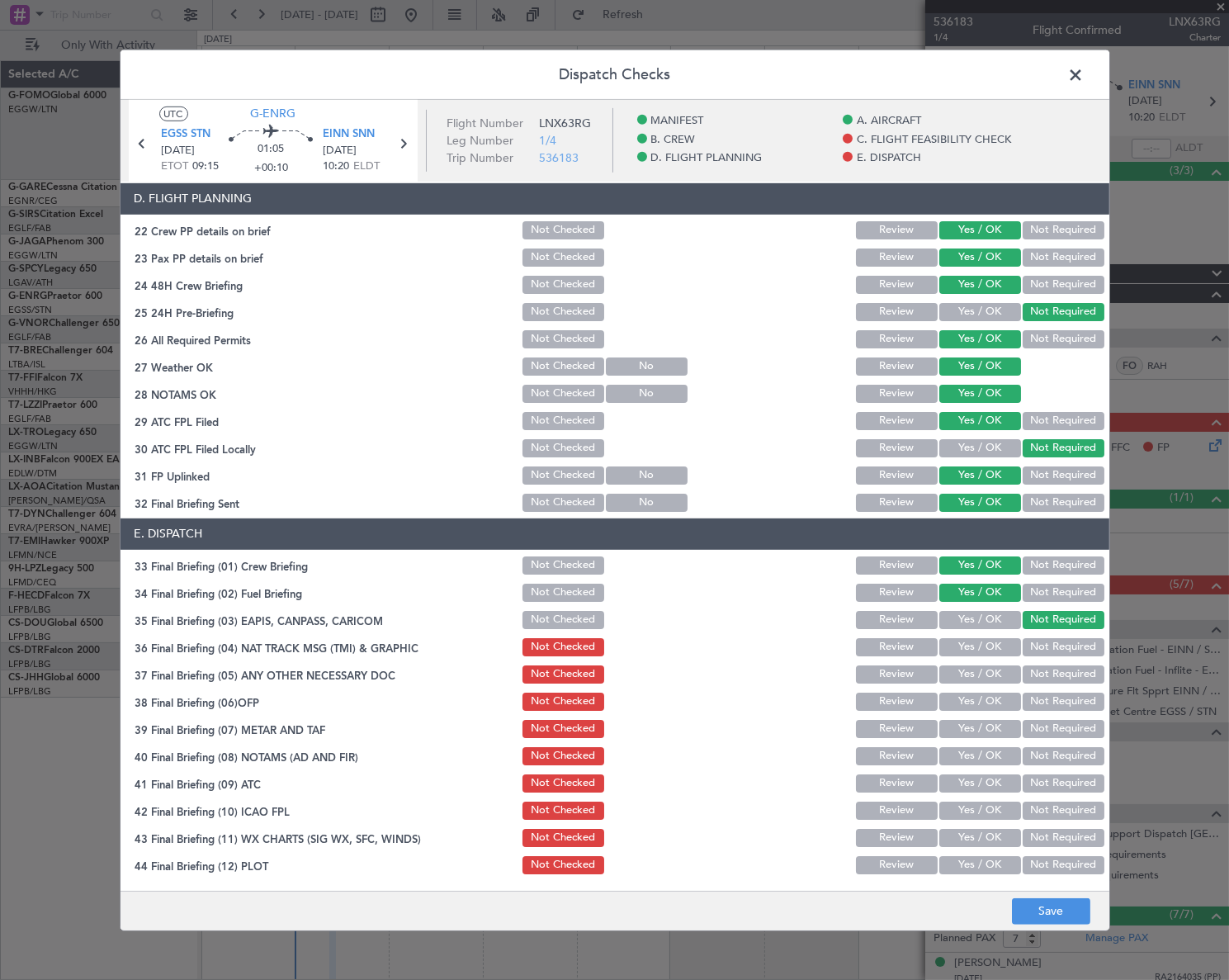
click at [1033, 646] on button "Not Required" at bounding box center [1063, 647] width 82 height 18
click at [993, 673] on button "Yes / OK" at bounding box center [981, 674] width 82 height 18
click at [990, 701] on button "Yes / OK" at bounding box center [981, 701] width 82 height 18
click at [991, 727] on button "Yes / OK" at bounding box center [981, 729] width 82 height 18
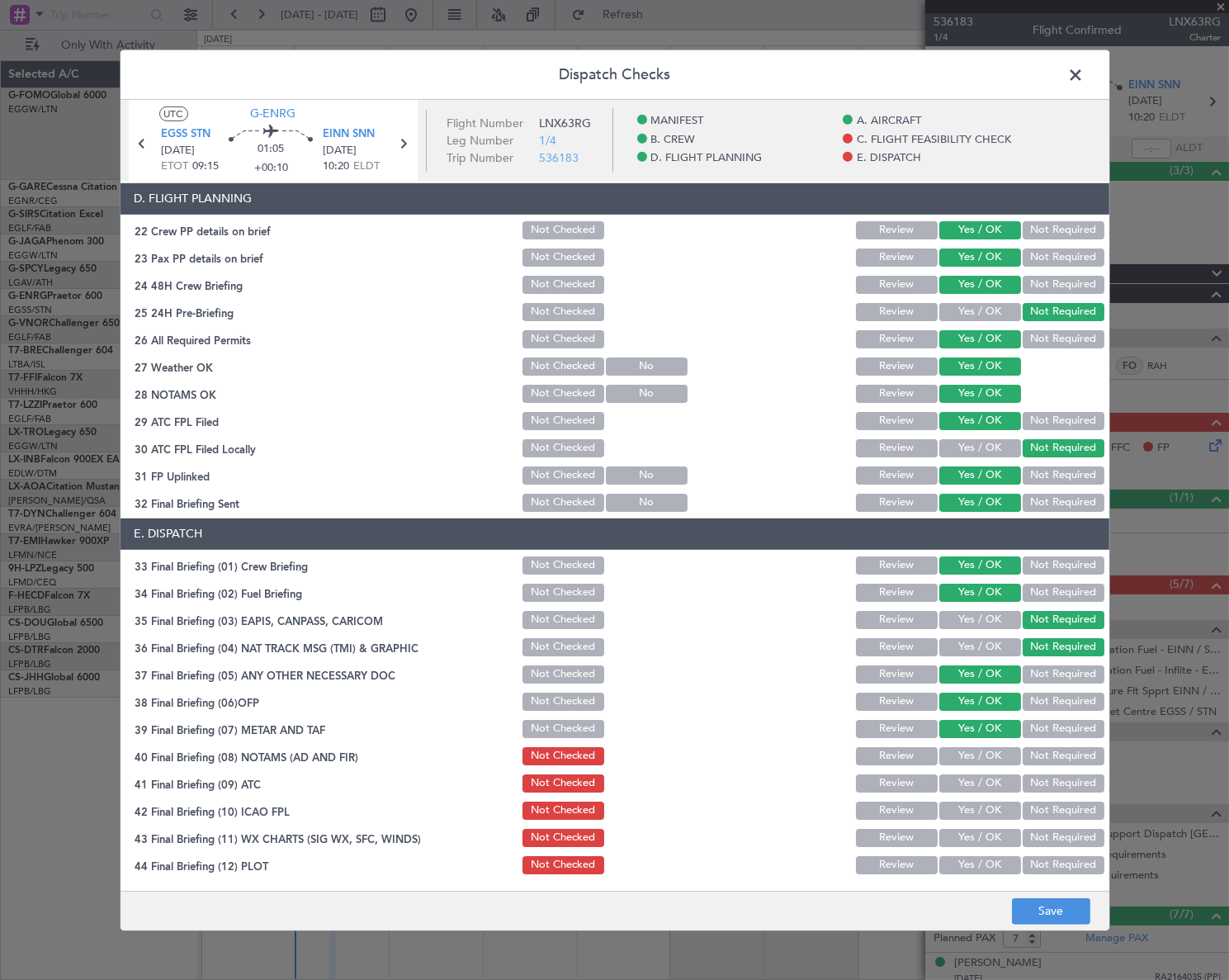
click at [996, 757] on button "Yes / OK" at bounding box center [981, 755] width 82 height 18
click at [996, 785] on button "Yes / OK" at bounding box center [981, 783] width 82 height 18
drag, startPoint x: 996, startPoint y: 809, endPoint x: 989, endPoint y: 822, distance: 14.8
click at [995, 810] on button "Yes / OK" at bounding box center [981, 811] width 82 height 18
drag, startPoint x: 987, startPoint y: 833, endPoint x: 985, endPoint y: 859, distance: 26.1
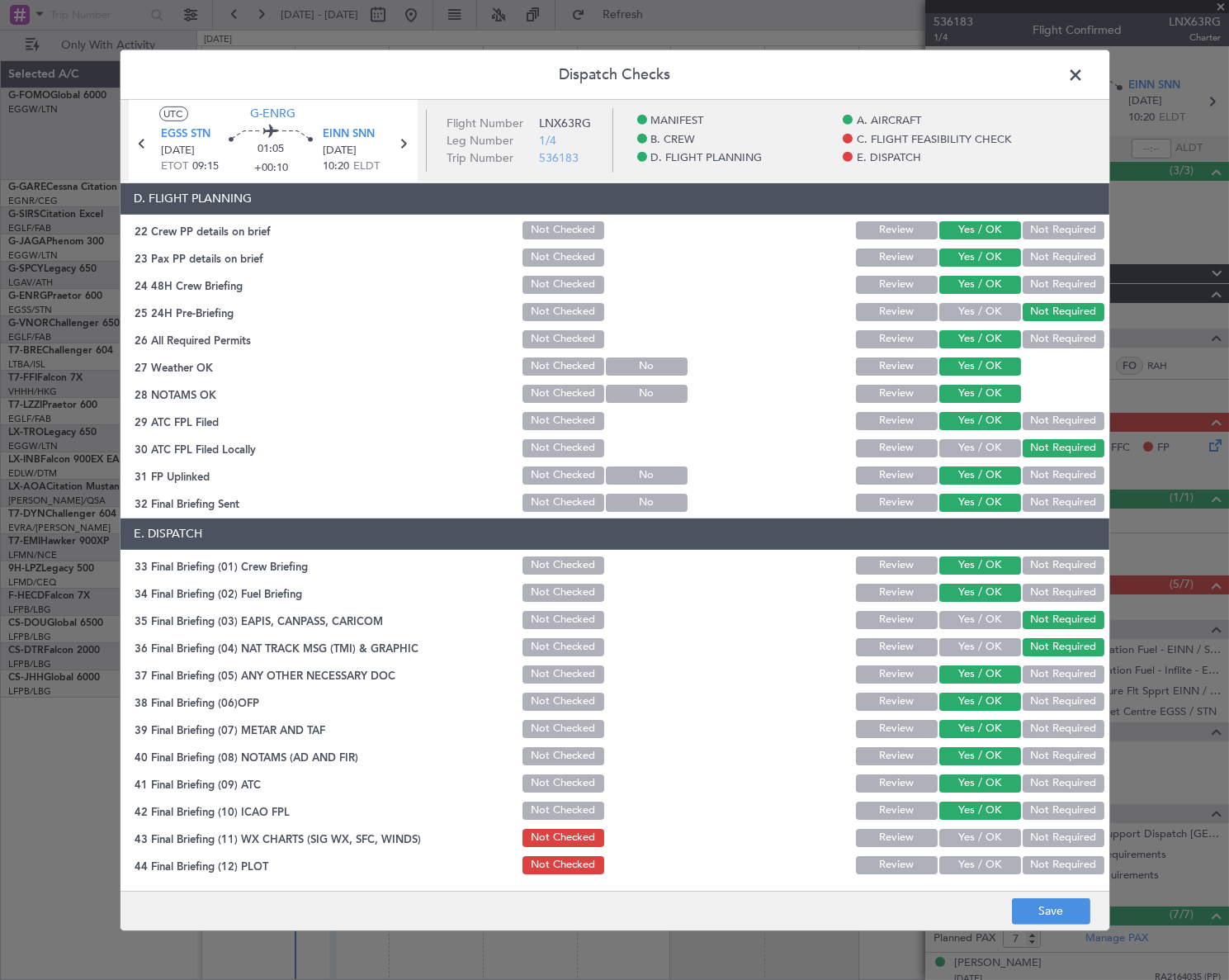
click at [986, 834] on button "Yes / OK" at bounding box center [981, 837] width 82 height 18
click at [985, 860] on button "Yes / OK" at bounding box center [981, 865] width 82 height 18
click at [1064, 913] on button "Save" at bounding box center [1051, 911] width 78 height 27
click at [1084, 74] on span at bounding box center [1084, 78] width 0 height 33
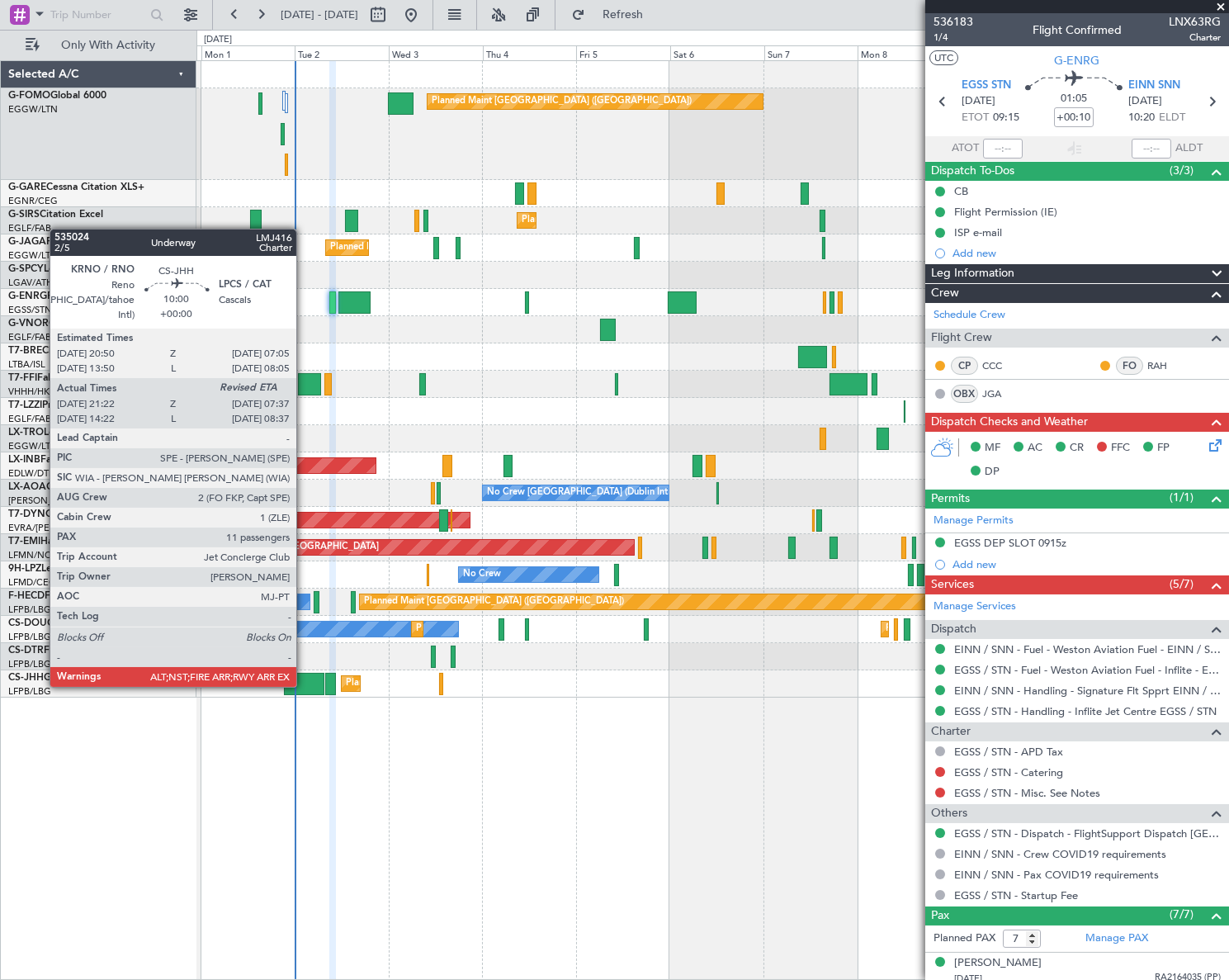
click at [303, 685] on div at bounding box center [304, 683] width 41 height 22
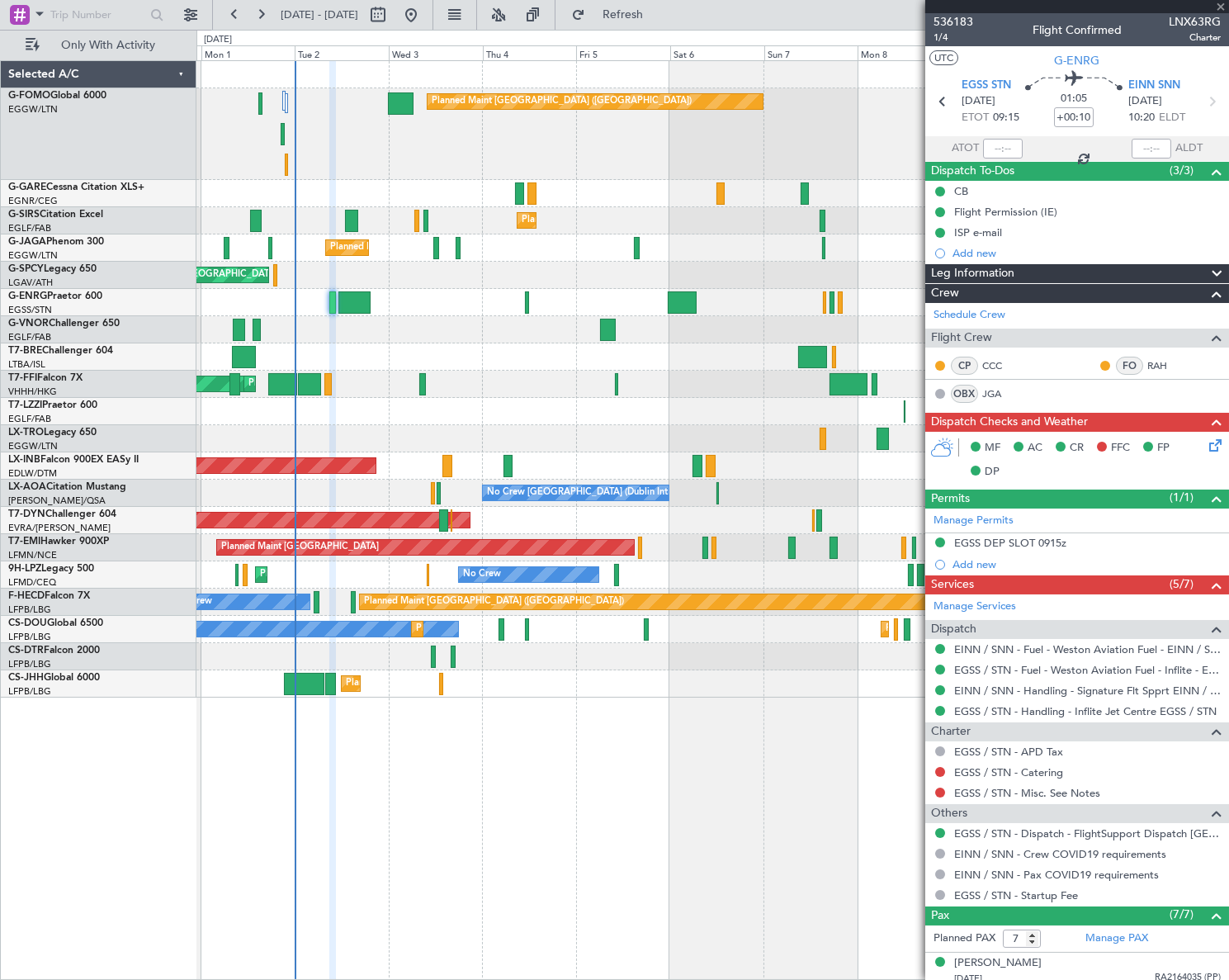
type input "21:32"
type input "11"
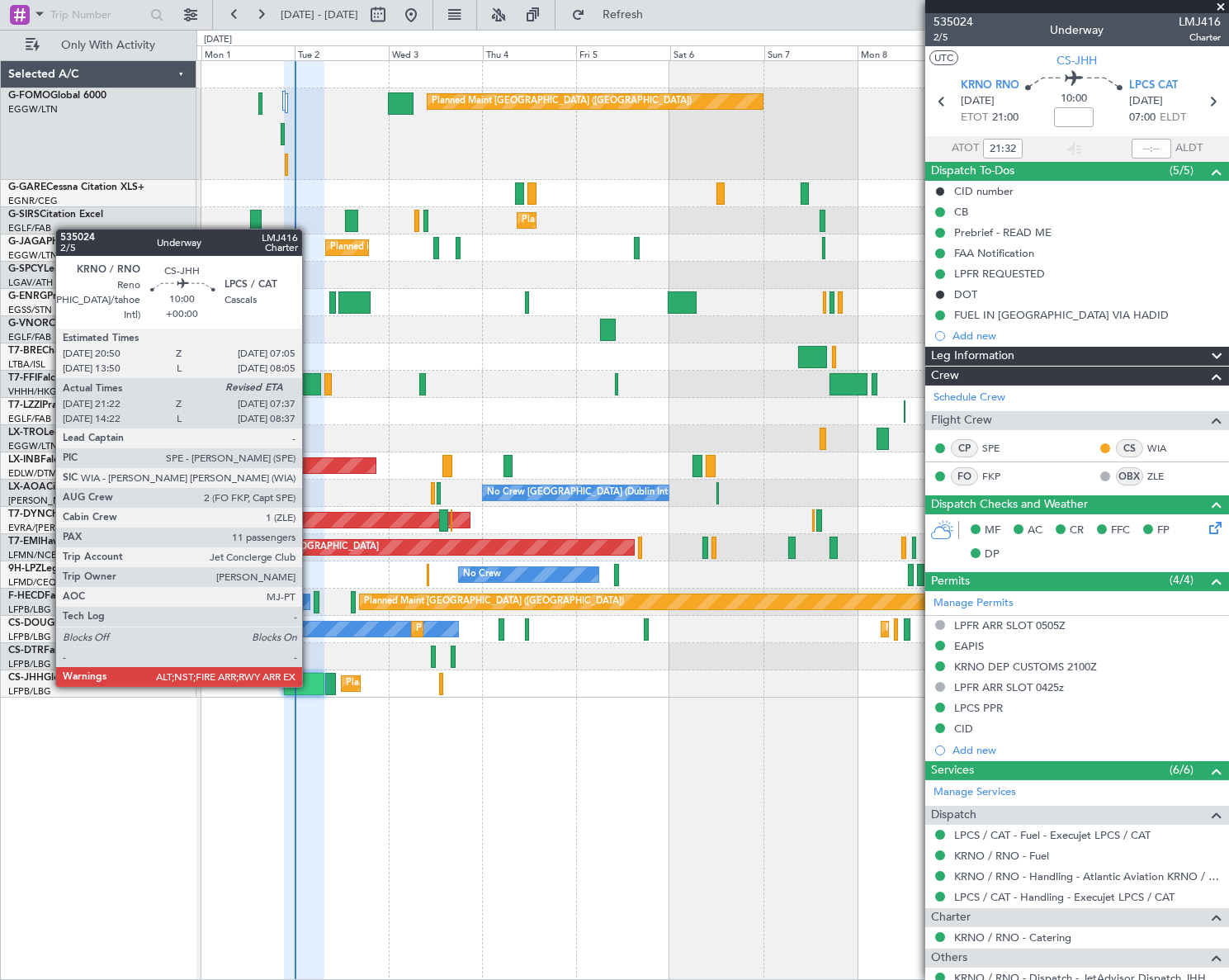
click at [309, 685] on div at bounding box center [304, 683] width 41 height 22
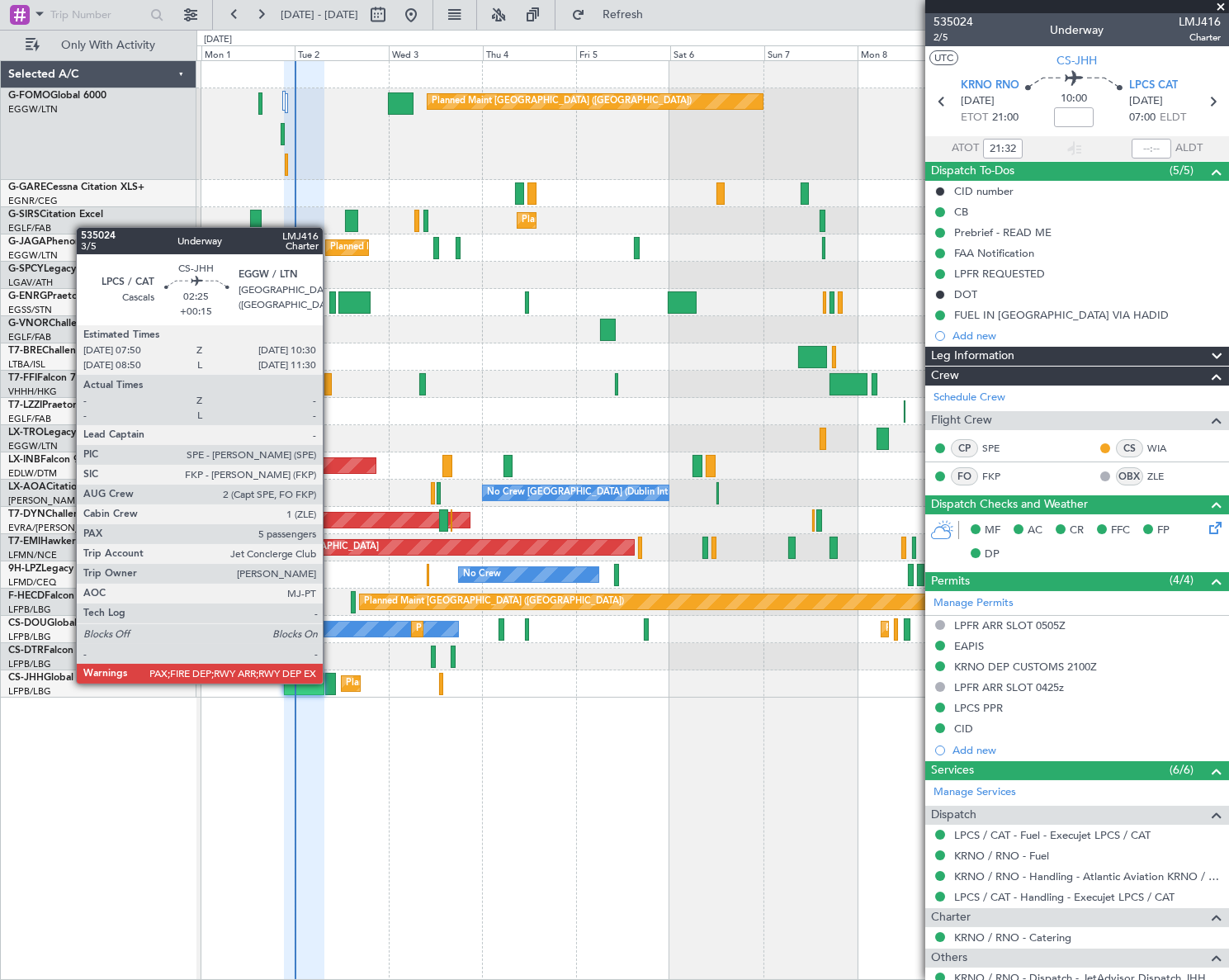
click at [330, 682] on div at bounding box center [330, 683] width 10 height 22
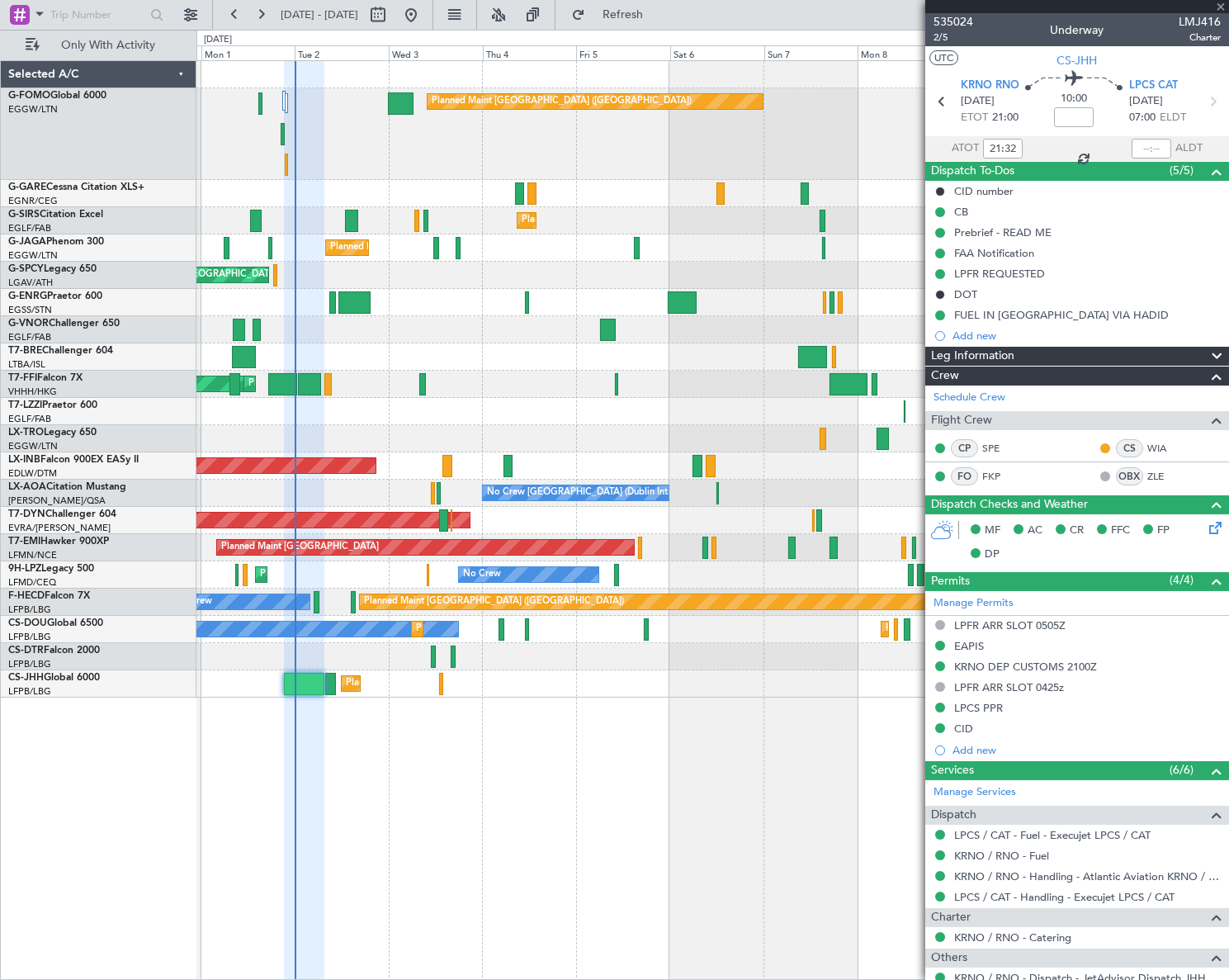
type input "+00:15"
type input "5"
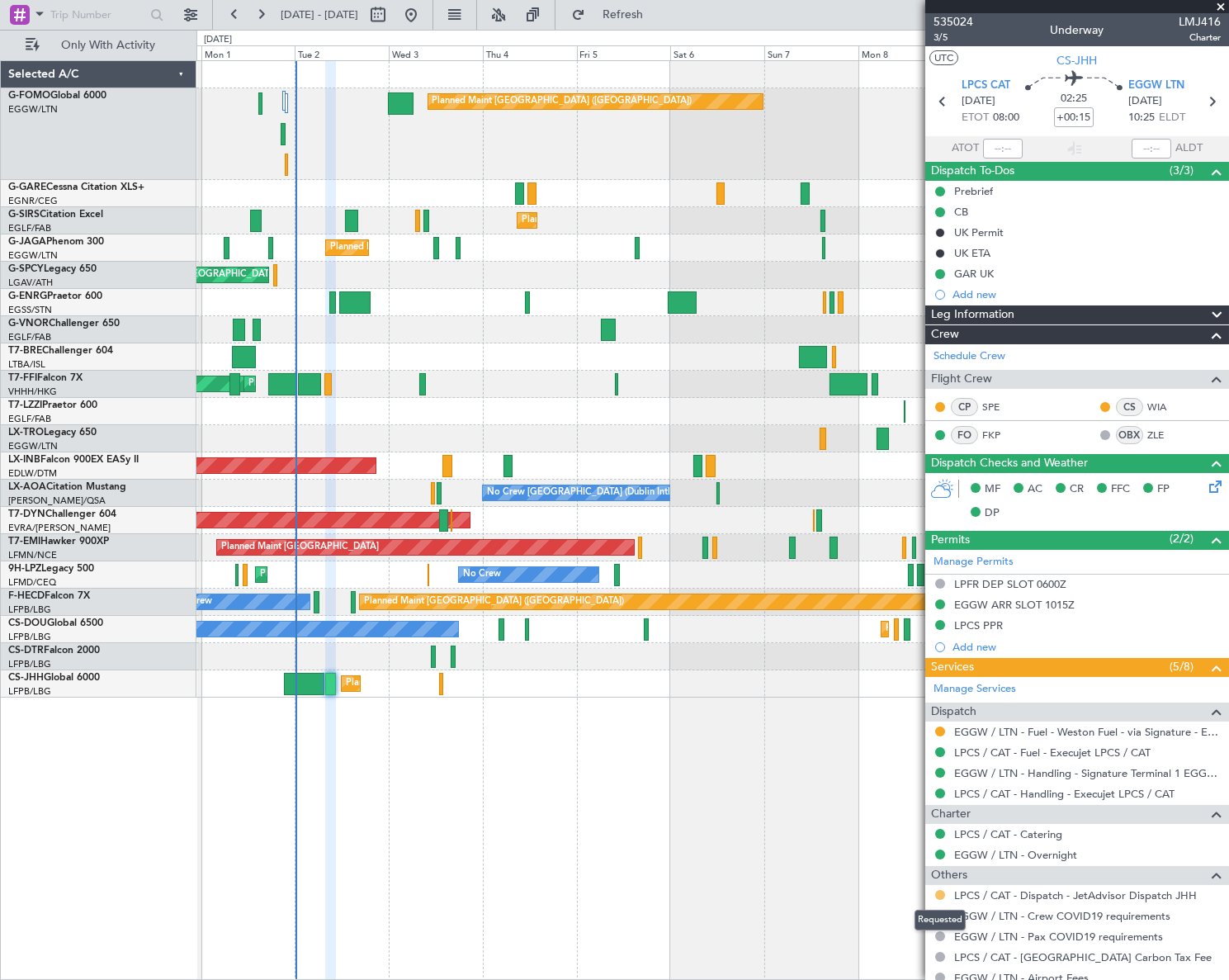
click at [944, 895] on button at bounding box center [940, 894] width 10 height 10
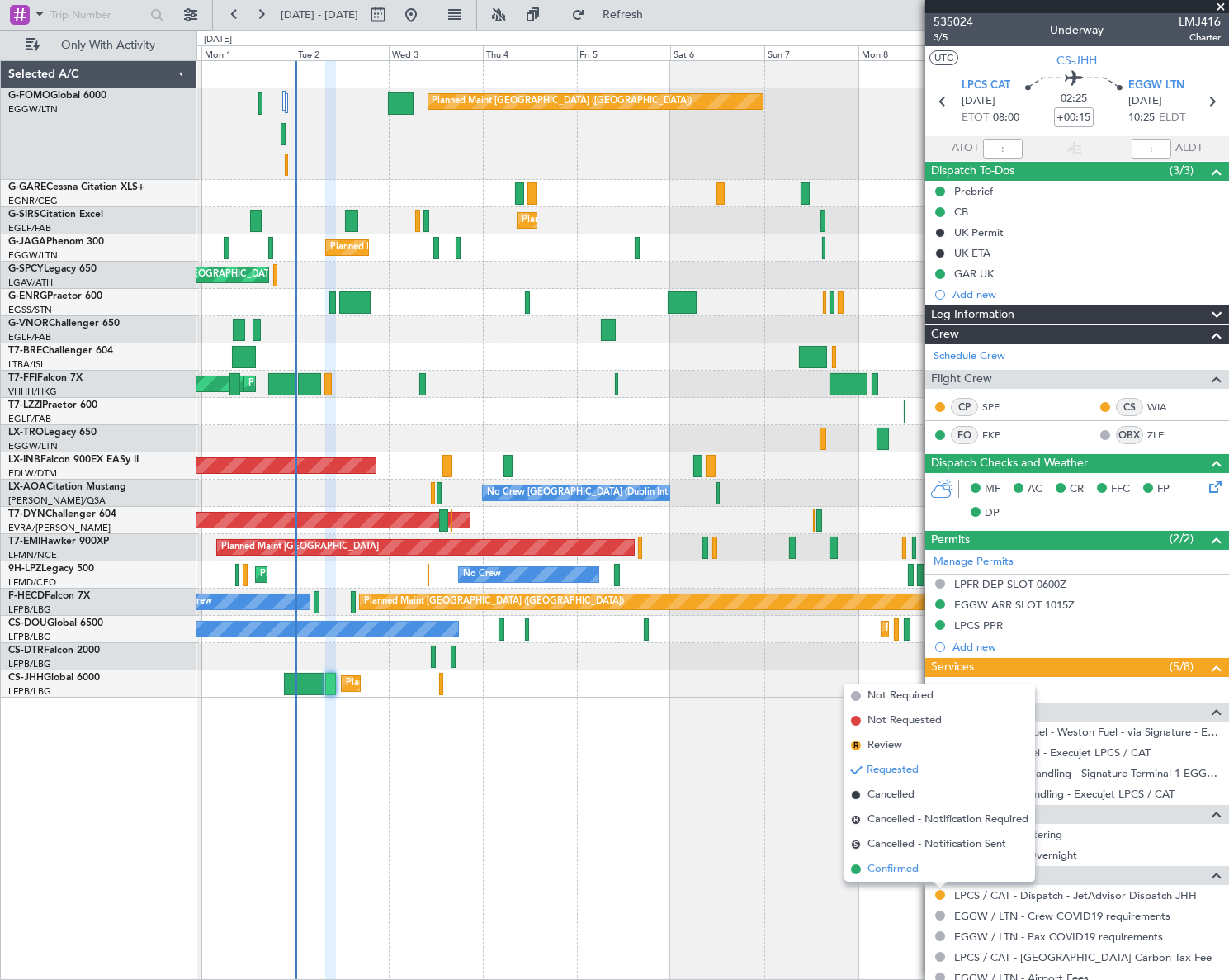
click at [907, 868] on span "Confirmed" at bounding box center [893, 869] width 51 height 16
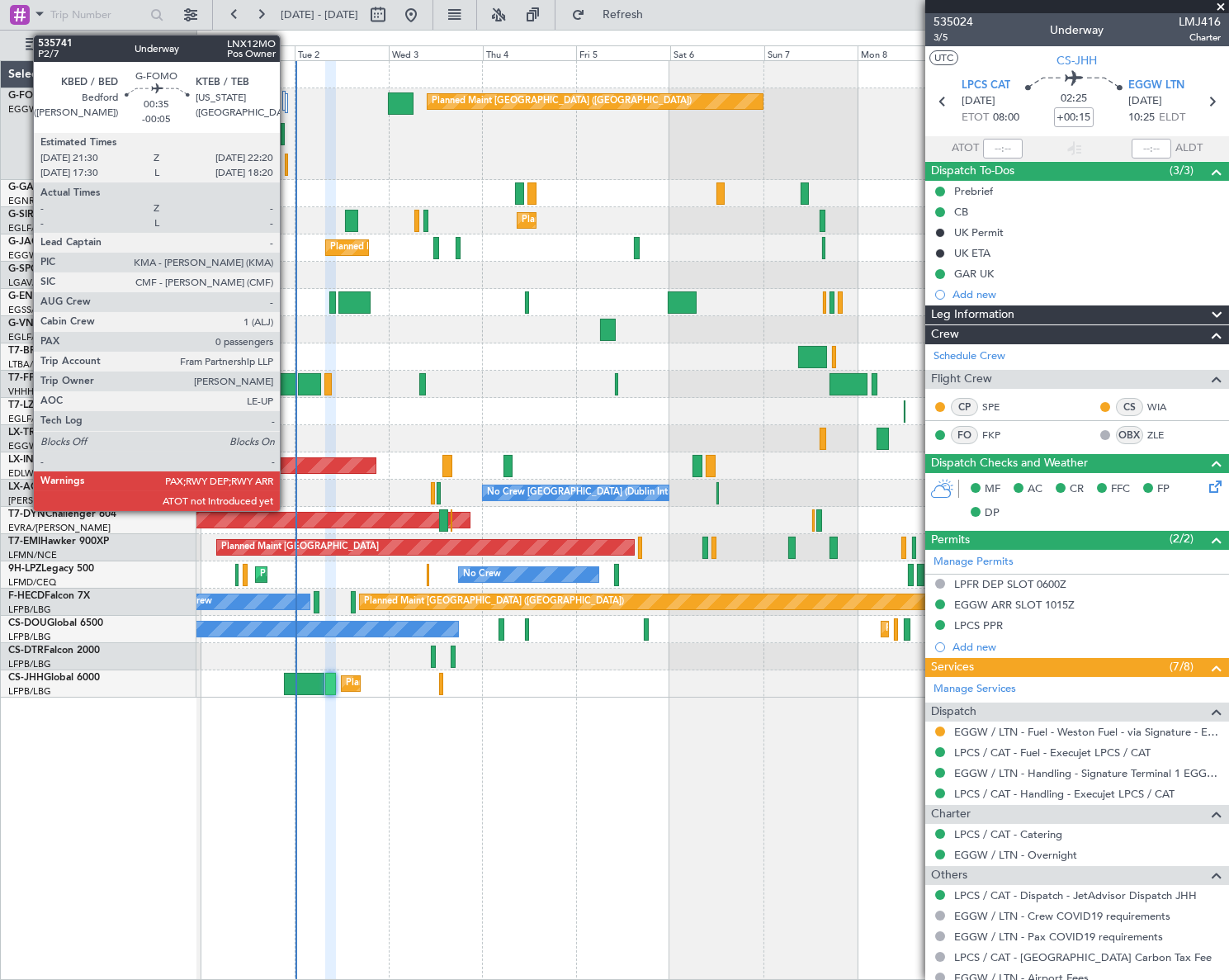
click at [287, 164] on div at bounding box center [285, 164] width 3 height 22
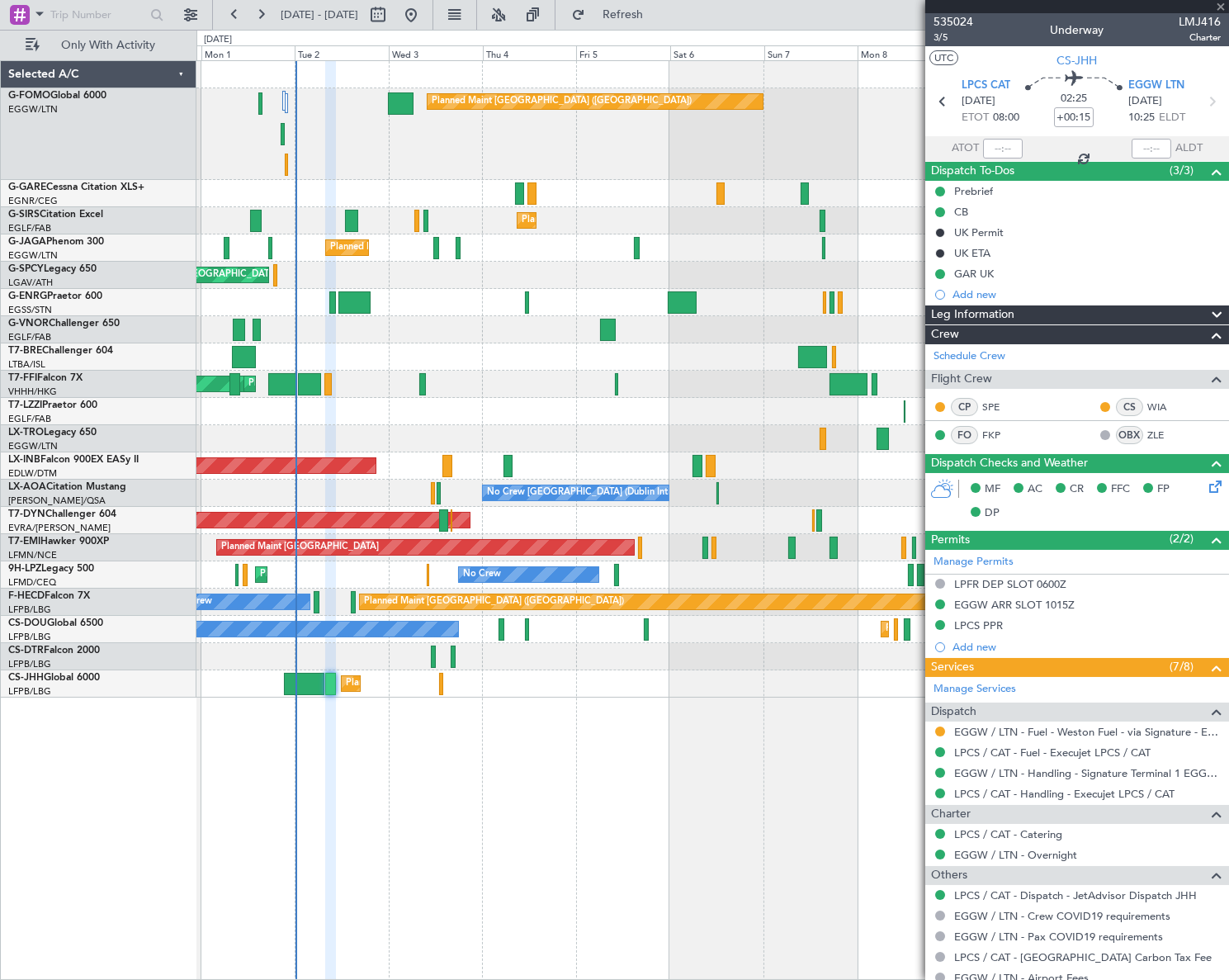
type input "-00:05"
type input "0"
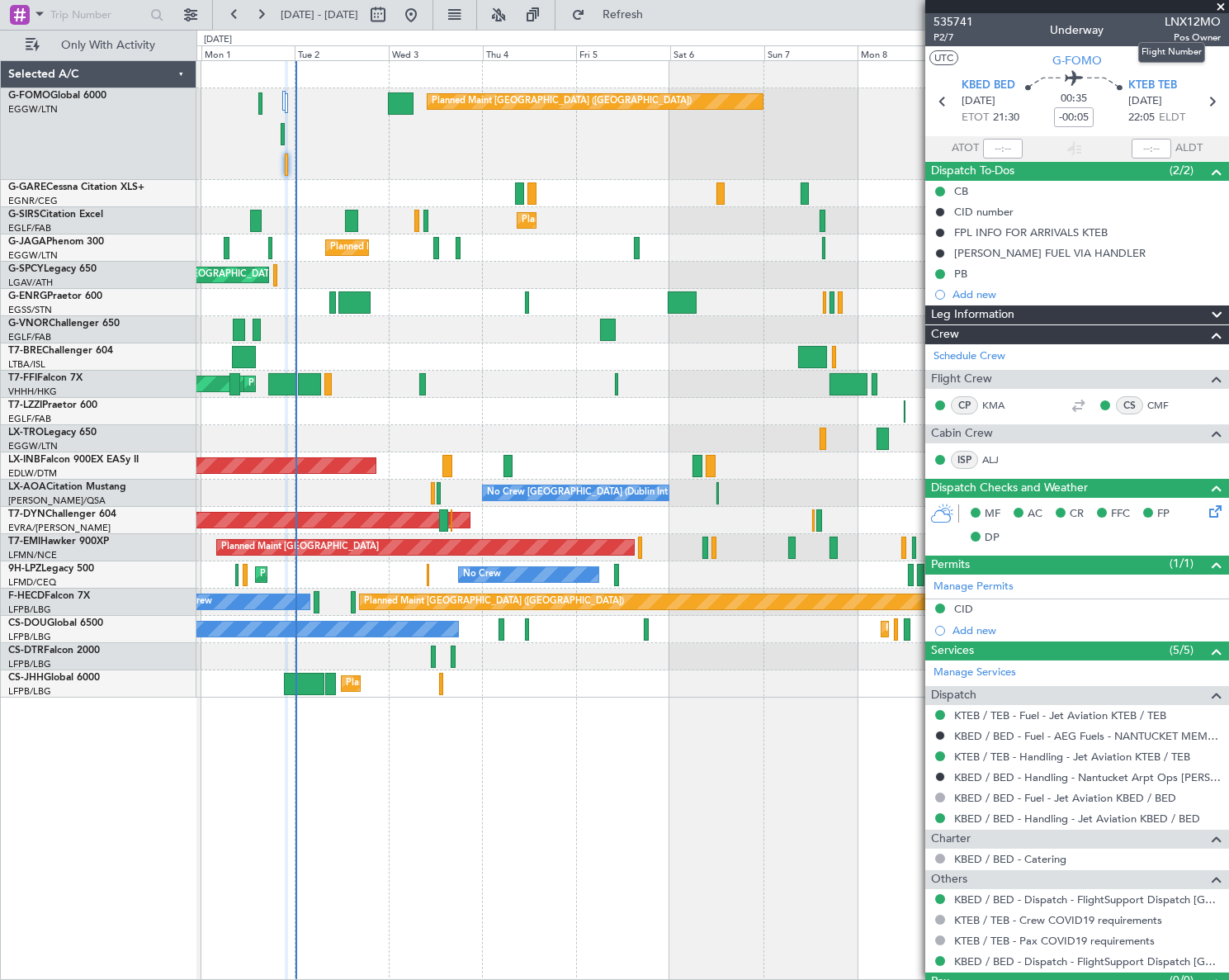
click at [1185, 21] on span "LNX12MO" at bounding box center [1192, 22] width 56 height 17
copy span "LNX12MO"
click at [800, 791] on div "Planned Maint London (Luton) Planned Maint London (Farnborough) Planned Maint L…" at bounding box center [713, 519] width 1033 height 920
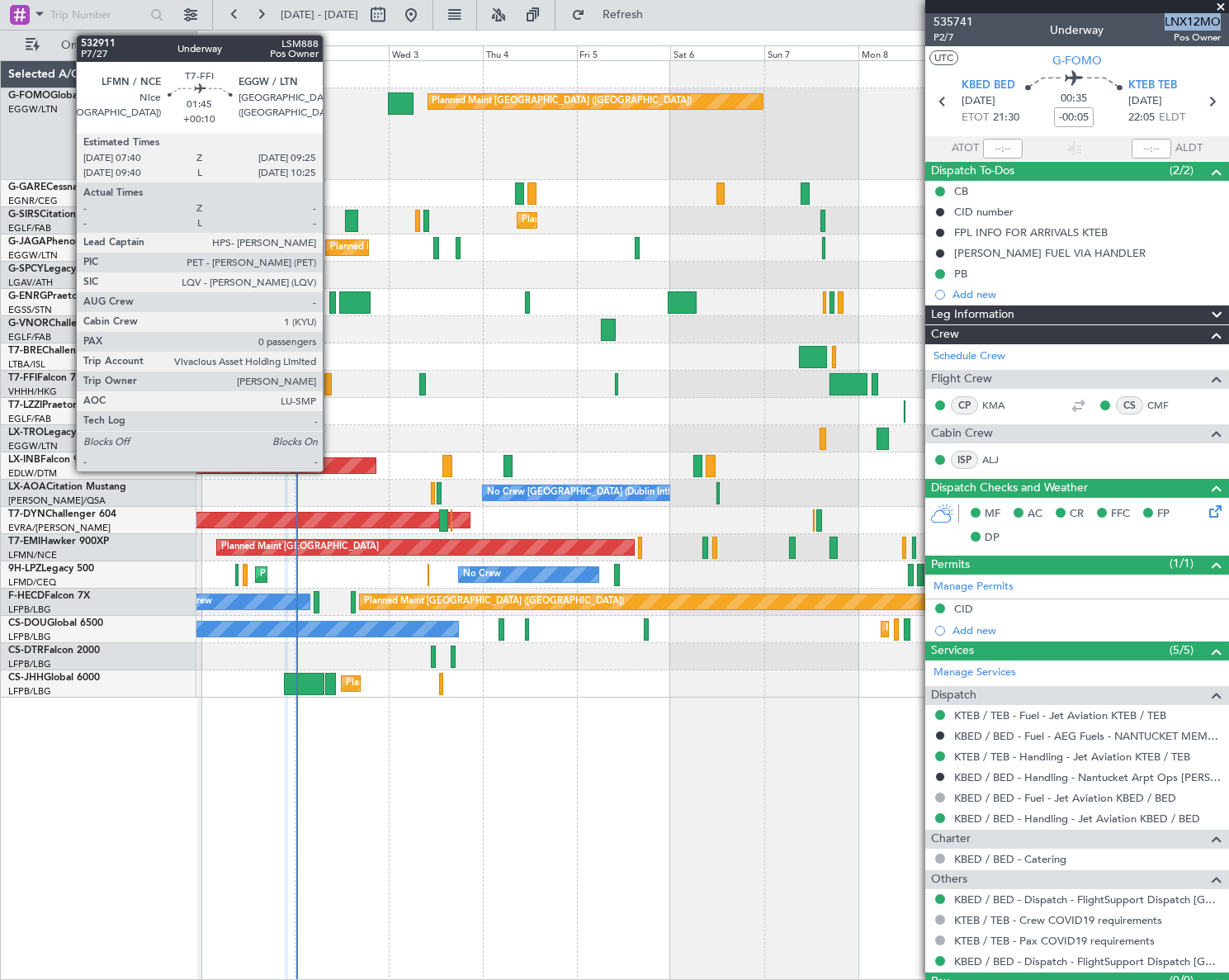
click at [330, 379] on div at bounding box center [328, 383] width 8 height 22
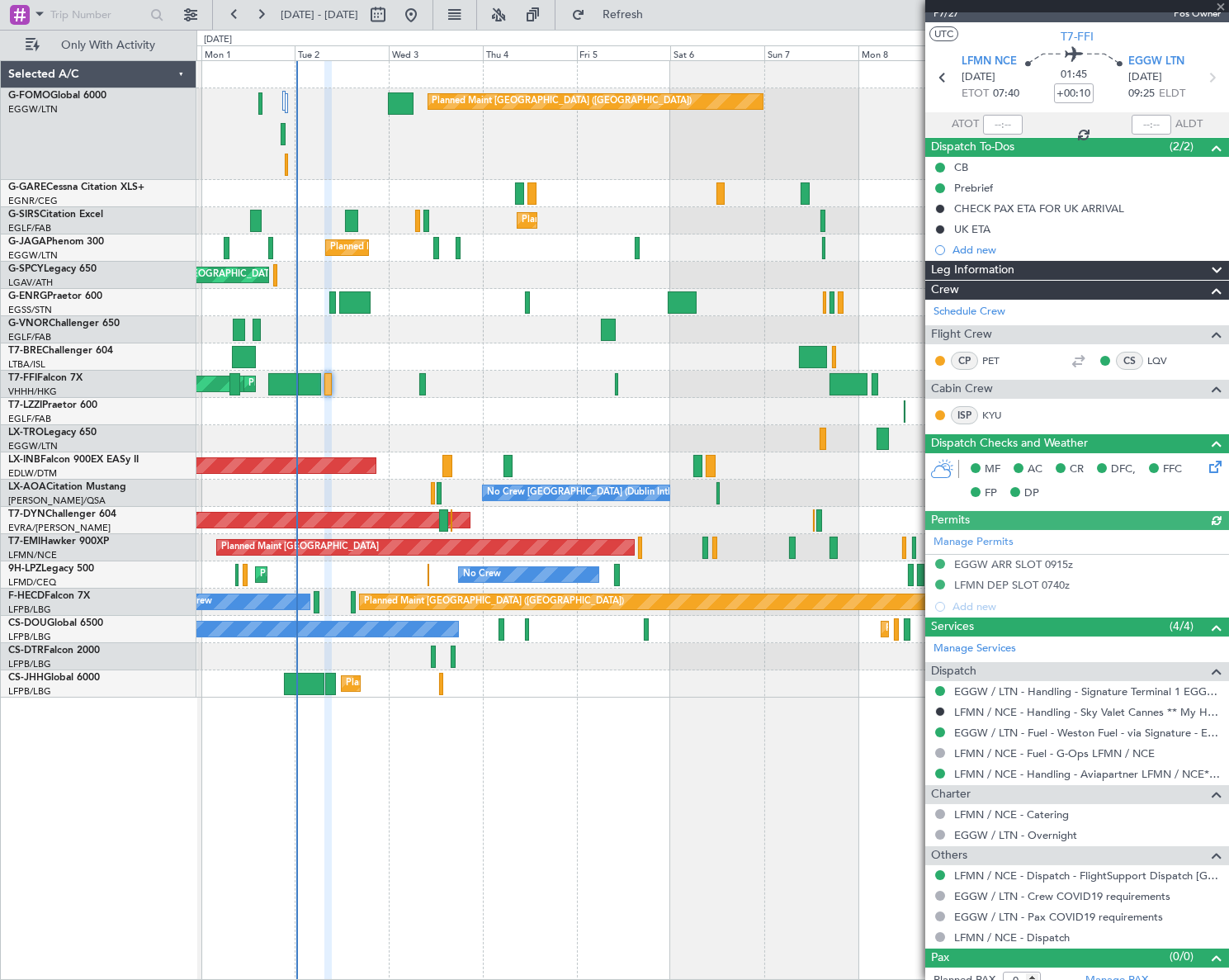
scroll to position [35, 0]
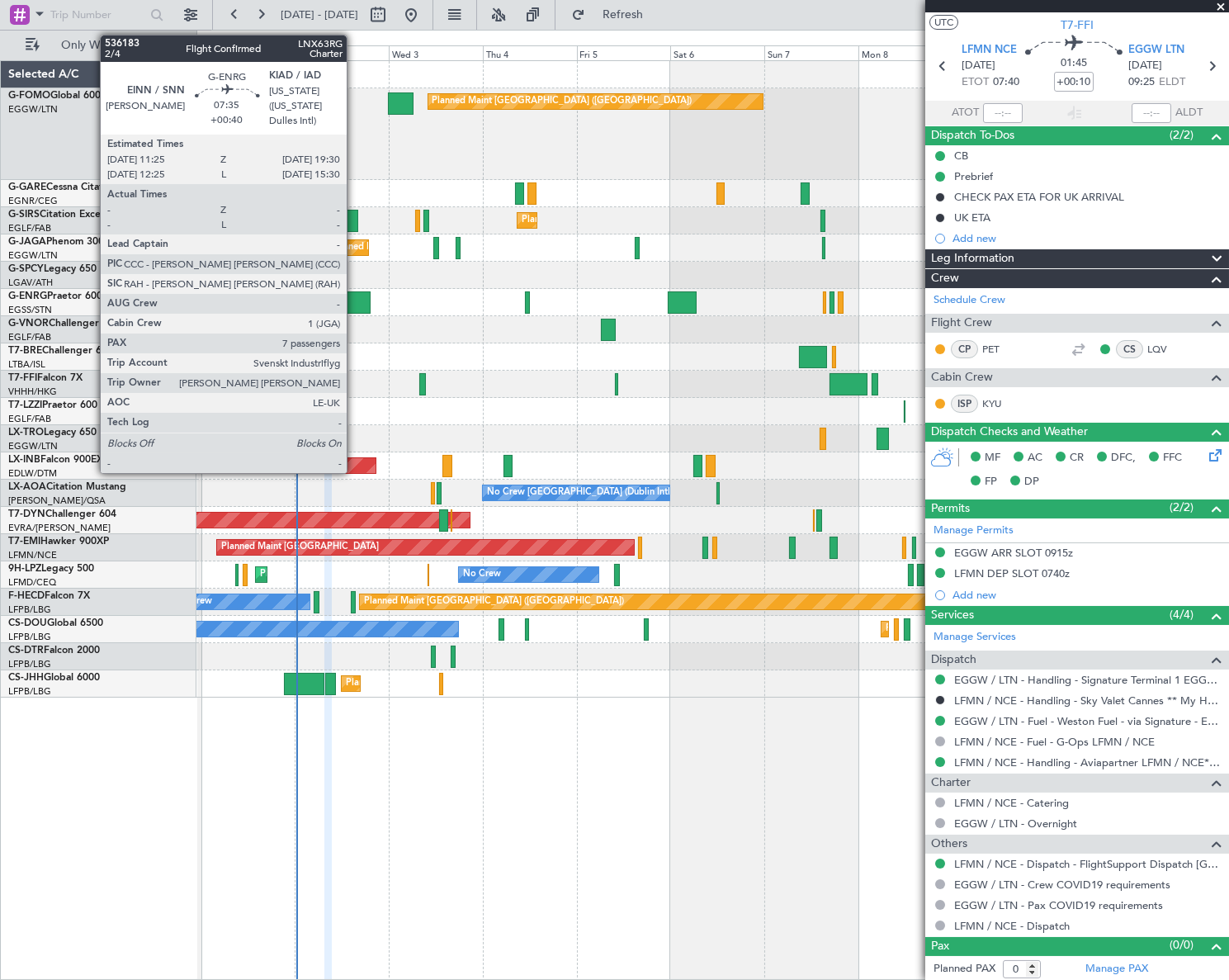
click at [354, 306] on div at bounding box center [356, 302] width 32 height 22
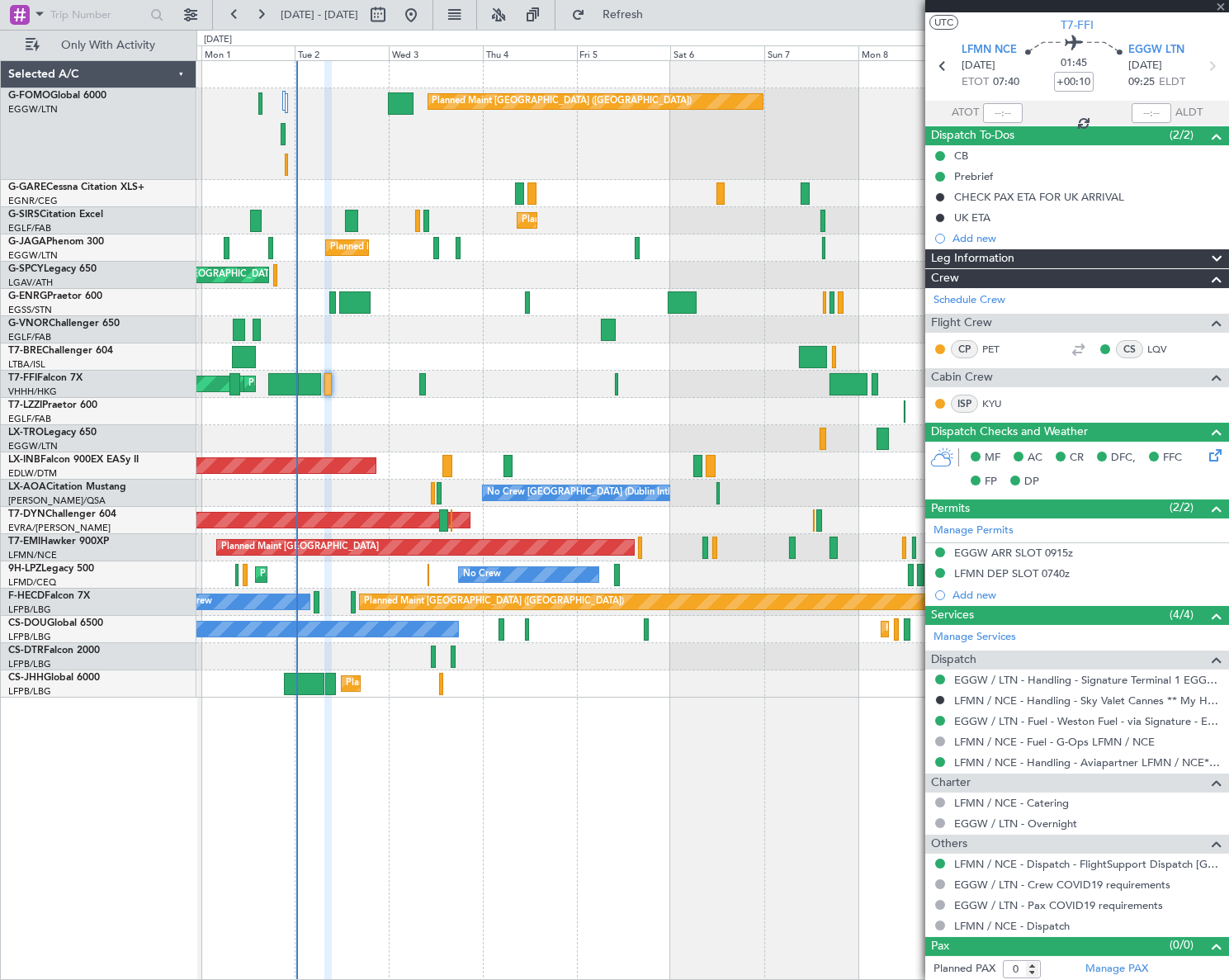
type input "+00:40"
type input "7"
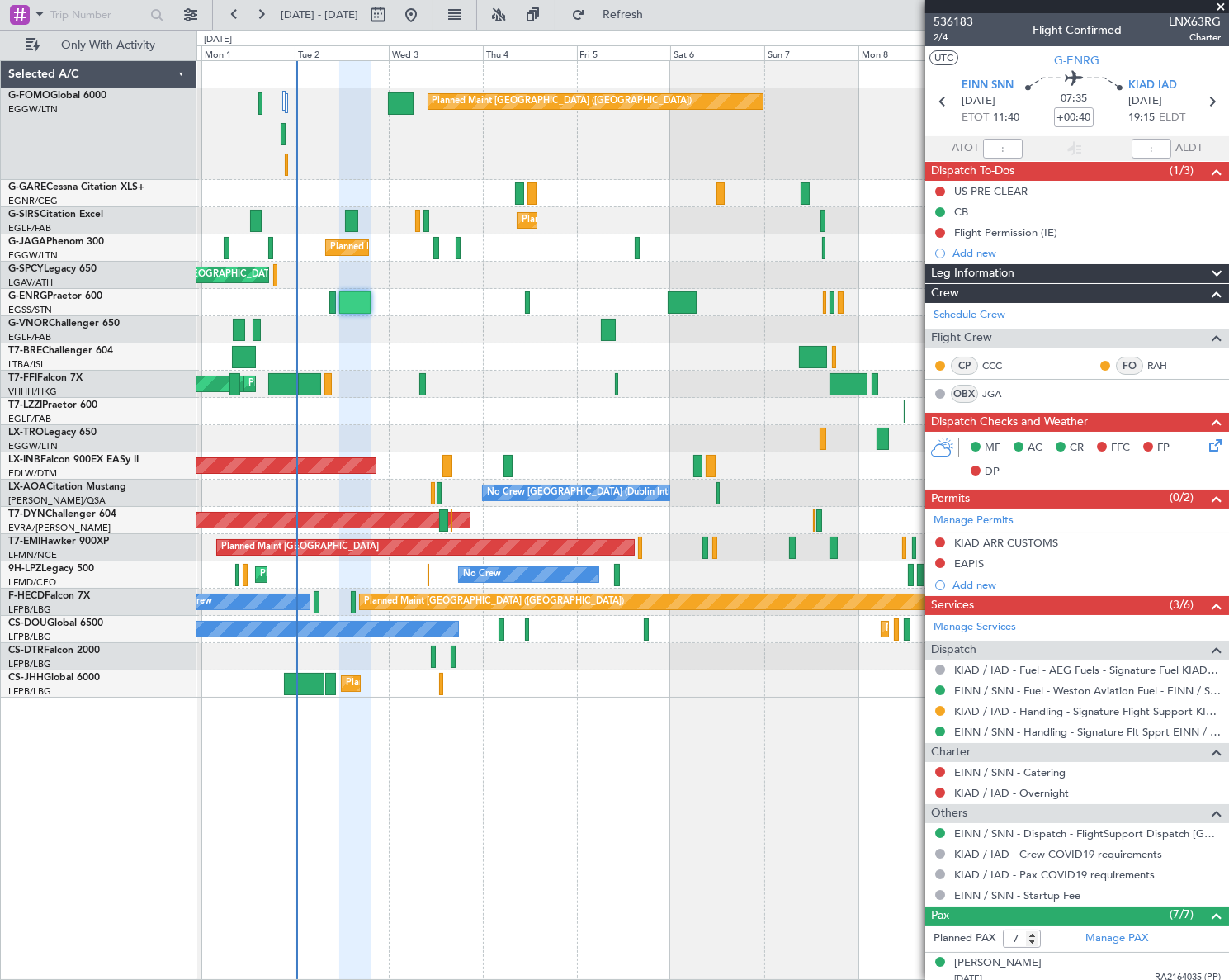
click at [1040, 272] on div "Leg Information" at bounding box center [1077, 274] width 303 height 19
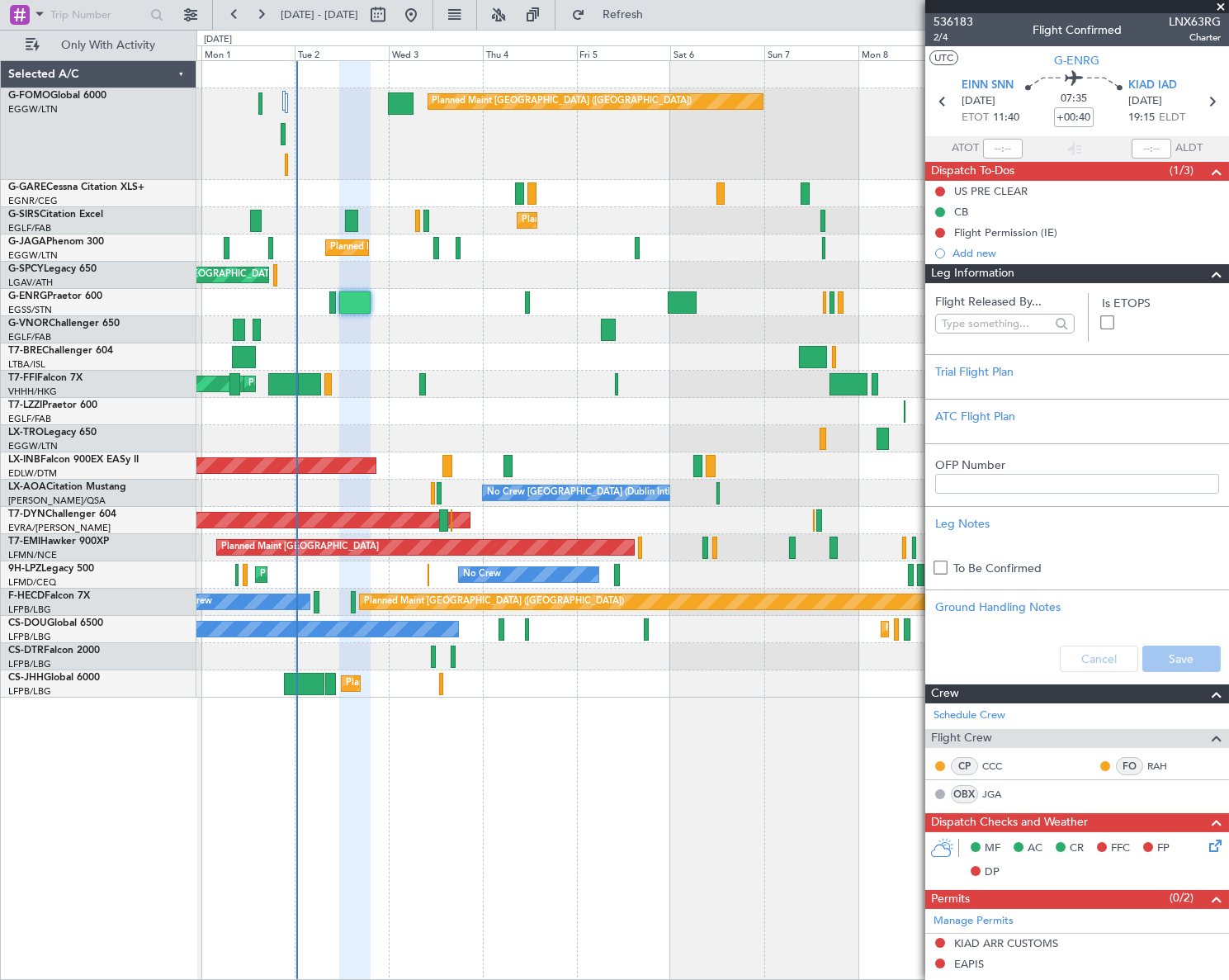
click at [1040, 272] on div "Leg Information" at bounding box center [1077, 274] width 303 height 19
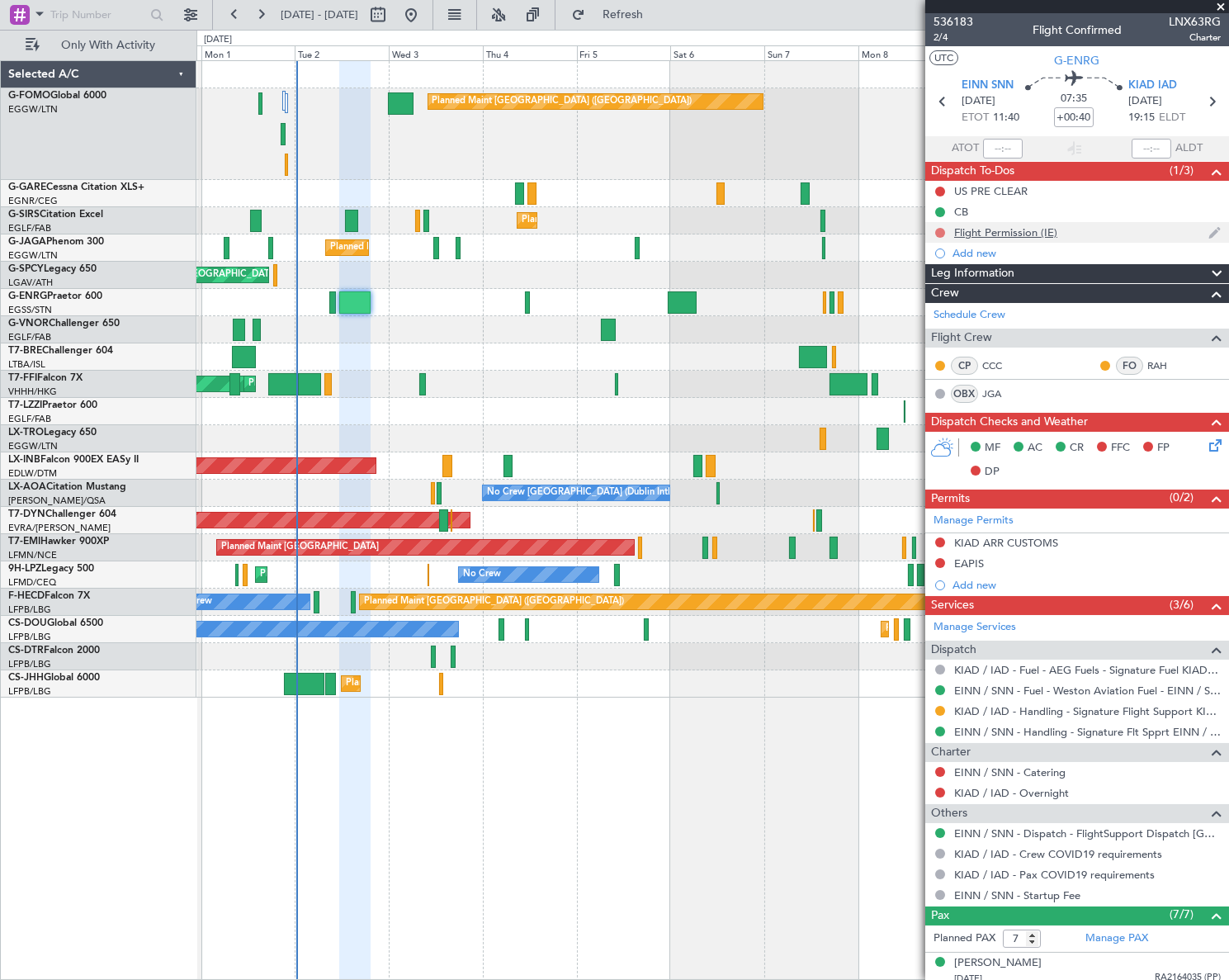
click at [939, 229] on button at bounding box center [940, 233] width 10 height 10
click at [936, 303] on span "Completed" at bounding box center [947, 304] width 54 height 16
click at [933, 38] on span "2/4" at bounding box center [953, 37] width 40 height 14
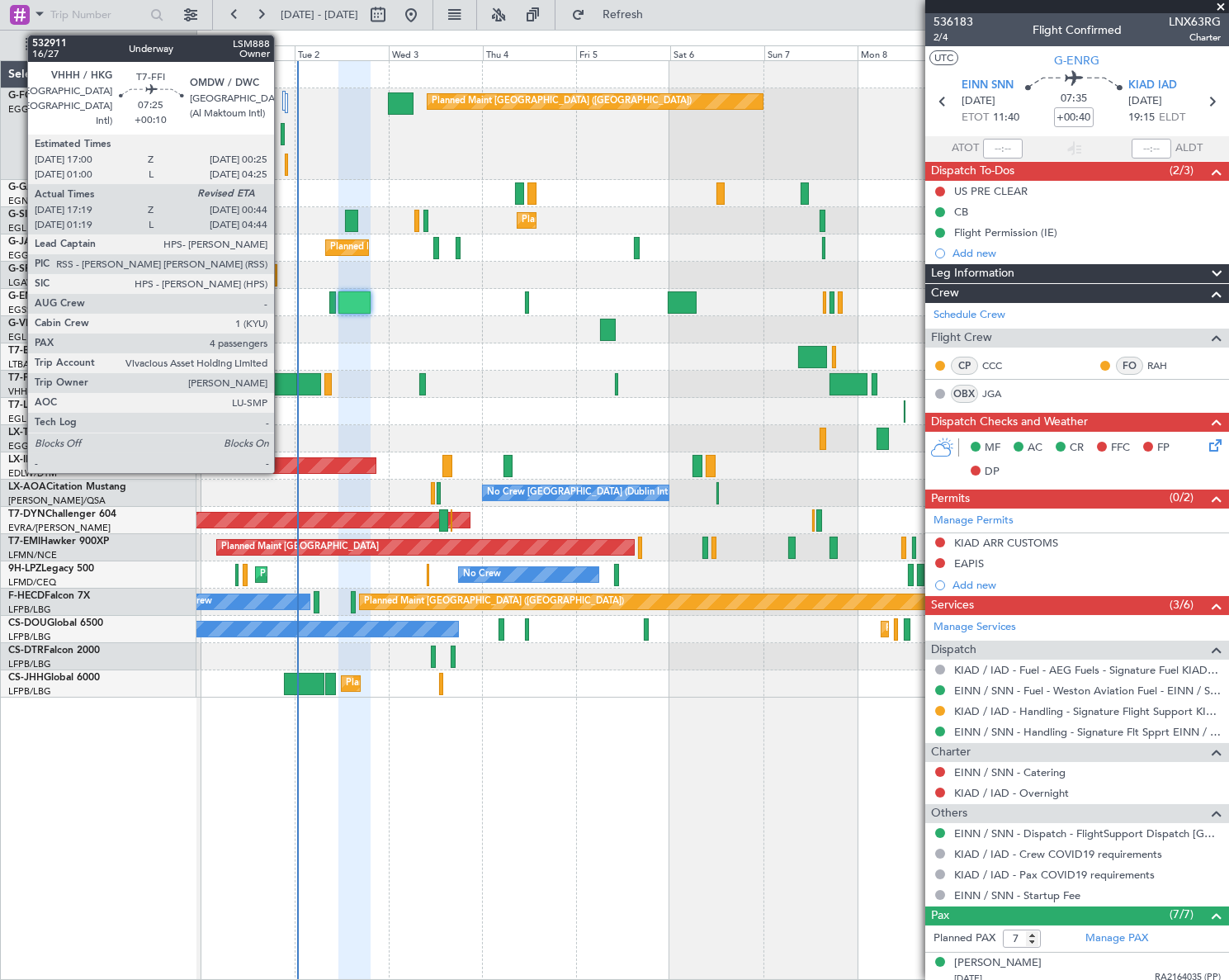
click at [282, 382] on div at bounding box center [283, 383] width 29 height 22
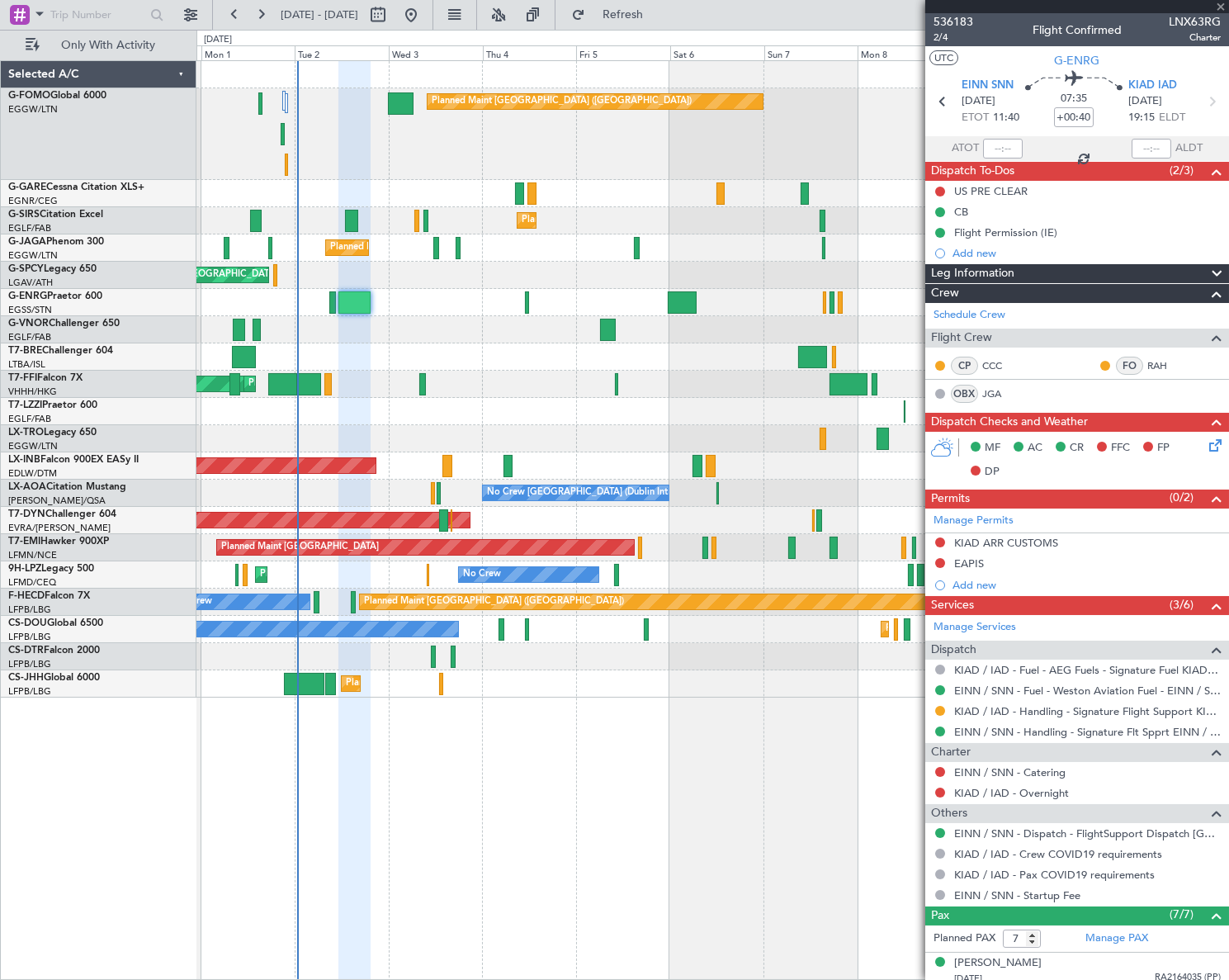
type input "+00:10"
type input "17:19"
type input "4"
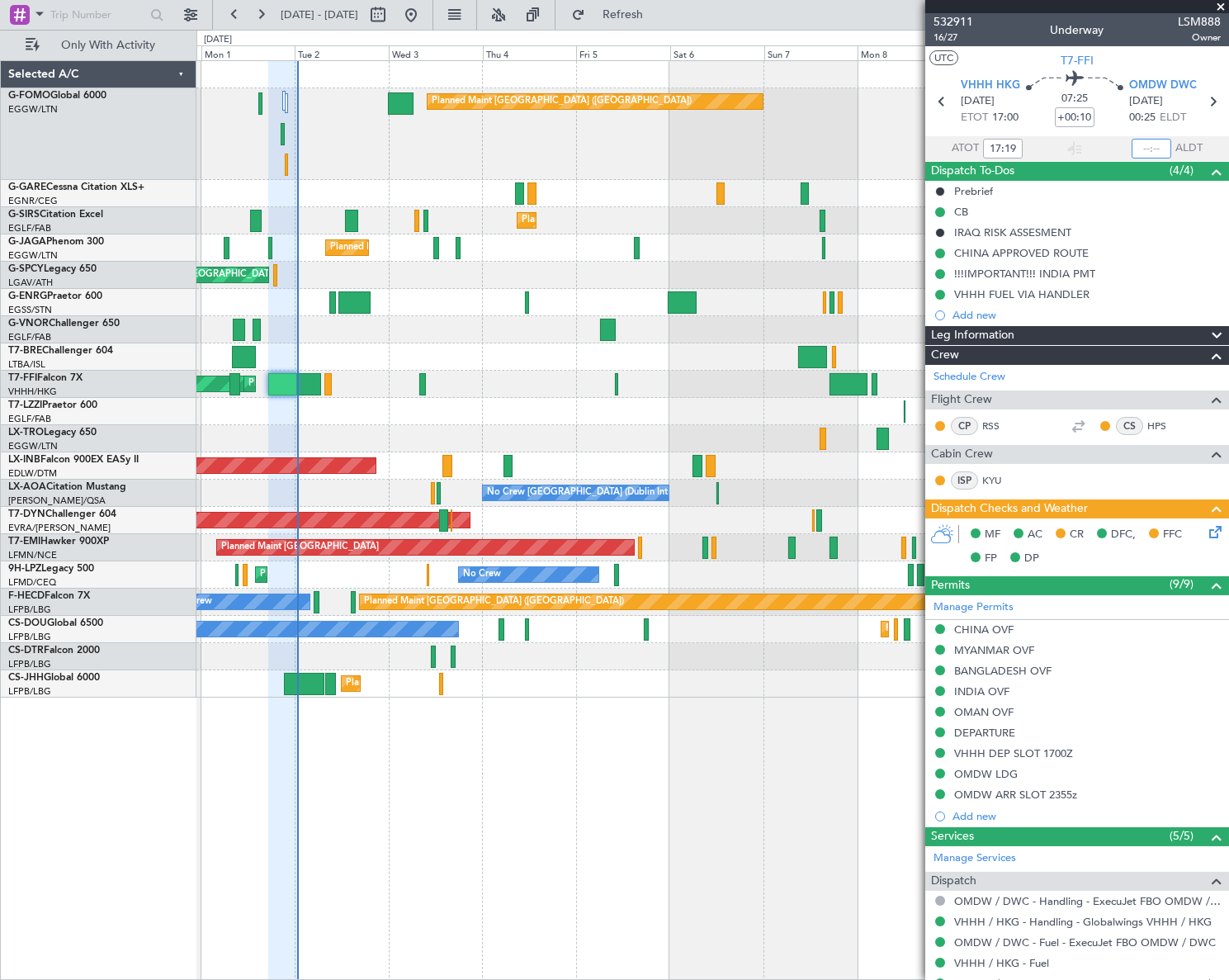
click at [1152, 153] on input "text" at bounding box center [1152, 148] width 40 height 20
click at [758, 862] on div "Planned Maint [GEOGRAPHIC_DATA] ([GEOGRAPHIC_DATA]) Planned Maint [GEOGRAPHIC_D…" at bounding box center [712, 519] width 1032 height 920
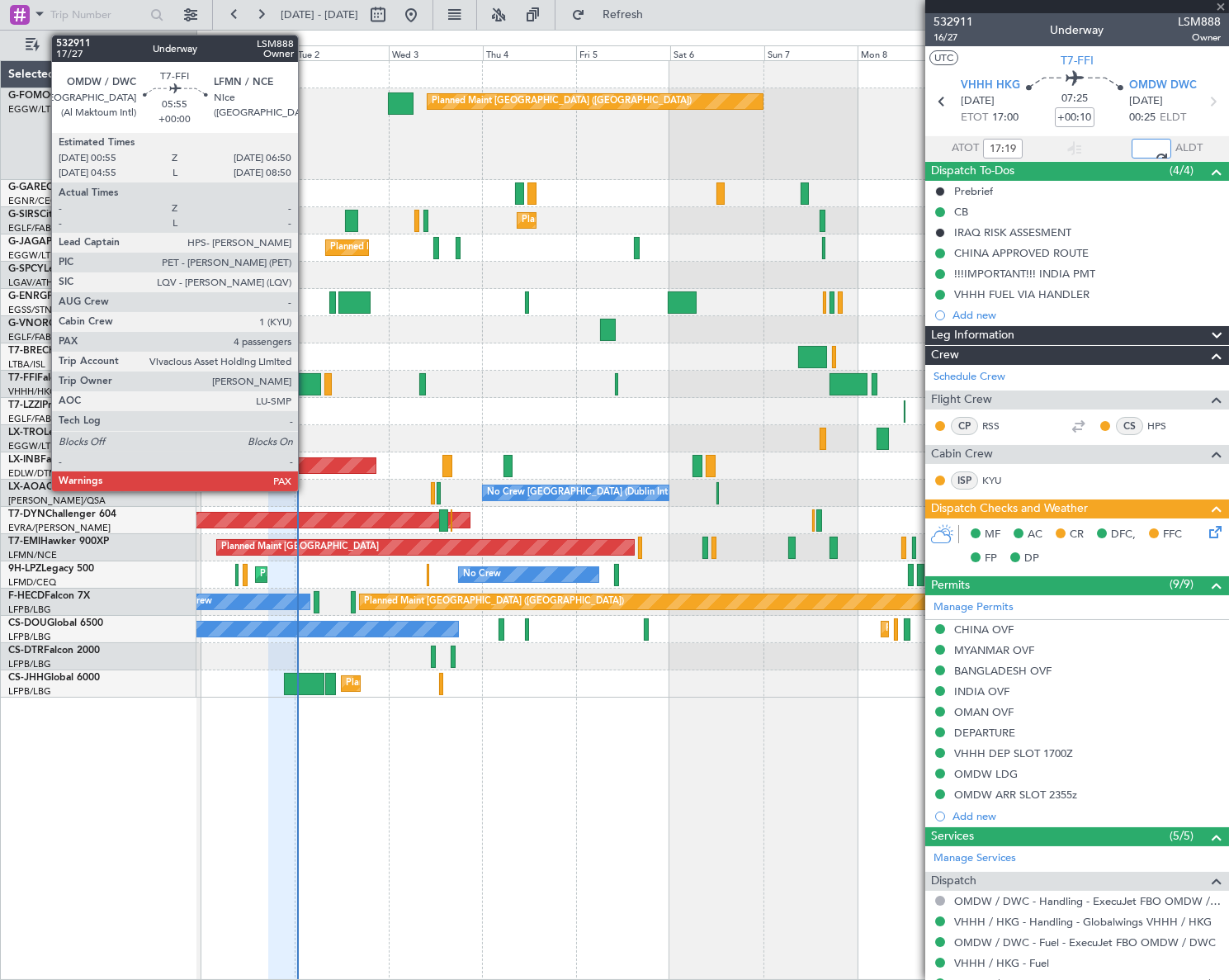
click at [305, 378] on div at bounding box center [309, 383] width 24 height 22
type input "00:42"
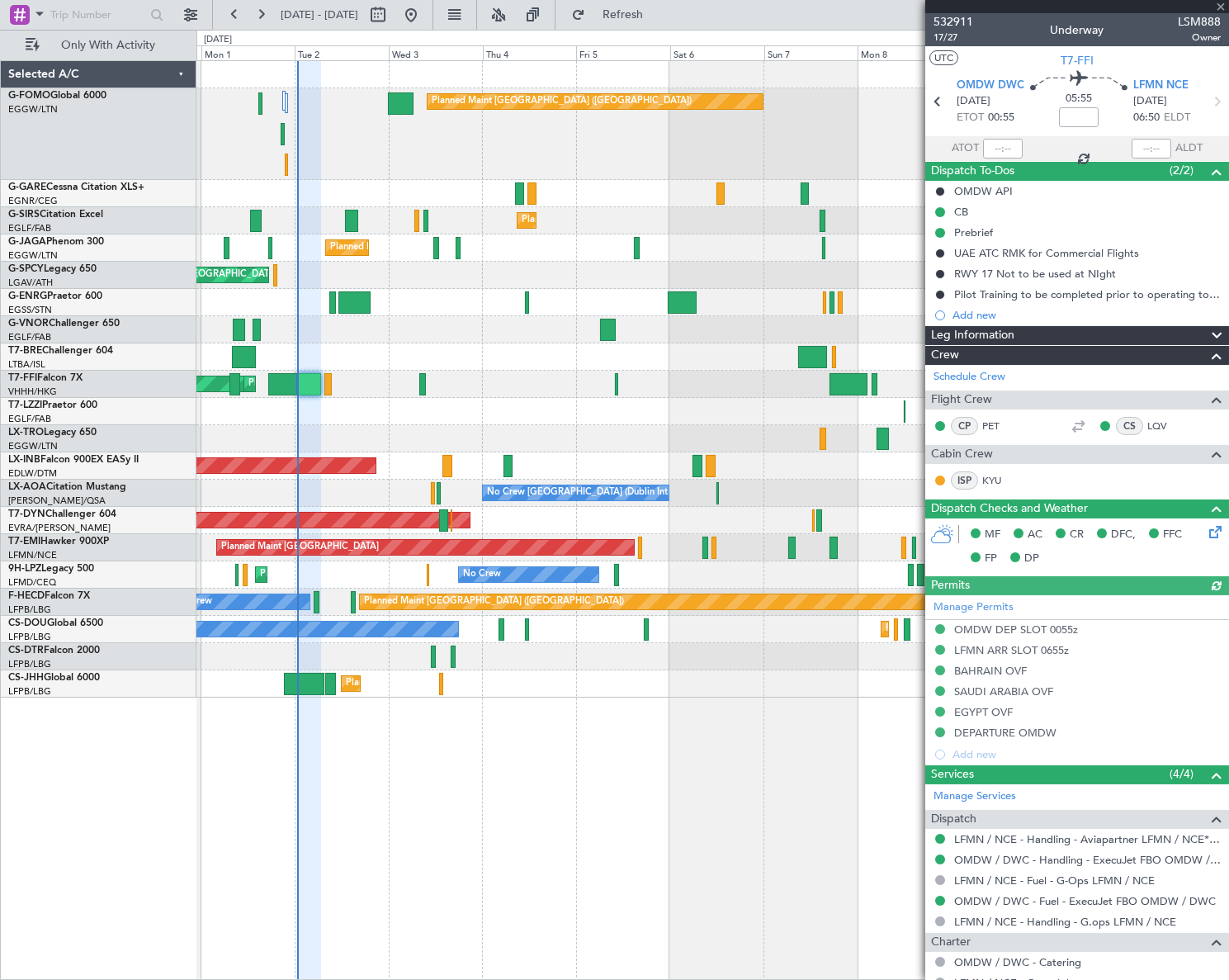
click at [525, 759] on div "Planned Maint [GEOGRAPHIC_DATA] ([GEOGRAPHIC_DATA]) Planned Maint [GEOGRAPHIC_D…" at bounding box center [712, 519] width 1032 height 920
click at [597, 763] on div "Planned Maint [GEOGRAPHIC_DATA] ([GEOGRAPHIC_DATA]) Planned Maint [GEOGRAPHIC_D…" at bounding box center [712, 519] width 1032 height 920
click at [558, 735] on div "Planned Maint [GEOGRAPHIC_DATA] ([GEOGRAPHIC_DATA]) Planned Maint [GEOGRAPHIC_D…" at bounding box center [712, 519] width 1032 height 920
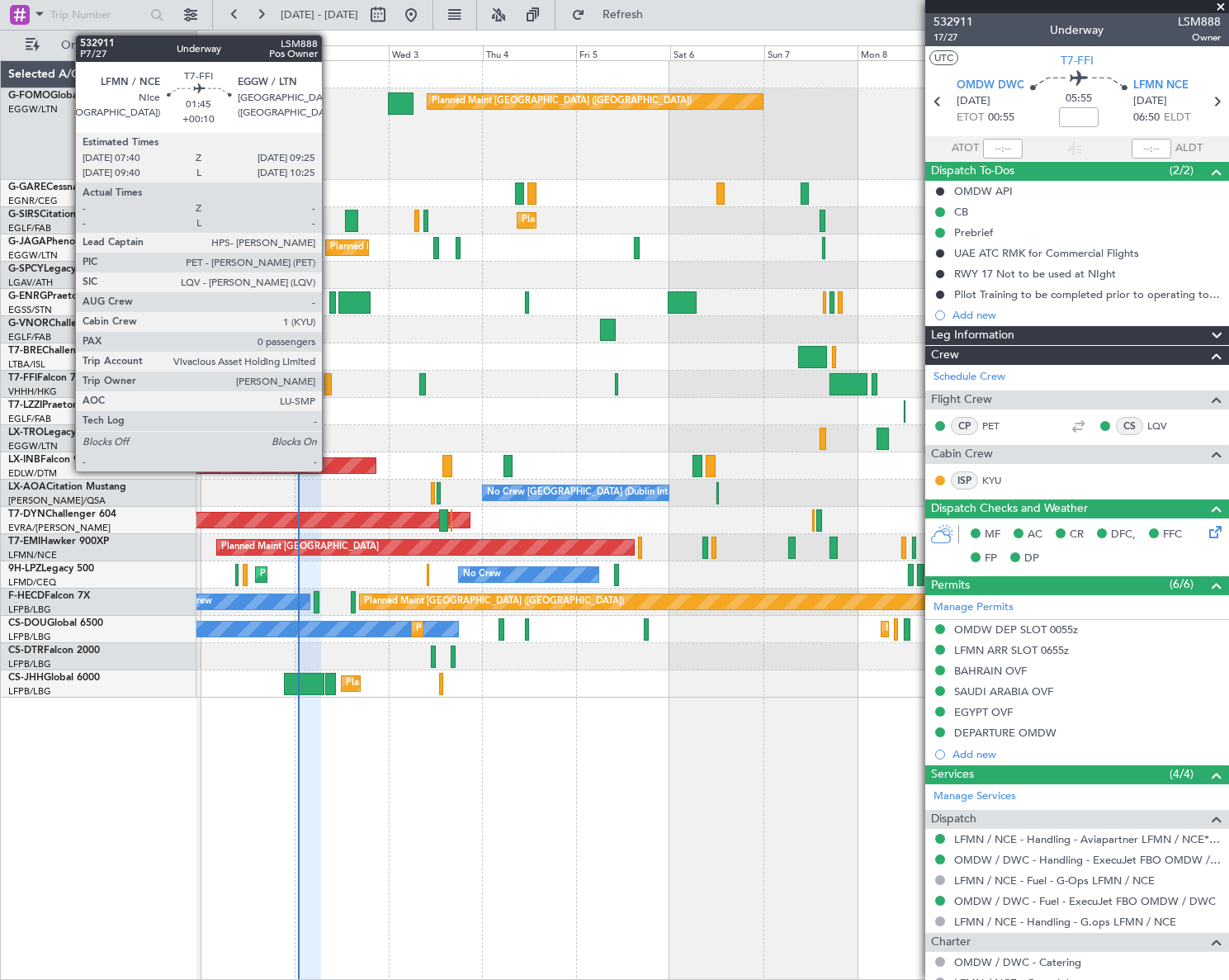
click at [329, 377] on div at bounding box center [328, 383] width 8 height 22
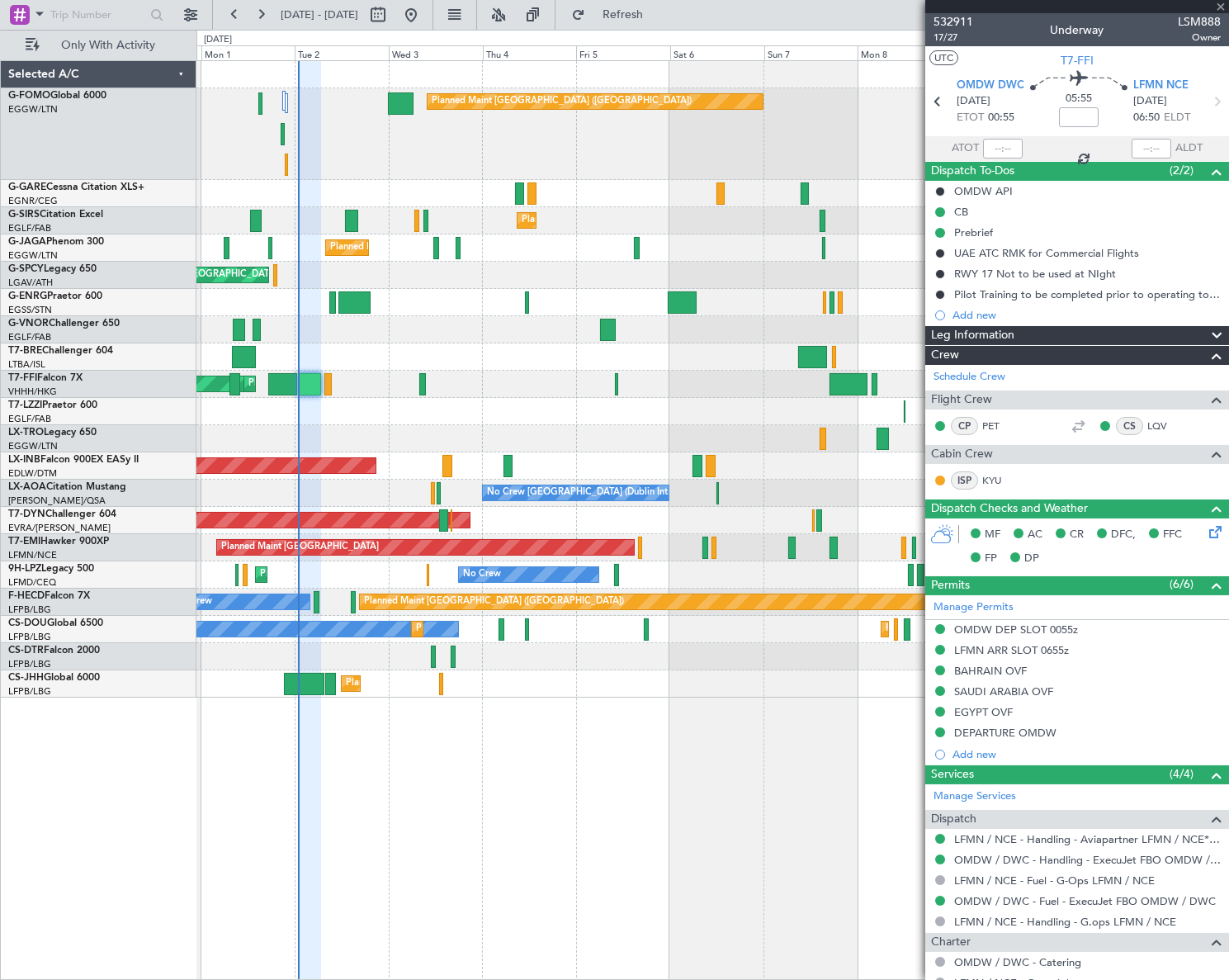
type input "+00:10"
type input "0"
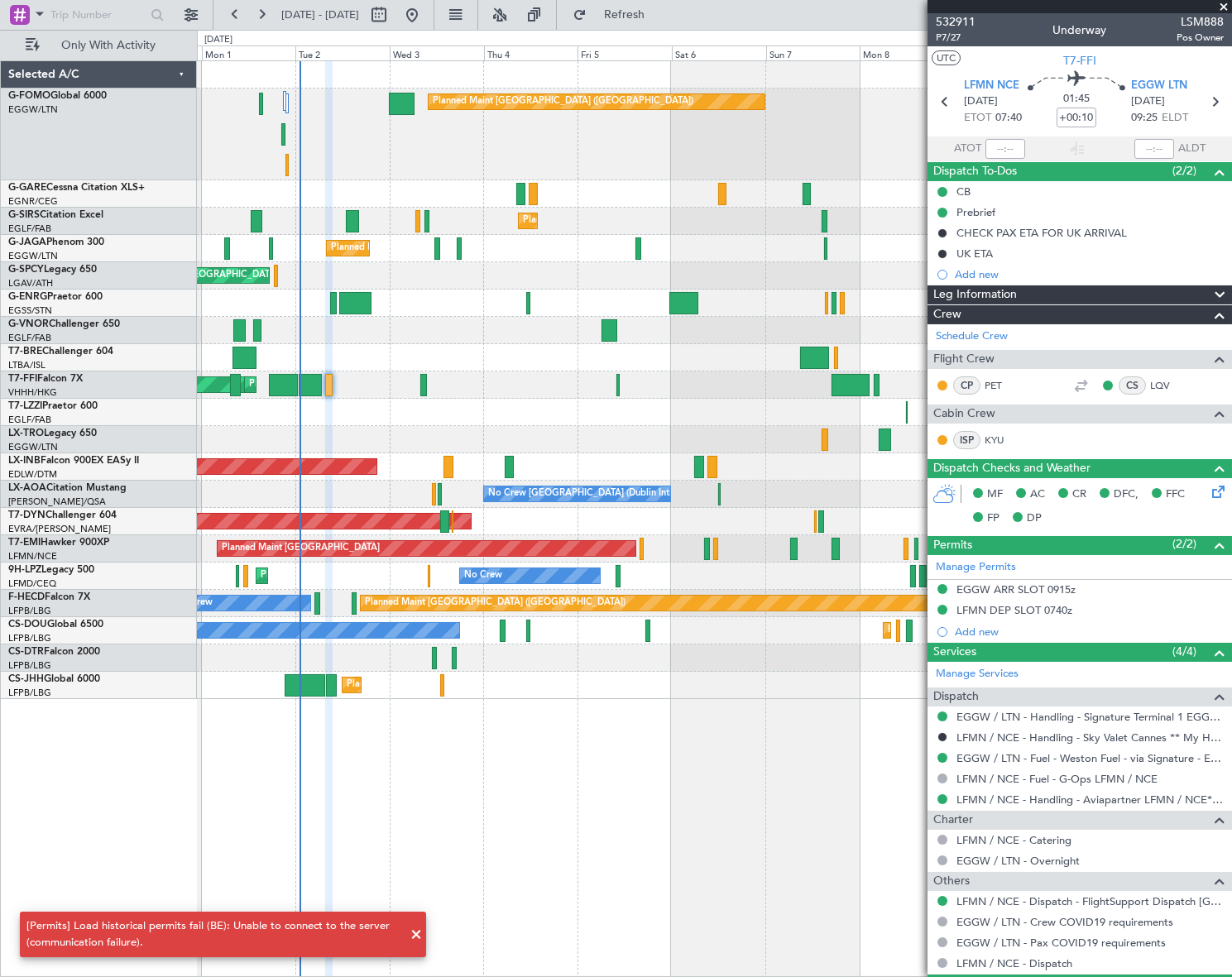
click at [647, 789] on div "Planned Maint [GEOGRAPHIC_DATA] ([GEOGRAPHIC_DATA]) Planned Maint [GEOGRAPHIC_D…" at bounding box center [714, 519] width 1035 height 917
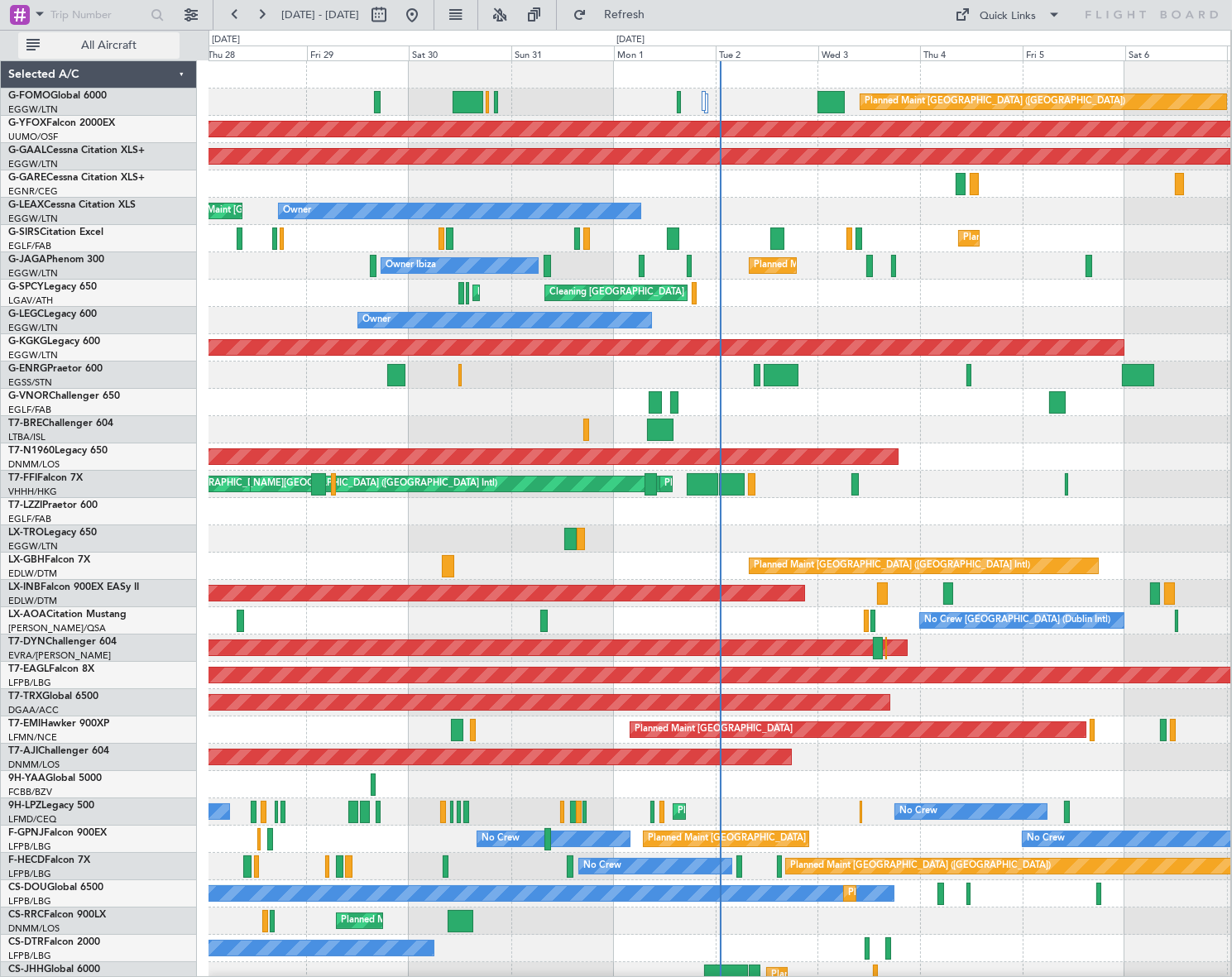
click at [107, 41] on span "All Aircraft" at bounding box center [109, 46] width 132 height 11
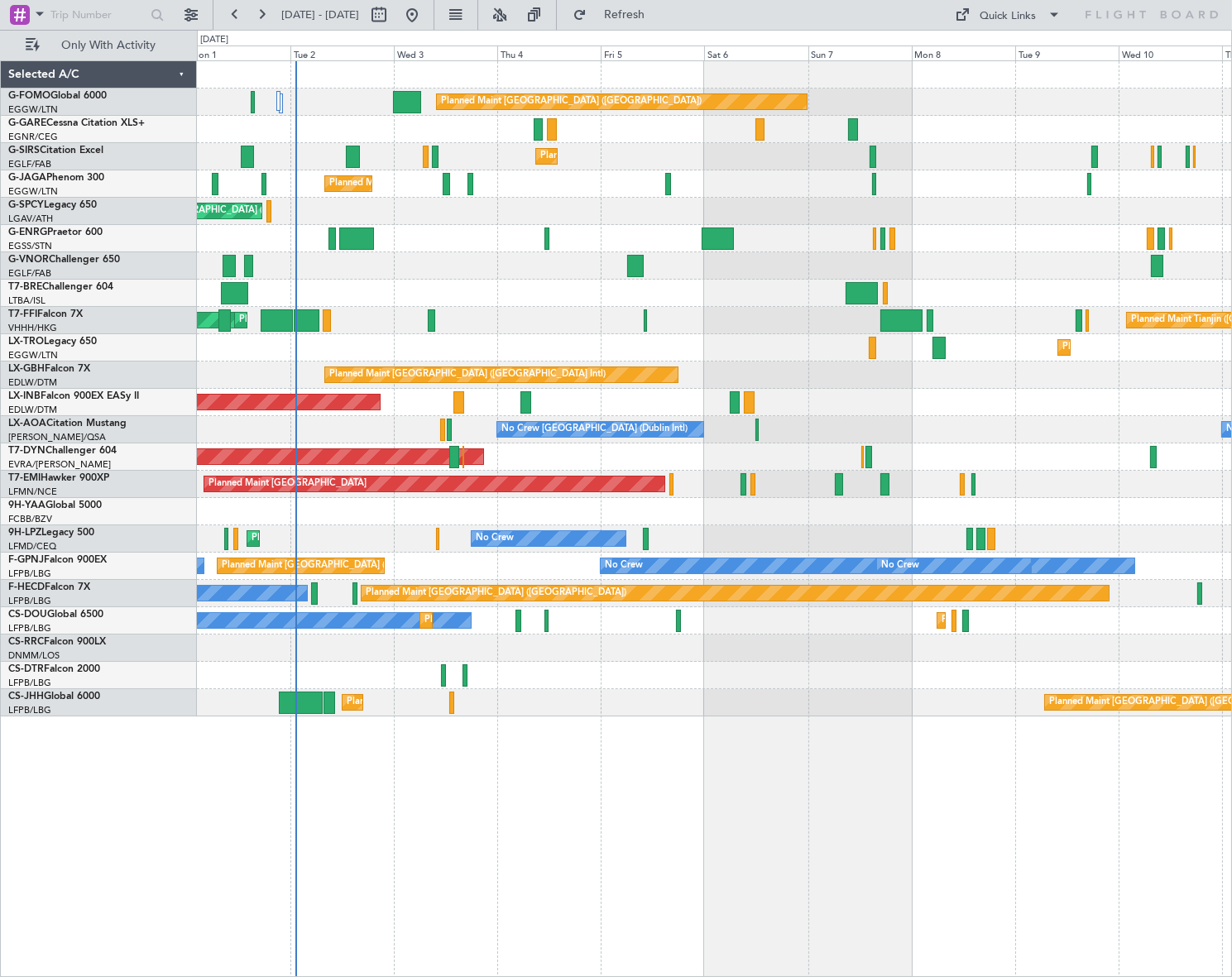
click at [480, 348] on div "Planned Maint [GEOGRAPHIC_DATA] ([GEOGRAPHIC_DATA]) Planned Maint [GEOGRAPHIC_D…" at bounding box center [714, 388] width 1035 height 655
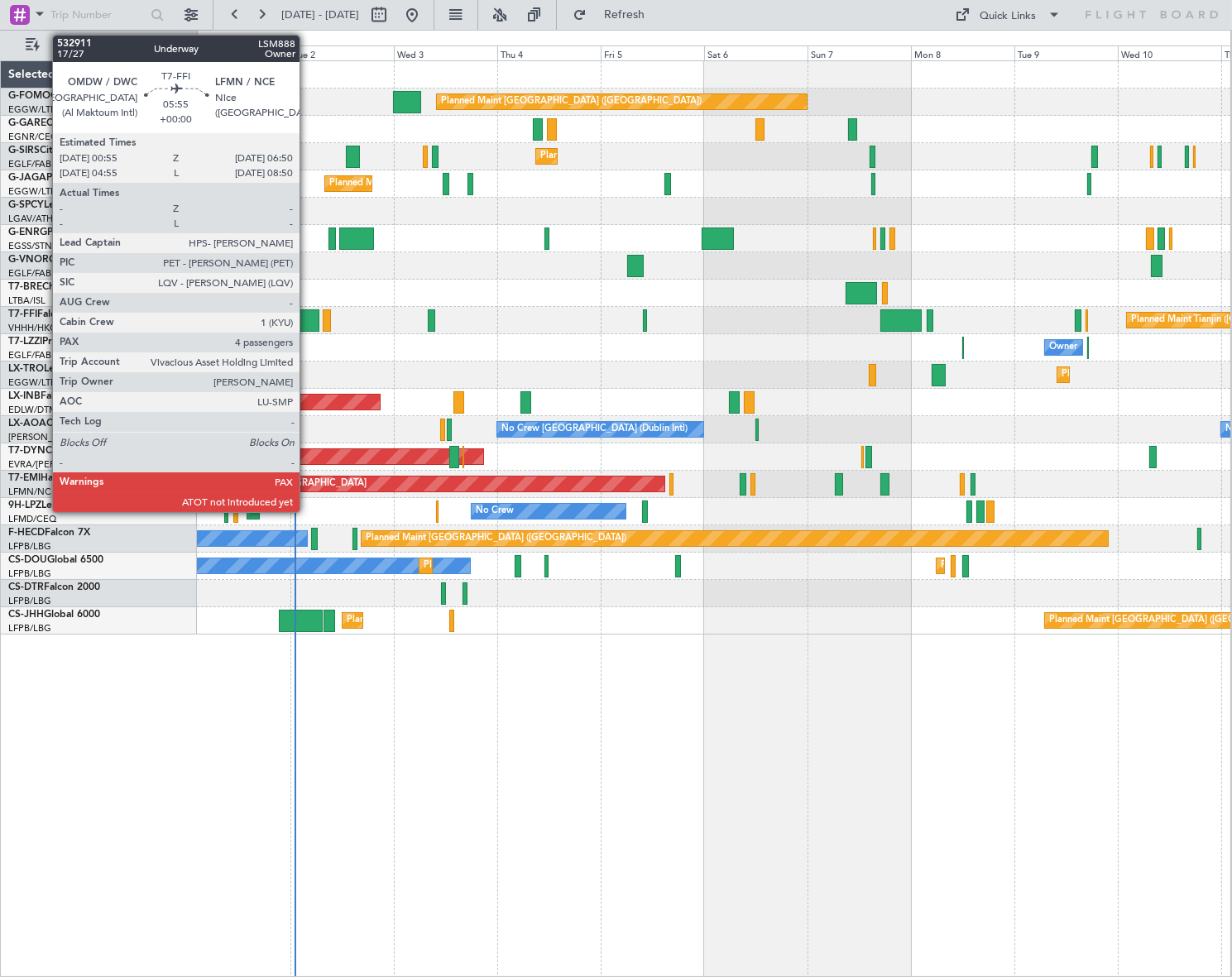
click at [307, 318] on div at bounding box center [306, 320] width 26 height 22
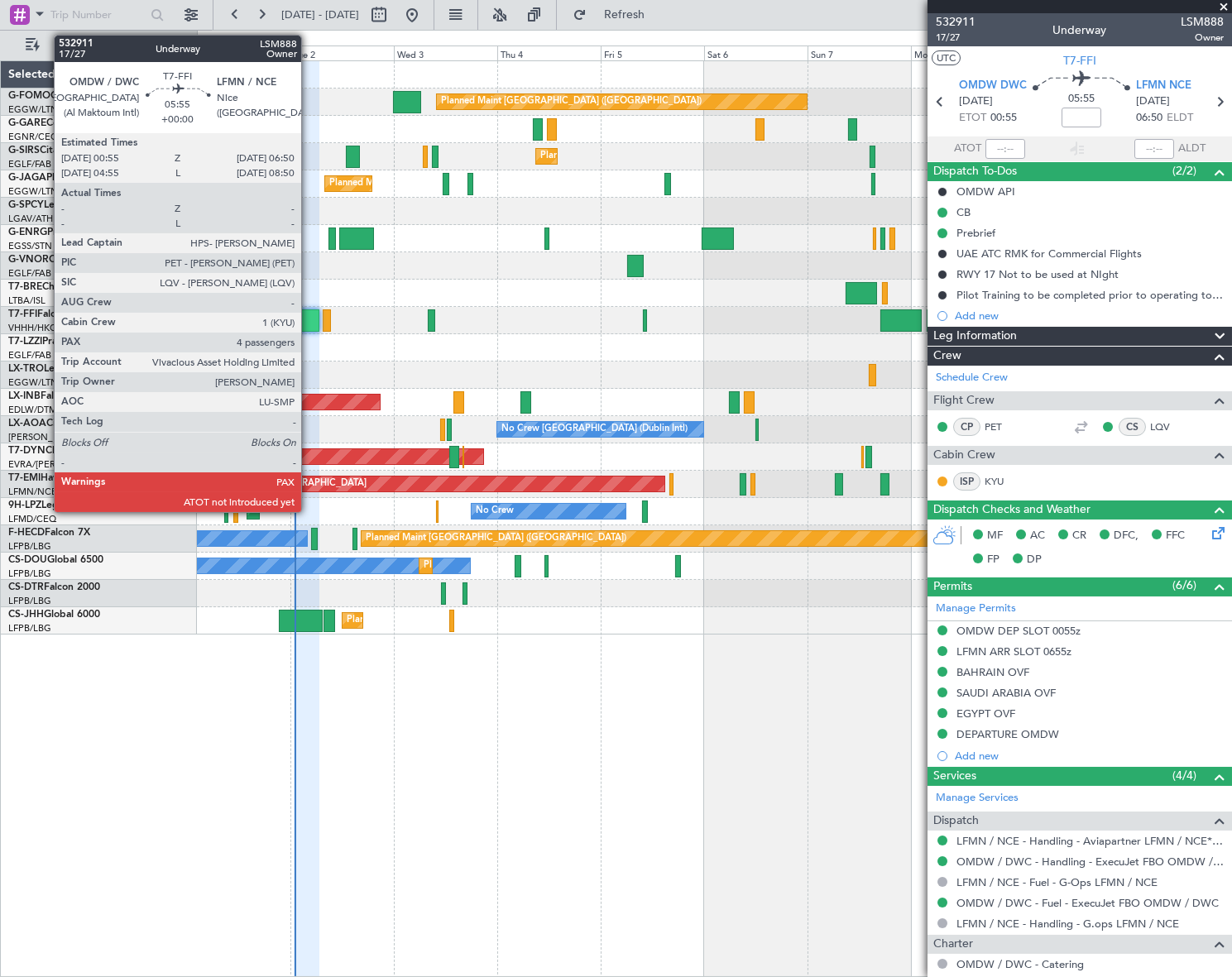
click at [309, 314] on div at bounding box center [306, 320] width 26 height 22
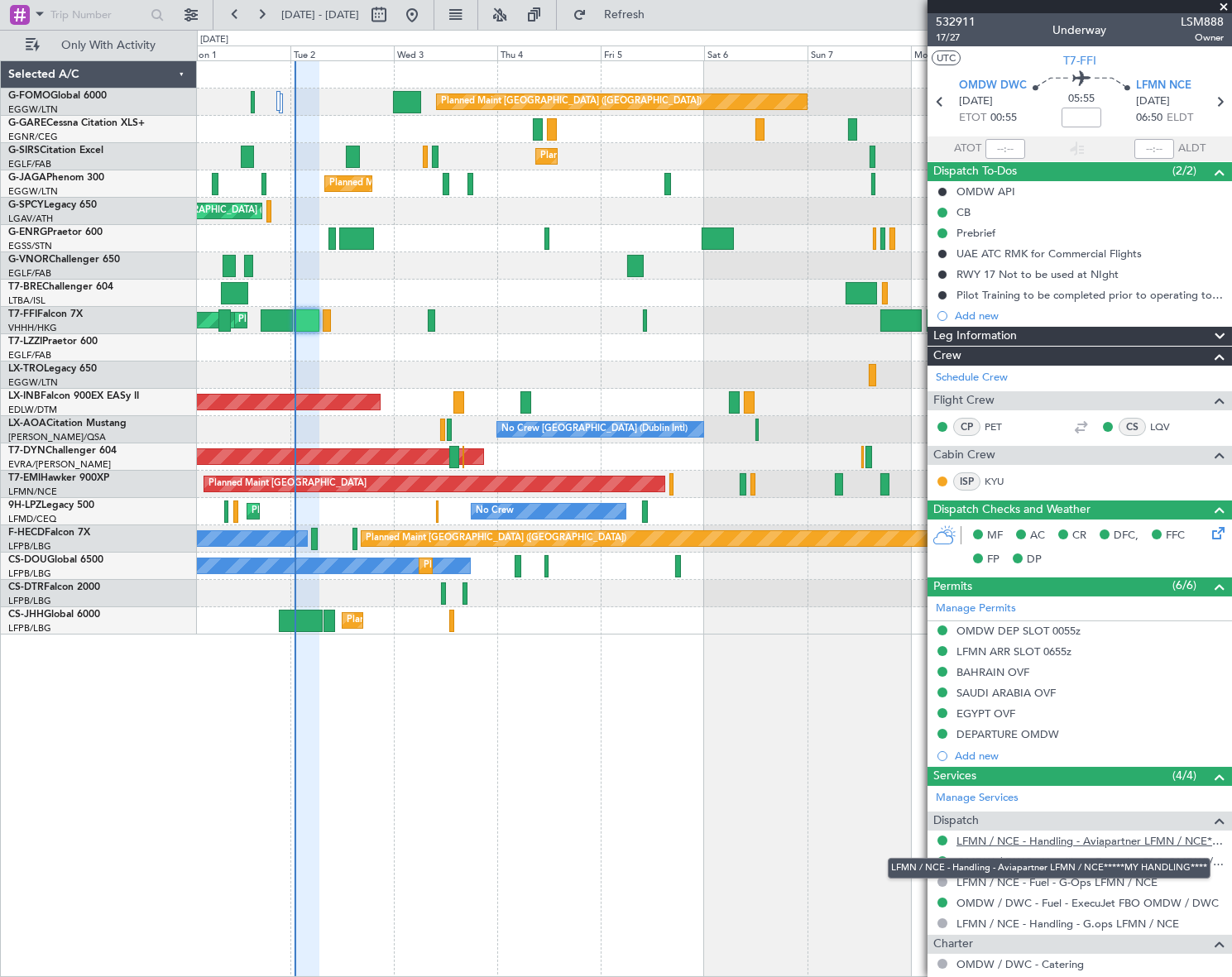
click at [1090, 835] on link "LFMN / NCE - Handling - Aviapartner LFMN / NCE*****MY HANDLING****" at bounding box center [1090, 841] width 267 height 14
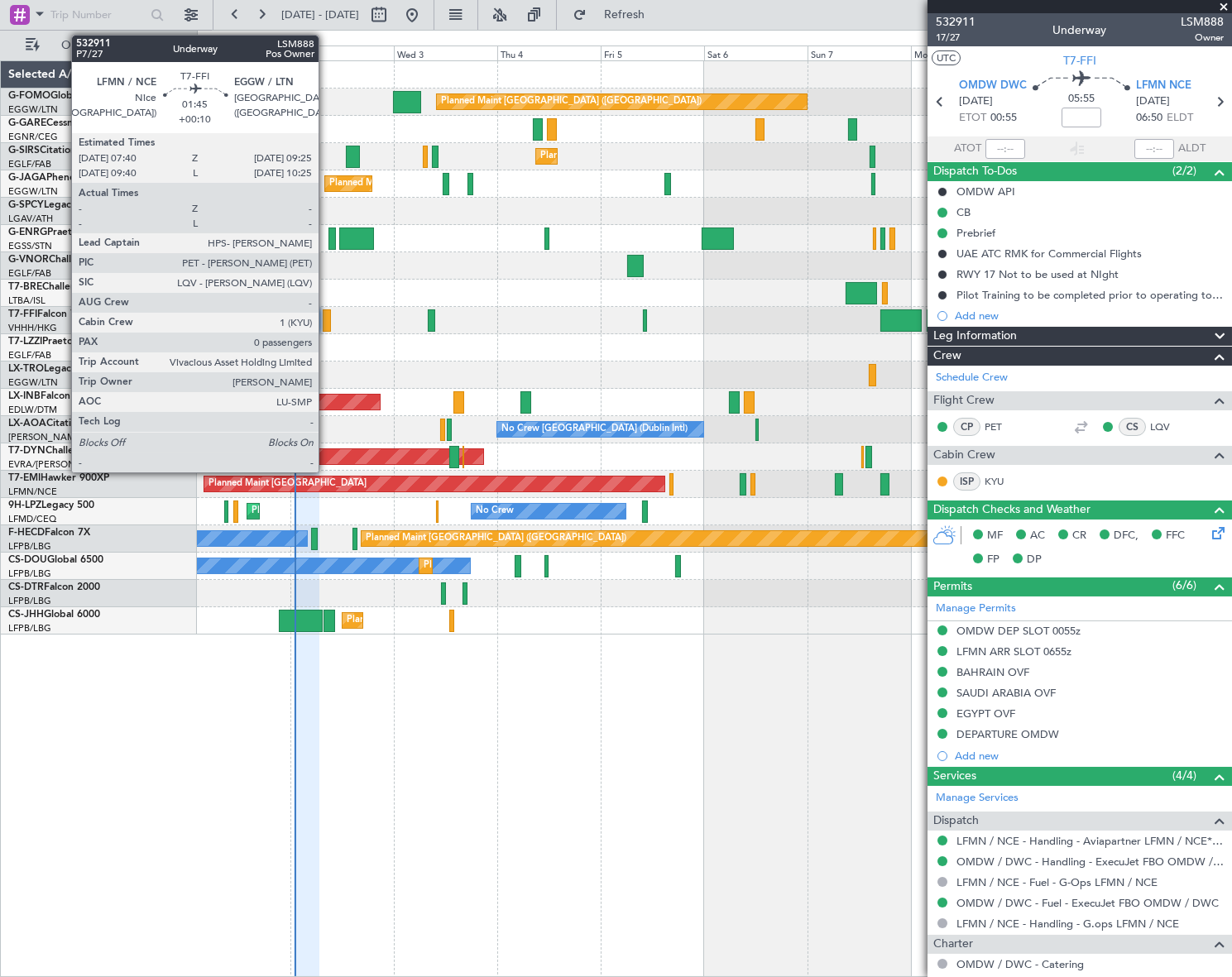
click at [326, 320] on div at bounding box center [326, 320] width 9 height 22
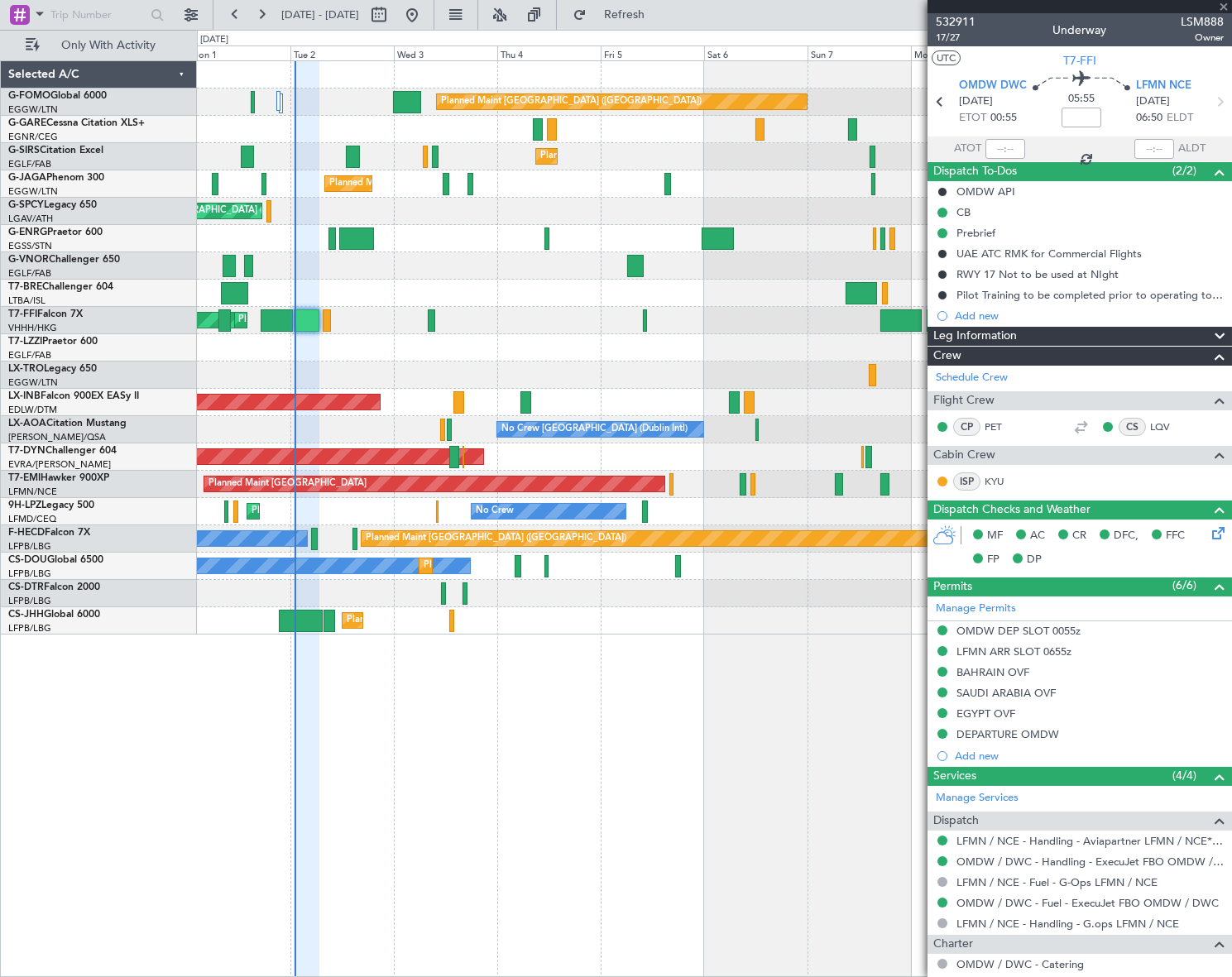
type input "+00:10"
type input "0"
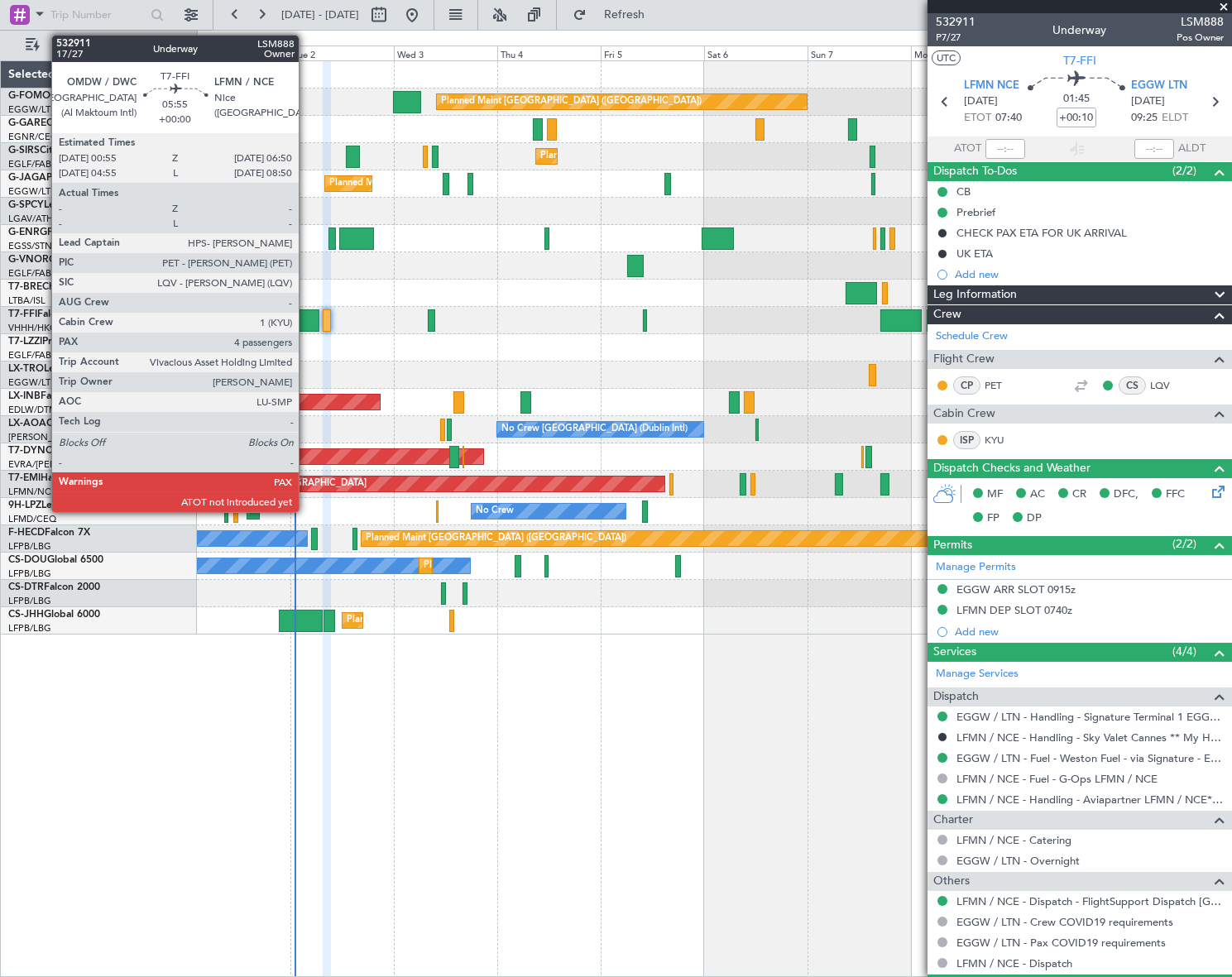
click at [306, 322] on div at bounding box center [306, 320] width 26 height 22
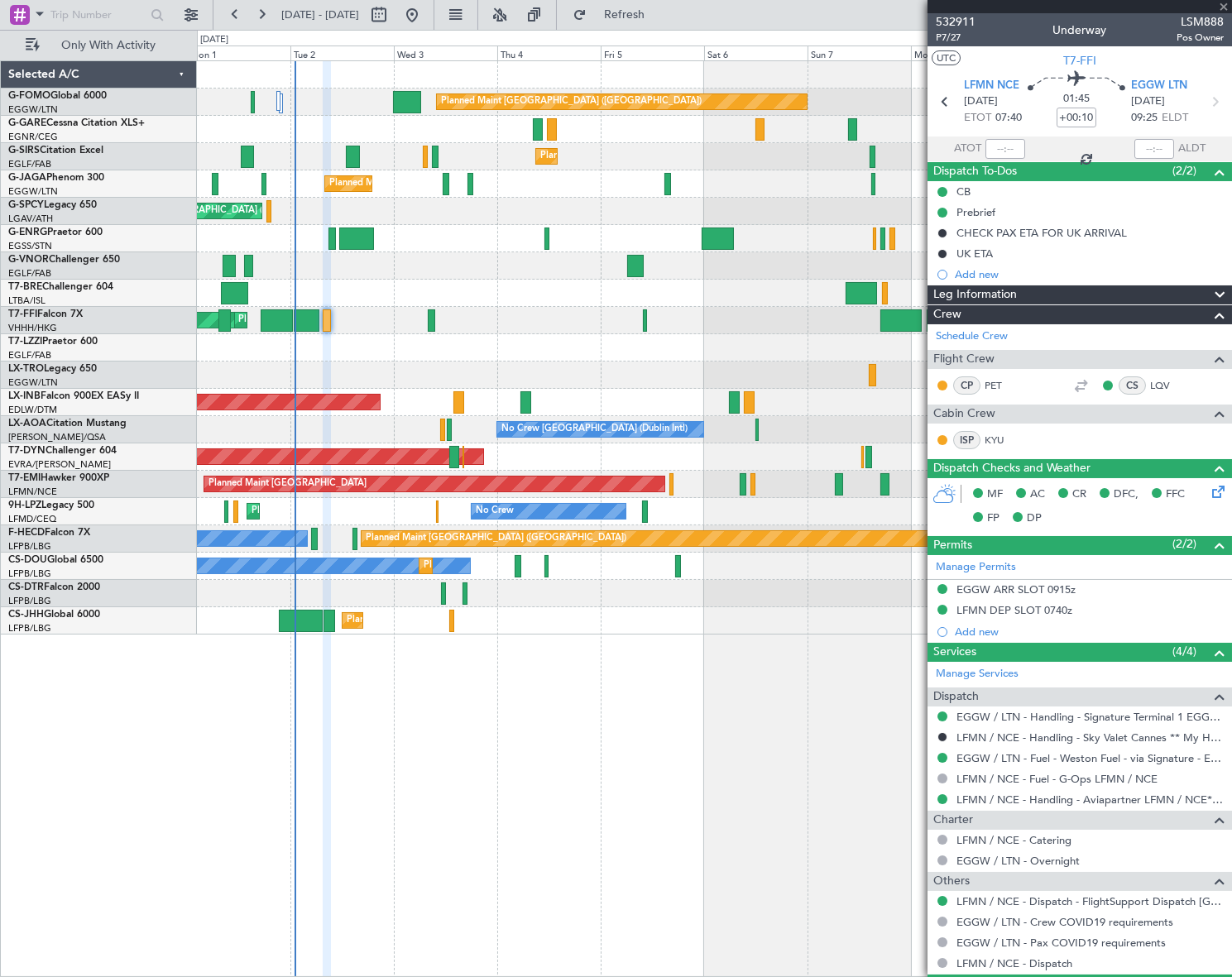
type input "4"
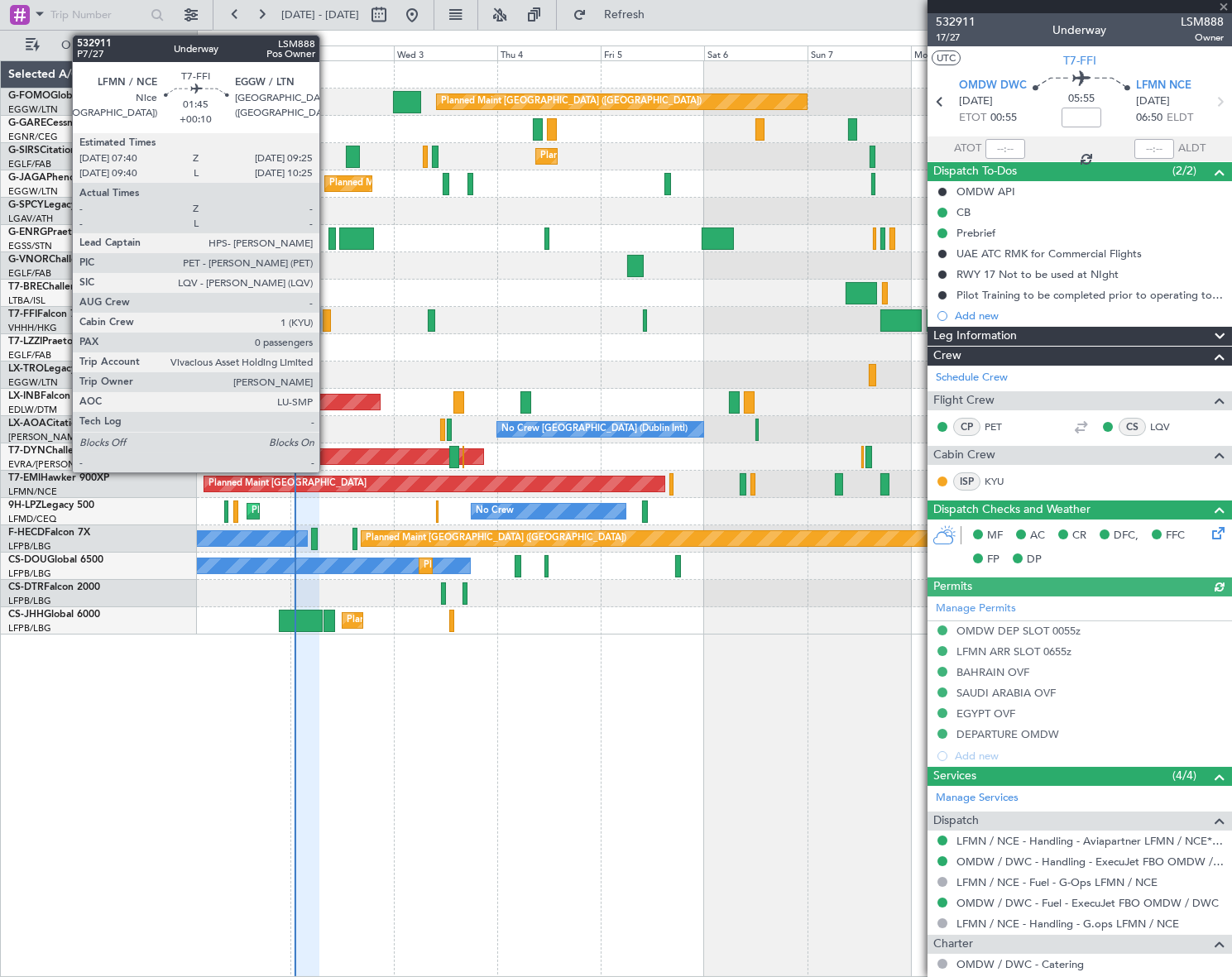
click at [327, 316] on div at bounding box center [326, 320] width 9 height 22
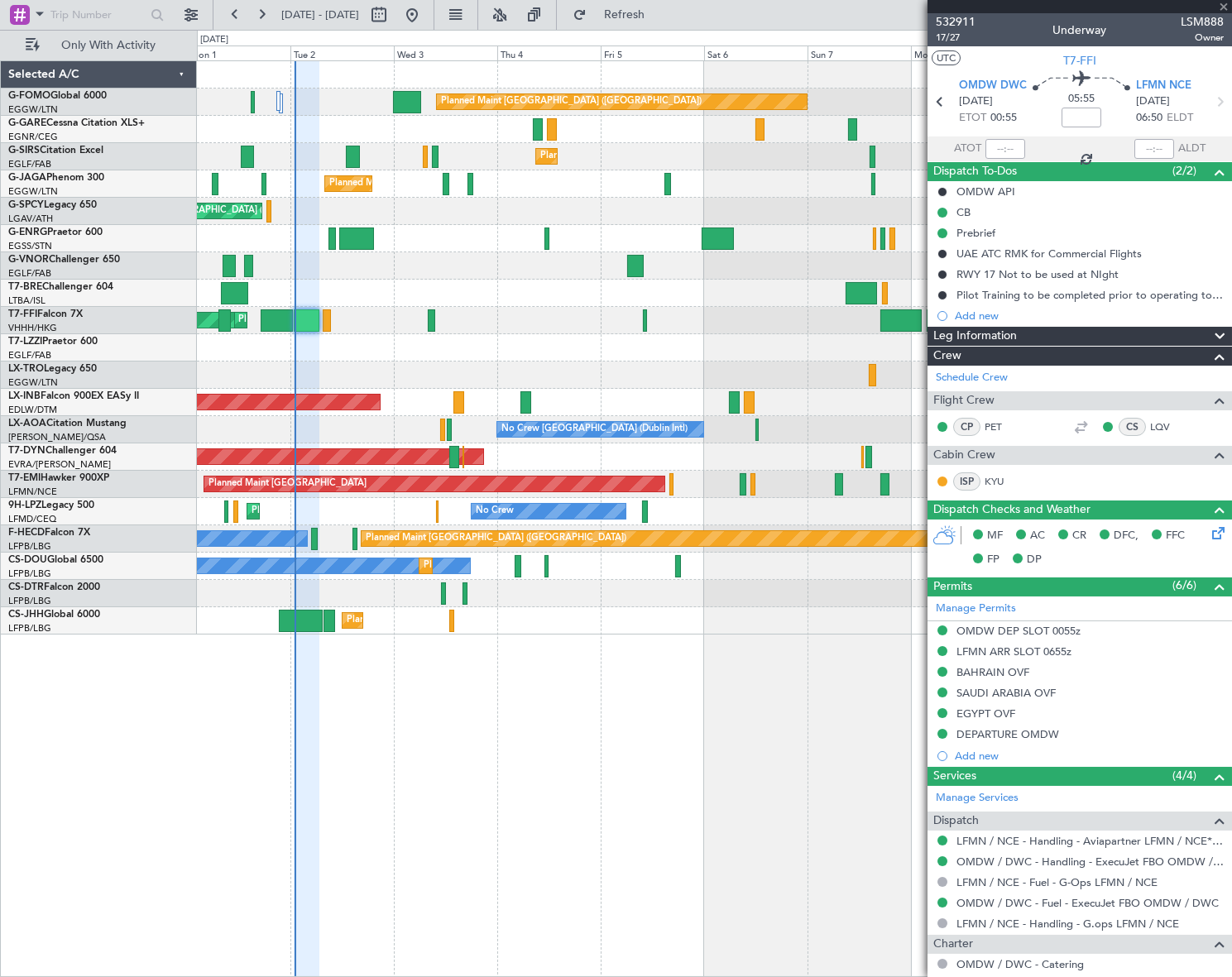
type input "+00:10"
type input "0"
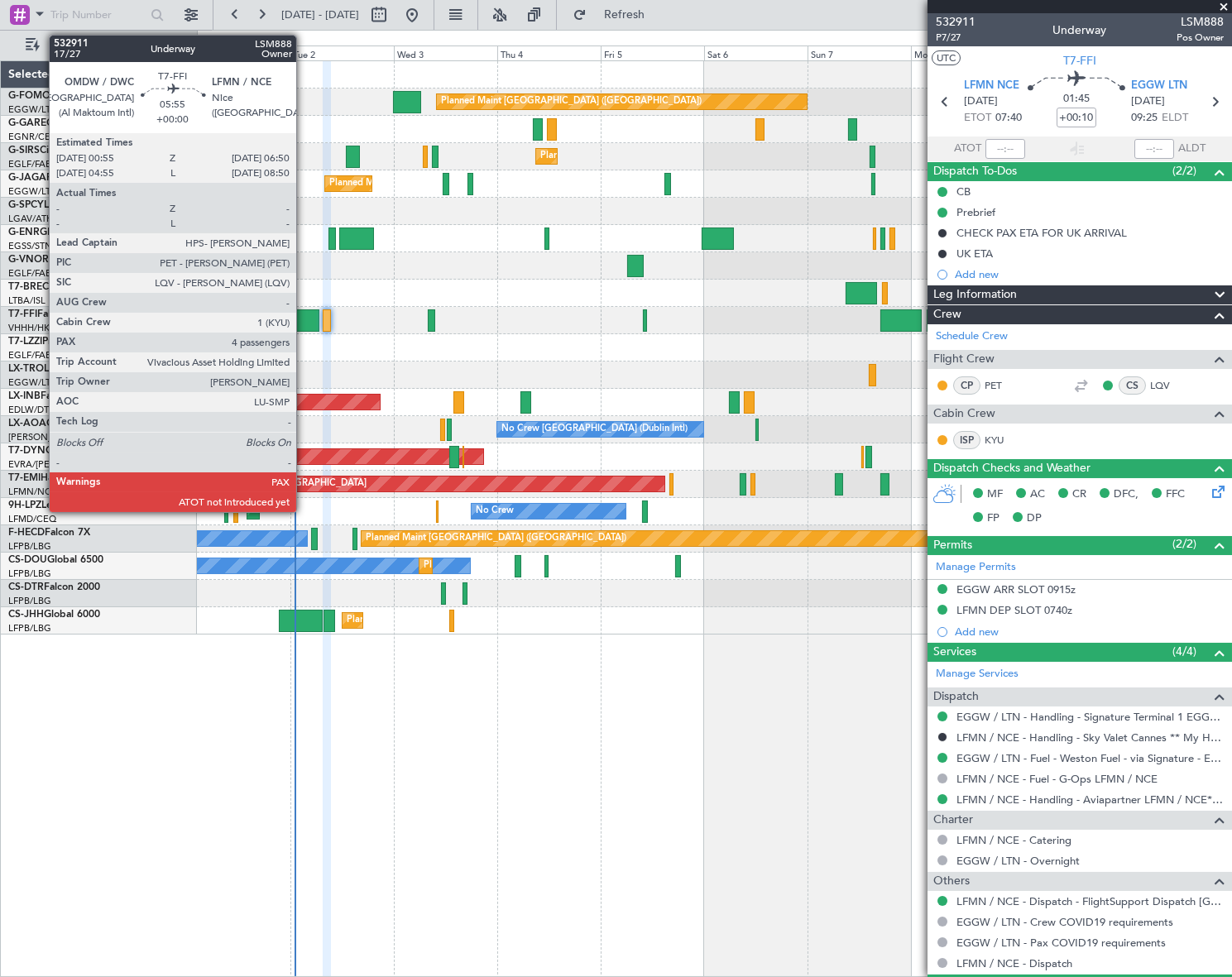
click at [303, 315] on div at bounding box center [306, 320] width 26 height 22
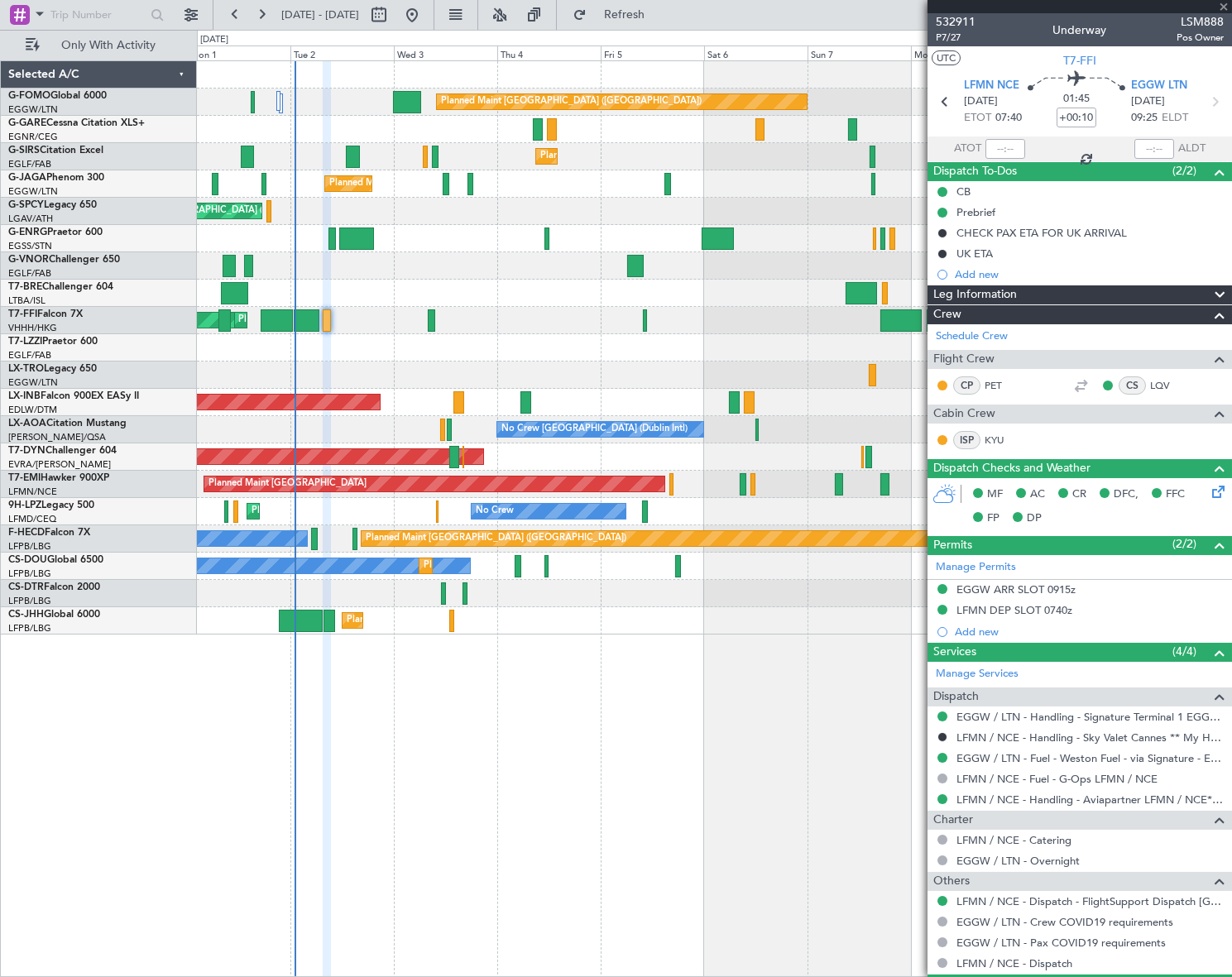
type input "4"
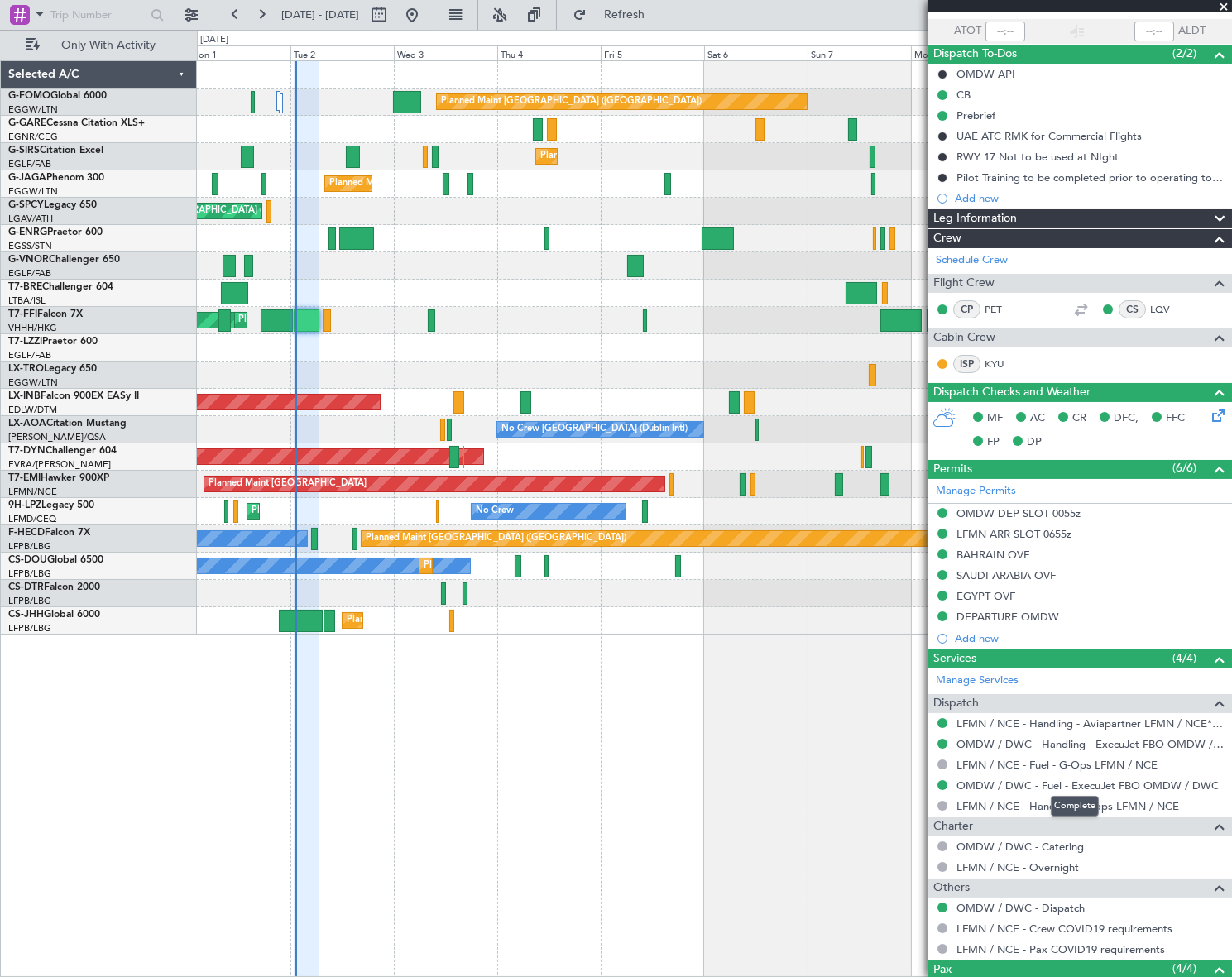
scroll to position [150, 0]
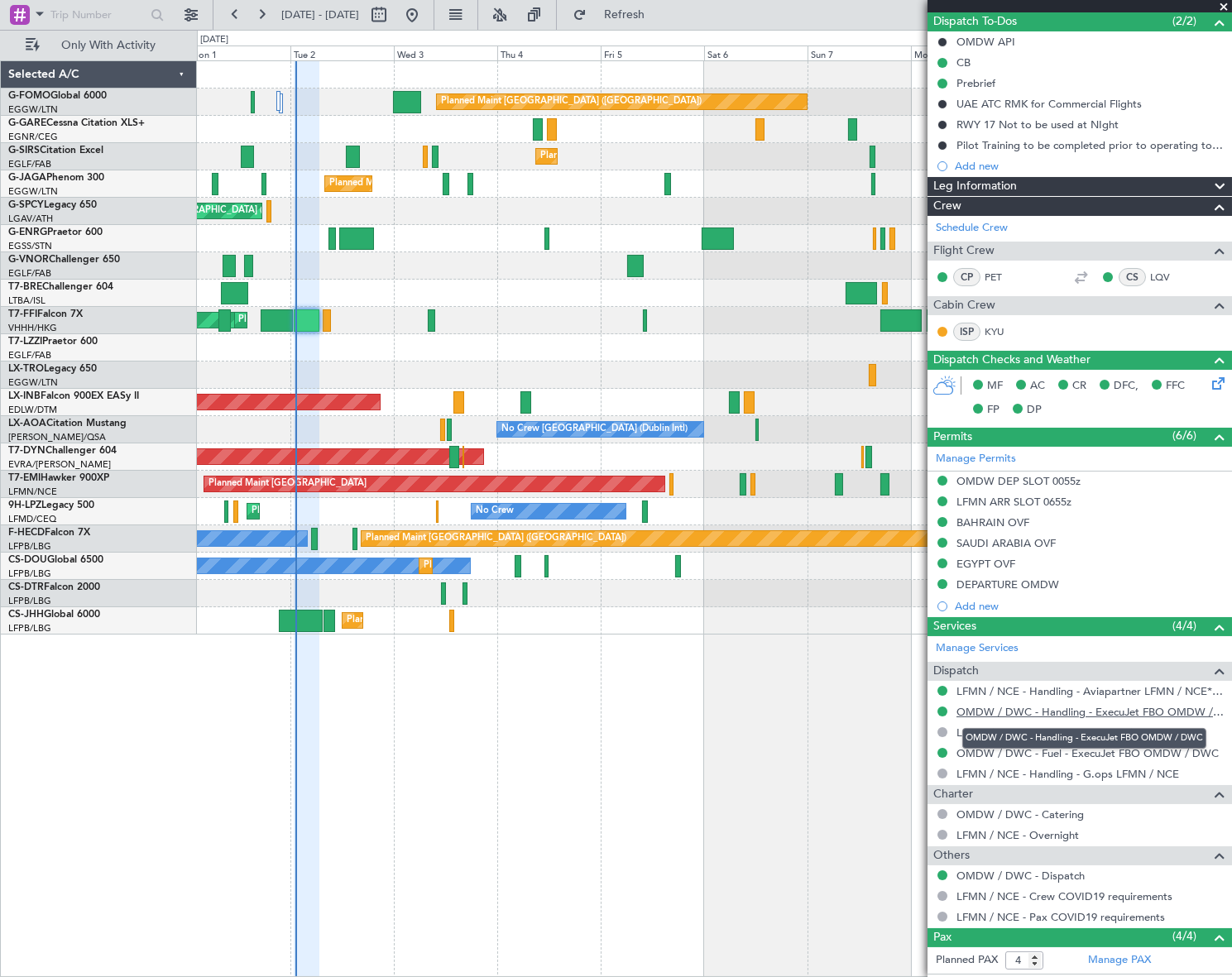
click at [1088, 710] on link "OMDW / DWC - Handling - ExecuJet FBO OMDW / DWC" at bounding box center [1090, 711] width 267 height 14
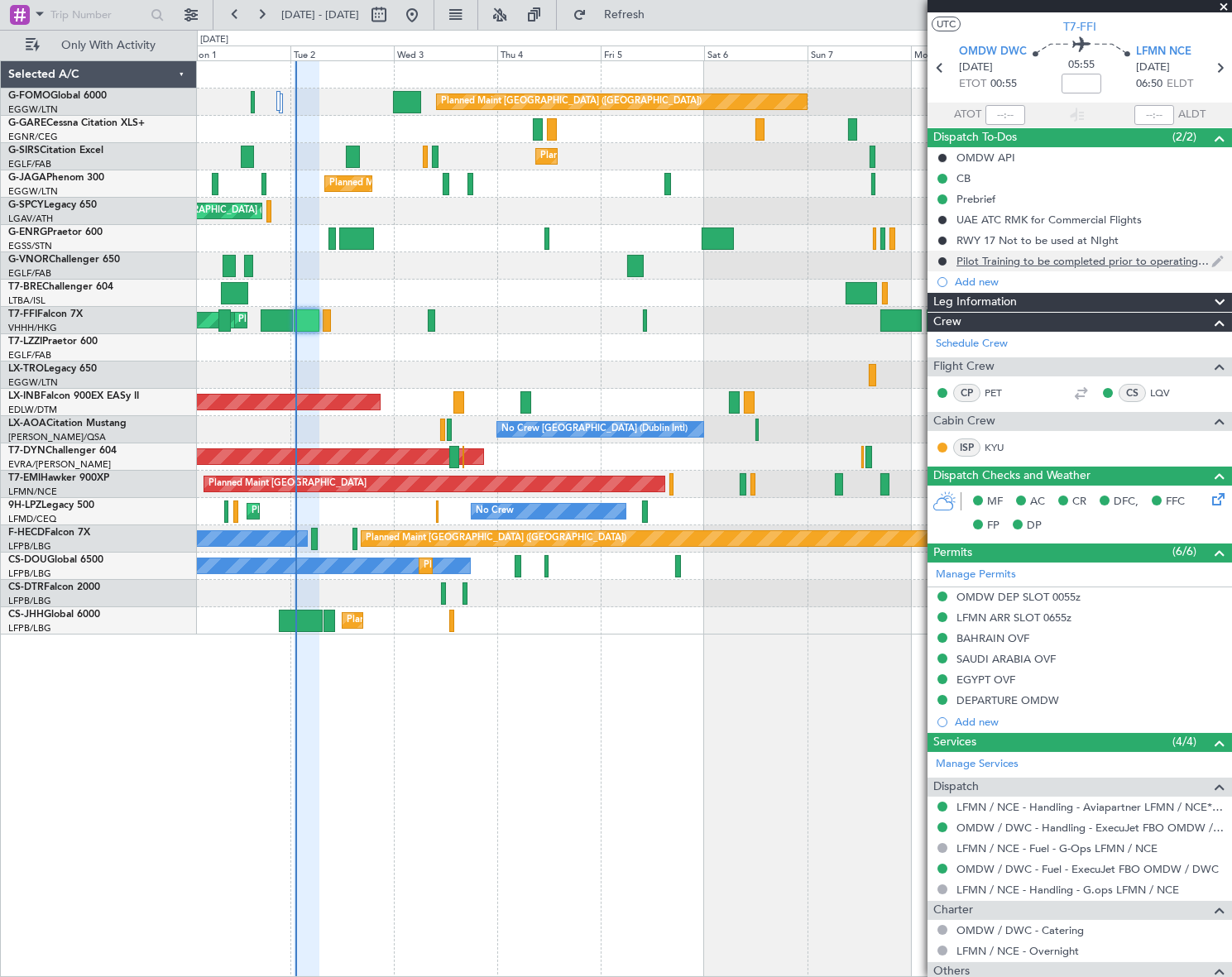
scroll to position [0, 0]
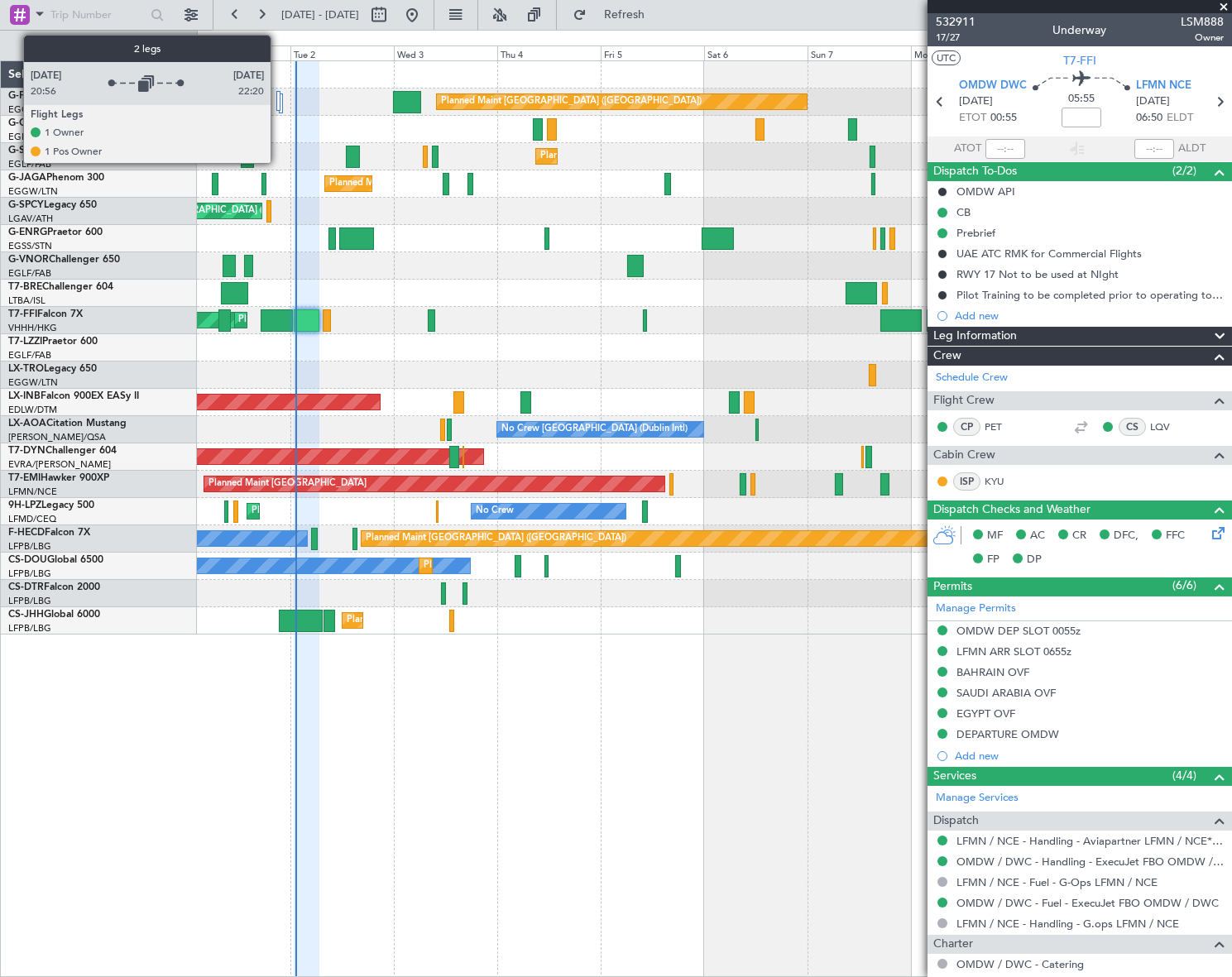
click at [278, 100] on div at bounding box center [278, 100] width 4 height 20
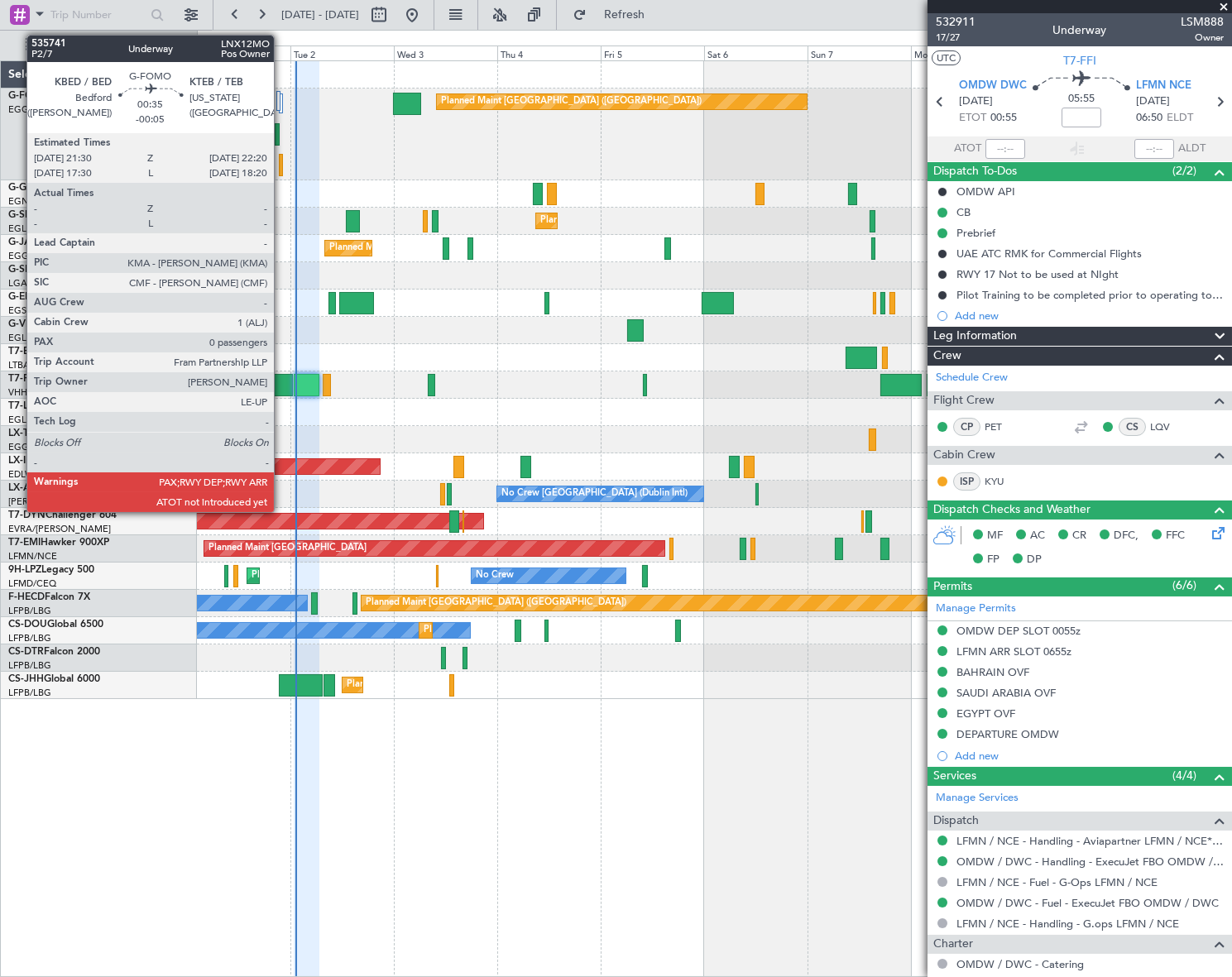
click at [281, 167] on div at bounding box center [280, 164] width 4 height 22
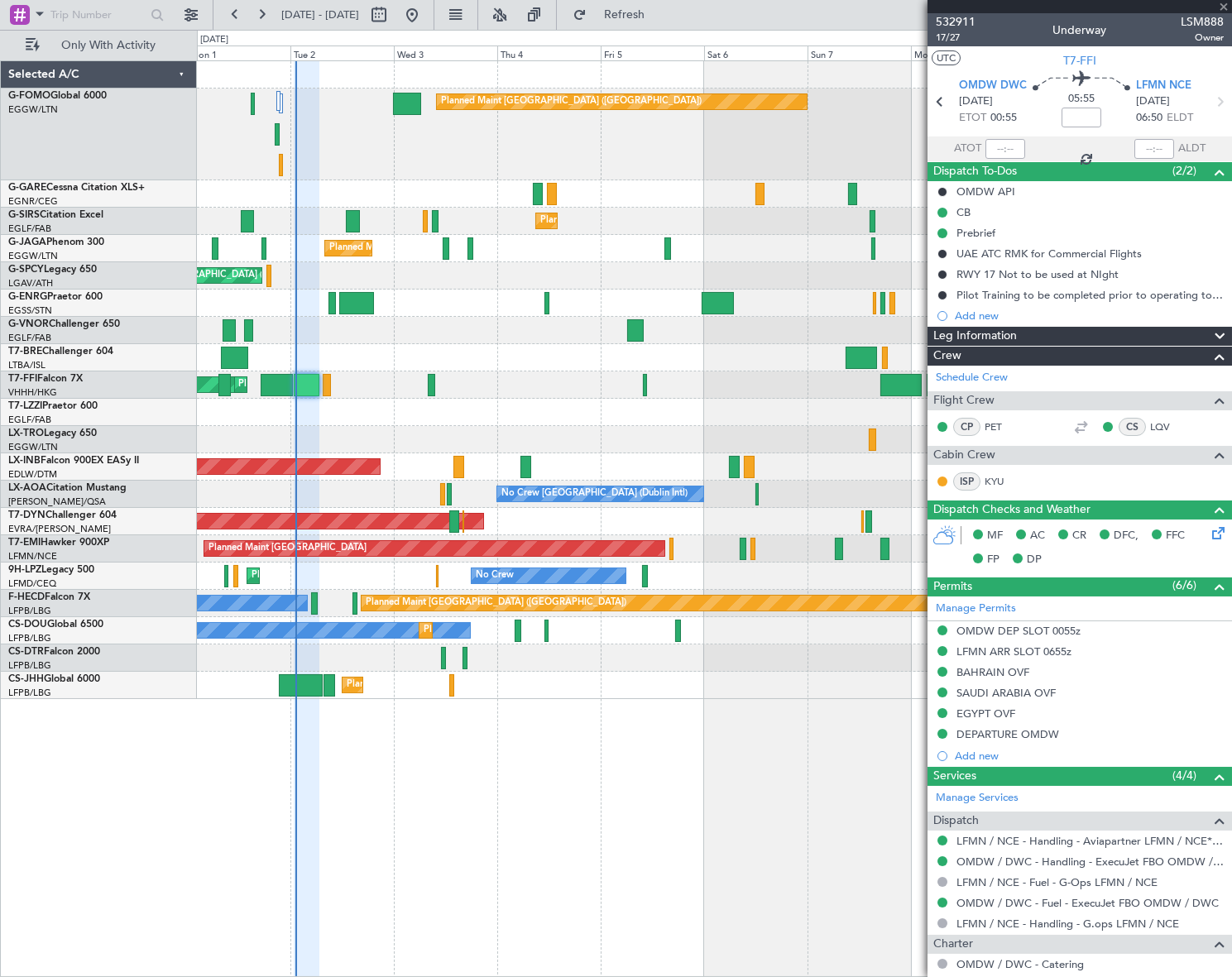
type input "-00:05"
type input "0"
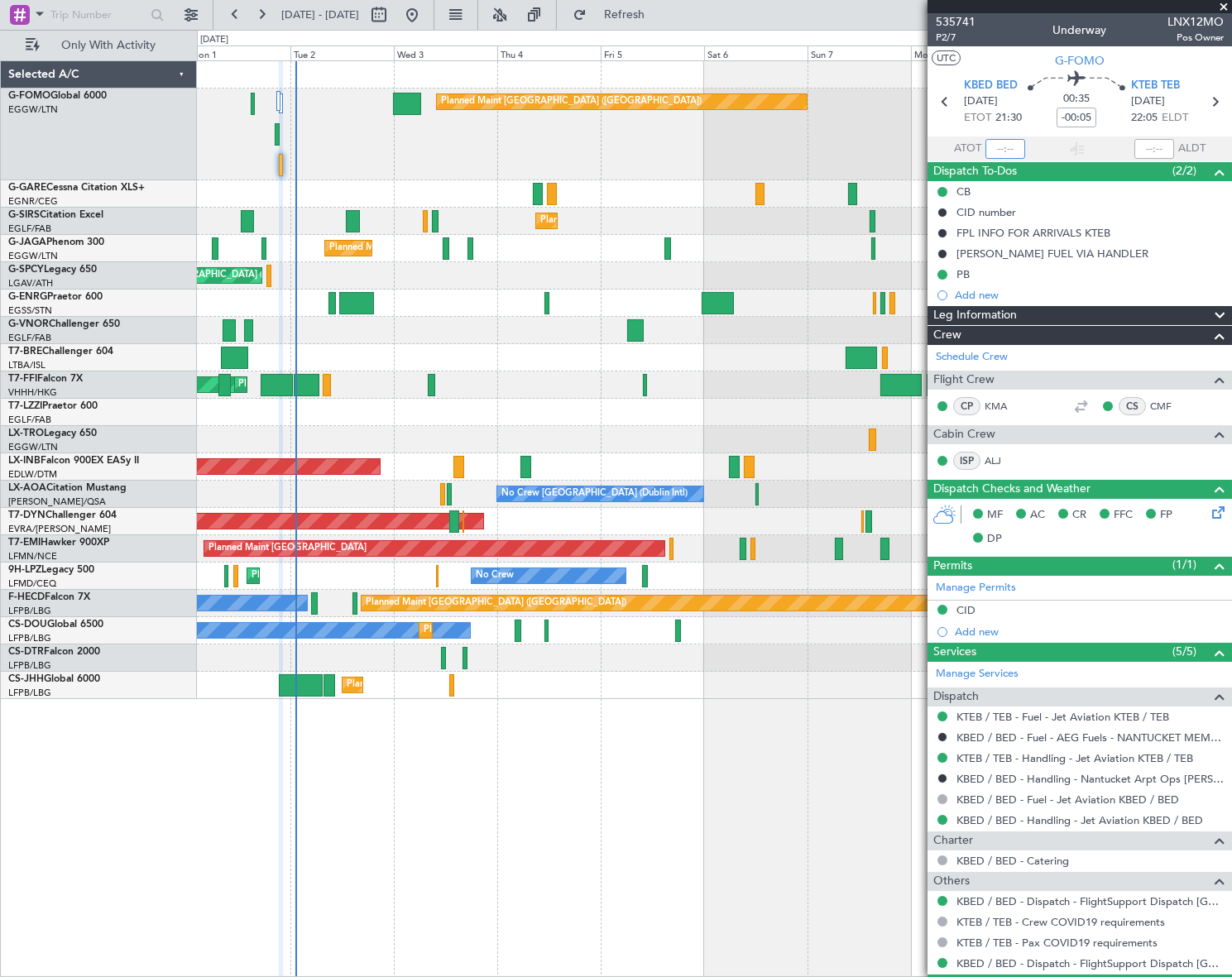
click at [1005, 152] on input "text" at bounding box center [1006, 149] width 40 height 20
click at [689, 735] on div "Planned Maint [GEOGRAPHIC_DATA] ([GEOGRAPHIC_DATA]) Planned Maint [GEOGRAPHIC_D…" at bounding box center [714, 519] width 1035 height 917
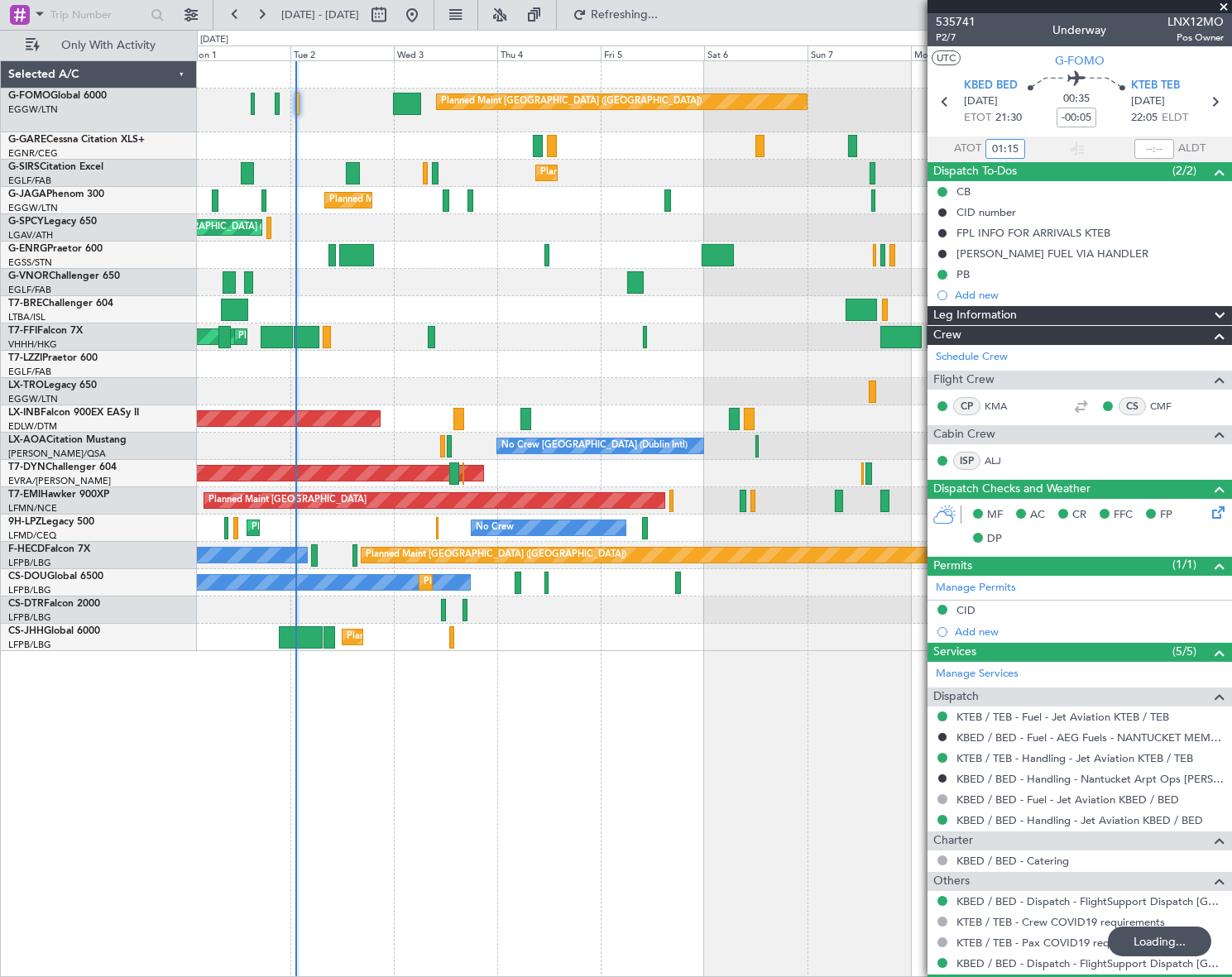
type input "01:15"
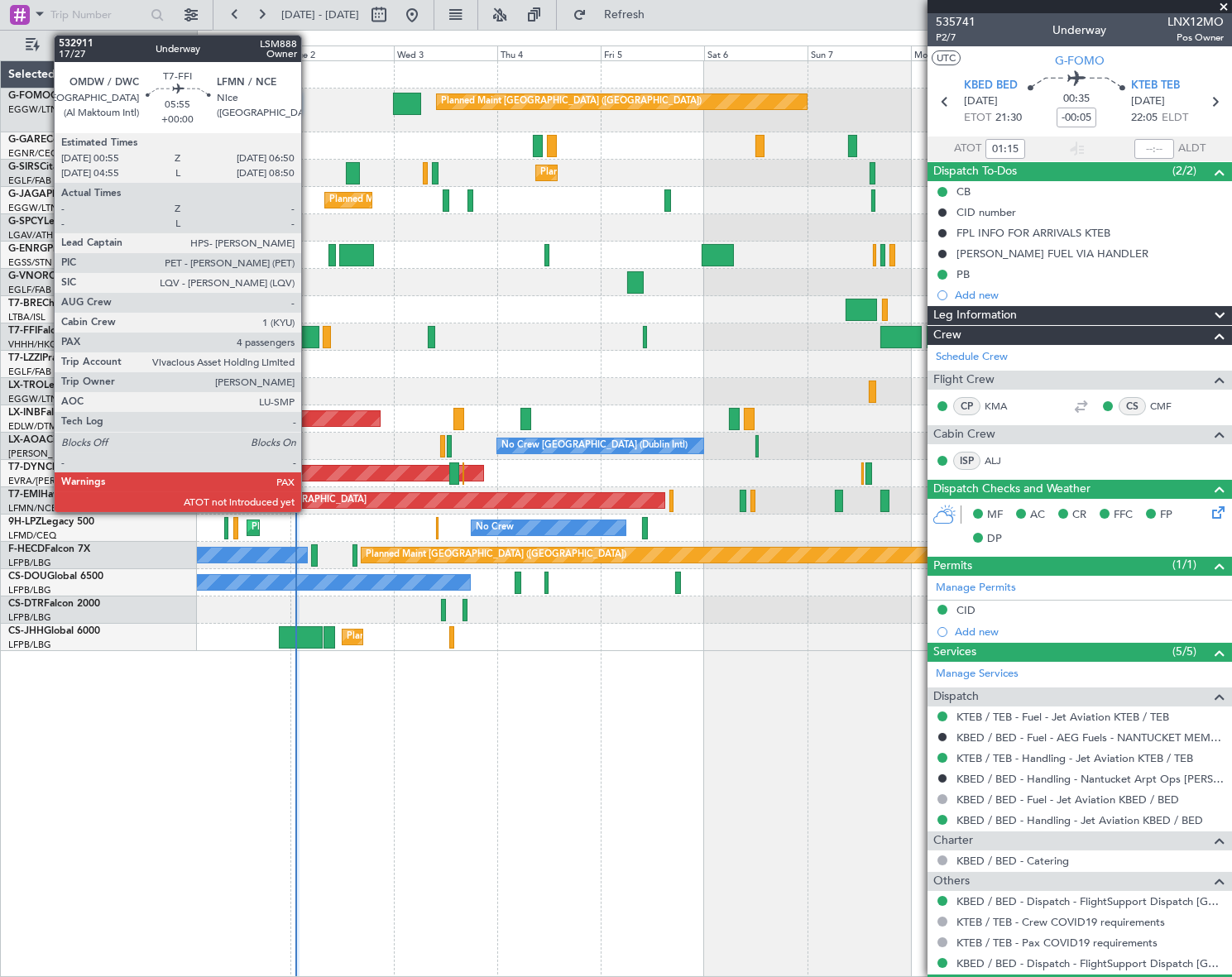
click at [309, 337] on div at bounding box center [306, 336] width 26 height 22
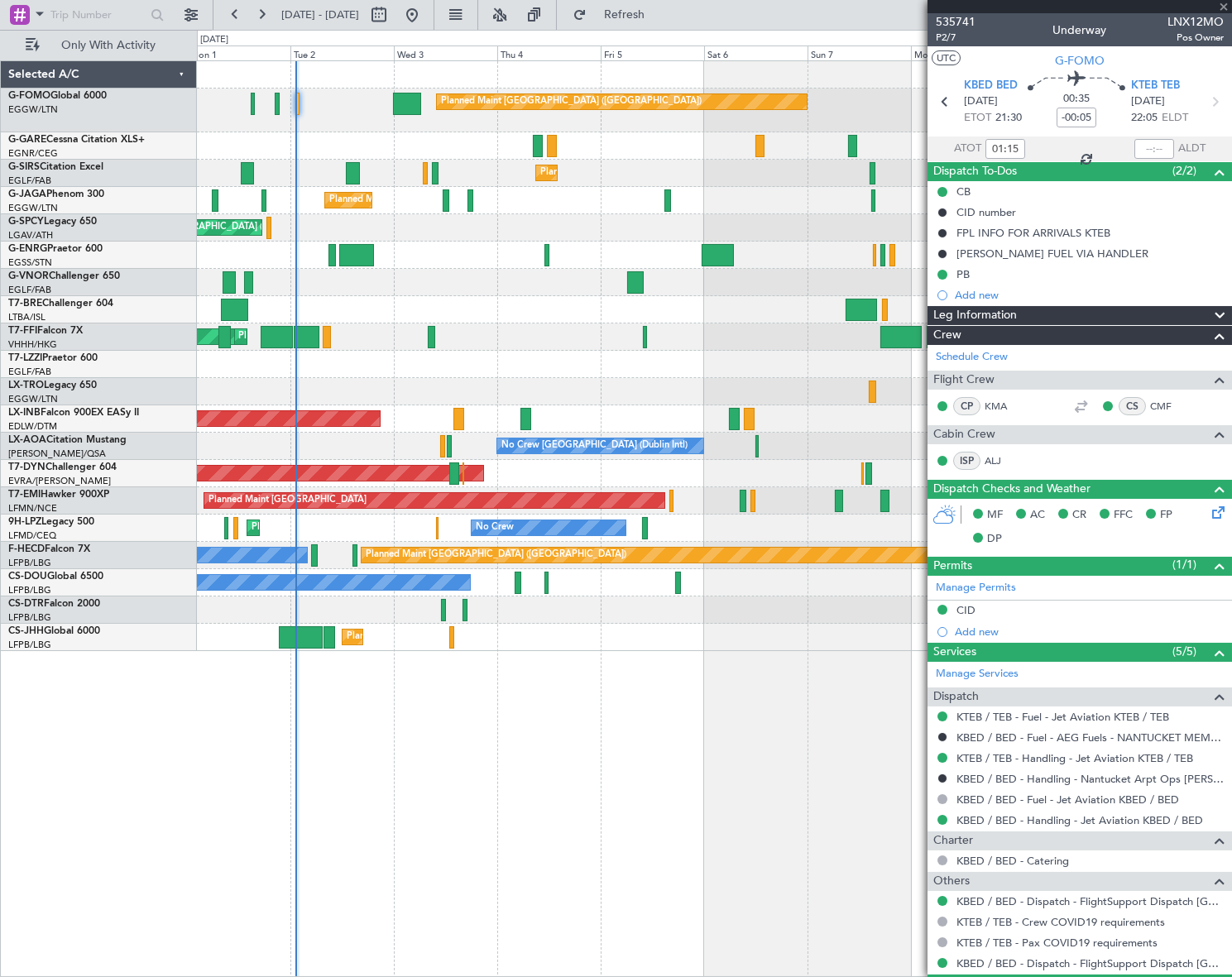
type input "4"
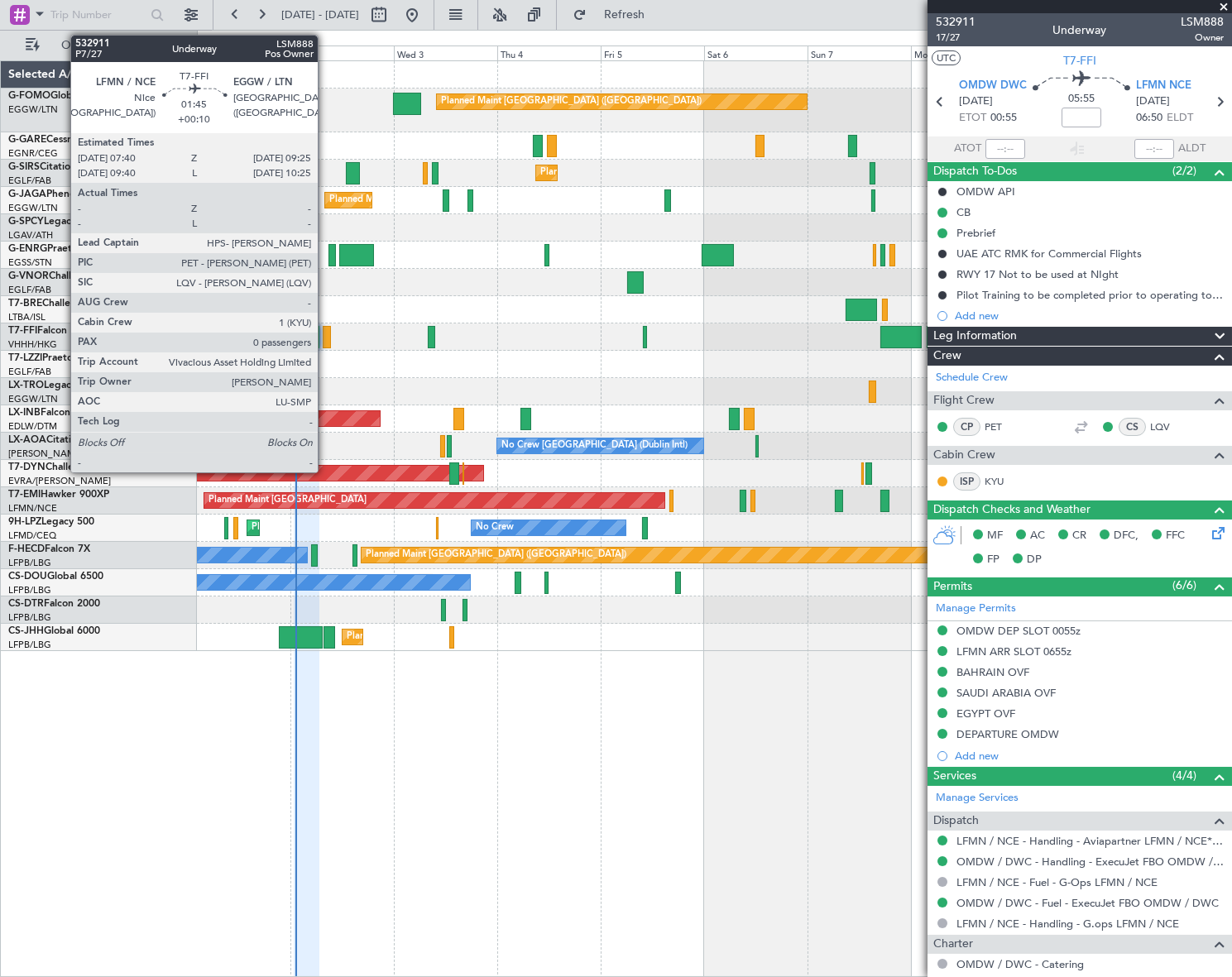
click at [325, 336] on div at bounding box center [326, 336] width 9 height 22
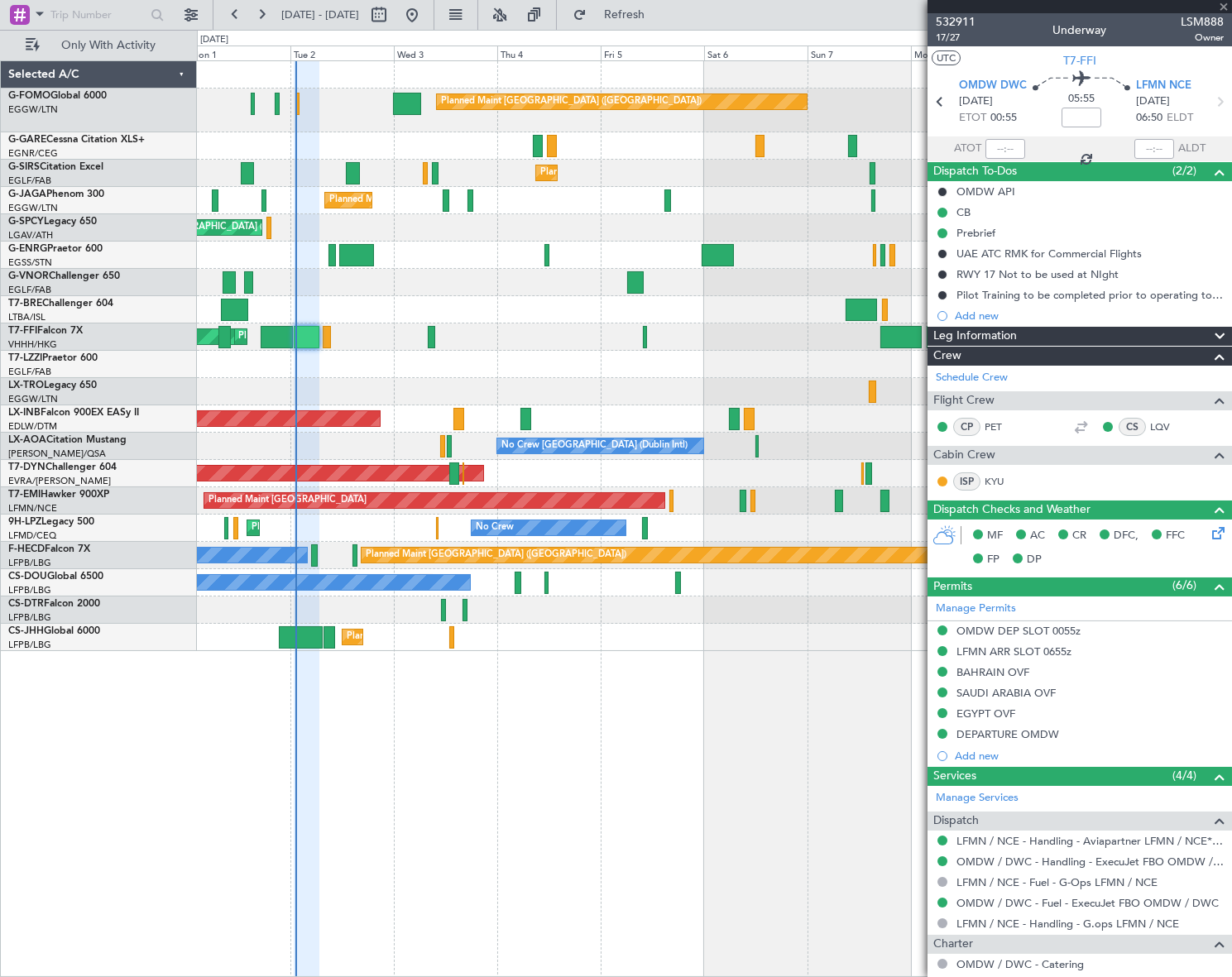
type input "+00:10"
type input "0"
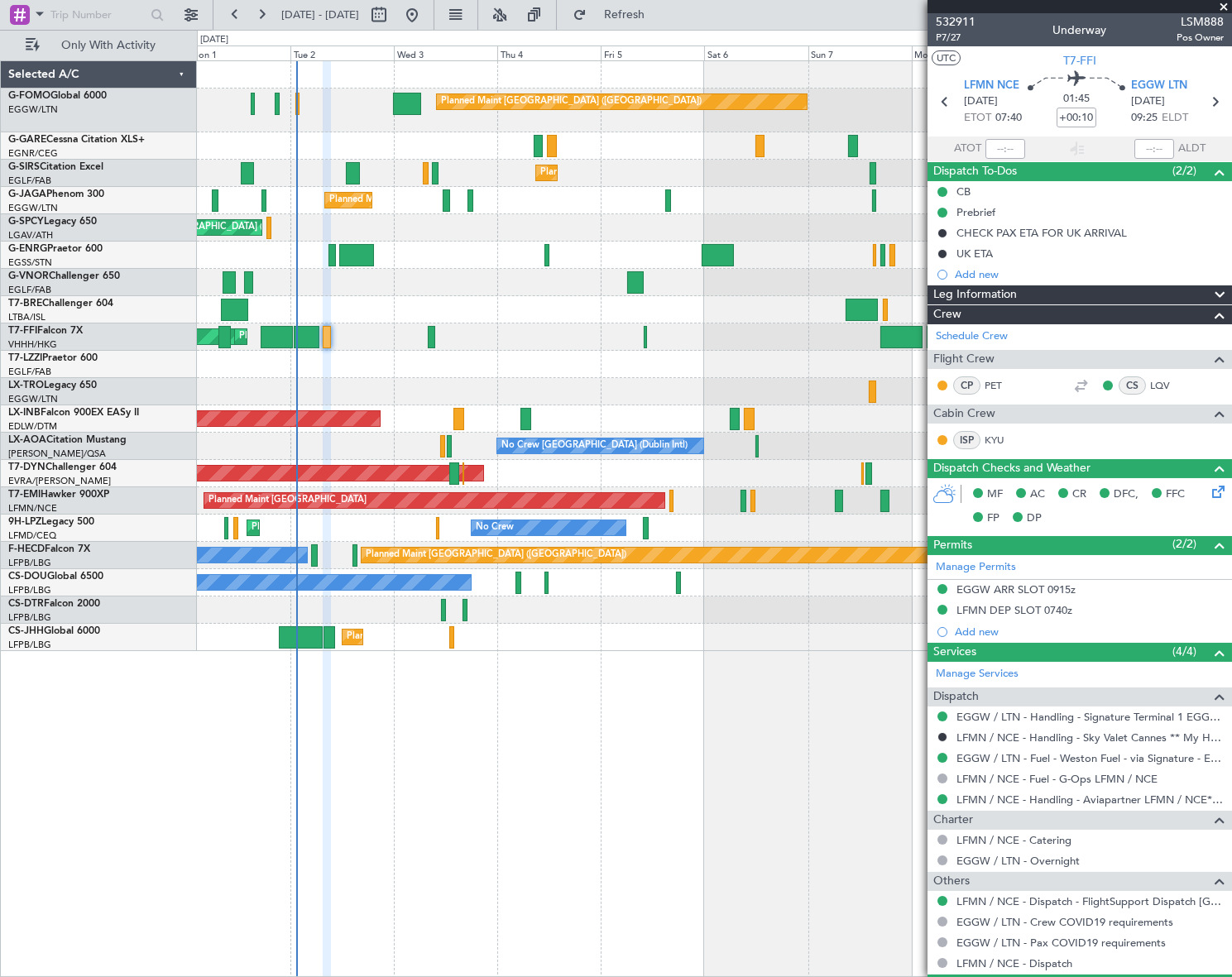
click at [1061, 295] on div "Leg Information" at bounding box center [1079, 295] width 304 height 19
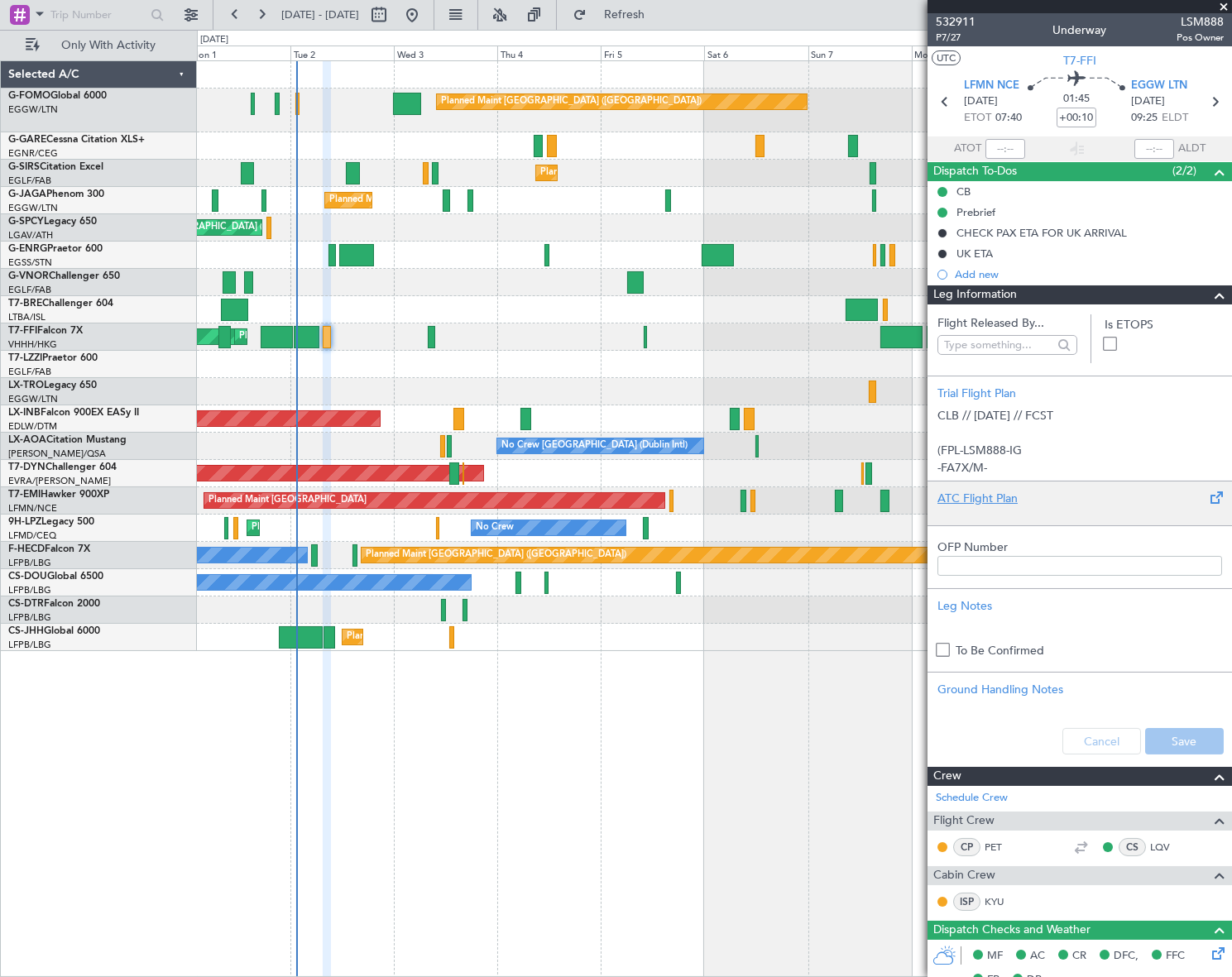
click at [1017, 511] on div at bounding box center [1079, 512] width 285 height 10
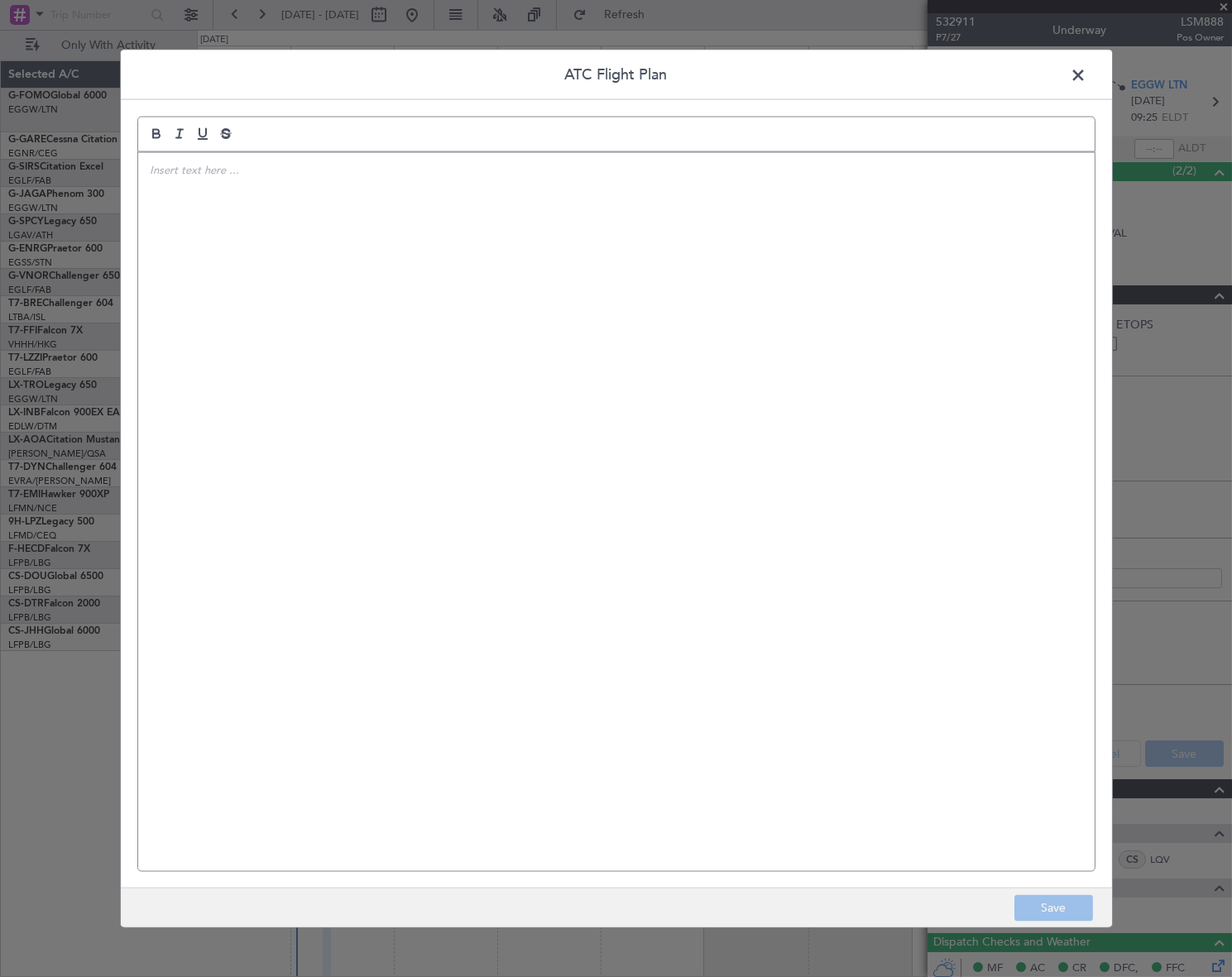
click at [338, 492] on div at bounding box center [616, 512] width 956 height 719
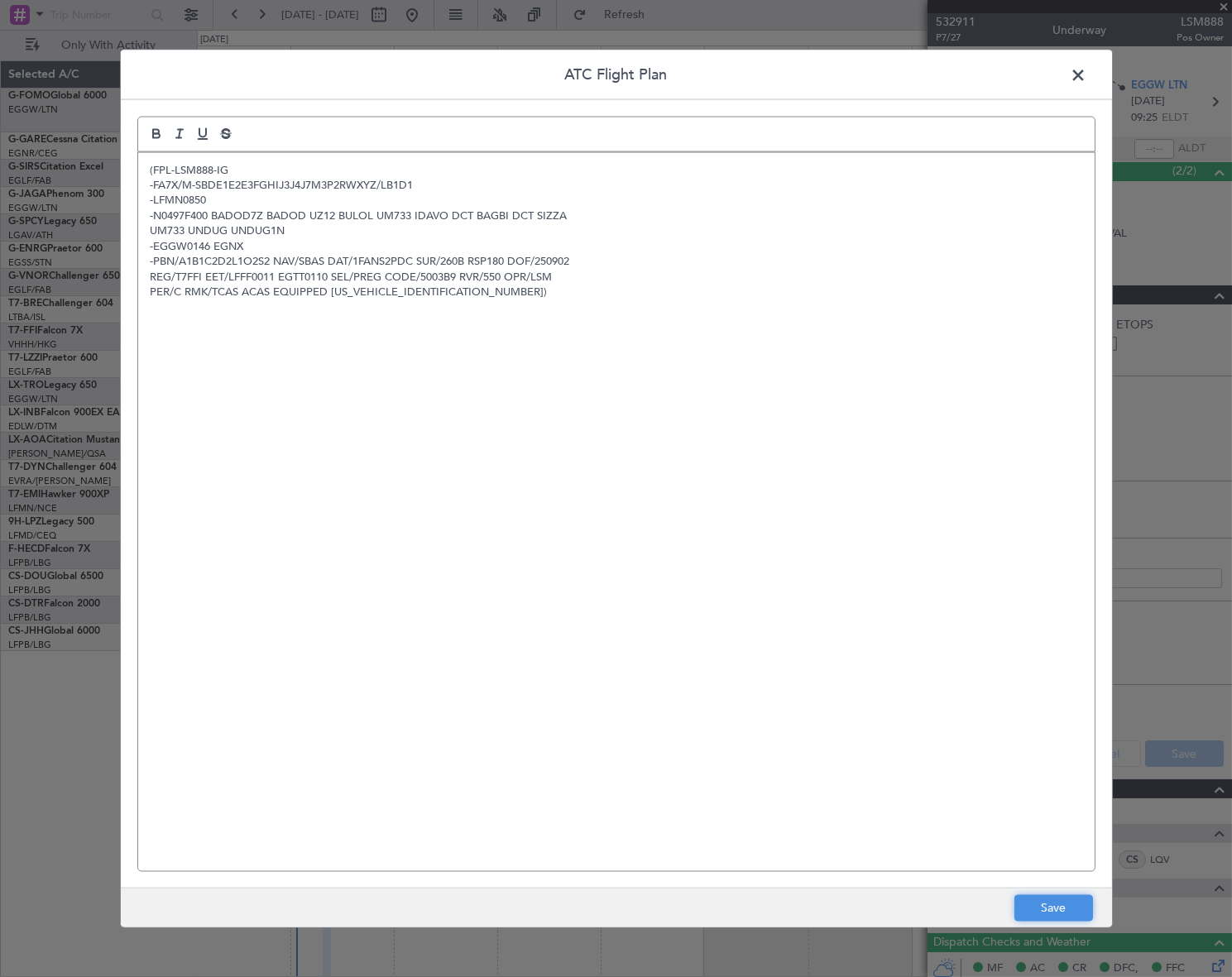
click at [1041, 907] on button "Save" at bounding box center [1054, 908] width 78 height 27
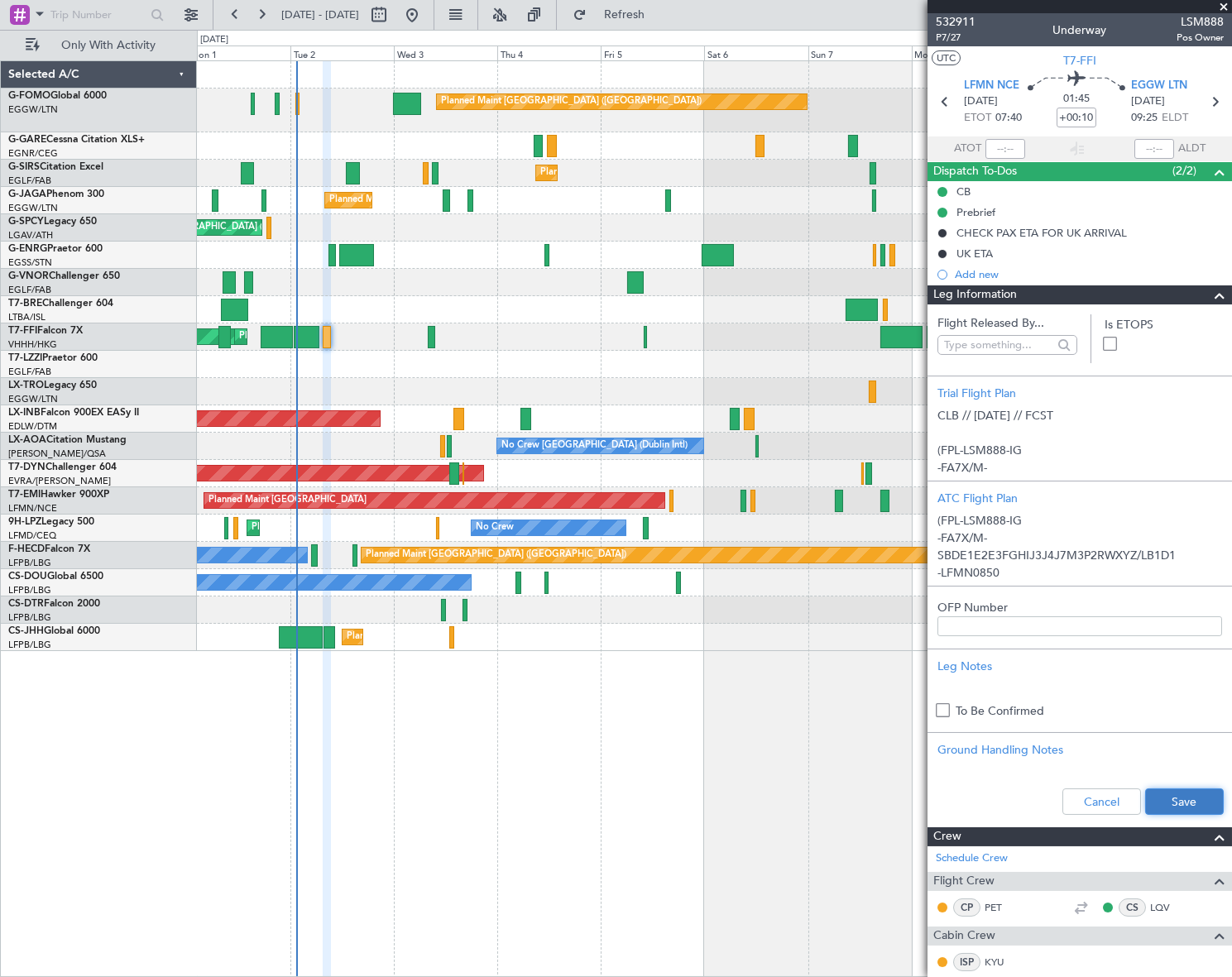
click at [1174, 793] on button "Save" at bounding box center [1184, 802] width 78 height 27
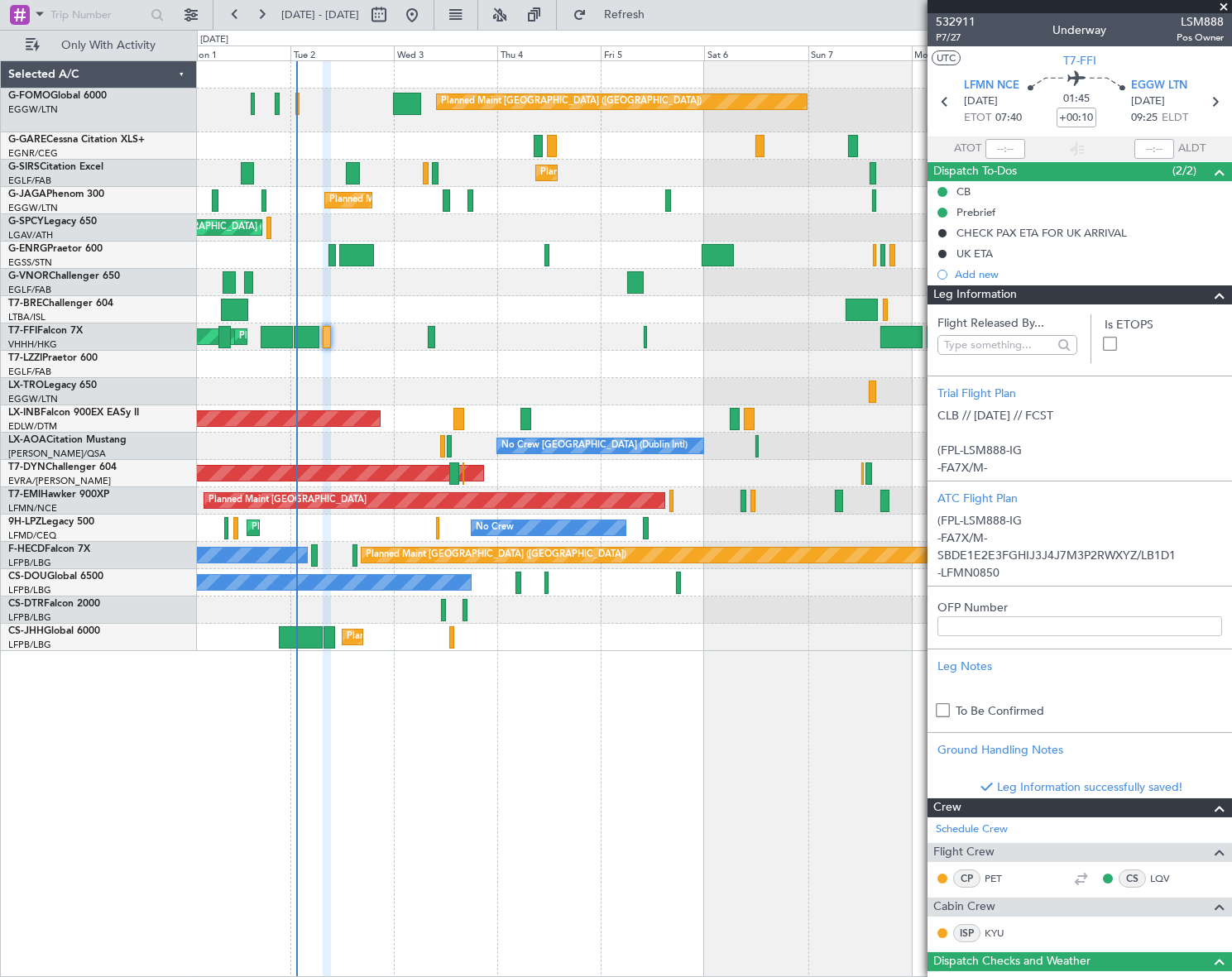
click at [1213, 291] on span at bounding box center [1220, 295] width 20 height 20
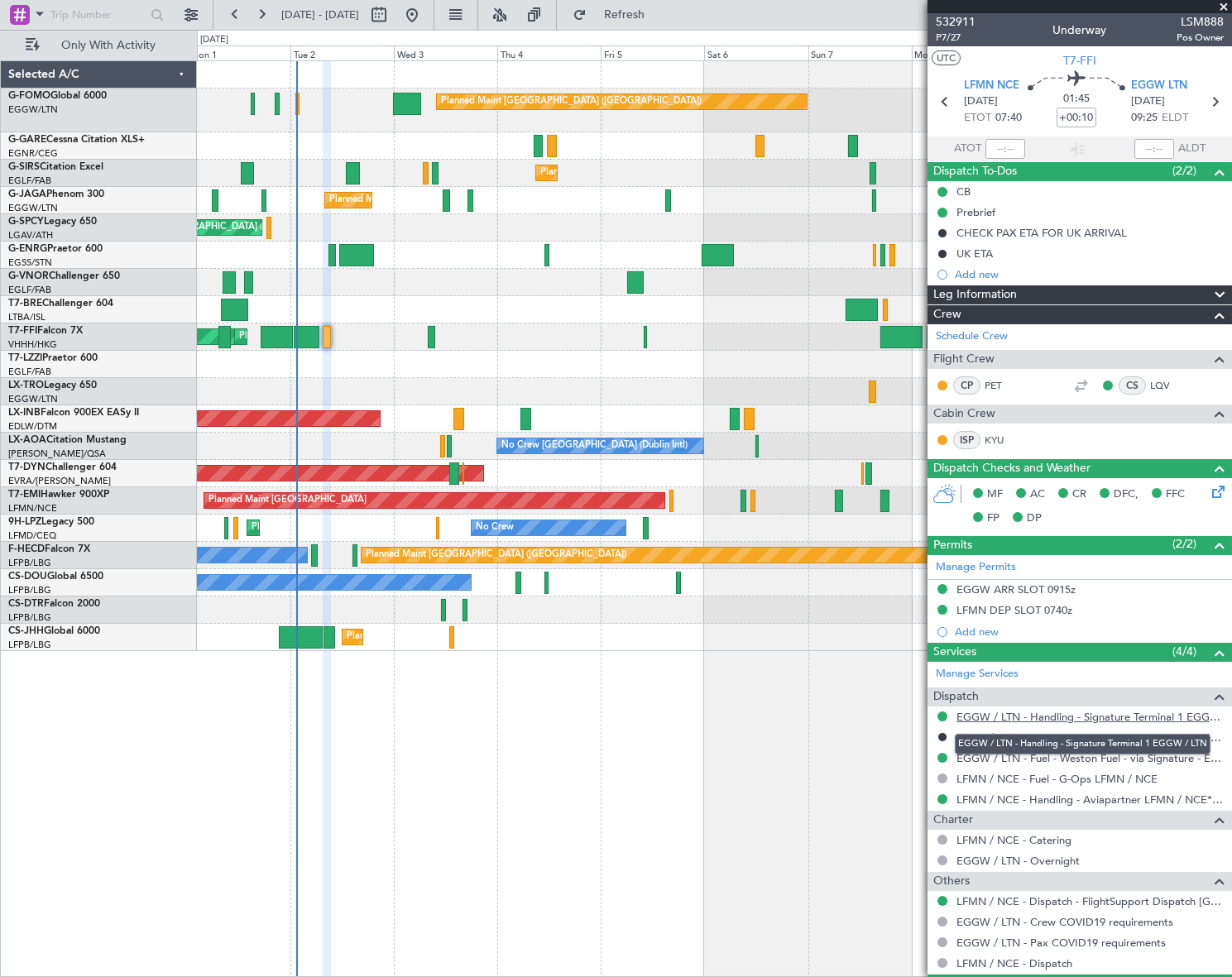
click at [1094, 710] on link "EGGW / LTN - Handling - Signature Terminal 1 EGGW / LTN" at bounding box center [1090, 717] width 267 height 14
click at [949, 41] on span "P7/27" at bounding box center [955, 37] width 40 height 14
click at [1180, 290] on div "Leg Information" at bounding box center [1079, 295] width 304 height 19
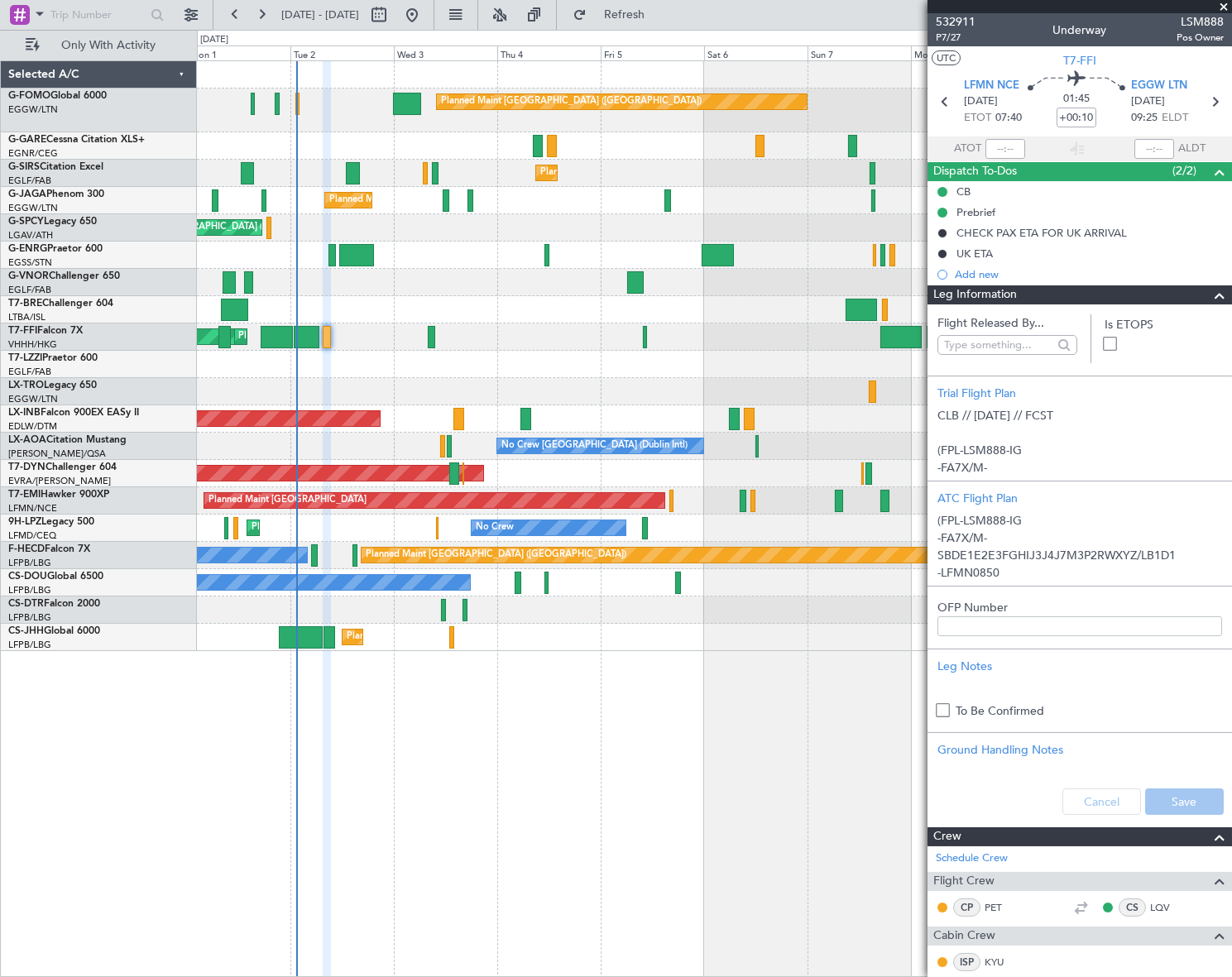
click at [1197, 297] on div at bounding box center [1213, 295] width 33 height 20
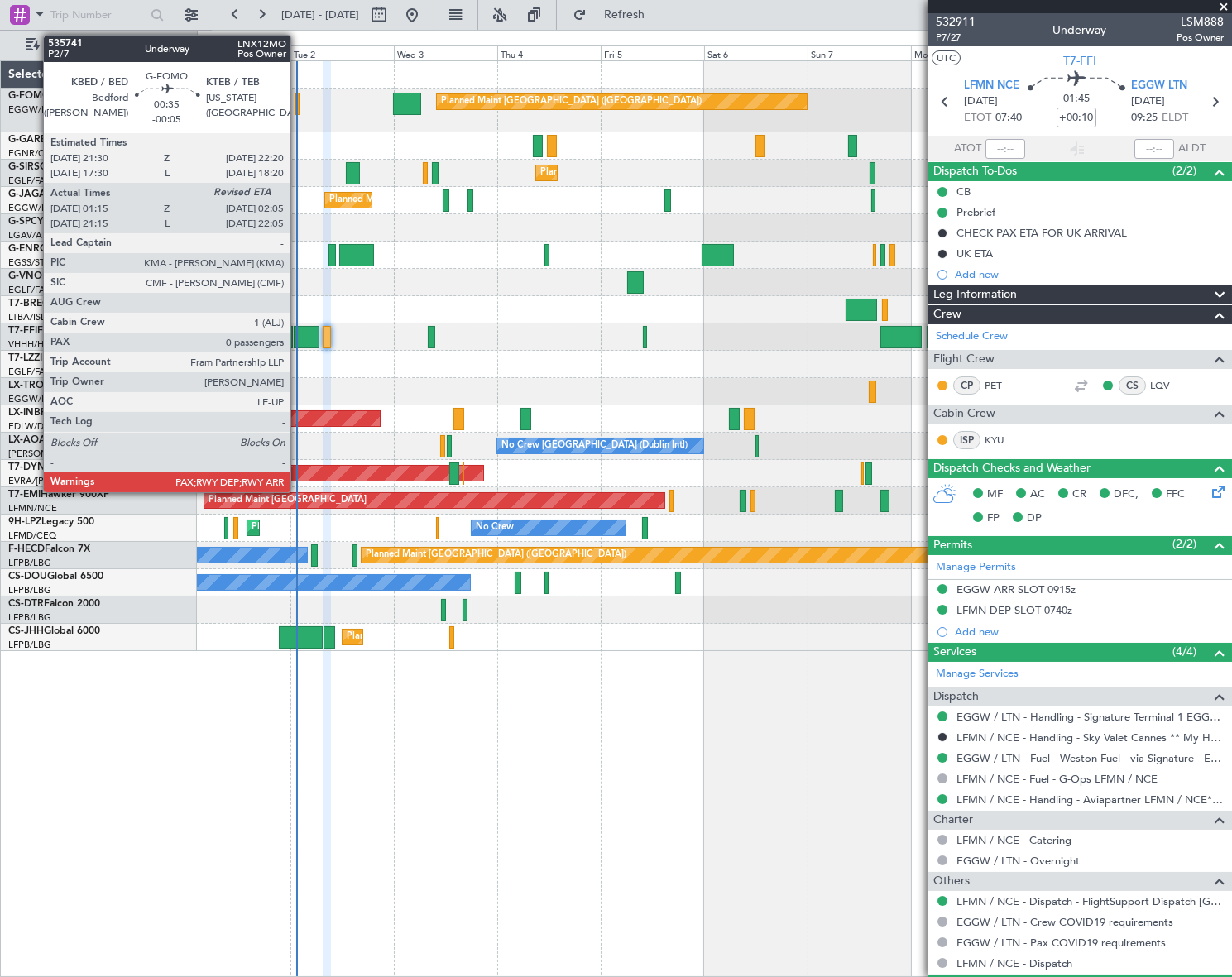
click at [298, 100] on div at bounding box center [298, 103] width 4 height 22
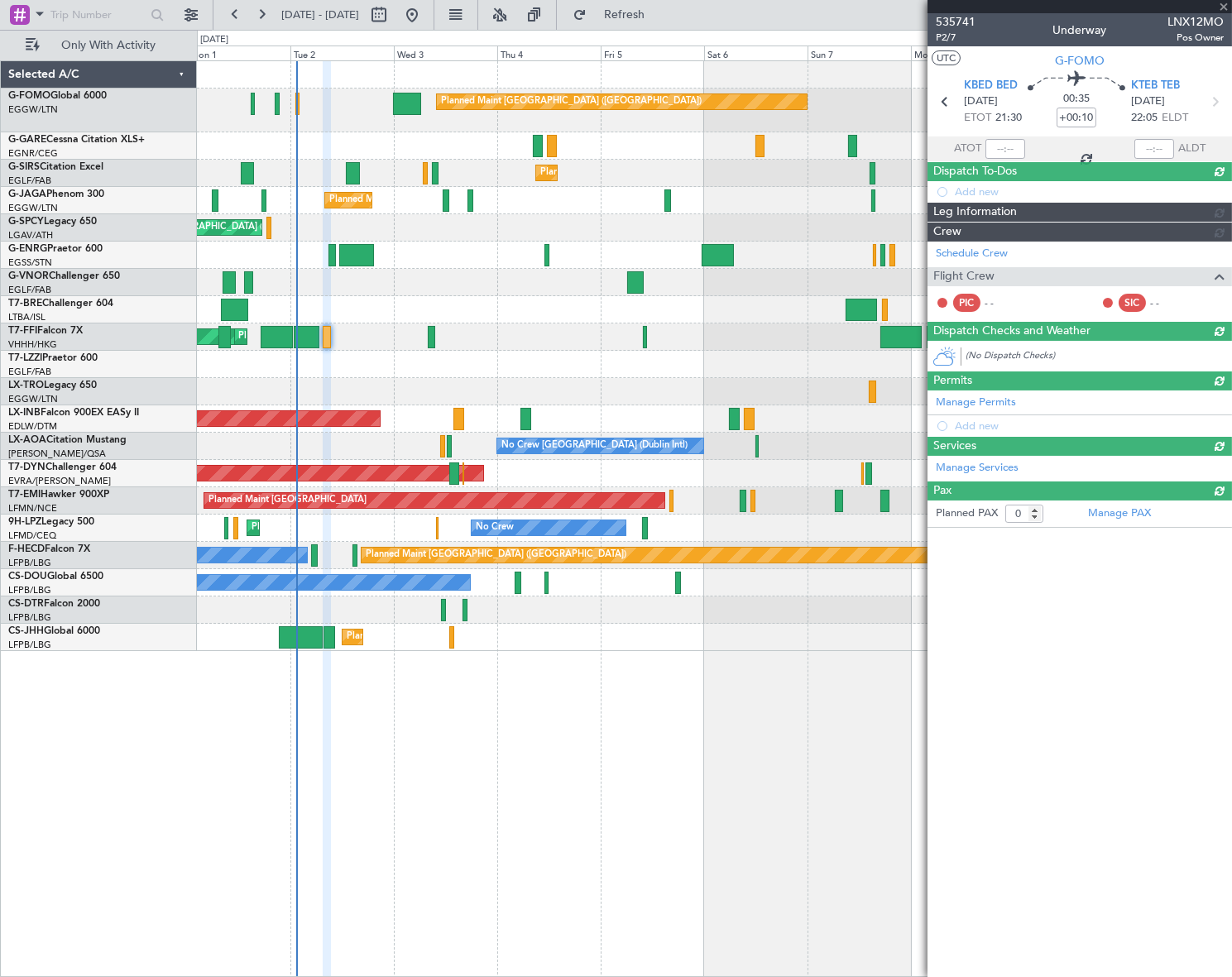
type input "-00:05"
type input "01:15"
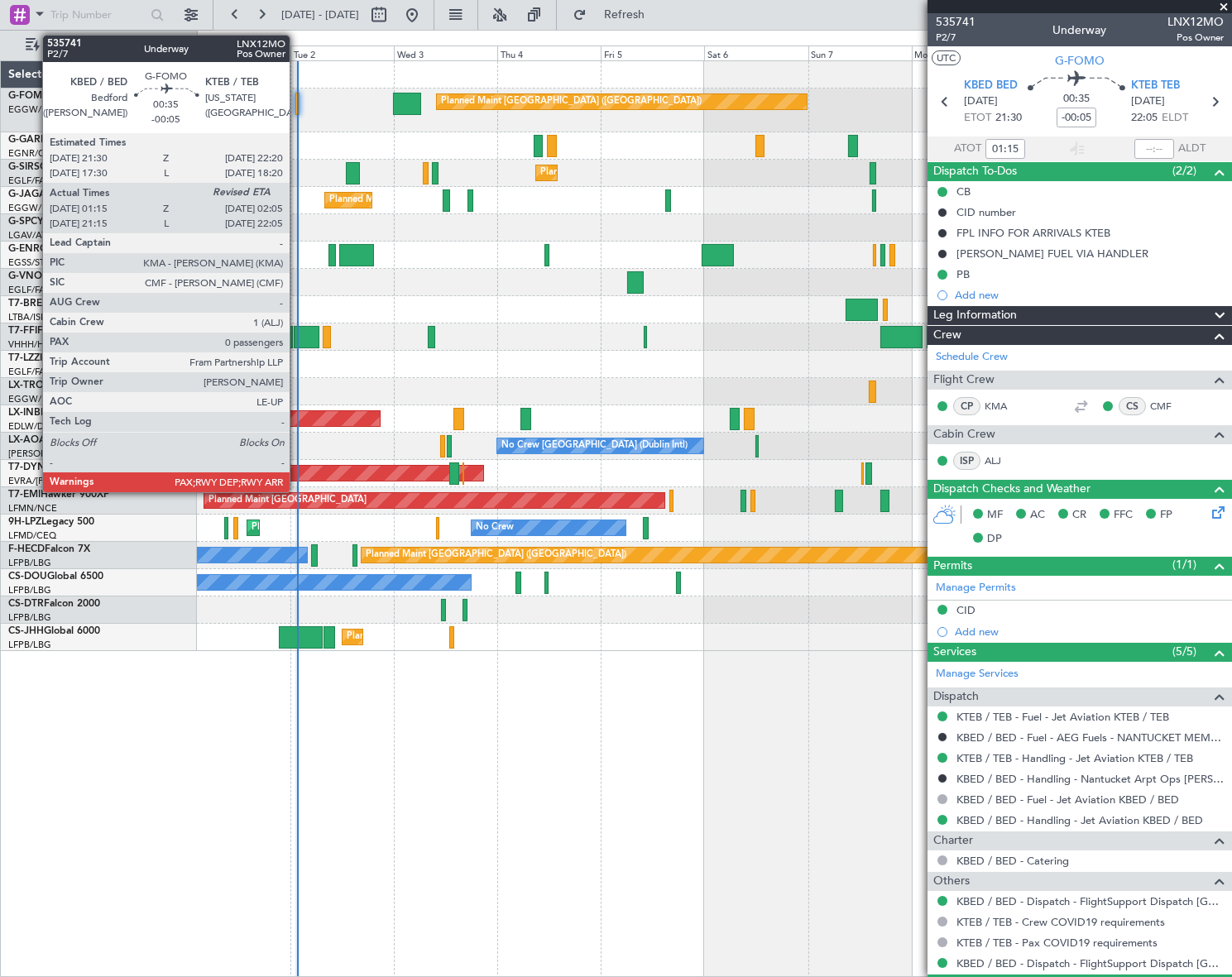
click at [298, 104] on div at bounding box center [298, 103] width 4 height 22
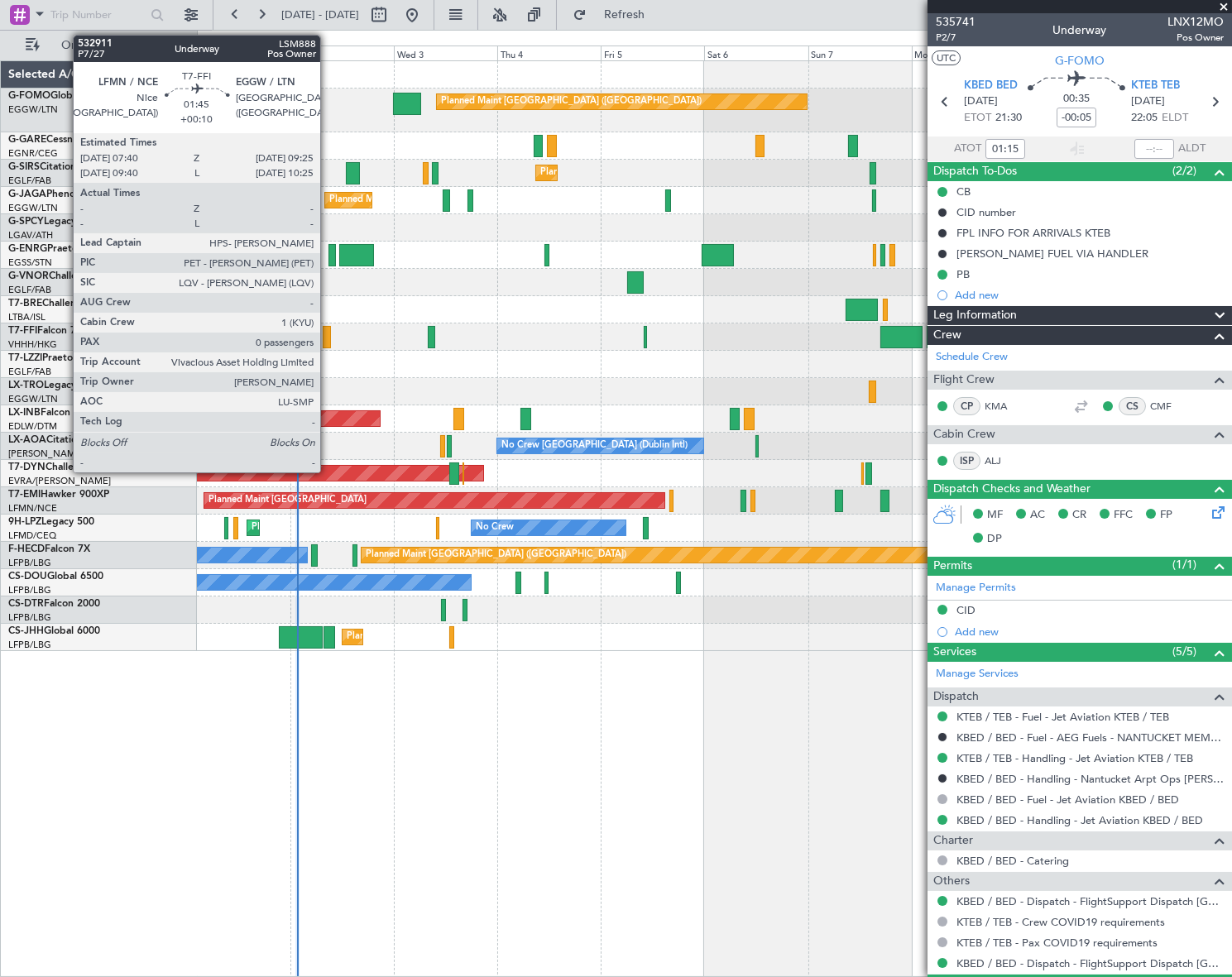
click at [328, 335] on div at bounding box center [326, 336] width 9 height 22
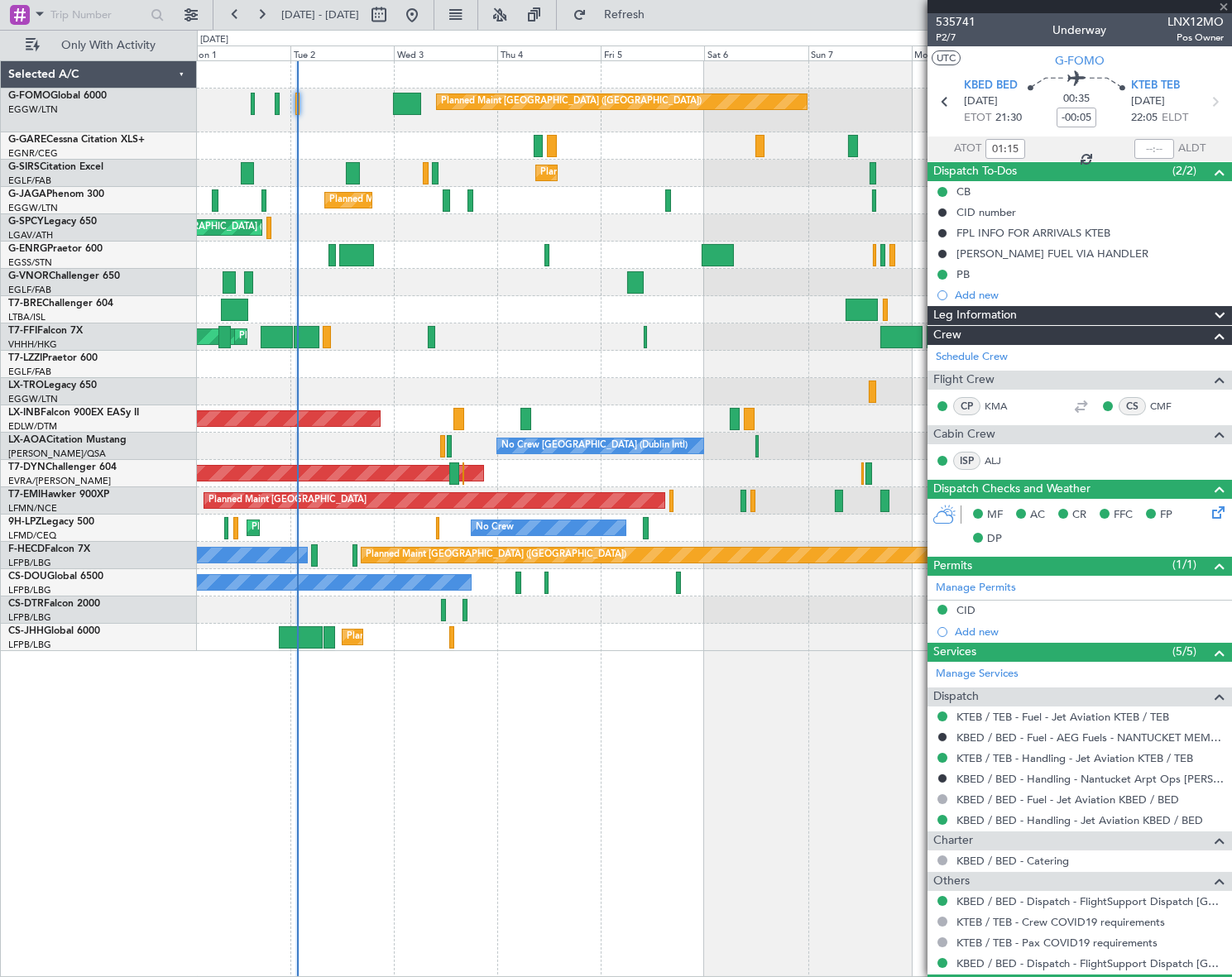
type input "+00:10"
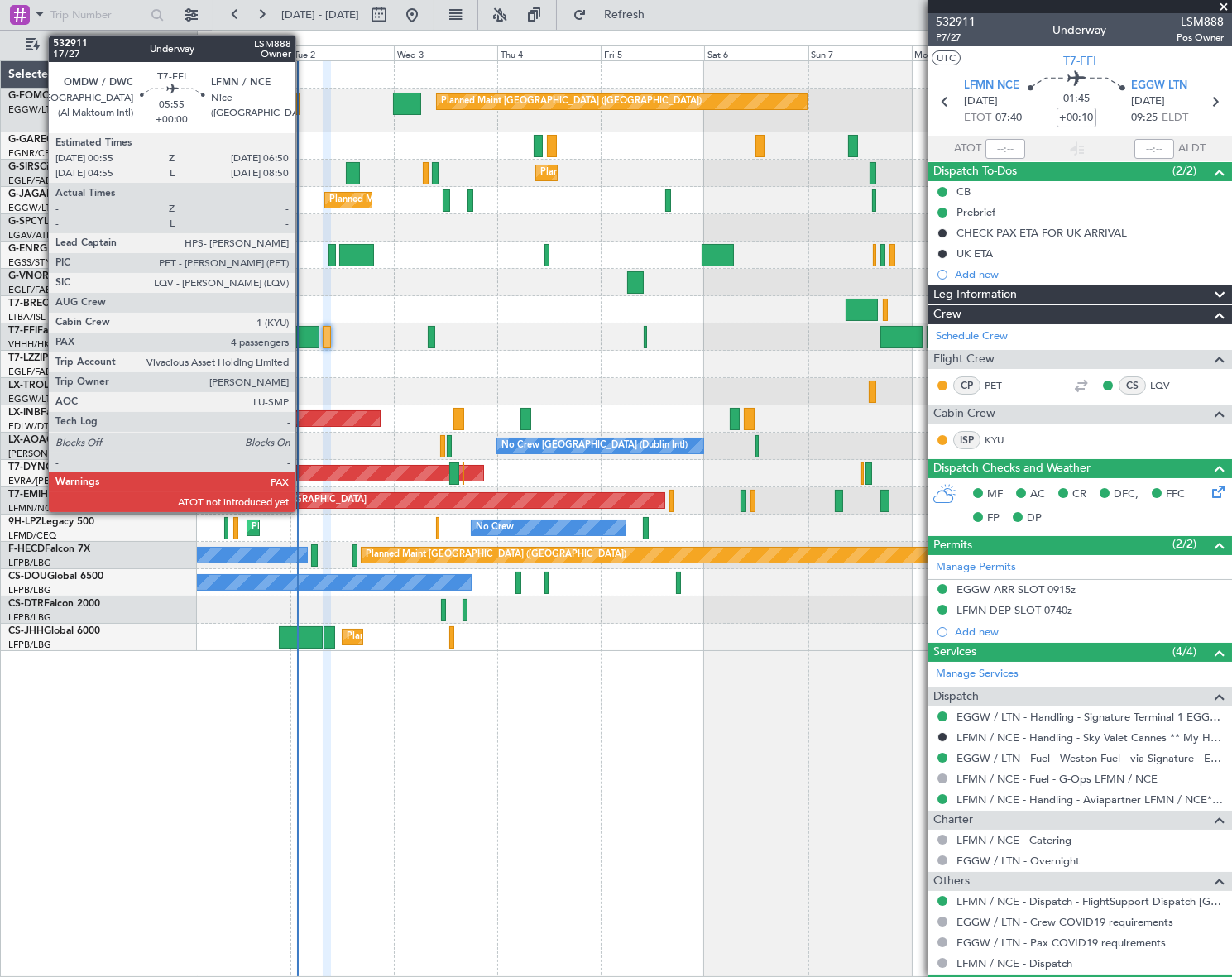
click at [303, 340] on div at bounding box center [306, 336] width 26 height 22
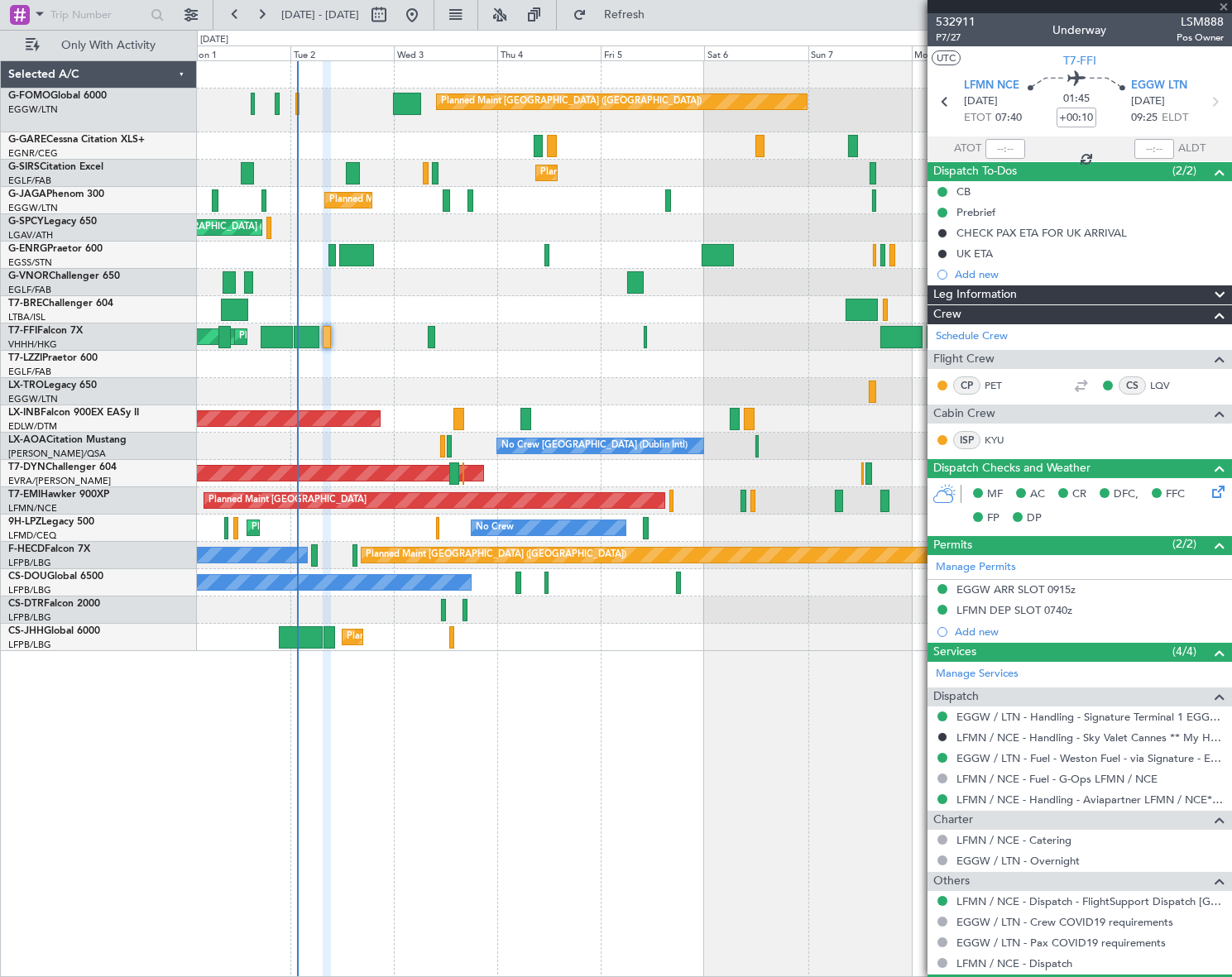
type input "4"
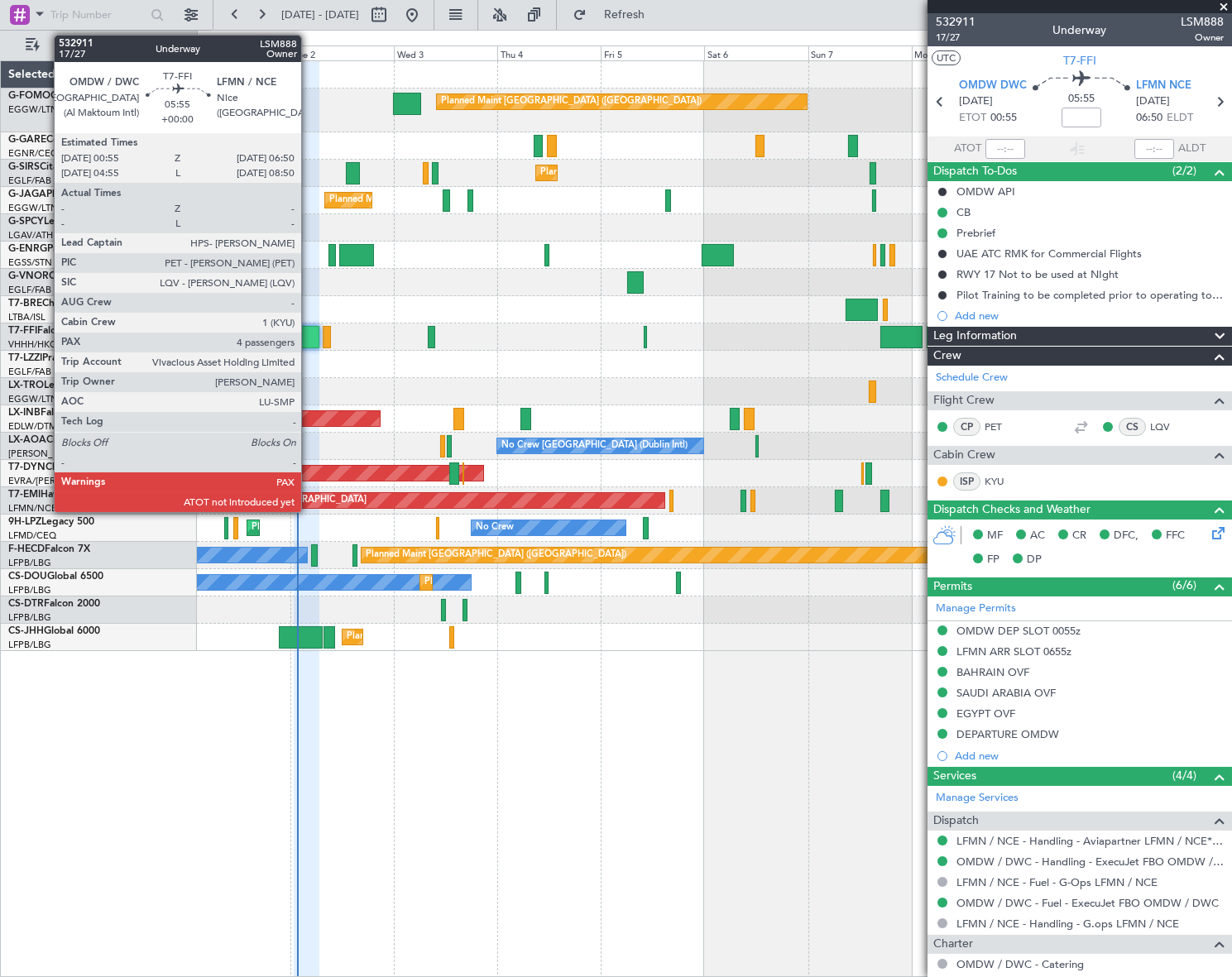
click at [309, 339] on div at bounding box center [306, 336] width 26 height 22
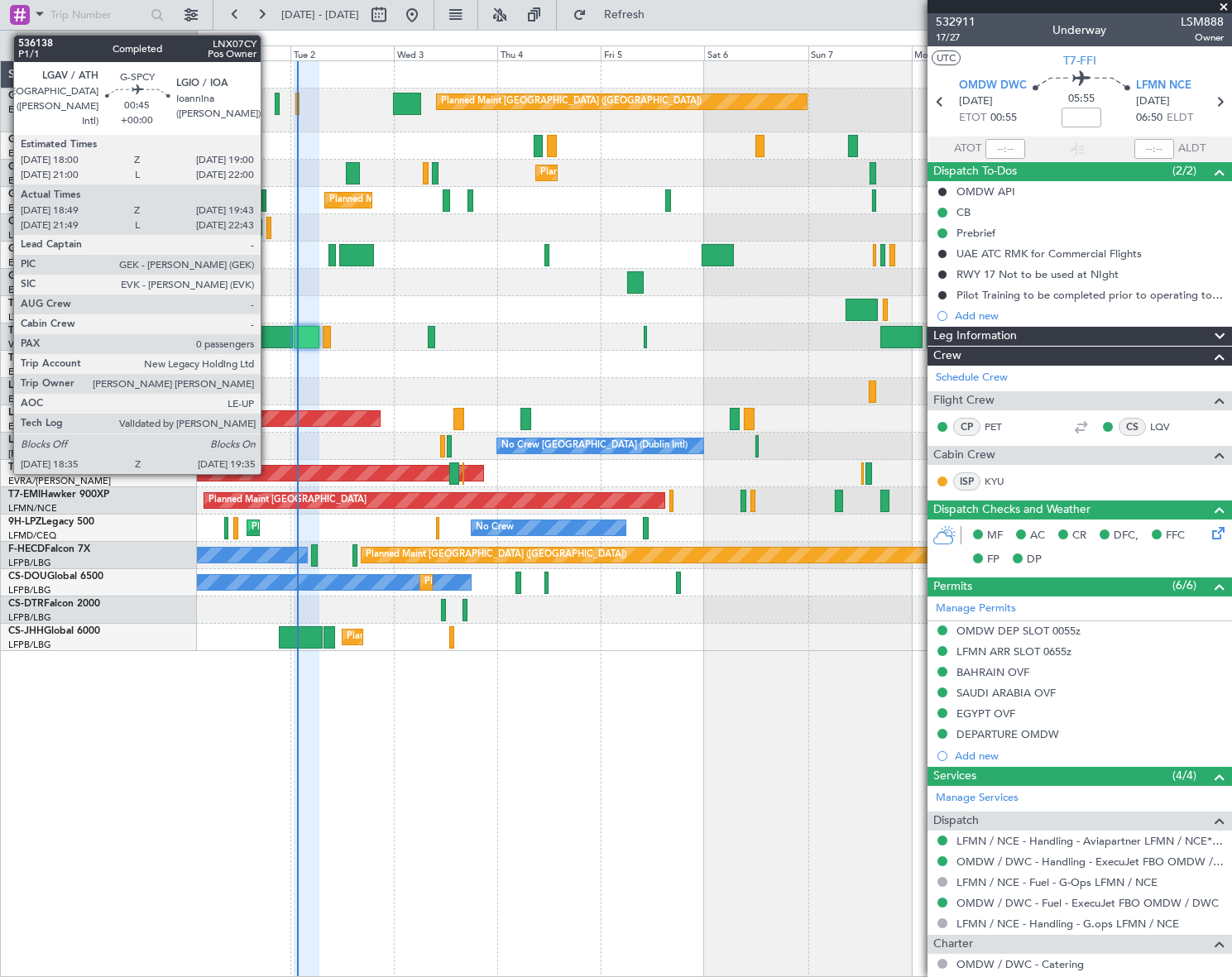
click at [268, 227] on div at bounding box center [268, 227] width 5 height 22
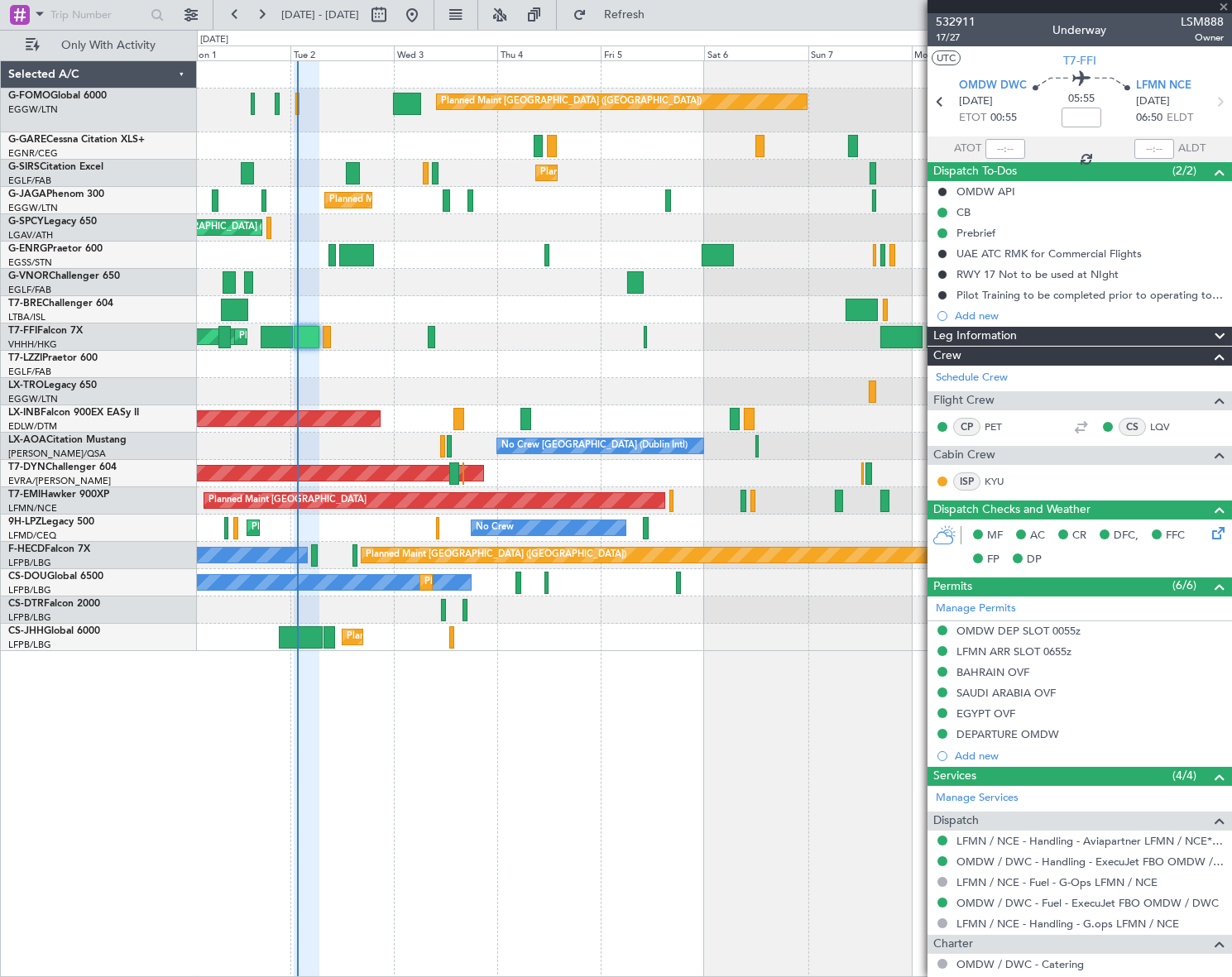
type input "18:49"
type input "19:28"
type input "0"
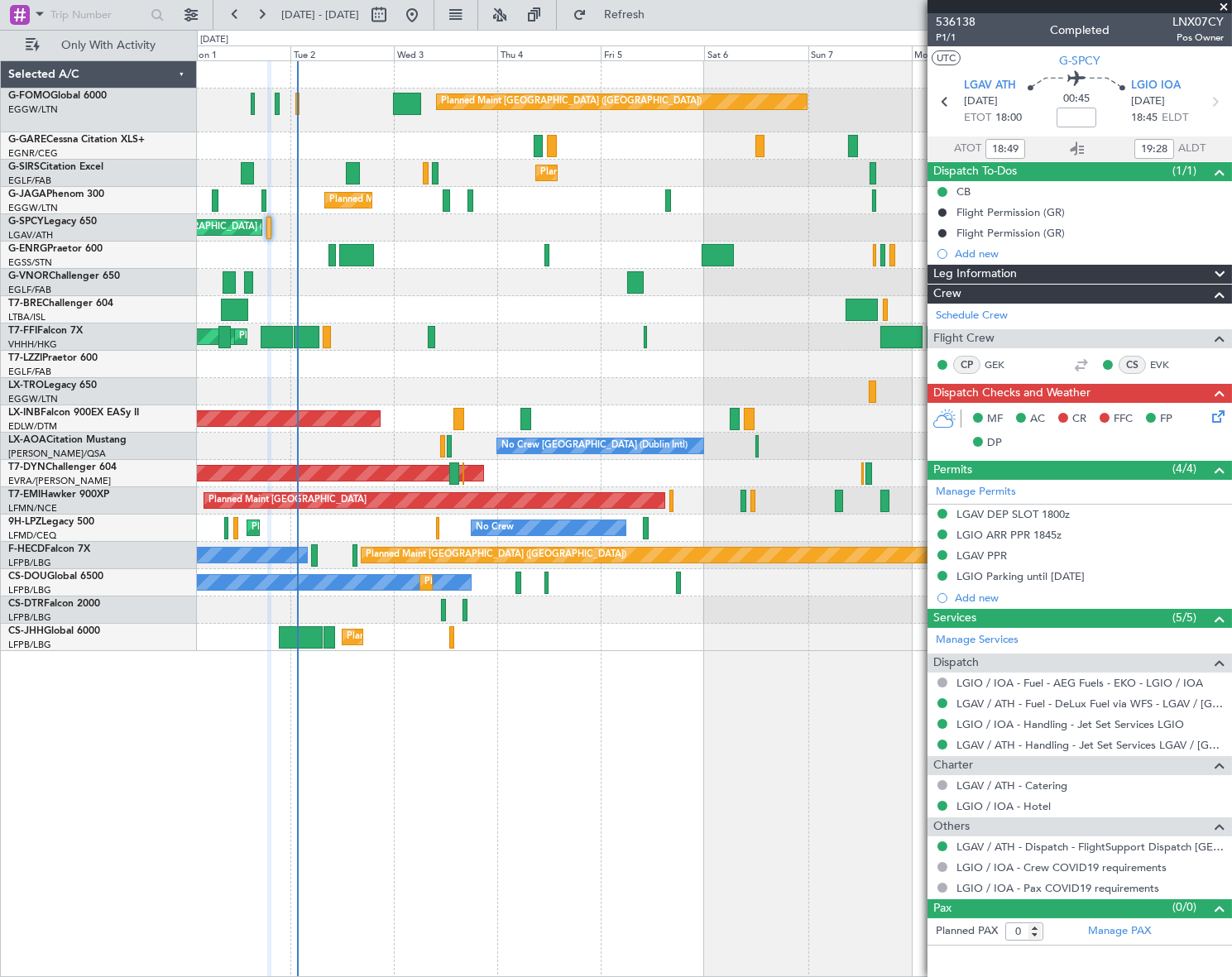
type input "21:49"
type input "22:28"
type input "18:49"
type input "19:28"
click at [953, 38] on span "P1/1" at bounding box center [955, 37] width 40 height 14
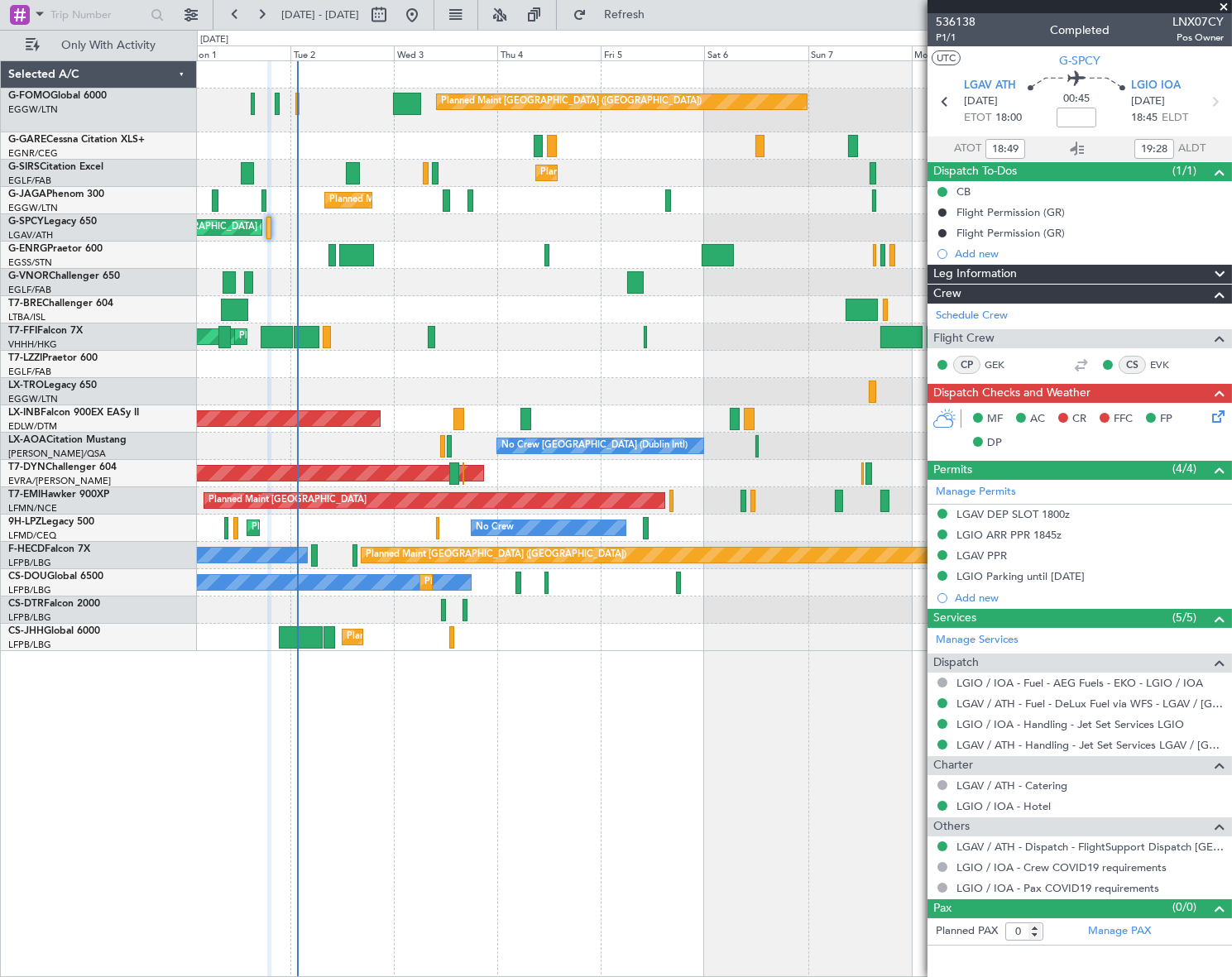
click at [649, 711] on div "Planned Maint [GEOGRAPHIC_DATA] ([GEOGRAPHIC_DATA]) Planned Maint [GEOGRAPHIC_D…" at bounding box center [715, 519] width 1036 height 917
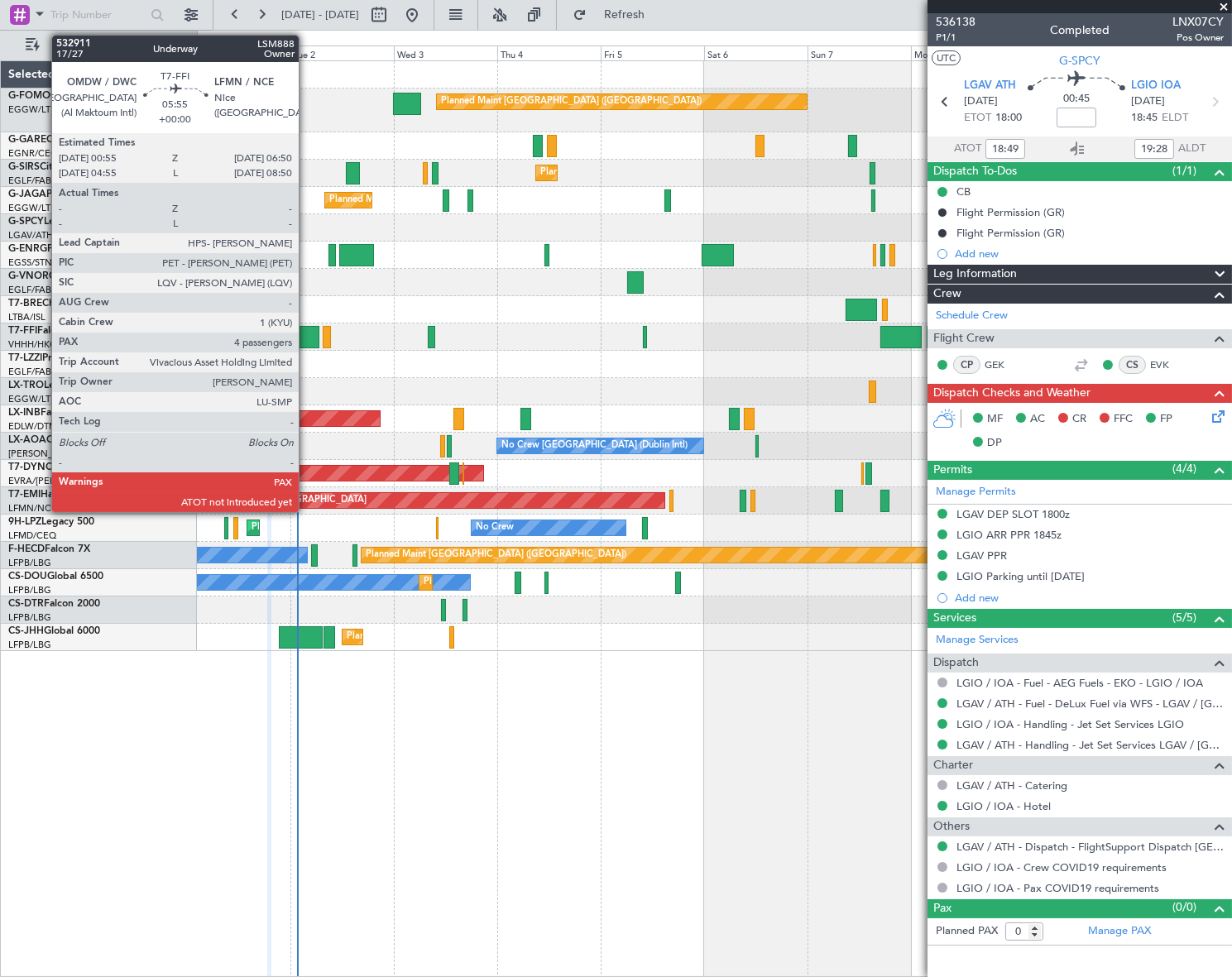
click at [306, 336] on div at bounding box center [306, 336] width 26 height 22
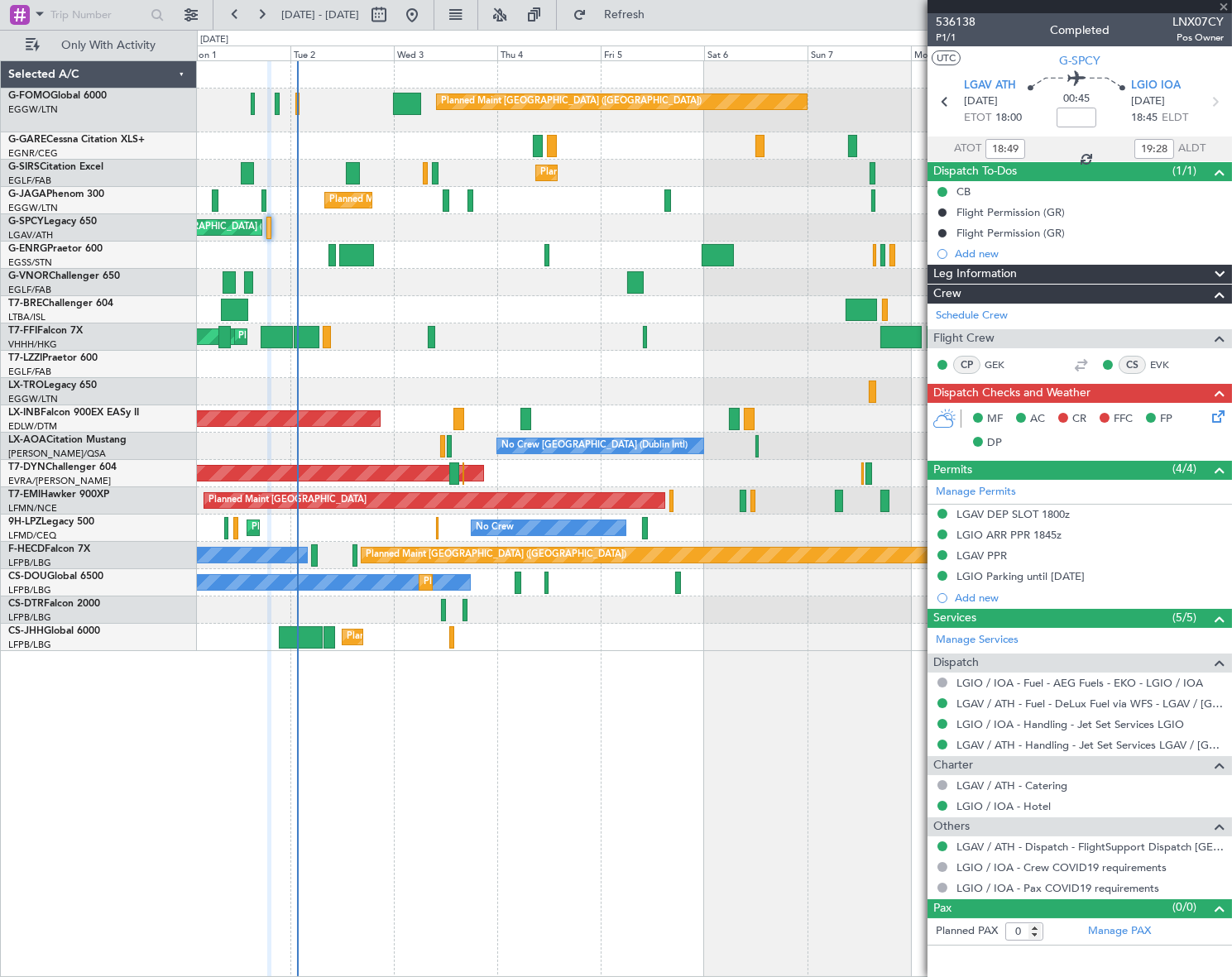
type input "4"
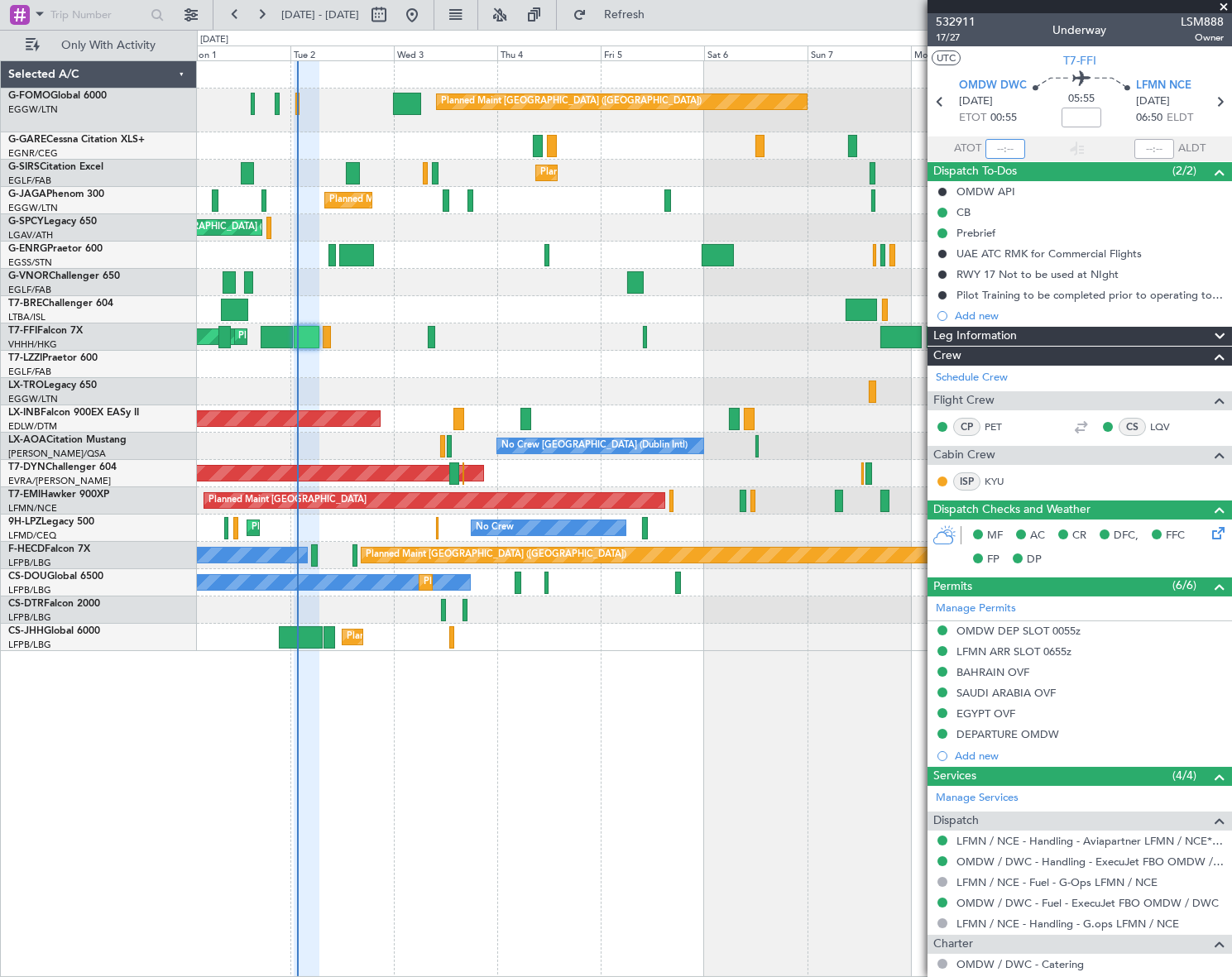
click at [996, 147] on input "text" at bounding box center [1006, 149] width 40 height 20
click at [587, 804] on div "Planned Maint [GEOGRAPHIC_DATA] ([GEOGRAPHIC_DATA]) Planned Maint [GEOGRAPHIC_D…" at bounding box center [714, 519] width 1035 height 917
type input "01:44"
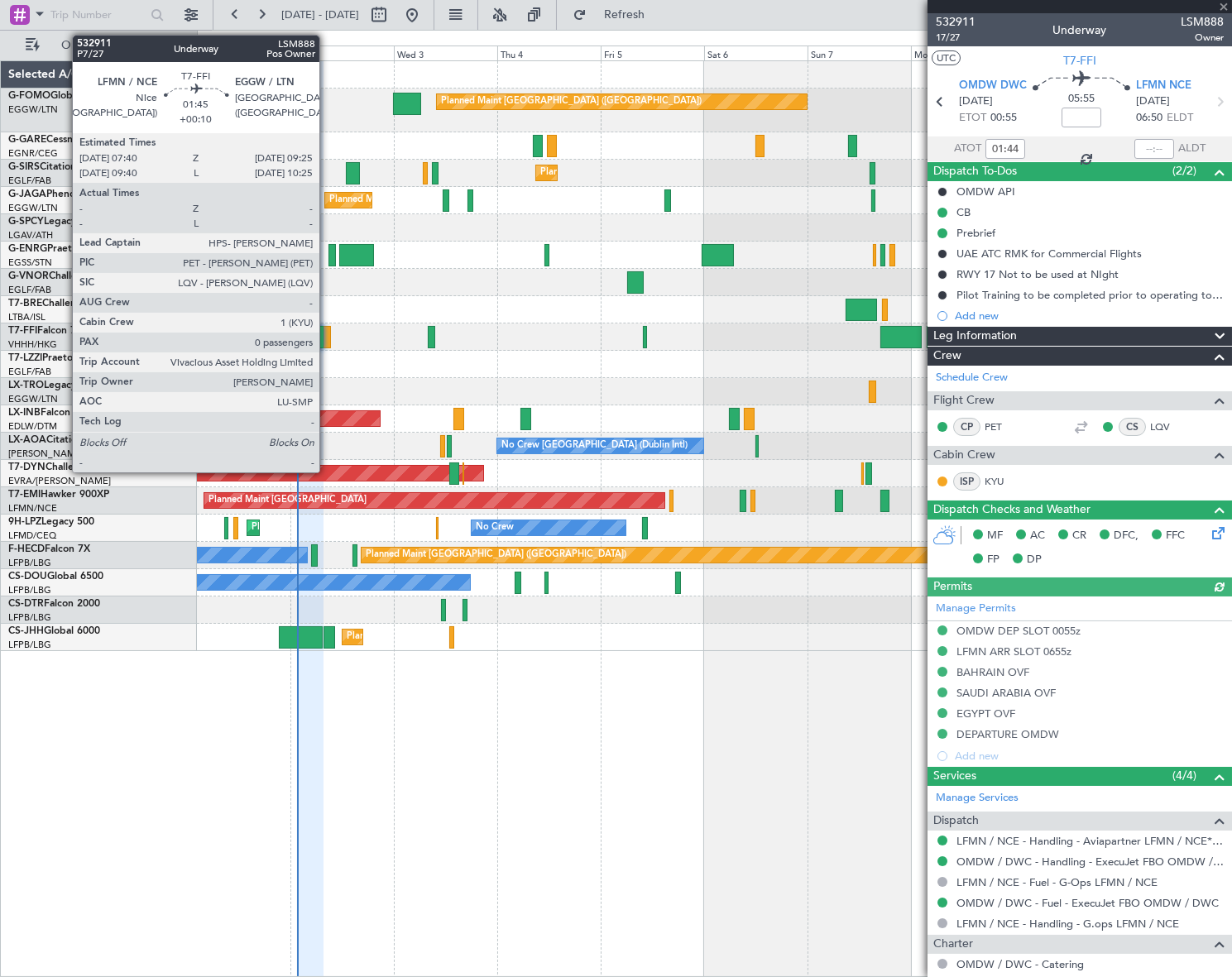
click at [327, 330] on div at bounding box center [326, 336] width 9 height 22
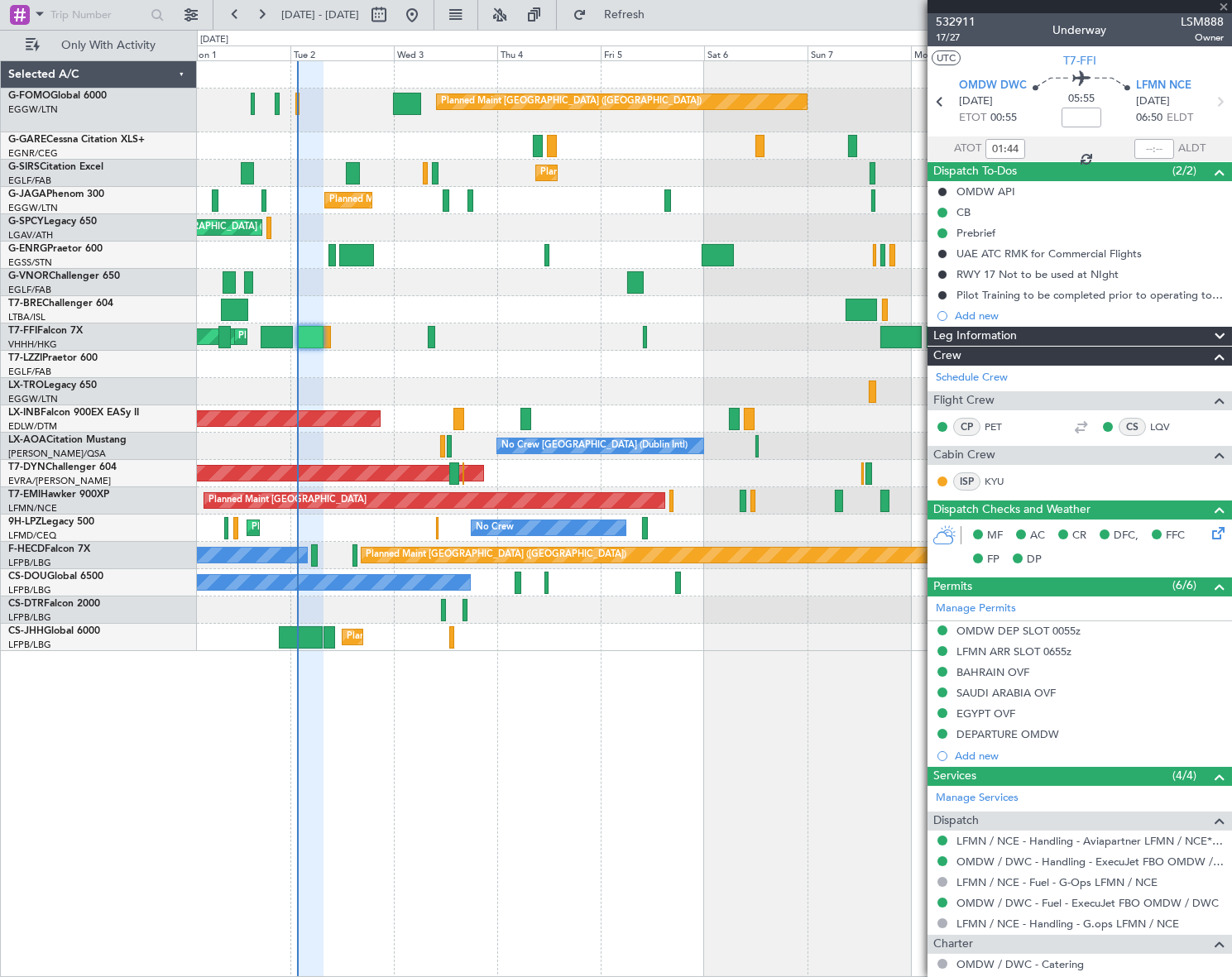
type input "+00:10"
type input "0"
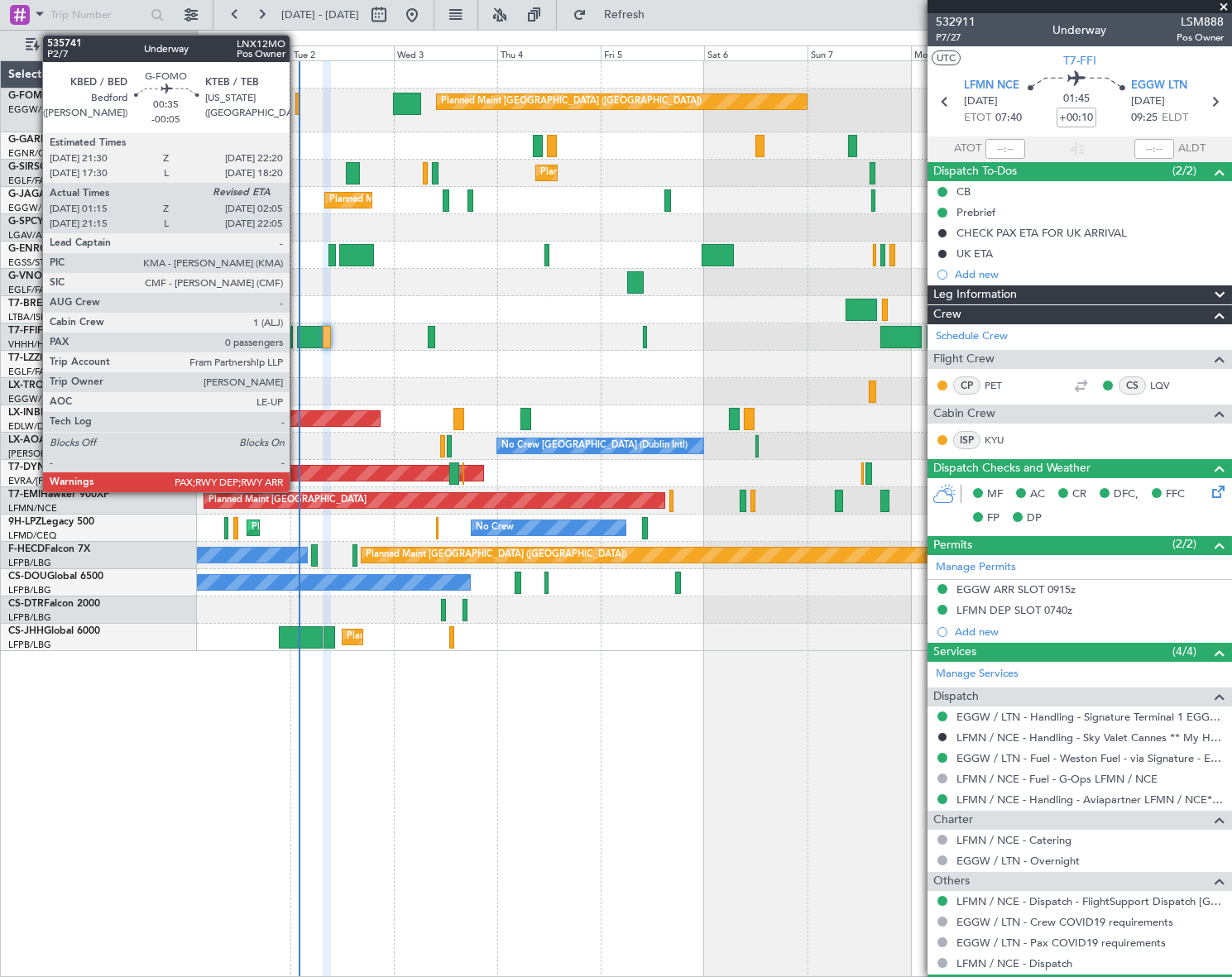
click at [298, 98] on div at bounding box center [298, 103] width 4 height 22
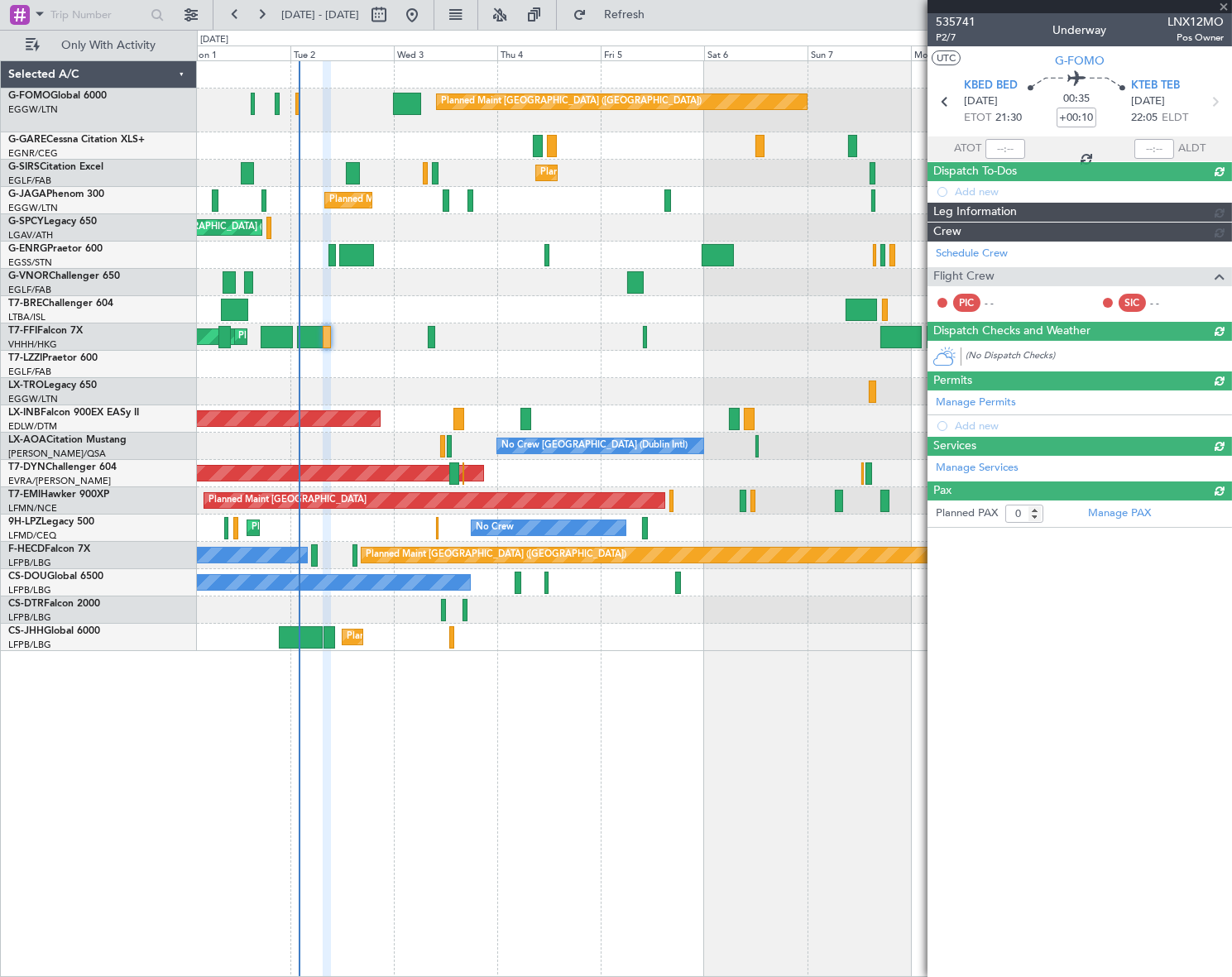
type input "-00:05"
type input "01:15"
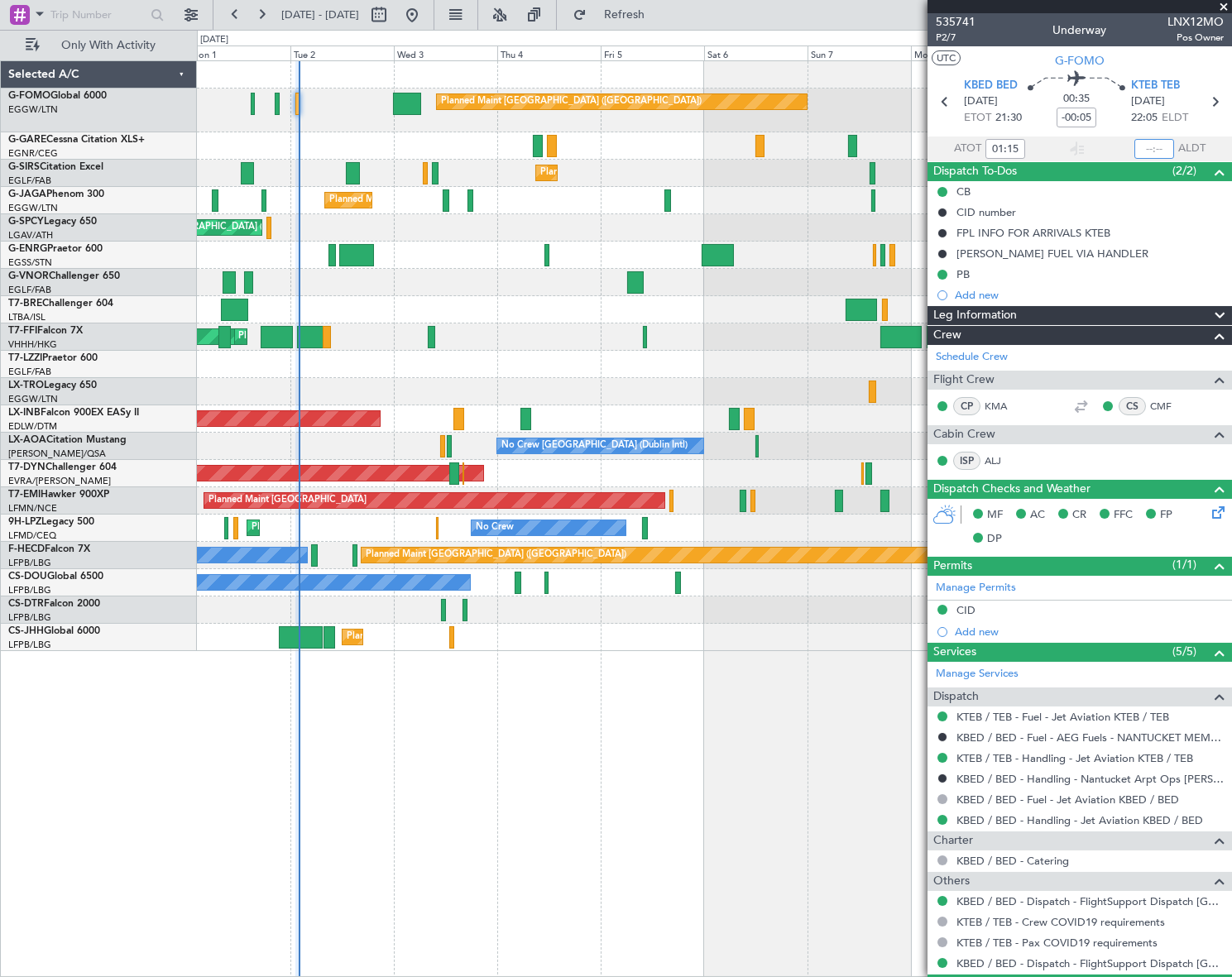
click at [1158, 144] on input "text" at bounding box center [1155, 149] width 40 height 20
click at [747, 684] on div "Planned Maint [GEOGRAPHIC_DATA] ([GEOGRAPHIC_DATA]) Planned Maint [GEOGRAPHIC_D…" at bounding box center [714, 519] width 1035 height 917
type input "02:04"
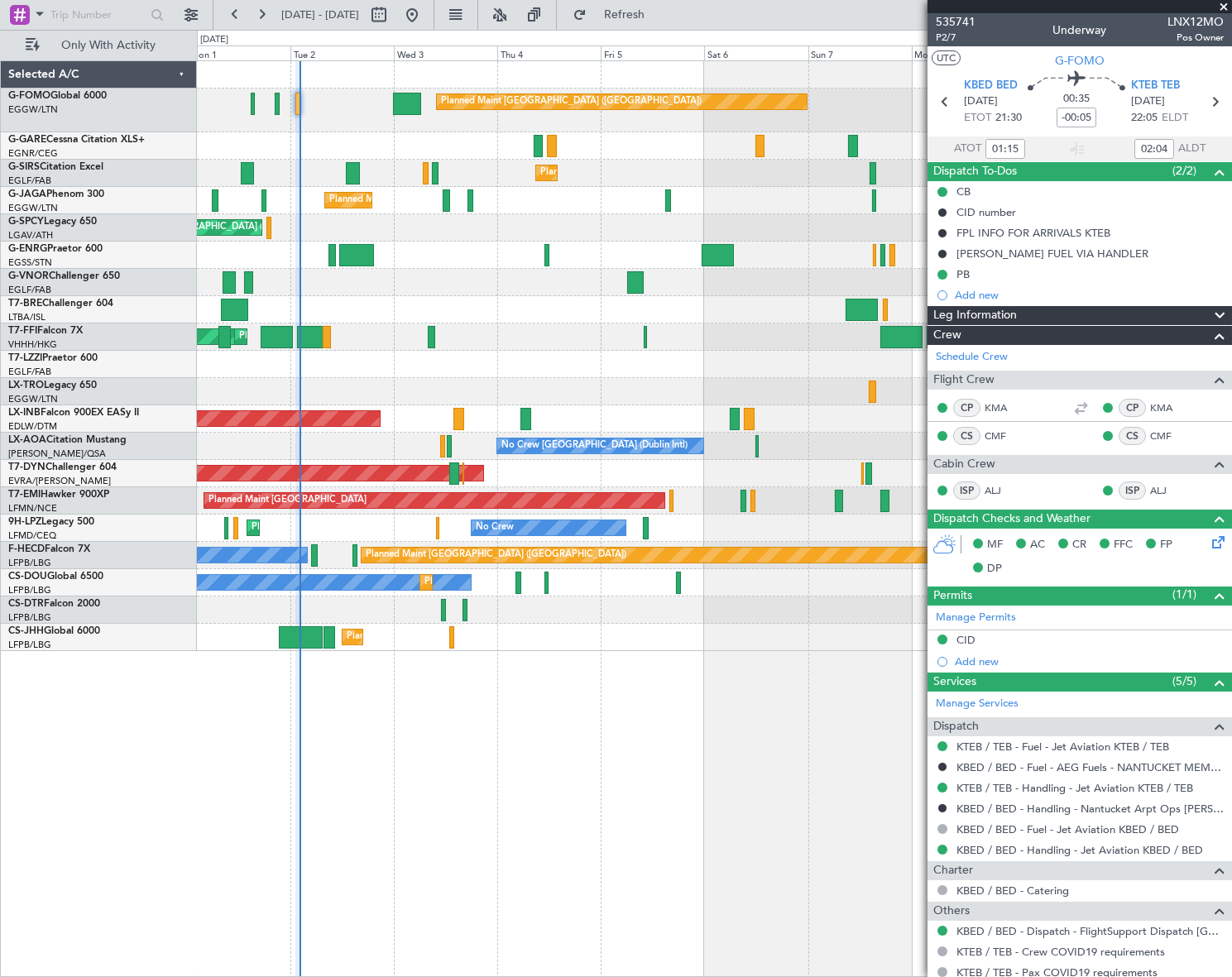
click at [503, 809] on div "Planned Maint [GEOGRAPHIC_DATA] ([GEOGRAPHIC_DATA]) Planned Maint [GEOGRAPHIC_D…" at bounding box center [715, 519] width 1036 height 917
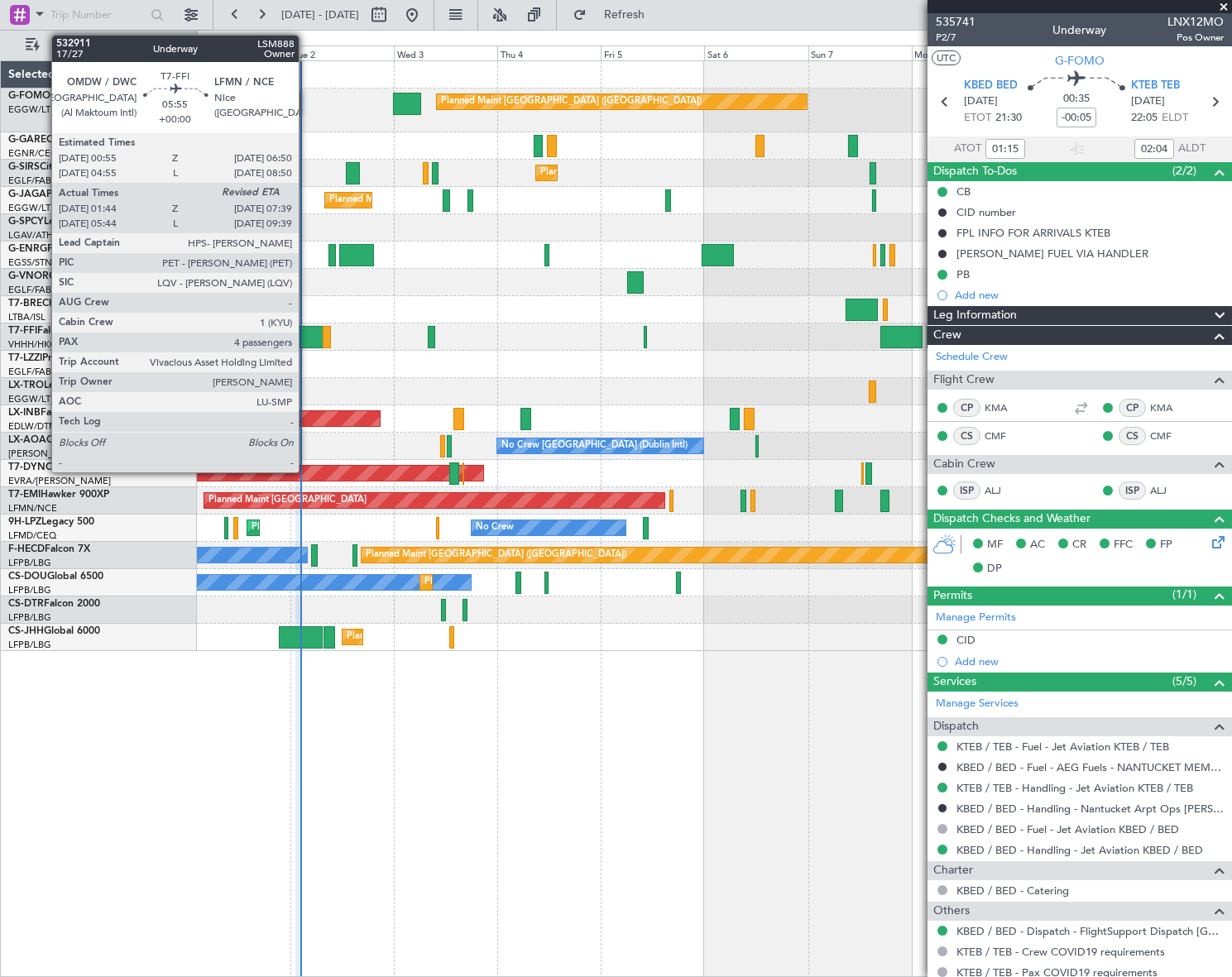
click at [306, 335] on div at bounding box center [310, 336] width 26 height 22
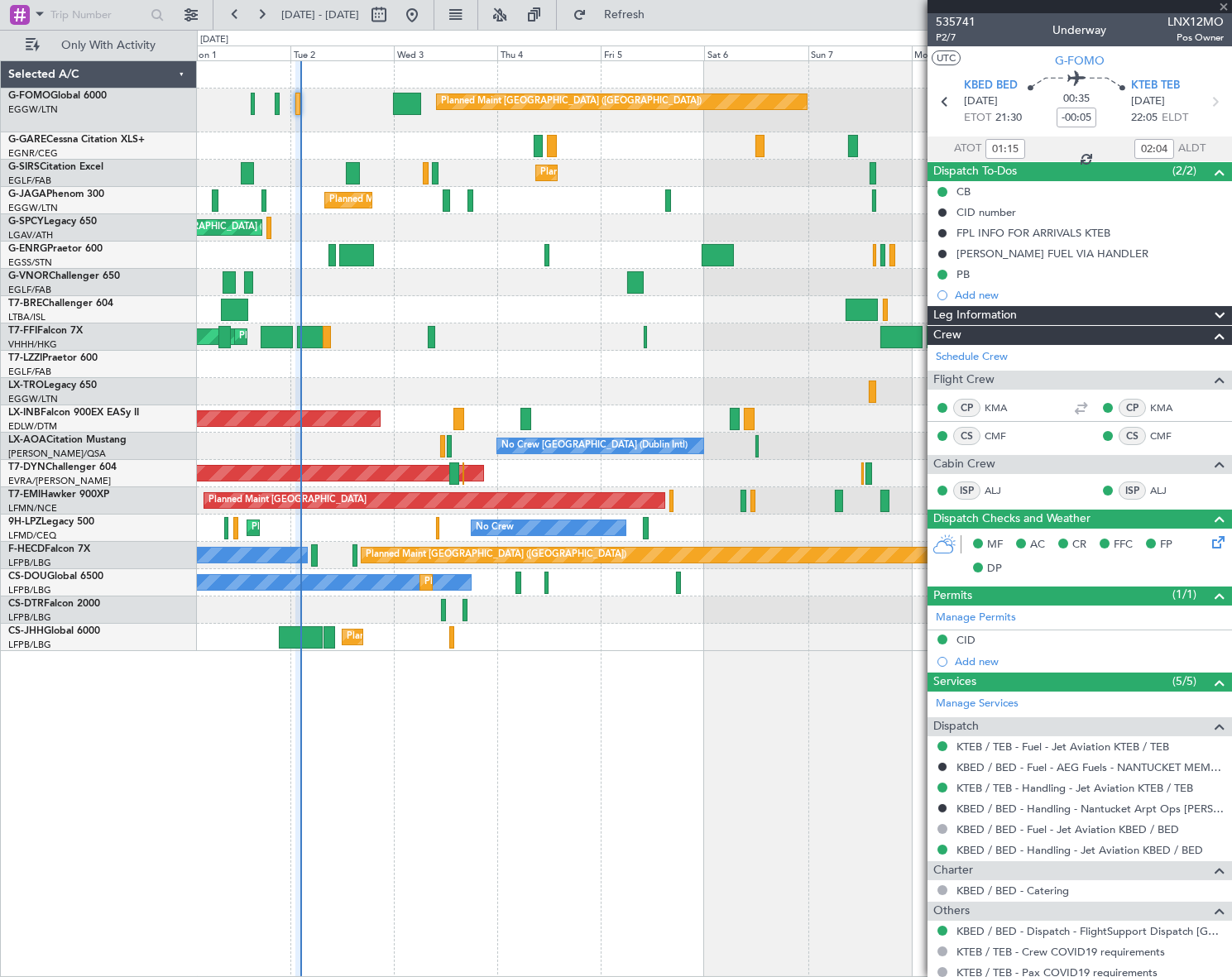
type input "01:44"
type input "4"
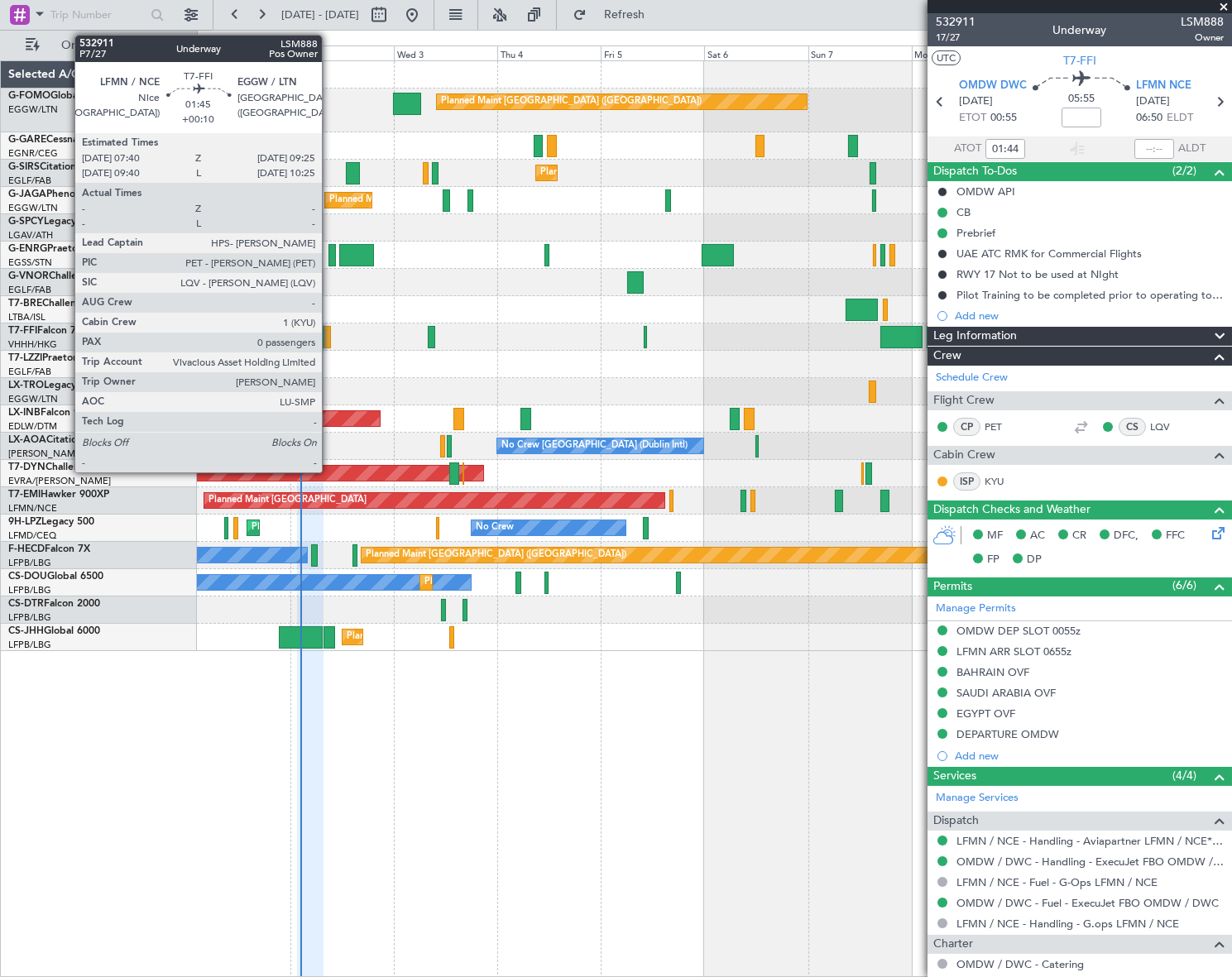
click at [329, 337] on div at bounding box center [326, 336] width 9 height 22
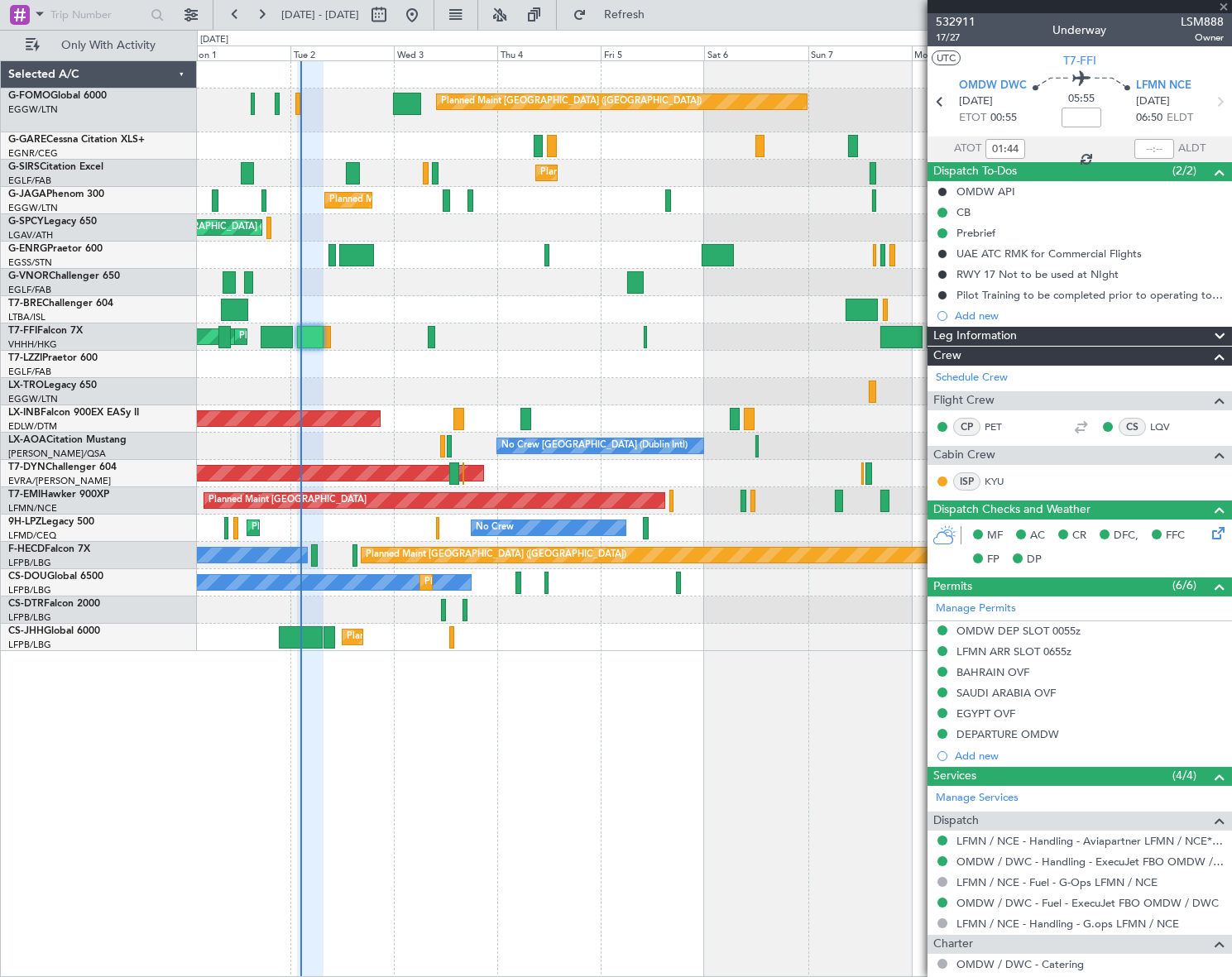
type input "+00:10"
type input "0"
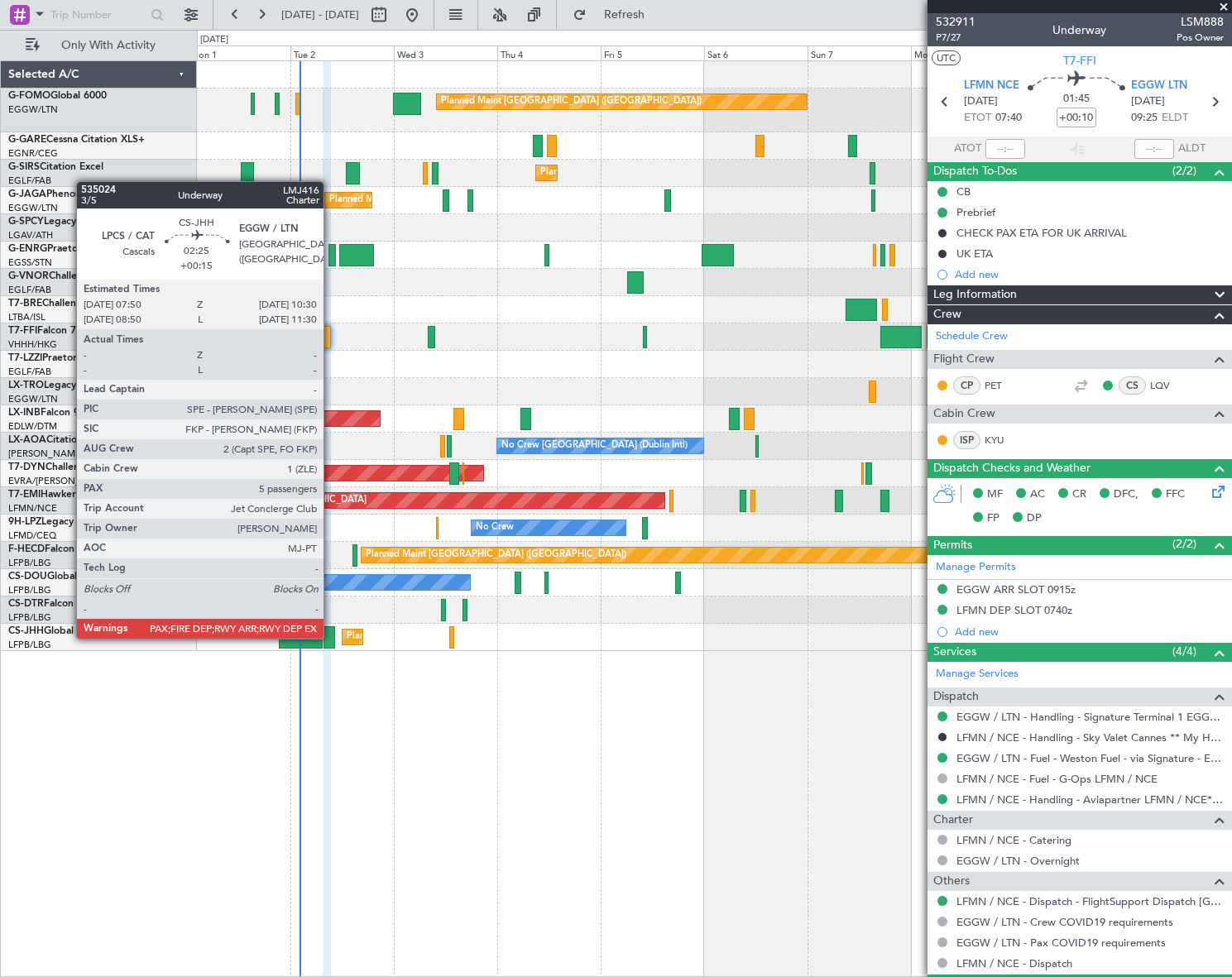
click at [331, 637] on div at bounding box center [329, 637] width 11 height 22
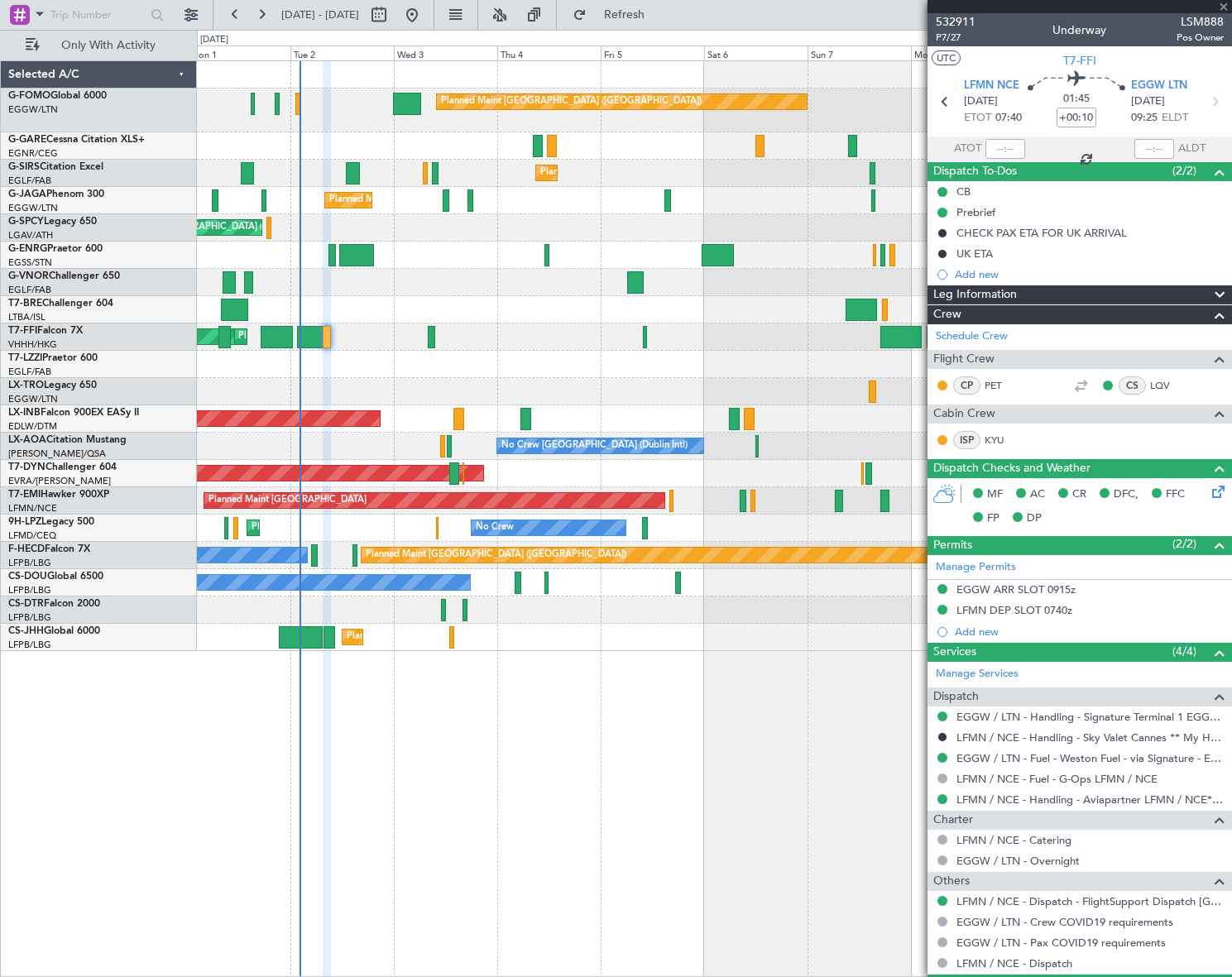
type input "+00:15"
type input "5"
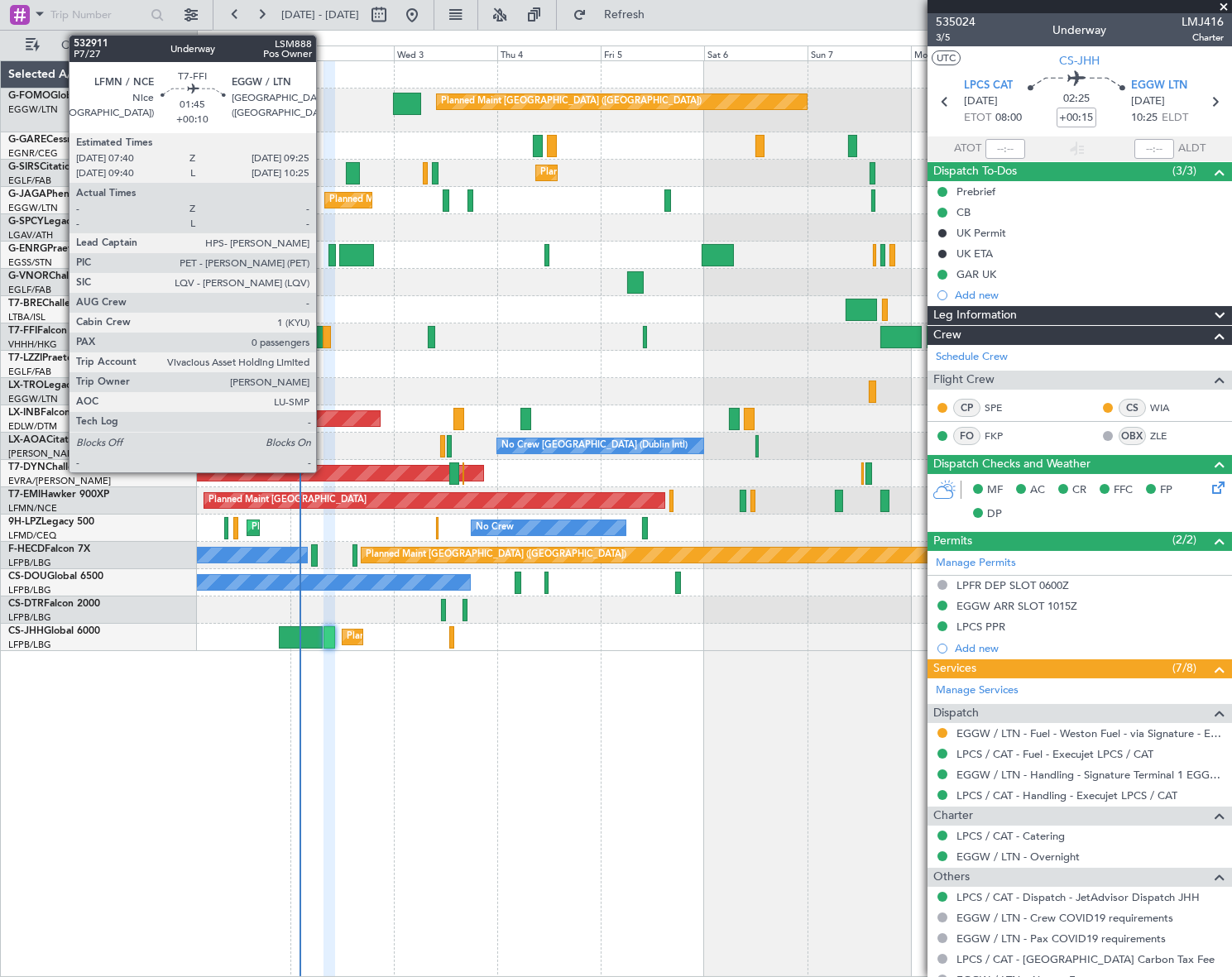
click at [323, 335] on div at bounding box center [326, 336] width 9 height 22
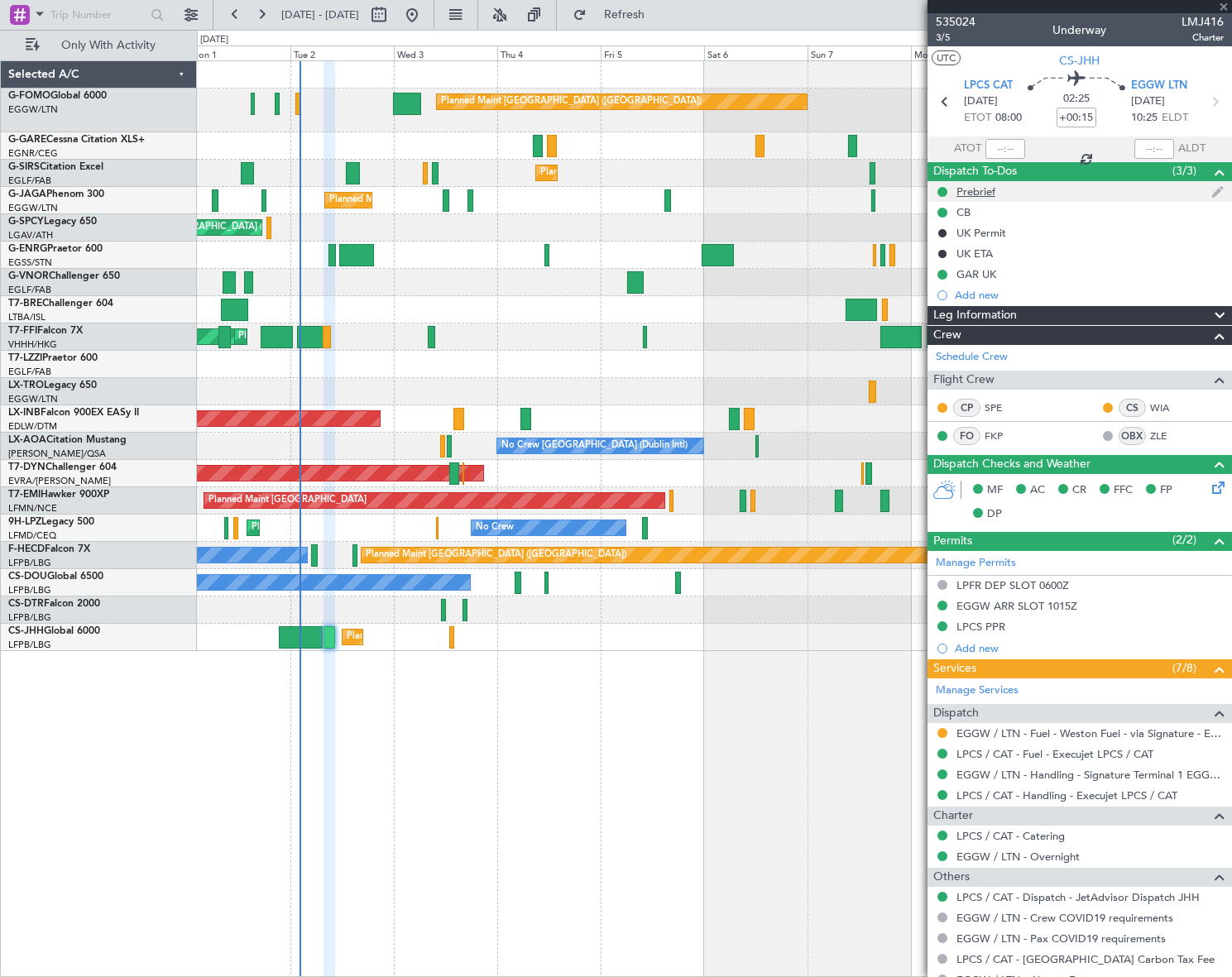
type input "+00:10"
type input "0"
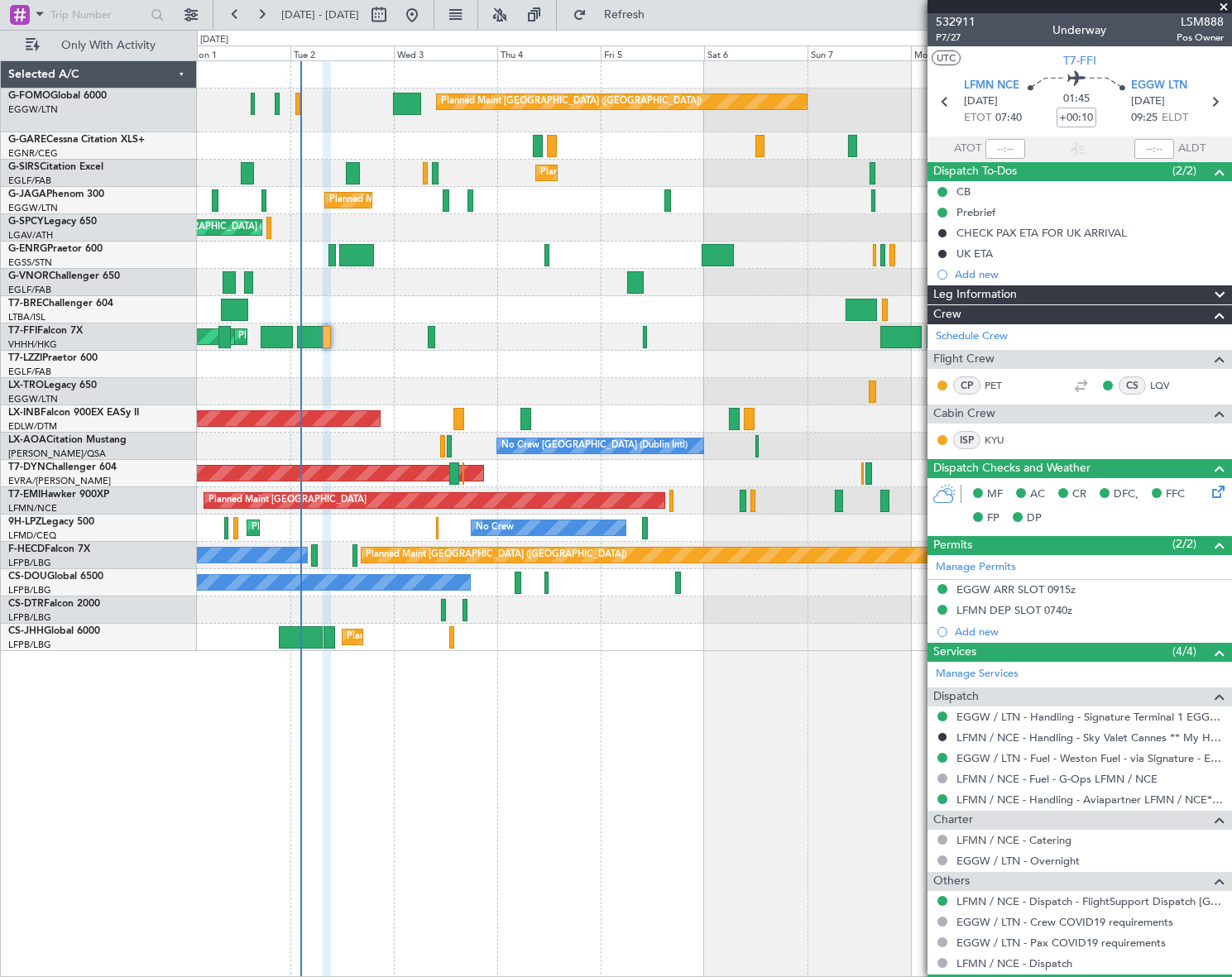
drag, startPoint x: 626, startPoint y: 10, endPoint x: 614, endPoint y: 33, distance: 25.9
click at [626, 10] on button "Refresh" at bounding box center [615, 15] width 99 height 27
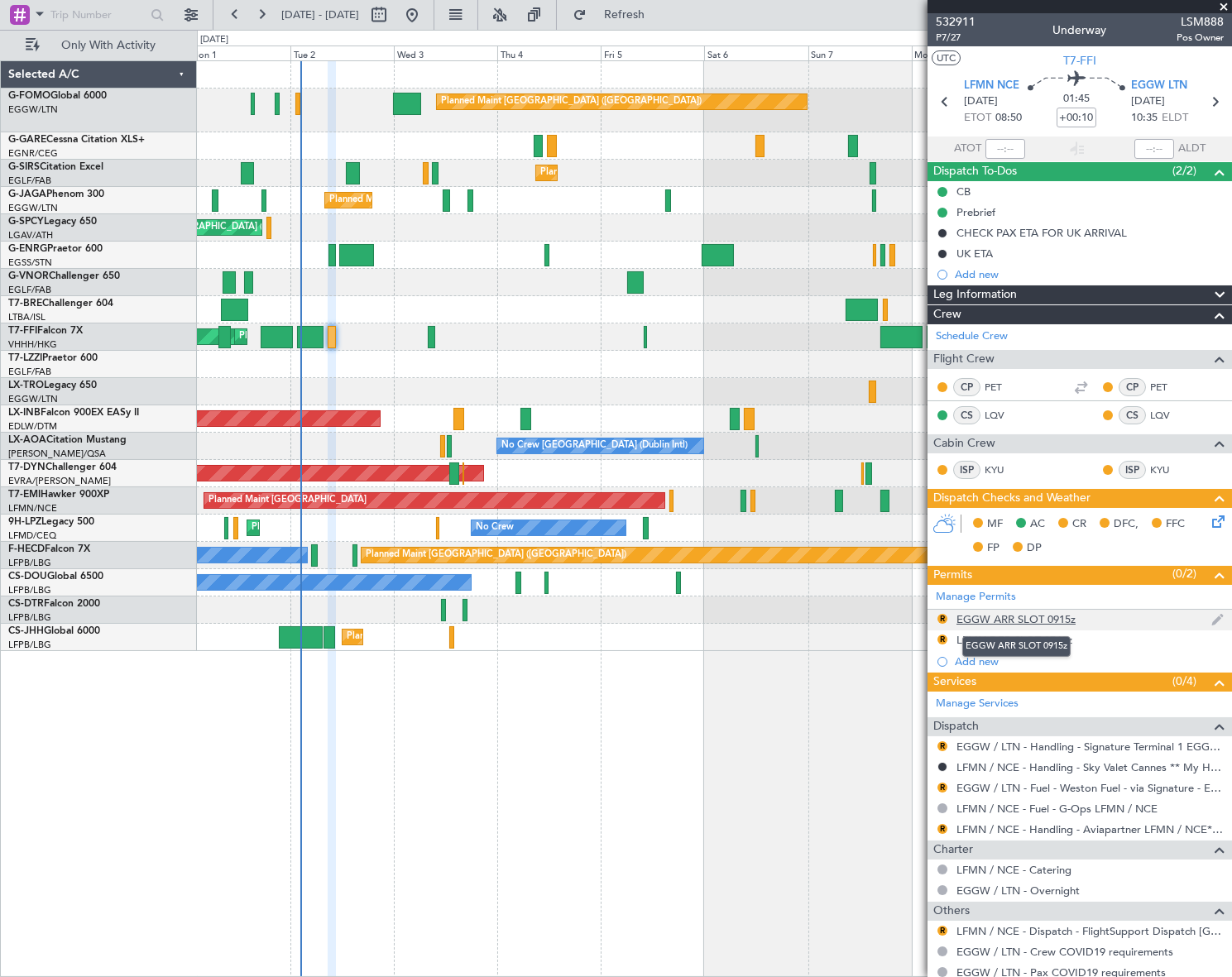
click at [1059, 621] on div "EGGW ARR SLOT 0915z" at bounding box center [1016, 619] width 119 height 14
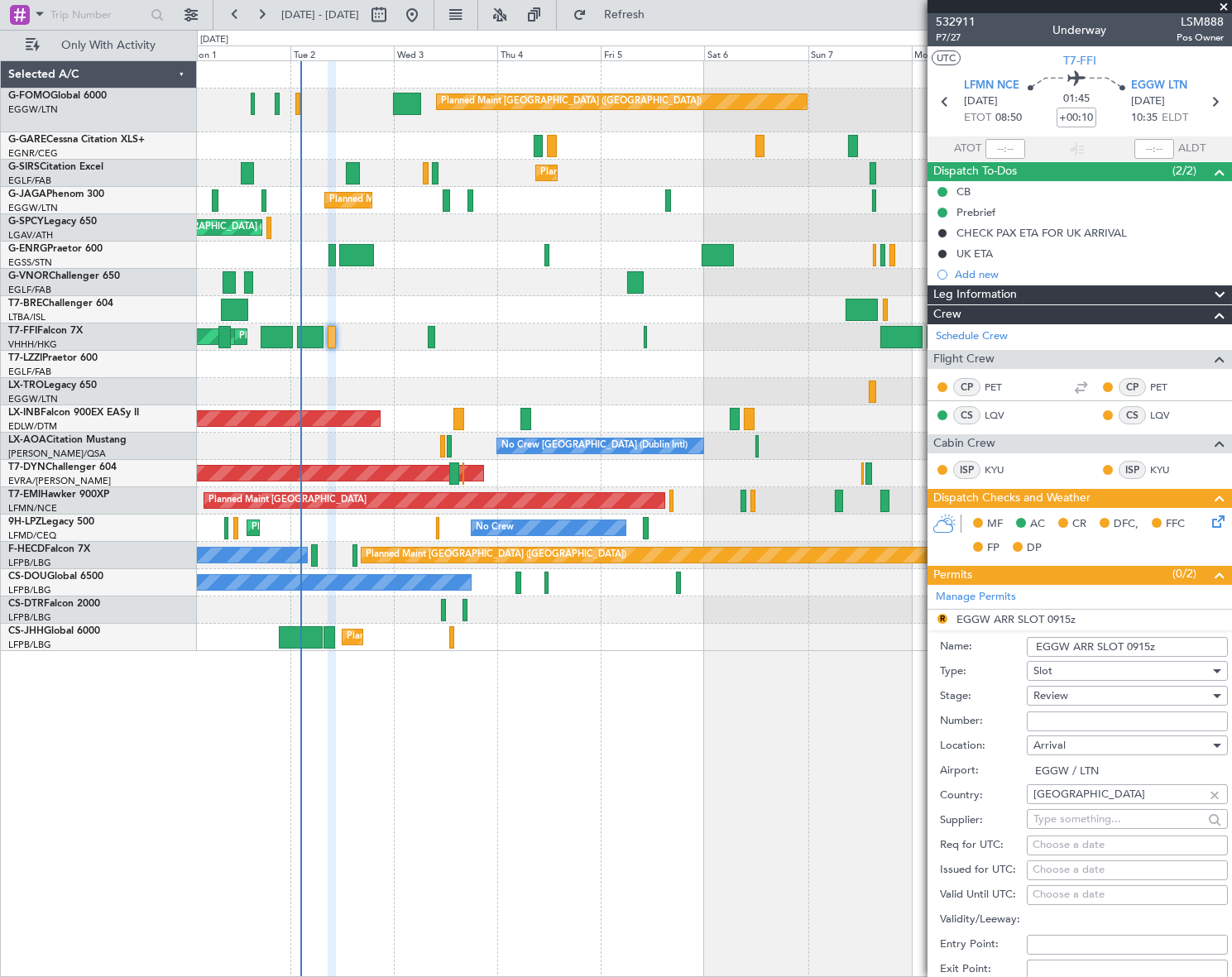
click at [1149, 647] on input "EGGW ARR SLOT 0915z" at bounding box center [1127, 646] width 201 height 20
drag, startPoint x: 1128, startPoint y: 645, endPoint x: 1151, endPoint y: 645, distance: 23.0
click at [1151, 645] on input "EGGW ARR SLOT 0915z" at bounding box center [1127, 646] width 201 height 20
type input "EGGW ARR SLOT 1030z"
click at [1098, 695] on div "Review" at bounding box center [1121, 696] width 176 height 25
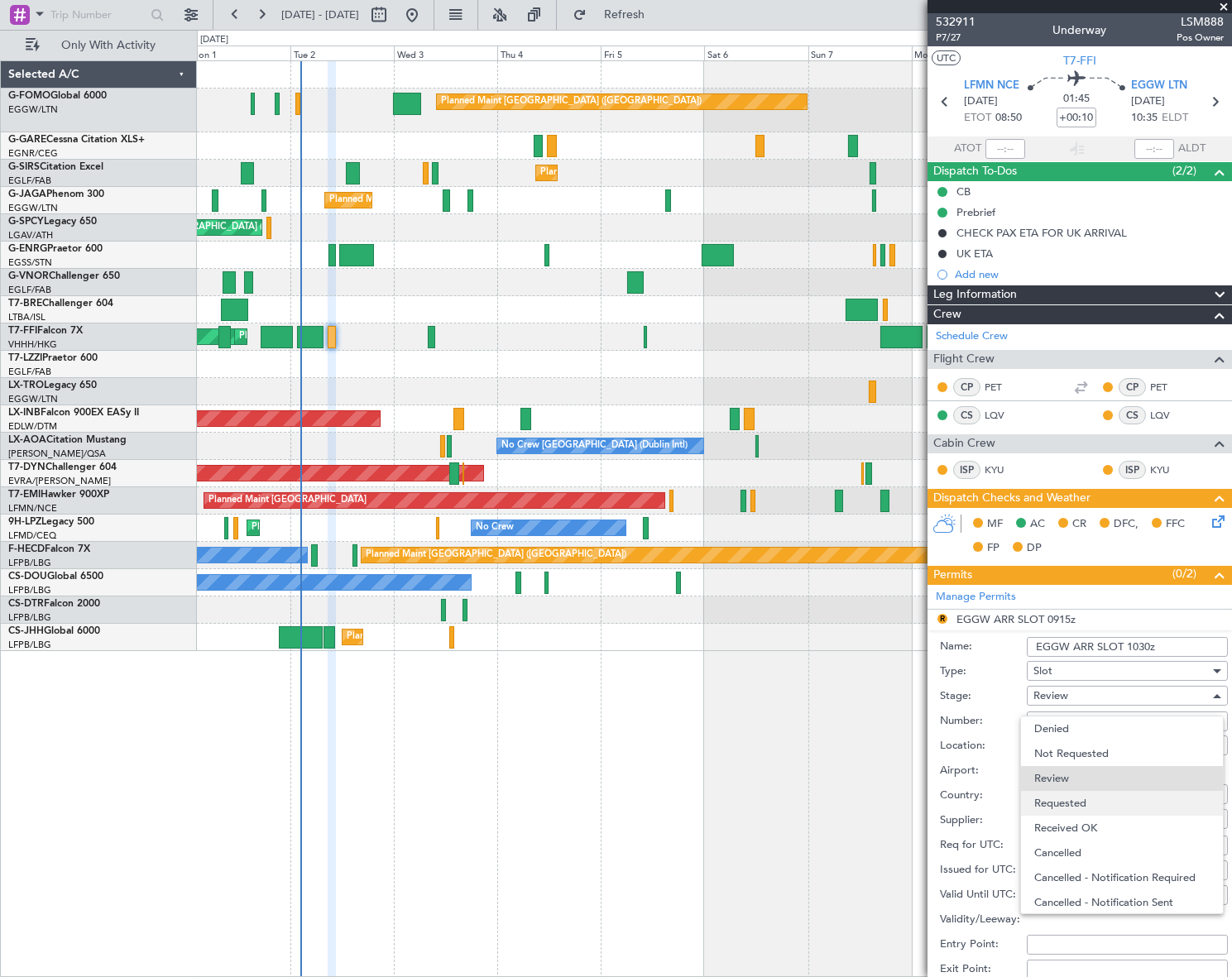
click at [1076, 813] on span "Requested" at bounding box center [1122, 804] width 175 height 25
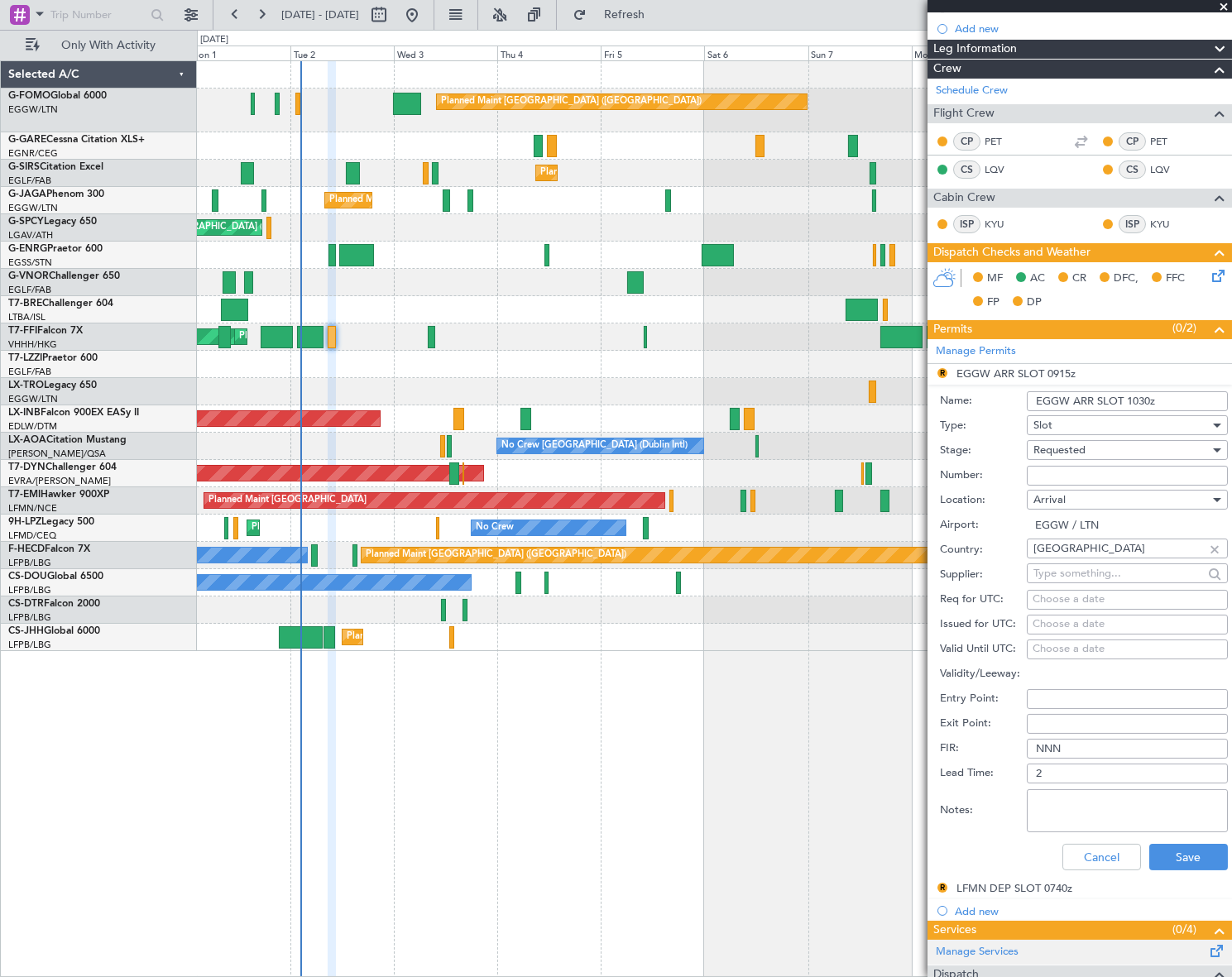
scroll to position [300, 0]
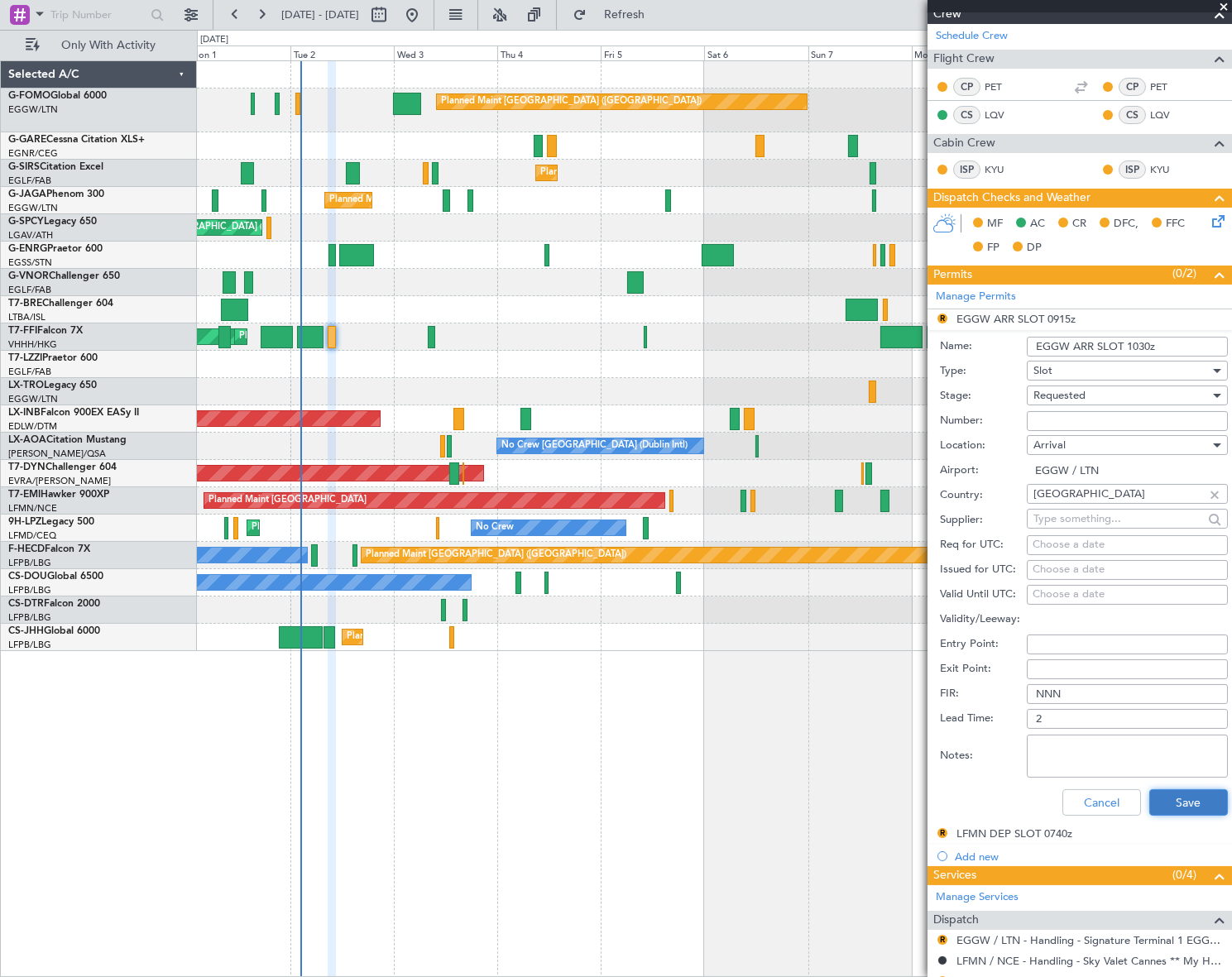
click at [1182, 798] on button "Save" at bounding box center [1188, 803] width 78 height 27
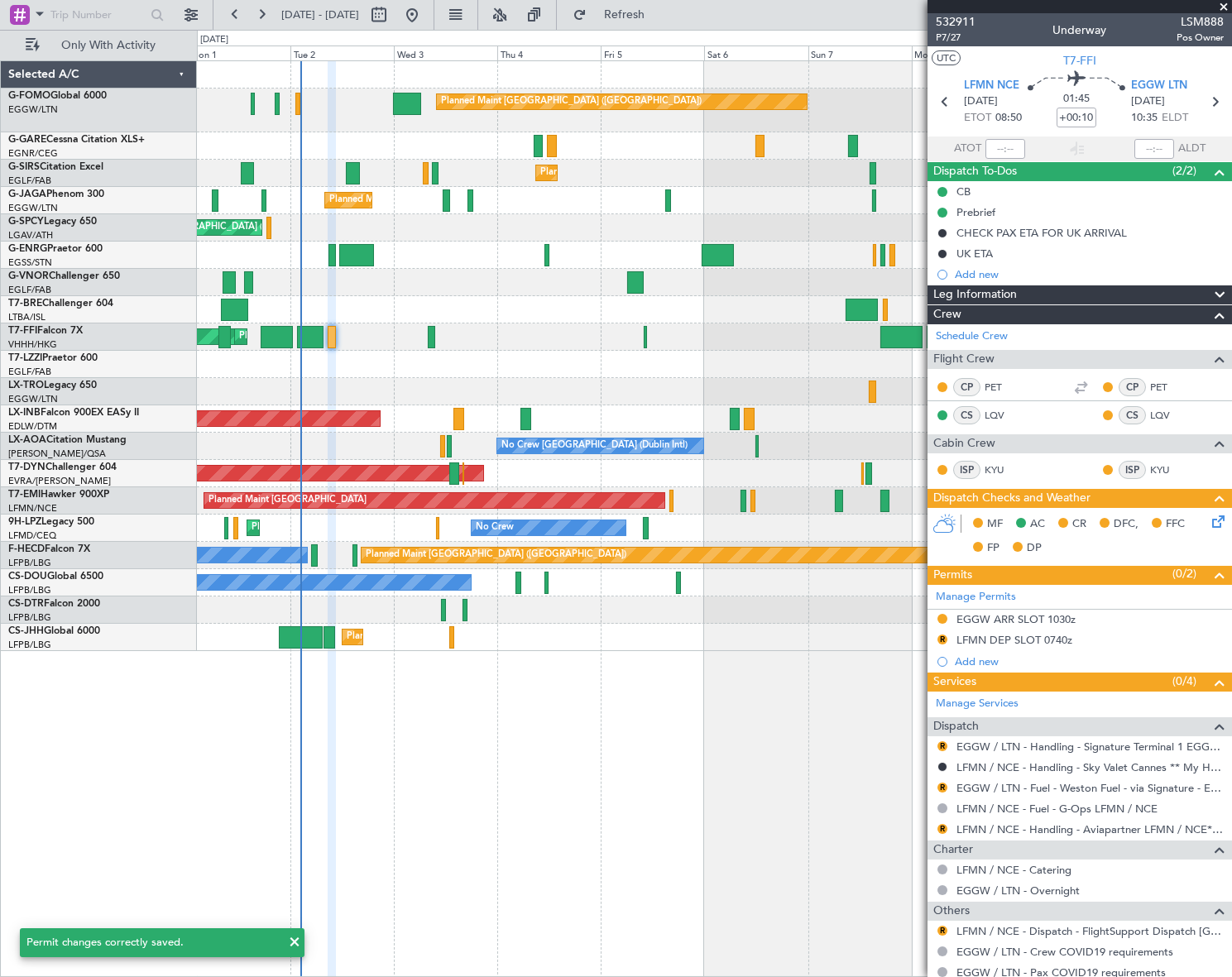
scroll to position [0, 0]
click at [1038, 635] on div "LFMN DEP SLOT 0740z" at bounding box center [1014, 640] width 115 height 14
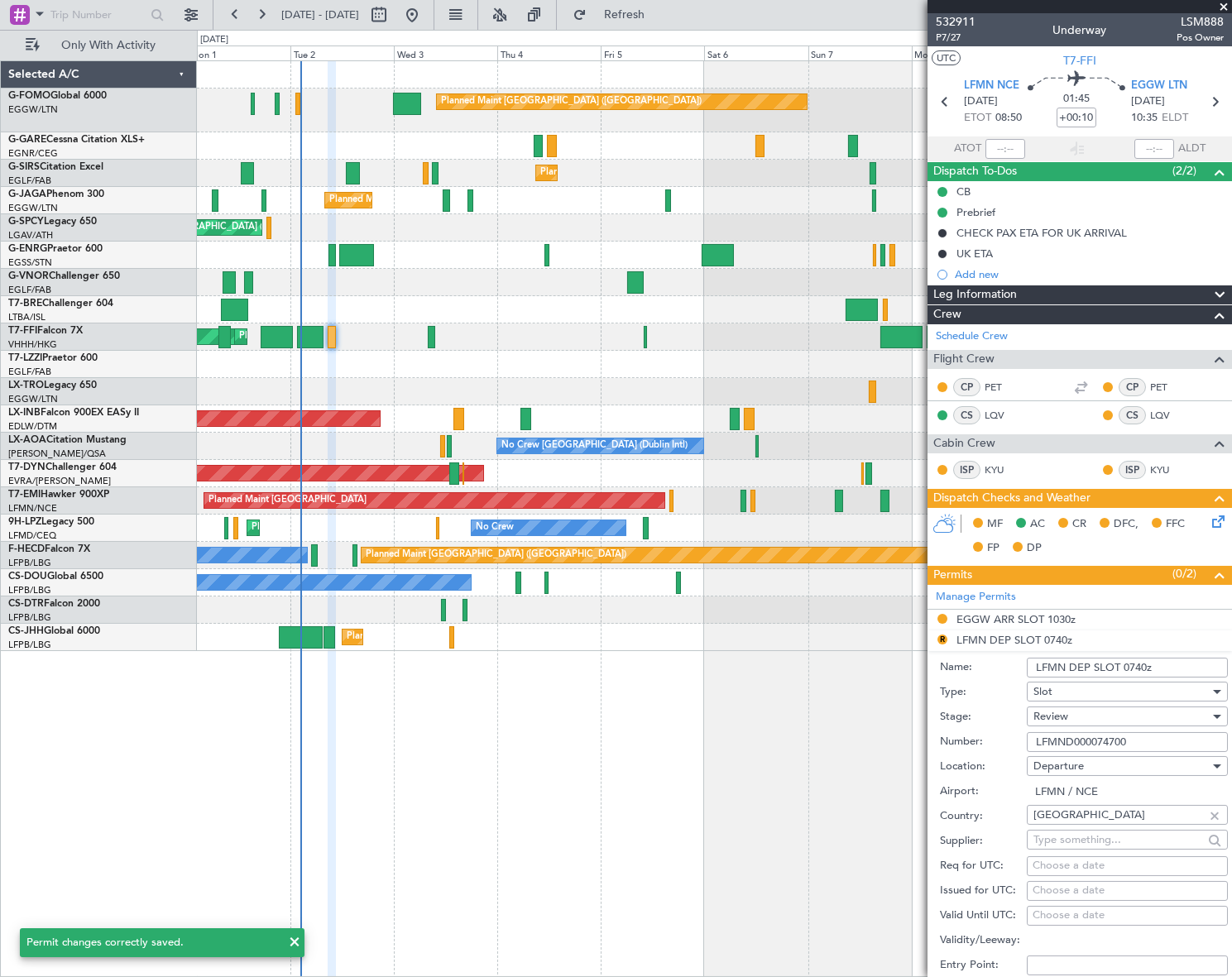
click at [1145, 669] on input "LFMN DEP SLOT 0740z" at bounding box center [1127, 667] width 201 height 20
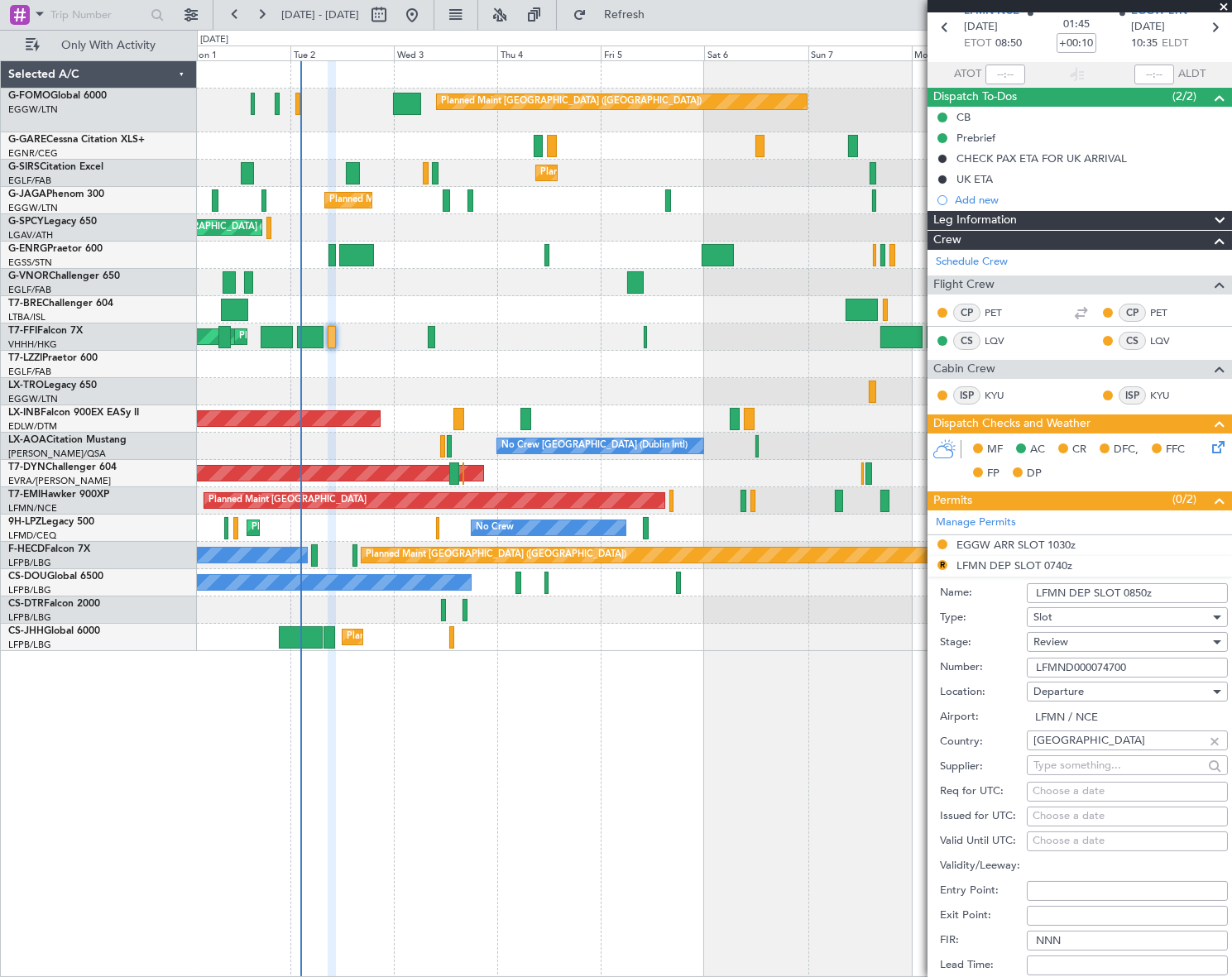
type input "LFMN DEP SLOT 0850z"
click at [1118, 642] on div "Review" at bounding box center [1121, 641] width 176 height 25
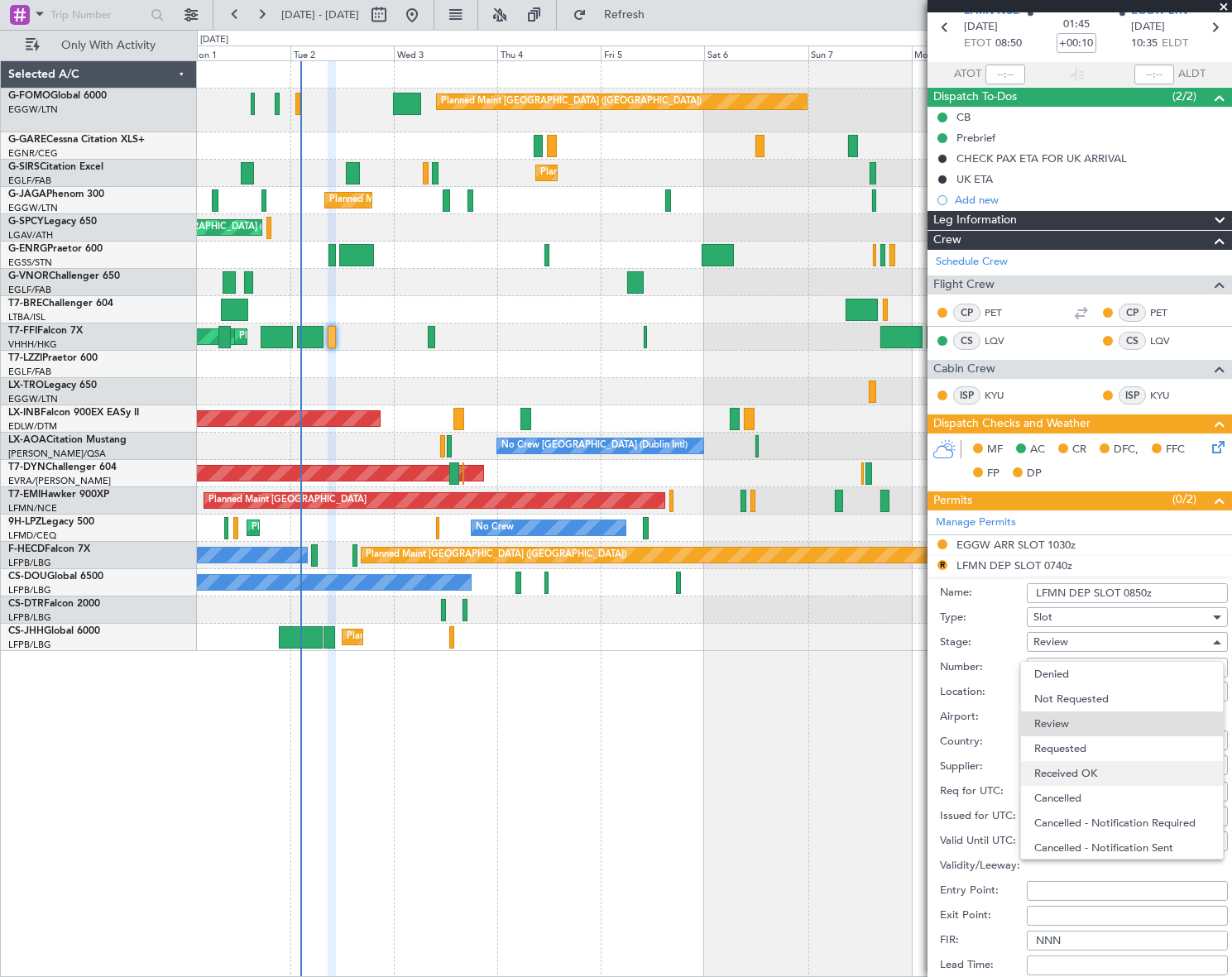
click at [1106, 768] on span "Received OK" at bounding box center [1122, 773] width 175 height 25
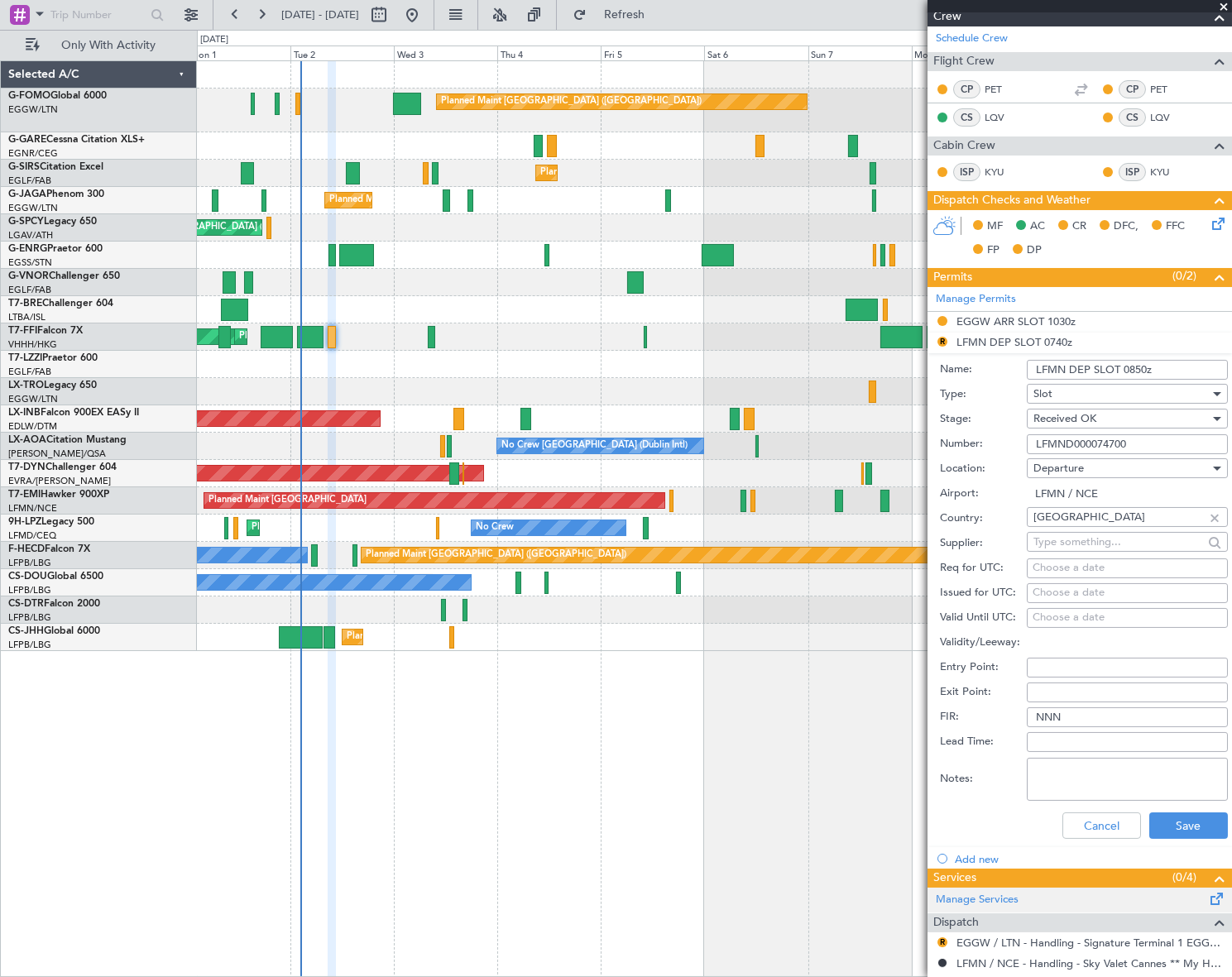
scroll to position [451, 0]
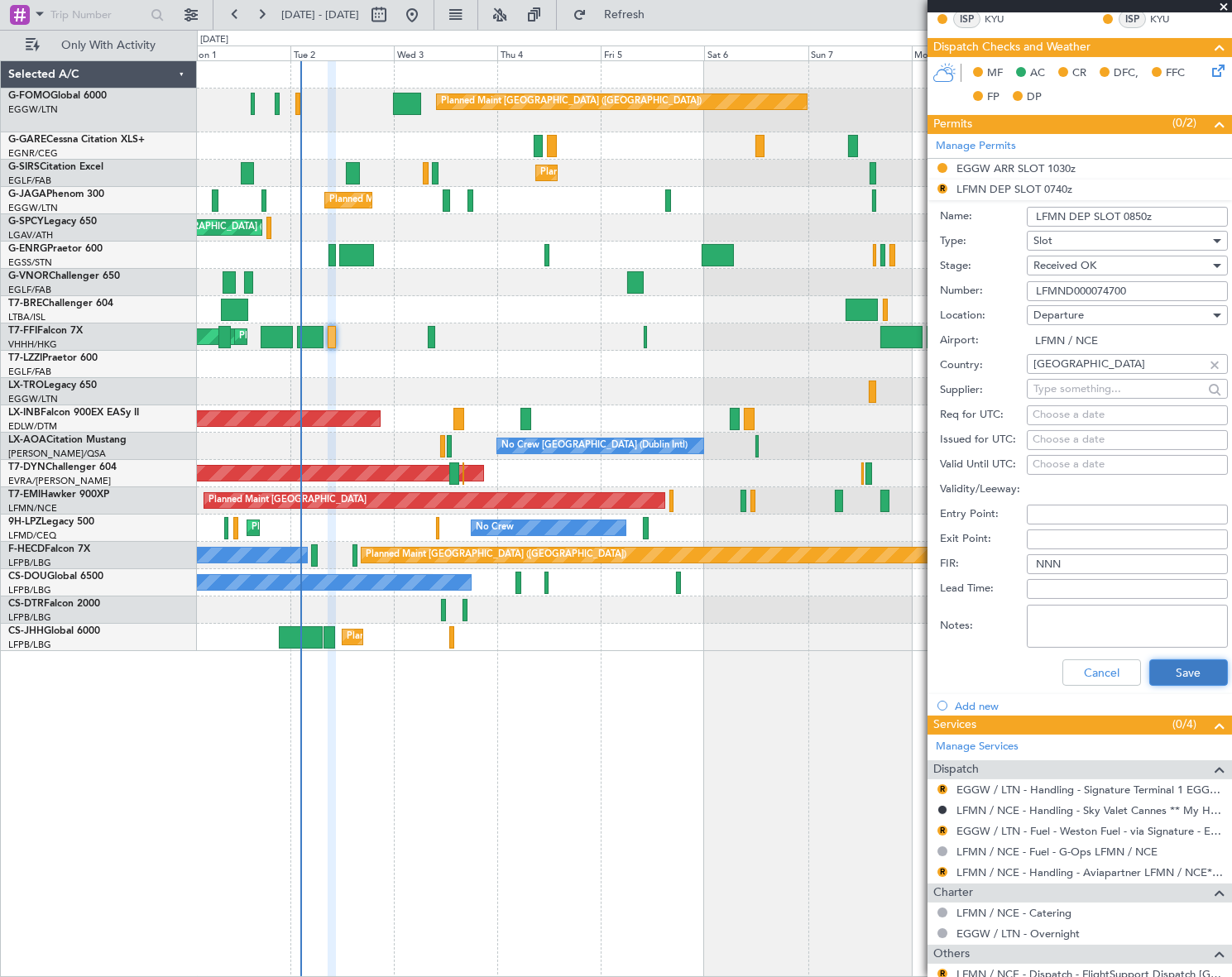
click at [1191, 681] on button "Save" at bounding box center [1188, 673] width 78 height 27
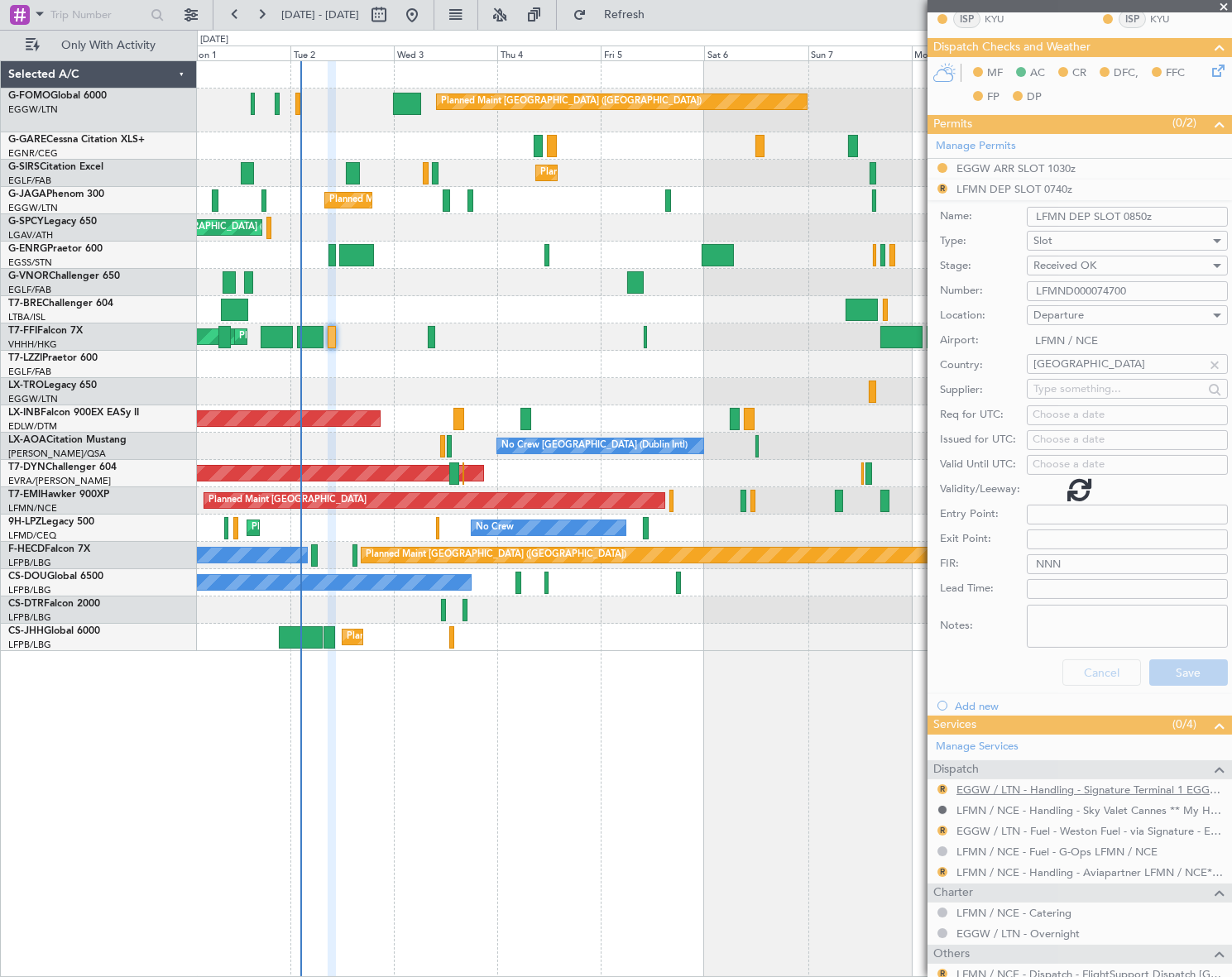
scroll to position [71, 0]
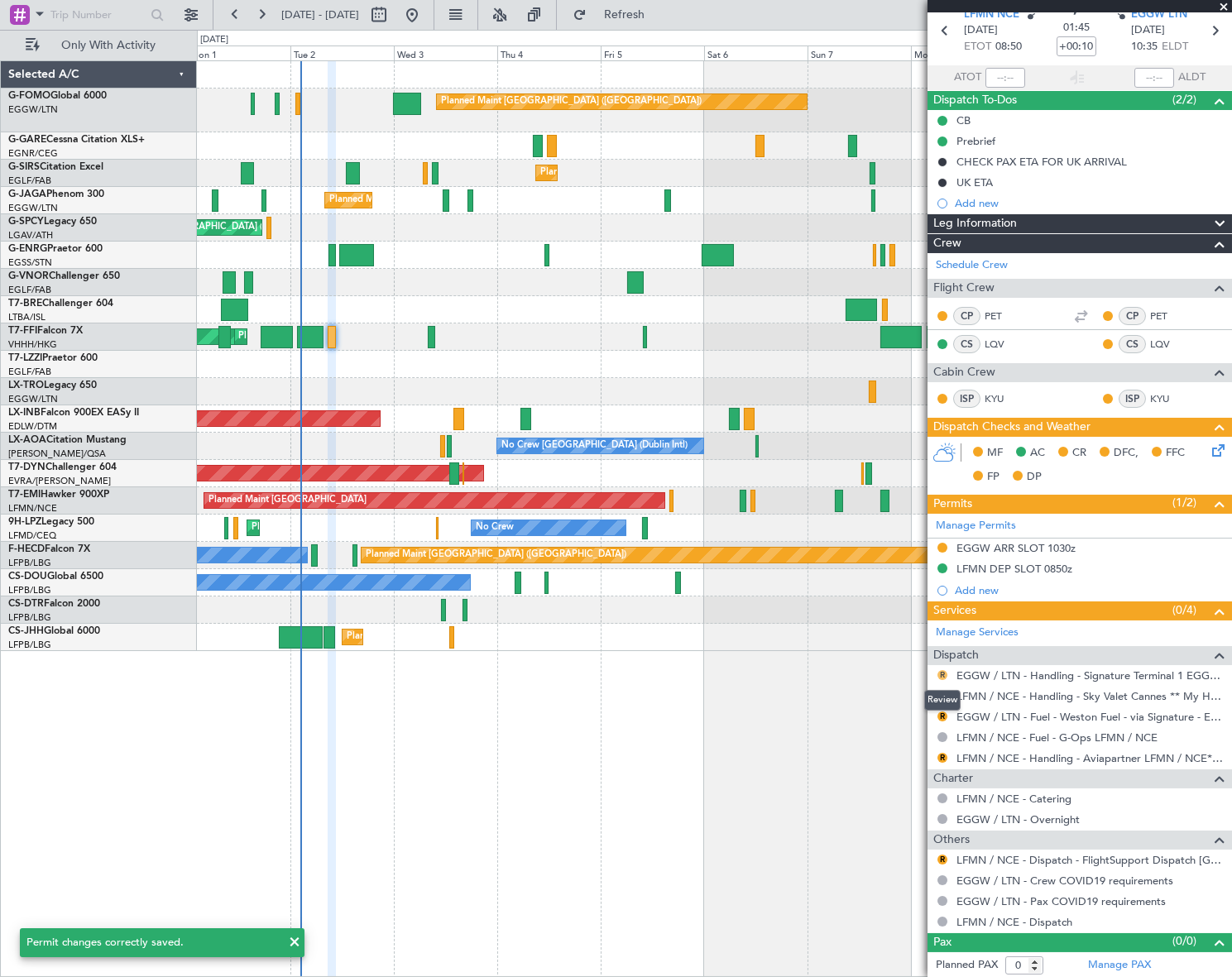
click at [942, 674] on button "R" at bounding box center [942, 675] width 10 height 10
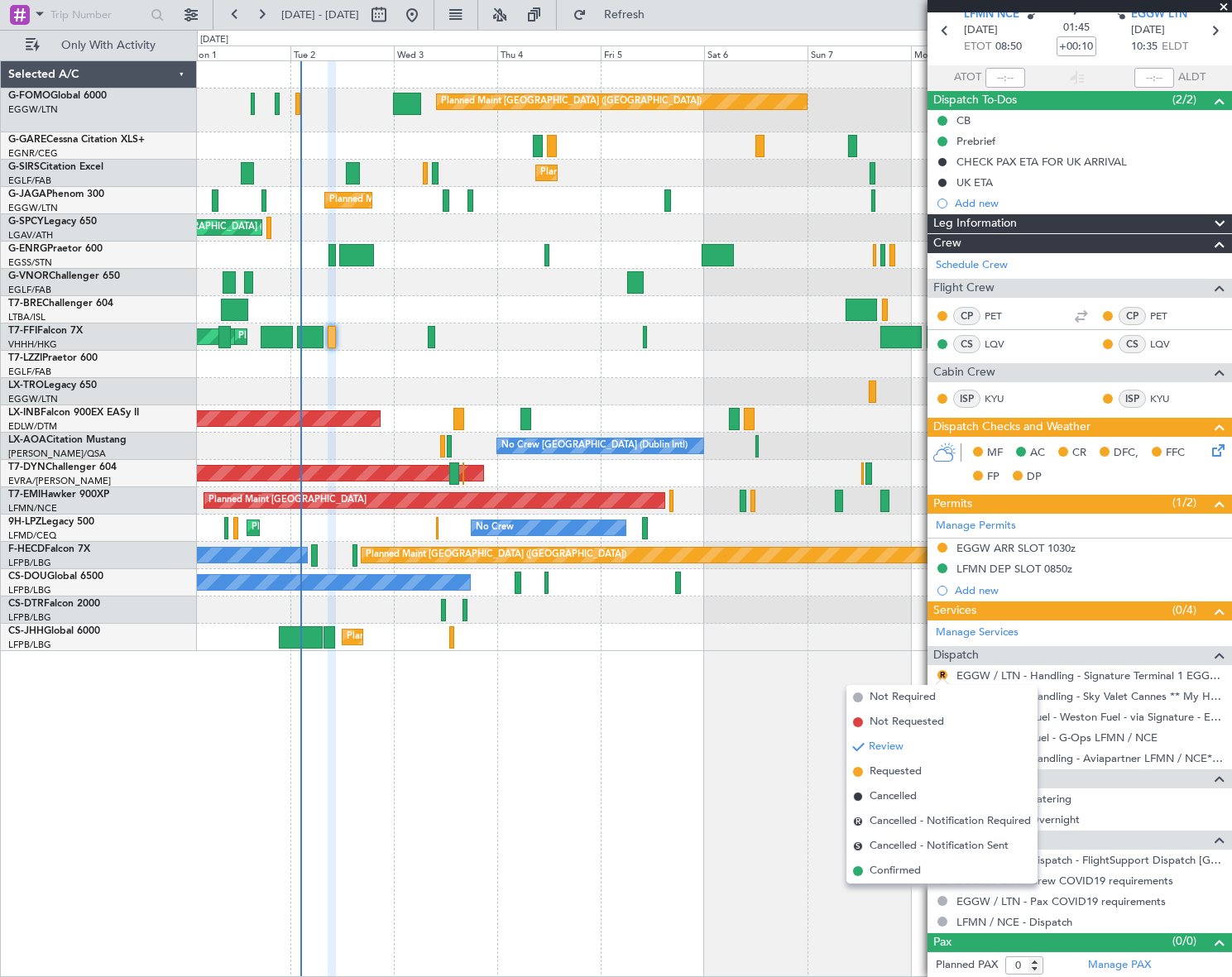
drag, startPoint x: 892, startPoint y: 877, endPoint x: 928, endPoint y: 841, distance: 50.9
click at [892, 877] on span "Confirmed" at bounding box center [895, 870] width 51 height 16
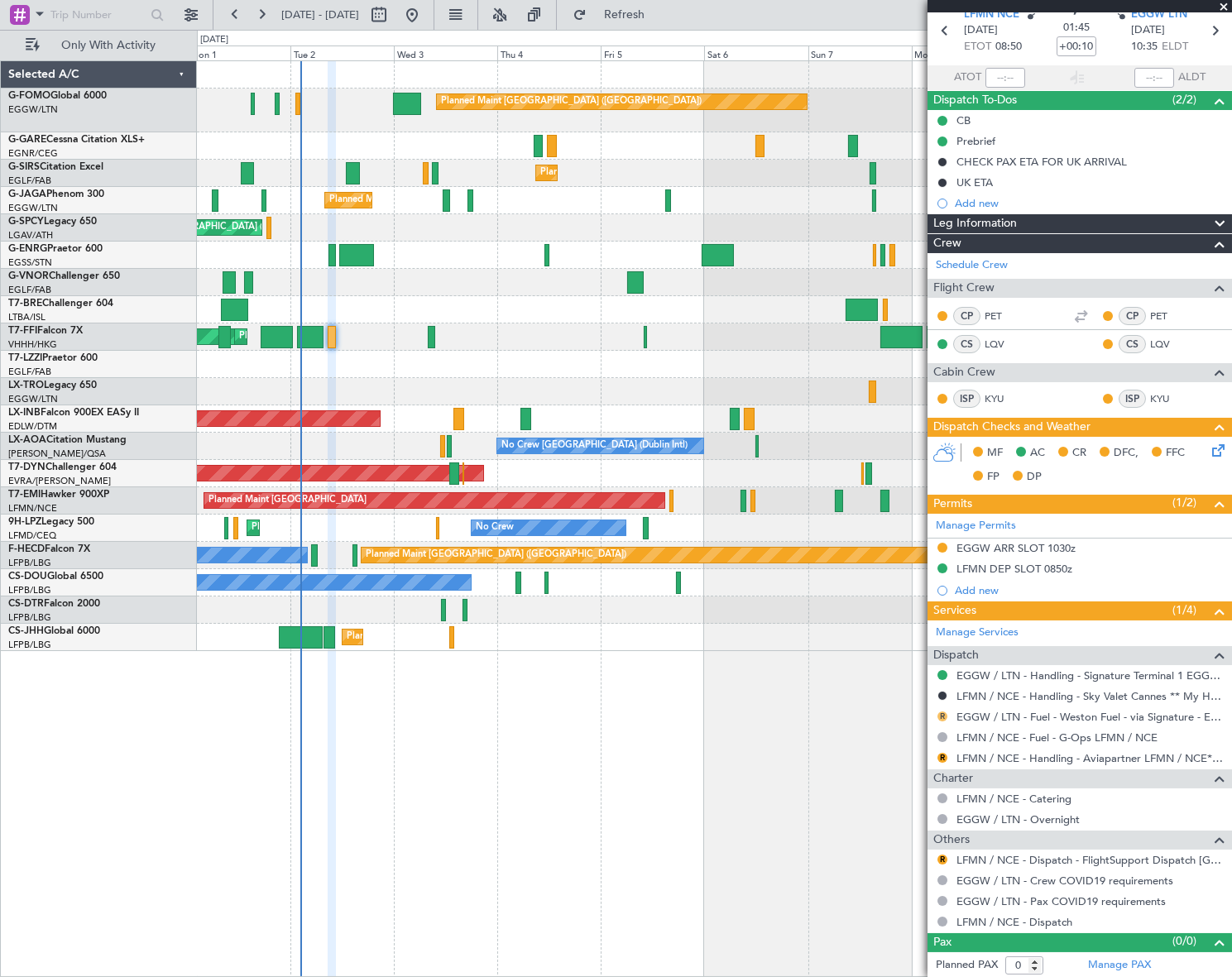
click at [943, 713] on button "R" at bounding box center [942, 716] width 10 height 10
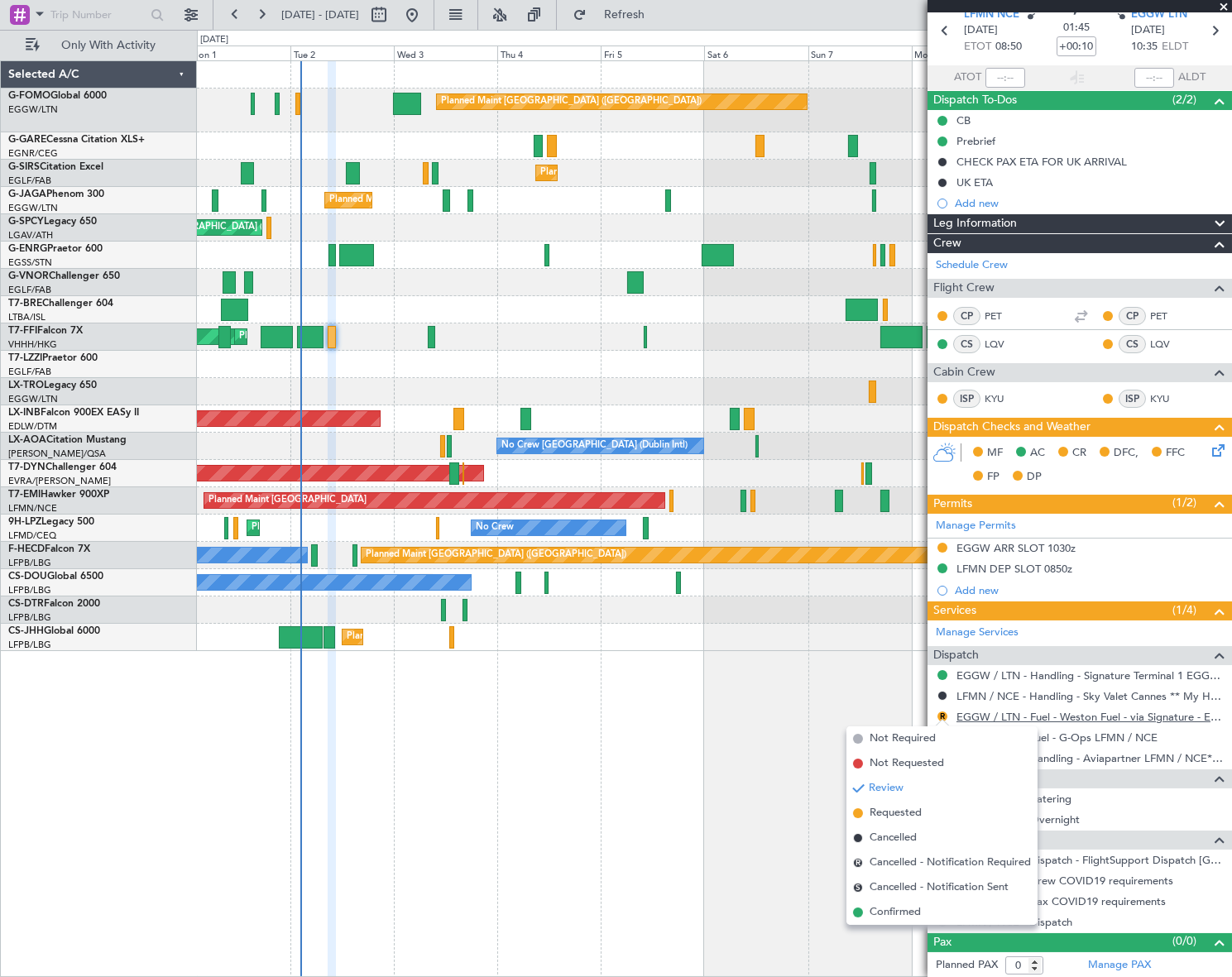
click at [1064, 717] on link "EGGW / LTN - Fuel - Weston Fuel - via Signature - EGGW/LTN" at bounding box center [1090, 717] width 267 height 14
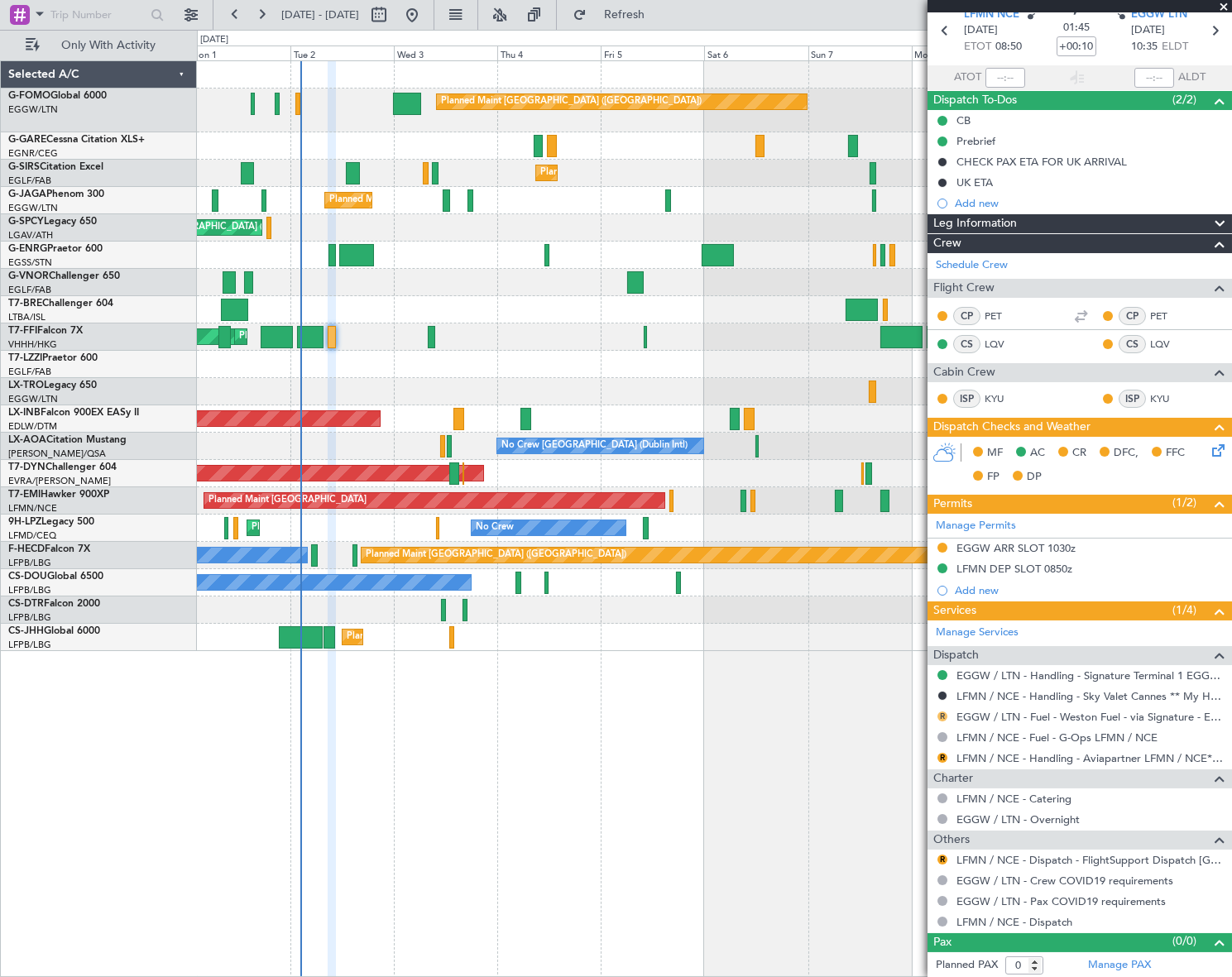
click at [943, 713] on button "R" at bounding box center [942, 716] width 10 height 10
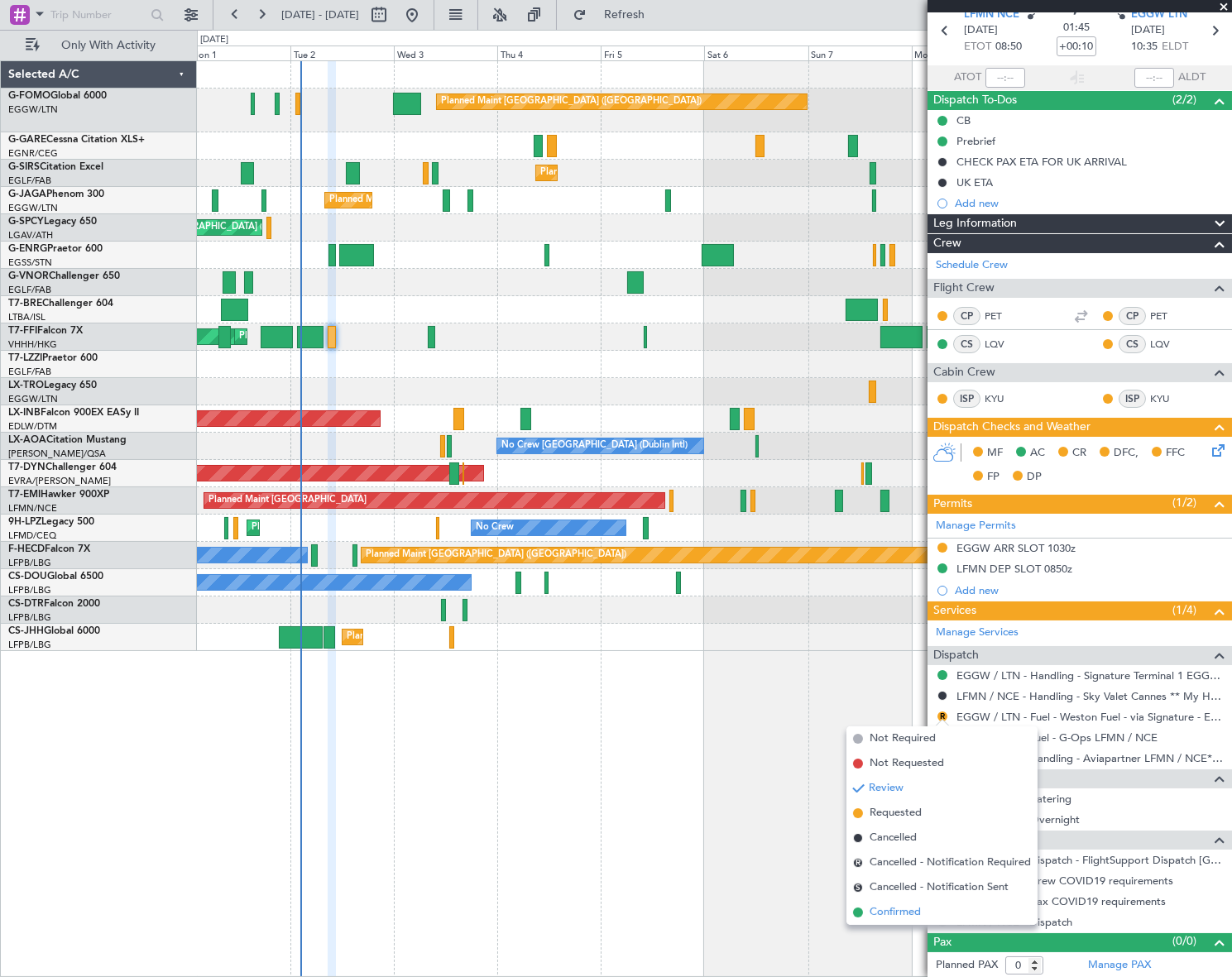
click at [896, 913] on span "Confirmed" at bounding box center [895, 912] width 51 height 16
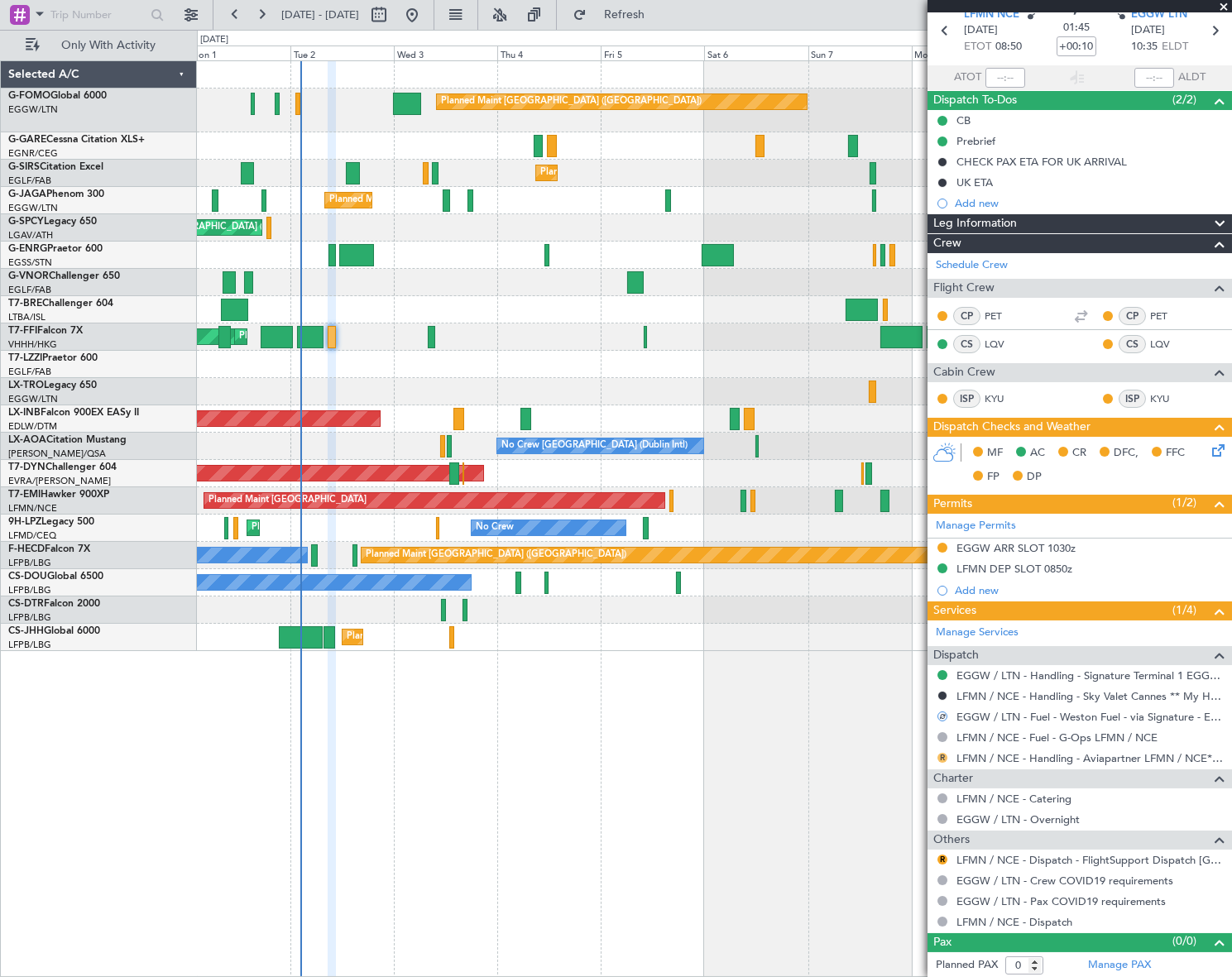
click at [943, 758] on button "R" at bounding box center [942, 758] width 10 height 10
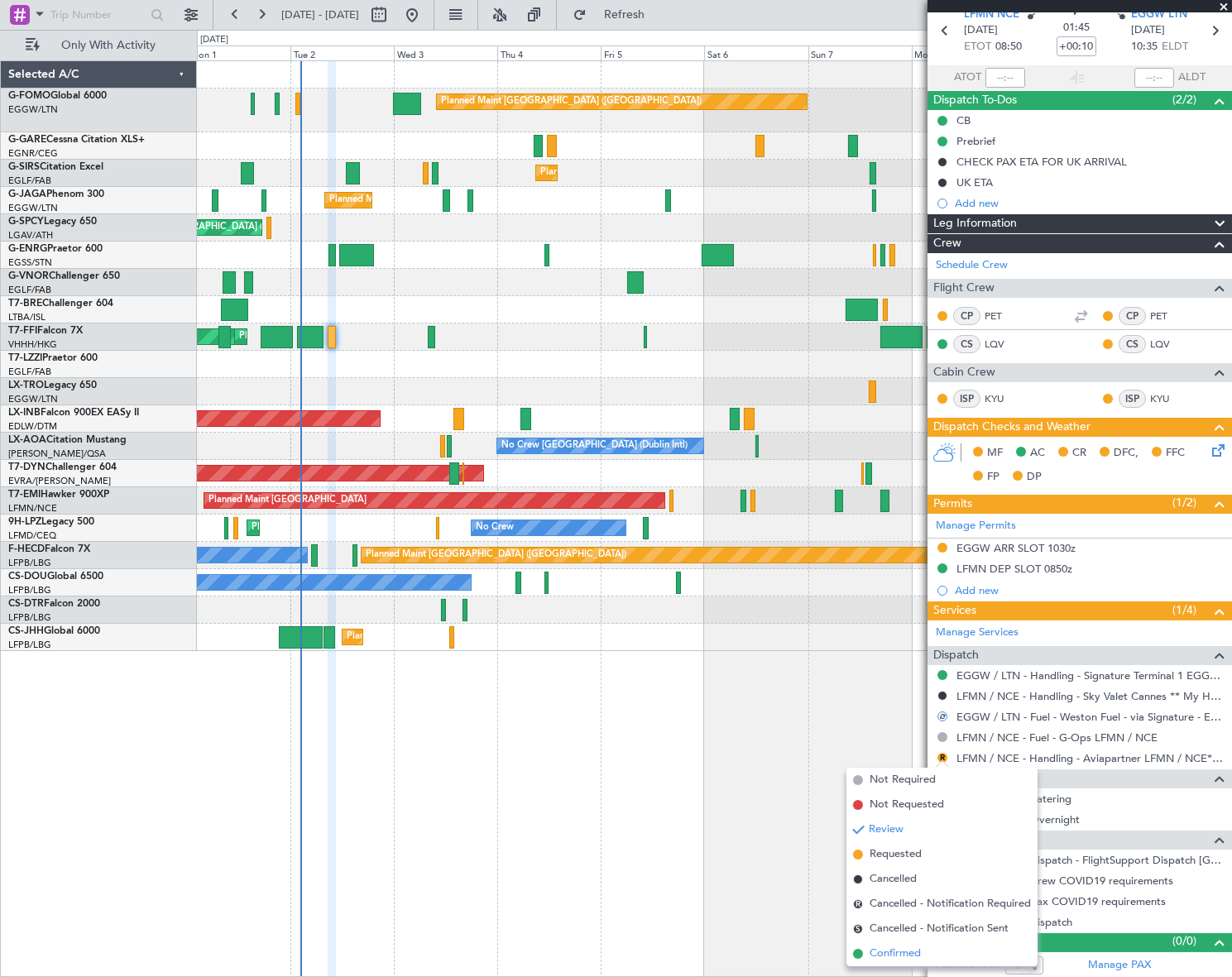
click at [898, 957] on span "Confirmed" at bounding box center [895, 953] width 51 height 16
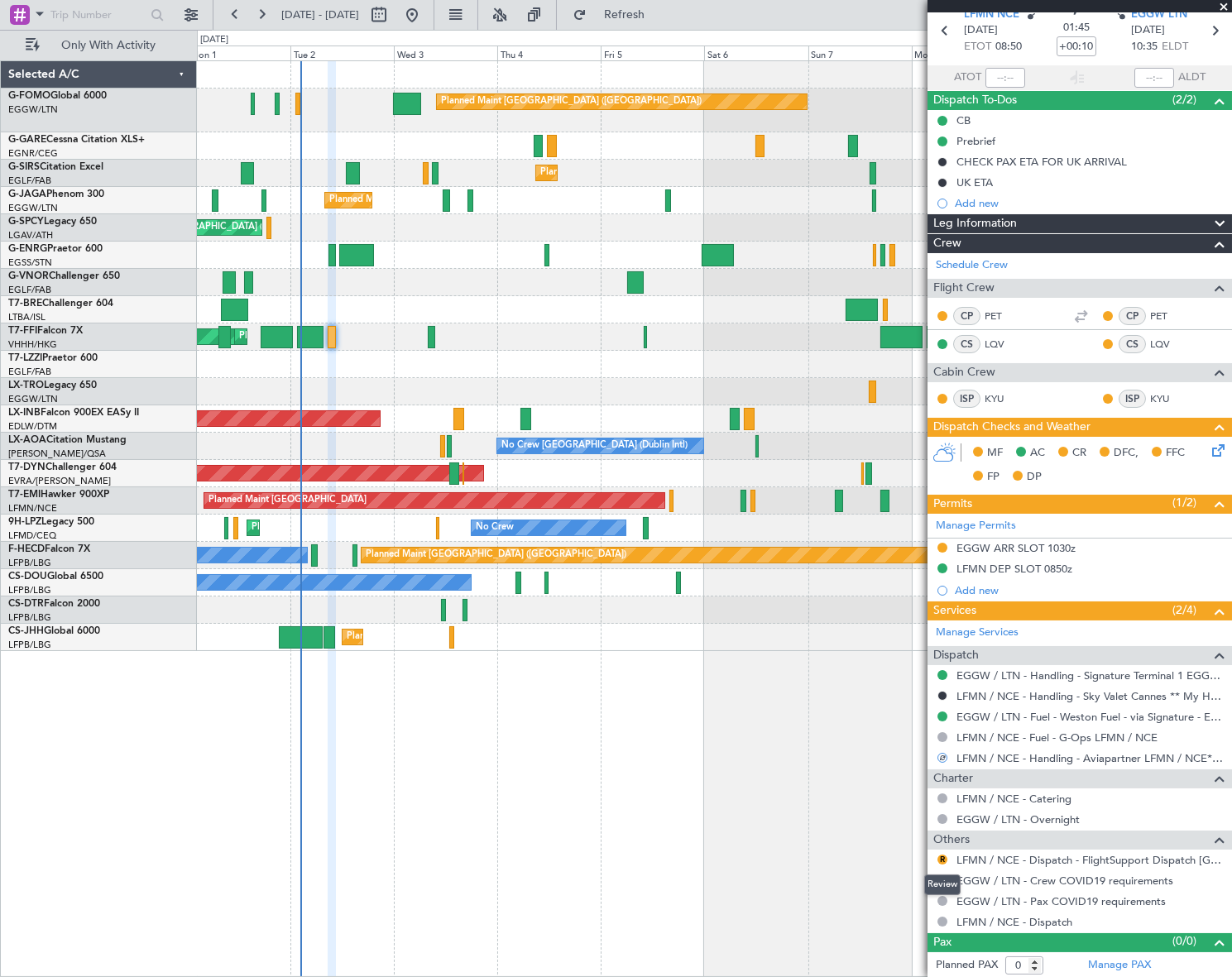
click at [942, 863] on mat-tooltip-component "Review" at bounding box center [942, 885] width 59 height 44
click at [941, 857] on button "R" at bounding box center [942, 859] width 10 height 10
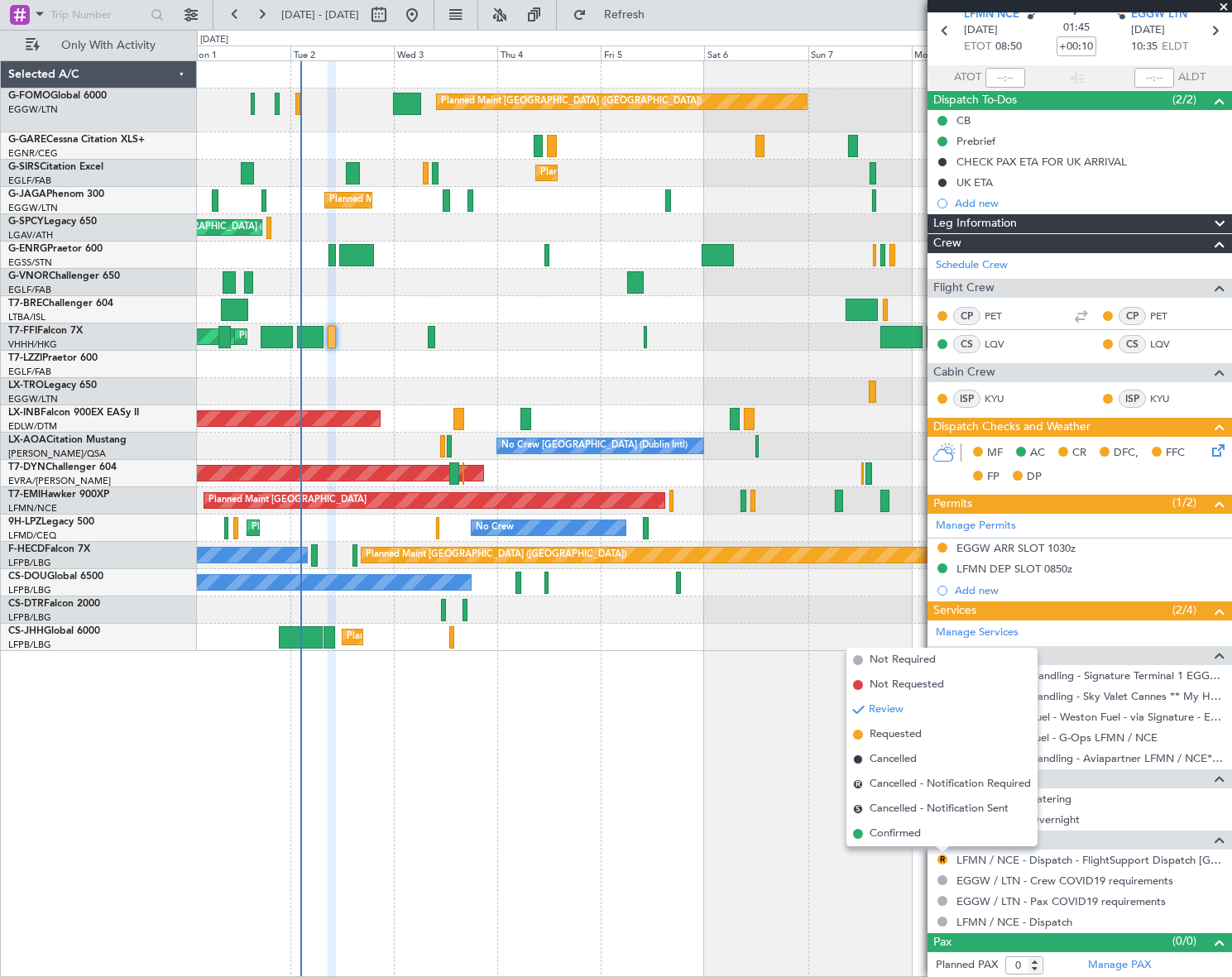
drag, startPoint x: 903, startPoint y: 829, endPoint x: 911, endPoint y: 818, distance: 13.6
click at [902, 829] on span "Confirmed" at bounding box center [895, 833] width 51 height 16
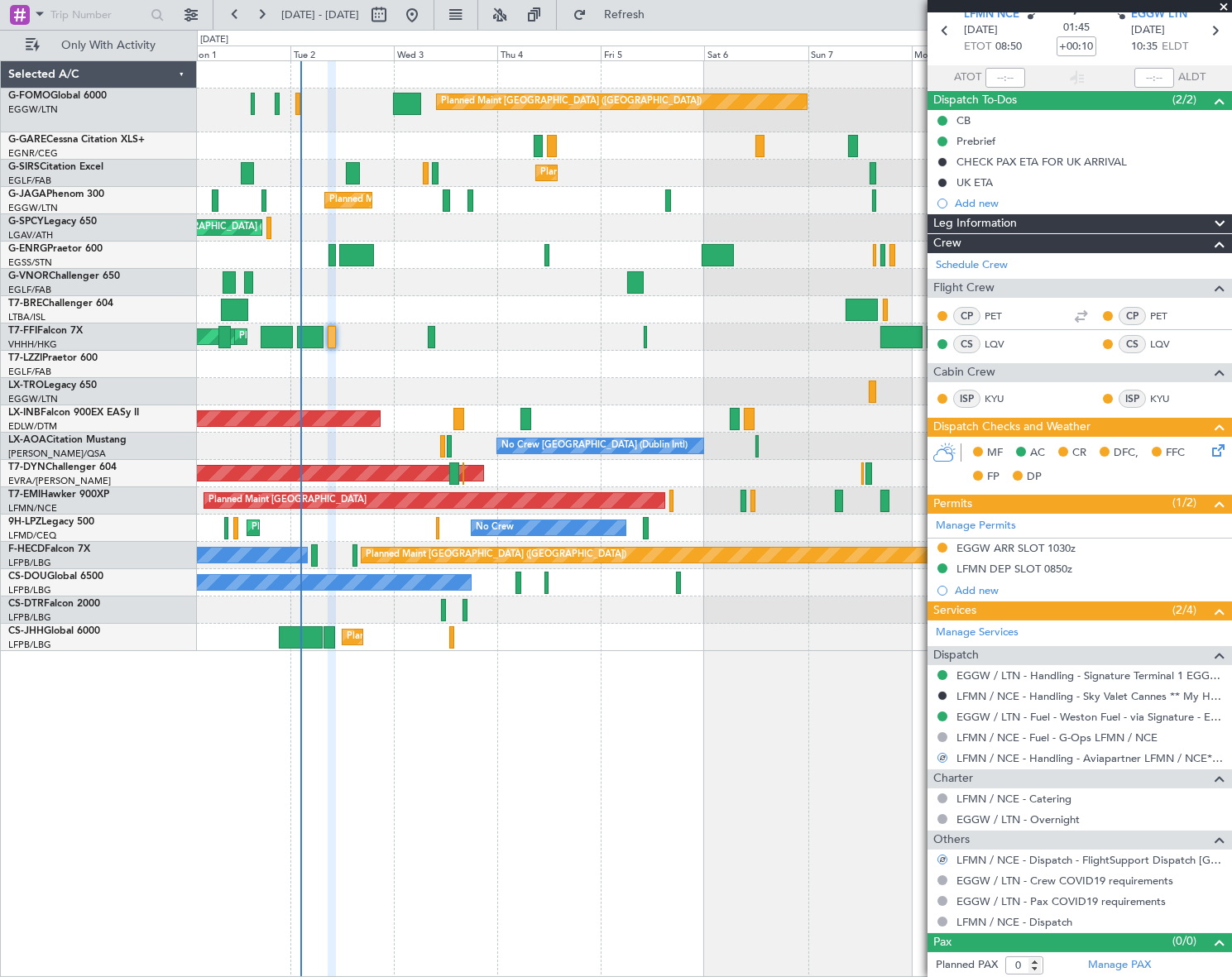
click at [1209, 448] on icon at bounding box center [1216, 448] width 13 height 13
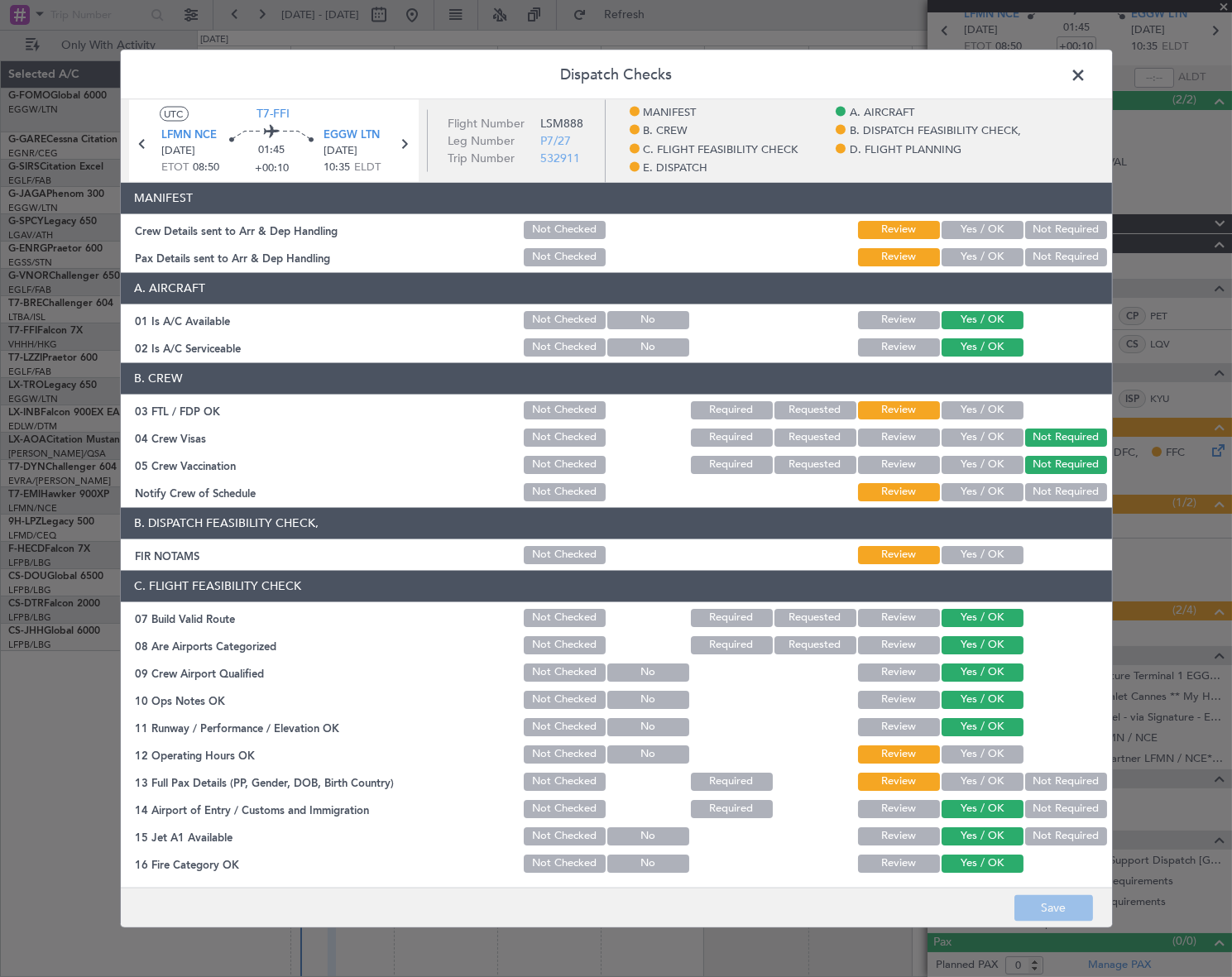
click at [960, 232] on button "Yes / OK" at bounding box center [983, 229] width 82 height 18
click at [985, 253] on button "Yes / OK" at bounding box center [983, 255] width 82 height 18
click at [998, 554] on button "Yes / OK" at bounding box center [983, 554] width 82 height 18
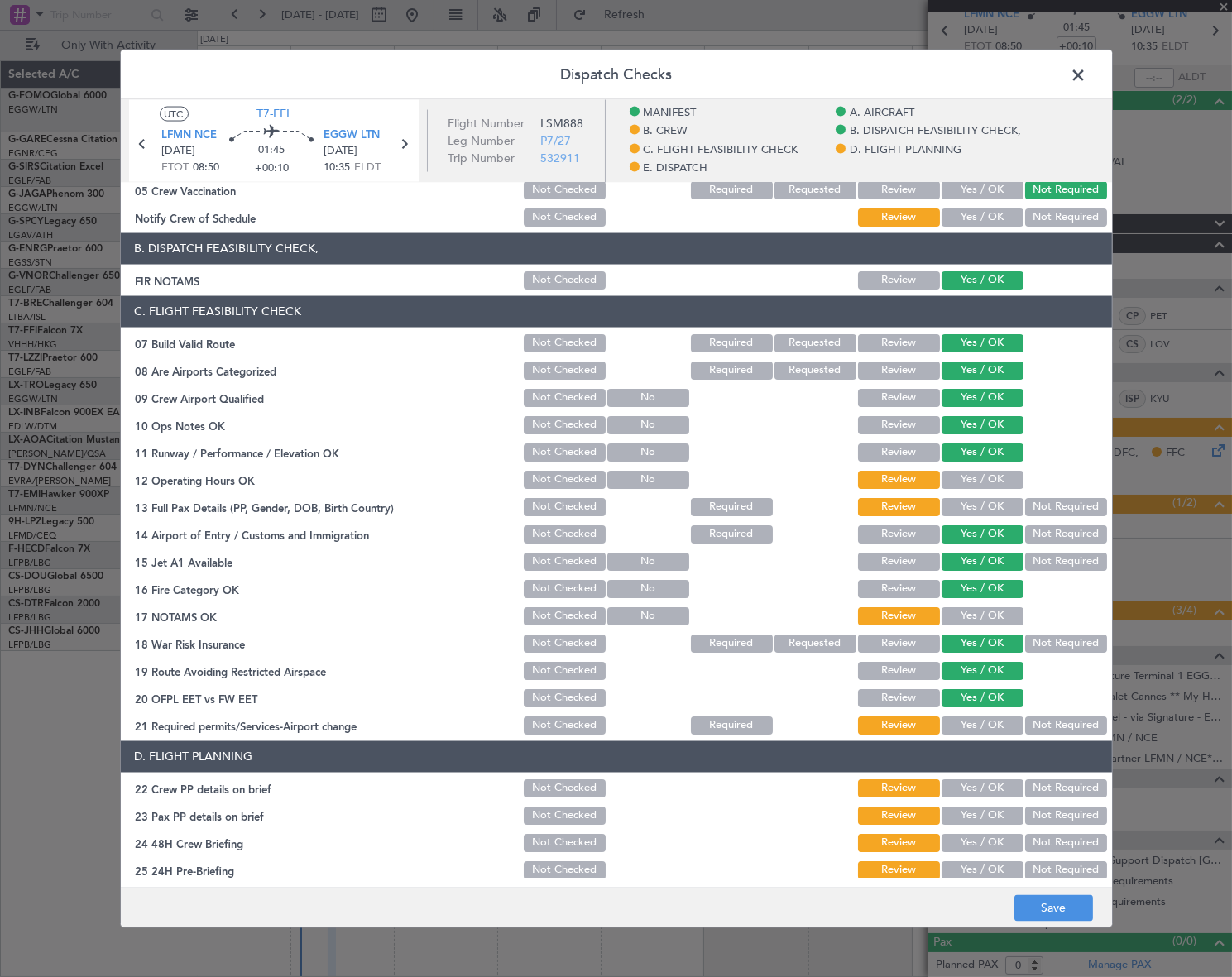
scroll to position [376, 0]
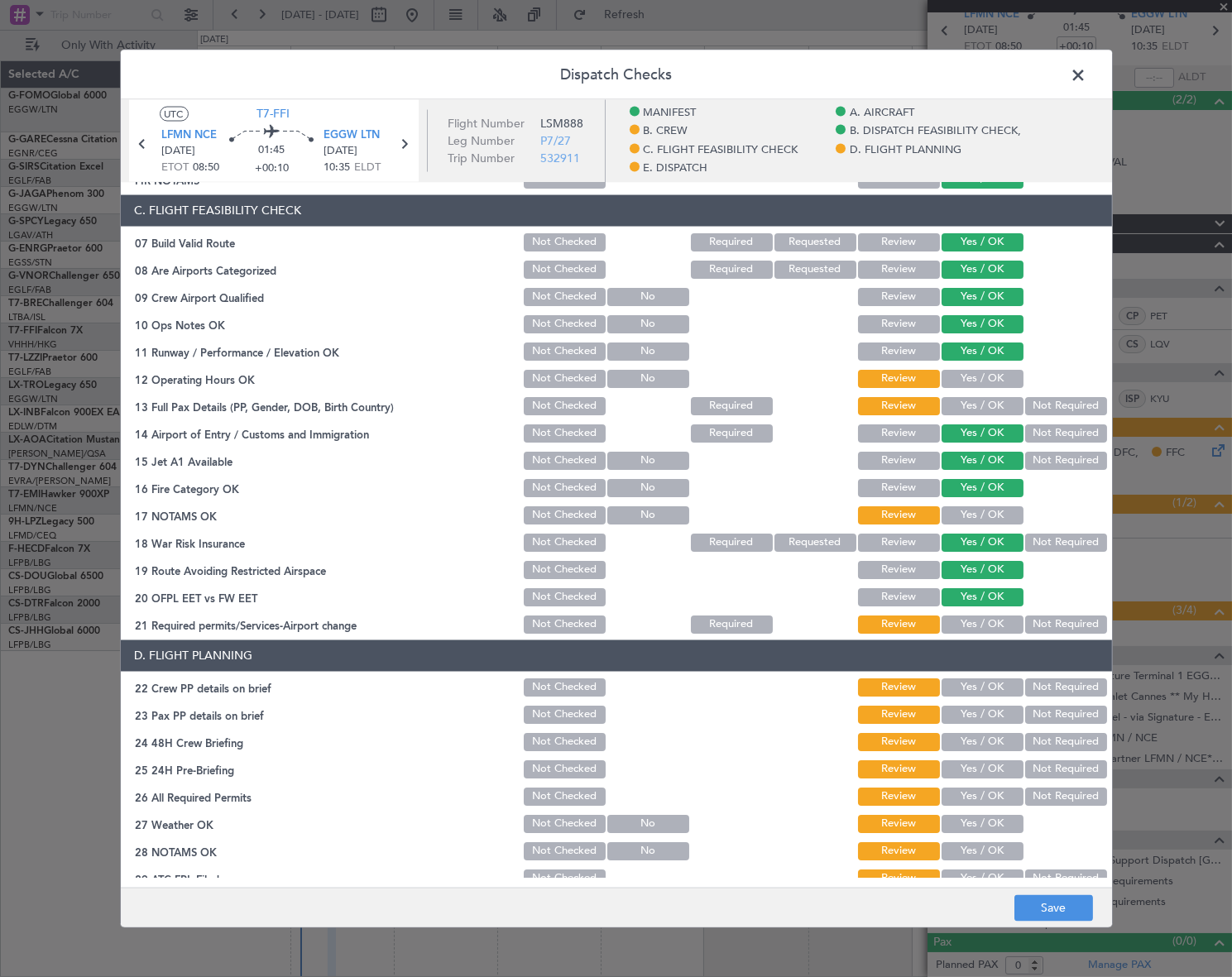
click at [983, 375] on button "Yes / OK" at bounding box center [983, 377] width 82 height 18
drag, startPoint x: 985, startPoint y: 391, endPoint x: 981, endPoint y: 408, distance: 17.5
click at [985, 397] on section "C. FLIGHT FEASIBILITY CHECK 07 Build Valid Route Not Checked Required Requested…" at bounding box center [617, 415] width 992 height 441
click at [981, 408] on button "Yes / OK" at bounding box center [983, 405] width 82 height 18
click at [982, 505] on button "Yes / OK" at bounding box center [983, 514] width 82 height 18
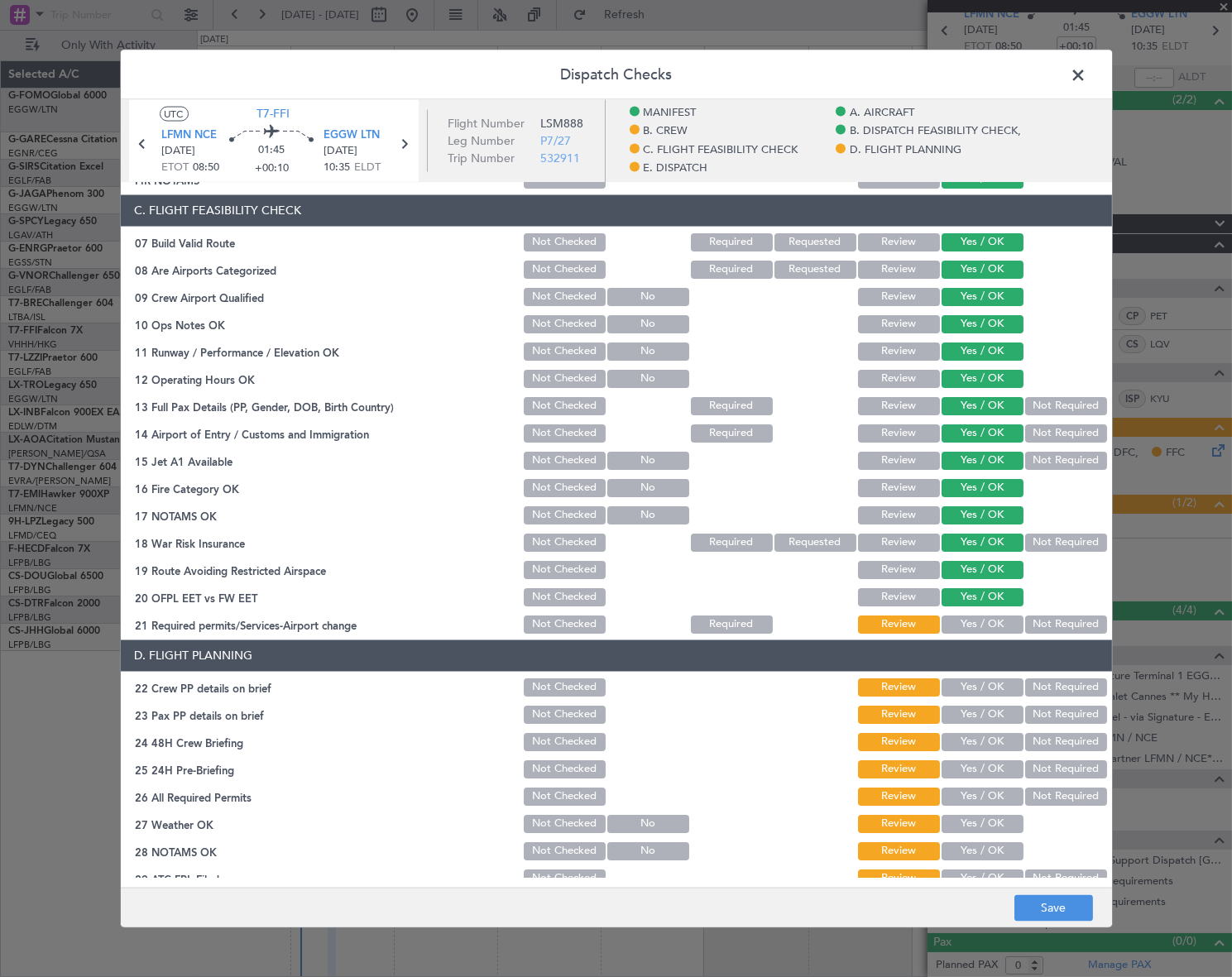
click at [993, 620] on button "Yes / OK" at bounding box center [983, 623] width 82 height 18
click at [1074, 539] on button "Not Required" at bounding box center [1066, 541] width 82 height 18
drag, startPoint x: 975, startPoint y: 680, endPoint x: 971, endPoint y: 712, distance: 32.2
click at [975, 682] on button "Yes / OK" at bounding box center [983, 686] width 82 height 18
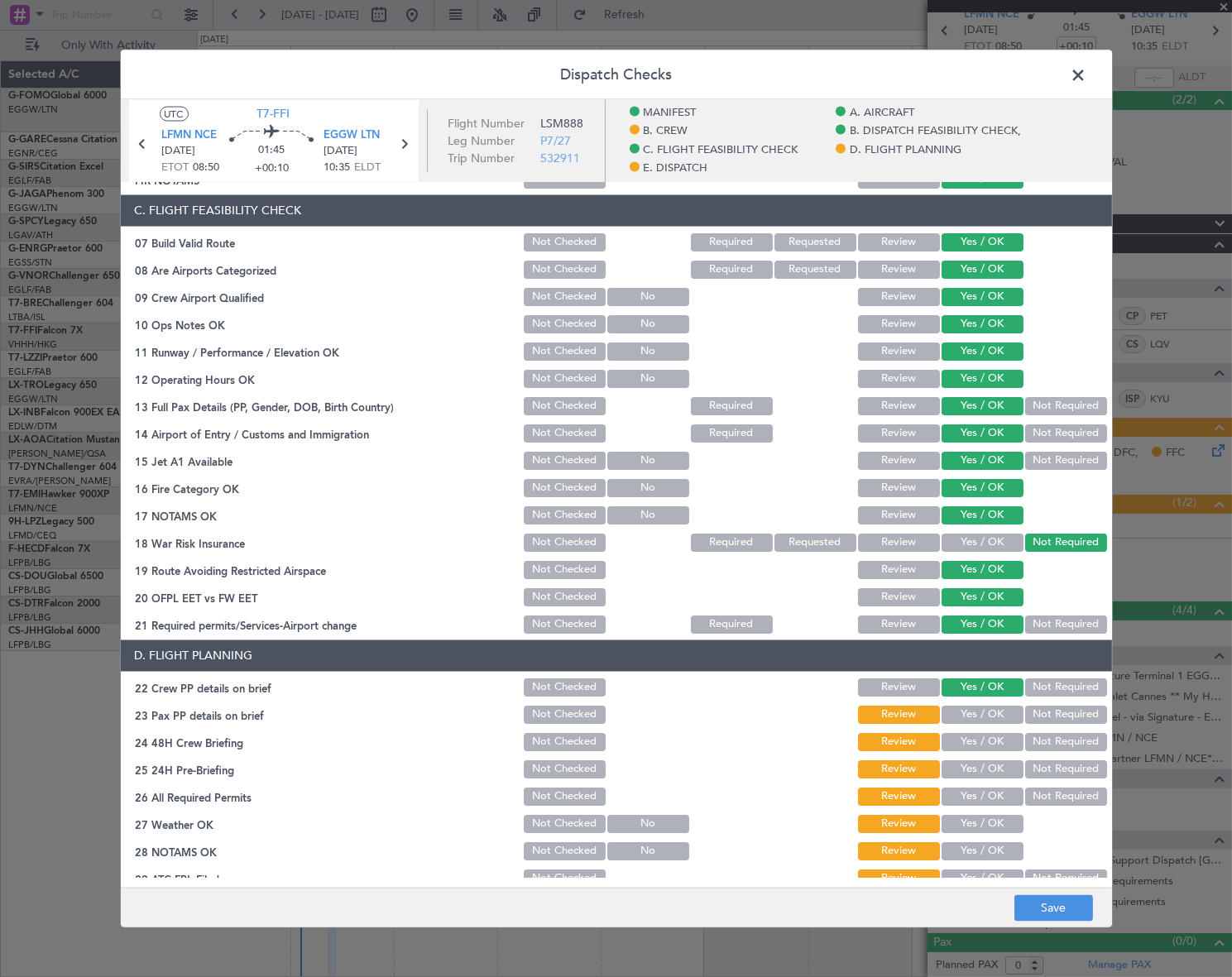
click at [972, 711] on button "Yes / OK" at bounding box center [983, 713] width 82 height 18
click at [1040, 732] on button "Not Required" at bounding box center [1066, 741] width 82 height 18
click at [1049, 762] on button "Not Required" at bounding box center [1066, 768] width 82 height 18
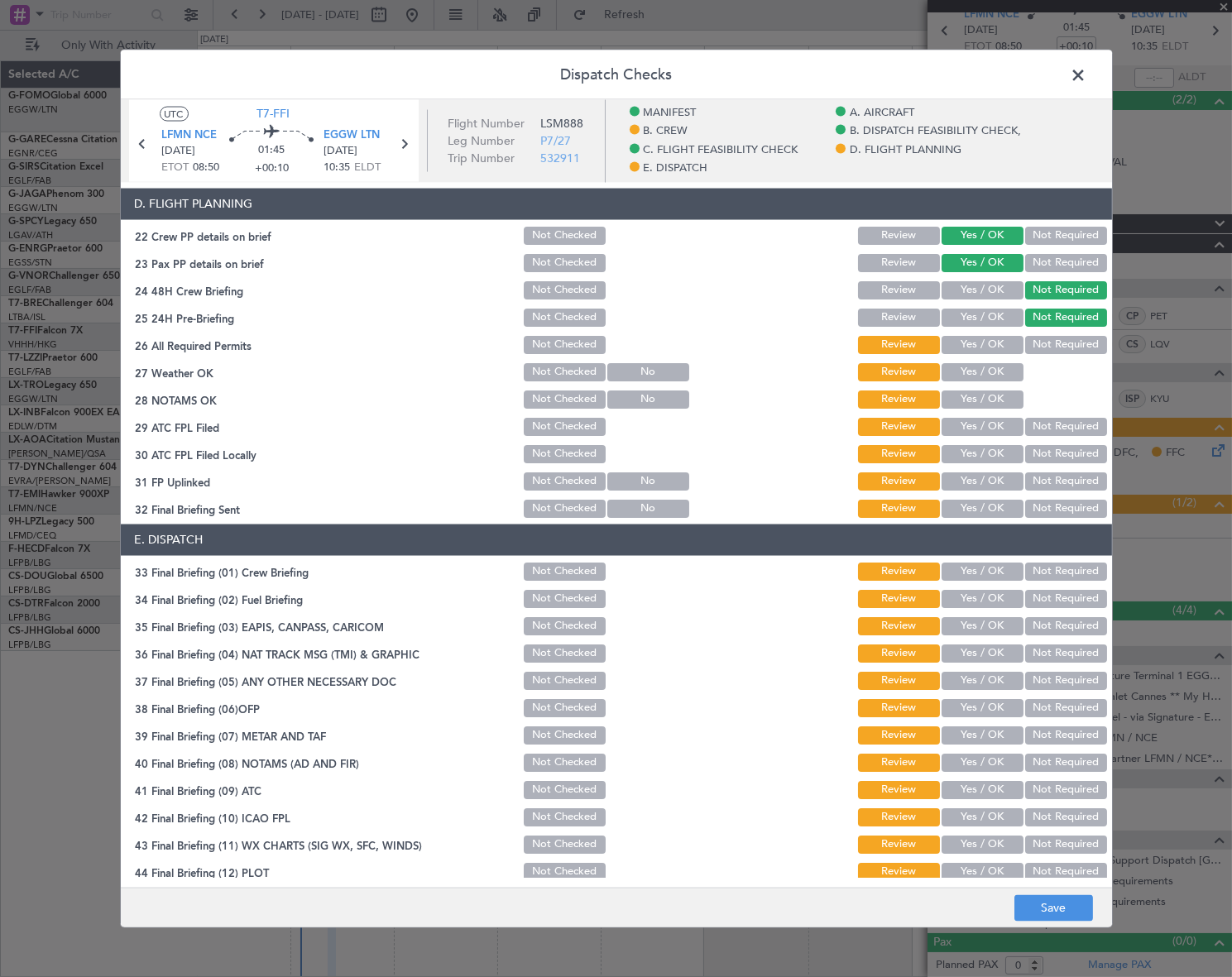
scroll to position [835, 0]
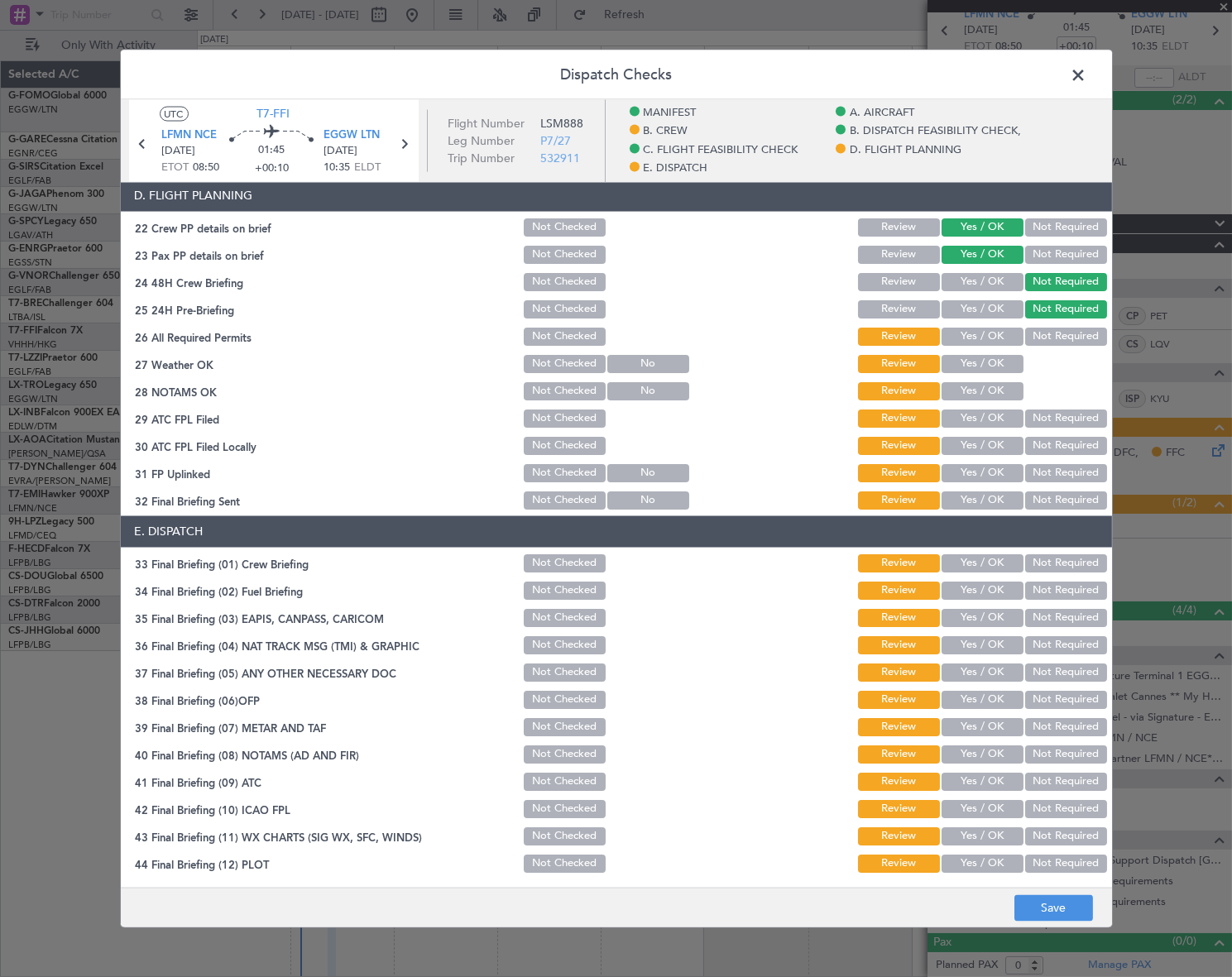
click at [993, 278] on button "Yes / OK" at bounding box center [983, 281] width 82 height 18
click at [985, 336] on button "Yes / OK" at bounding box center [983, 336] width 82 height 18
click at [993, 362] on button "Yes / OK" at bounding box center [983, 362] width 82 height 18
click at [989, 389] on button "Yes / OK" at bounding box center [983, 390] width 82 height 18
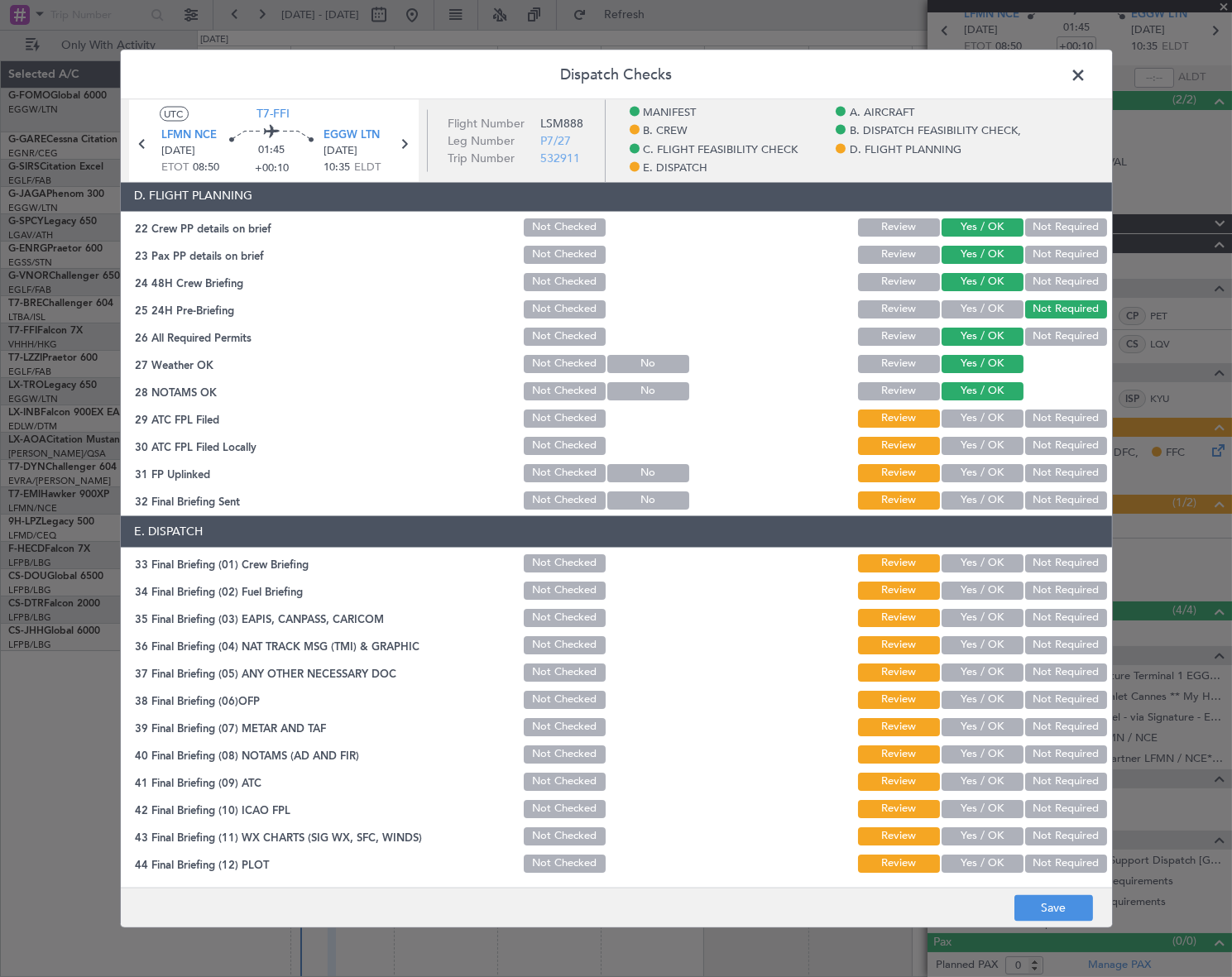
click at [991, 425] on div "Yes / OK" at bounding box center [981, 417] width 84 height 23
click at [997, 416] on button "Yes / OK" at bounding box center [983, 417] width 82 height 18
click at [1046, 443] on button "Not Required" at bounding box center [1066, 444] width 82 height 18
click at [985, 474] on button "Yes / OK" at bounding box center [983, 472] width 82 height 18
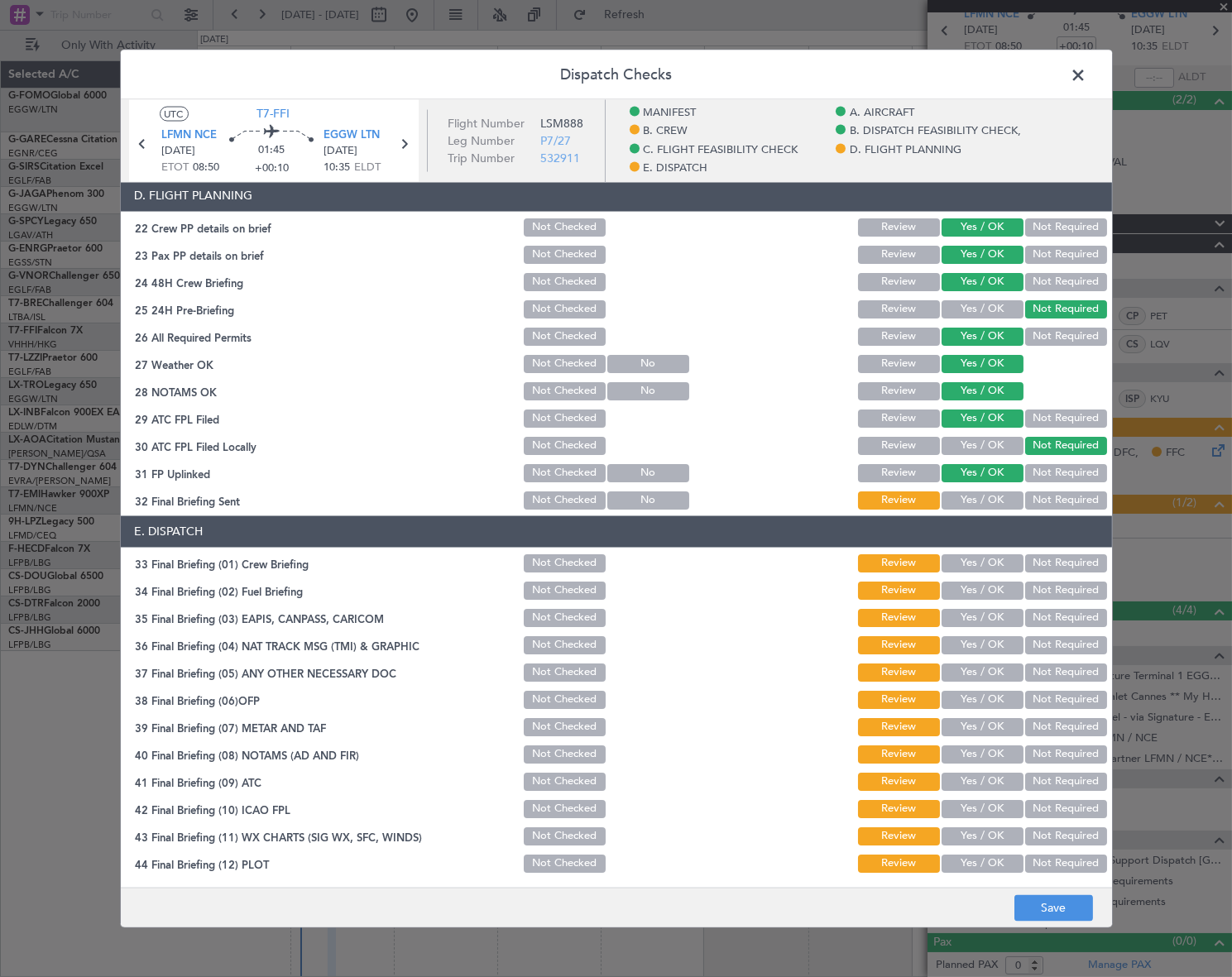
click at [988, 509] on div "Yes / OK" at bounding box center [981, 499] width 84 height 23
click at [994, 497] on button "Yes / OK" at bounding box center [983, 499] width 82 height 18
click at [979, 560] on button "Yes / OK" at bounding box center [983, 562] width 82 height 18
click at [986, 588] on button "Yes / OK" at bounding box center [983, 589] width 82 height 18
drag, startPoint x: 1037, startPoint y: 619, endPoint x: 1037, endPoint y: 641, distance: 22.0
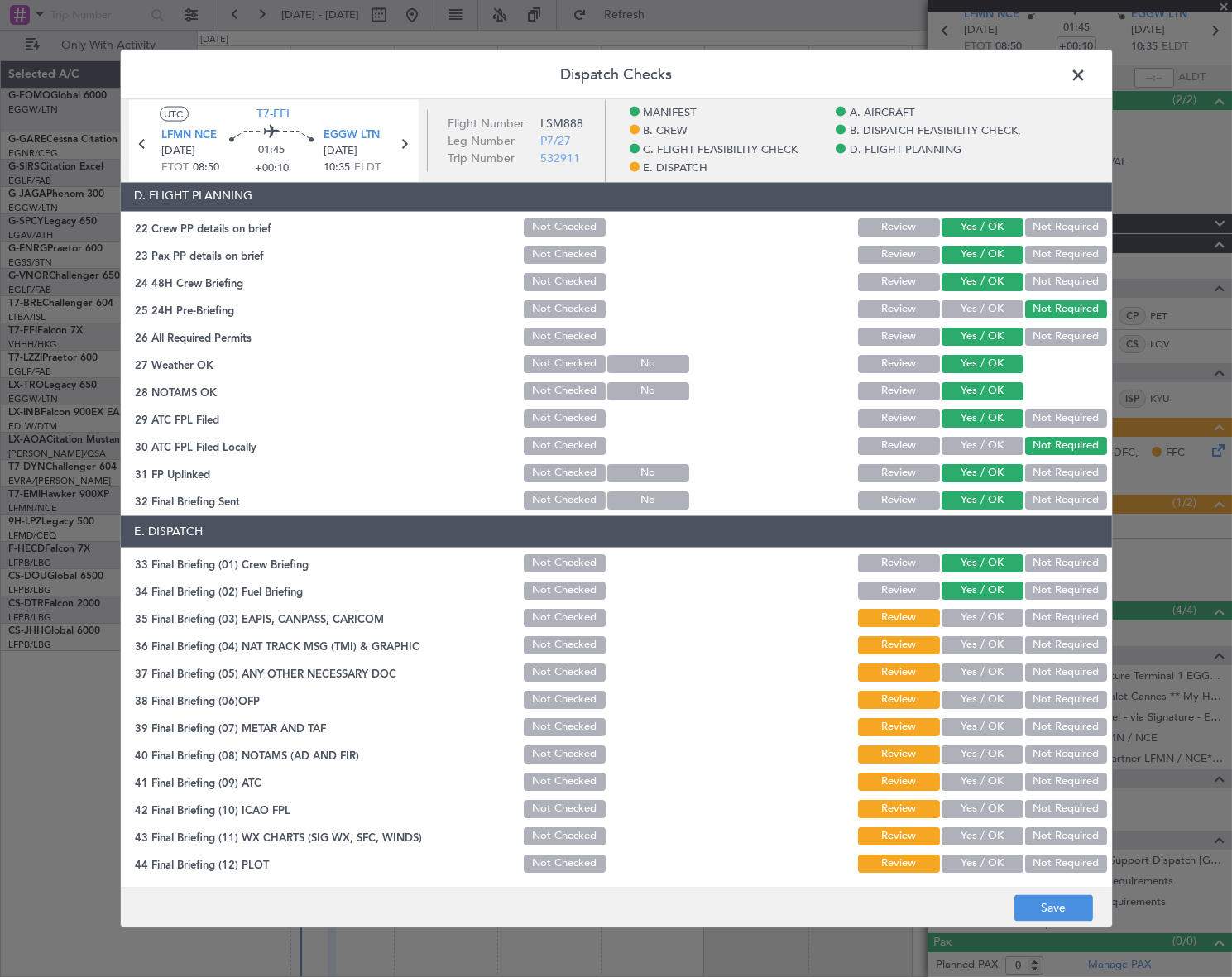
click at [1037, 620] on button "Not Required" at bounding box center [1066, 617] width 82 height 18
click at [1039, 644] on button "Not Required" at bounding box center [1066, 643] width 82 height 18
click at [993, 672] on button "Yes / OK" at bounding box center [983, 671] width 82 height 18
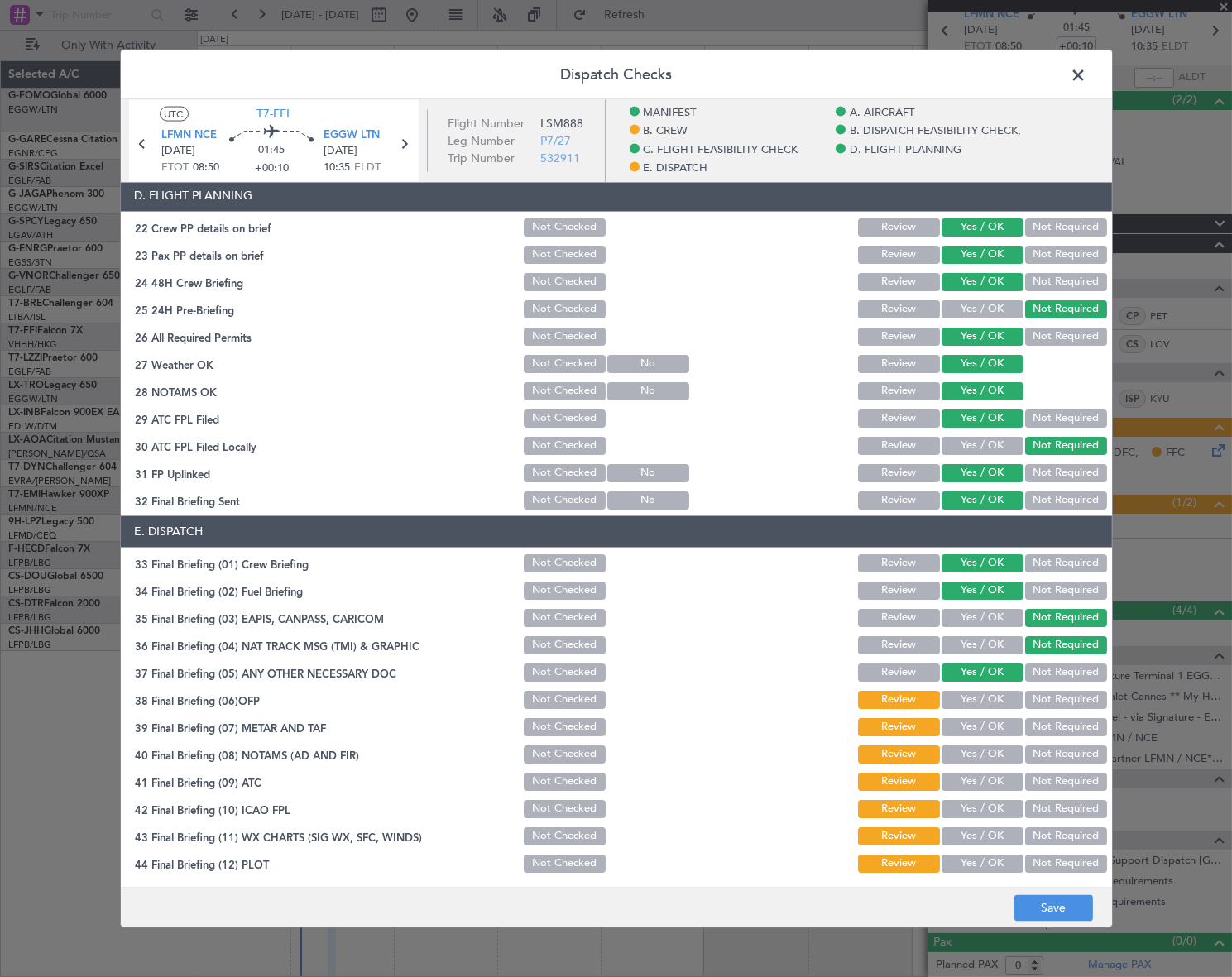
click at [990, 704] on button "Yes / OK" at bounding box center [983, 699] width 82 height 18
click at [987, 735] on div "Yes / OK" at bounding box center [981, 726] width 84 height 23
click at [993, 725] on button "Yes / OK" at bounding box center [983, 725] width 82 height 18
drag, startPoint x: 993, startPoint y: 742, endPoint x: 993, endPoint y: 753, distance: 11.0
click at [993, 743] on div "Yes / OK" at bounding box center [981, 753] width 84 height 23
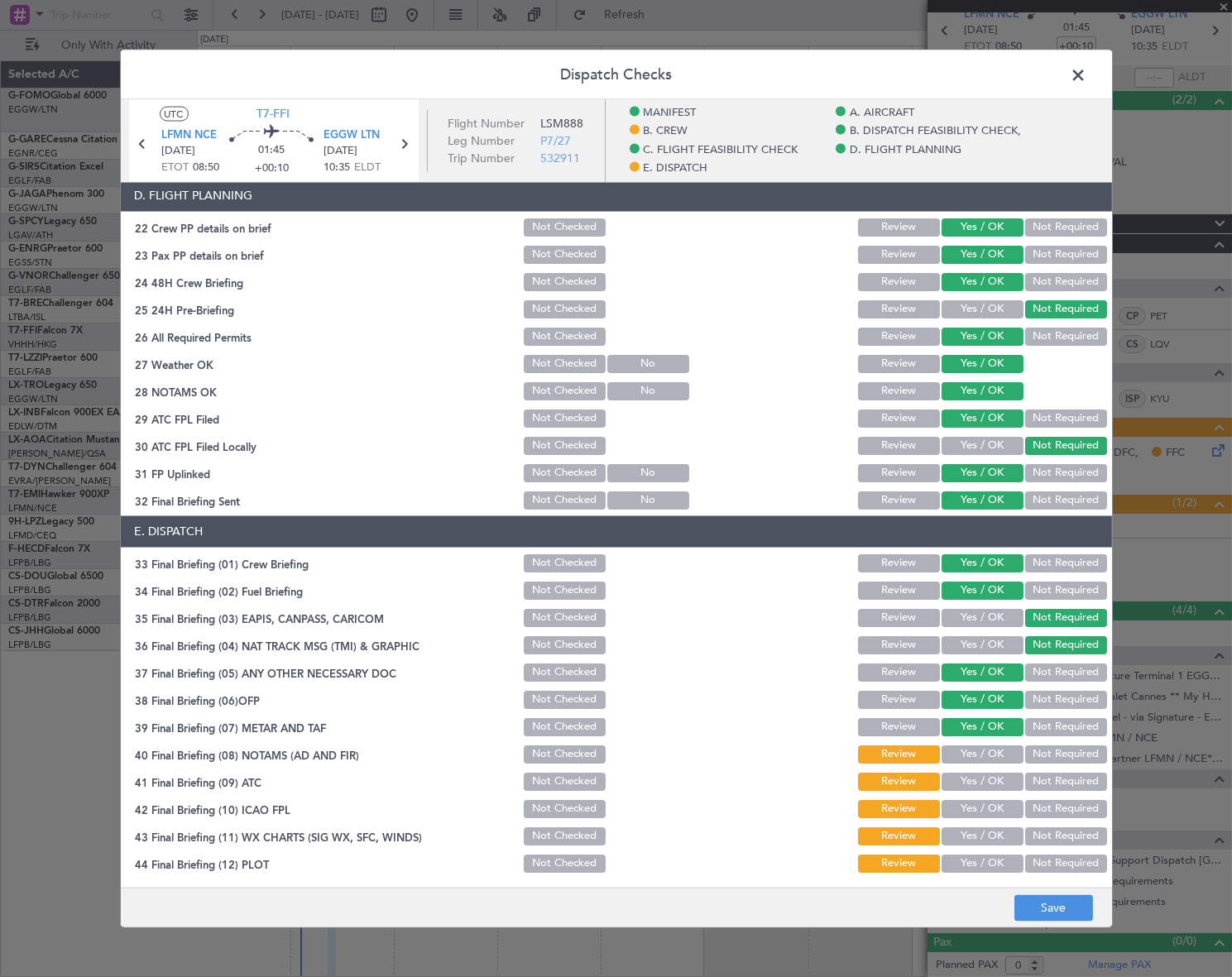
click at [996, 761] on div "Yes / OK" at bounding box center [981, 753] width 84 height 23
click at [1002, 749] on button "Yes / OK" at bounding box center [983, 753] width 82 height 18
click at [996, 779] on button "Yes / OK" at bounding box center [983, 781] width 82 height 18
click at [1001, 804] on button "Yes / OK" at bounding box center [983, 807] width 82 height 18
click at [998, 829] on button "Yes / OK" at bounding box center [983, 835] width 82 height 18
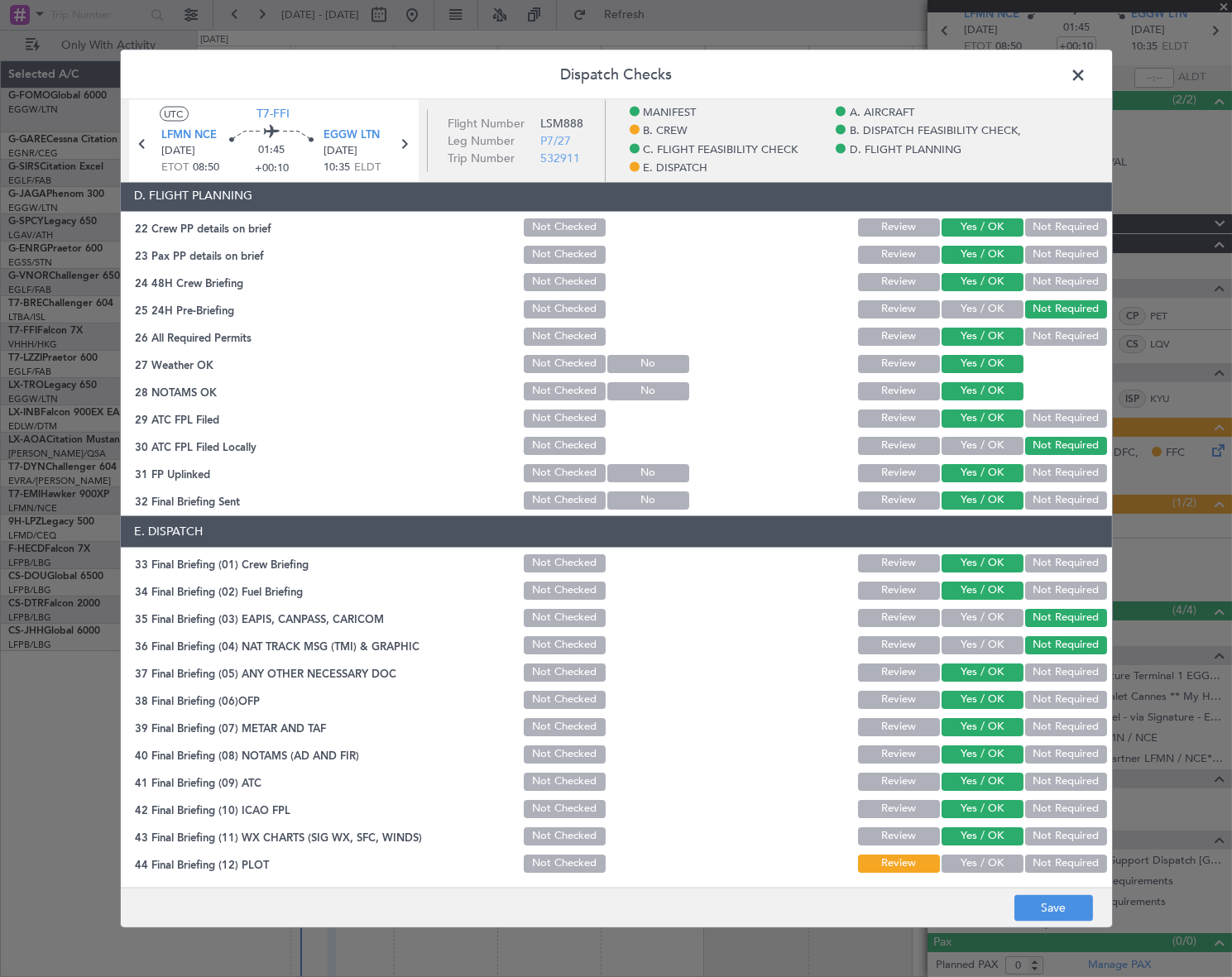
click at [994, 861] on button "Yes / OK" at bounding box center [983, 863] width 82 height 18
click at [1058, 906] on button "Save" at bounding box center [1054, 908] width 78 height 27
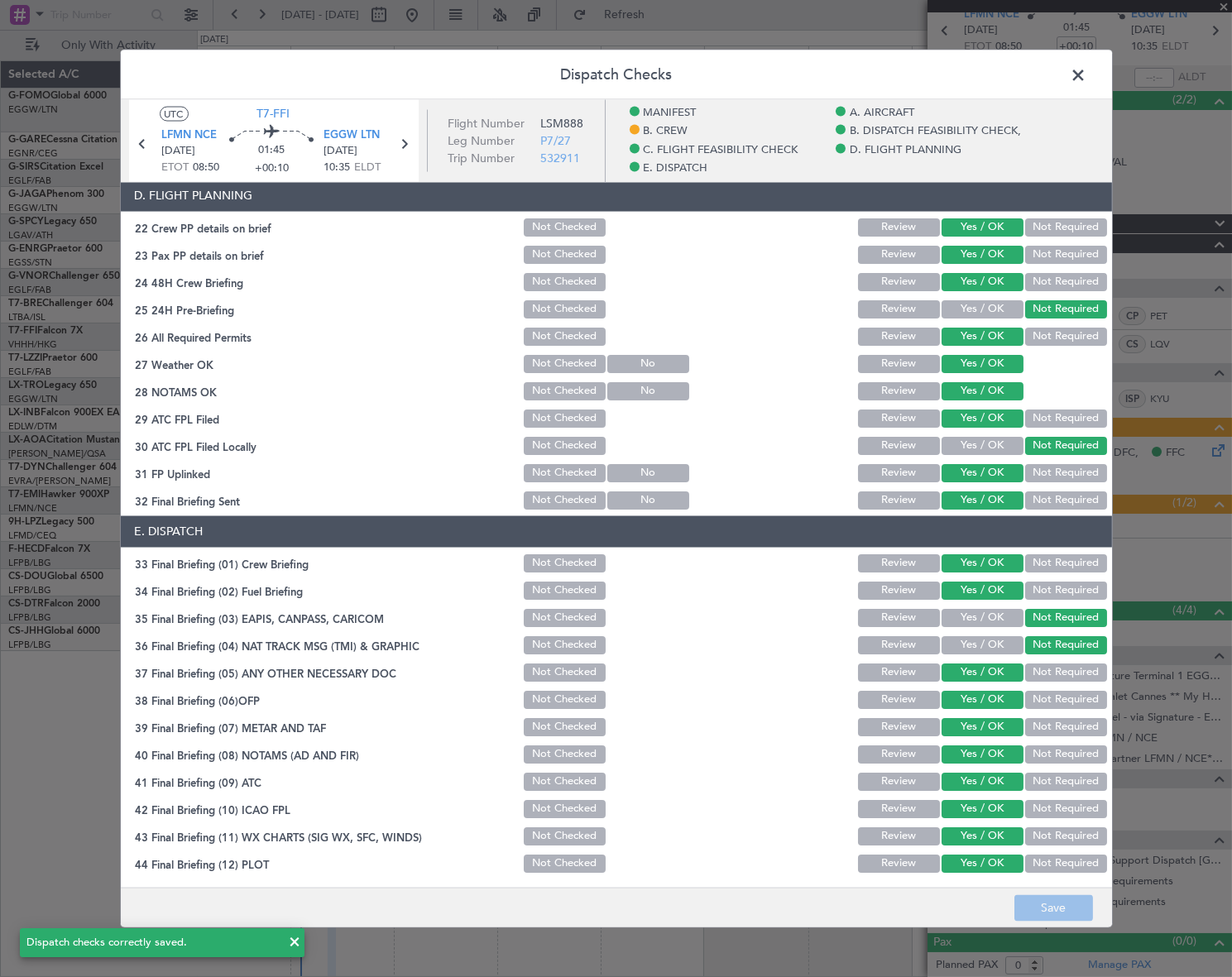
click at [1087, 70] on span at bounding box center [1087, 78] width 0 height 33
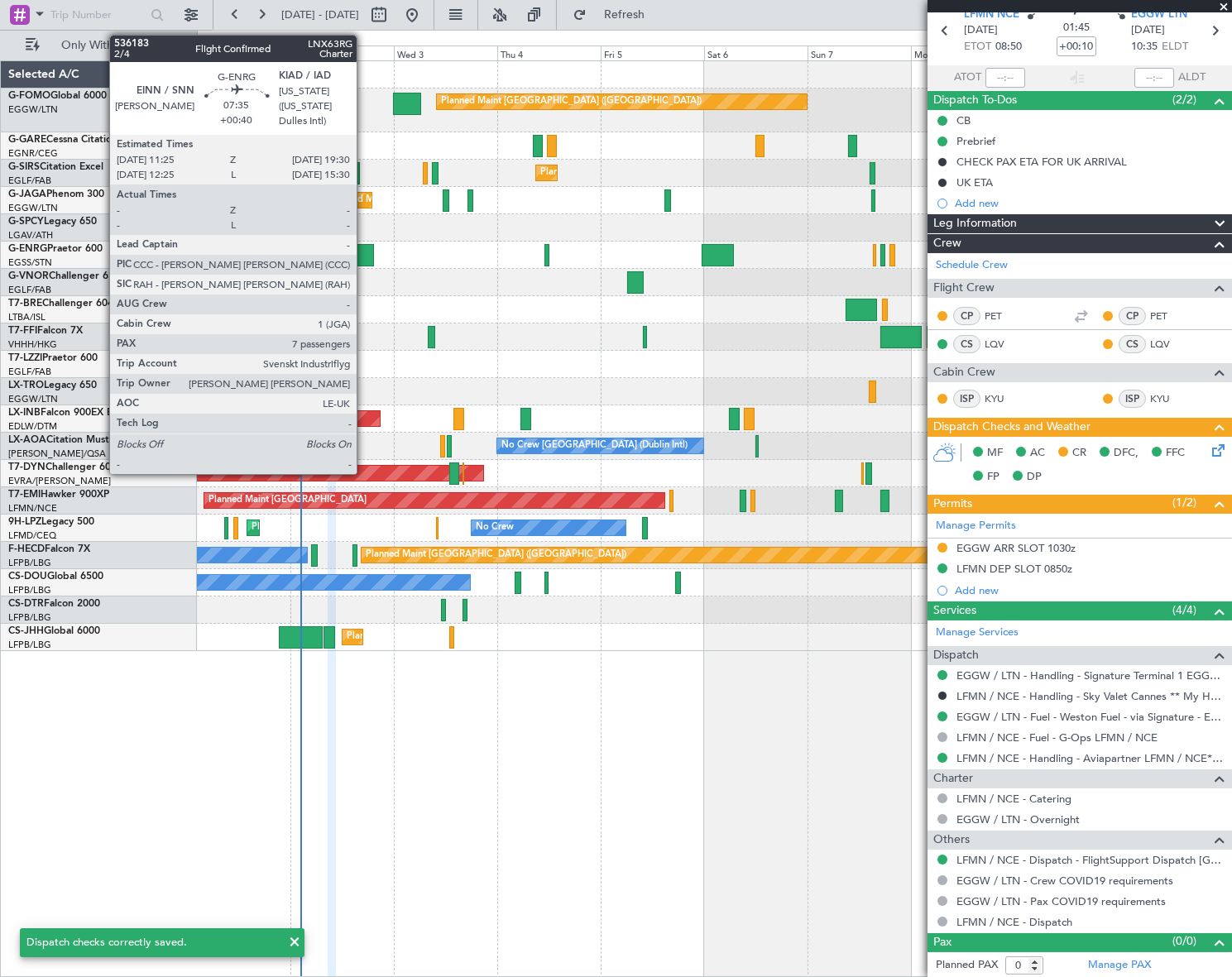
click at [364, 253] on div at bounding box center [357, 254] width 35 height 22
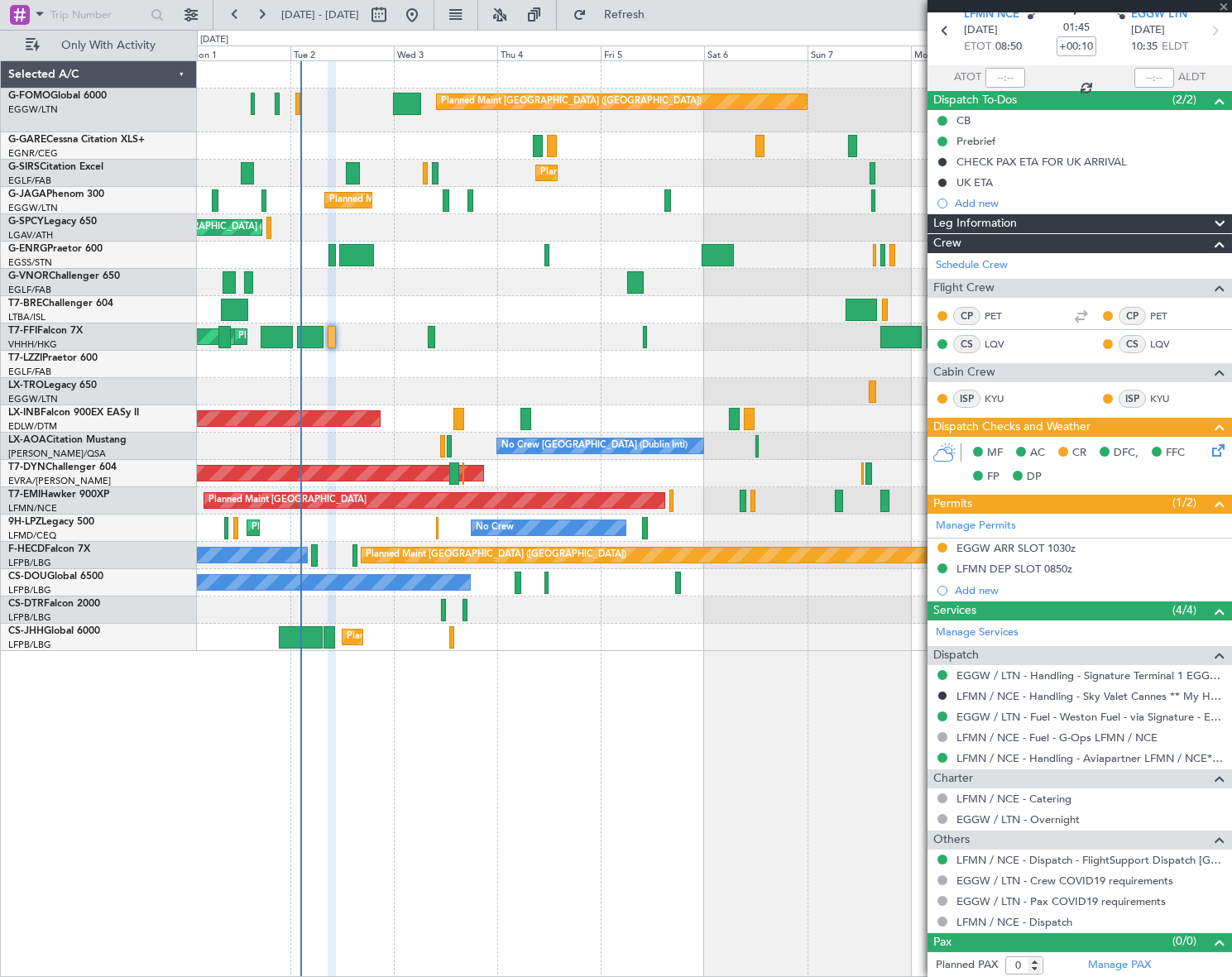
type input "+00:40"
type input "7"
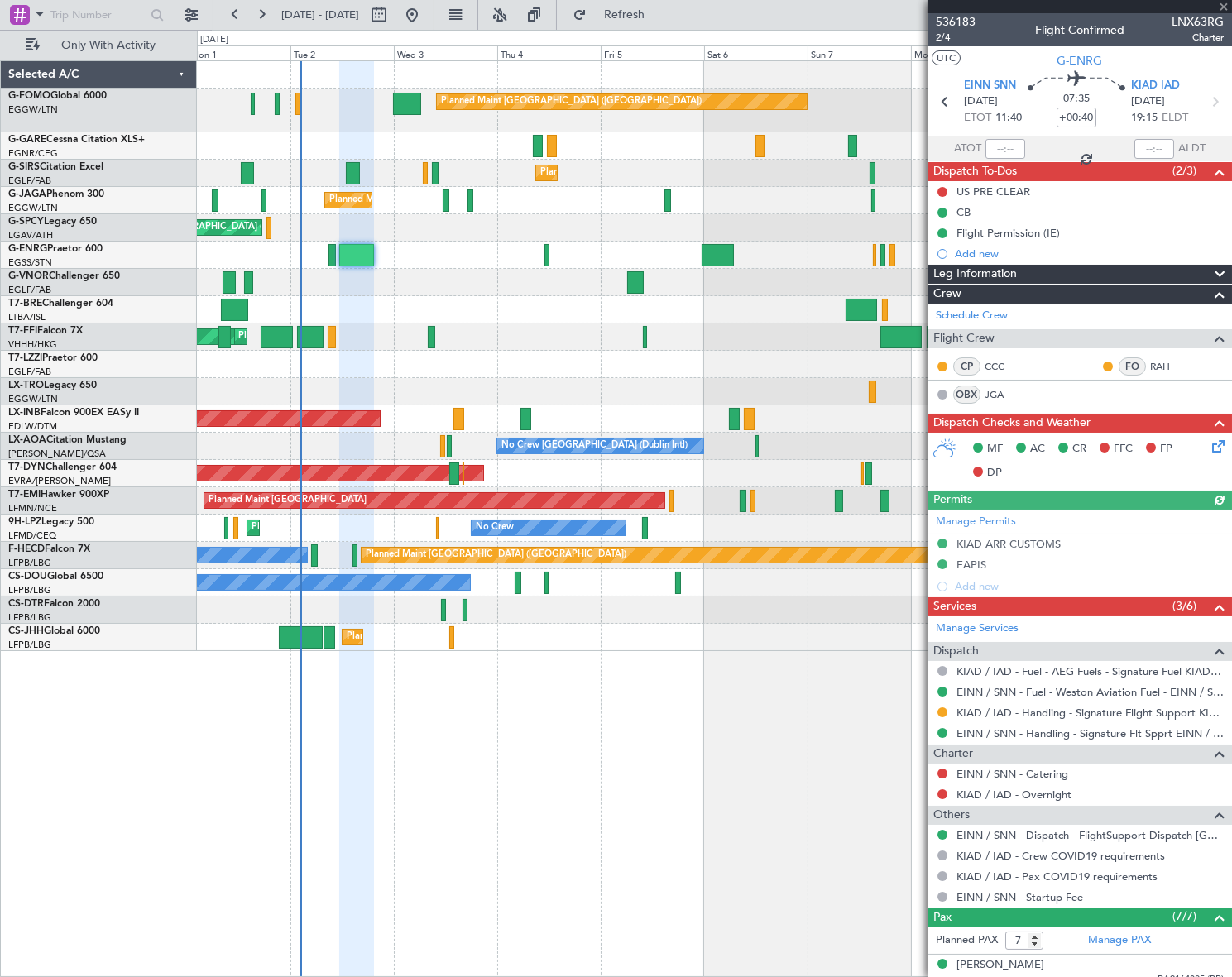
click at [1035, 275] on div "Leg Information" at bounding box center [1079, 275] width 304 height 19
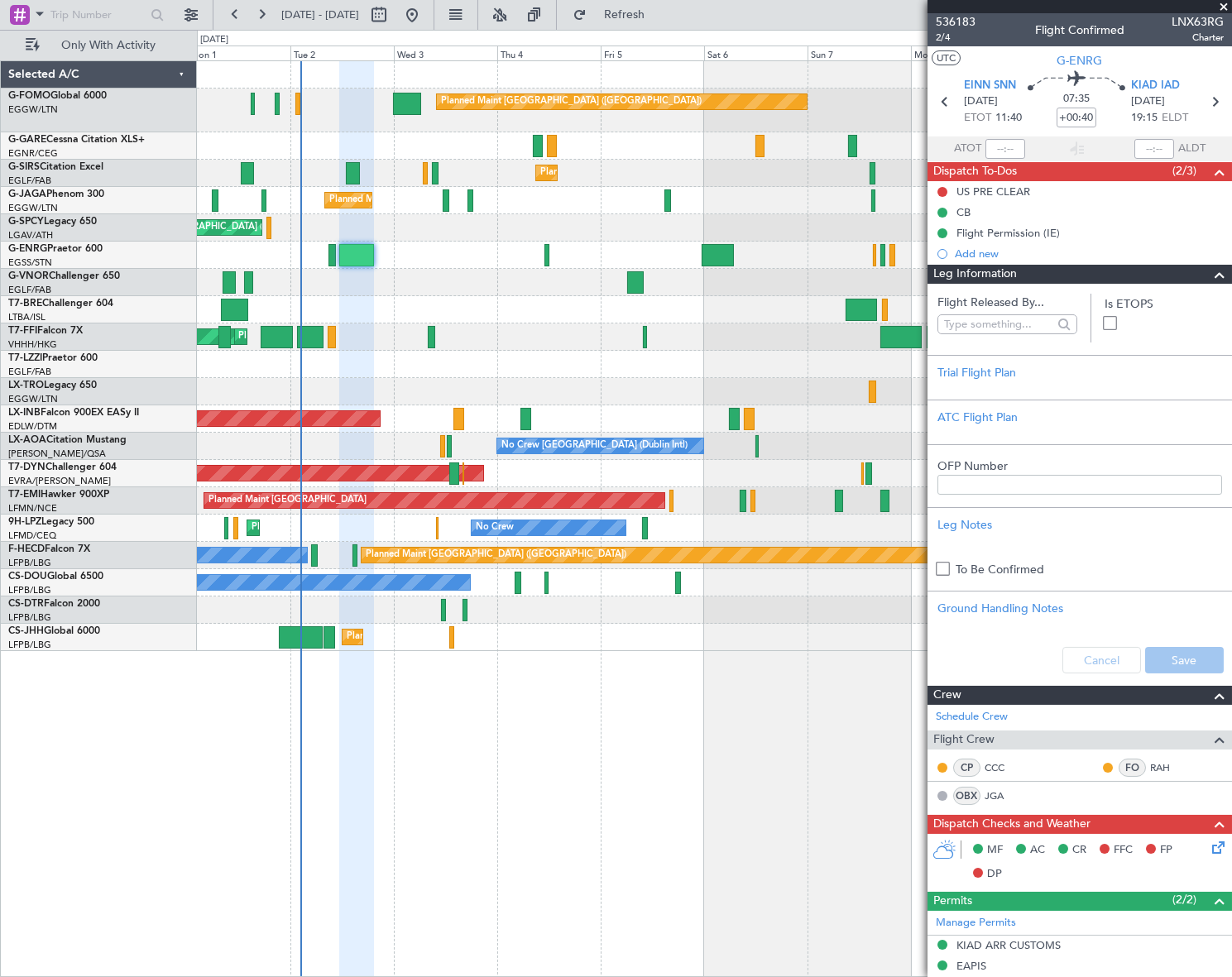
click at [1210, 270] on span at bounding box center [1220, 275] width 20 height 20
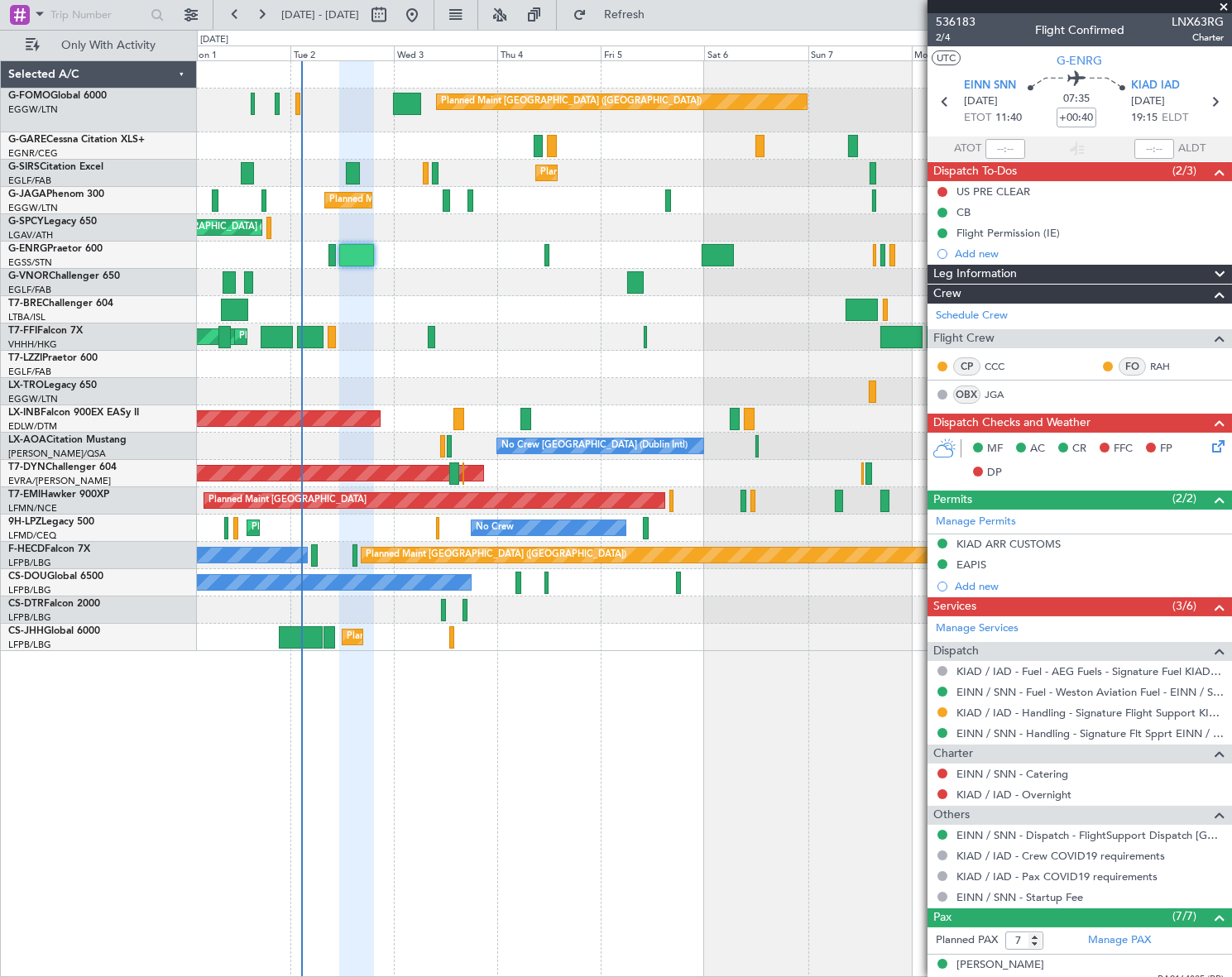
click at [553, 728] on div "Planned Maint London (Luton) Planned Maint London (Farnborough) Planned Maint L…" at bounding box center [715, 519] width 1036 height 917
click at [30, 15] on span at bounding box center [39, 13] width 20 height 21
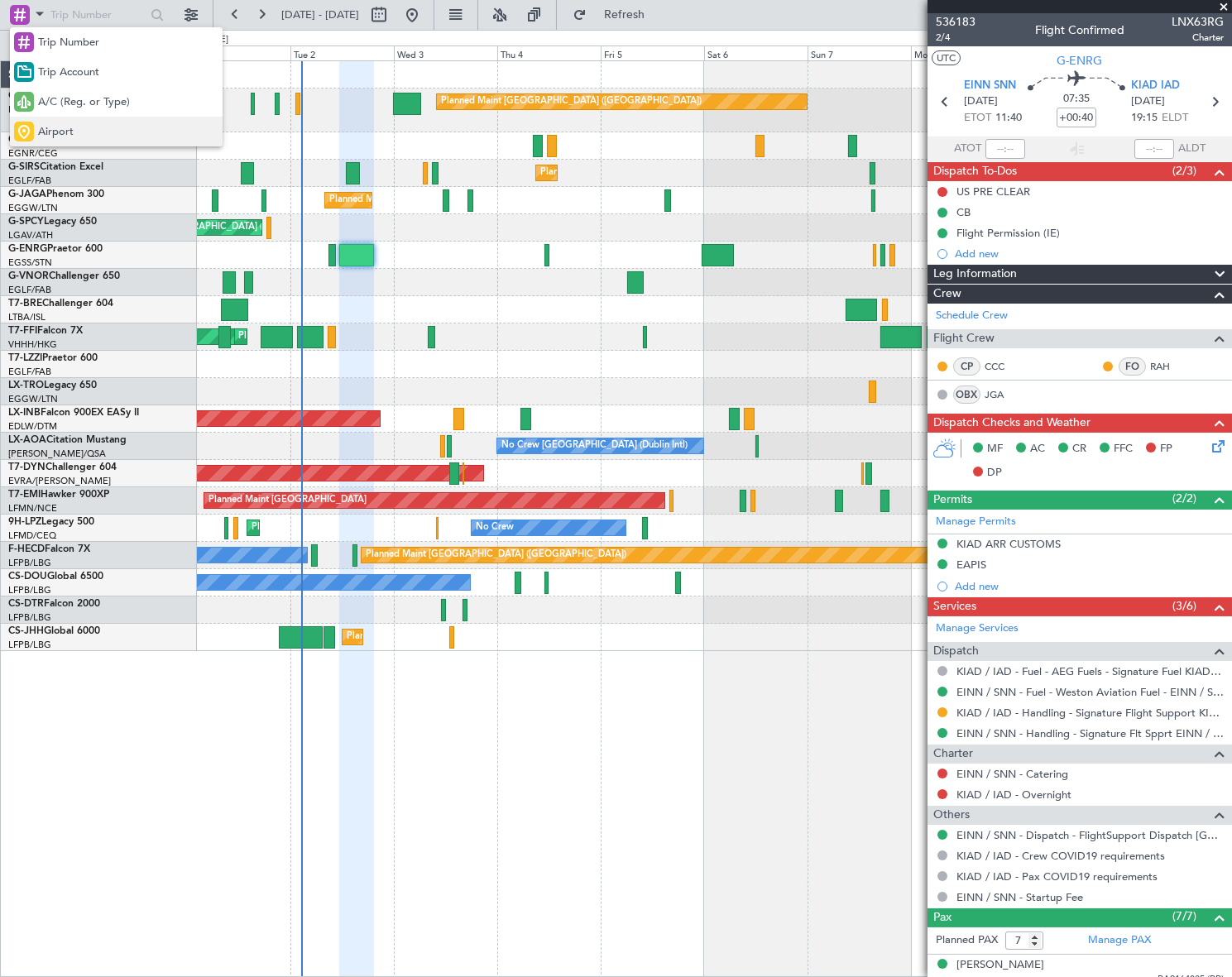
click at [51, 129] on span "Airport" at bounding box center [55, 132] width 35 height 16
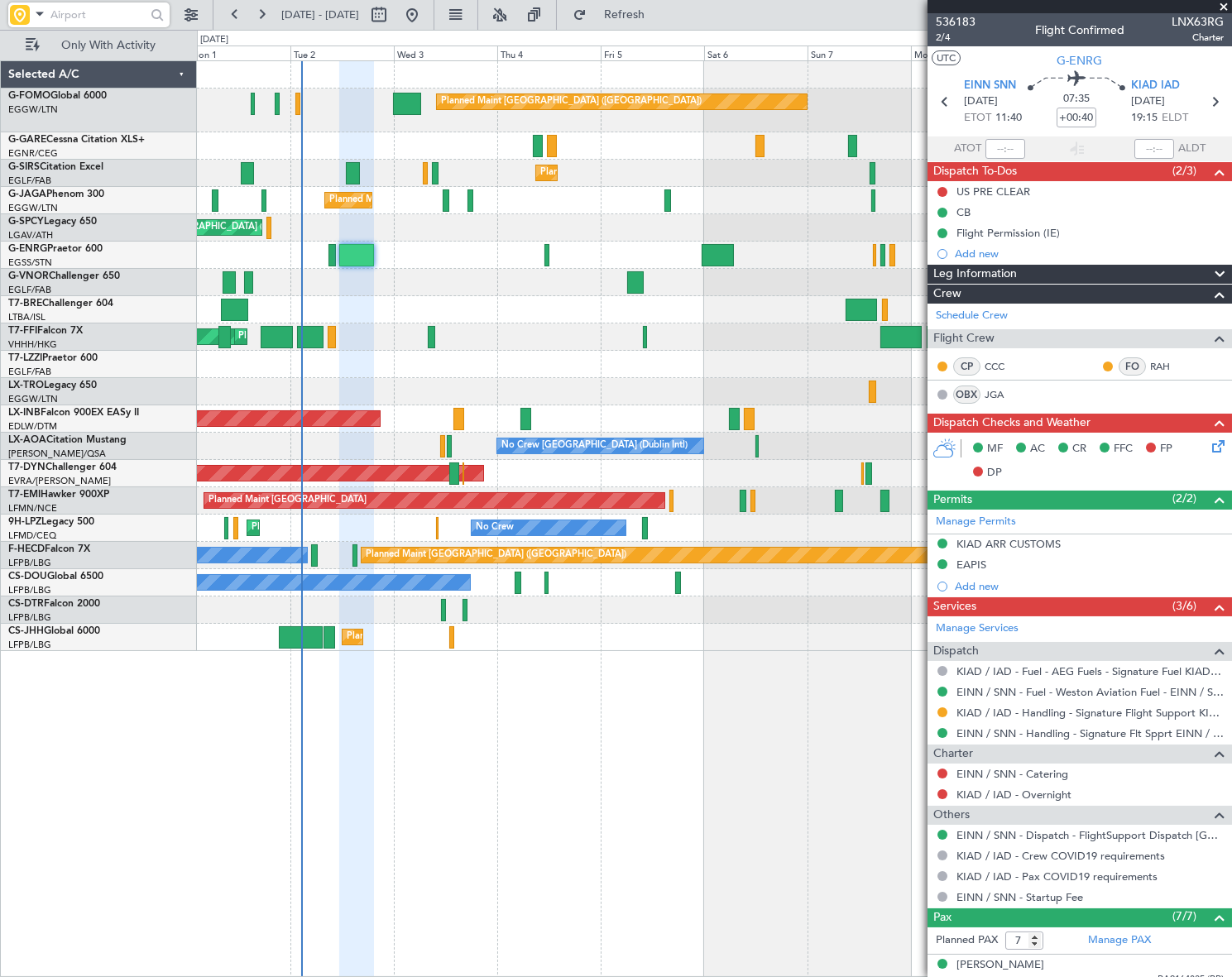
click at [91, 16] on input "text" at bounding box center [98, 15] width 95 height 25
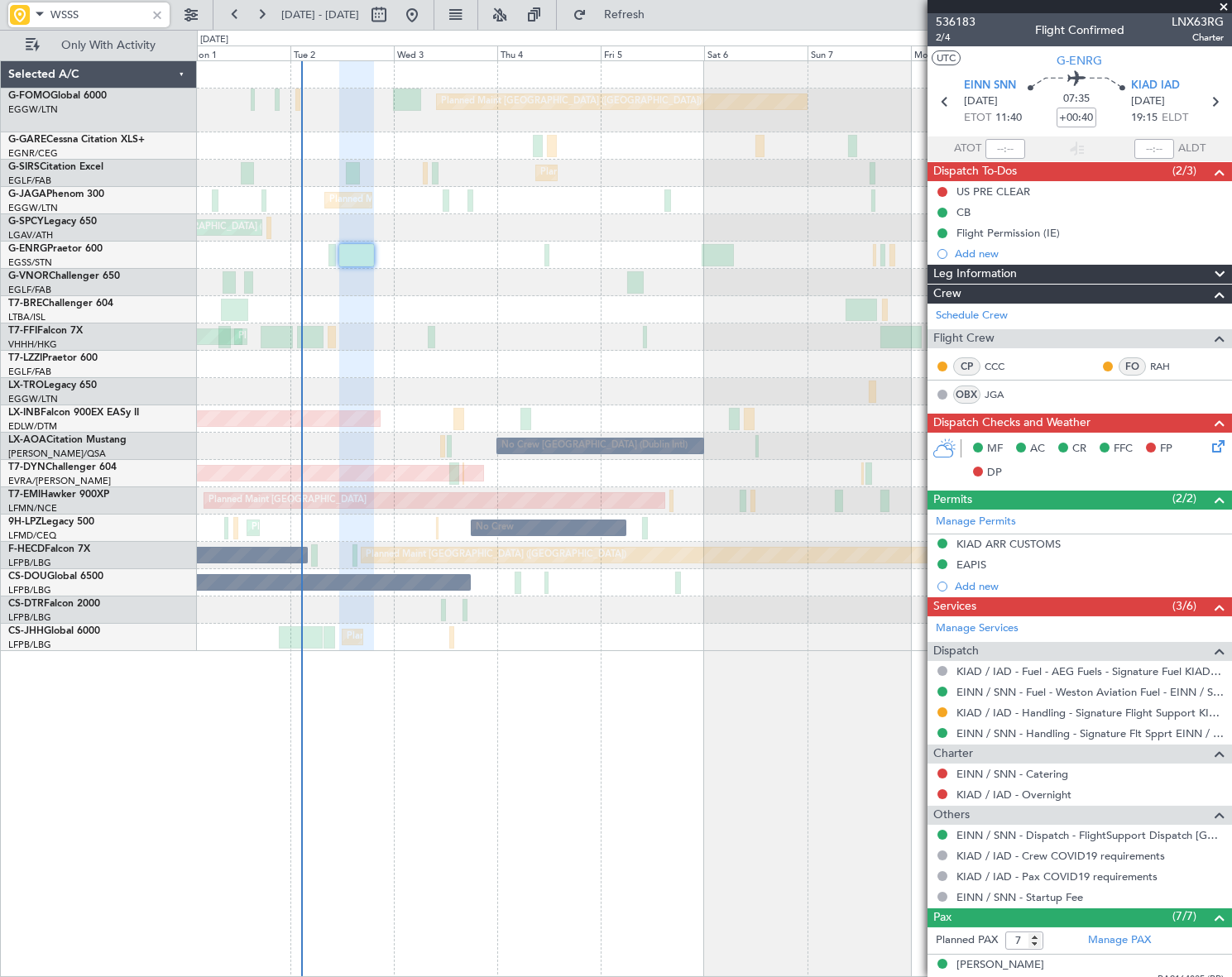
type input "WSSS"
click at [154, 11] on div at bounding box center [156, 14] width 18 height 18
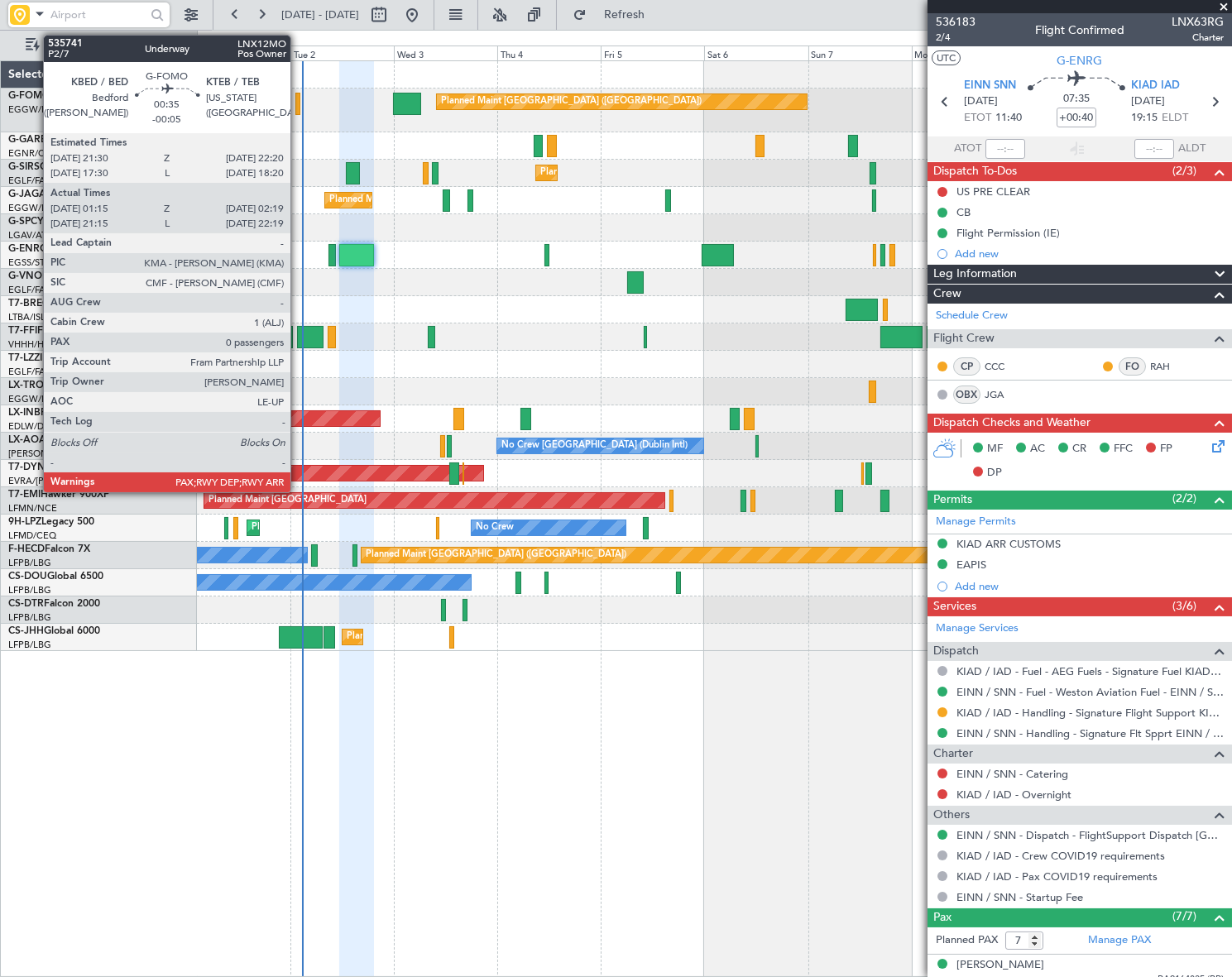
click at [298, 104] on div at bounding box center [298, 103] width 5 height 22
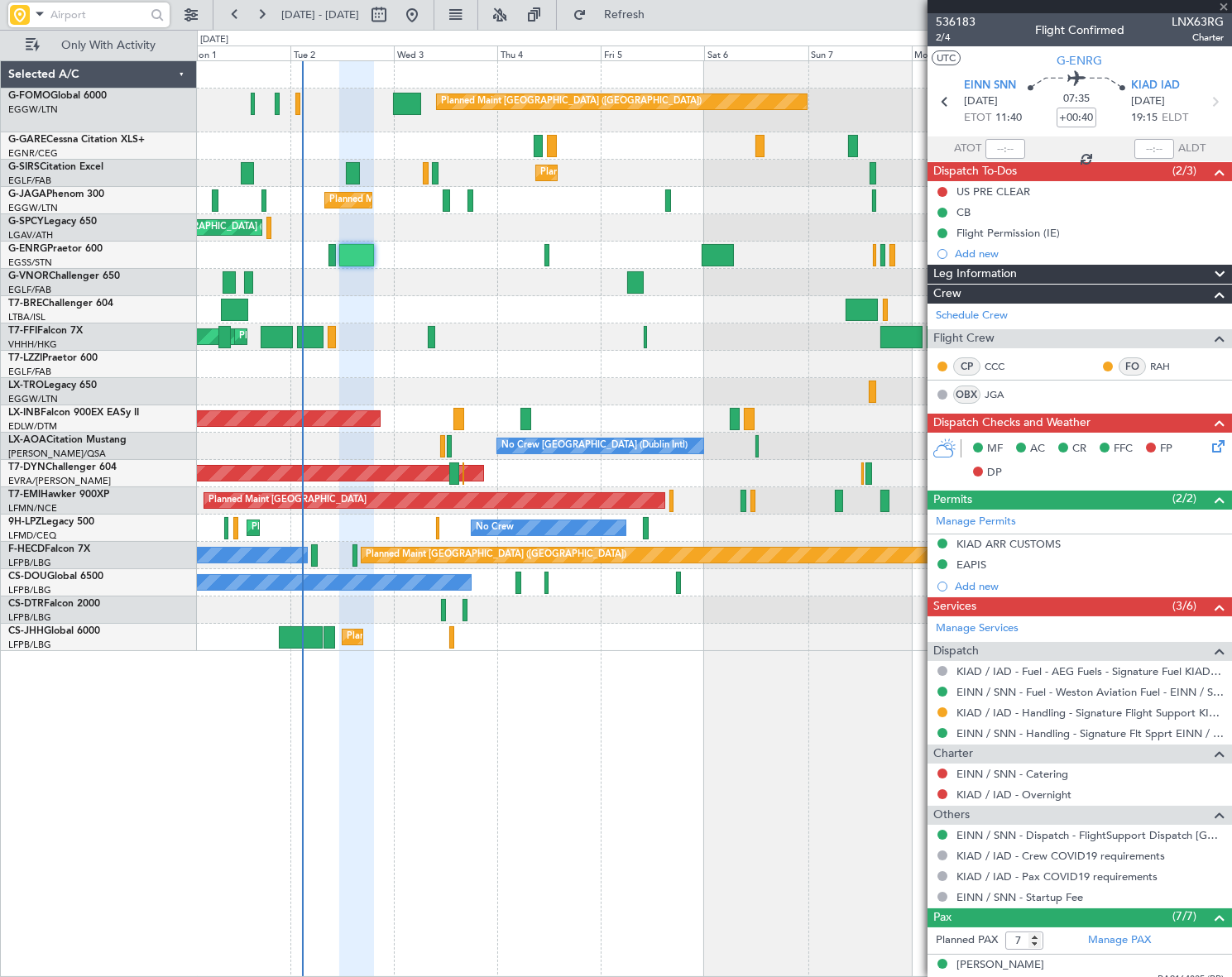
type input "-00:05"
type input "01:15"
type input "02:04"
type input "0"
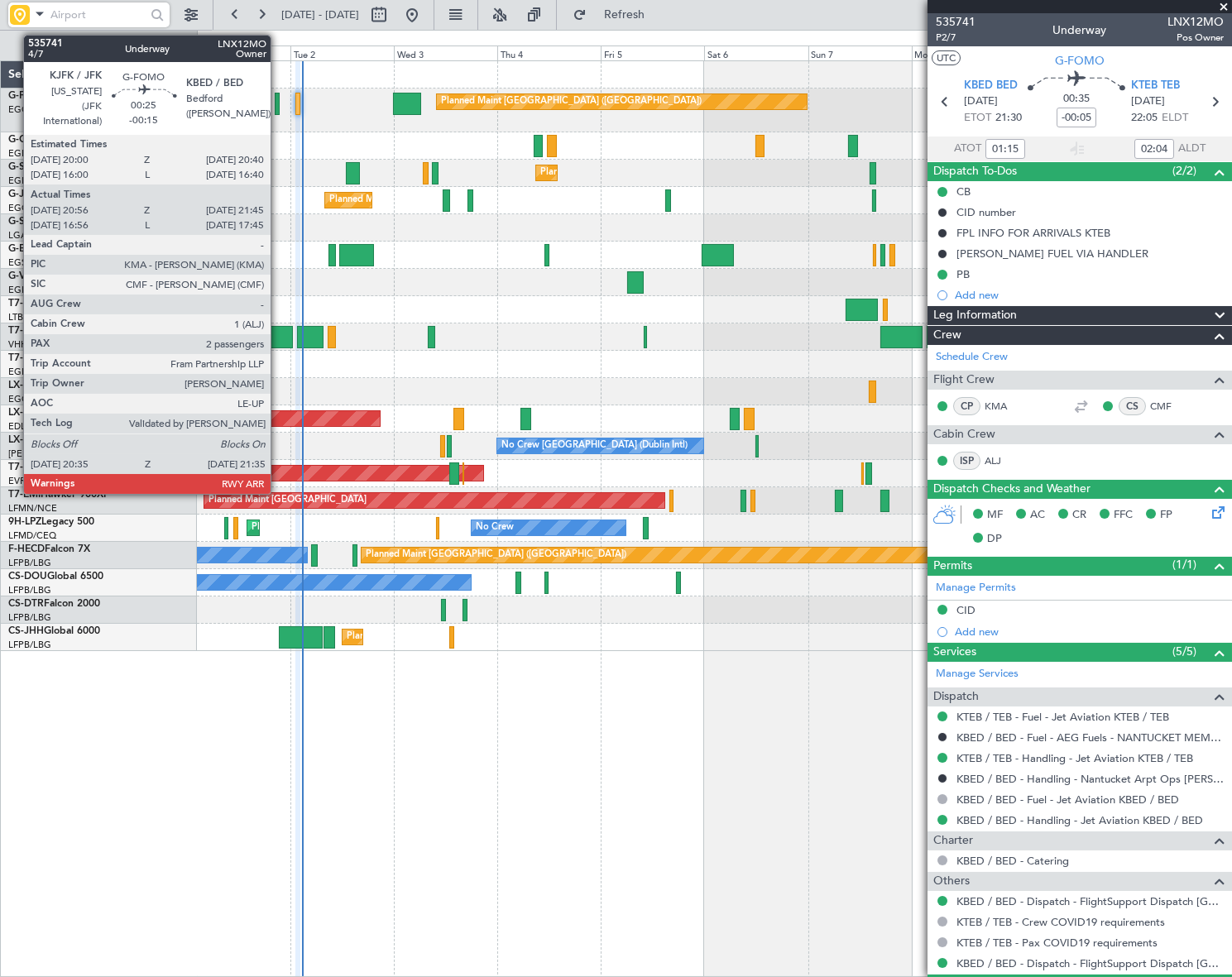
click at [278, 103] on div at bounding box center [277, 103] width 5 height 22
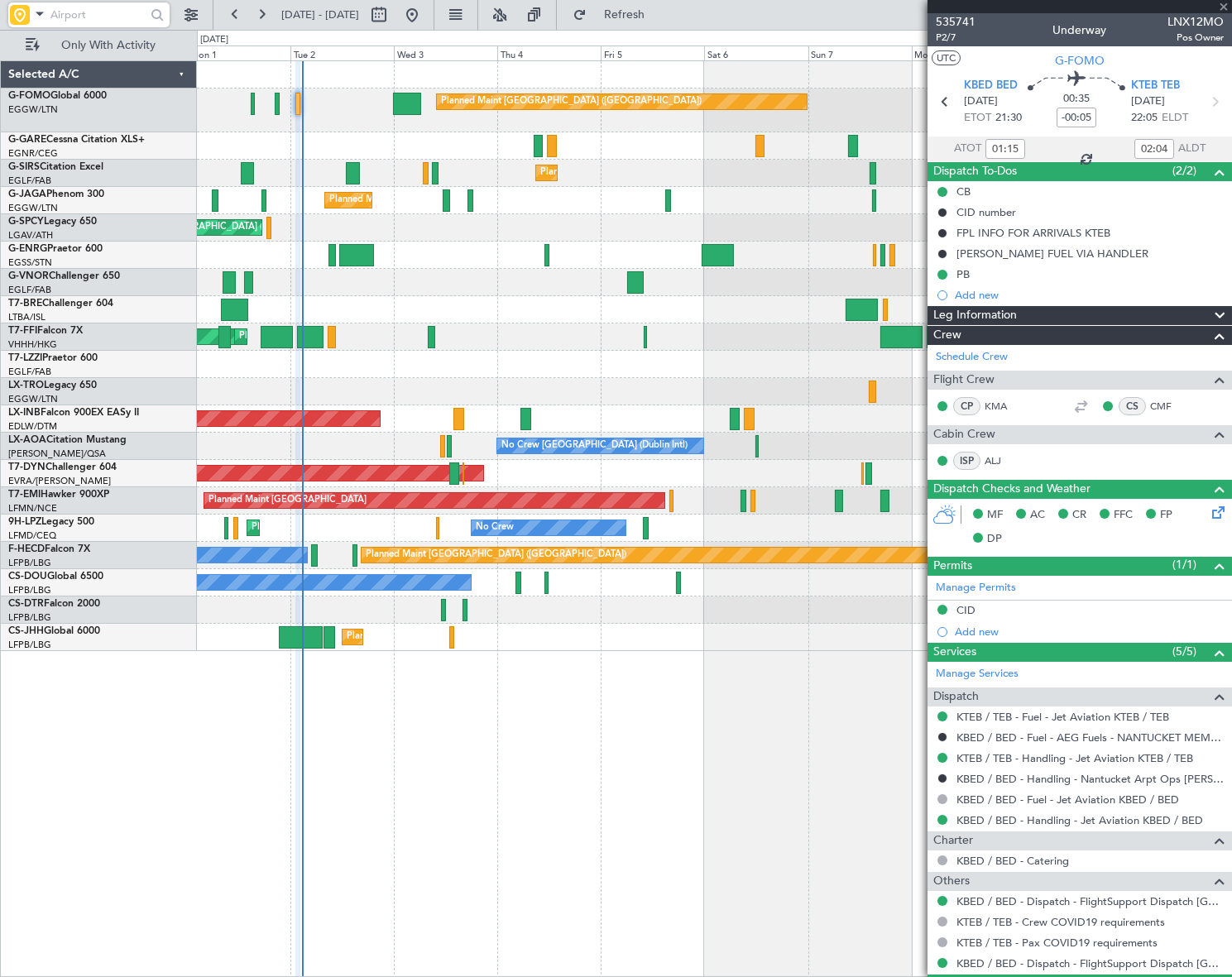
type input "-00:15"
type input "20:56"
type input "21:30"
type input "2"
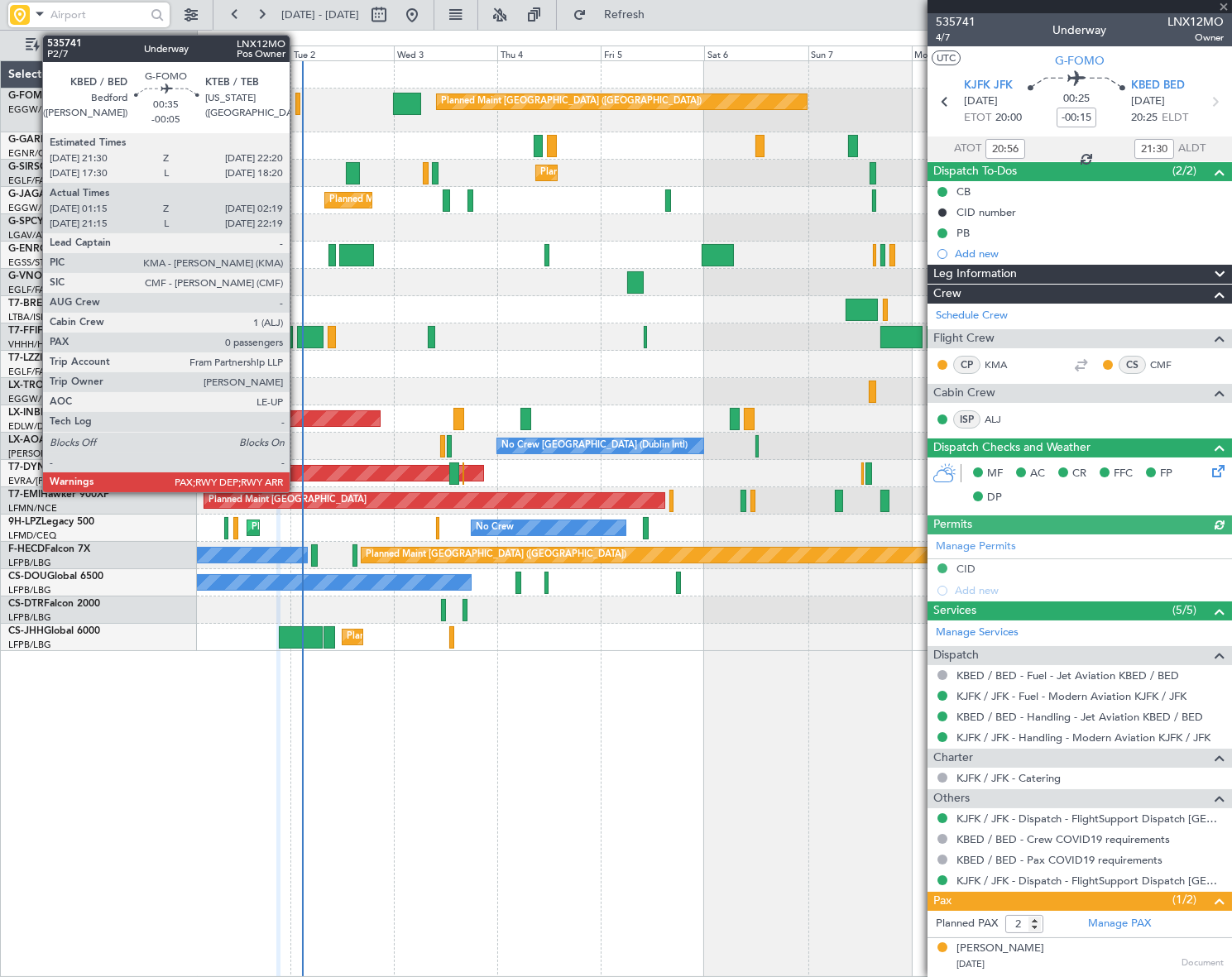
click at [298, 102] on div at bounding box center [298, 103] width 5 height 22
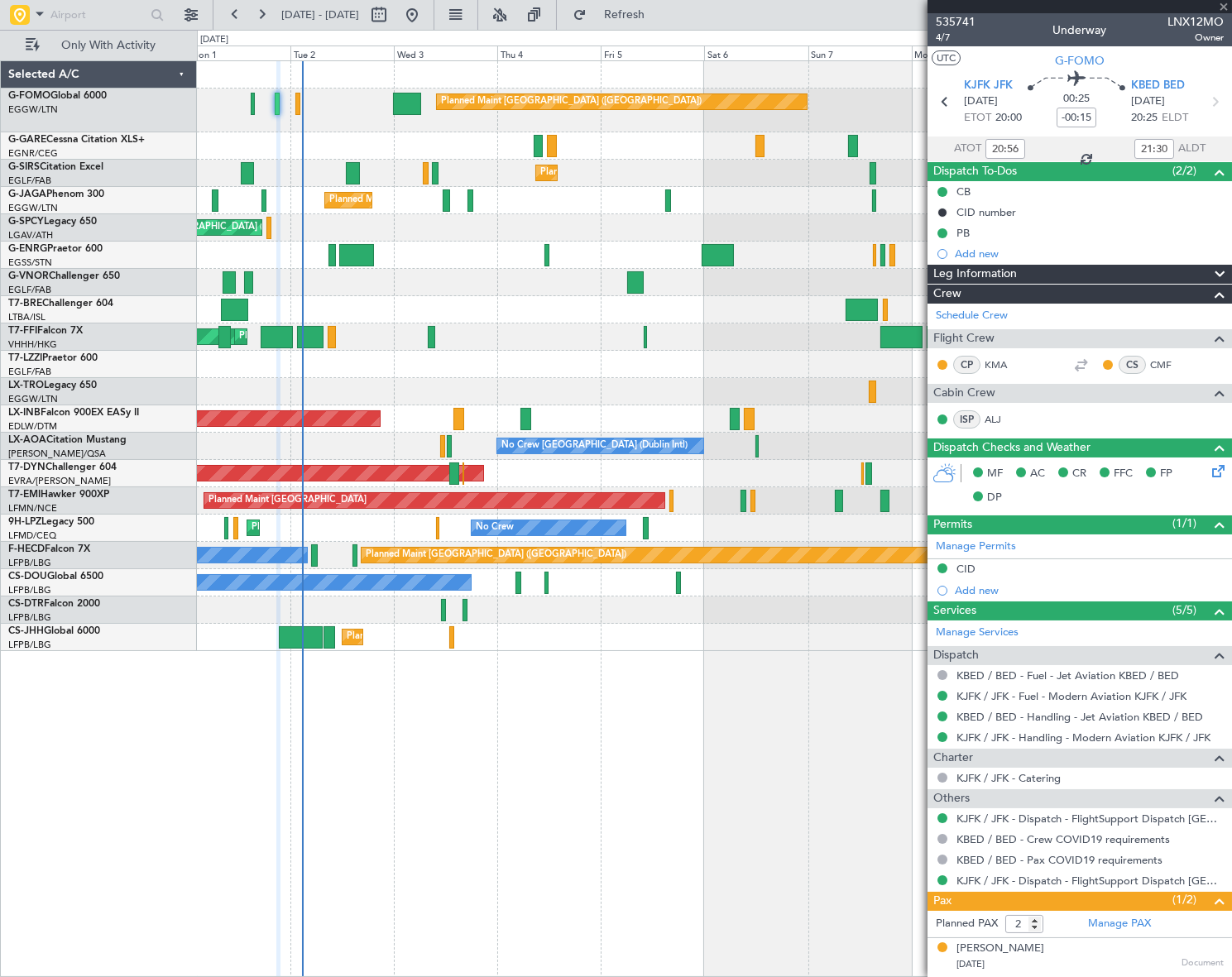
type input "-00:05"
type input "01:15"
type input "02:04"
type input "0"
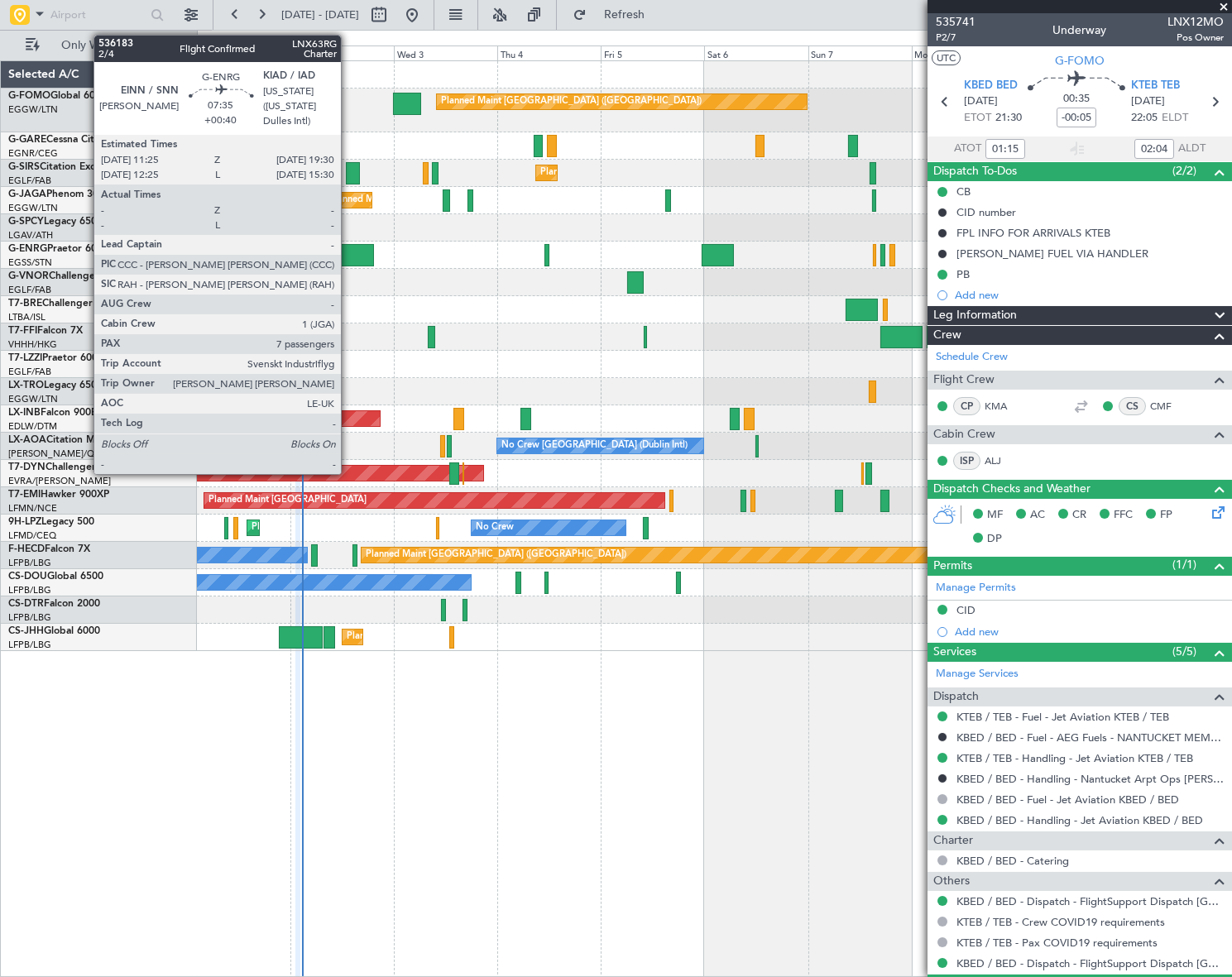
click at [348, 260] on div at bounding box center [357, 254] width 35 height 22
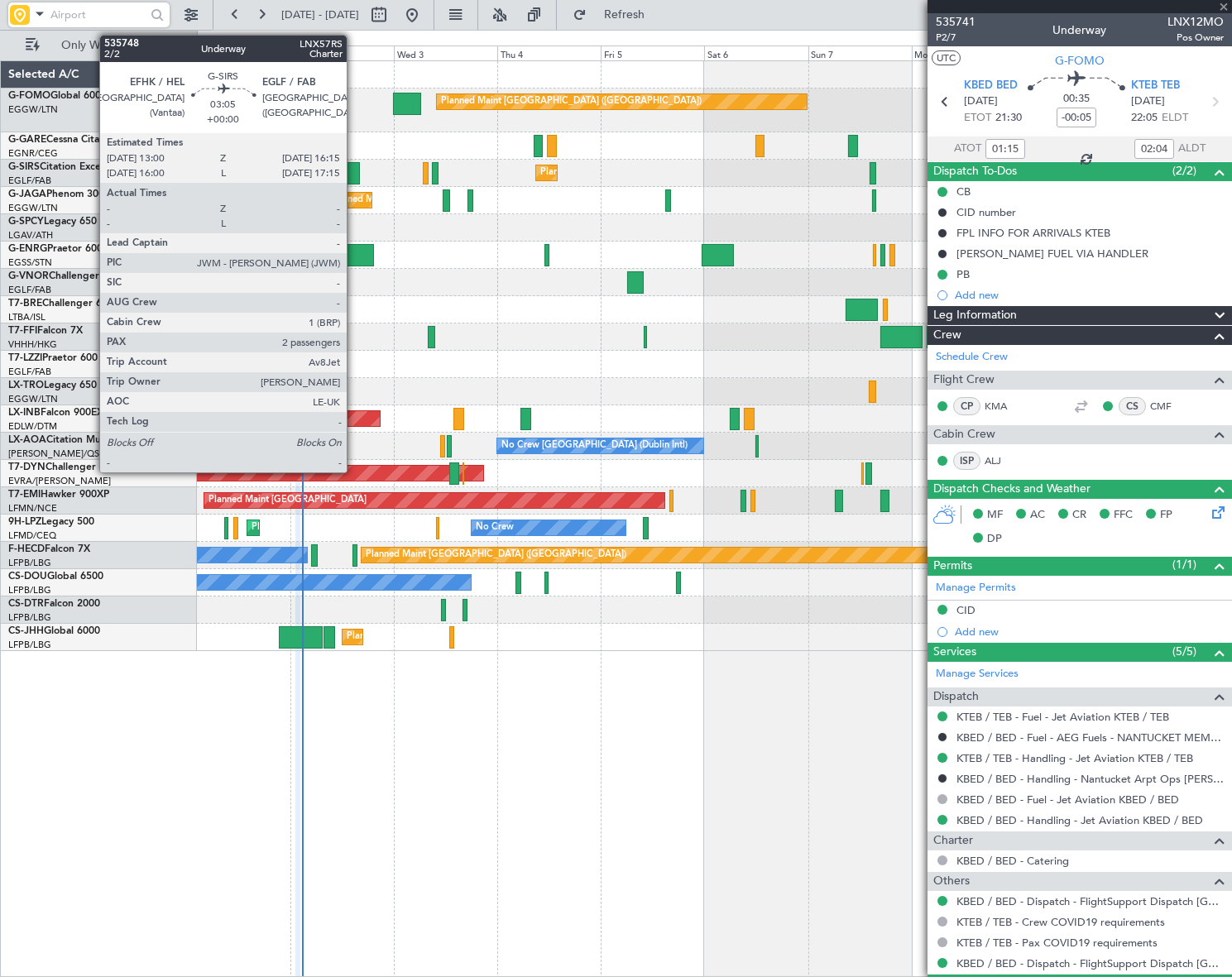
type input "+00:40"
type input "7"
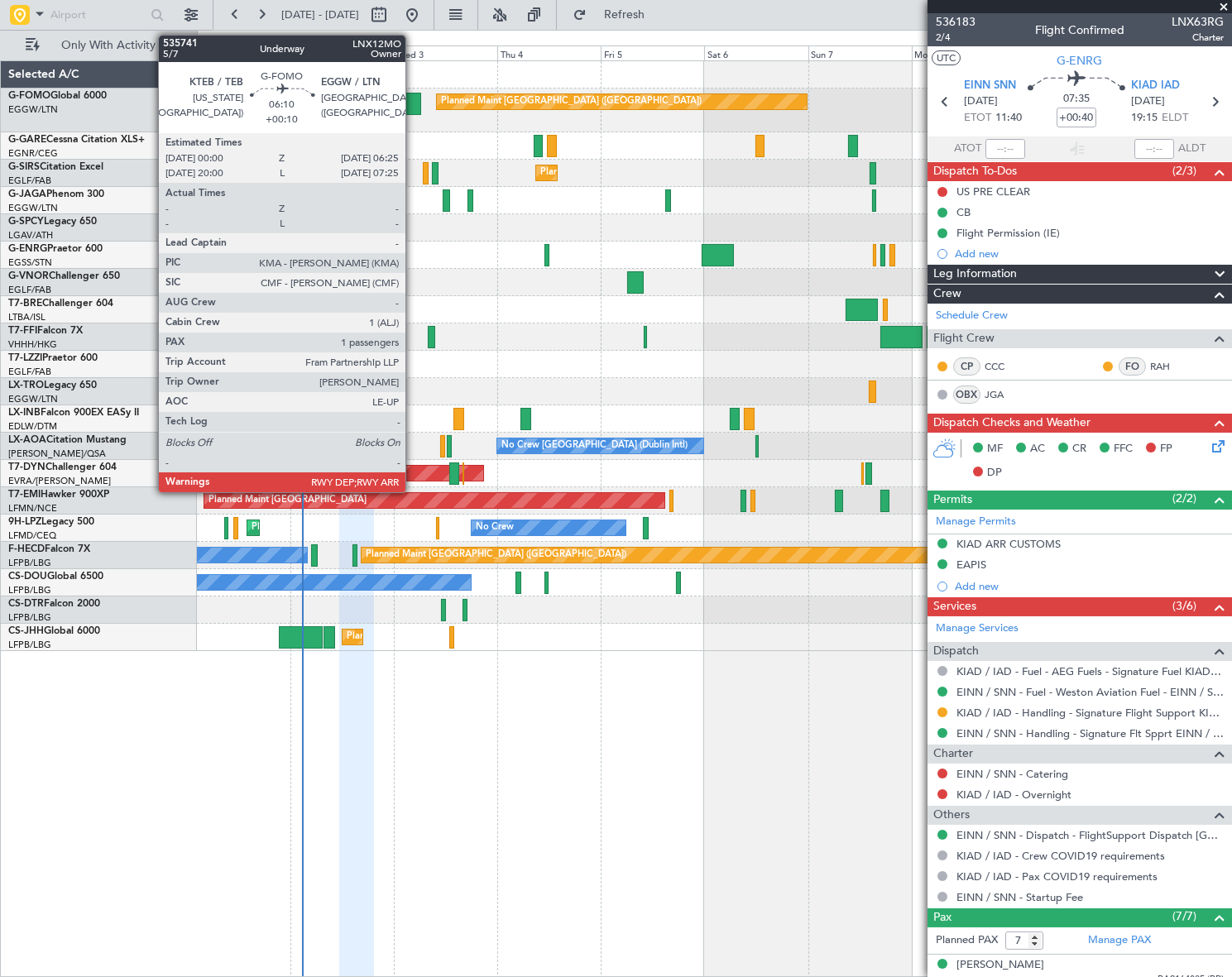
click at [413, 105] on div at bounding box center [407, 103] width 29 height 22
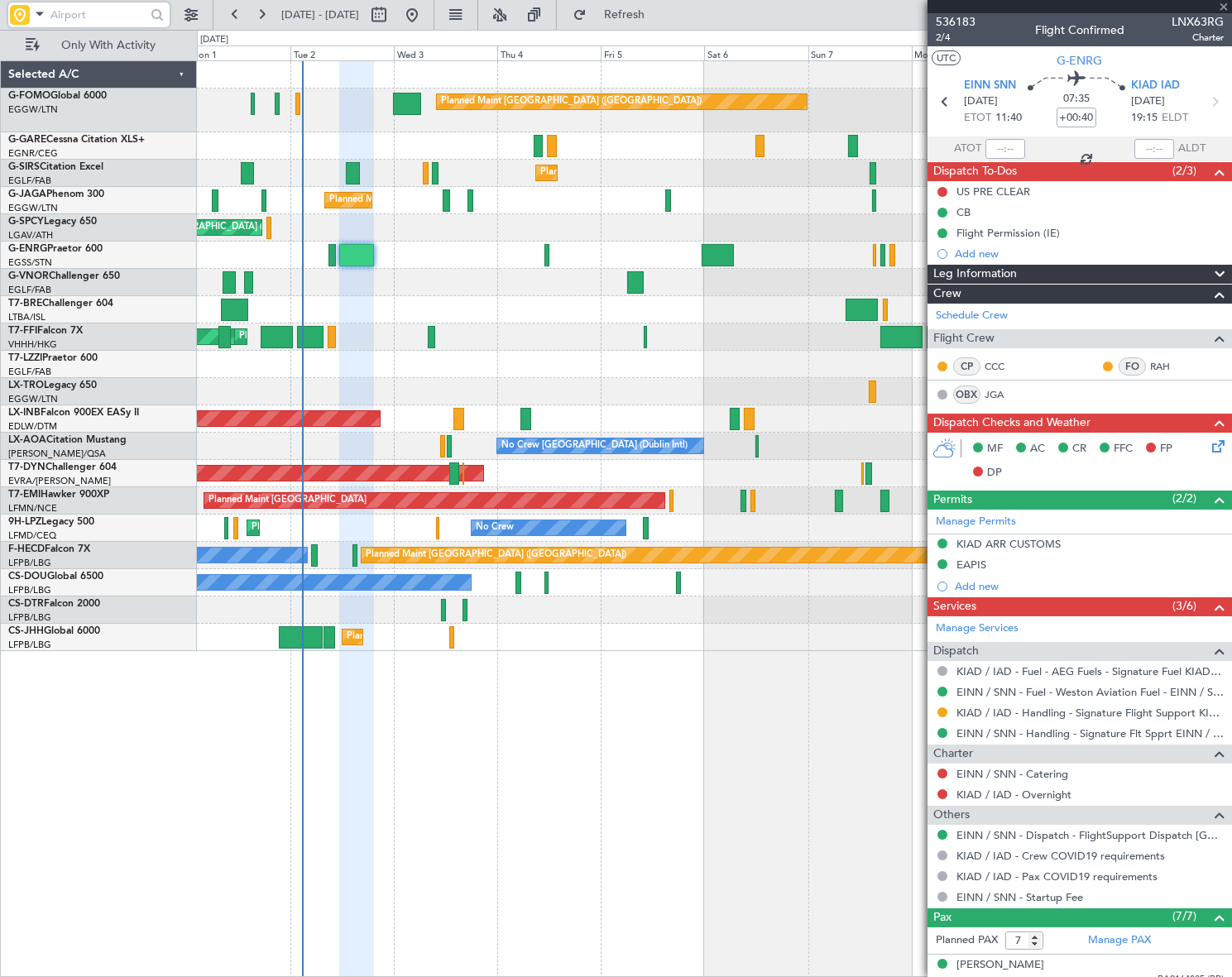
type input "+00:10"
type input "1"
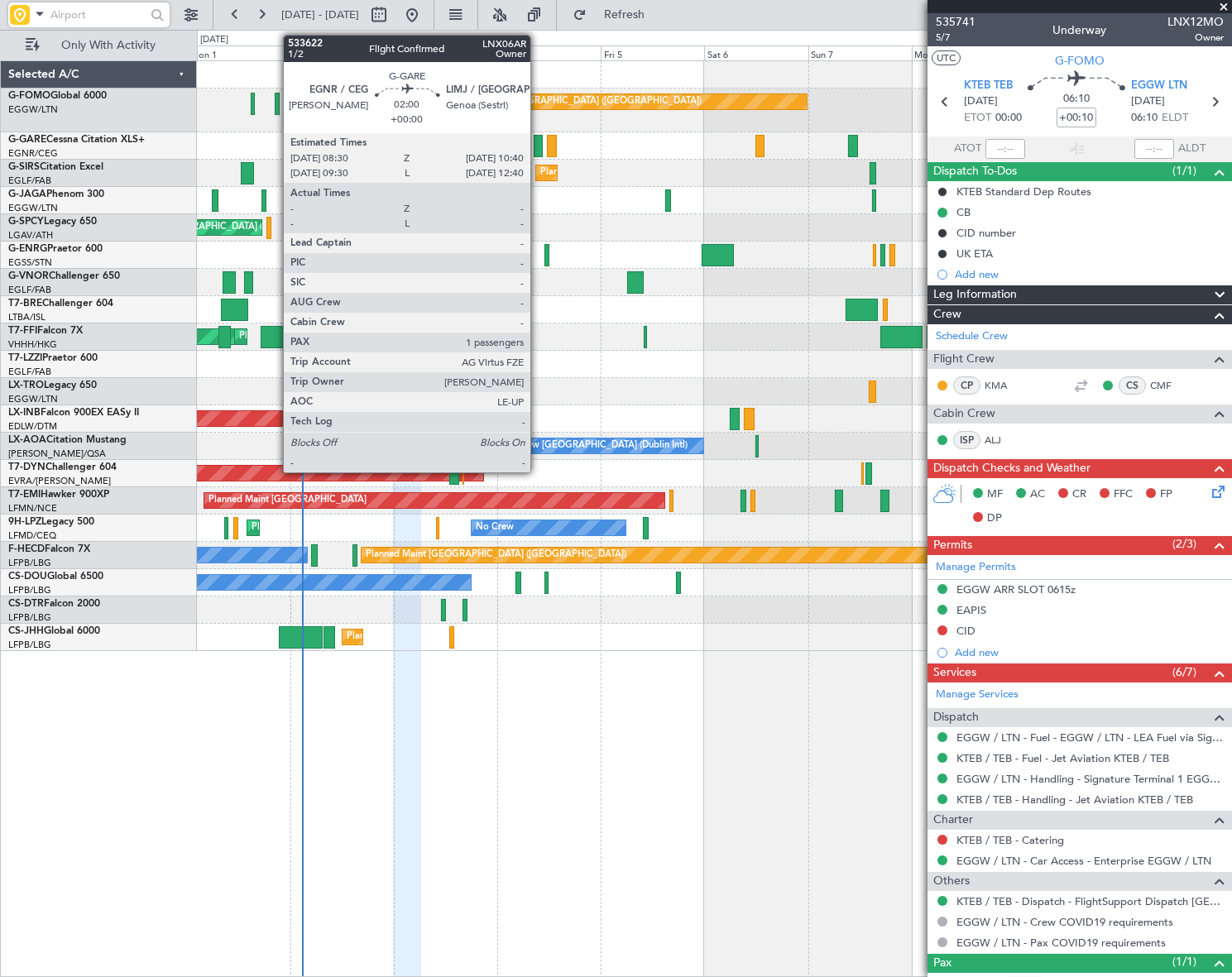
click at [538, 145] on div at bounding box center [539, 145] width 10 height 22
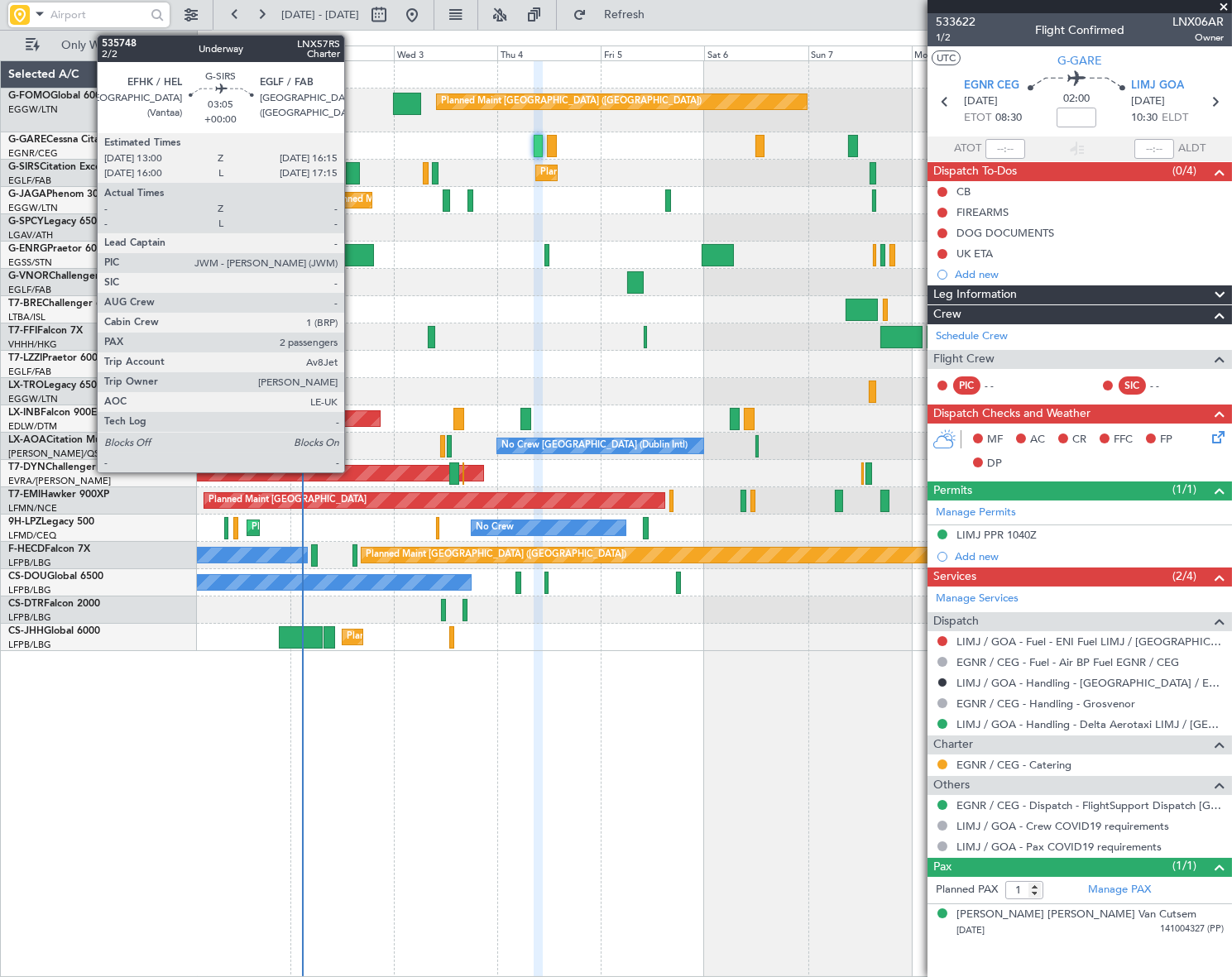
click at [352, 172] on div at bounding box center [353, 173] width 14 height 22
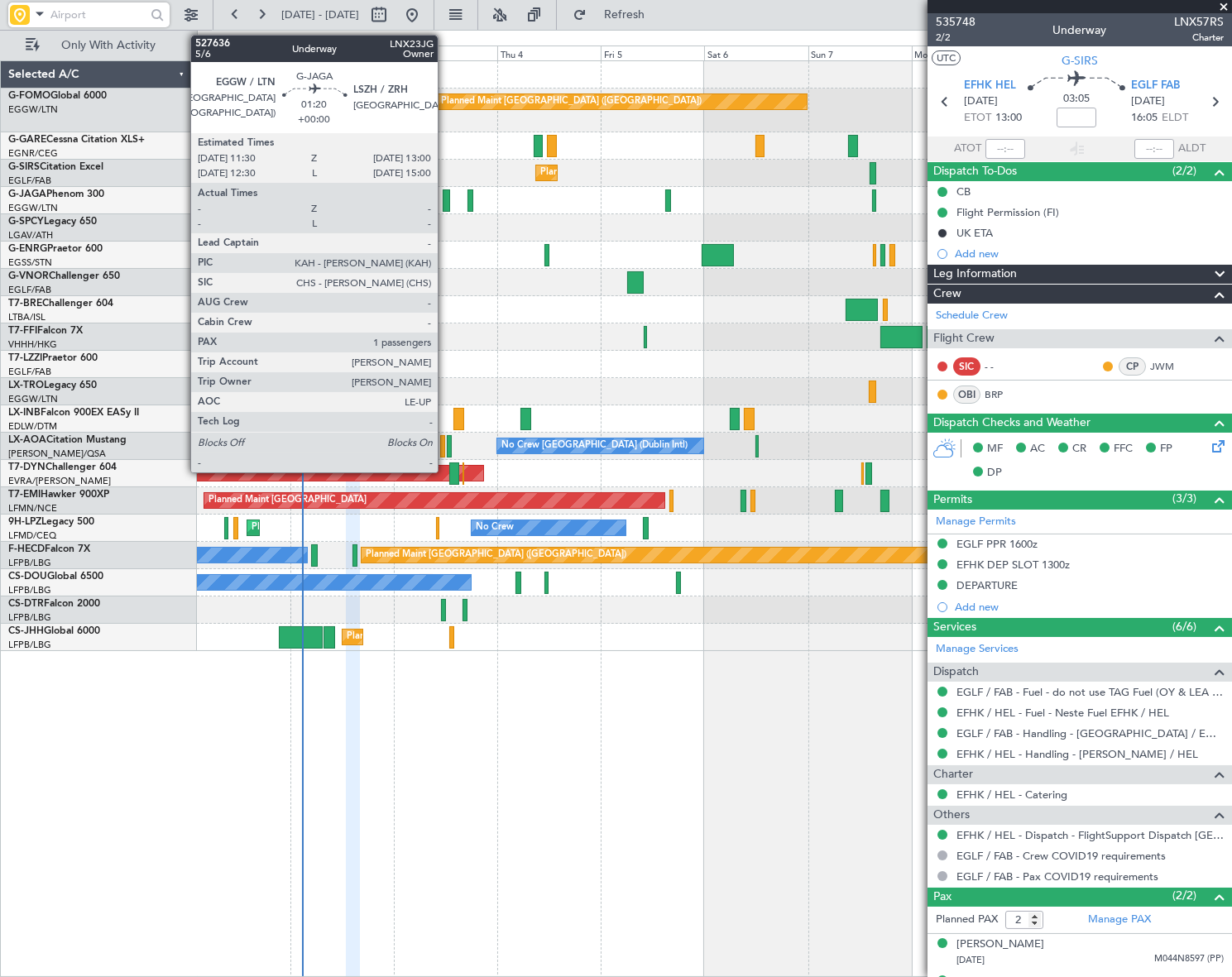
click at [445, 198] on div at bounding box center [445, 200] width 7 height 22
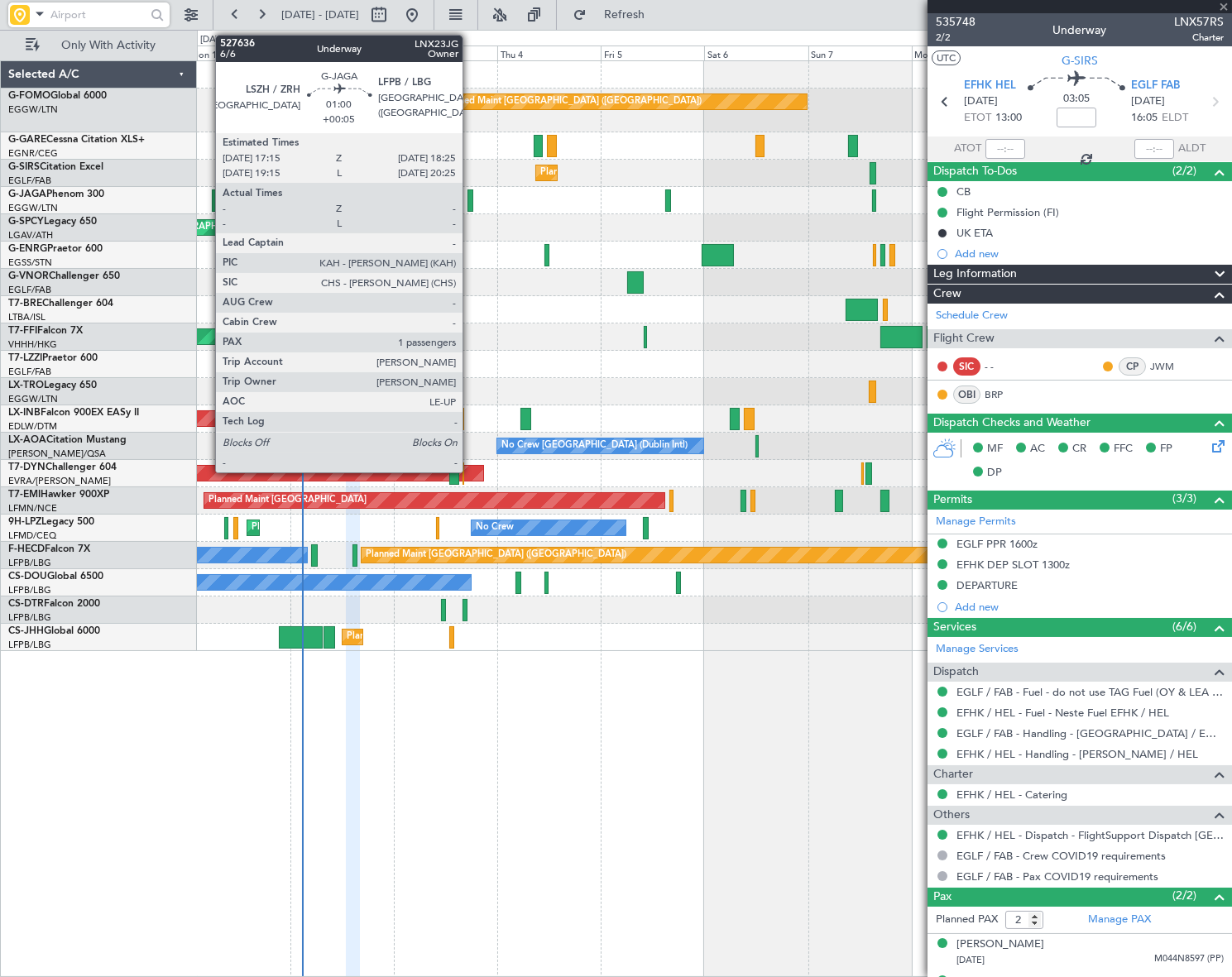
type input "1"
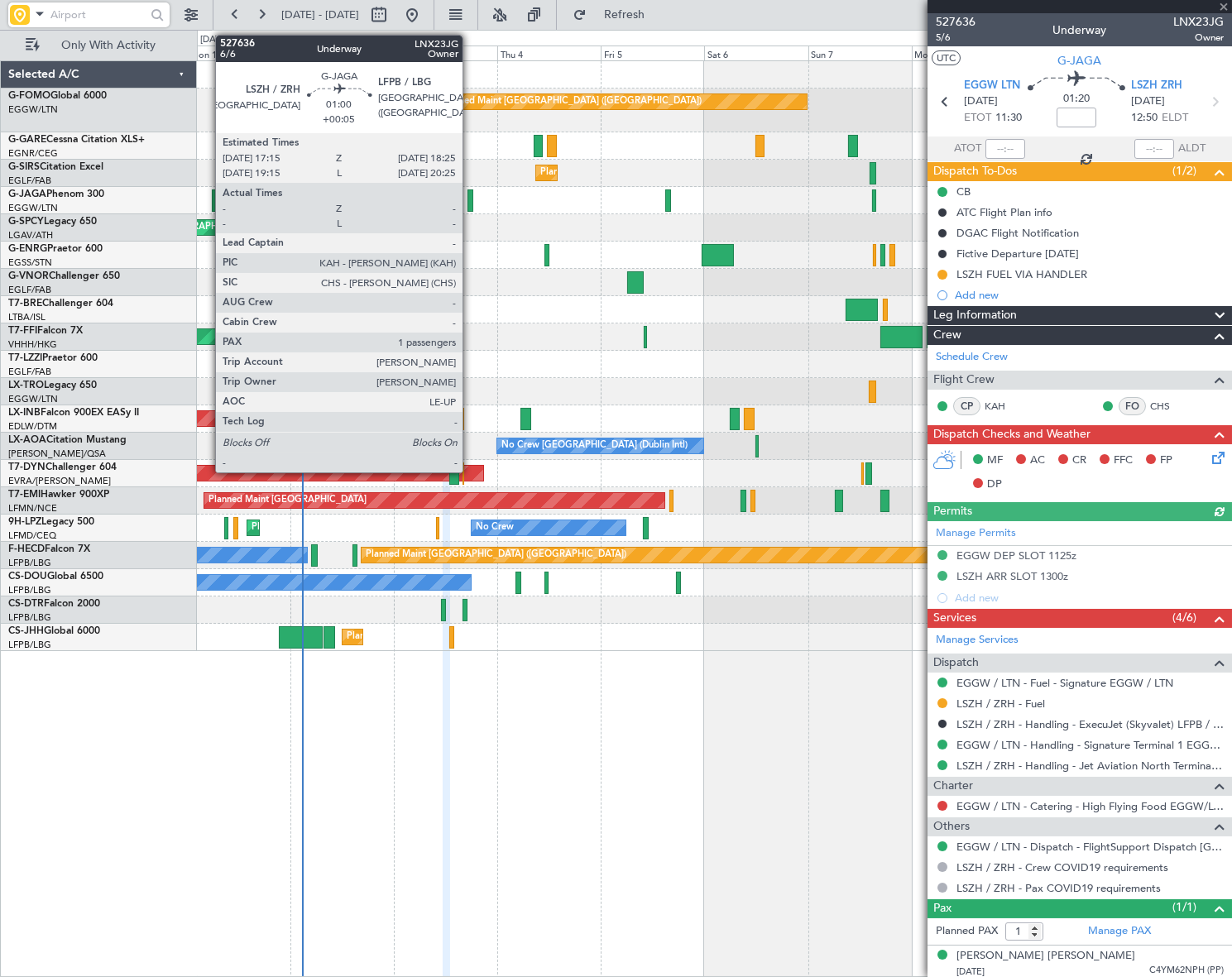
click at [470, 205] on div at bounding box center [470, 200] width 6 height 22
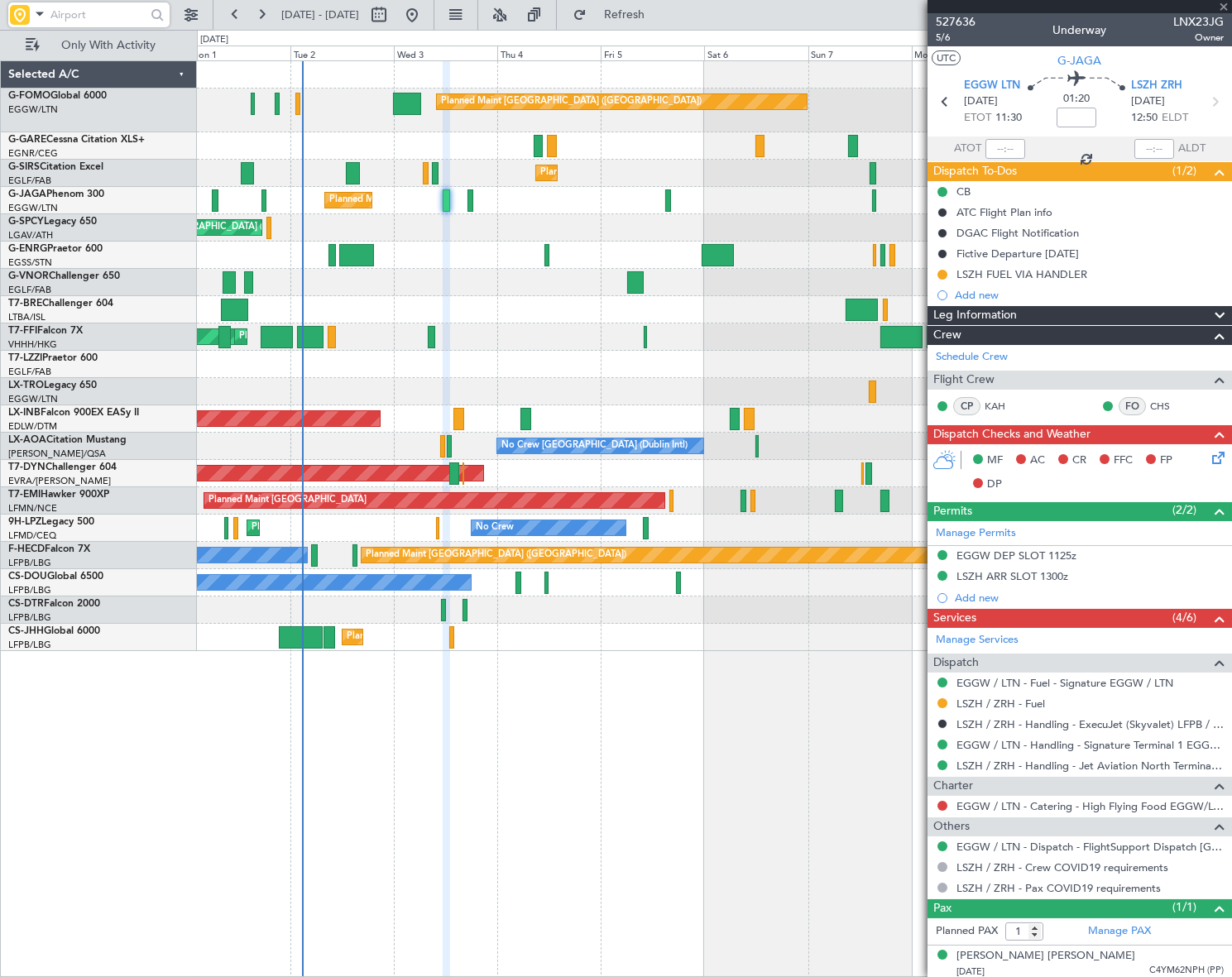
type input "+00:05"
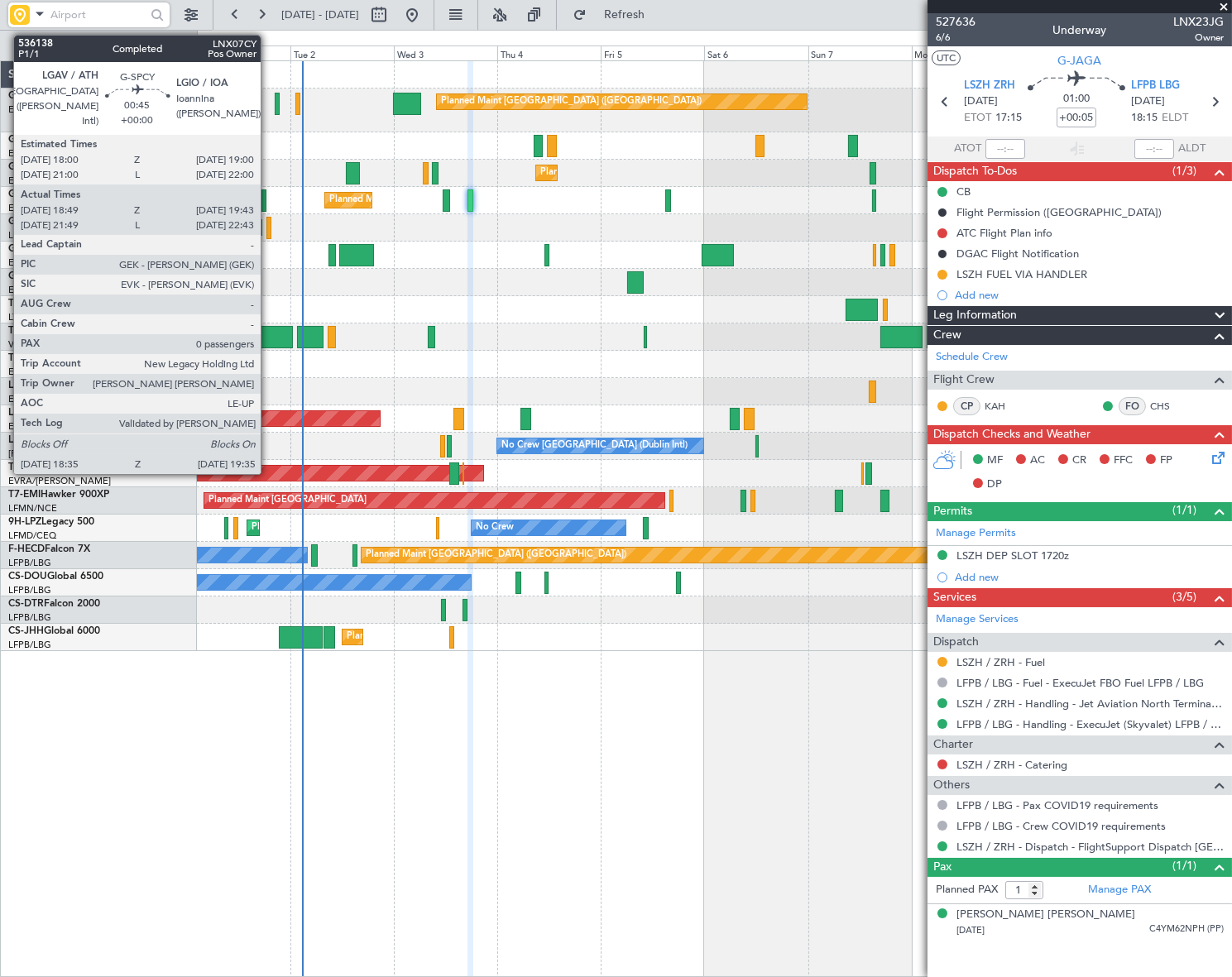
click at [268, 231] on div at bounding box center [268, 227] width 5 height 22
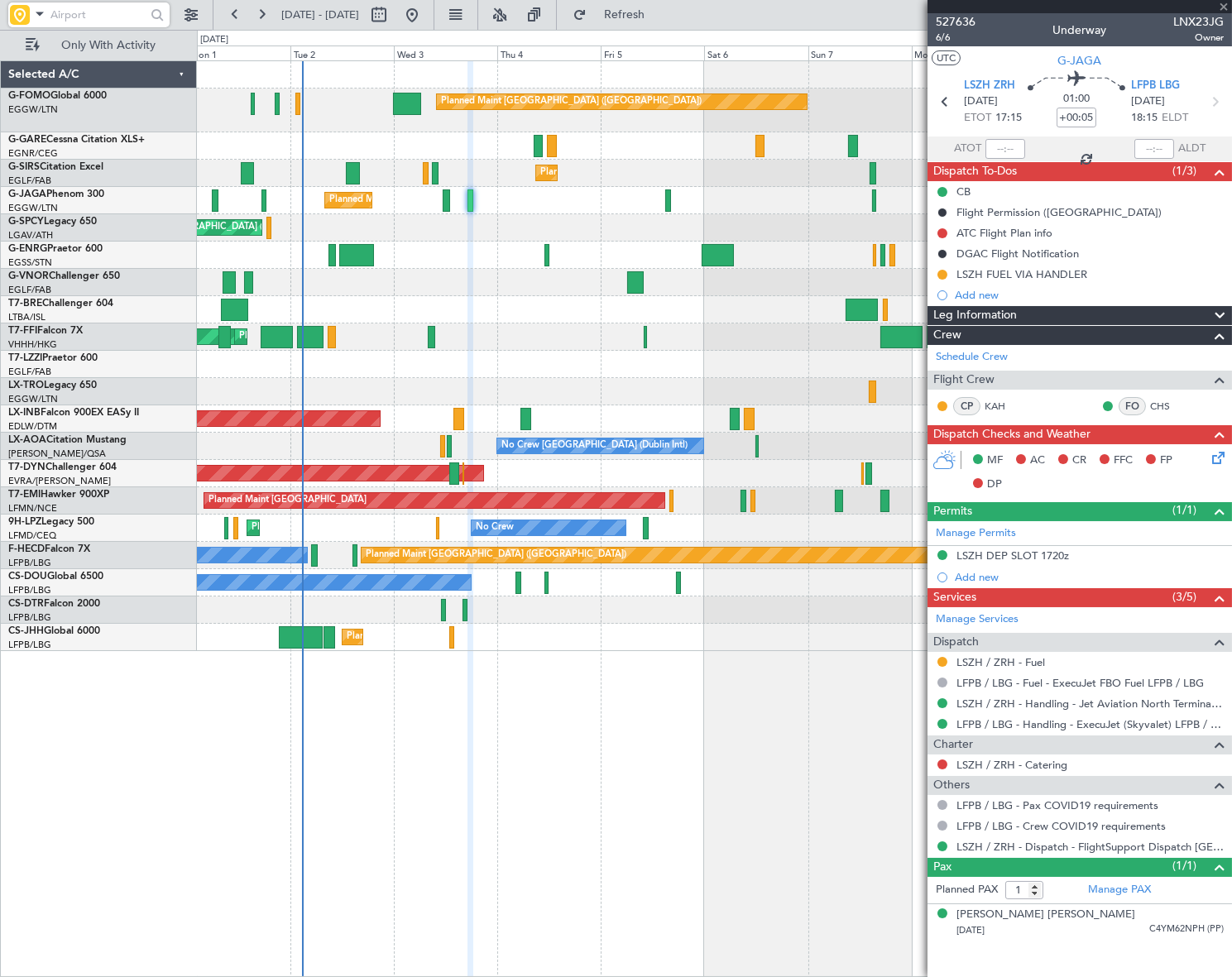
type input "18:49"
type input "19:28"
type input "0"
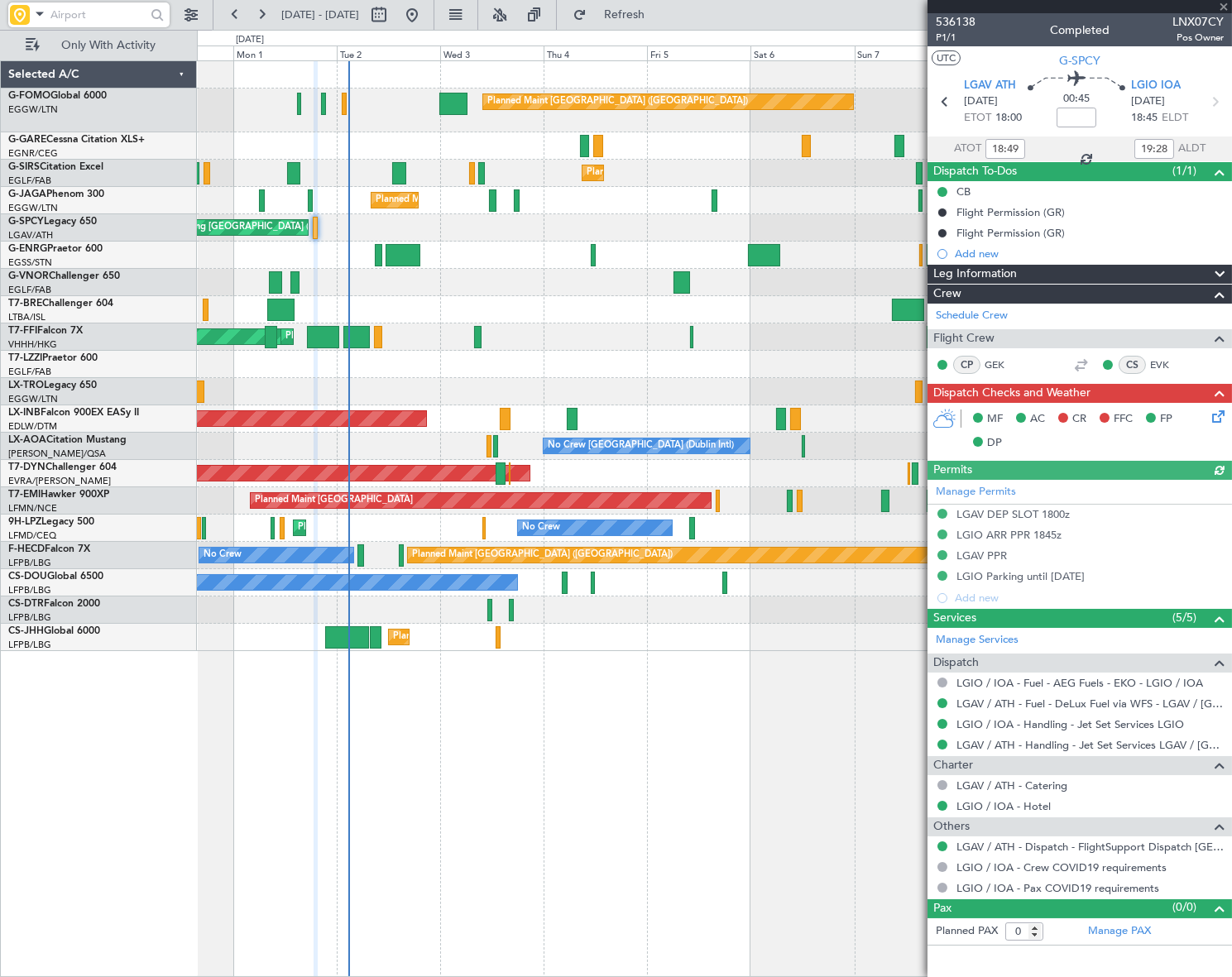
click at [422, 232] on div "Cleaning Athens (Eleftherios Venizelos Intl) Planned Maint Athens (Eleftherios …" at bounding box center [714, 228] width 1035 height 28
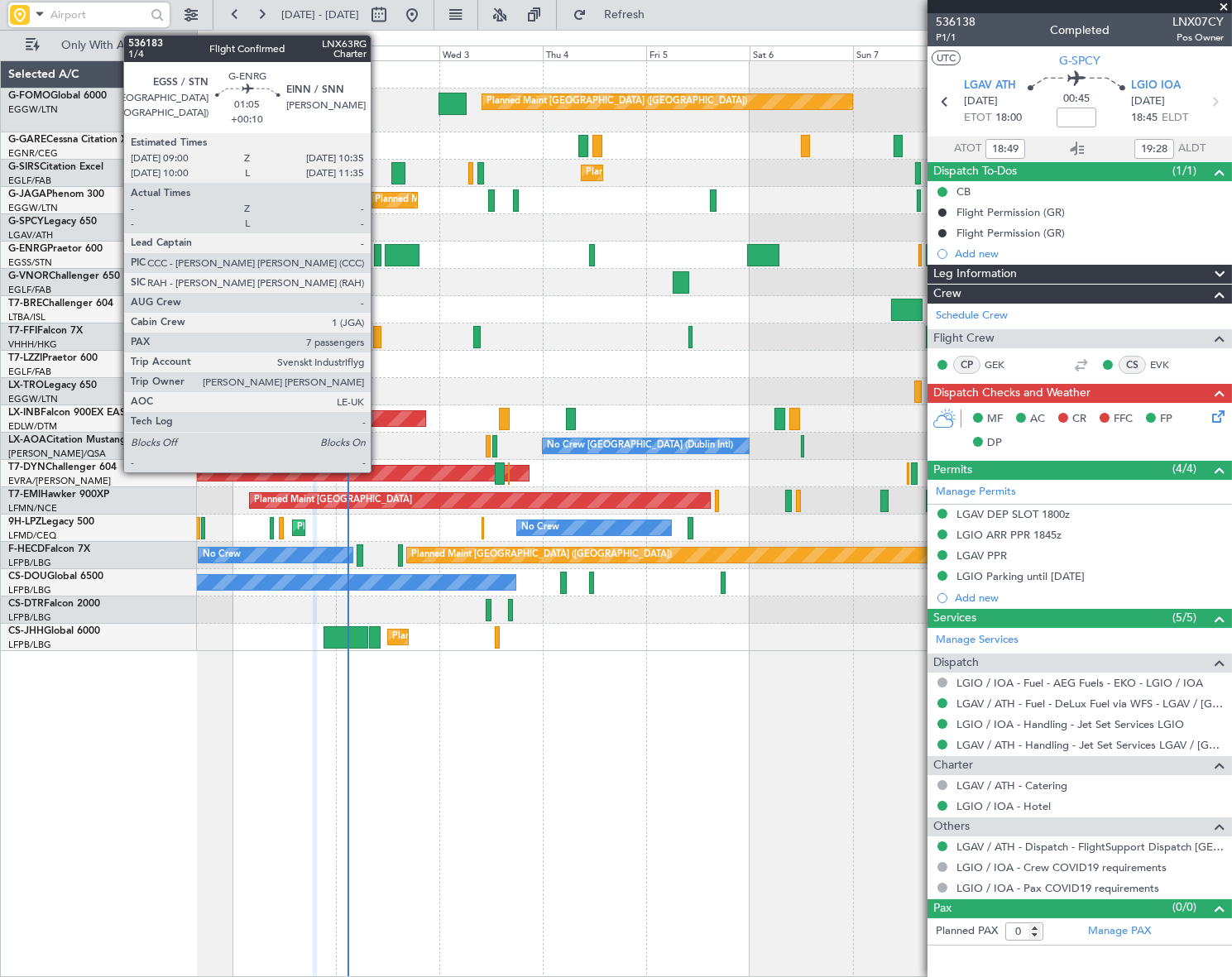
click at [379, 254] on div at bounding box center [378, 254] width 8 height 22
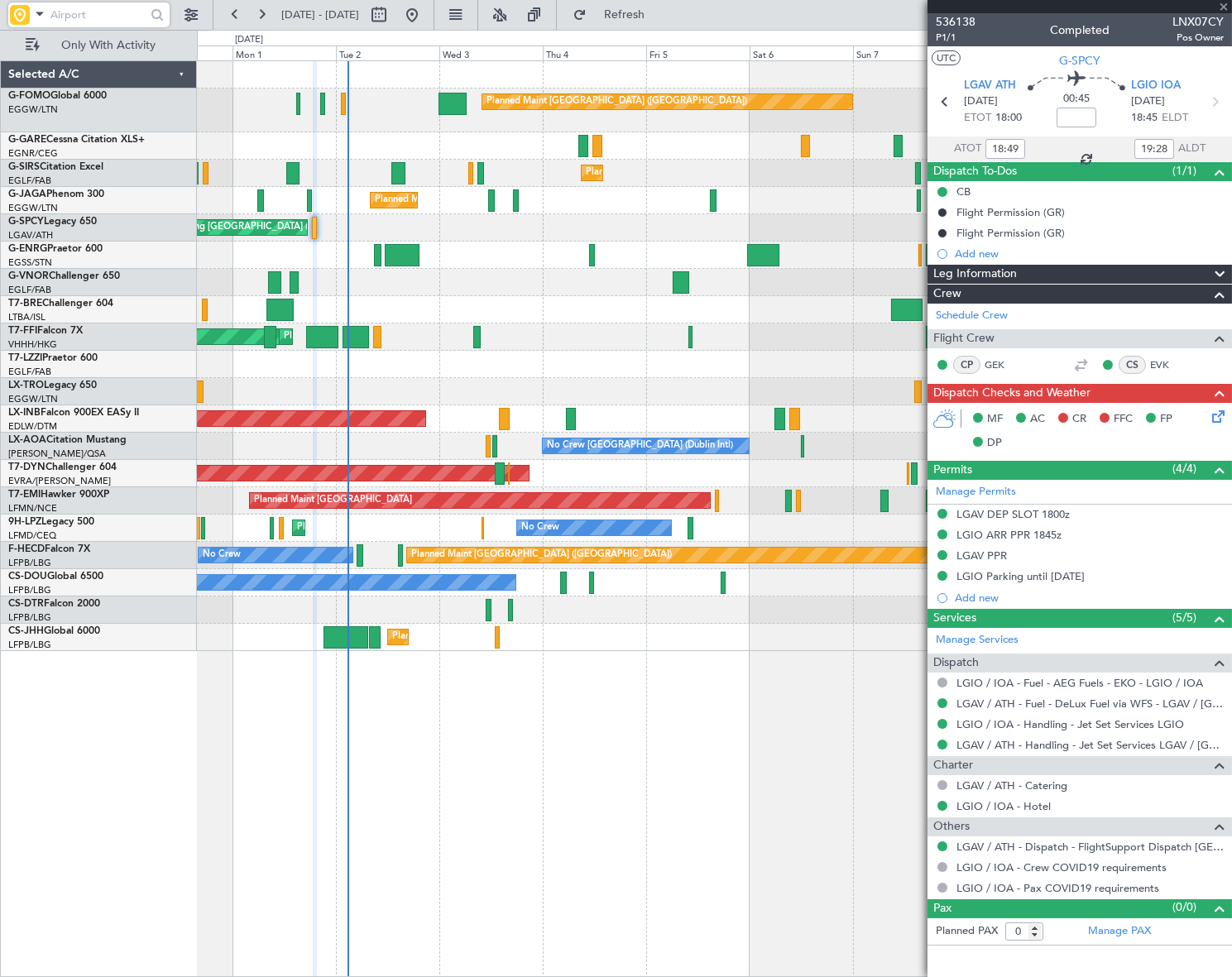
type input "+00:10"
type input "7"
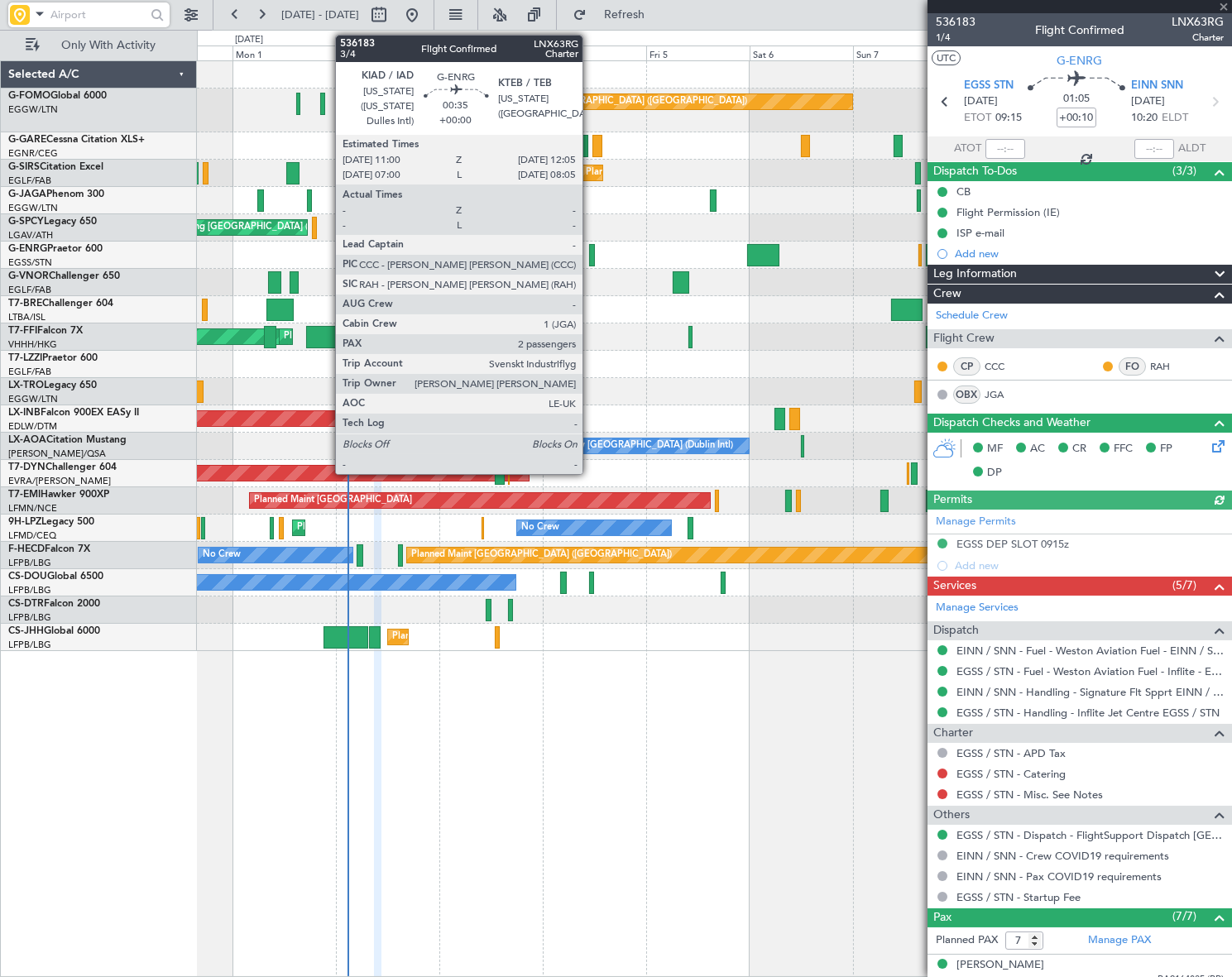
click at [590, 255] on div at bounding box center [591, 254] width 5 height 22
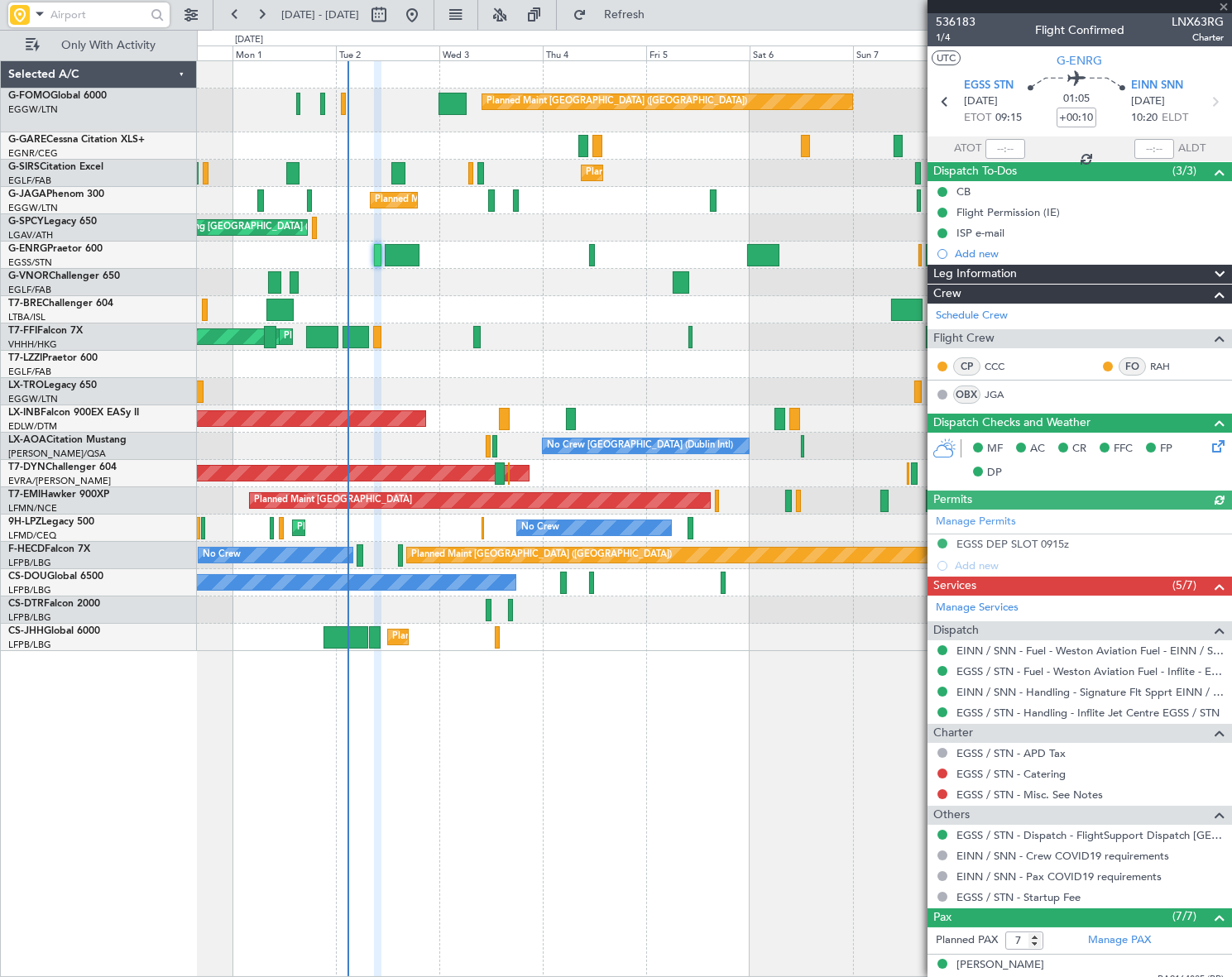
type input "2"
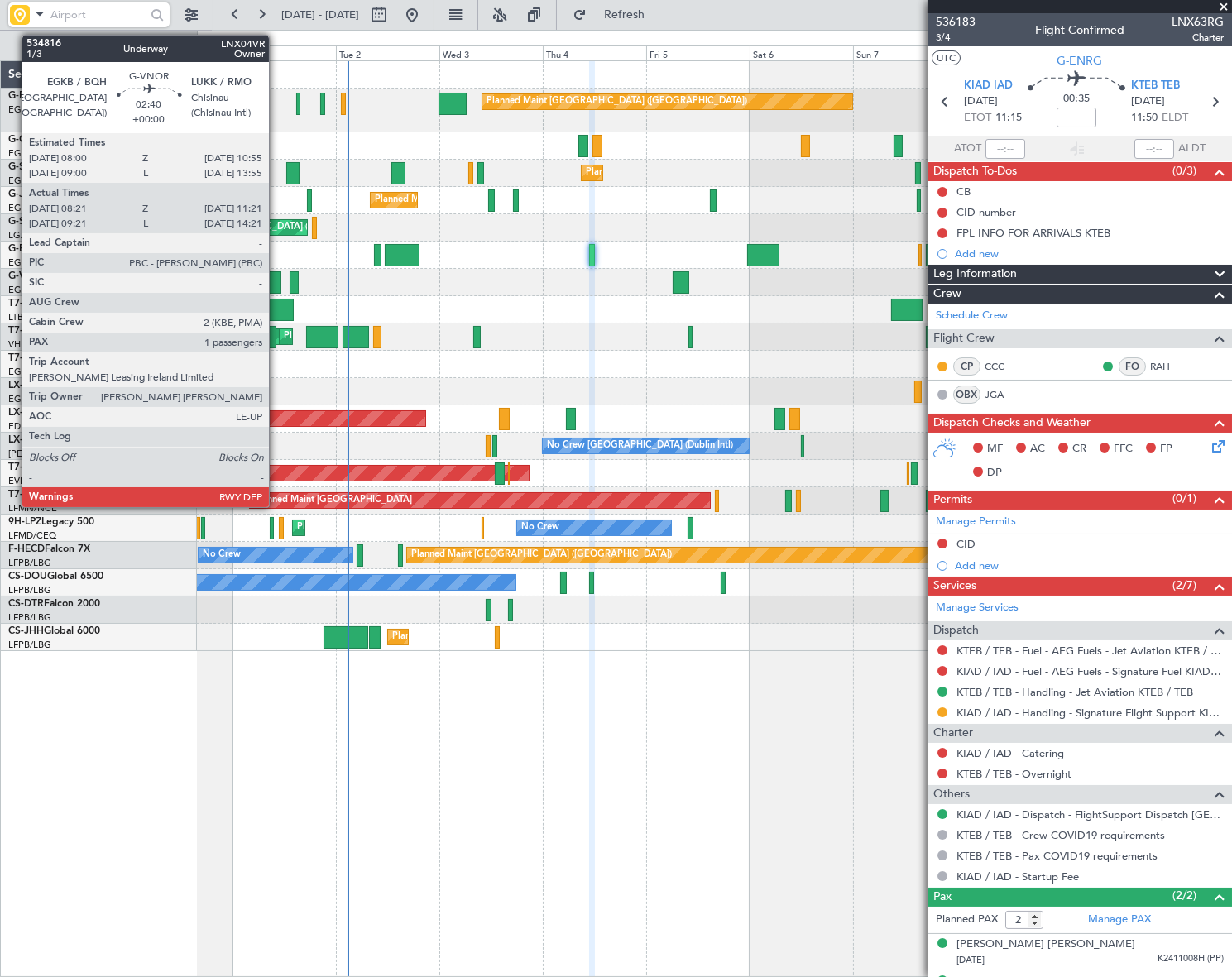
click at [277, 278] on div at bounding box center [275, 282] width 13 height 22
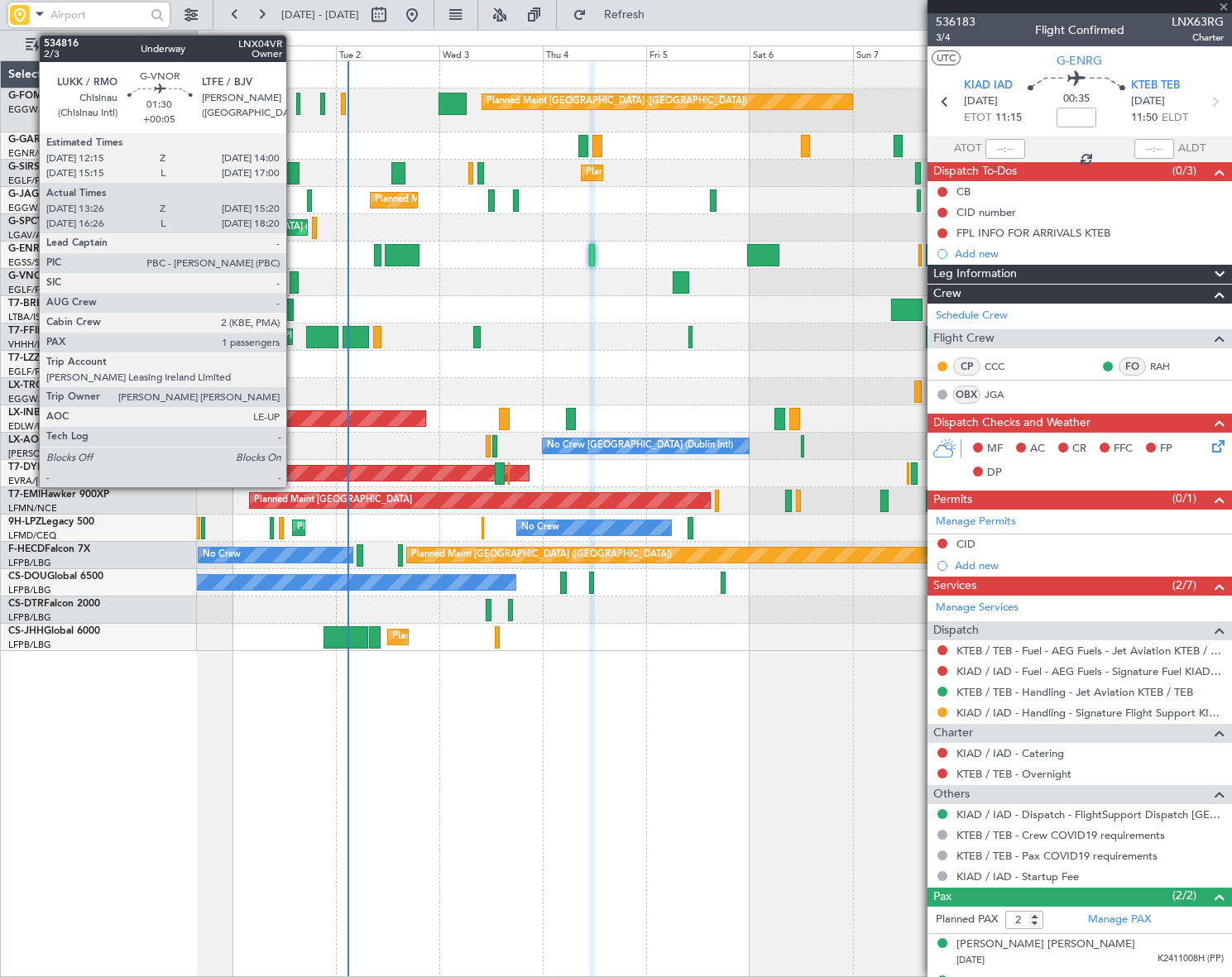
type input "08:31"
type input "11:16"
type input "1"
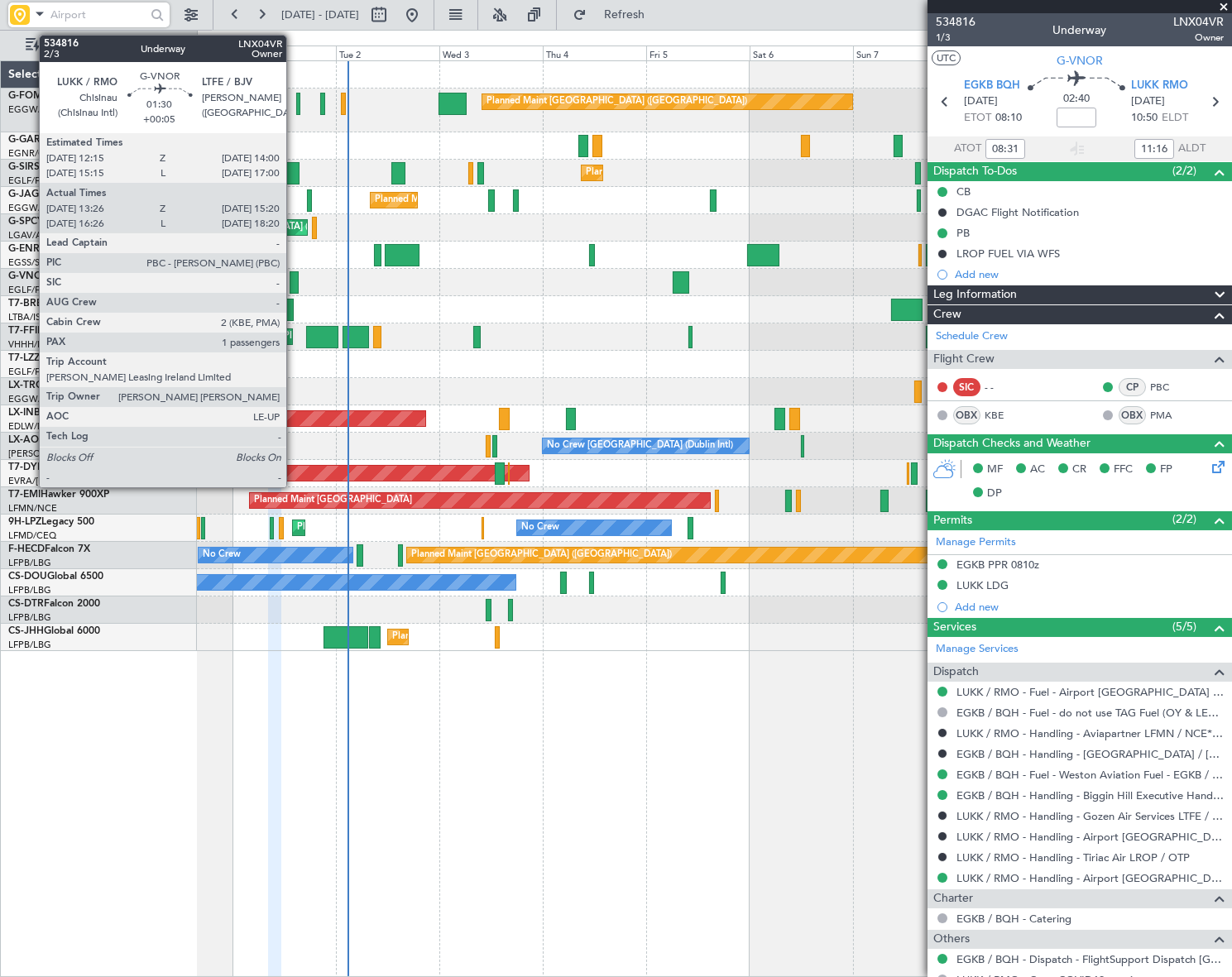
click at [294, 279] on div at bounding box center [294, 282] width 9 height 22
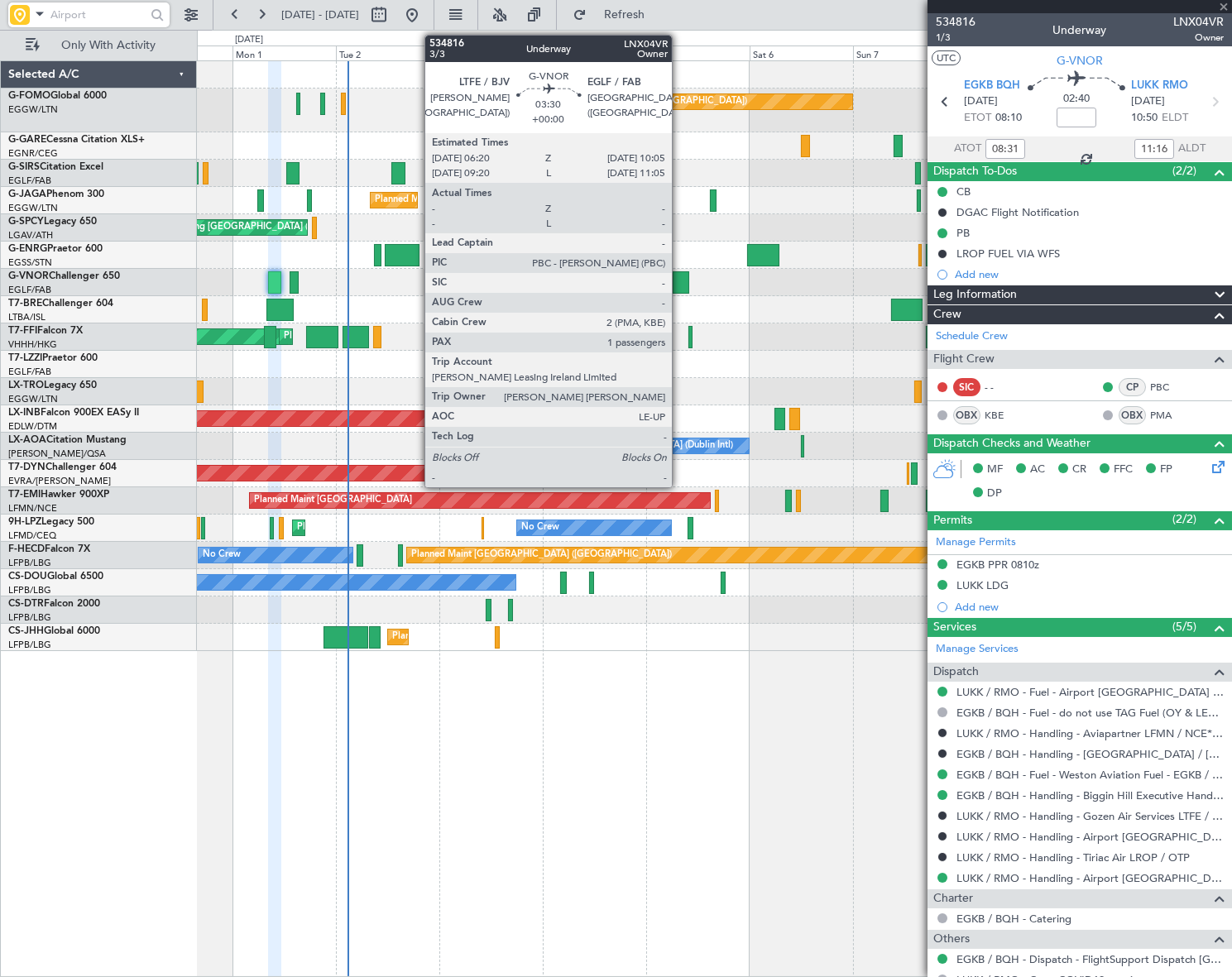
type input "+00:05"
type input "13:36"
type input "15:15"
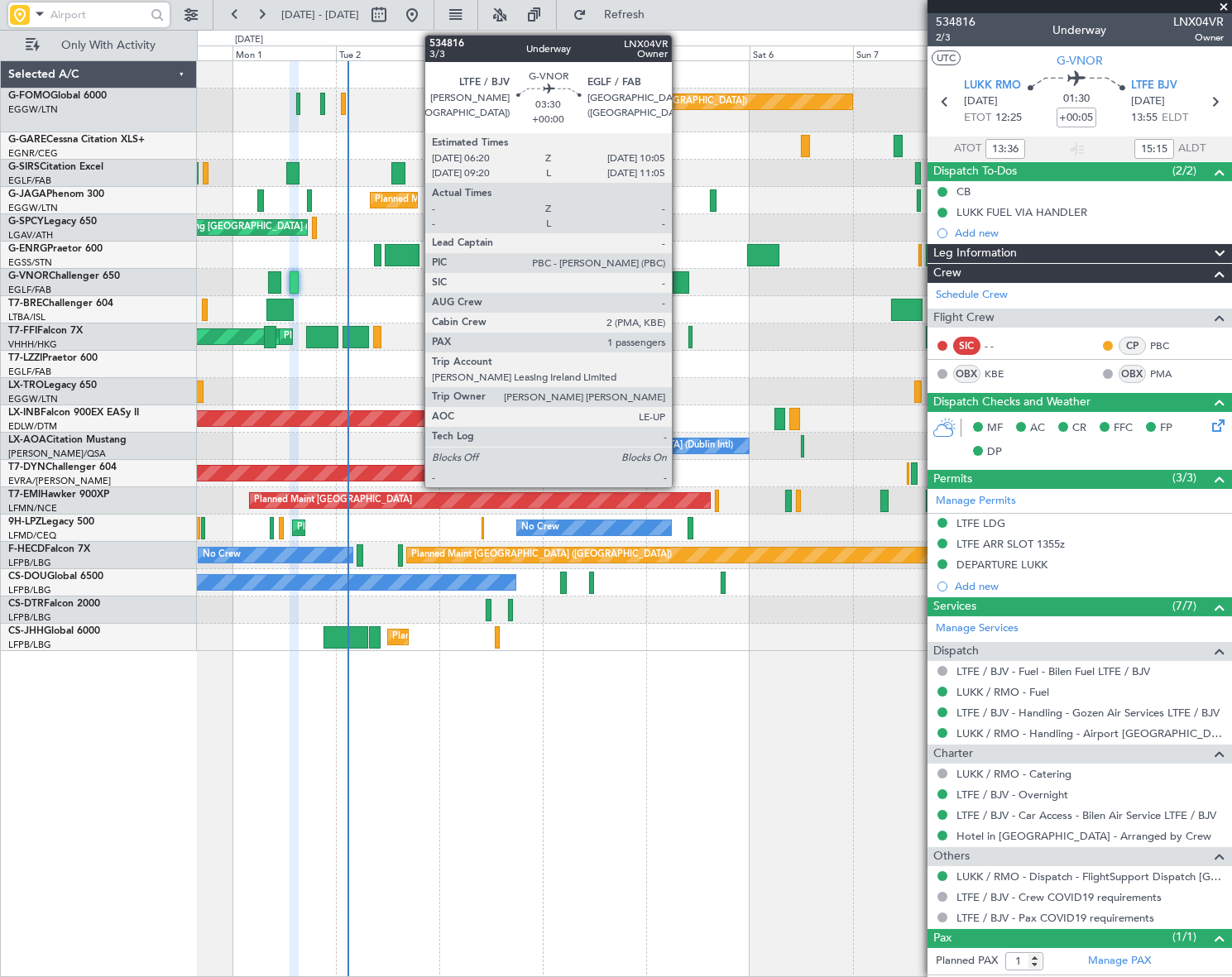
click at [679, 276] on div at bounding box center [681, 282] width 16 height 22
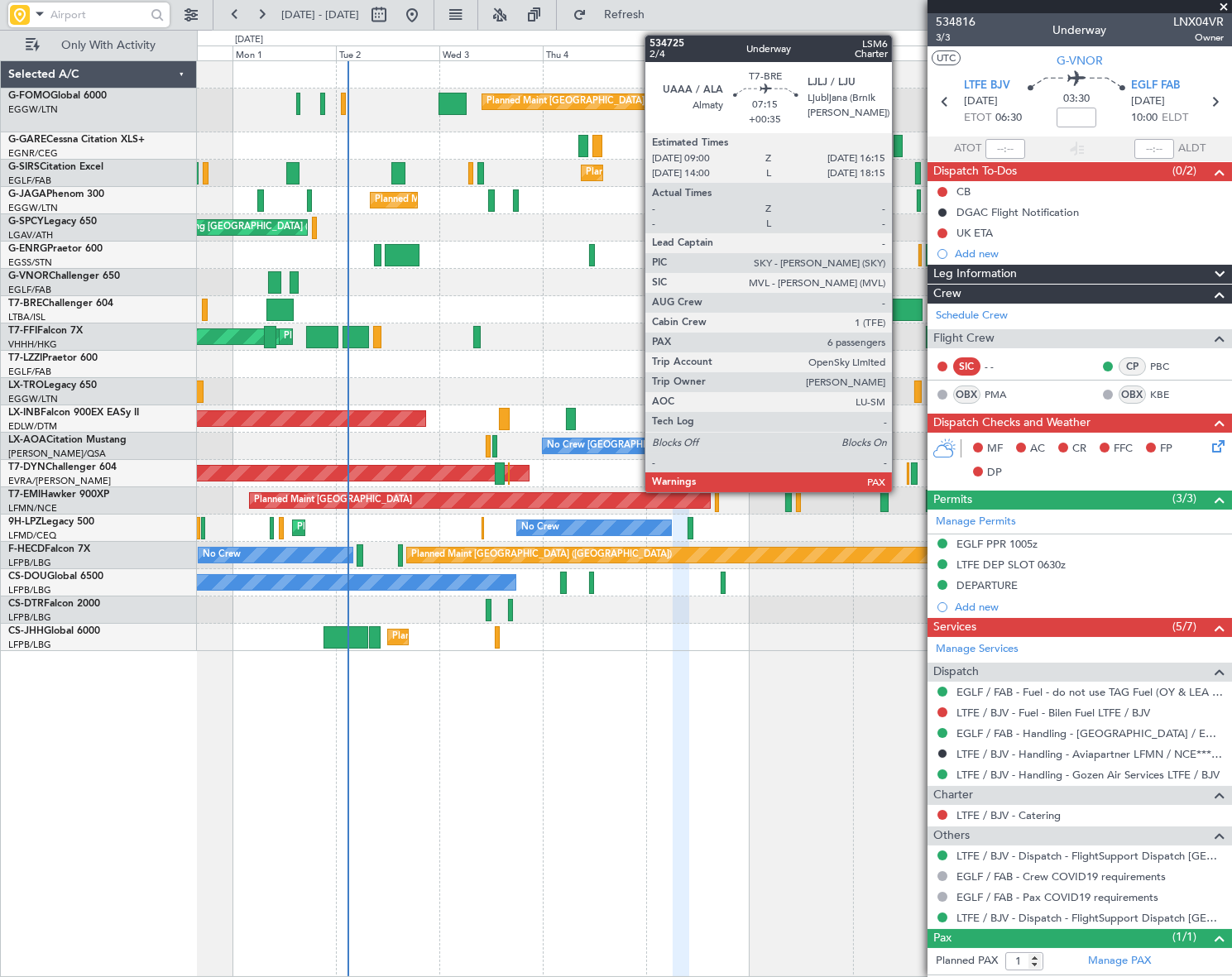
click at [899, 308] on div at bounding box center [907, 309] width 31 height 22
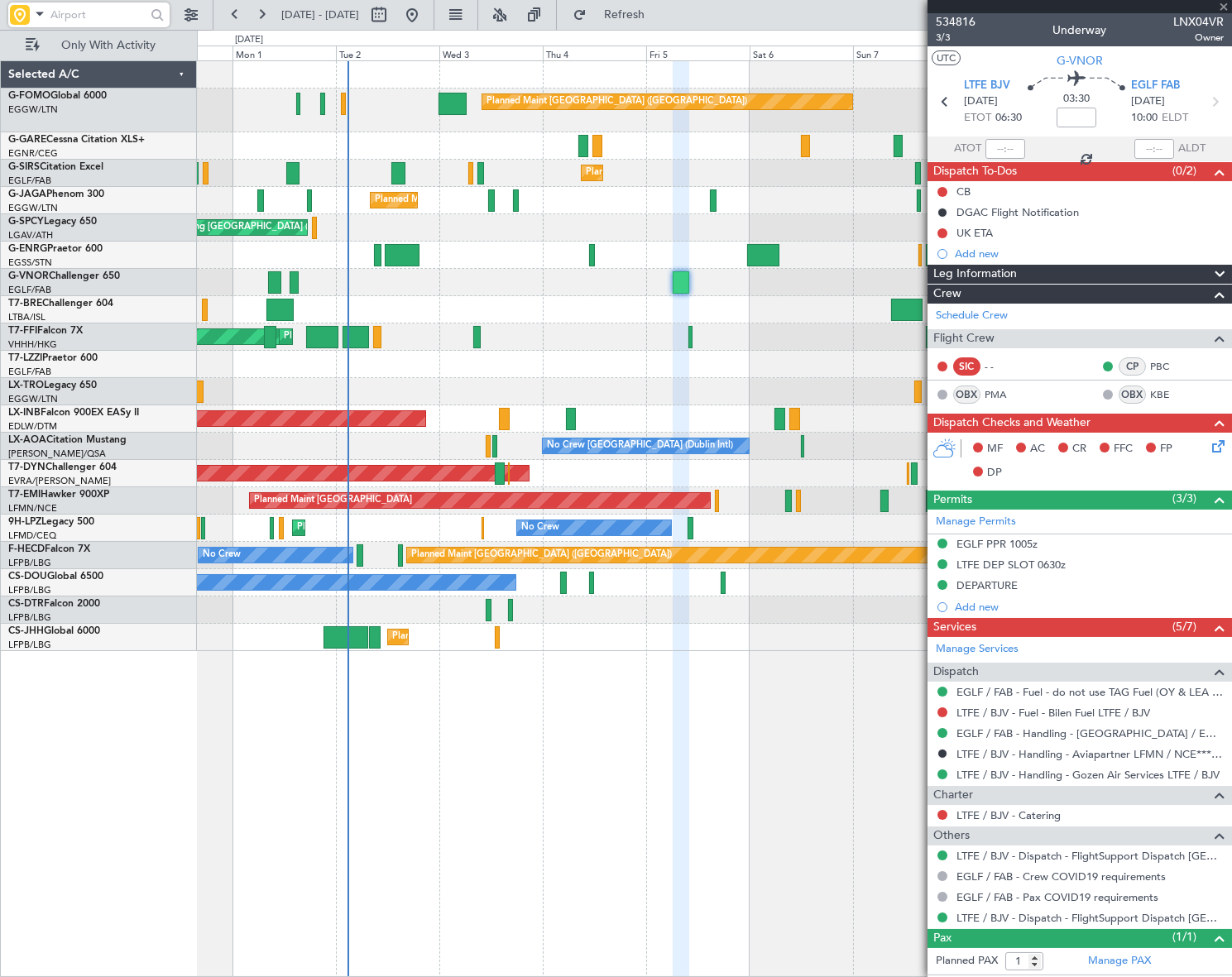
type input "+00:35"
type input "7"
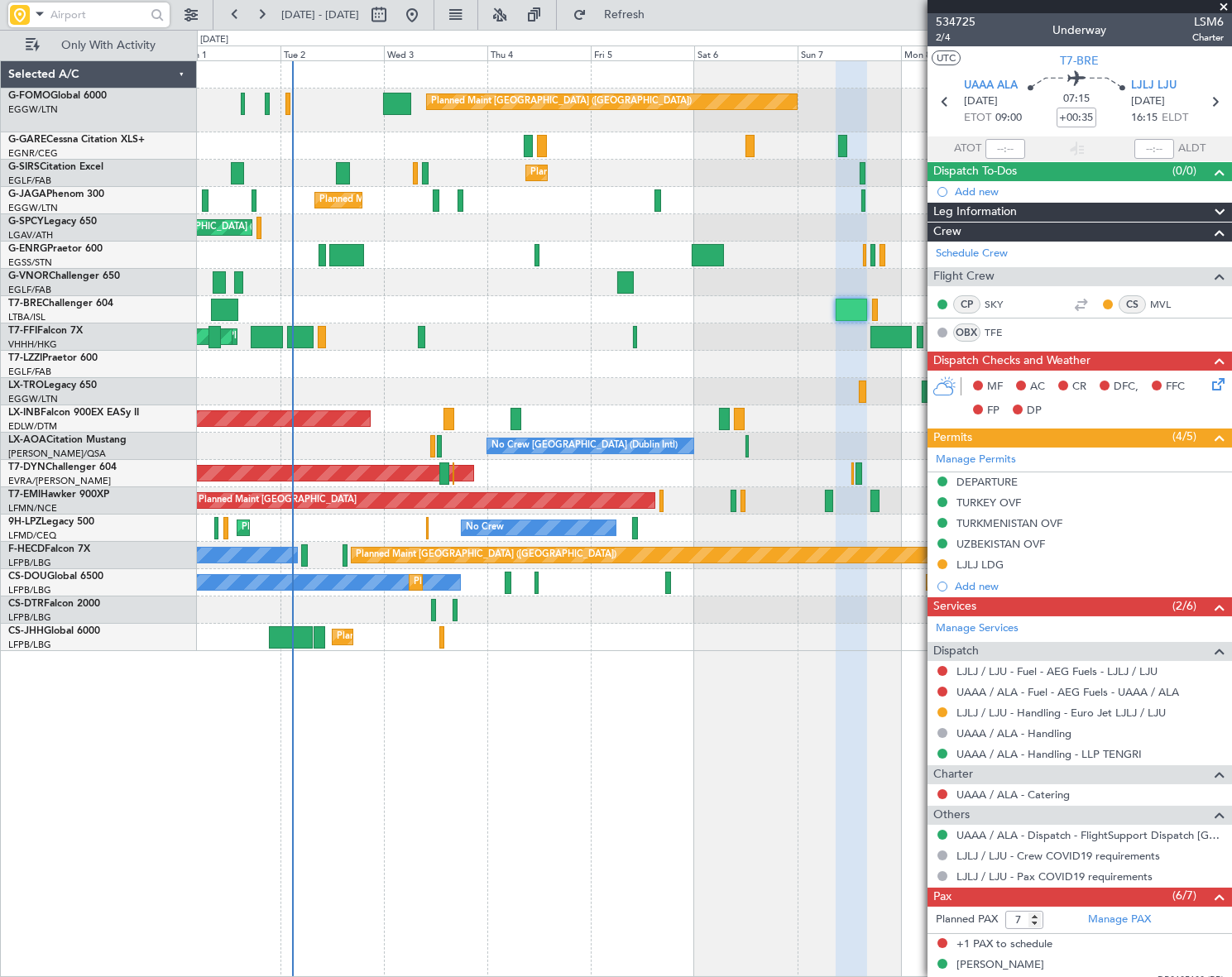
click at [751, 391] on div "Planned Maint Dusseldorf" at bounding box center [714, 392] width 1034 height 28
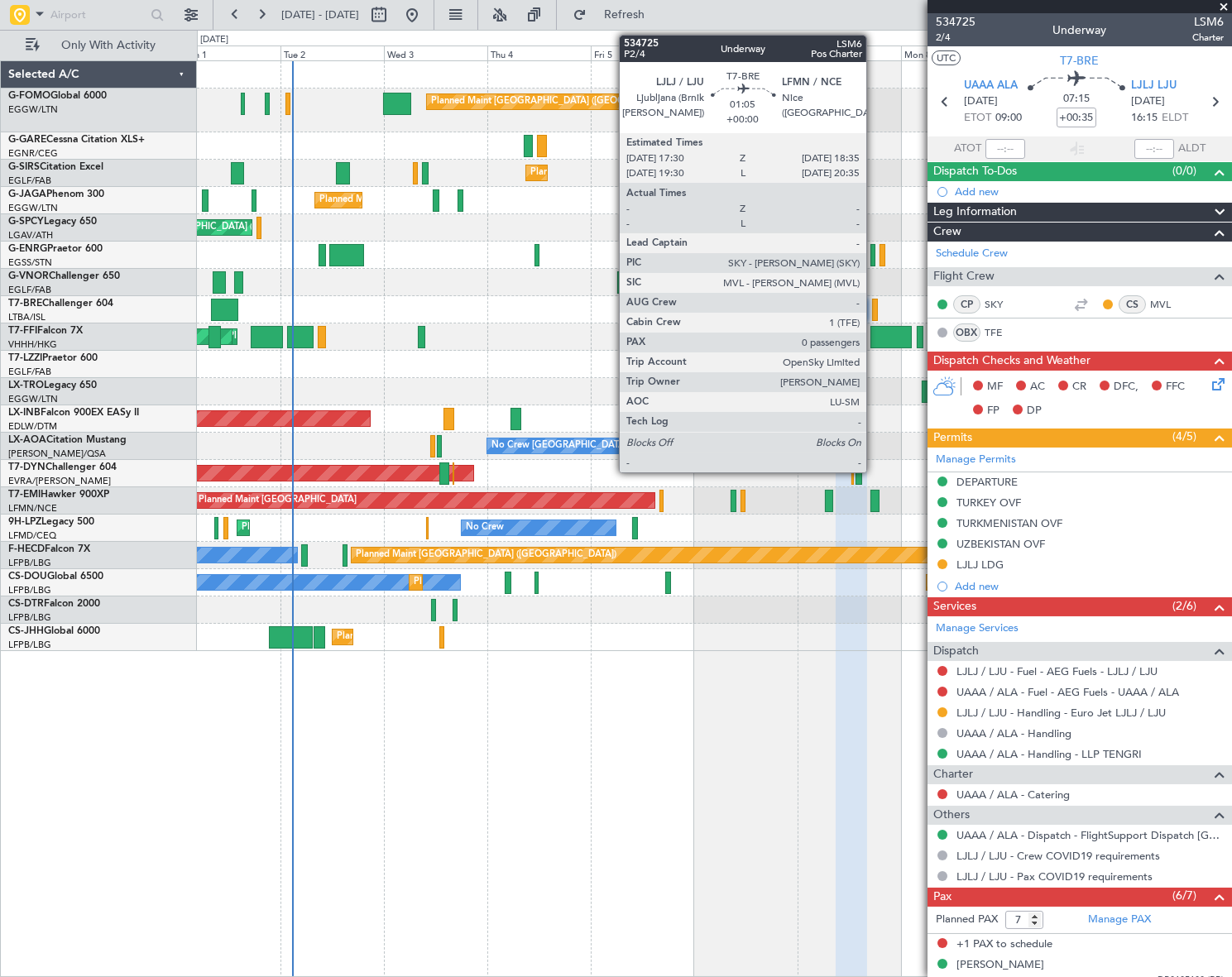
click at [873, 307] on div at bounding box center [874, 309] width 5 height 22
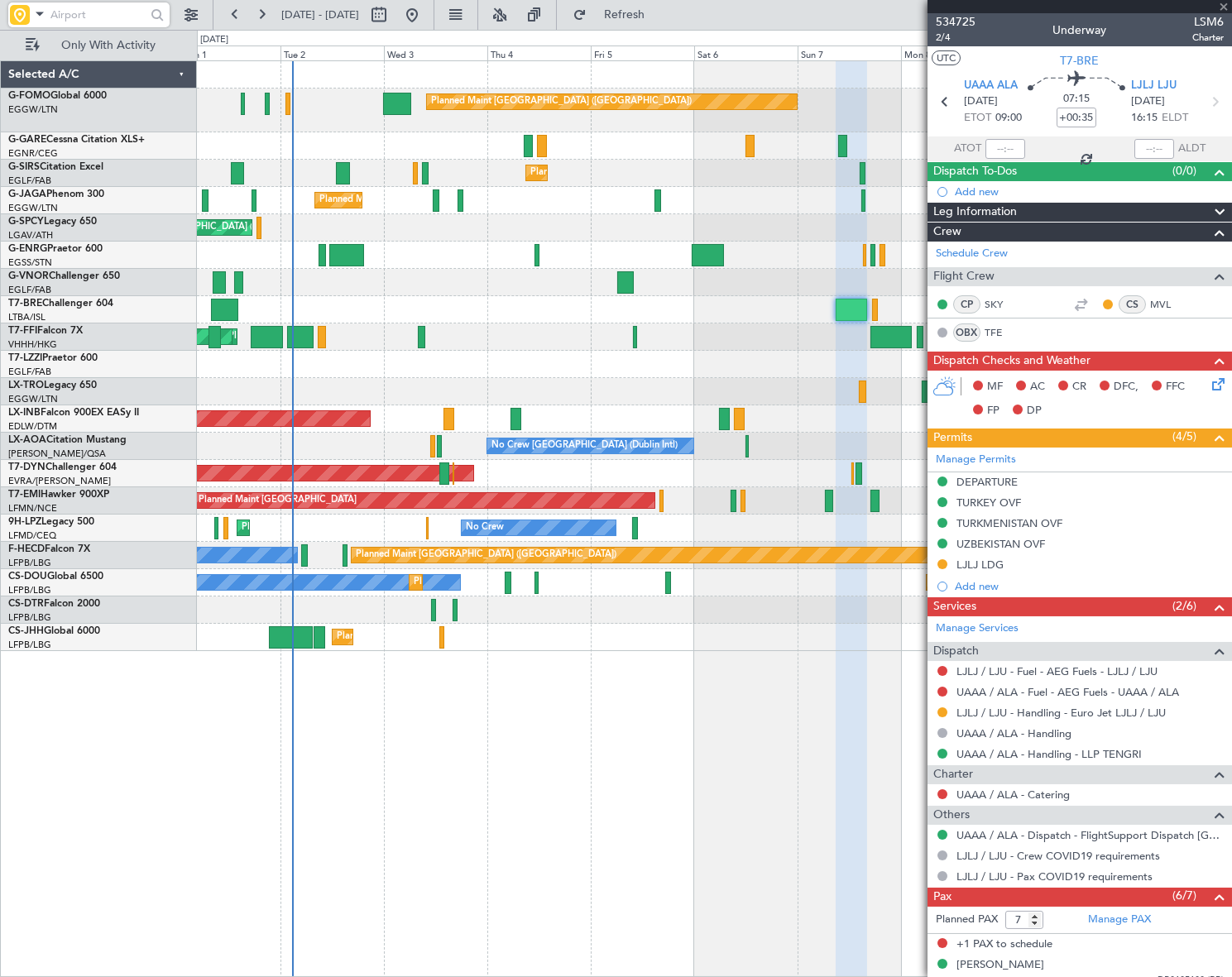
type input "0"
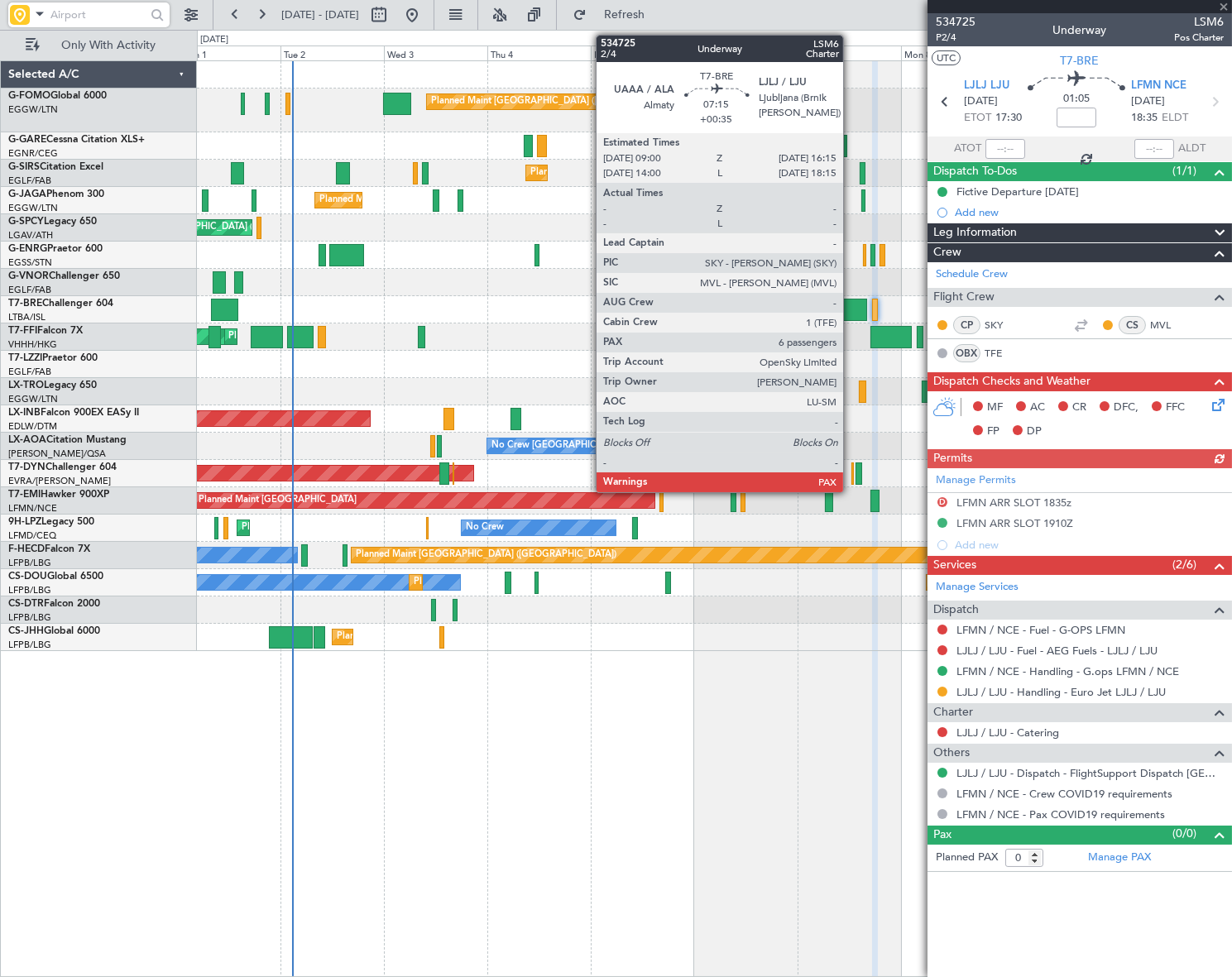
click at [851, 306] on div at bounding box center [851, 309] width 31 height 22
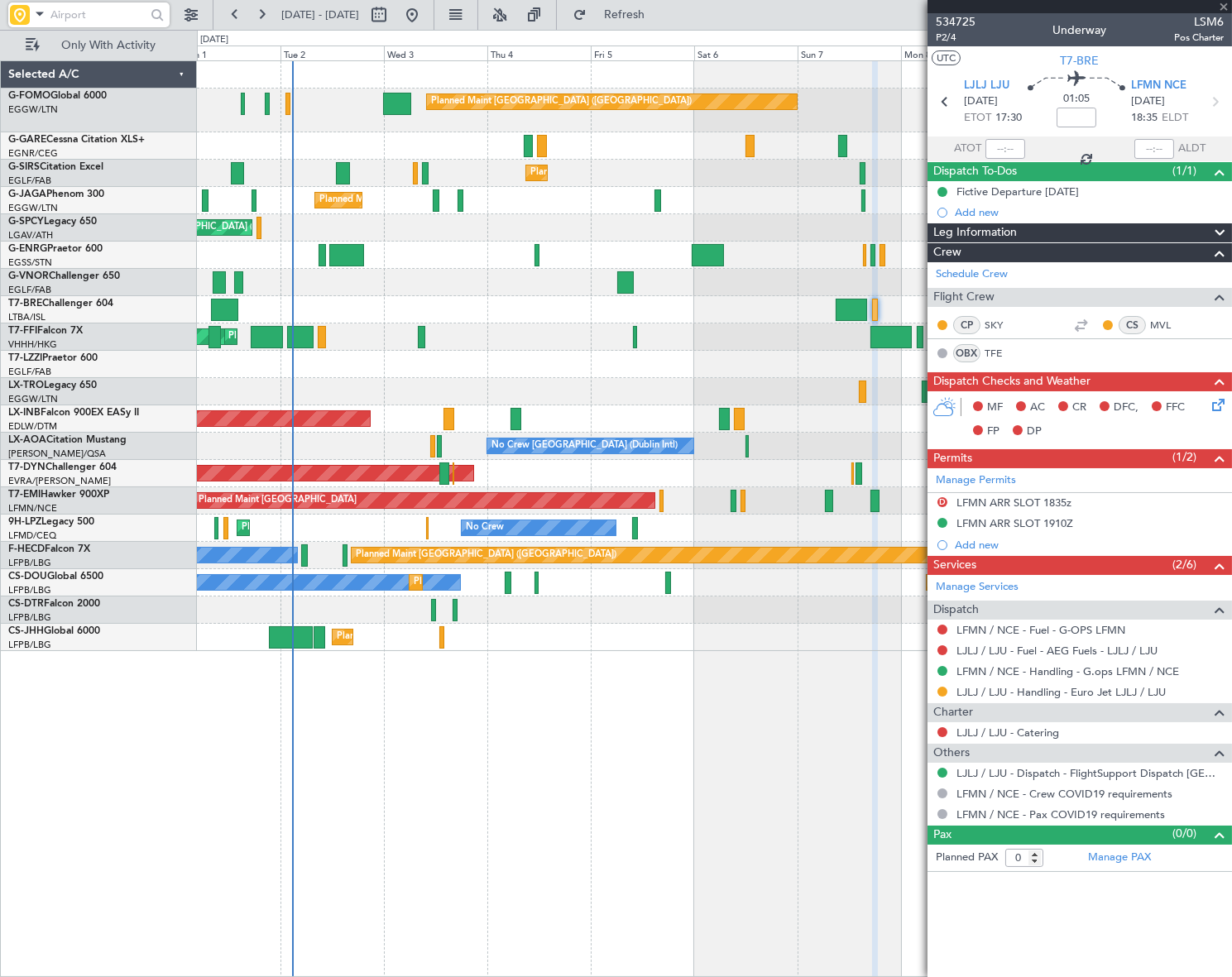
type input "+00:35"
type input "7"
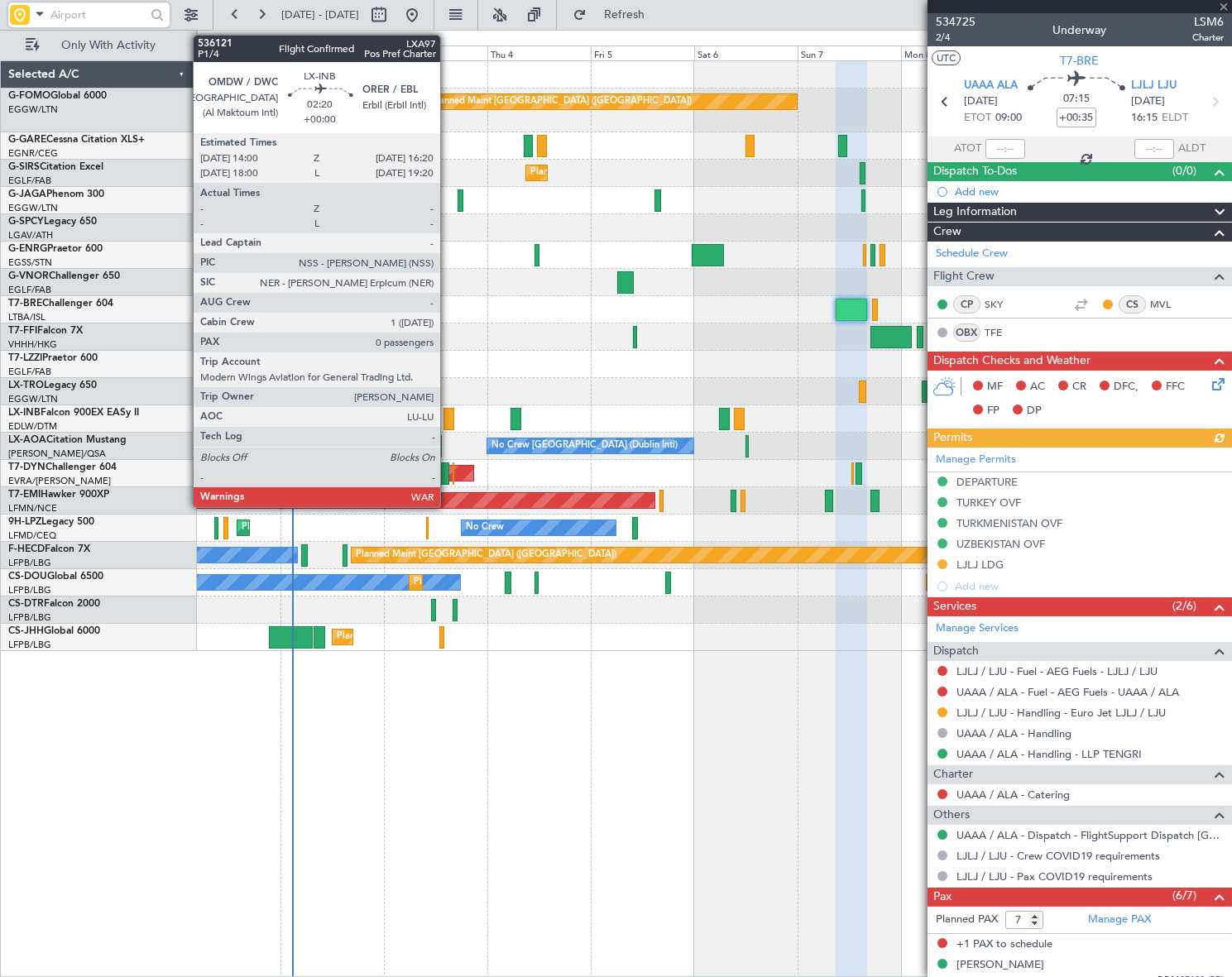
click at [447, 417] on div at bounding box center [448, 418] width 10 height 22
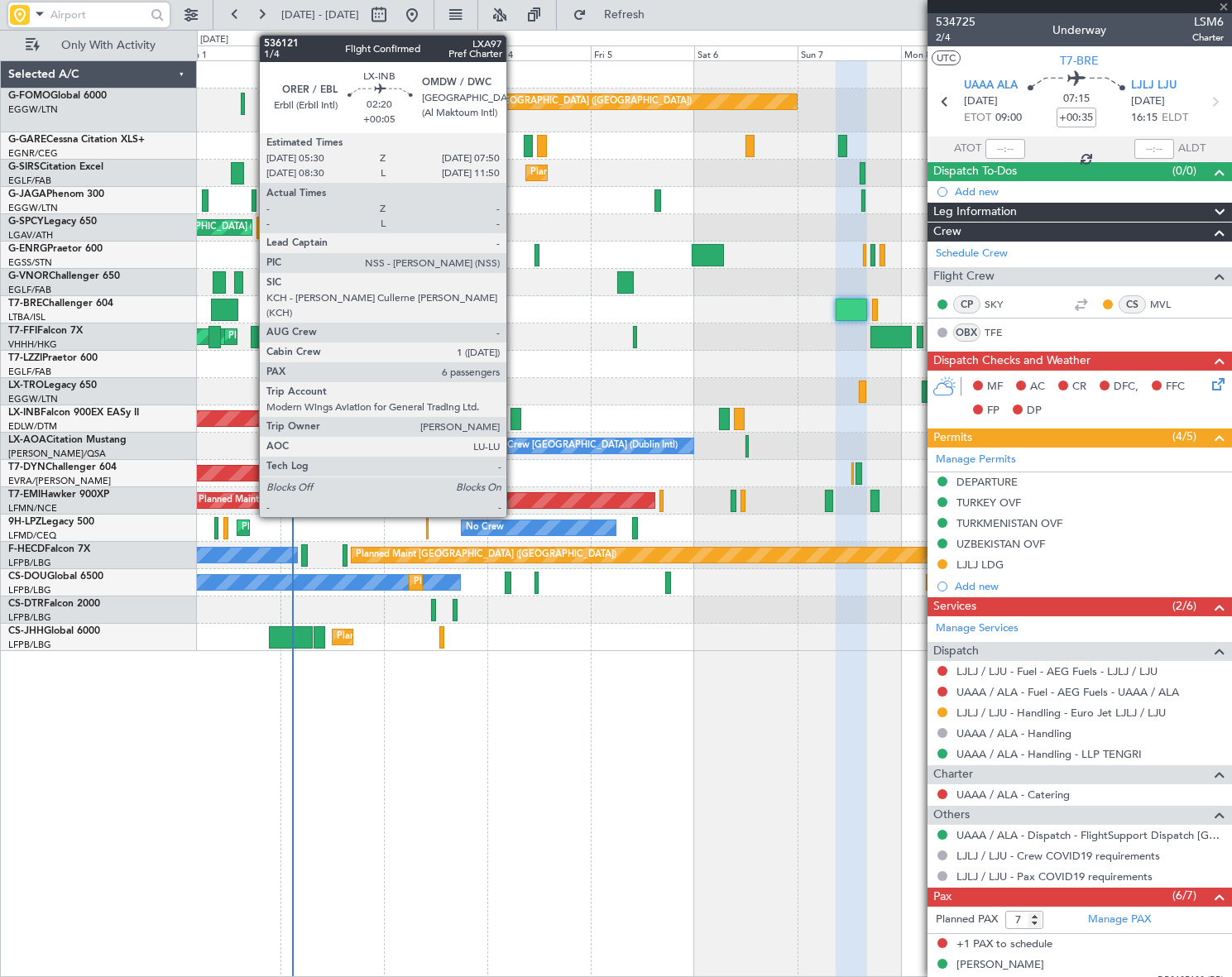
type input "0"
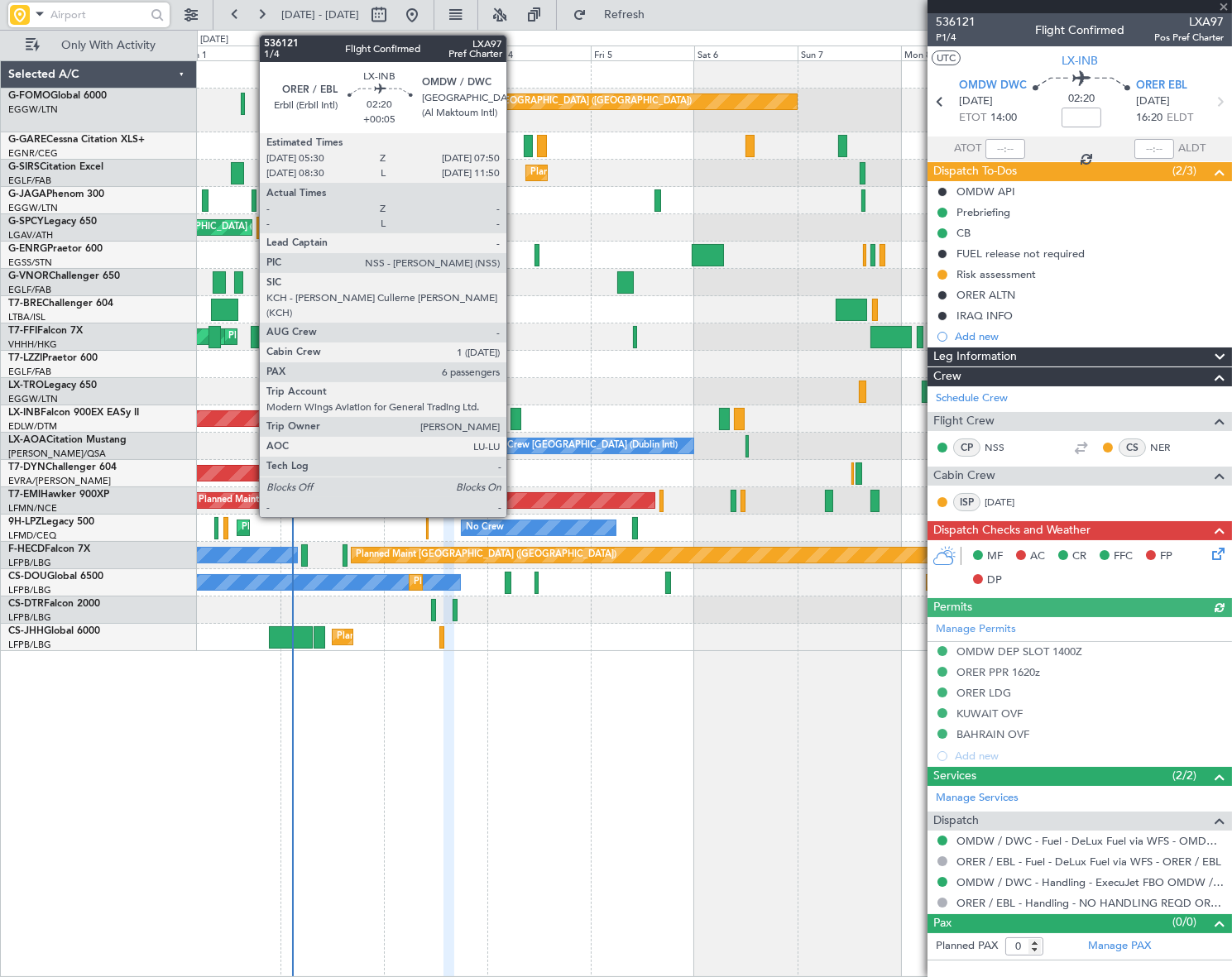
click at [514, 419] on div at bounding box center [515, 418] width 10 height 22
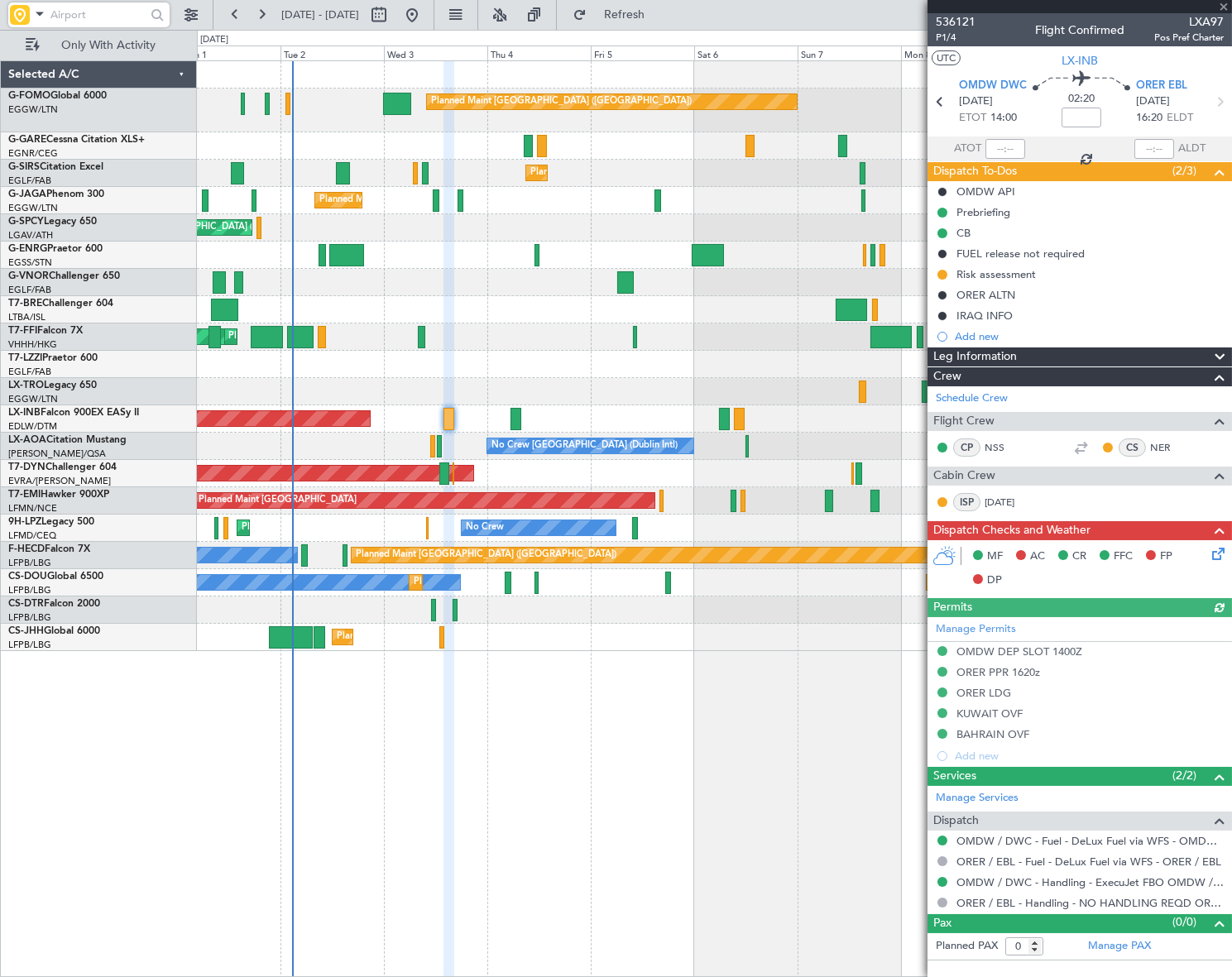
type input "+00:05"
type input "6"
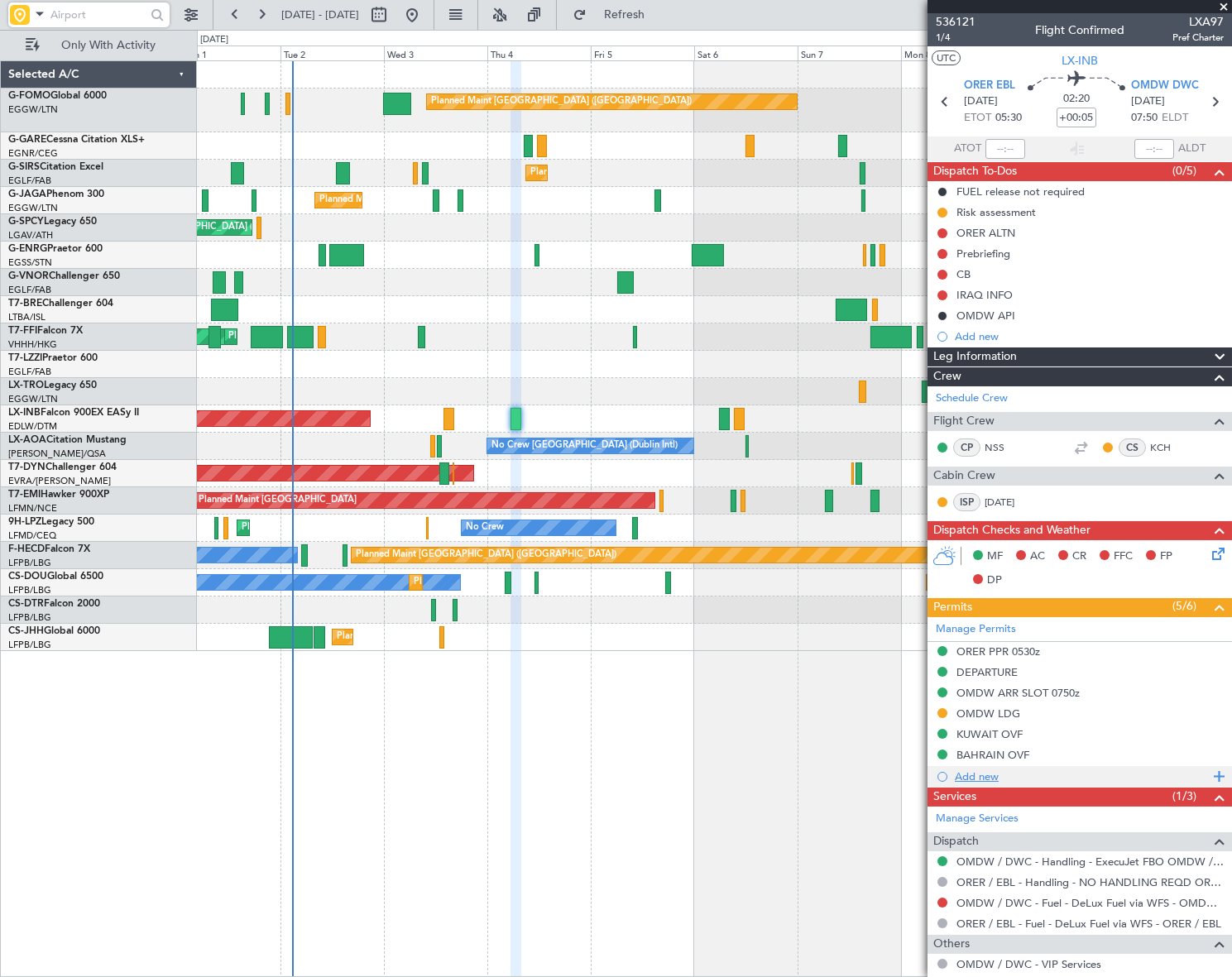
scroll to position [74, 0]
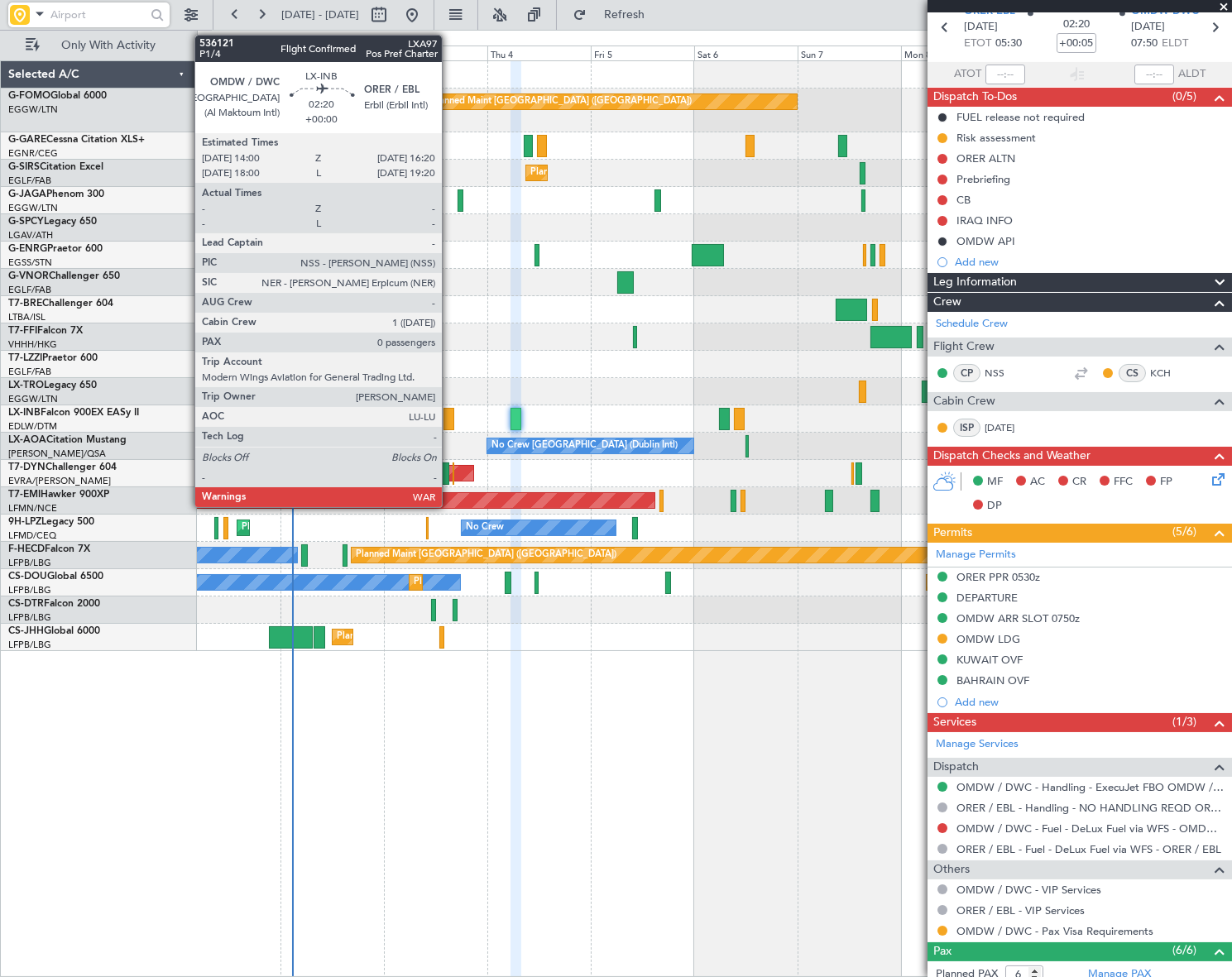
click at [449, 424] on div at bounding box center [448, 418] width 10 height 22
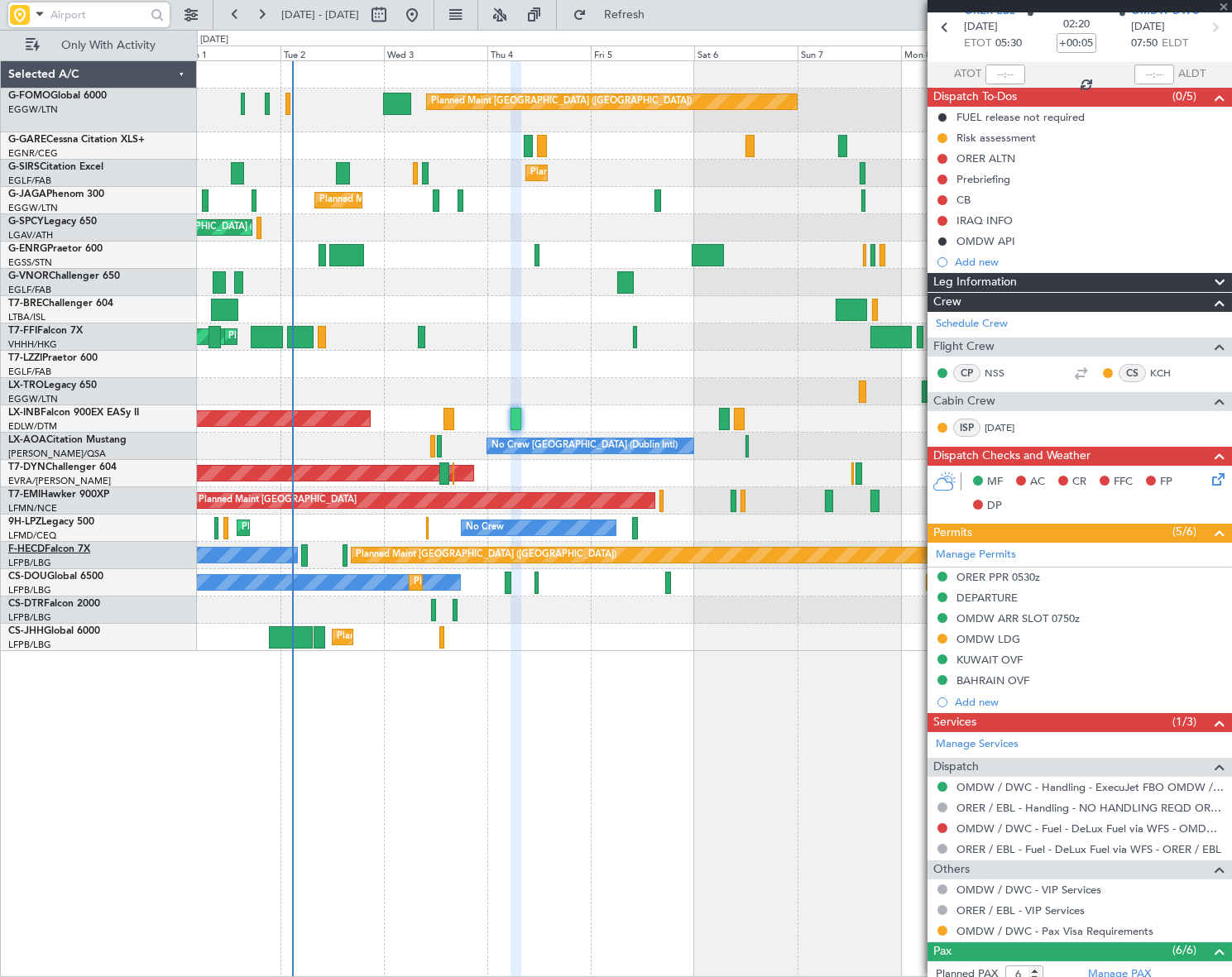
type input "0"
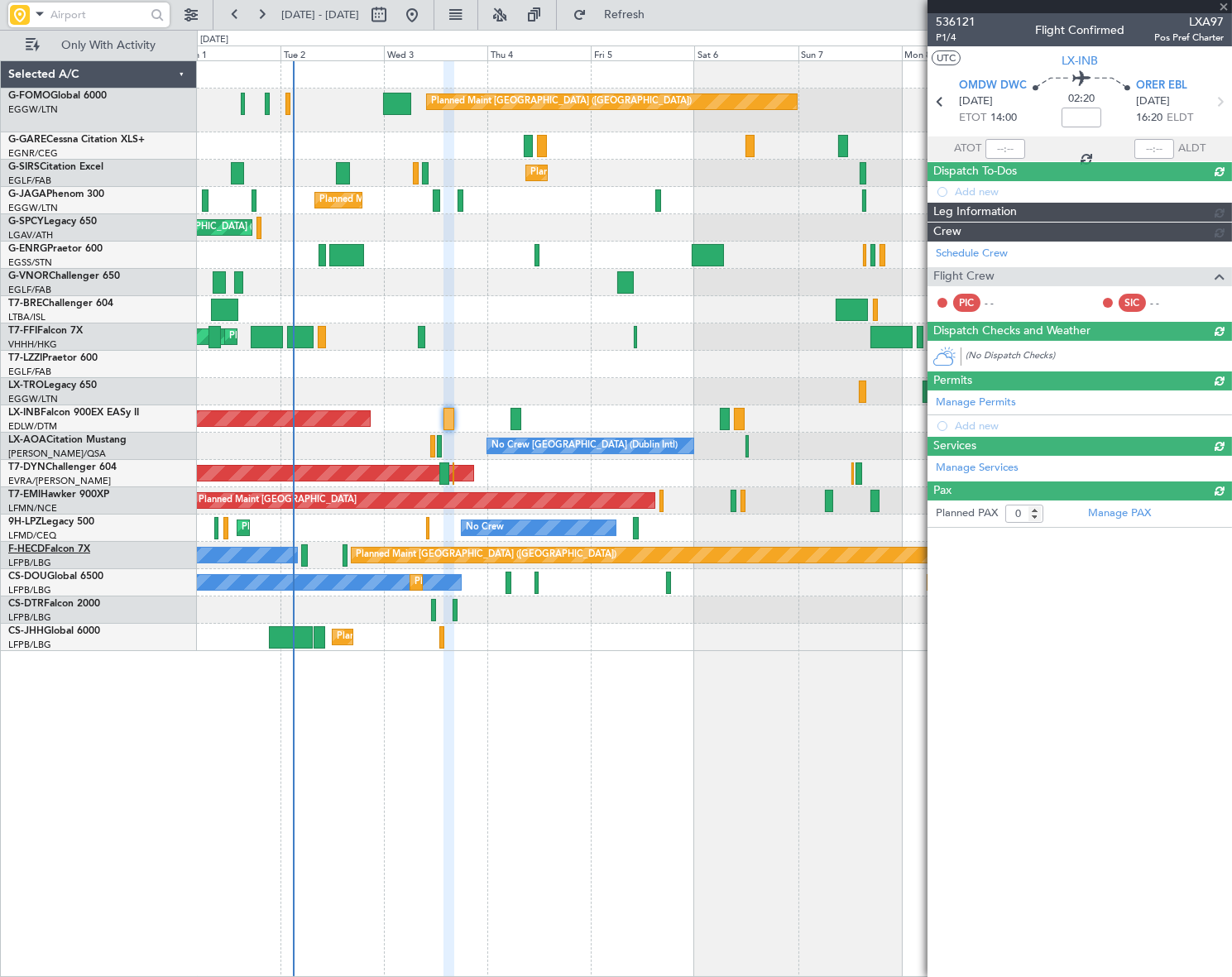
scroll to position [0, 0]
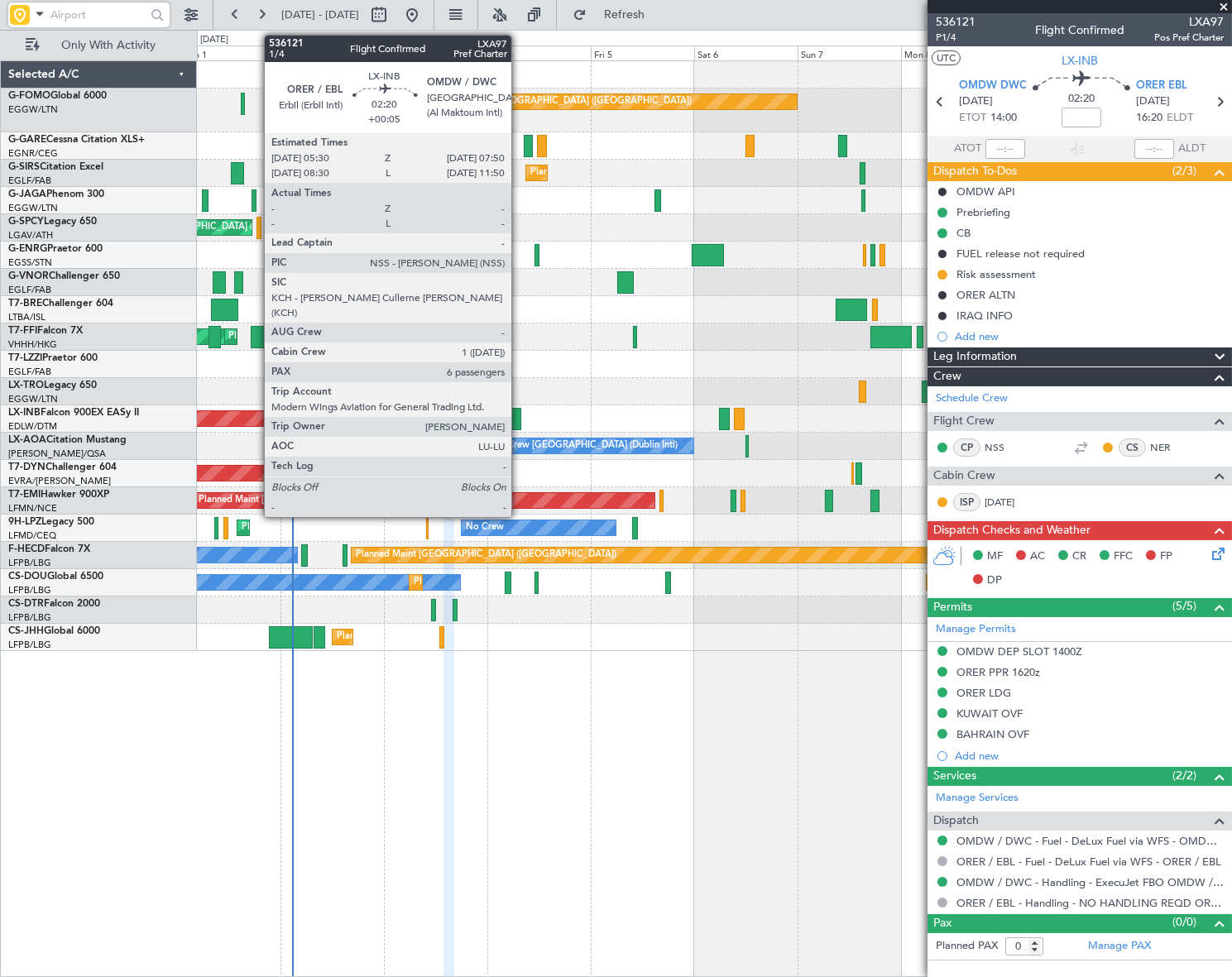
click at [519, 417] on div at bounding box center [515, 418] width 10 height 22
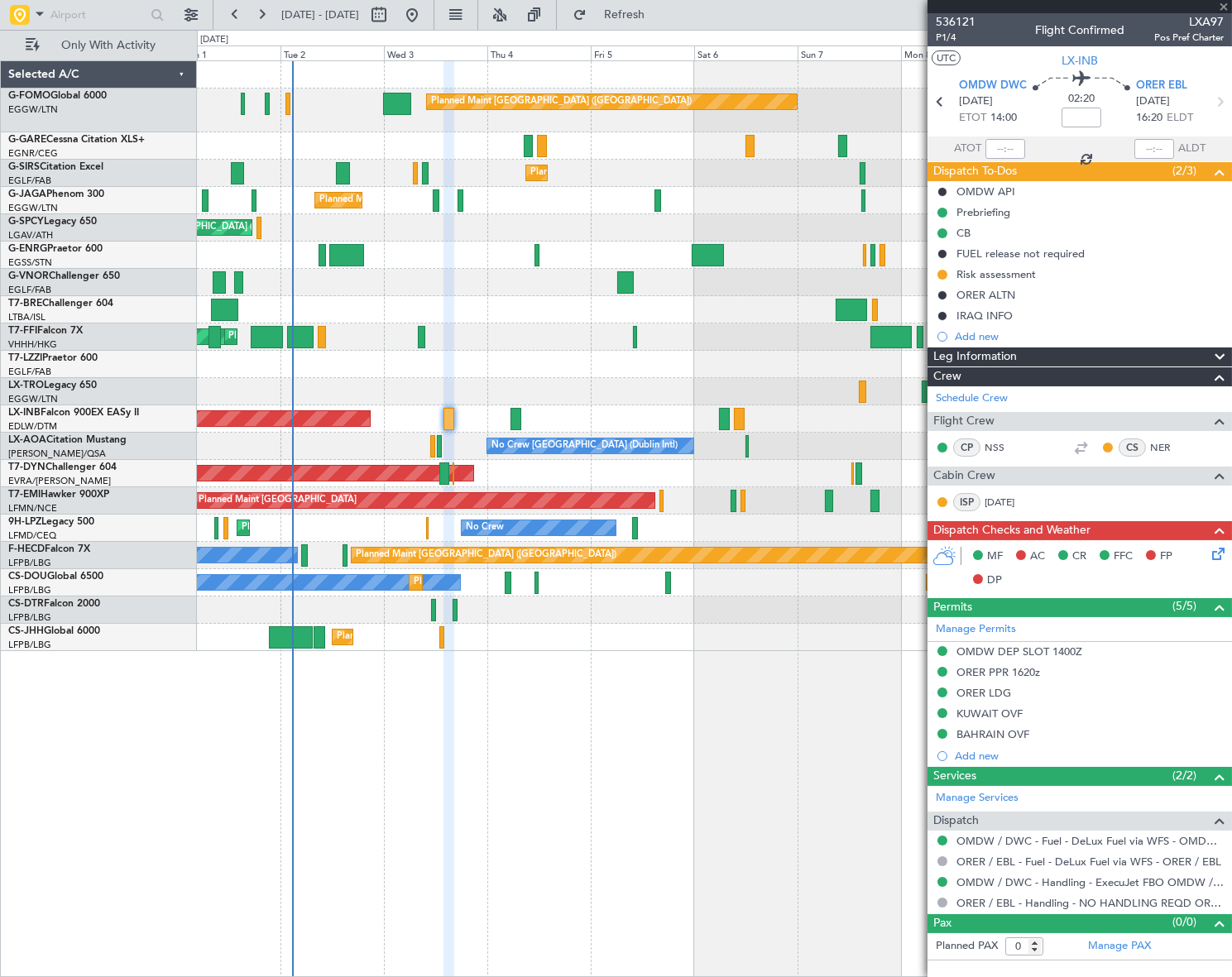
type input "+00:05"
type input "6"
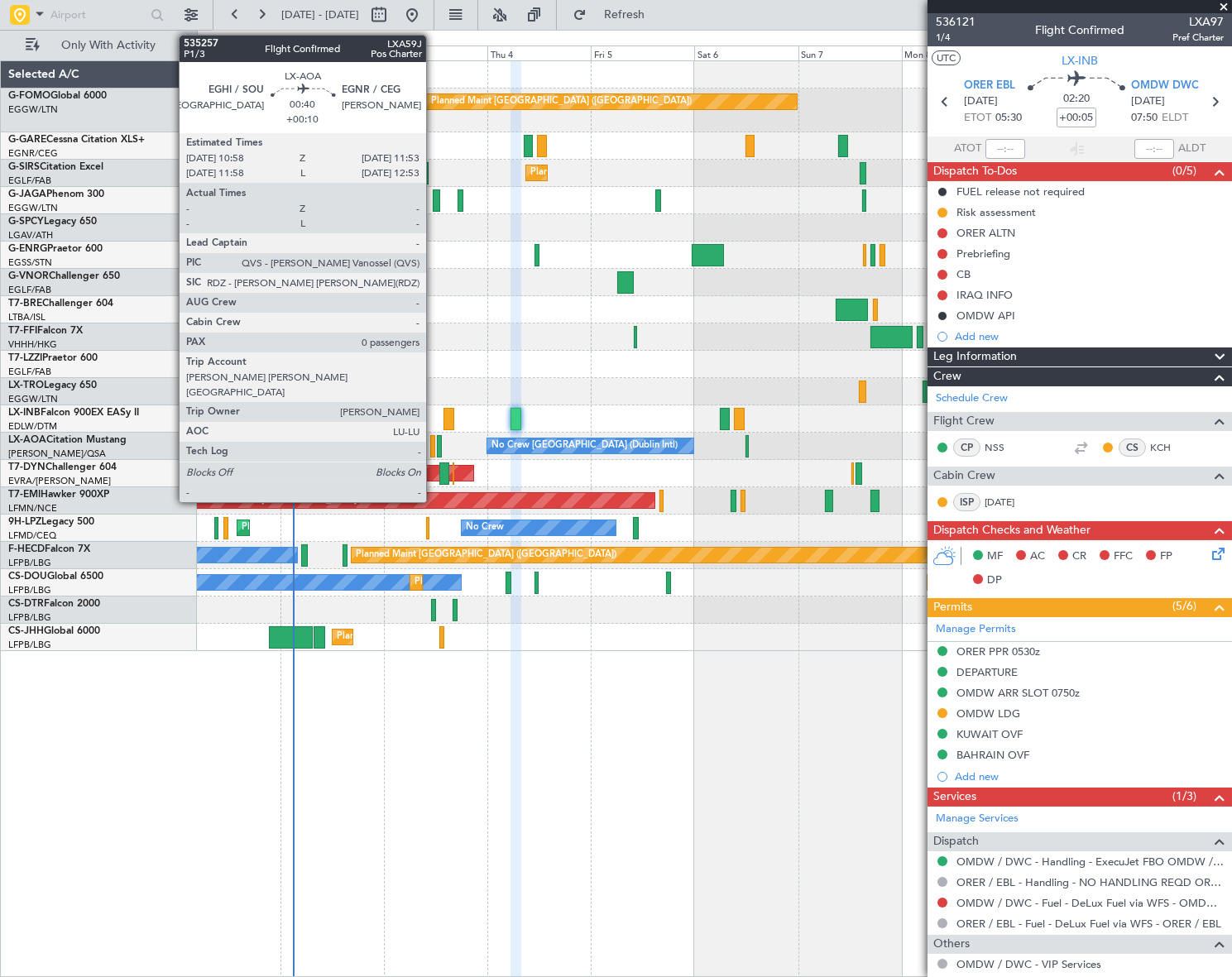
click at [434, 447] on div at bounding box center [432, 445] width 4 height 22
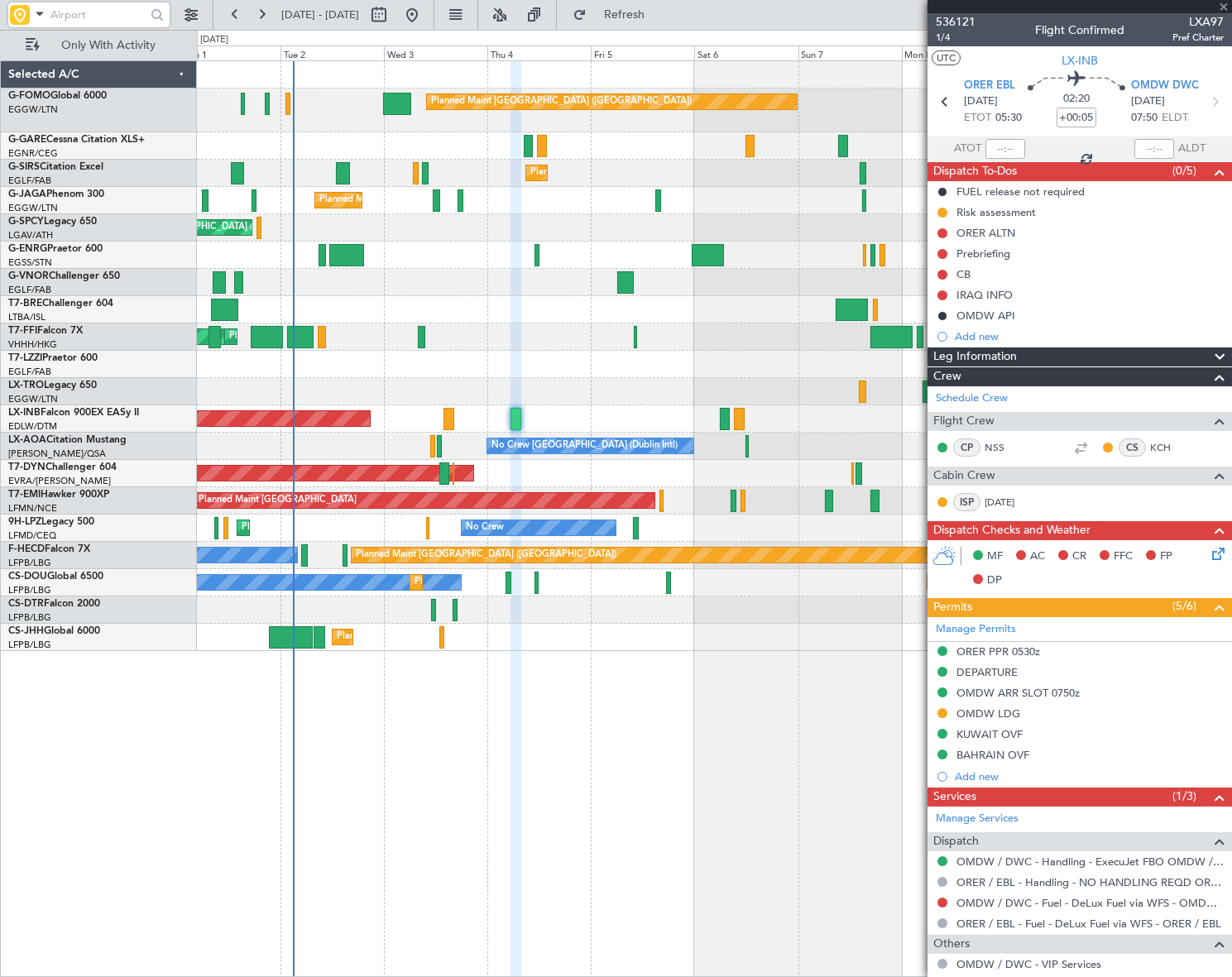
type input "+00:10"
type input "0"
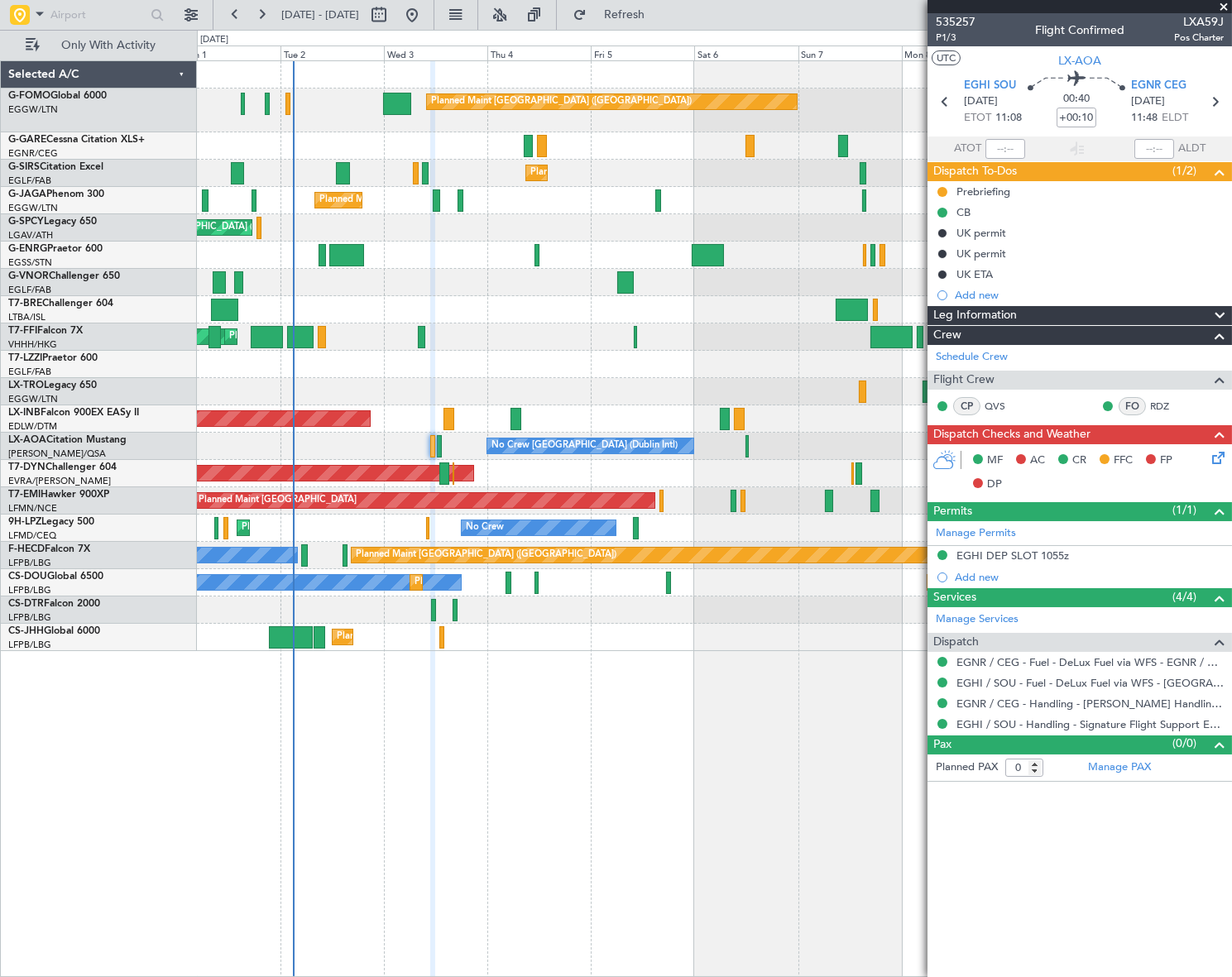
click at [1218, 461] on icon at bounding box center [1216, 455] width 13 height 13
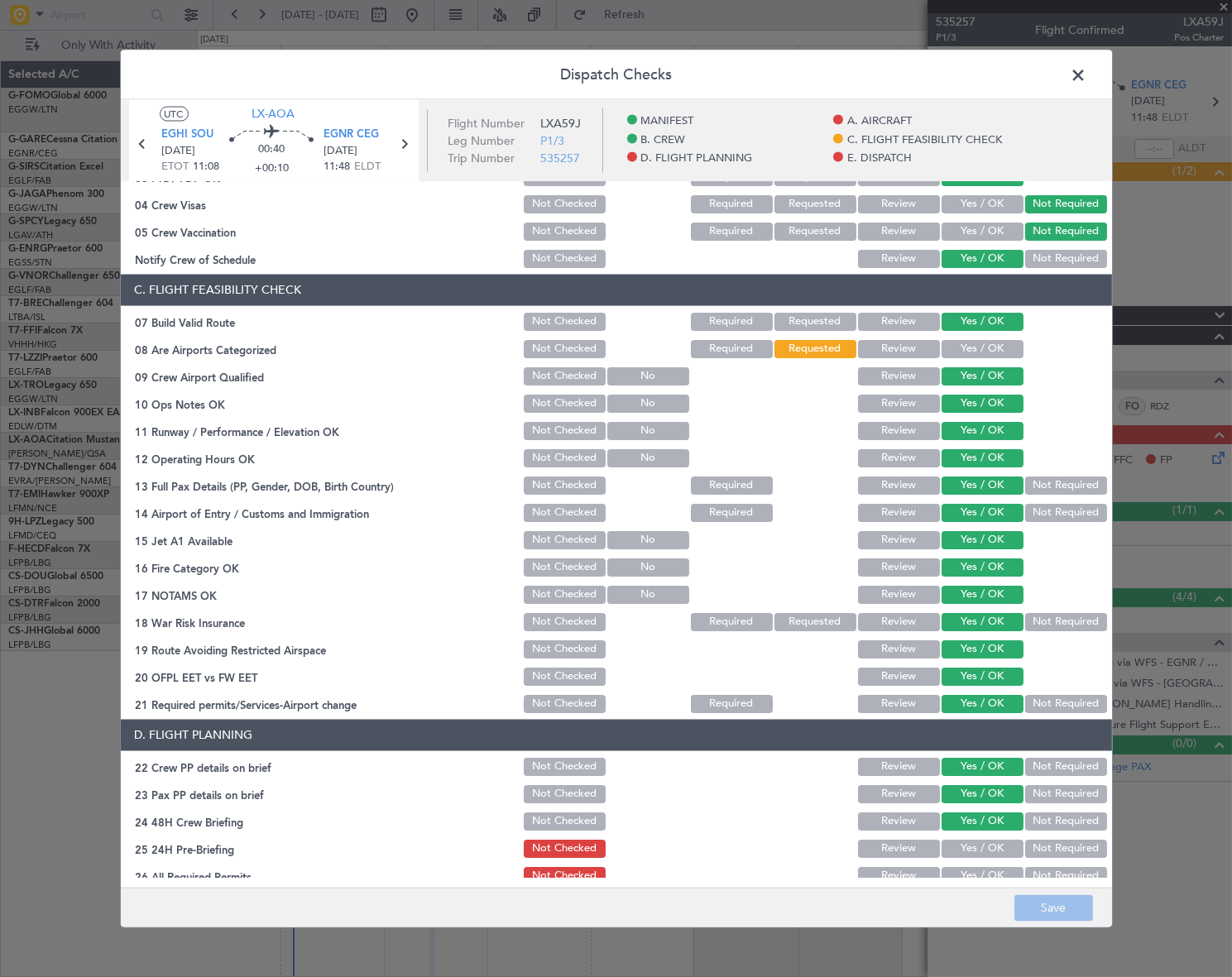
scroll to position [74, 0]
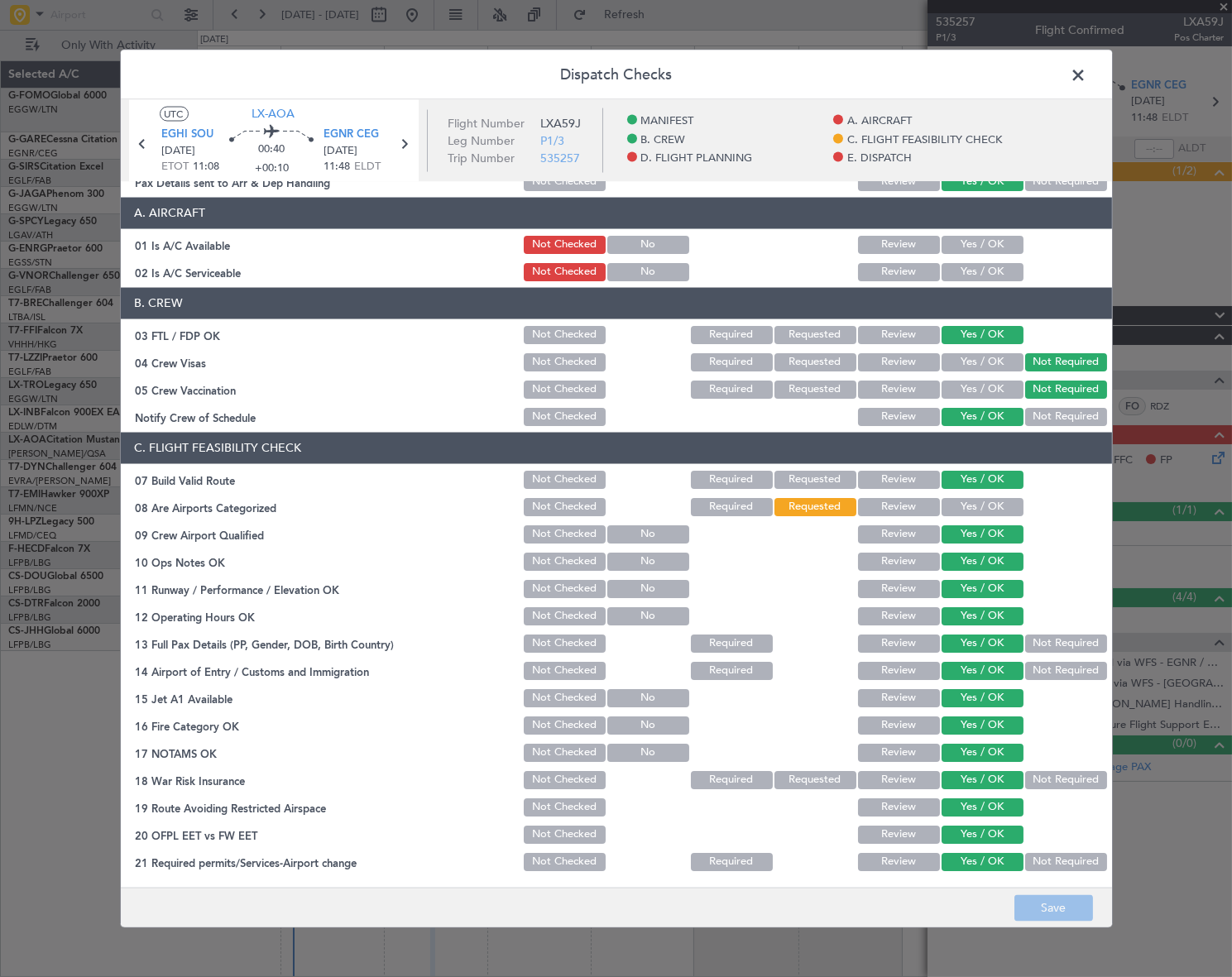
click at [1087, 76] on span at bounding box center [1087, 78] width 0 height 33
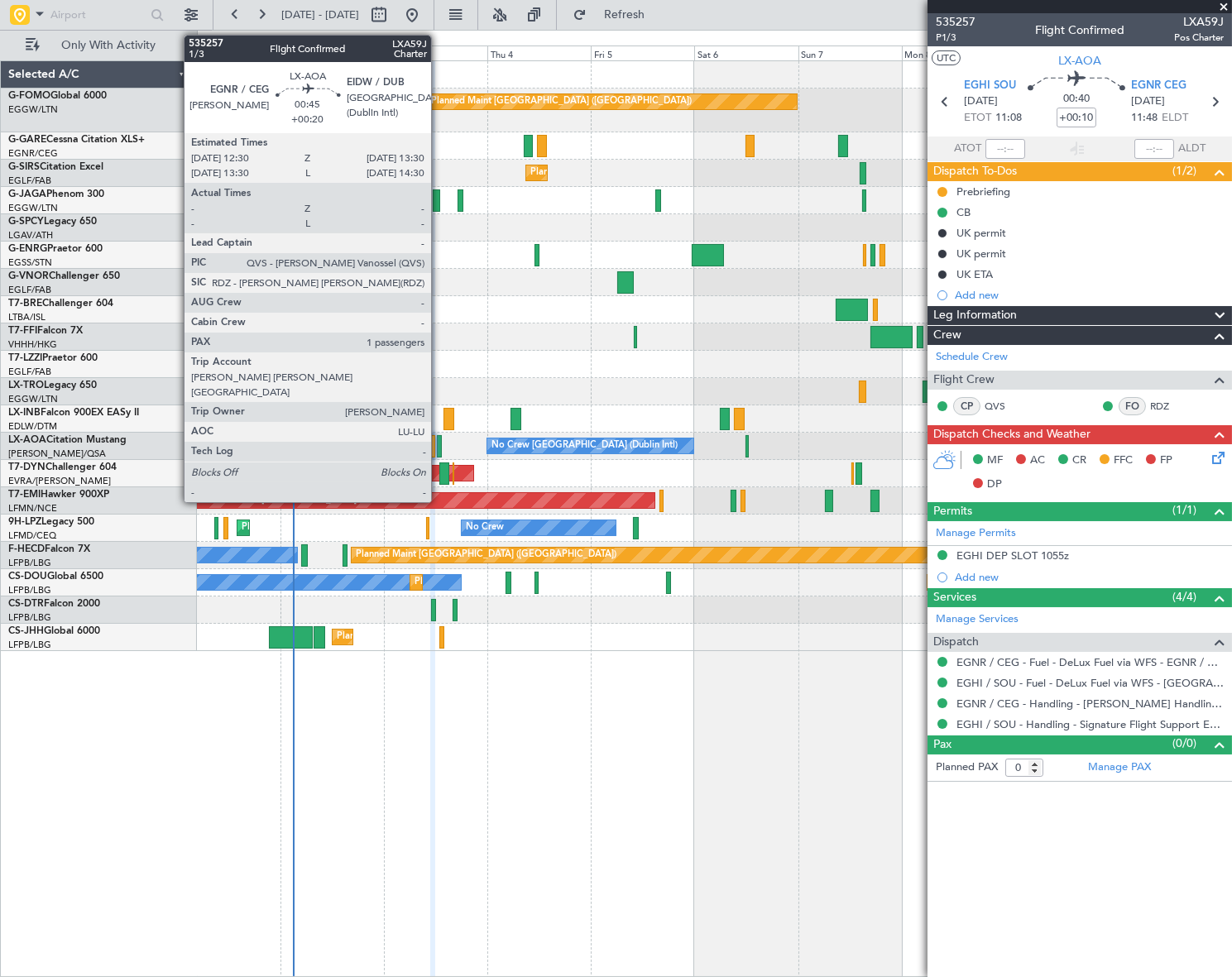
click at [439, 442] on div at bounding box center [439, 445] width 5 height 22
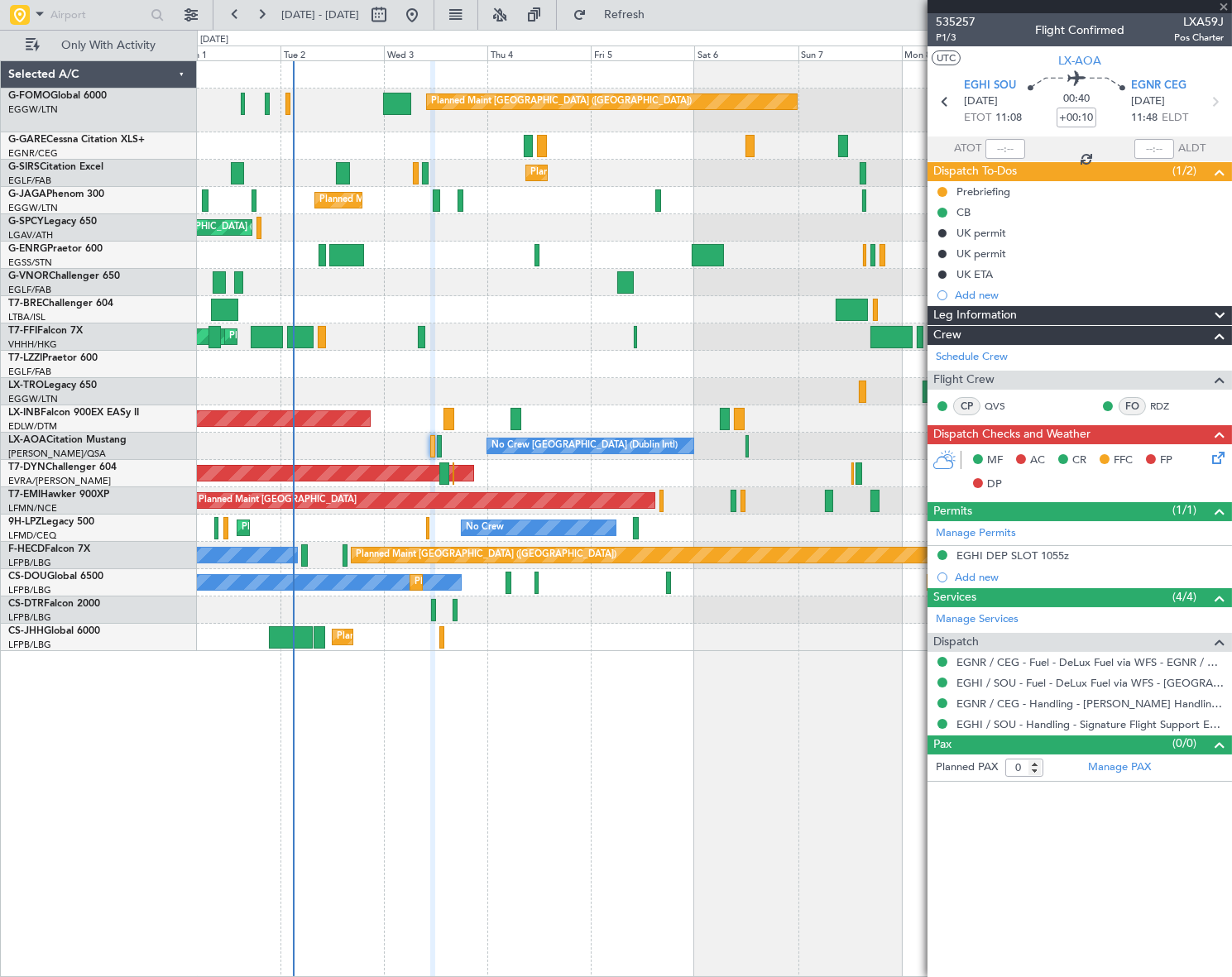
type input "+00:20"
type input "1"
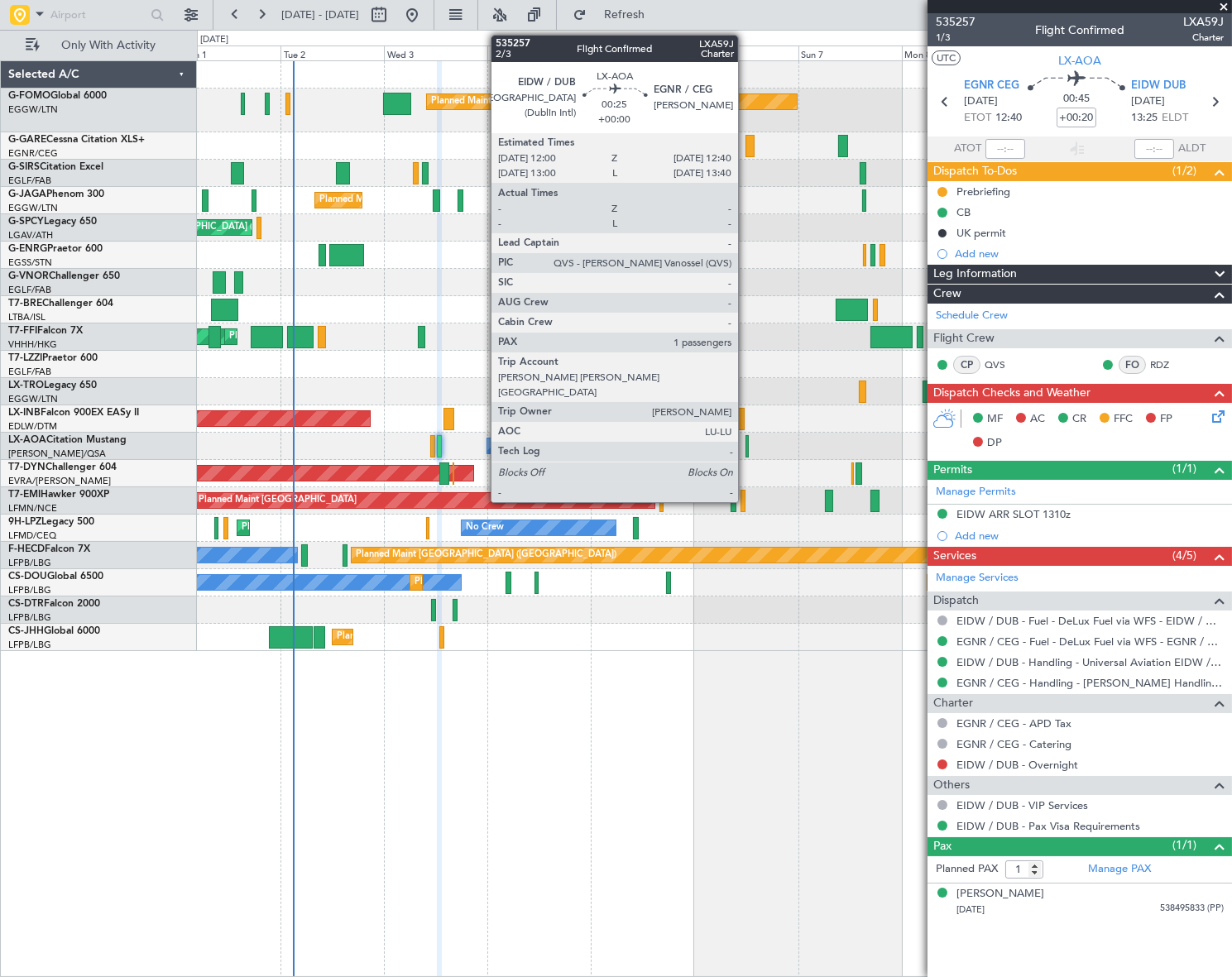
click at [746, 438] on div at bounding box center [747, 445] width 3 height 22
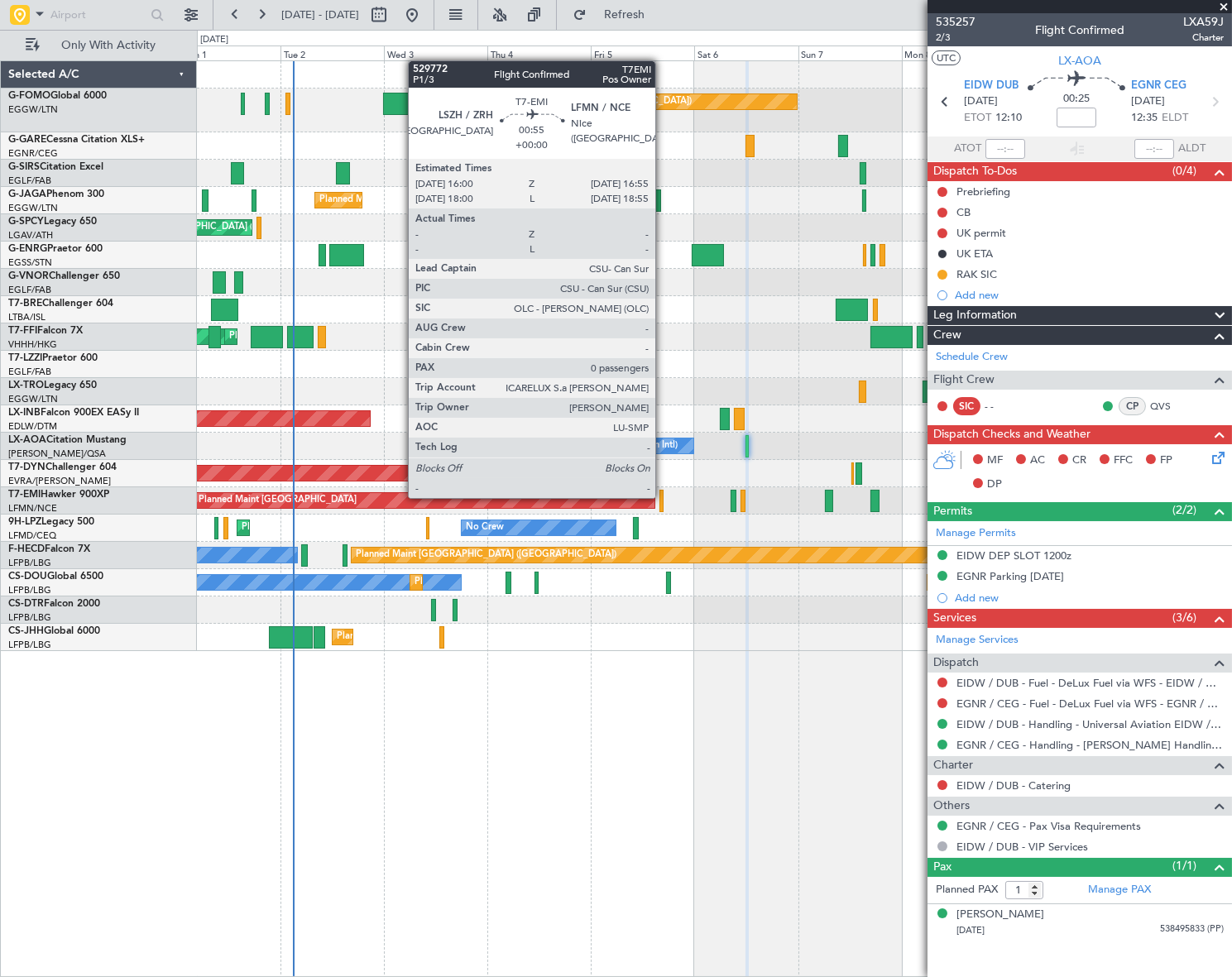
click at [663, 497] on div at bounding box center [662, 500] width 4 height 22
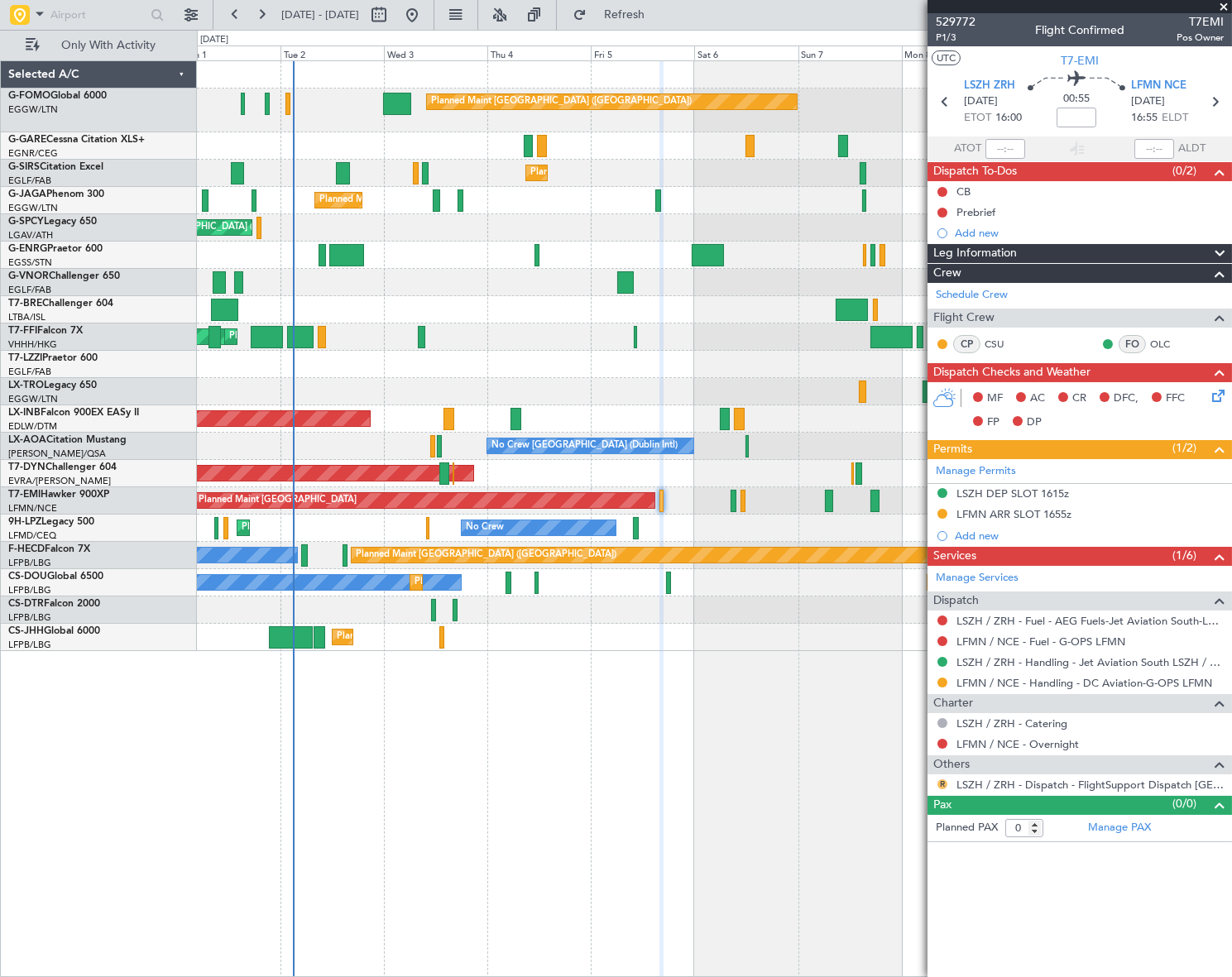
click at [942, 779] on button "R" at bounding box center [942, 784] width 10 height 10
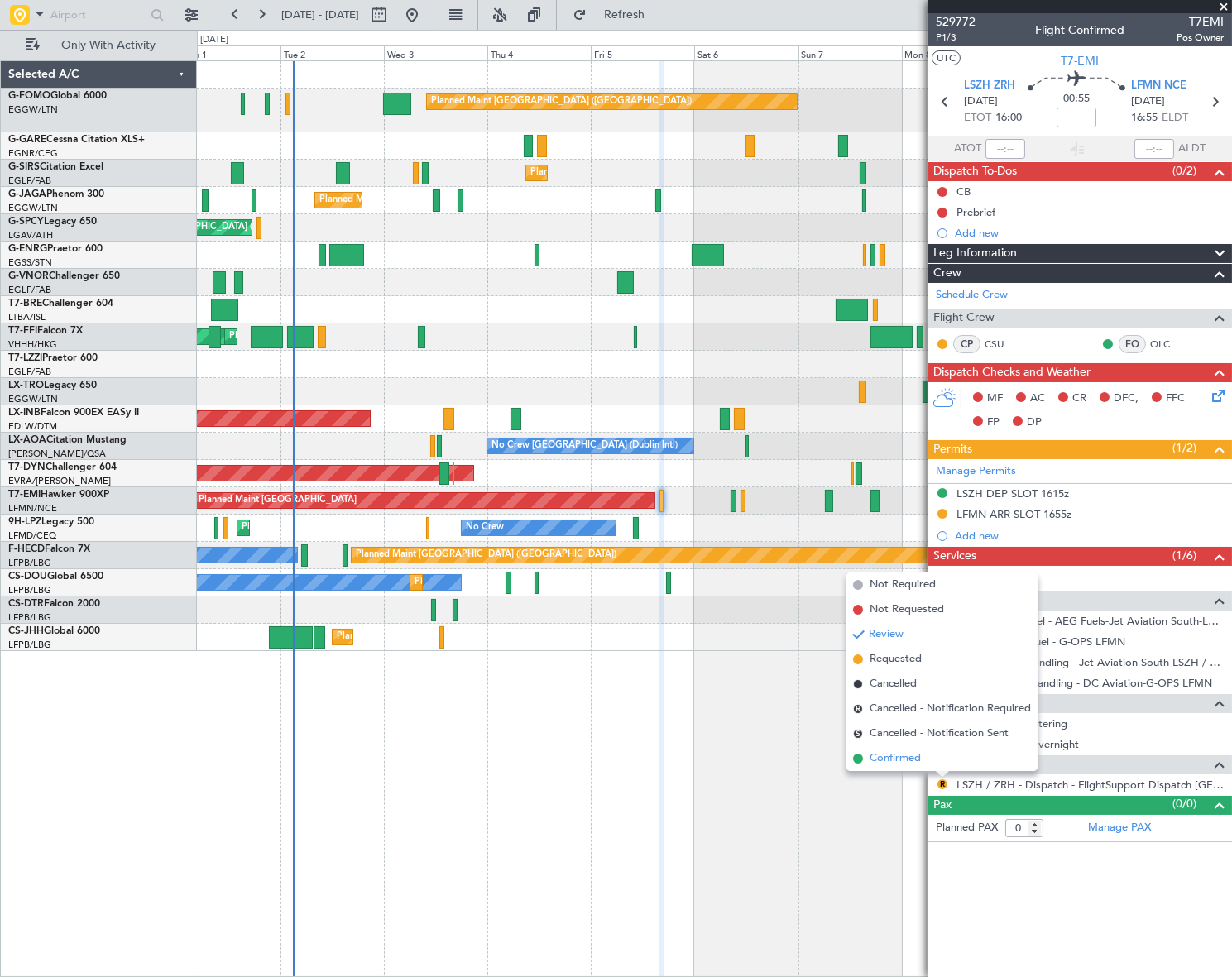
click at [889, 753] on span "Confirmed" at bounding box center [895, 758] width 51 height 16
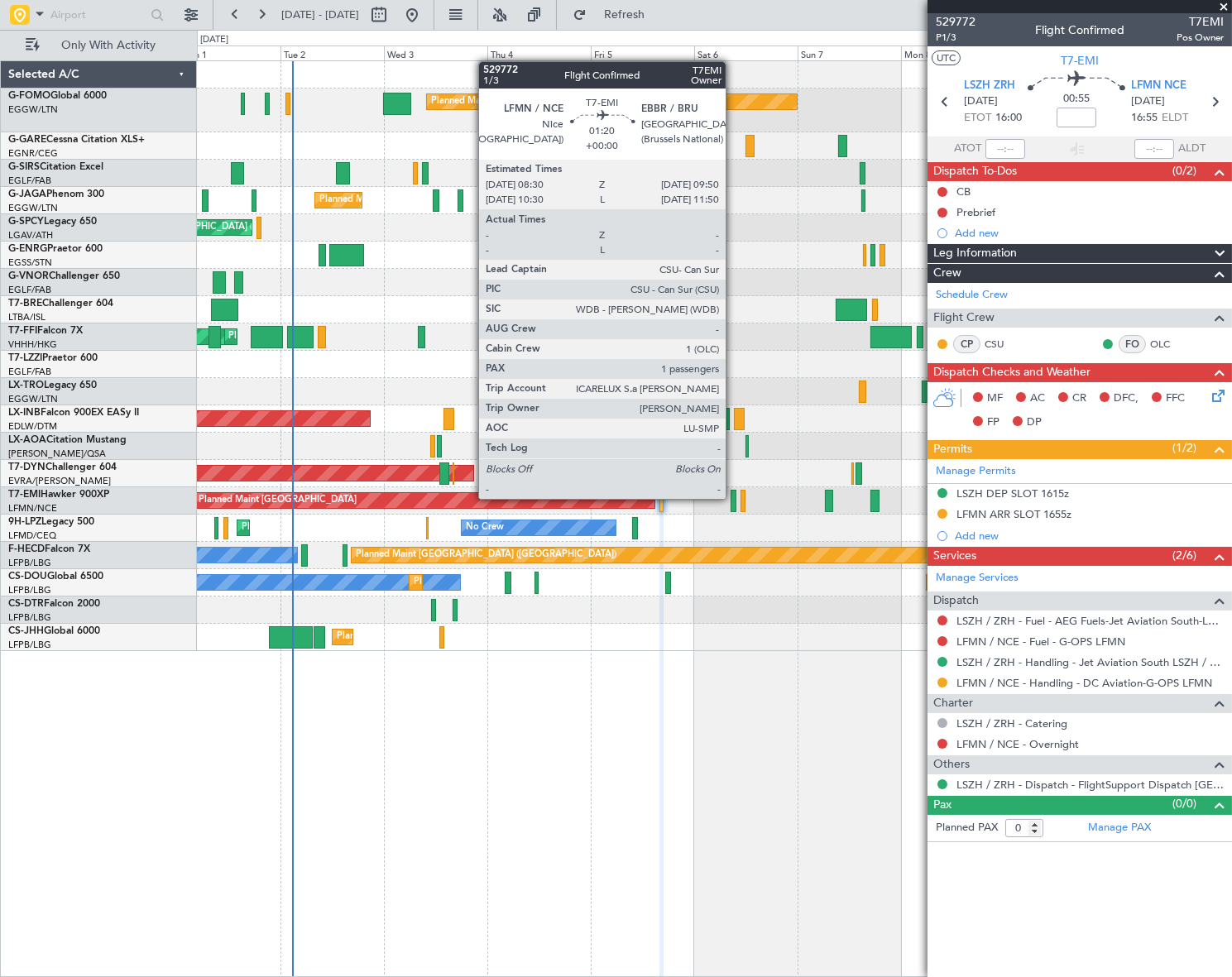
click at [733, 499] on div at bounding box center [733, 500] width 6 height 22
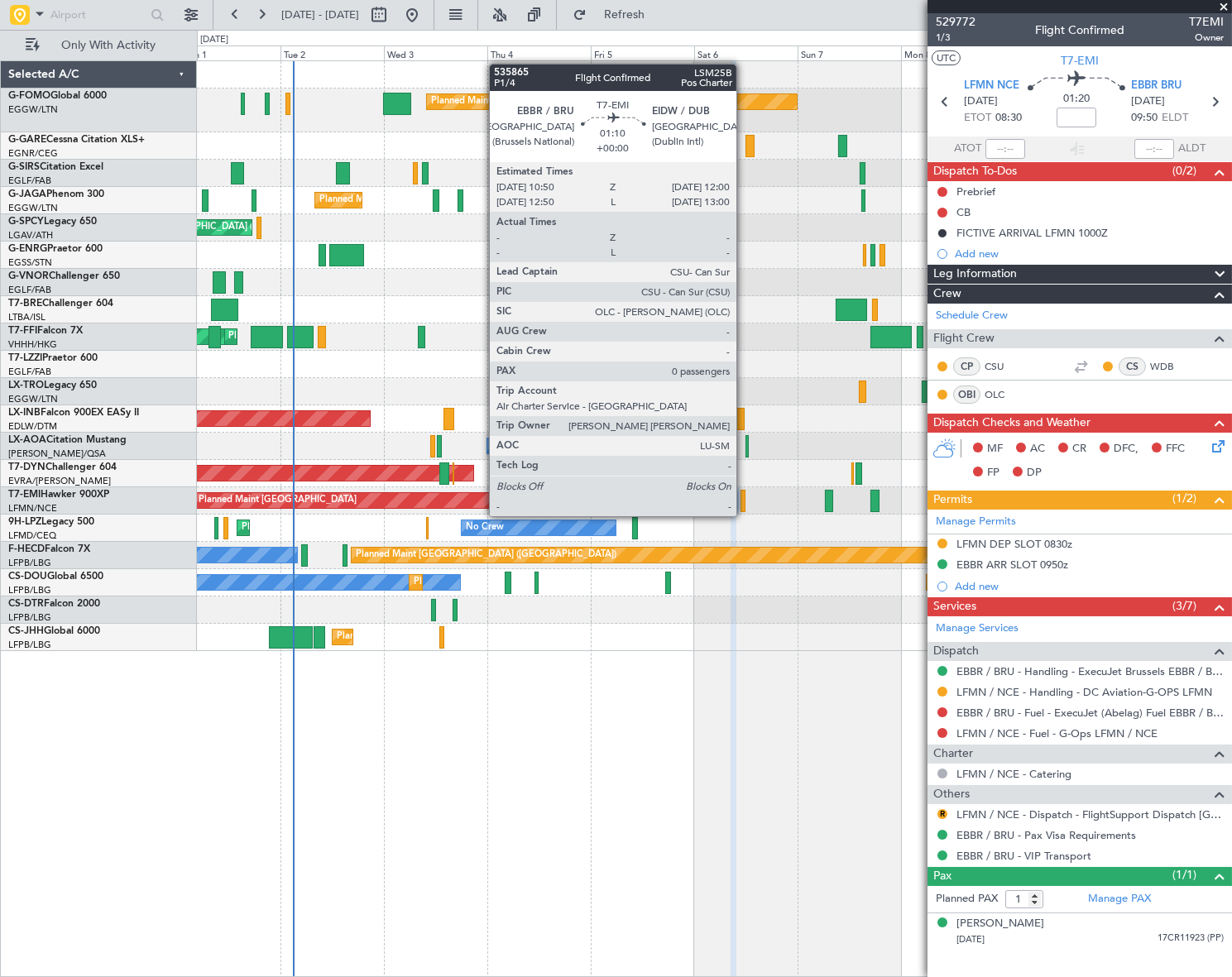
click at [744, 501] on div at bounding box center [744, 500] width 6 height 22
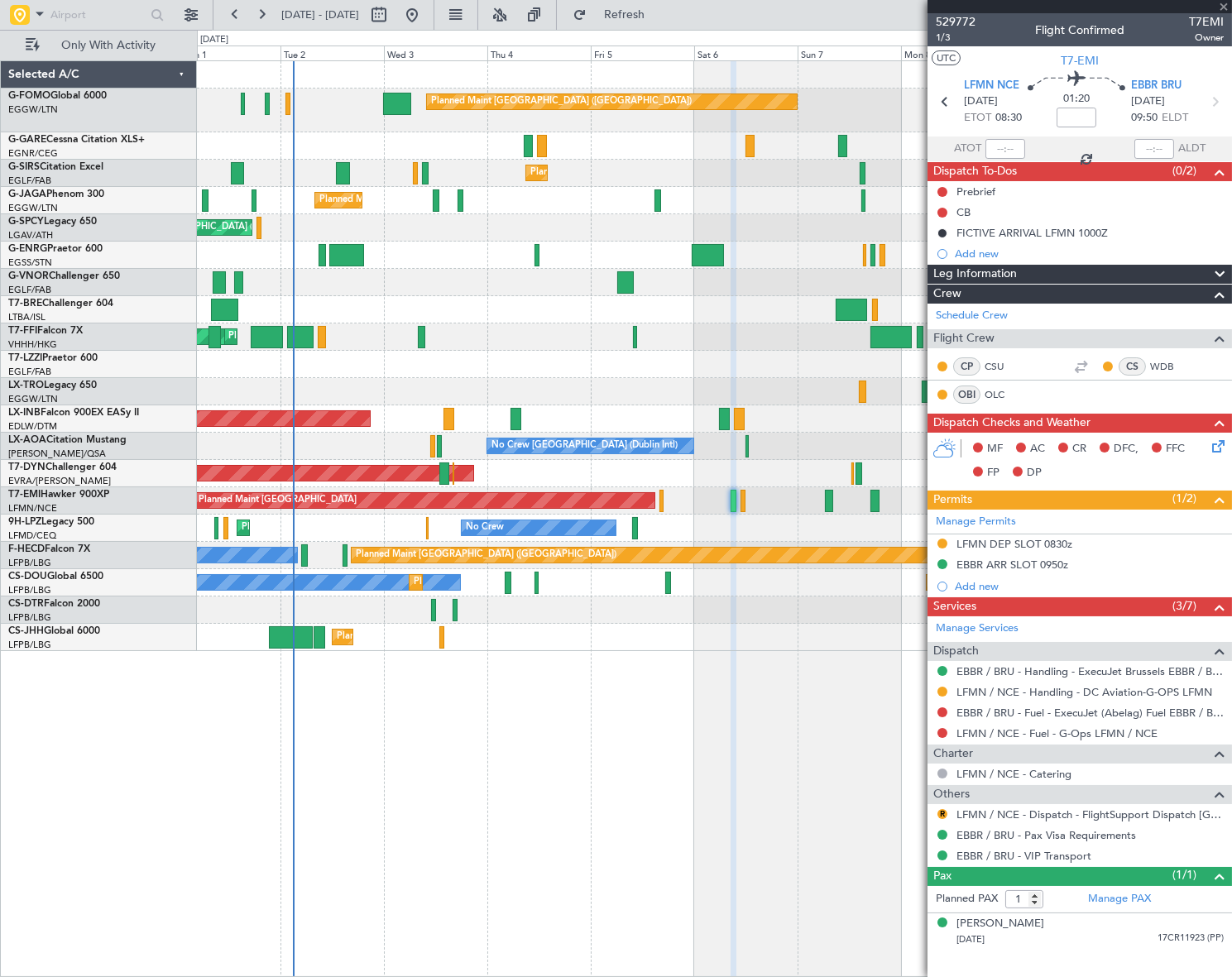
type input "0"
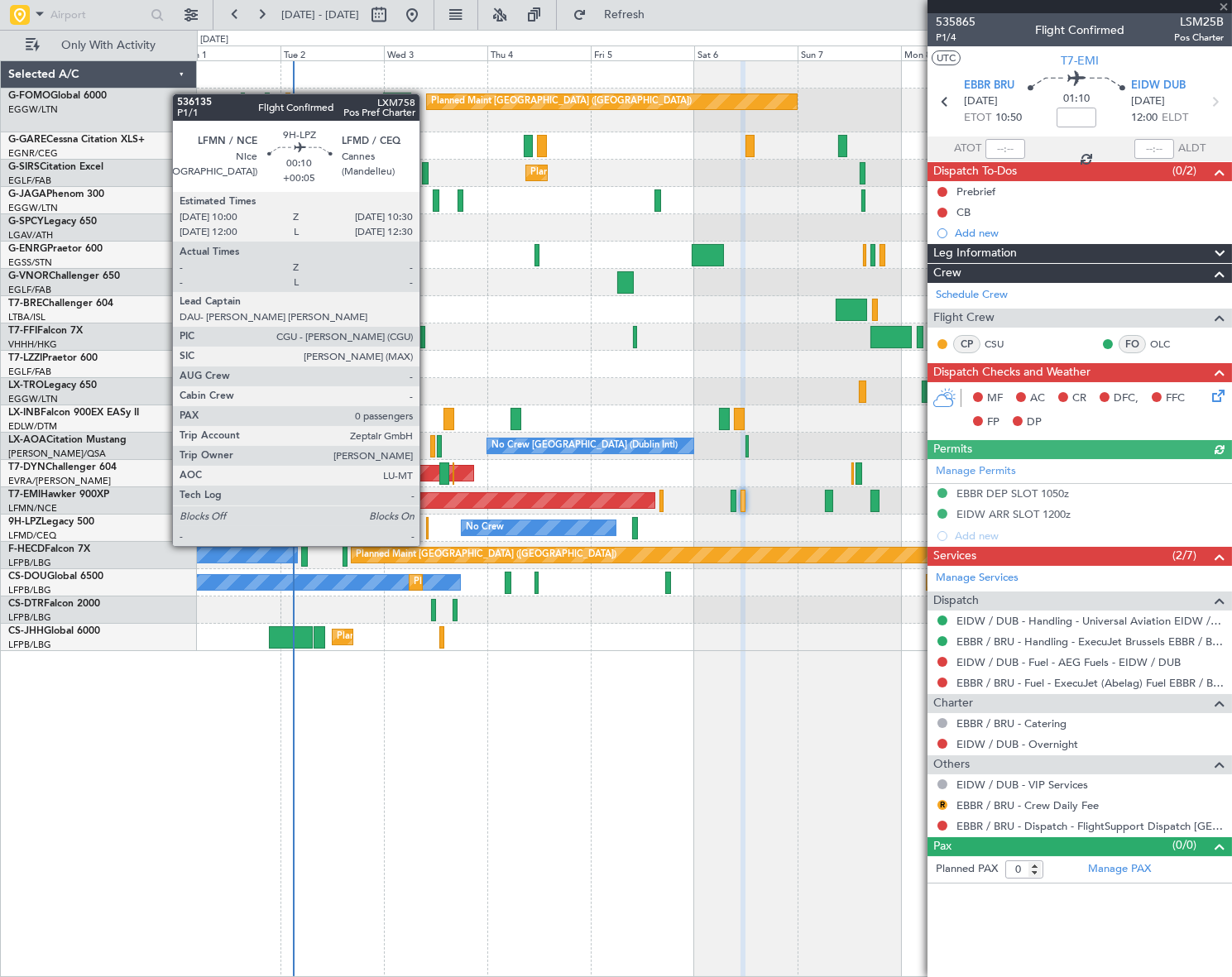
click at [427, 529] on div at bounding box center [427, 527] width 3 height 22
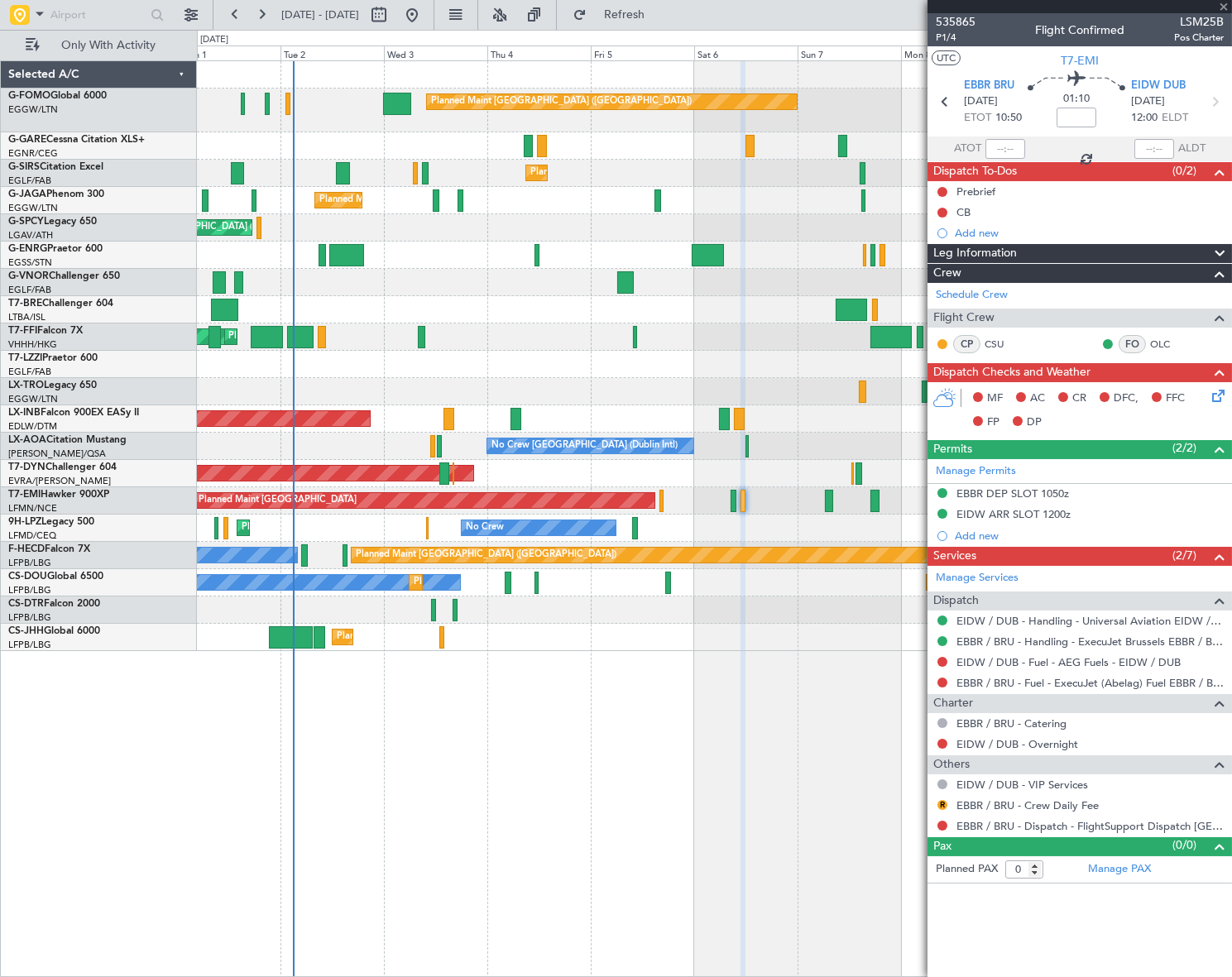
type input "+00:05"
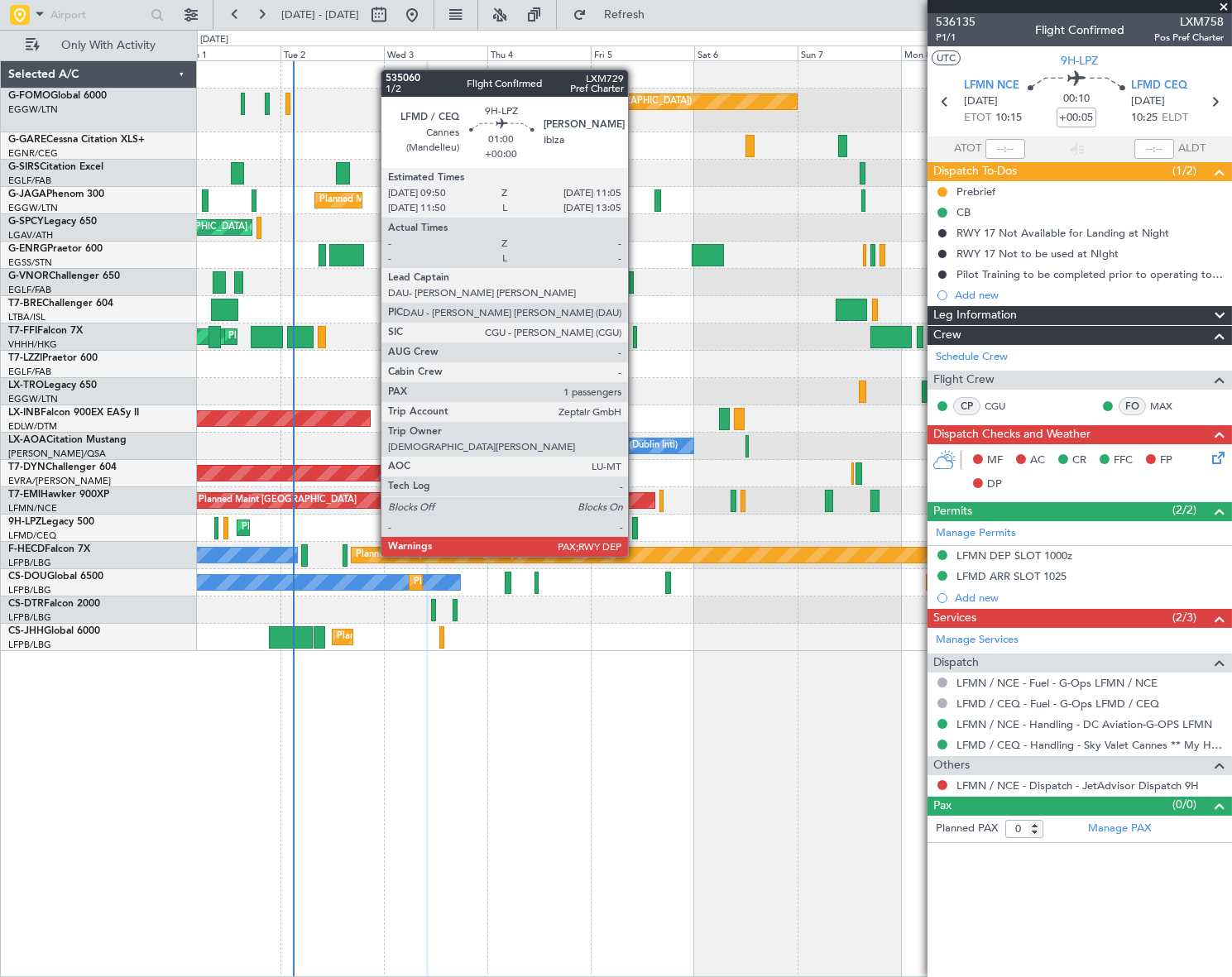
click at [635, 525] on div at bounding box center [635, 527] width 6 height 22
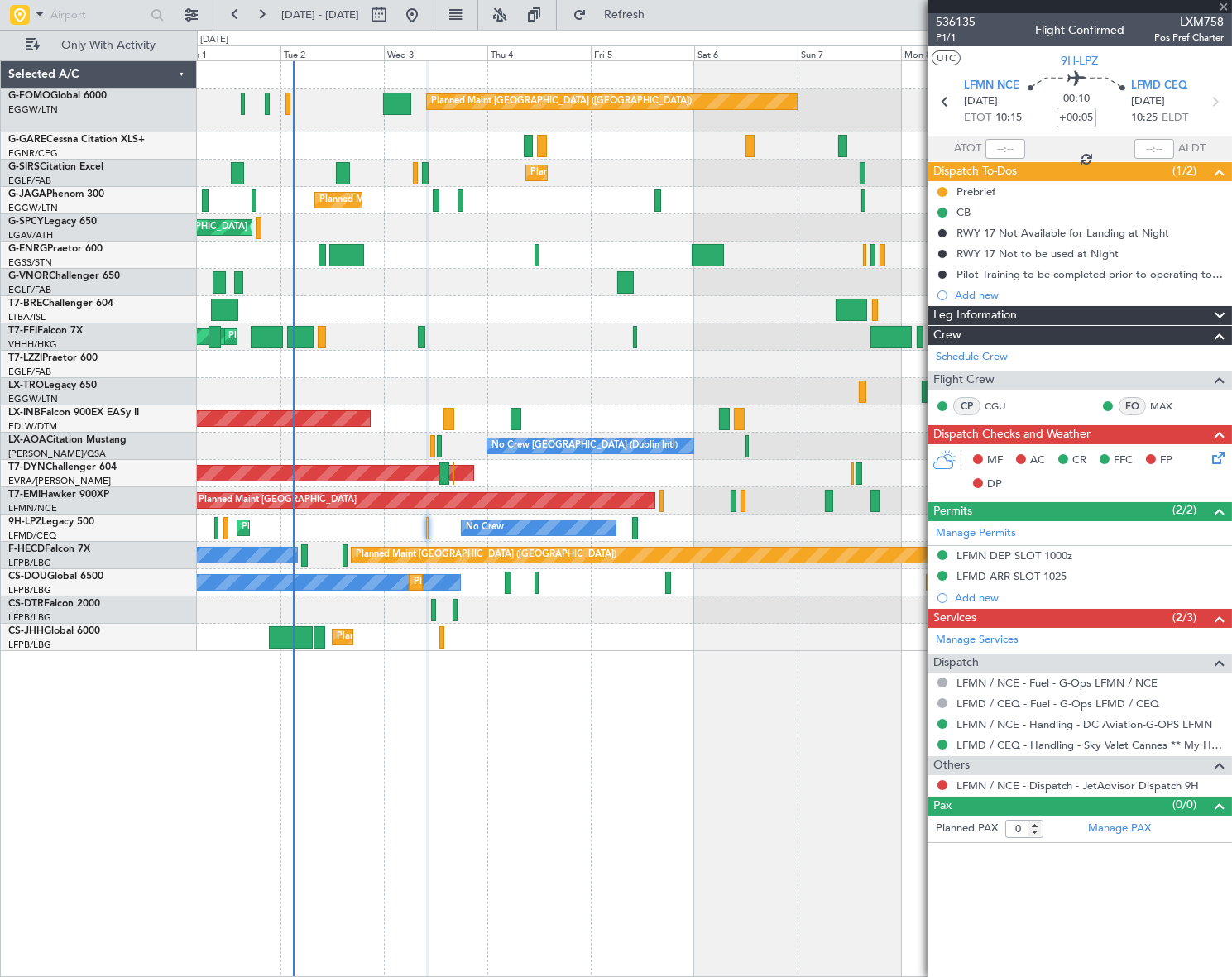
type input "1"
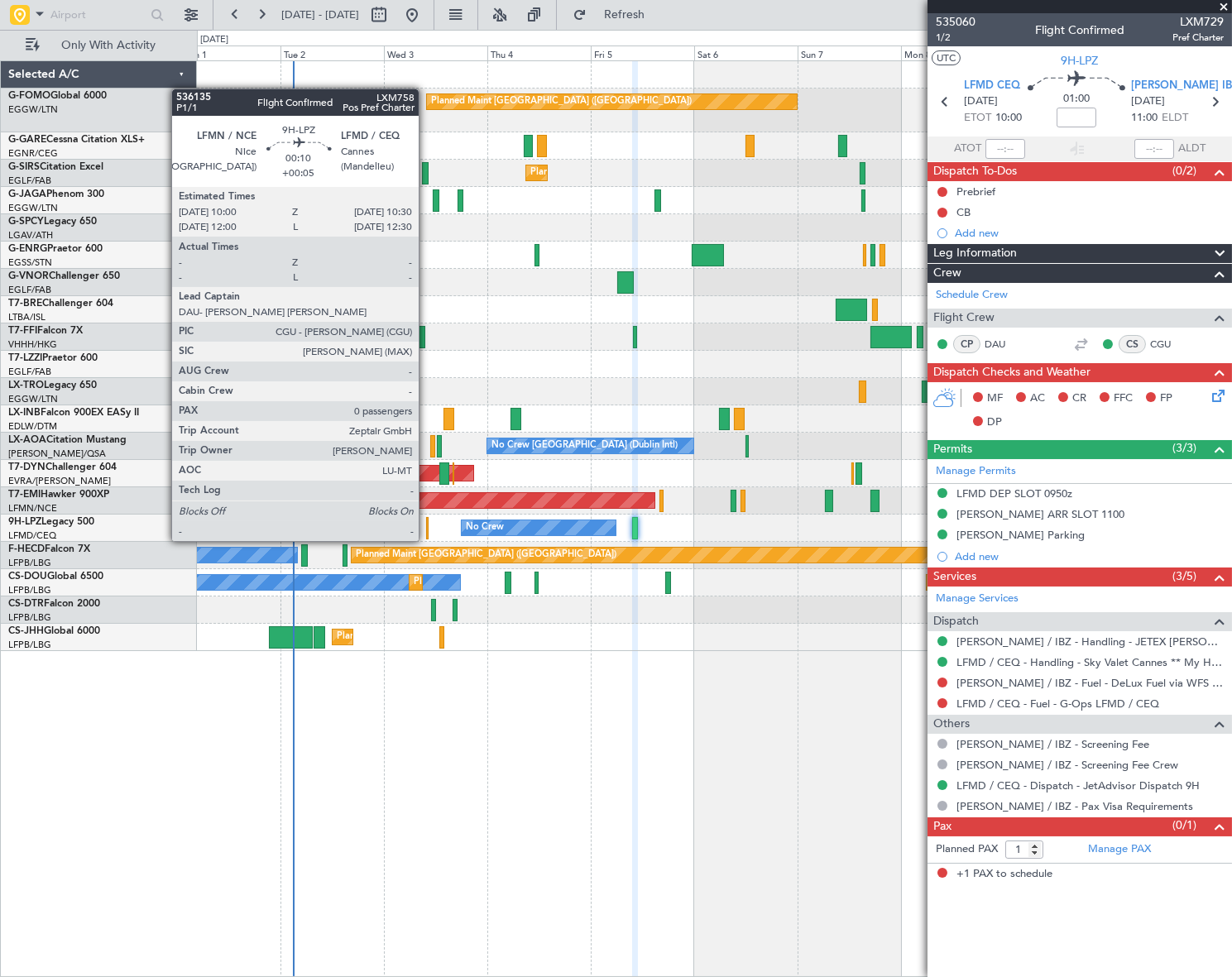
click at [426, 524] on div at bounding box center [427, 527] width 3 height 22
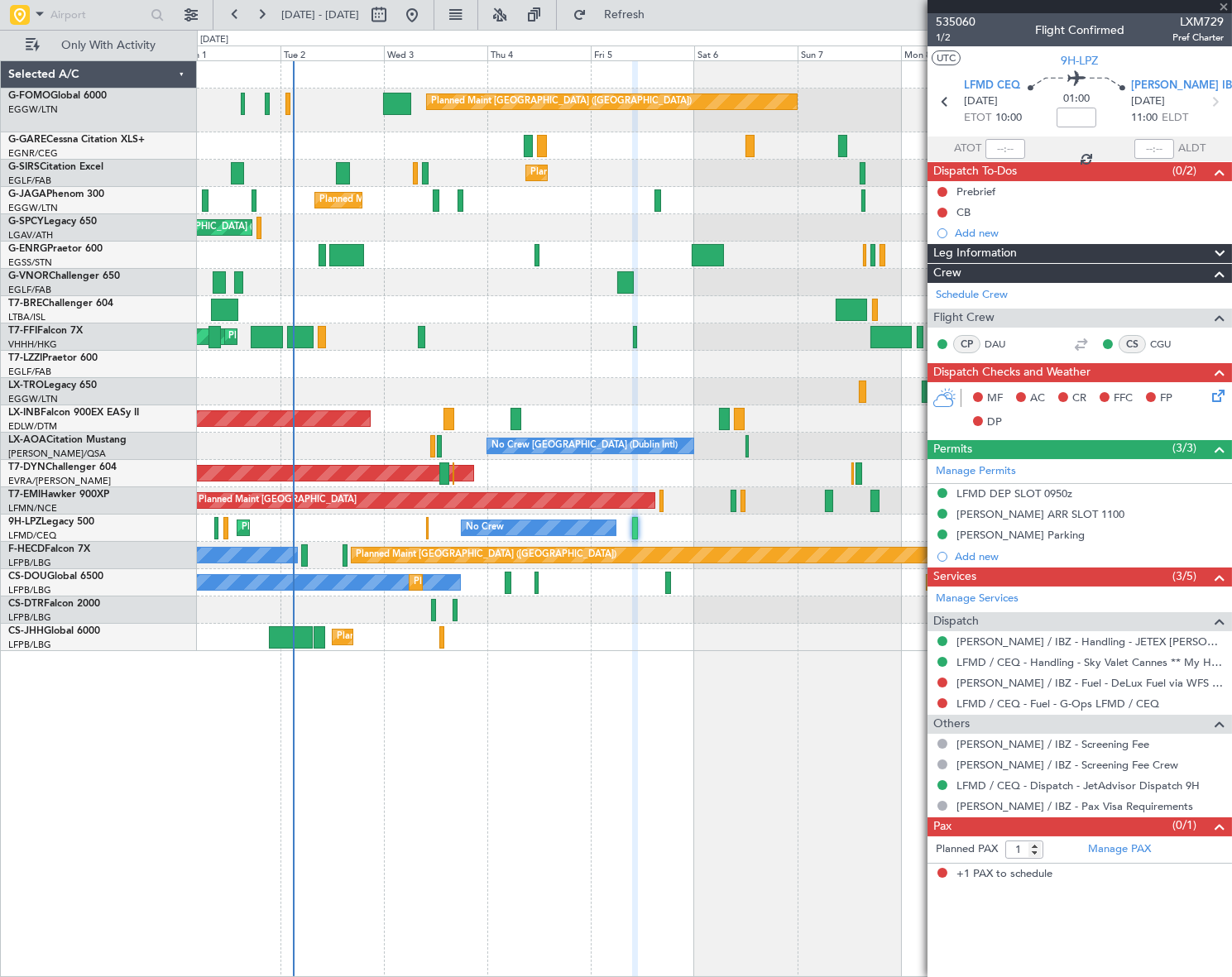
type input "+00:05"
type input "0"
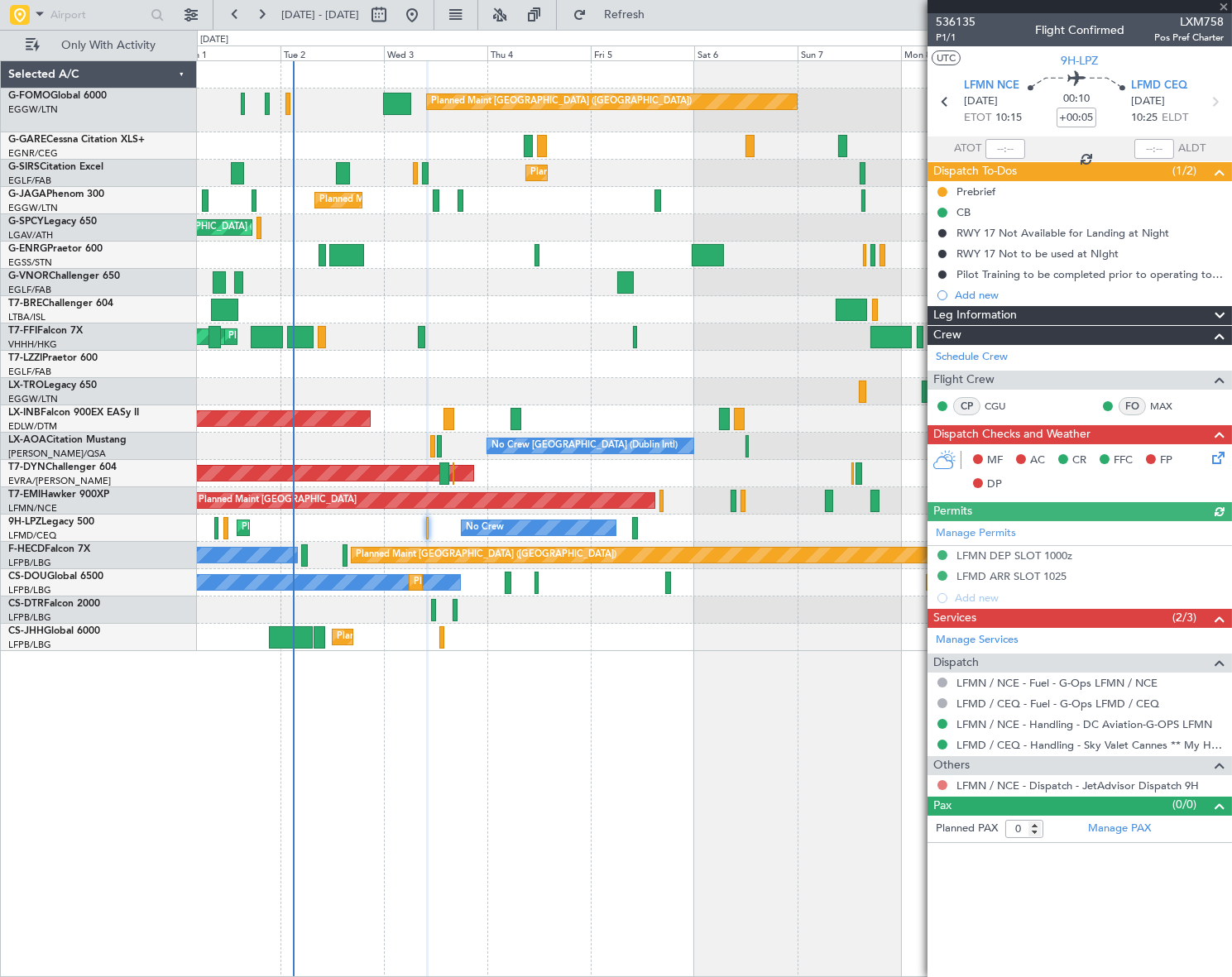
click at [940, 788] on mat-tooltip-component "Not Requested" at bounding box center [943, 810] width 93 height 44
click at [942, 783] on button at bounding box center [942, 784] width 10 height 10
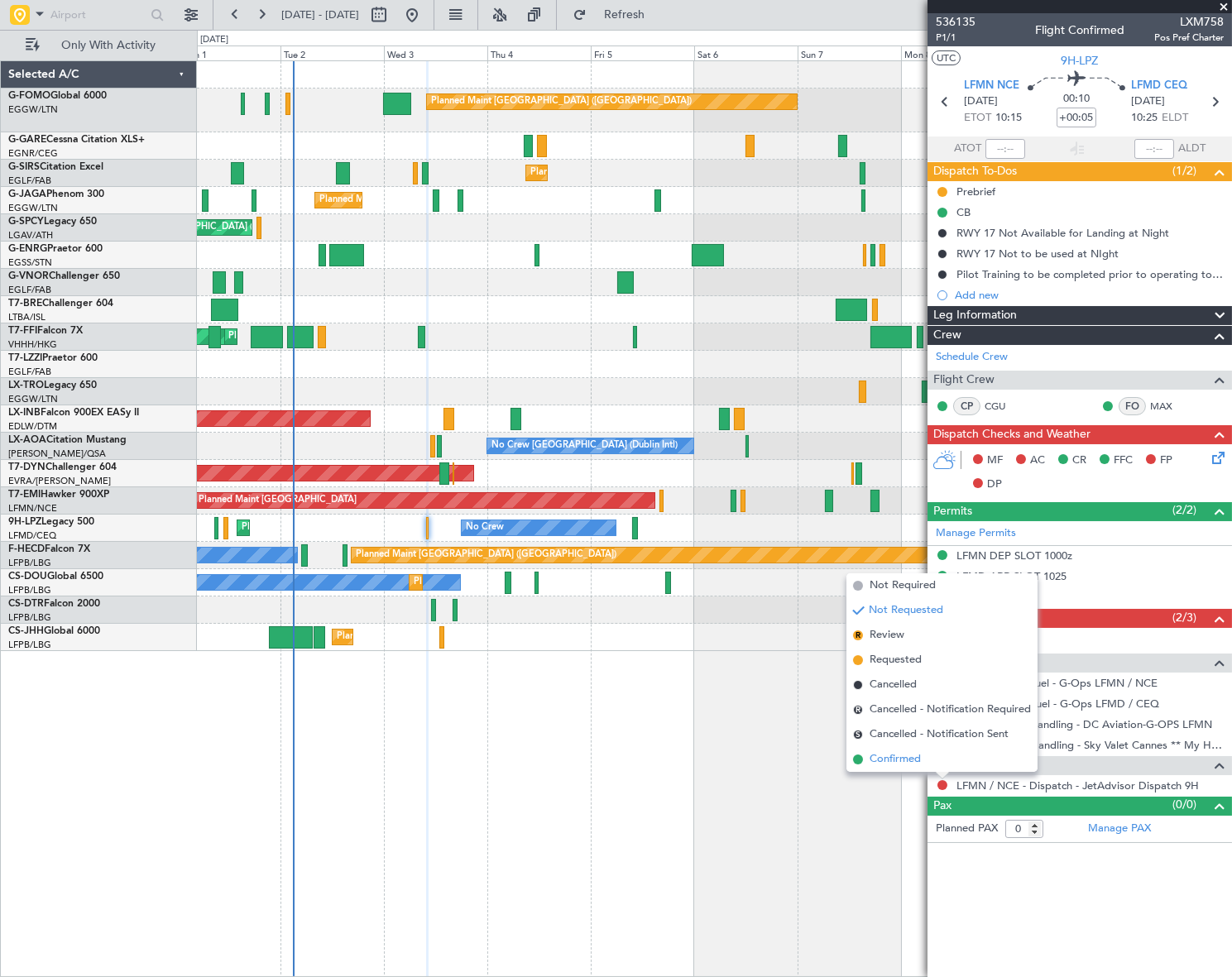
click at [900, 762] on span "Confirmed" at bounding box center [895, 759] width 51 height 16
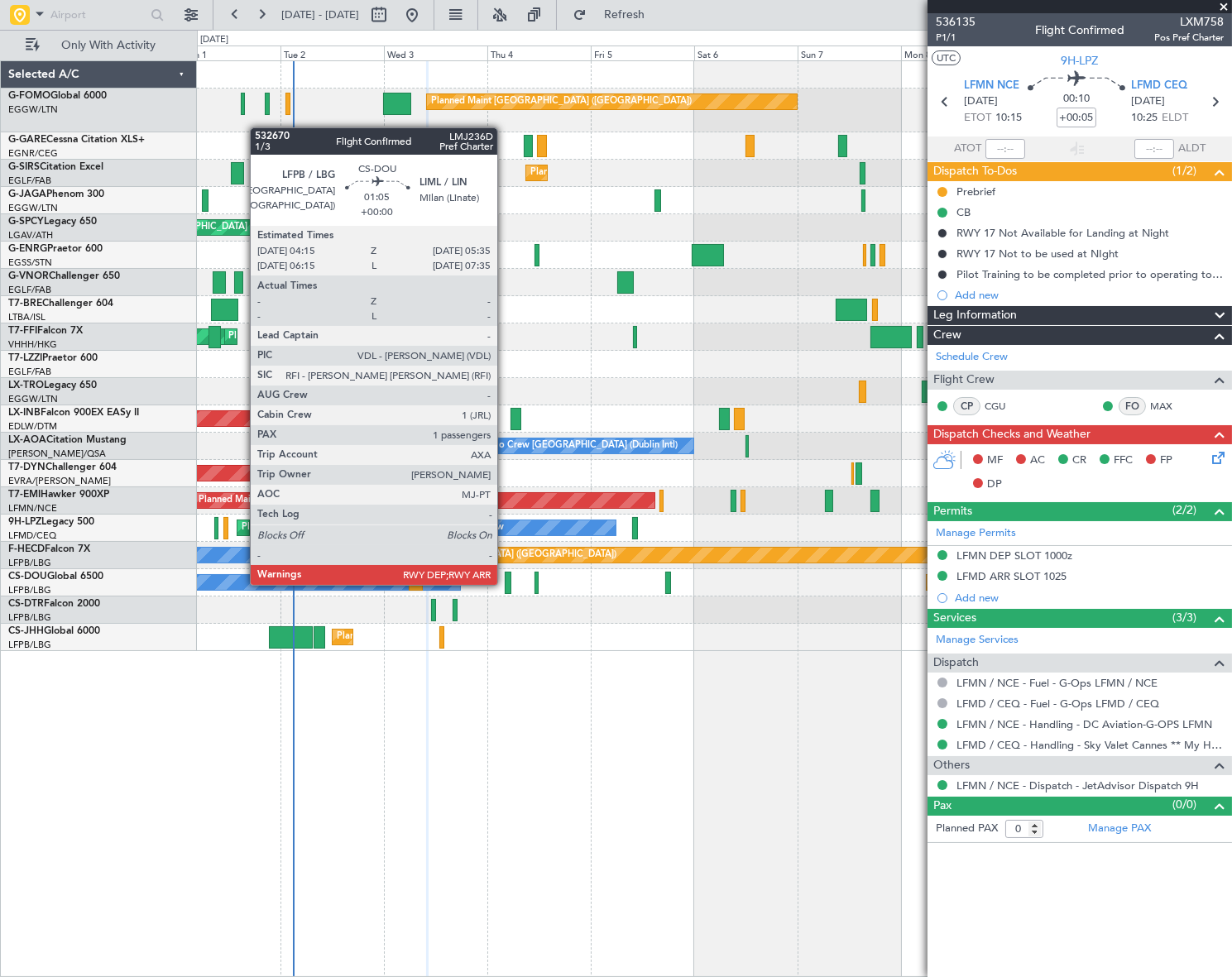
click at [504, 583] on div at bounding box center [507, 582] width 6 height 22
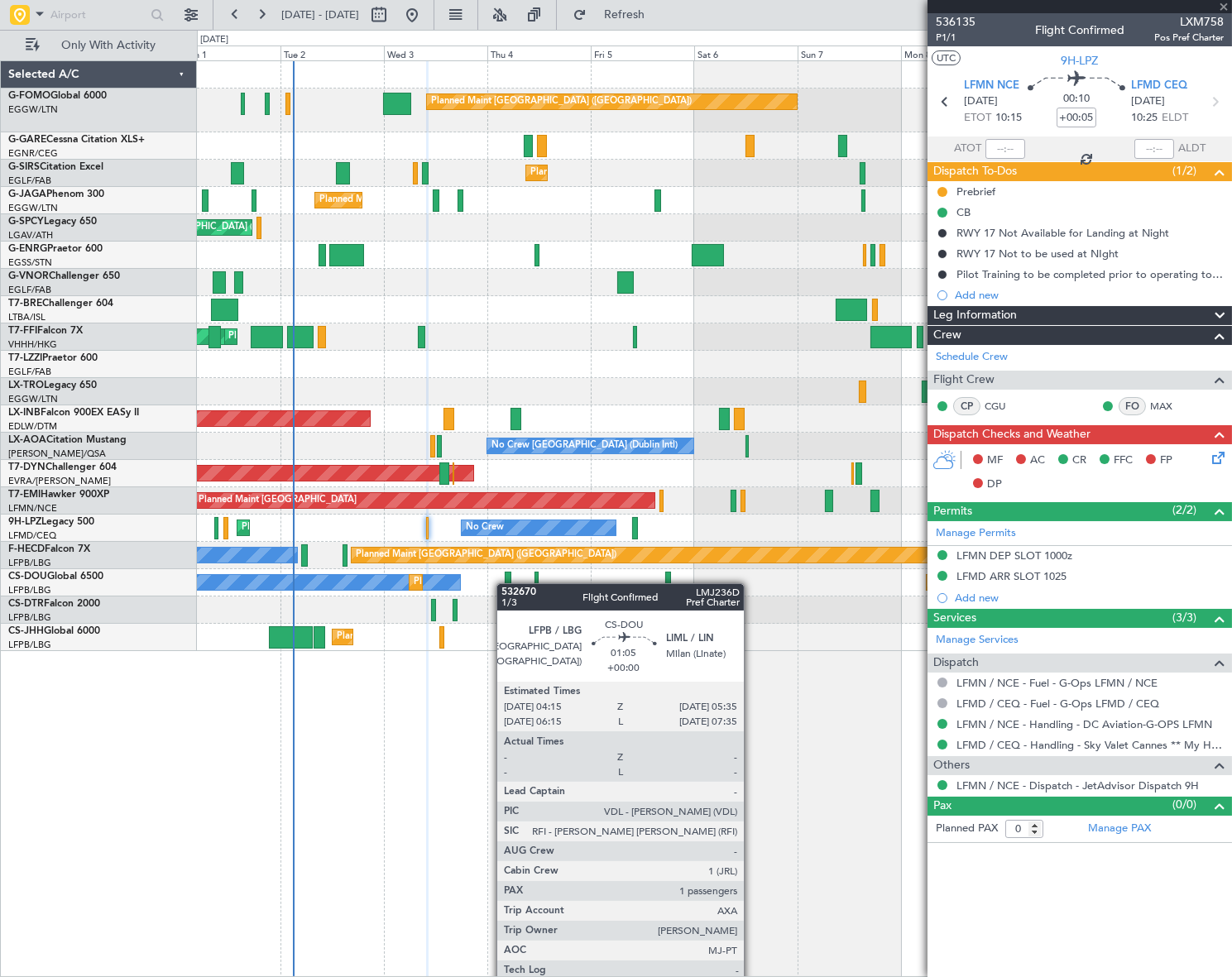
type input "1"
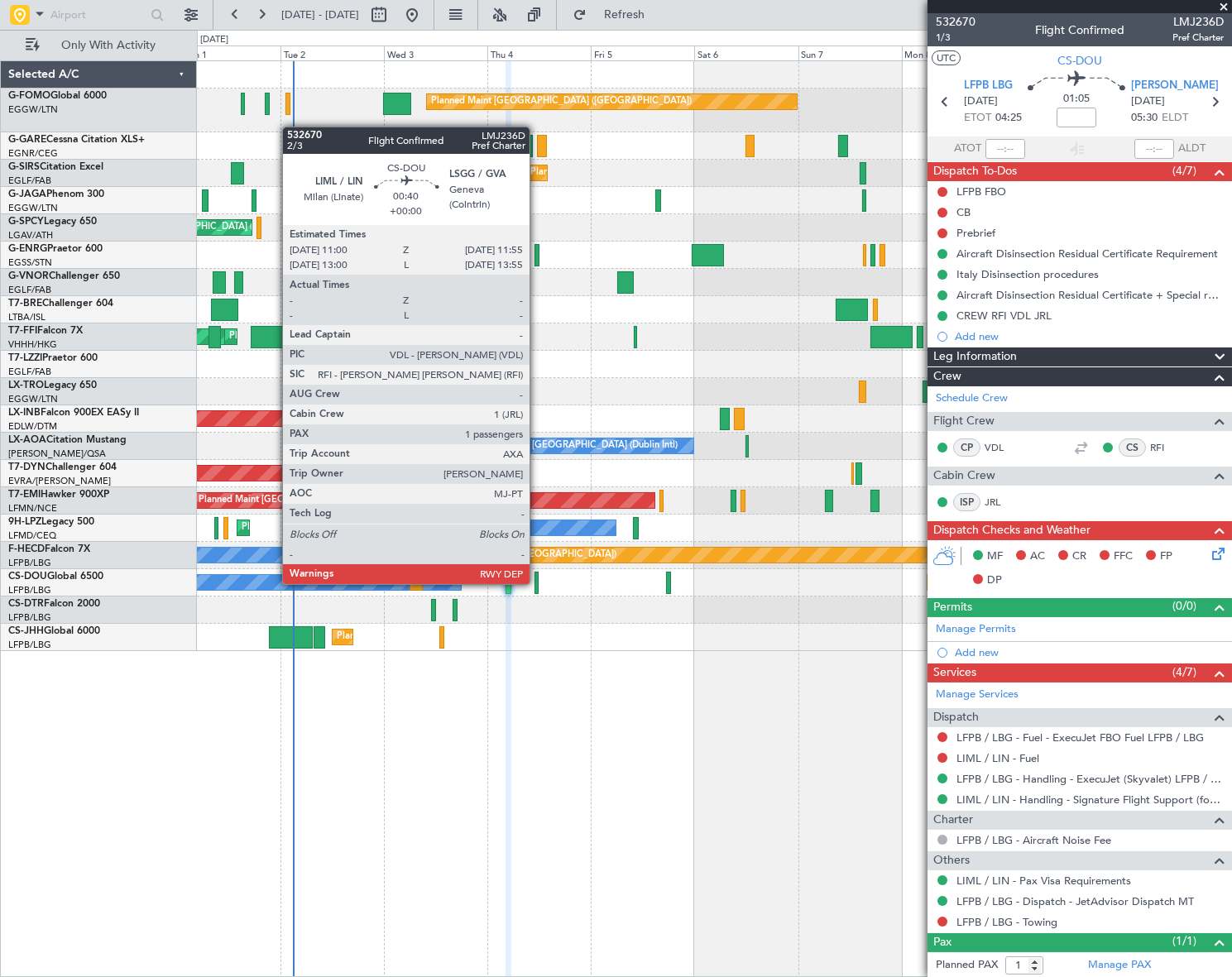
click at [537, 582] on div at bounding box center [537, 582] width 4 height 22
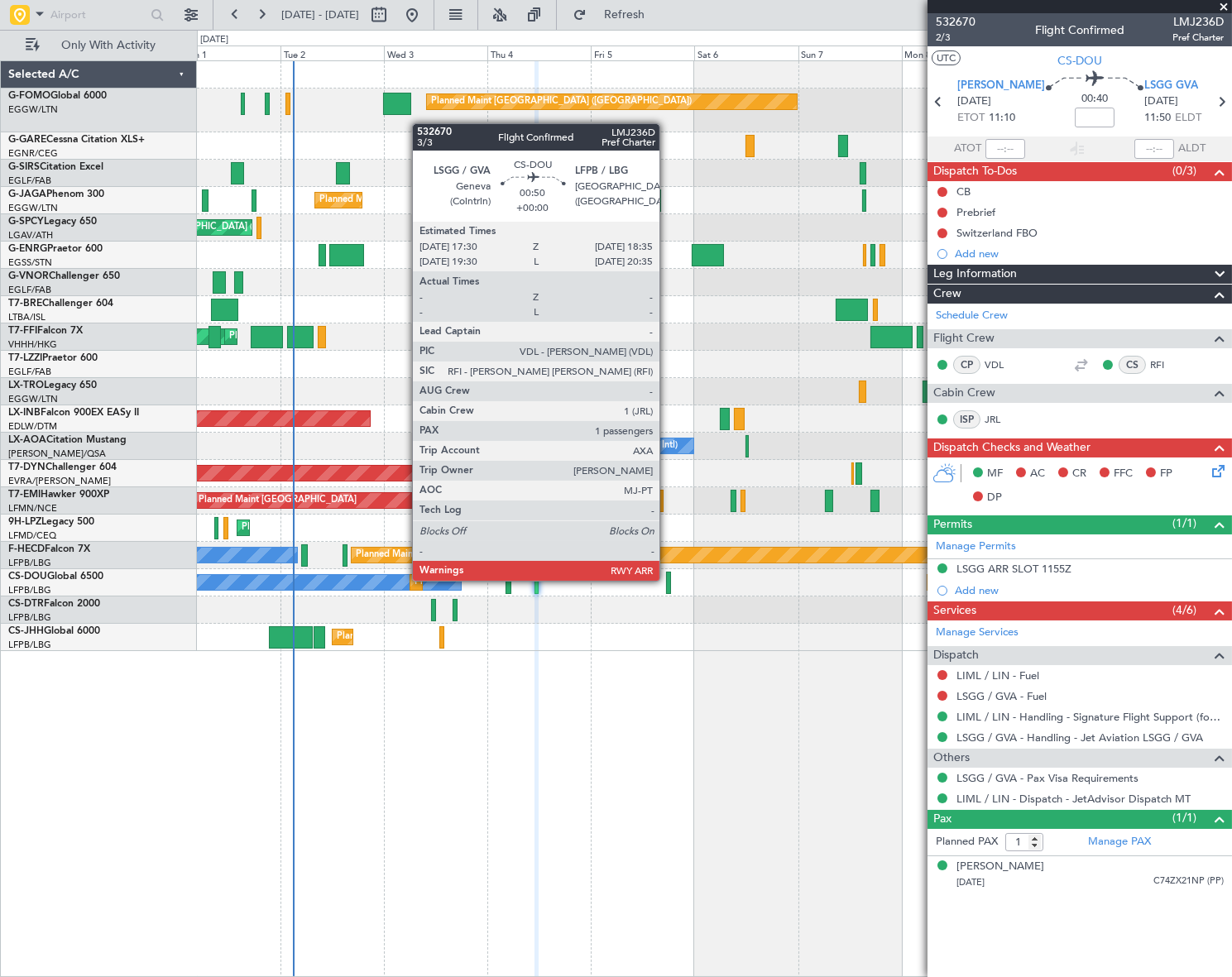
click at [667, 579] on div at bounding box center [668, 582] width 5 height 22
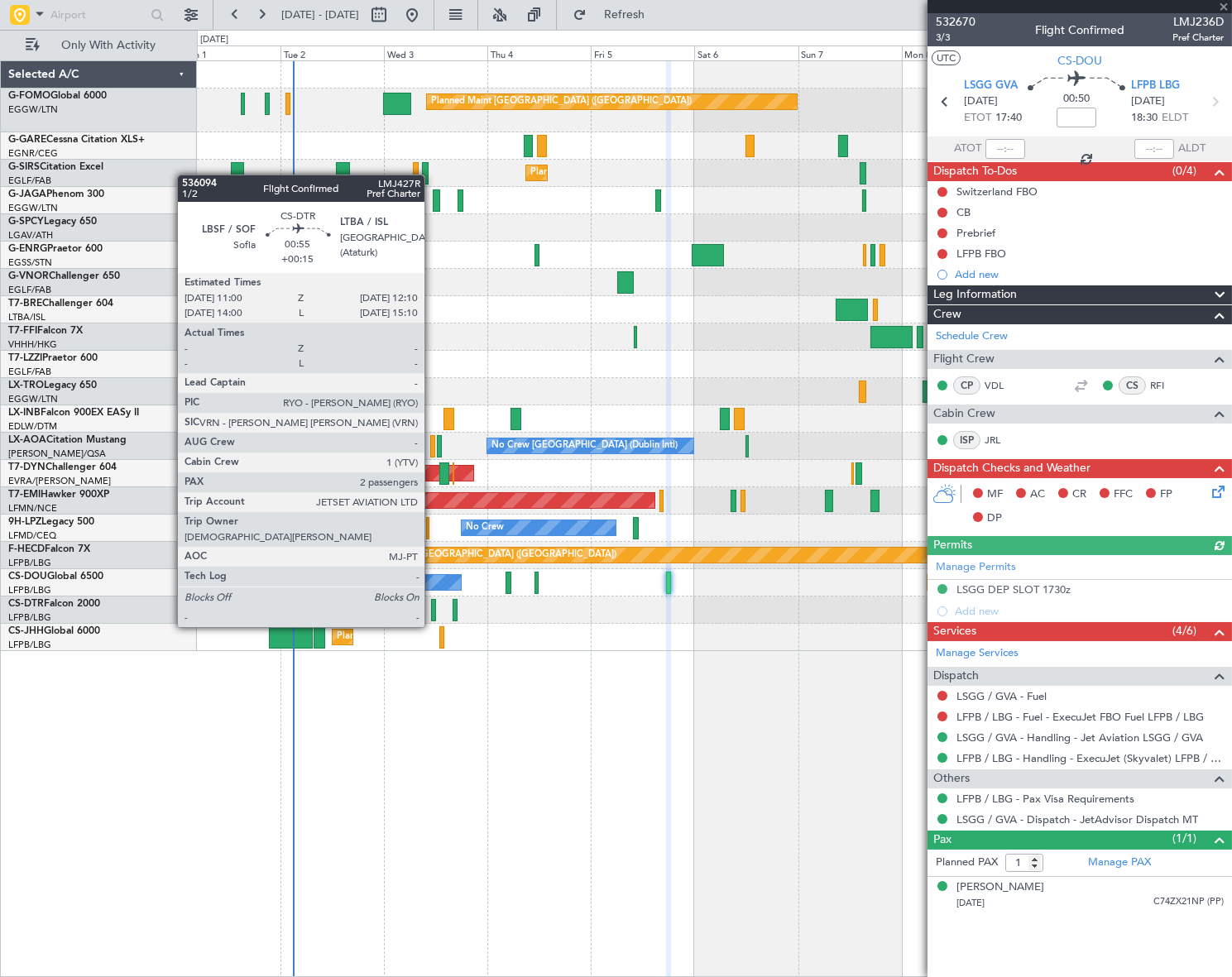
click at [432, 610] on div at bounding box center [434, 609] width 6 height 22
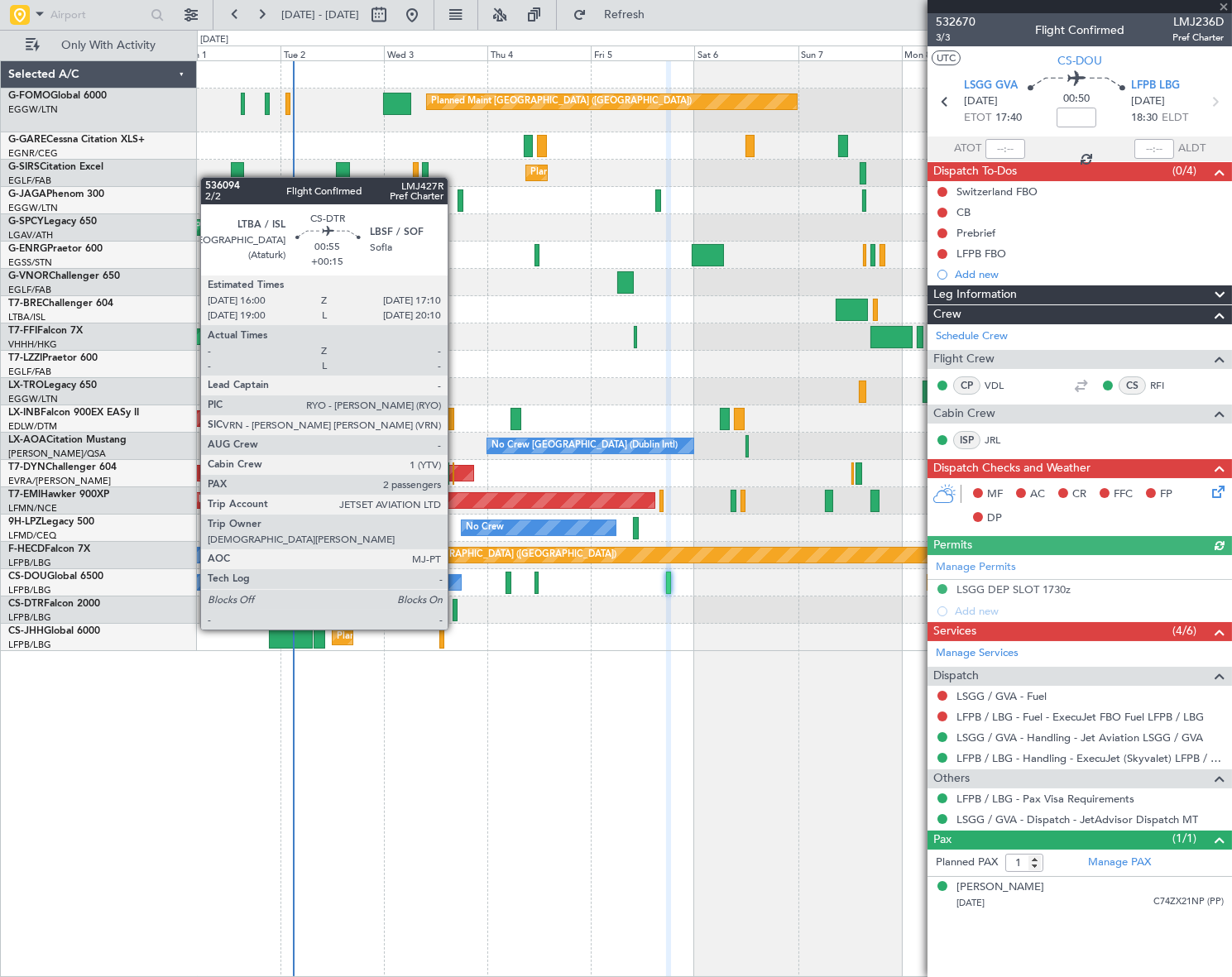
type input "+00:15"
type input "2"
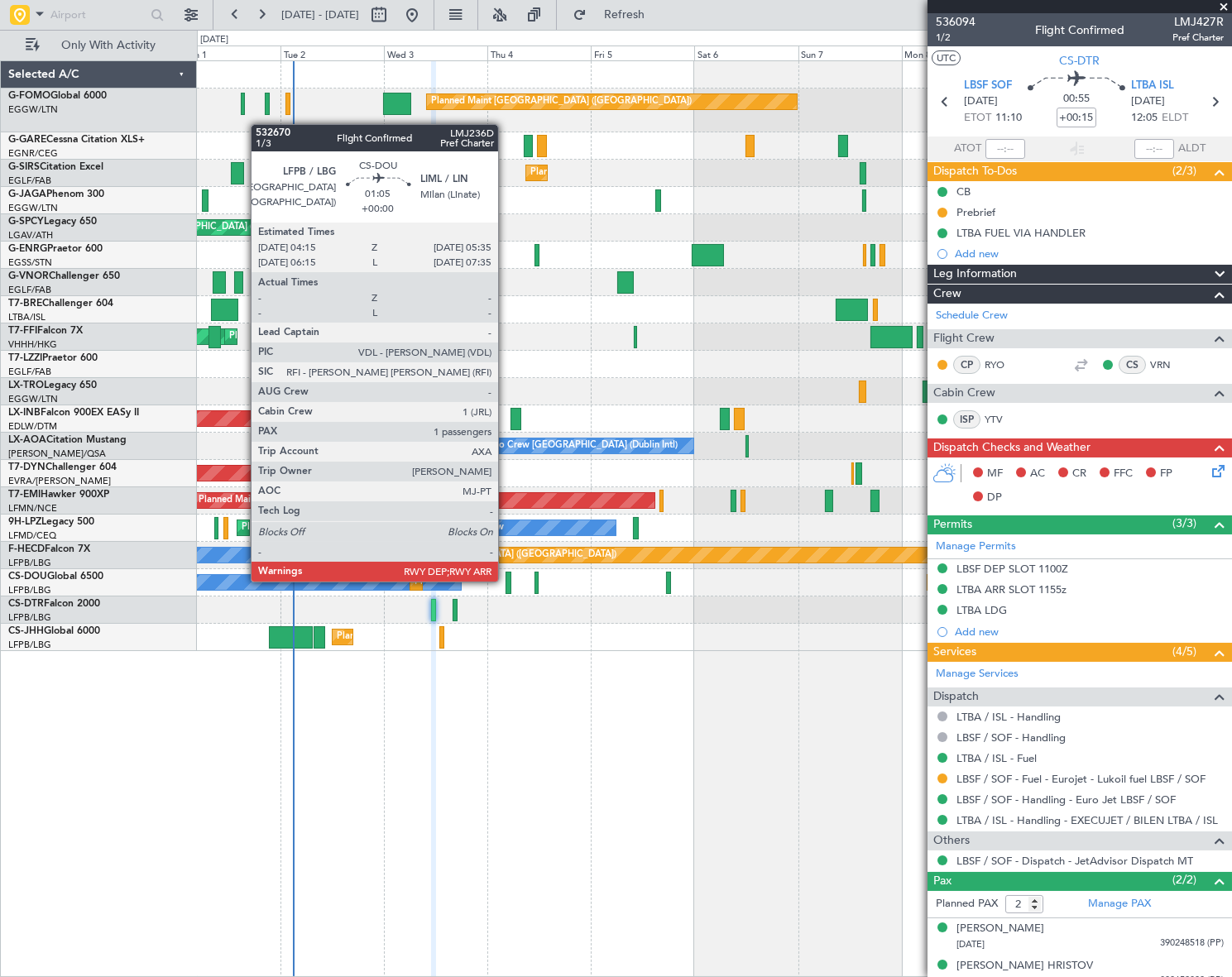
click at [505, 580] on div at bounding box center [508, 582] width 6 height 22
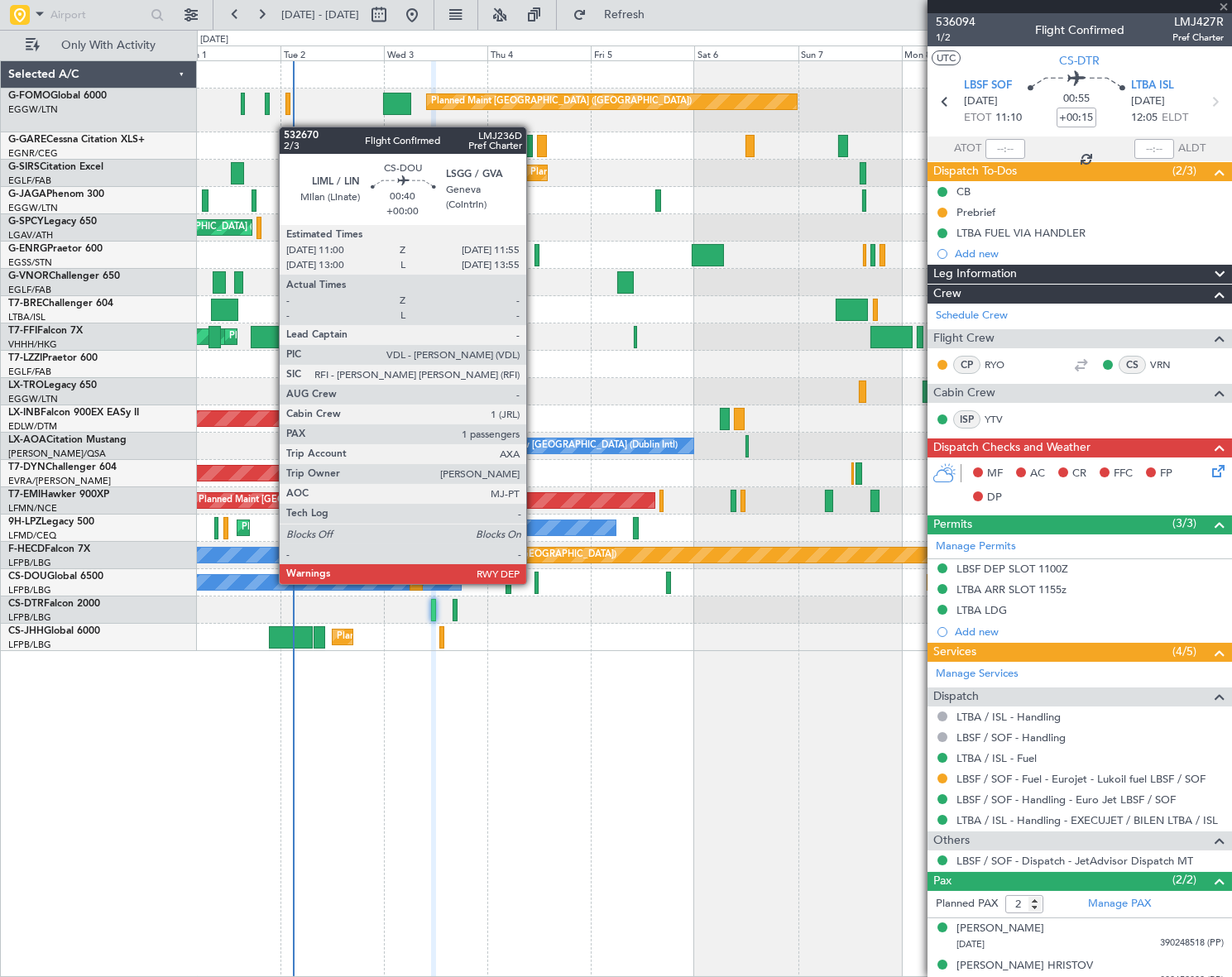
type input "1"
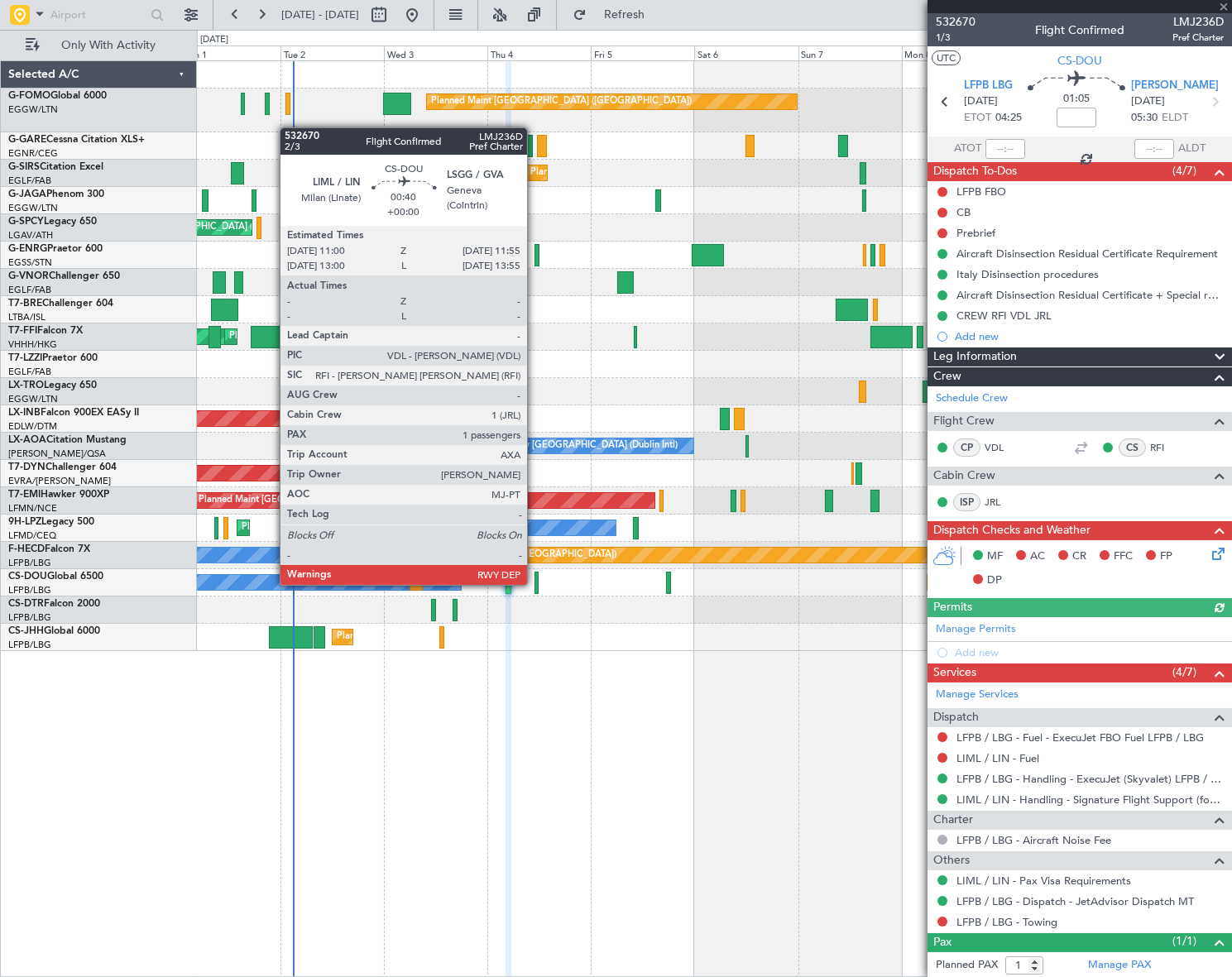
click at [535, 583] on div at bounding box center [537, 582] width 4 height 22
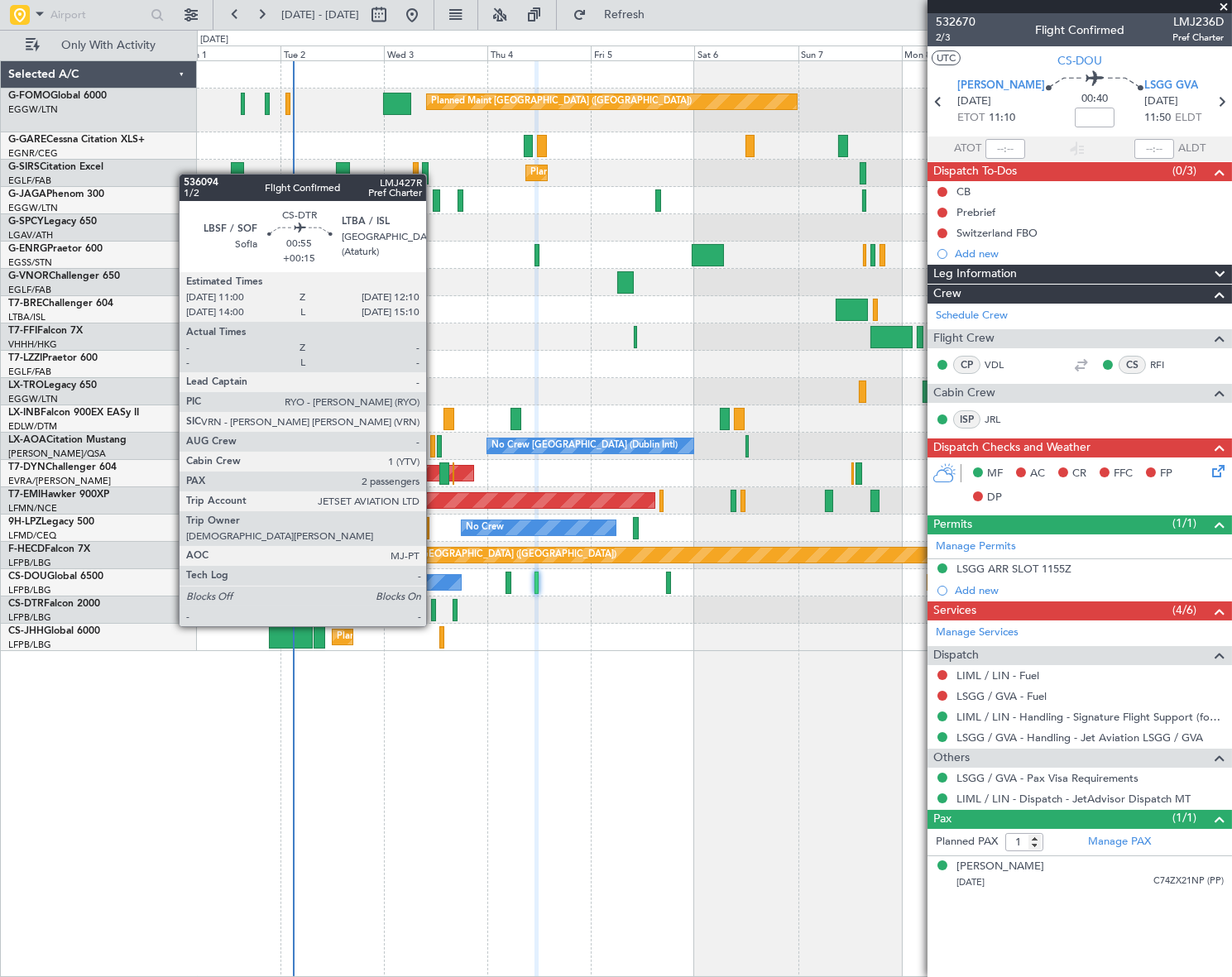
click at [434, 610] on div at bounding box center [434, 609] width 6 height 22
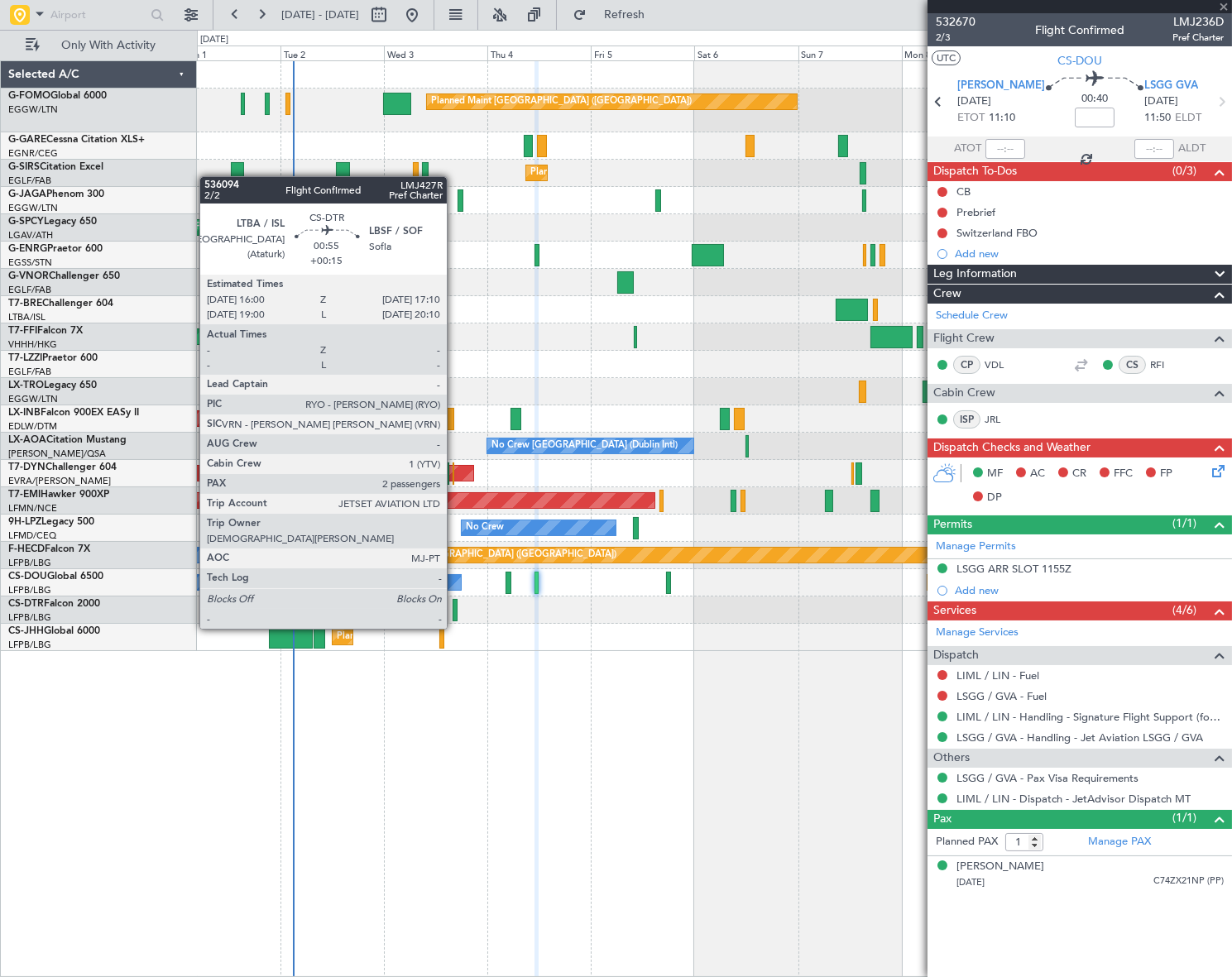
type input "+00:15"
type input "2"
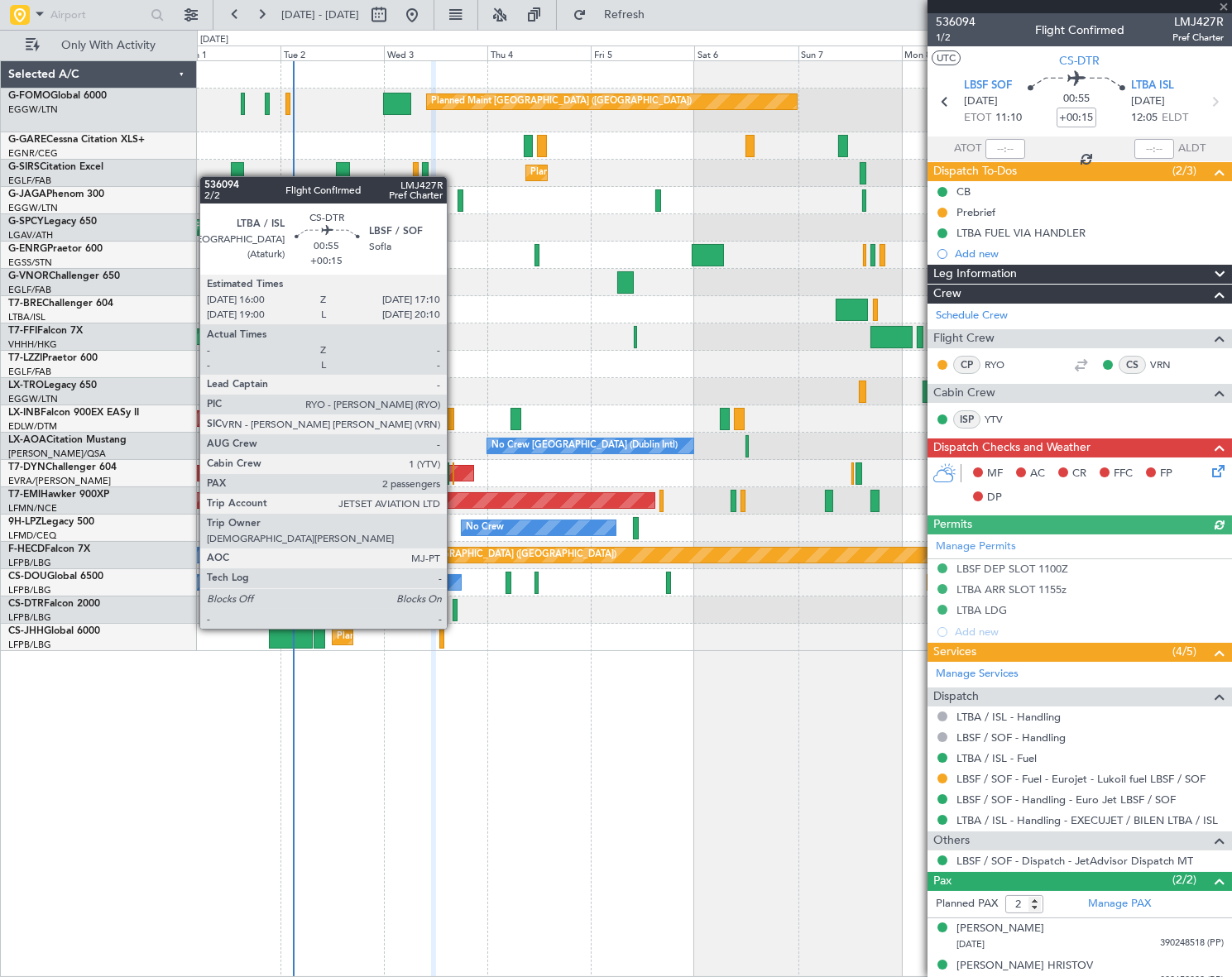
click at [454, 612] on div at bounding box center [456, 609] width 6 height 22
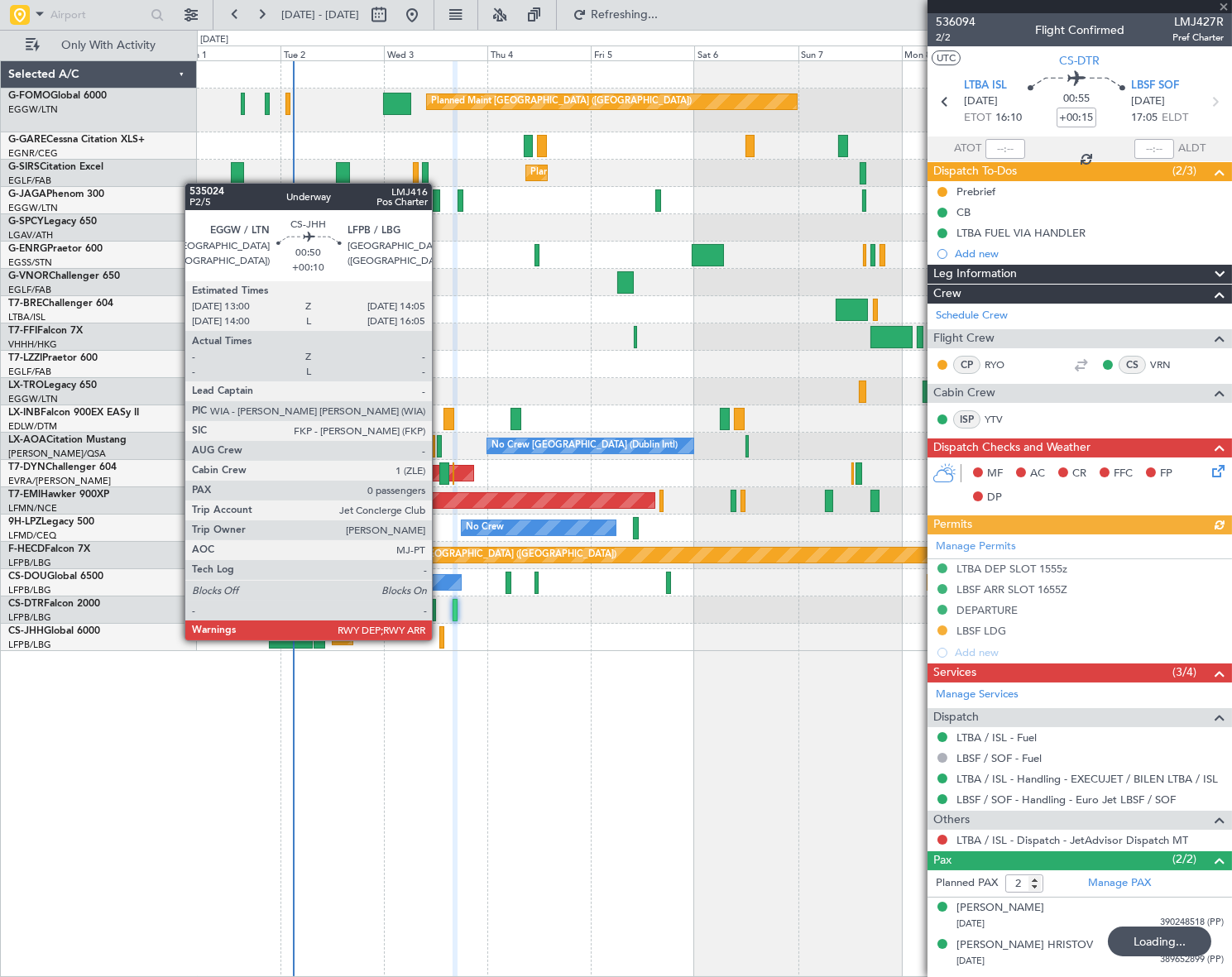
click at [440, 638] on div at bounding box center [441, 637] width 5 height 22
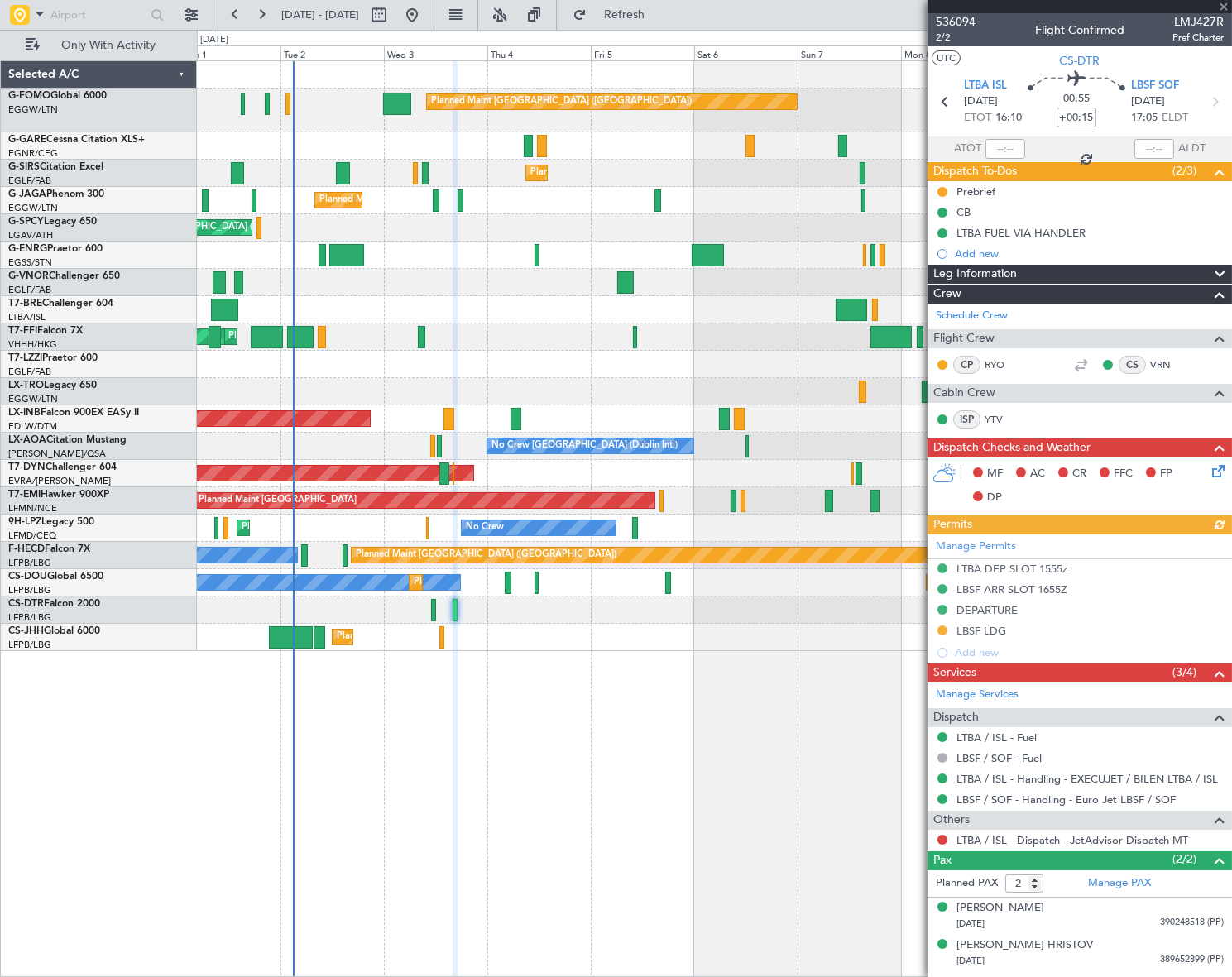
type input "+00:10"
type input "0"
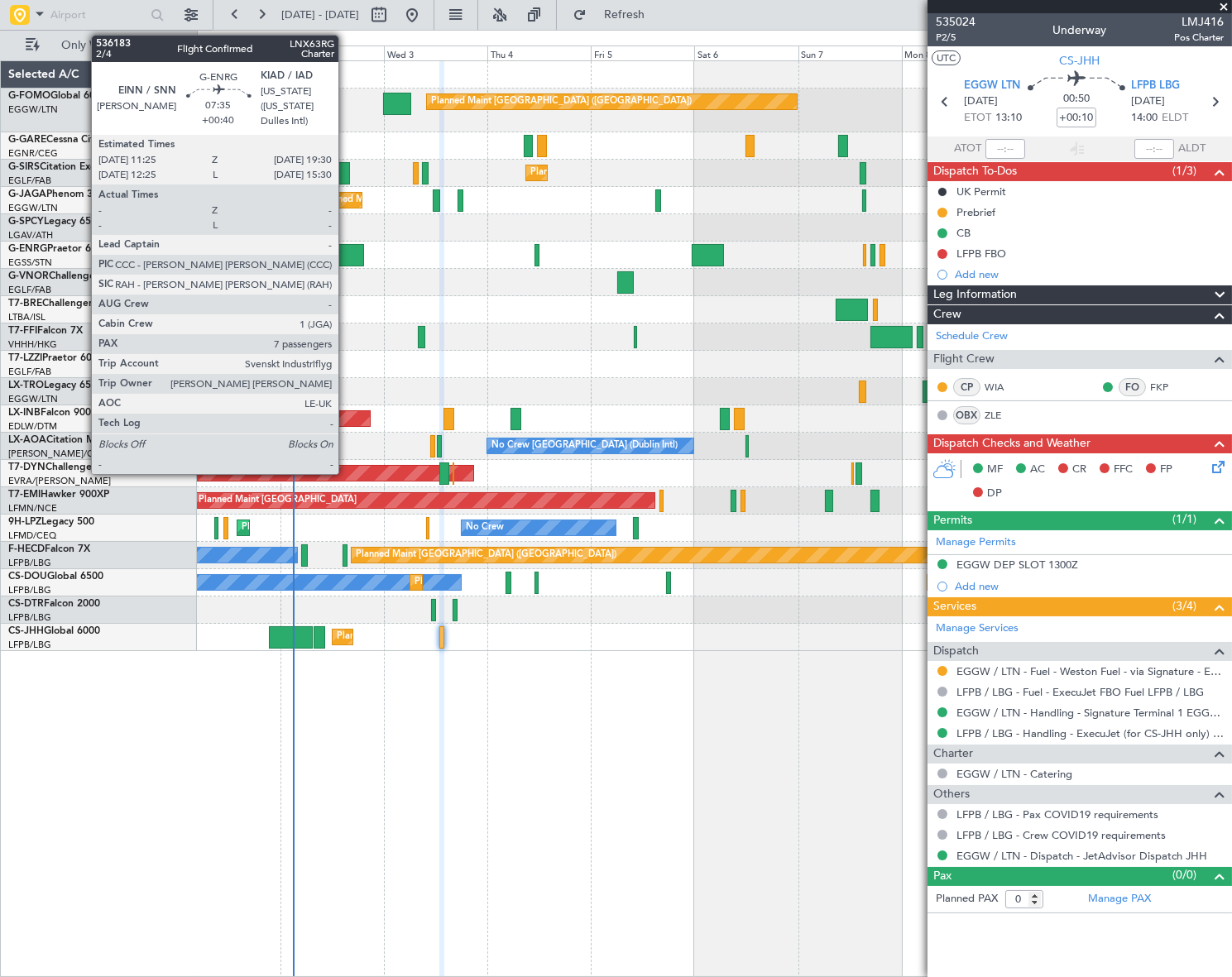
click at [346, 254] on div at bounding box center [346, 254] width 35 height 22
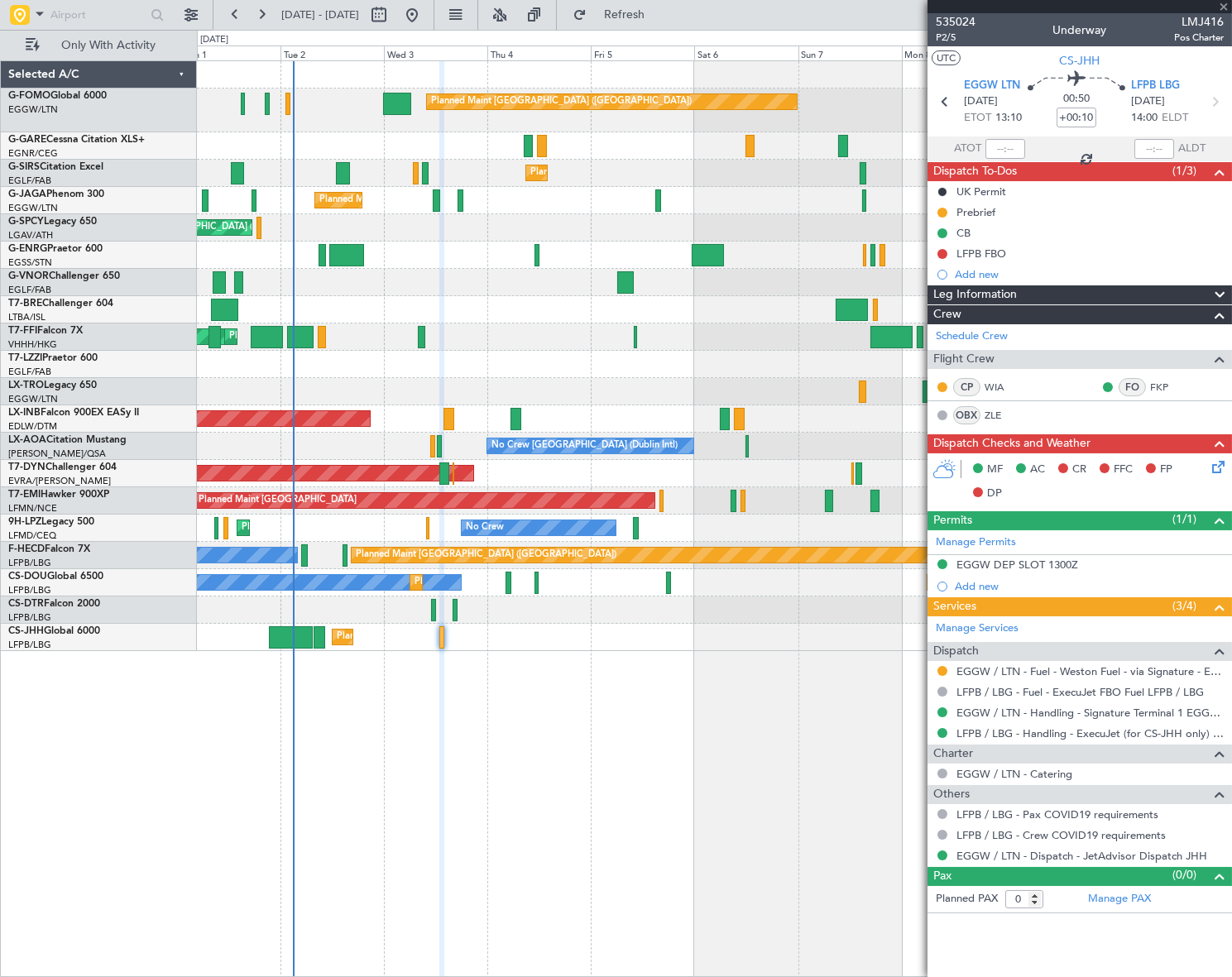
type input "+00:40"
type input "7"
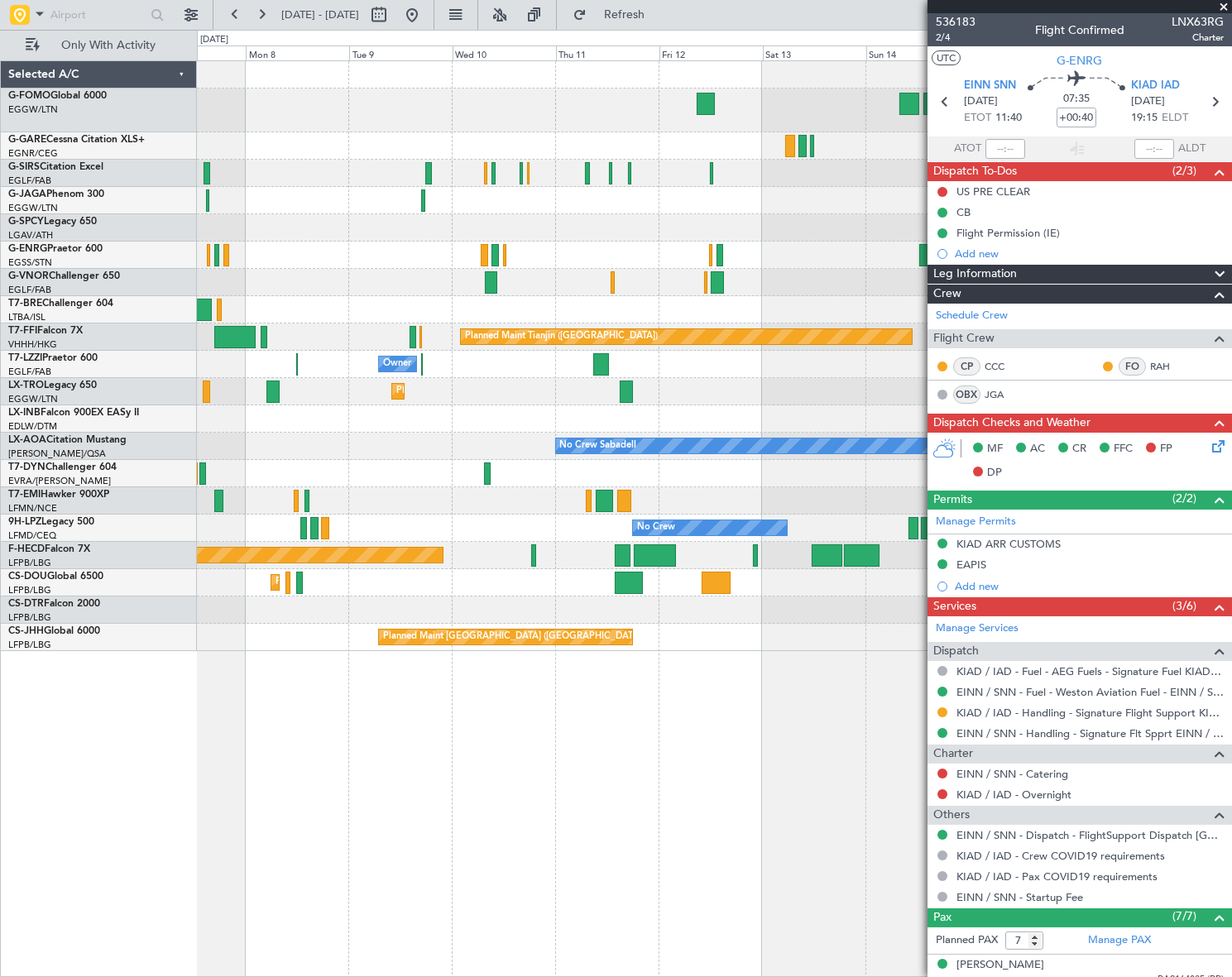
click at [101, 497] on div "Planned Maint London (Luton) Planned Maint Tianjin (Binhai) Owner Planned Maint…" at bounding box center [616, 503] width 1232 height 947
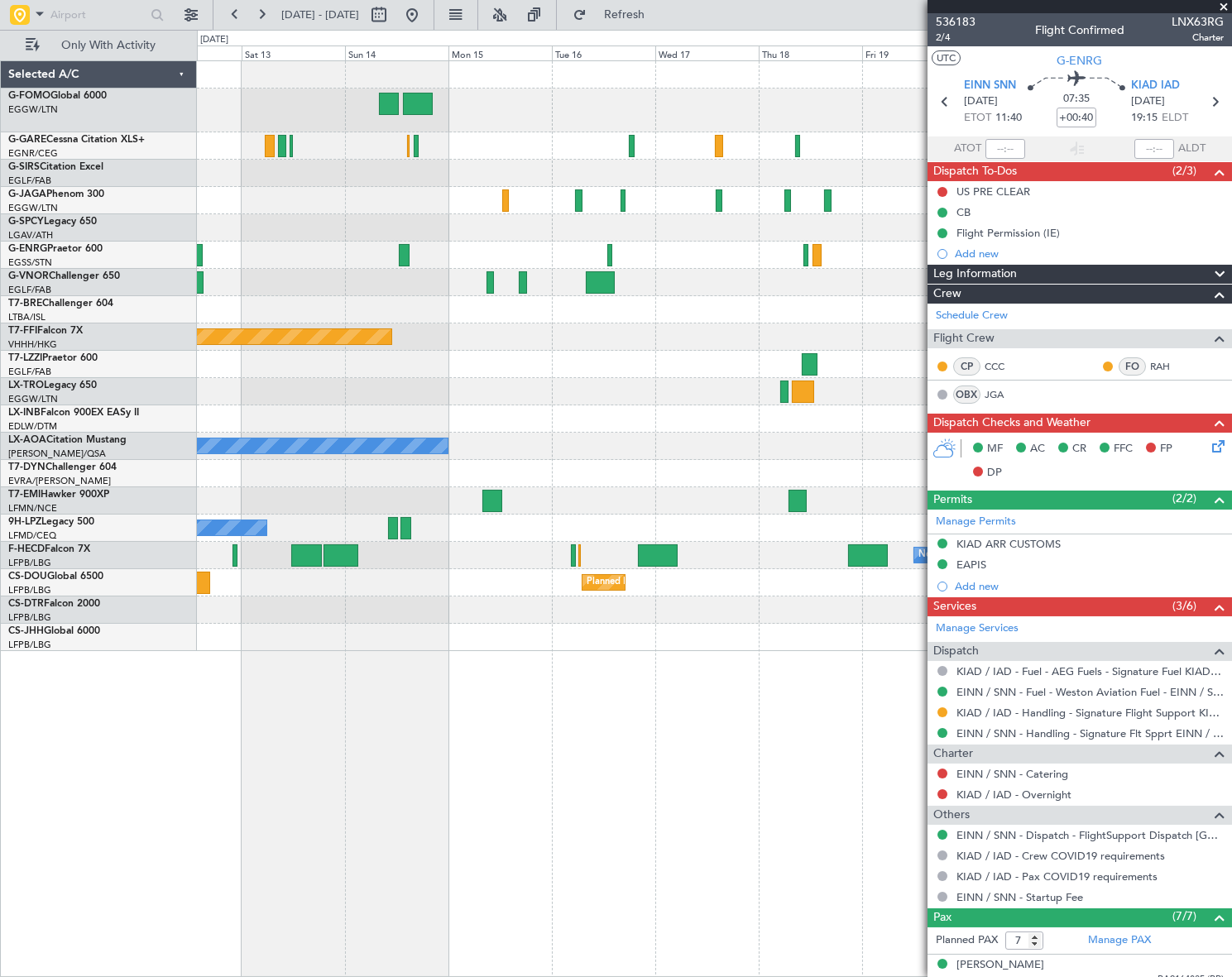
click at [110, 513] on div "Planned Maint Tianjin (Binhai) No Crew Sabadell No Crew No Crew Planned Maint P…" at bounding box center [616, 503] width 1232 height 947
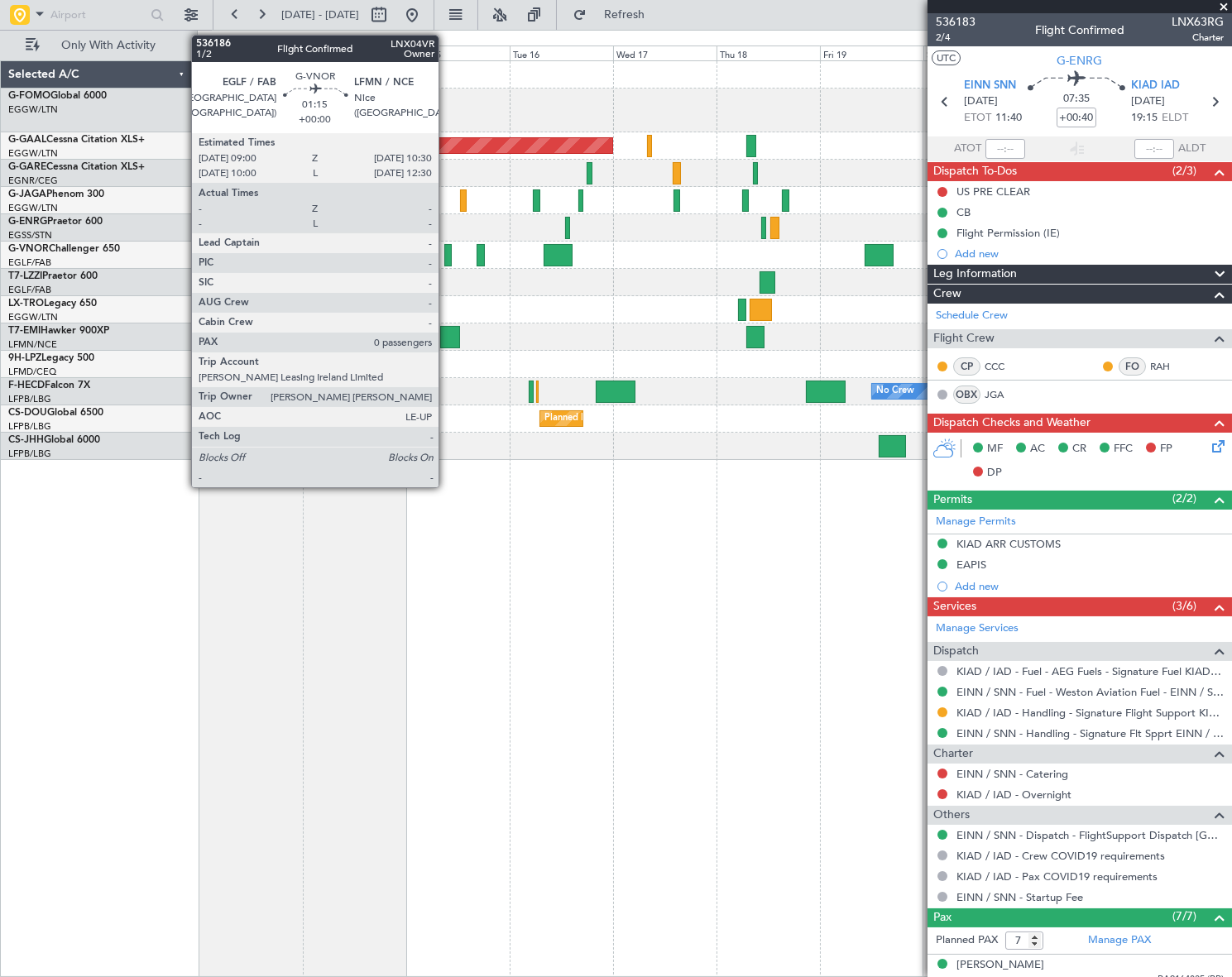
click at [446, 254] on div at bounding box center [447, 254] width 7 height 22
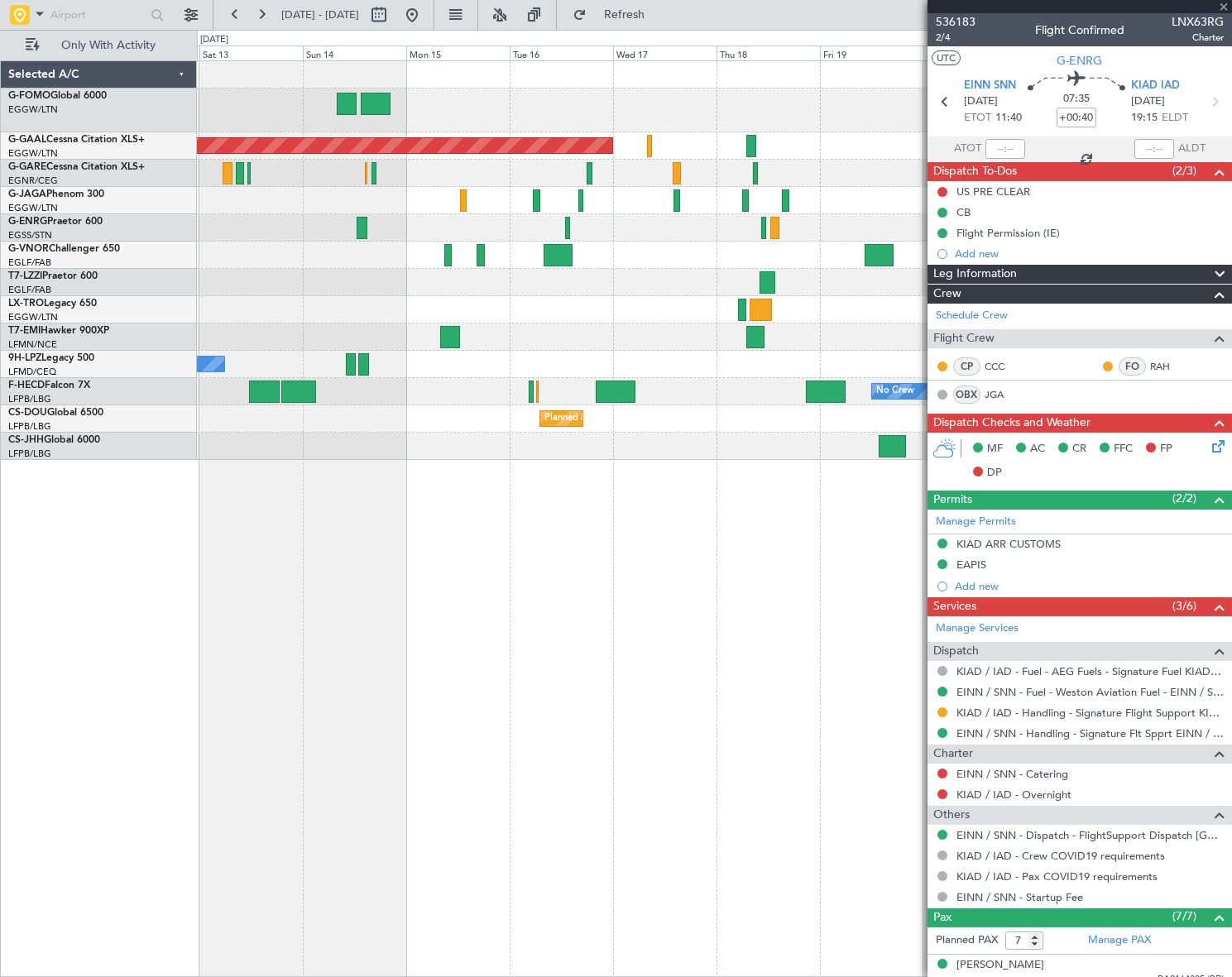
type input "0"
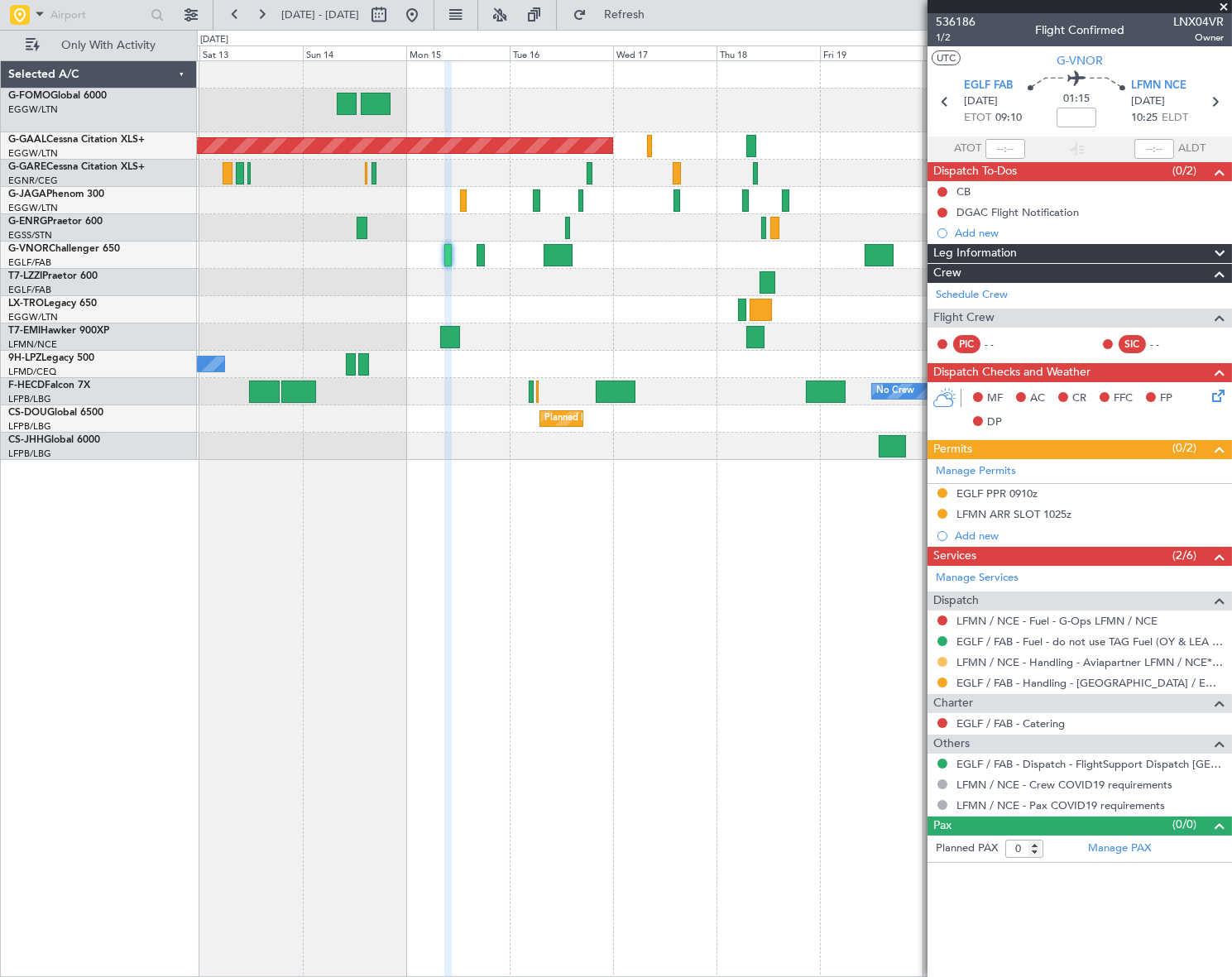
click at [940, 661] on button at bounding box center [942, 662] width 10 height 10
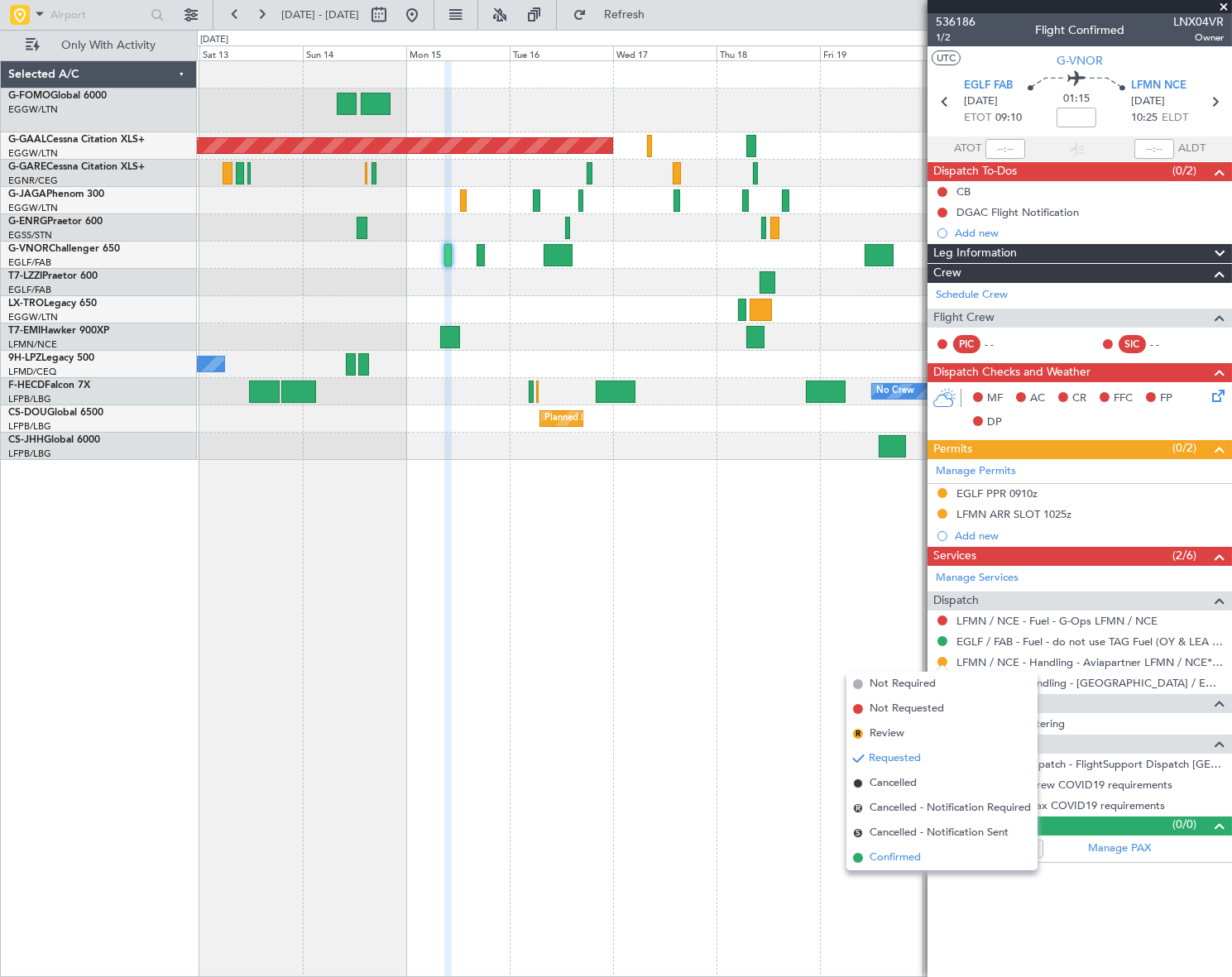
click at [890, 856] on span "Confirmed" at bounding box center [895, 857] width 51 height 16
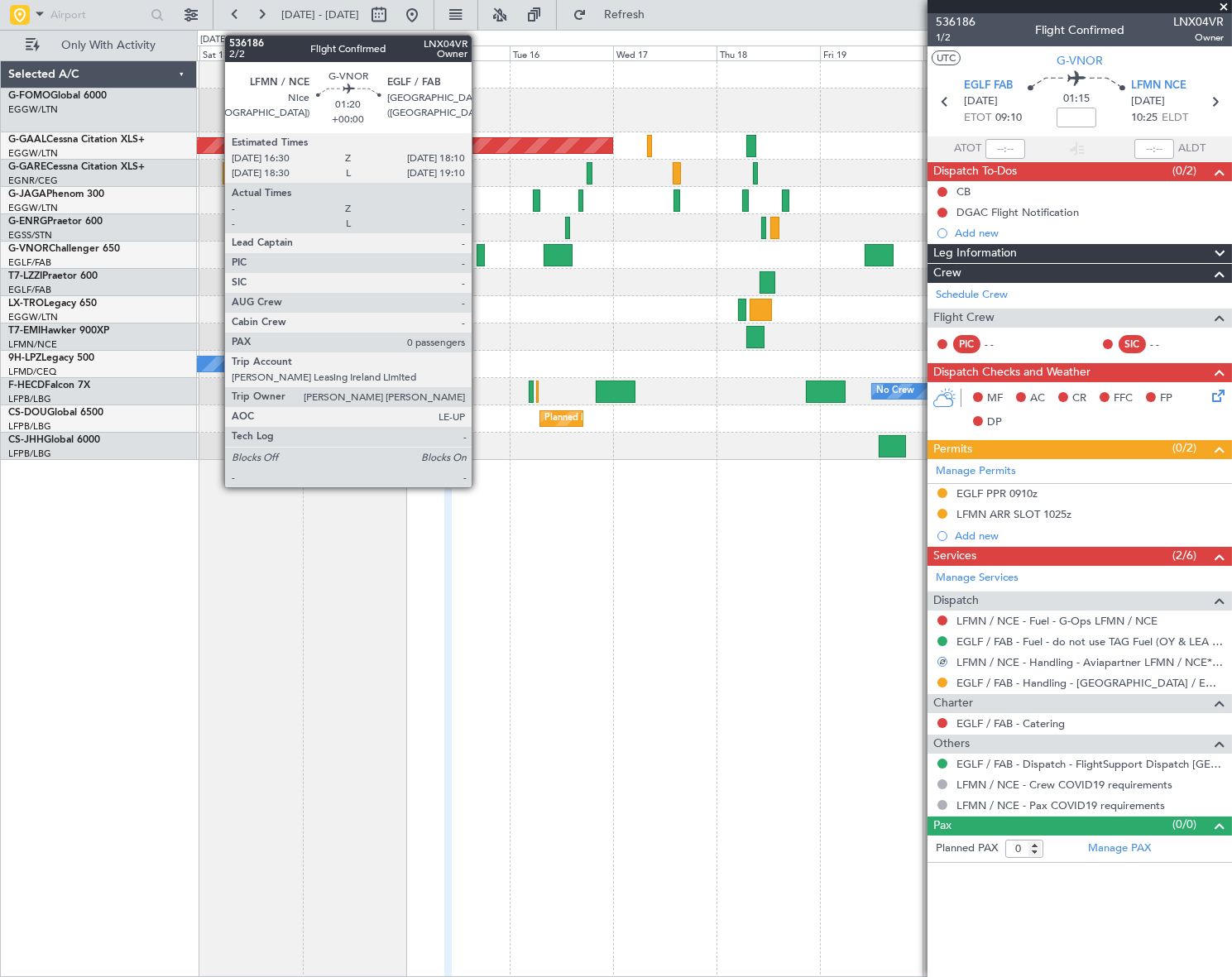
click at [479, 256] on div at bounding box center [481, 254] width 8 height 22
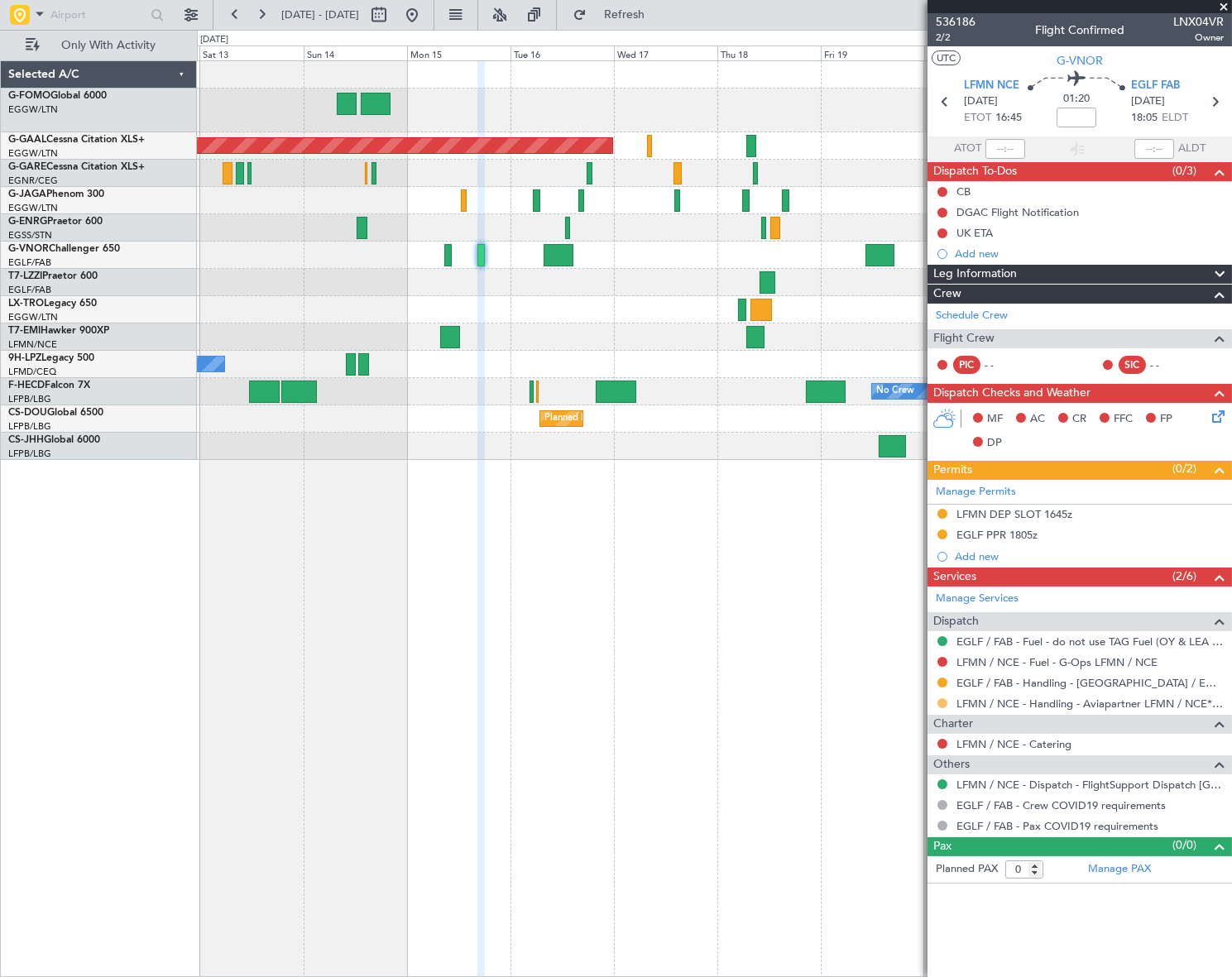
click at [942, 702] on button at bounding box center [942, 702] width 10 height 10
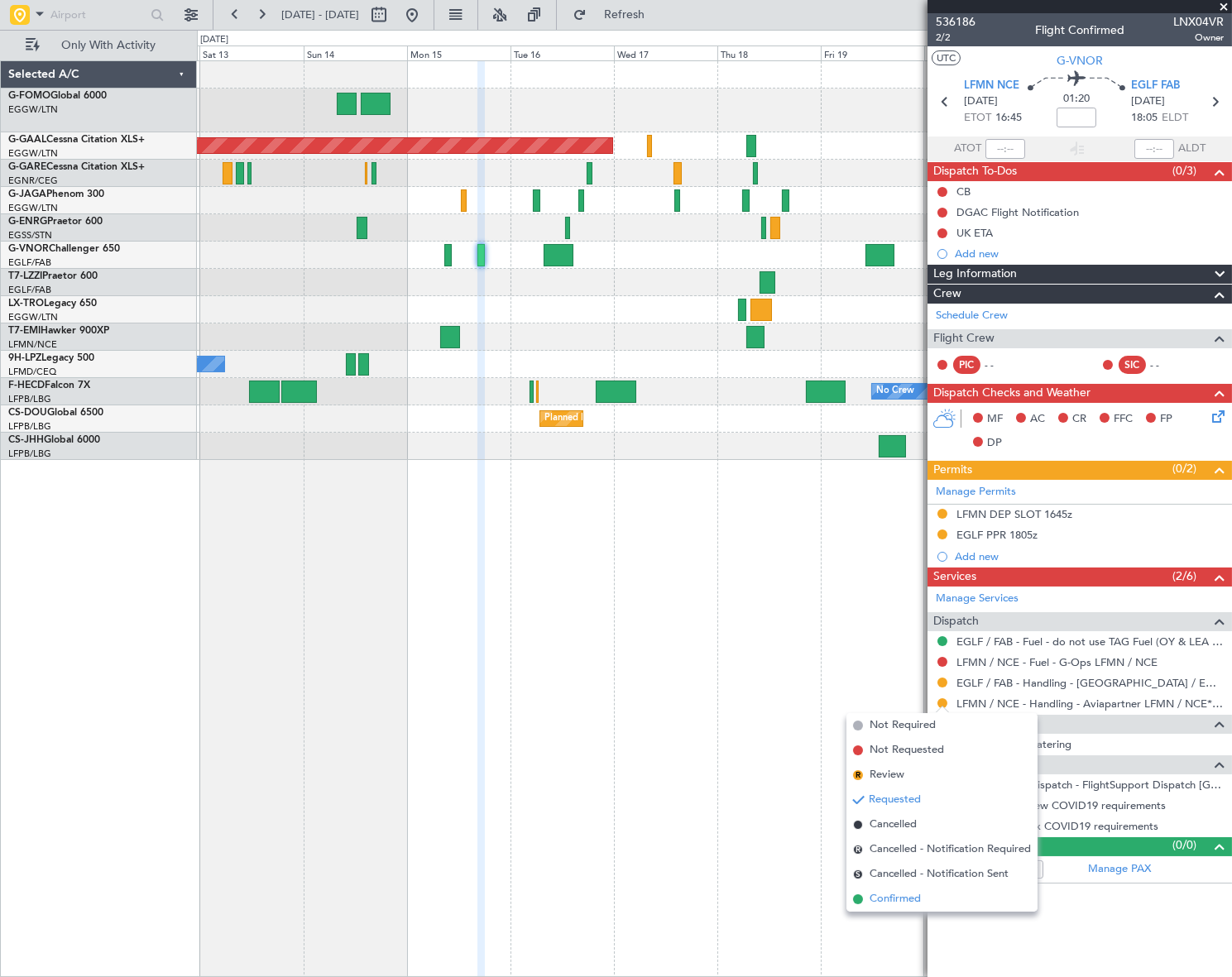
click at [872, 897] on span "Confirmed" at bounding box center [895, 899] width 51 height 16
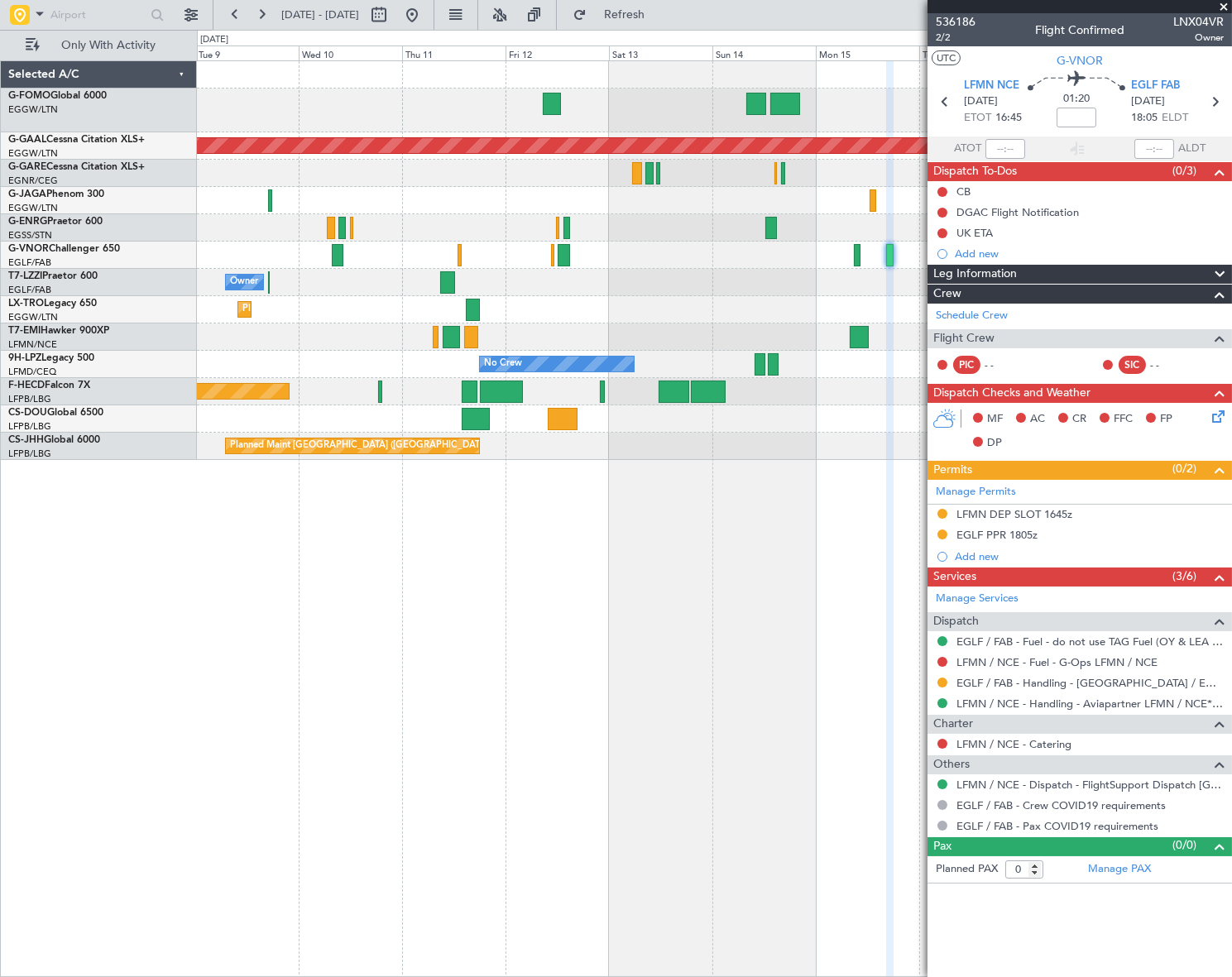
click at [798, 551] on div "Planned Maint London (Luton) Planned Maint Dusseldorf Owner Planned Maint Dusse…" at bounding box center [714, 519] width 1035 height 917
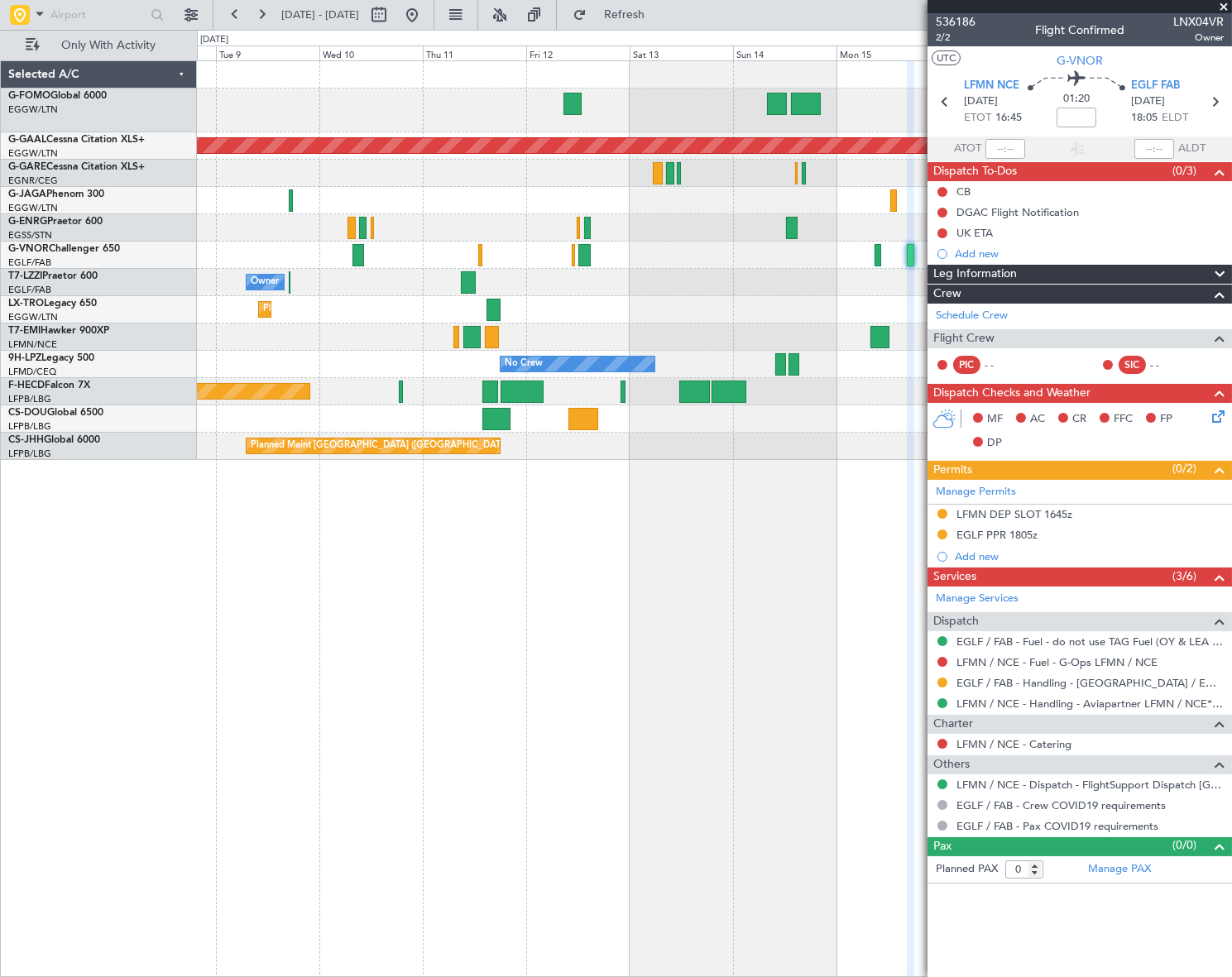
click at [786, 639] on div "Planned Maint London (Luton) Planned Maint Dusseldorf Owner Planned Maint Dusse…" at bounding box center [714, 519] width 1035 height 917
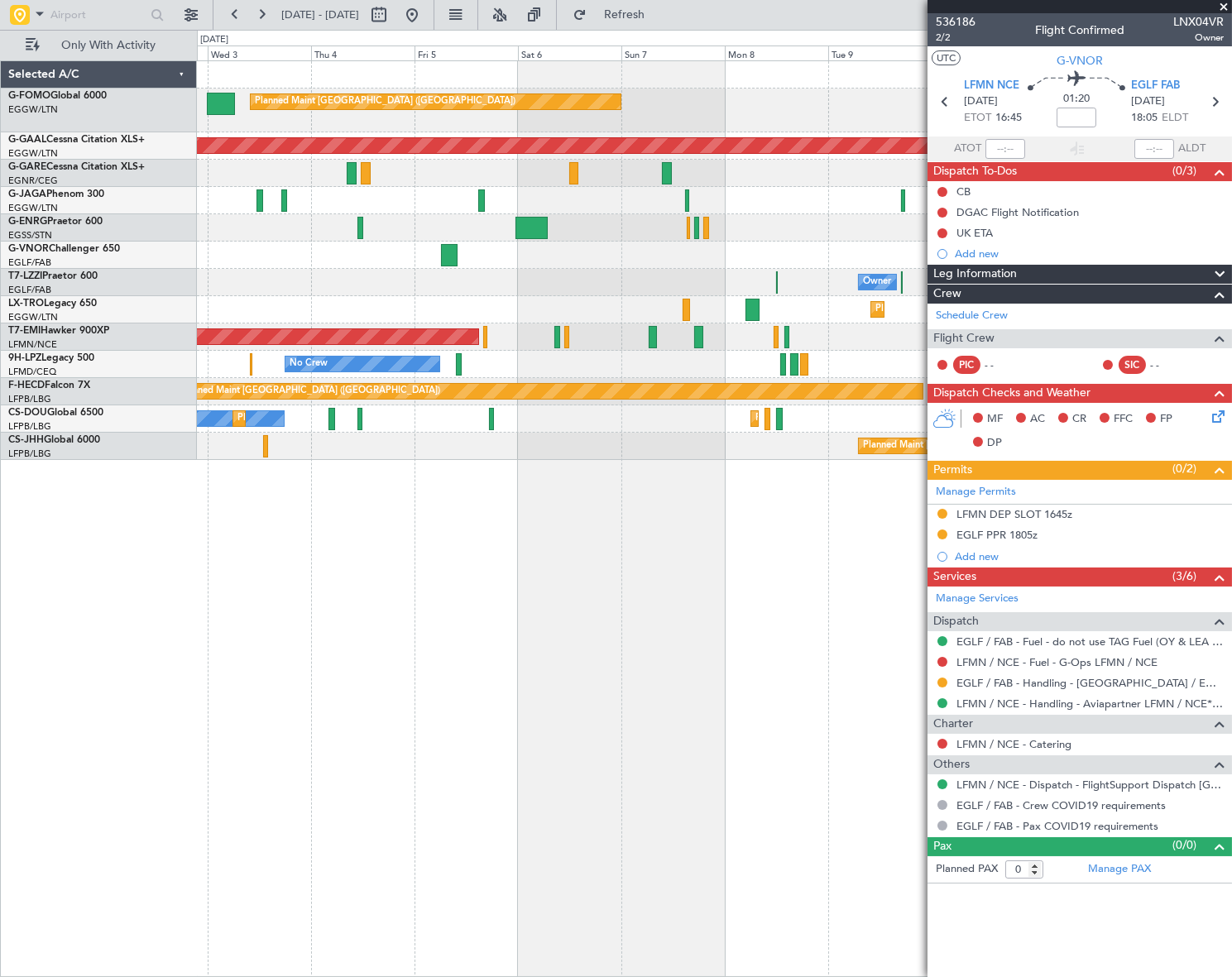
click at [981, 683] on fb-app "12 Sep 2025 - 22 Sep 2025 Refresh Quick Links Only With Activity Planned Maint …" at bounding box center [616, 495] width 1232 height 965
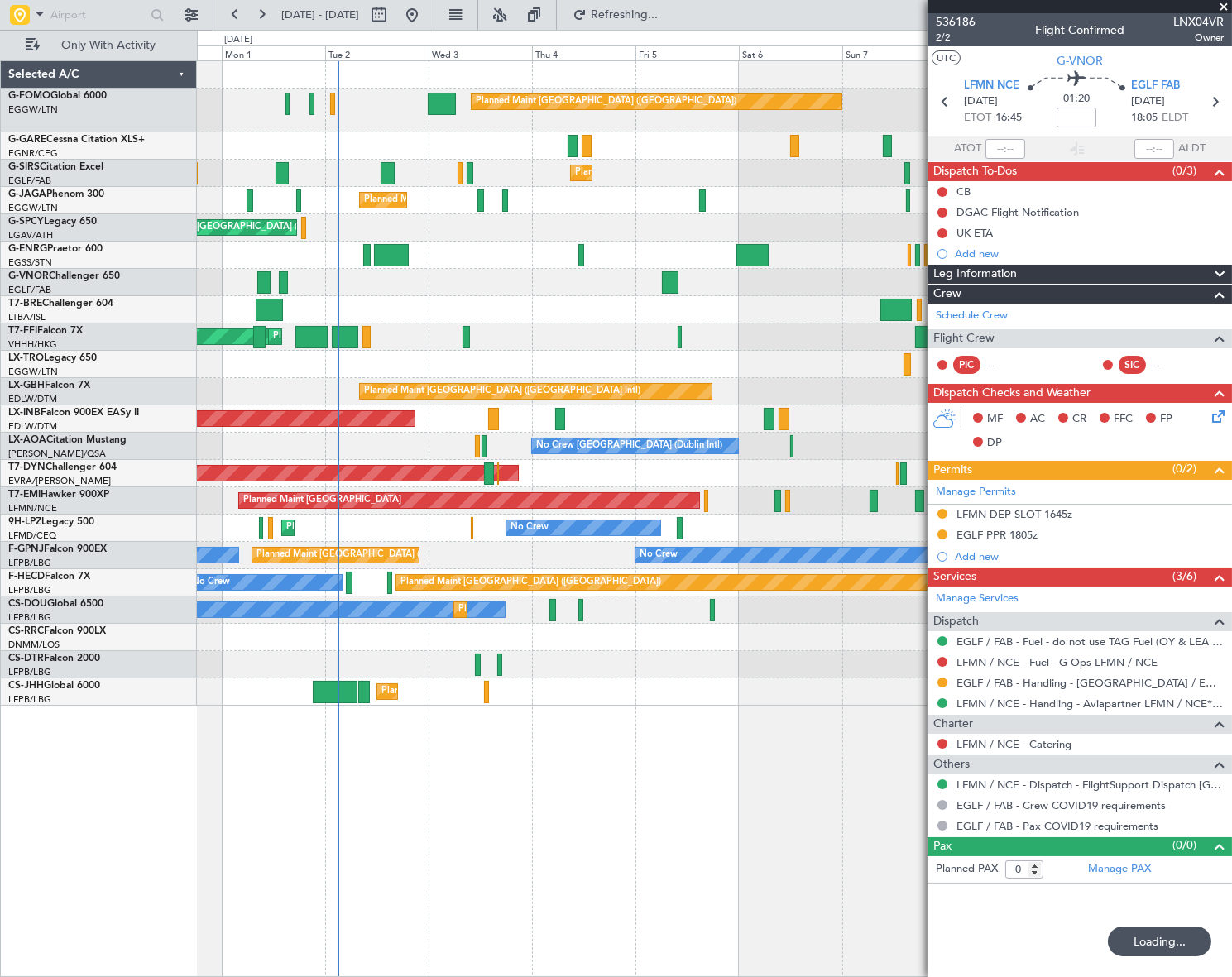
click at [347, 735] on div "Planned Maint London (Luton) Planned Maint London (Farnborough) Planned Maint L…" at bounding box center [714, 519] width 1035 height 917
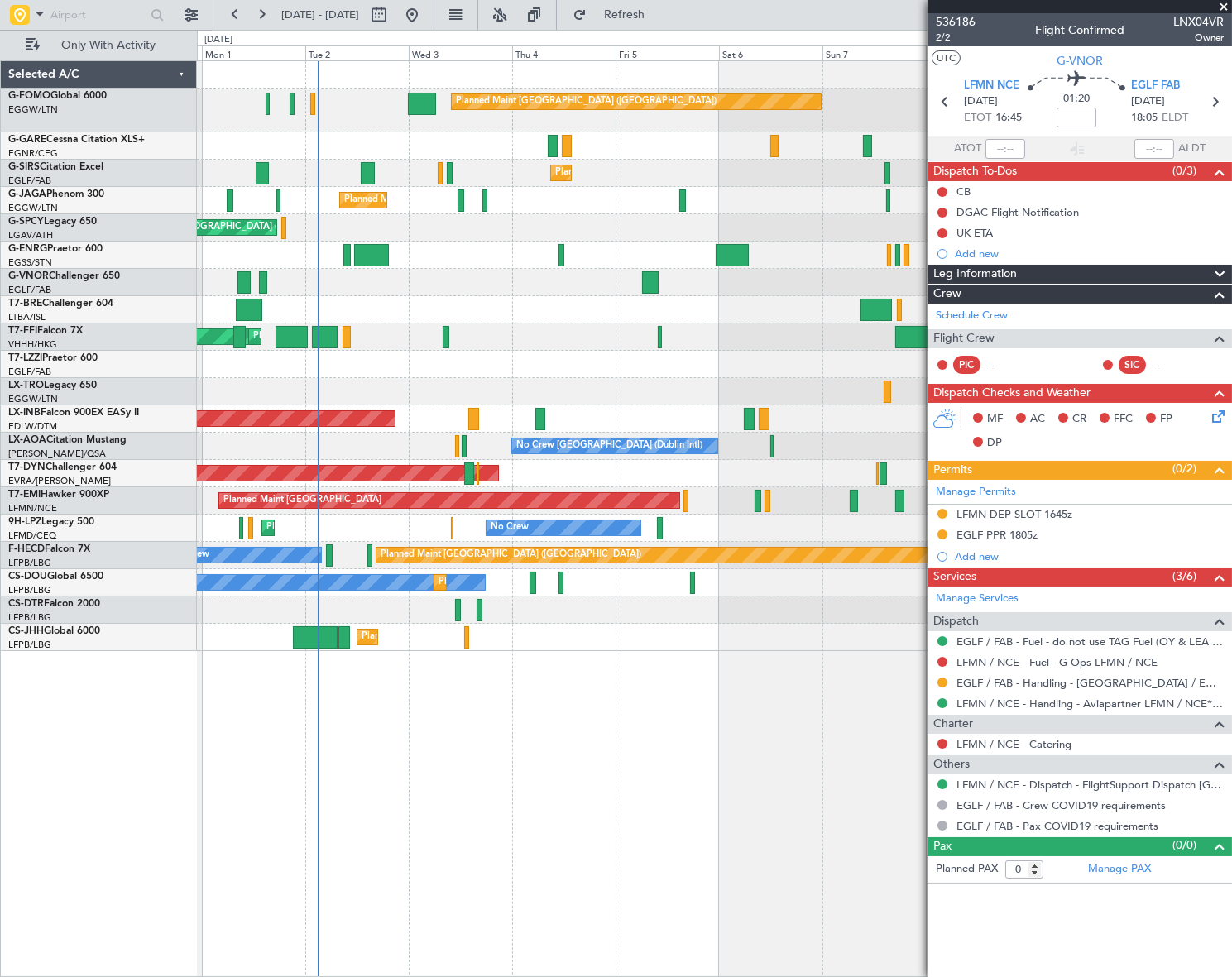
click at [315, 106] on div "Planned Maint [GEOGRAPHIC_DATA] ([GEOGRAPHIC_DATA])" at bounding box center [714, 111] width 1034 height 44
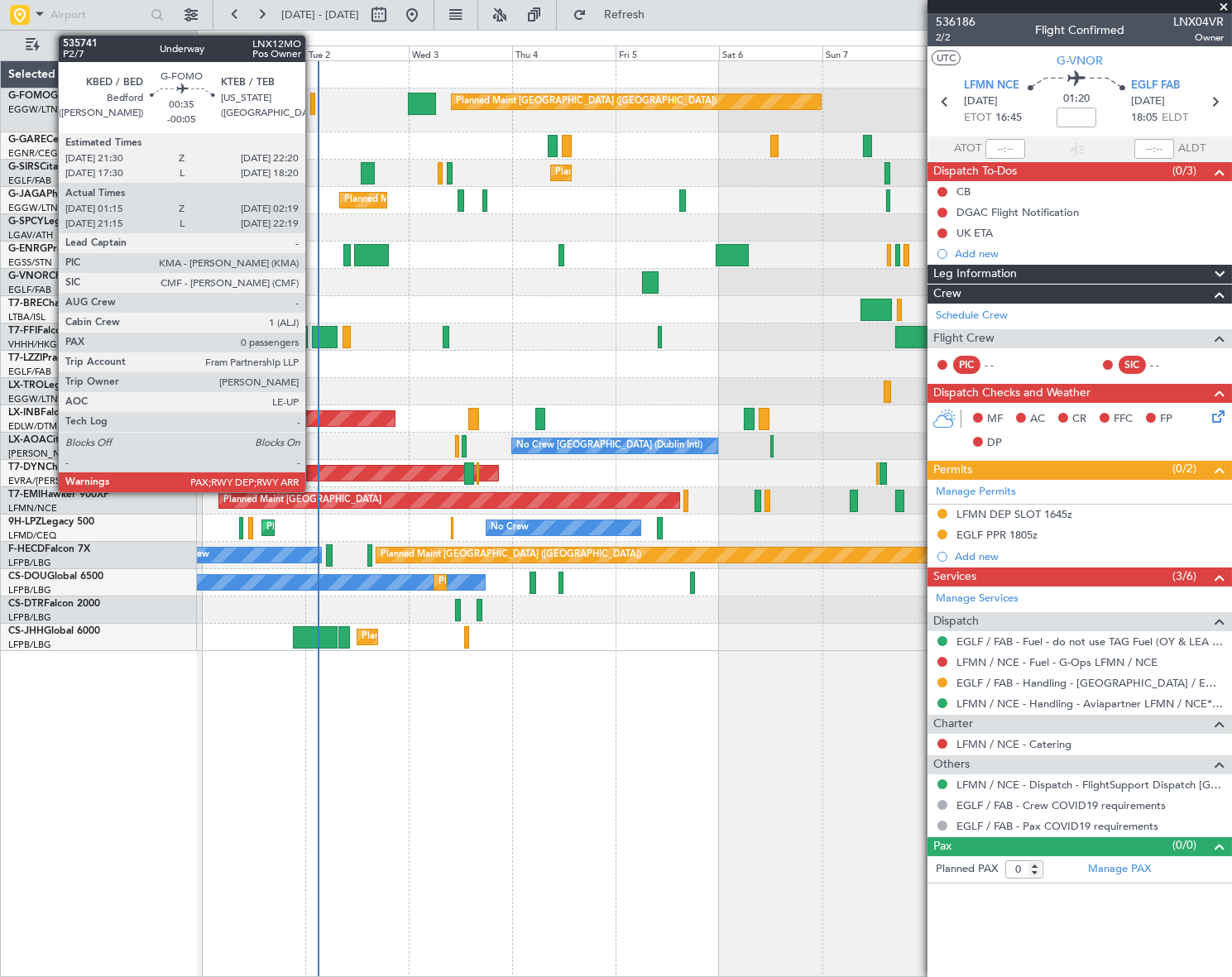
click at [313, 106] on div at bounding box center [312, 103] width 5 height 22
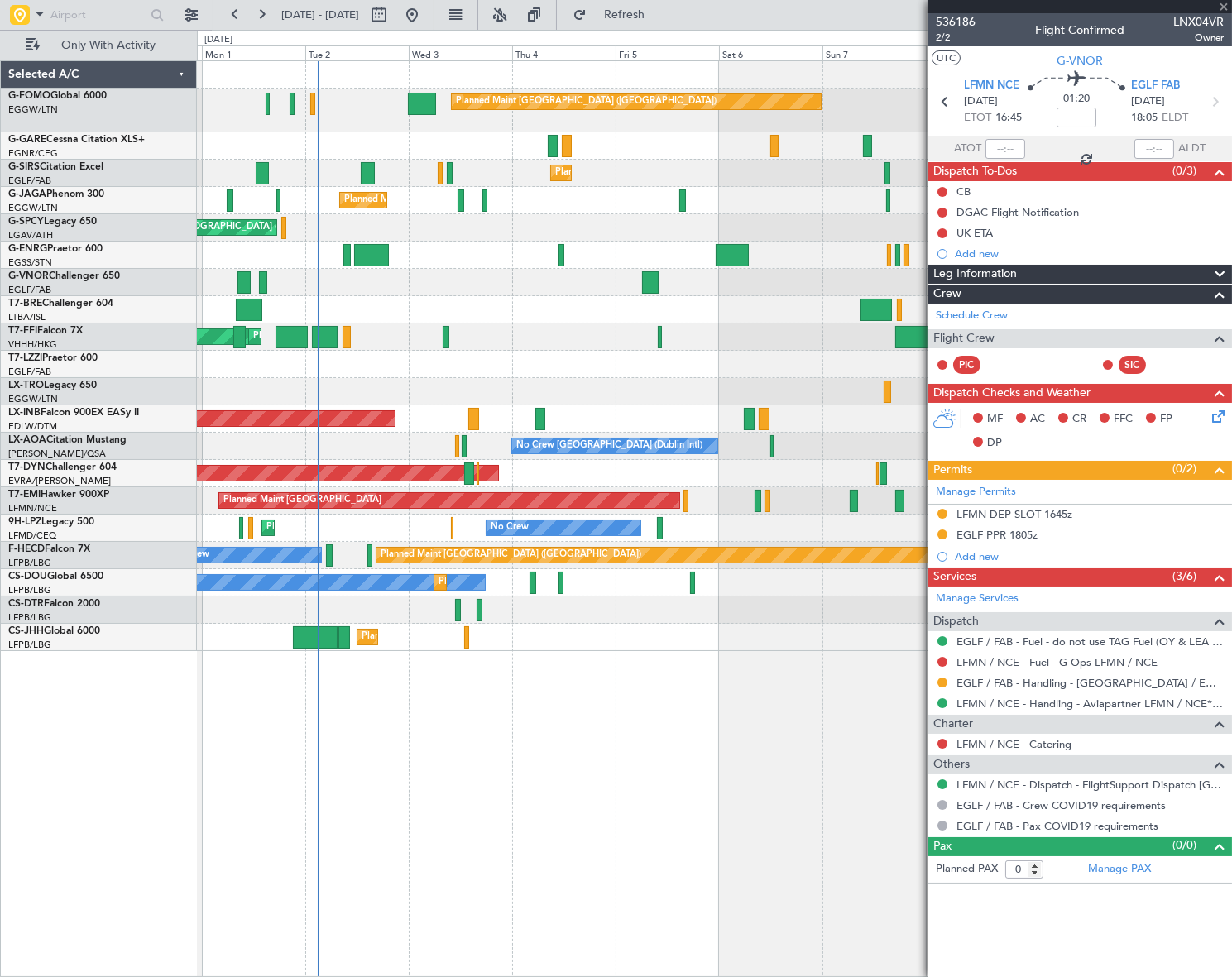
type input "-00:05"
type input "01:15"
type input "02:04"
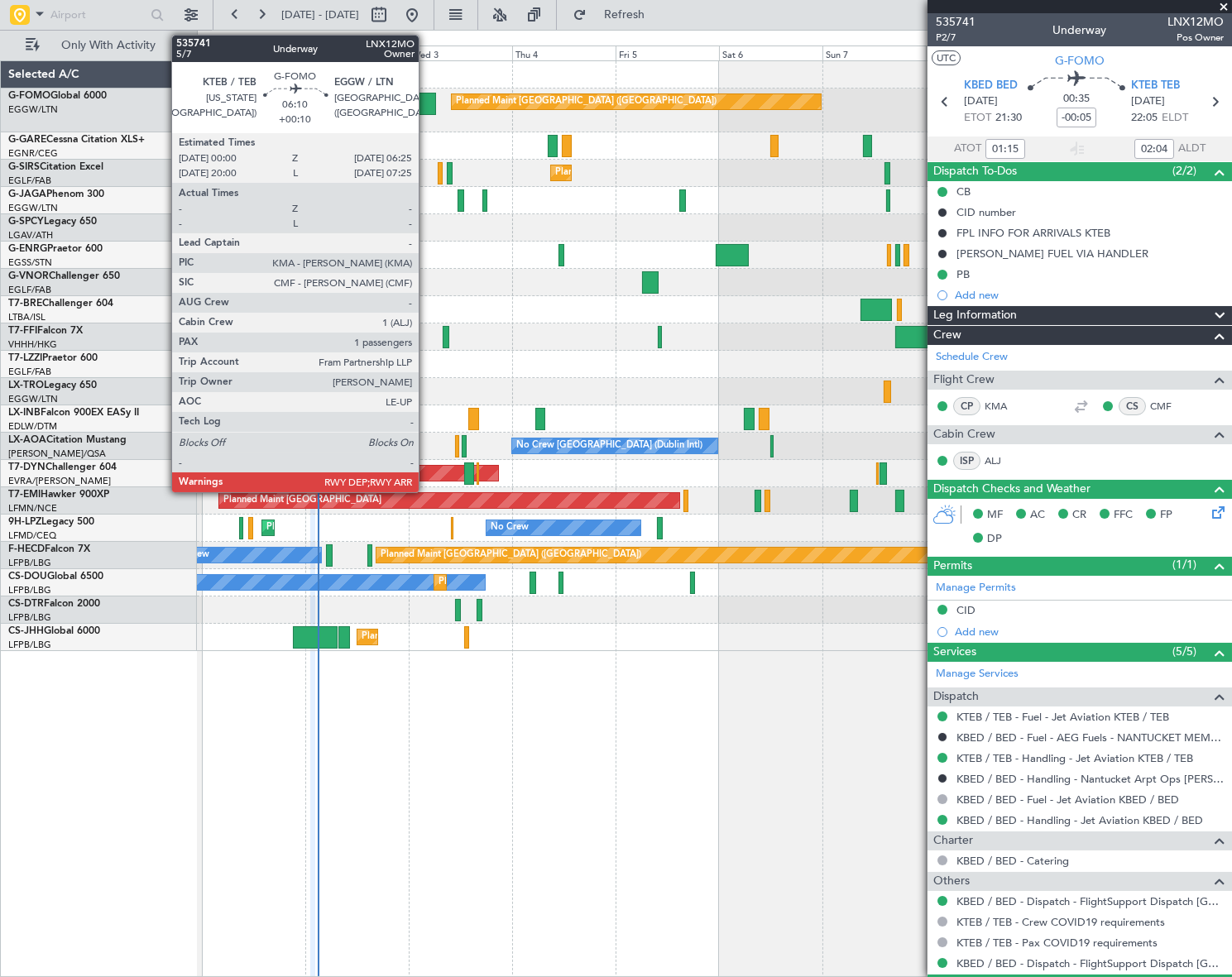
click at [426, 108] on div at bounding box center [422, 103] width 29 height 22
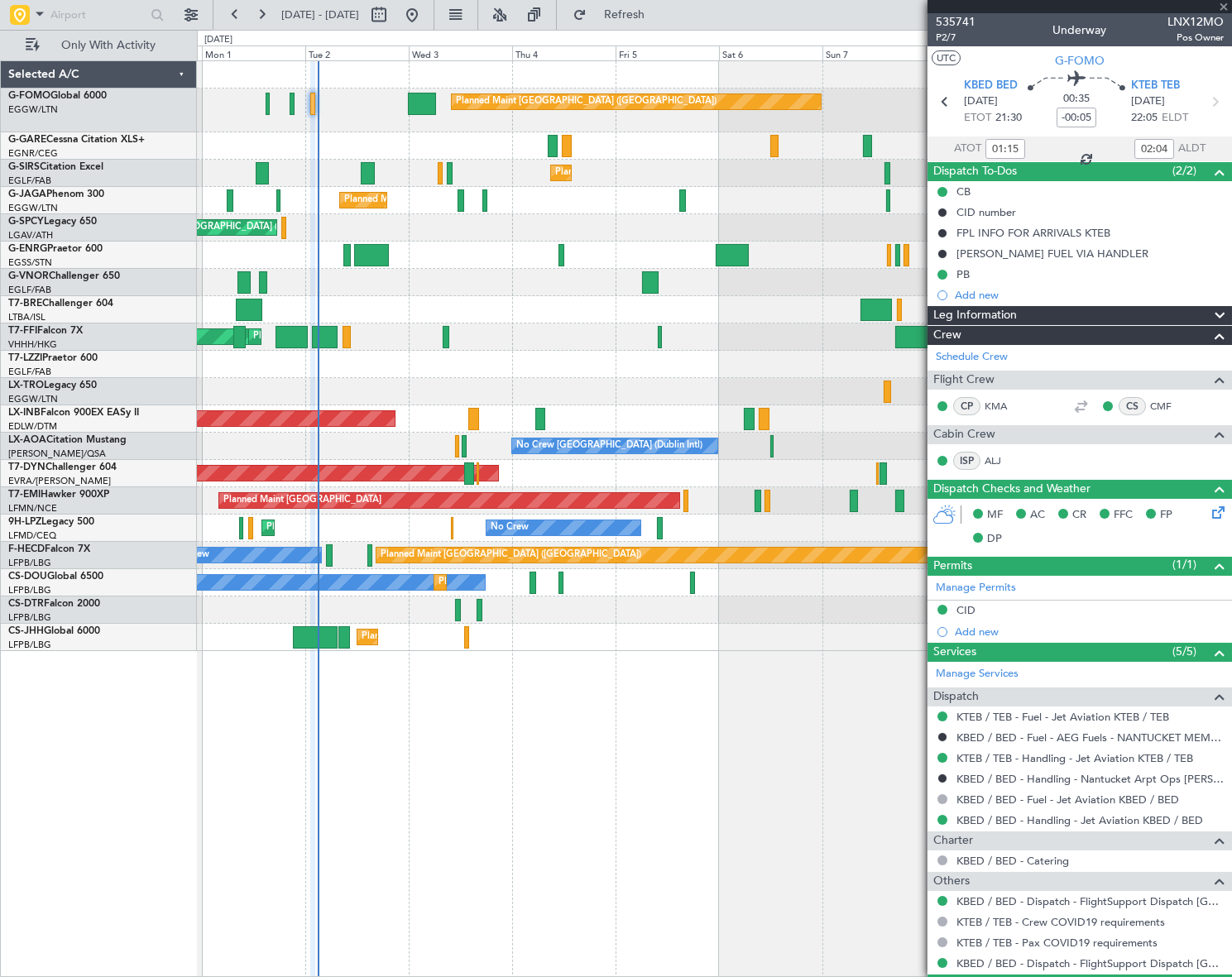
type input "+00:10"
type input "1"
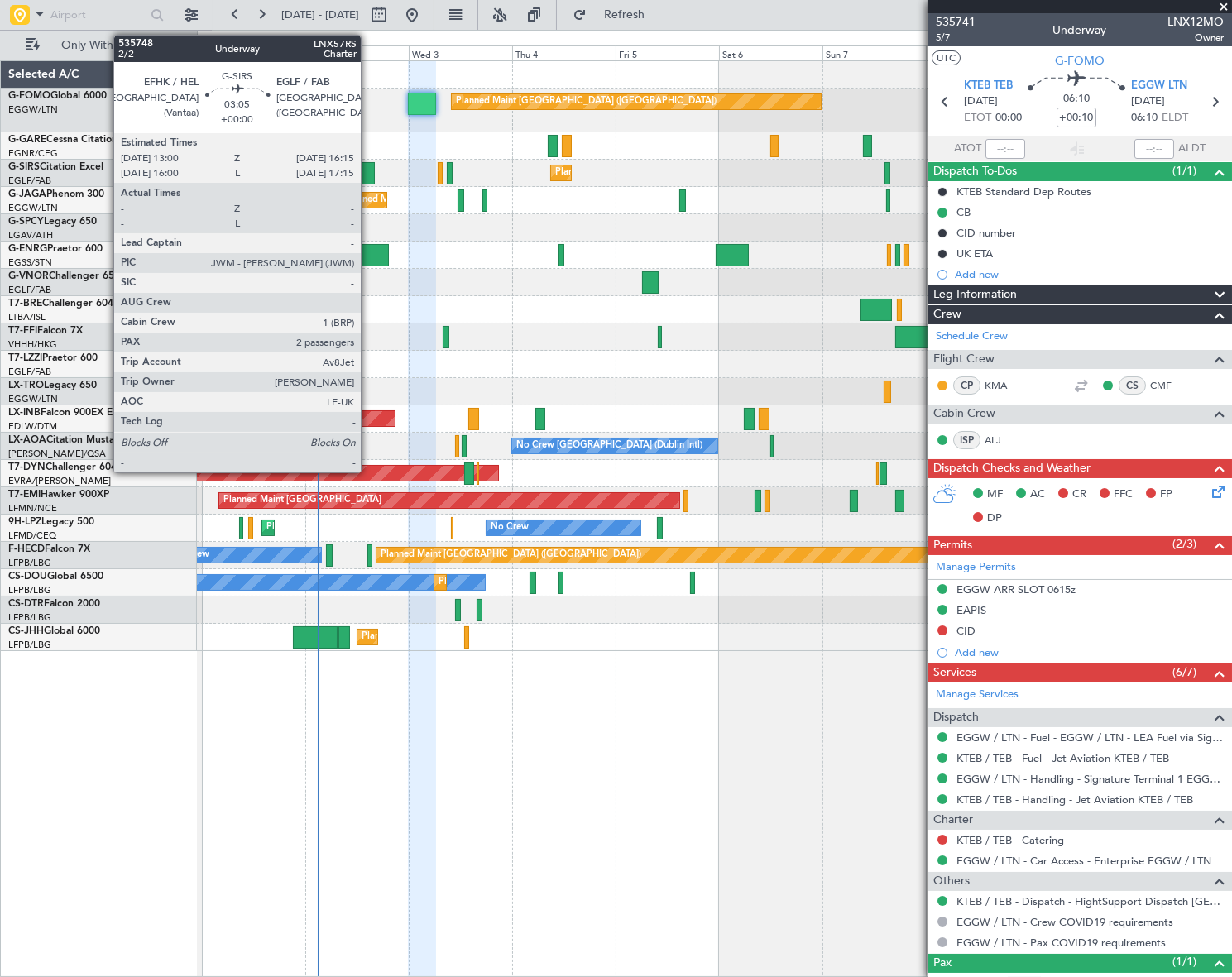
click at [368, 175] on div at bounding box center [367, 173] width 14 height 22
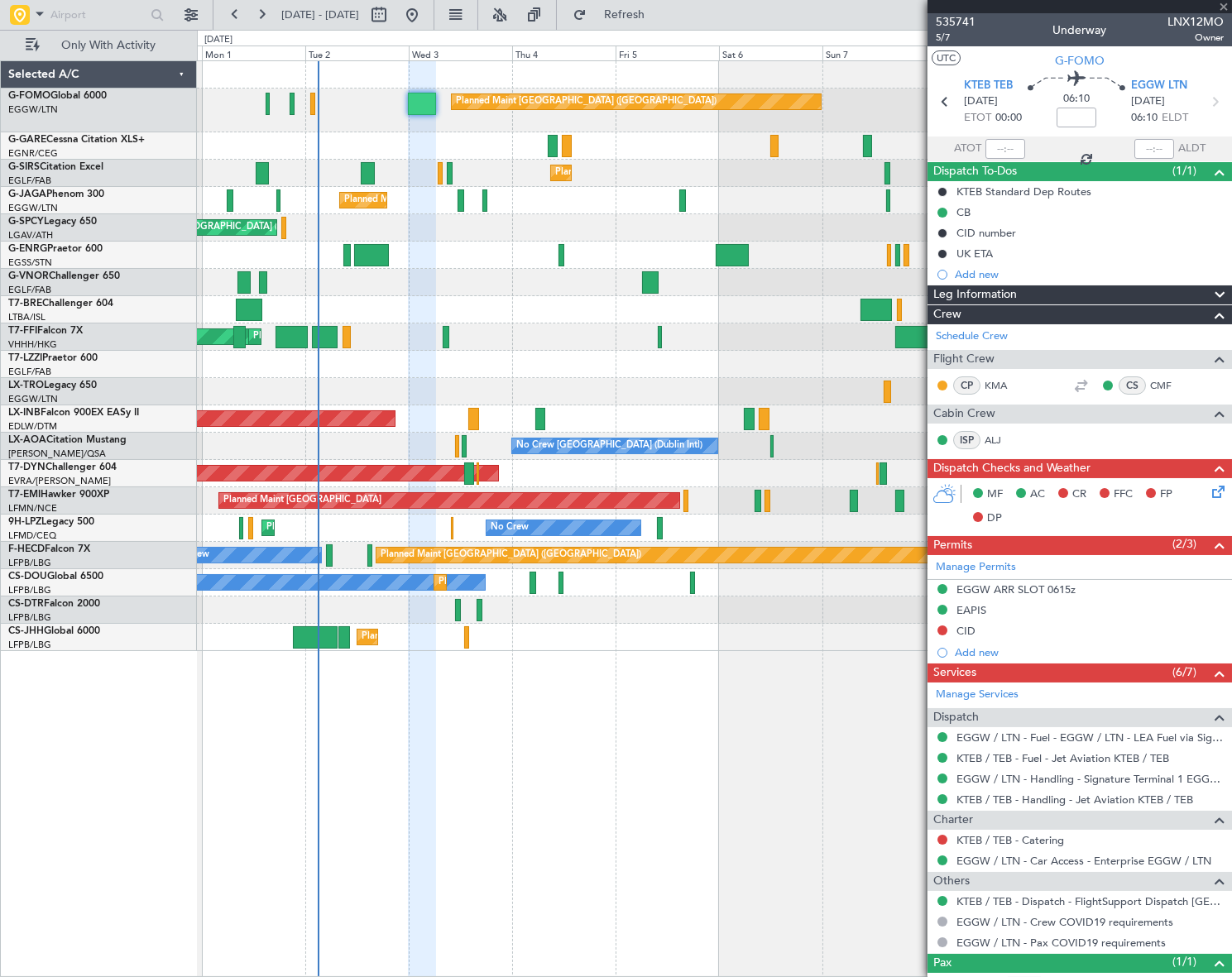
type input "2"
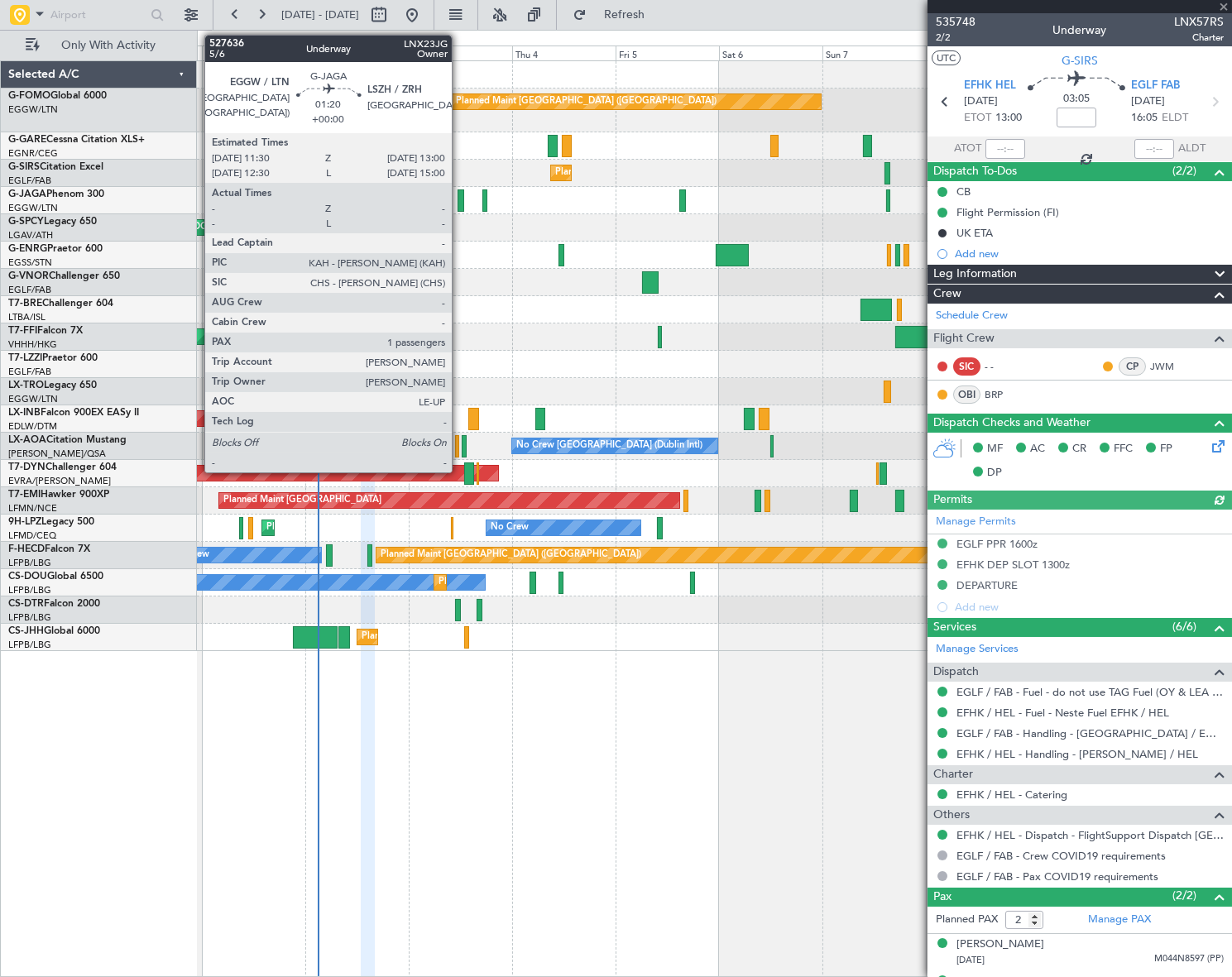
click at [460, 202] on div at bounding box center [461, 200] width 7 height 22
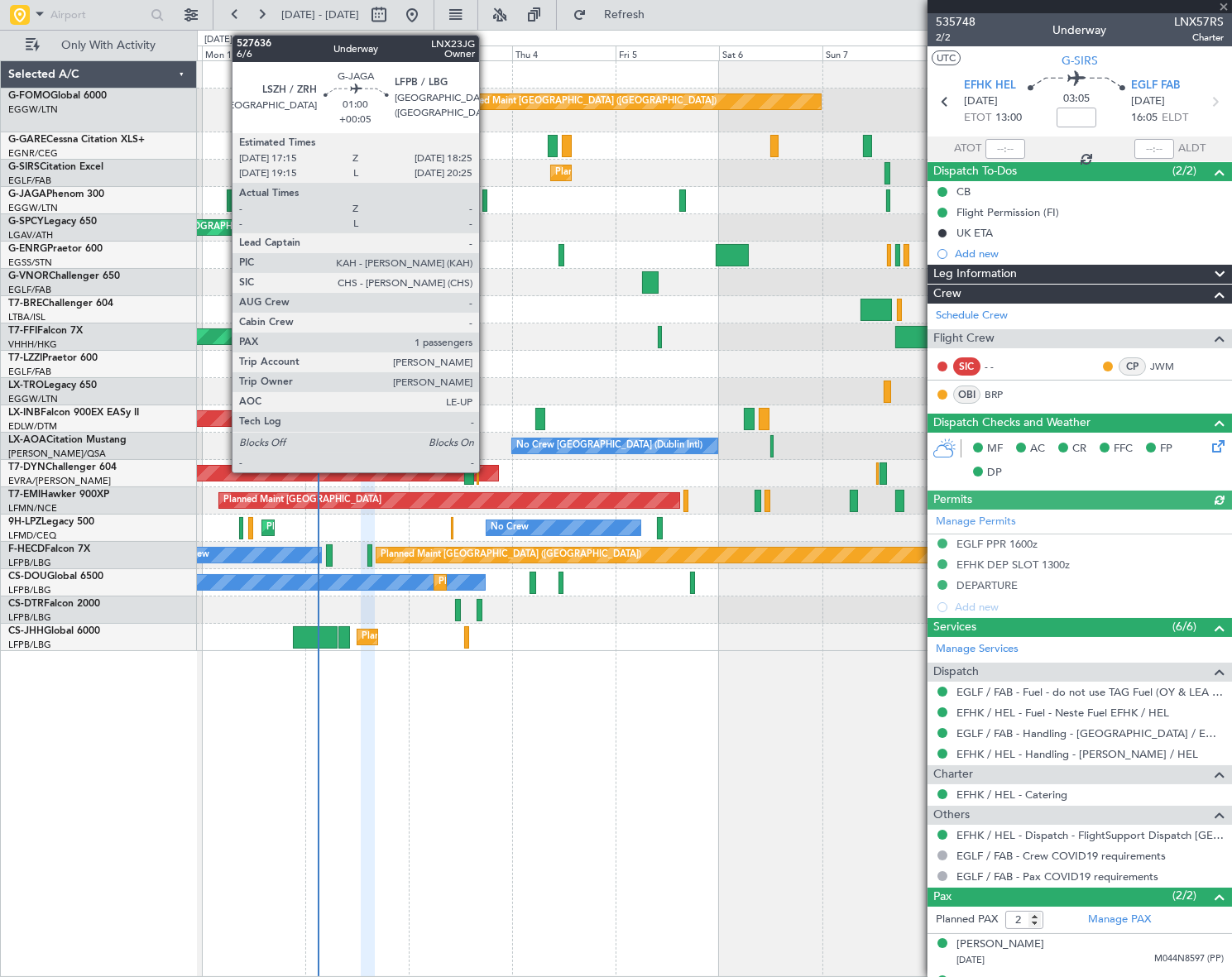
click at [486, 204] on div at bounding box center [485, 200] width 6 height 22
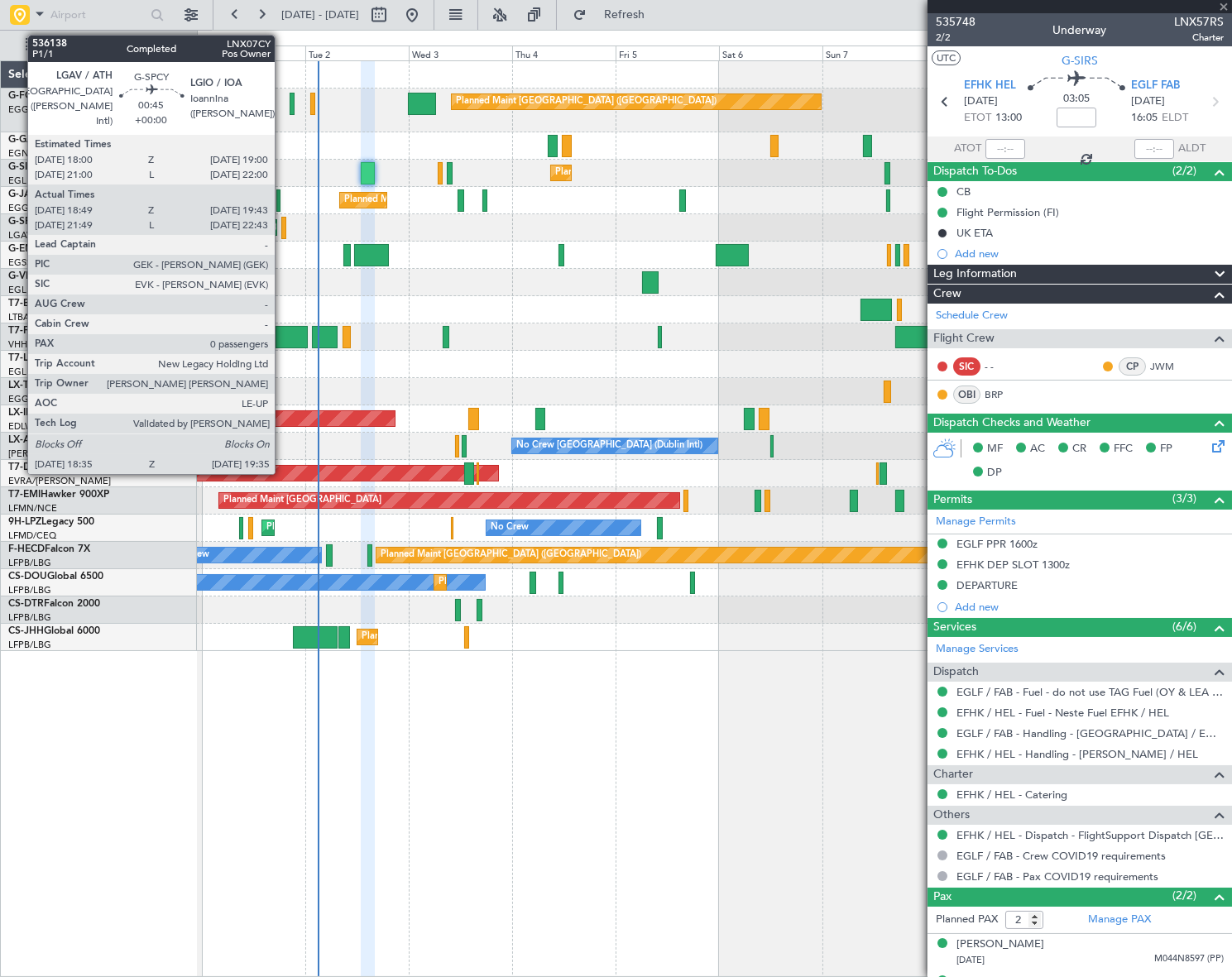
type input "+00:05"
type input "1"
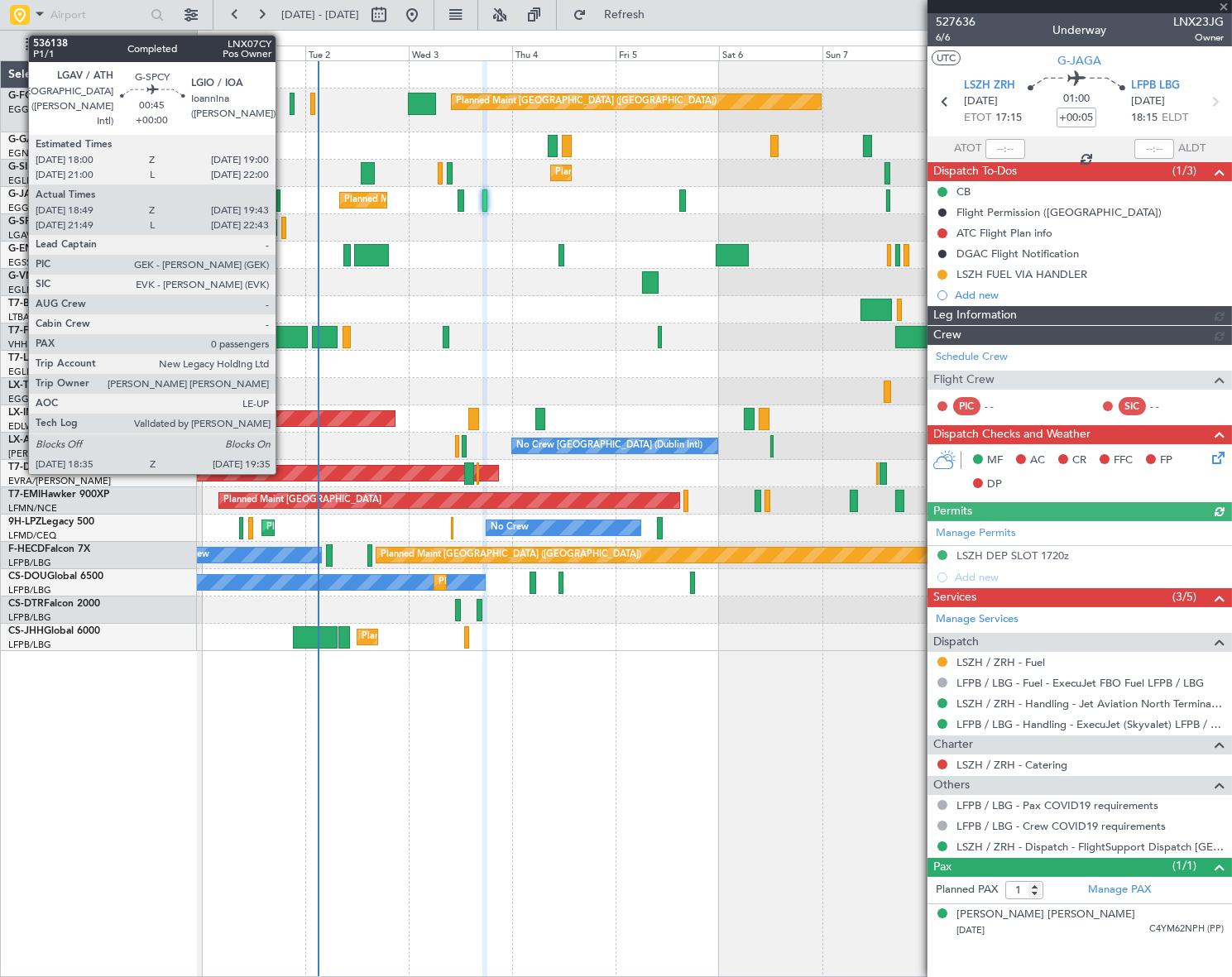
click at [283, 233] on div at bounding box center [283, 227] width 5 height 22
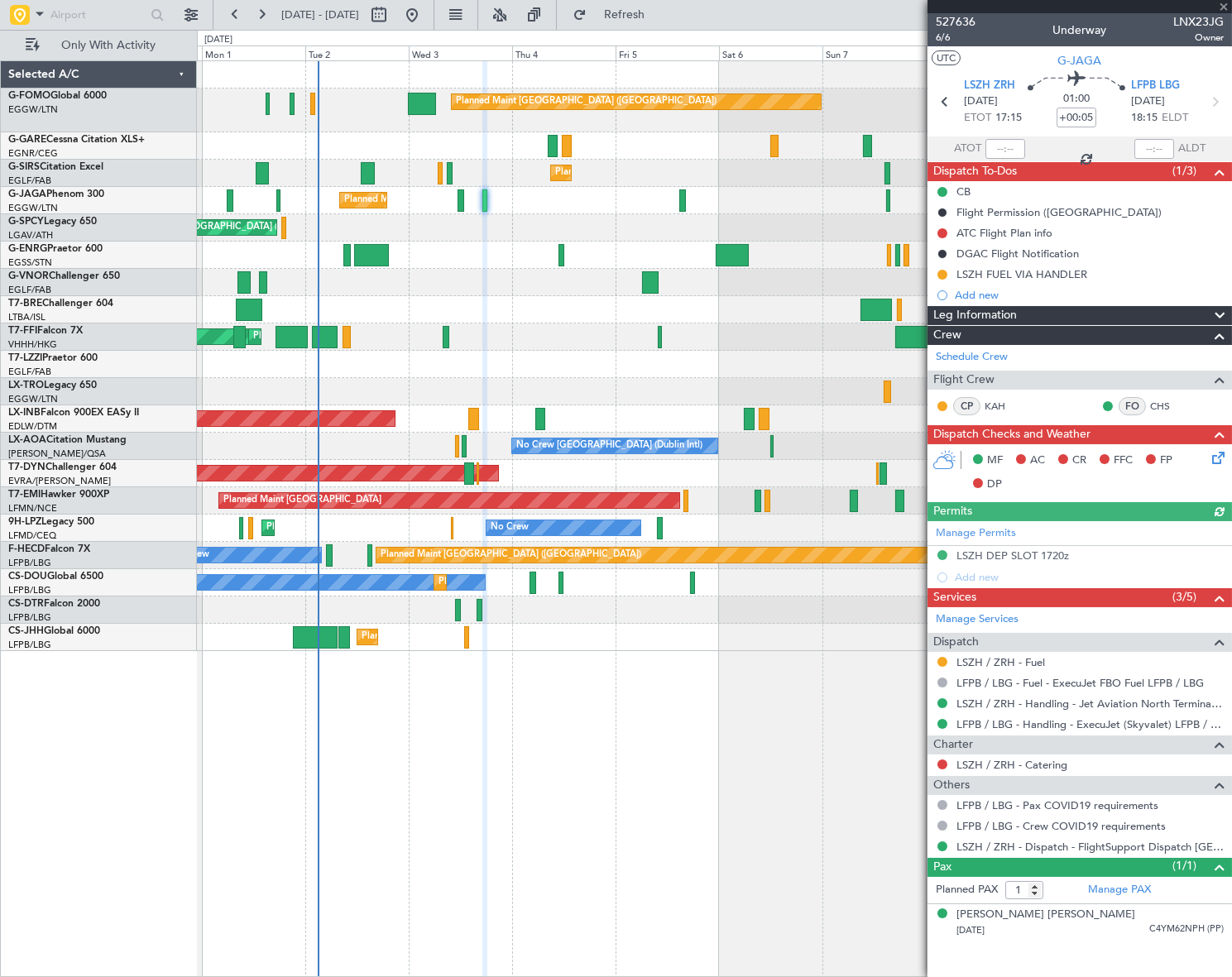
type input "18:49"
type input "19:28"
type input "0"
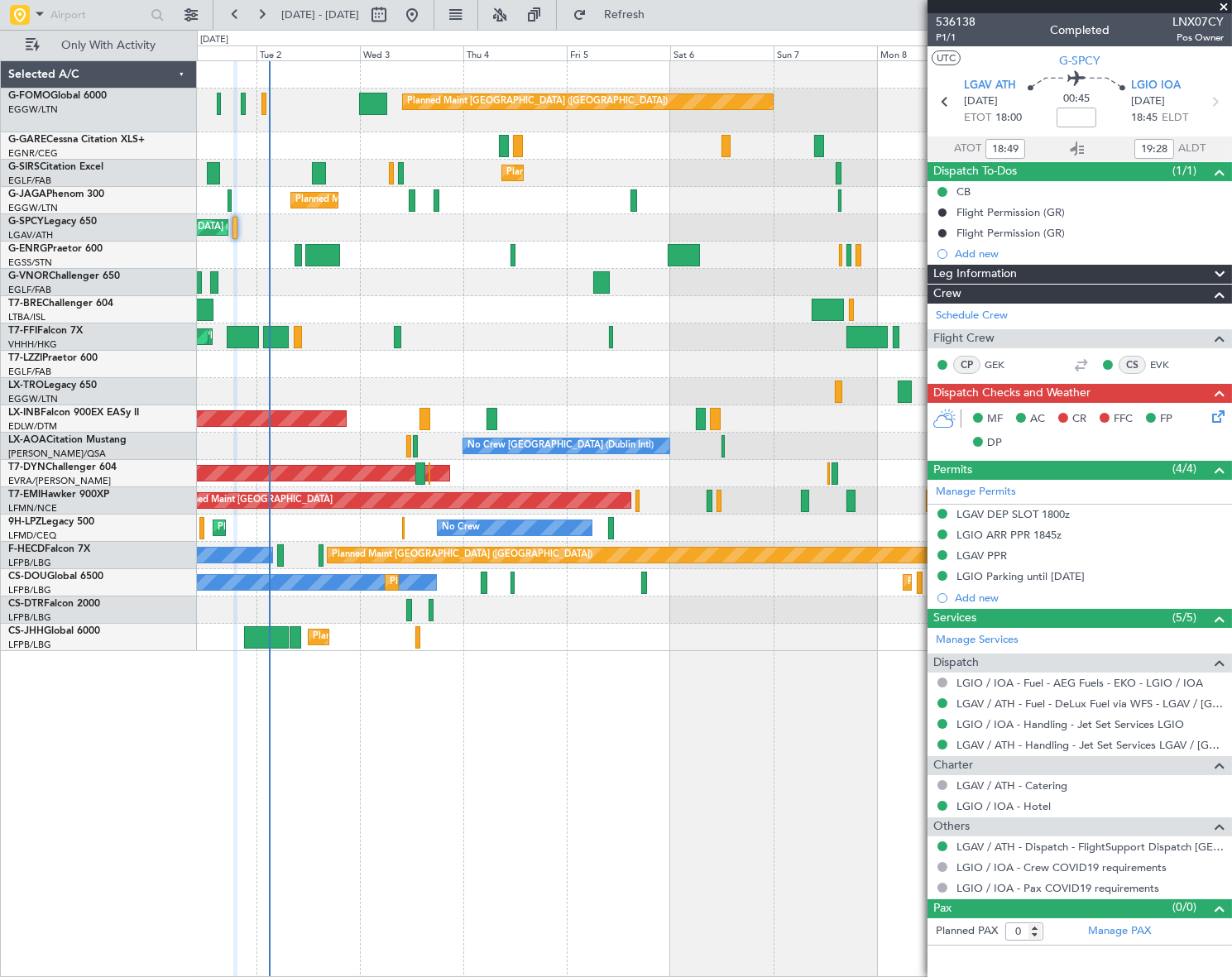
click at [790, 295] on div at bounding box center [714, 282] width 1035 height 28
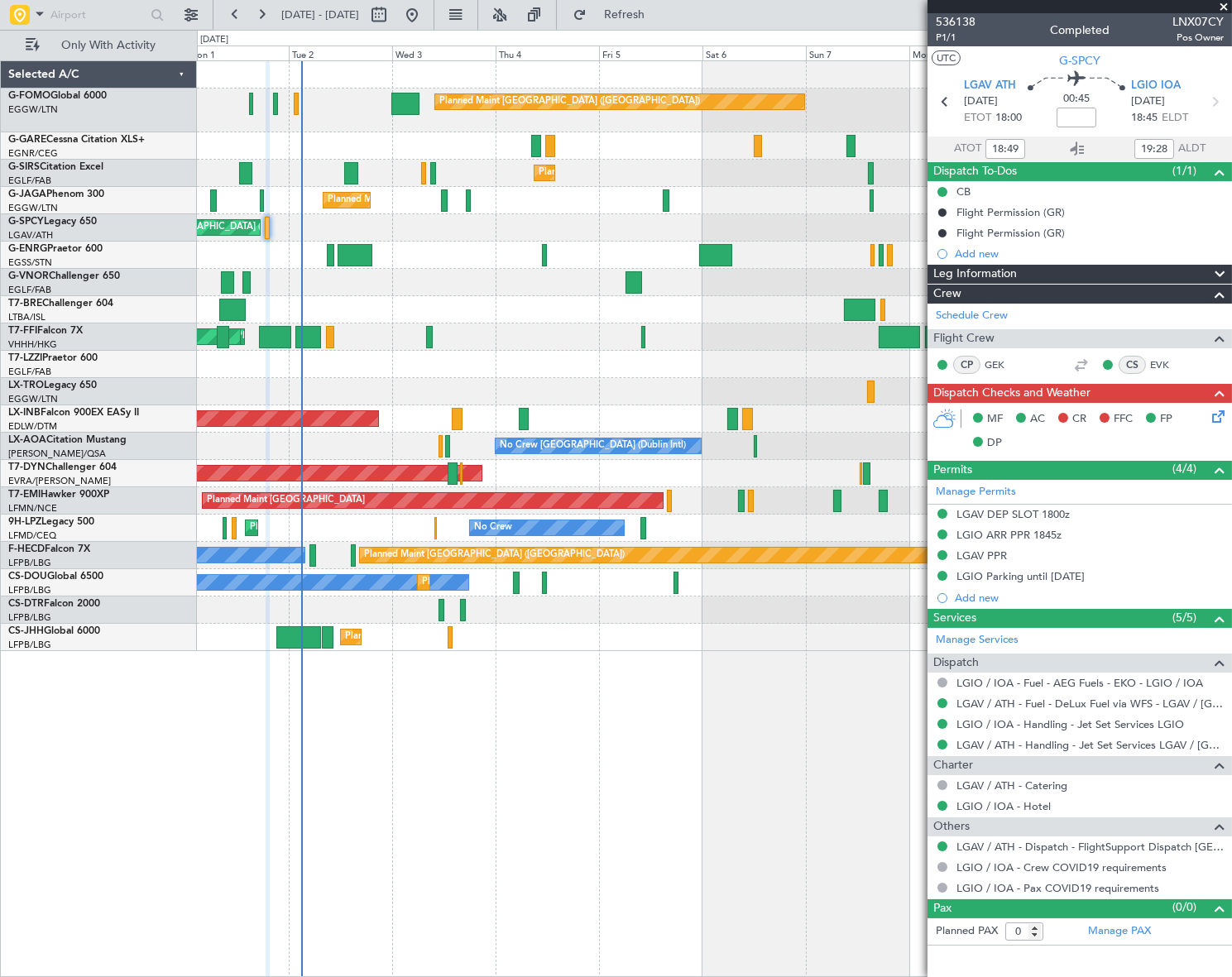
click at [467, 271] on div "Planned Maint [GEOGRAPHIC_DATA] ([GEOGRAPHIC_DATA]) Planned Maint [GEOGRAPHIC_D…" at bounding box center [714, 356] width 1034 height 590
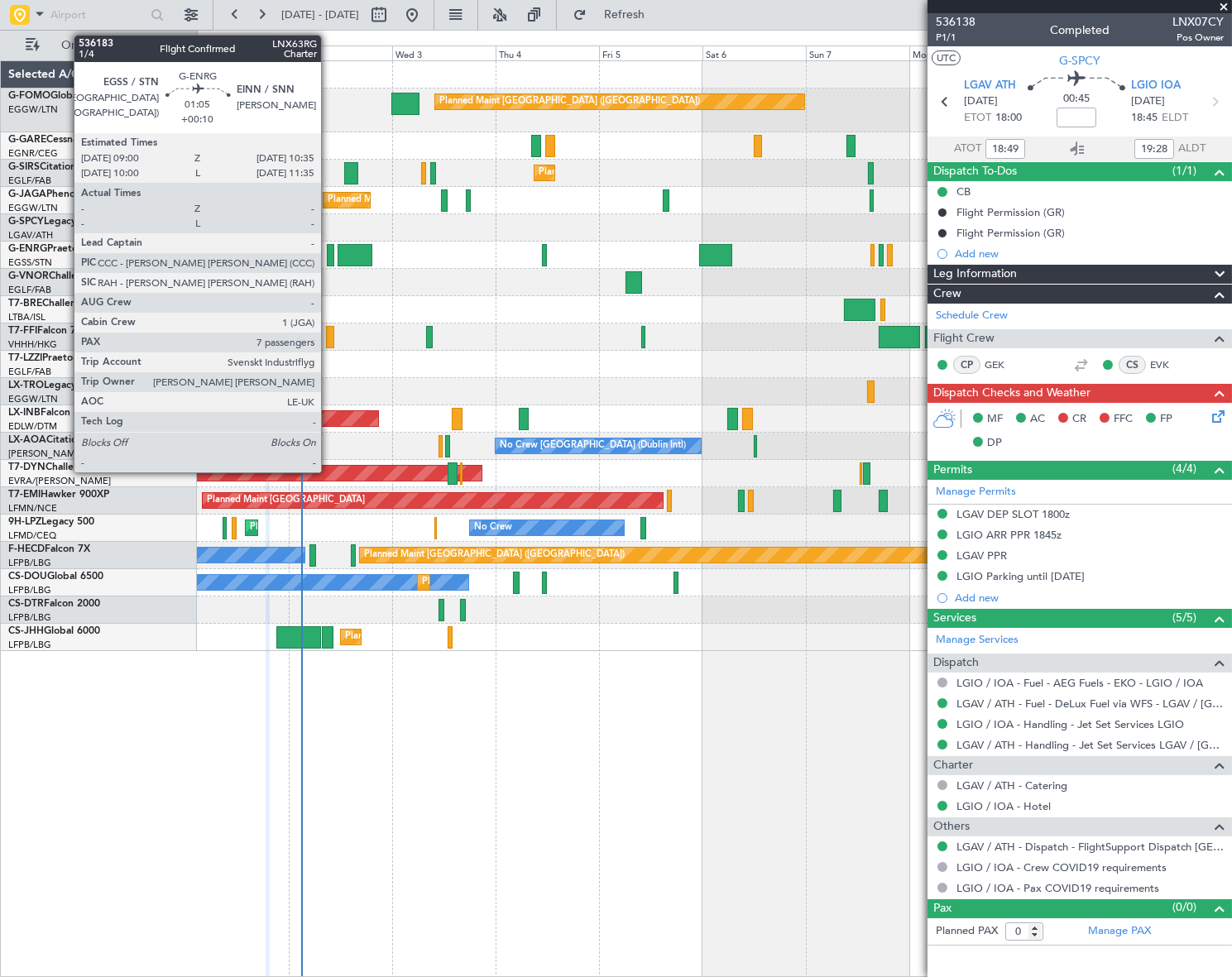
click at [329, 254] on div at bounding box center [331, 254] width 8 height 22
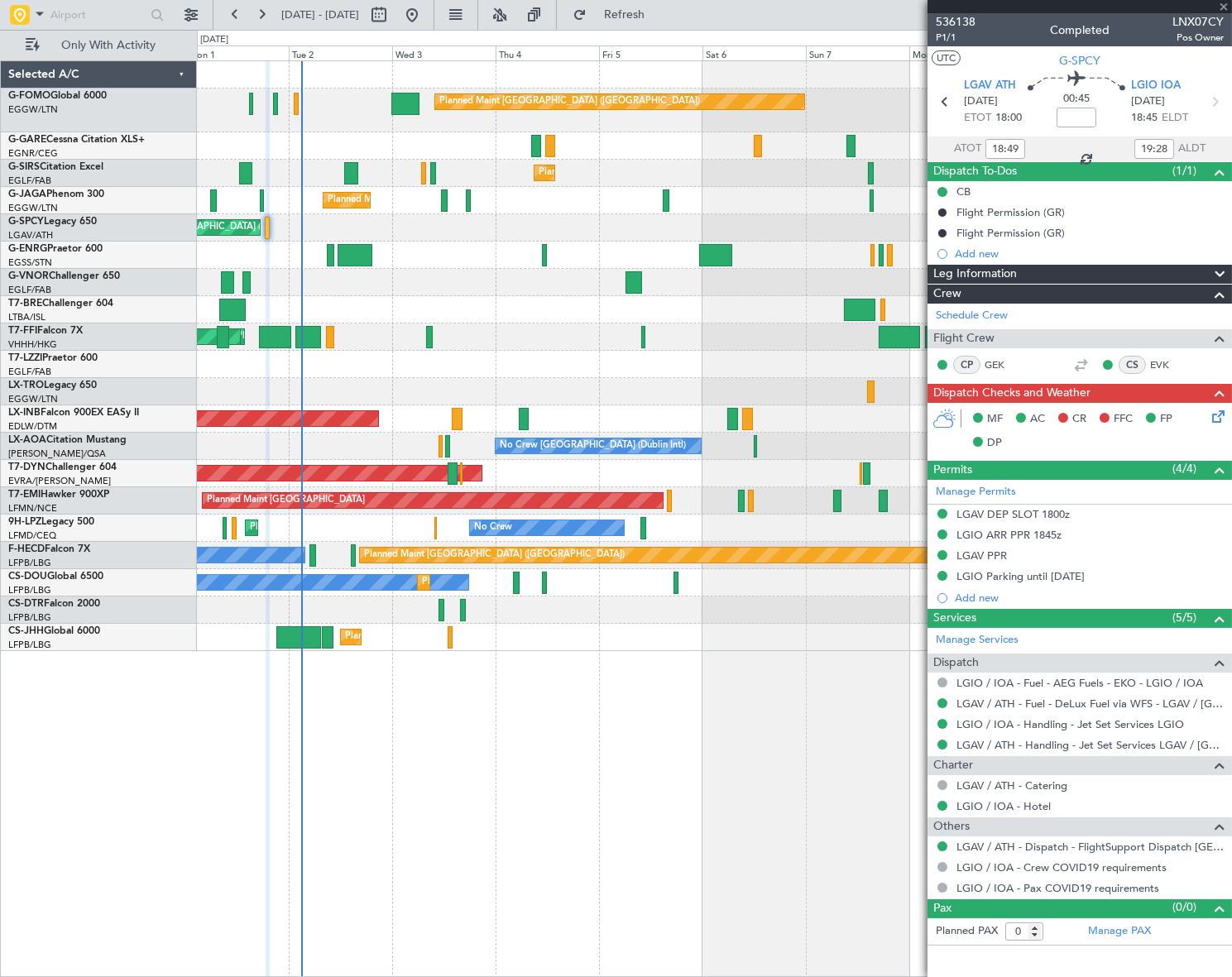
type input "+00:10"
type input "7"
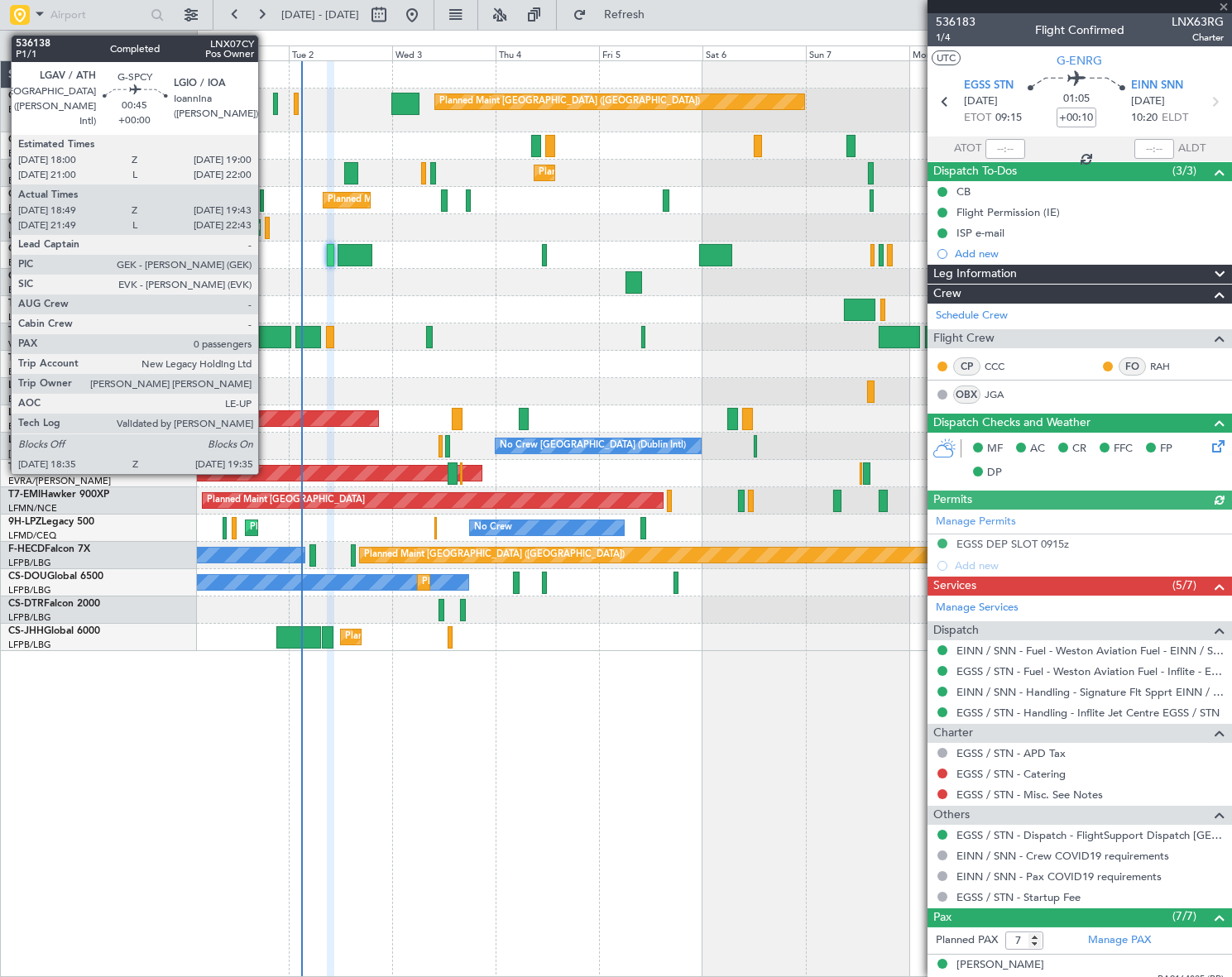
click at [266, 229] on div at bounding box center [267, 227] width 5 height 22
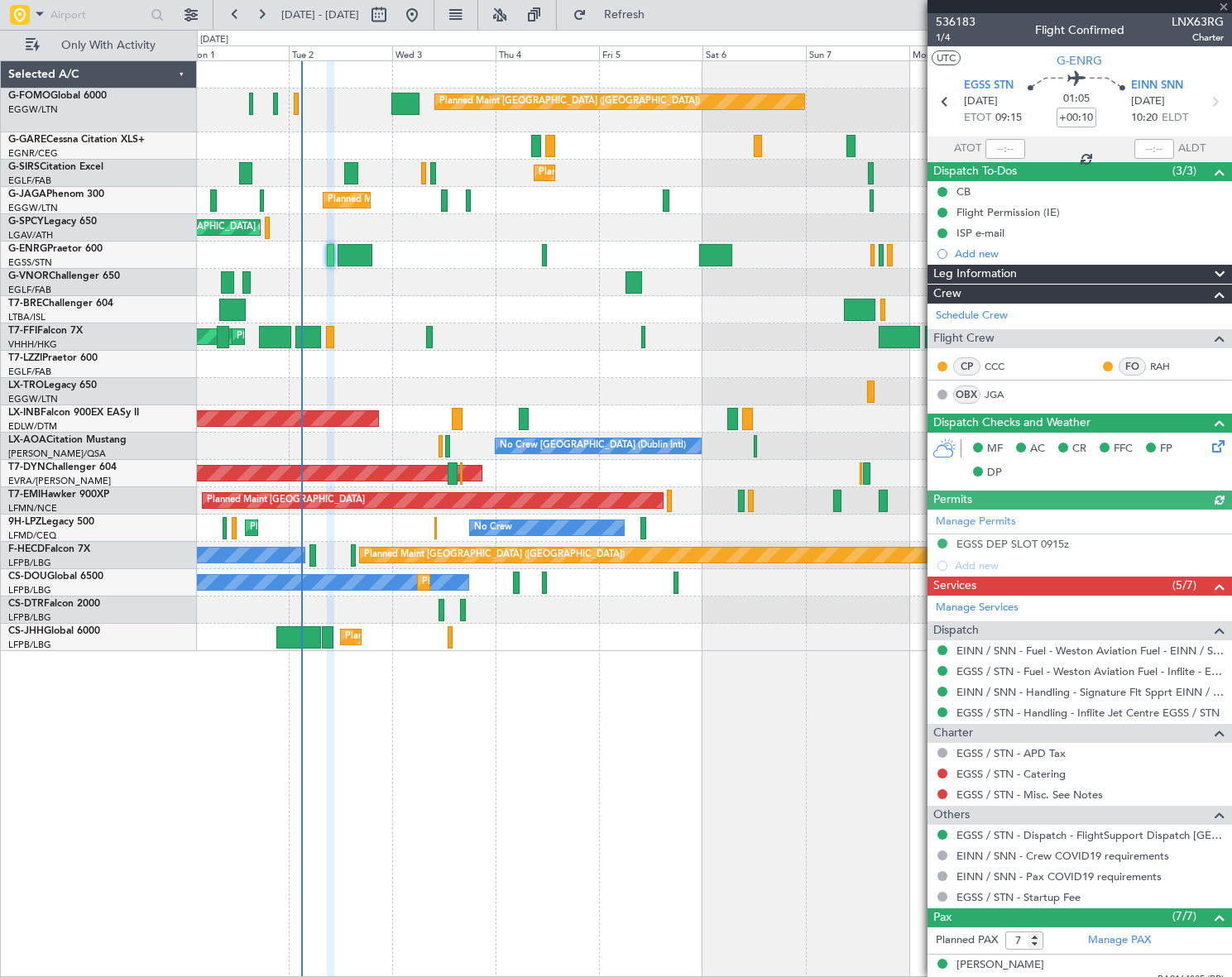
type input "18:49"
type input "19:28"
type input "0"
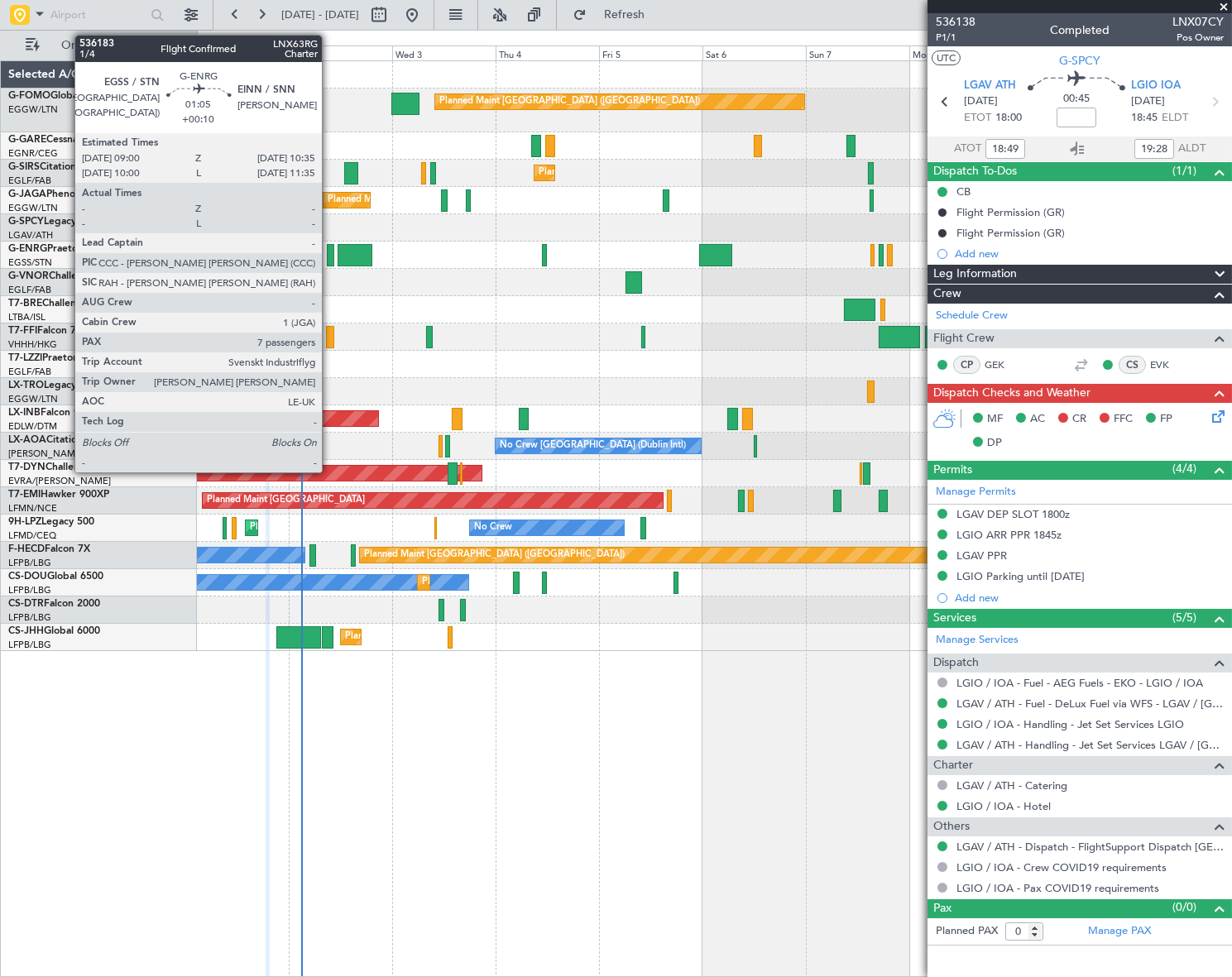
click at [329, 247] on div at bounding box center [331, 254] width 8 height 22
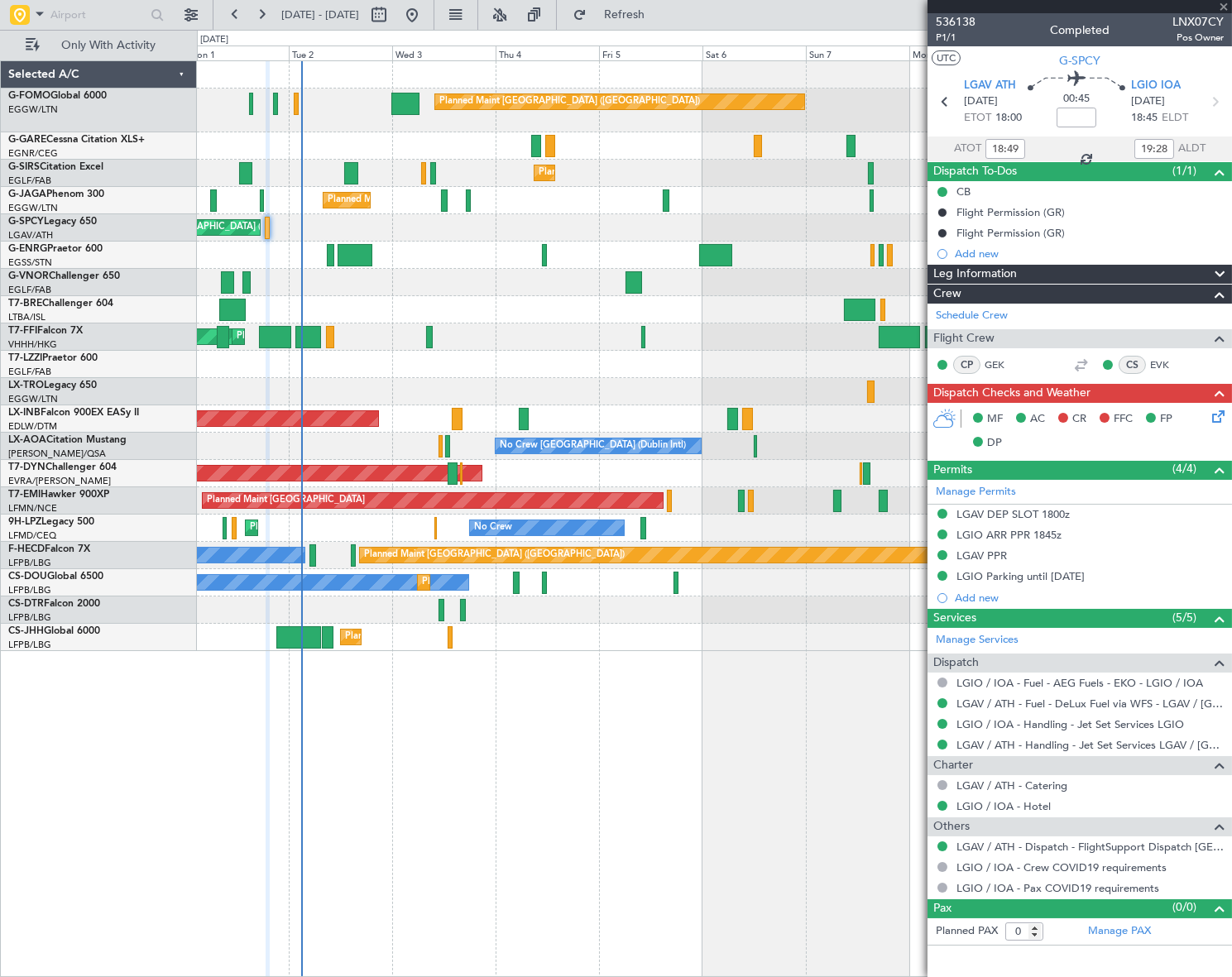
type input "+00:10"
type input "7"
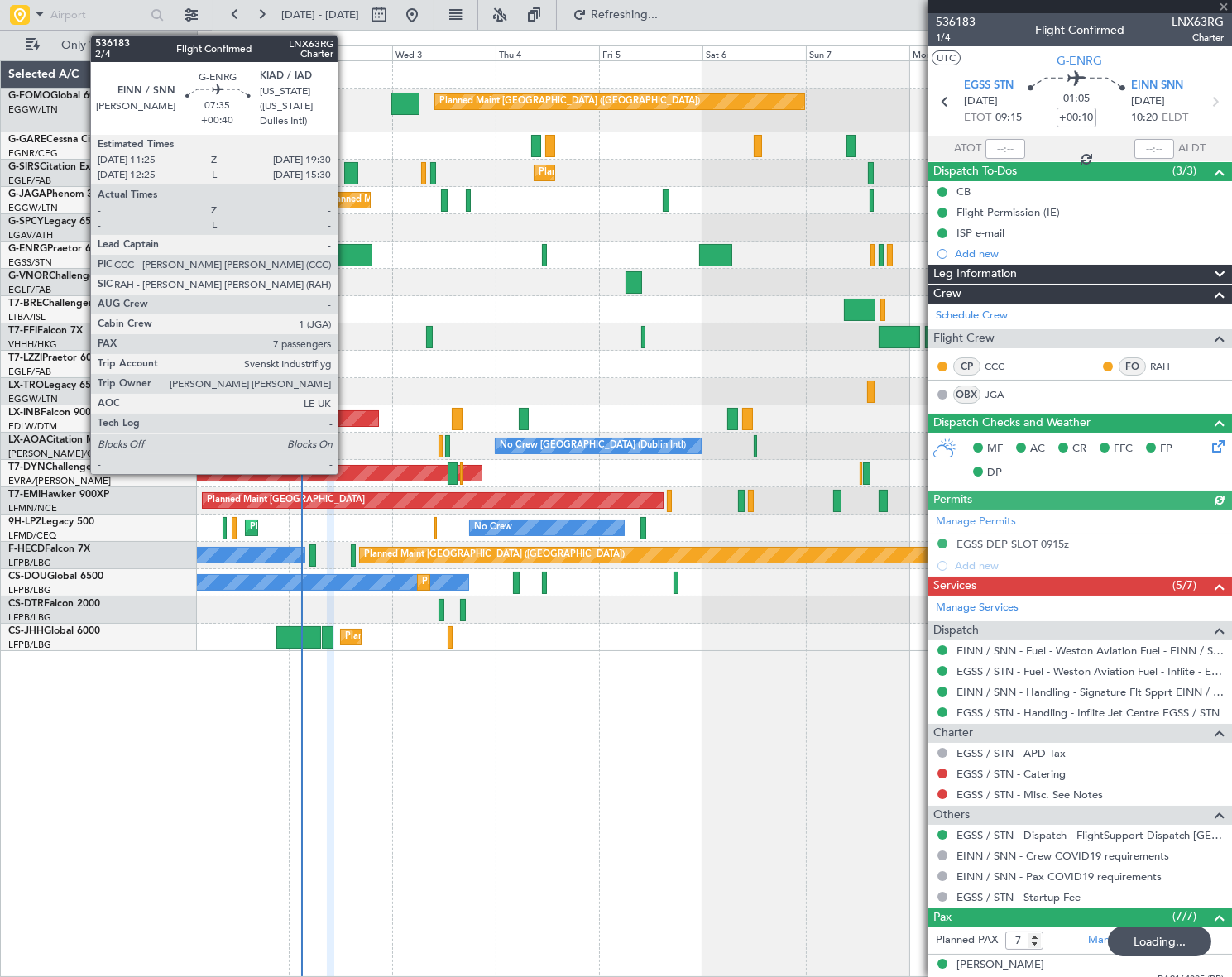
click at [345, 256] on div at bounding box center [355, 254] width 35 height 22
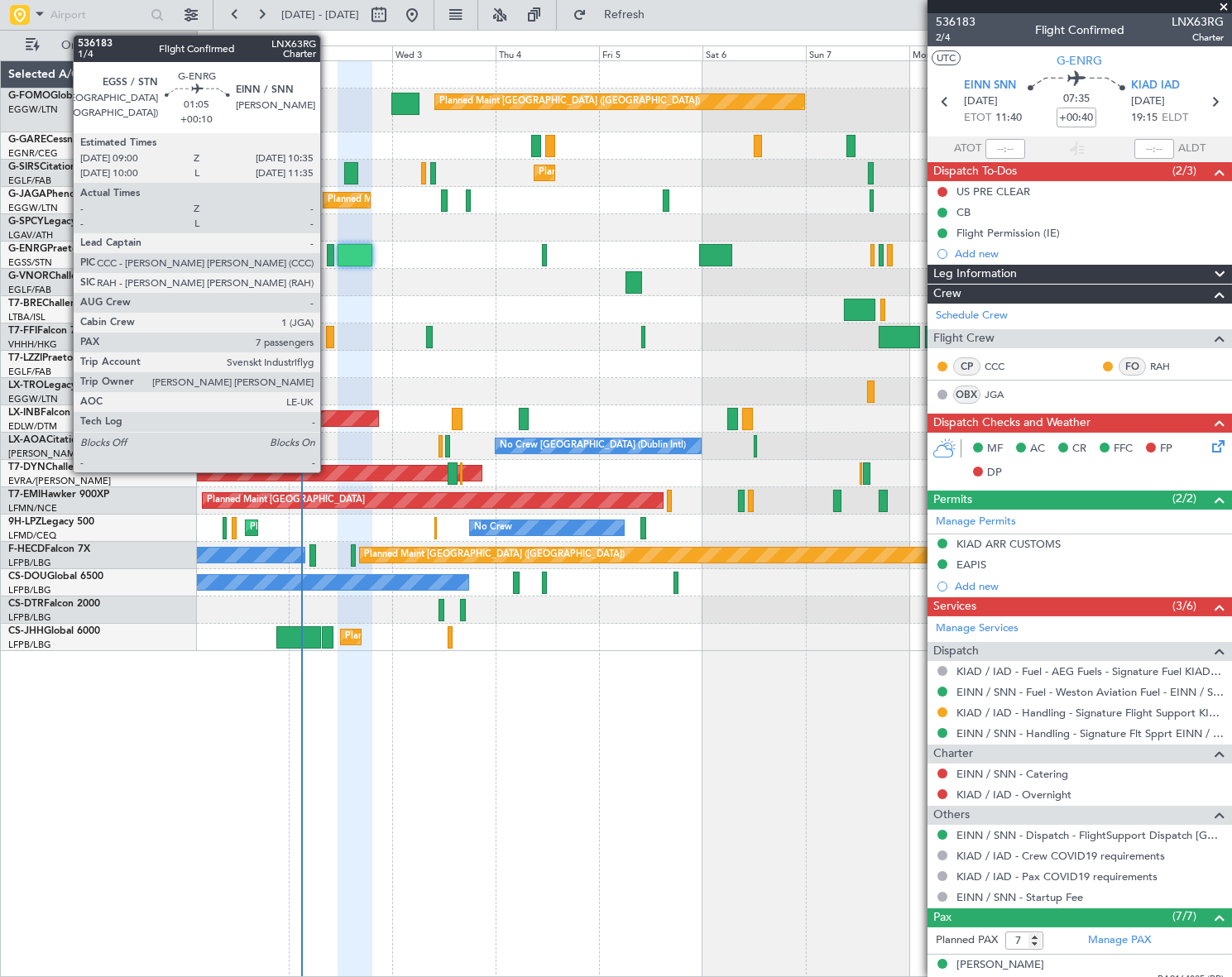
click at [328, 251] on div at bounding box center [331, 254] width 8 height 22
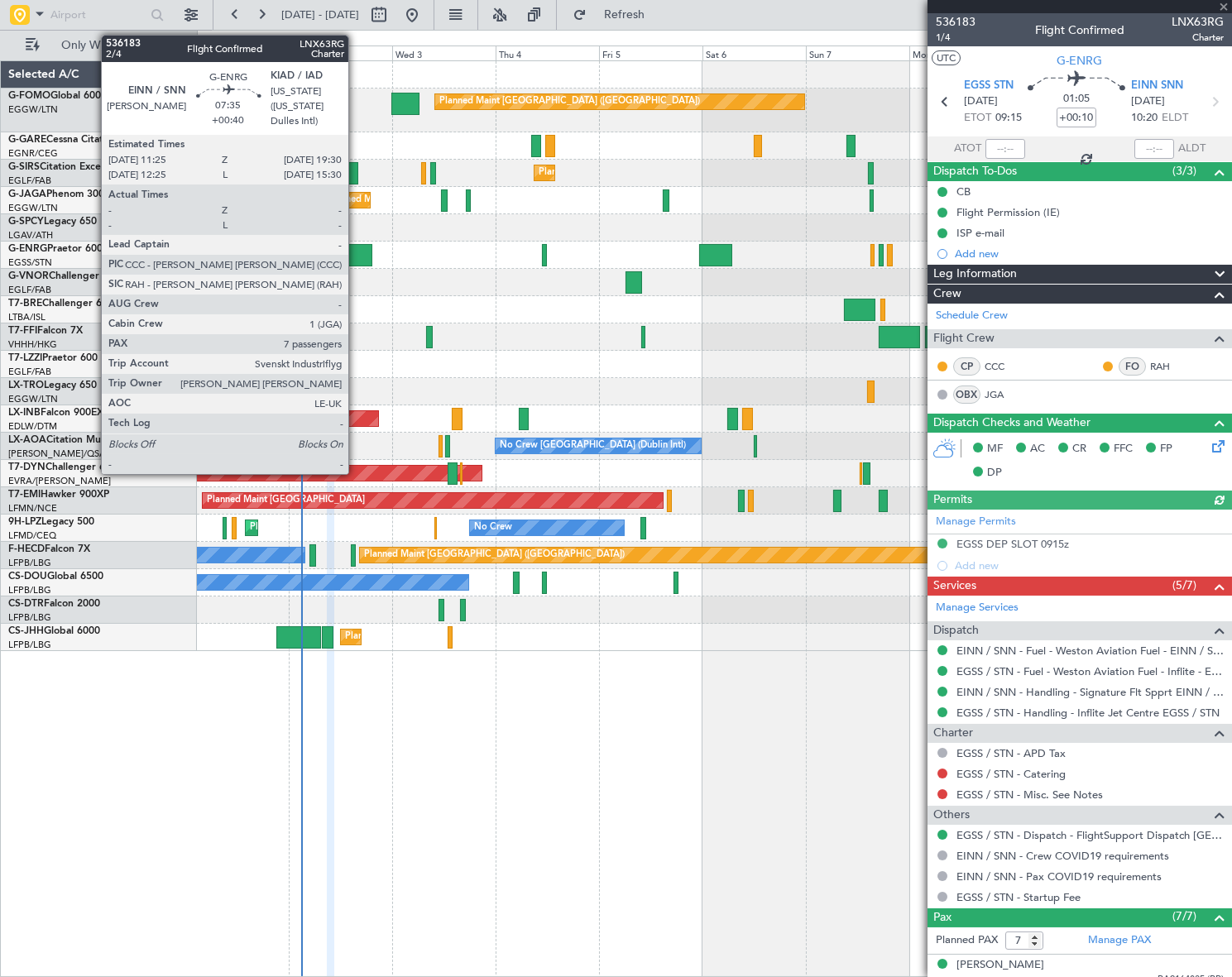
click at [356, 256] on div at bounding box center [355, 254] width 35 height 22
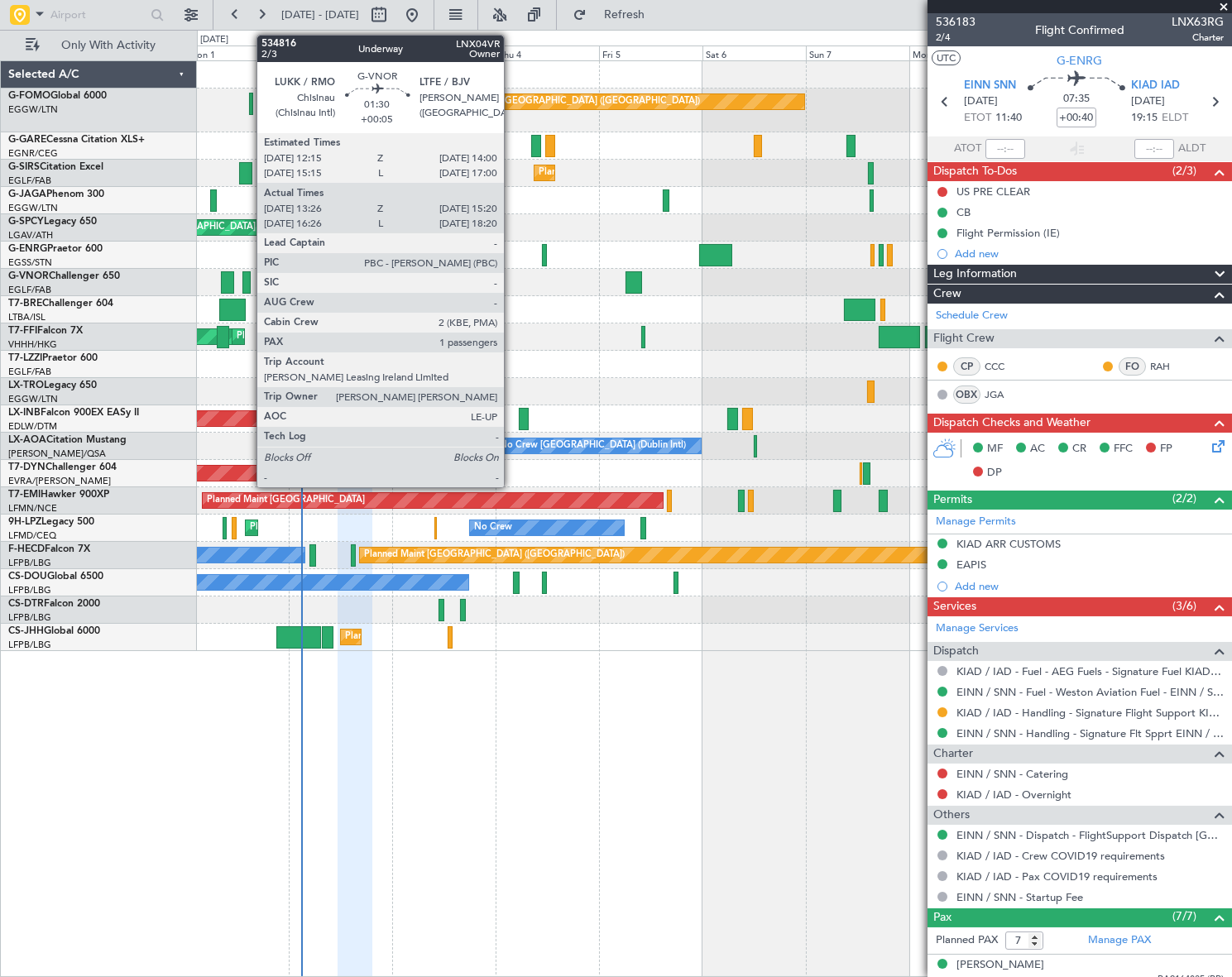
click at [248, 285] on div at bounding box center [246, 282] width 9 height 22
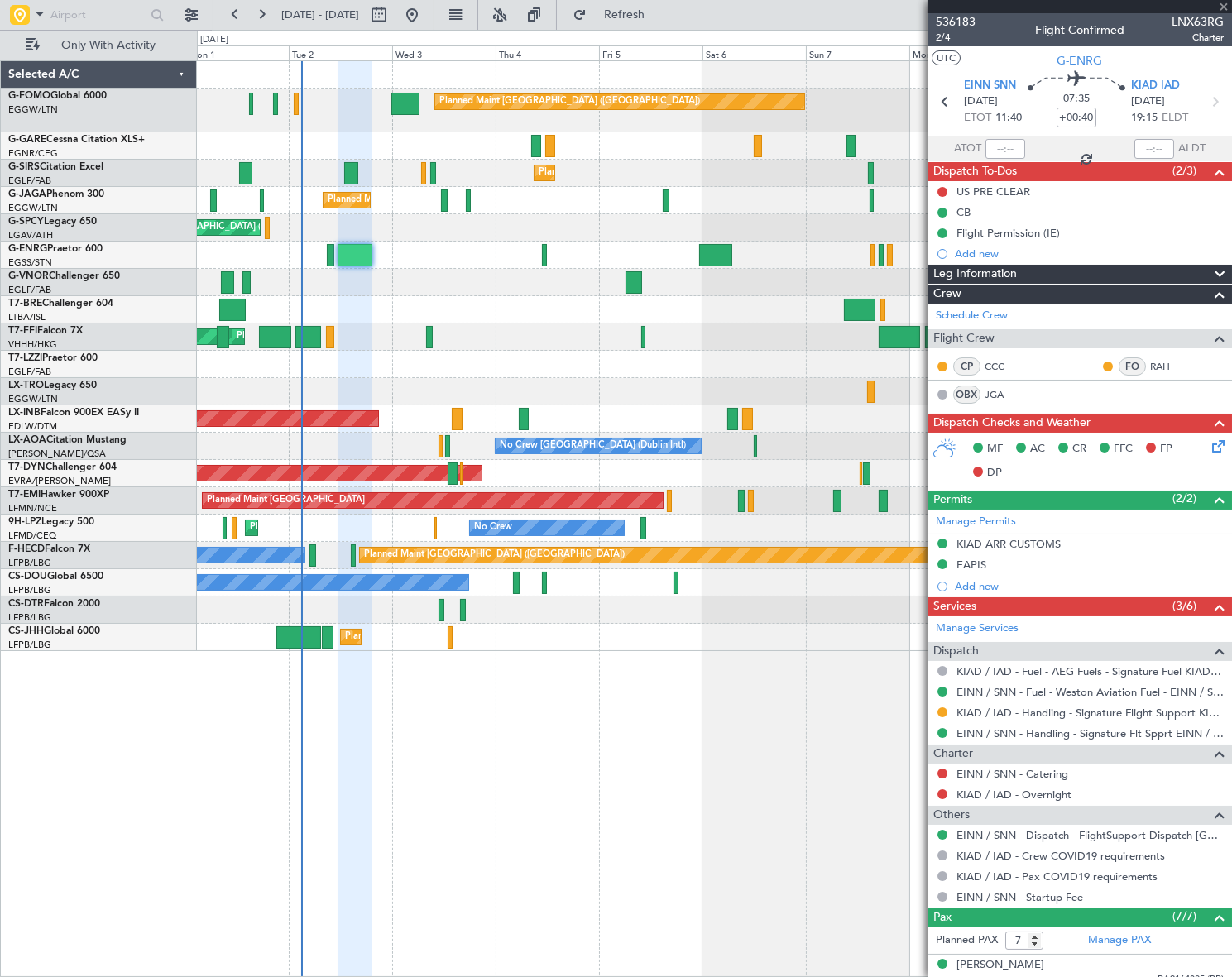
type input "+00:05"
type input "13:36"
type input "15:15"
type input "1"
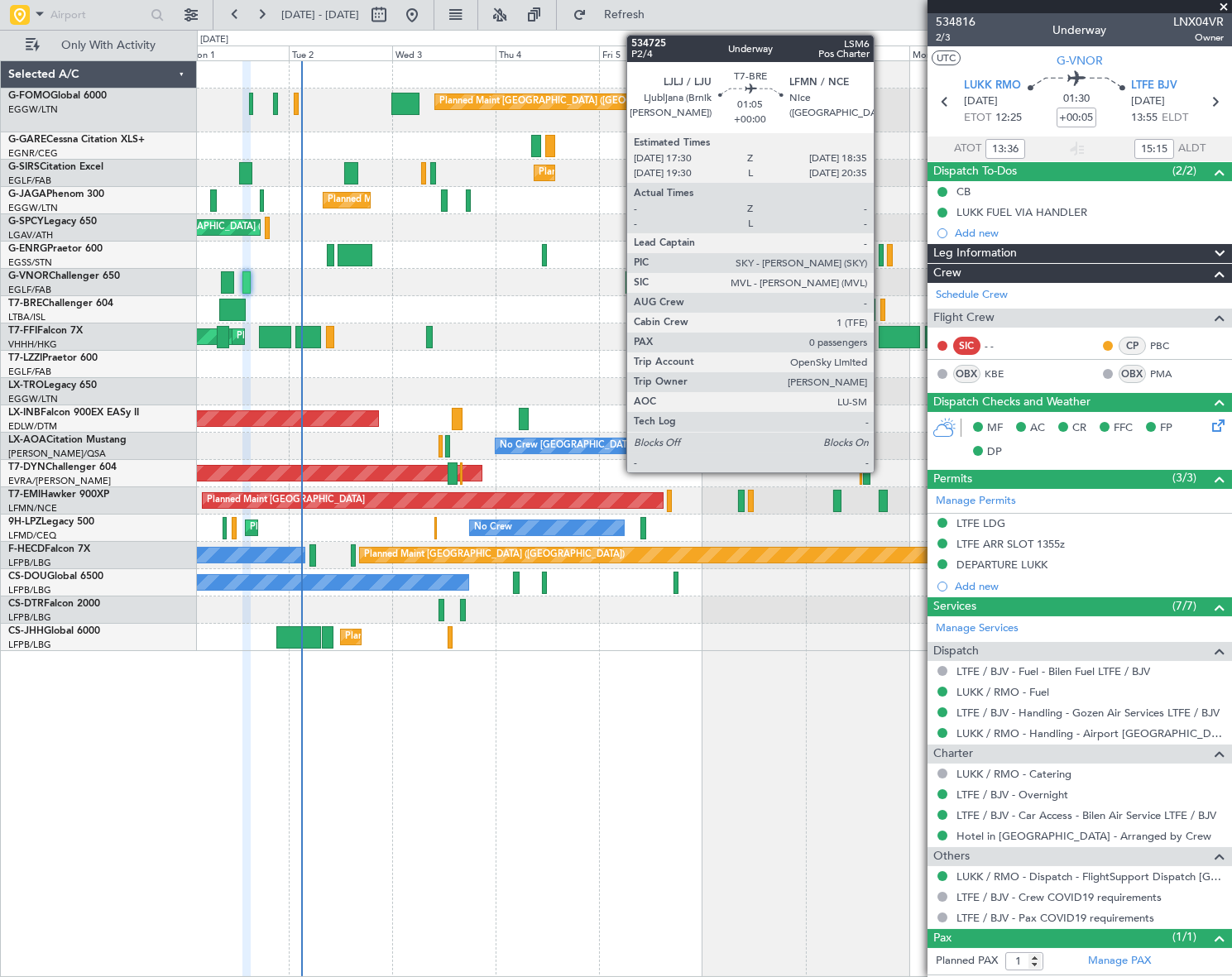
click at [881, 315] on div at bounding box center [882, 309] width 5 height 22
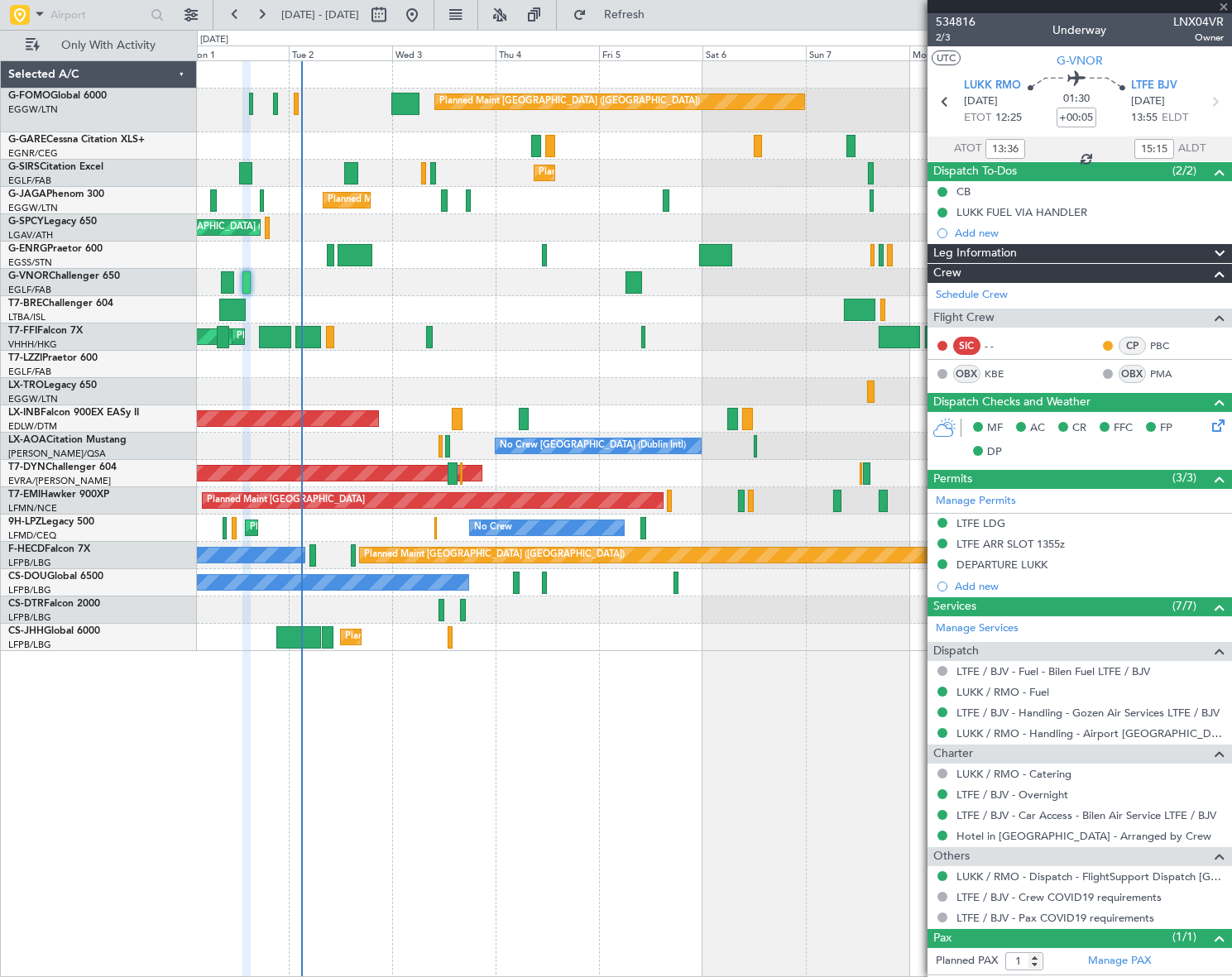
type input "0"
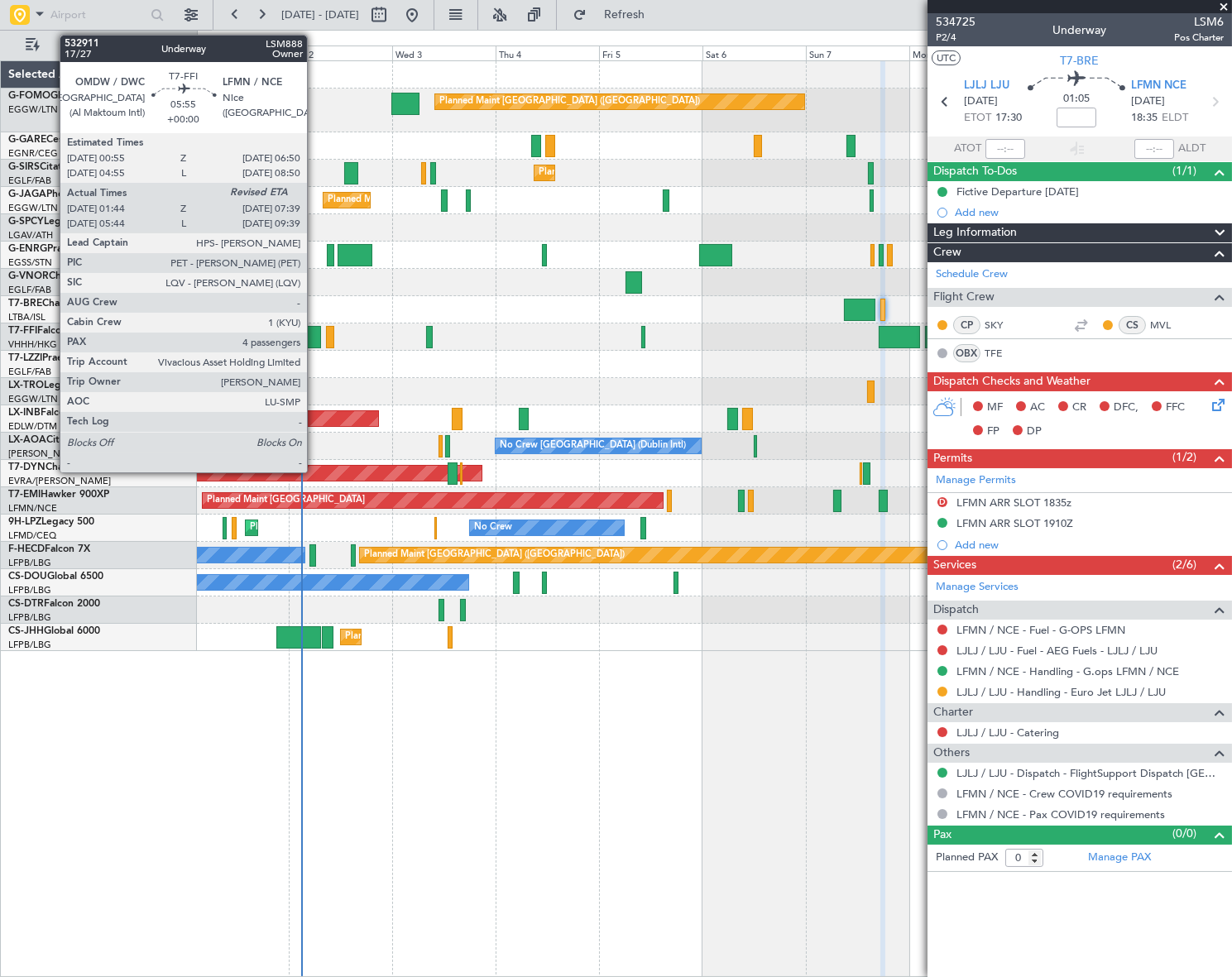
click at [315, 335] on div at bounding box center [308, 336] width 26 height 22
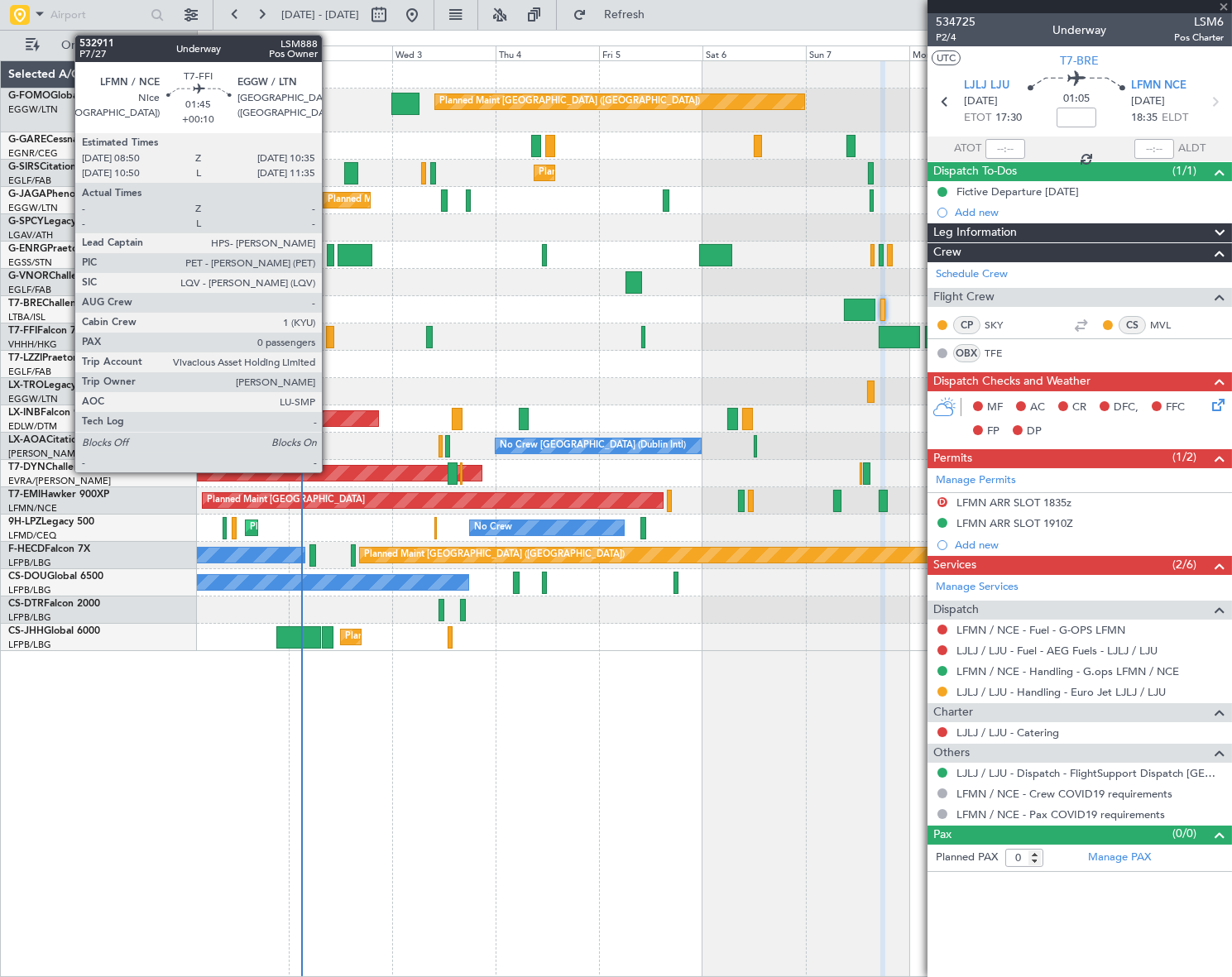
type input "01:44"
type input "4"
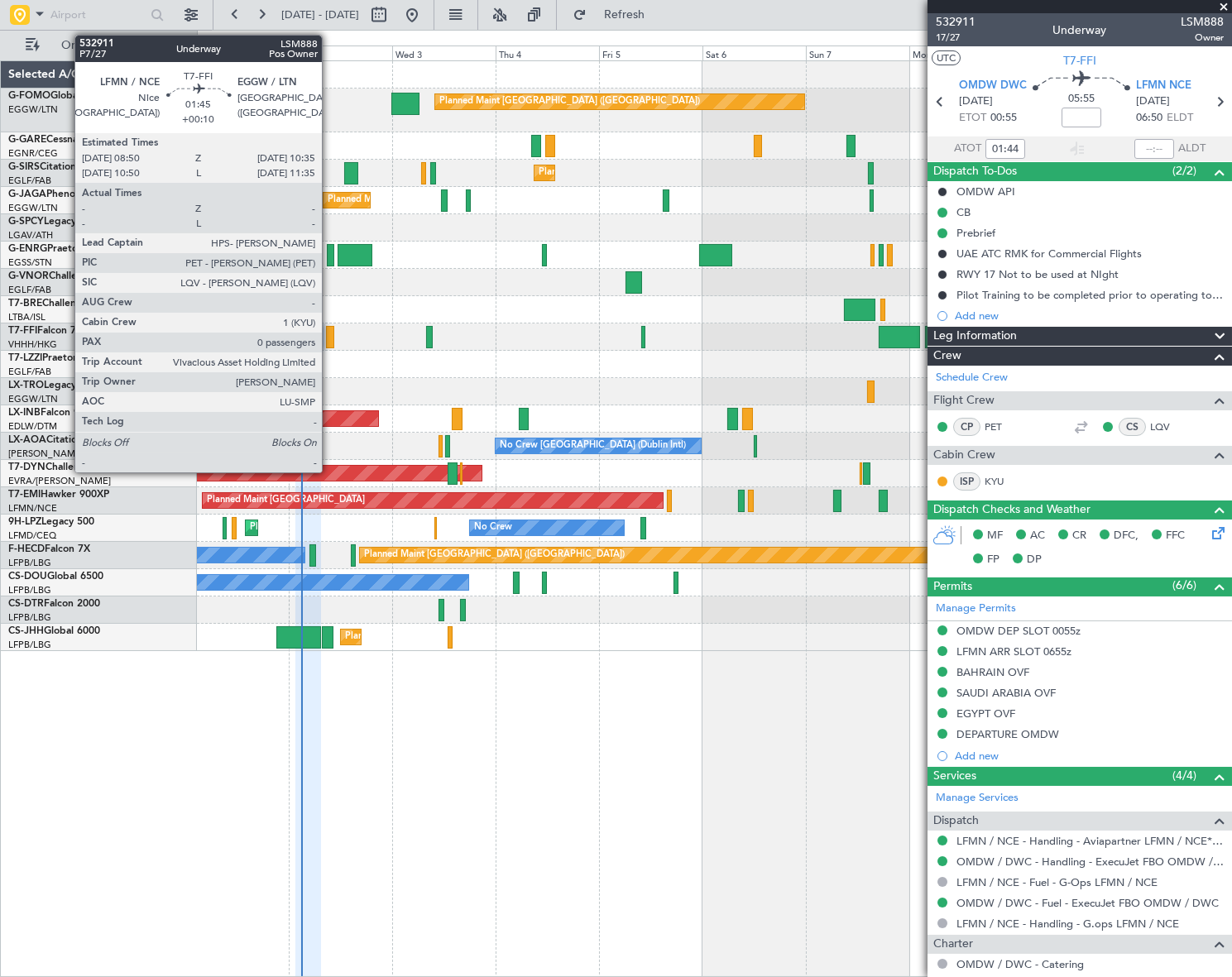
click at [329, 335] on div at bounding box center [330, 336] width 9 height 22
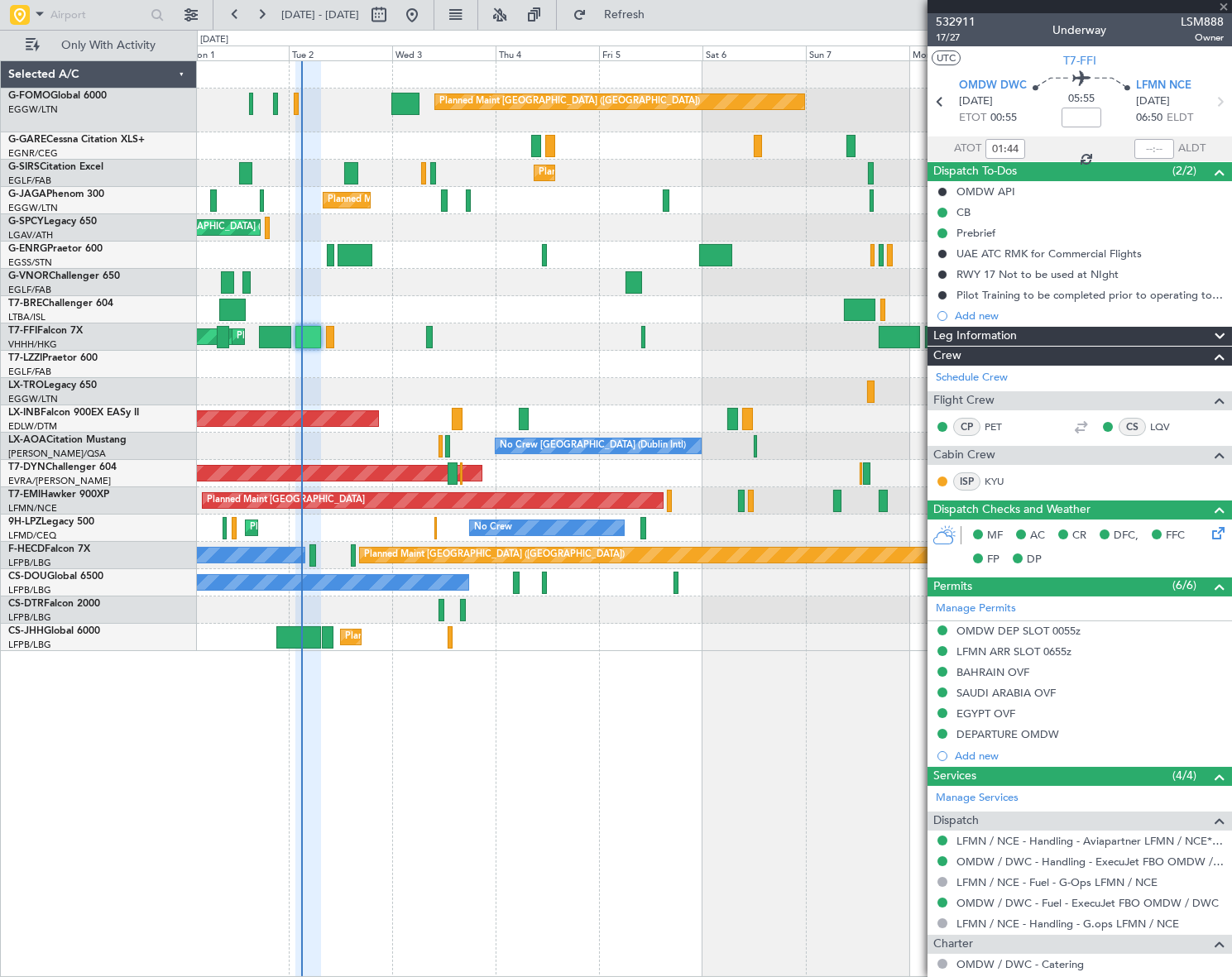
type input "+00:10"
type input "0"
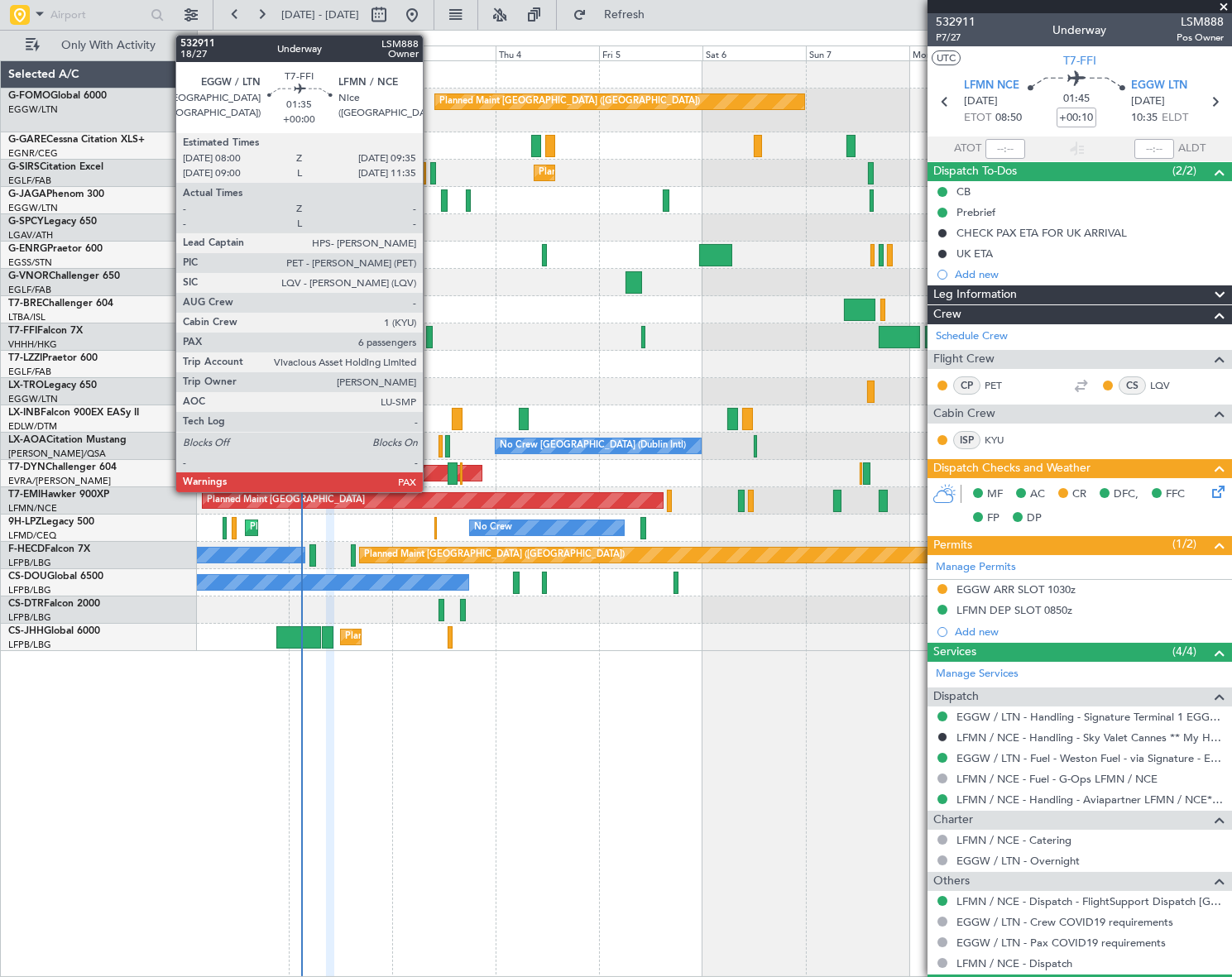
click at [430, 341] on div at bounding box center [430, 336] width 8 height 22
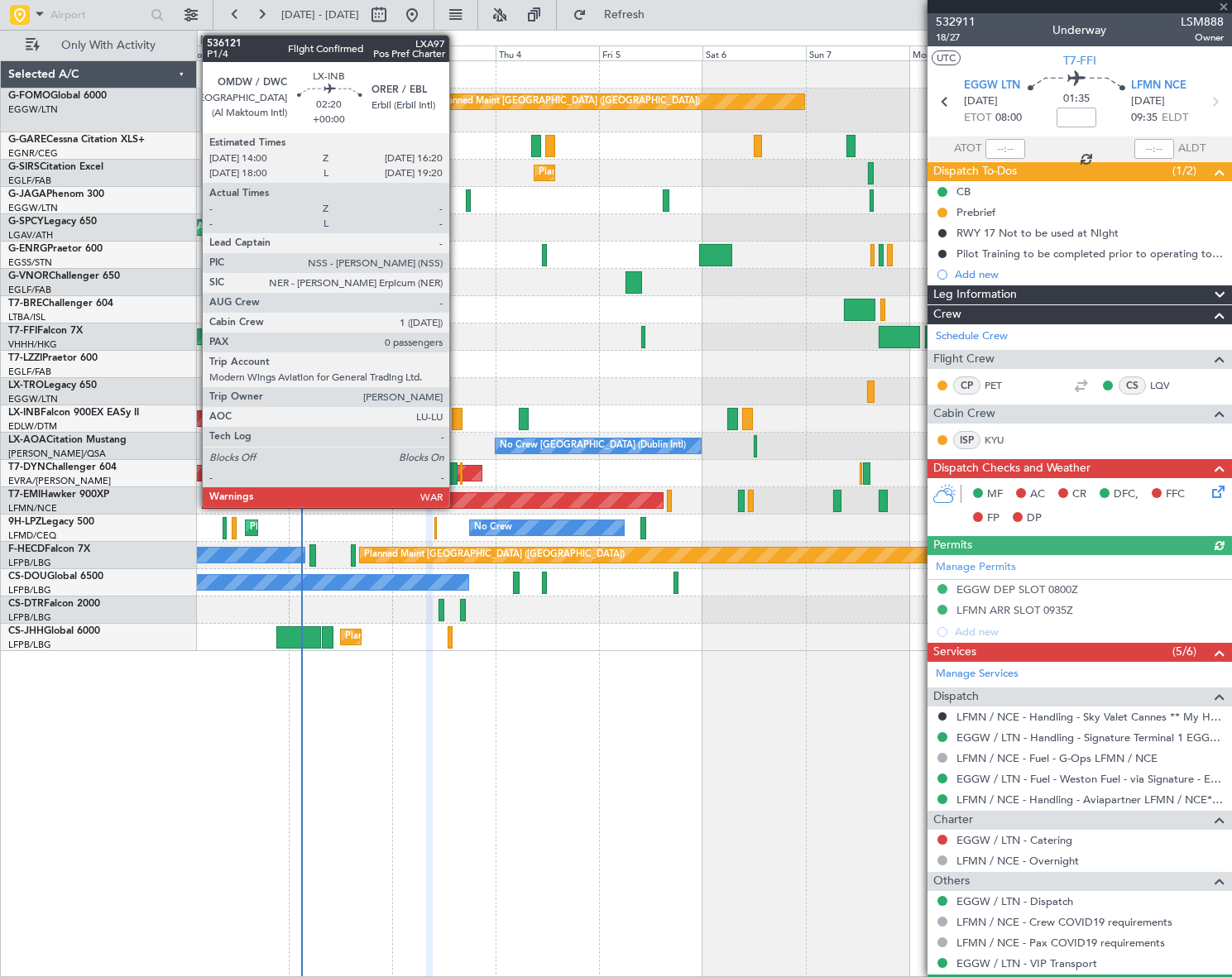
click at [457, 415] on div at bounding box center [457, 418] width 10 height 22
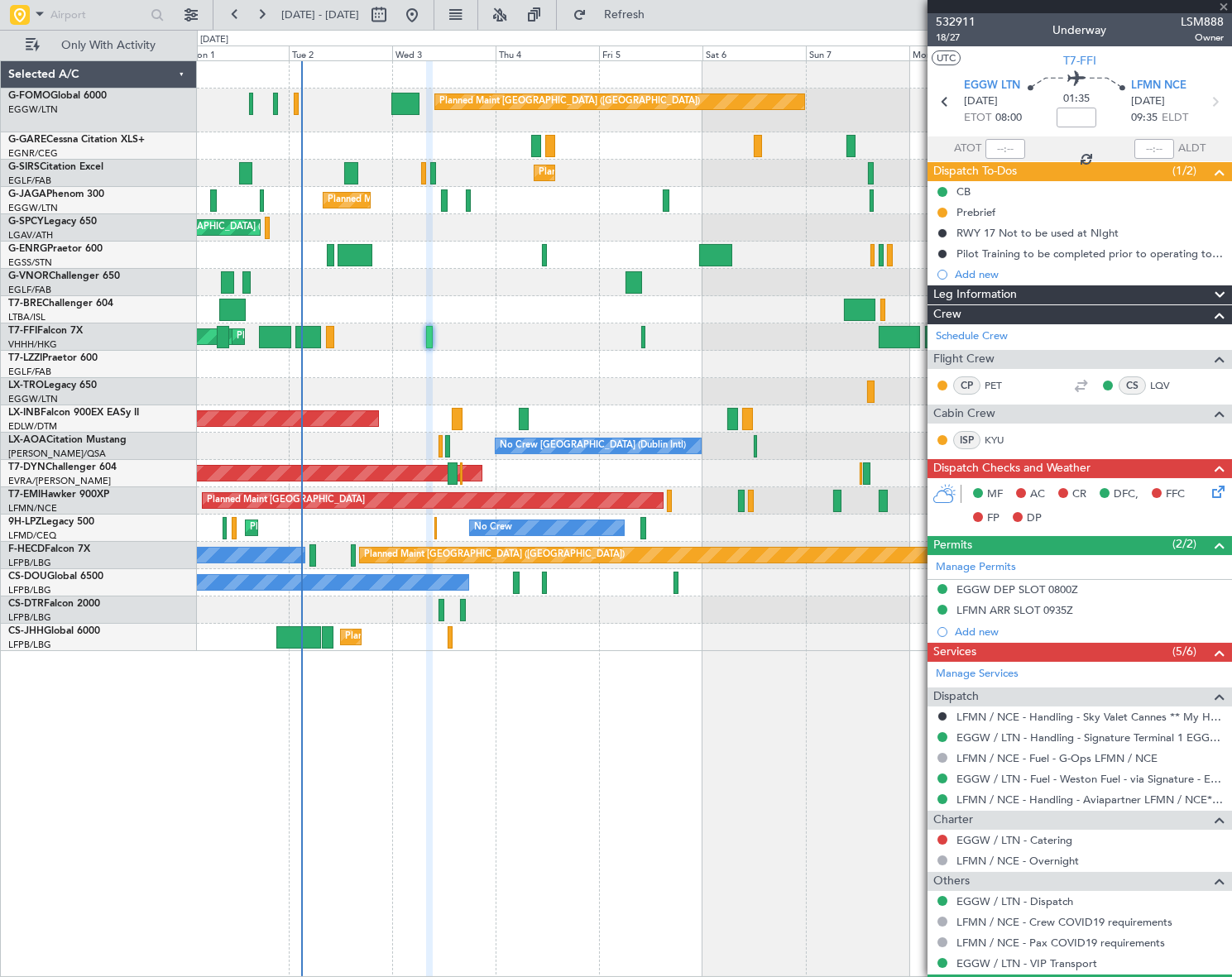
type input "0"
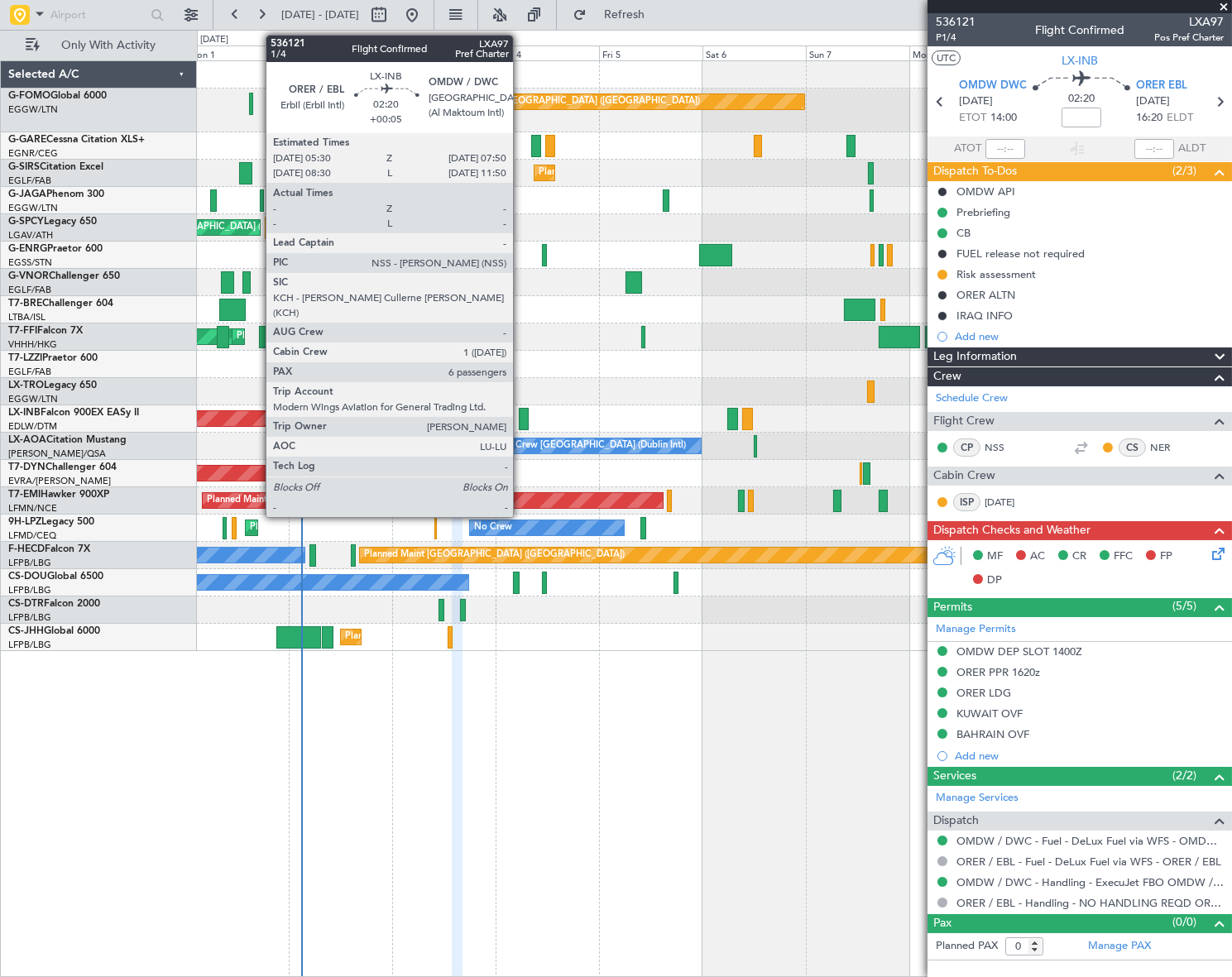
click at [521, 414] on div at bounding box center [524, 418] width 10 height 22
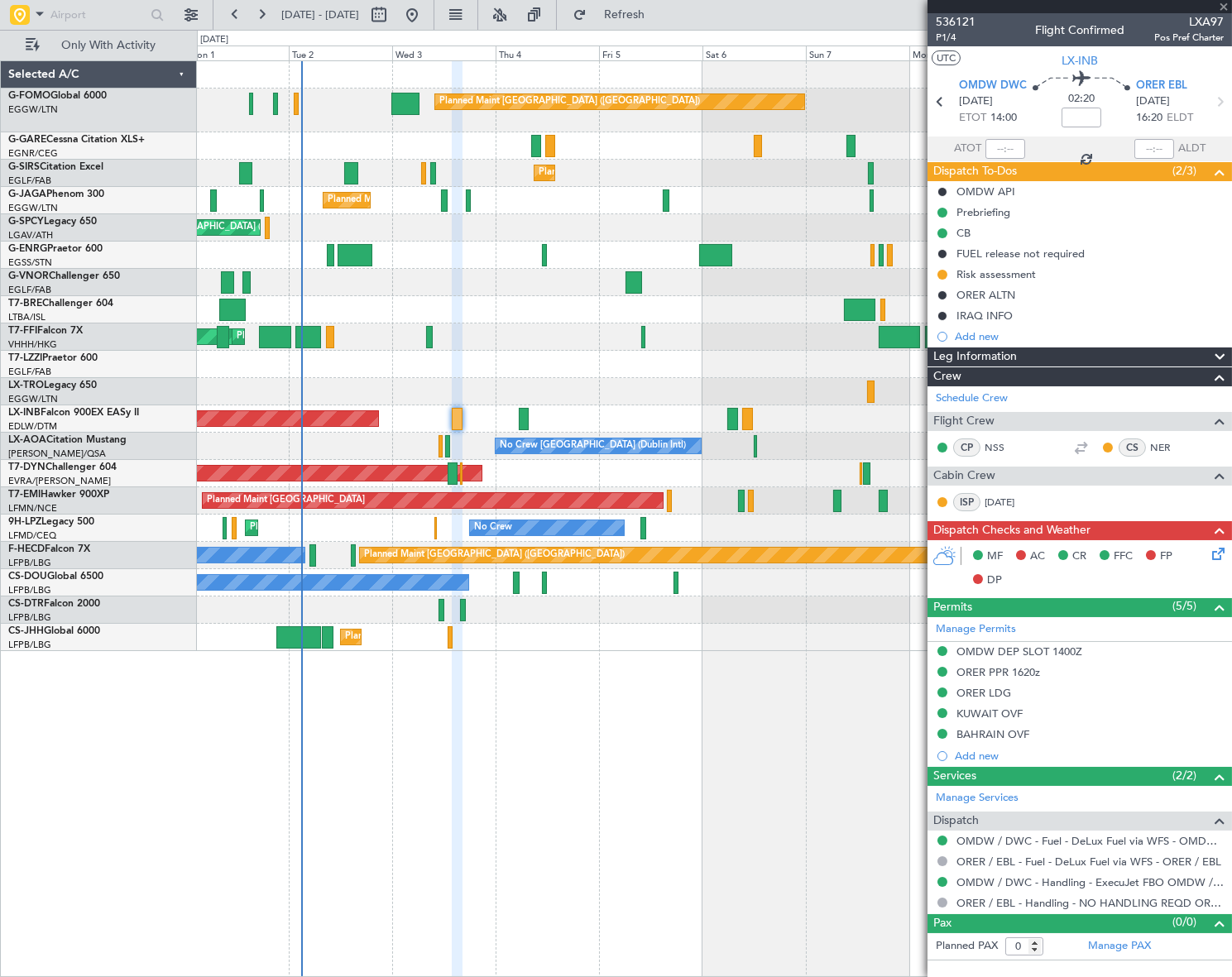
type input "+00:05"
type input "6"
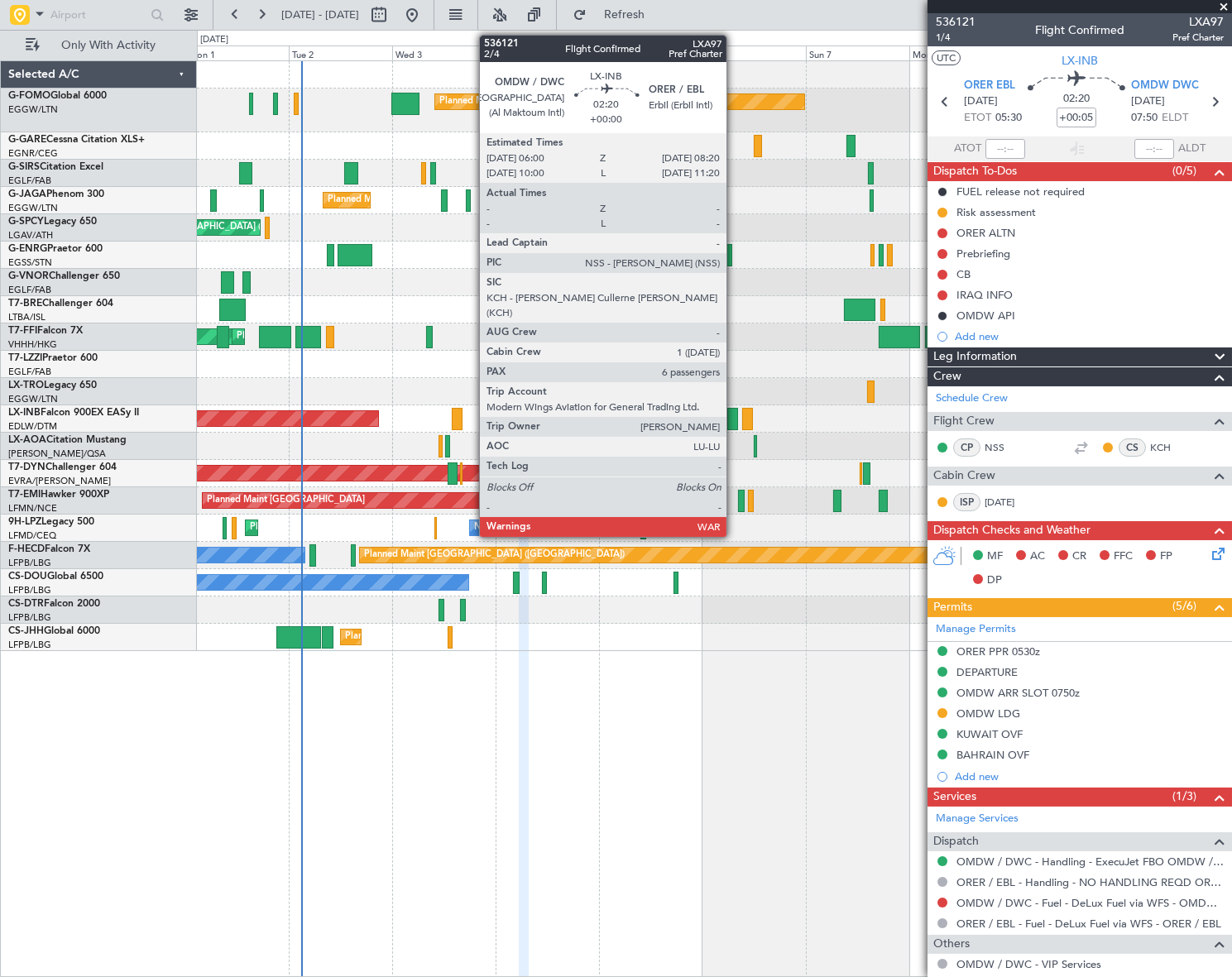
click at [734, 418] on div at bounding box center [732, 418] width 10 height 22
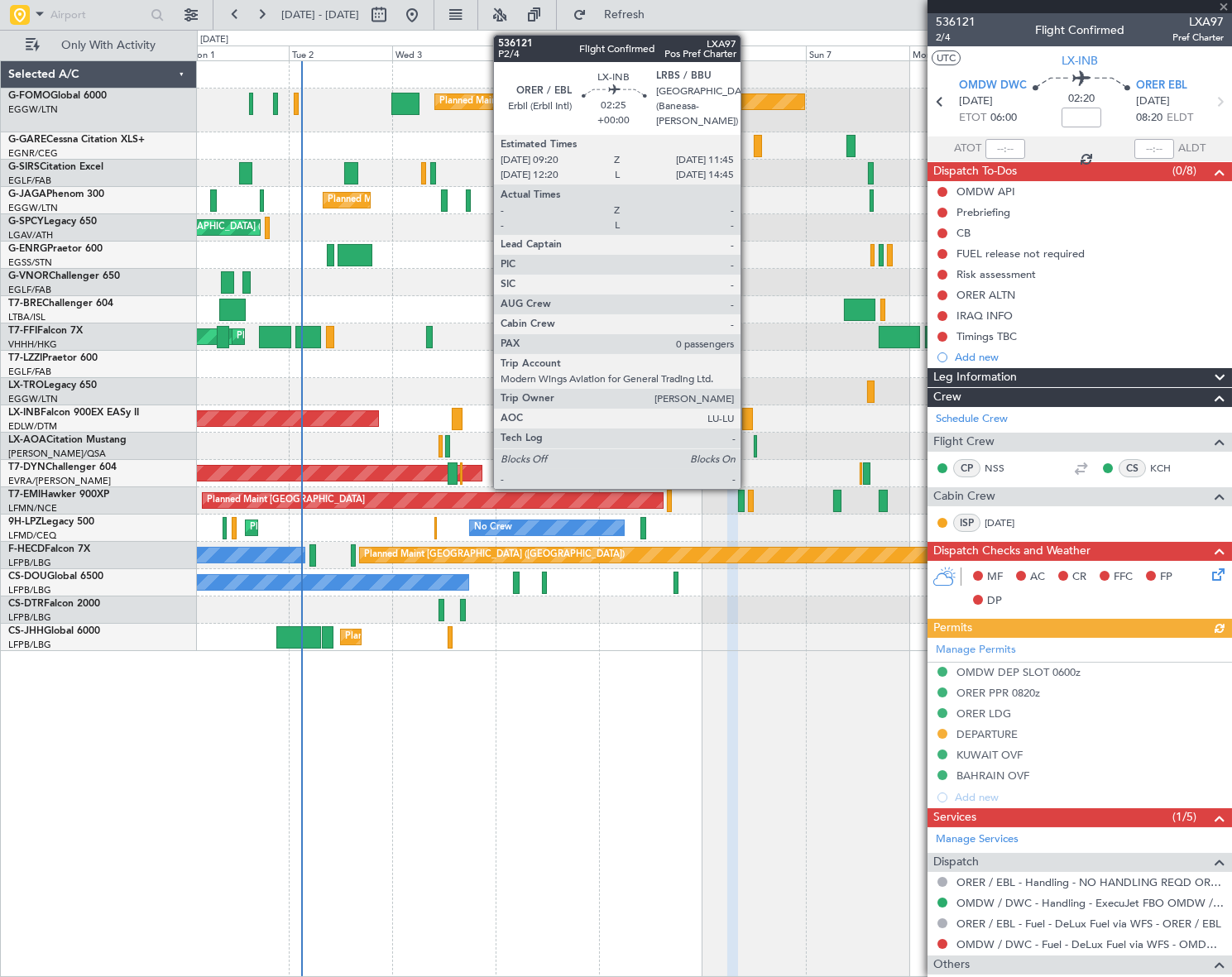
click at [748, 421] on div at bounding box center [747, 418] width 10 height 22
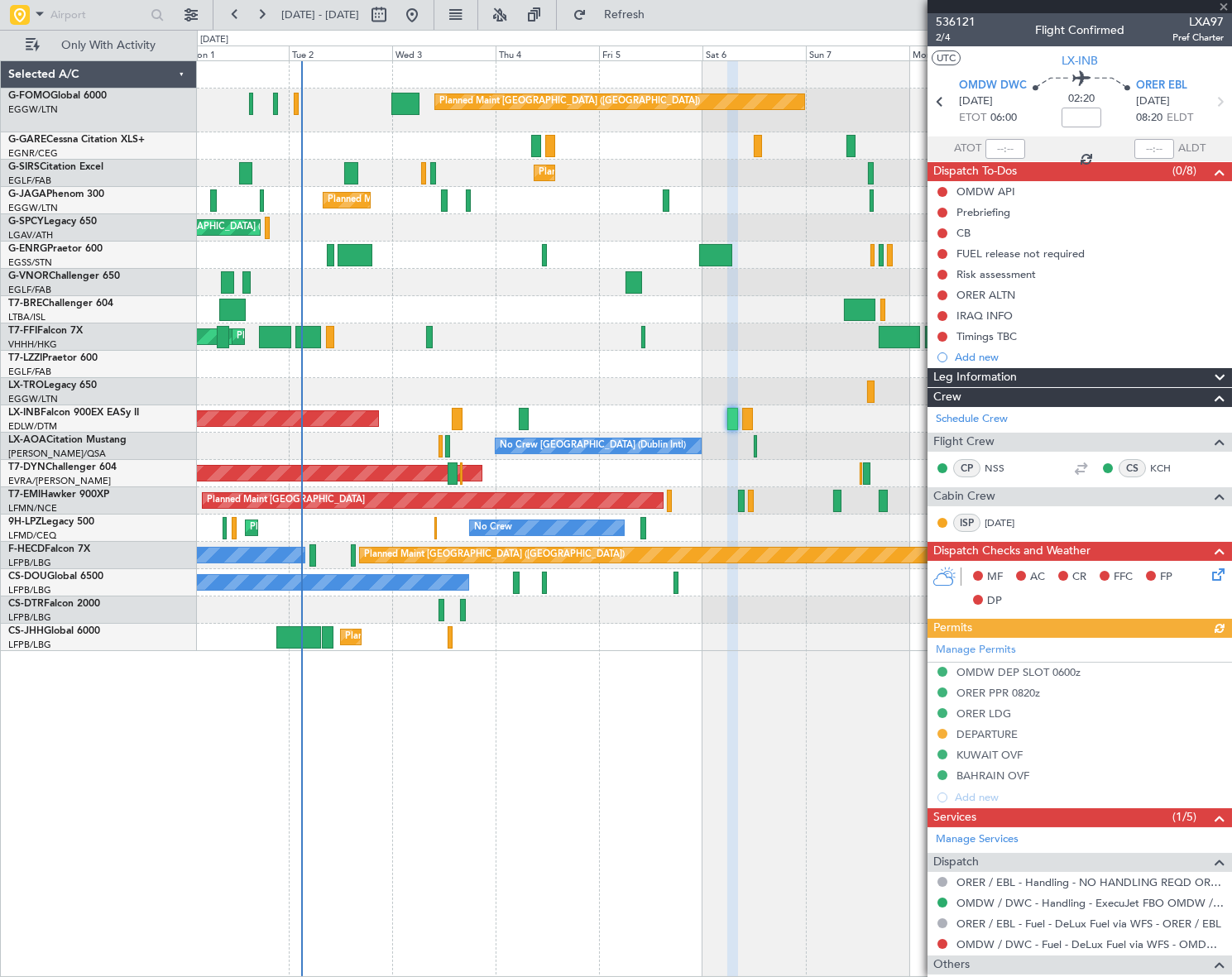
type input "0"
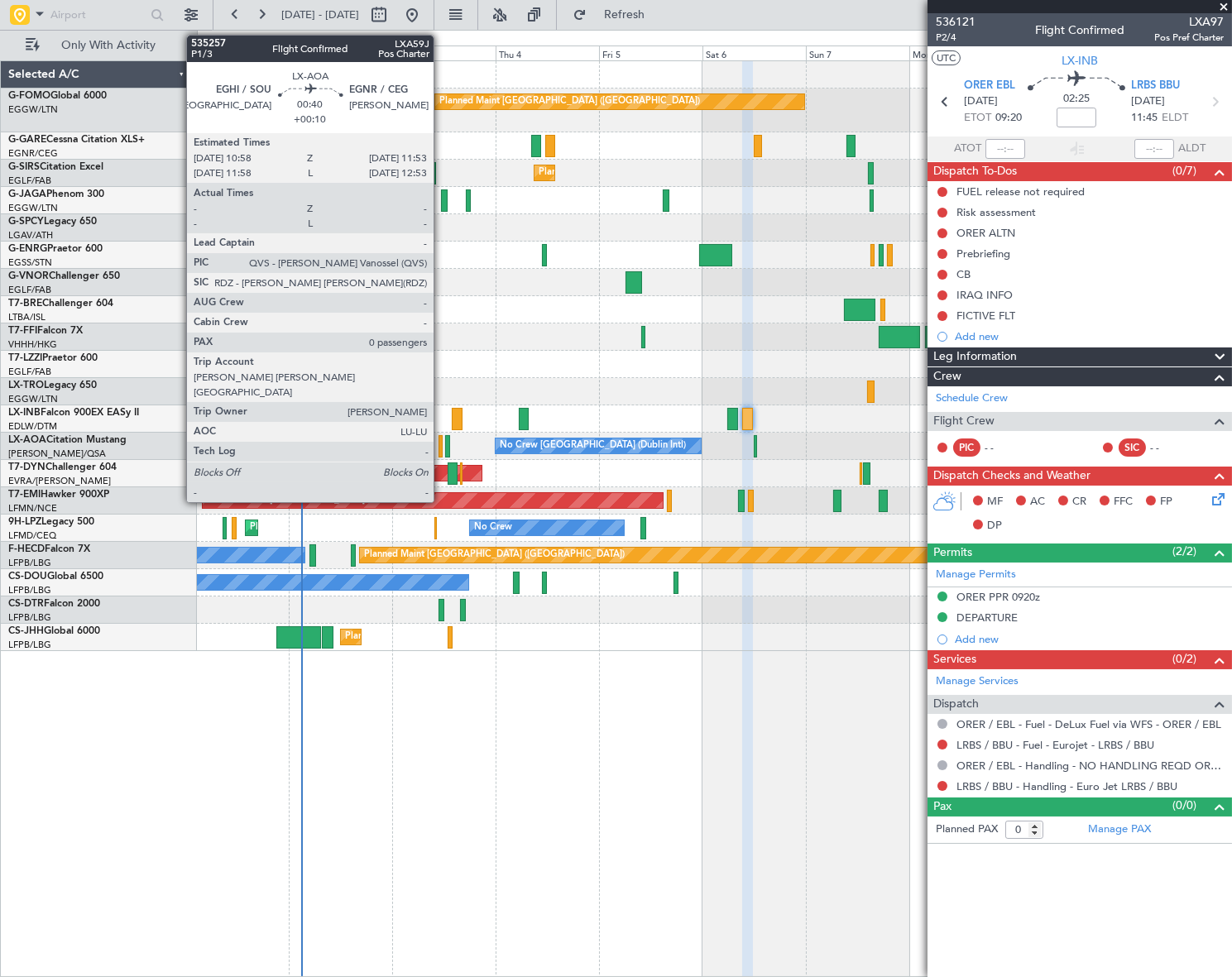
click at [441, 442] on div at bounding box center [441, 445] width 4 height 22
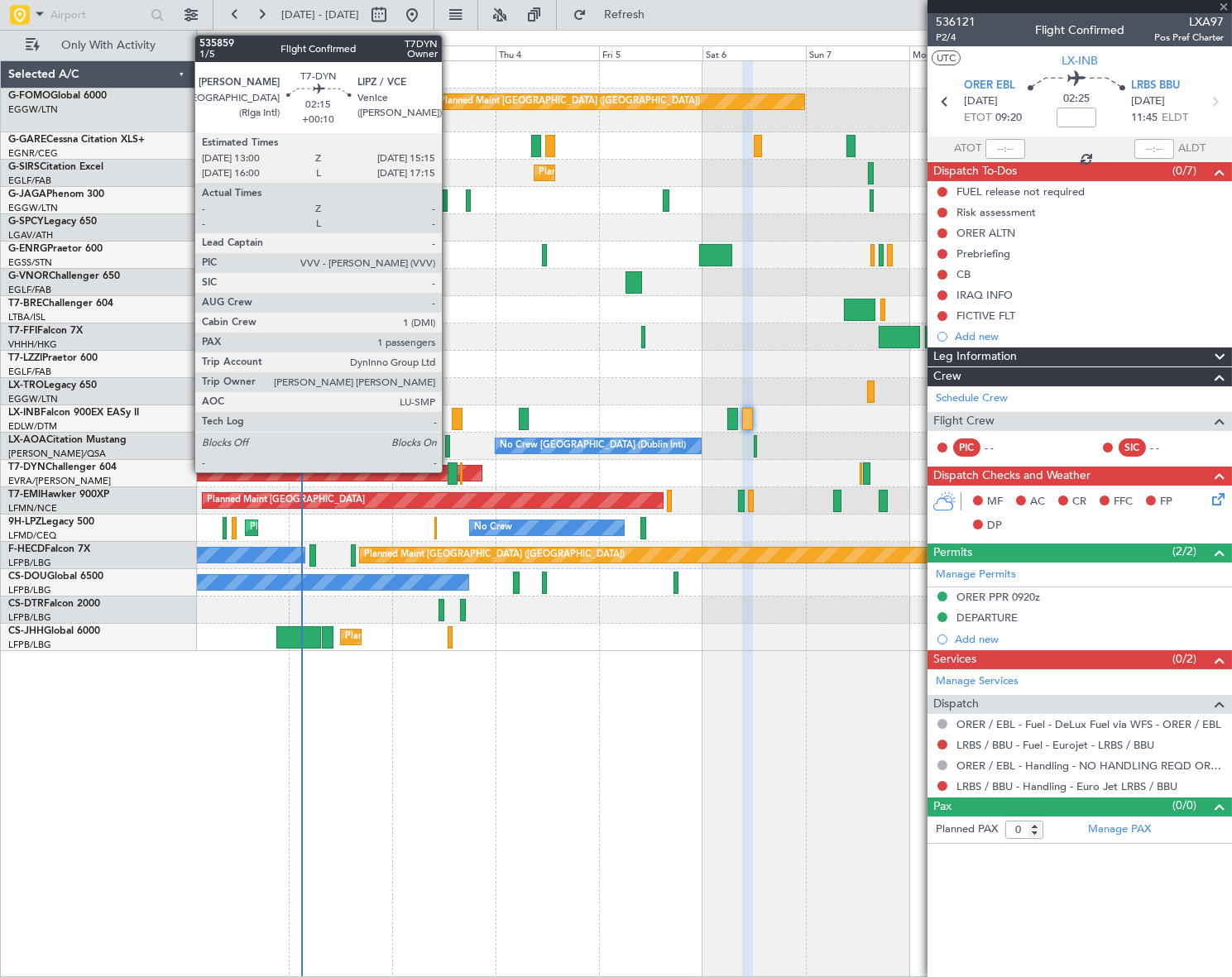
type input "+00:10"
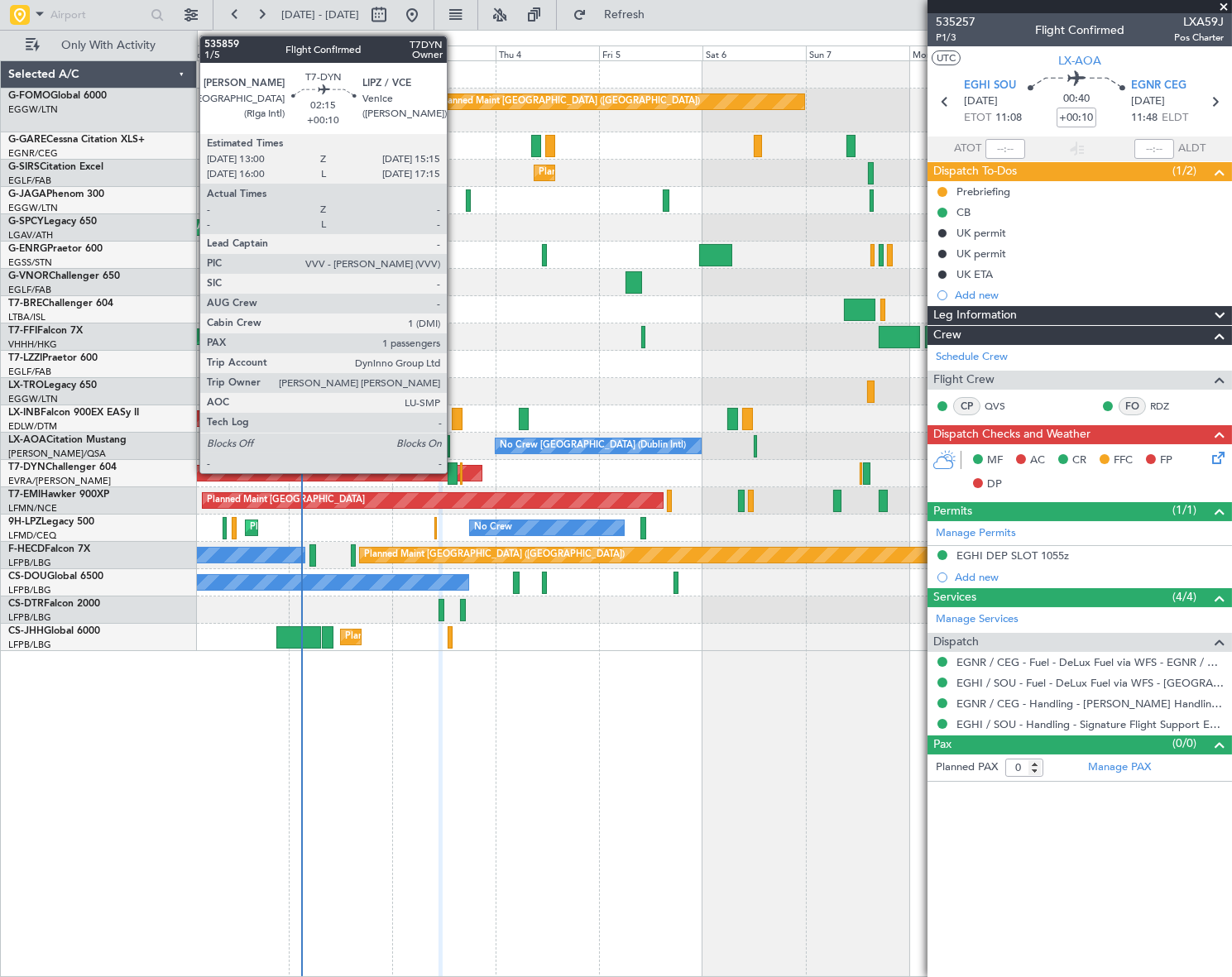
click at [454, 472] on div at bounding box center [452, 473] width 10 height 22
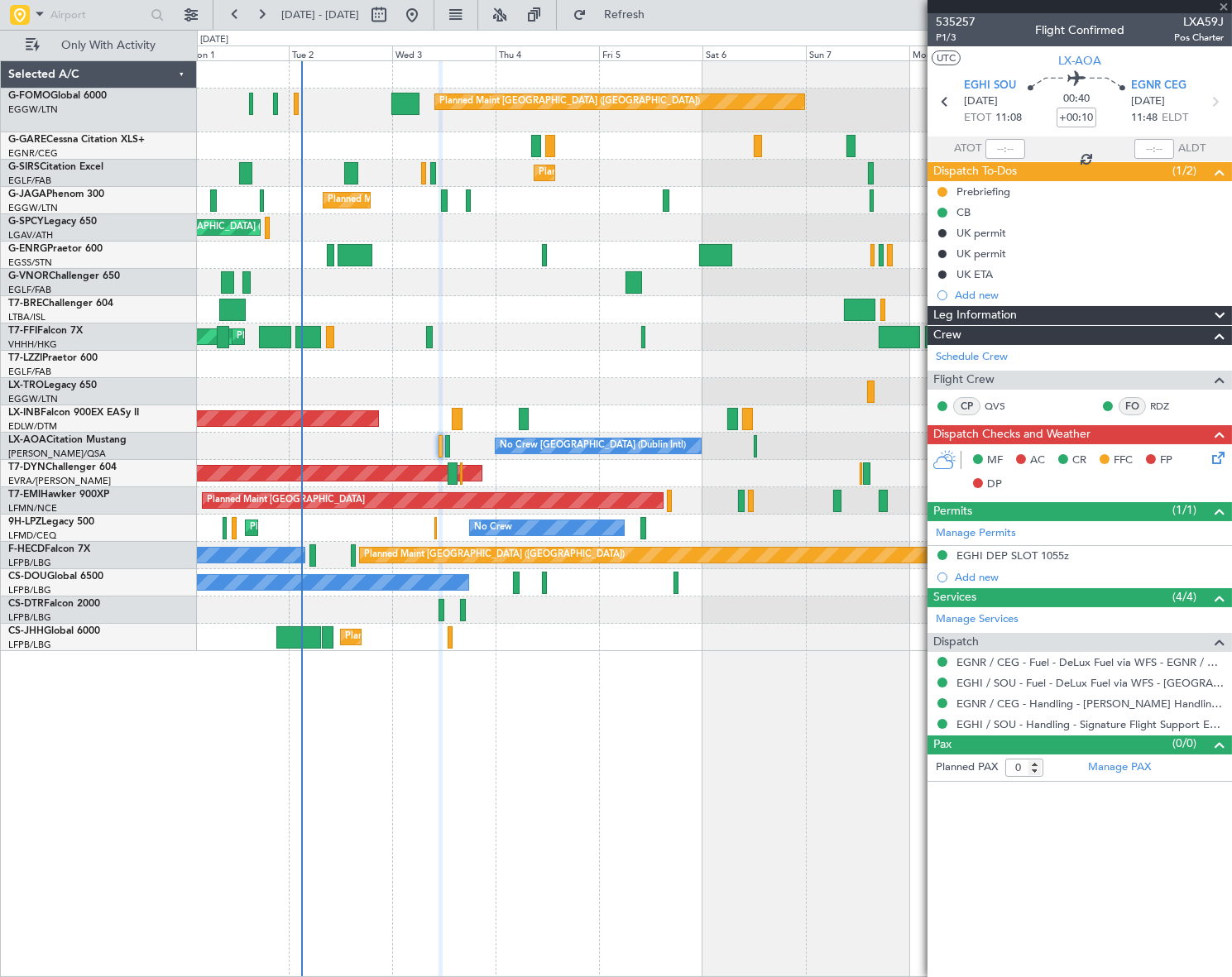
type input "1"
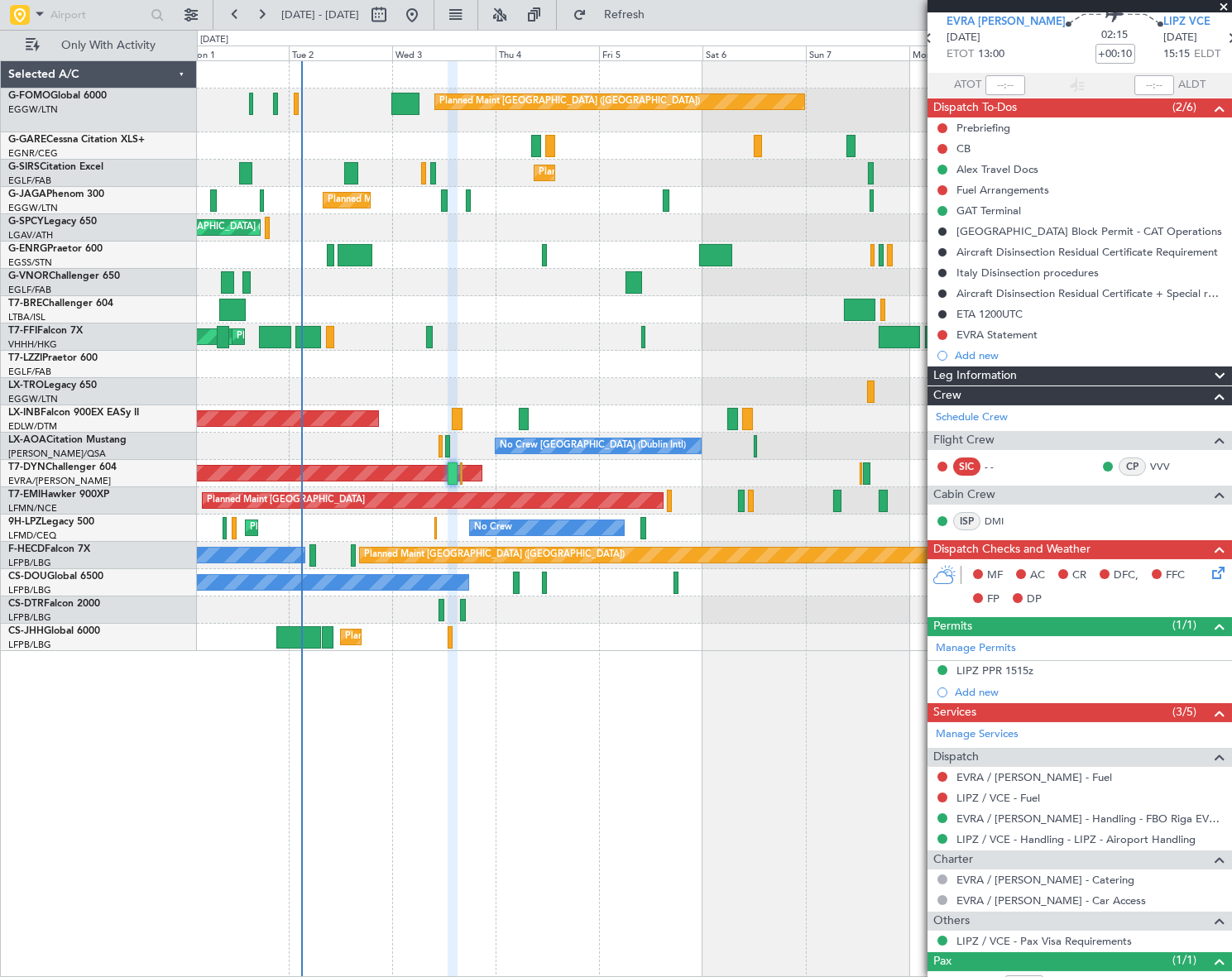
scroll to position [120, 0]
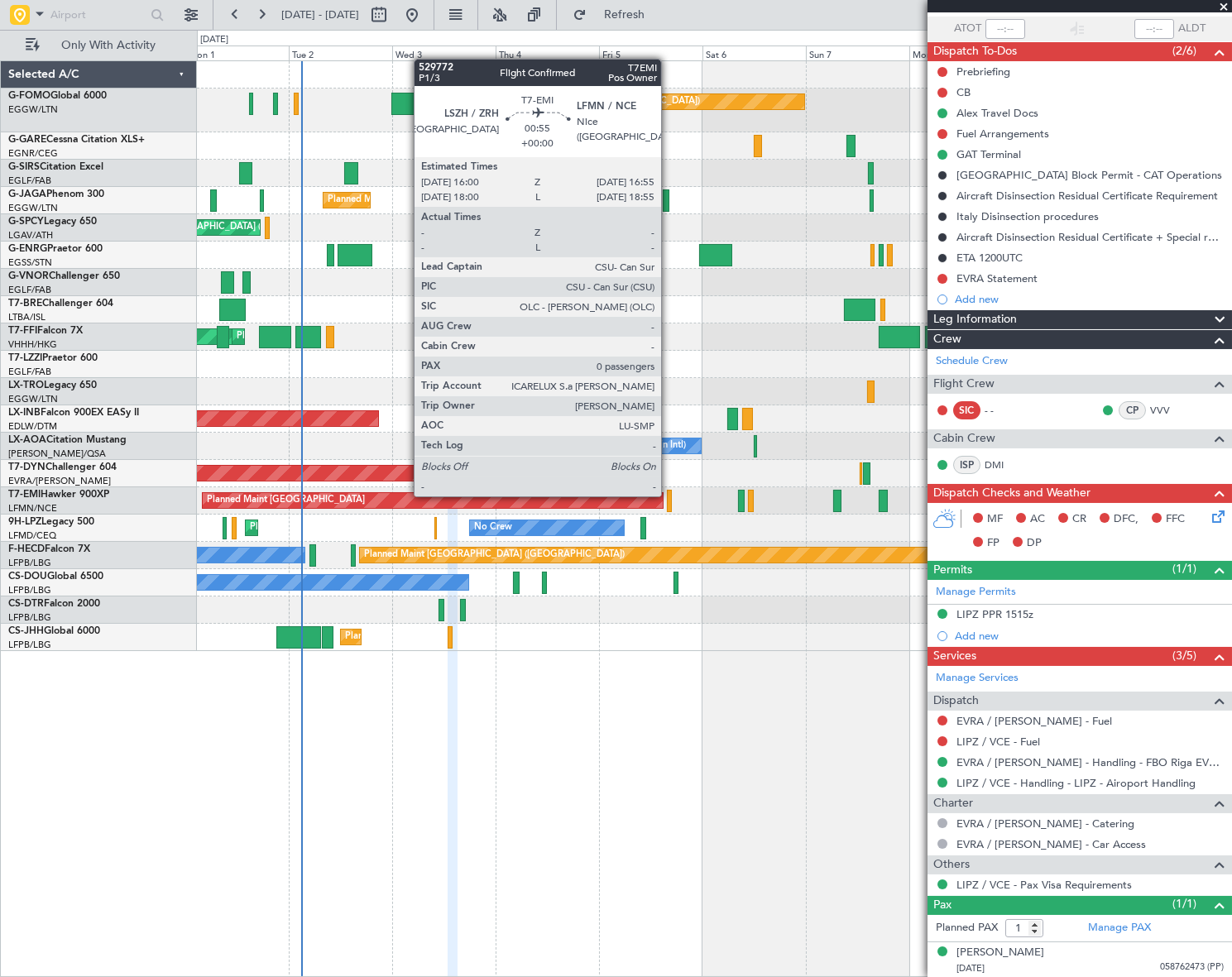
click at [668, 495] on div at bounding box center [668, 500] width 4 height 22
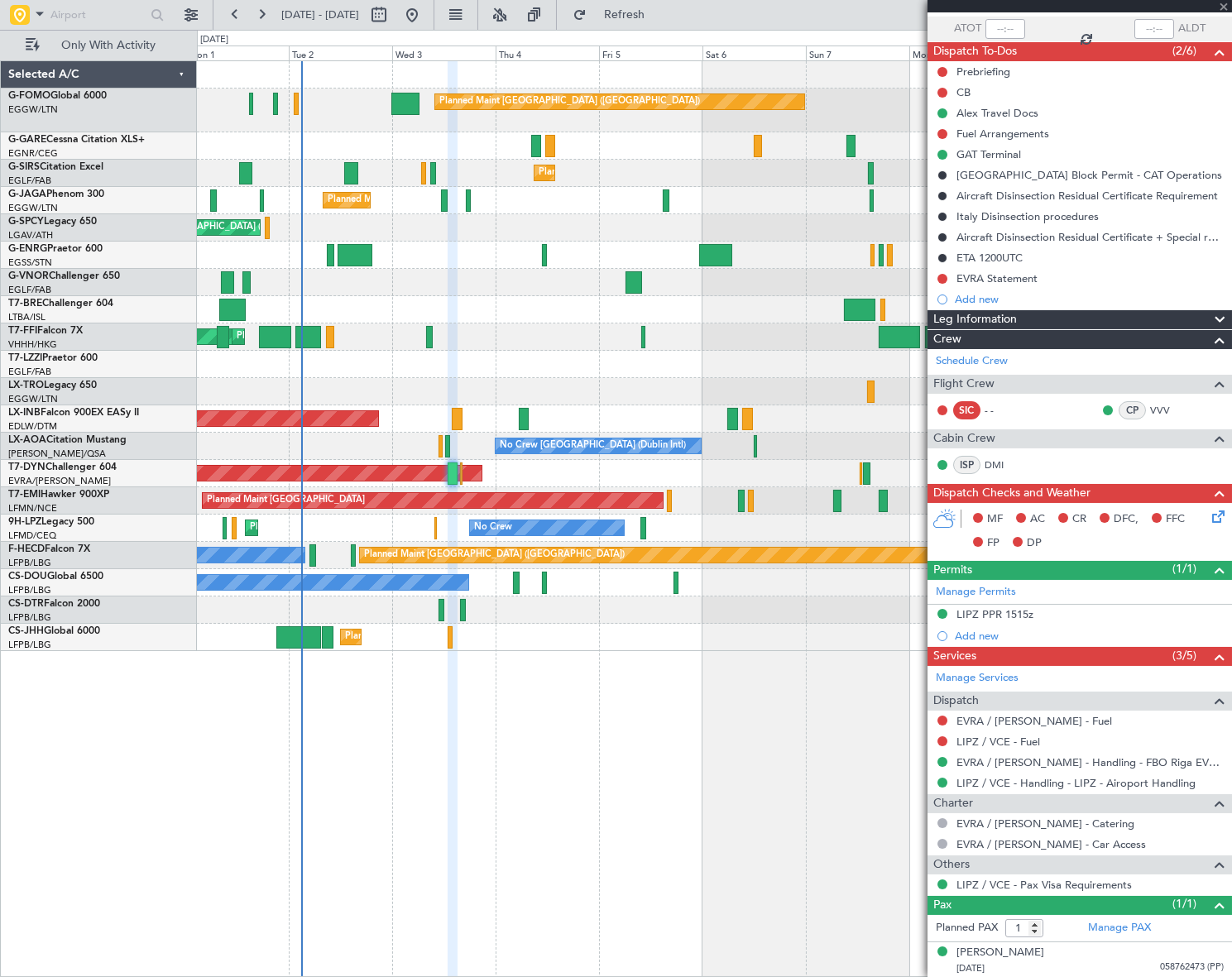
type input "0"
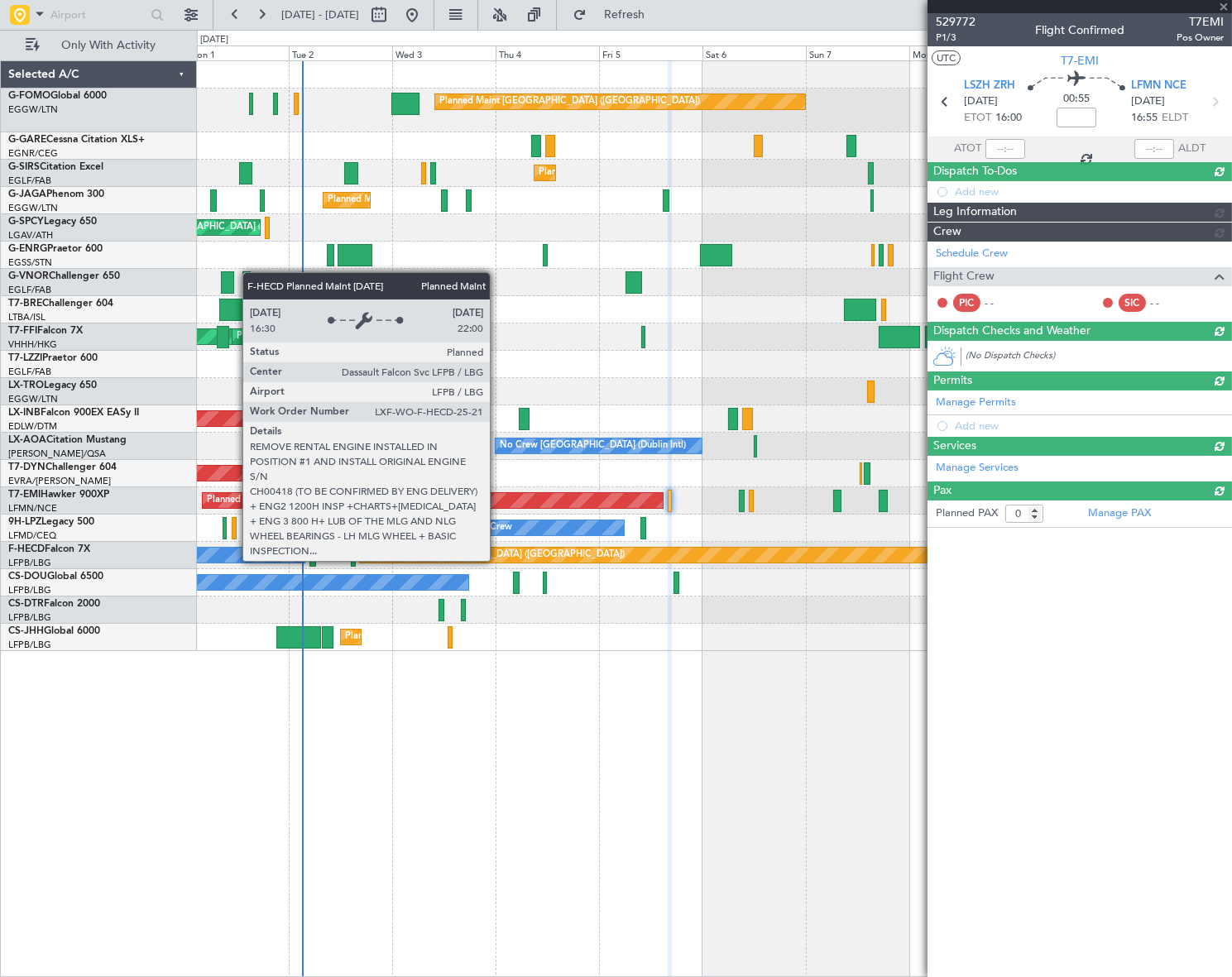
scroll to position [0, 0]
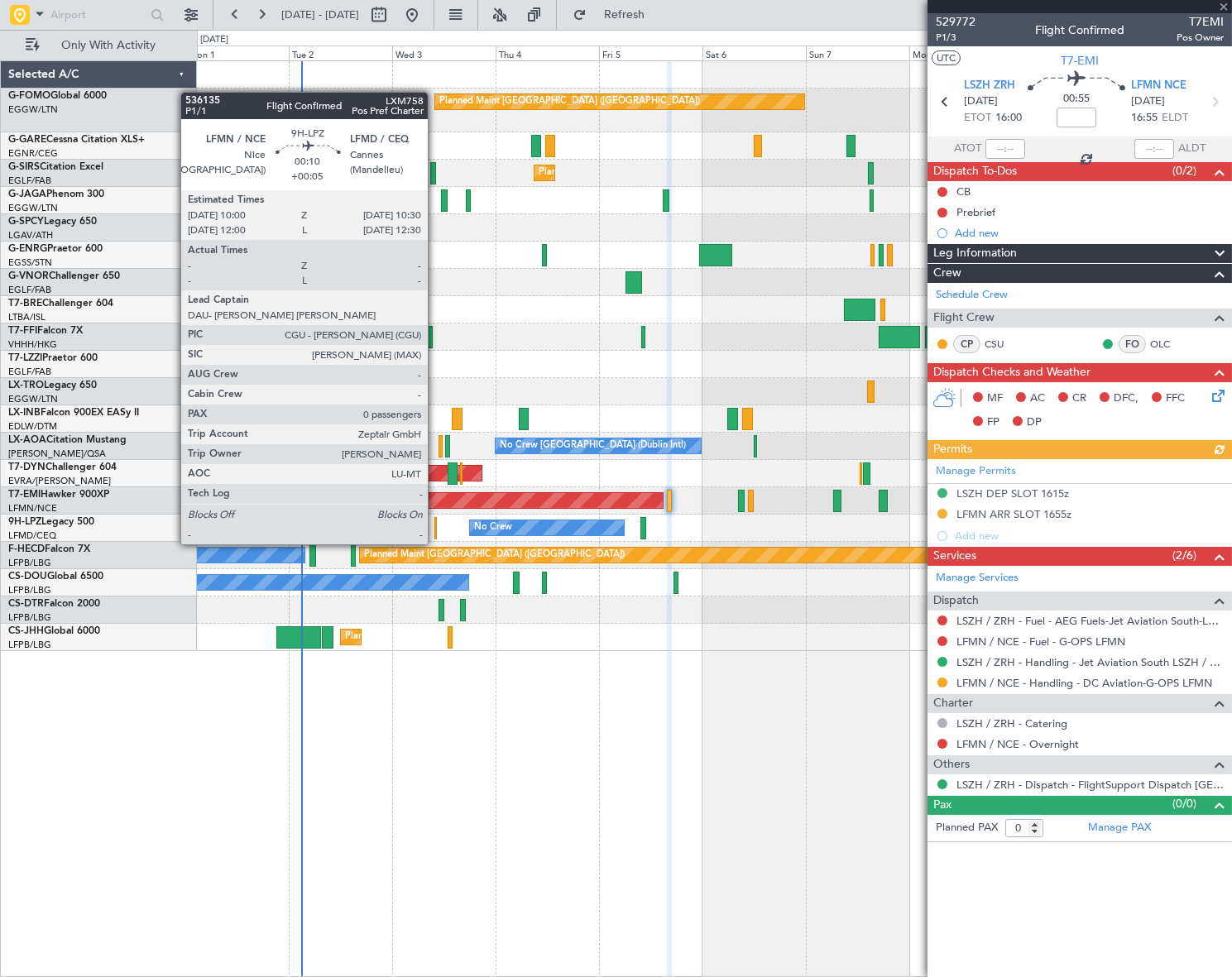
click at [435, 528] on div at bounding box center [436, 527] width 3 height 22
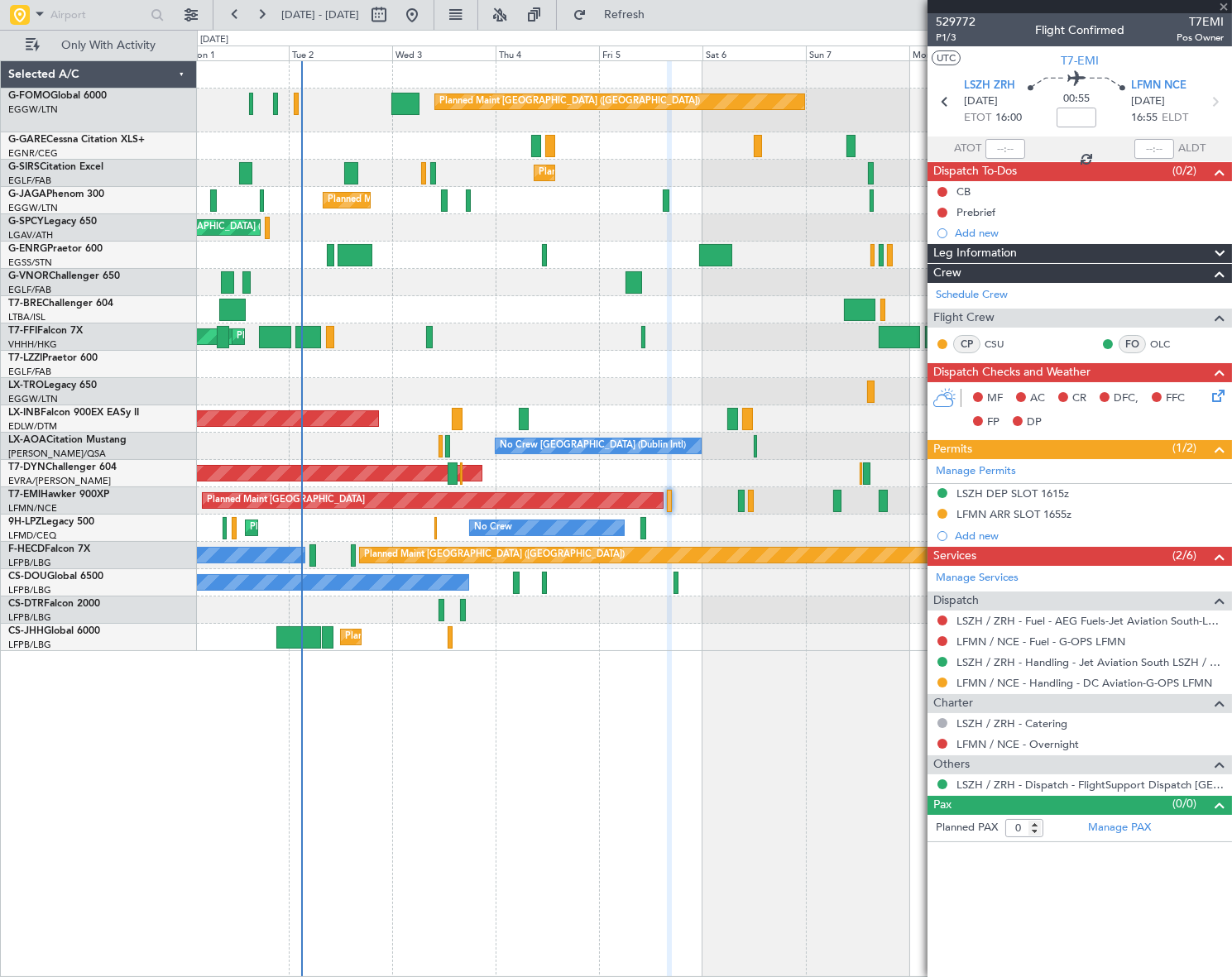
type input "+00:05"
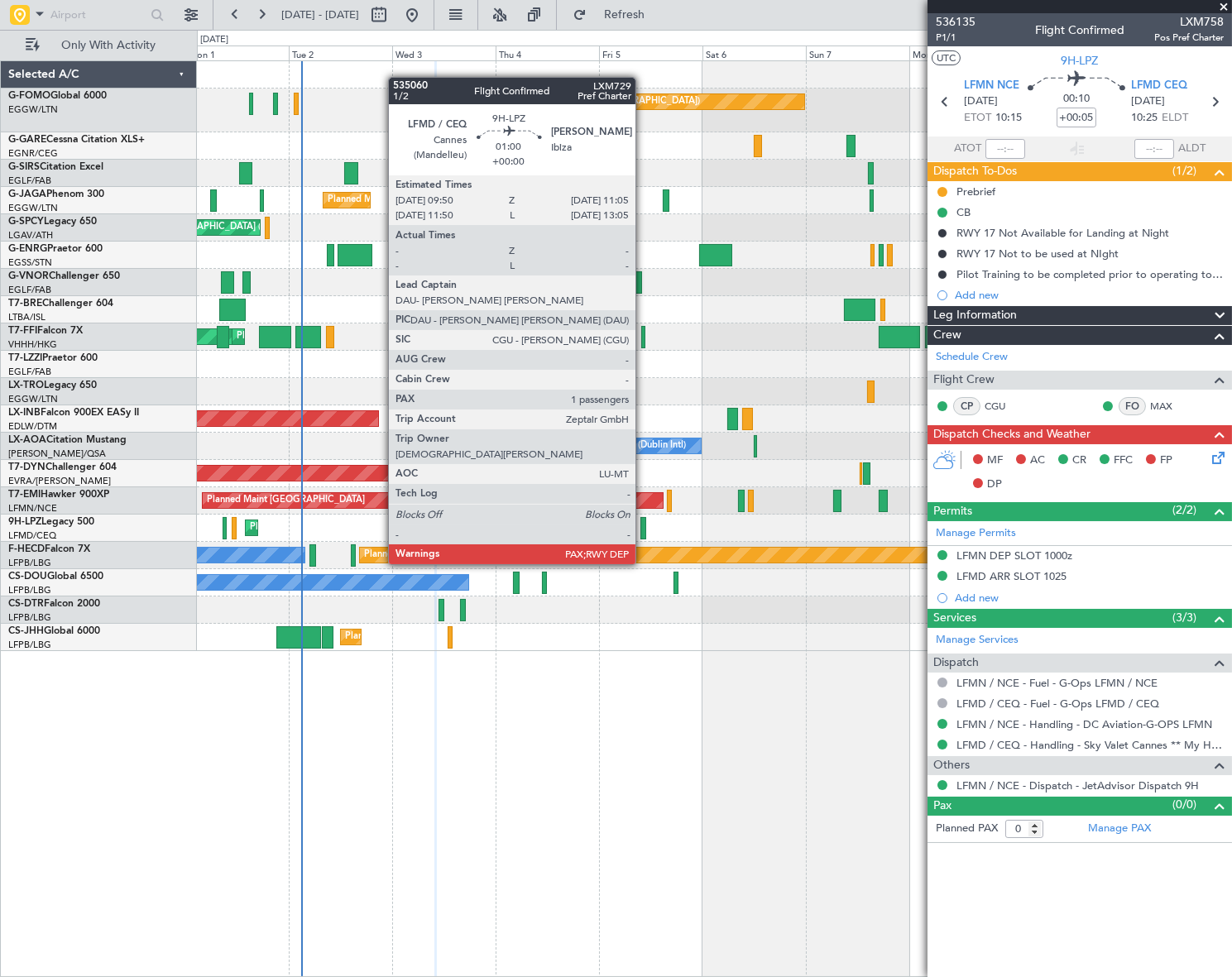
click at [643, 533] on div at bounding box center [644, 527] width 6 height 22
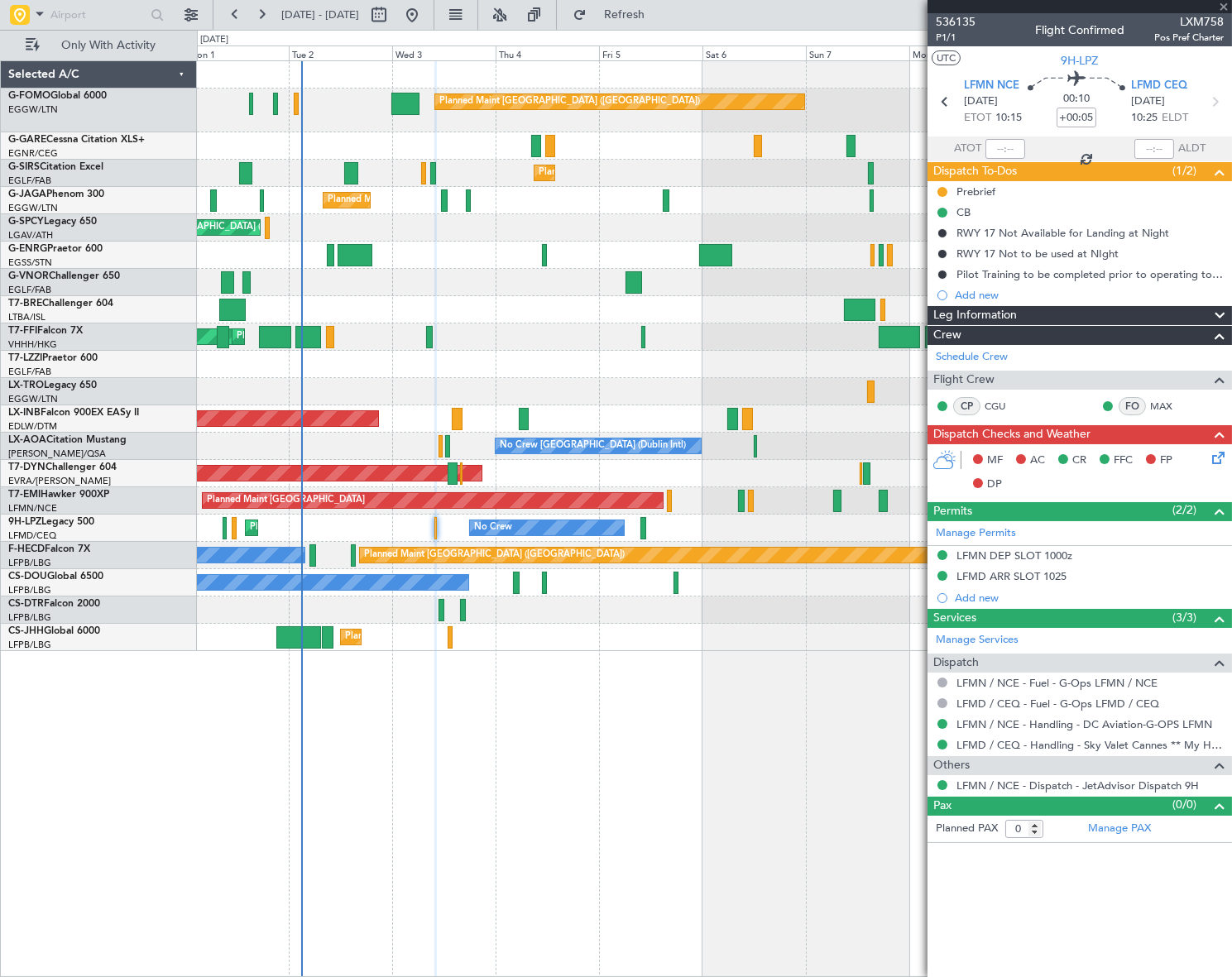
type input "1"
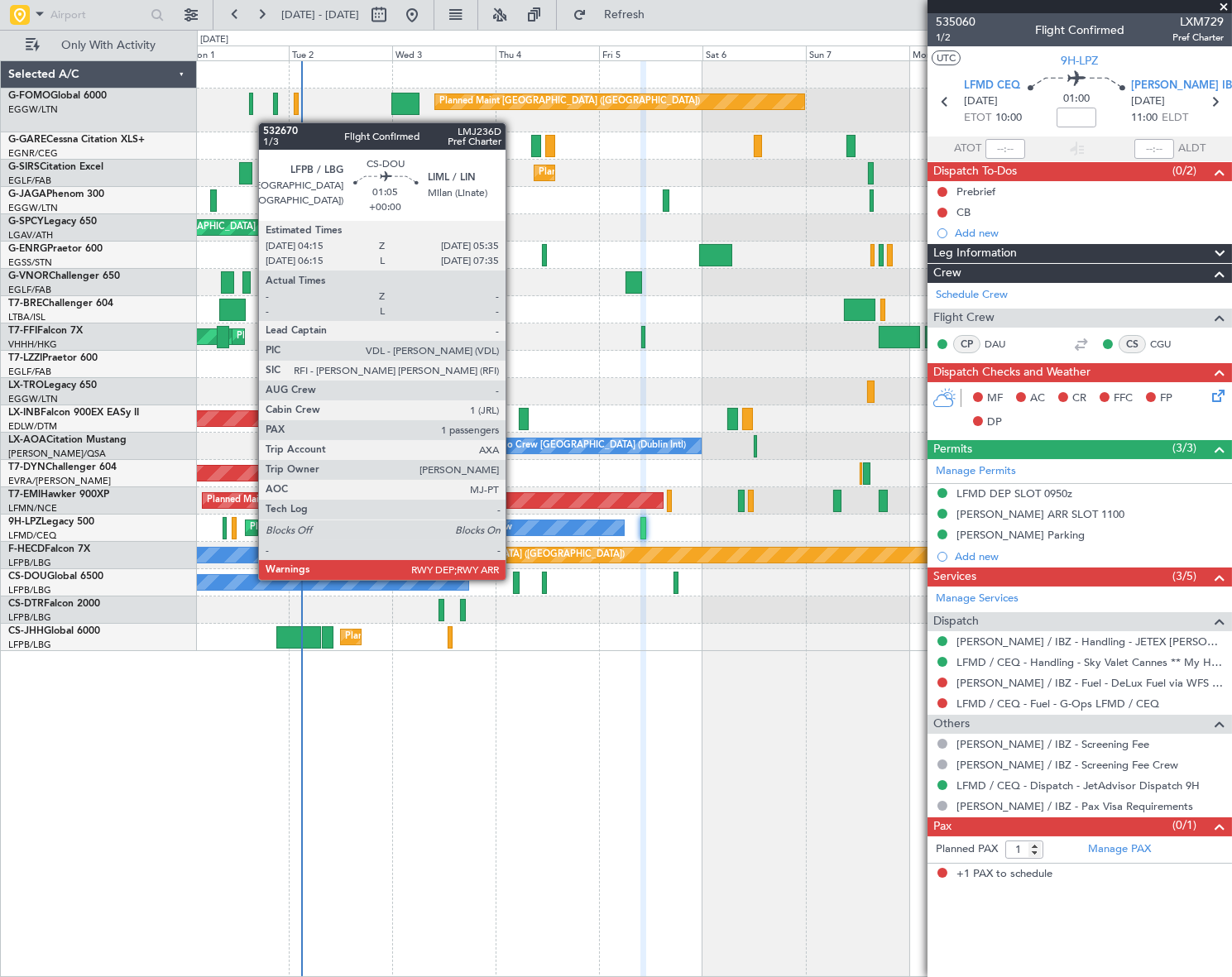
click at [513, 579] on div at bounding box center [516, 582] width 6 height 22
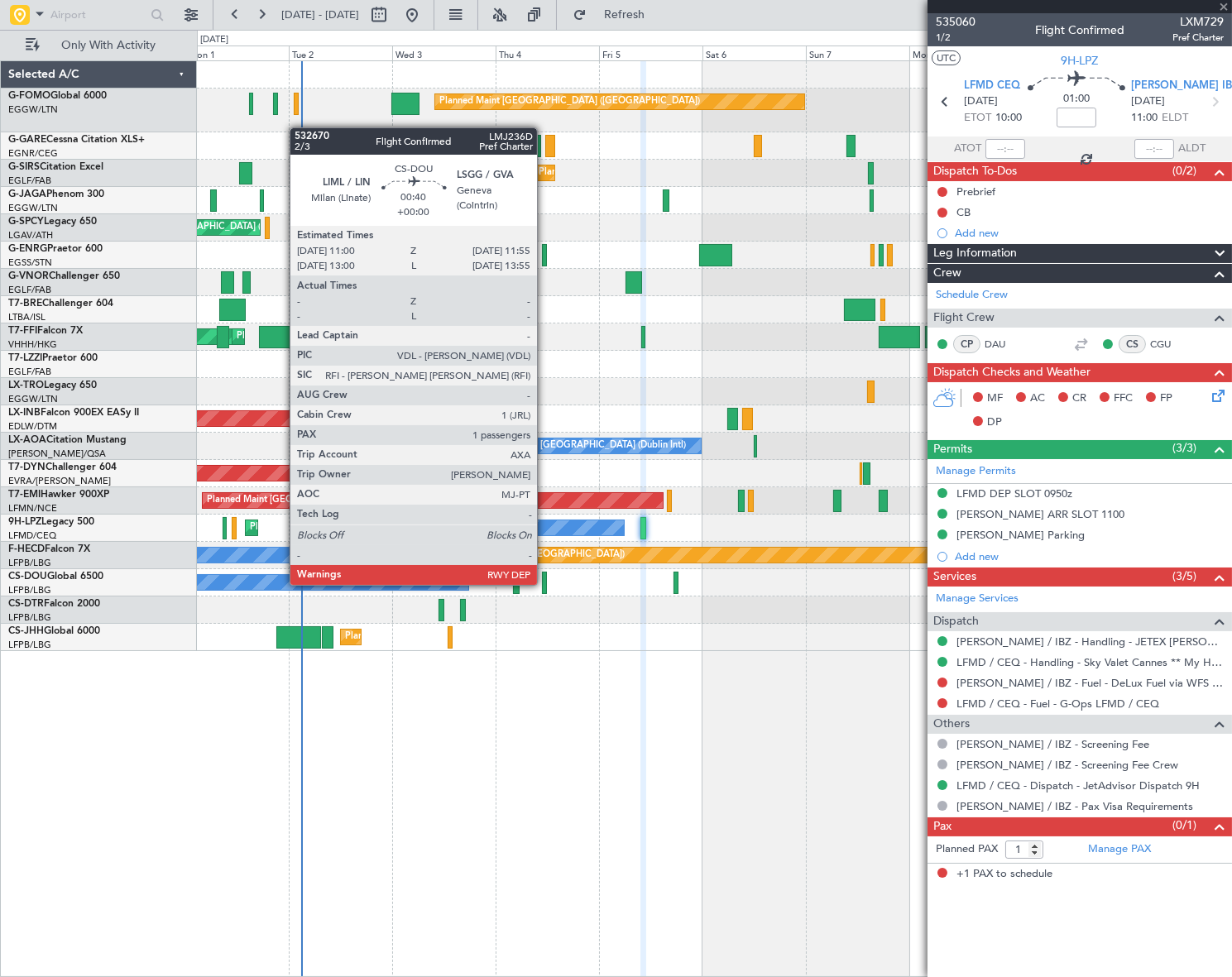
click at [544, 583] on div at bounding box center [544, 582] width 4 height 22
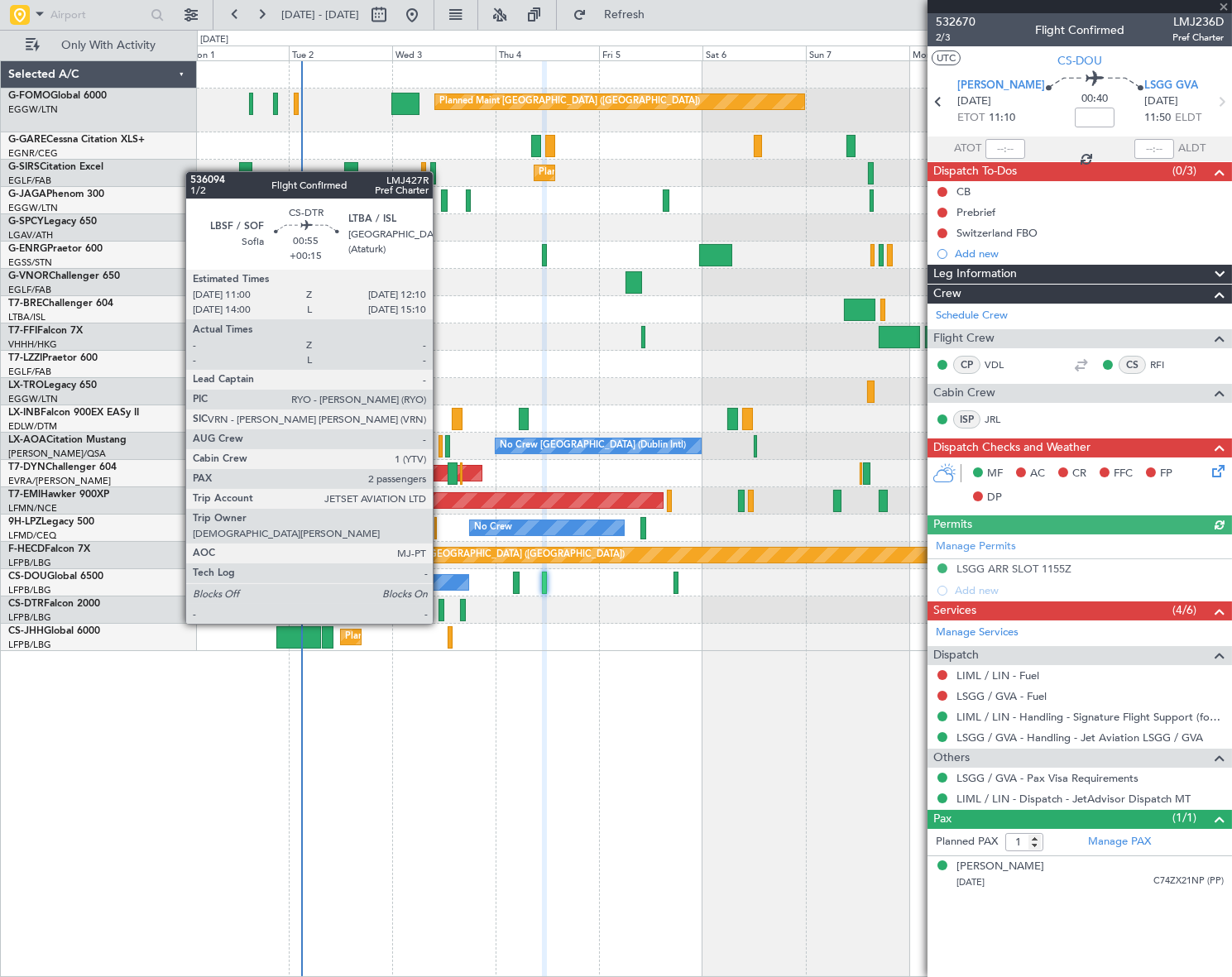
click at [441, 607] on div at bounding box center [441, 609] width 6 height 22
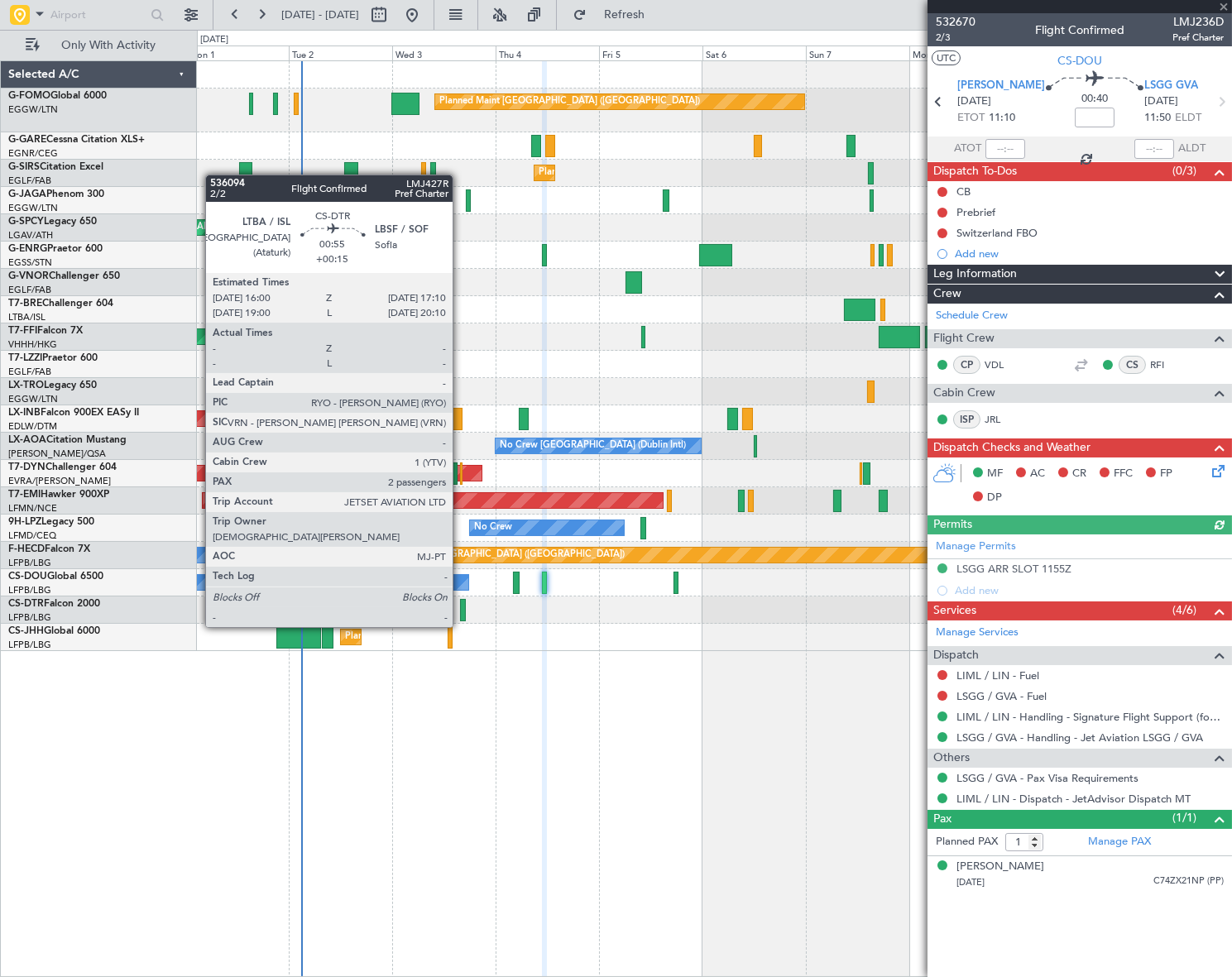
type input "+00:15"
type input "2"
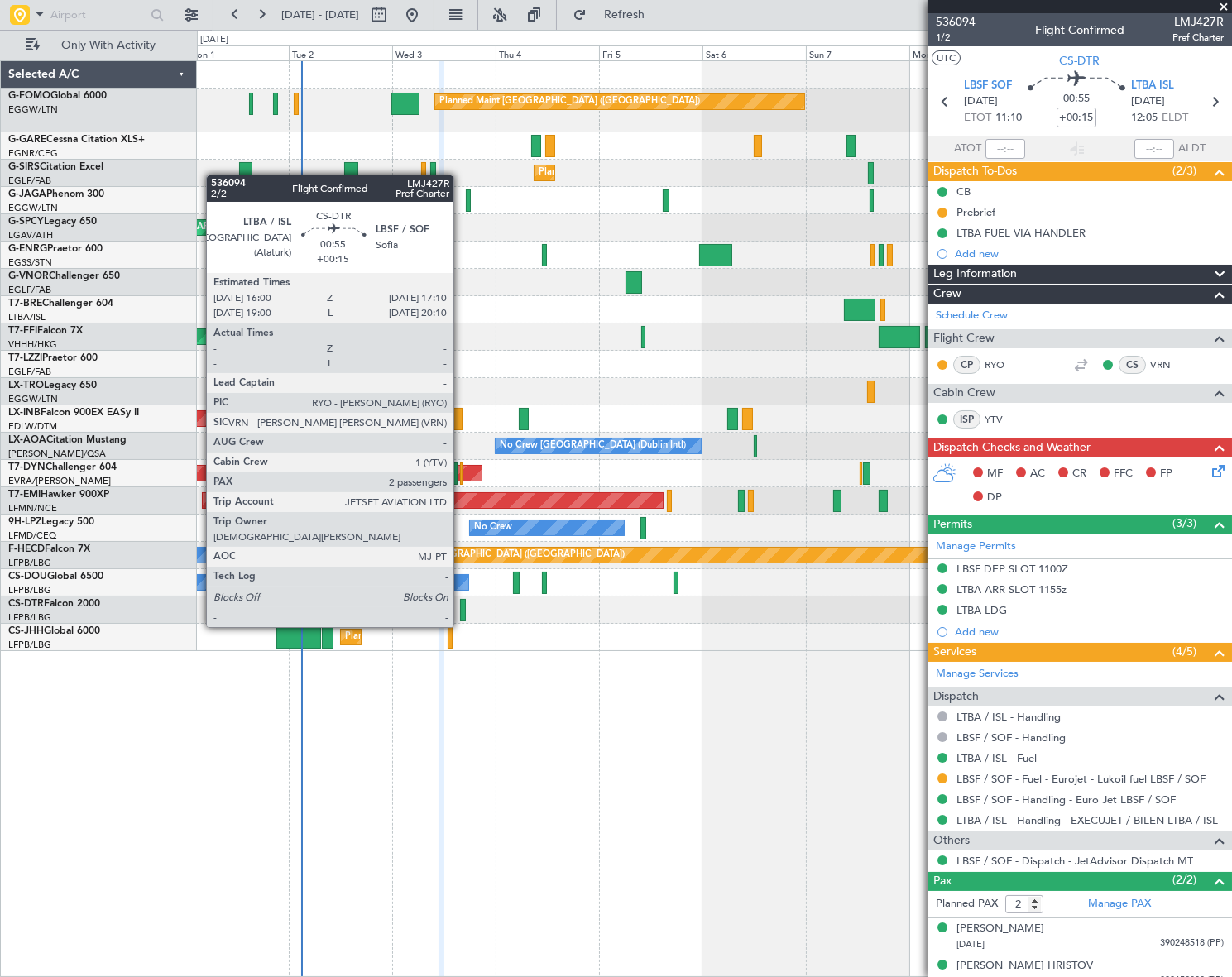
click at [461, 610] on div at bounding box center [463, 609] width 6 height 22
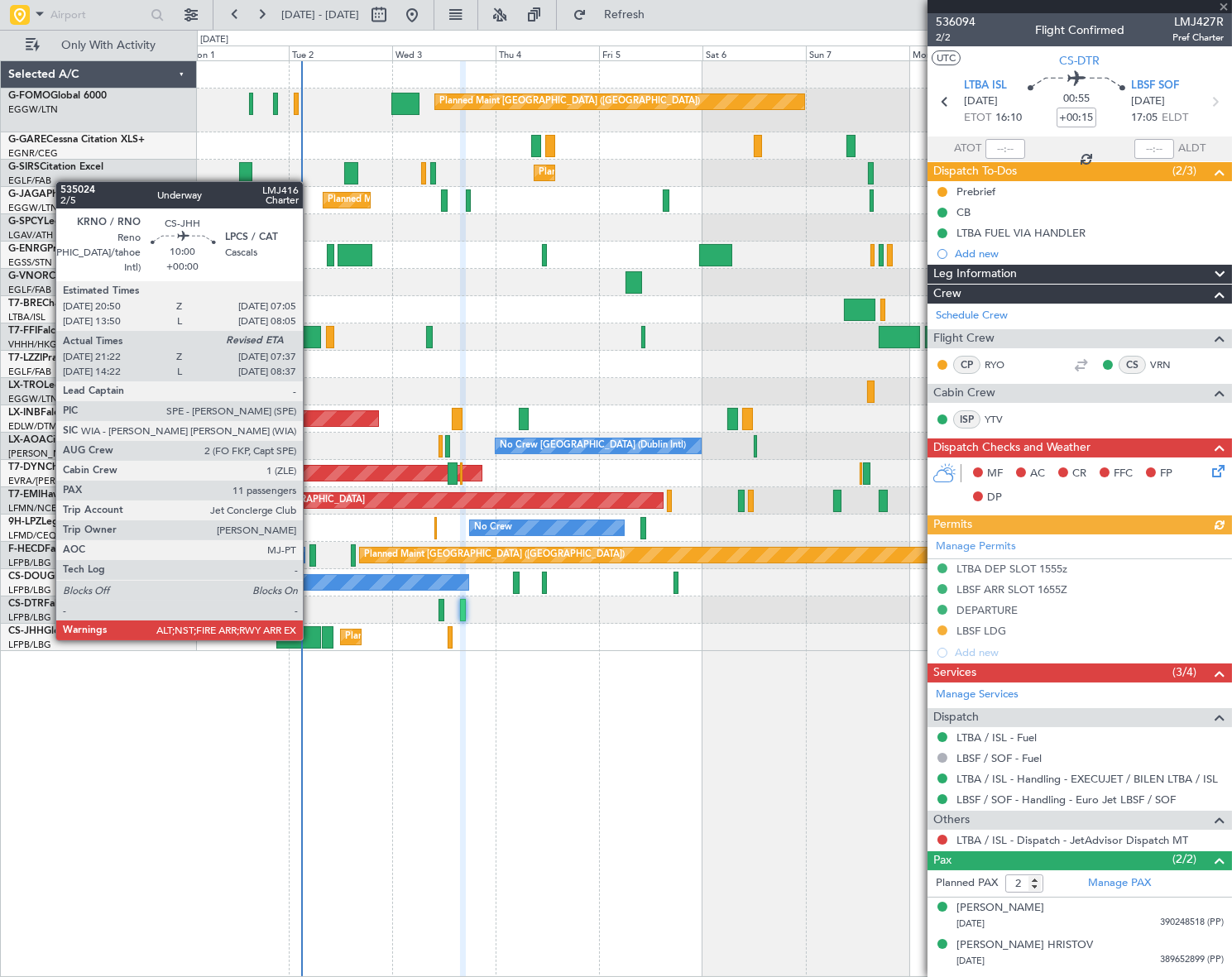
click at [310, 639] on div at bounding box center [298, 637] width 45 height 22
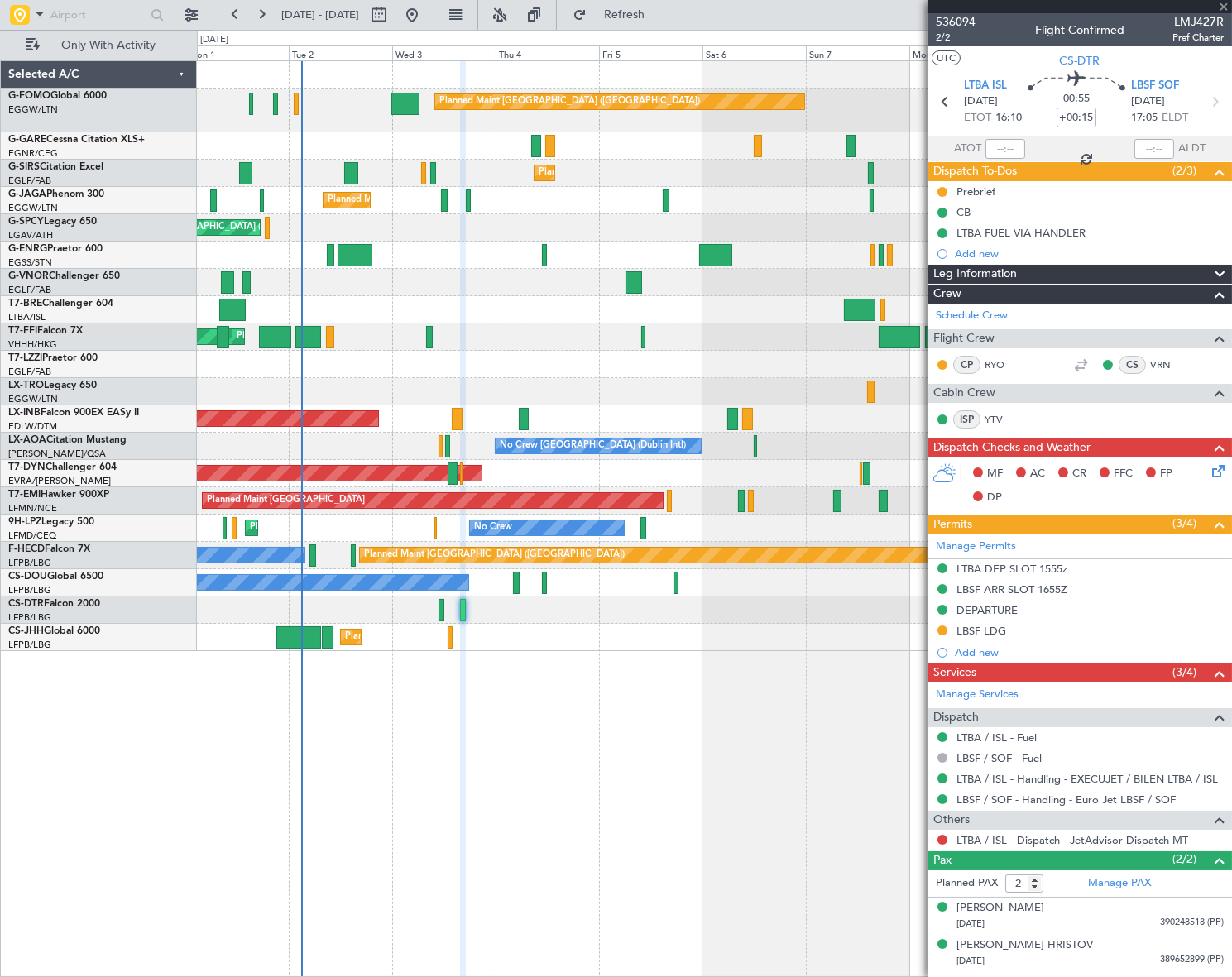
type input "21:32"
type input "11"
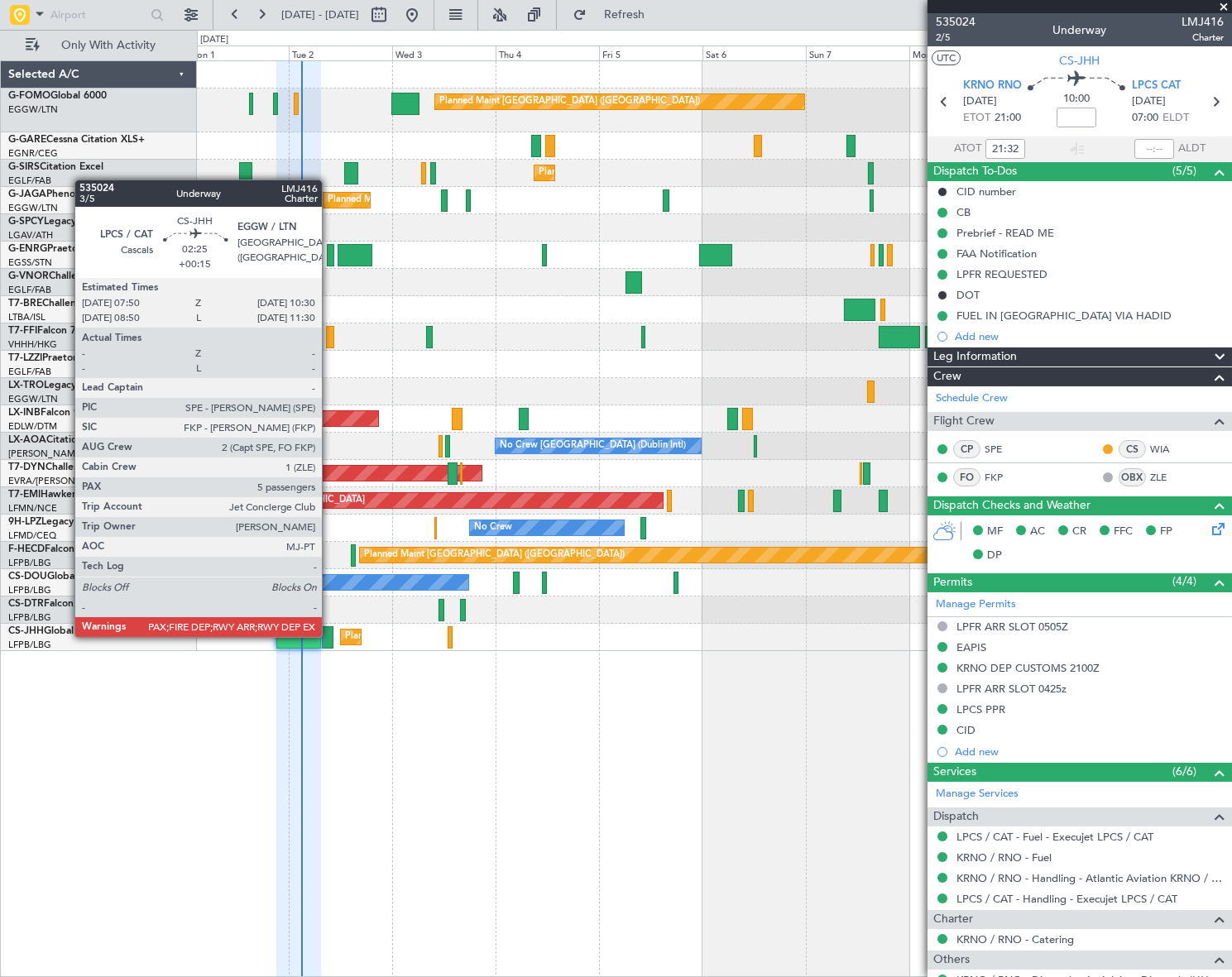
click at [329, 635] on div at bounding box center [328, 637] width 11 height 22
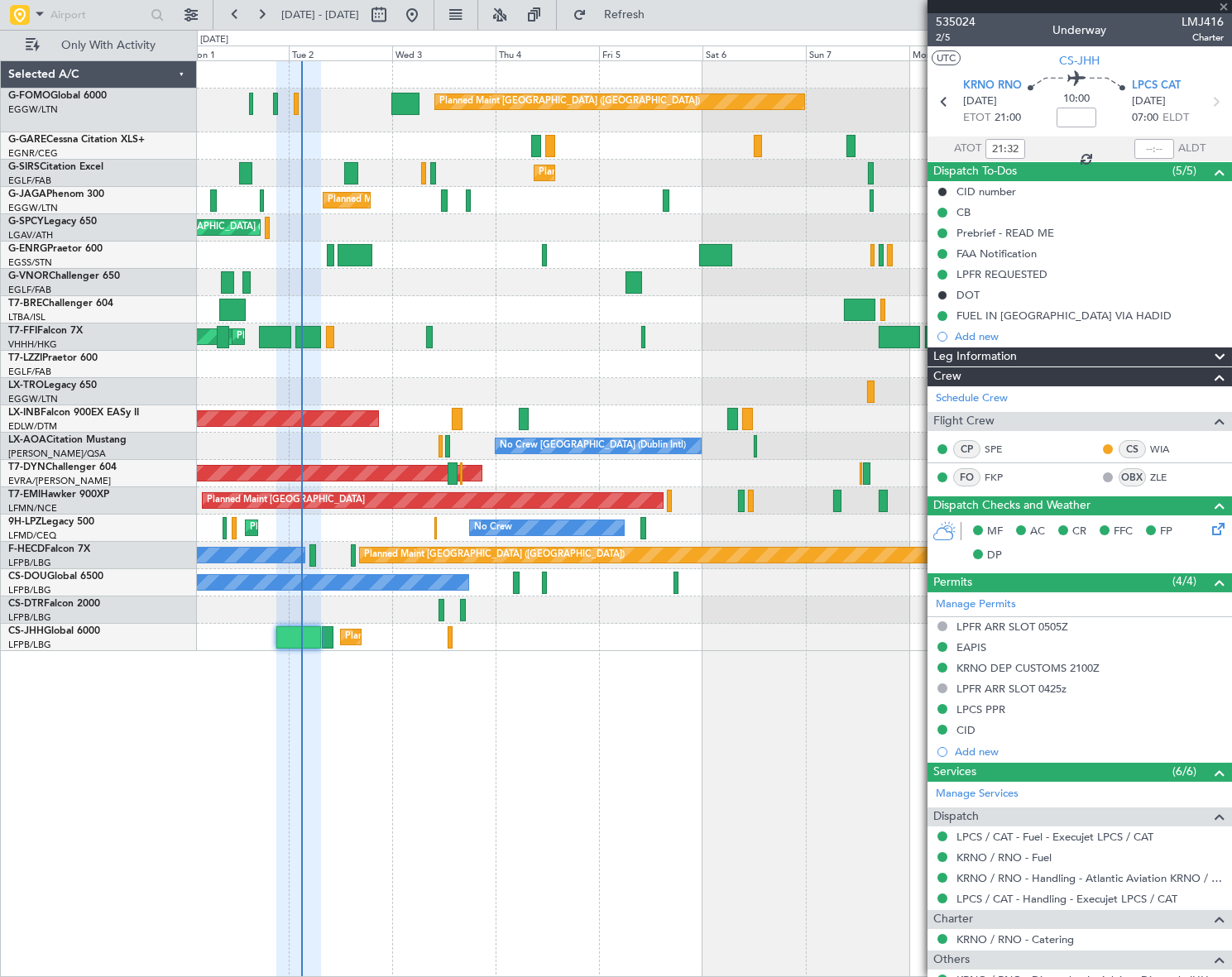
type input "+00:15"
type input "5"
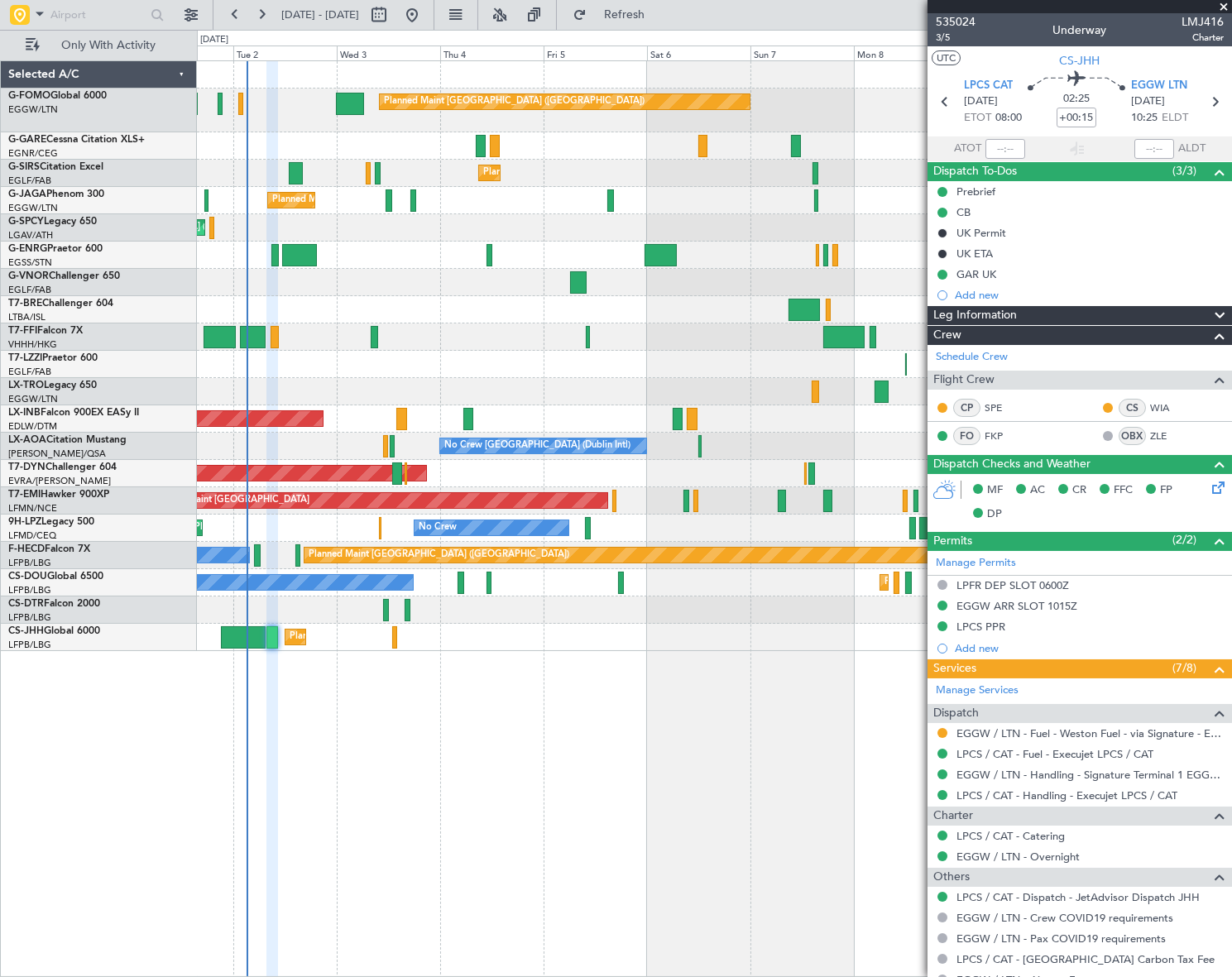
click at [709, 727] on div "Planned Maint [GEOGRAPHIC_DATA] ([GEOGRAPHIC_DATA]) Planned Maint [GEOGRAPHIC_D…" at bounding box center [715, 519] width 1036 height 917
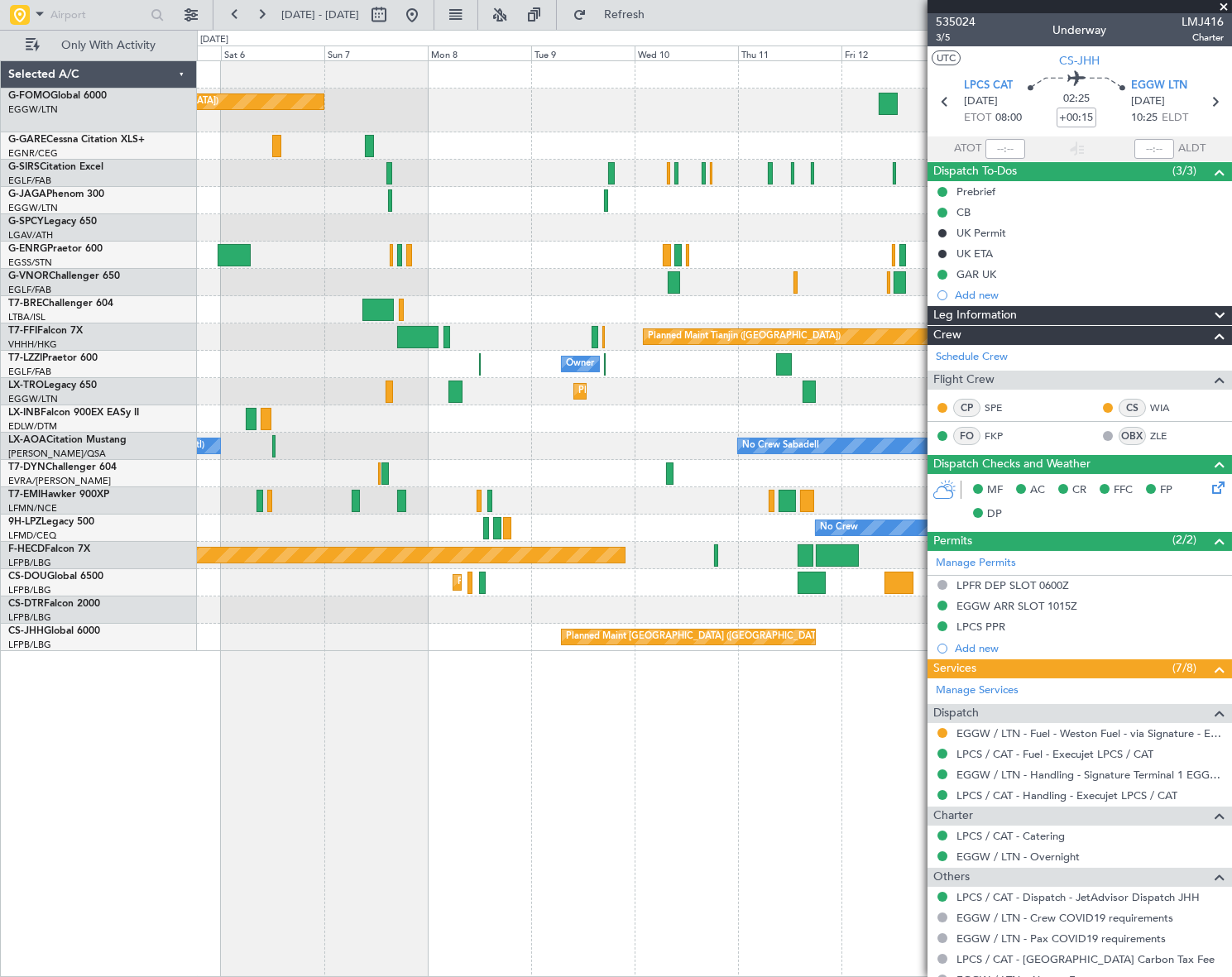
click at [160, 397] on div "Planned Maint [GEOGRAPHIC_DATA] ([GEOGRAPHIC_DATA]) Planned Maint [GEOGRAPHIC_D…" at bounding box center [616, 503] width 1232 height 947
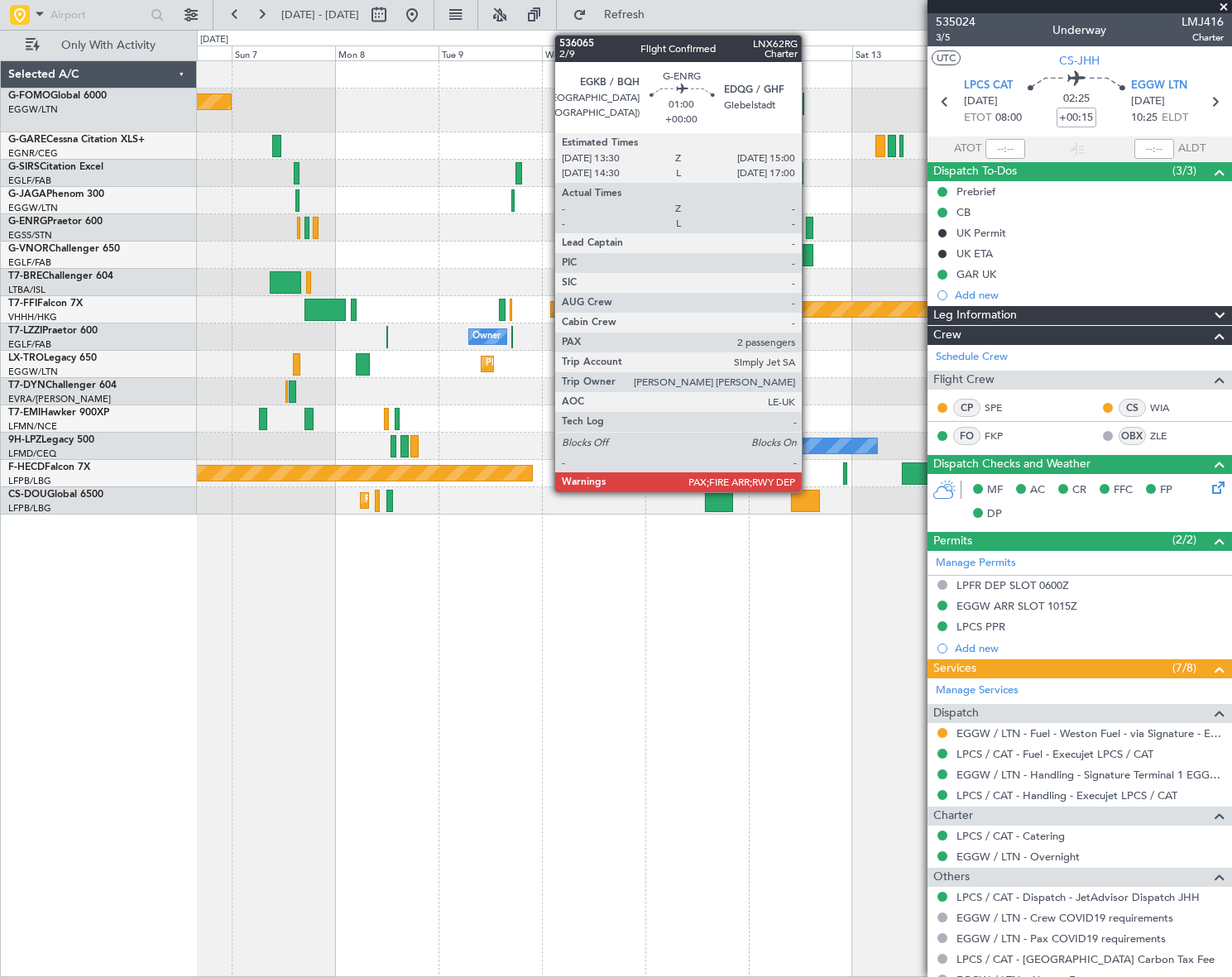
click at [810, 227] on div at bounding box center [809, 227] width 7 height 22
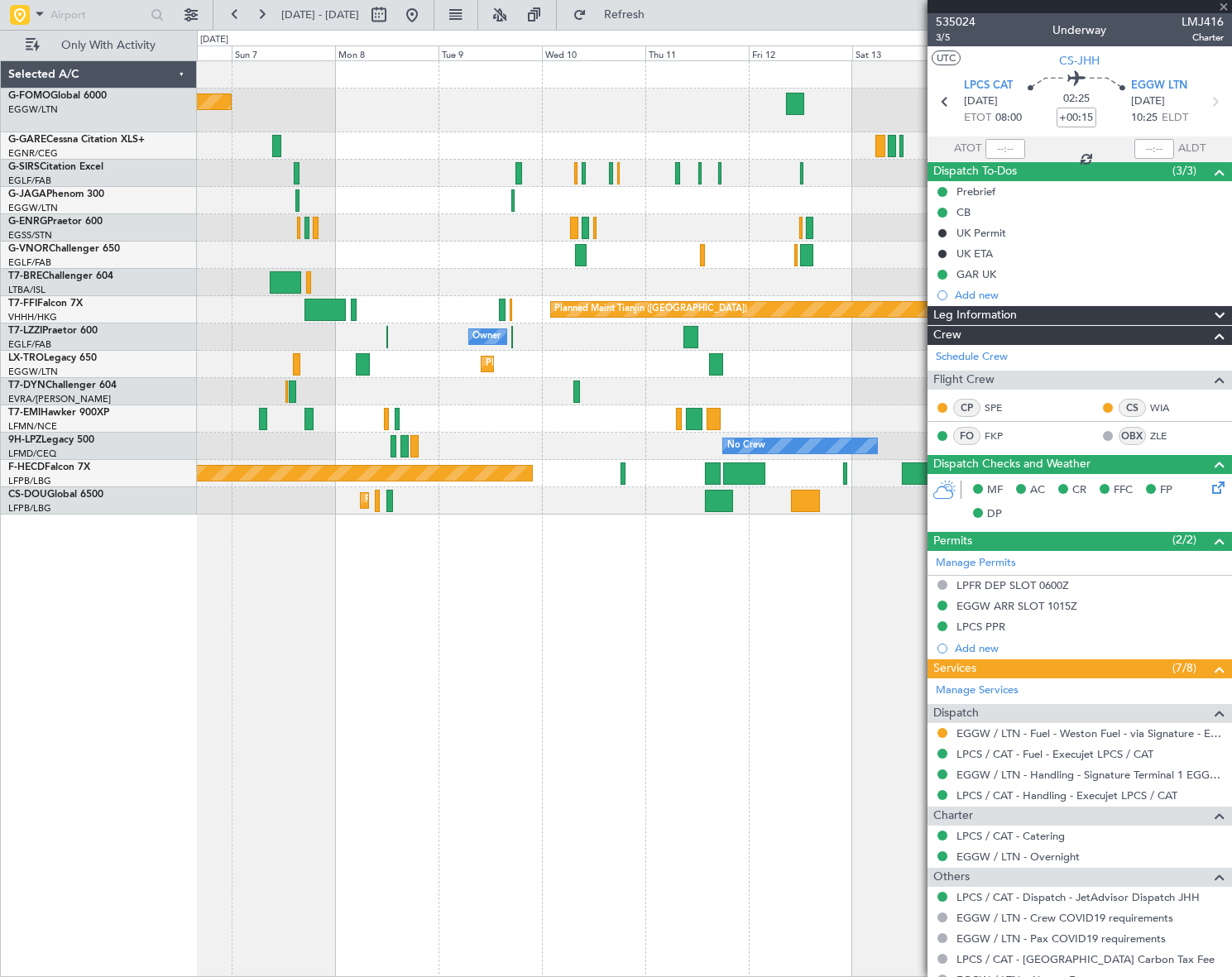
type input "2"
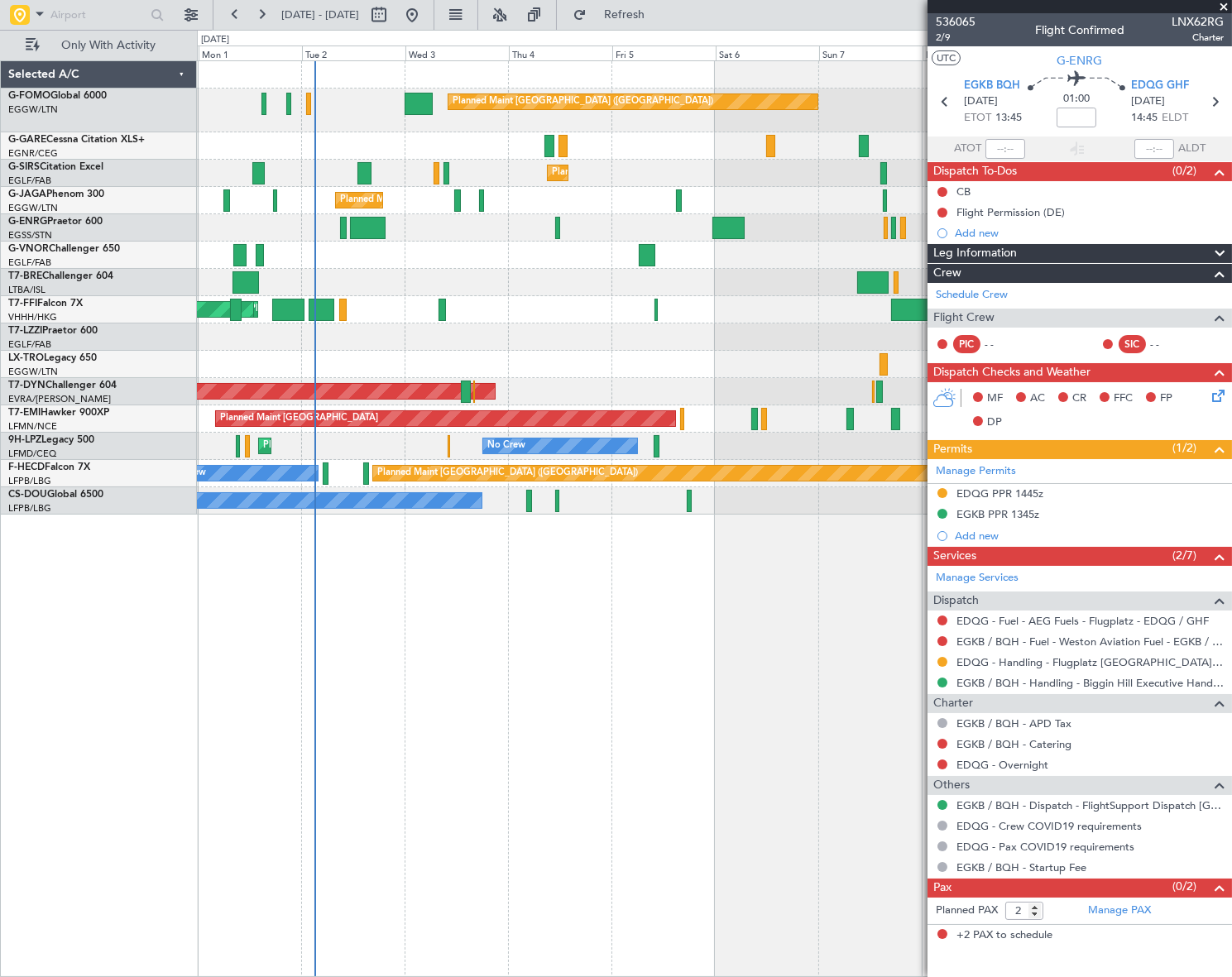
click at [867, 585] on div "Planned Maint [GEOGRAPHIC_DATA] ([GEOGRAPHIC_DATA]) Planned Maint [GEOGRAPHIC_D…" at bounding box center [714, 519] width 1035 height 917
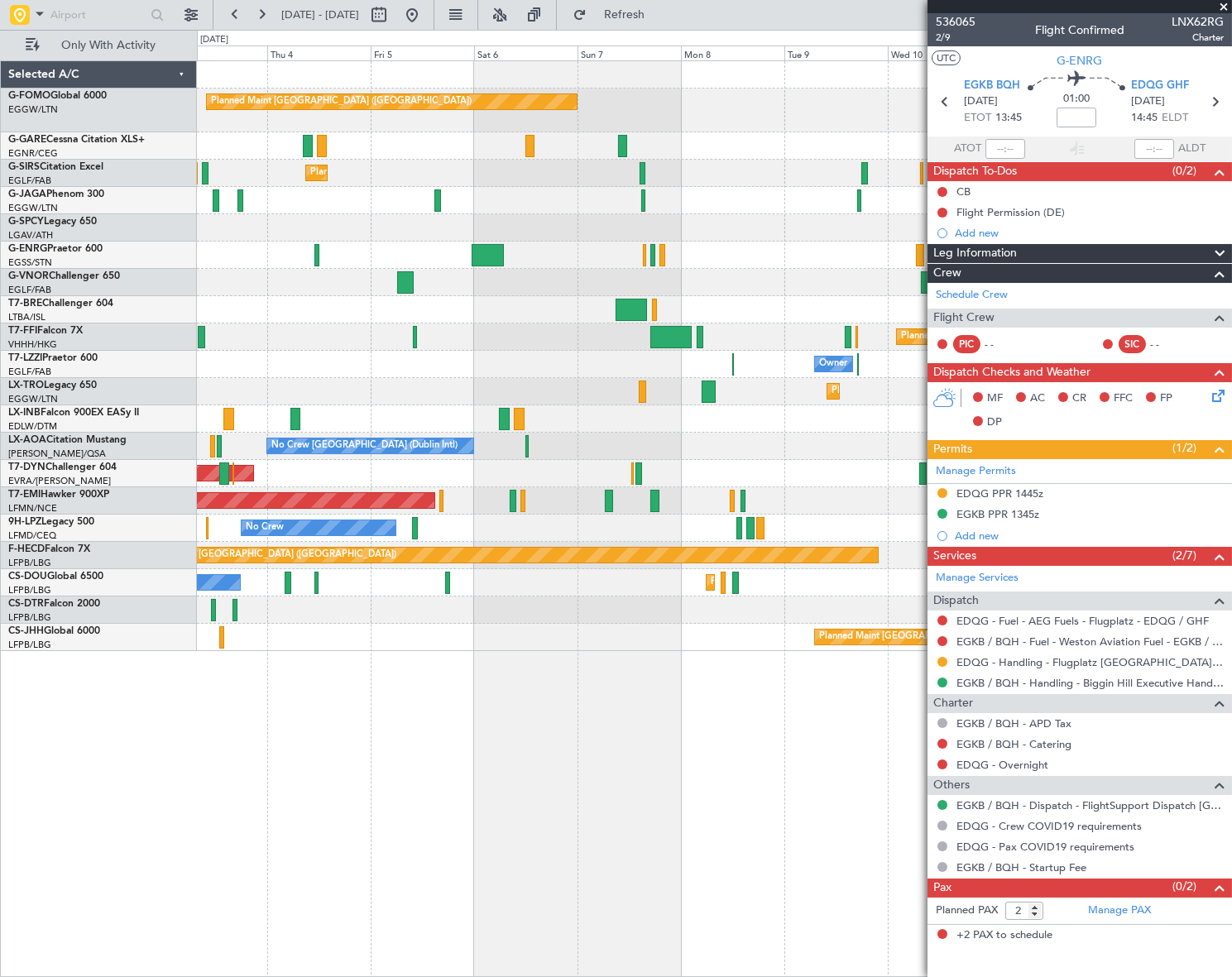
click at [353, 634] on div "Planned Maint [GEOGRAPHIC_DATA] ([GEOGRAPHIC_DATA]) Planned Maint [GEOGRAPHIC_D…" at bounding box center [714, 637] width 1034 height 28
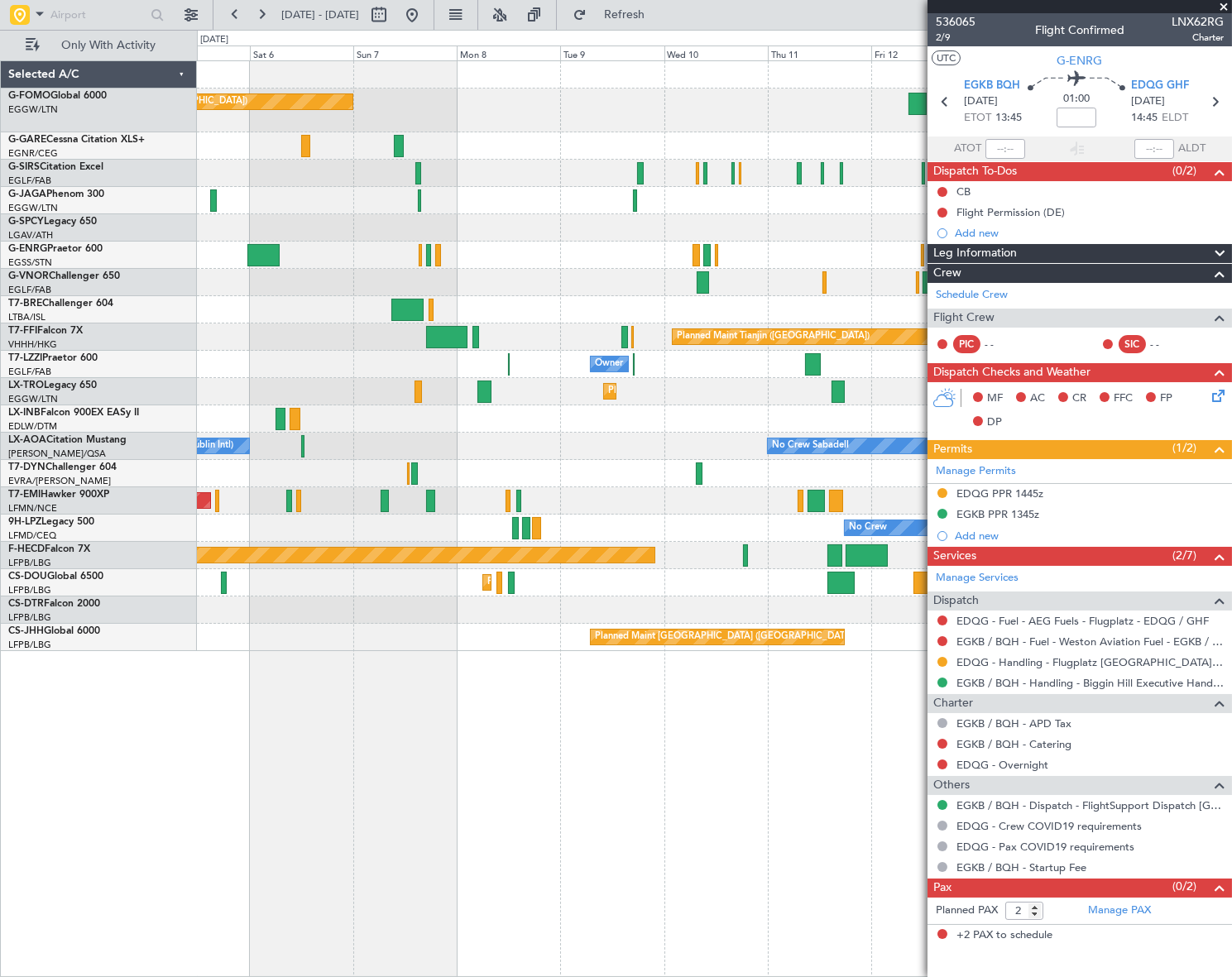
click at [397, 703] on div "Planned Maint [GEOGRAPHIC_DATA] ([GEOGRAPHIC_DATA]) Planned Maint [GEOGRAPHIC_D…" at bounding box center [715, 519] width 1036 height 917
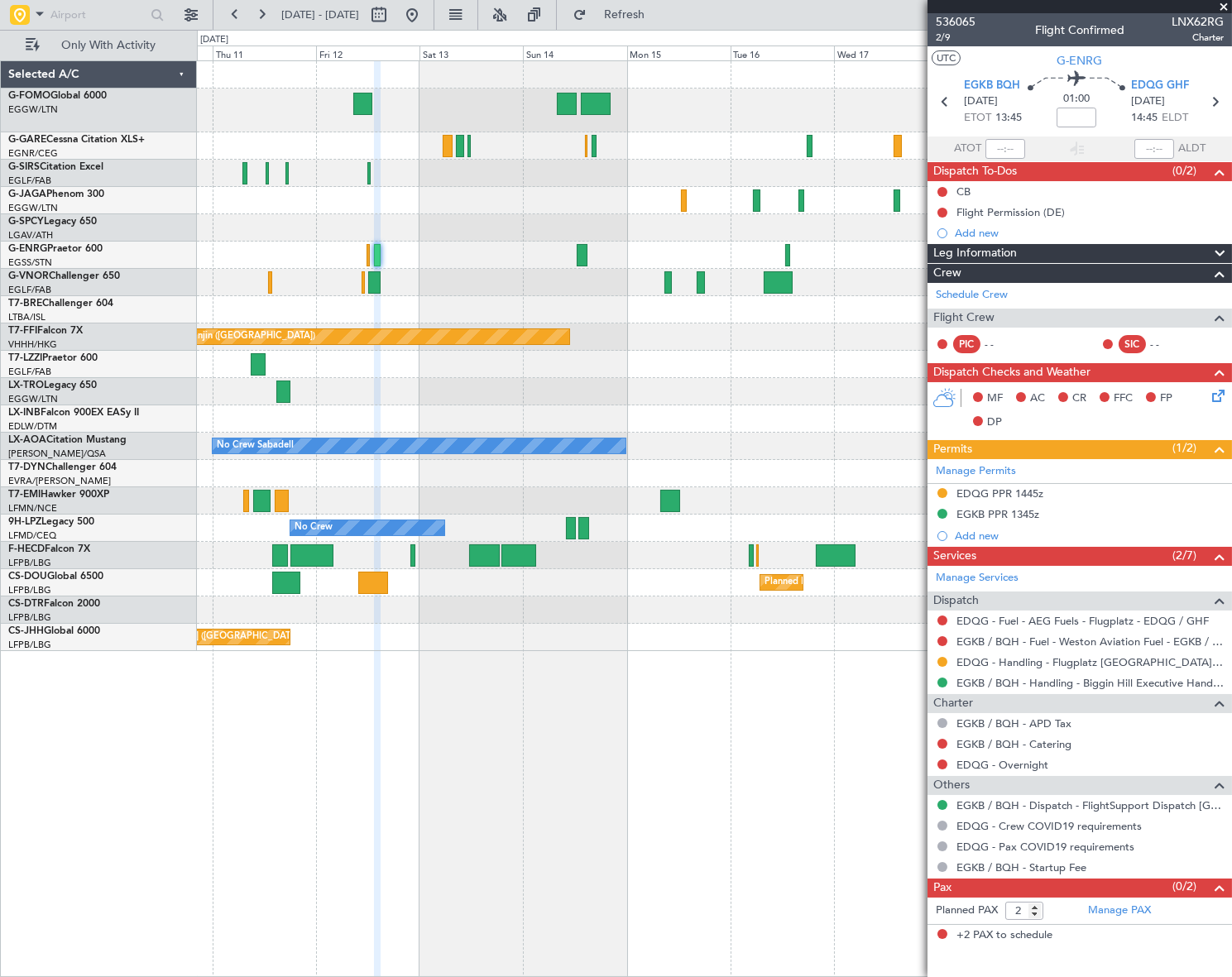
click at [375, 737] on div "Planned Maint Tianjin ([GEOGRAPHIC_DATA]) Owner Planned [GEOGRAPHIC_DATA] No Cr…" at bounding box center [715, 519] width 1036 height 917
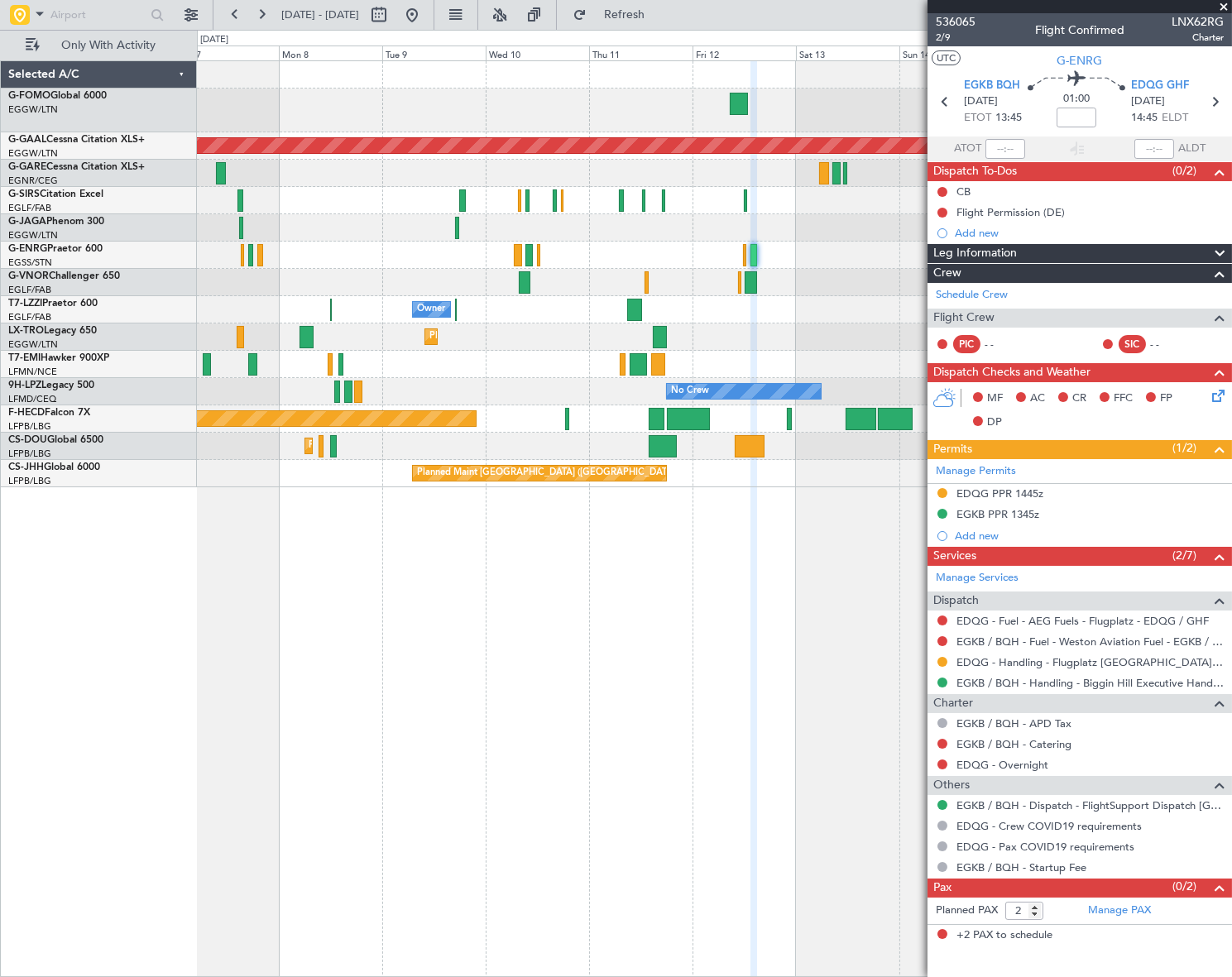
click at [769, 743] on div "Planned Maint [GEOGRAPHIC_DATA] ([GEOGRAPHIC_DATA]) Planned [GEOGRAPHIC_DATA] O…" at bounding box center [714, 519] width 1035 height 917
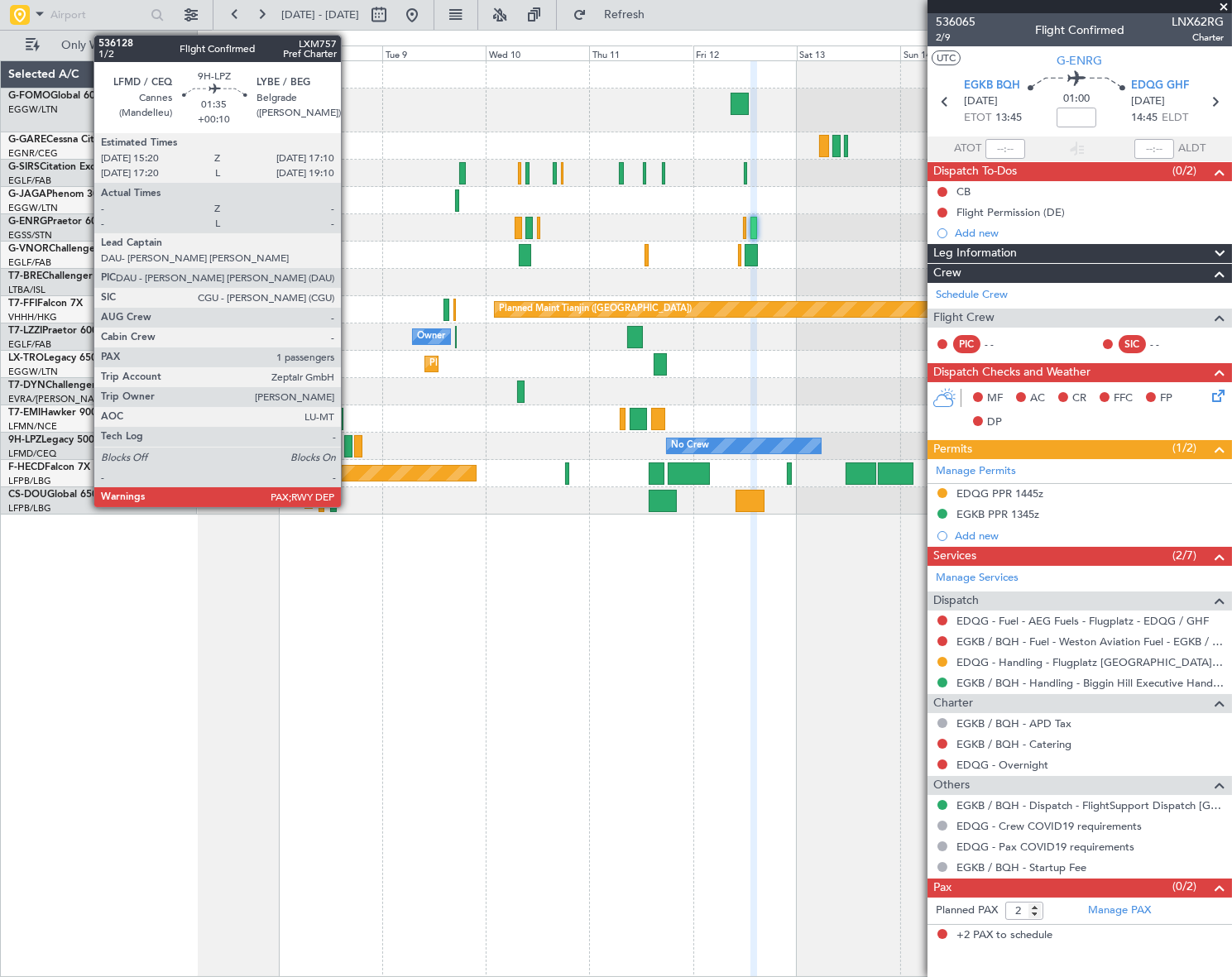
click at [348, 449] on div at bounding box center [348, 445] width 9 height 22
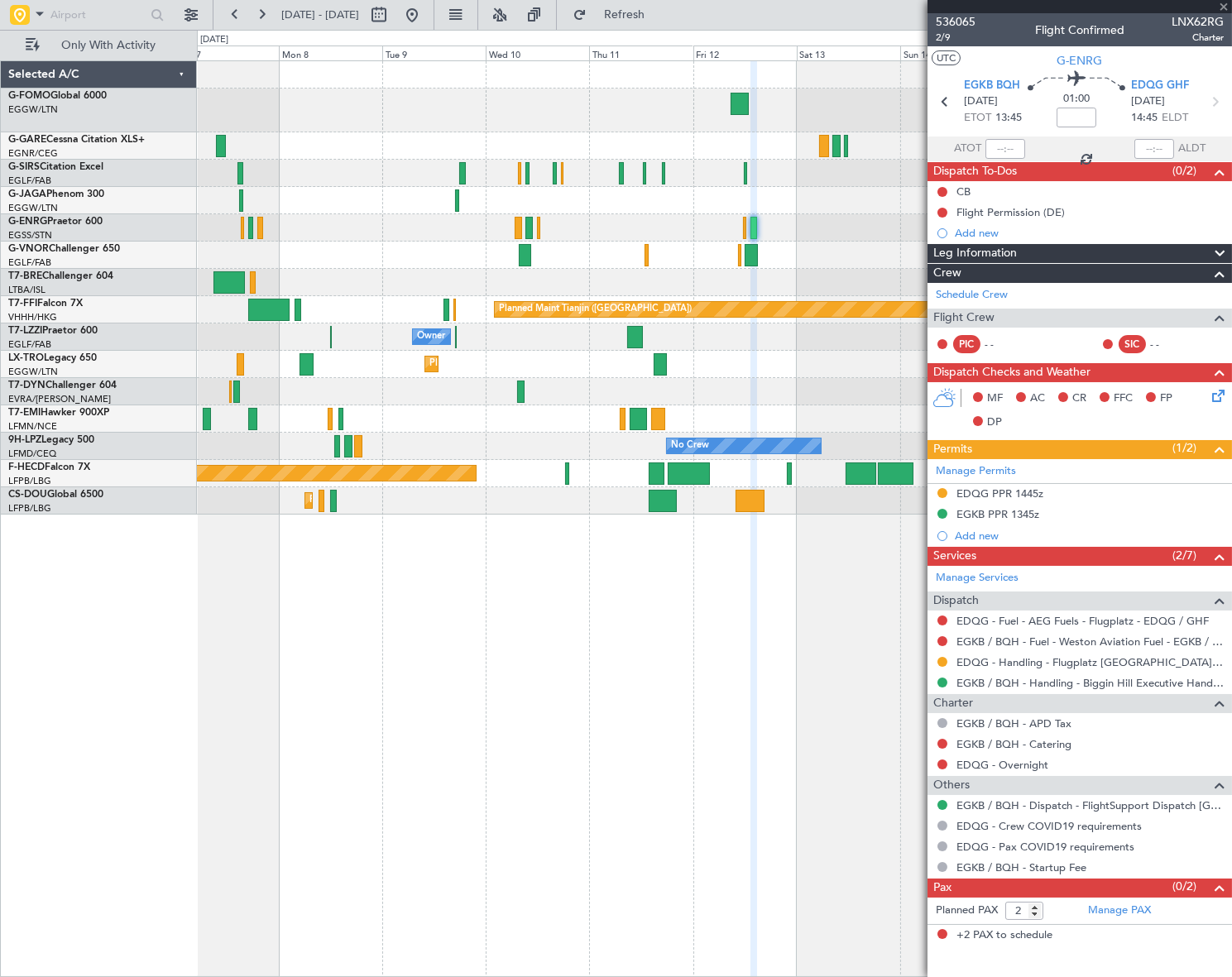
type input "+00:10"
type input "1"
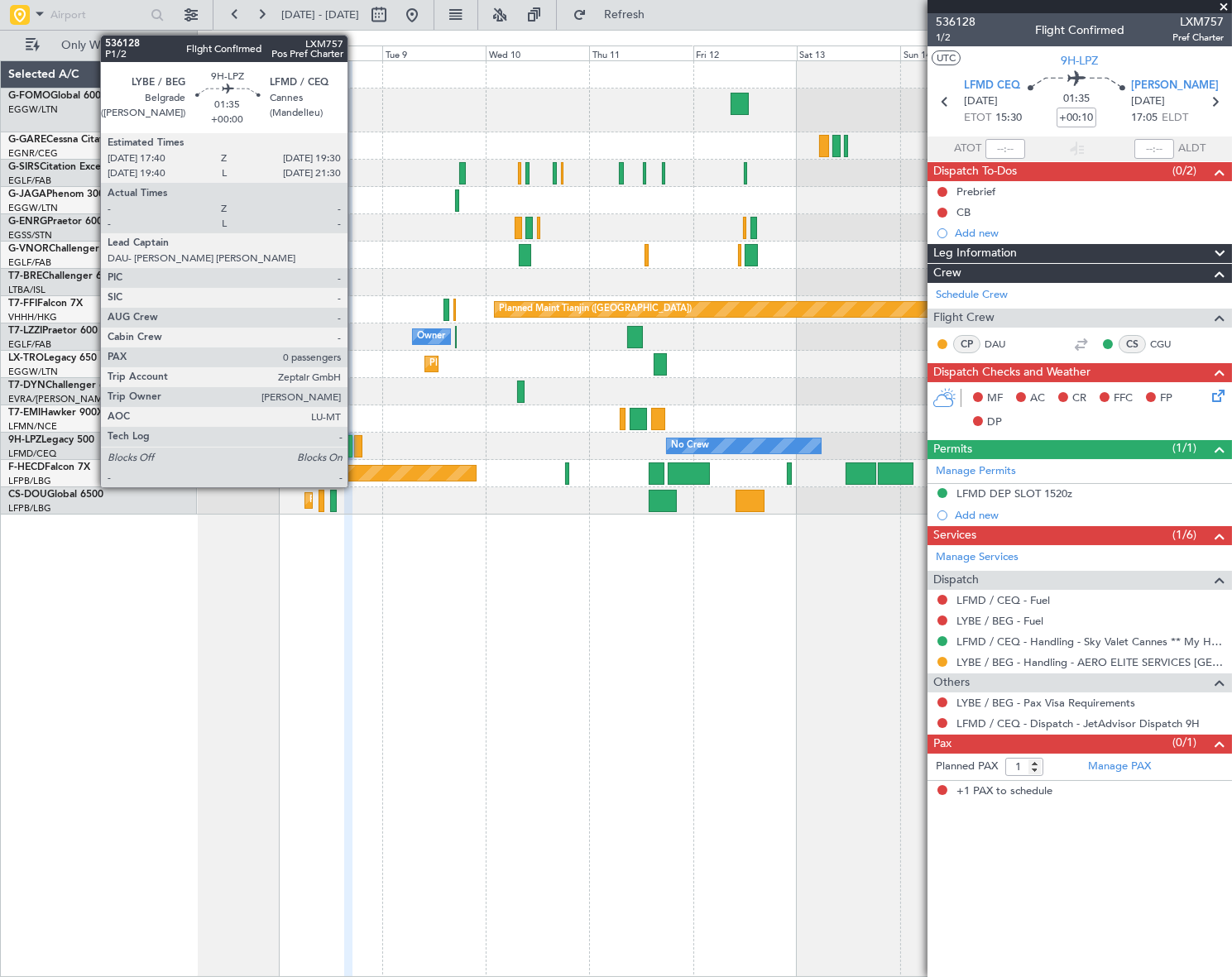
click at [355, 446] on div at bounding box center [358, 445] width 9 height 22
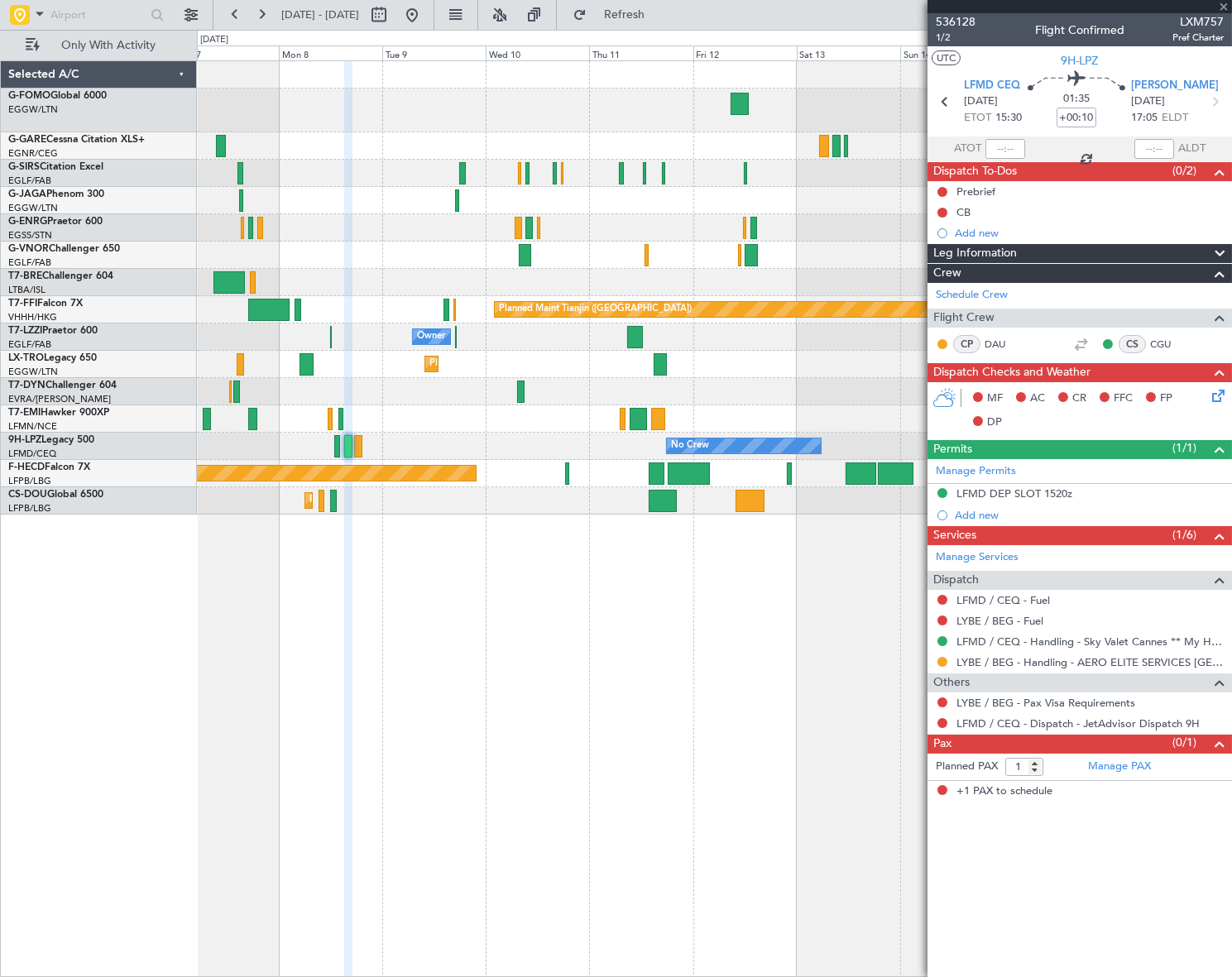
type input "0"
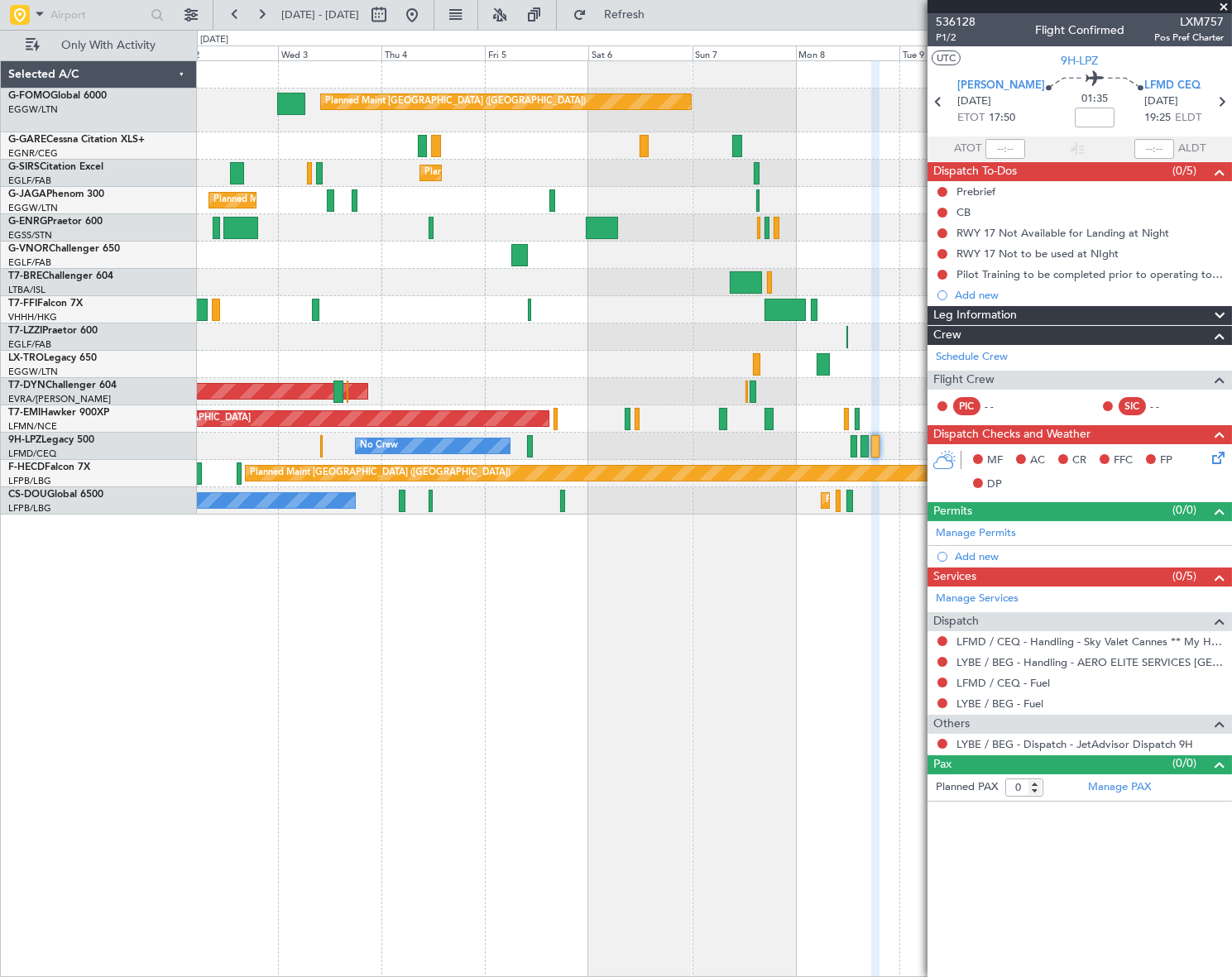
click at [875, 648] on div at bounding box center [875, 519] width 9 height 917
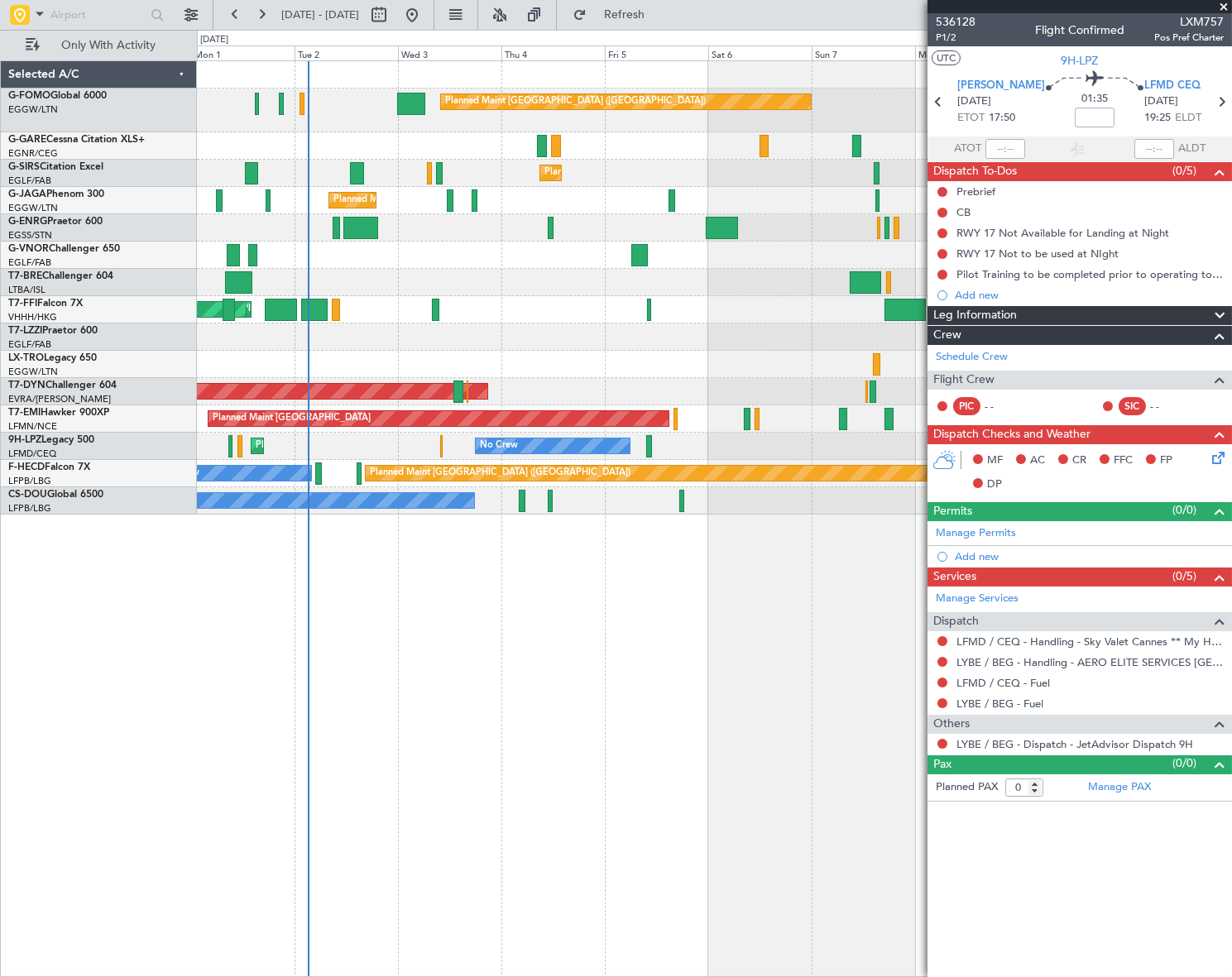
click at [422, 752] on div "Planned Maint [GEOGRAPHIC_DATA] ([GEOGRAPHIC_DATA]) Planned Maint [GEOGRAPHIC_D…" at bounding box center [714, 519] width 1035 height 917
